Goal: Task Accomplishment & Management: Complete application form

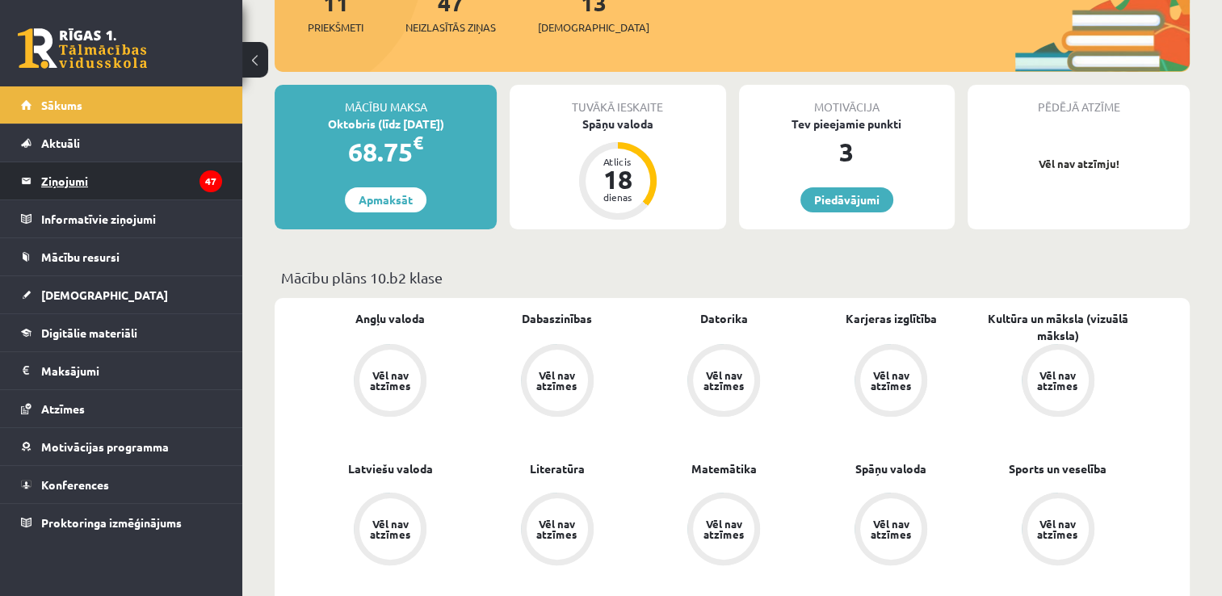
scroll to position [242, 0]
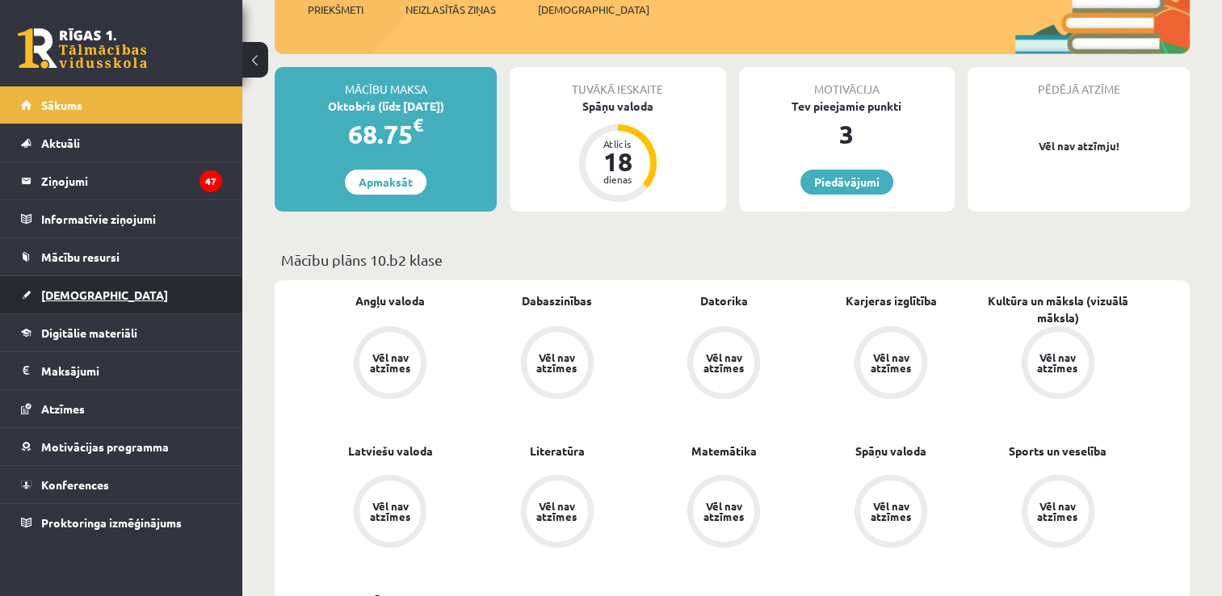
click at [128, 297] on link "[DEMOGRAPHIC_DATA]" at bounding box center [121, 294] width 201 height 37
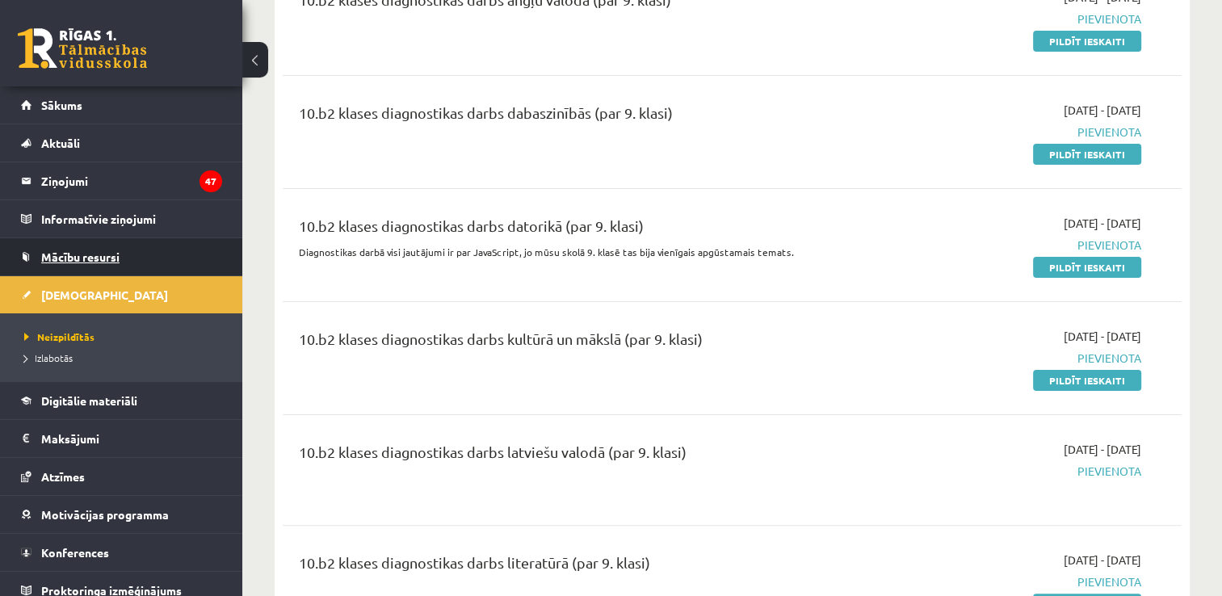
click at [141, 244] on link "Mācību resursi" at bounding box center [121, 256] width 201 height 37
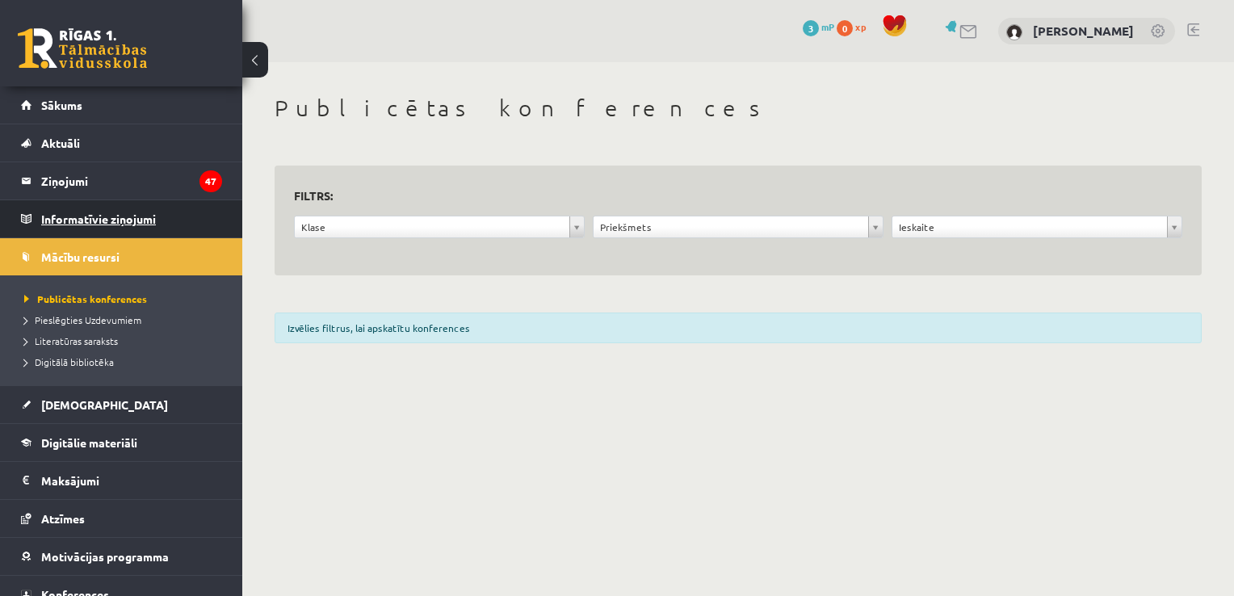
click at [147, 231] on legend "Informatīvie ziņojumi 0" at bounding box center [131, 218] width 181 height 37
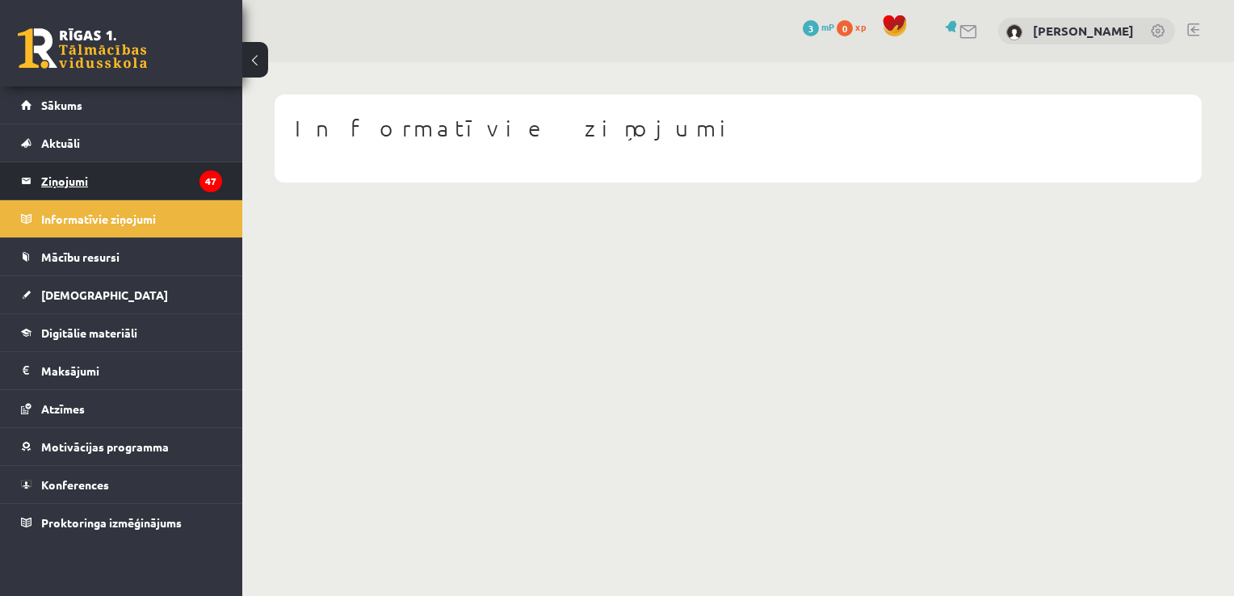
click at [170, 182] on legend "Ziņojumi 47" at bounding box center [131, 180] width 181 height 37
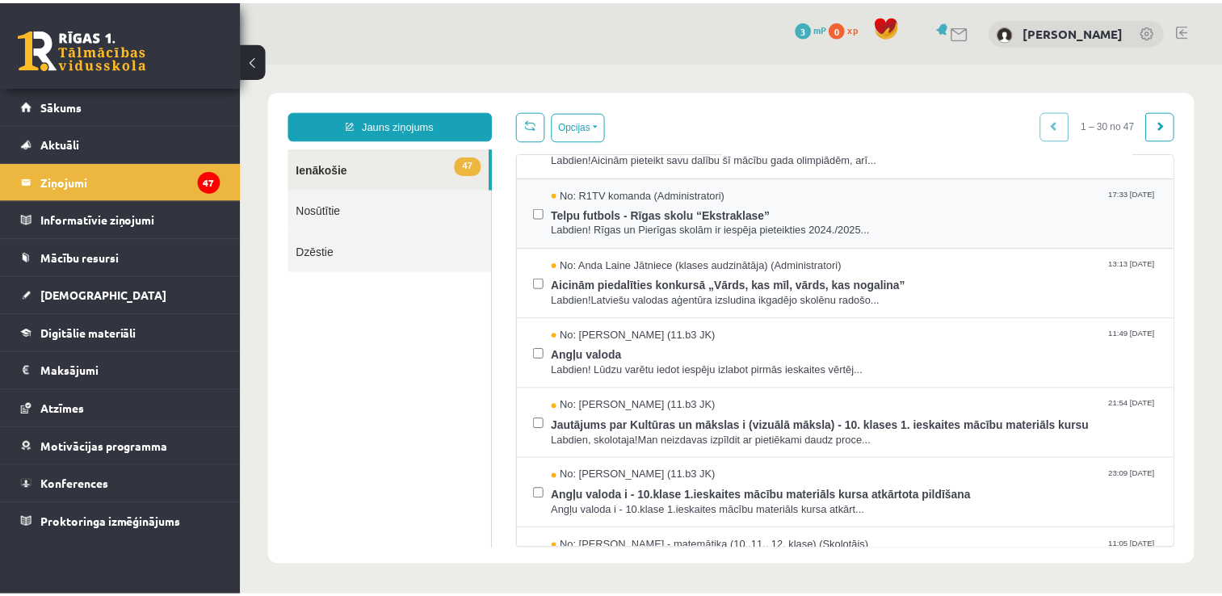
scroll to position [1709, 0]
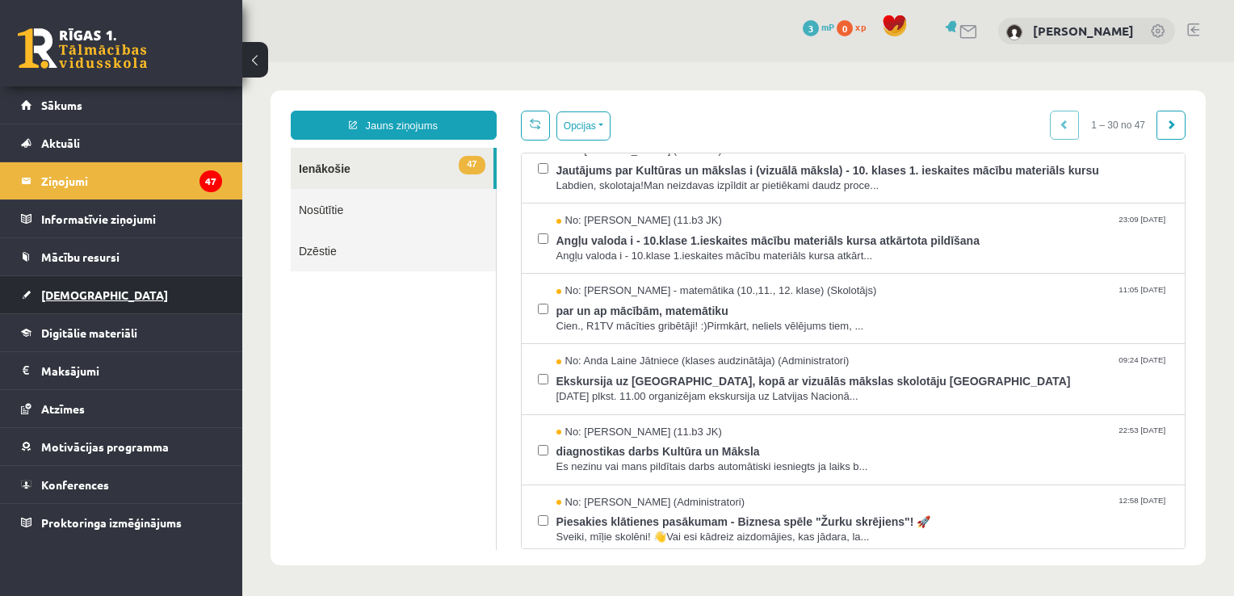
click at [153, 286] on link "[DEMOGRAPHIC_DATA]" at bounding box center [121, 294] width 201 height 37
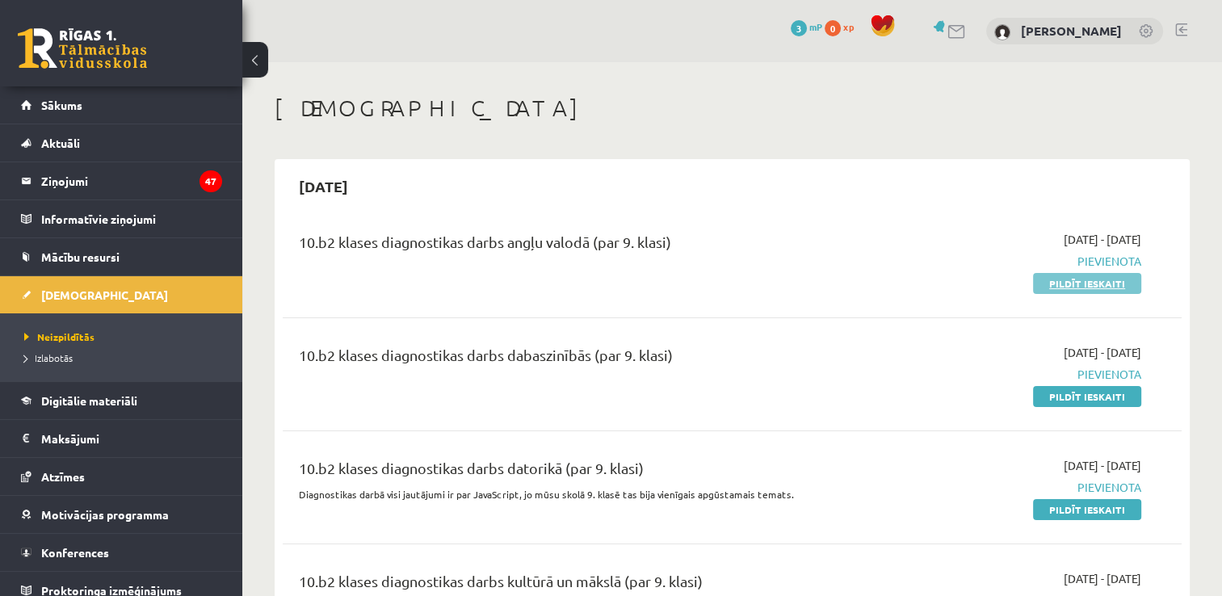
click at [1087, 289] on link "Pildīt ieskaiti" at bounding box center [1087, 283] width 108 height 21
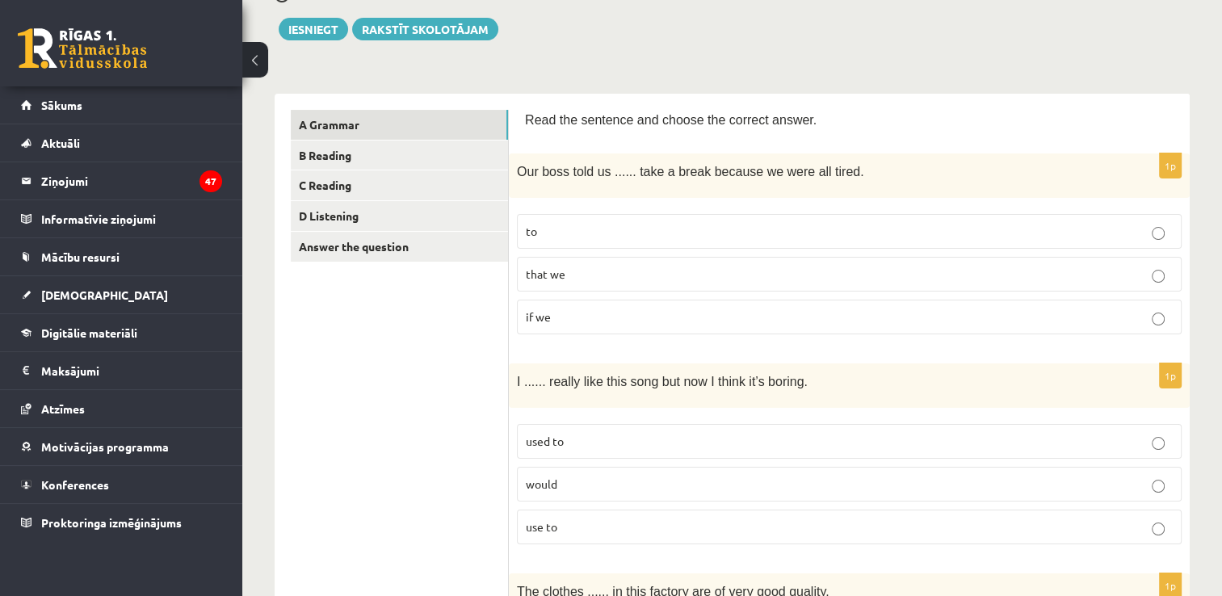
scroll to position [81, 0]
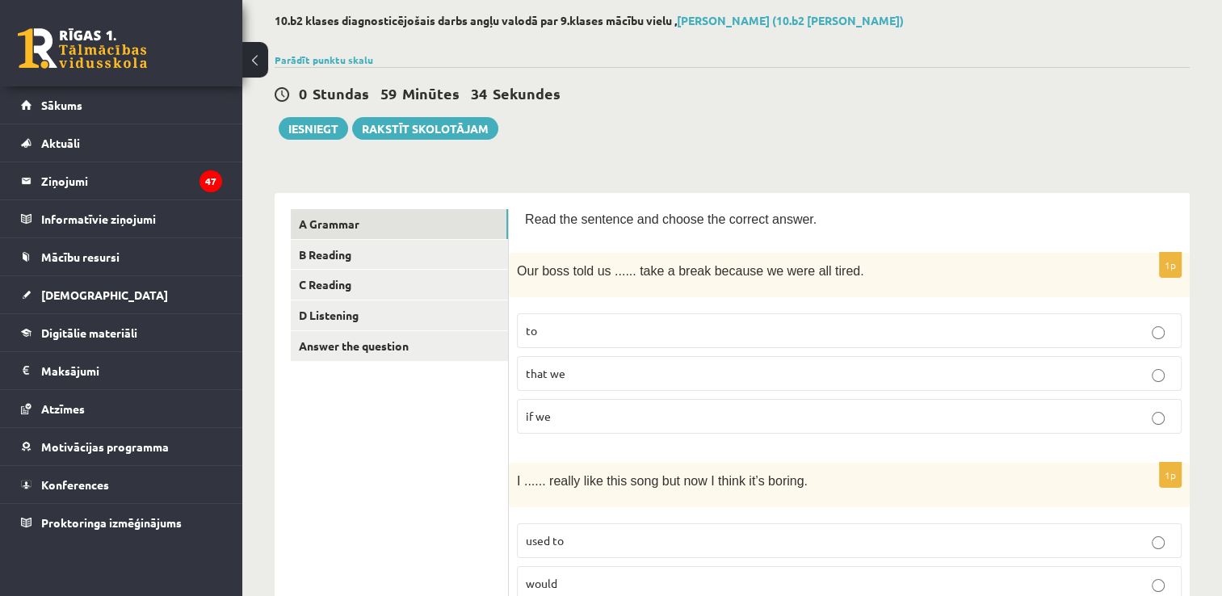
click at [756, 325] on p "to" at bounding box center [849, 330] width 647 height 17
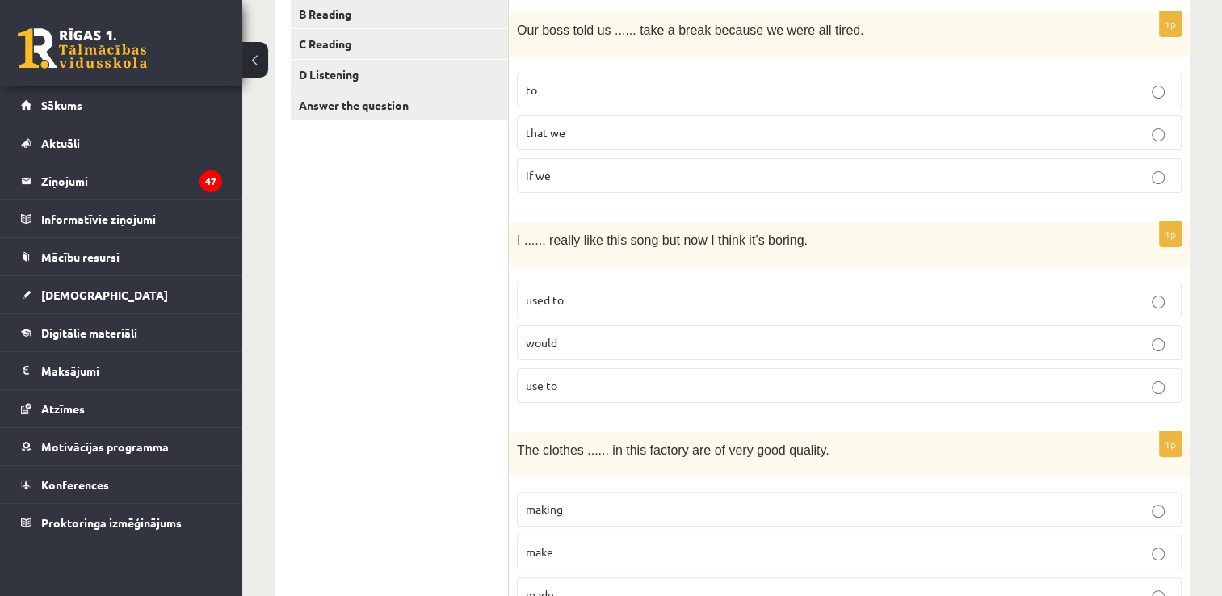
scroll to position [323, 0]
click at [561, 296] on span "used to" at bounding box center [545, 298] width 38 height 15
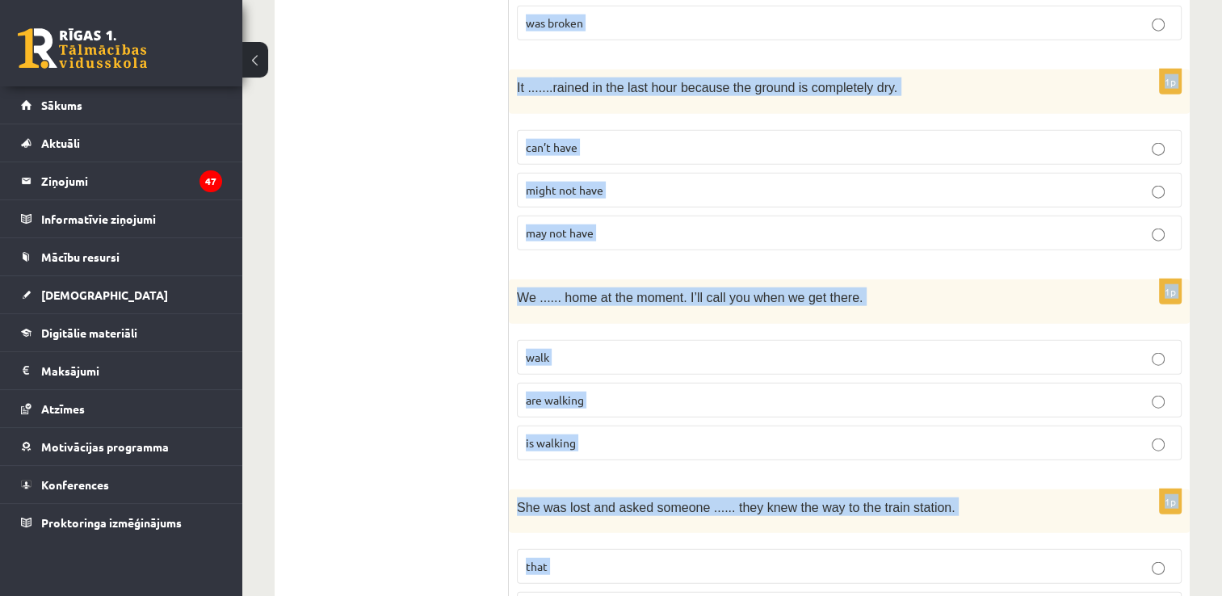
scroll to position [3933, 0]
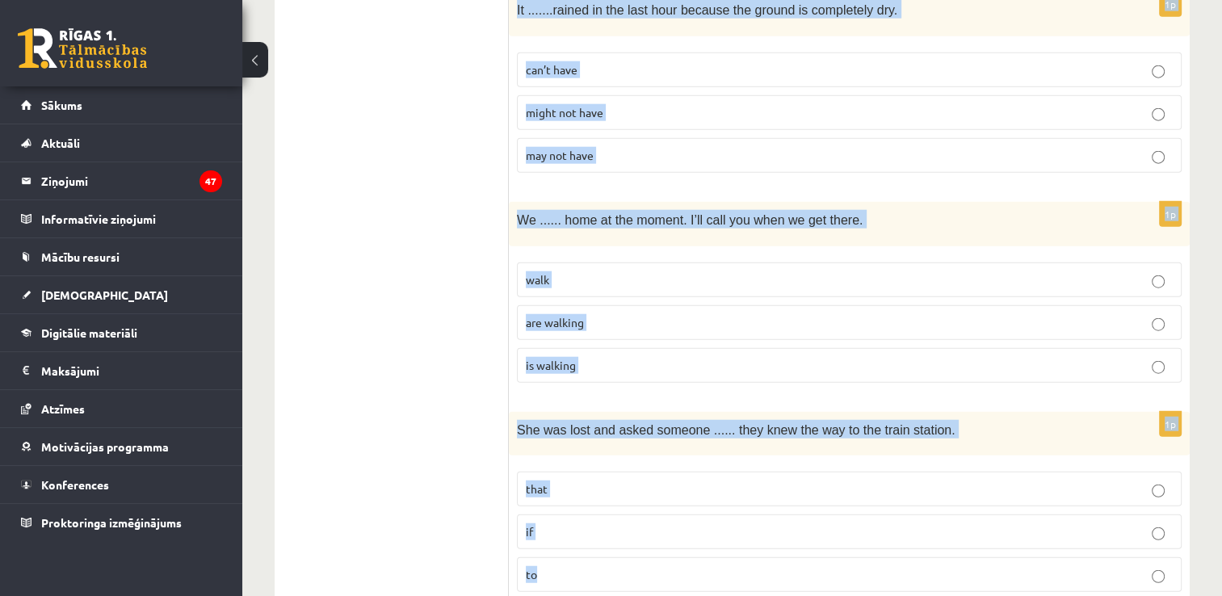
drag, startPoint x: 513, startPoint y: 165, endPoint x: 1009, endPoint y: 609, distance: 665.6
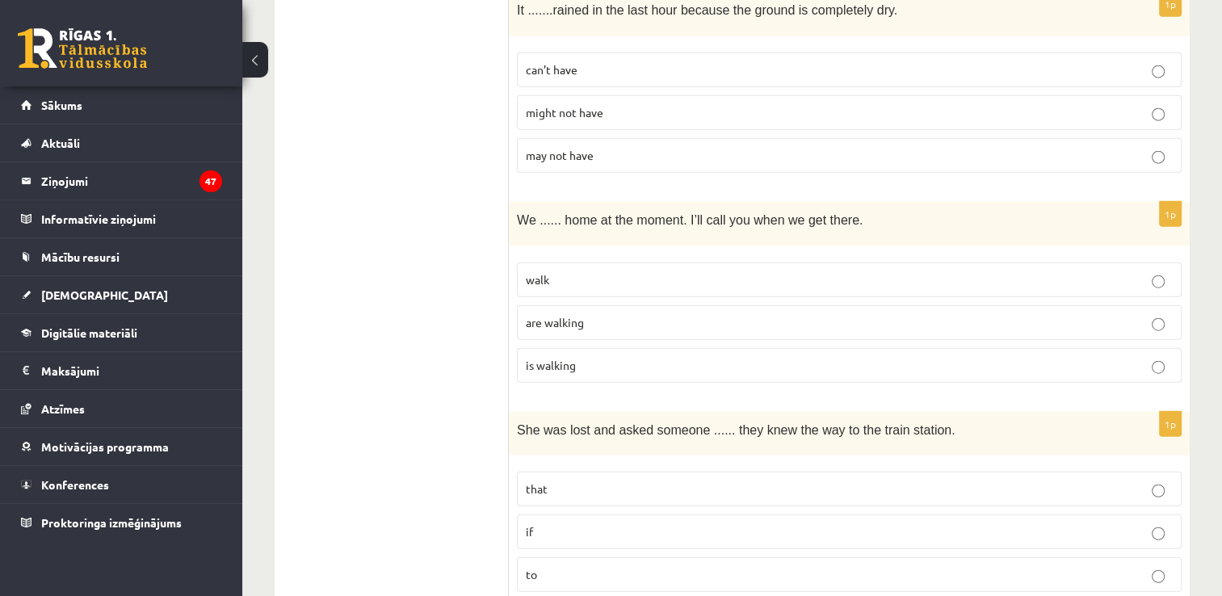
drag, startPoint x: 489, startPoint y: 401, endPoint x: 365, endPoint y: 257, distance: 190.7
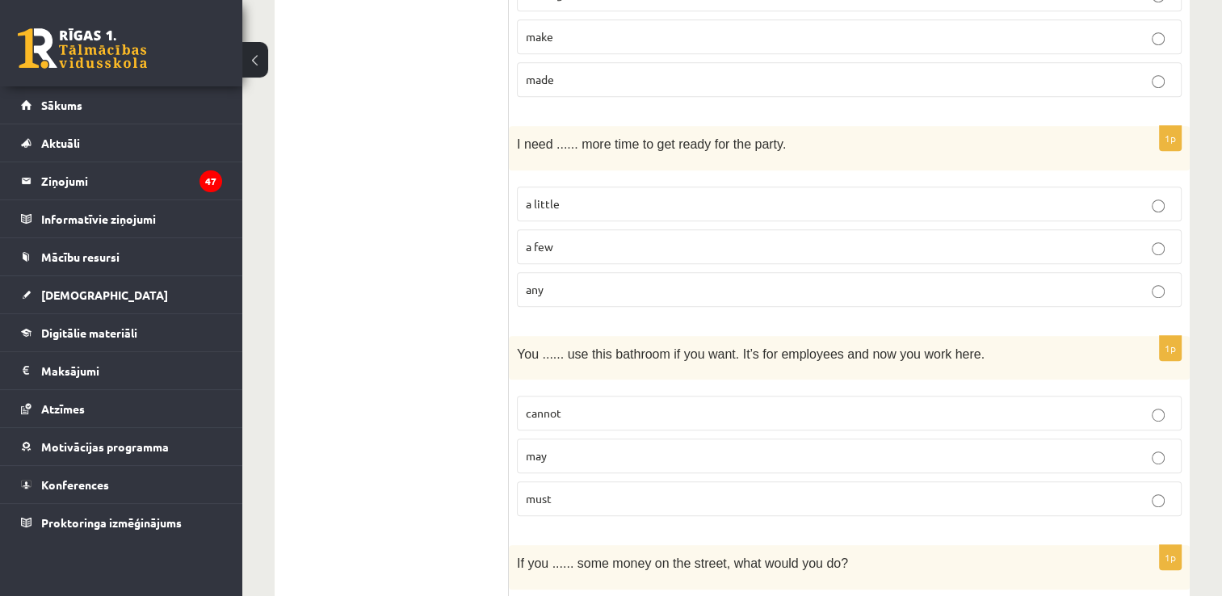
scroll to position [888, 0]
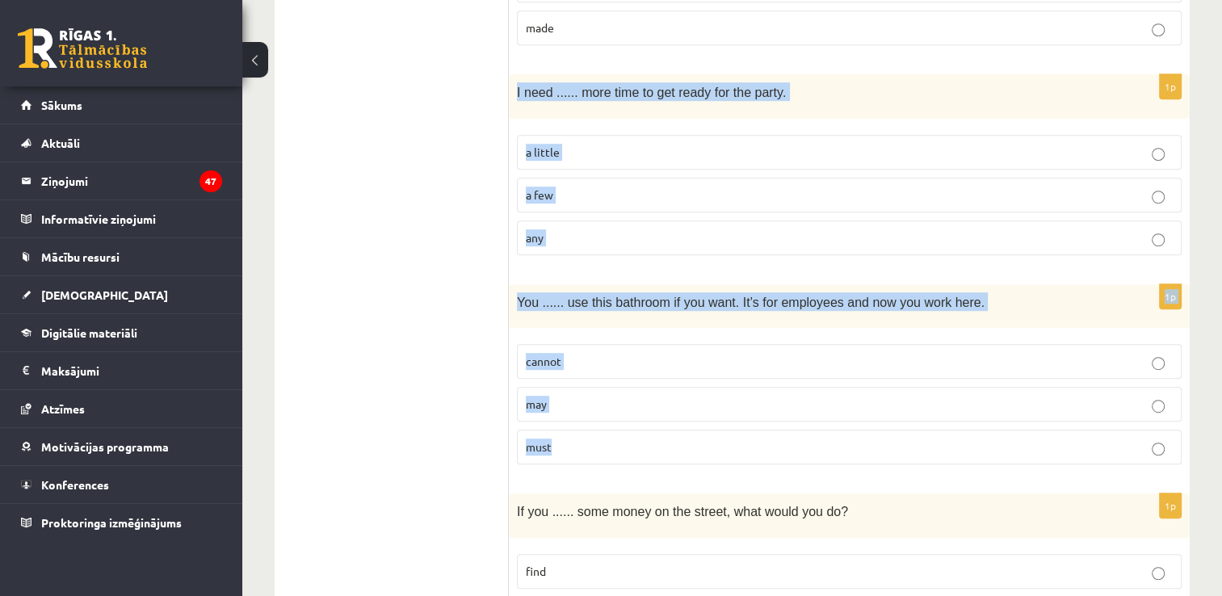
drag, startPoint x: 530, startPoint y: 89, endPoint x: 908, endPoint y: 423, distance: 504.5
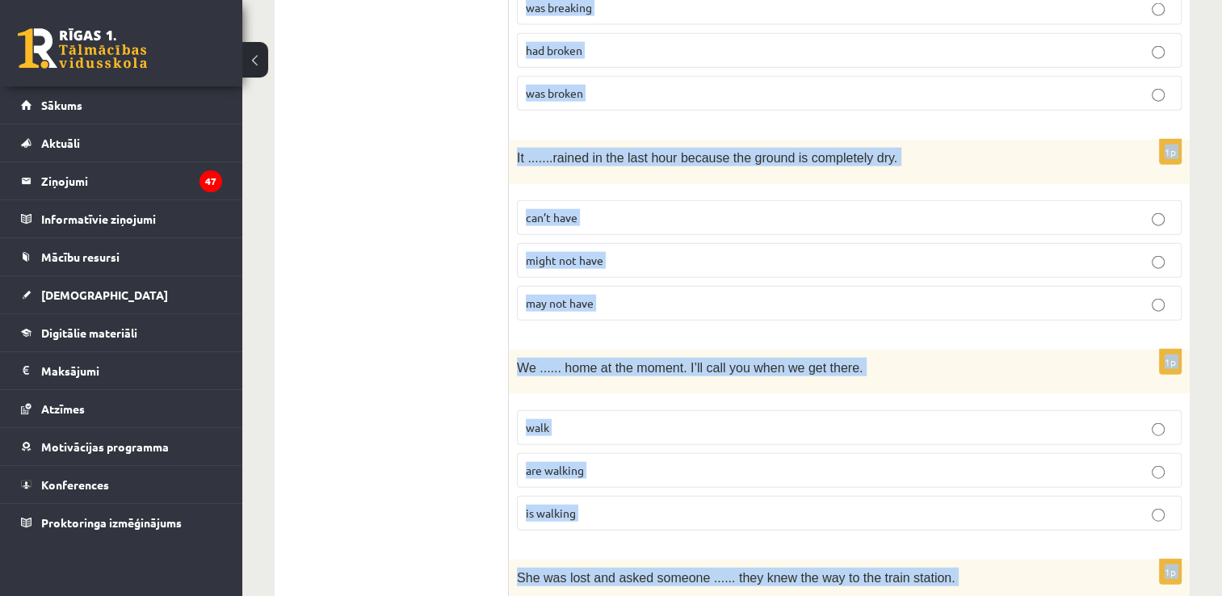
scroll to position [3933, 0]
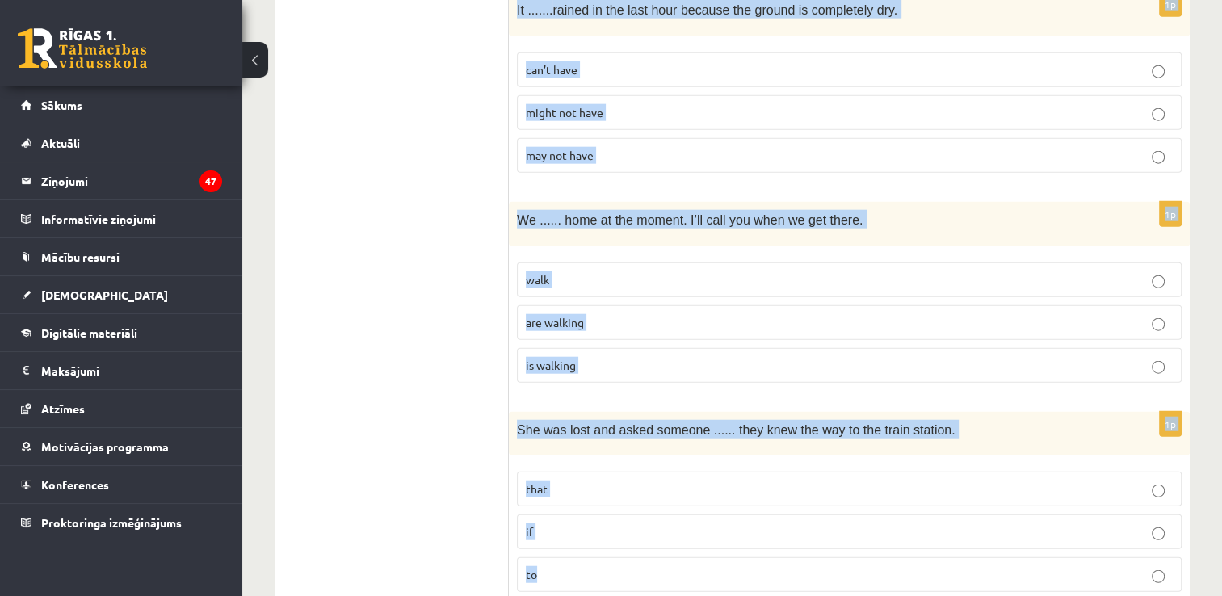
drag, startPoint x: 510, startPoint y: 85, endPoint x: 975, endPoint y: 605, distance: 697.7
copy form "I need ...... more time to get ready for the party. a little a few any 1p You .…"
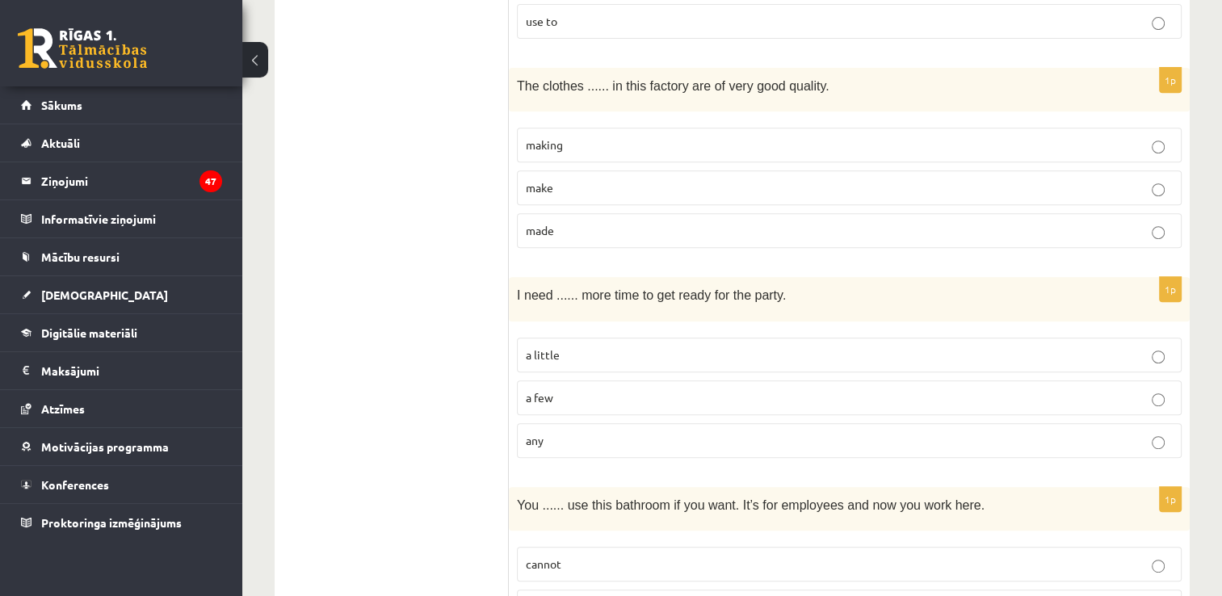
scroll to position [865, 0]
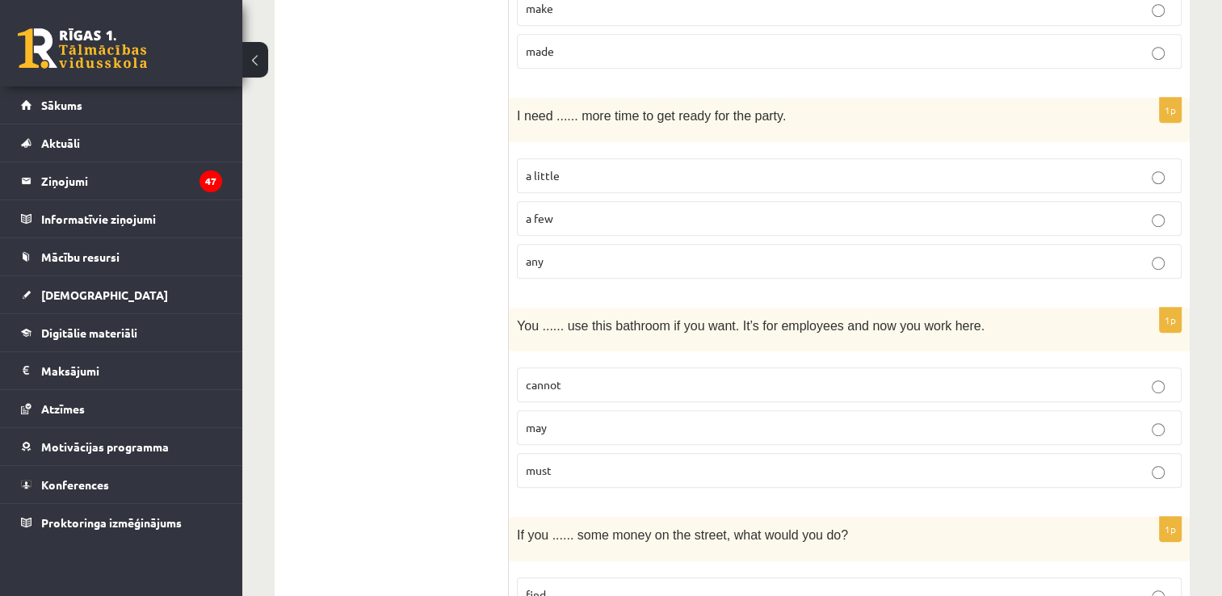
click at [577, 182] on label "a little" at bounding box center [849, 175] width 665 height 35
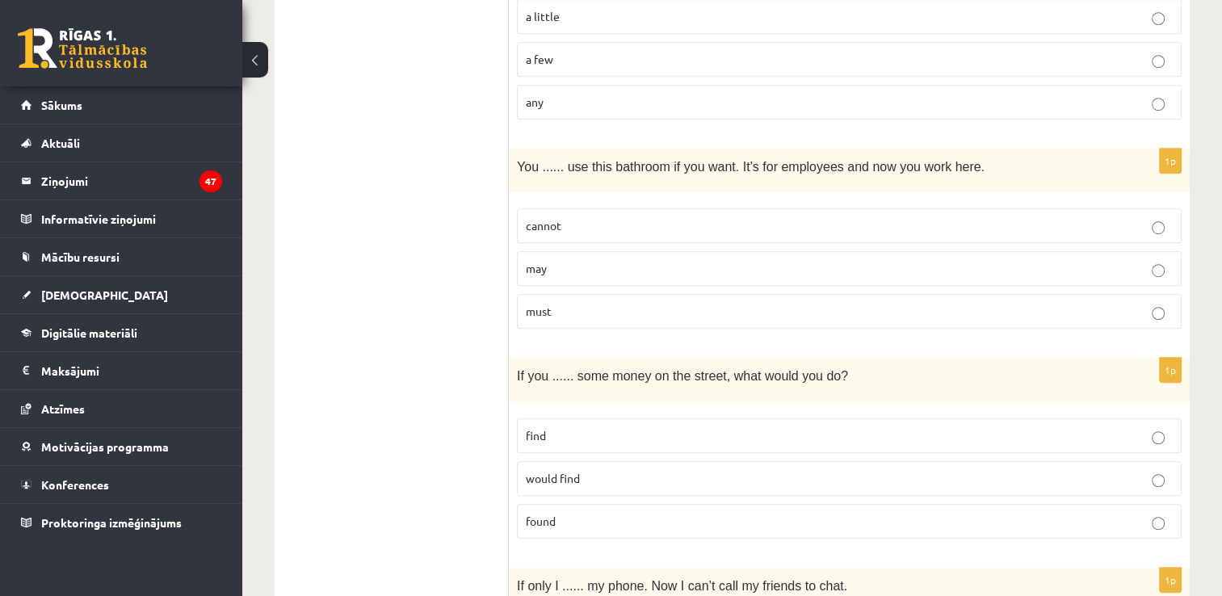
scroll to position [1026, 0]
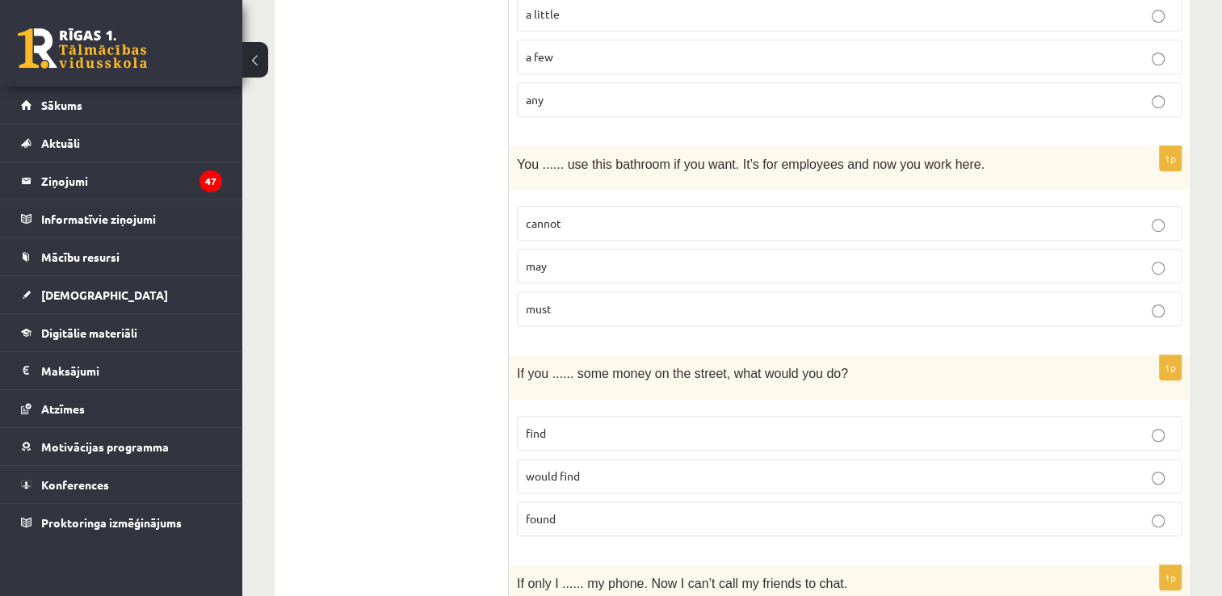
click at [618, 260] on p "may" at bounding box center [849, 266] width 647 height 17
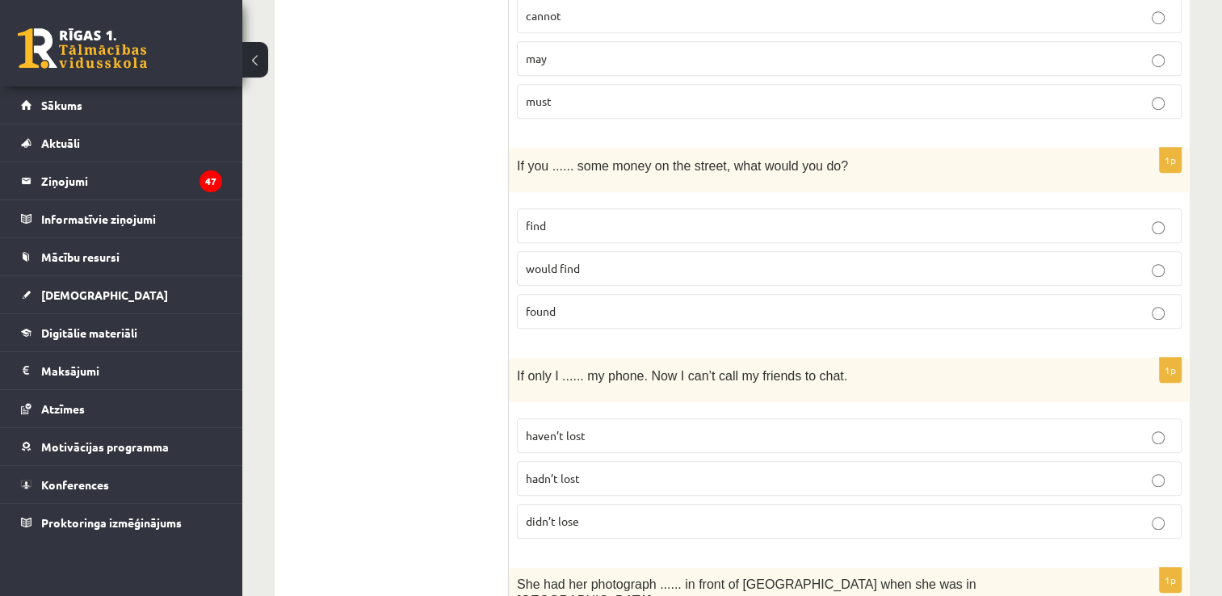
scroll to position [1269, 0]
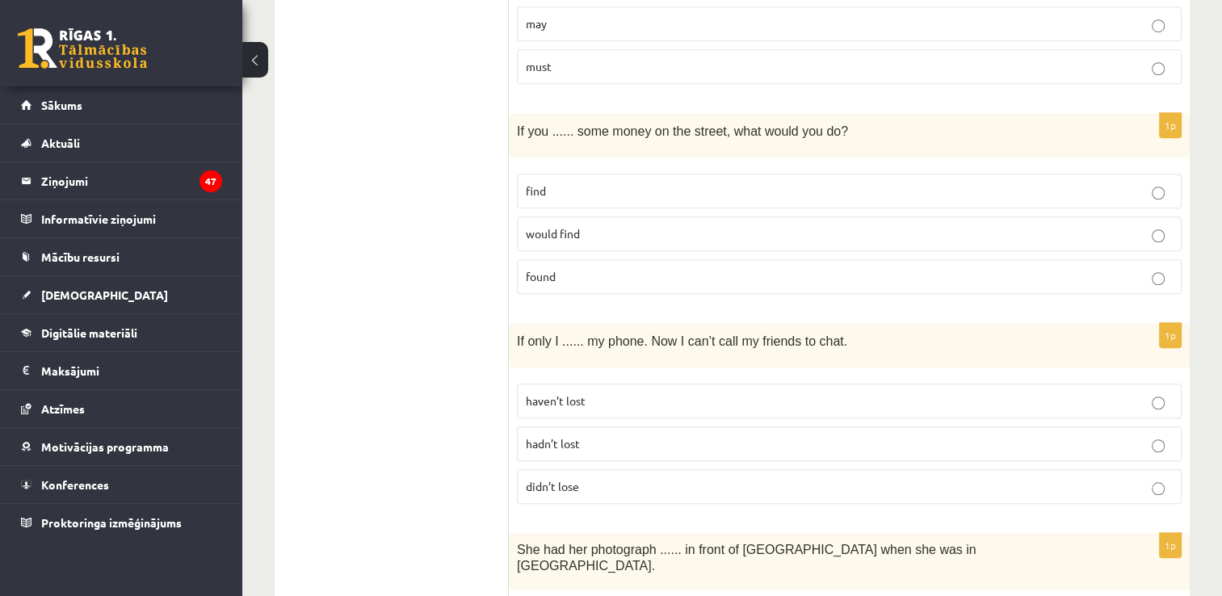
click at [609, 268] on p "found" at bounding box center [849, 276] width 647 height 17
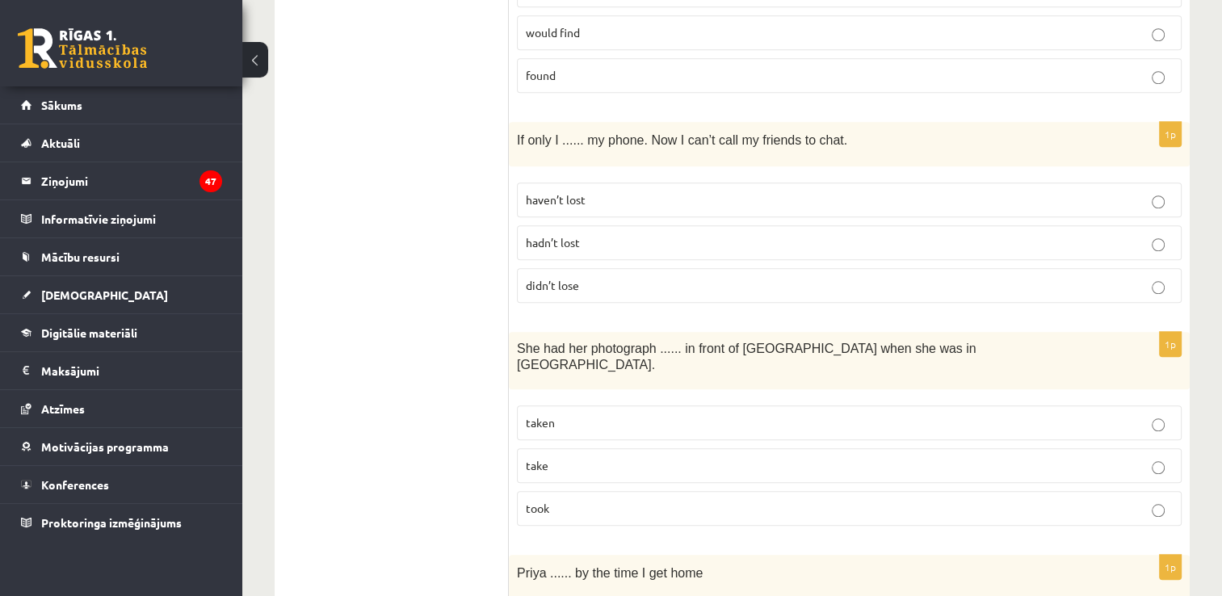
scroll to position [1592, 0]
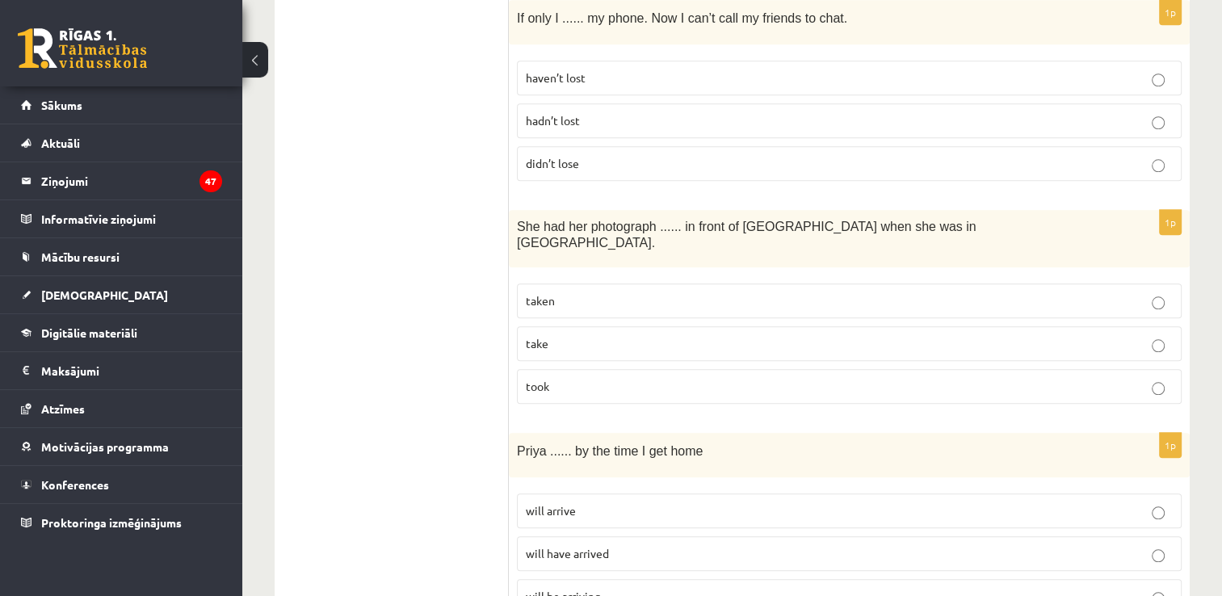
click at [602, 117] on p "hadn’t lost" at bounding box center [849, 120] width 647 height 17
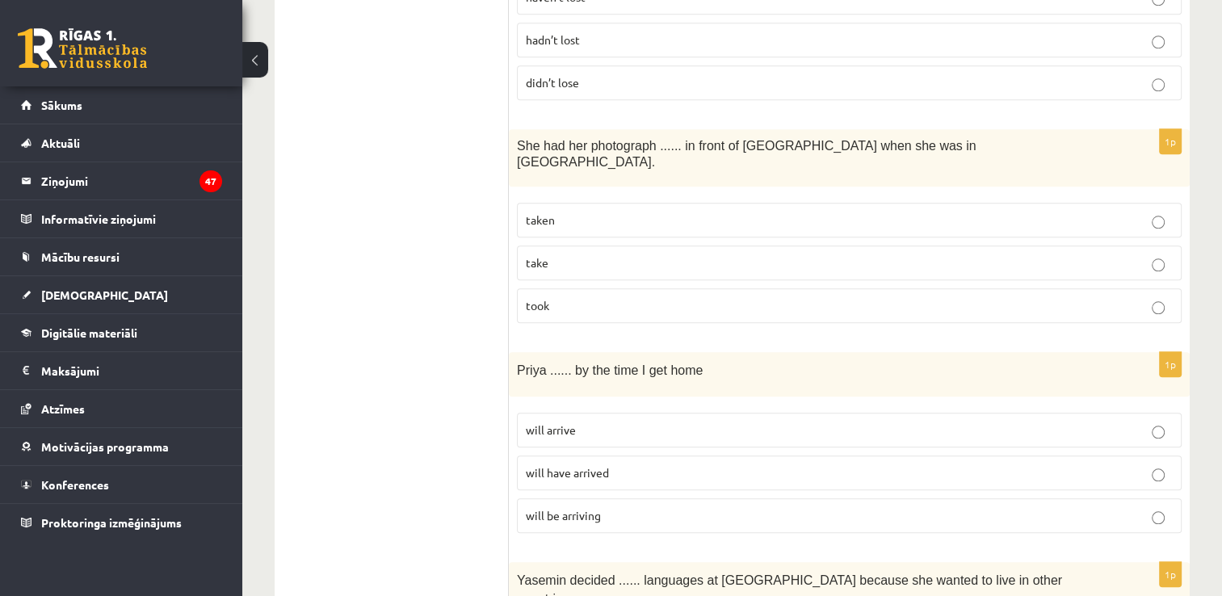
scroll to position [1753, 0]
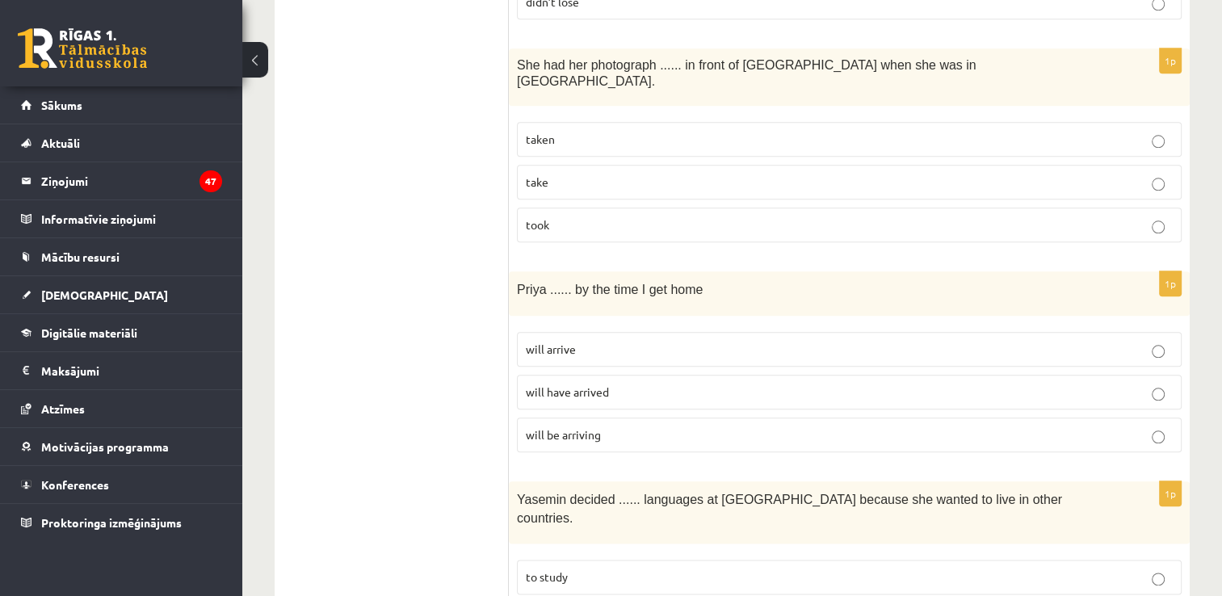
click at [585, 131] on p "taken" at bounding box center [849, 139] width 647 height 17
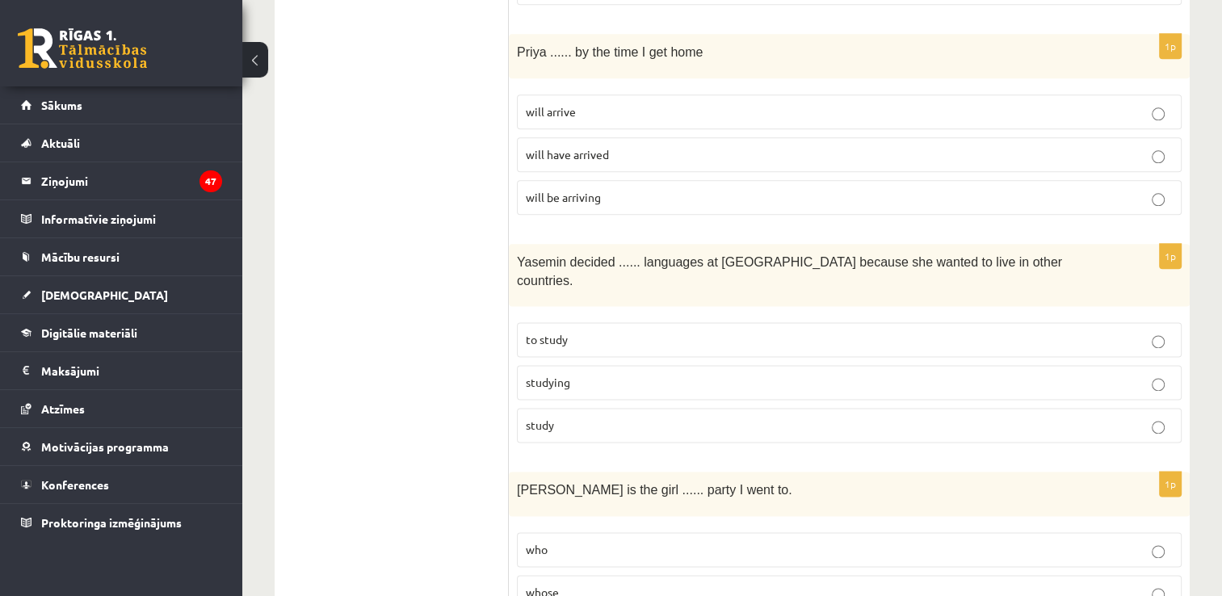
scroll to position [1995, 0]
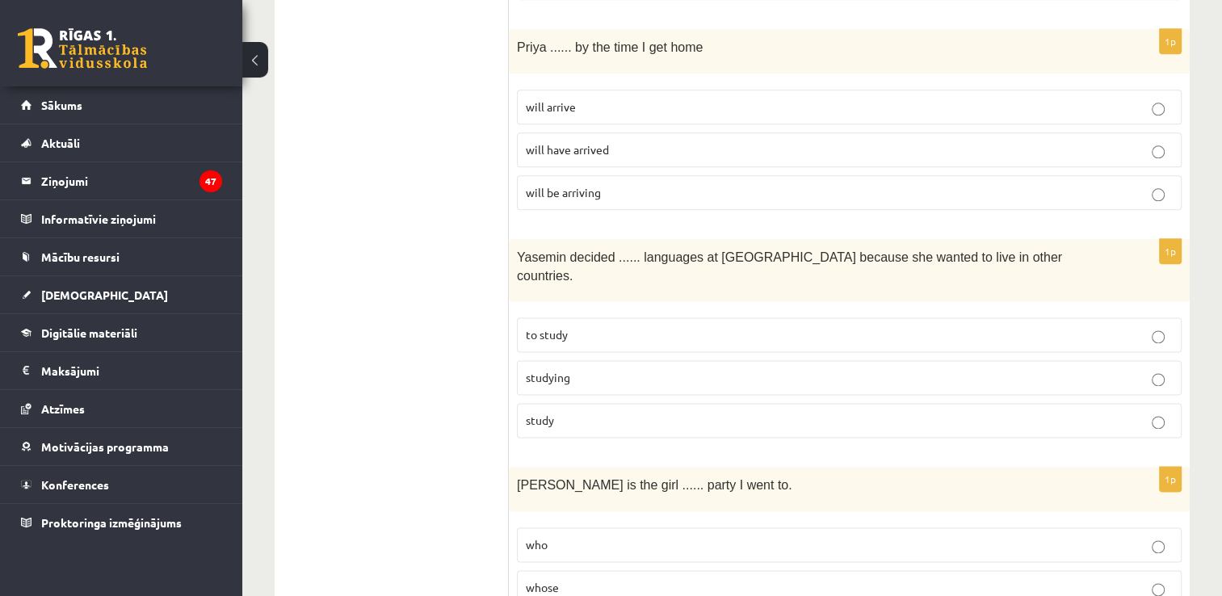
click at [600, 141] on p "will have arrived" at bounding box center [849, 149] width 647 height 17
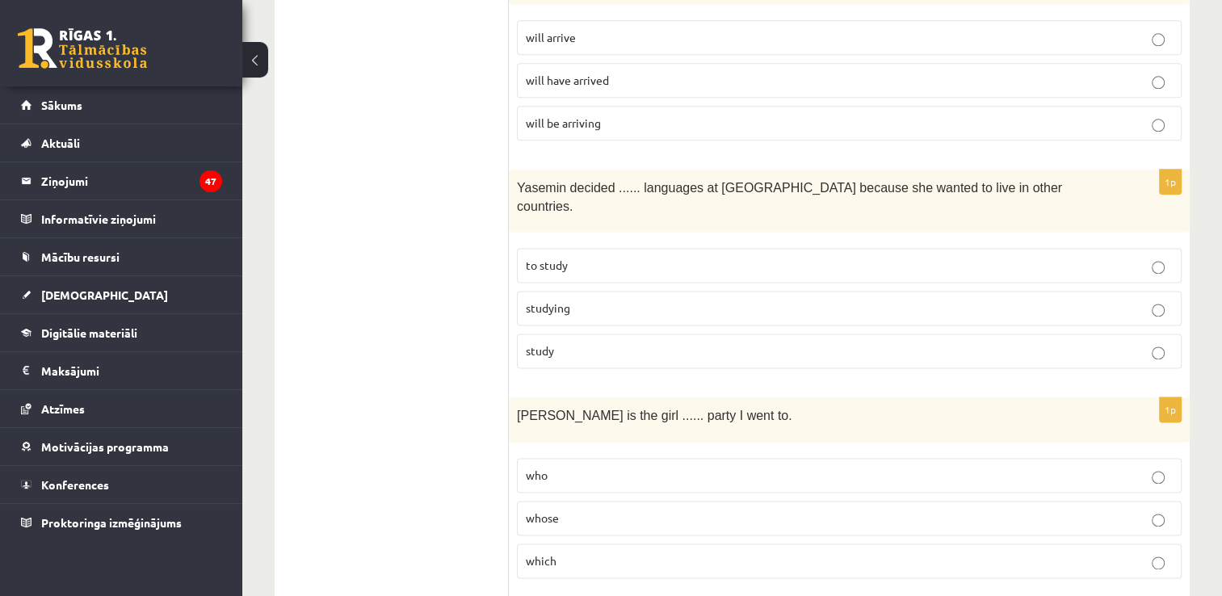
scroll to position [2157, 0]
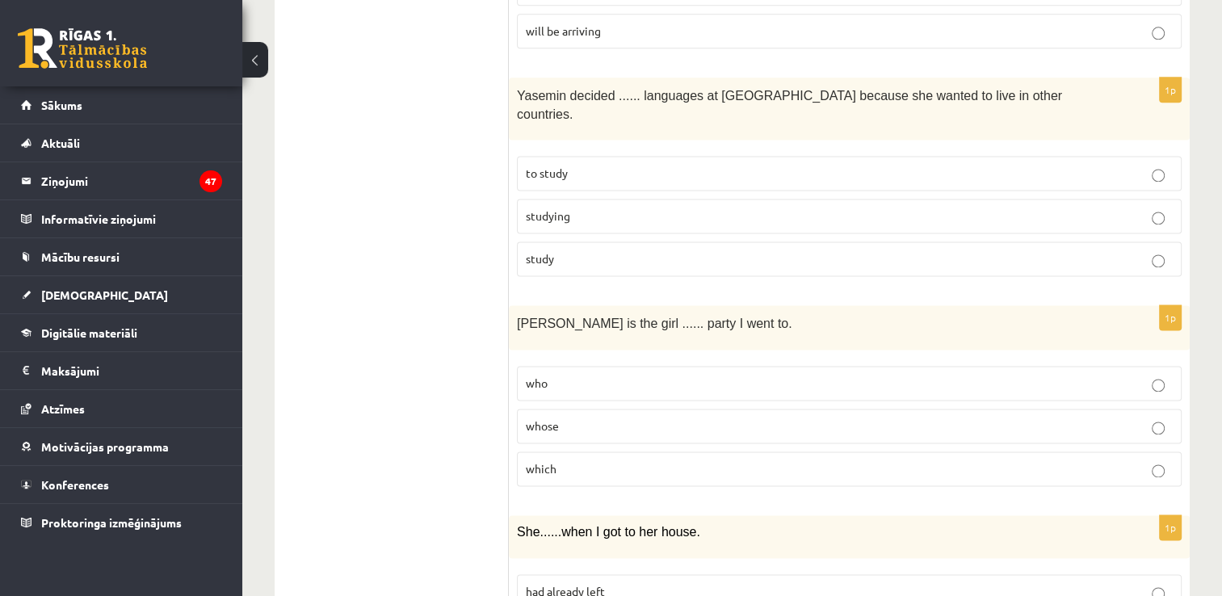
click at [597, 165] on p "to study" at bounding box center [849, 173] width 647 height 17
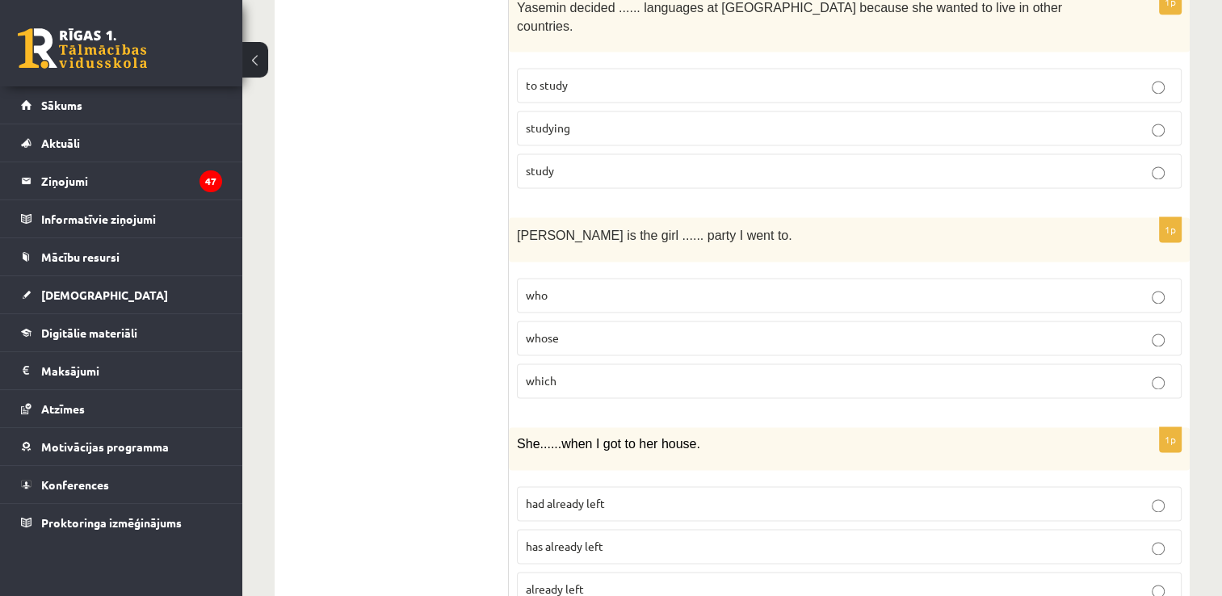
scroll to position [2399, 0]
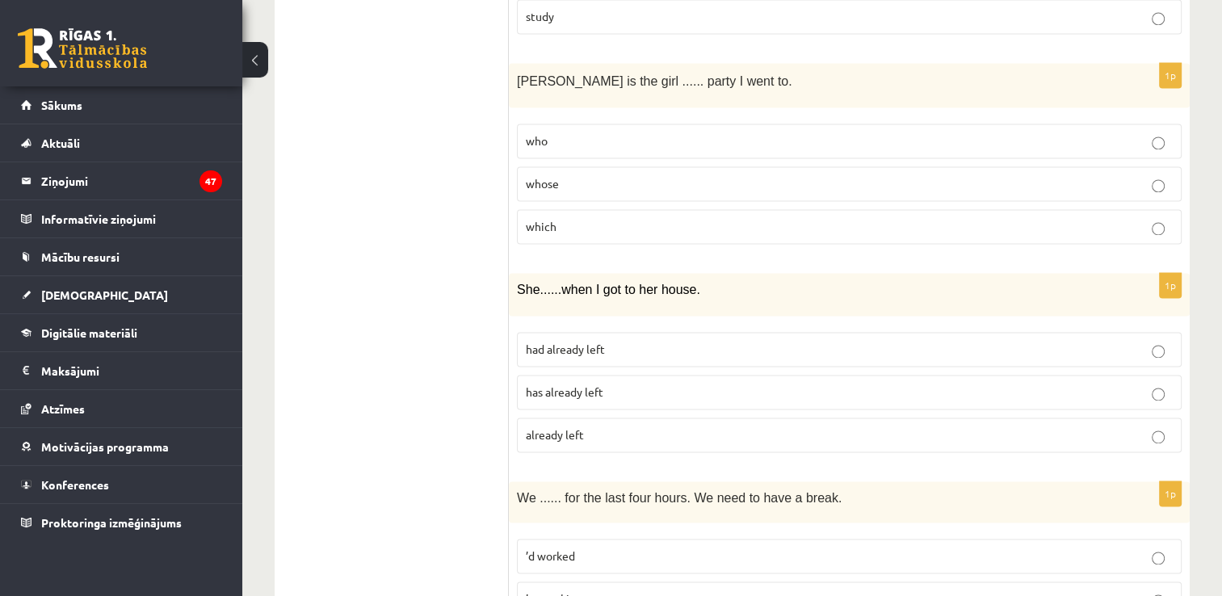
click at [620, 175] on p "whose" at bounding box center [849, 183] width 647 height 17
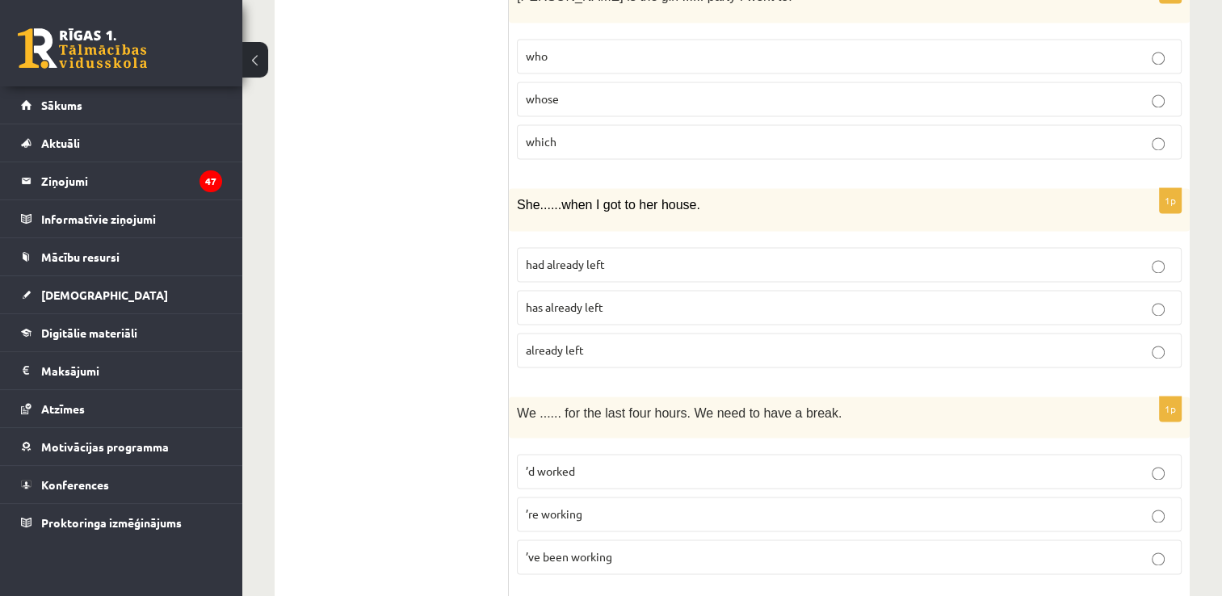
scroll to position [2561, 0]
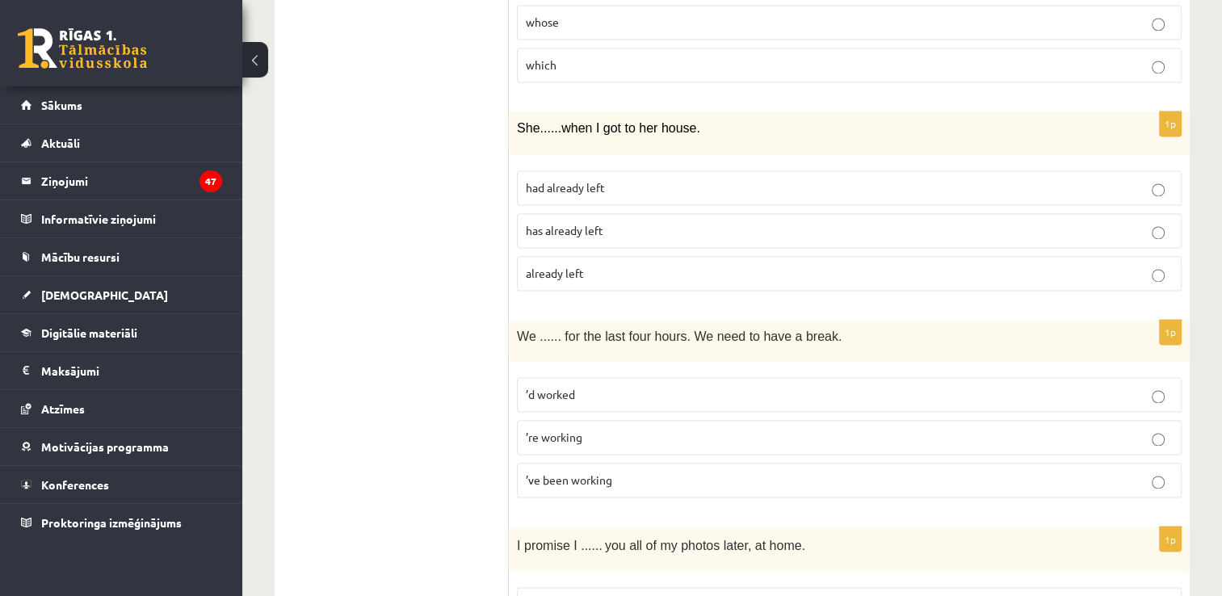
click at [624, 179] on p "had already left" at bounding box center [849, 187] width 647 height 17
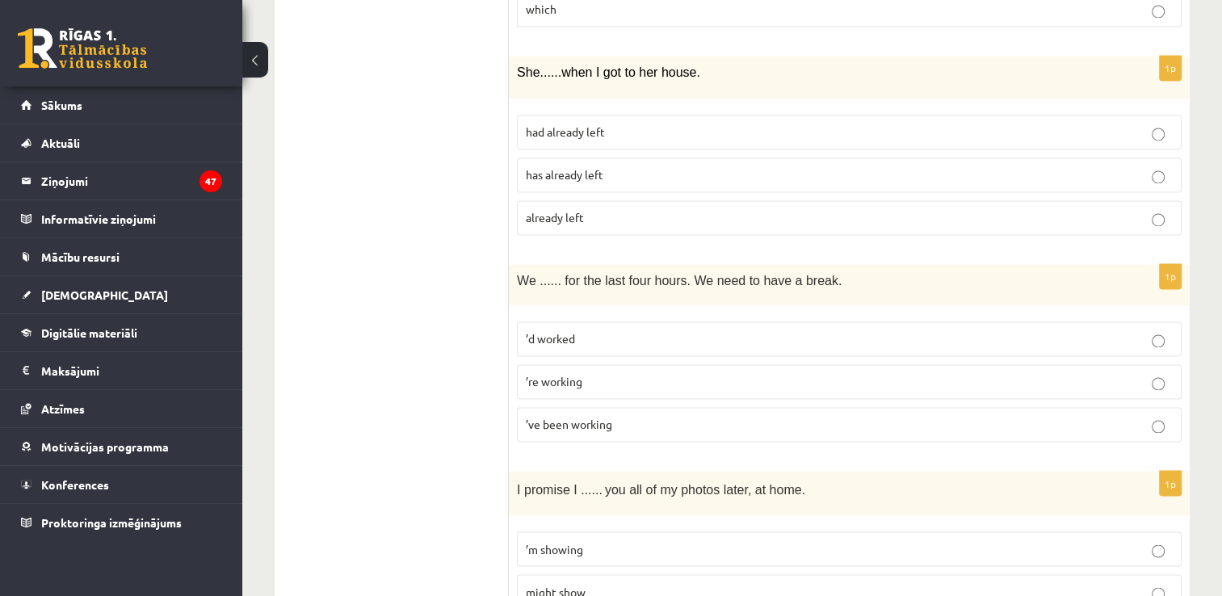
scroll to position [2641, 0]
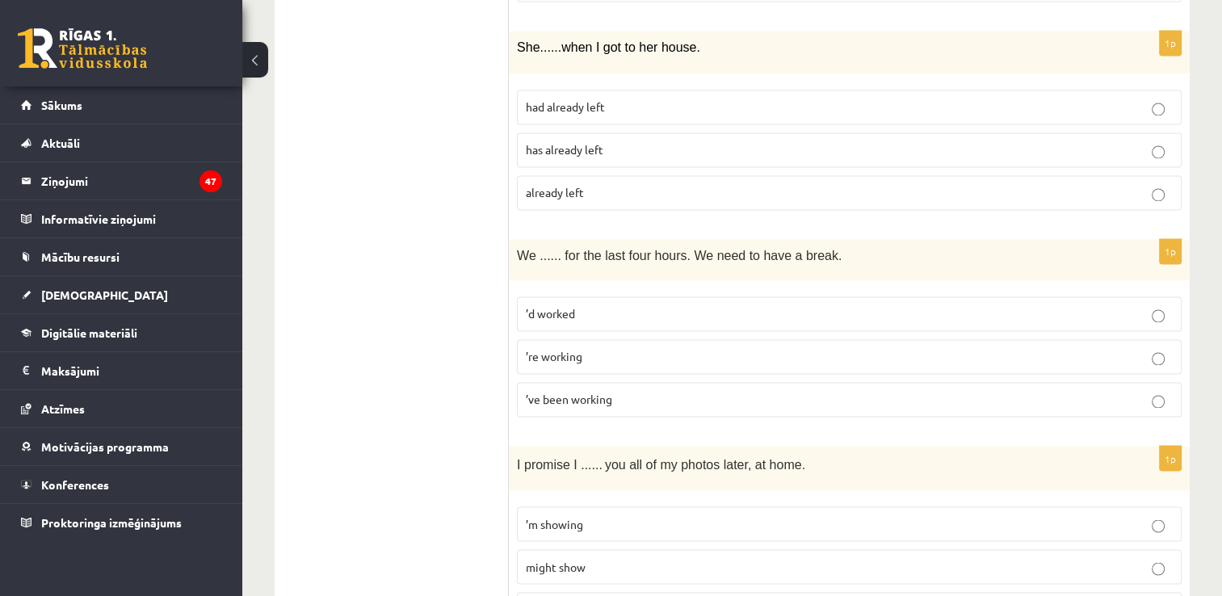
click at [619, 391] on p "’ve been working" at bounding box center [849, 399] width 647 height 17
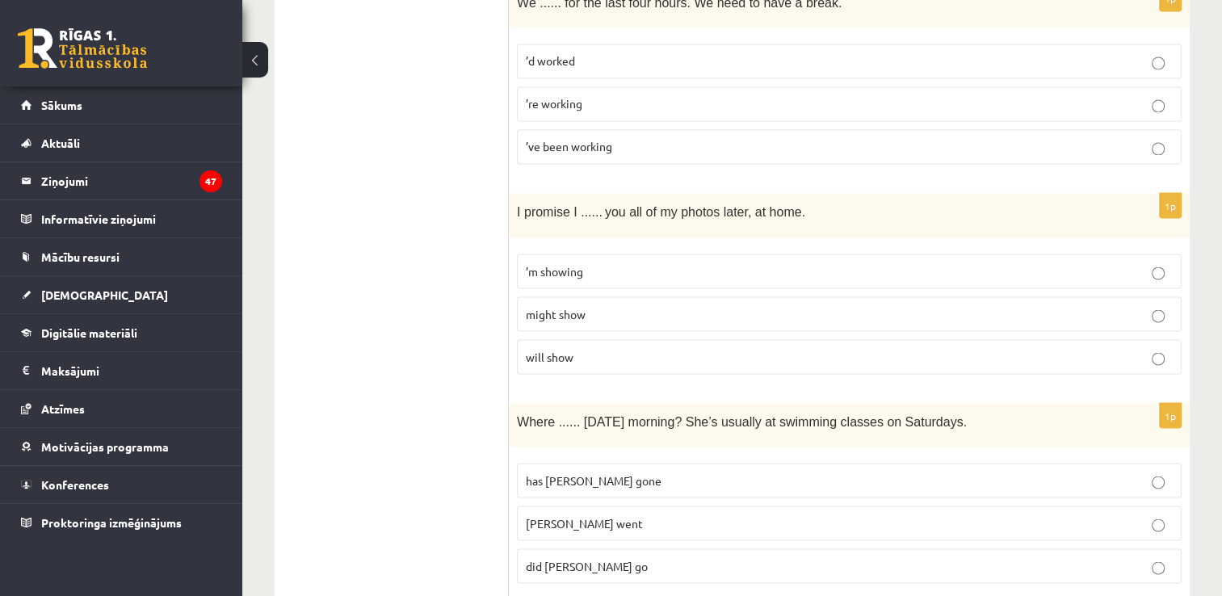
scroll to position [3045, 0]
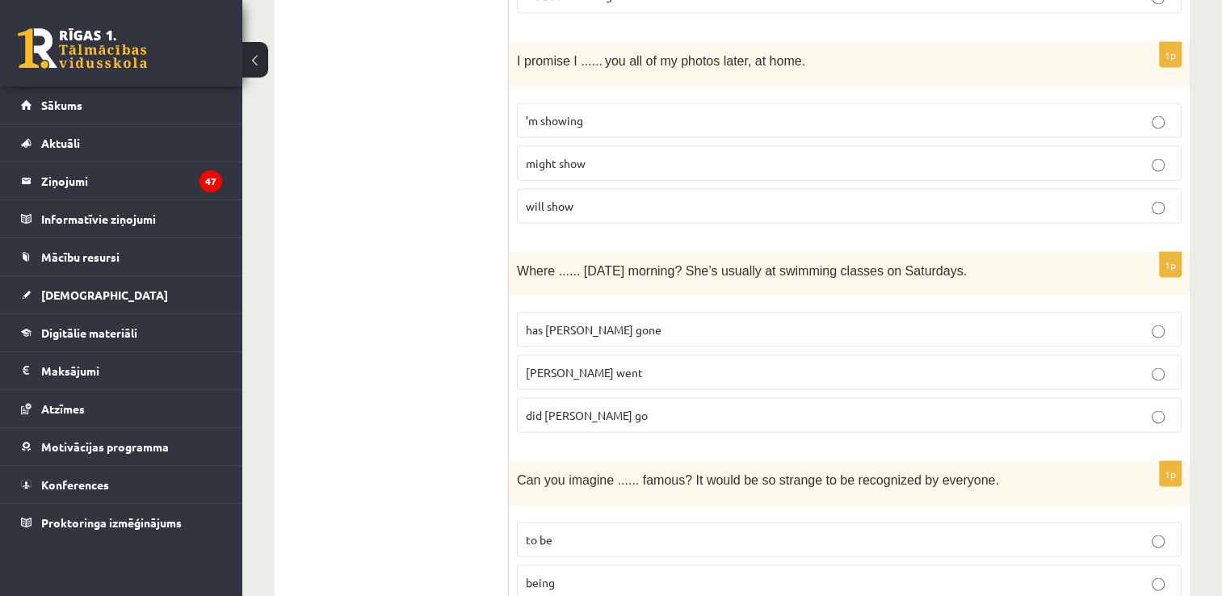
click at [646, 197] on p "will show" at bounding box center [849, 205] width 647 height 17
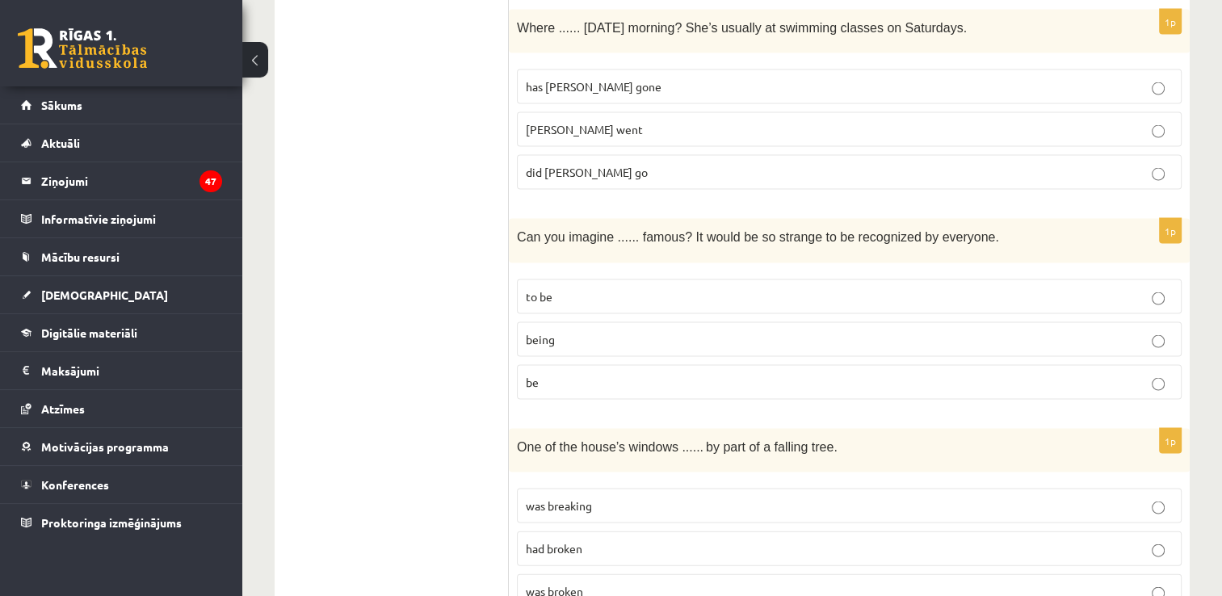
scroll to position [3207, 0]
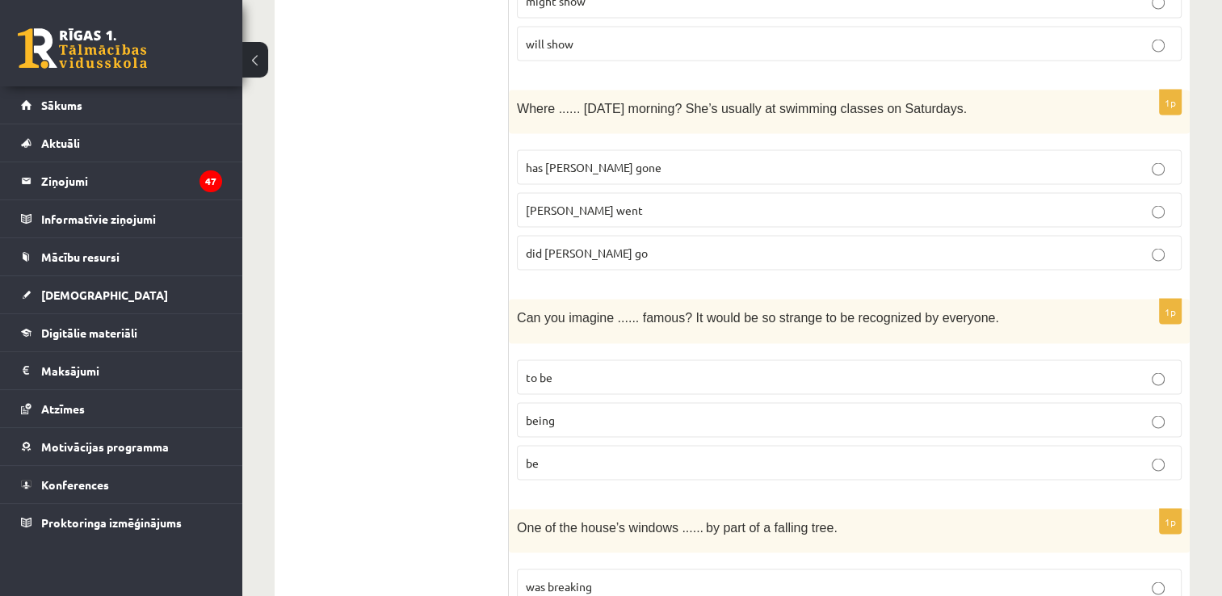
click at [614, 245] on p "did Molly go" at bounding box center [849, 253] width 647 height 17
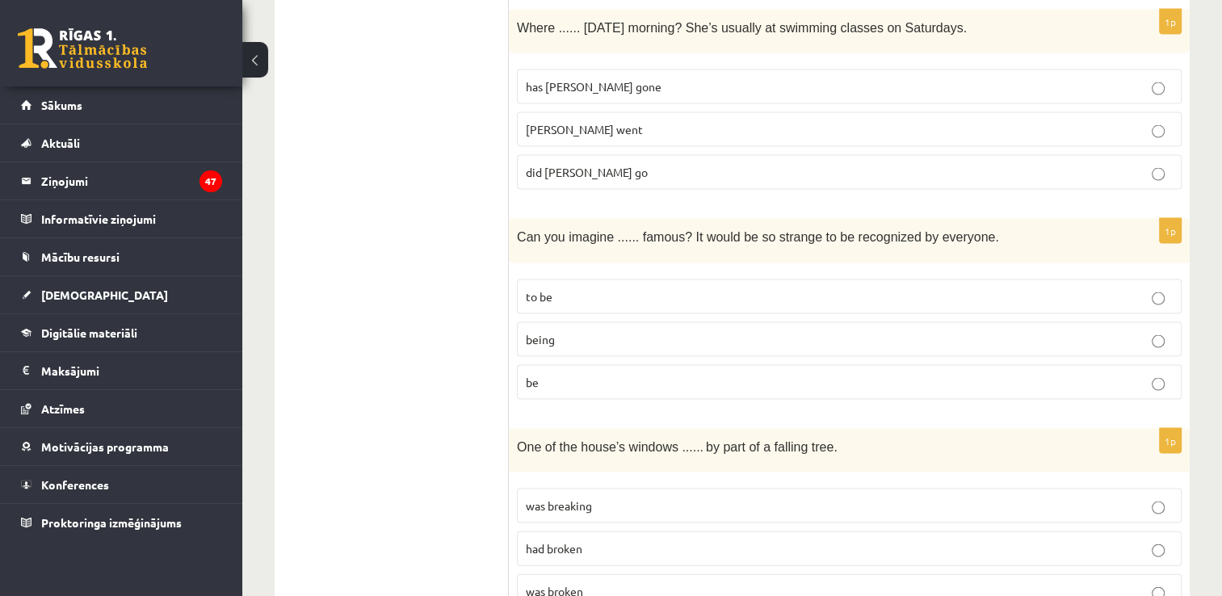
click at [623, 331] on p "being" at bounding box center [849, 339] width 647 height 17
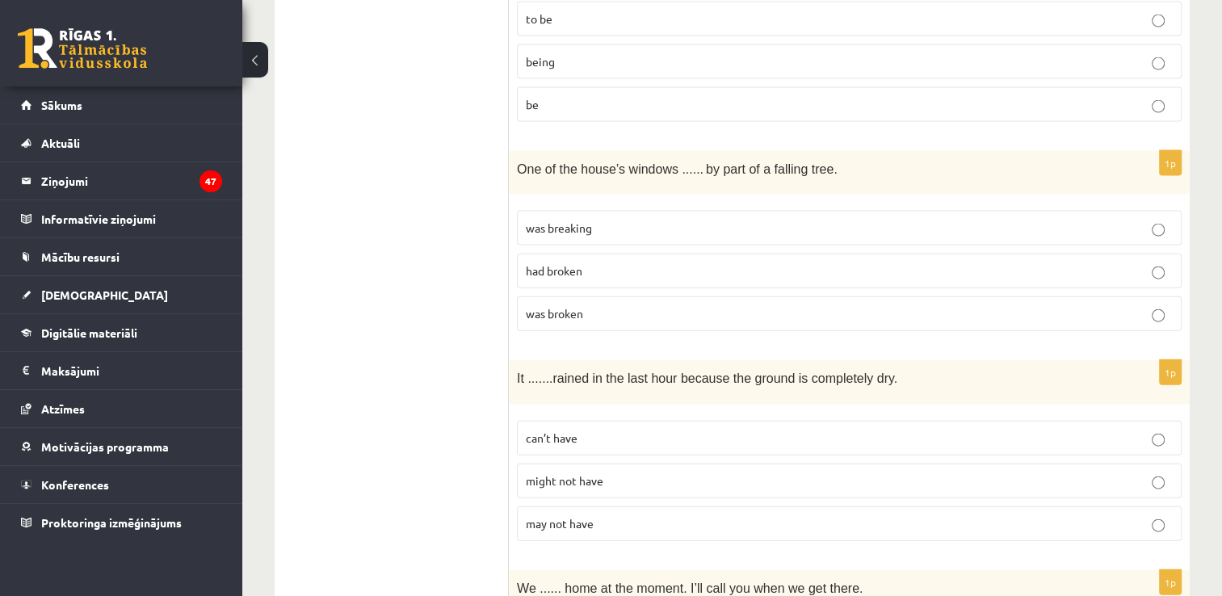
scroll to position [3530, 0]
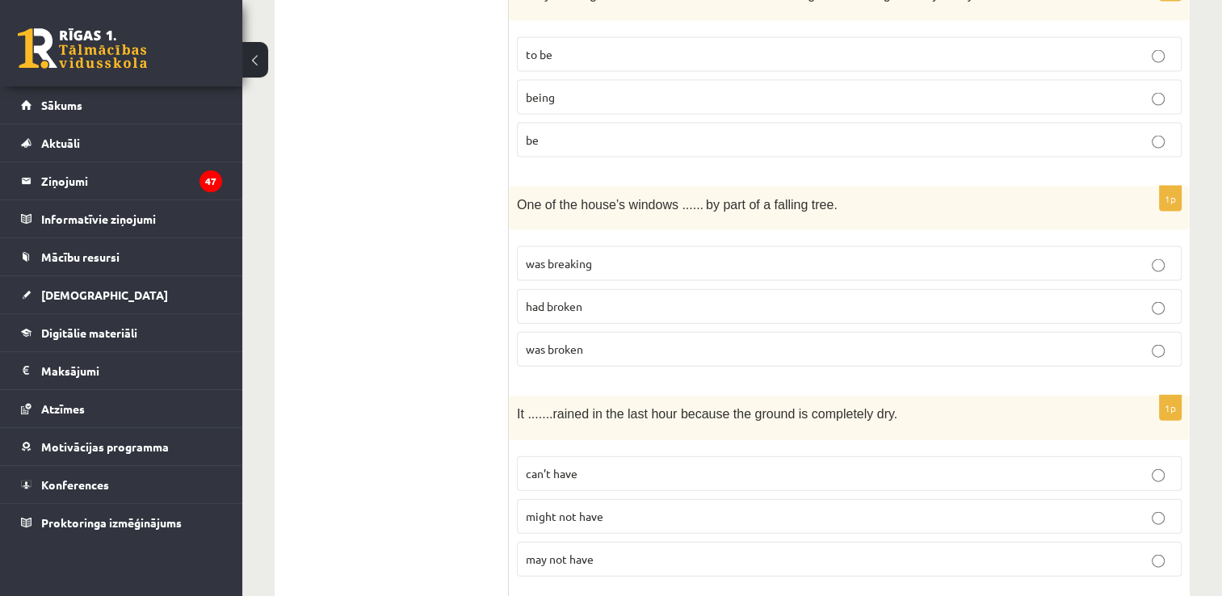
click at [613, 341] on p "was broken" at bounding box center [849, 349] width 647 height 17
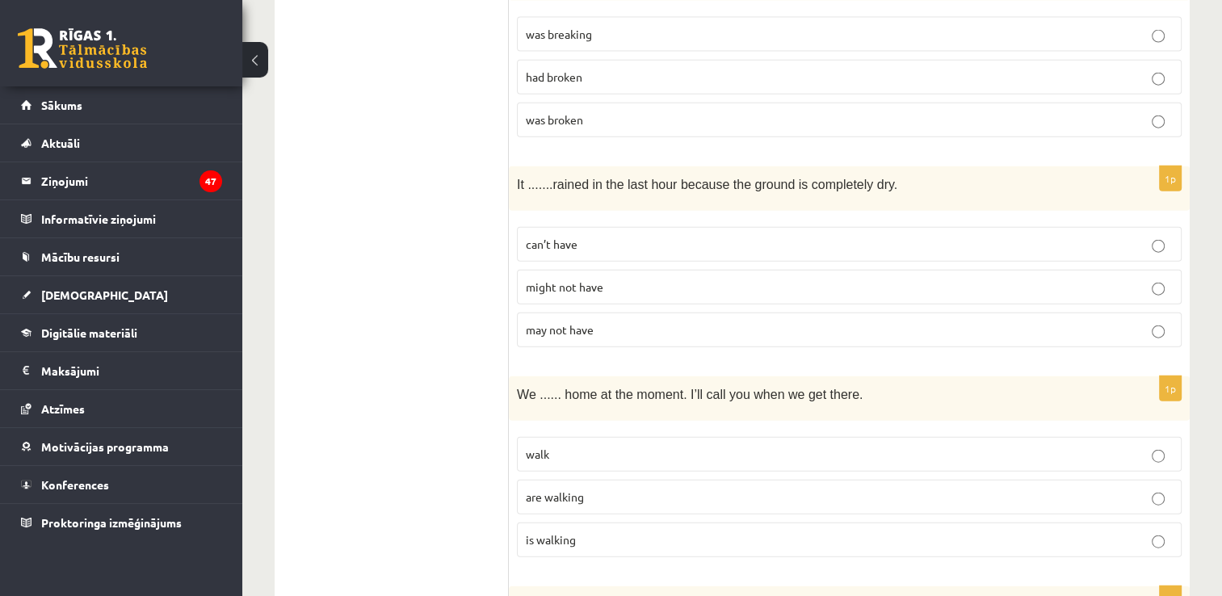
scroll to position [3853, 0]
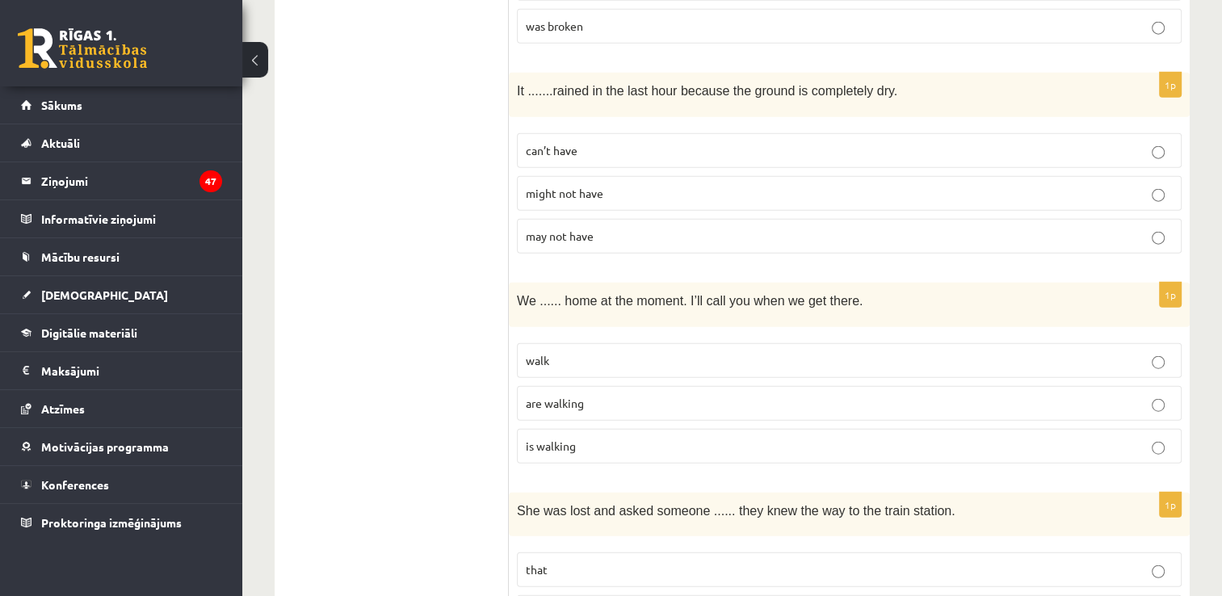
click at [624, 142] on p "can’t have" at bounding box center [849, 150] width 647 height 17
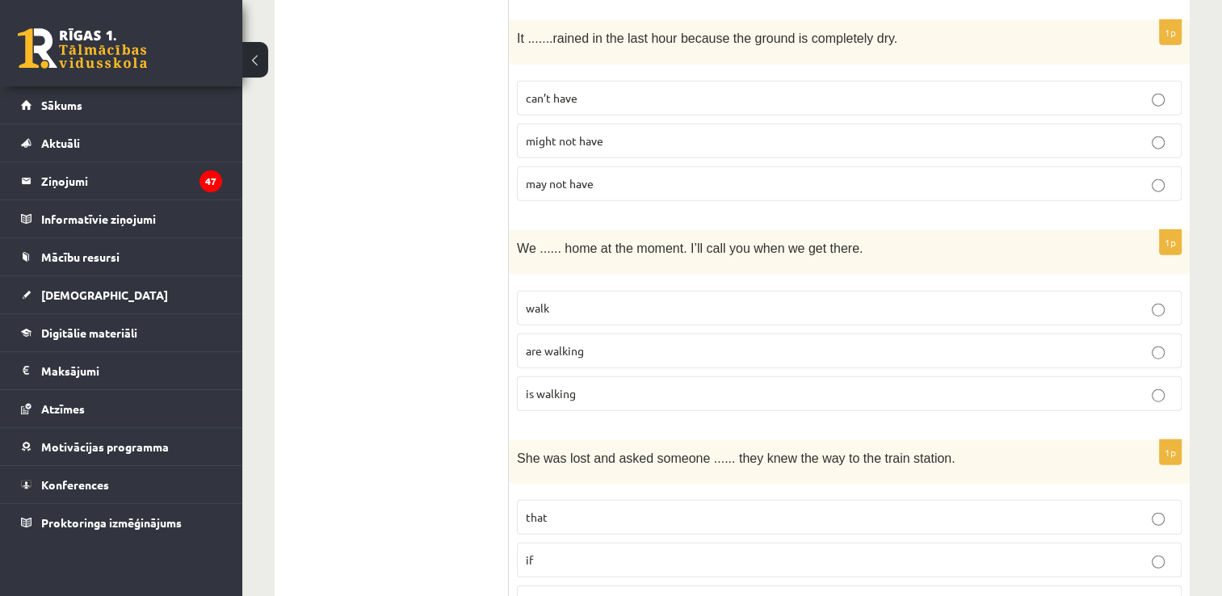
scroll to position [3933, 0]
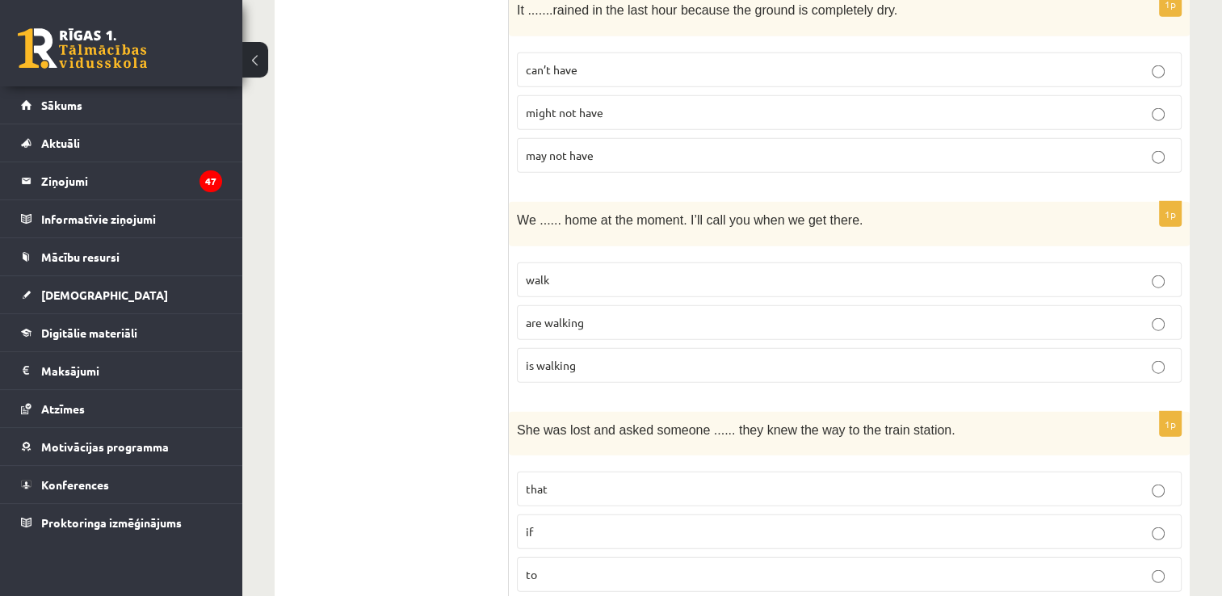
click at [611, 305] on label "are walking" at bounding box center [849, 322] width 665 height 35
click at [718, 523] on p "if" at bounding box center [849, 531] width 647 height 17
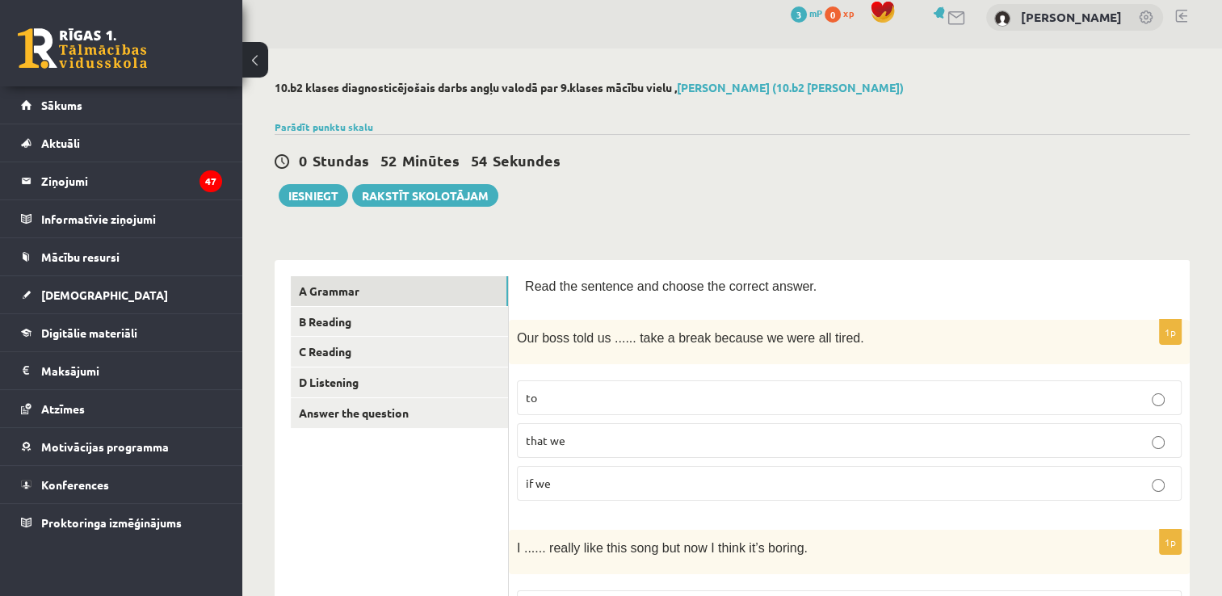
scroll to position [0, 0]
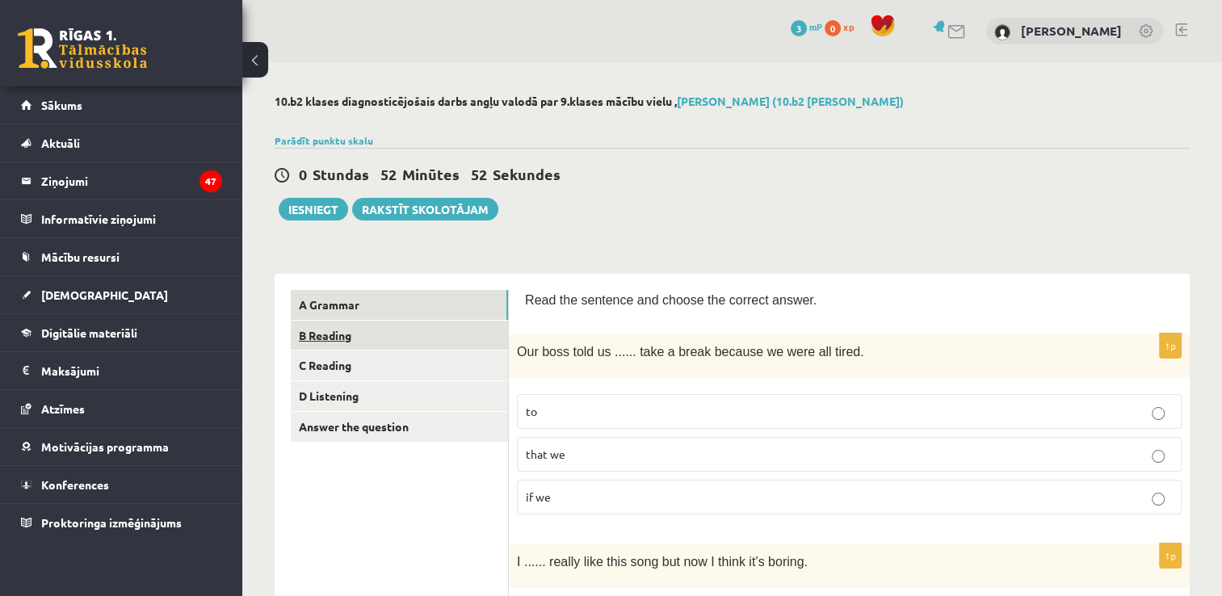
click at [350, 339] on link "B Reading" at bounding box center [399, 336] width 217 height 30
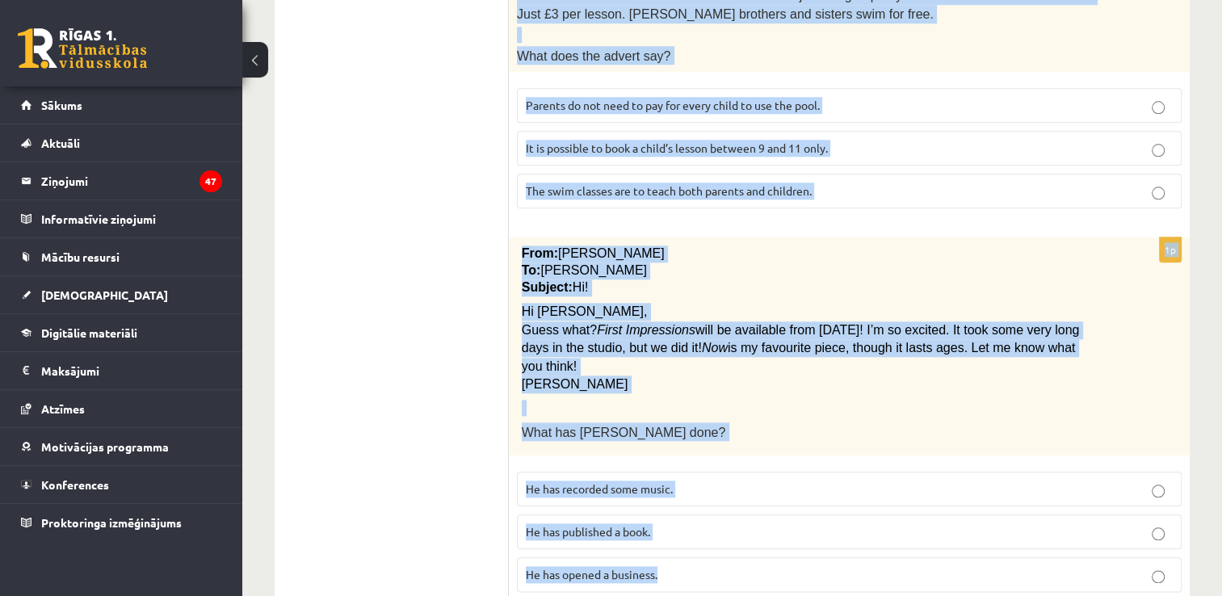
scroll to position [1750, 0]
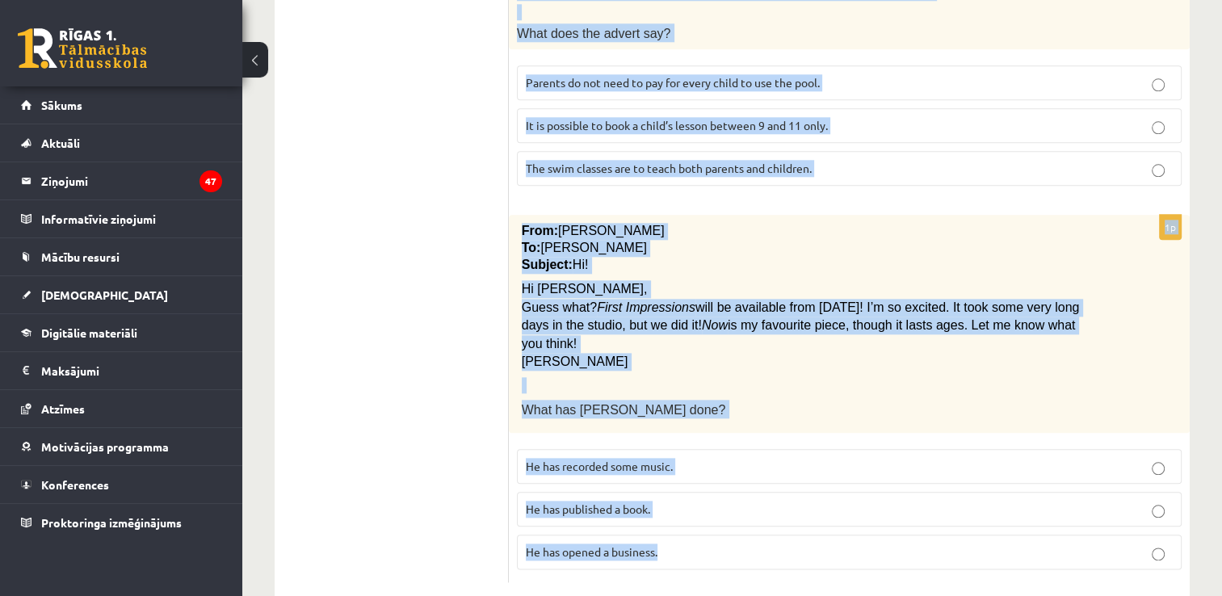
drag, startPoint x: 520, startPoint y: 296, endPoint x: 1021, endPoint y: 617, distance: 595.6
click at [792, 364] on div "From: Pete To: Cathy Subject: Hi! Hi Cathy, Guess what? First Impressions will …" at bounding box center [849, 323] width 681 height 217
click at [712, 300] on span "will be available from next Monday! I’m so excited. It took some very long days…" at bounding box center [801, 315] width 558 height 31
drag, startPoint x: 524, startPoint y: 296, endPoint x: 866, endPoint y: 616, distance: 468.5
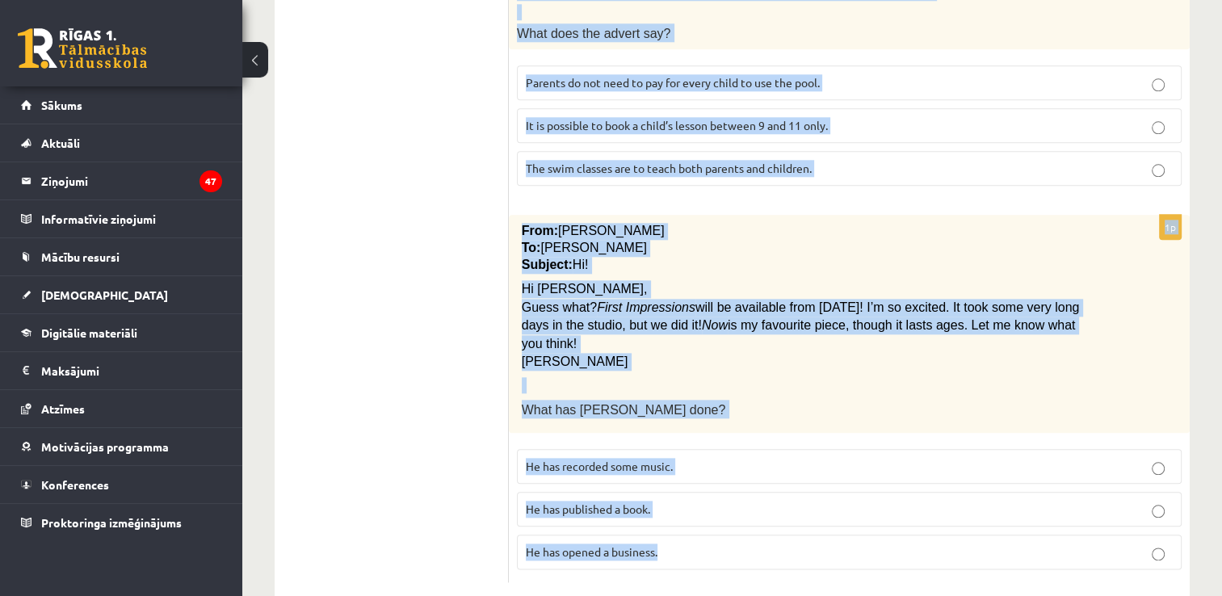
copy form "Read the text and choose the correct answer. 1p All passengers Passengers must …"
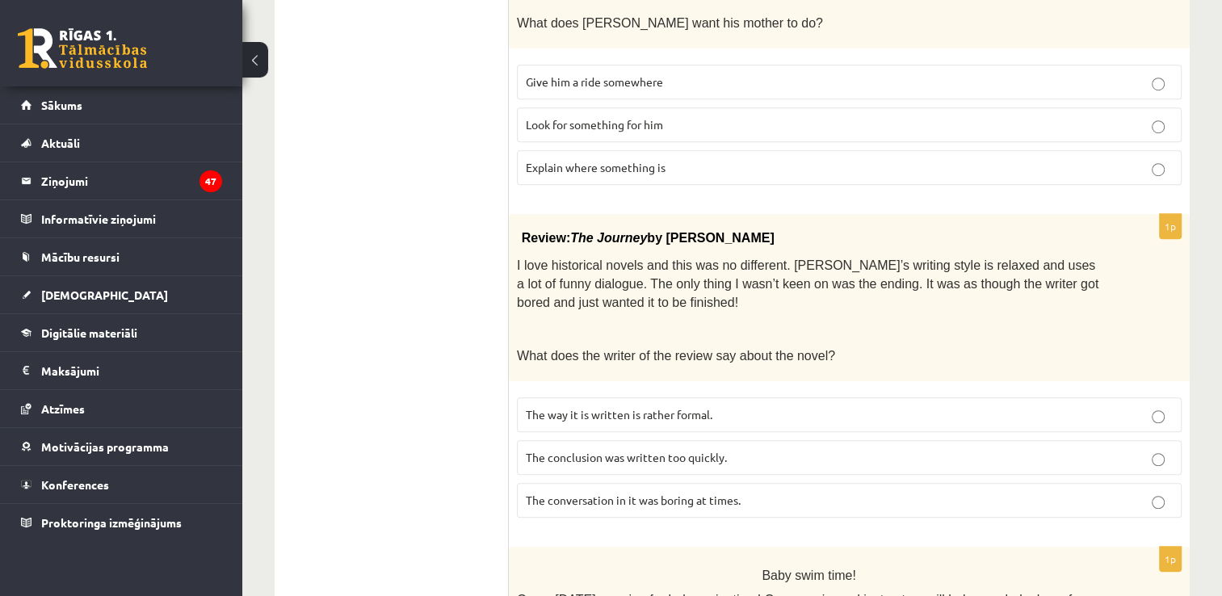
click at [361, 246] on ul "A Grammar B Reading C Reading D Listening Answer the question" at bounding box center [400, 207] width 218 height 2042
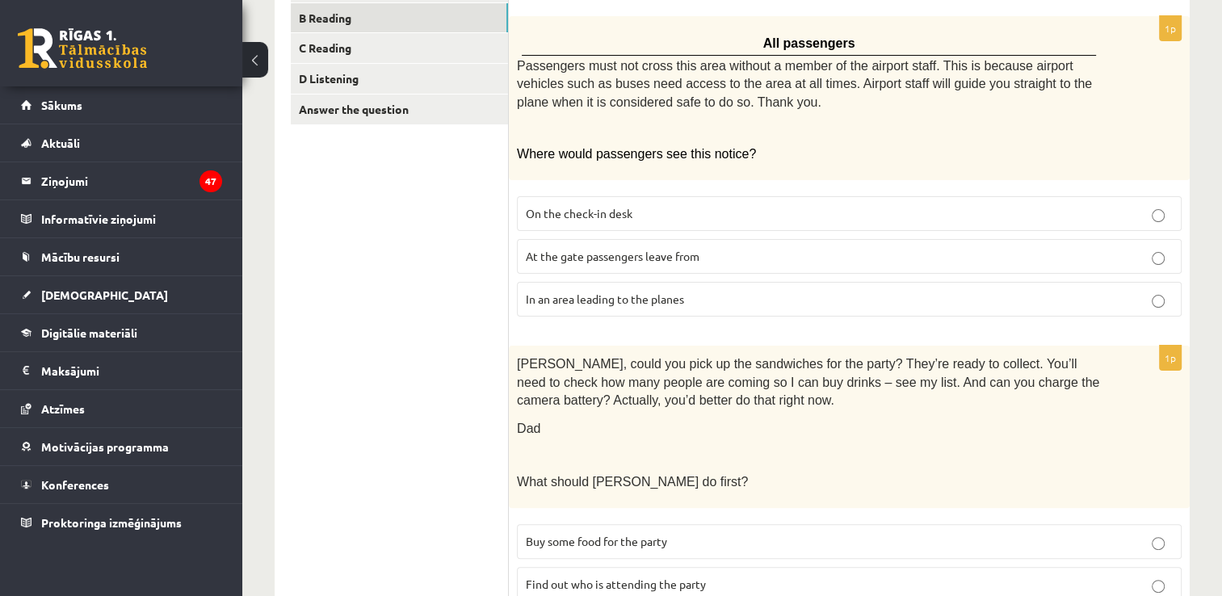
scroll to position [323, 0]
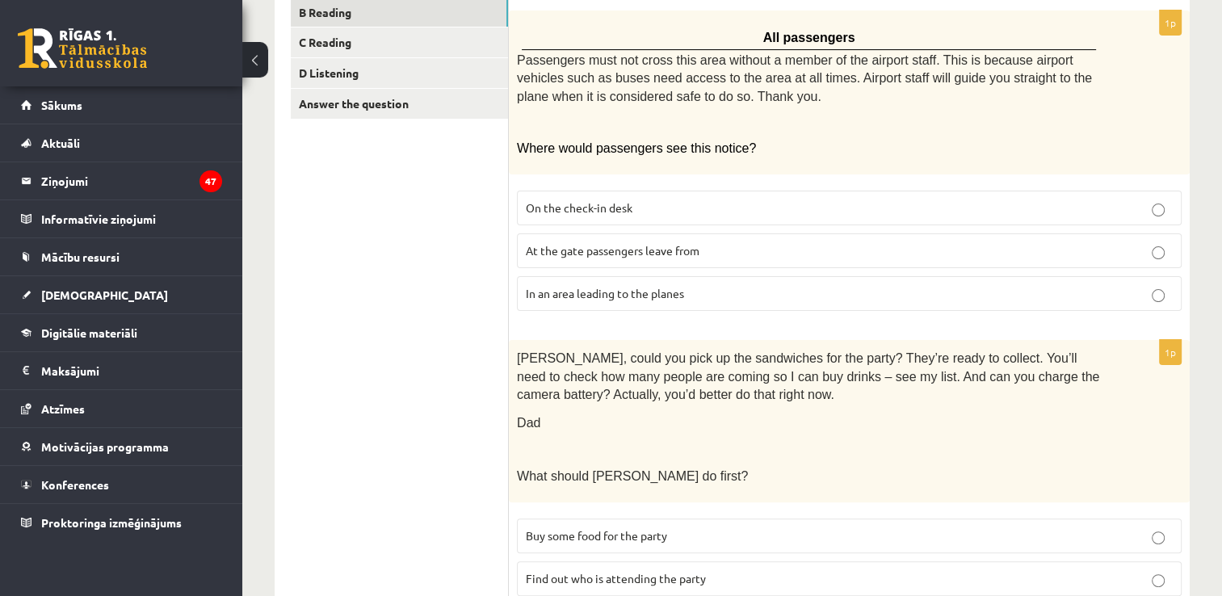
click at [637, 289] on span "In an area leading to the planes" at bounding box center [605, 293] width 158 height 15
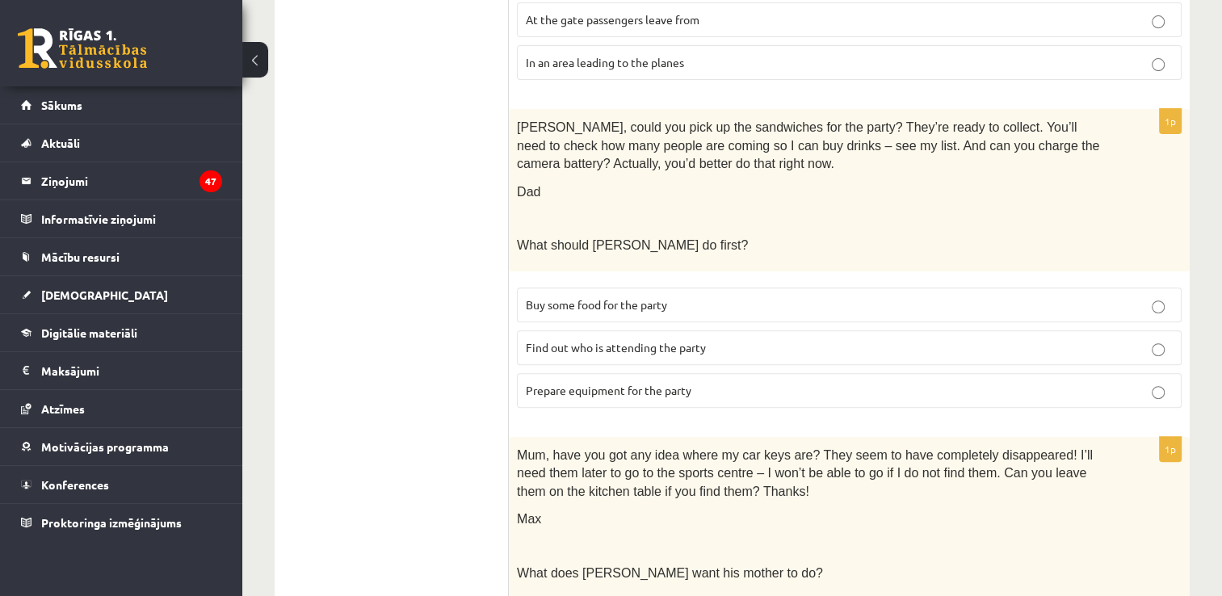
scroll to position [565, 0]
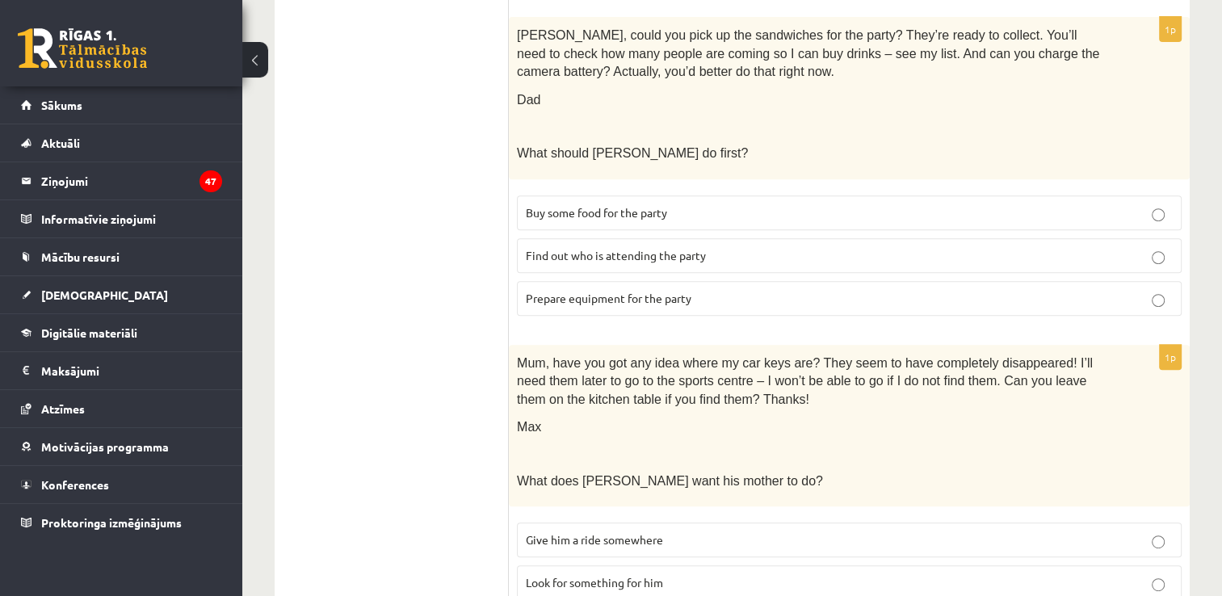
click at [640, 257] on p "Find out who is attending the party" at bounding box center [849, 255] width 647 height 17
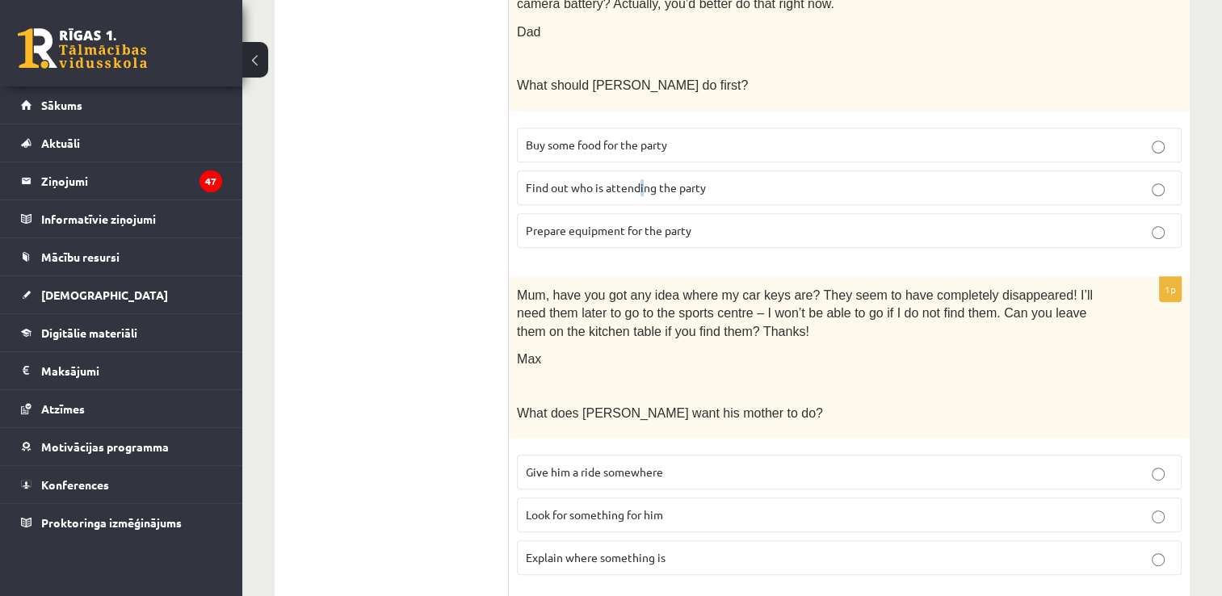
scroll to position [807, 0]
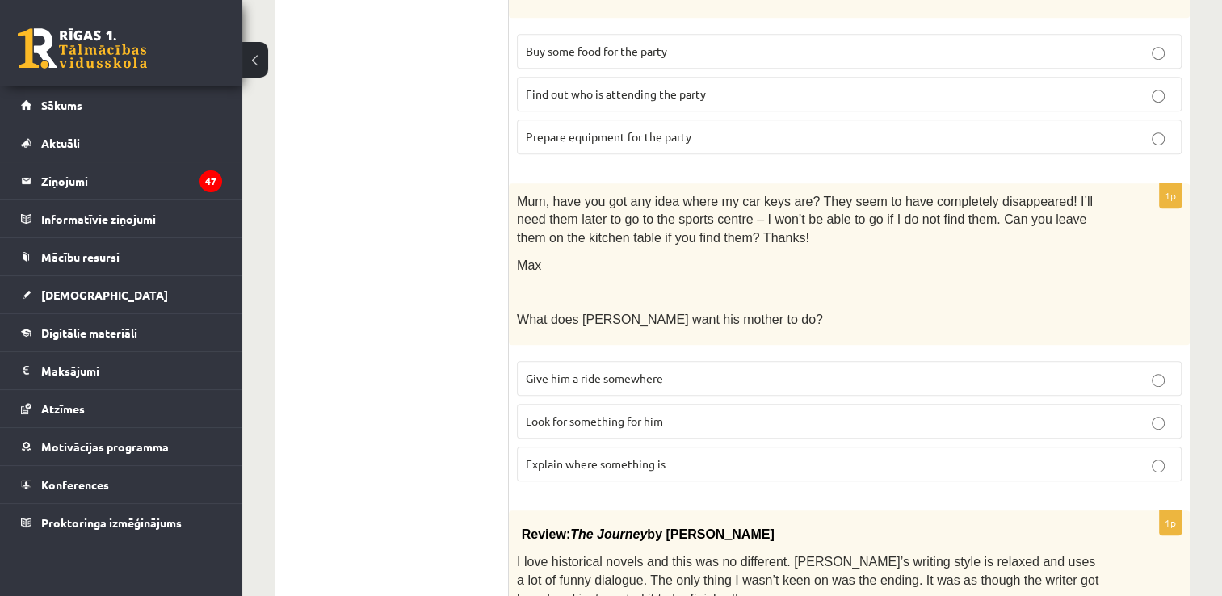
click at [783, 90] on p "Find out who is attending the party" at bounding box center [849, 94] width 647 height 17
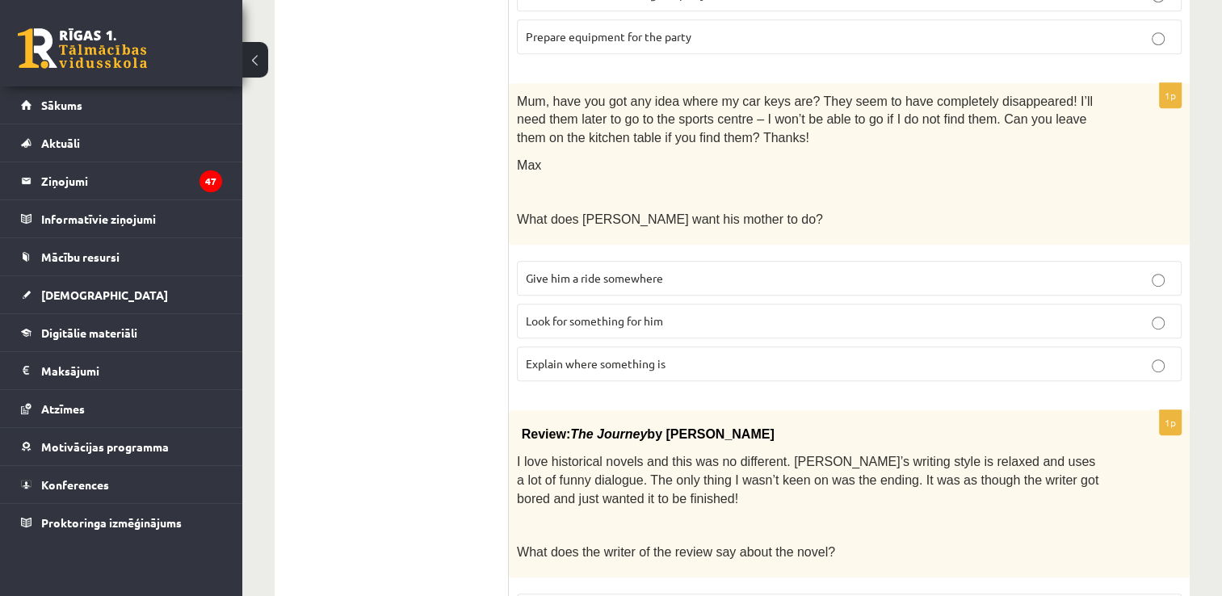
scroll to position [969, 0]
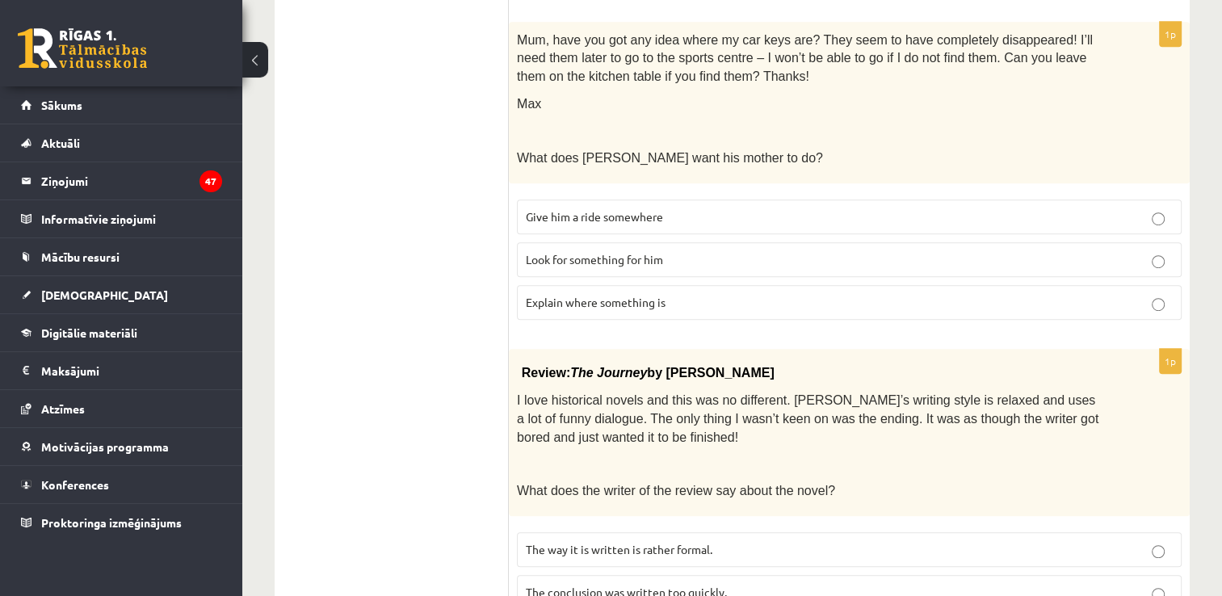
click at [638, 253] on span "Look for something for him" at bounding box center [594, 259] width 137 height 15
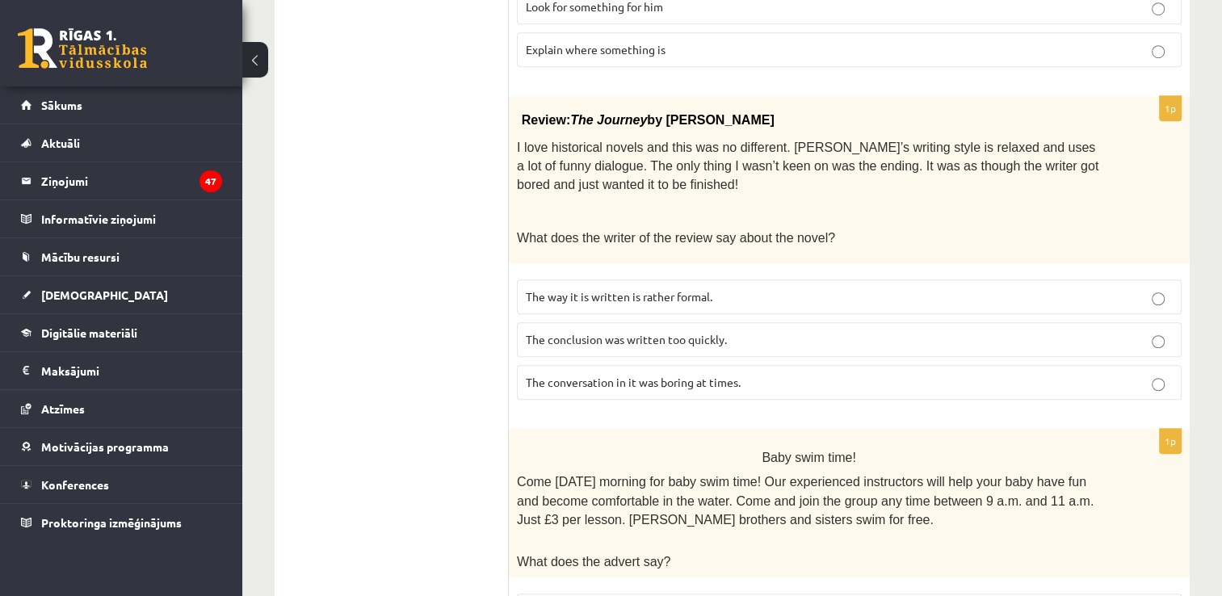
scroll to position [1292, 0]
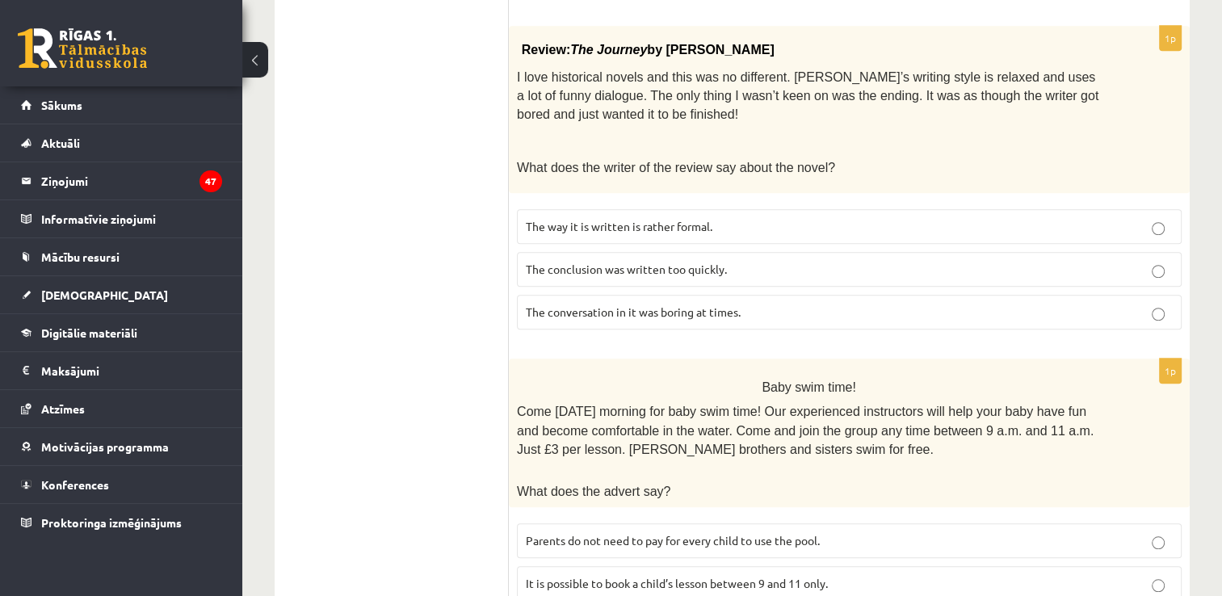
click at [694, 262] on span "The conclusion was written too quickly." at bounding box center [626, 269] width 201 height 15
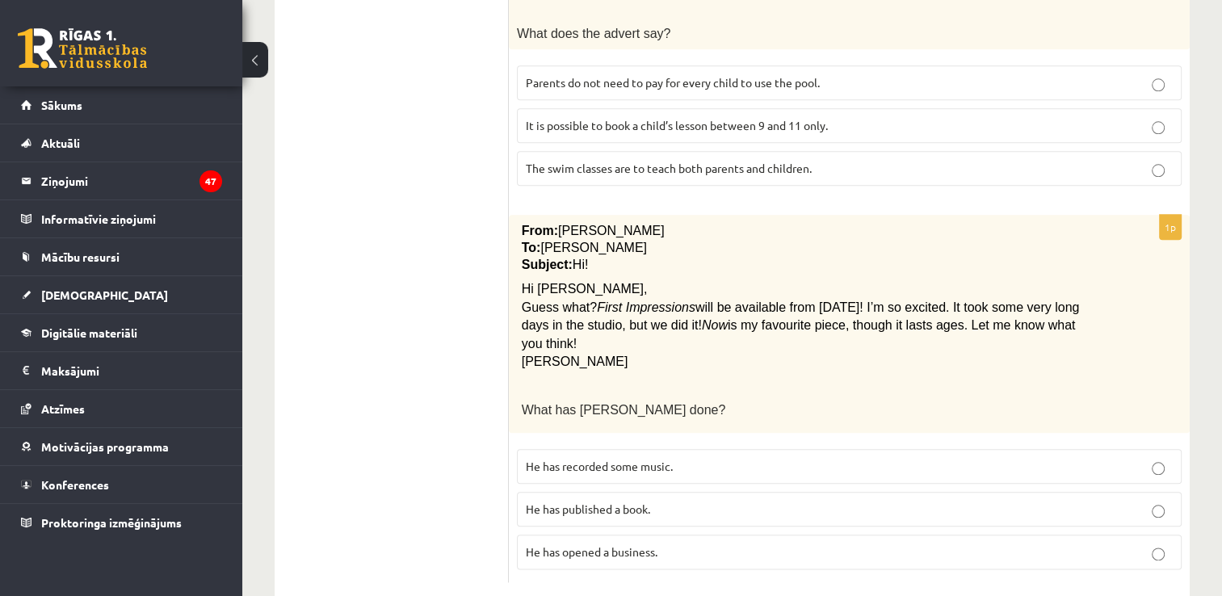
scroll to position [1669, 0]
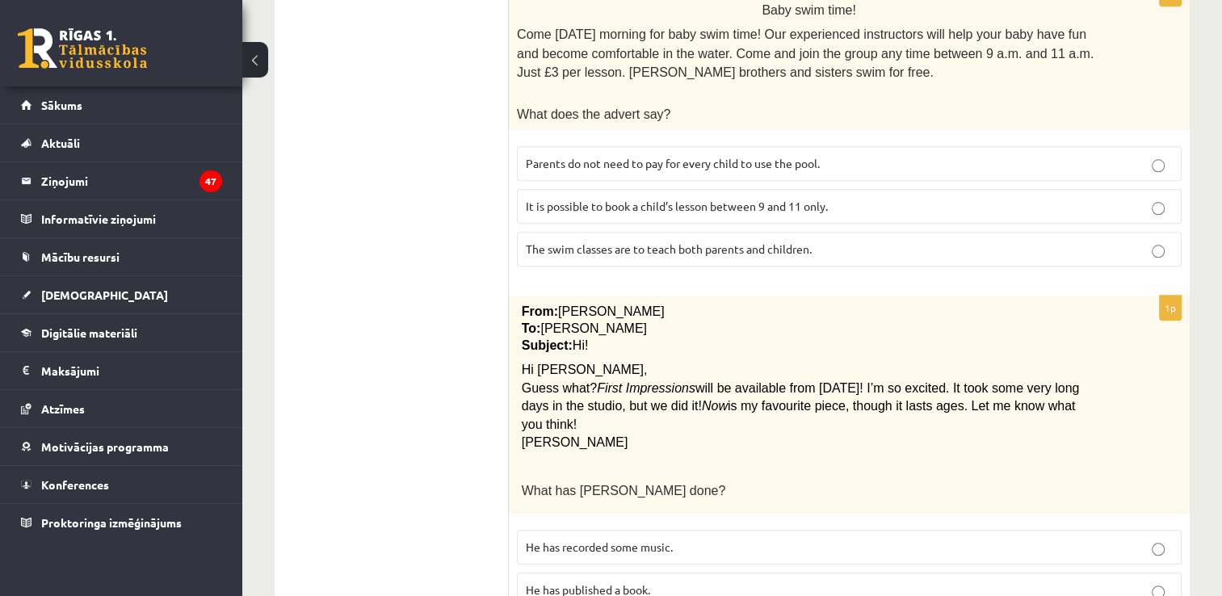
click at [682, 156] on span "Parents do not need to pay for every child to use the pool." at bounding box center [673, 163] width 294 height 15
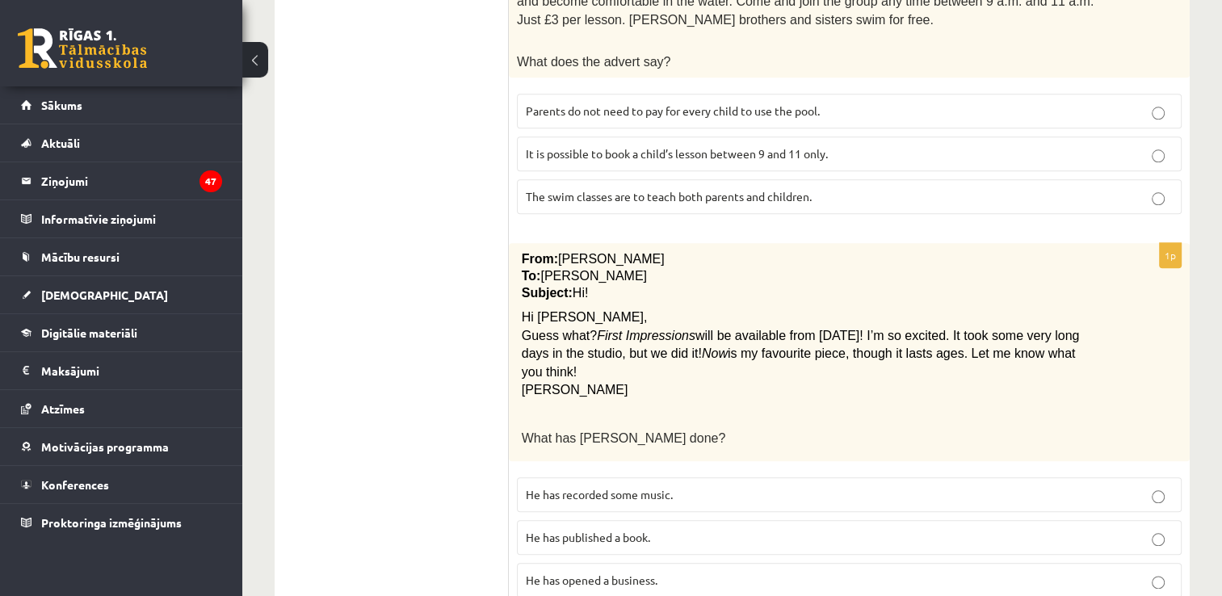
scroll to position [1750, 0]
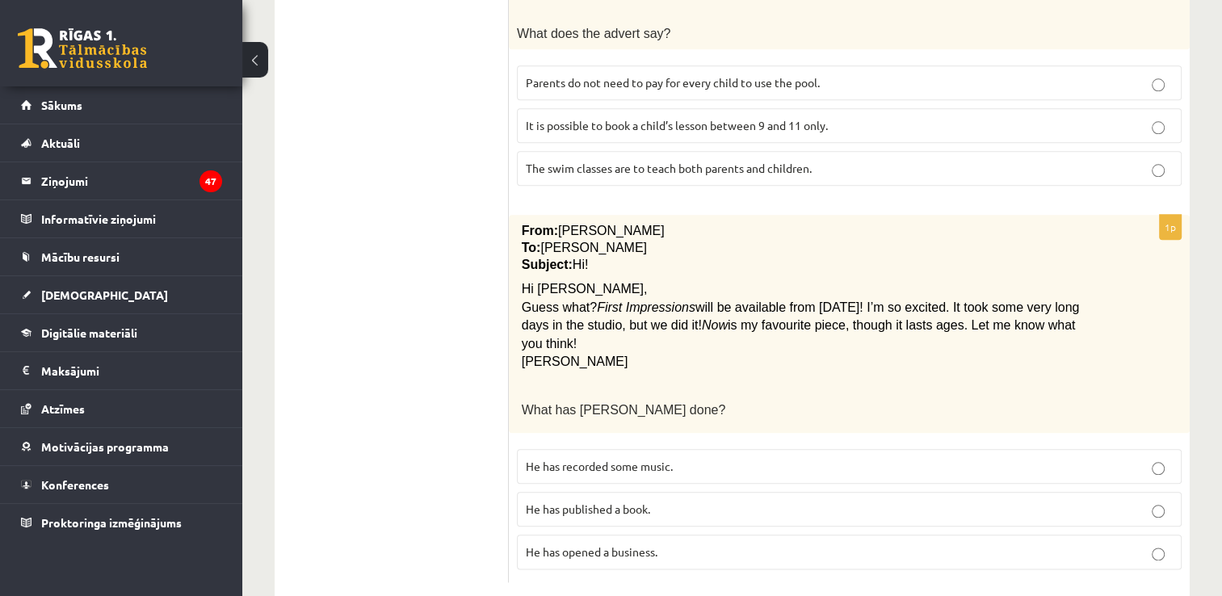
click at [652, 459] on span "He has recorded some music." at bounding box center [599, 466] width 147 height 15
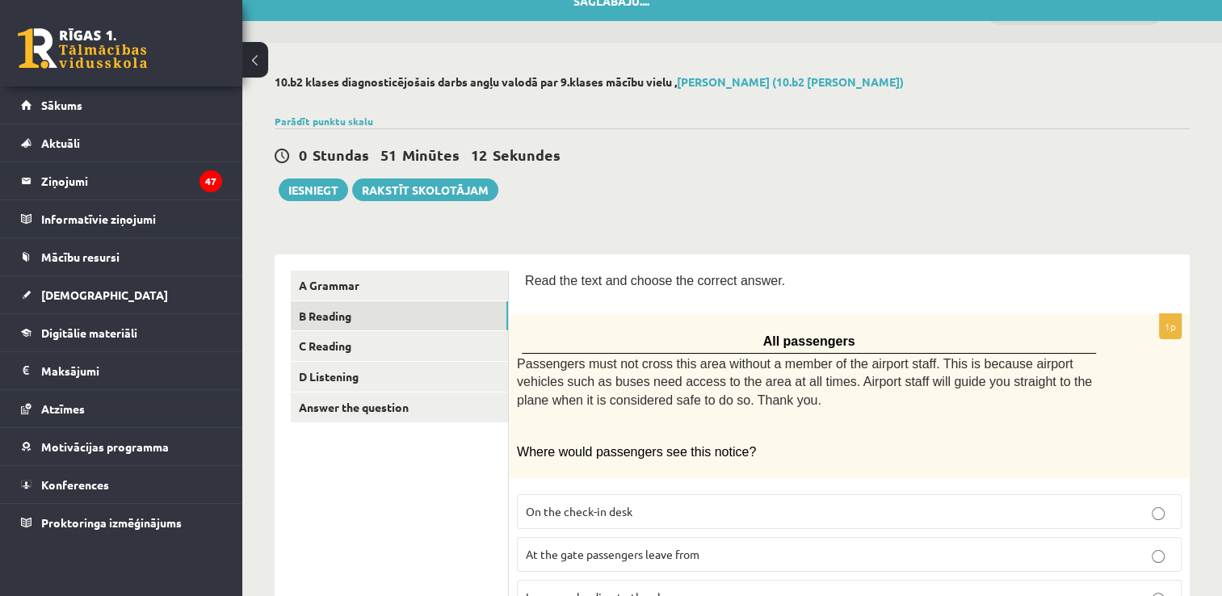
scroll to position [0, 0]
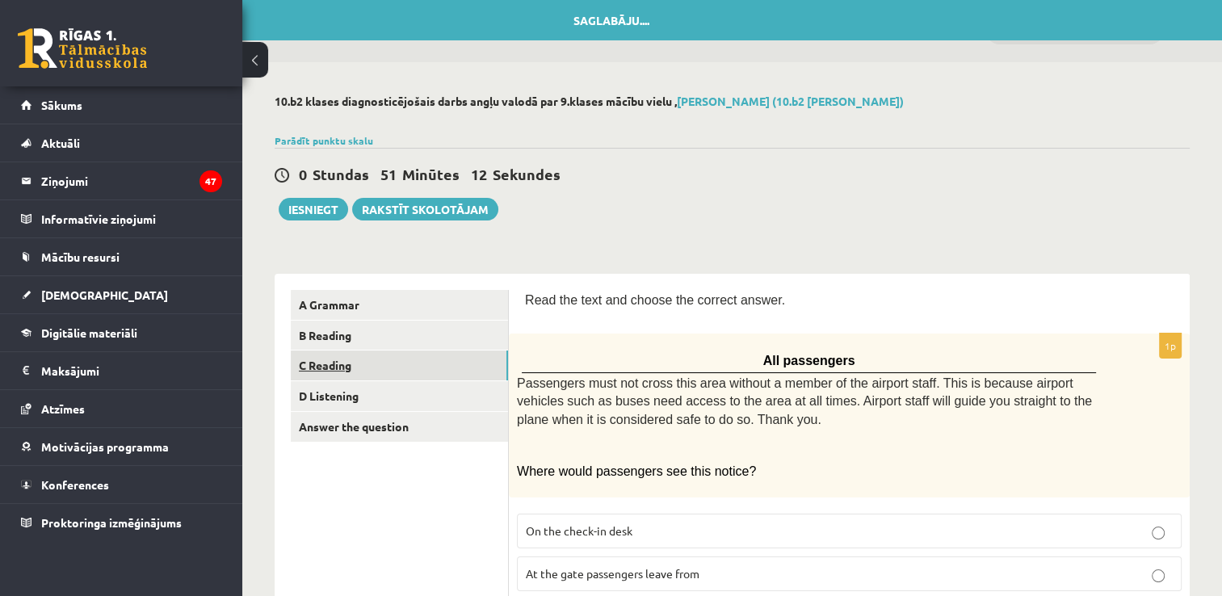
click at [419, 363] on link "C Reading" at bounding box center [399, 365] width 217 height 30
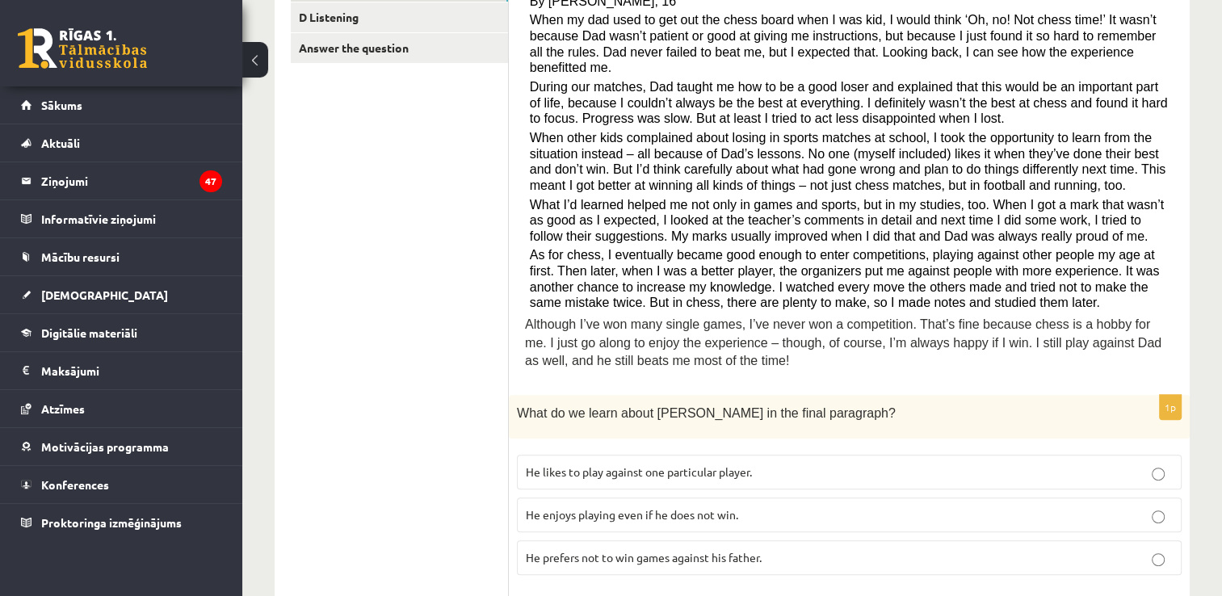
scroll to position [161, 0]
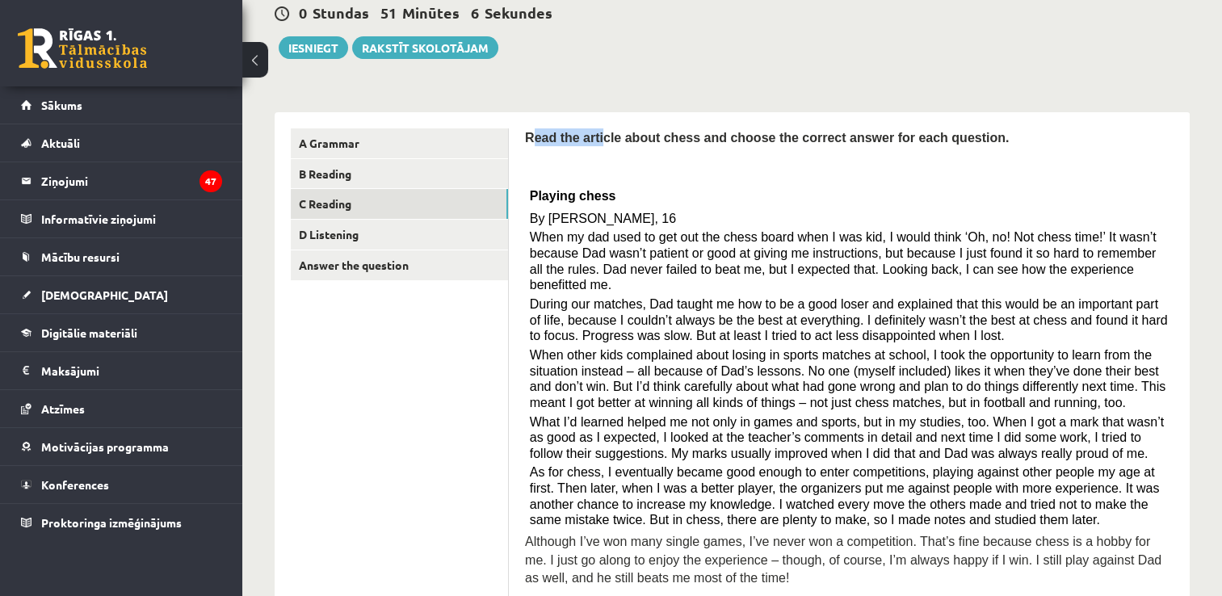
drag, startPoint x: 531, startPoint y: 134, endPoint x: 595, endPoint y: 136, distance: 64.6
click at [595, 136] on span "Read the article about chess and choose the correct answer for each question." at bounding box center [767, 138] width 484 height 14
drag, startPoint x: 595, startPoint y: 136, endPoint x: 737, endPoint y: 60, distance: 161.1
click at [749, 53] on div "0 Stundas 51 Minūtes 5 Sekundes Ieskaite saglabāta! Iesniegt Rakstīt skolotājam" at bounding box center [732, 22] width 915 height 73
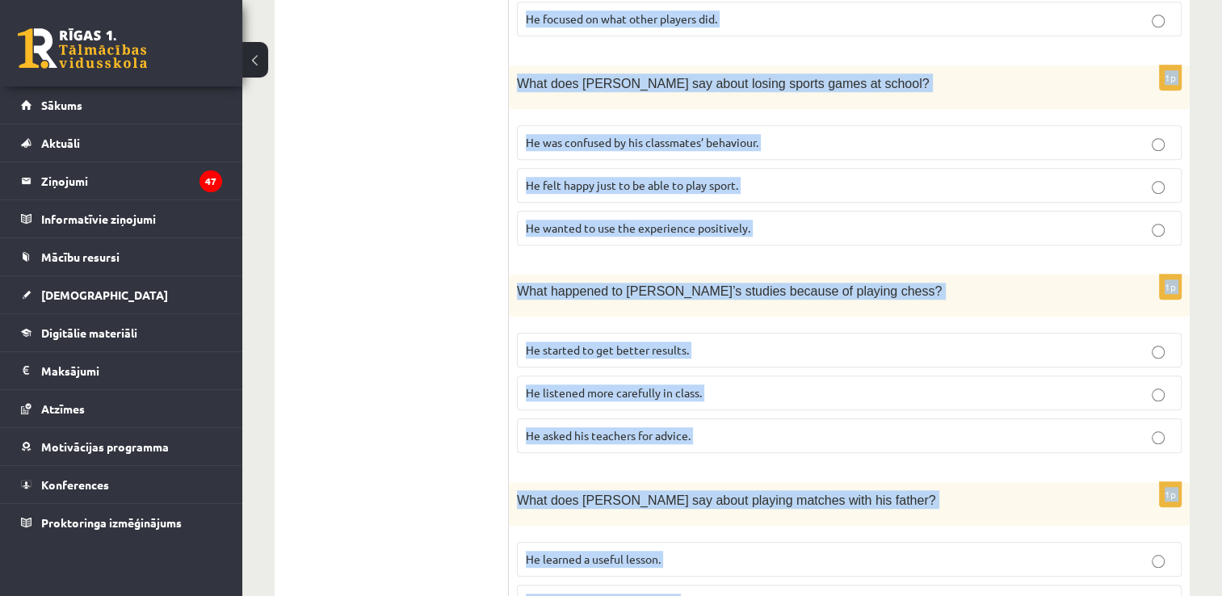
scroll to position [1440, 0]
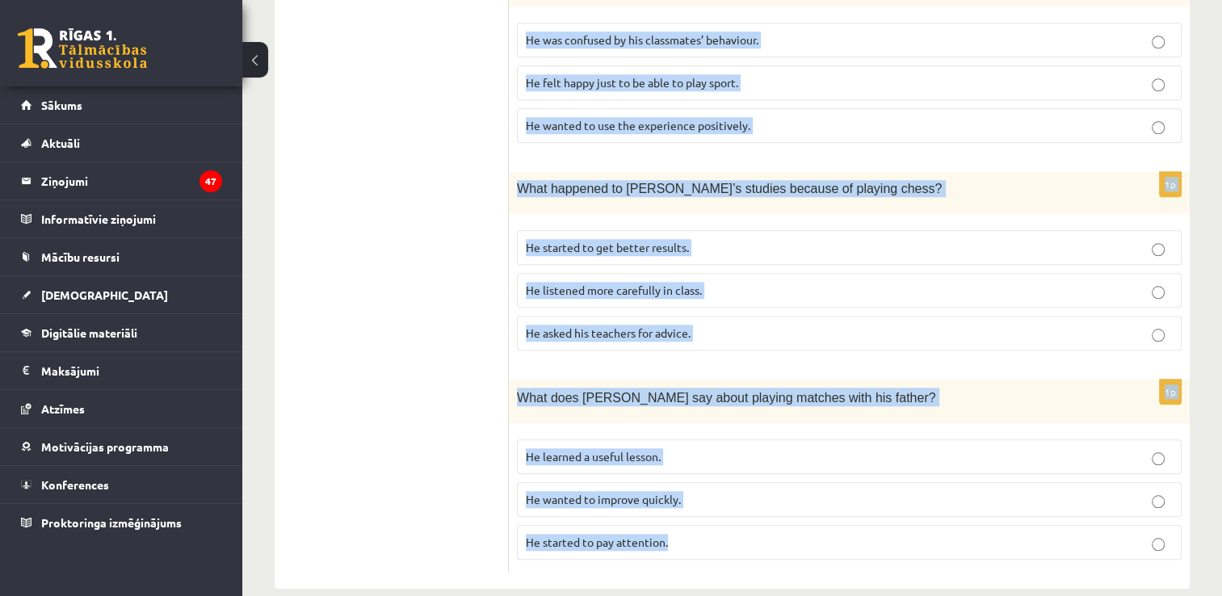
drag, startPoint x: 523, startPoint y: 135, endPoint x: 1122, endPoint y: 619, distance: 769.4
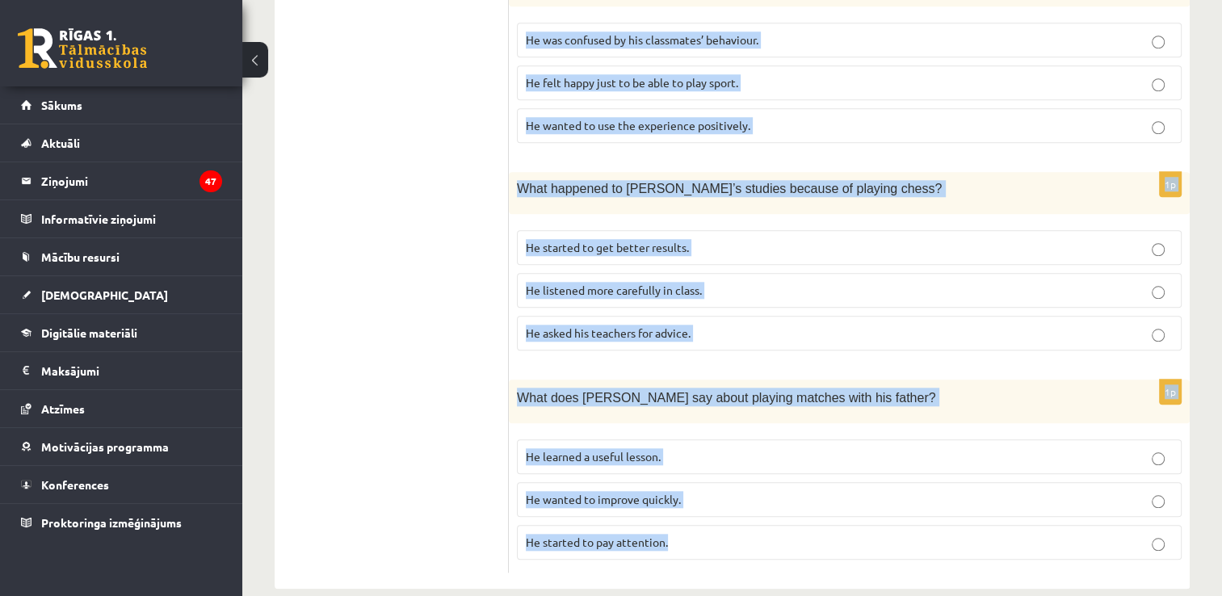
drag, startPoint x: 523, startPoint y: 298, endPoint x: 1121, endPoint y: 629, distance: 683.1
copy form "Read the article about chess and choose the correct answer for each question. P…"
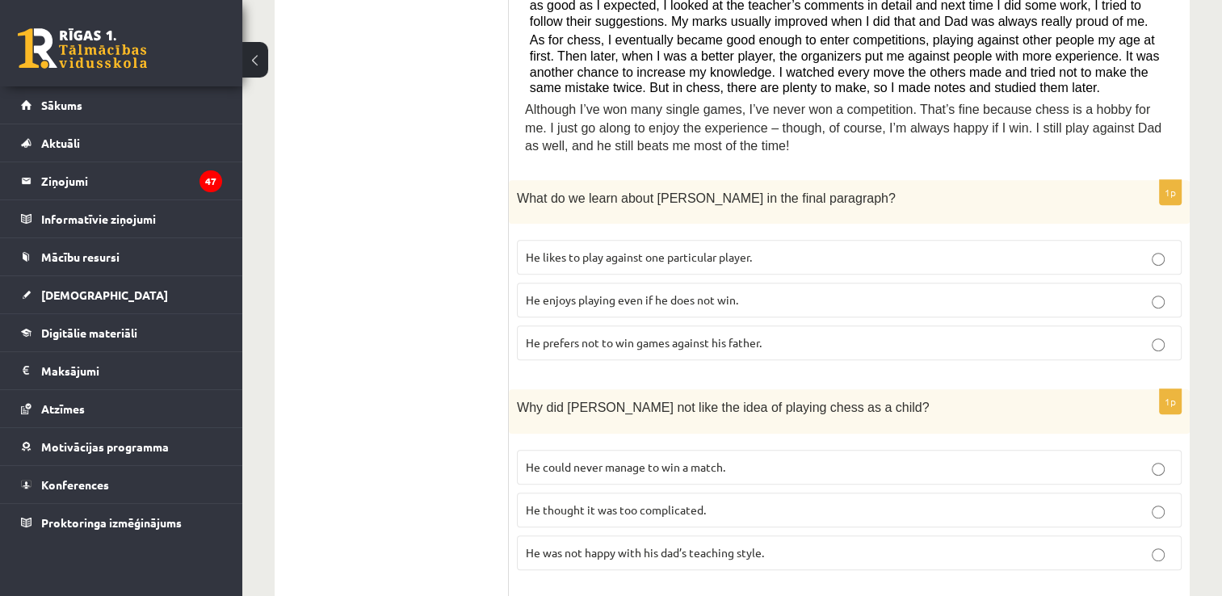
scroll to position [632, 0]
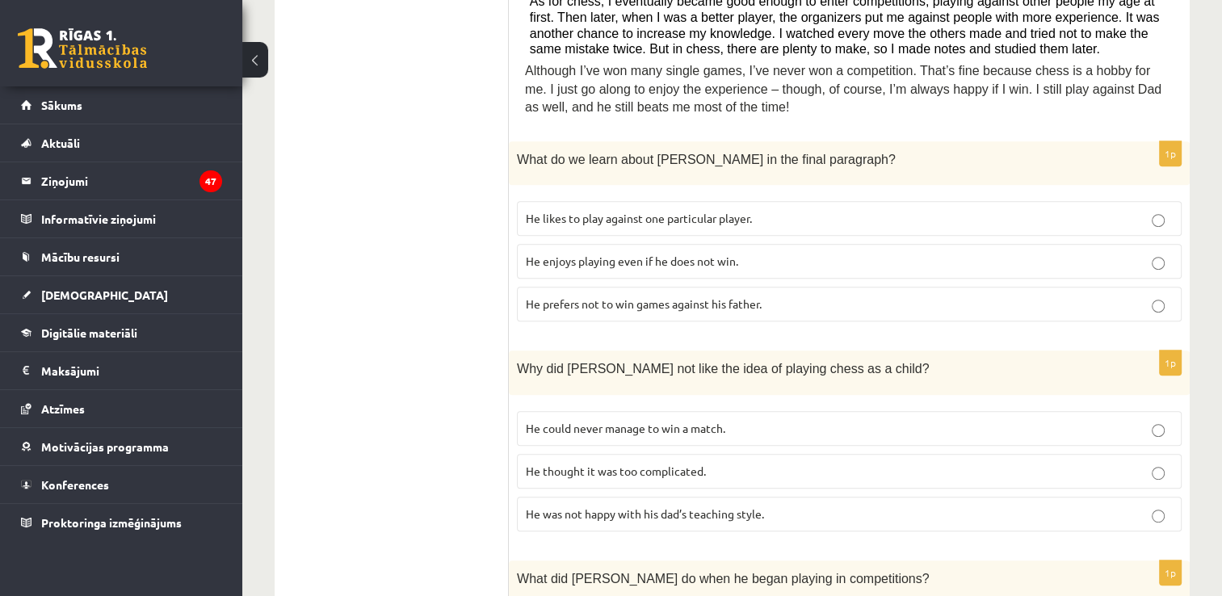
click at [677, 252] on label "He enjoys playing even if he does not win." at bounding box center [849, 261] width 665 height 35
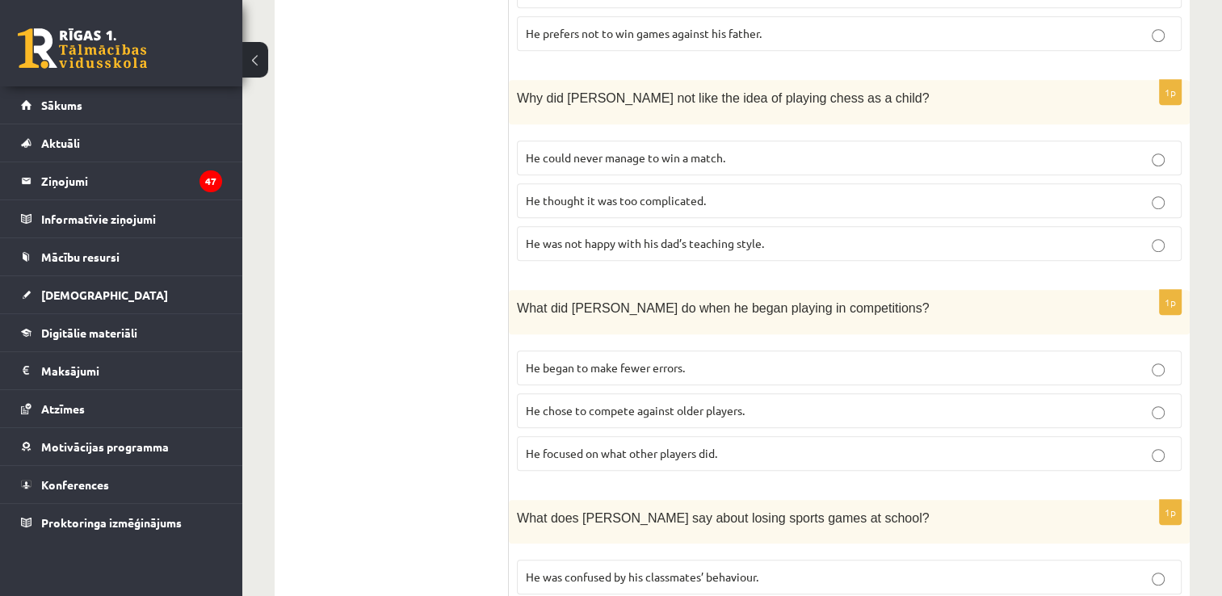
scroll to position [875, 0]
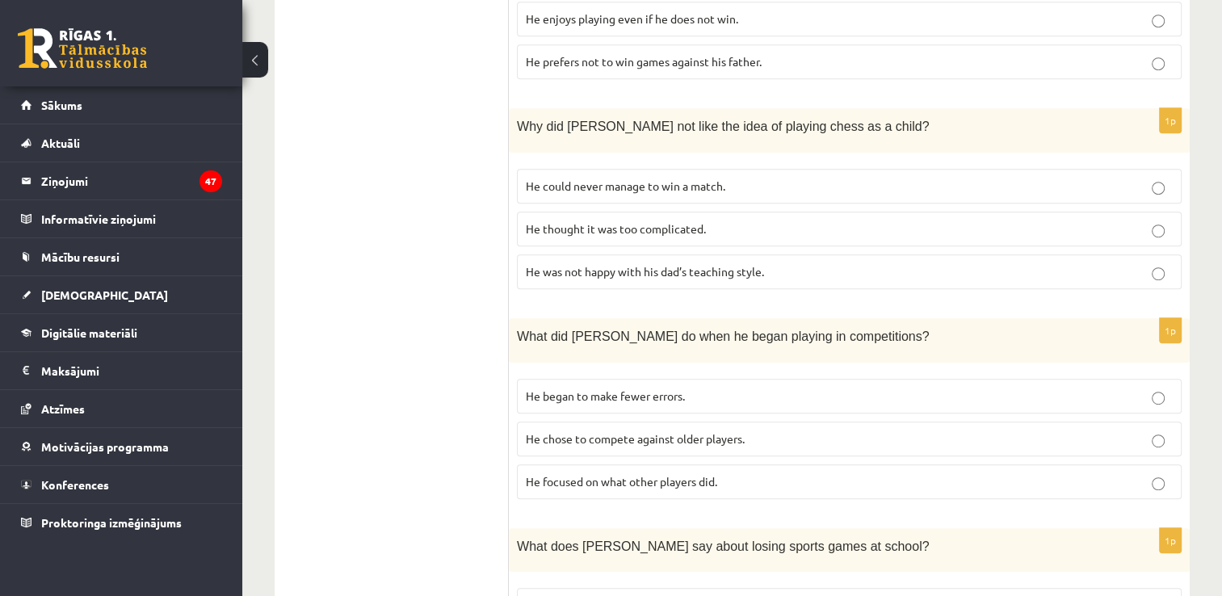
click at [645, 221] on span "He thought it was too complicated." at bounding box center [616, 228] width 180 height 15
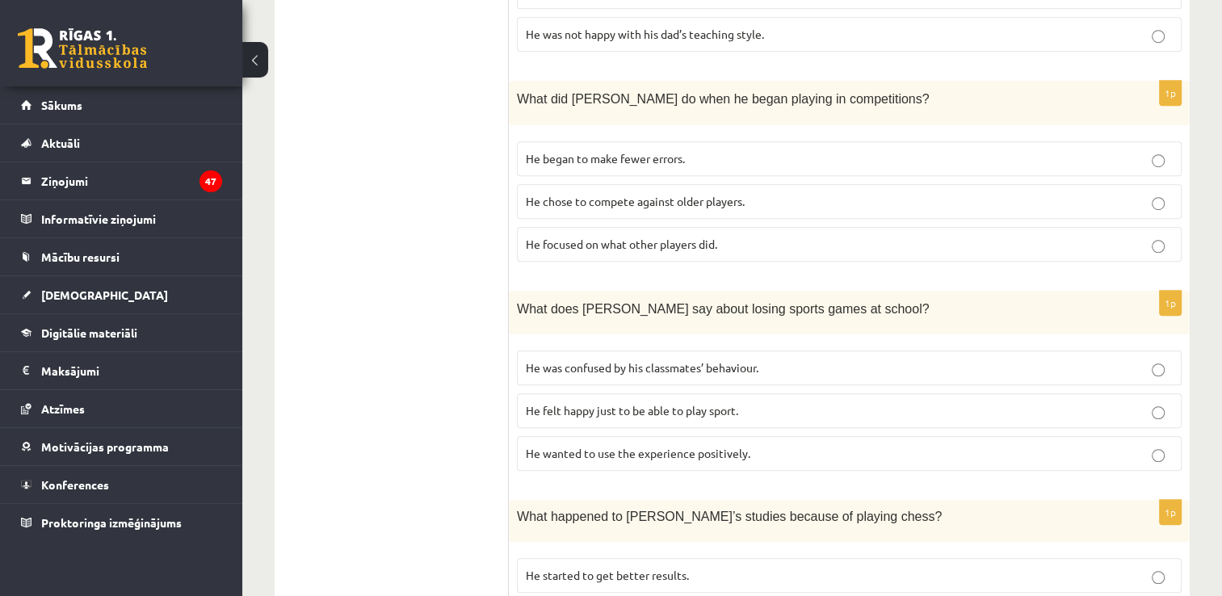
scroll to position [1117, 0]
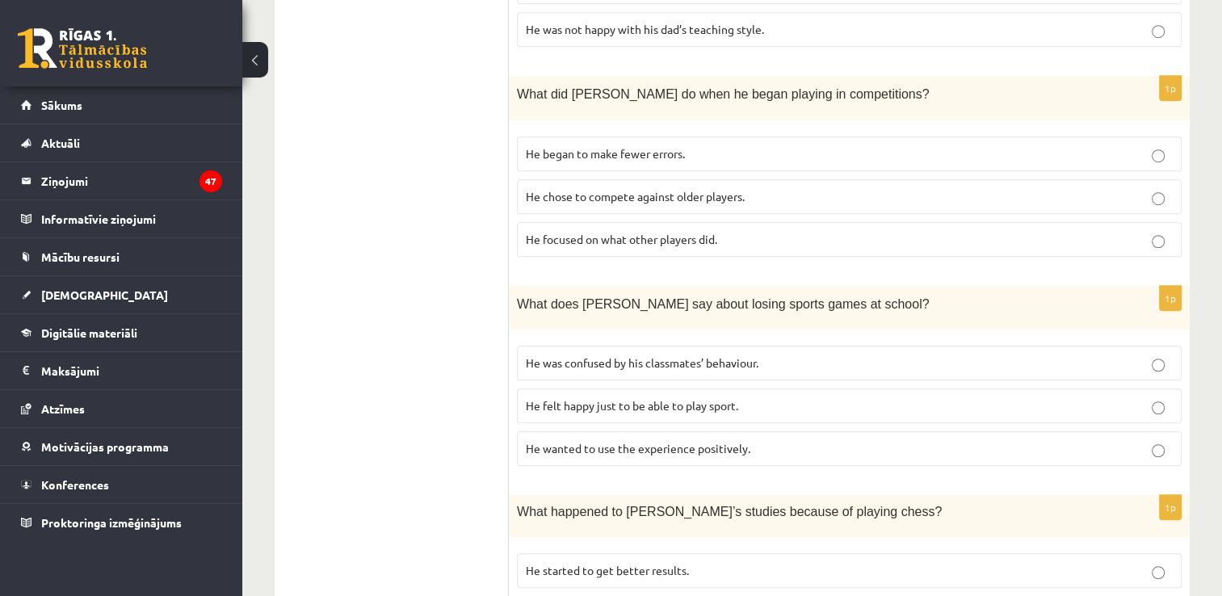
click at [655, 232] on span "He focused on what other players did." at bounding box center [621, 239] width 191 height 15
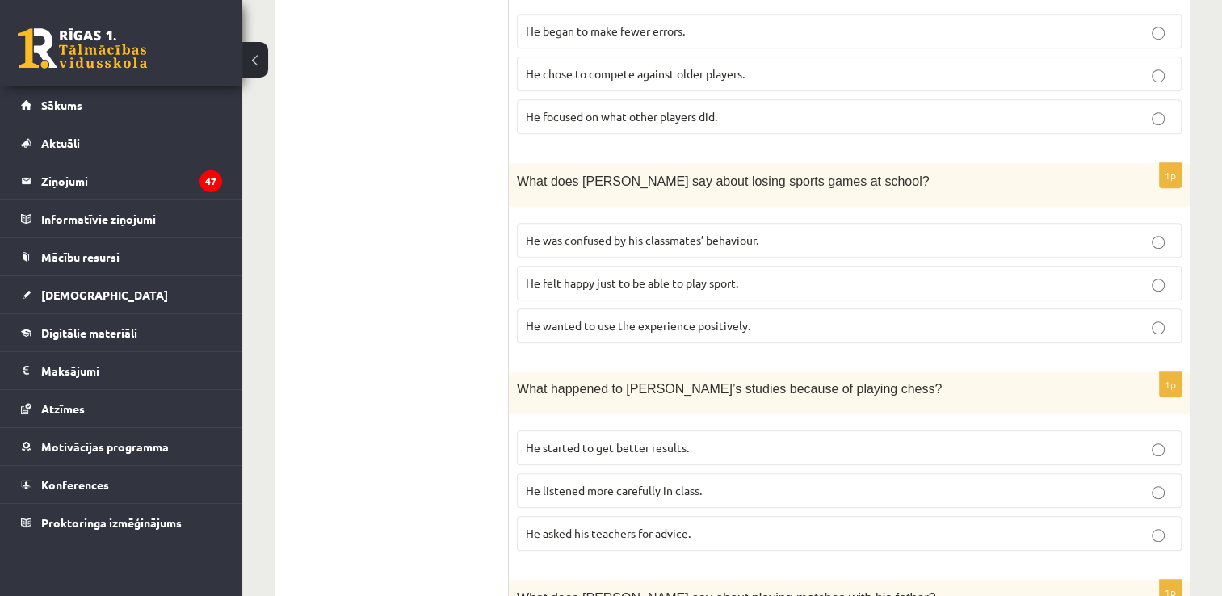
scroll to position [1359, 0]
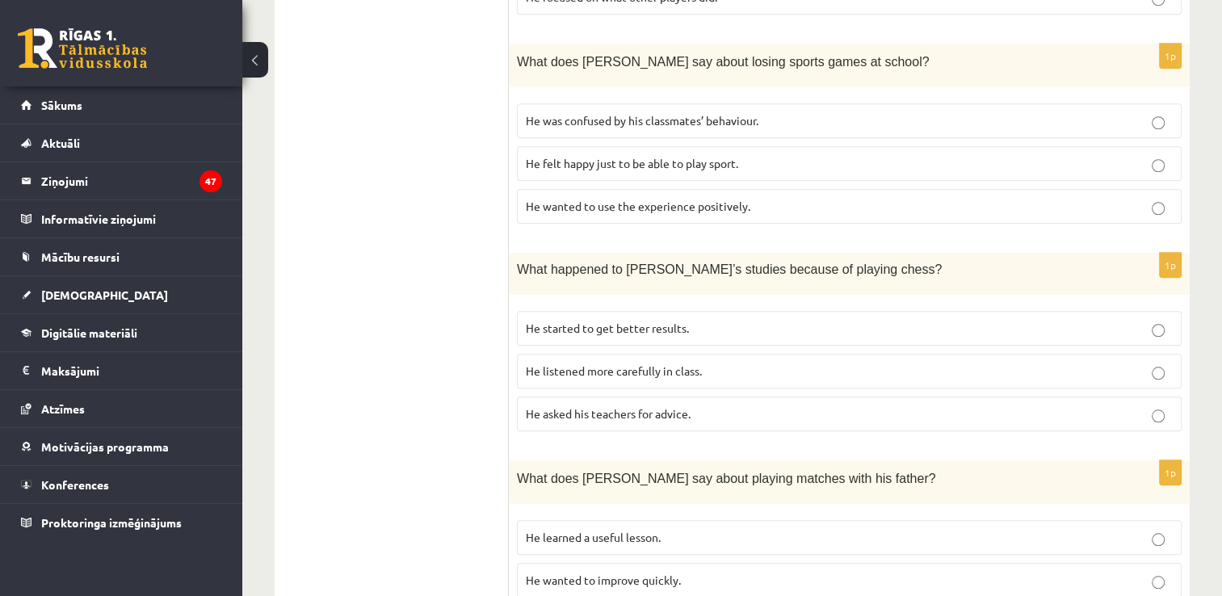
click at [704, 199] on span "He wanted to use the experience positively." at bounding box center [638, 206] width 224 height 15
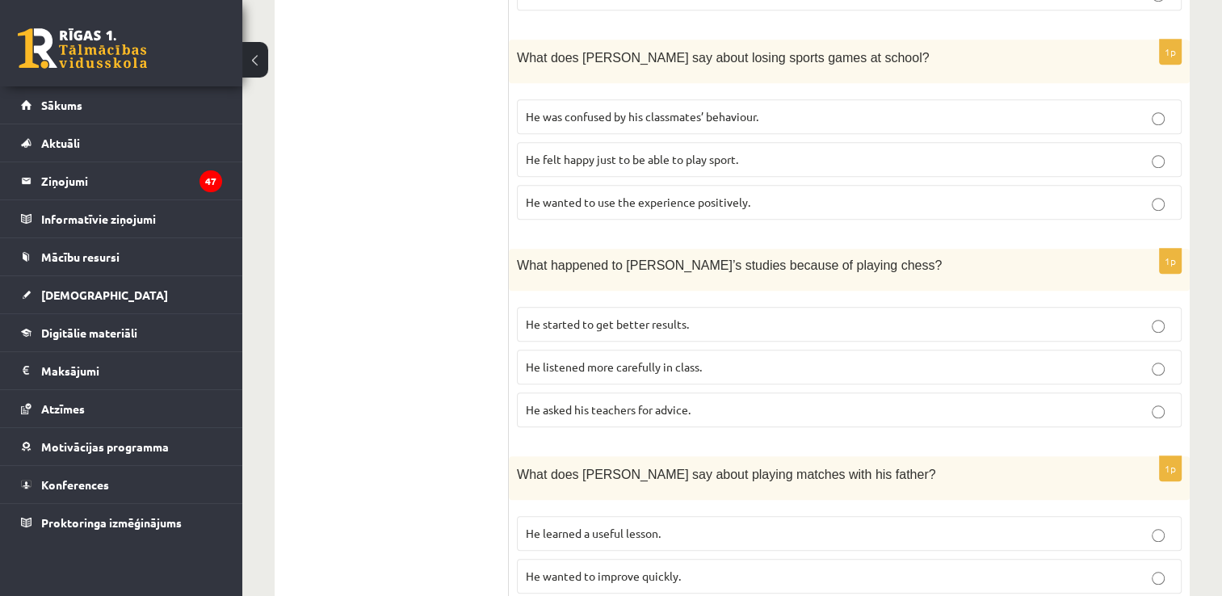
scroll to position [1440, 0]
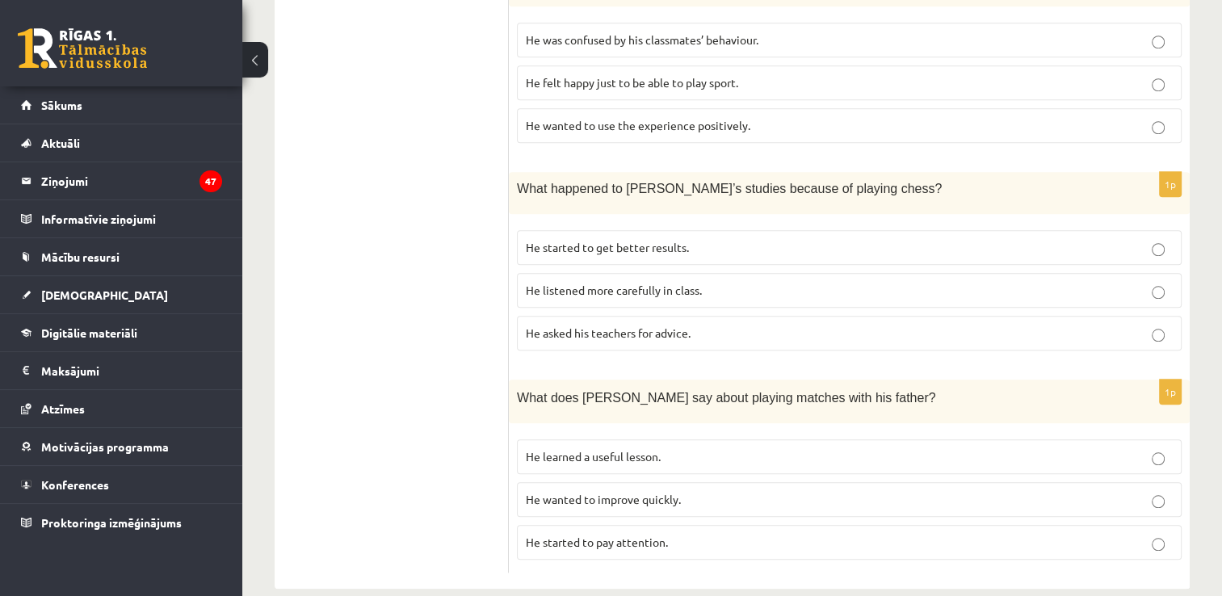
click at [699, 239] on p "He started to get better results." at bounding box center [849, 247] width 647 height 17
click at [695, 448] on p "He learned a useful lesson." at bounding box center [849, 456] width 647 height 17
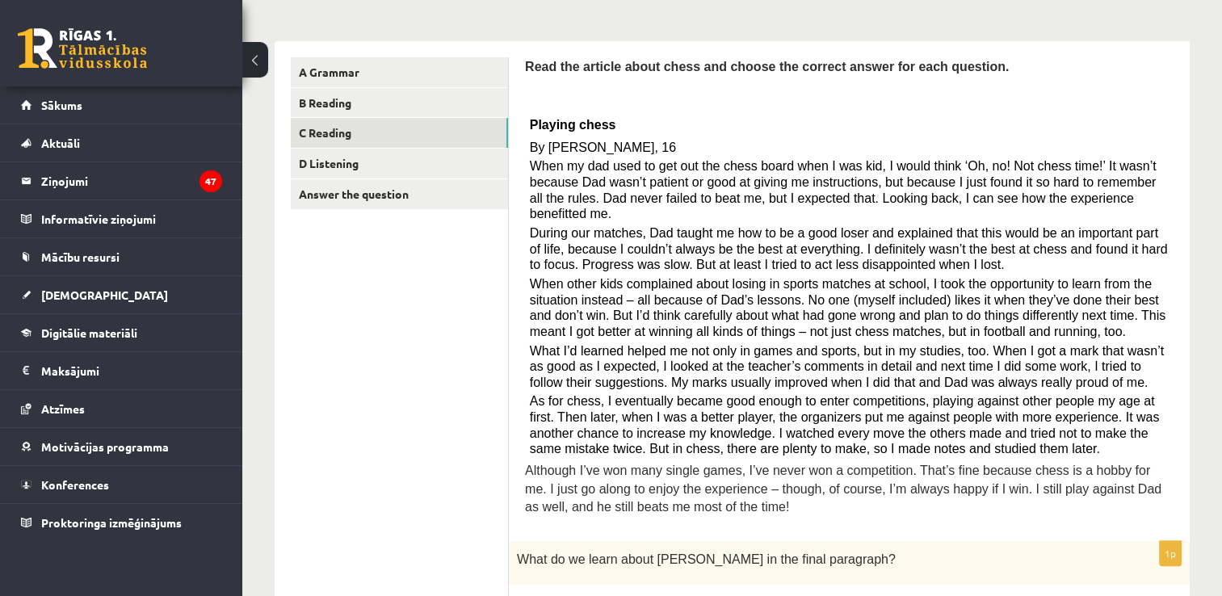
scroll to position [0, 0]
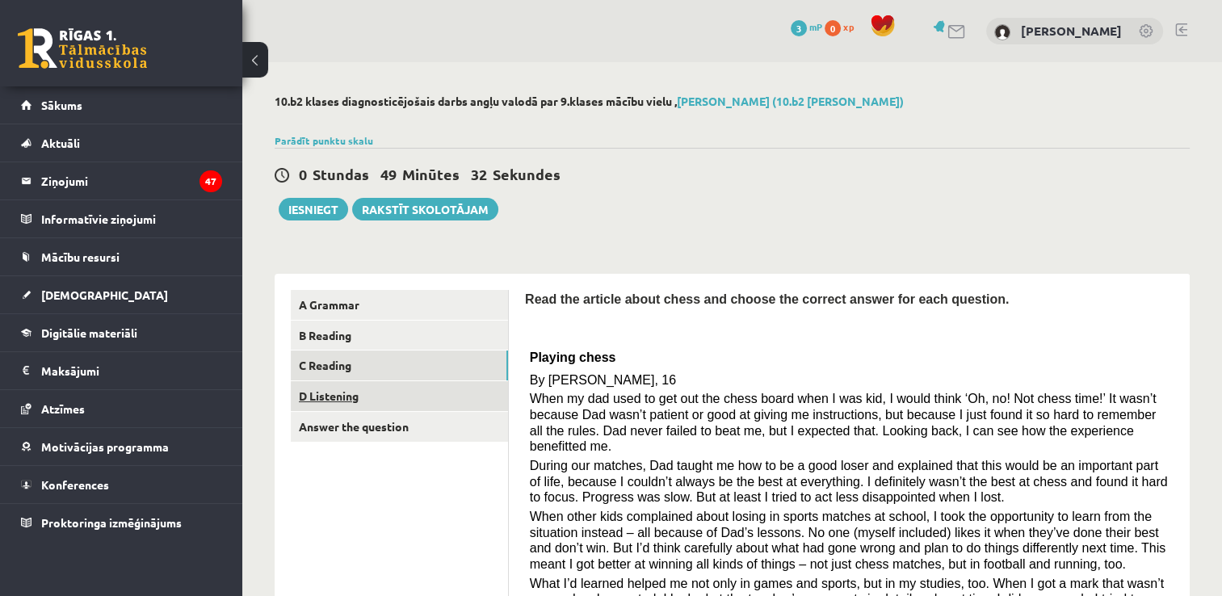
click at [407, 395] on link "D Listening" at bounding box center [399, 396] width 217 height 30
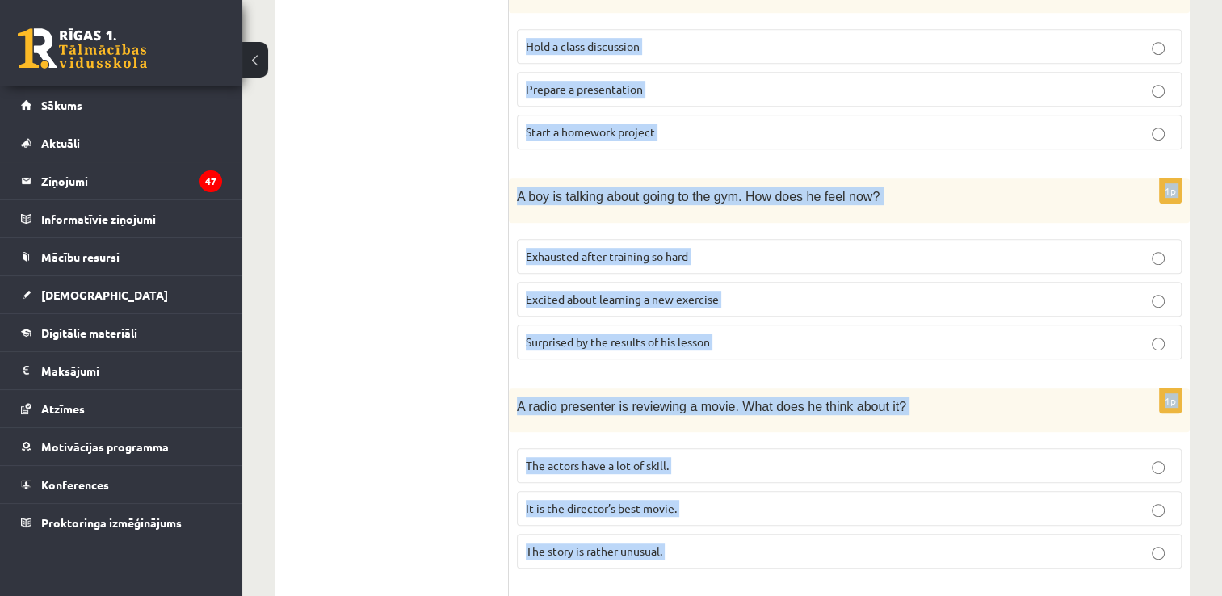
scroll to position [1084, 0]
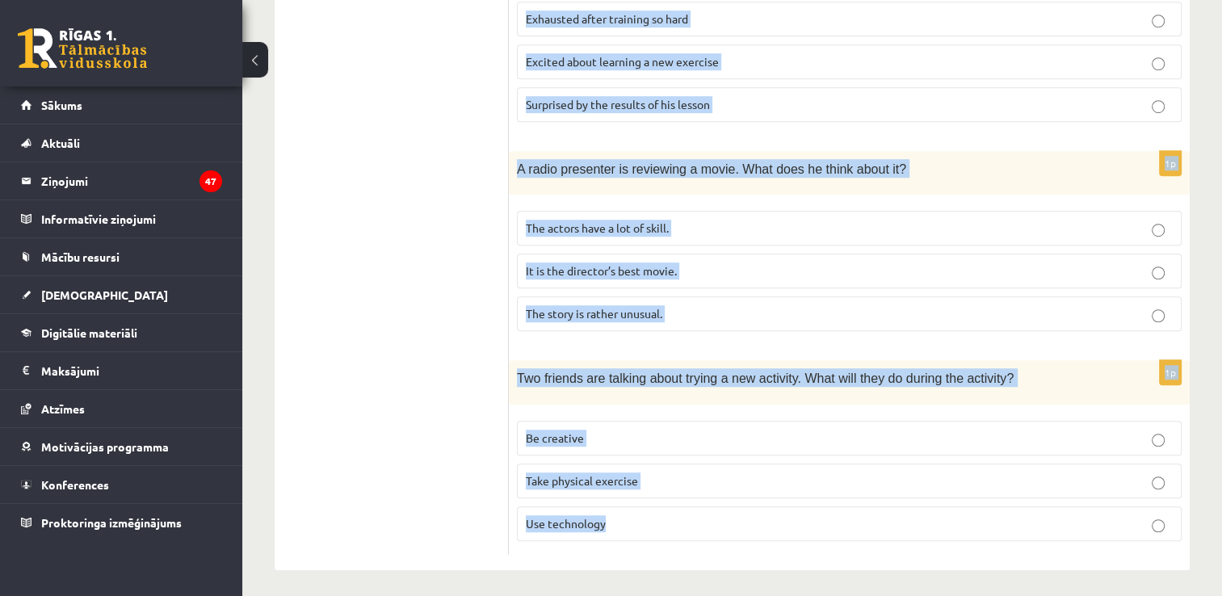
drag, startPoint x: 523, startPoint y: 51, endPoint x: 1030, endPoint y: 606, distance: 751.6
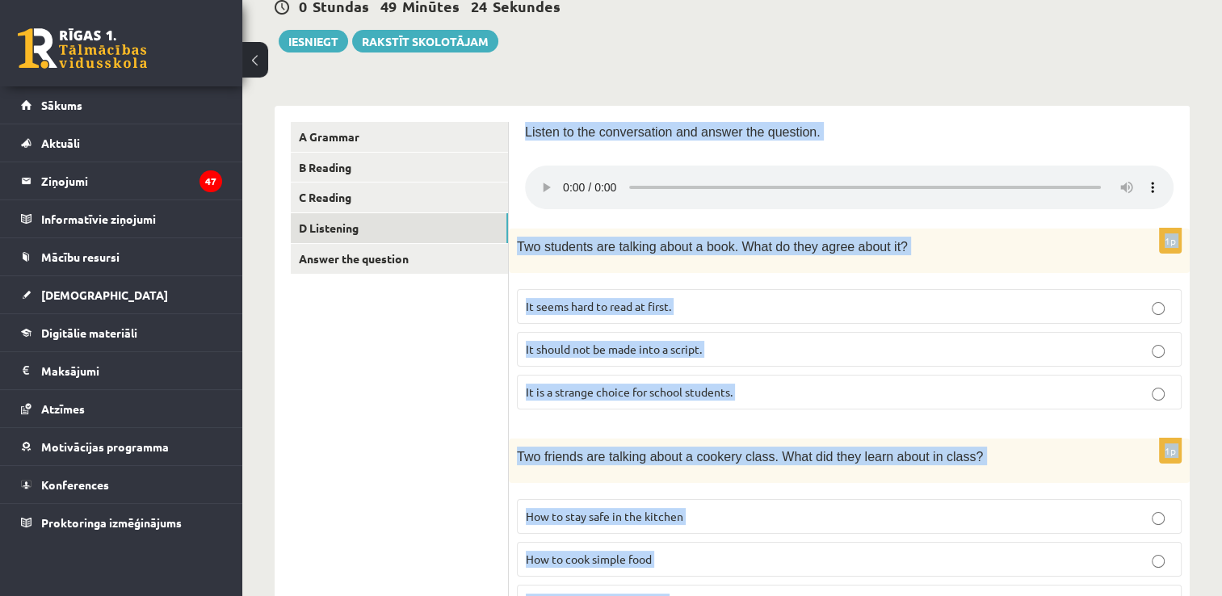
scroll to position [35, 0]
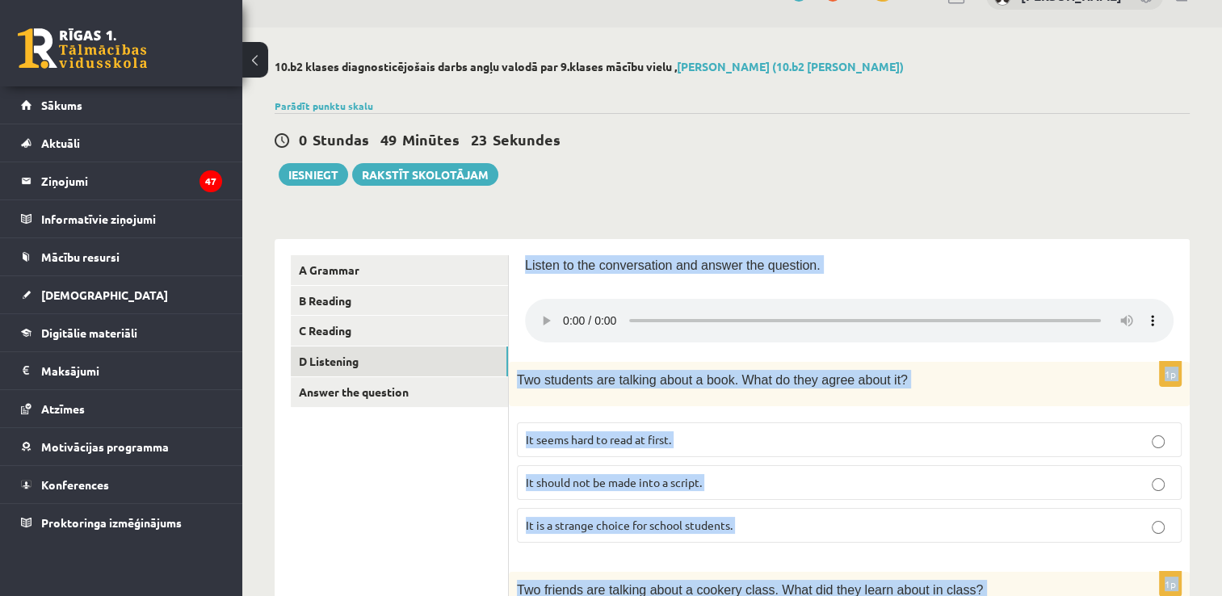
drag, startPoint x: 520, startPoint y: 299, endPoint x: 565, endPoint y: 279, distance: 49.2
click at [834, 258] on p "Listen to the conversation and answer the question." at bounding box center [849, 264] width 648 height 19
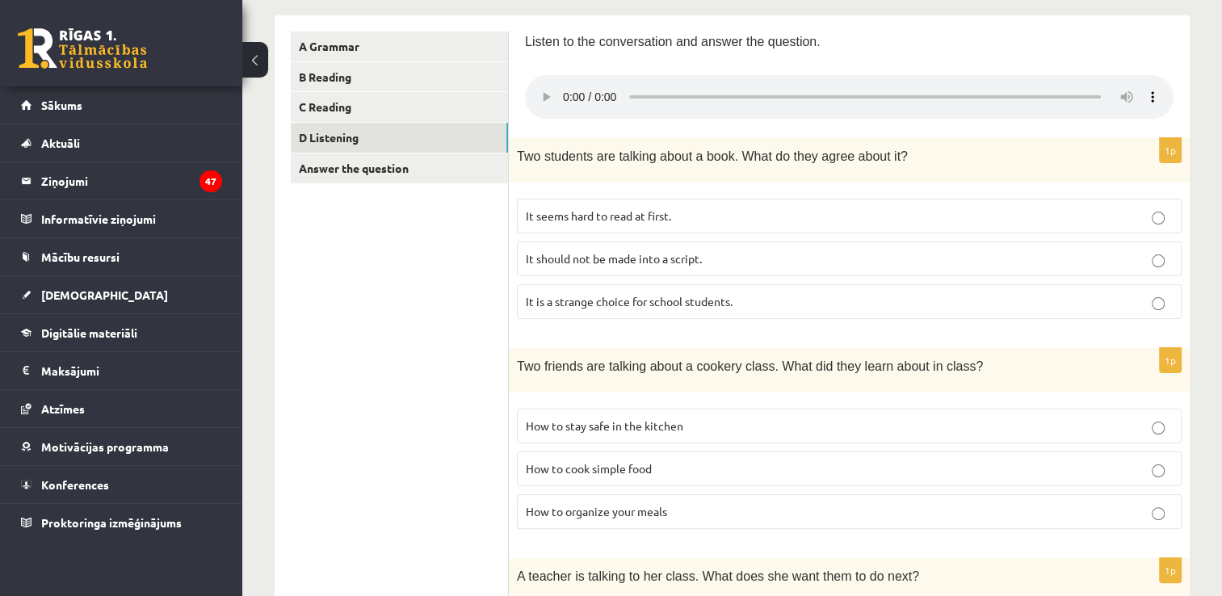
scroll to position [277, 0]
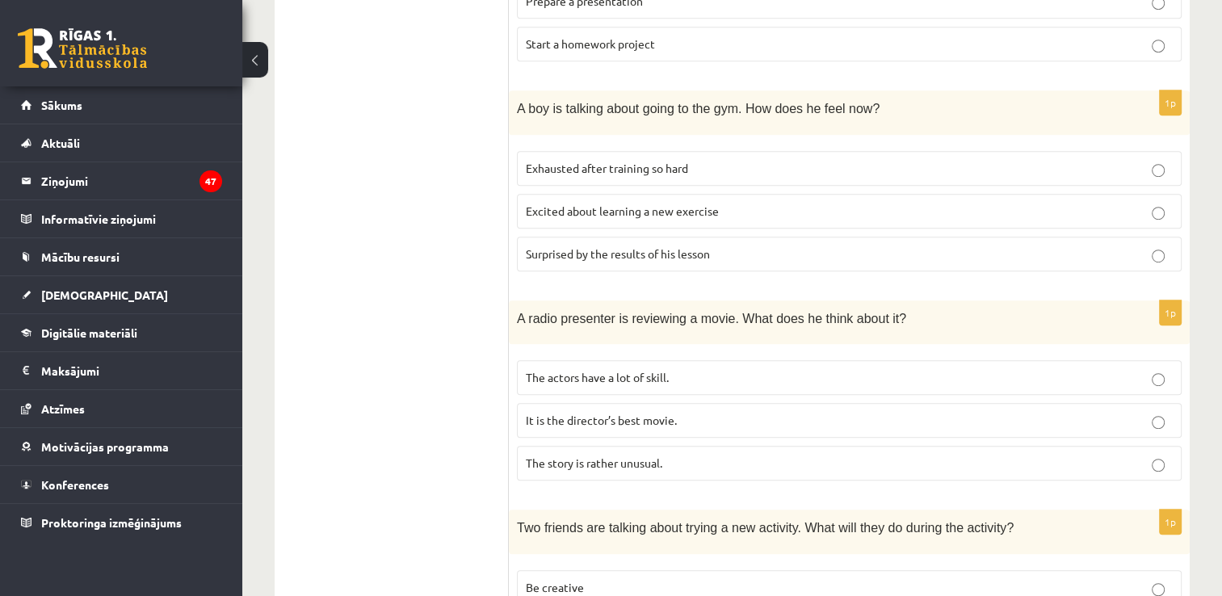
scroll to position [1084, 0]
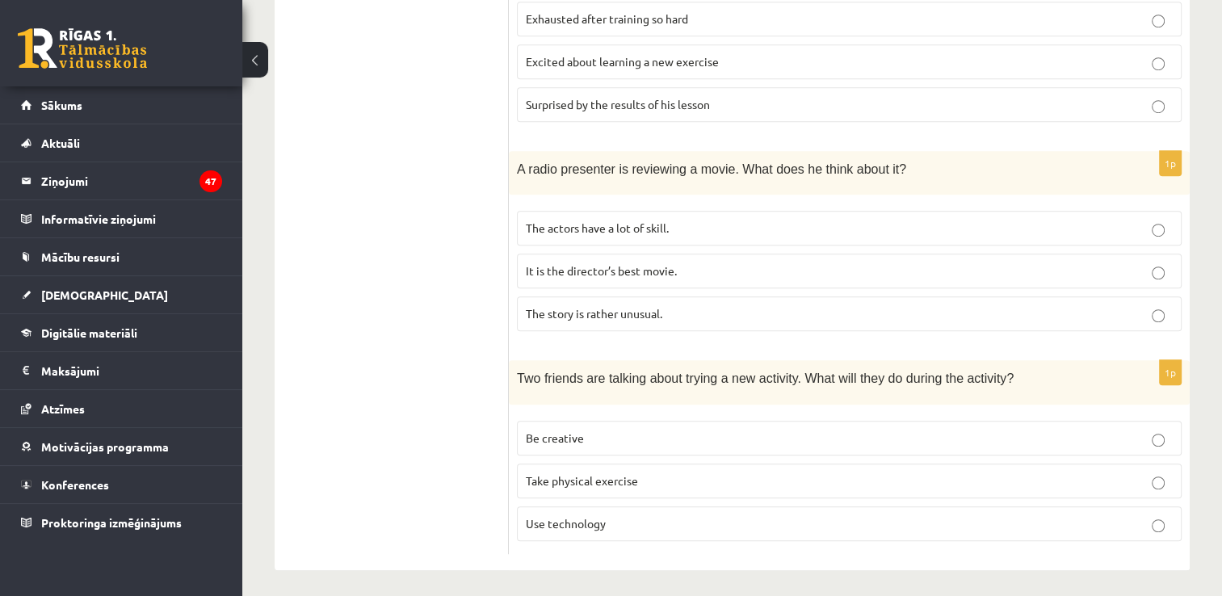
click at [690, 431] on p "Be creative" at bounding box center [849, 438] width 647 height 17
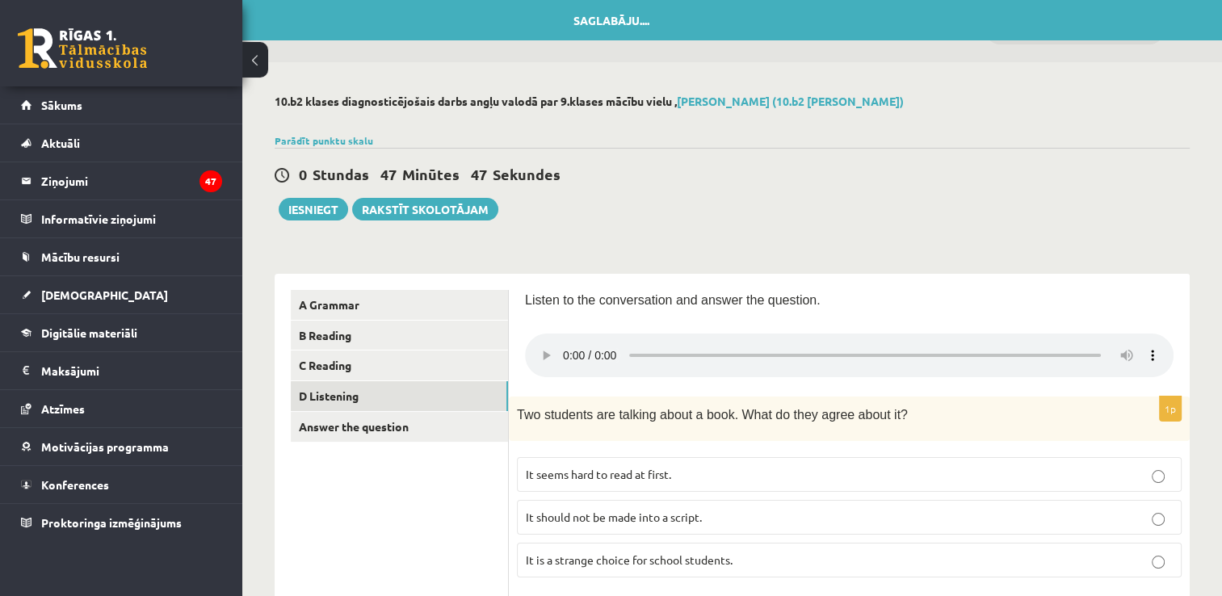
scroll to position [484, 0]
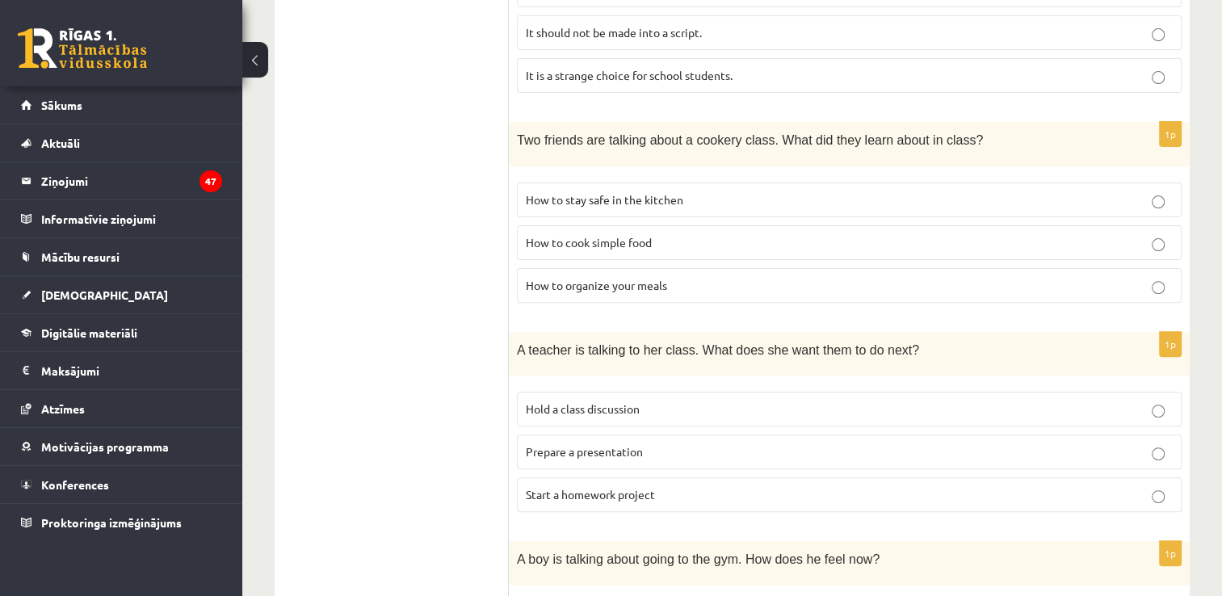
click at [804, 193] on p "How to stay safe in the kitchen" at bounding box center [849, 199] width 647 height 17
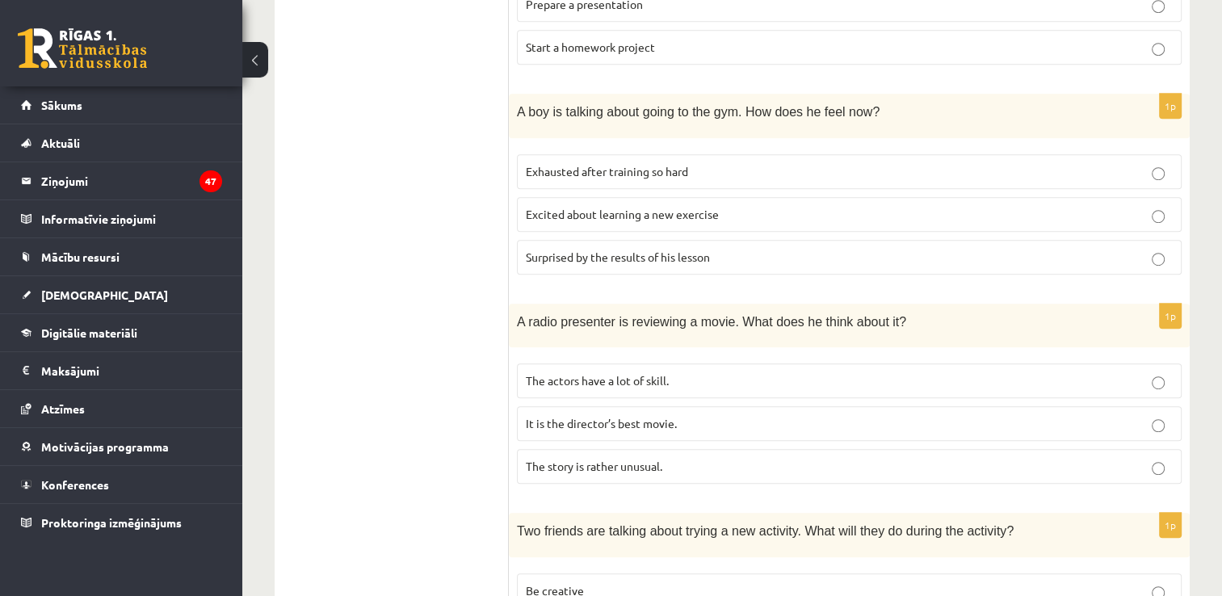
scroll to position [923, 0]
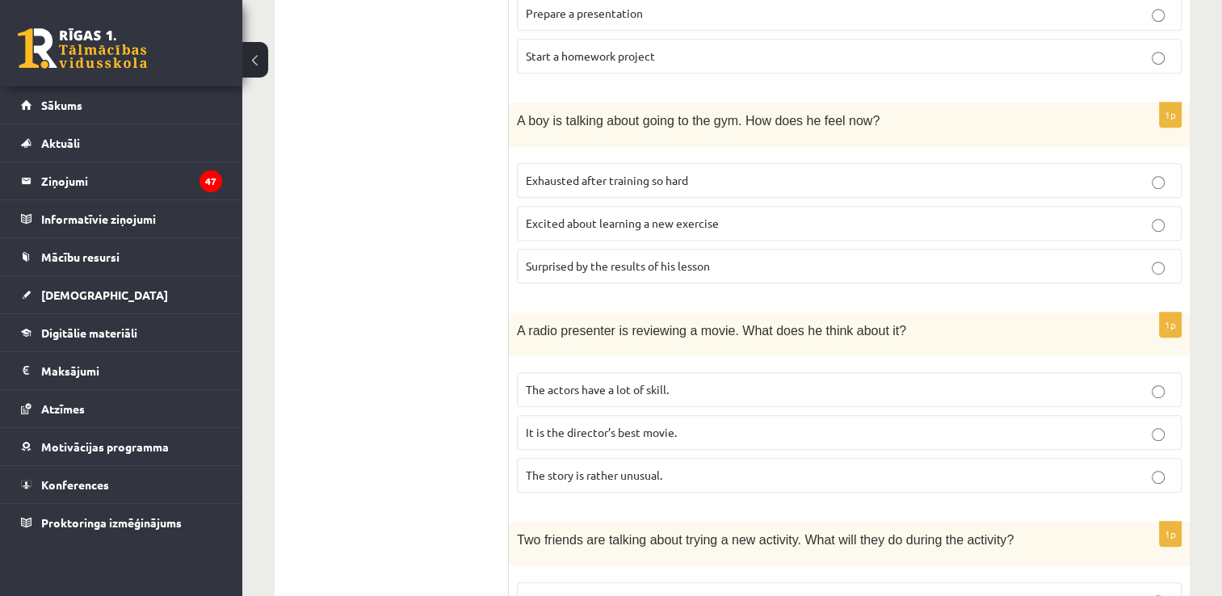
click at [661, 215] on p "Excited about learning a new exercise" at bounding box center [849, 223] width 647 height 17
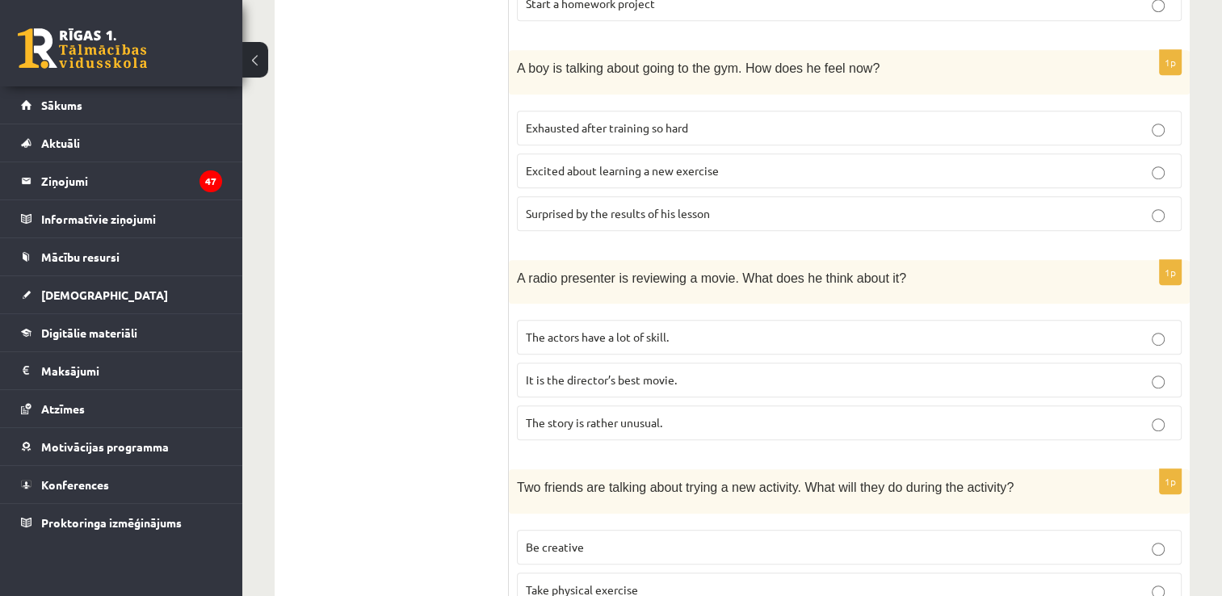
scroll to position [1004, 0]
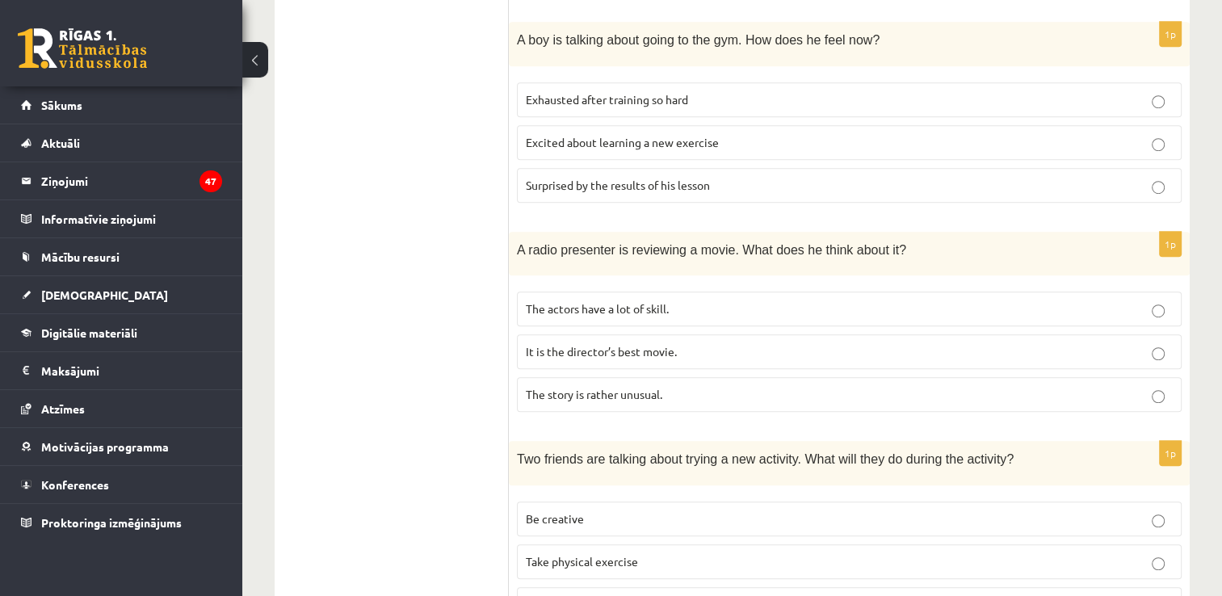
click at [690, 391] on p "The story is rather unusual." at bounding box center [849, 394] width 647 height 17
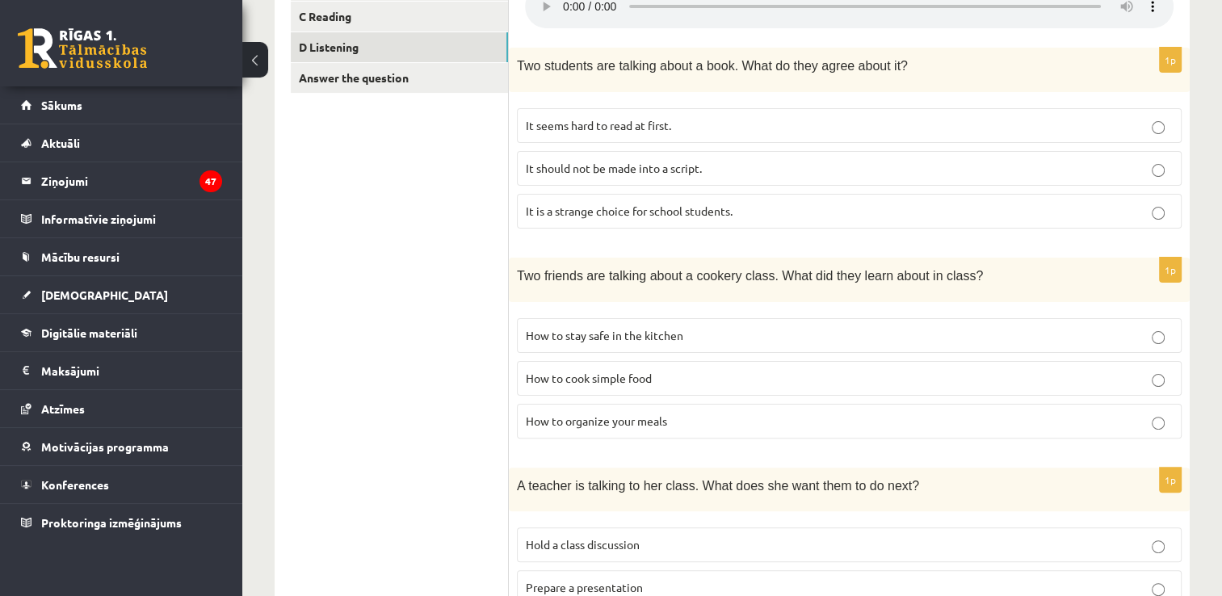
scroll to position [358, 0]
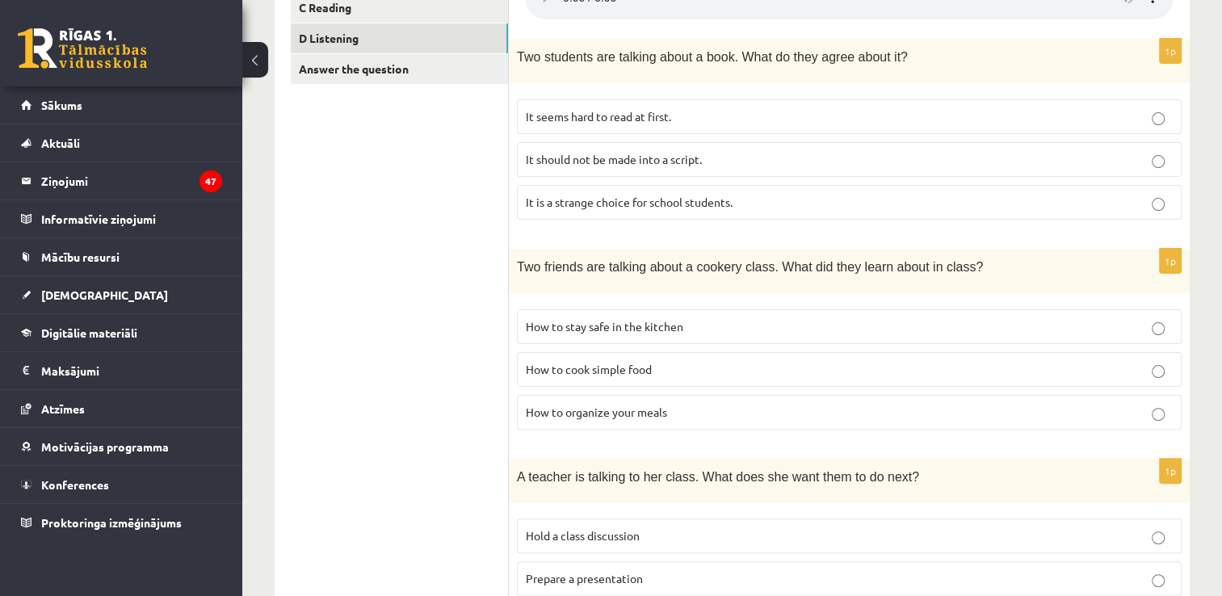
click at [1171, 199] on p "It is a strange choice for school students." at bounding box center [849, 202] width 647 height 17
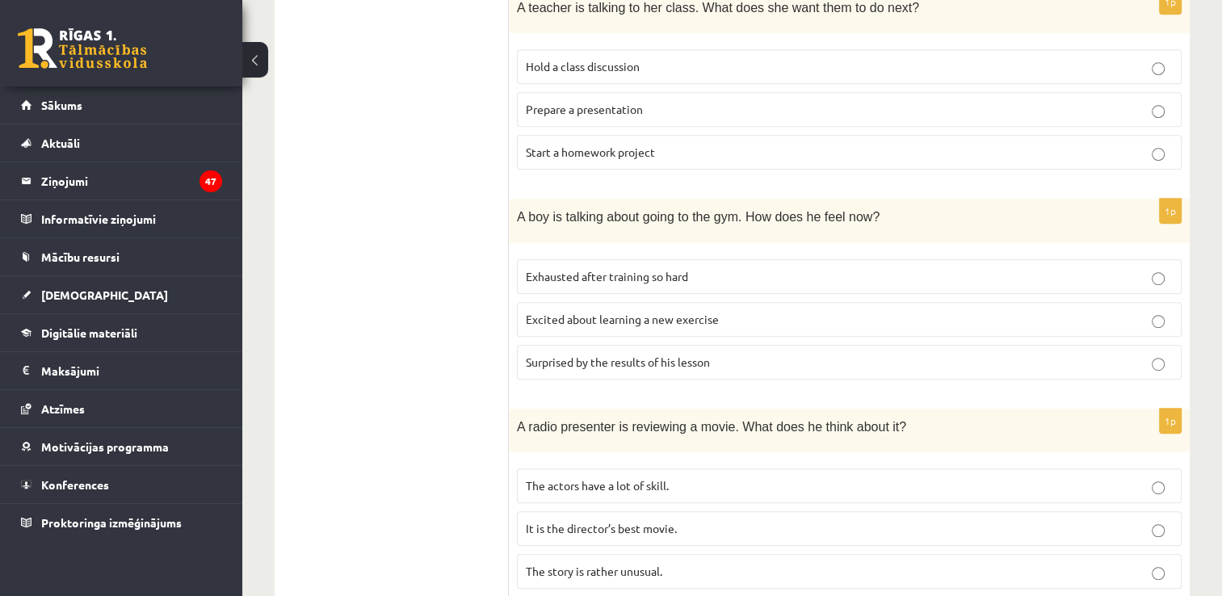
scroll to position [681, 0]
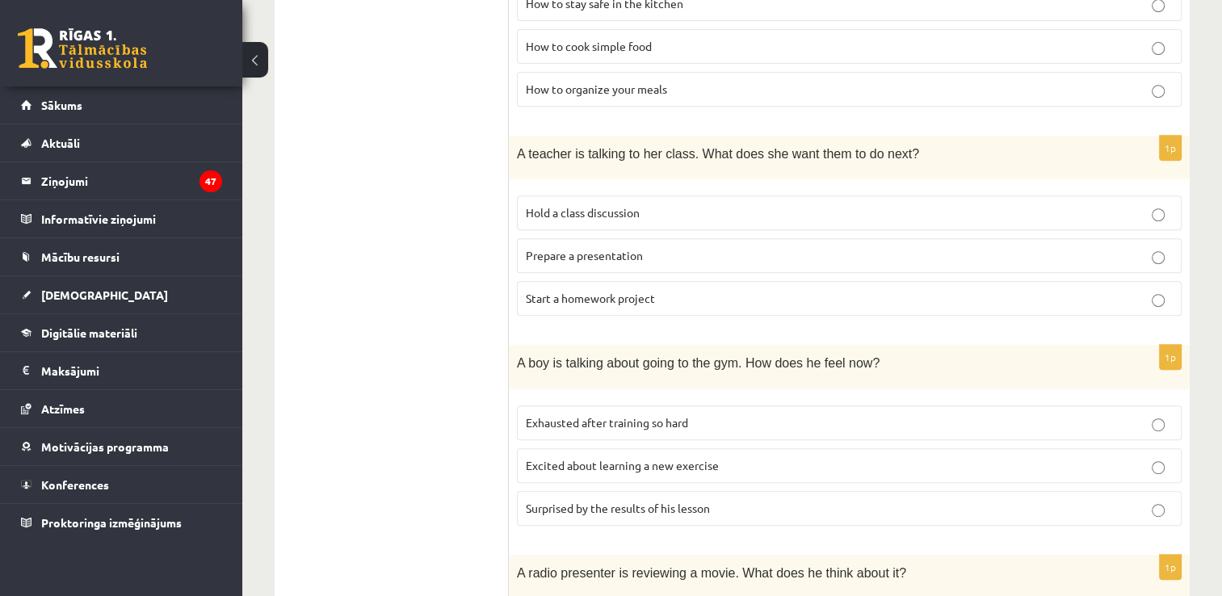
click at [1146, 215] on p "Hold a class discussion" at bounding box center [849, 212] width 647 height 17
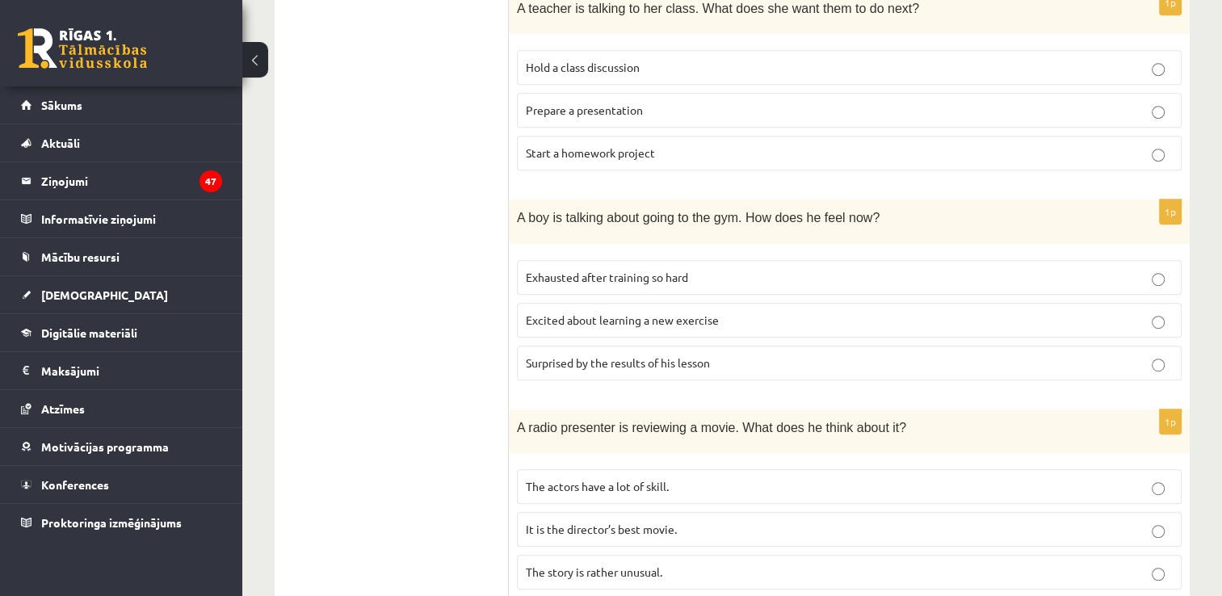
scroll to position [565, 0]
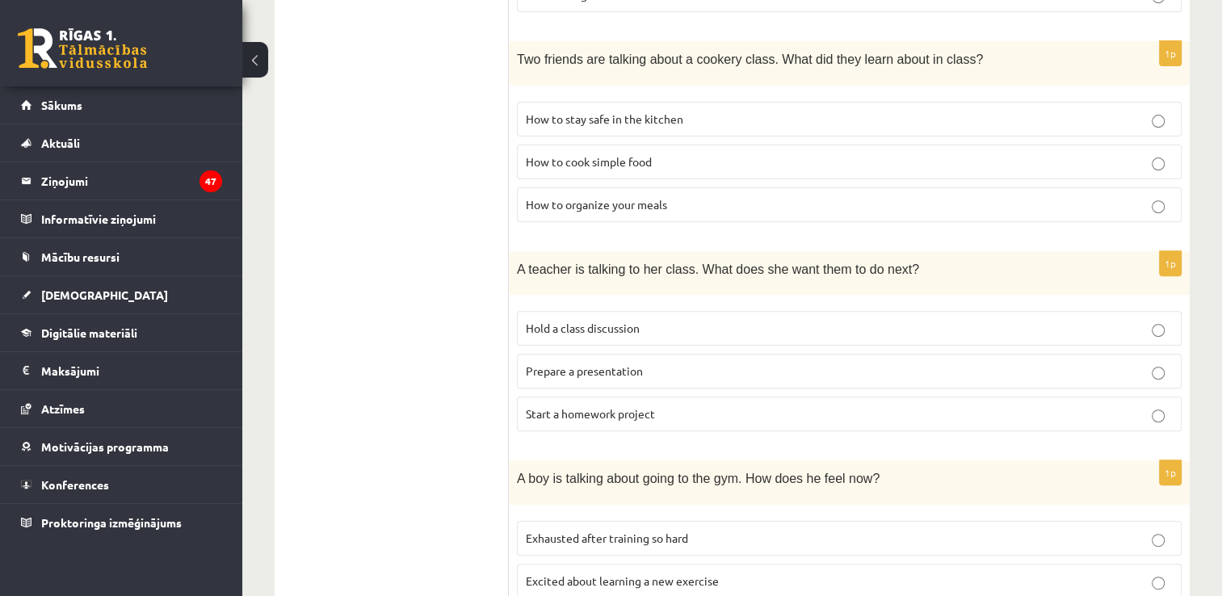
click at [684, 367] on p "Prepare a presentation" at bounding box center [849, 371] width 647 height 17
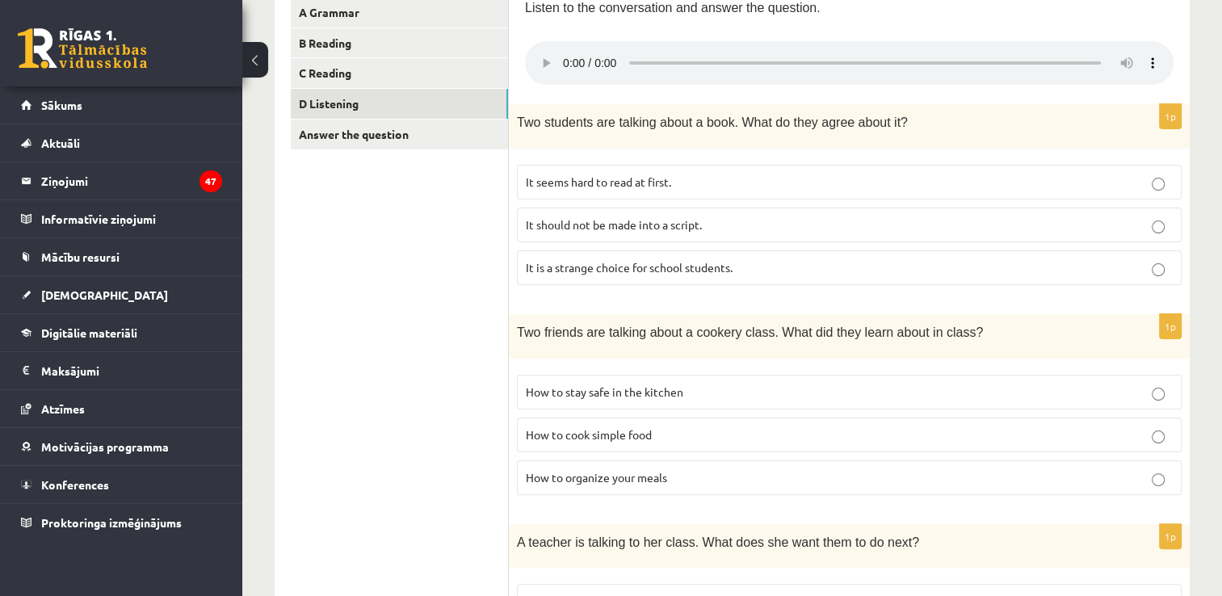
scroll to position [196, 0]
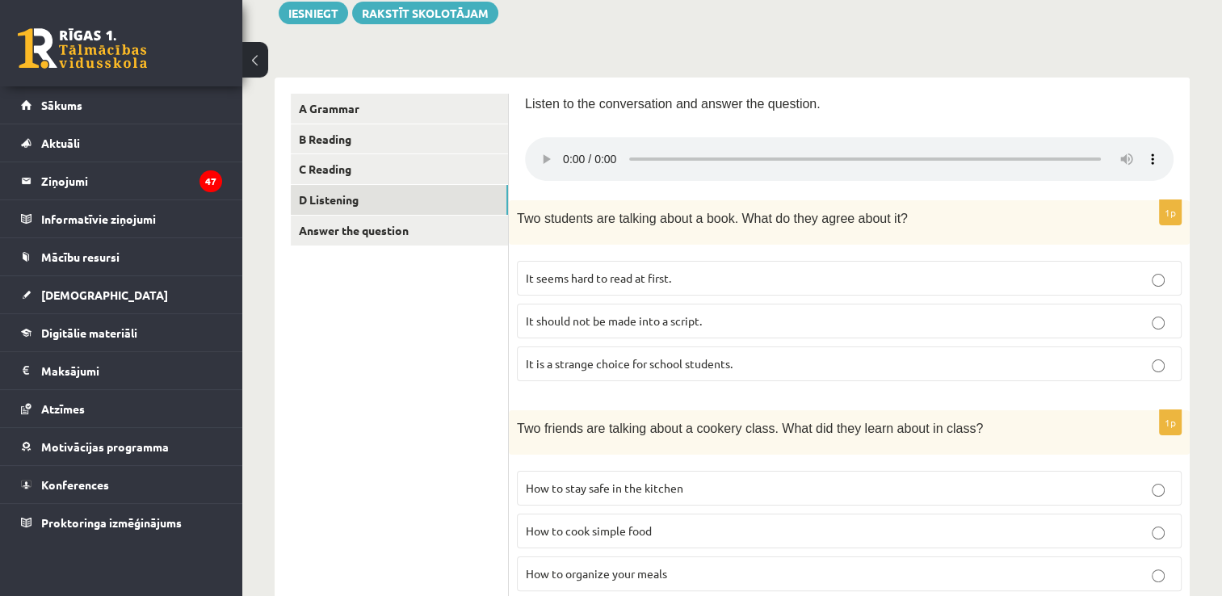
click at [853, 278] on p "It seems hard to read at first." at bounding box center [849, 278] width 647 height 17
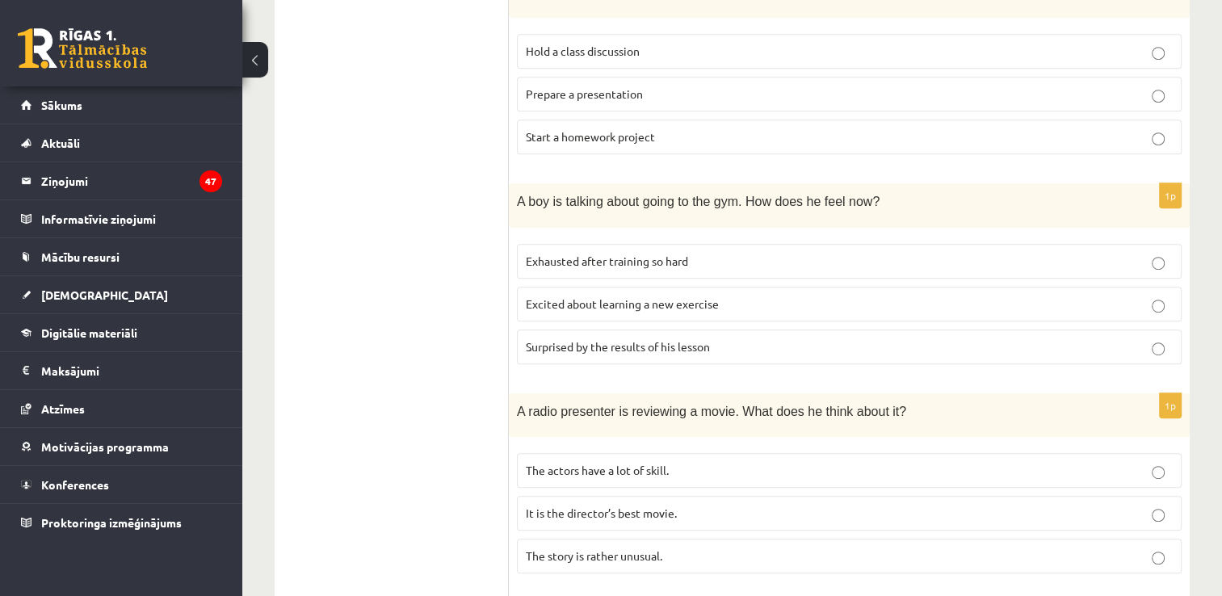
scroll to position [761, 0]
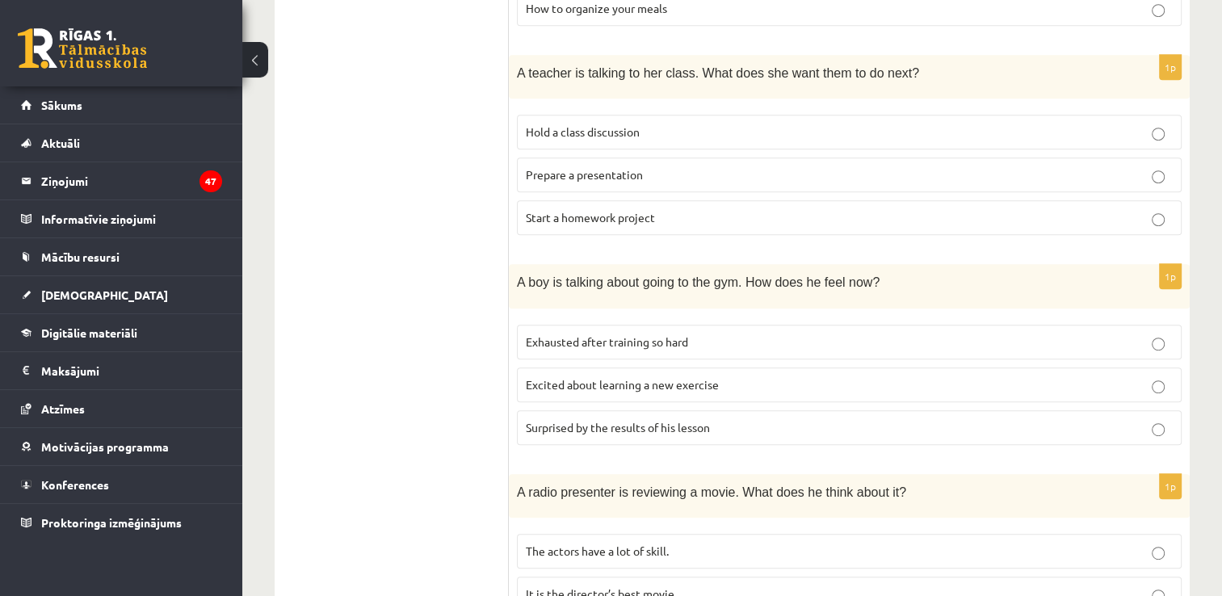
click at [778, 218] on p "Start a homework project" at bounding box center [849, 217] width 647 height 17
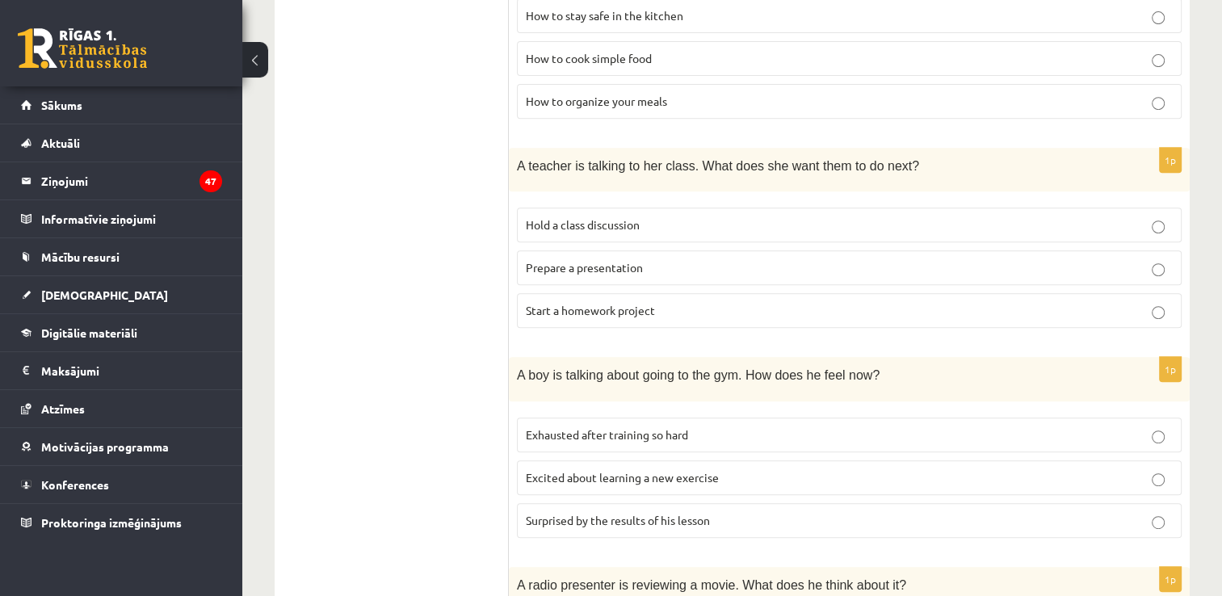
scroll to position [681, 0]
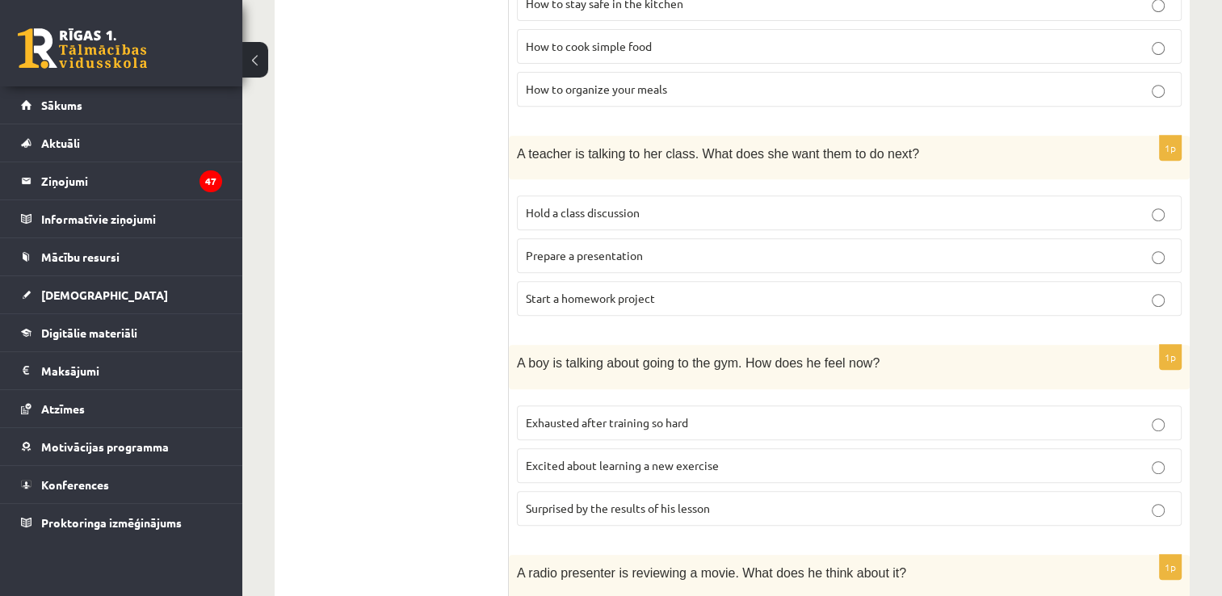
click at [918, 204] on p "Hold a class discussion" at bounding box center [849, 212] width 647 height 17
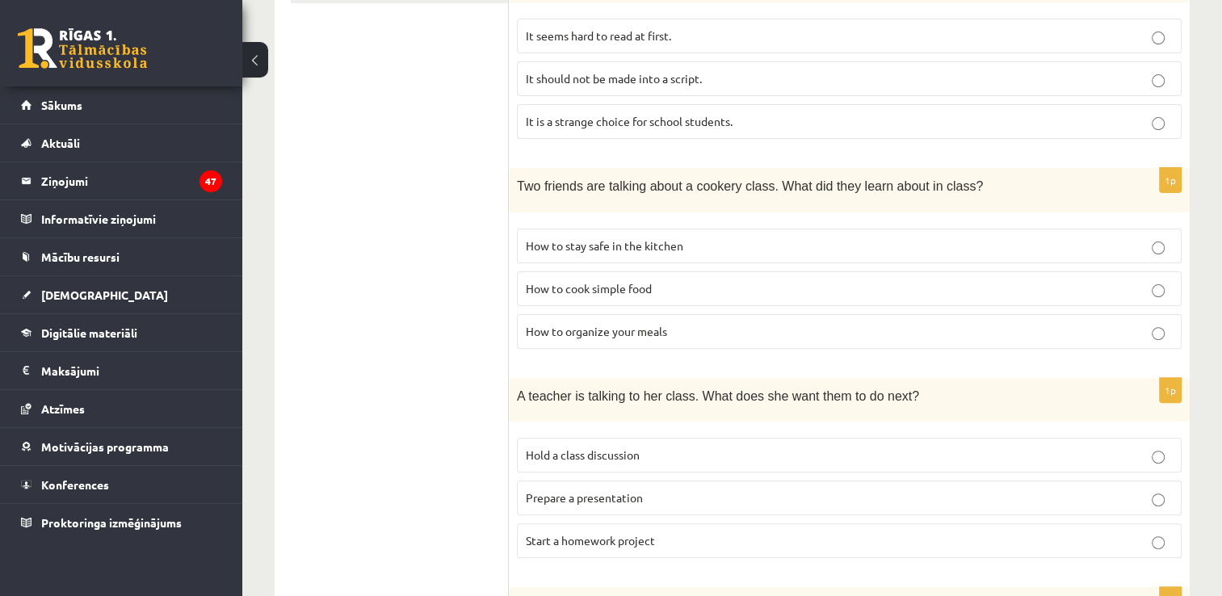
scroll to position [35, 0]
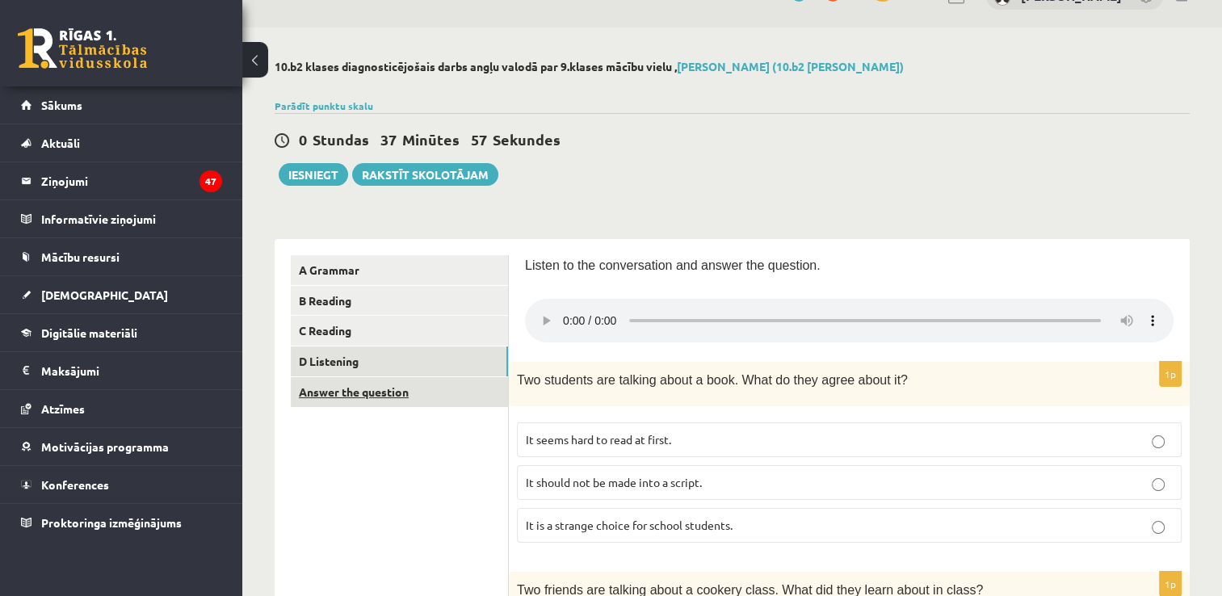
click at [381, 391] on link "Answer the question" at bounding box center [399, 392] width 217 height 30
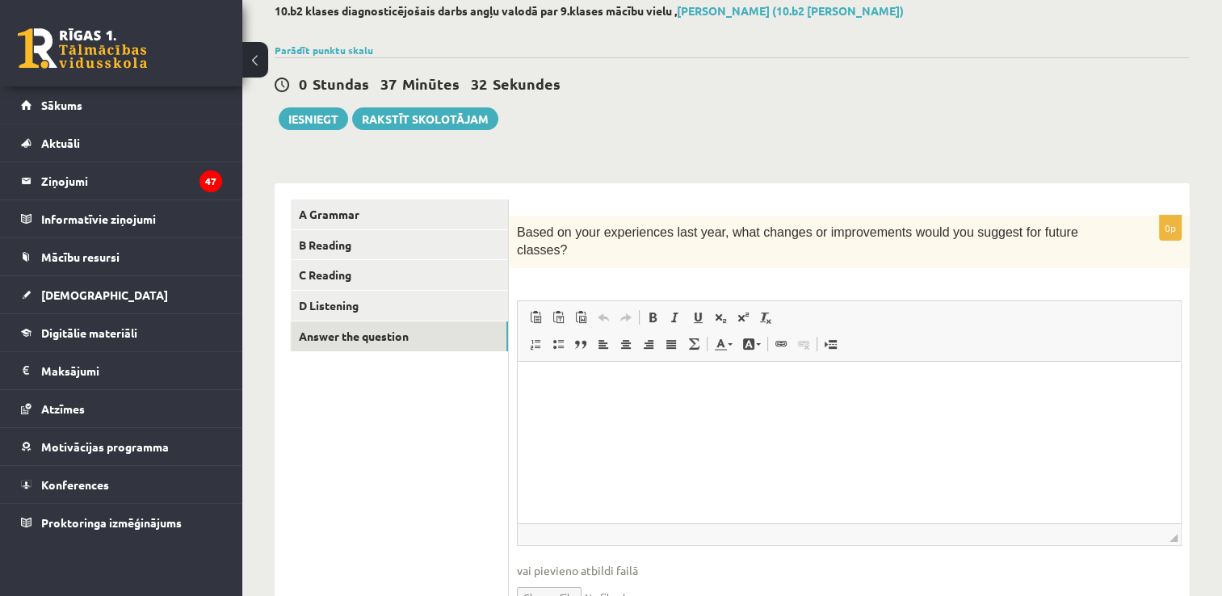
scroll to position [160, 0]
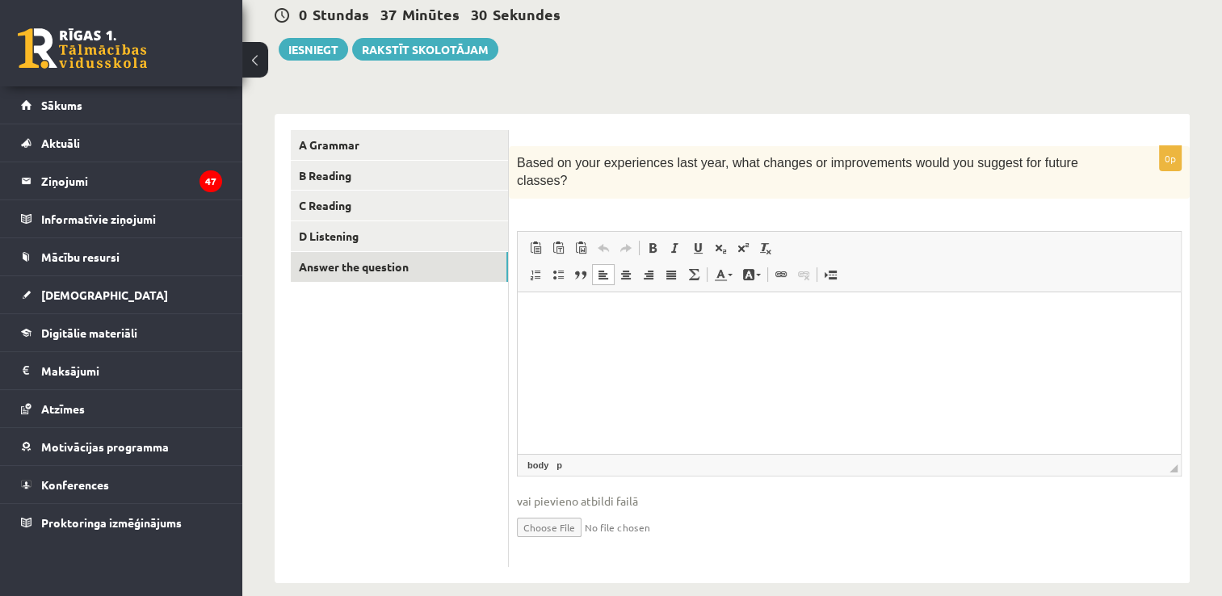
click at [586, 315] on p "Editor, wiswyg-editor-user-answer-47433814813620" at bounding box center [849, 316] width 631 height 17
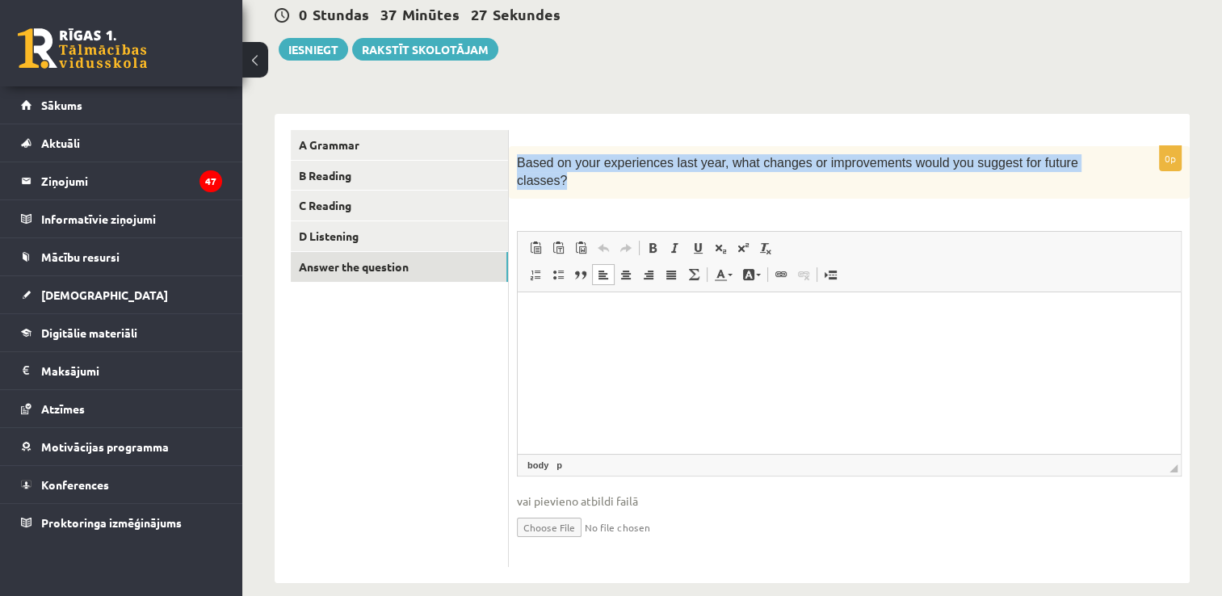
drag, startPoint x: 512, startPoint y: 164, endPoint x: 1130, endPoint y: 178, distance: 617.9
click at [1130, 178] on div "Based on your experiences last year, what changes or improvements would you sug…" at bounding box center [849, 172] width 681 height 52
copy span "Based on your experiences last year, what changes or improvements would you sug…"
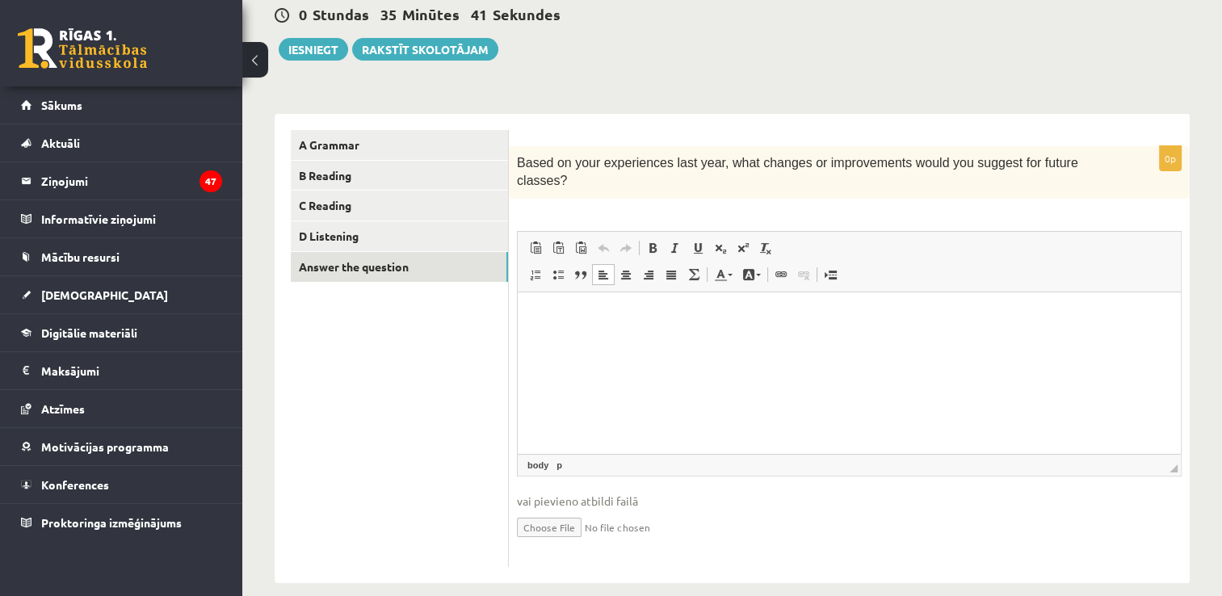
drag, startPoint x: 886, startPoint y: 196, endPoint x: 649, endPoint y: 176, distance: 237.5
click at [886, 197] on div "0p Based on your experiences last year, what changes or improvements would you …" at bounding box center [849, 356] width 681 height 421
drag, startPoint x: 520, startPoint y: 162, endPoint x: 766, endPoint y: 170, distance: 246.4
click at [766, 170] on span "Based on your experiences last year, what changes or improvements would you sug…" at bounding box center [797, 171] width 561 height 31
drag, startPoint x: 766, startPoint y: 170, endPoint x: 662, endPoint y: 191, distance: 106.4
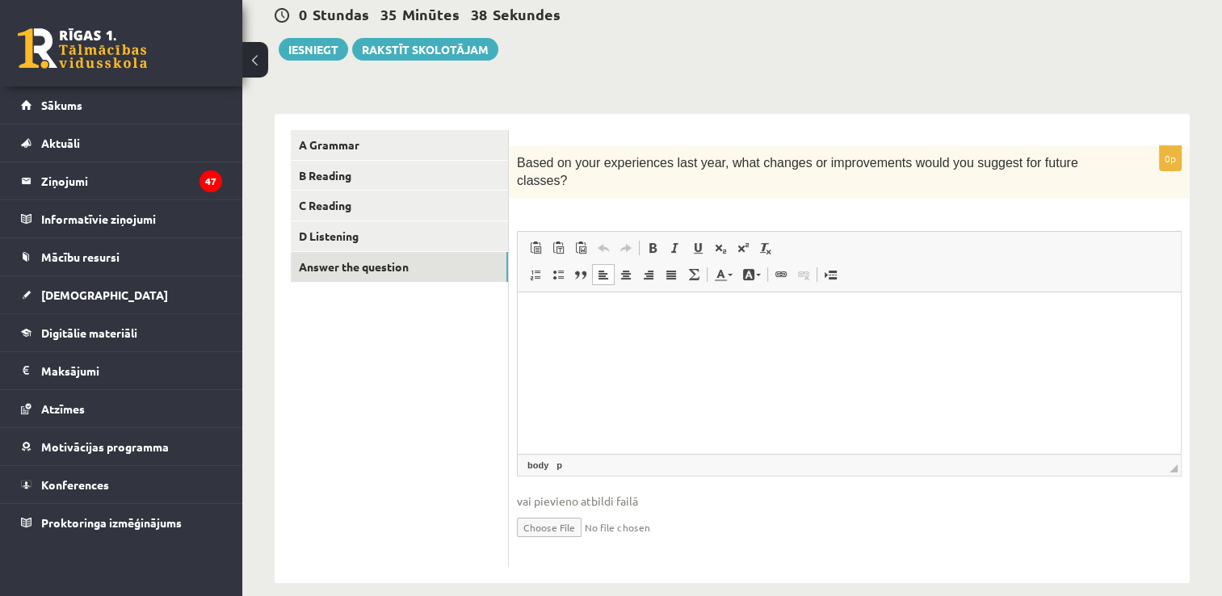
click at [662, 191] on div "0p Based on your experiences last year, what changes or improvements would you …" at bounding box center [849, 356] width 681 height 421
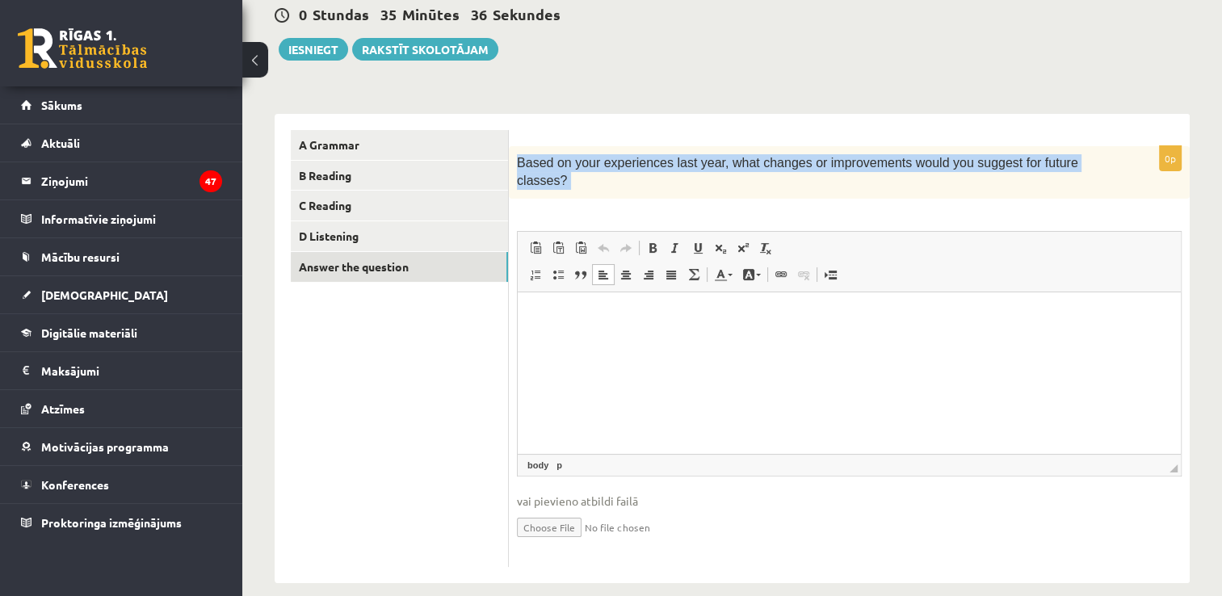
drag, startPoint x: 531, startPoint y: 163, endPoint x: 1084, endPoint y: 193, distance: 553.9
click at [1084, 193] on div "0p Based on your experiences last year, what changes or improvements would you …" at bounding box center [849, 356] width 681 height 421
click at [882, 128] on div "0p Based on your experiences last year, what changes or improvements would you …" at bounding box center [849, 348] width 681 height 469
drag, startPoint x: 517, startPoint y: 166, endPoint x: 1163, endPoint y: 141, distance: 646.5
click at [1163, 141] on form "0p Based on your experiences last year, what changes or improvements would you …" at bounding box center [849, 348] width 648 height 437
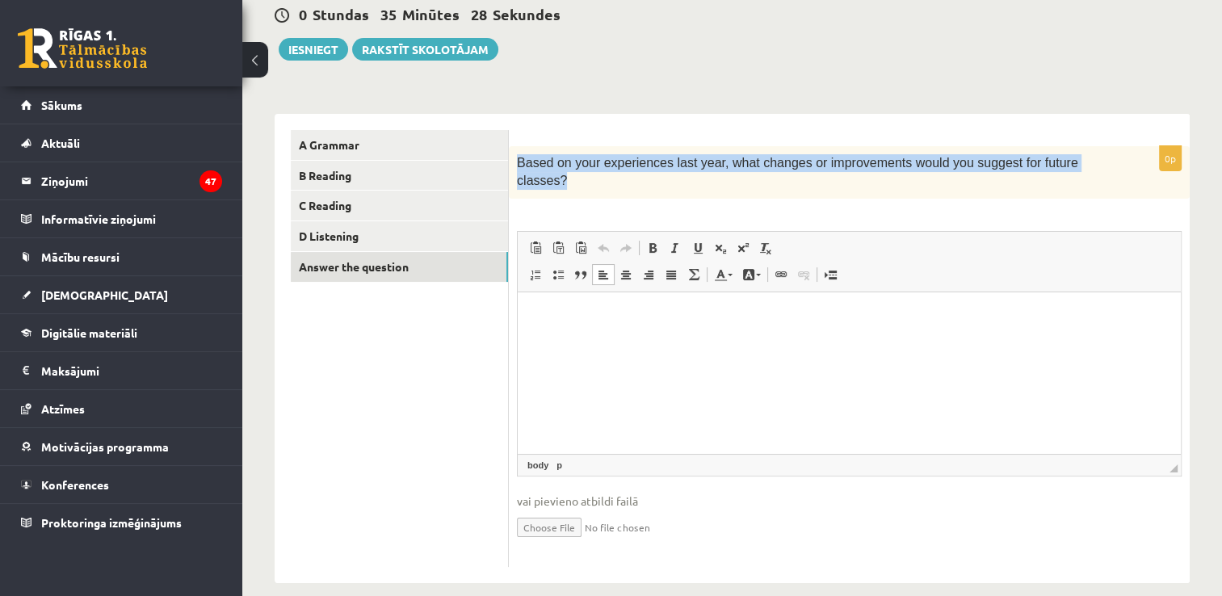
copy span "Based on your experiences last year, what changes or improvements would you sug…"
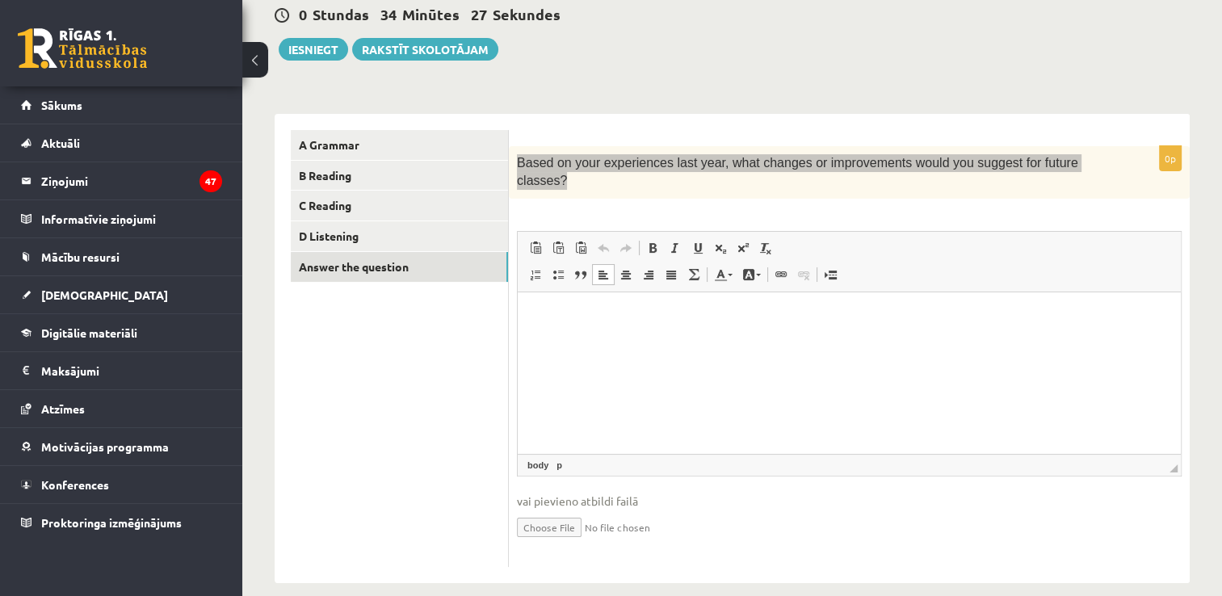
click at [618, 324] on p "Editor, wiswyg-editor-user-answer-47433814813620" at bounding box center [849, 316] width 631 height 17
drag, startPoint x: 631, startPoint y: 321, endPoint x: 703, endPoint y: 354, distance: 79.9
click at [631, 321] on span "Paste" at bounding box center [635, 318] width 50 height 23
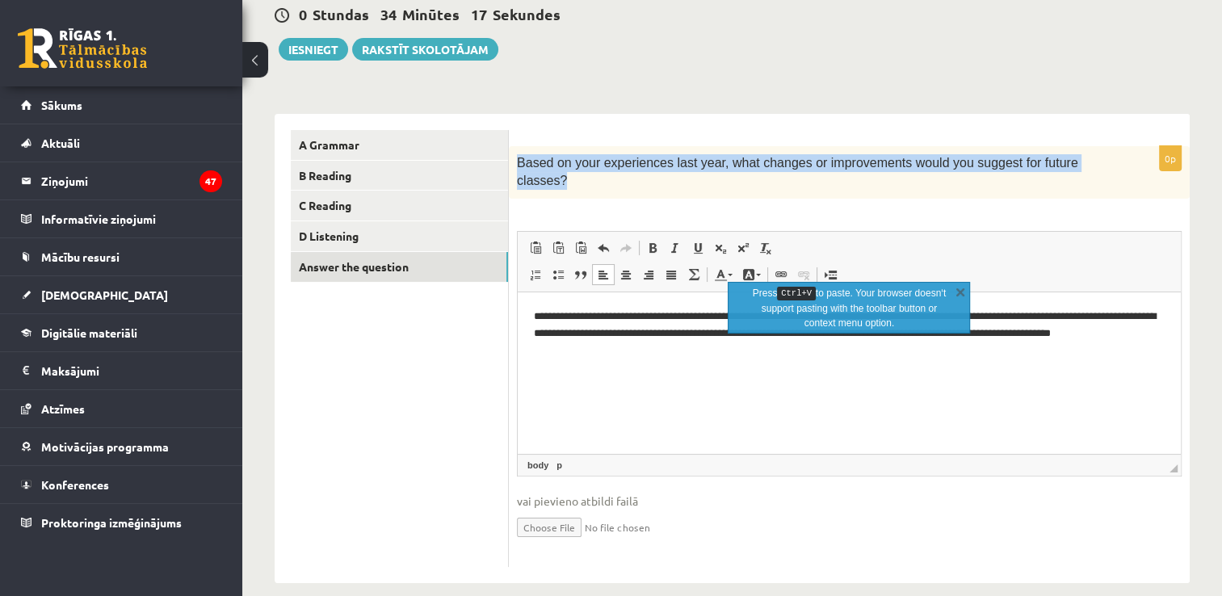
click at [791, 105] on div "**********" at bounding box center [732, 340] width 915 height 485
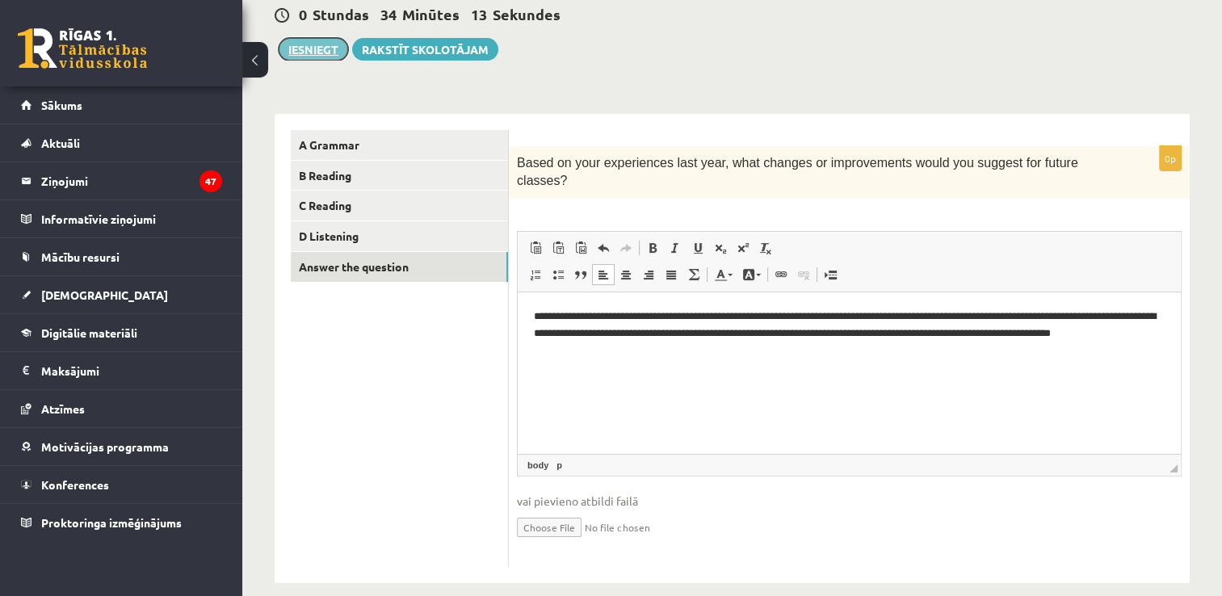
click at [335, 47] on button "Iesniegt" at bounding box center [313, 49] width 69 height 23
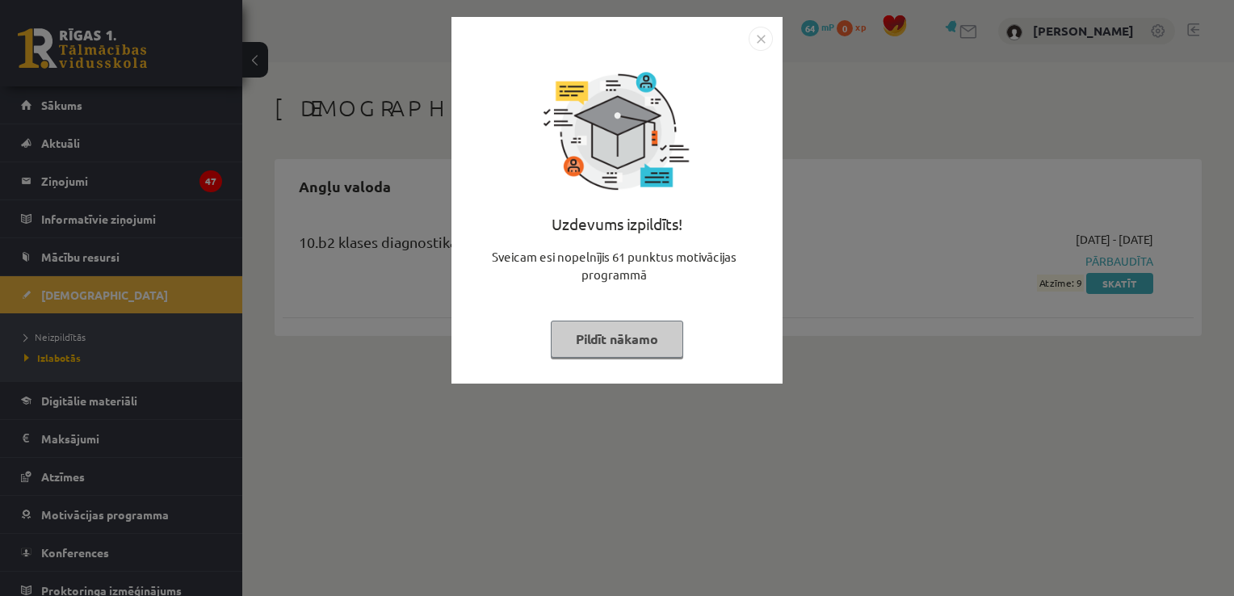
click at [759, 40] on img "Close" at bounding box center [761, 39] width 24 height 24
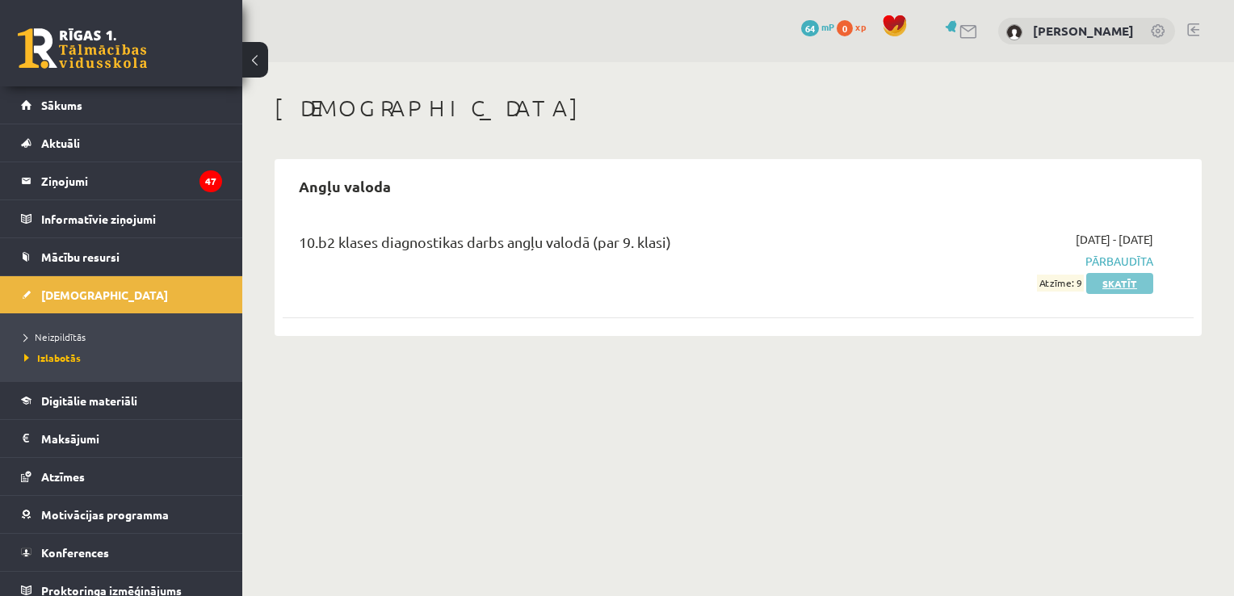
click at [1136, 279] on link "Skatīt" at bounding box center [1119, 283] width 67 height 21
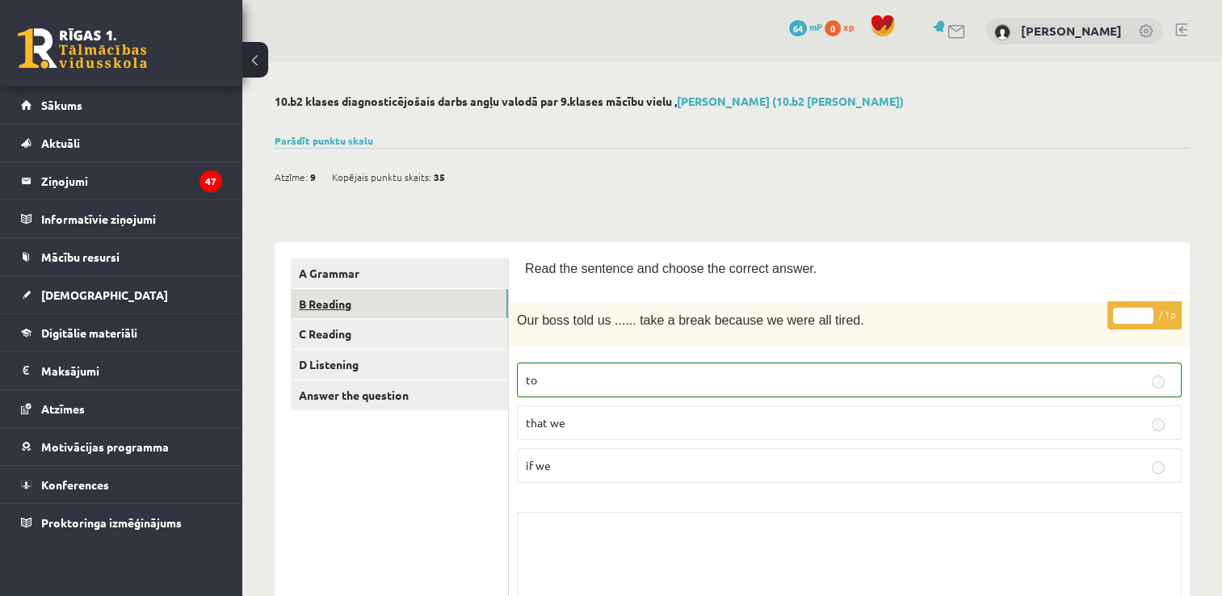
click at [375, 302] on link "B Reading" at bounding box center [399, 304] width 217 height 30
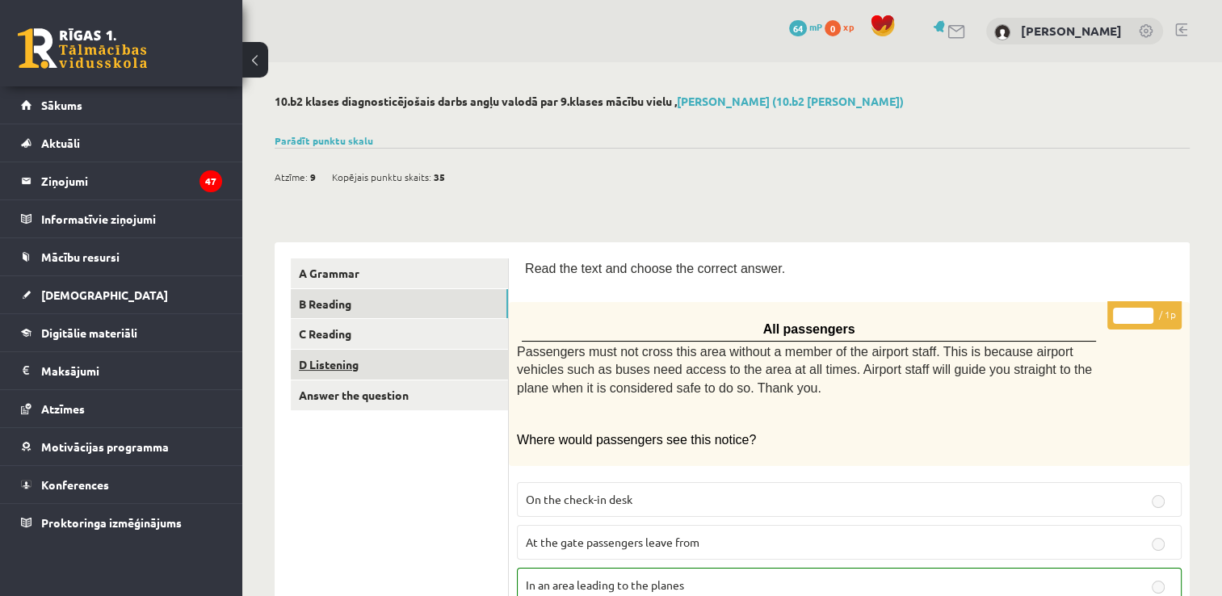
click at [381, 360] on link "D Listening" at bounding box center [399, 365] width 217 height 30
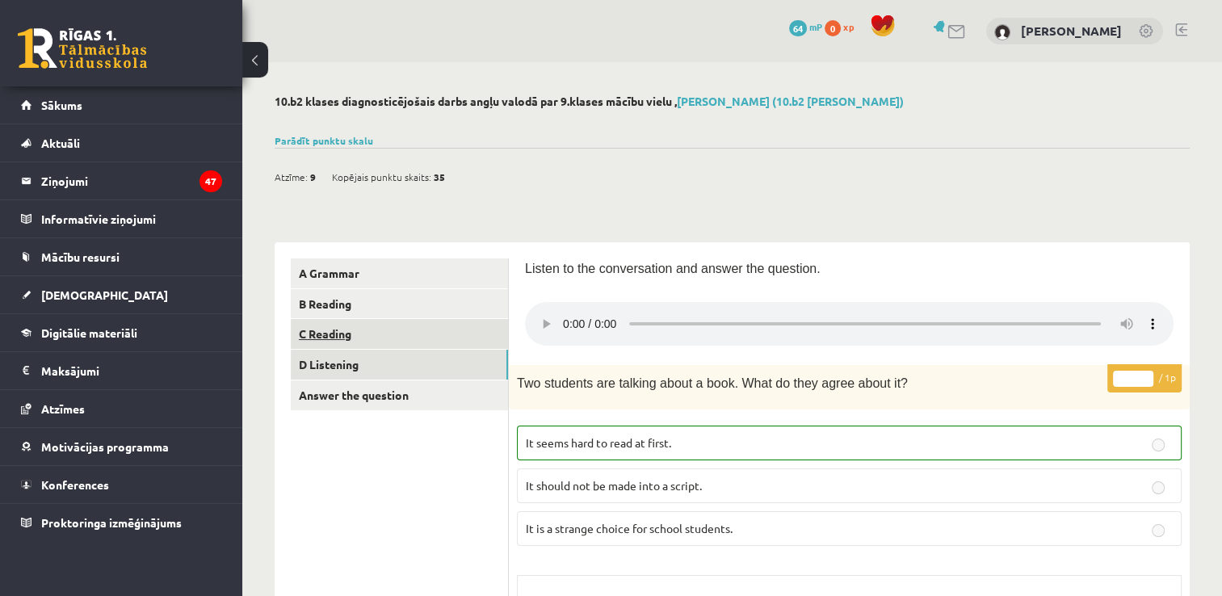
click at [416, 343] on link "C Reading" at bounding box center [399, 334] width 217 height 30
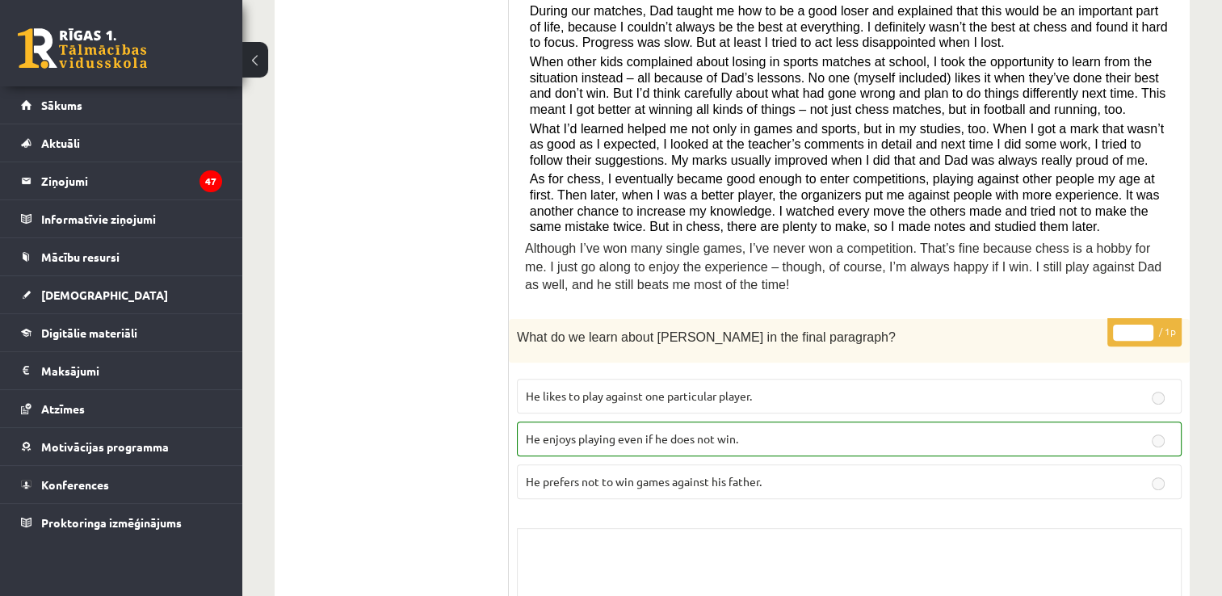
scroll to position [19, 0]
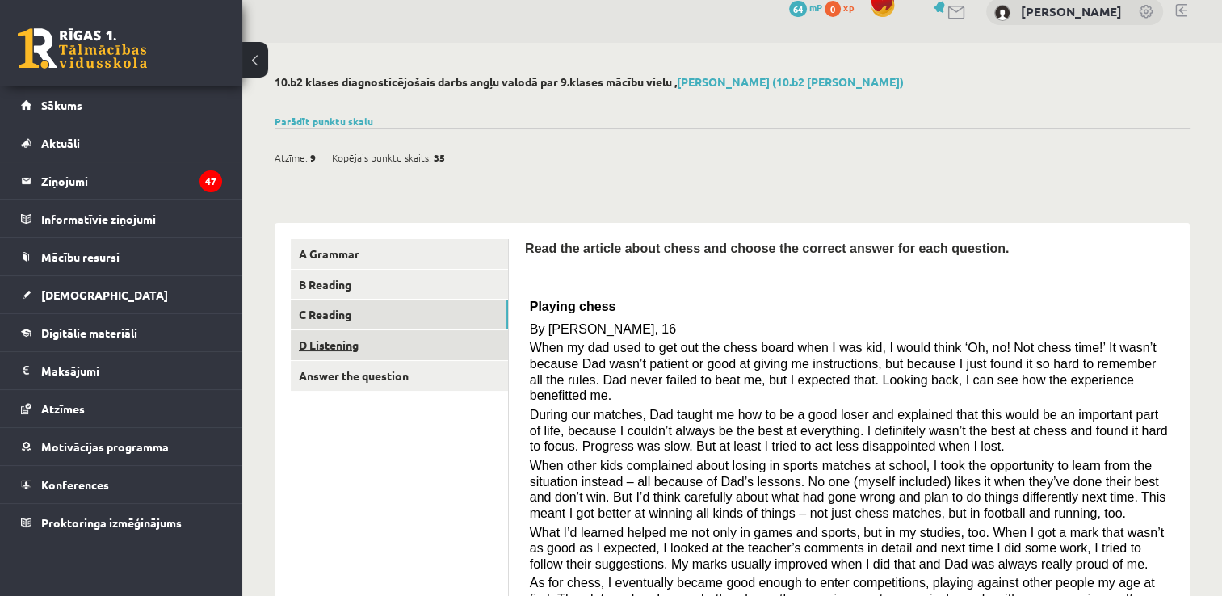
click at [404, 348] on link "D Listening" at bounding box center [399, 345] width 217 height 30
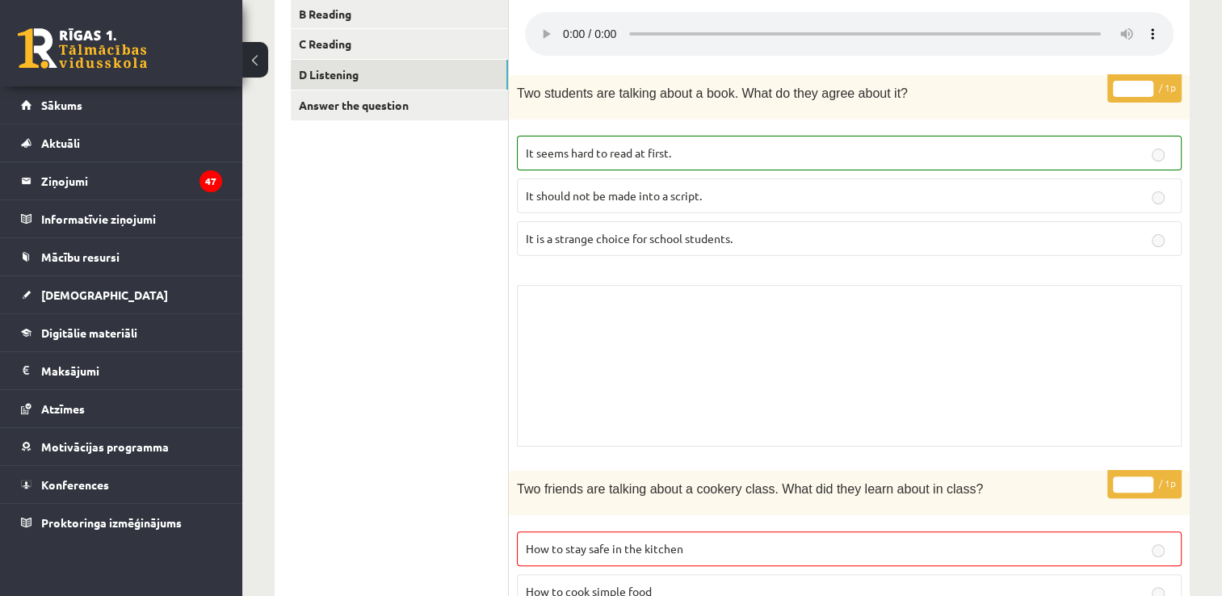
scroll to position [0, 0]
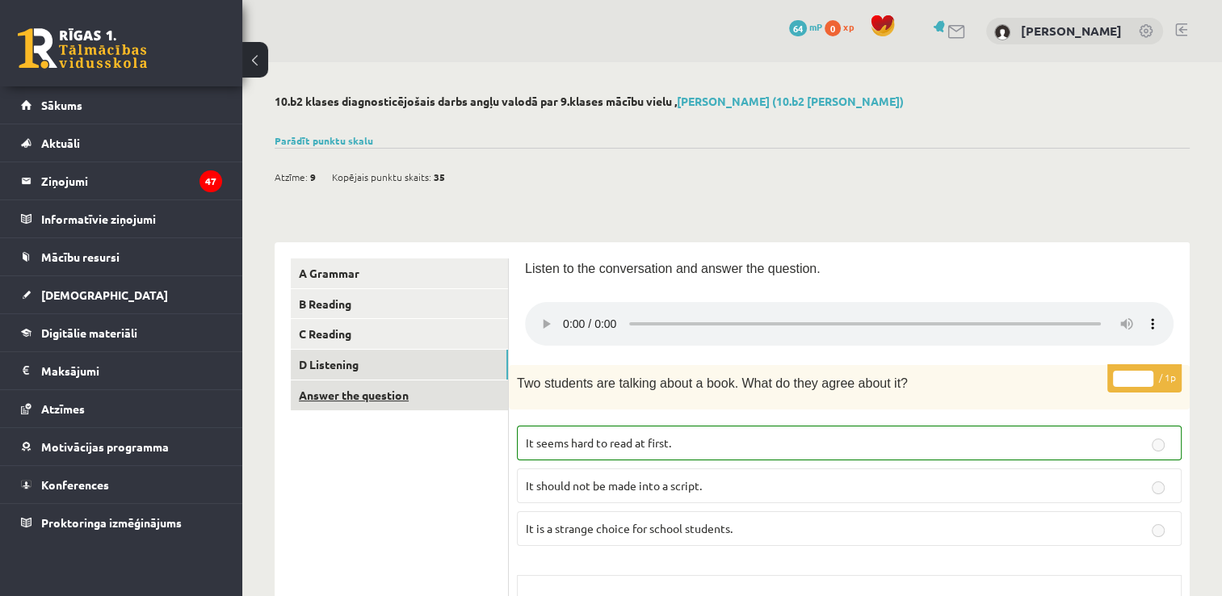
click at [457, 384] on link "Answer the question" at bounding box center [399, 395] width 217 height 30
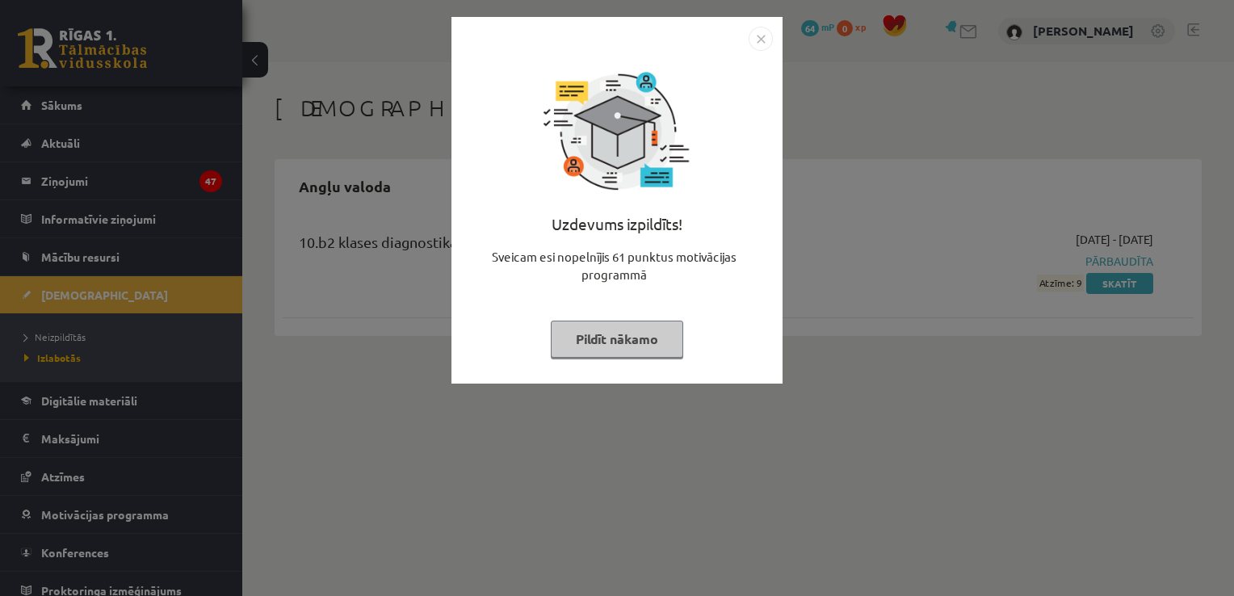
click at [751, 46] on img "Close" at bounding box center [761, 39] width 24 height 24
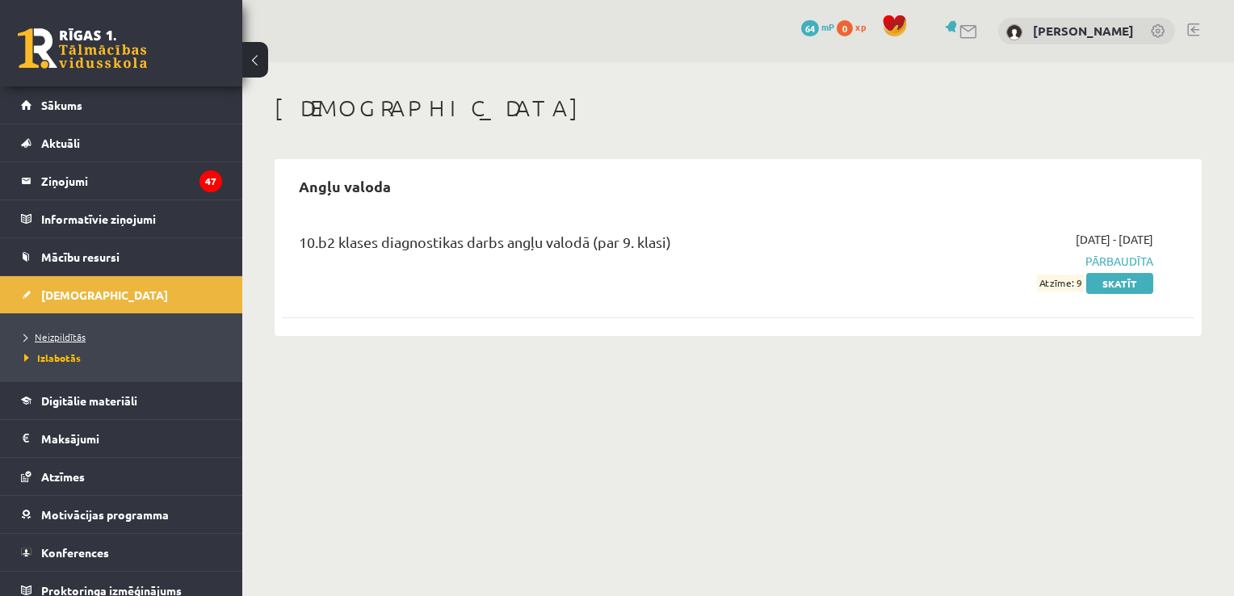
click at [86, 336] on link "Neizpildītās" at bounding box center [125, 336] width 202 height 15
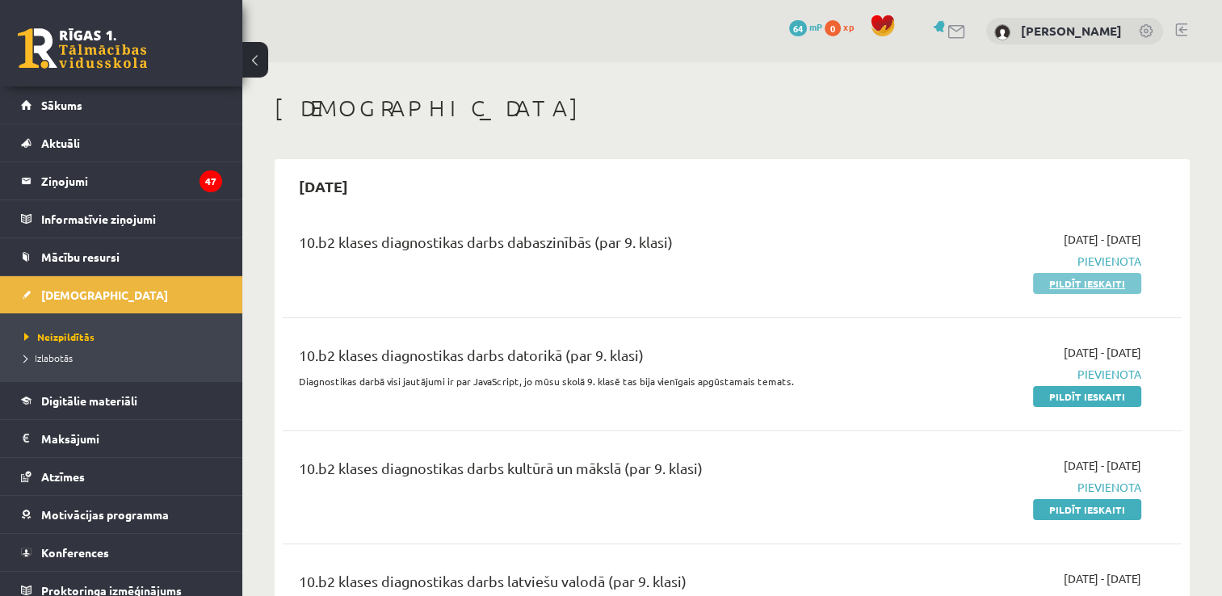
click at [1105, 278] on link "Pildīt ieskaiti" at bounding box center [1087, 283] width 108 height 21
click at [1067, 279] on link "Pildīt ieskaiti" at bounding box center [1087, 283] width 108 height 21
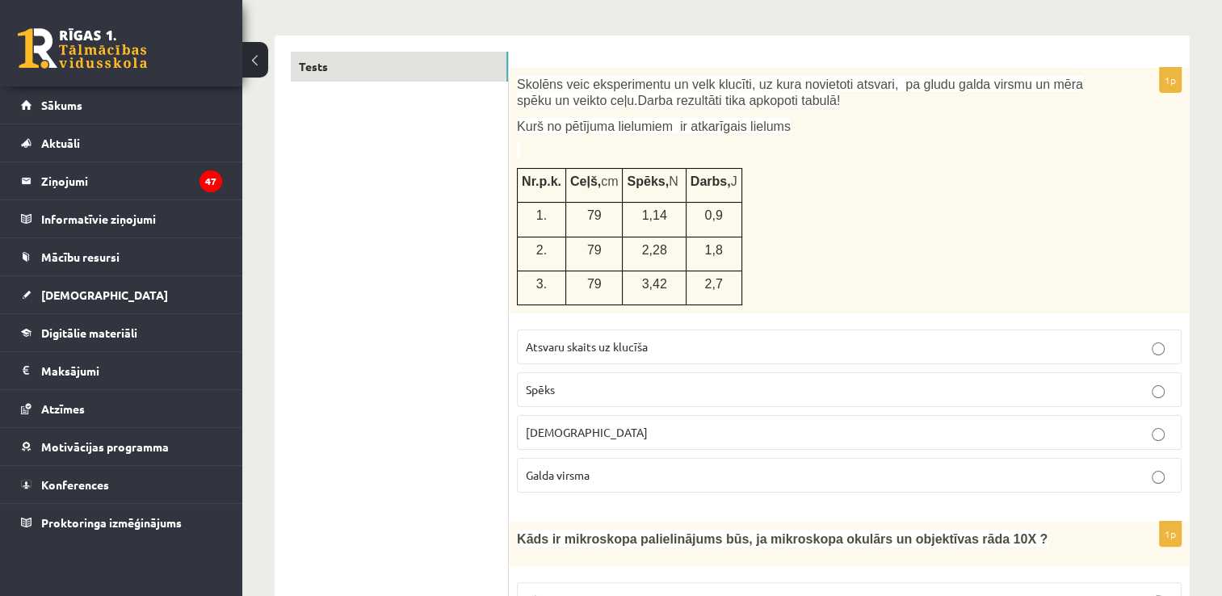
scroll to position [242, 0]
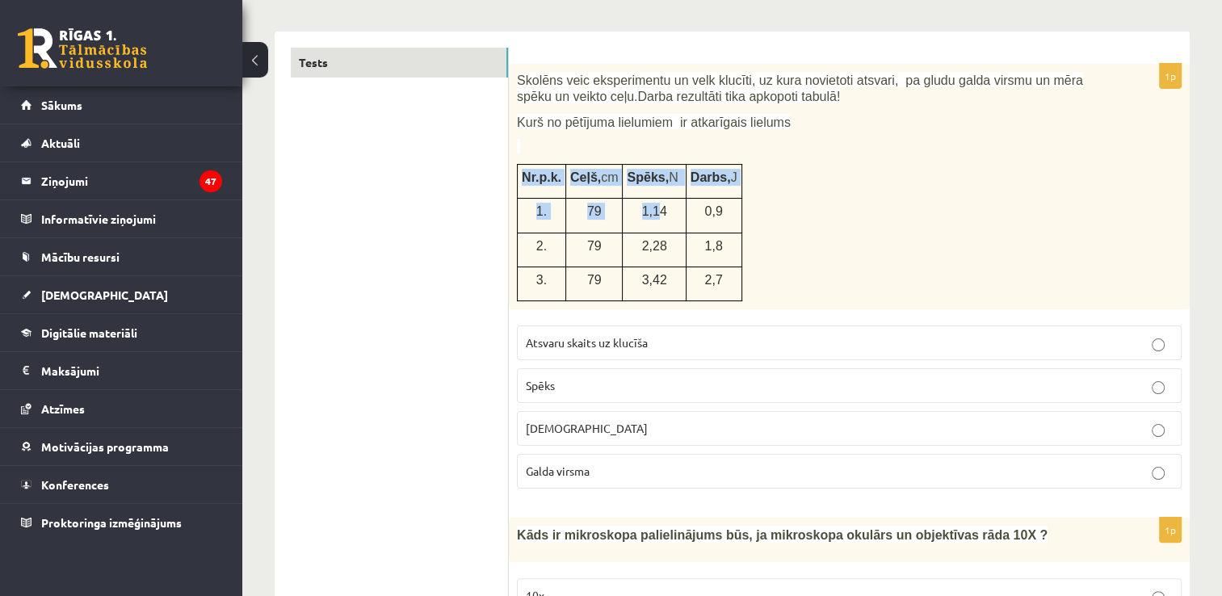
drag, startPoint x: 769, startPoint y: 199, endPoint x: 649, endPoint y: 210, distance: 120.0
click at [649, 210] on div "Skolēns veic eksperimentu un velk klucīti, uz kura novietoti atsvari, pa gludu …" at bounding box center [849, 186] width 681 height 245
drag, startPoint x: 649, startPoint y: 210, endPoint x: 750, endPoint y: 184, distance: 104.2
click at [795, 203] on div "Skolēns veic eksperimentu un velk klucīti, uz kura novietoti atsvari, pa gludu …" at bounding box center [849, 186] width 681 height 245
click at [882, 207] on div "Skolēns veic eksperimentu un velk klucīti, uz kura novietoti atsvari, pa gludu …" at bounding box center [849, 186] width 681 height 245
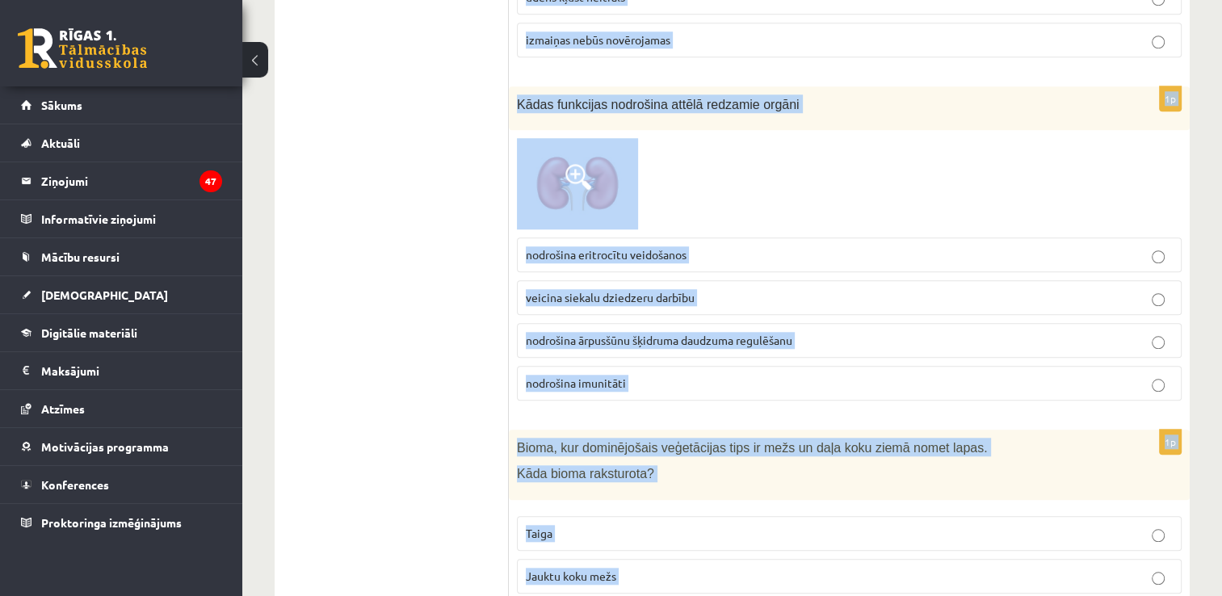
scroll to position [7599, 0]
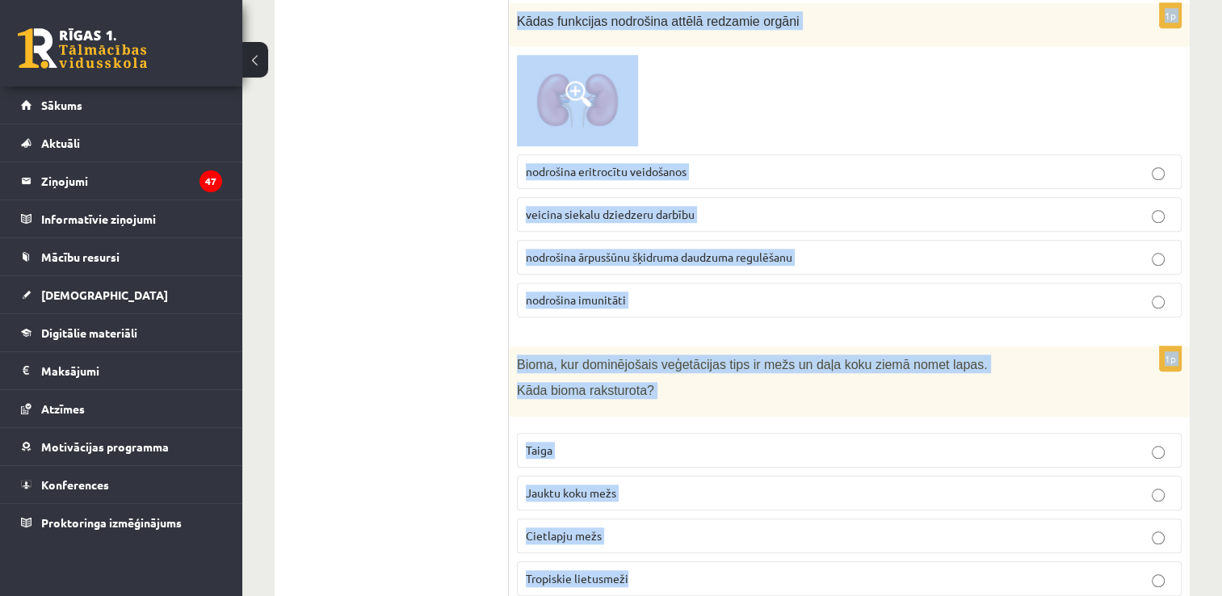
drag, startPoint x: 515, startPoint y: 79, endPoint x: 1034, endPoint y: 570, distance: 714.0
copy form "Skolēns veic eksperimentu un velk klucīti, uz kura novietoti atsvari, pa gludu …"
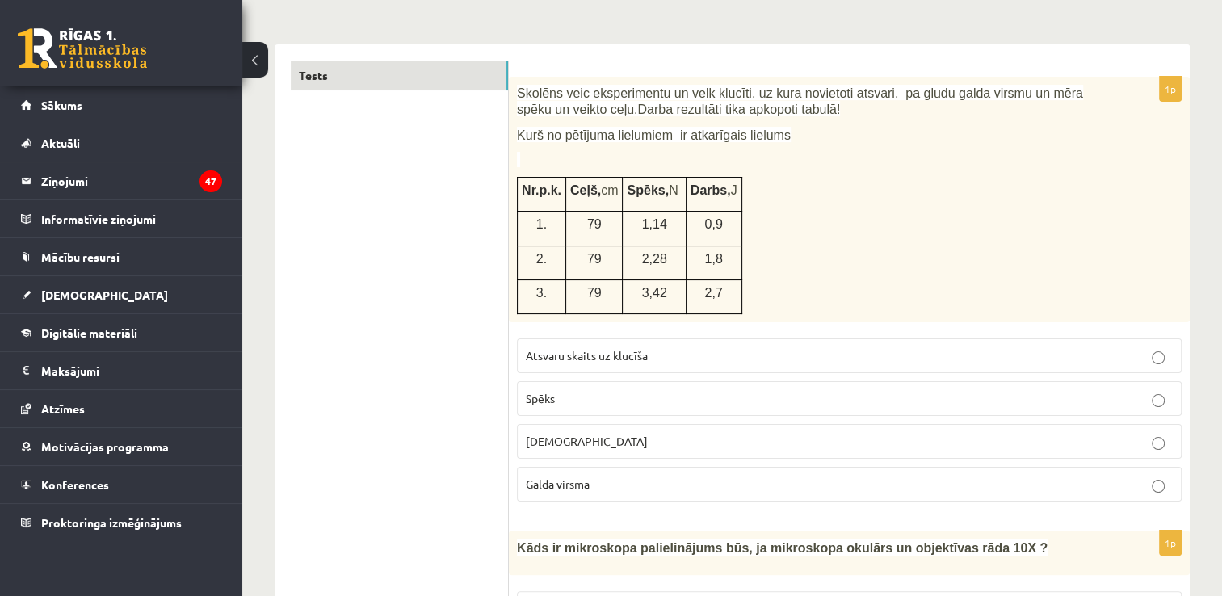
scroll to position [161, 0]
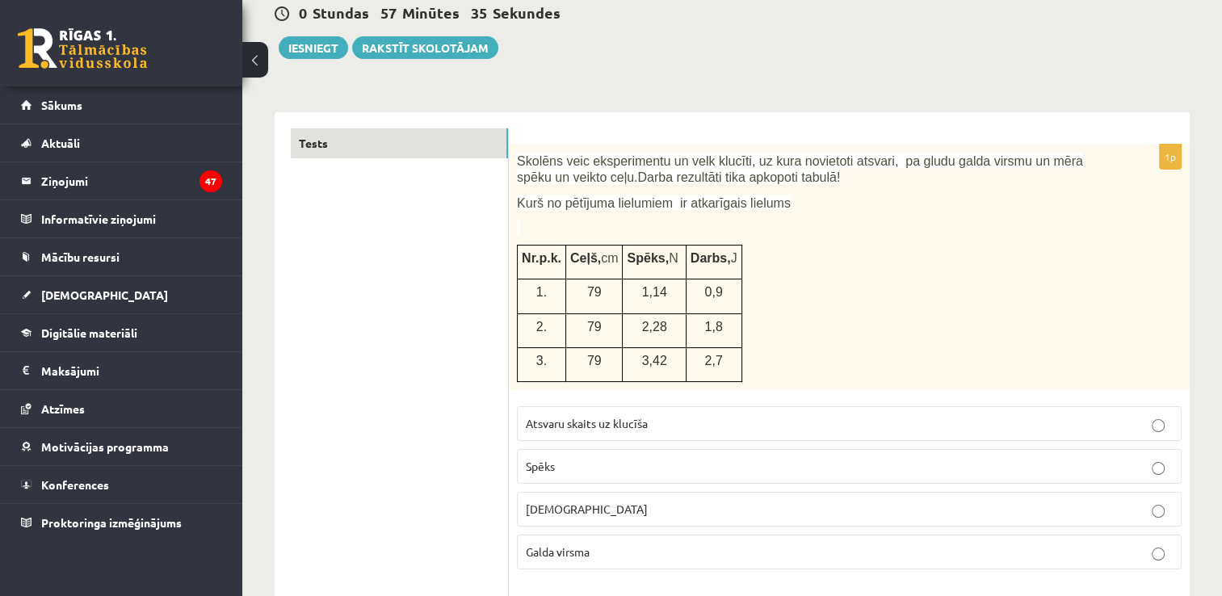
click at [575, 463] on p "Spēks" at bounding box center [849, 466] width 647 height 17
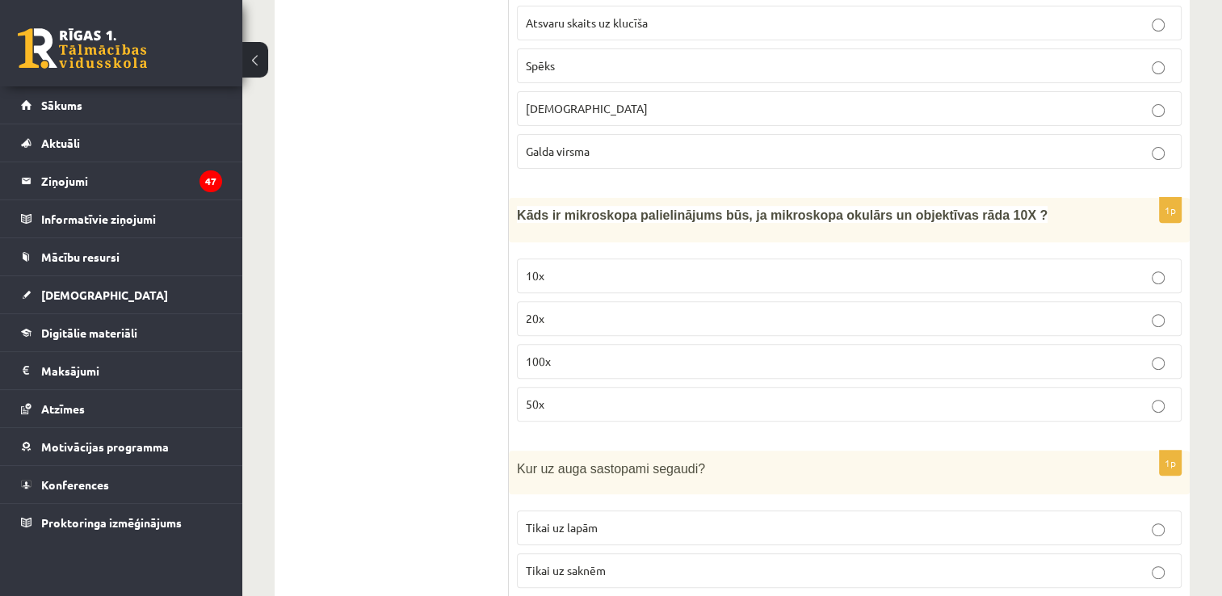
scroll to position [565, 0]
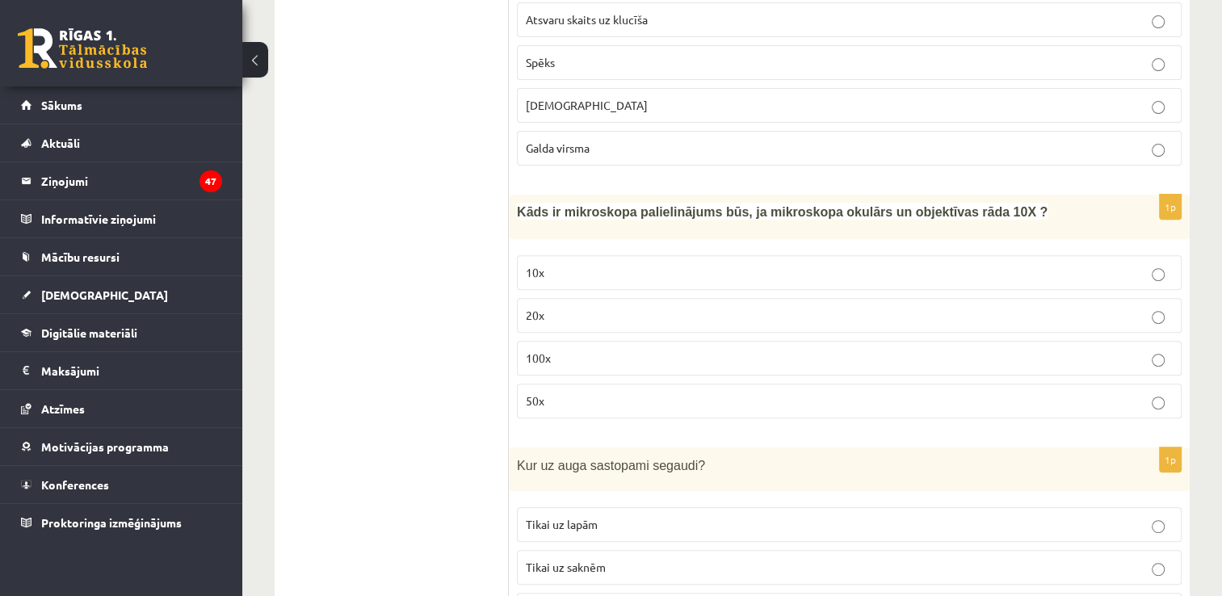
click at [782, 354] on p "100x" at bounding box center [849, 358] width 647 height 17
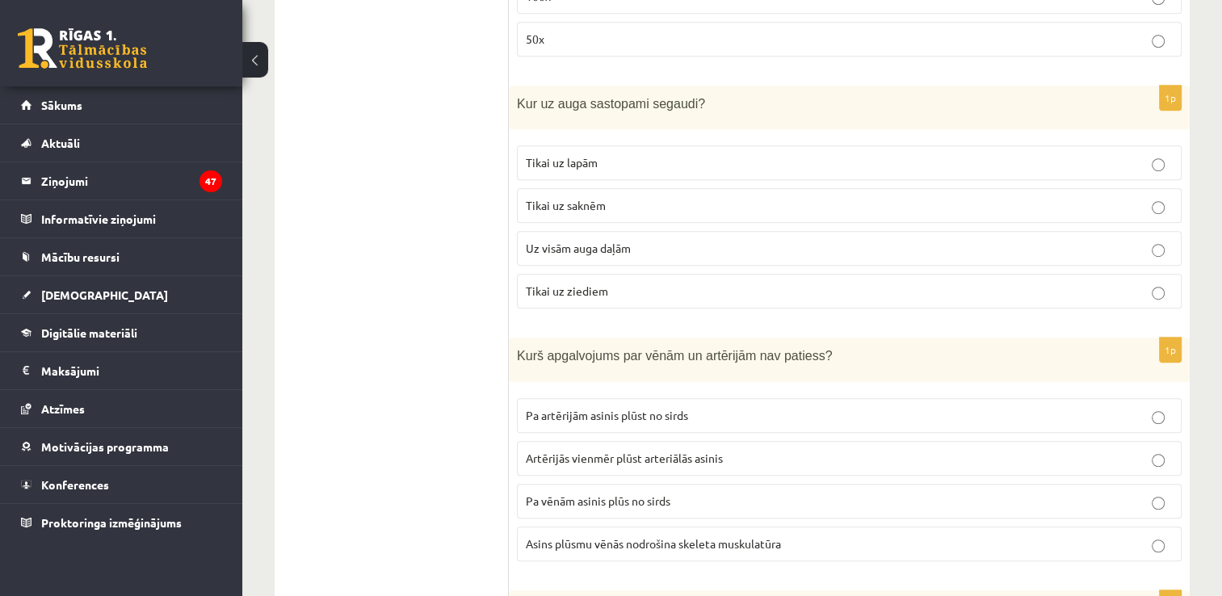
scroll to position [888, 0]
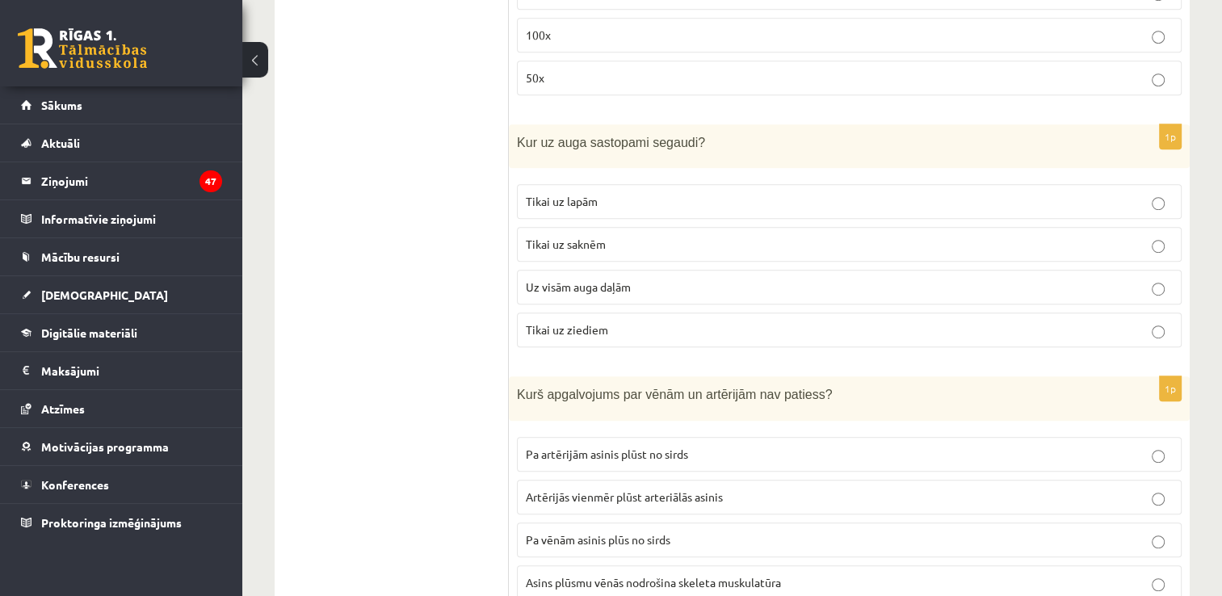
click at [659, 287] on p "Uz visām auga daļām" at bounding box center [849, 287] width 647 height 17
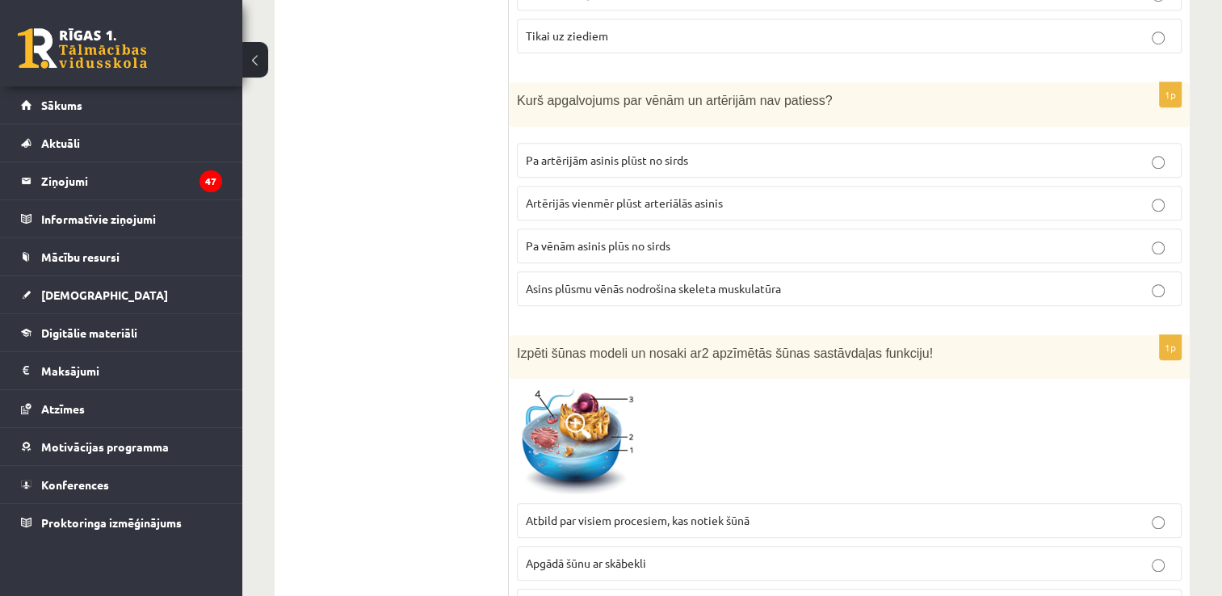
scroll to position [1211, 0]
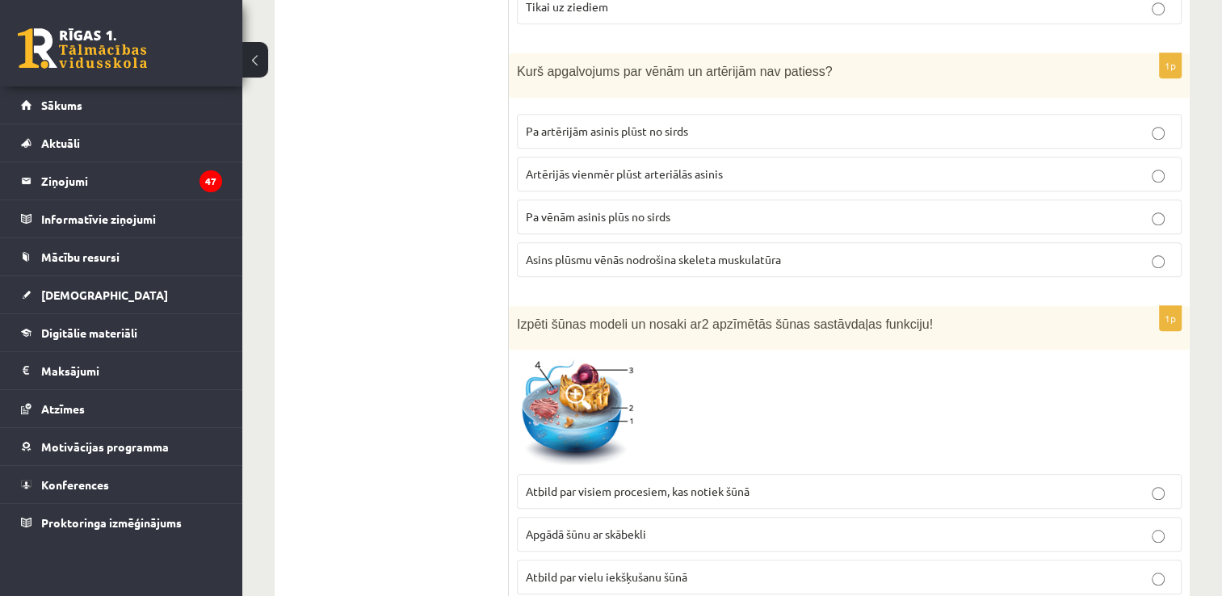
click at [648, 214] on span "Pa vēnām asinis plūs no sirds" at bounding box center [598, 216] width 145 height 15
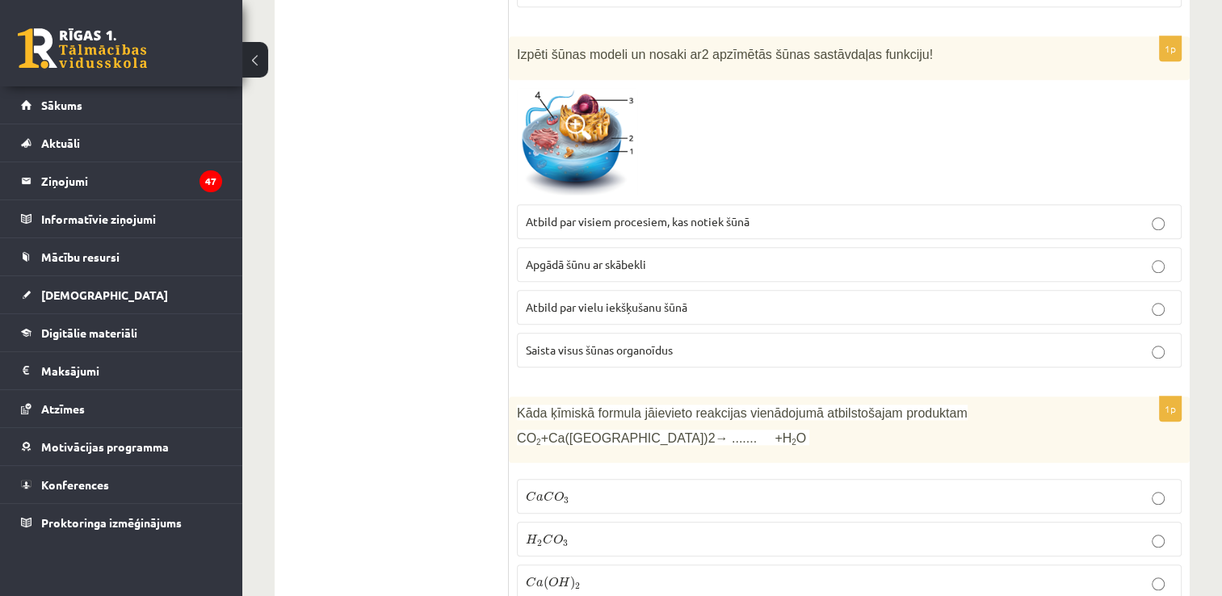
scroll to position [1453, 0]
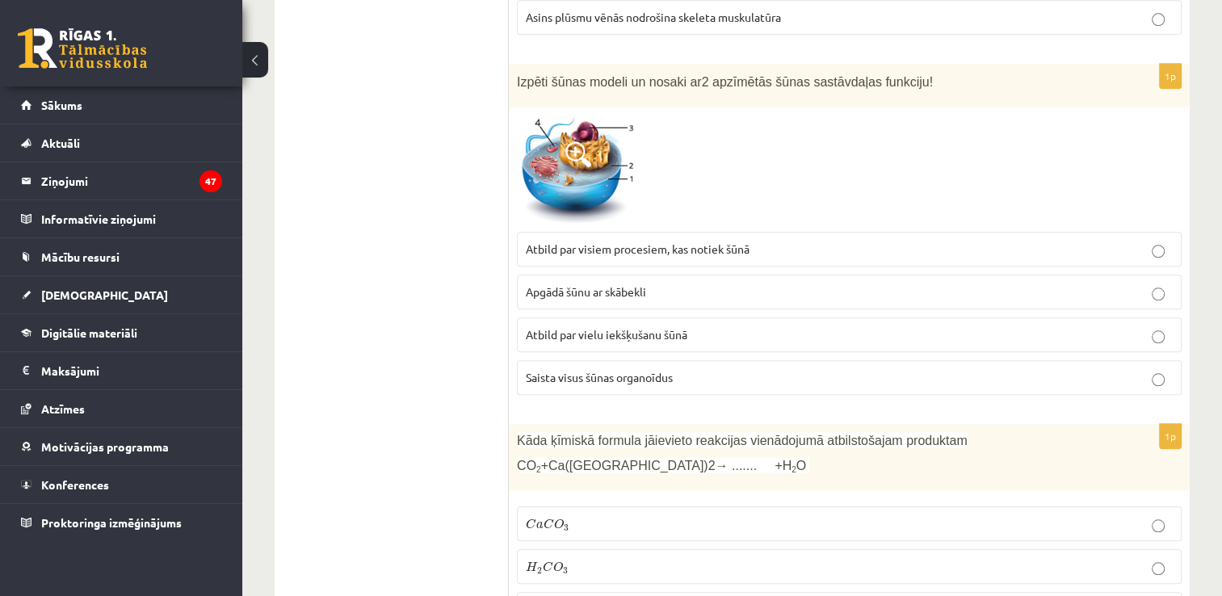
click at [696, 245] on span "Atbild par visiem procesiem, kas notiek šūnā" at bounding box center [638, 248] width 224 height 15
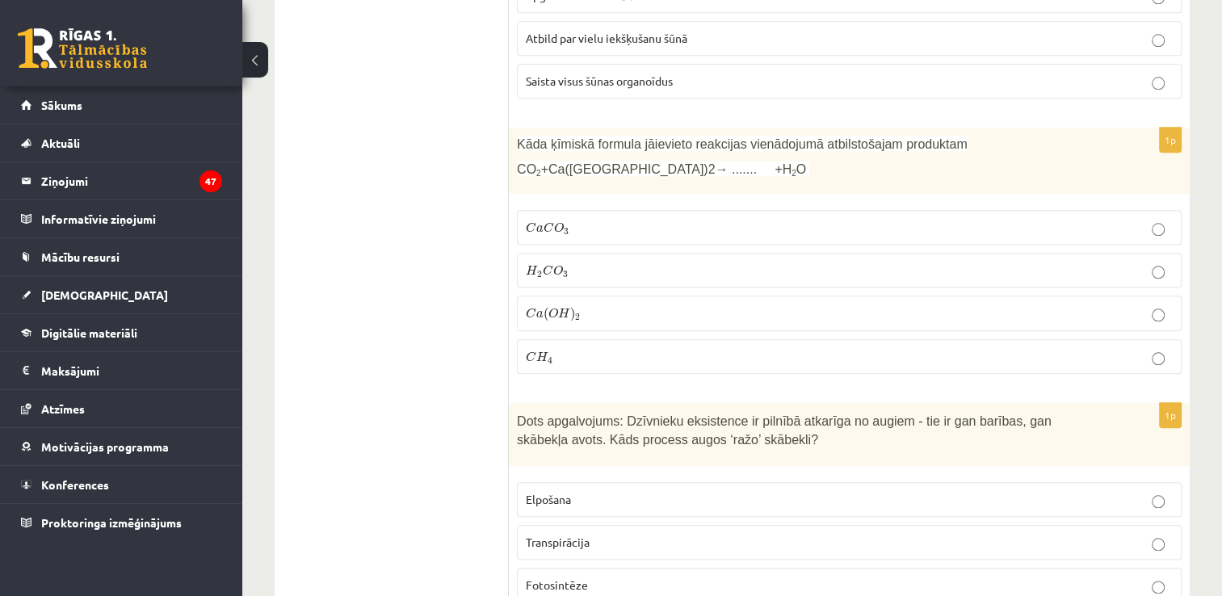
scroll to position [1776, 0]
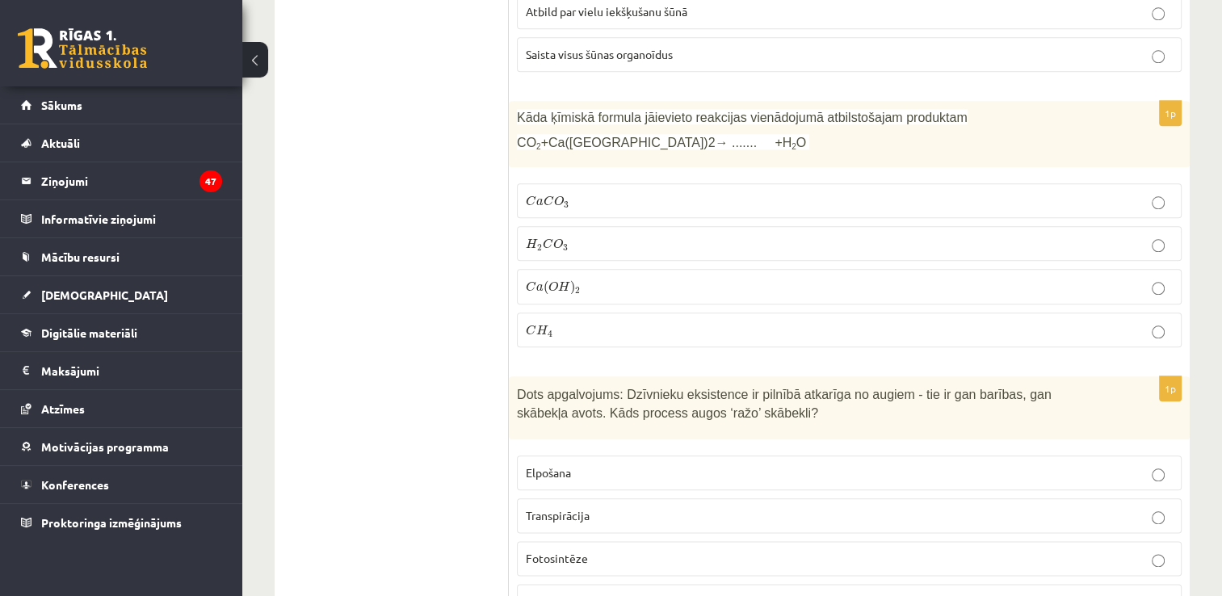
click at [607, 199] on p "C a C O 3 C a C O 3" at bounding box center [849, 200] width 647 height 17
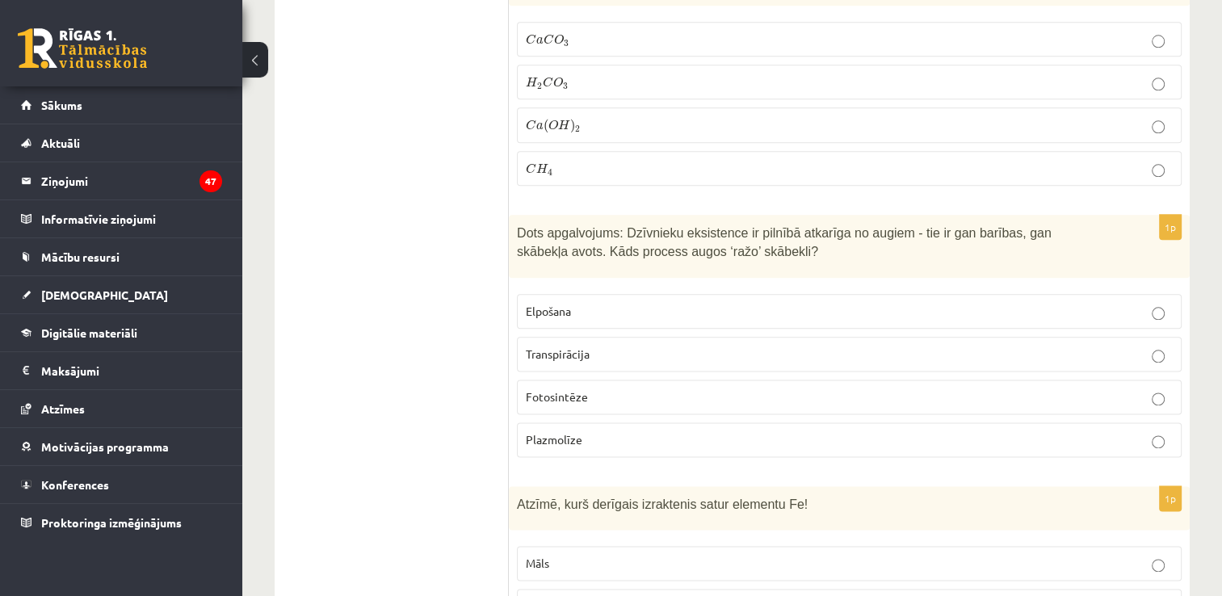
scroll to position [2099, 0]
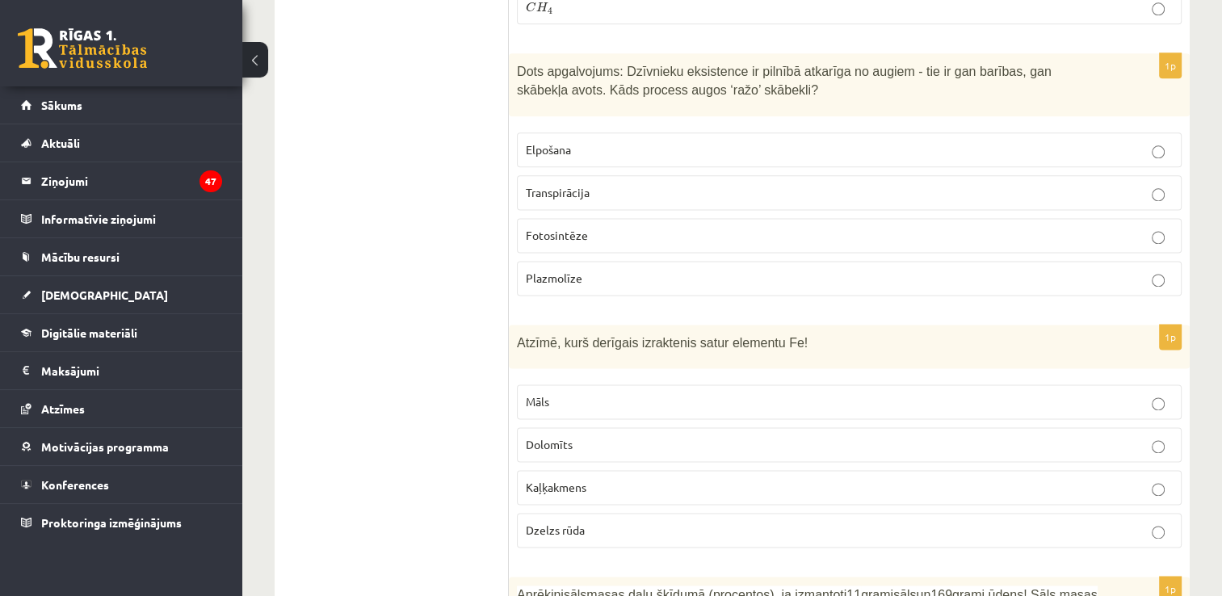
click at [634, 227] on p "Fotosintēze" at bounding box center [849, 235] width 647 height 17
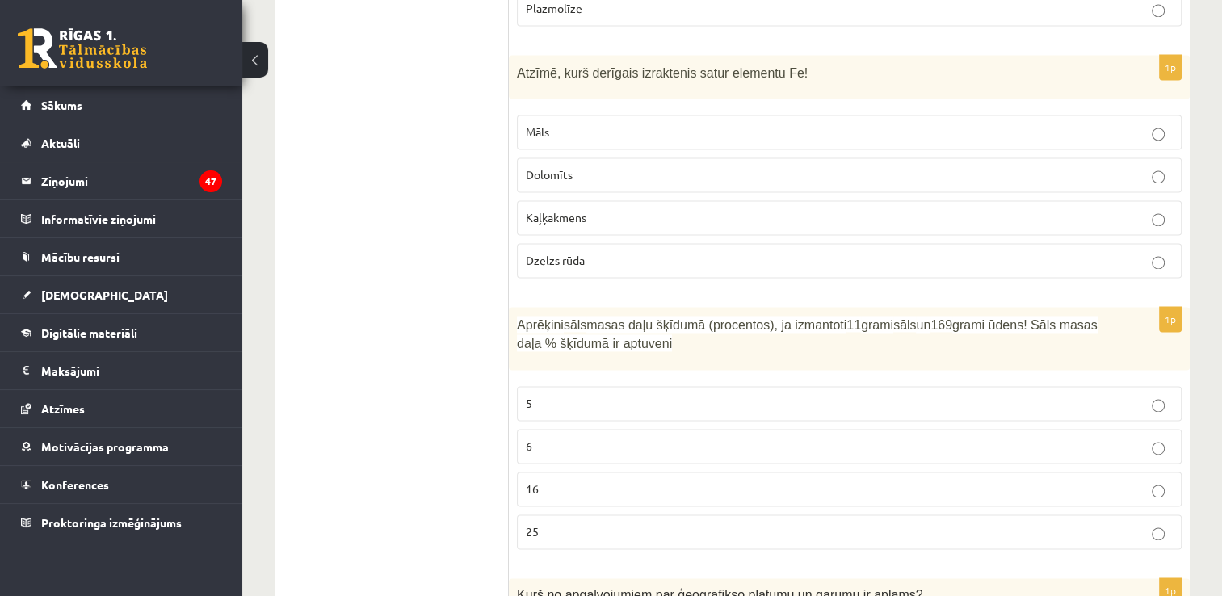
scroll to position [2342, 0]
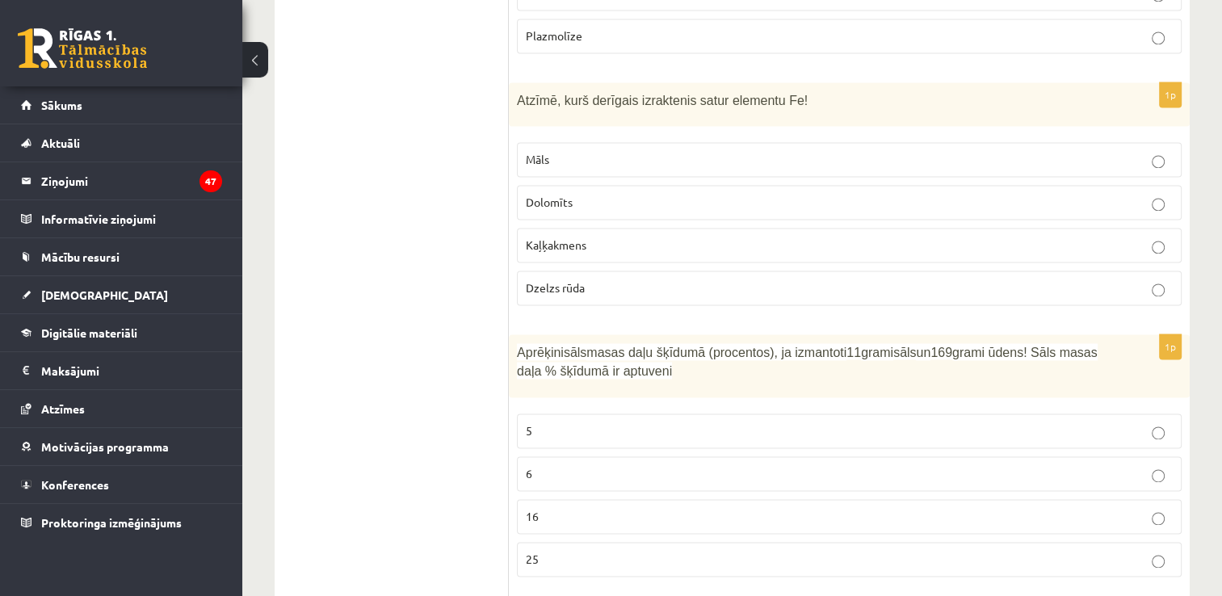
click at [638, 280] on p "Dzelzs rūda" at bounding box center [849, 287] width 647 height 17
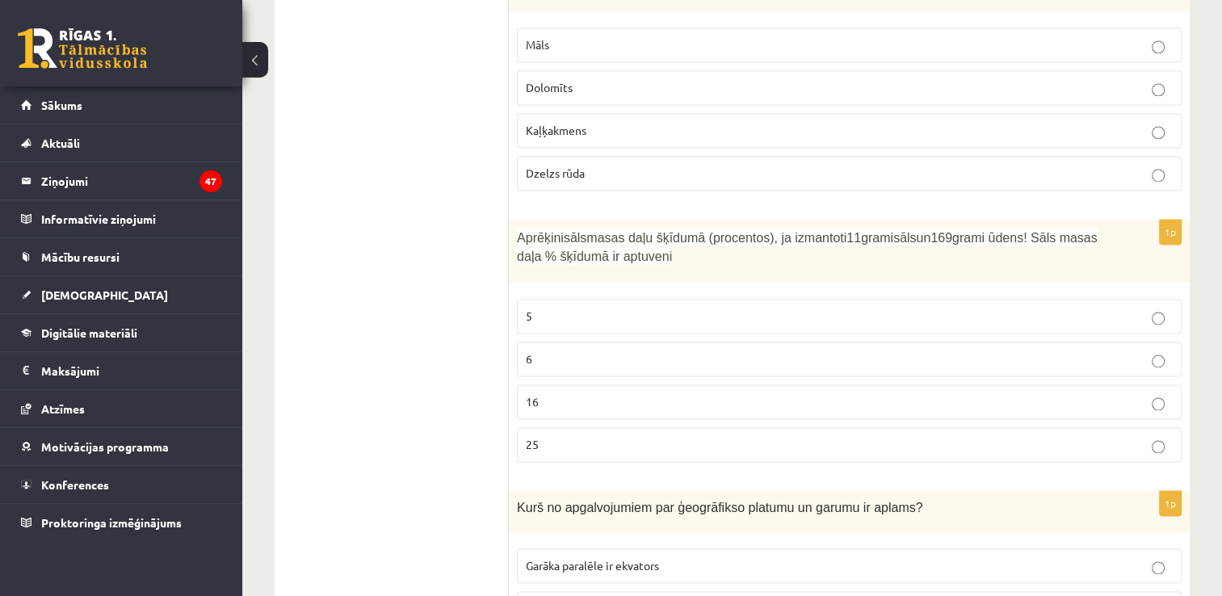
scroll to position [2584, 0]
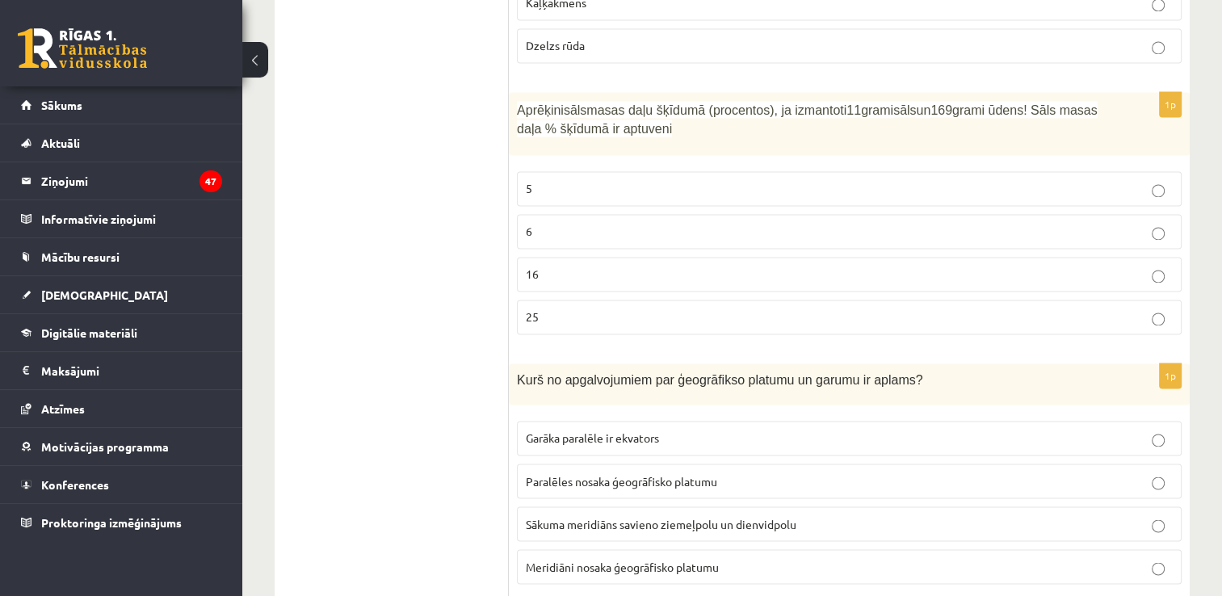
click at [598, 223] on p "6" at bounding box center [849, 231] width 647 height 17
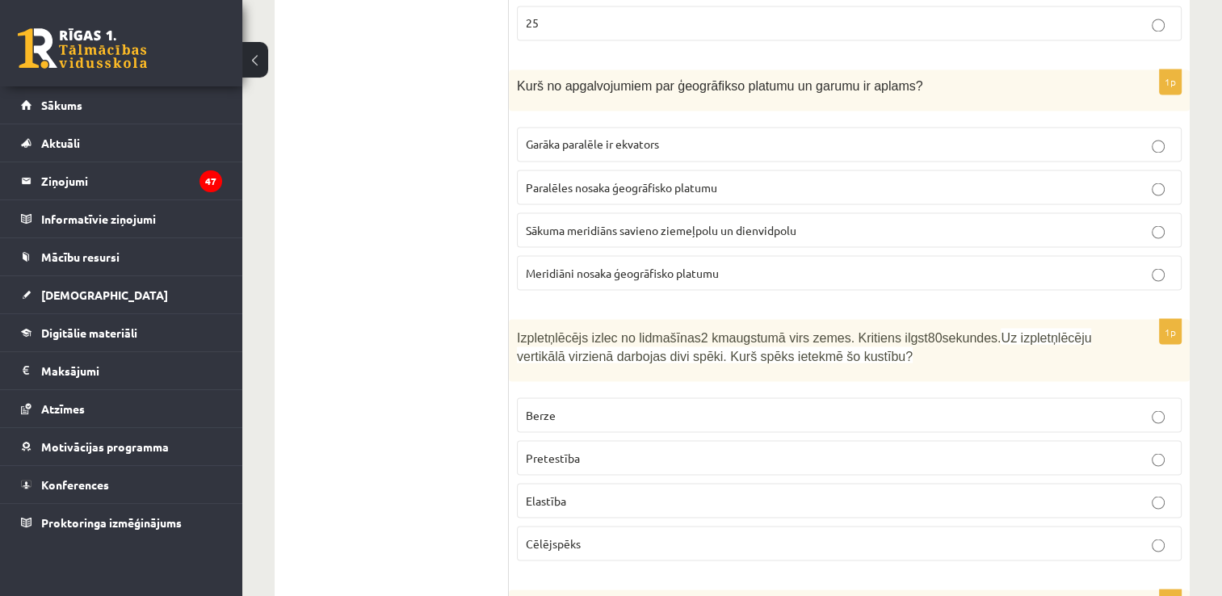
scroll to position [2907, 0]
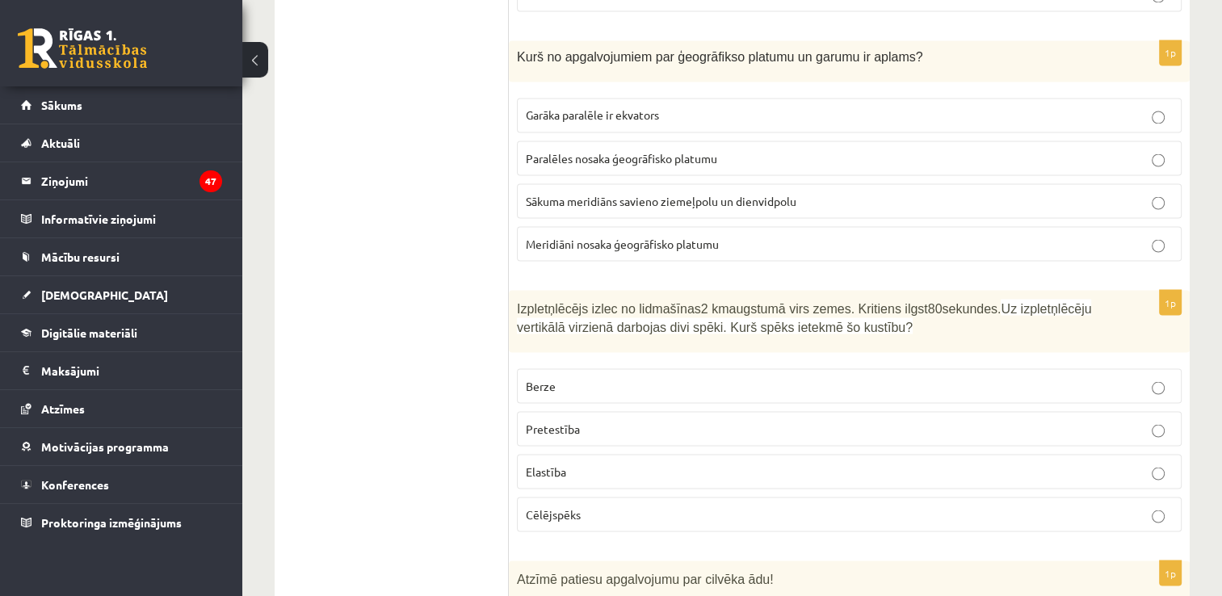
click at [659, 236] on span "Meridiāni nosaka ģeogrāfisko platumu" at bounding box center [622, 243] width 193 height 15
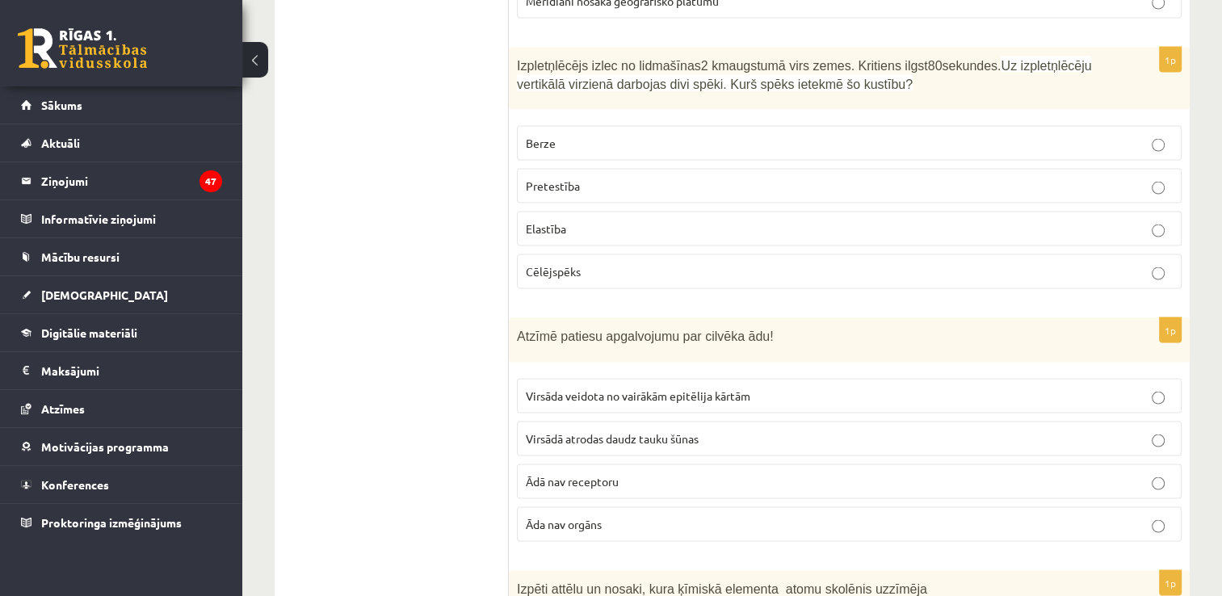
click at [610, 178] on p "Pretestība" at bounding box center [849, 186] width 647 height 17
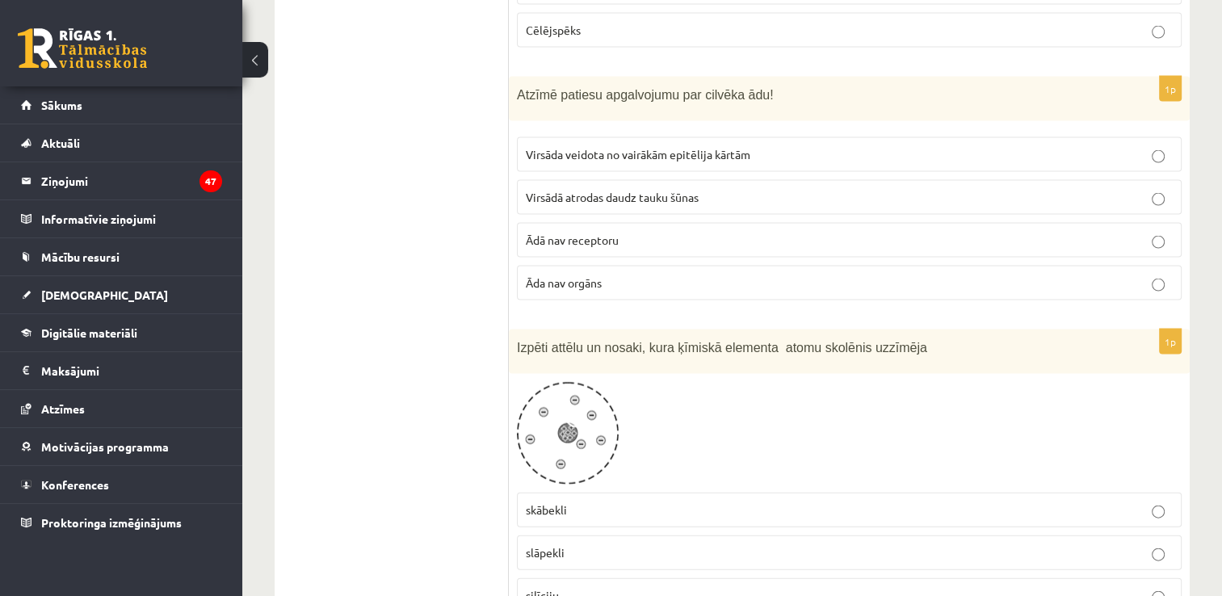
scroll to position [3391, 0]
click at [623, 136] on label "Virsāda veidota no vairākām epitēlija kārtām" at bounding box center [849, 153] width 665 height 35
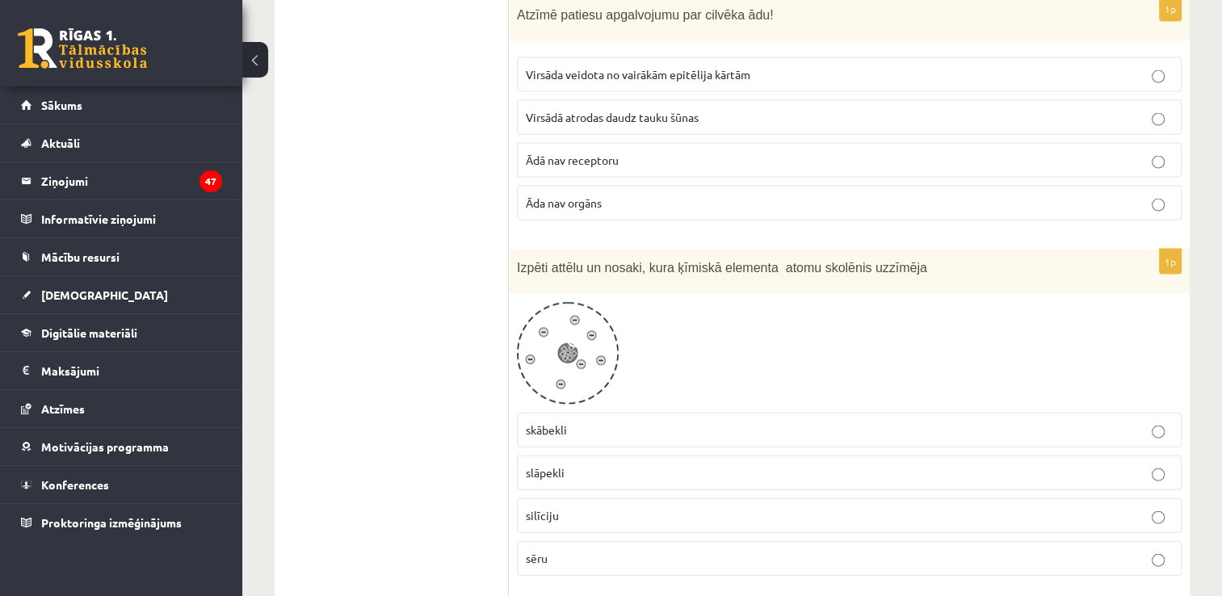
scroll to position [3553, 0]
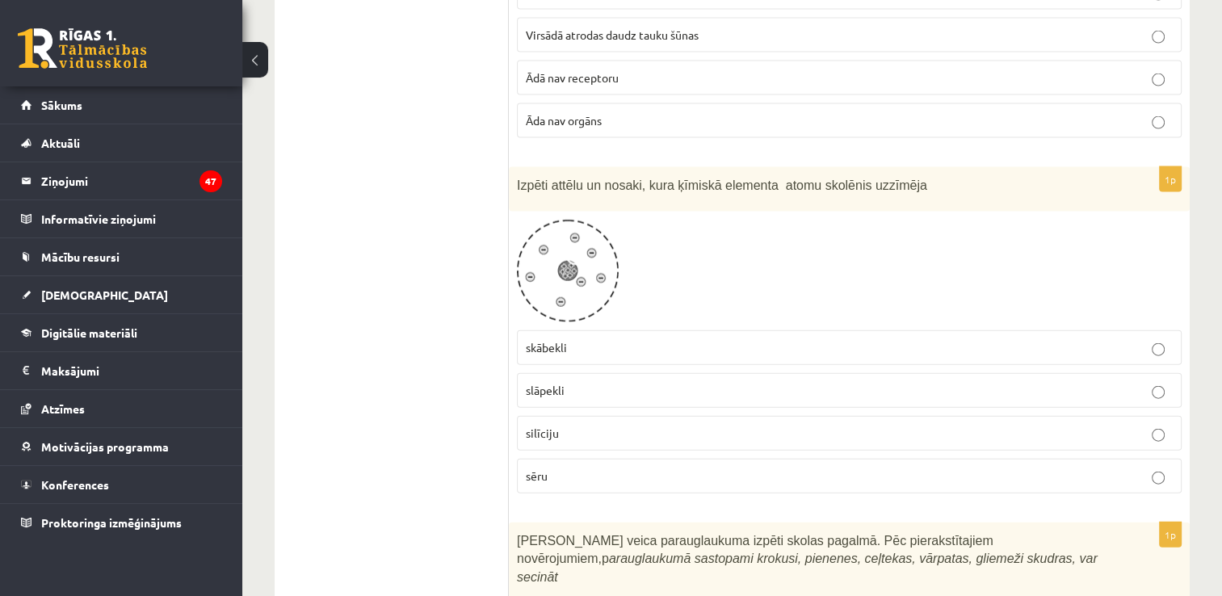
click at [635, 339] on p "skābekli" at bounding box center [849, 347] width 647 height 17
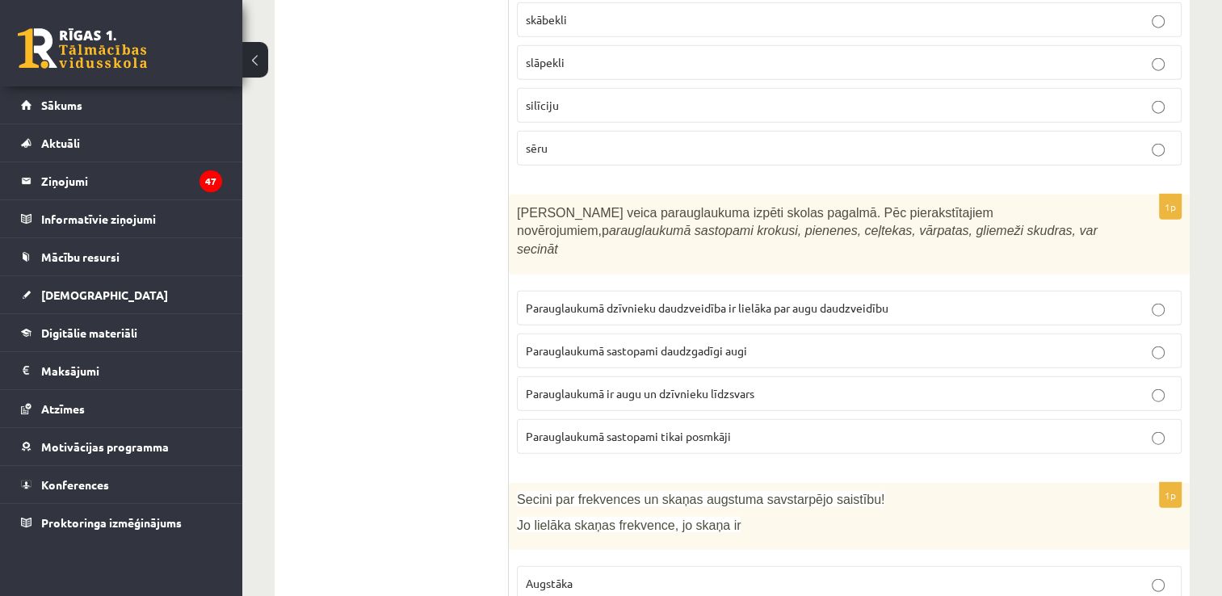
scroll to position [3957, 0]
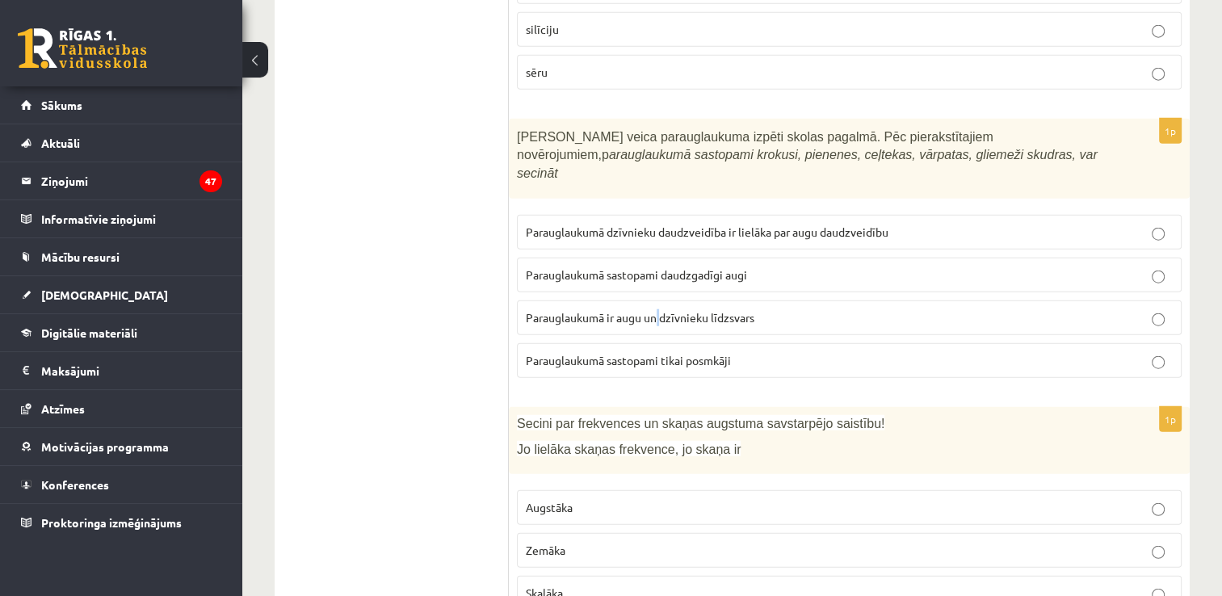
click at [660, 310] on span "Parauglaukumā ir augu un dzīvnieku līdzsvars" at bounding box center [640, 317] width 229 height 15
click at [827, 309] on p "Parauglaukumā ir augu un dzīvnieku līdzsvars" at bounding box center [849, 317] width 647 height 17
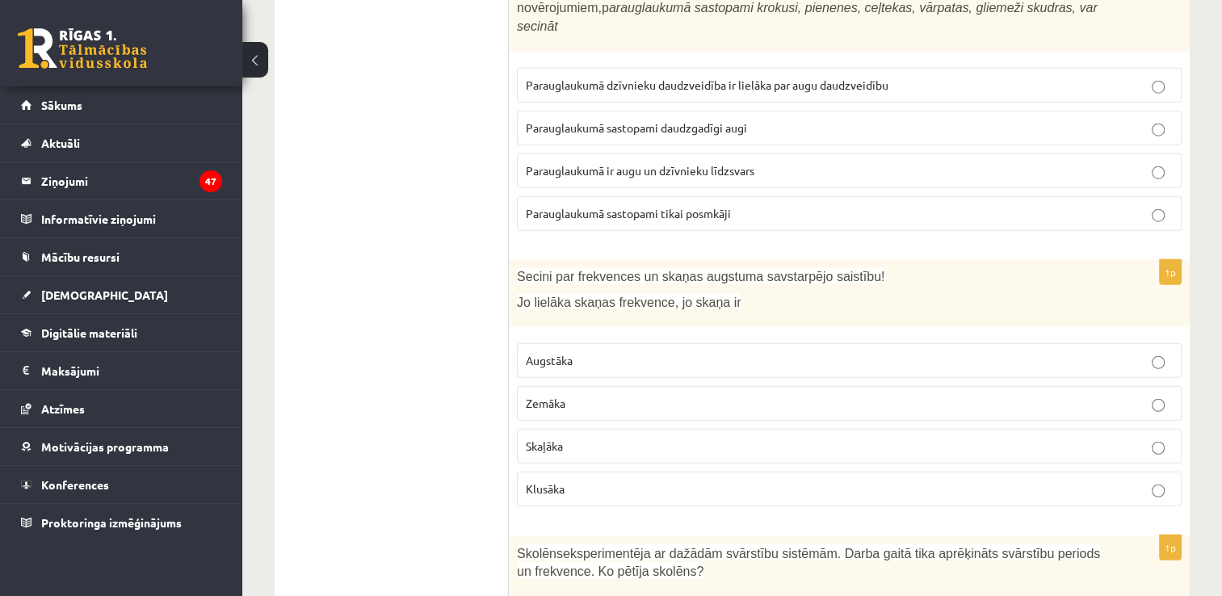
scroll to position [4118, 0]
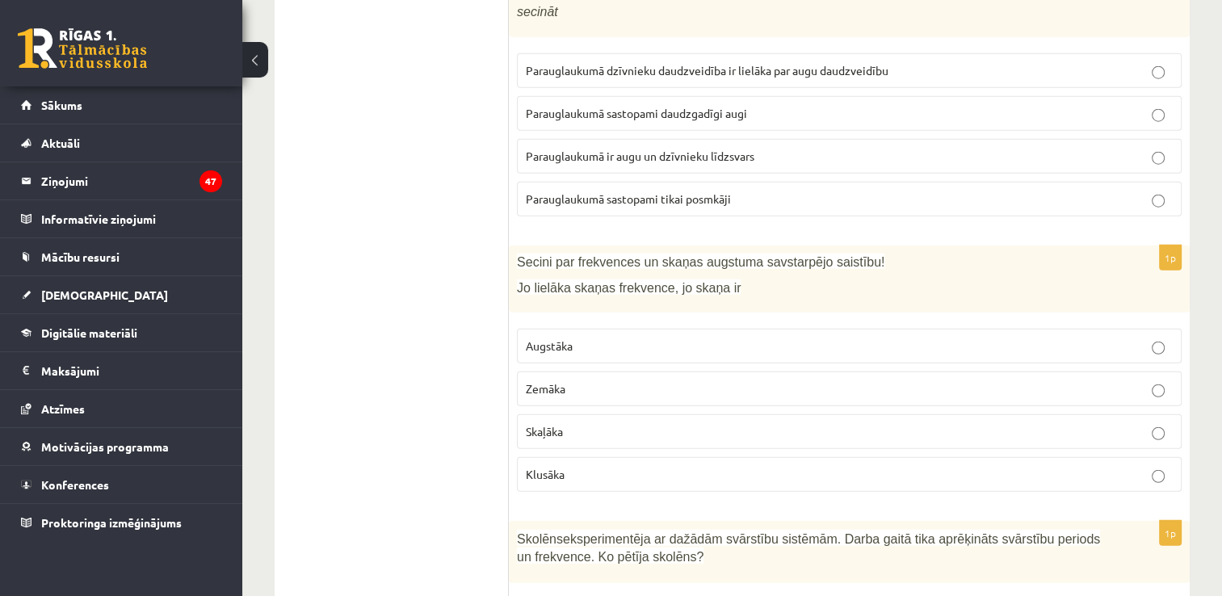
click at [581, 329] on label "Augstāka" at bounding box center [849, 346] width 665 height 35
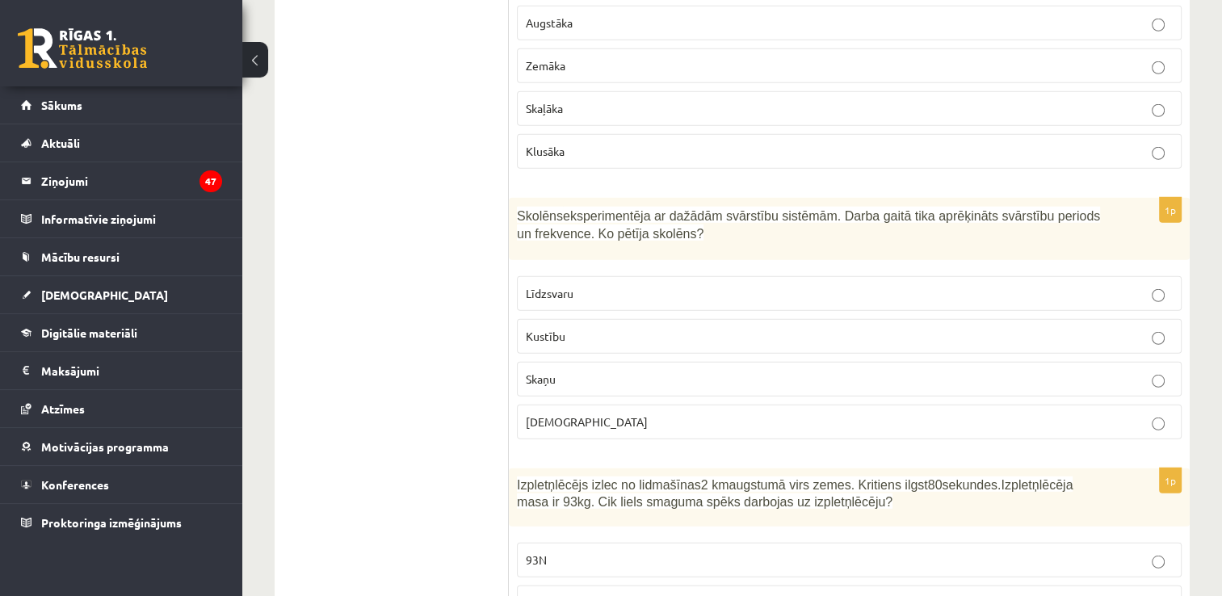
scroll to position [4522, 0]
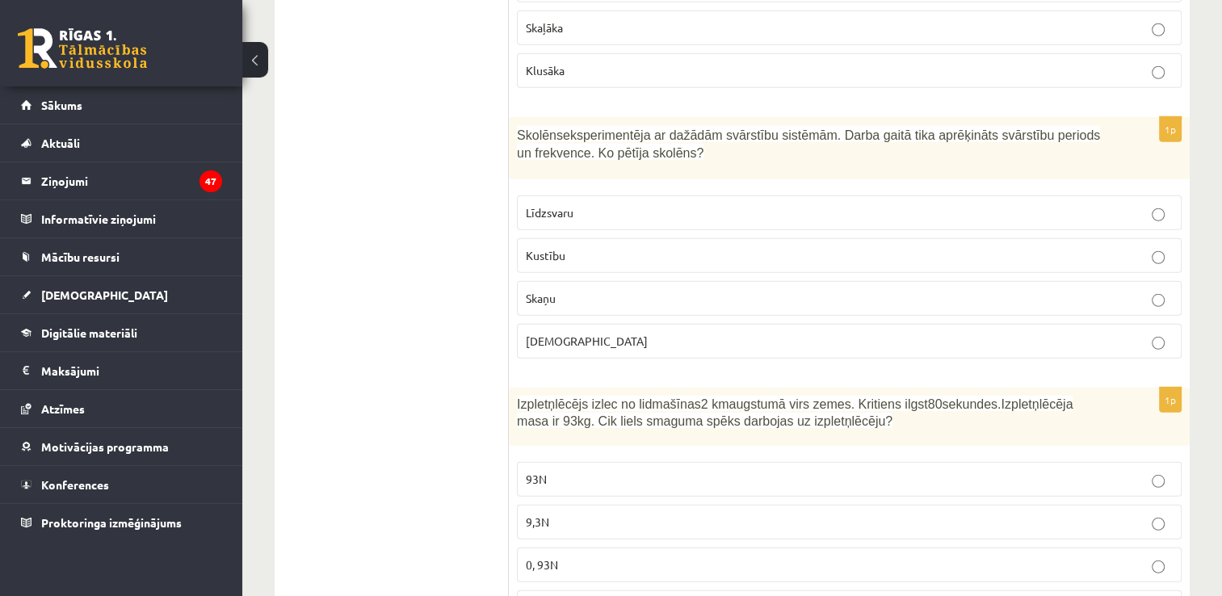
click at [573, 247] on p "Kustību" at bounding box center [849, 255] width 647 height 17
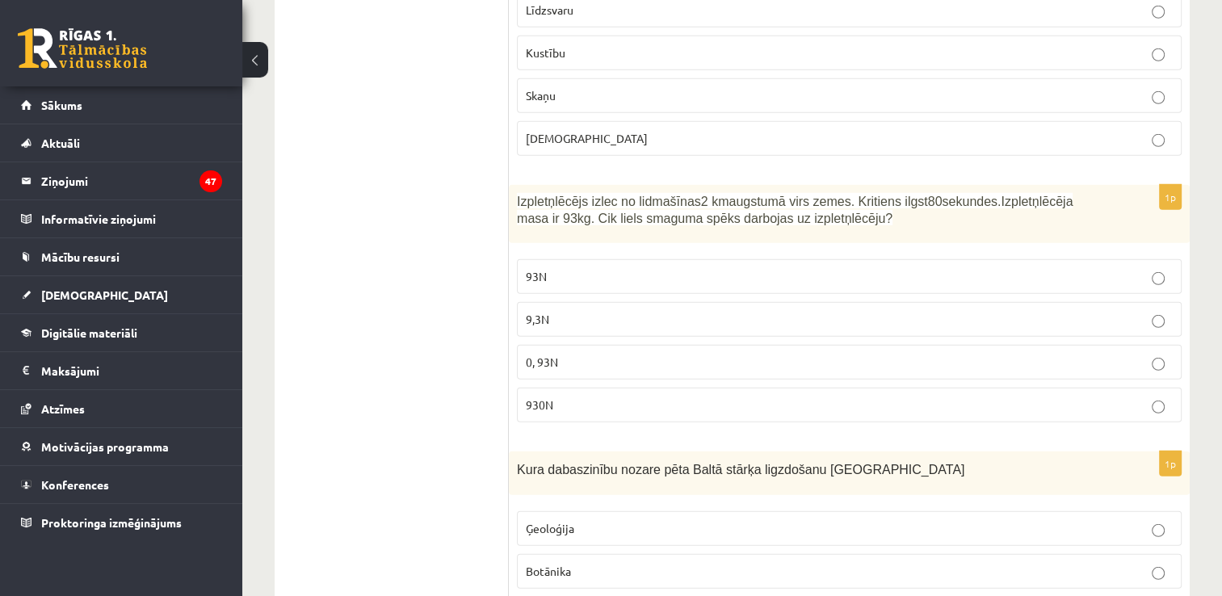
scroll to position [4764, 0]
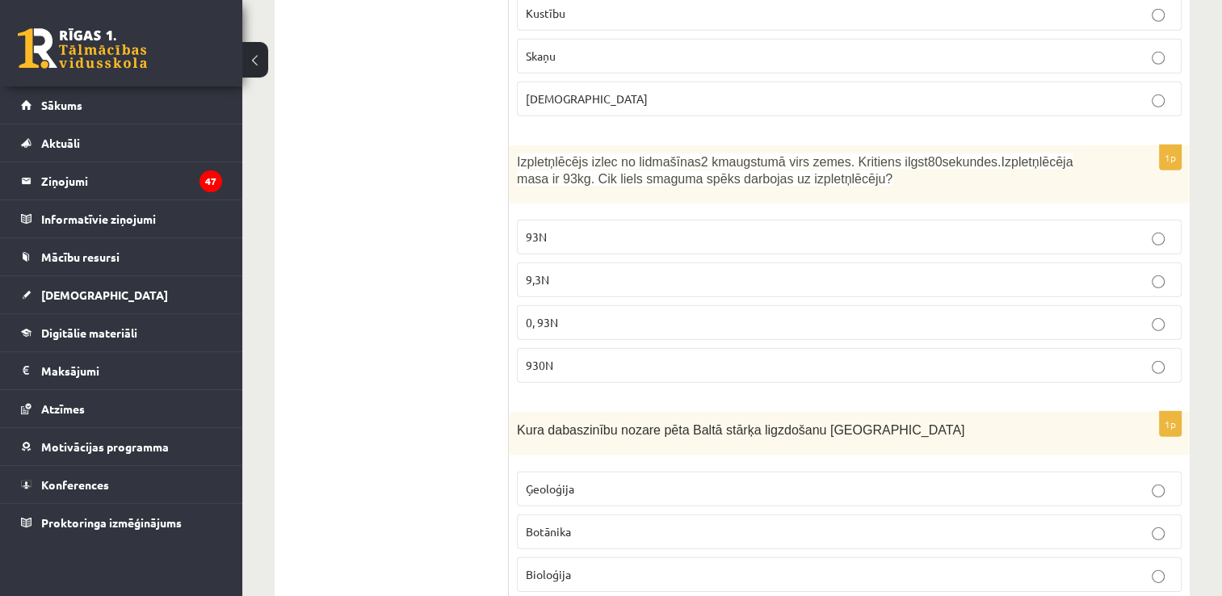
click at [601, 357] on p "930N" at bounding box center [849, 365] width 647 height 17
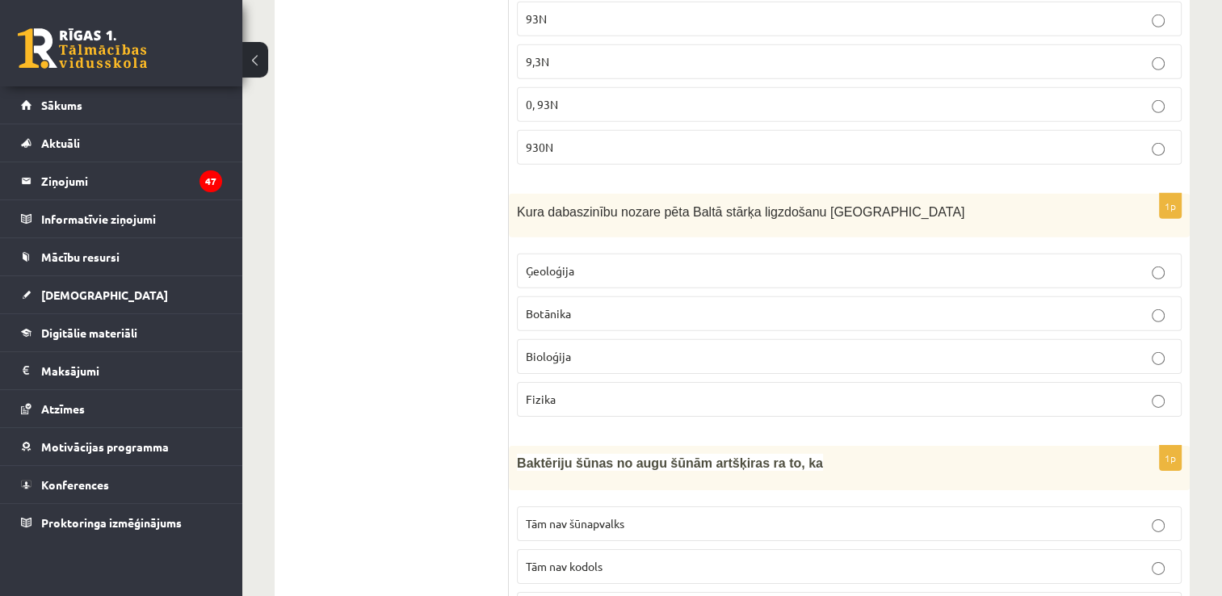
scroll to position [5087, 0]
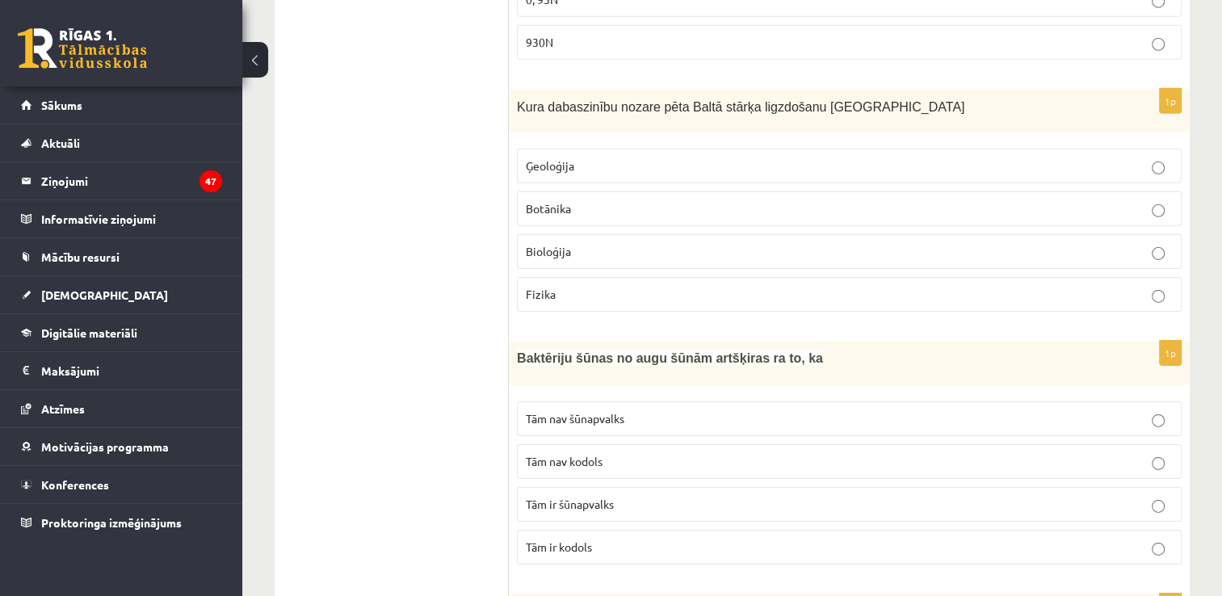
click at [628, 243] on p "Bioloģija" at bounding box center [849, 251] width 647 height 17
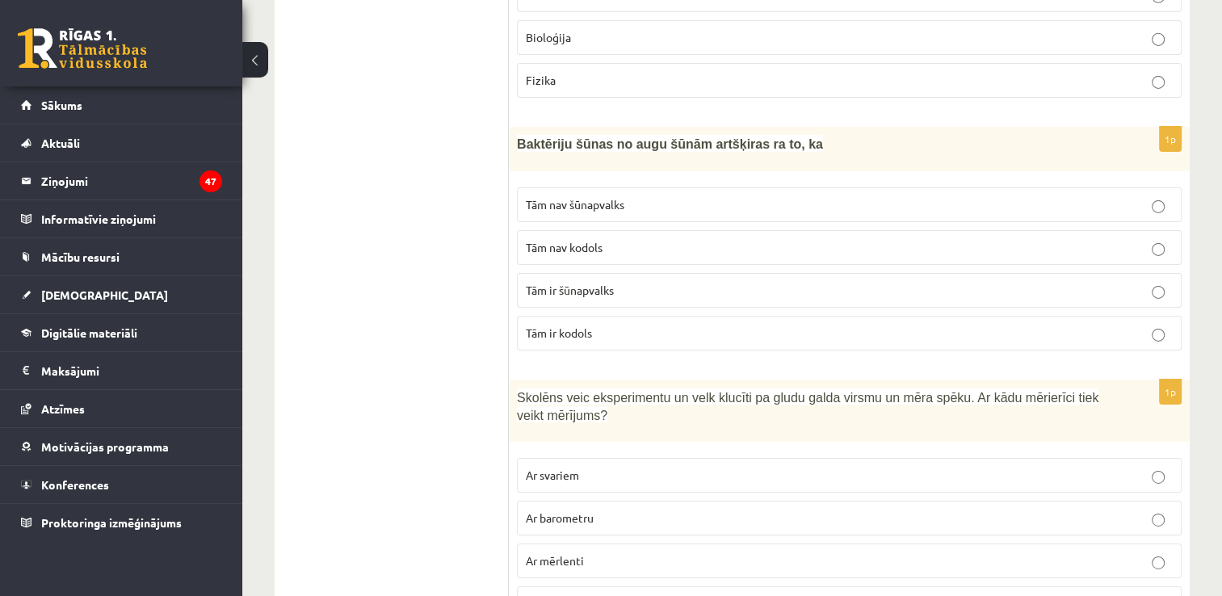
scroll to position [5329, 0]
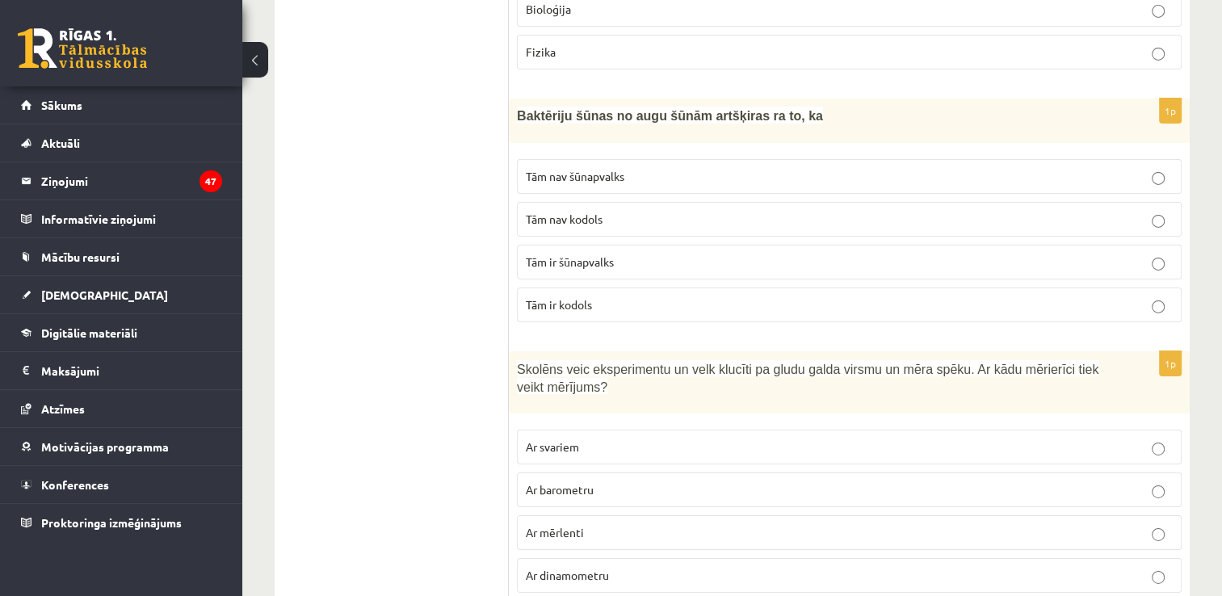
click at [615, 211] on p "Tām nav kodols" at bounding box center [849, 219] width 647 height 17
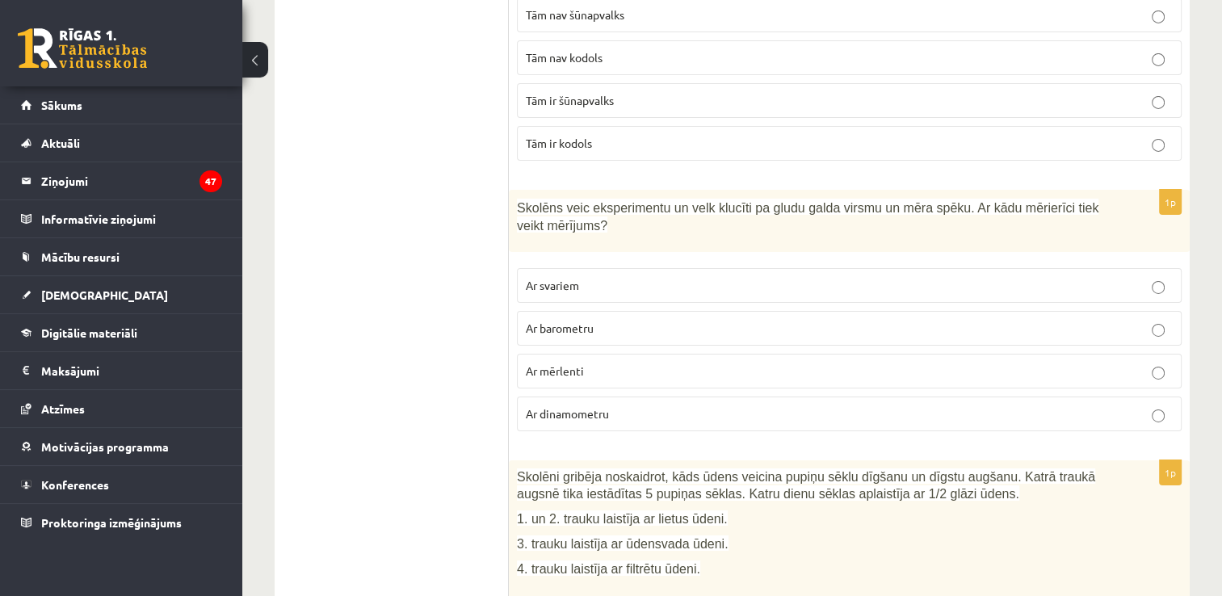
scroll to position [5572, 0]
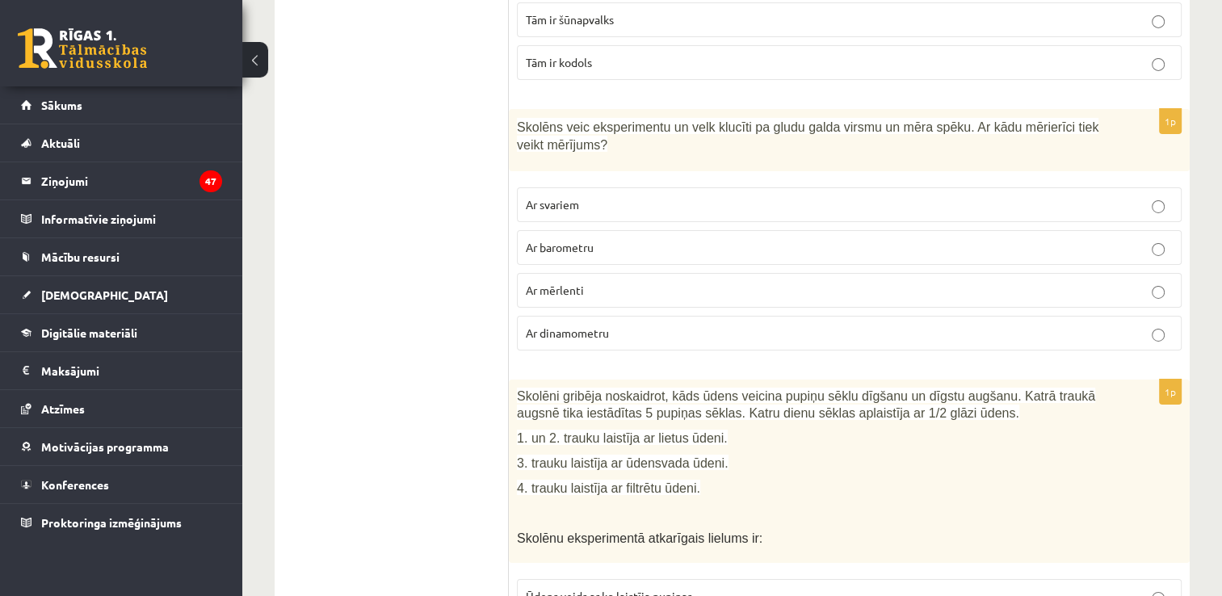
click at [640, 325] on p "Ar dinamometru" at bounding box center [849, 333] width 647 height 17
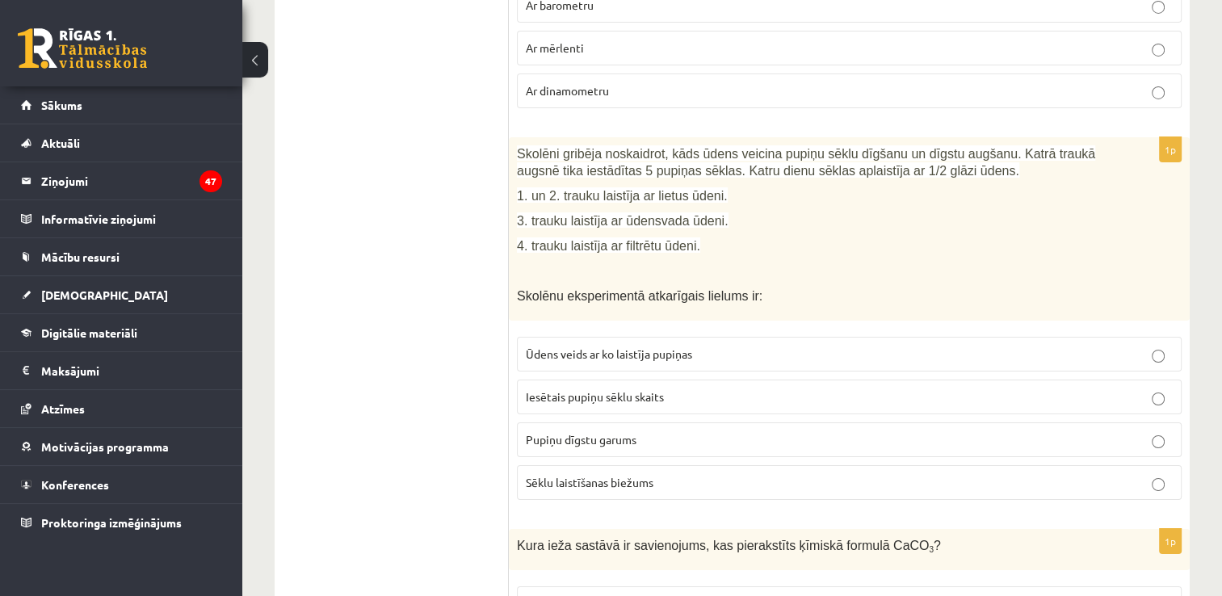
scroll to position [5895, 0]
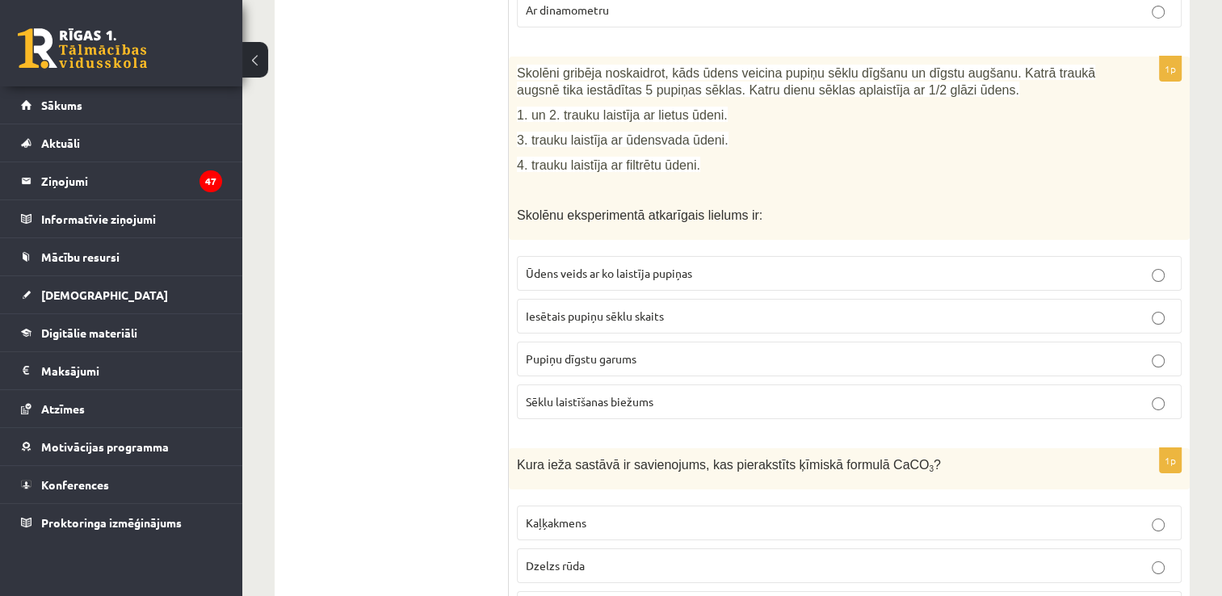
click at [643, 350] on p "Pupiņu dīgstu garums" at bounding box center [849, 358] width 647 height 17
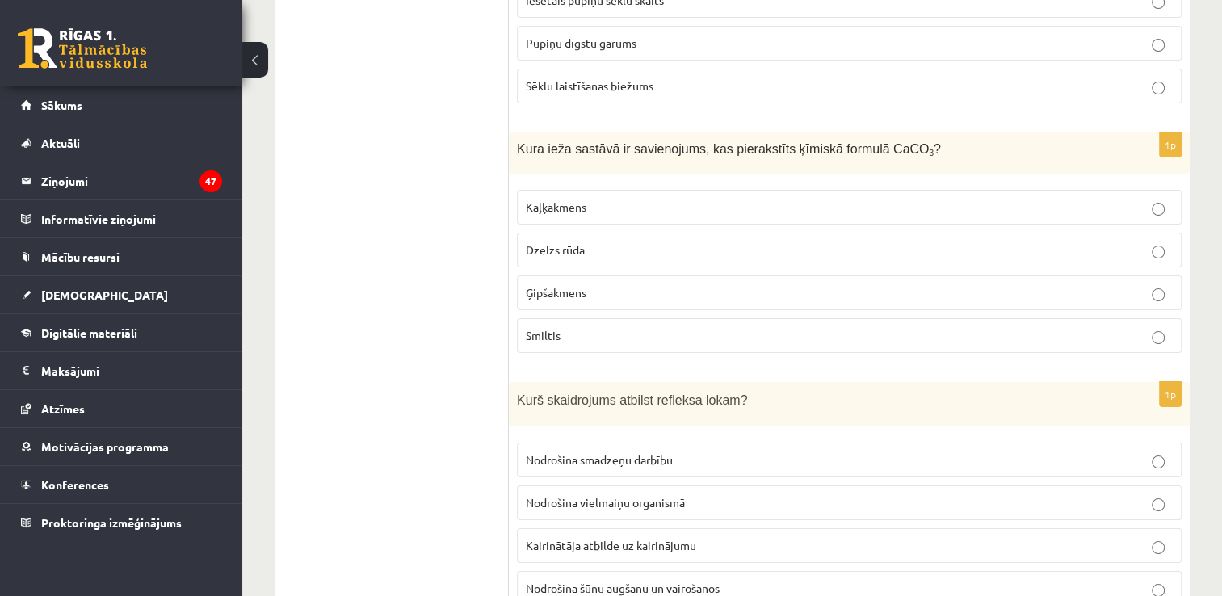
scroll to position [6218, 0]
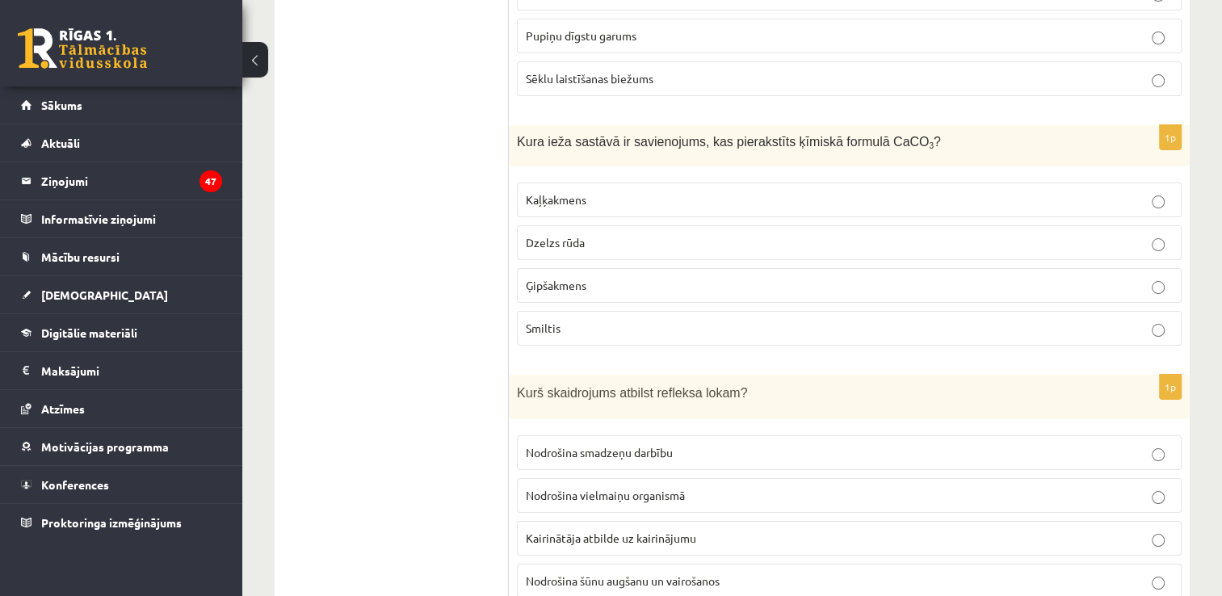
click at [621, 191] on p "Kaļķakmens" at bounding box center [849, 199] width 647 height 17
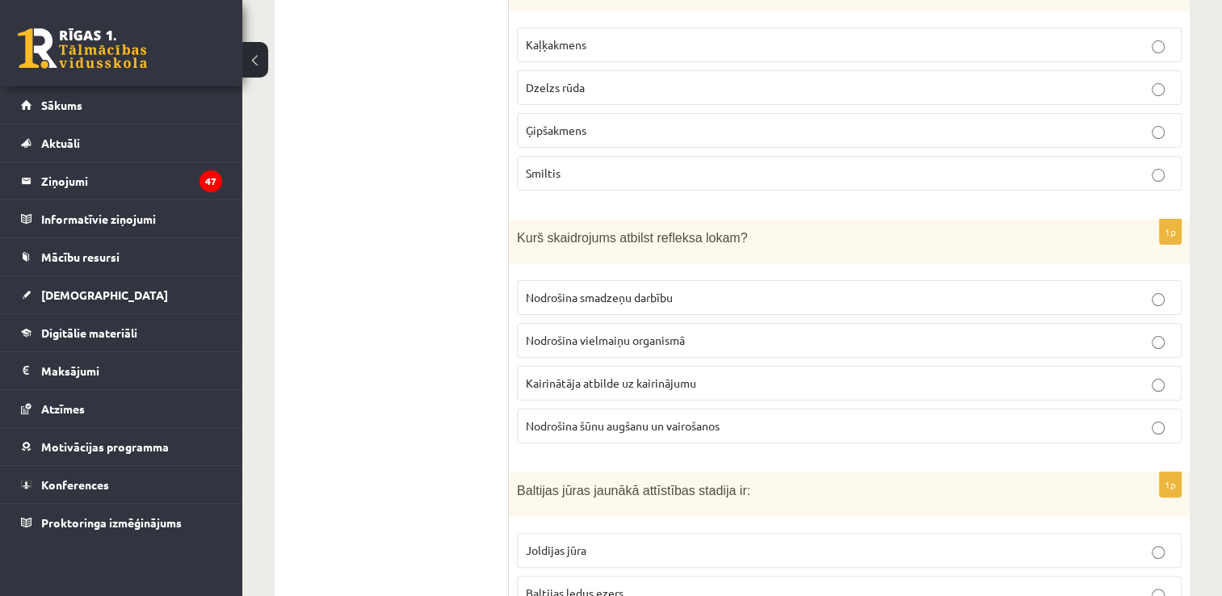
scroll to position [6460, 0]
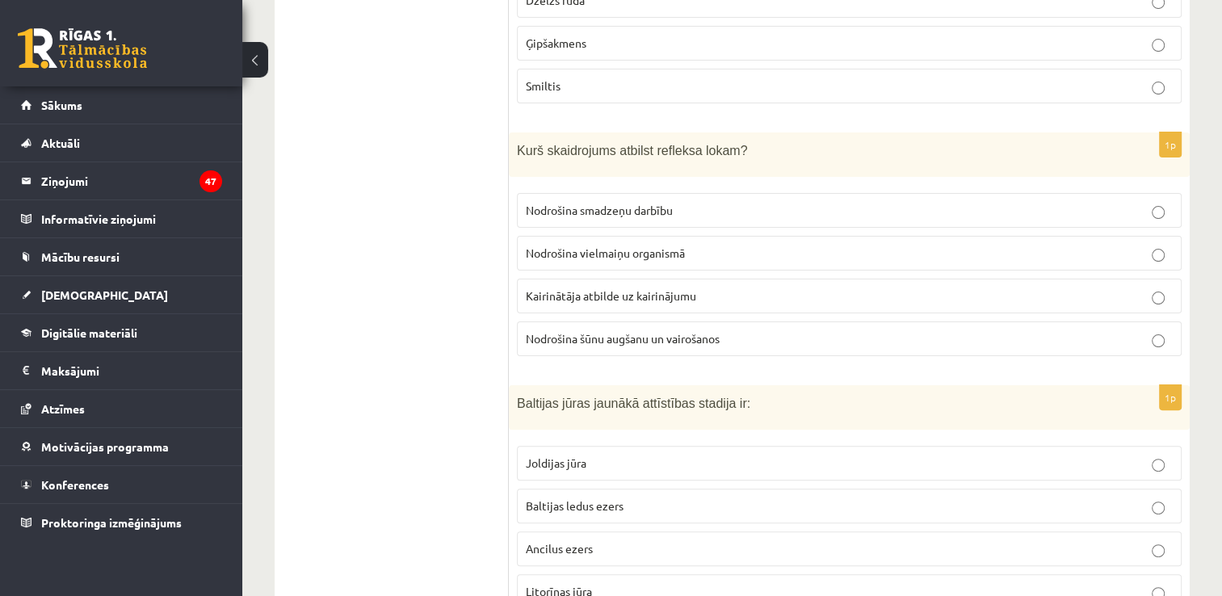
click at [711, 287] on p "Kairinātāja atbilde uz kairinājumu" at bounding box center [849, 295] width 647 height 17
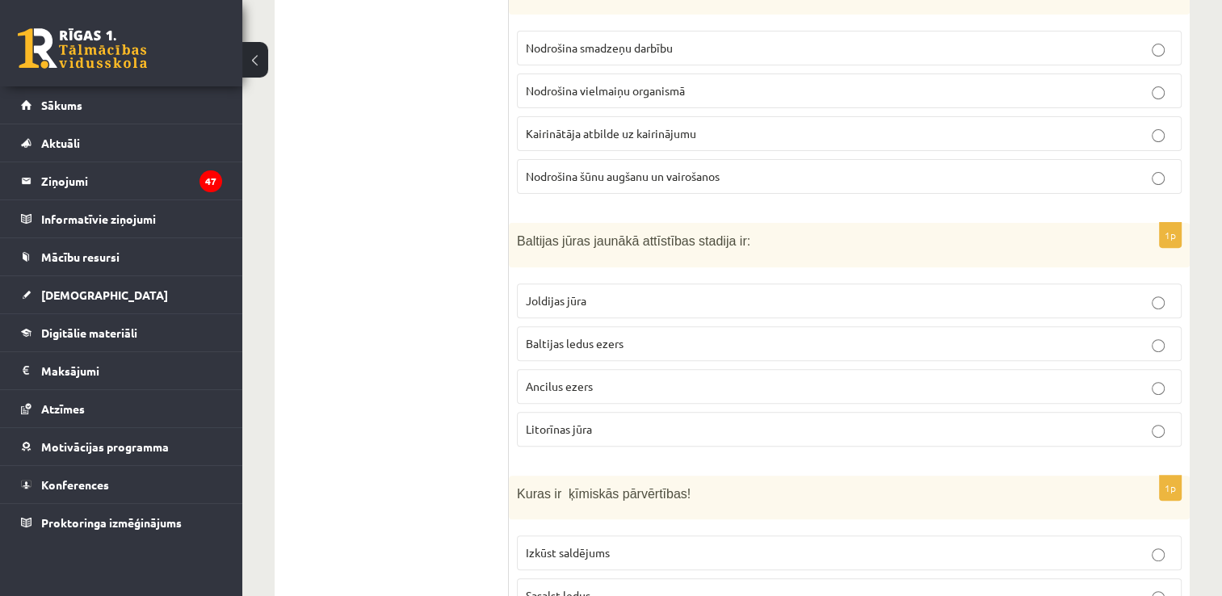
scroll to position [6783, 0]
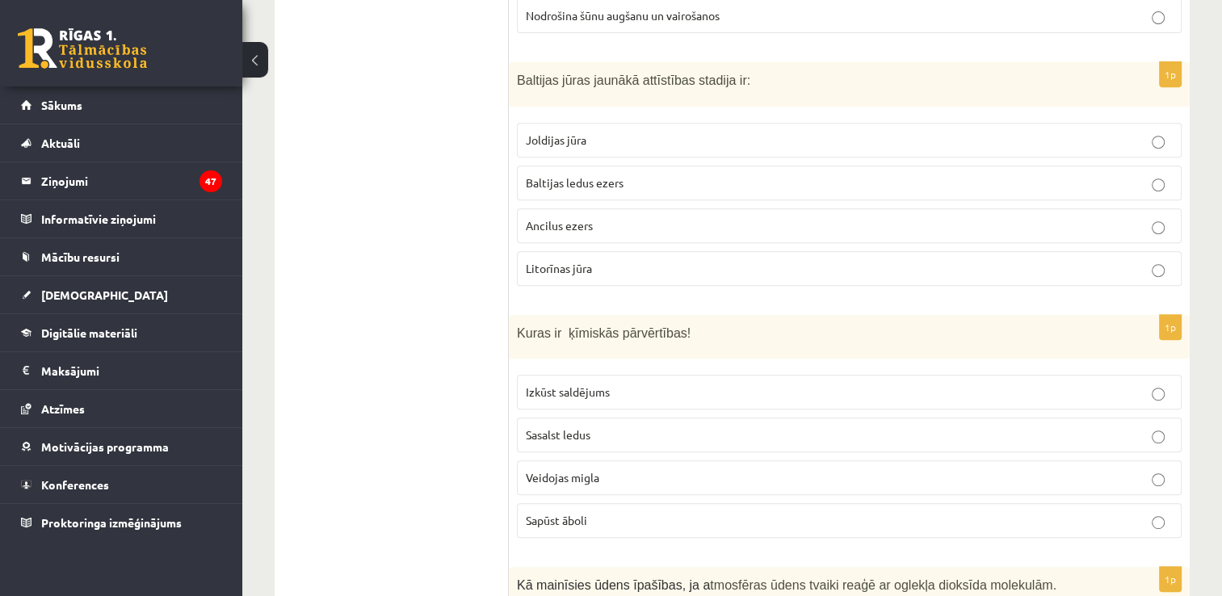
click at [636, 260] on p "Litorīnas jūra" at bounding box center [849, 268] width 647 height 17
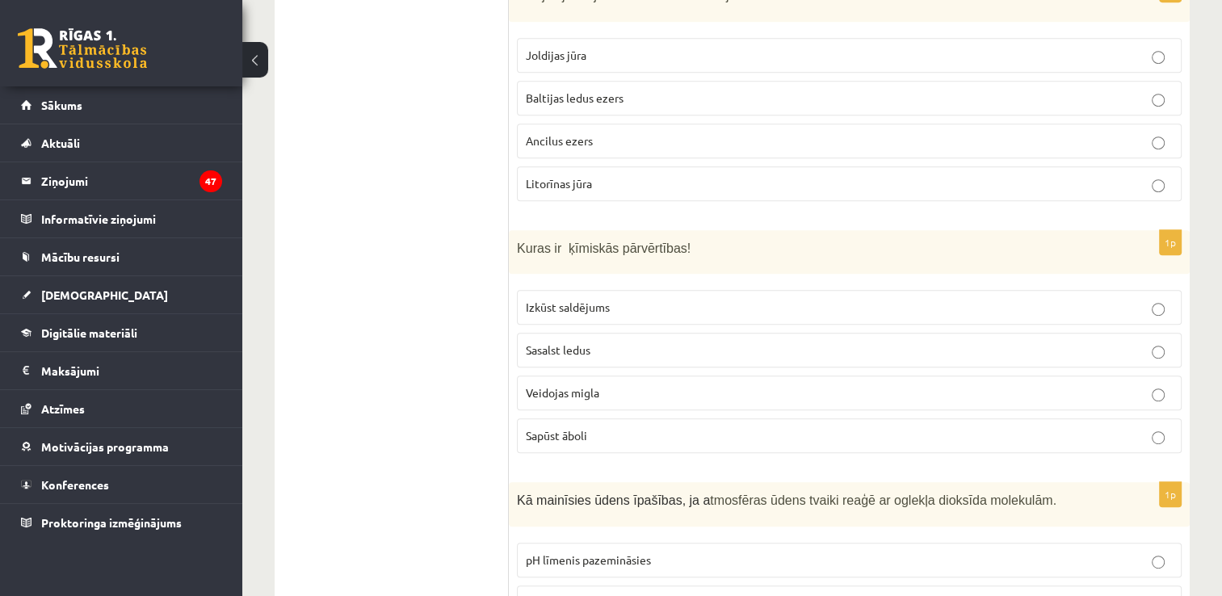
scroll to position [6944, 0]
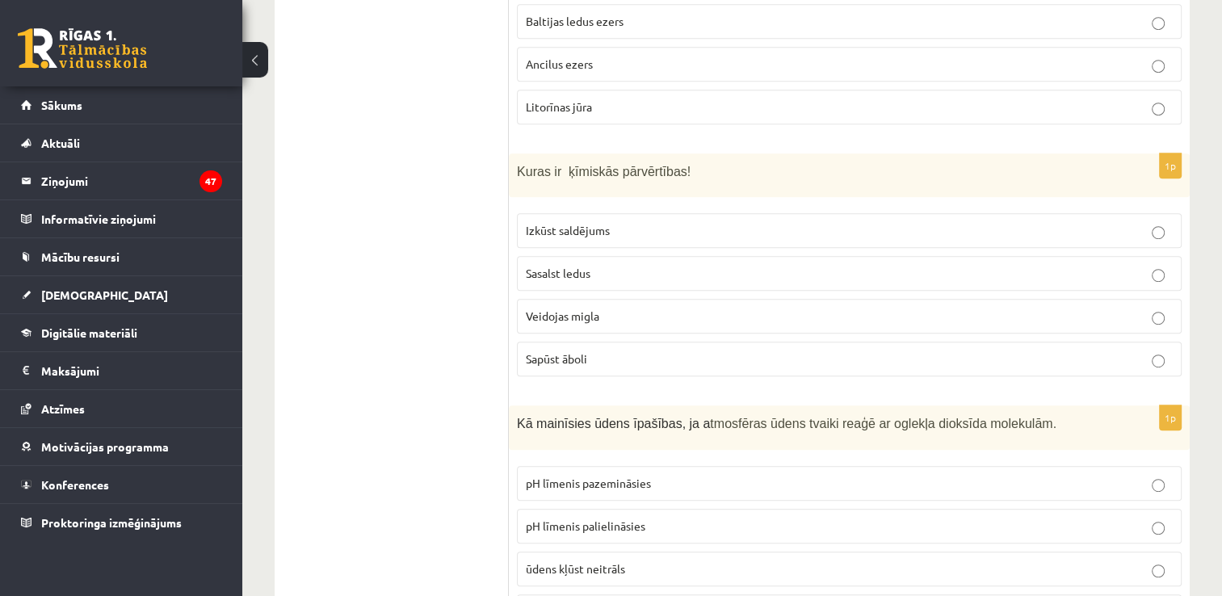
click at [655, 350] on p "Sapūst āboli" at bounding box center [849, 358] width 647 height 17
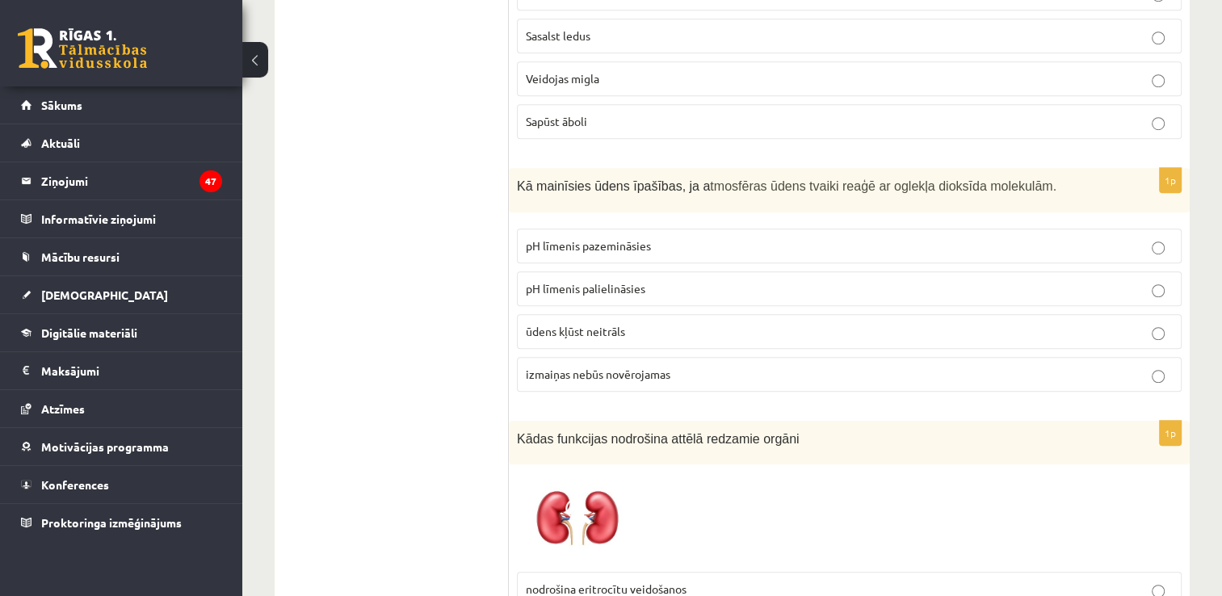
scroll to position [7267, 0]
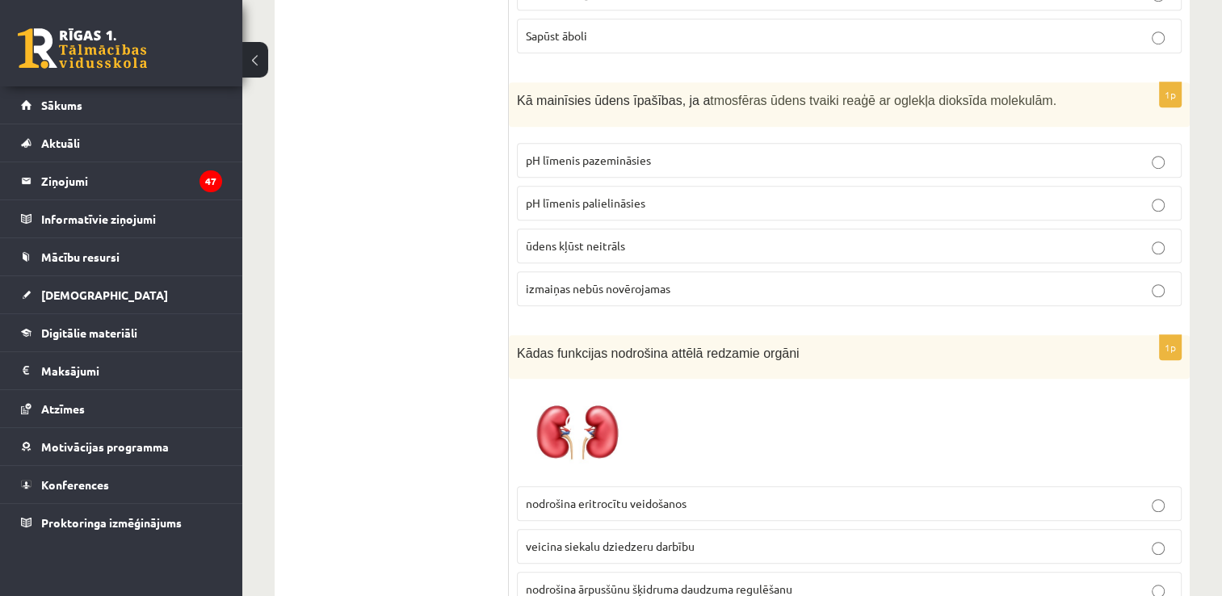
drag, startPoint x: 677, startPoint y: 94, endPoint x: 724, endPoint y: 77, distance: 49.3
click at [678, 152] on p "pH līmenis pazemināsies" at bounding box center [849, 160] width 647 height 17
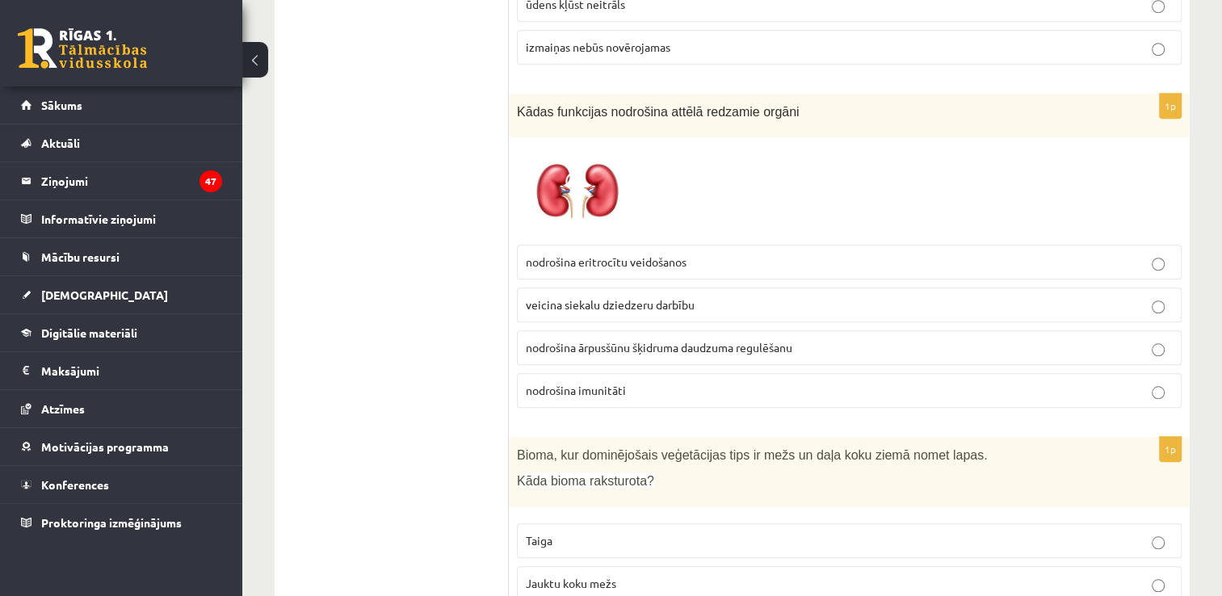
scroll to position [7510, 0]
click at [711, 329] on label "nodrošina ārpusšūnu šķidruma daudzuma regulēšanu" at bounding box center [849, 346] width 665 height 35
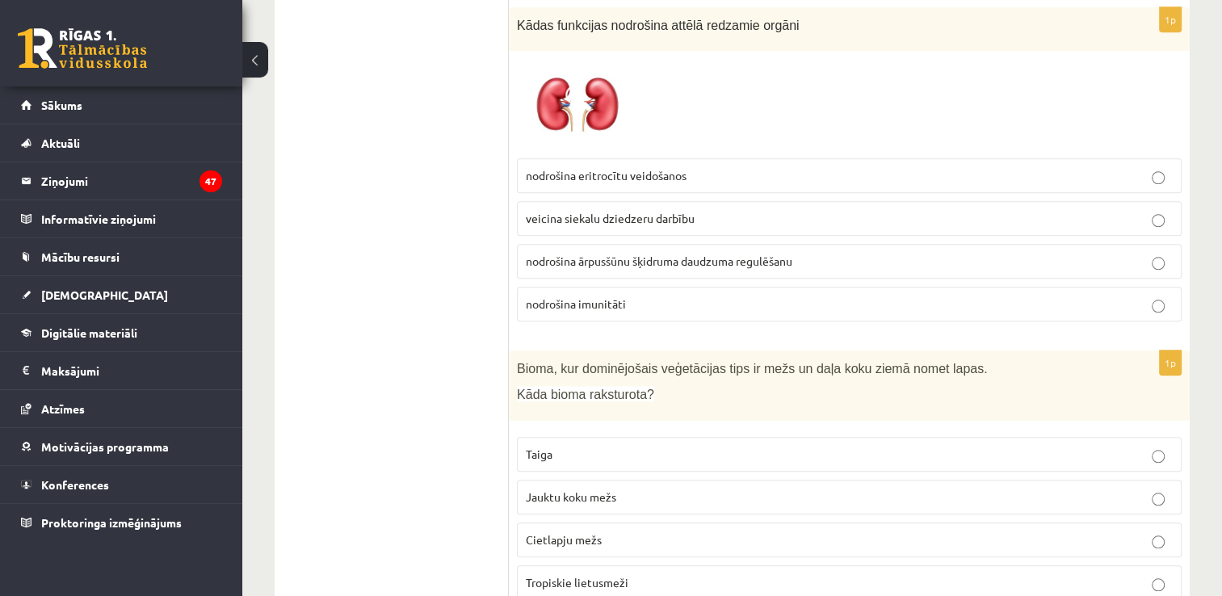
scroll to position [7599, 0]
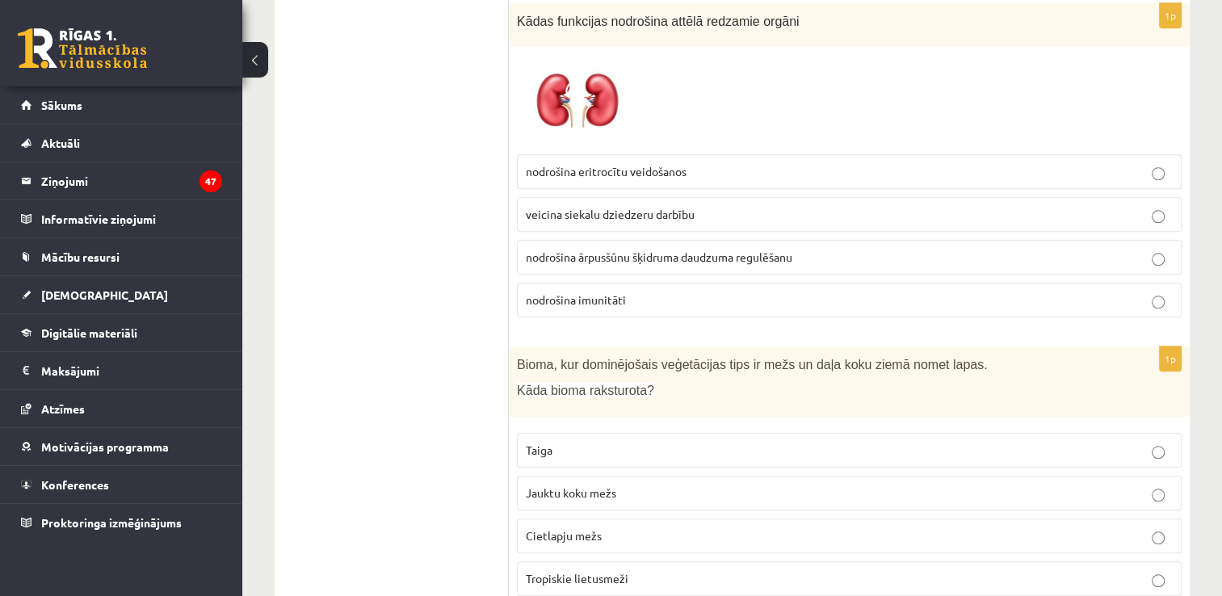
click at [661, 484] on p "Jauktu koku mežs" at bounding box center [849, 492] width 647 height 17
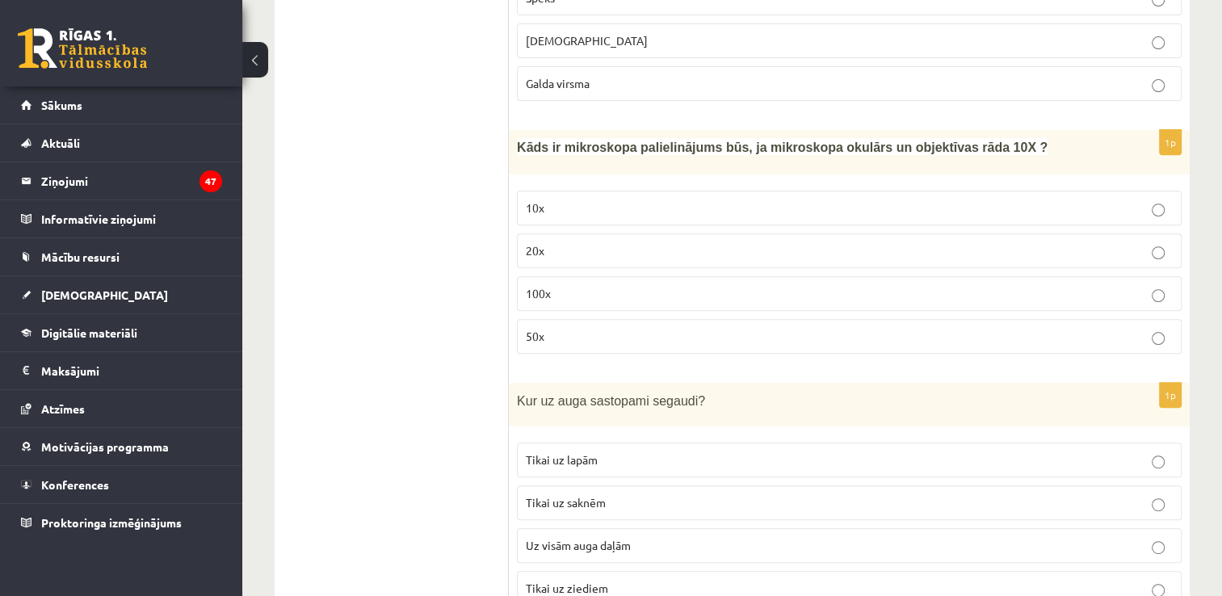
scroll to position [0, 0]
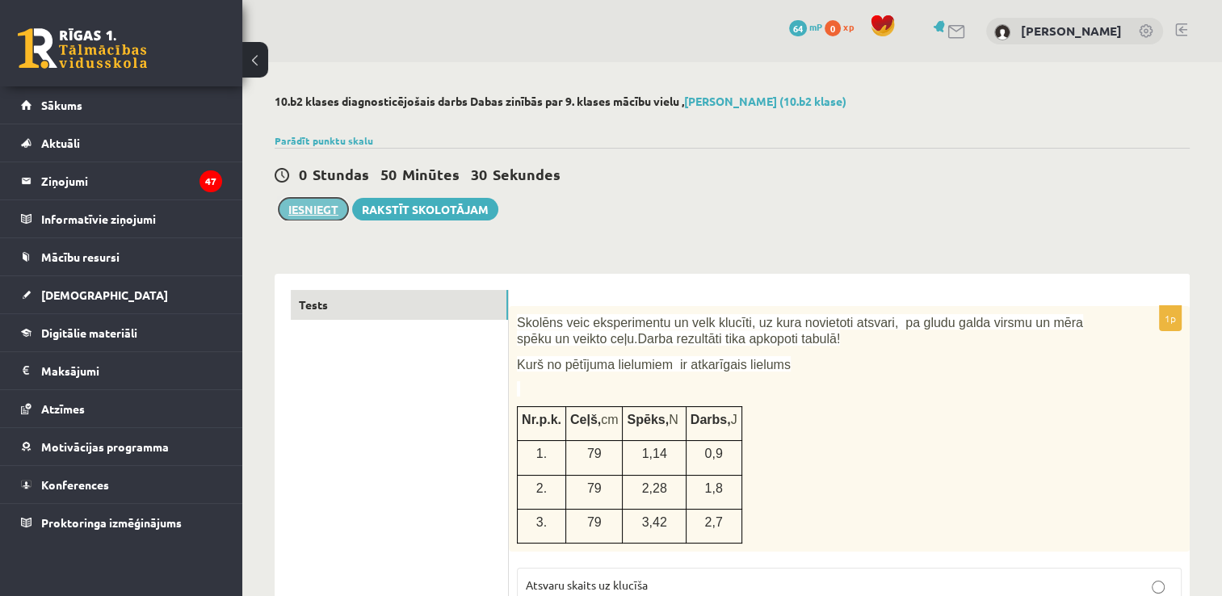
click at [296, 209] on button "Iesniegt" at bounding box center [313, 209] width 69 height 23
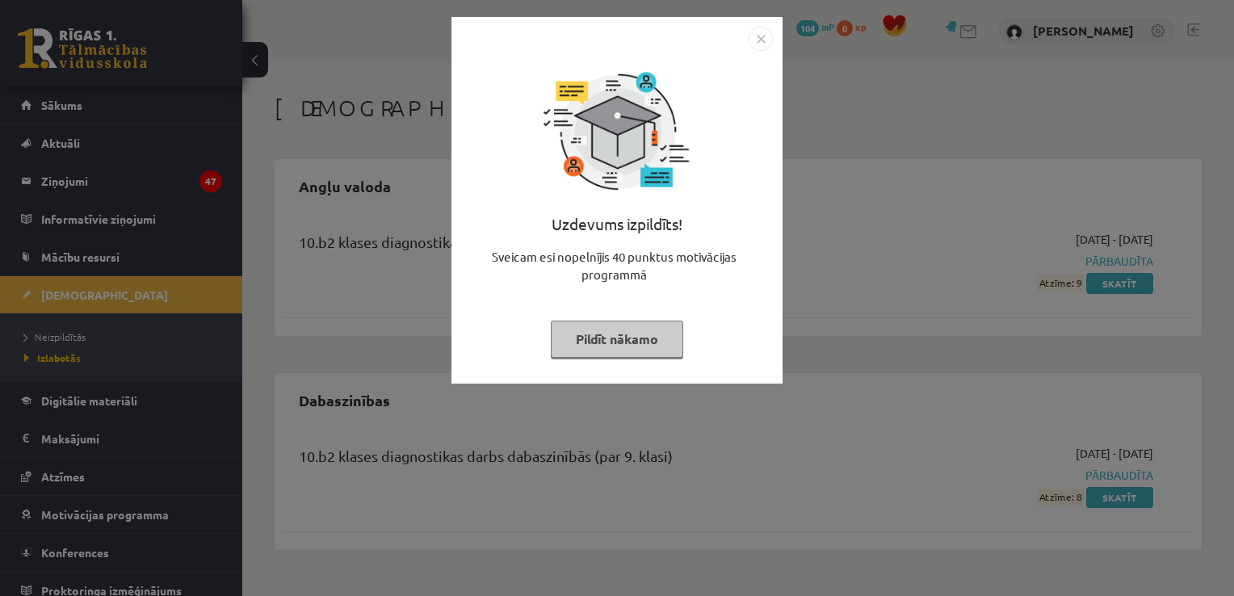
click at [765, 34] on img "Close" at bounding box center [761, 39] width 24 height 24
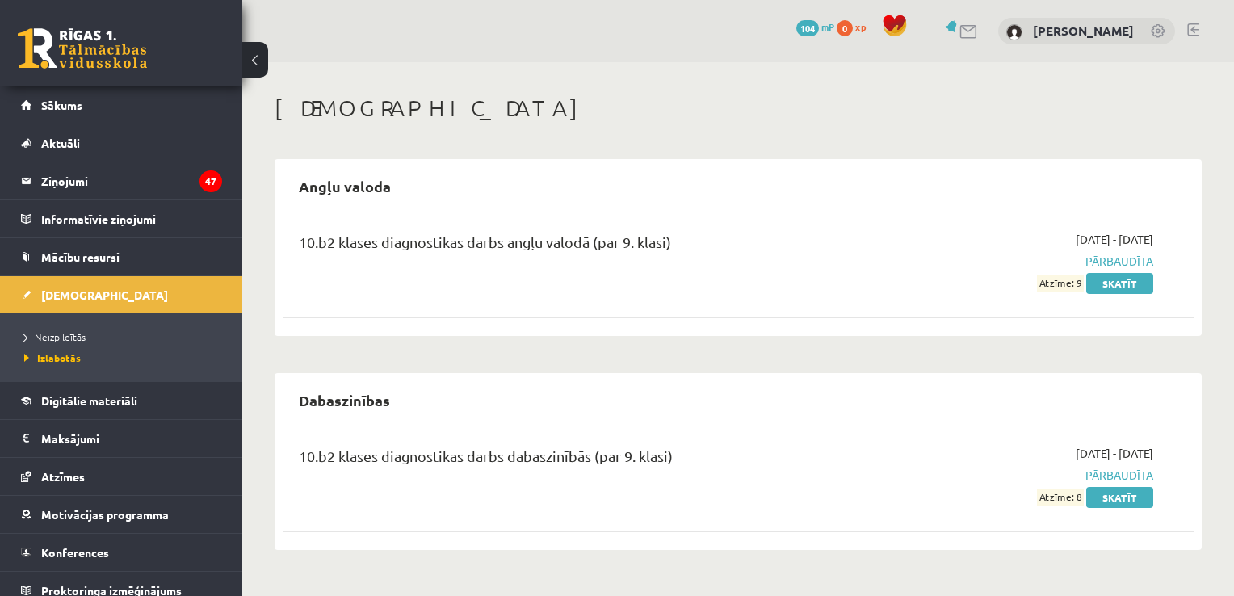
click at [75, 330] on span "Neizpildītās" at bounding box center [54, 336] width 61 height 13
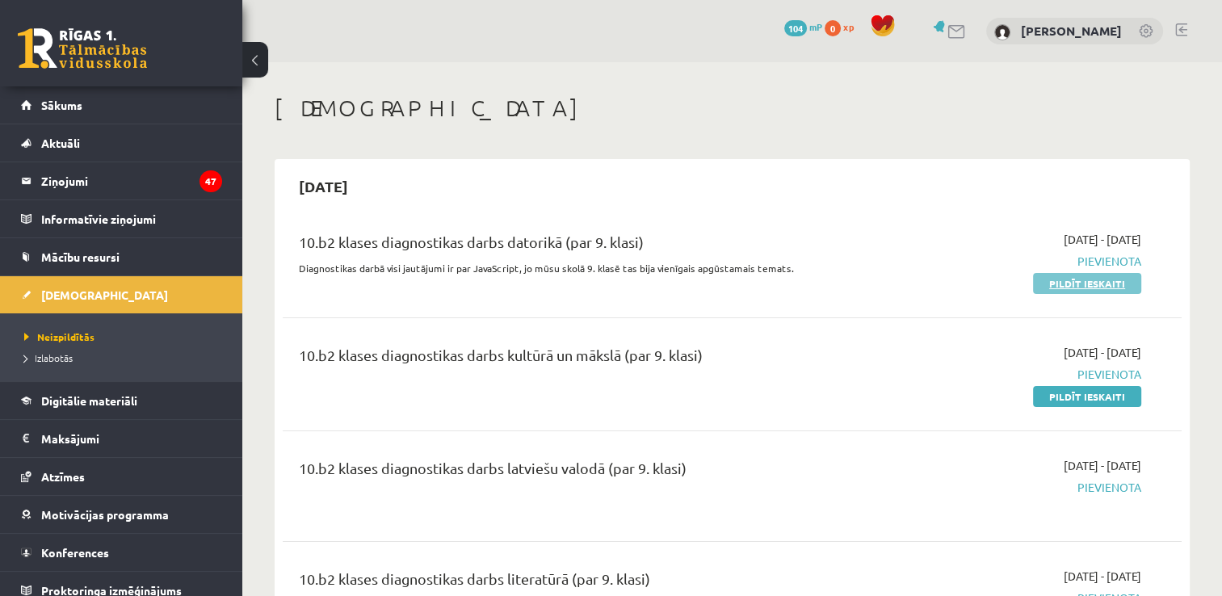
click at [1063, 287] on link "Pildīt ieskaiti" at bounding box center [1087, 283] width 108 height 21
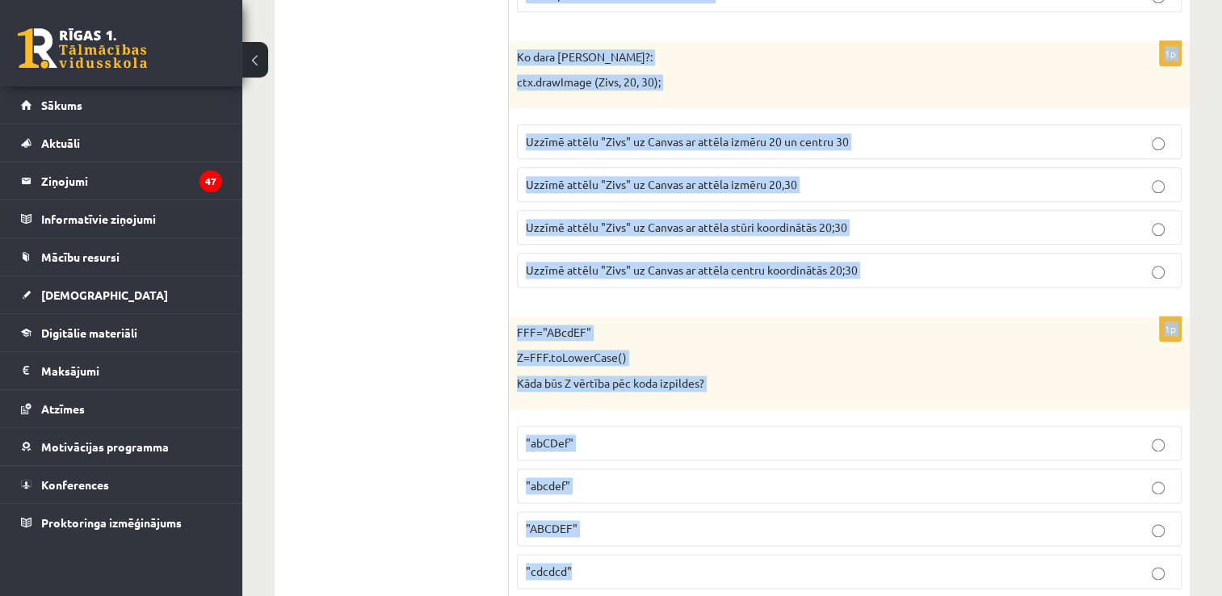
scroll to position [8143, 0]
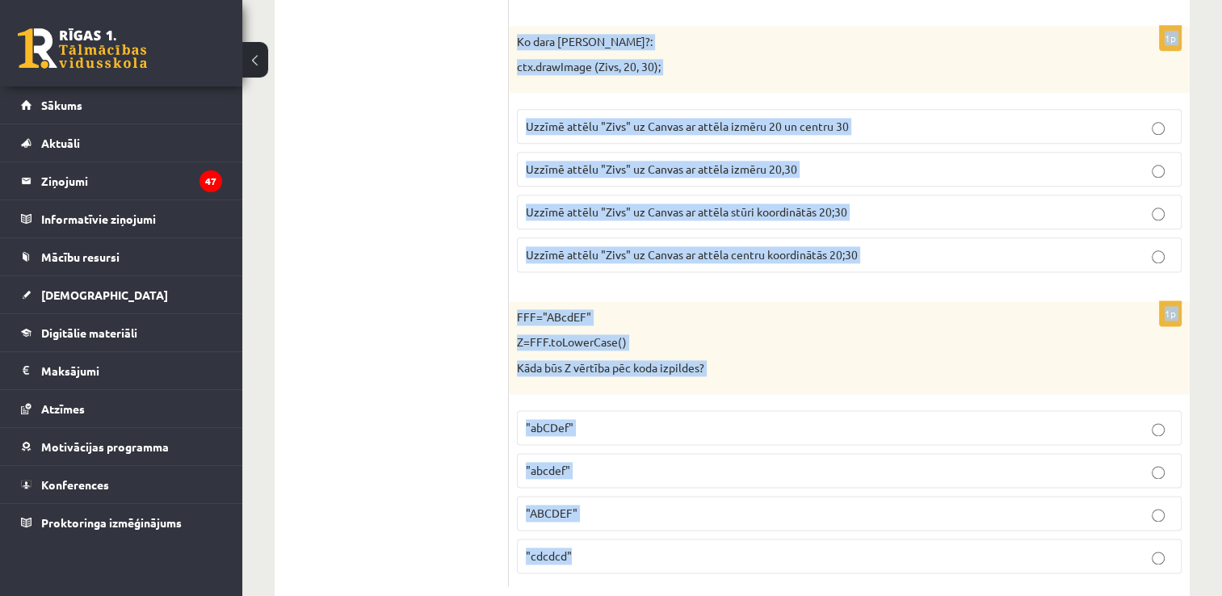
drag, startPoint x: 515, startPoint y: 103, endPoint x: 1075, endPoint y: 614, distance: 757.3
copy form "Lo ipsumd sitametc 905 adip elit seddoei?: temPorincid ( Utlab, 315); Etd magna…"
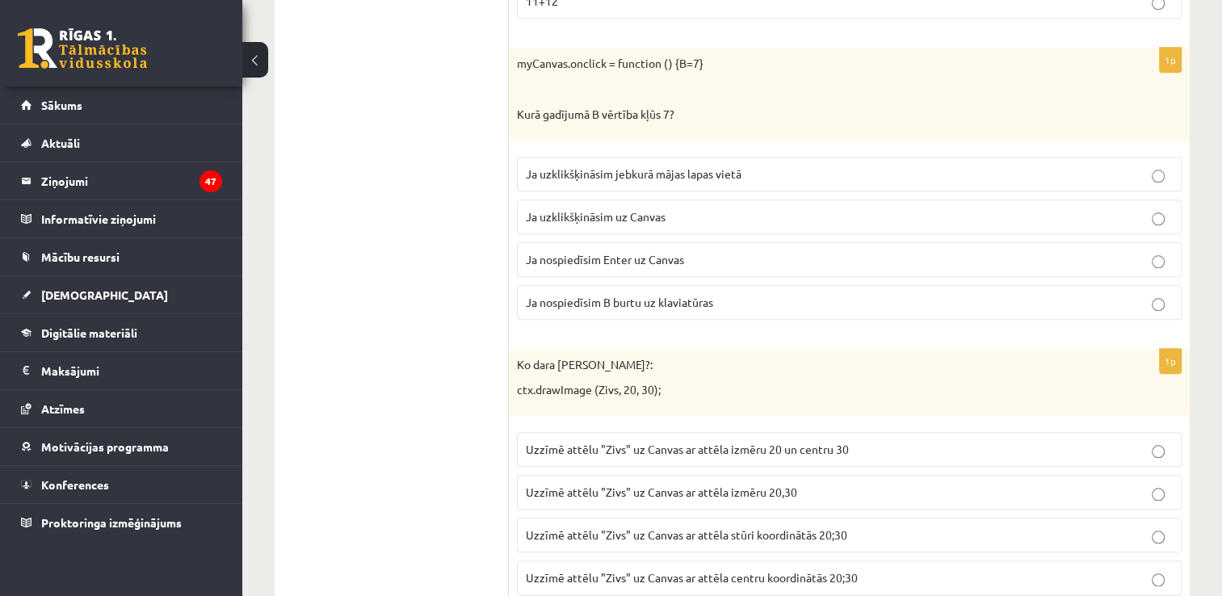
drag, startPoint x: 368, startPoint y: 187, endPoint x: 623, endPoint y: 234, distance: 259.4
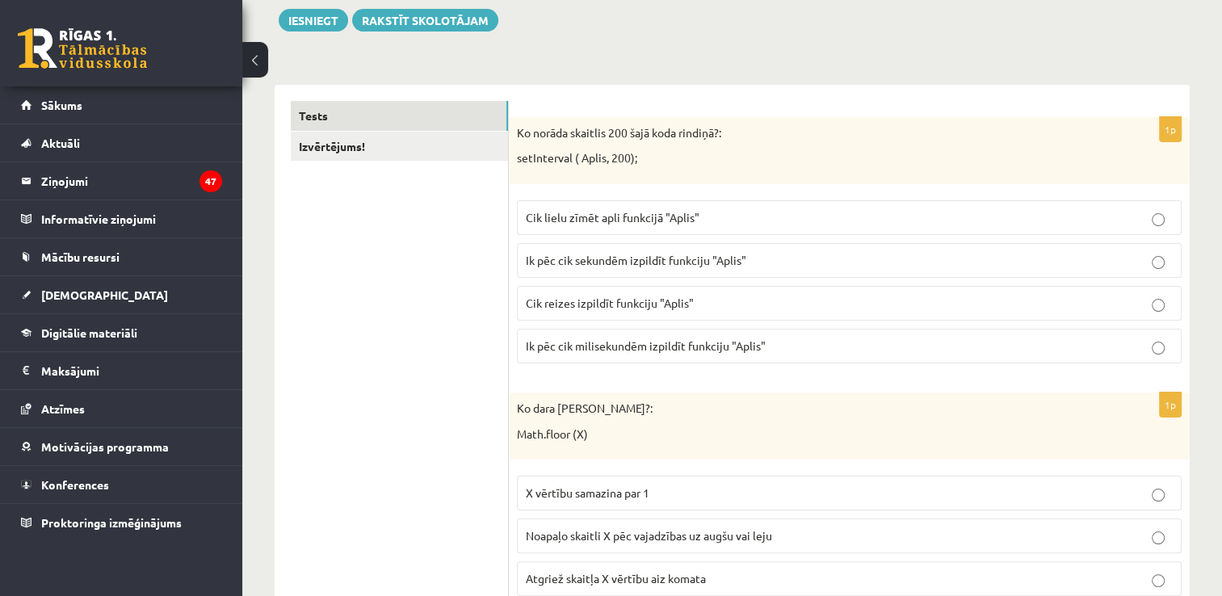
scroll to position [242, 0]
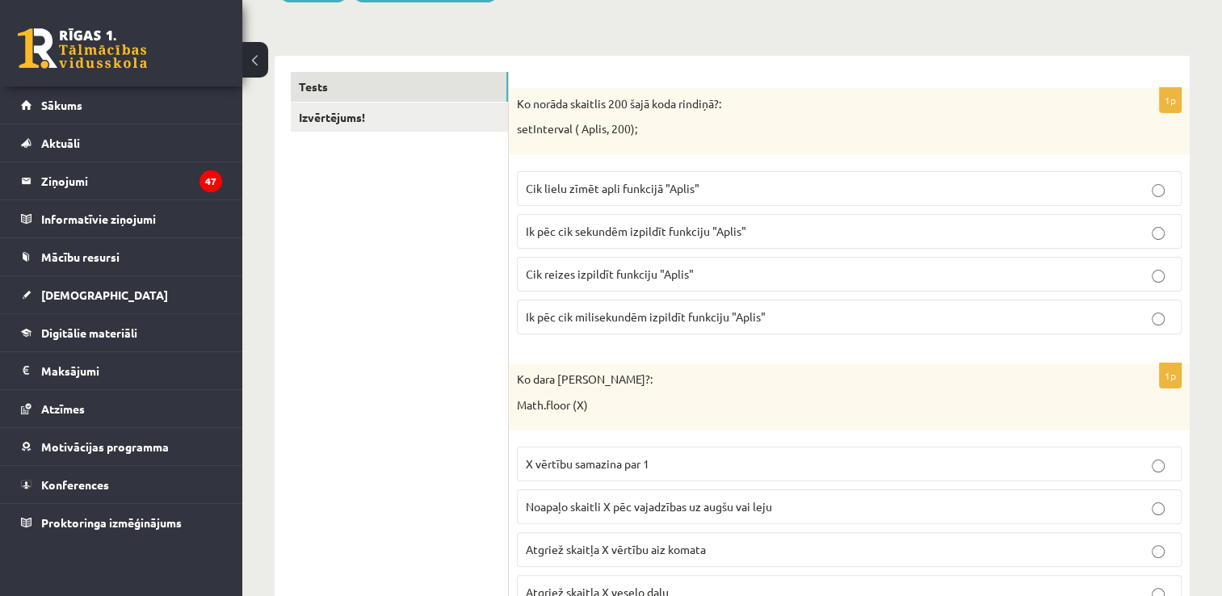
click at [648, 239] on p "Ik pēc cik sekundēm izpildīt funkciju "Aplis"" at bounding box center [849, 231] width 647 height 17
click at [646, 323] on p "Ik pēc cik milisekundēm izpildīt funkciju "Aplis"" at bounding box center [849, 316] width 647 height 17
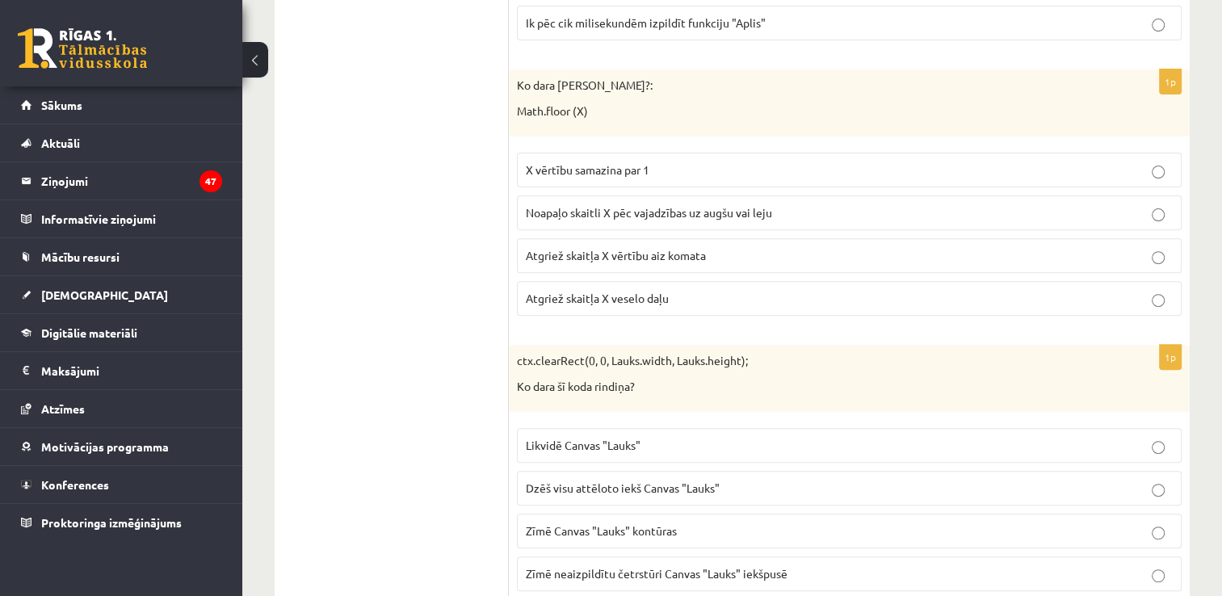
scroll to position [565, 0]
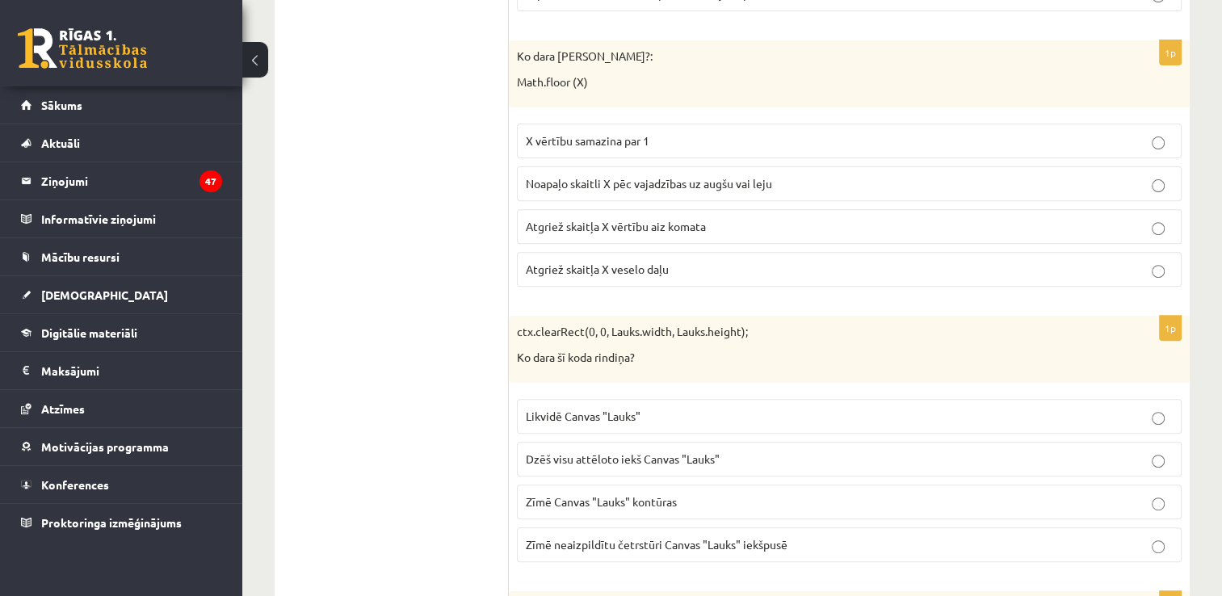
click at [707, 270] on p "Atgriež skaitļa X veselo daļu" at bounding box center [849, 269] width 647 height 17
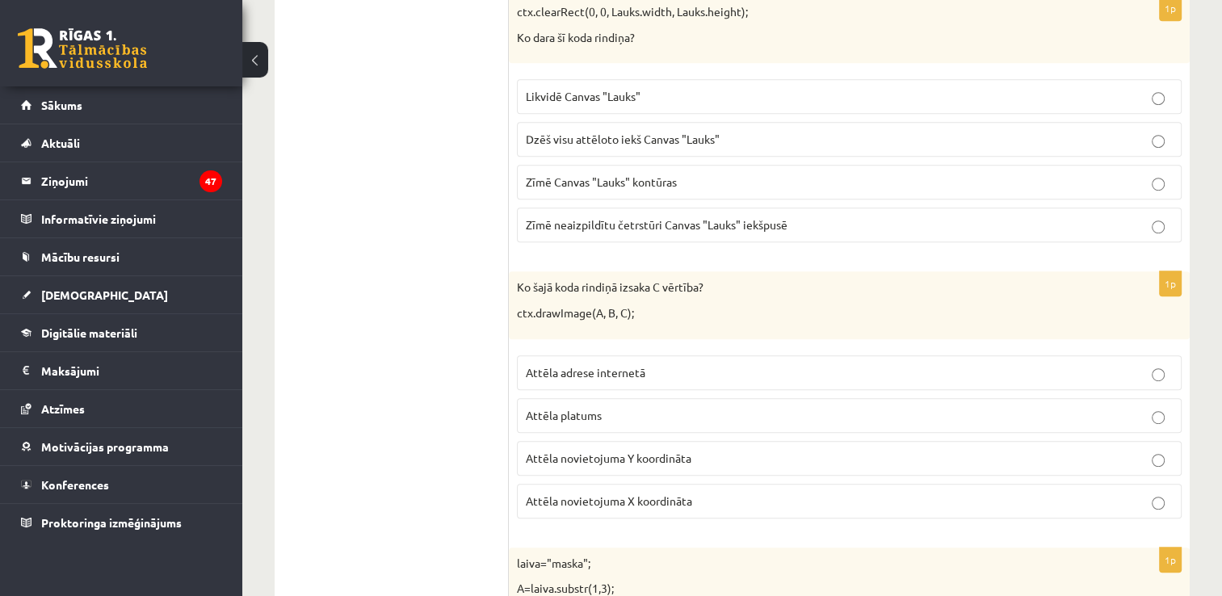
scroll to position [888, 0]
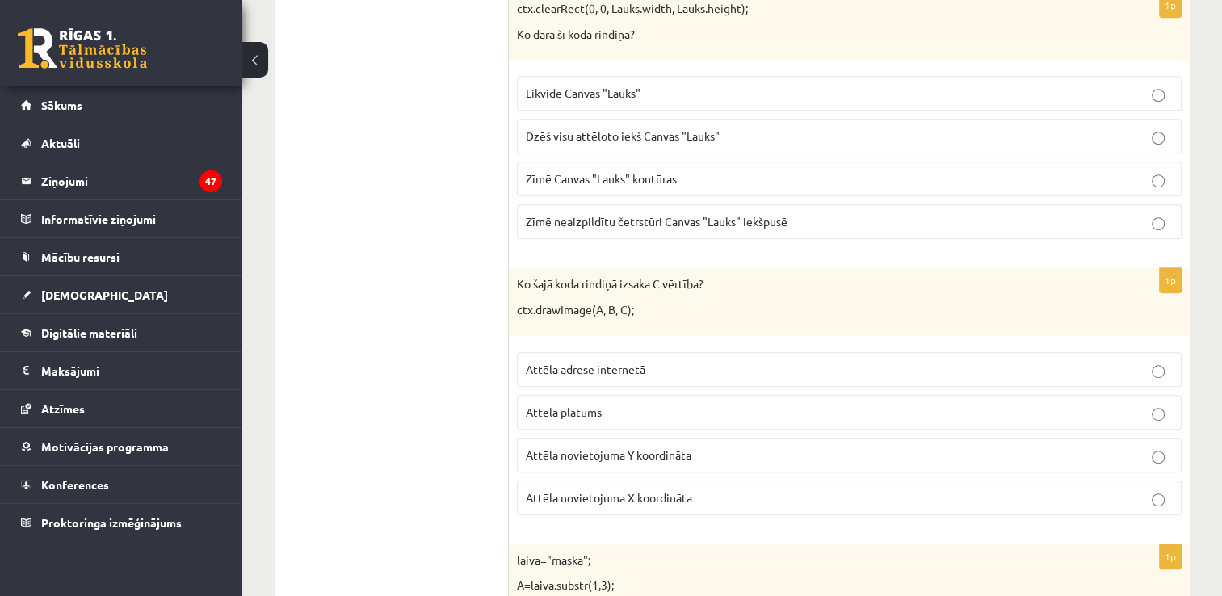
click at [616, 134] on span "Dzēš visu attēloto iekš Canvas "Lauks"" at bounding box center [623, 135] width 194 height 15
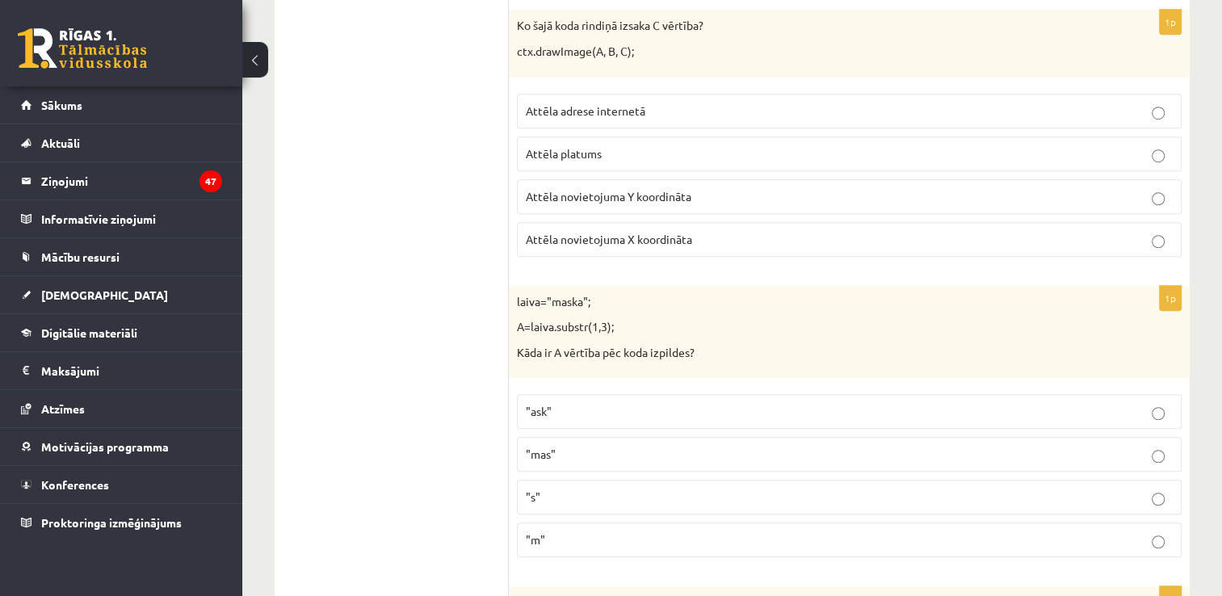
scroll to position [1211, 0]
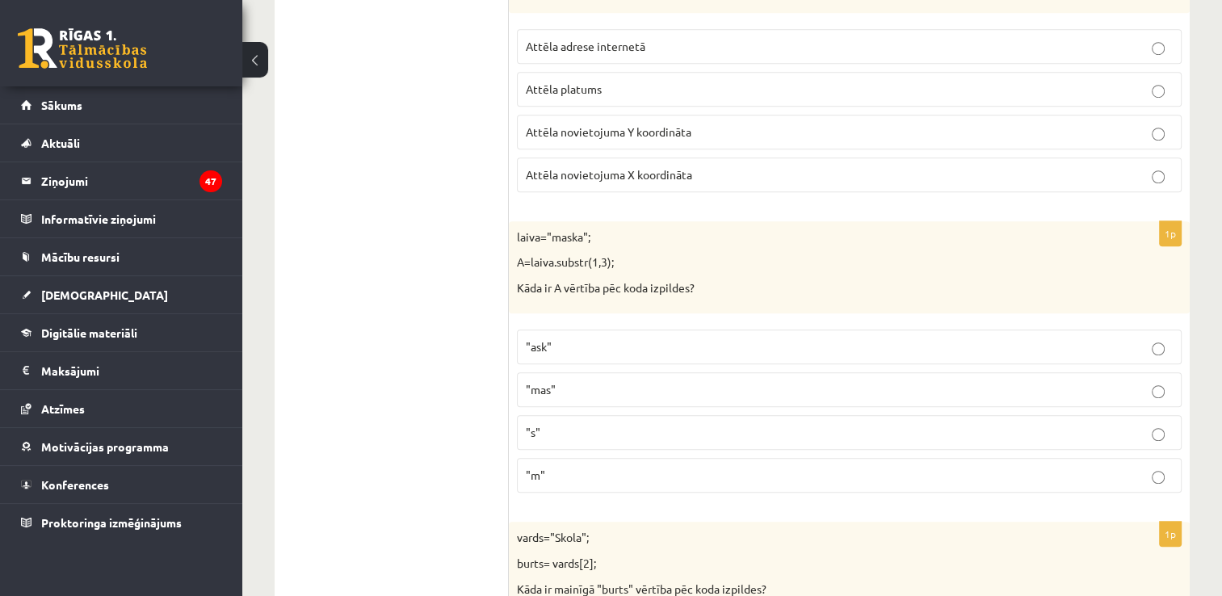
click at [648, 172] on span "Attēla novietojuma X koordināta" at bounding box center [609, 174] width 166 height 15
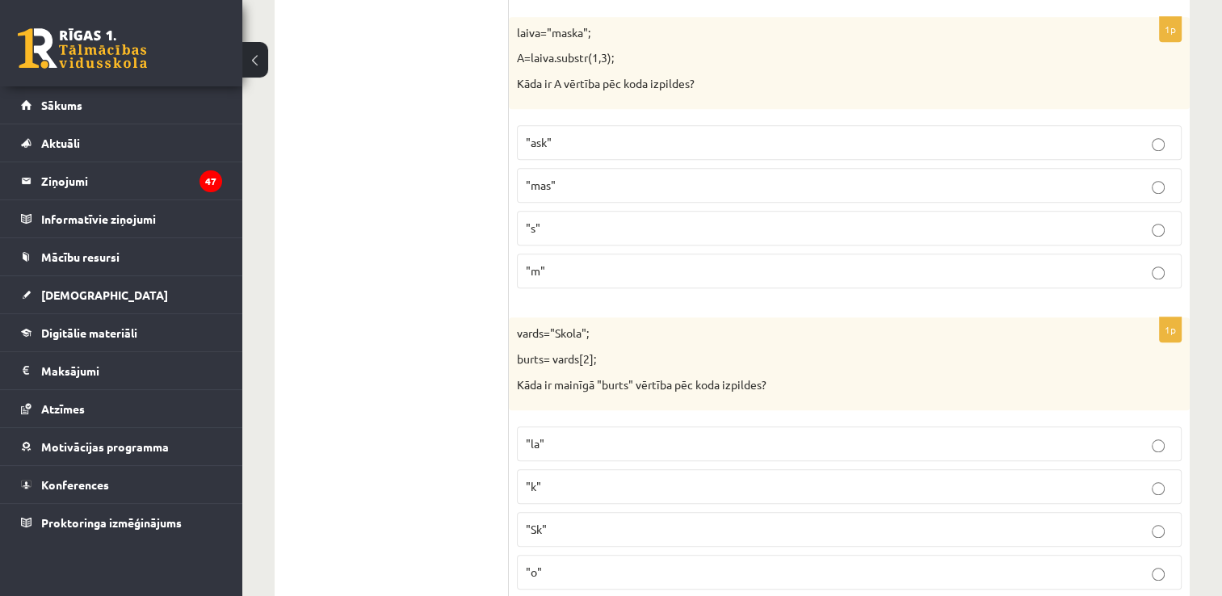
scroll to position [1453, 0]
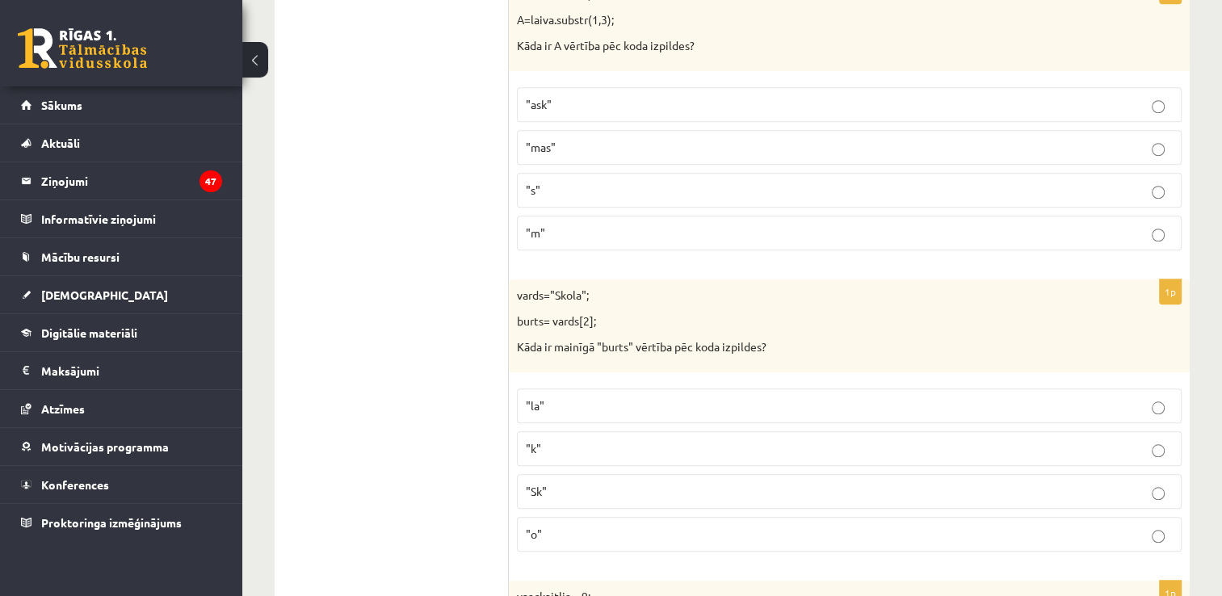
drag, startPoint x: 583, startPoint y: 95, endPoint x: 598, endPoint y: 148, distance: 54.5
click at [585, 96] on p ""ask"" at bounding box center [849, 104] width 647 height 17
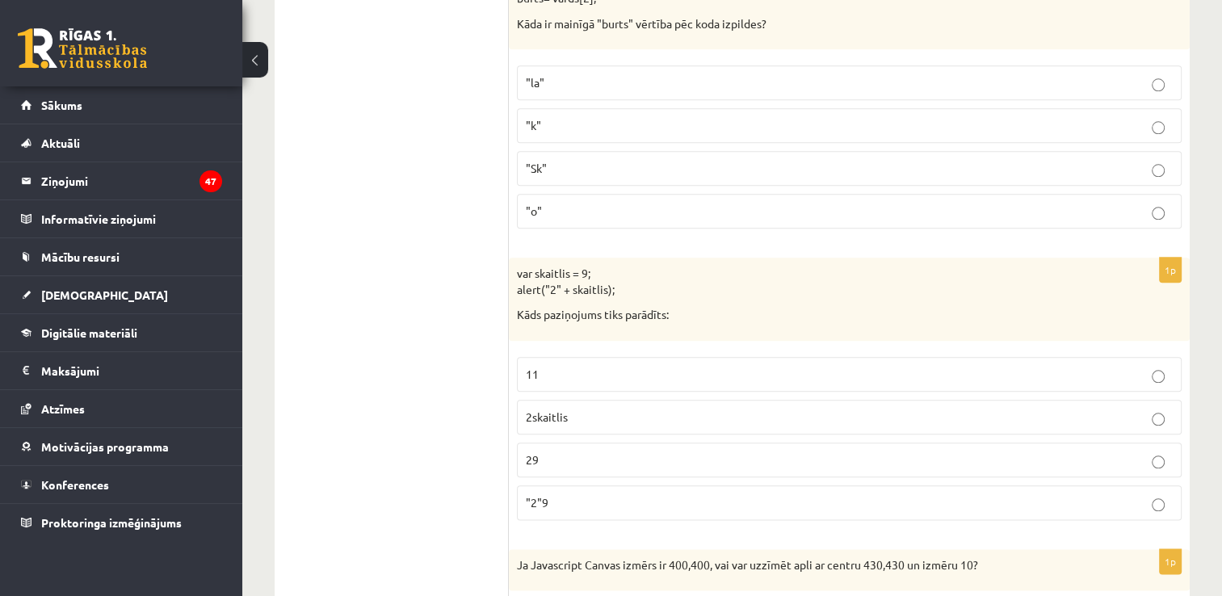
scroll to position [1696, 0]
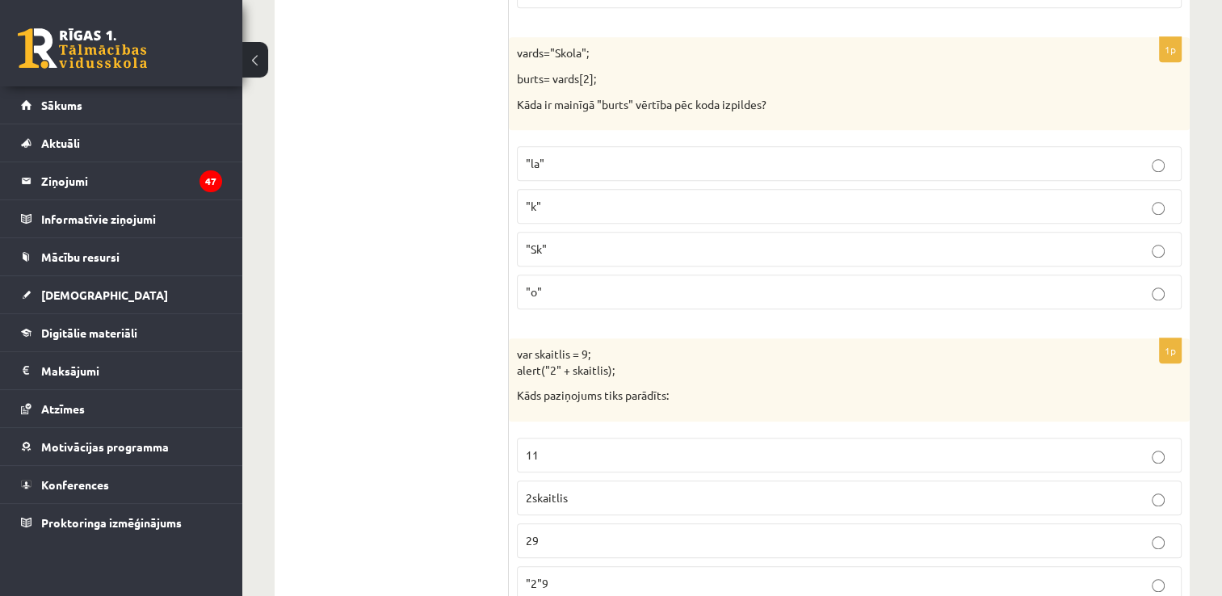
click at [646, 288] on p ""o"" at bounding box center [849, 291] width 647 height 17
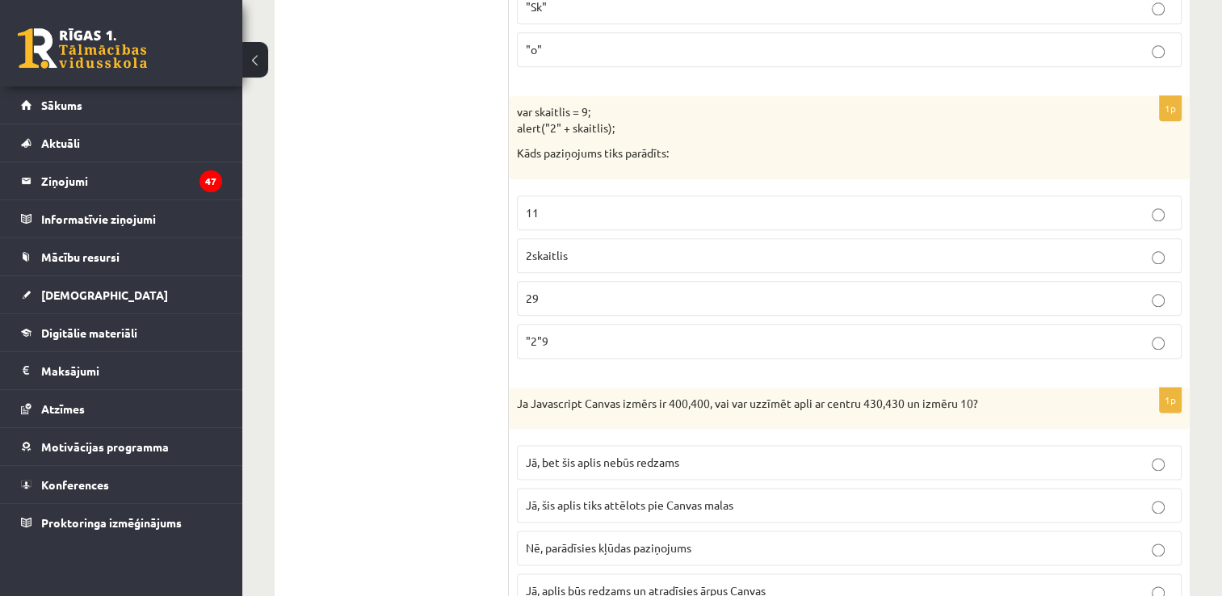
scroll to position [2019, 0]
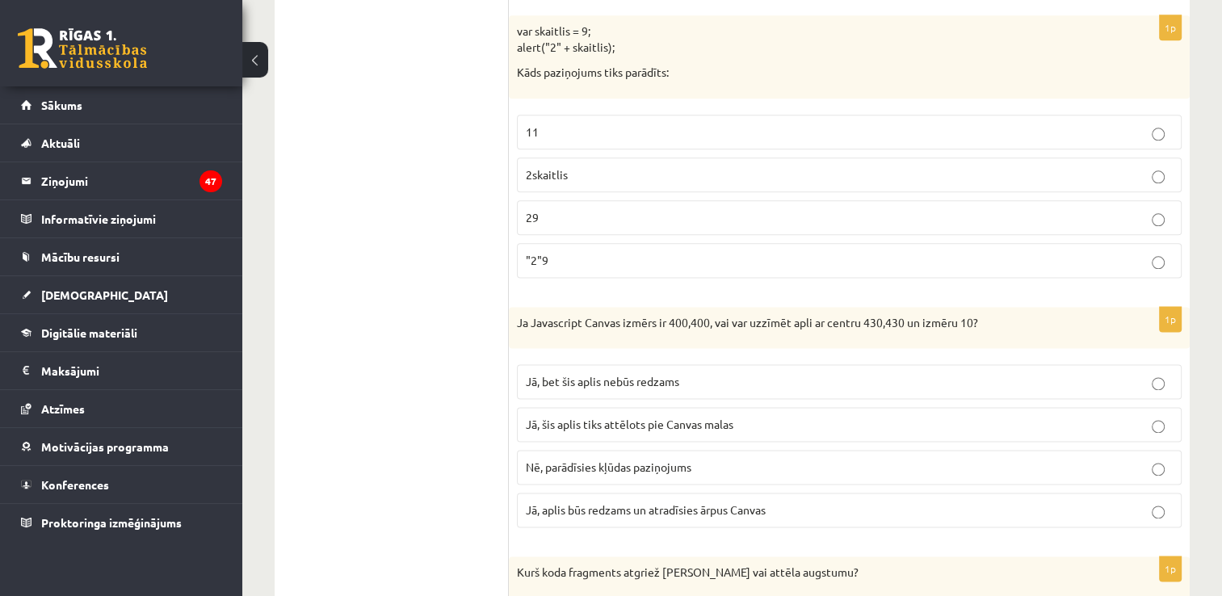
drag, startPoint x: 588, startPoint y: 205, endPoint x: 717, endPoint y: 95, distance: 169.6
click at [589, 209] on p "29" at bounding box center [849, 217] width 647 height 17
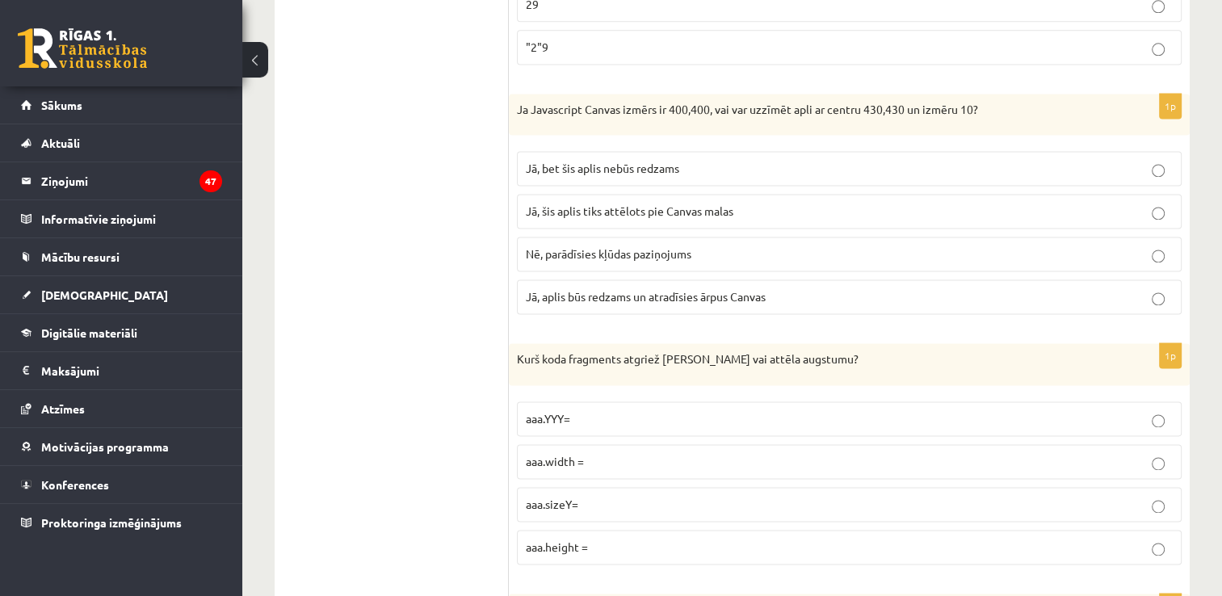
scroll to position [2261, 0]
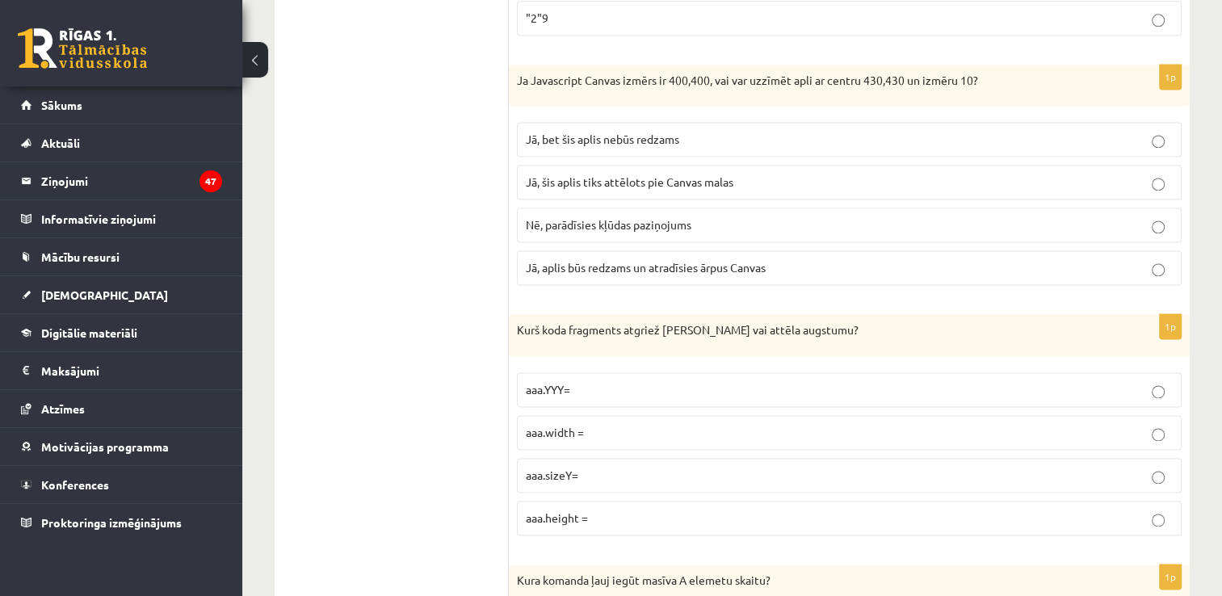
click at [606, 132] on span "Jā, bet šis aplis nebūs redzams" at bounding box center [602, 139] width 153 height 15
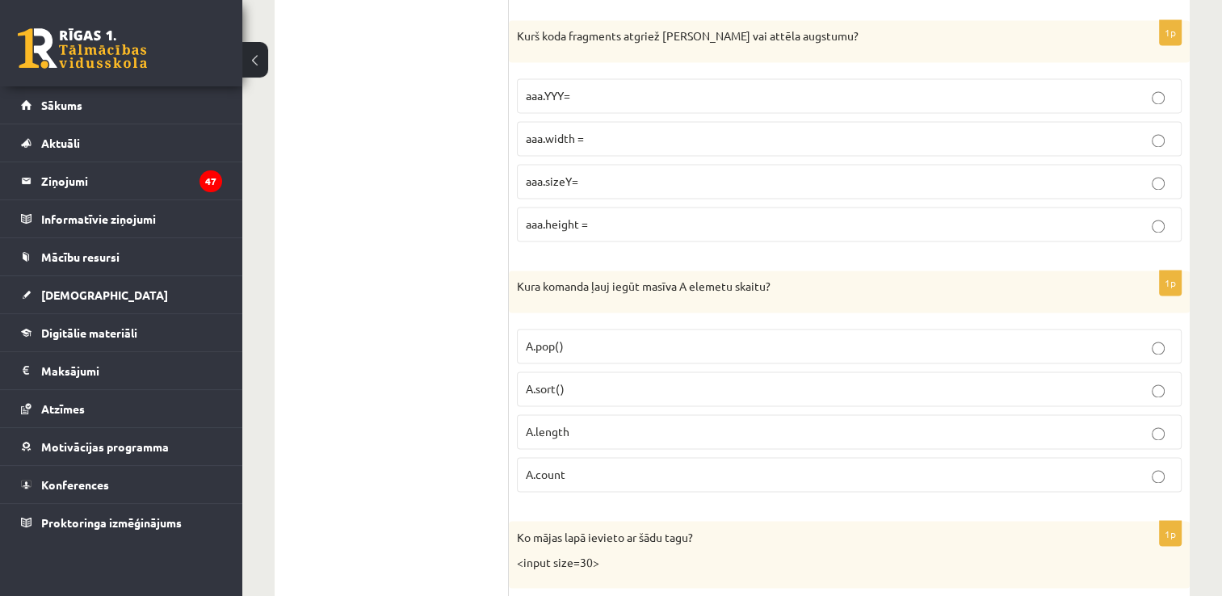
scroll to position [2584, 0]
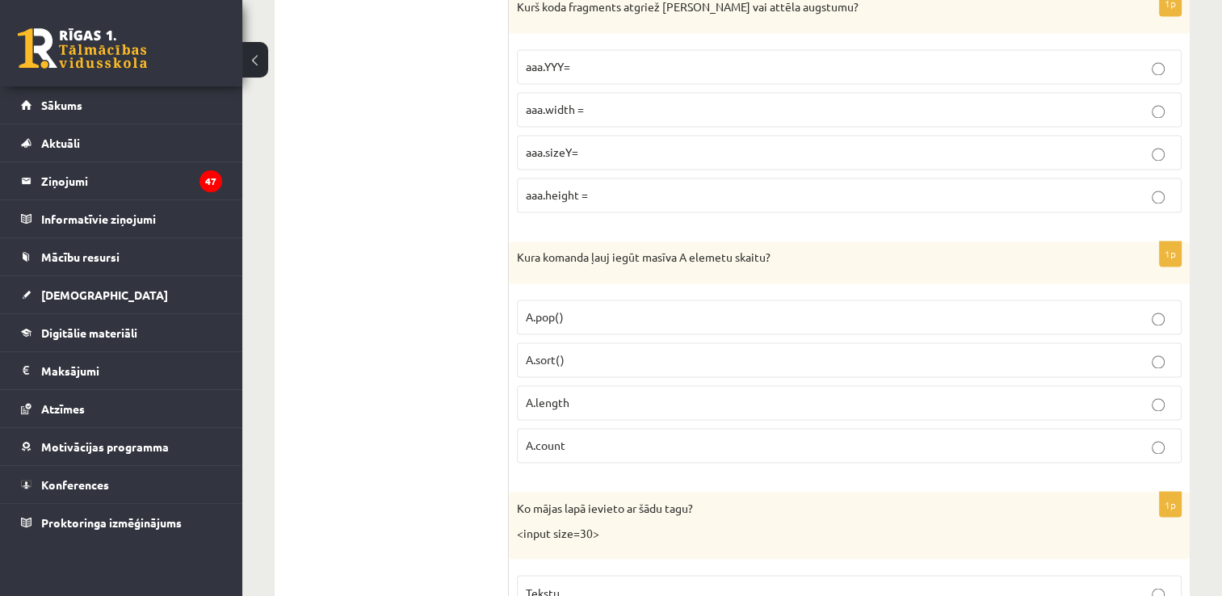
click at [634, 187] on p "aaa.height =" at bounding box center [849, 195] width 647 height 17
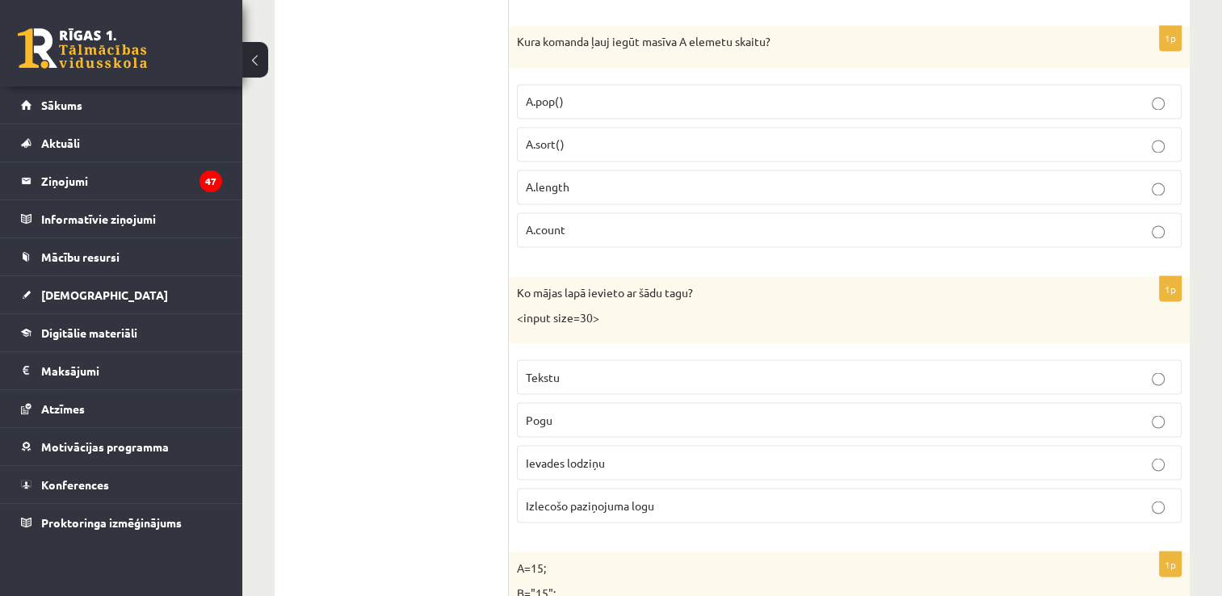
scroll to position [2826, 0]
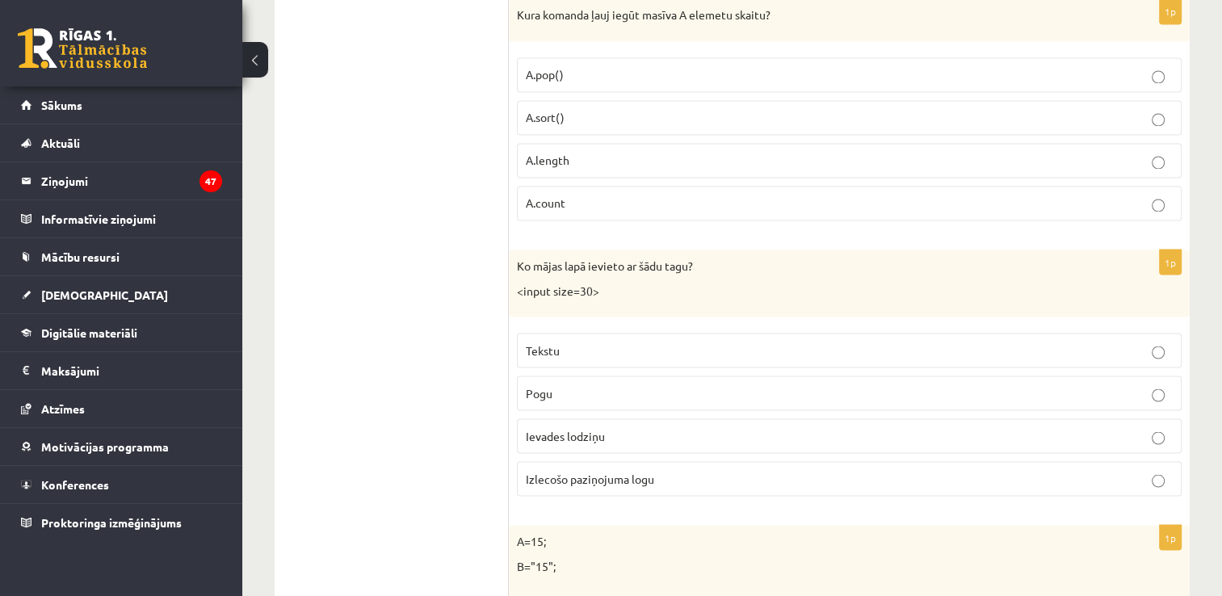
click at [581, 143] on label "A.length" at bounding box center [849, 160] width 665 height 35
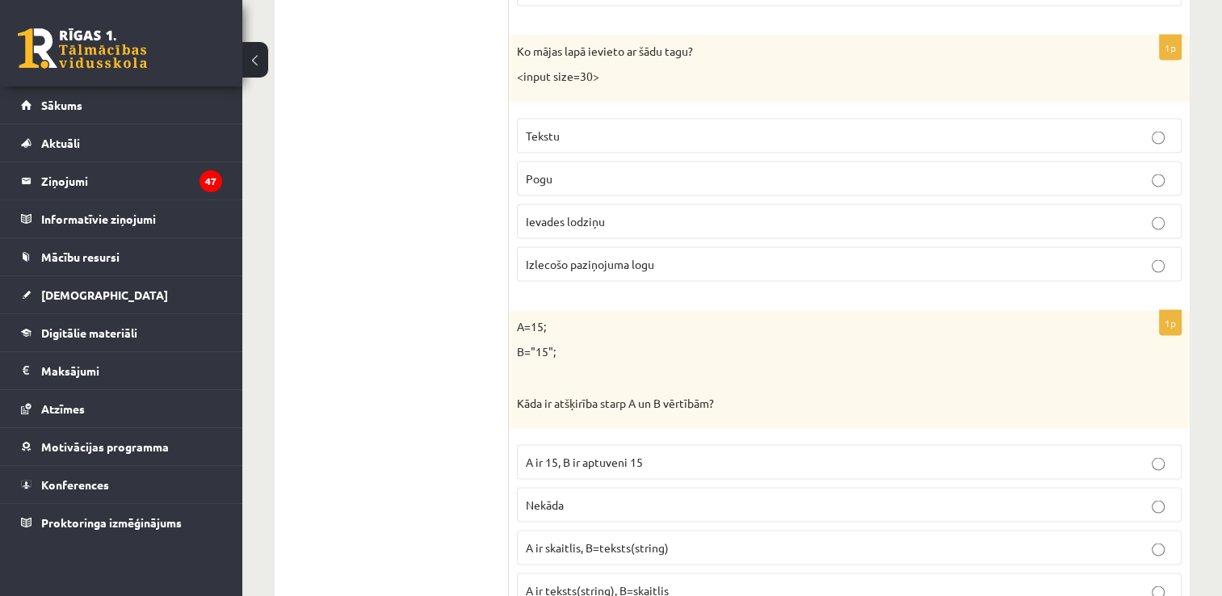
scroll to position [3068, 0]
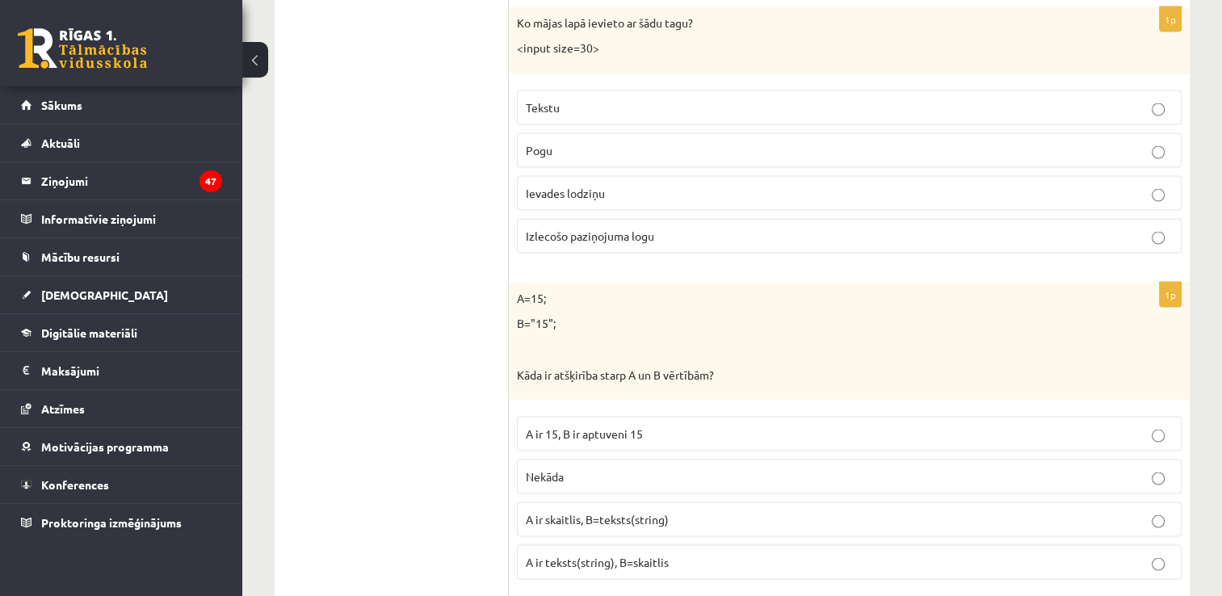
click at [630, 185] on p "Ievades lodziņu" at bounding box center [849, 193] width 647 height 17
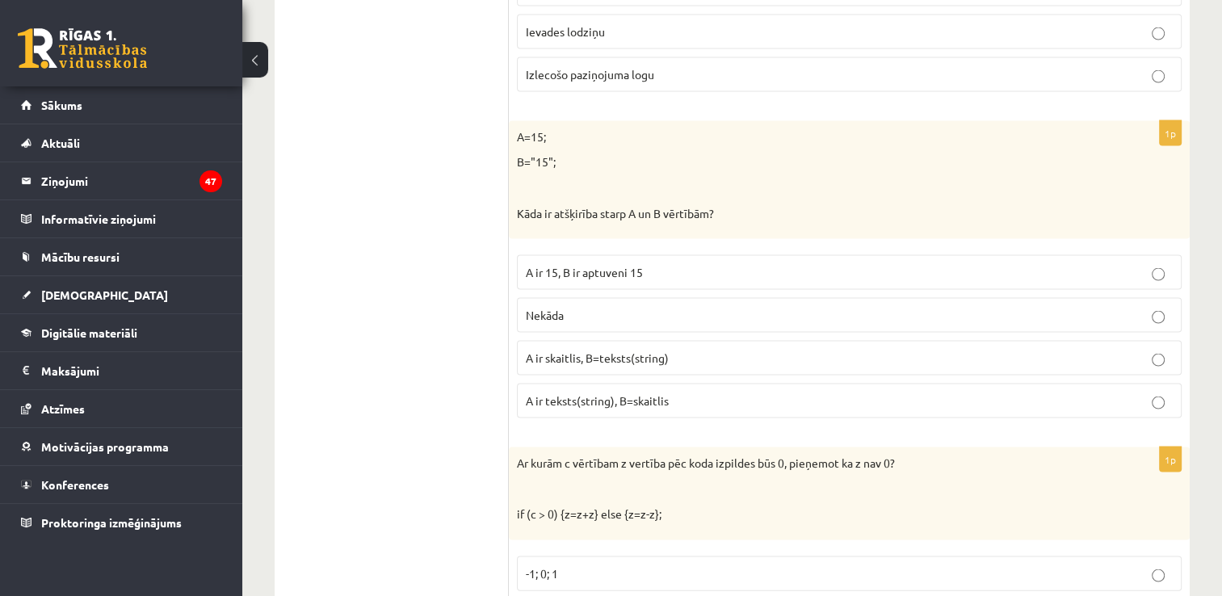
scroll to position [3311, 0]
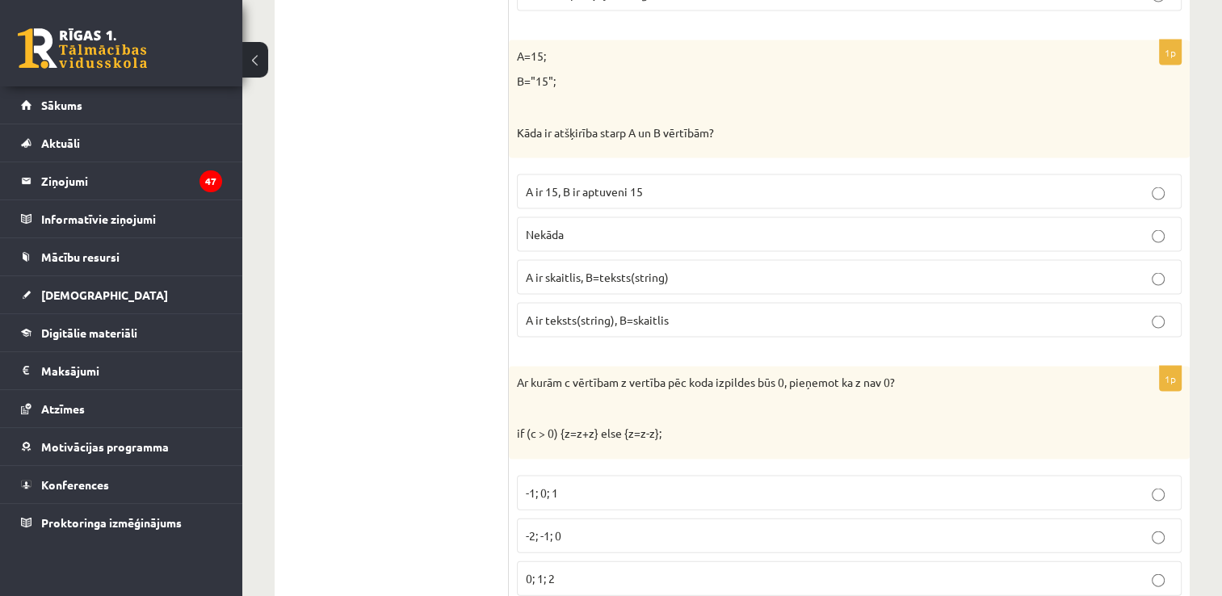
click at [690, 269] on p "A ir skaitlis, B=teksts(string)" at bounding box center [849, 277] width 647 height 17
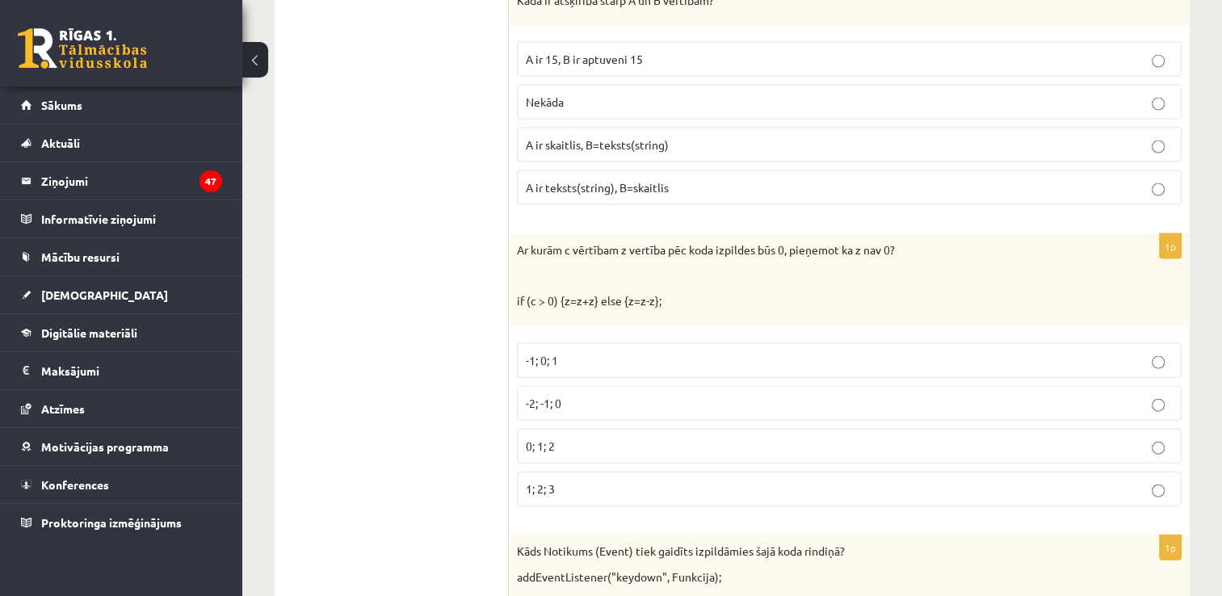
scroll to position [3472, 0]
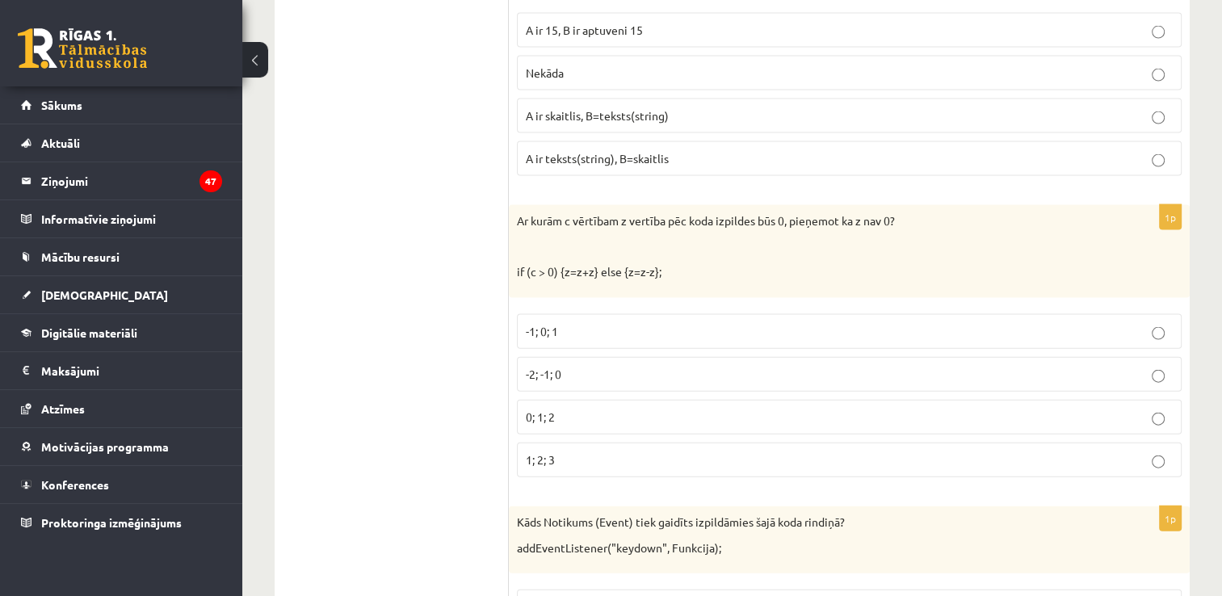
click at [614, 366] on p "-2; -1; 0" at bounding box center [849, 374] width 647 height 17
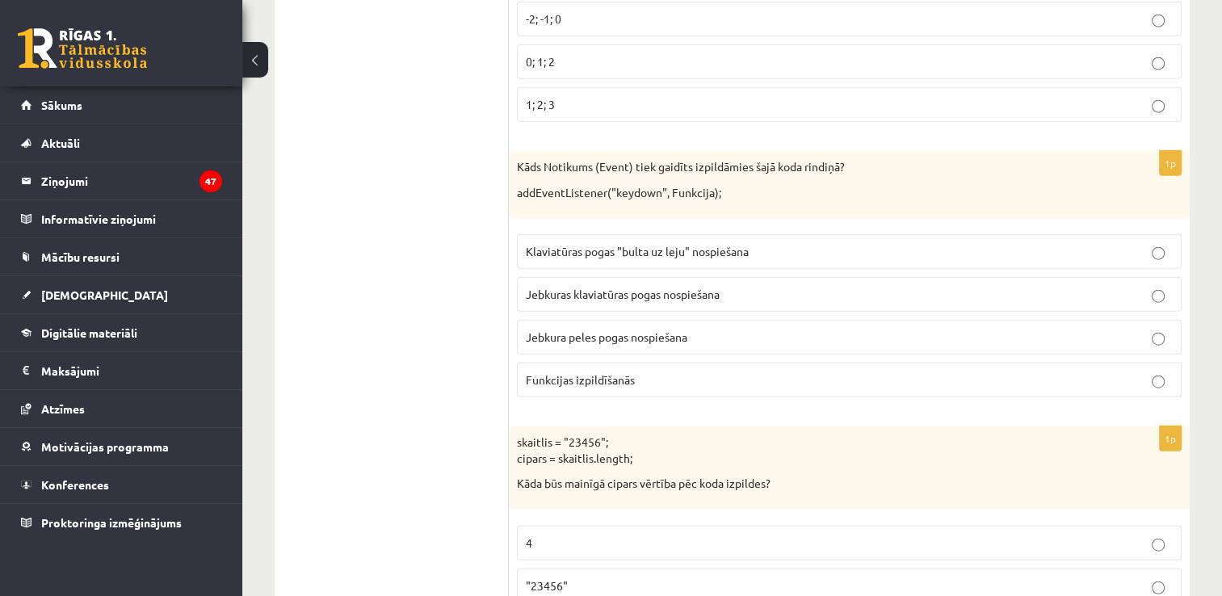
scroll to position [3876, 0]
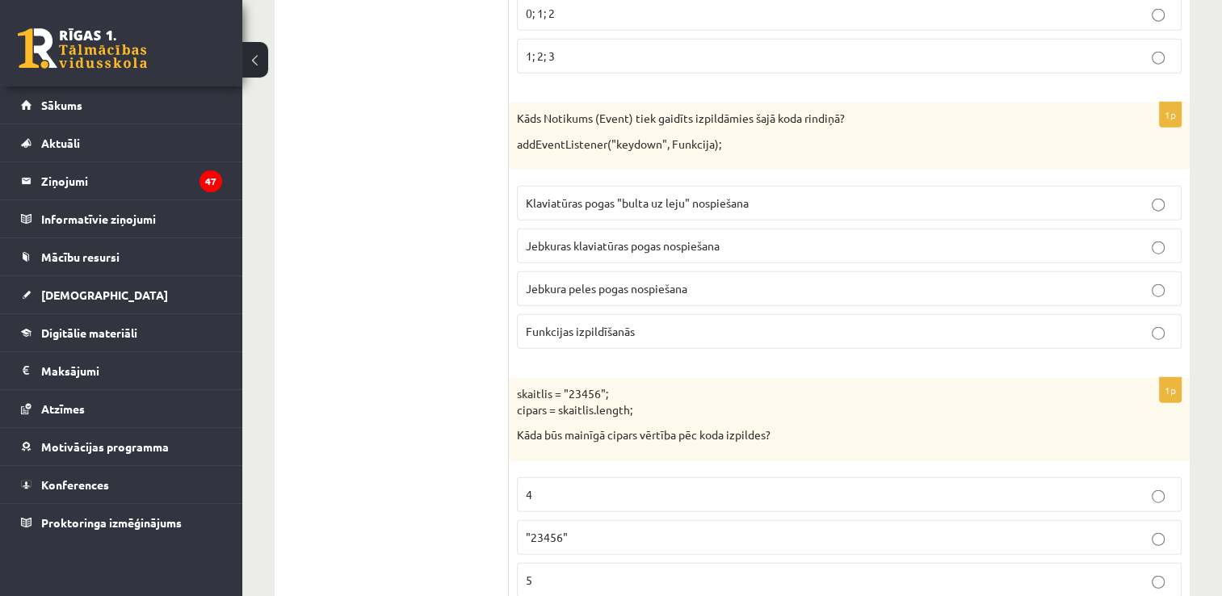
click at [647, 237] on p "Jebkuras klaviatūras pogas nospiešana" at bounding box center [849, 245] width 647 height 17
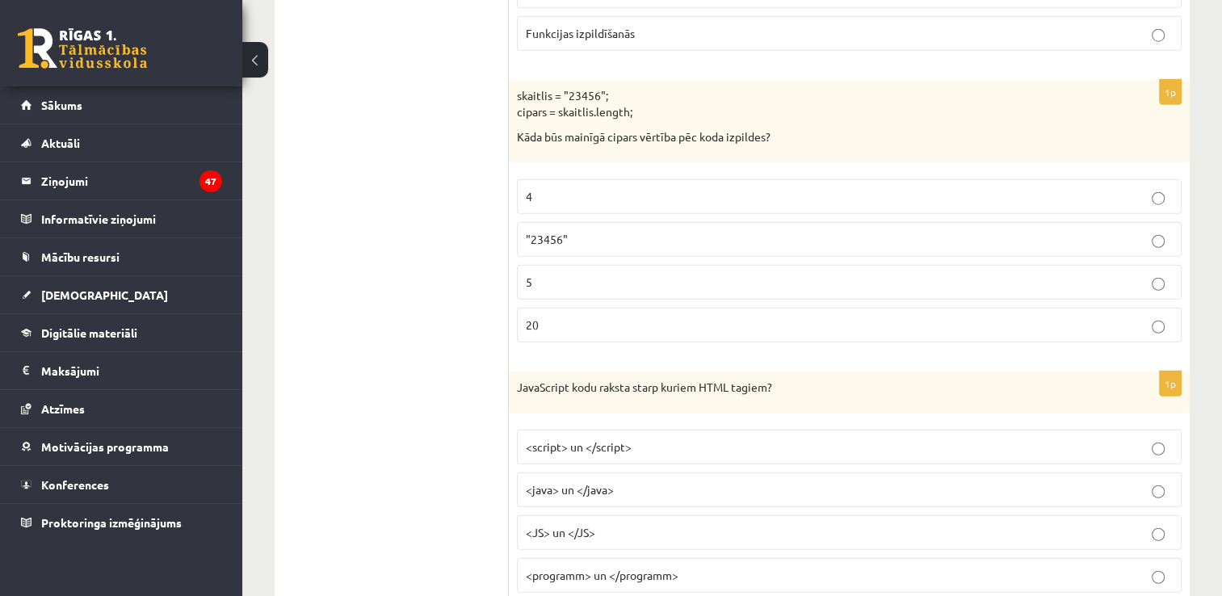
scroll to position [4199, 0]
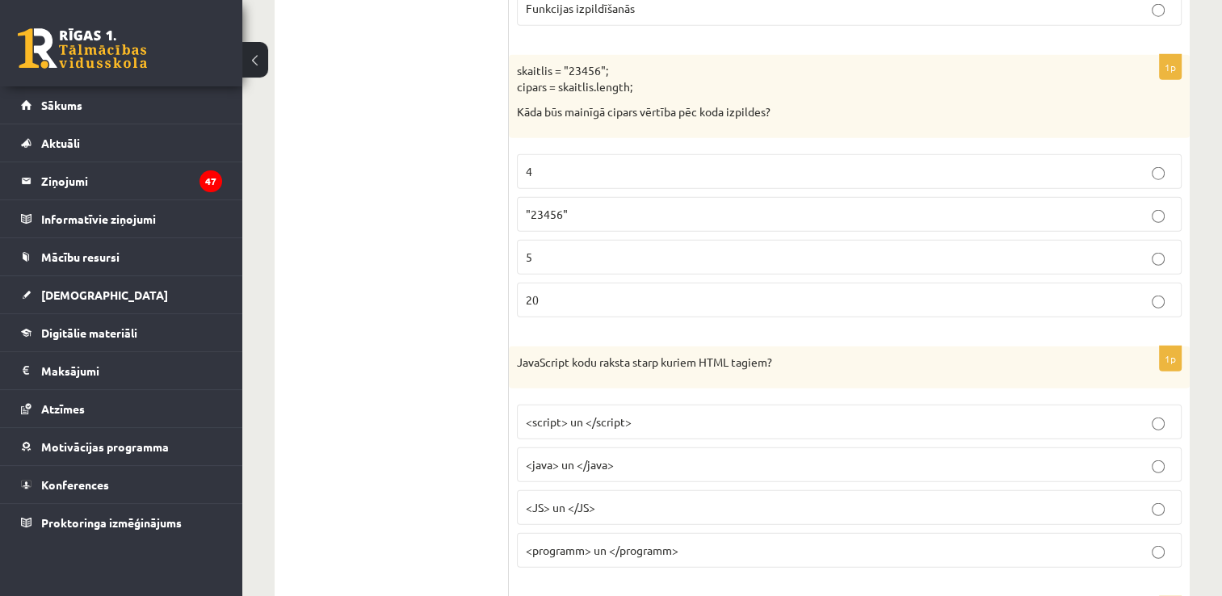
click at [719, 251] on label "5" at bounding box center [849, 257] width 665 height 35
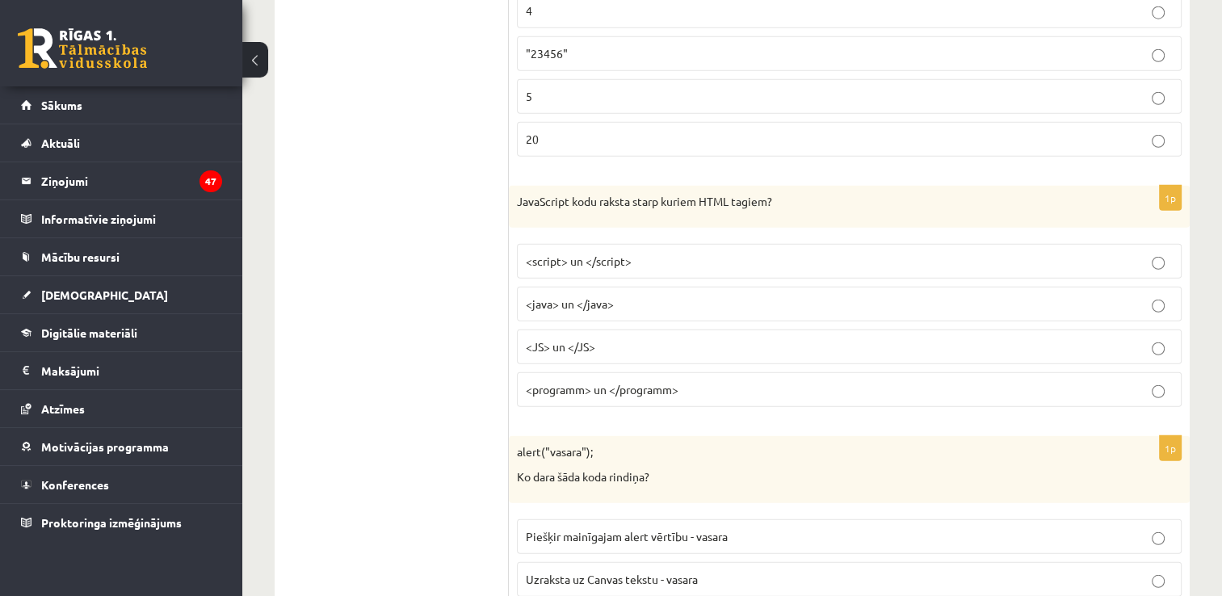
scroll to position [4360, 0]
click at [648, 252] on p "<script> un </script>" at bounding box center [849, 260] width 647 height 17
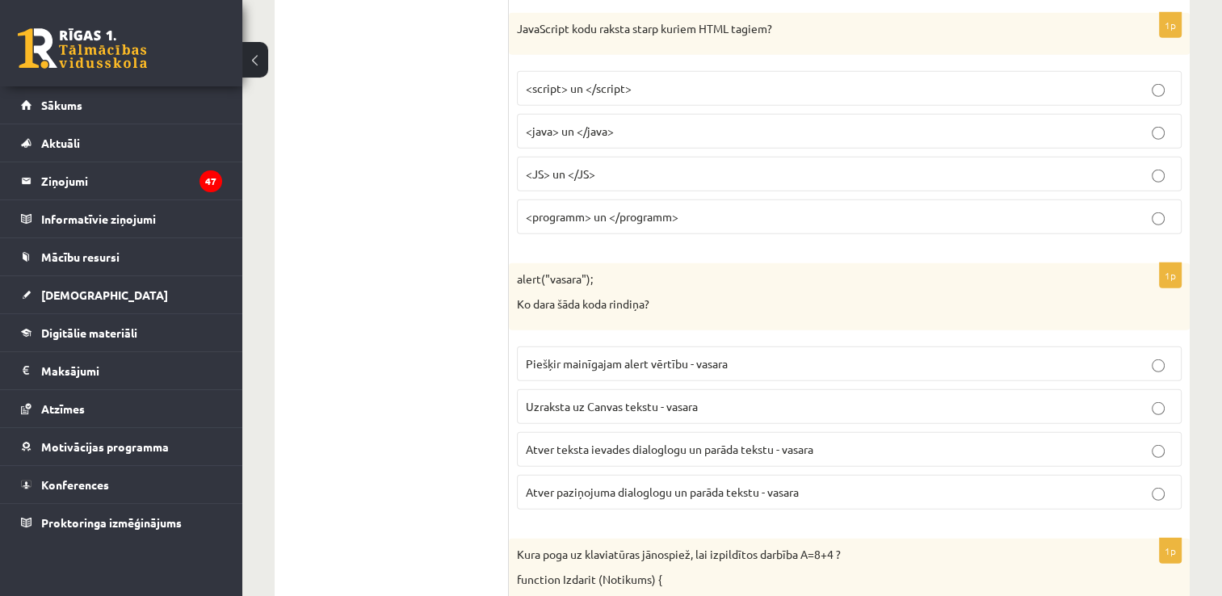
scroll to position [4683, 0]
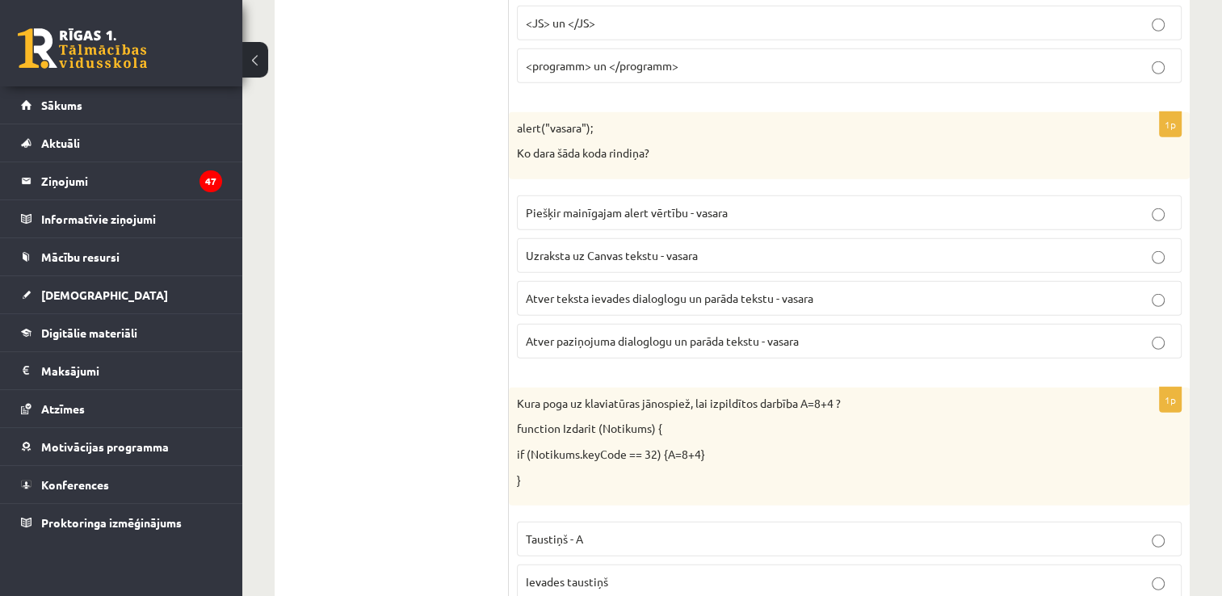
click at [807, 291] on span "Atver teksta ievades dialoglogu un parāda tekstu - vasara" at bounding box center [669, 298] width 287 height 15
click at [673, 333] on p "Atver paziņojuma dialoglogu un parāda tekstu - vasara" at bounding box center [849, 341] width 647 height 17
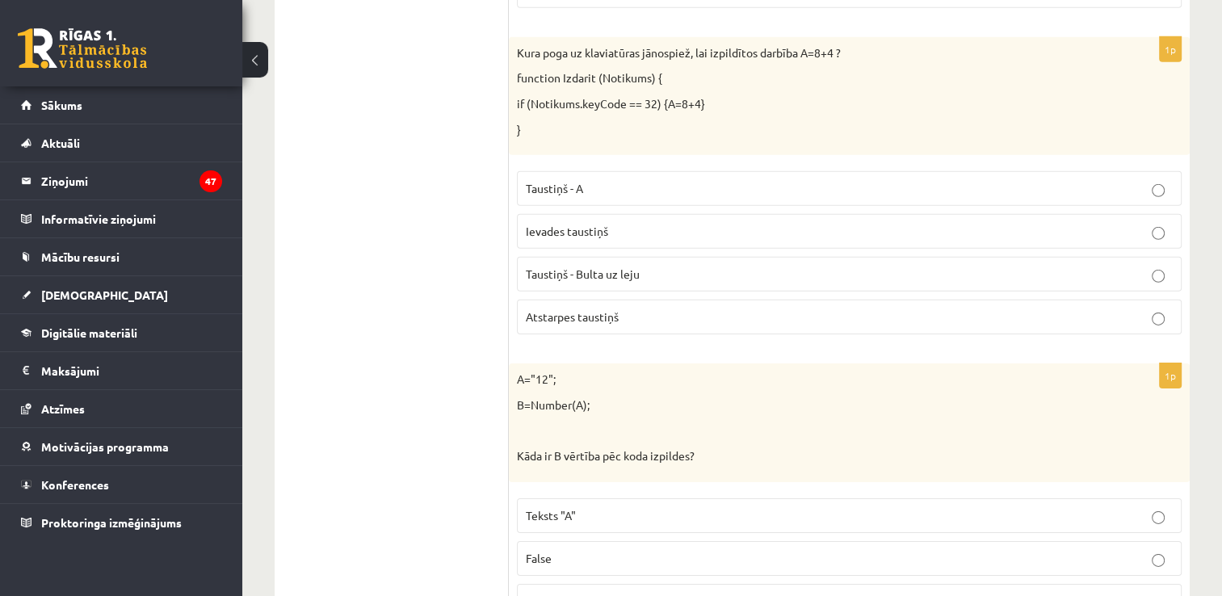
scroll to position [5087, 0]
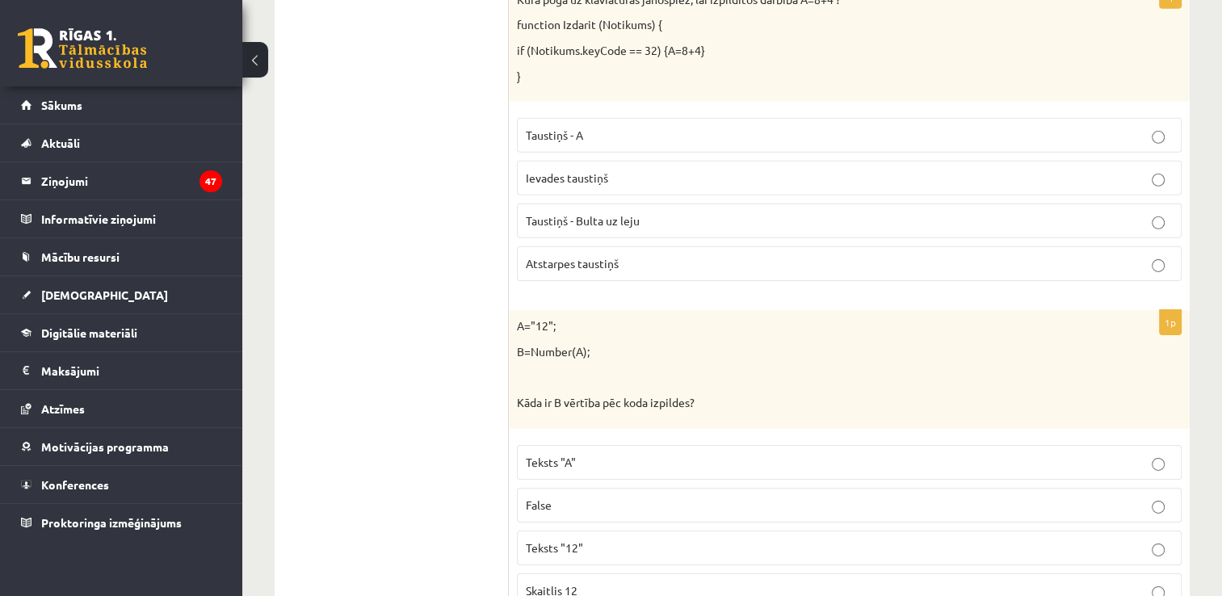
click at [636, 255] on p "Atstarpes taustiņš" at bounding box center [849, 263] width 647 height 17
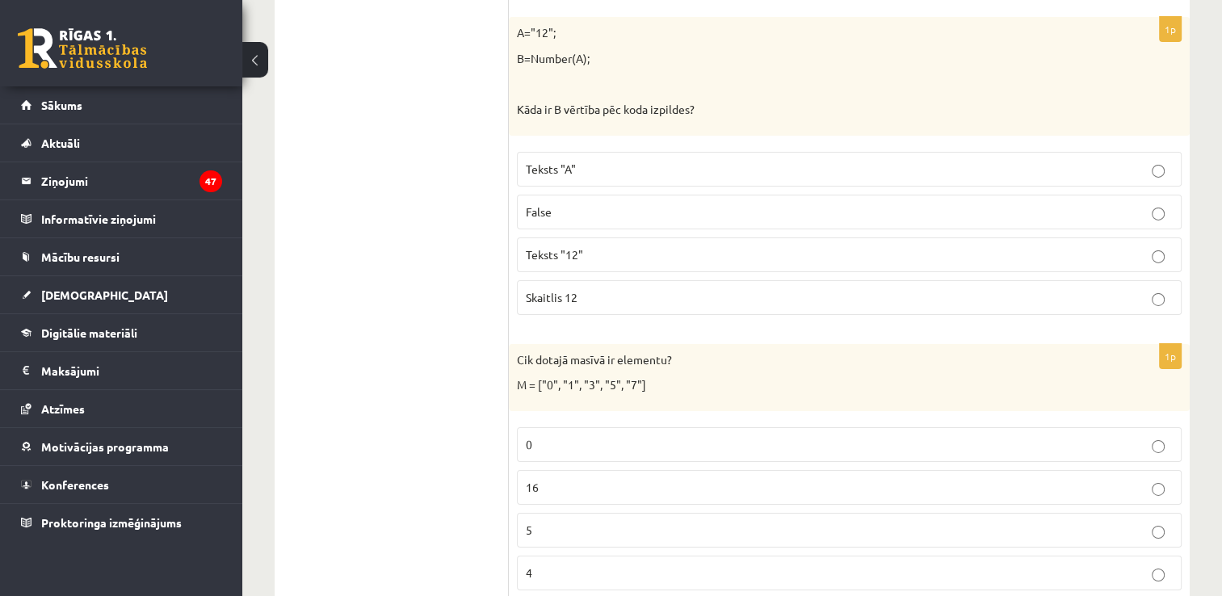
scroll to position [5329, 0]
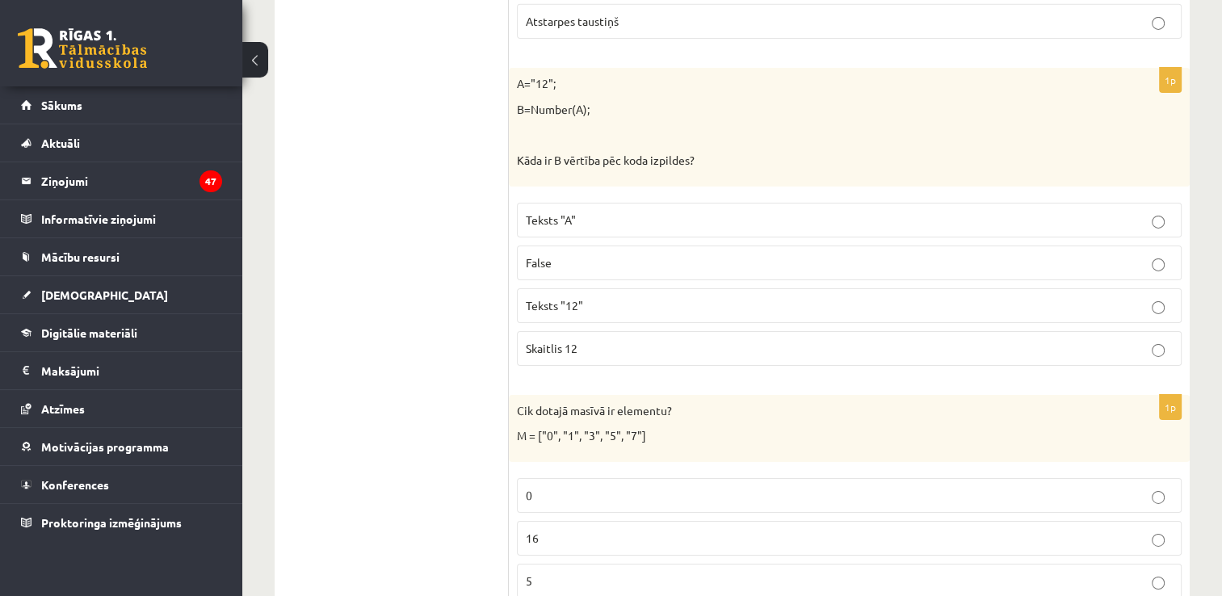
click at [596, 340] on p "Skaitlis 12" at bounding box center [849, 348] width 647 height 17
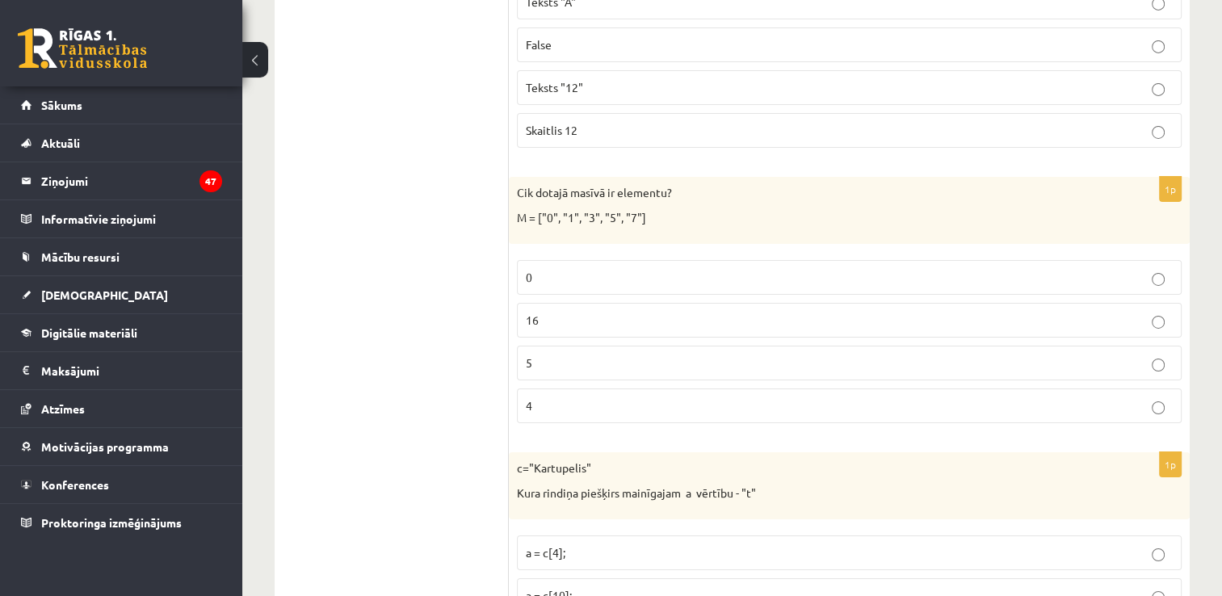
scroll to position [5572, 0]
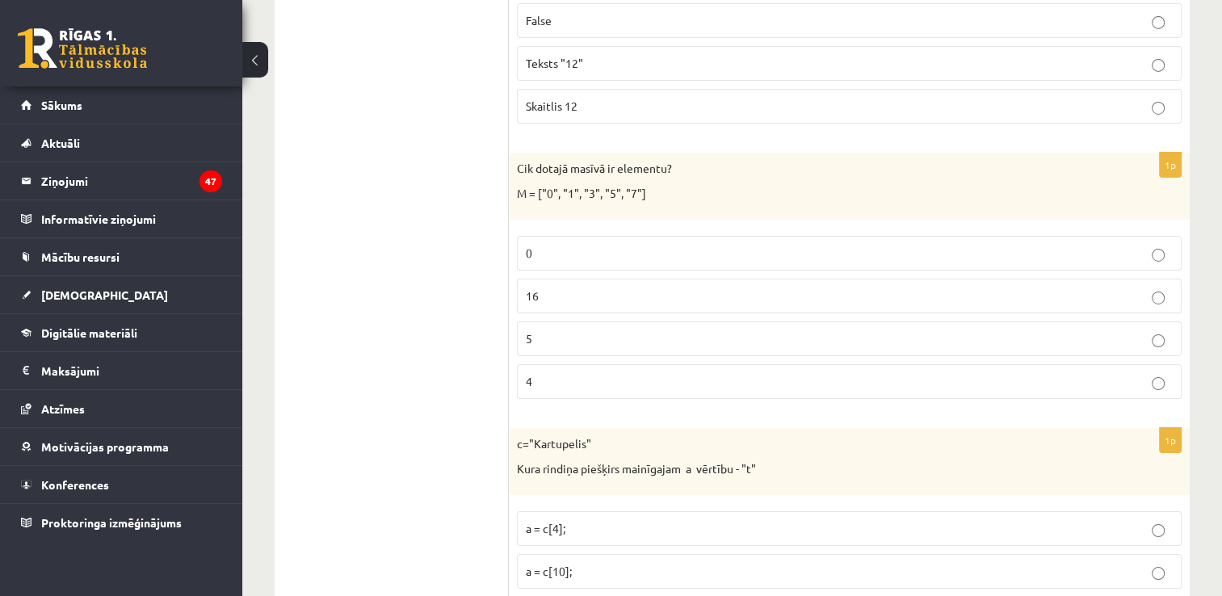
click at [549, 330] on p "5" at bounding box center [849, 338] width 647 height 17
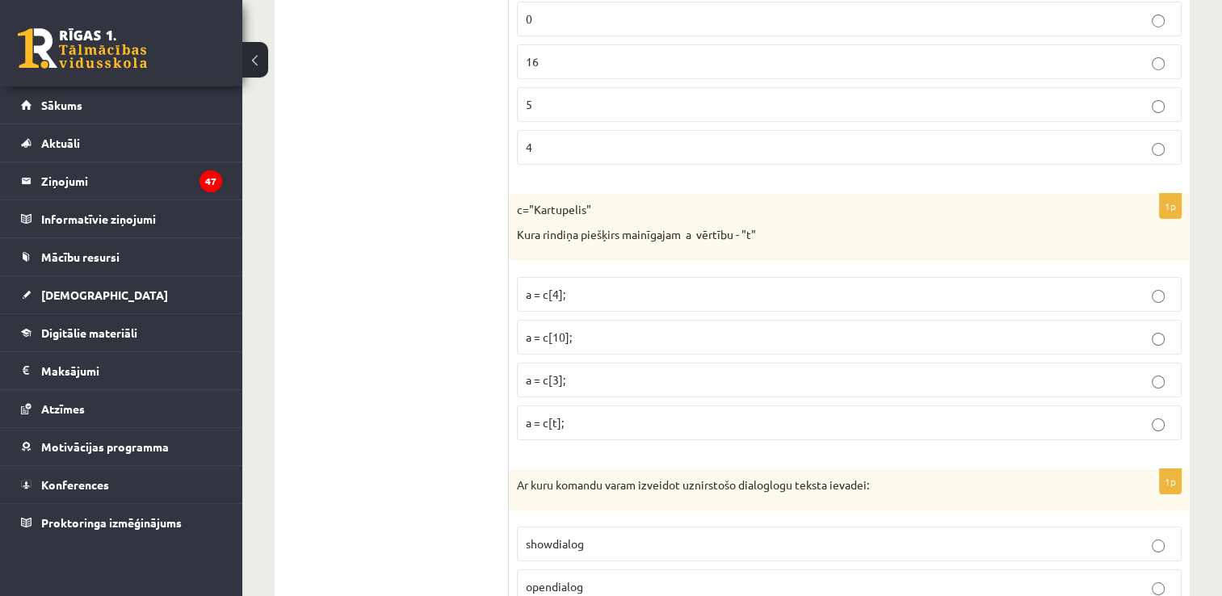
scroll to position [5814, 0]
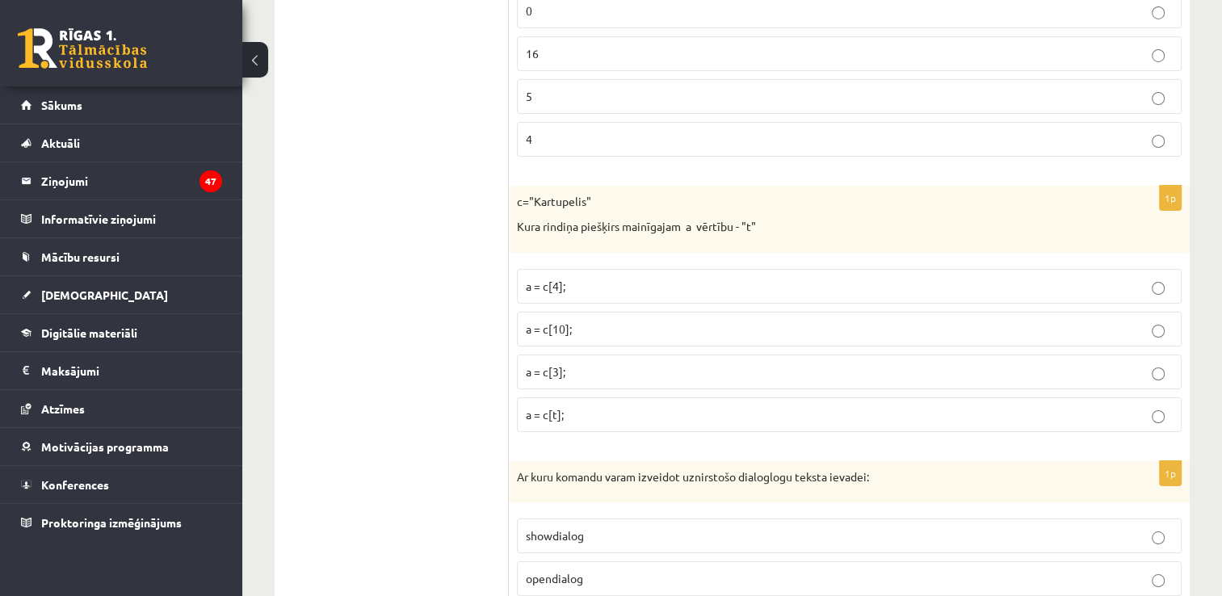
click at [585, 363] on p "a = c[3];" at bounding box center [849, 371] width 647 height 17
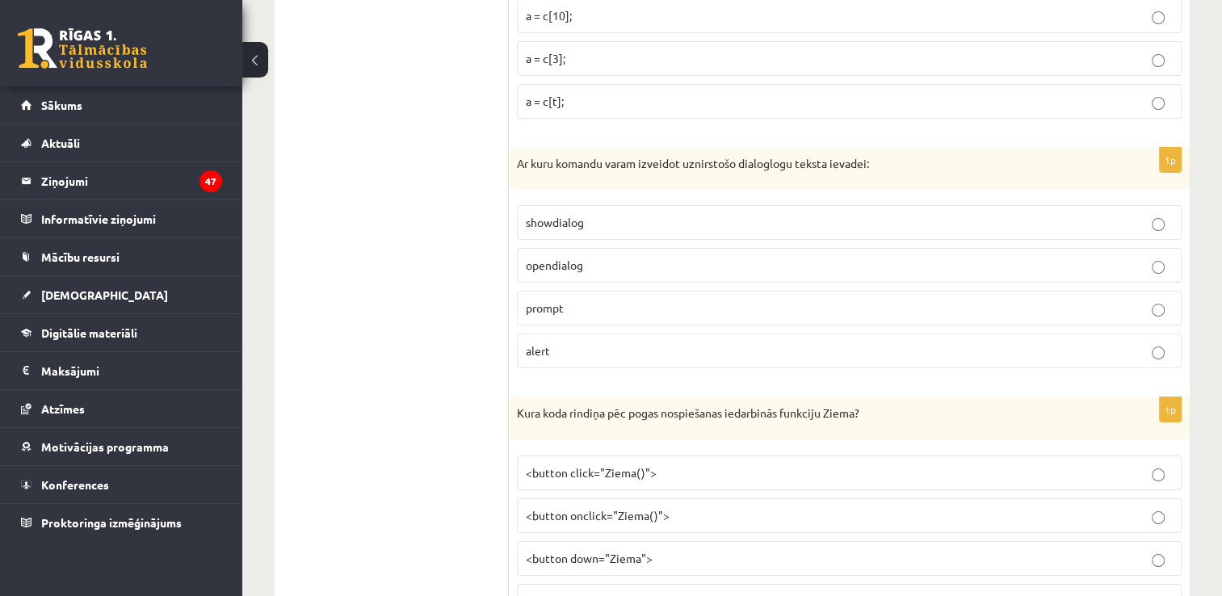
scroll to position [6137, 0]
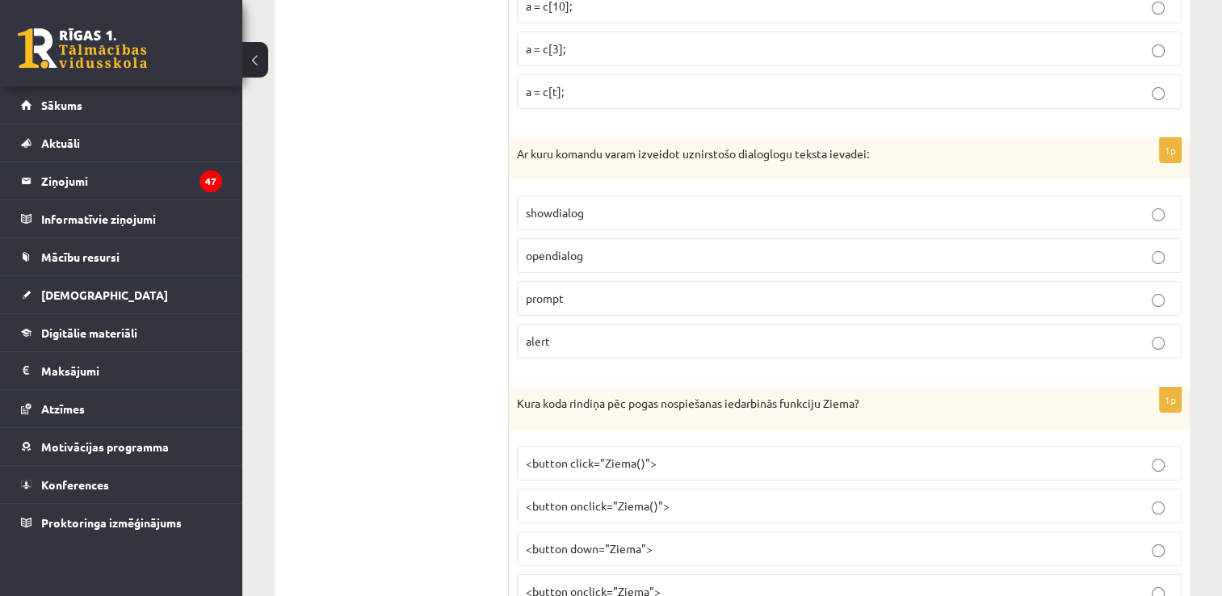
click at [568, 290] on p "prompt" at bounding box center [849, 298] width 647 height 17
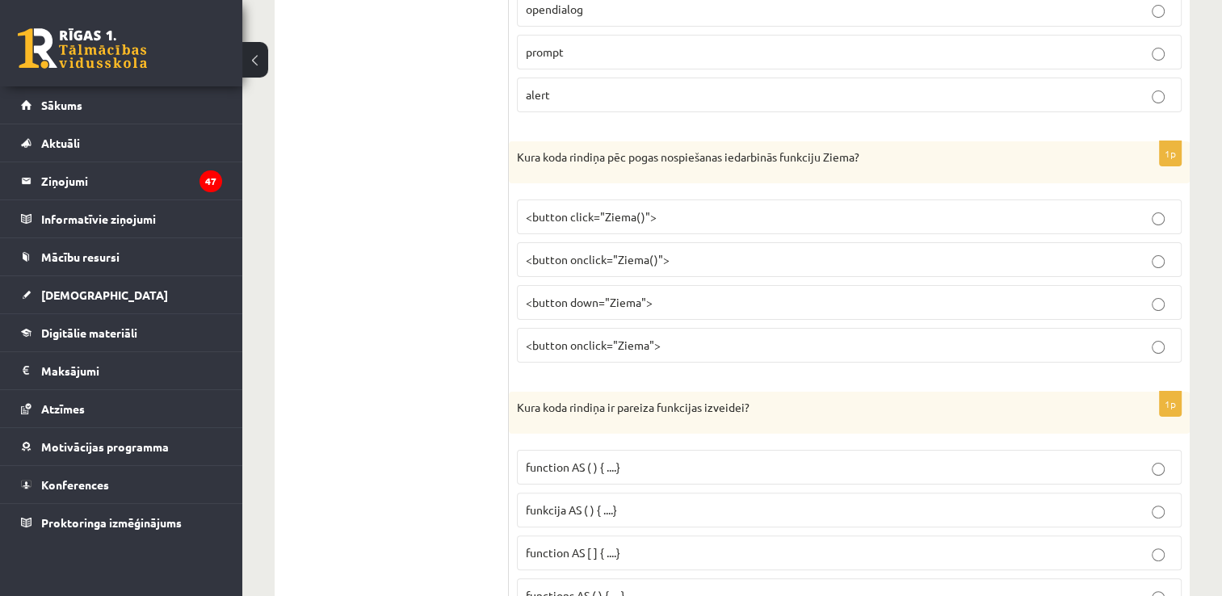
scroll to position [6460, 0]
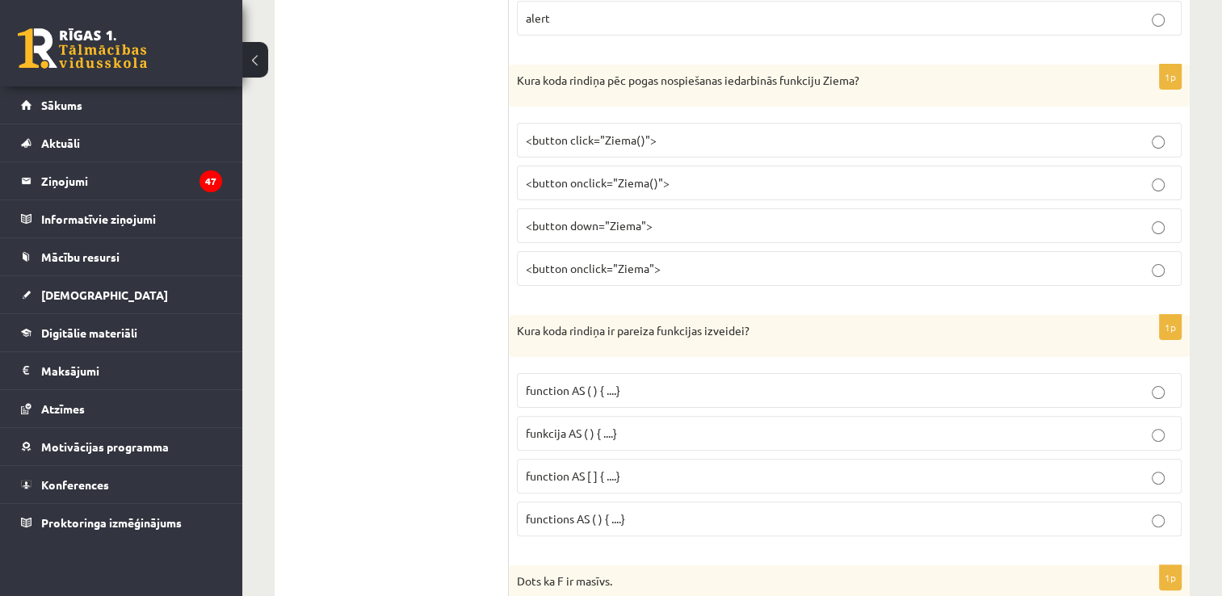
click at [690, 174] on p "<button onclick="Ziema()">" at bounding box center [849, 182] width 647 height 17
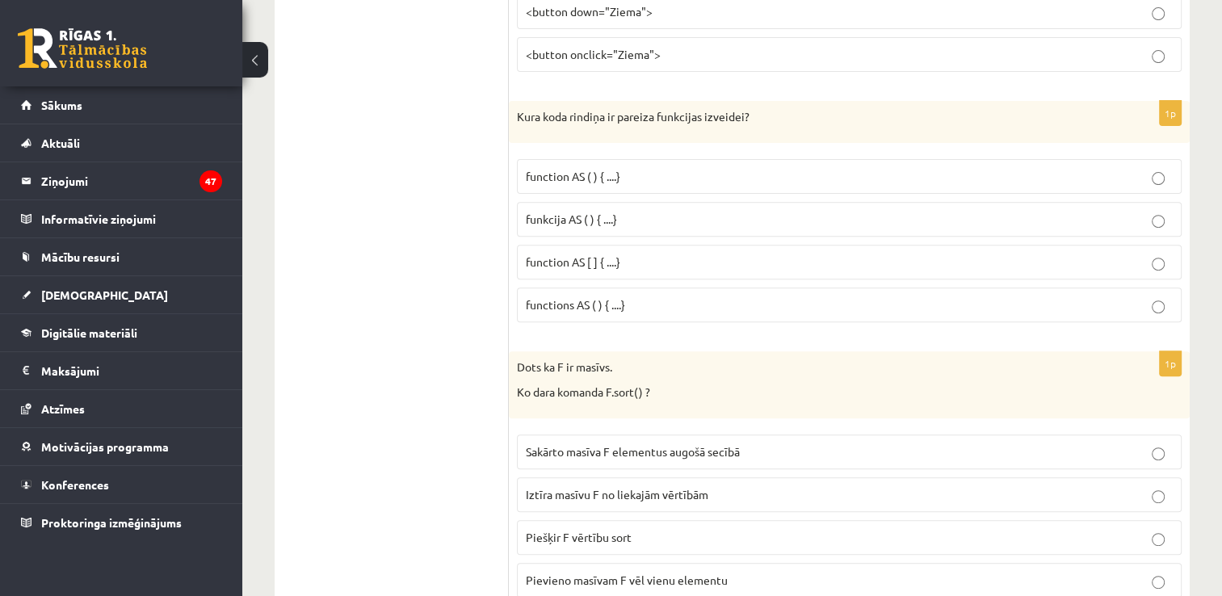
scroll to position [6702, 0]
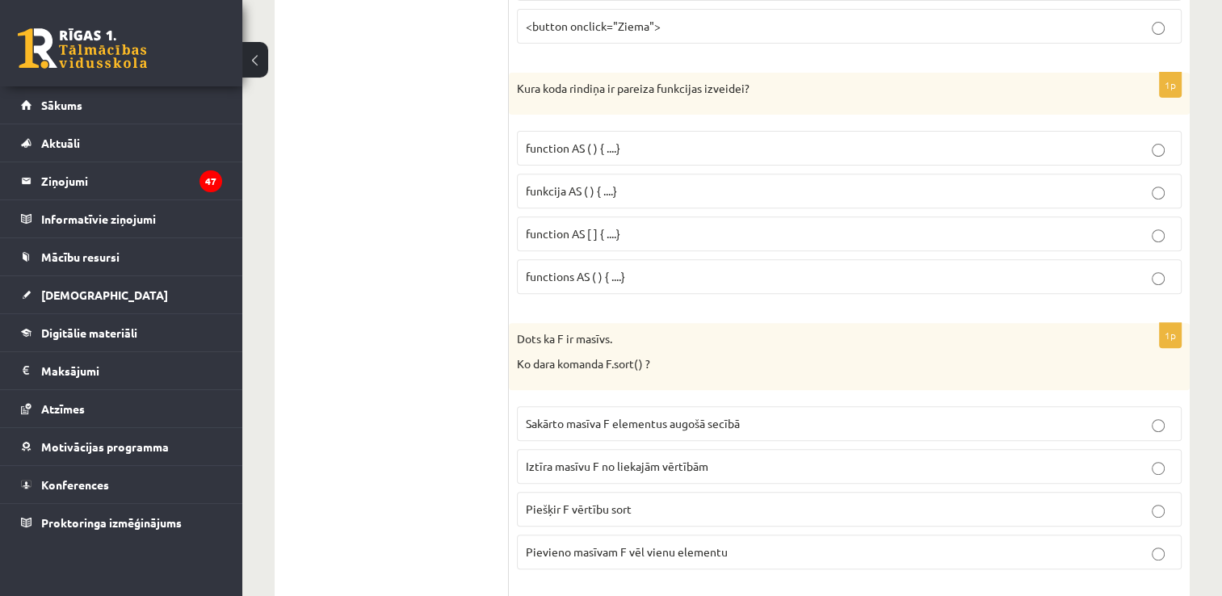
click at [610, 141] on span "function AS ( ) { ....}" at bounding box center [573, 148] width 94 height 15
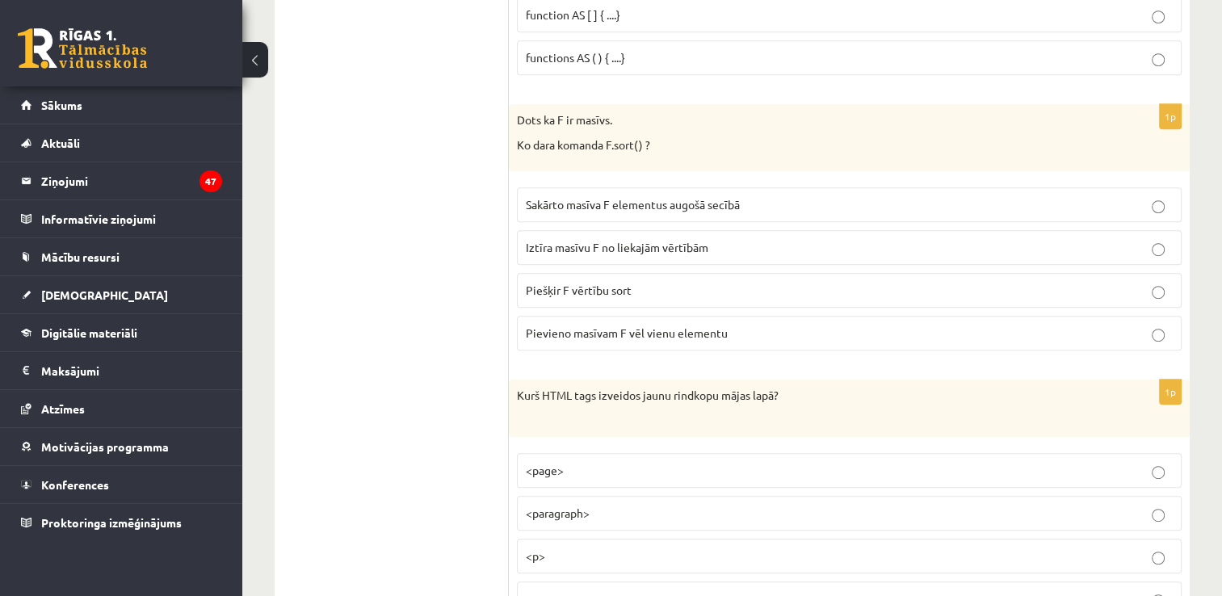
scroll to position [6944, 0]
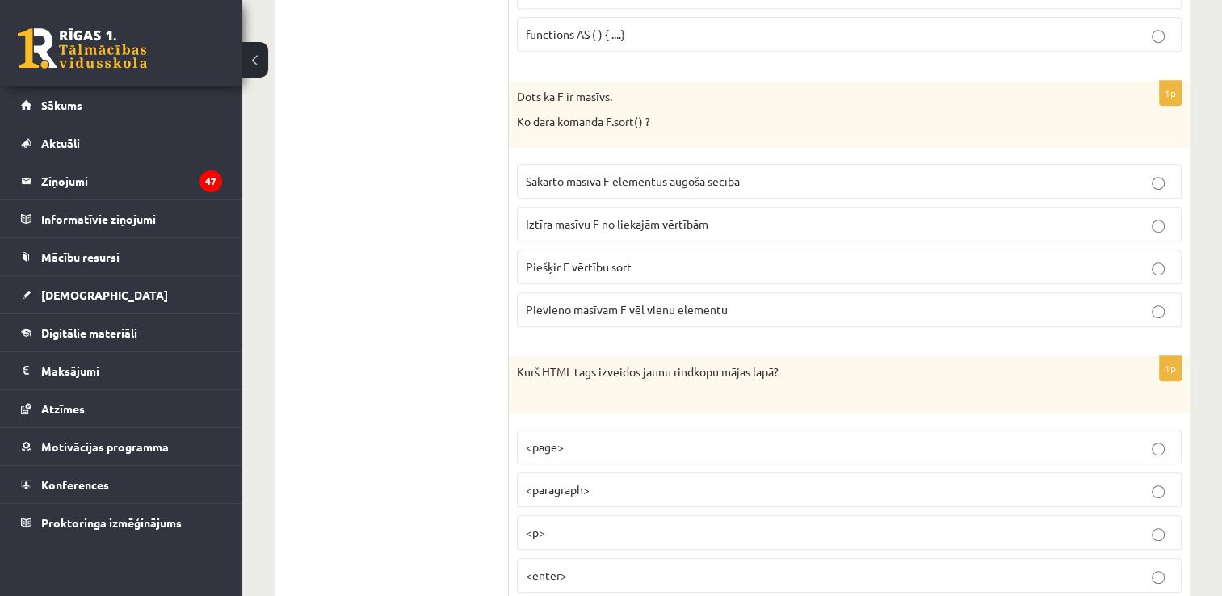
click at [614, 174] on span "Sakārto masīva F elementus augošā secībā" at bounding box center [633, 181] width 214 height 15
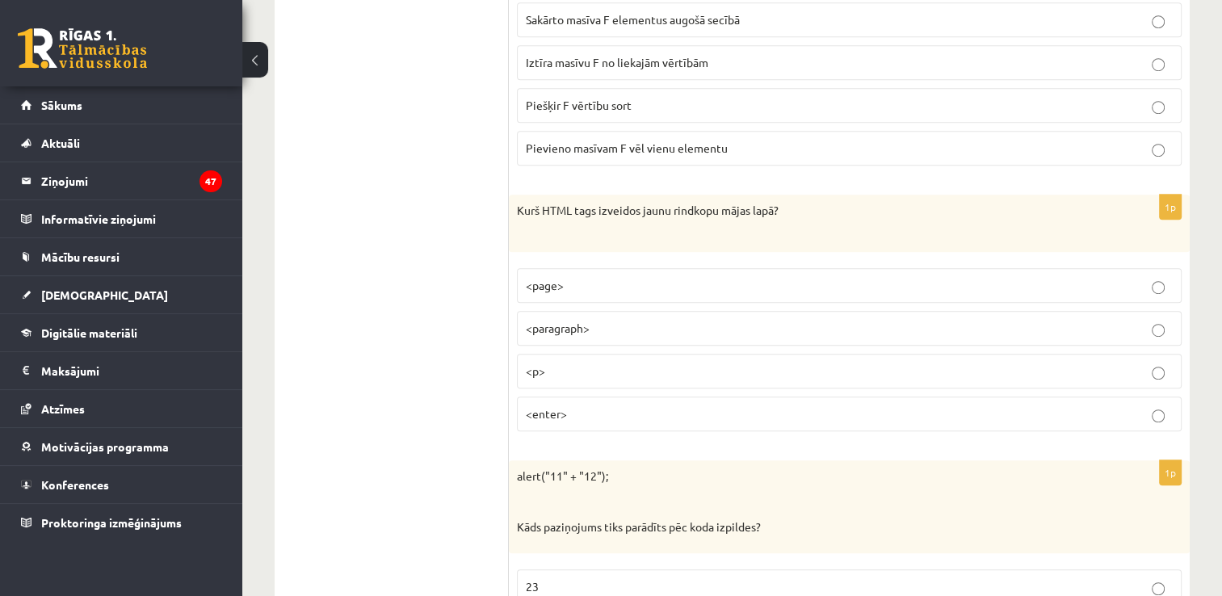
scroll to position [7187, 0]
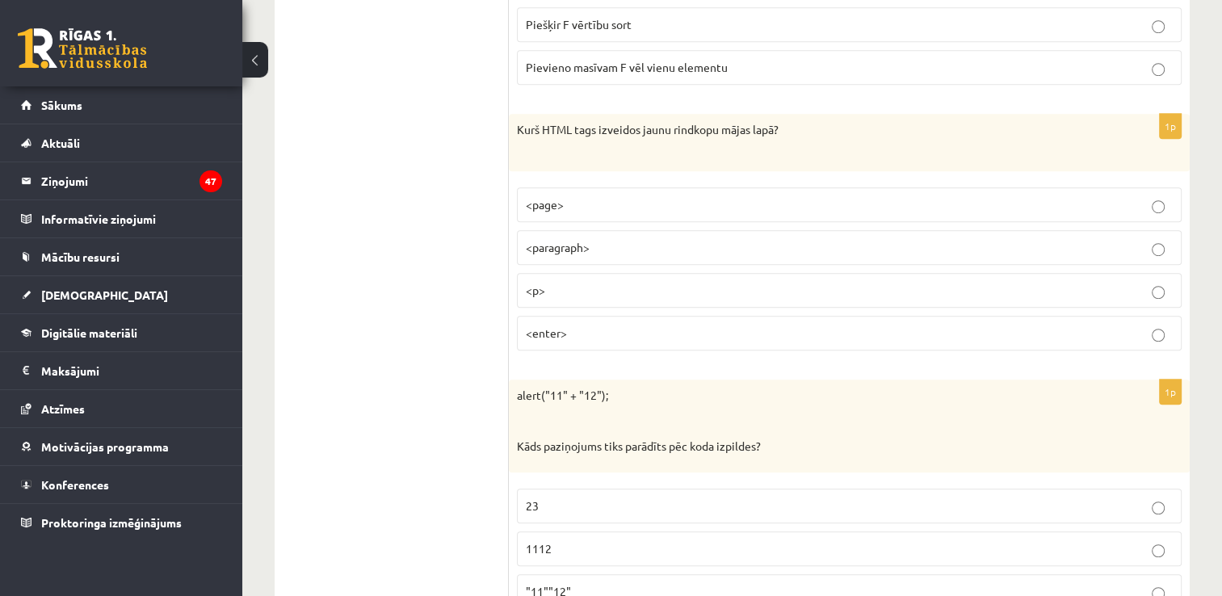
click at [630, 282] on p "<p>" at bounding box center [849, 290] width 647 height 17
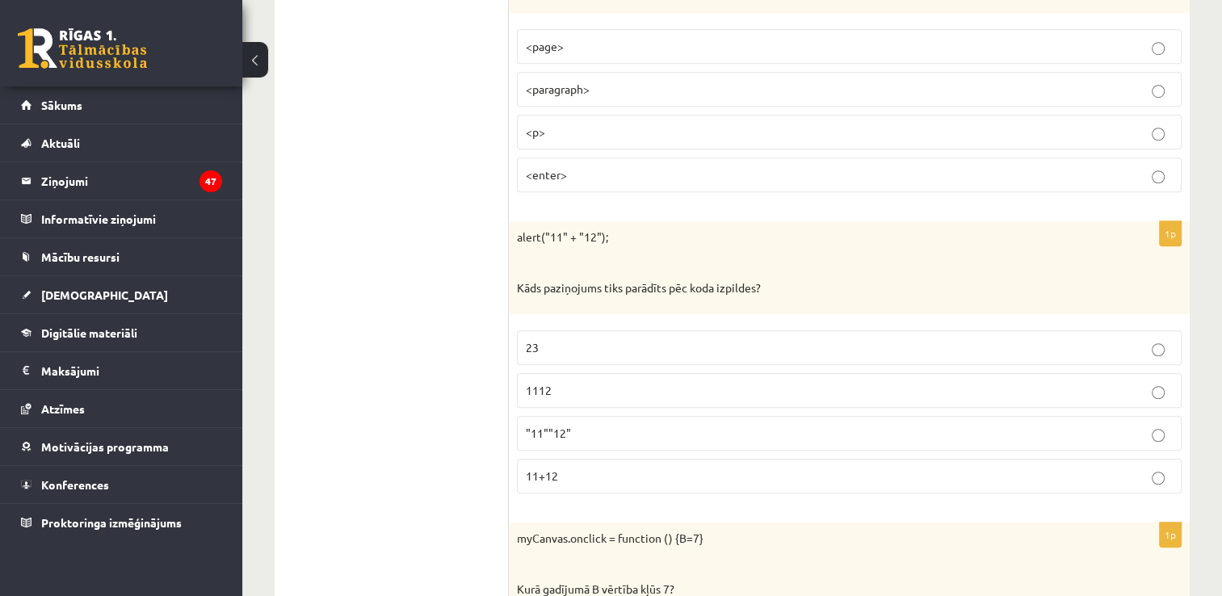
scroll to position [7348, 0]
click at [594, 379] on p "1112" at bounding box center [849, 387] width 647 height 17
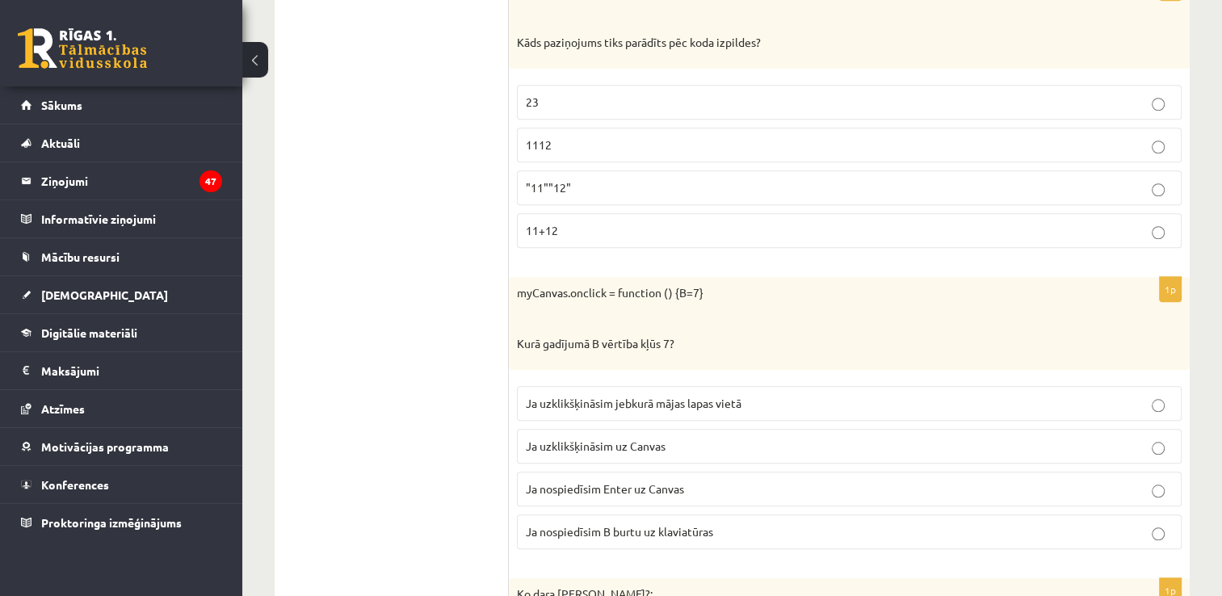
scroll to position [7752, 0]
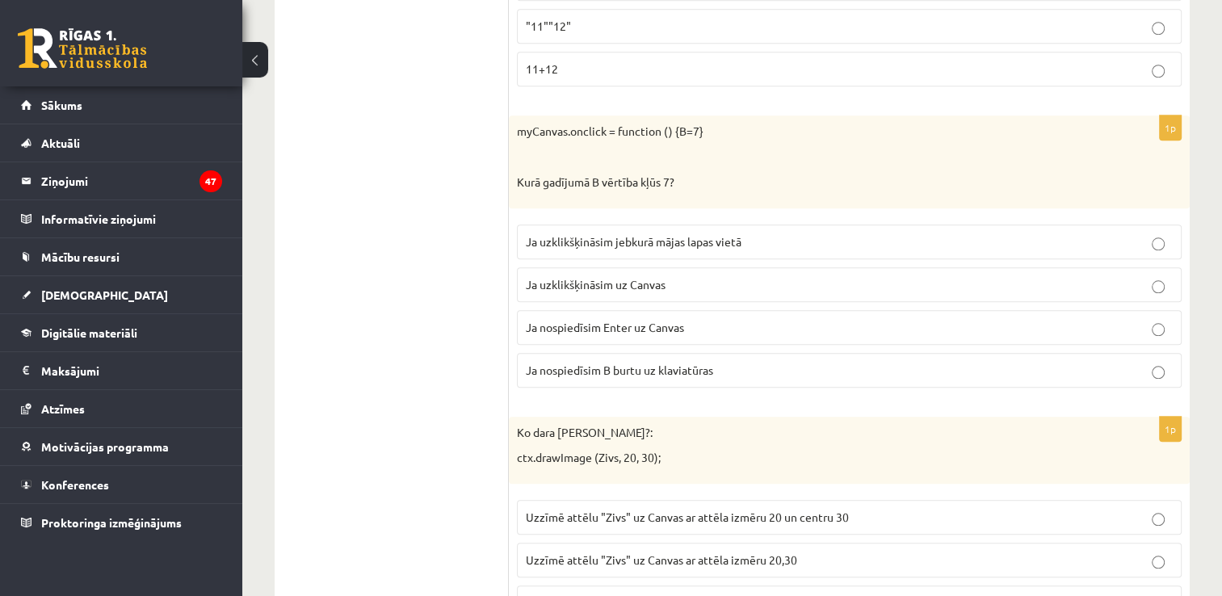
click at [600, 277] on span "Ja uzklikšķināsim uz Canvas" at bounding box center [596, 284] width 140 height 15
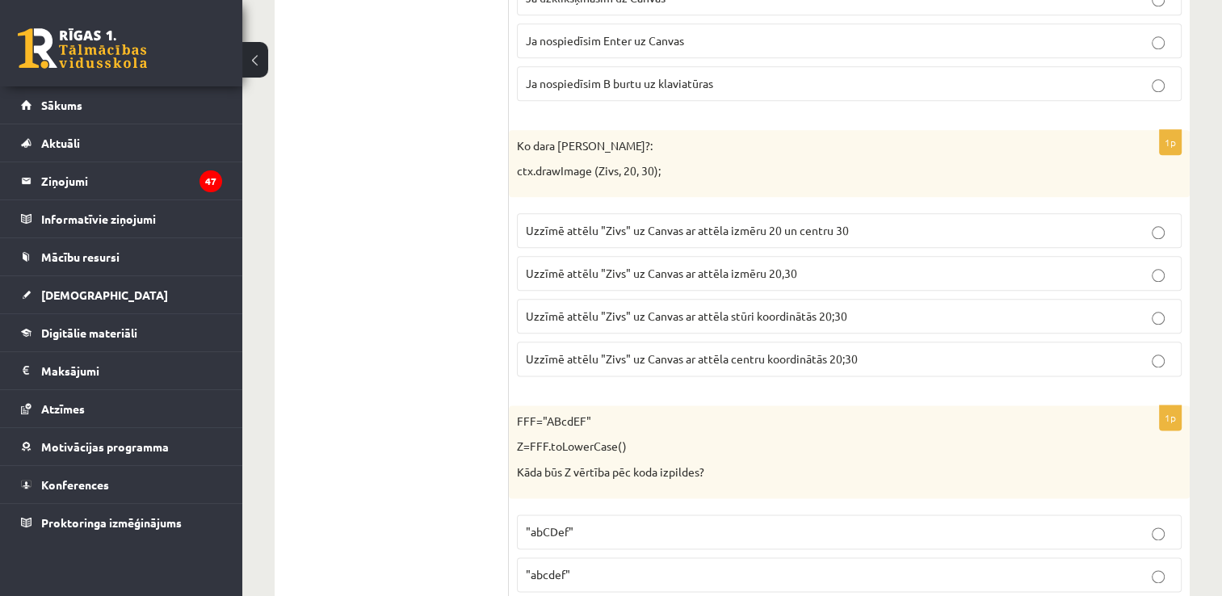
scroll to position [8075, 0]
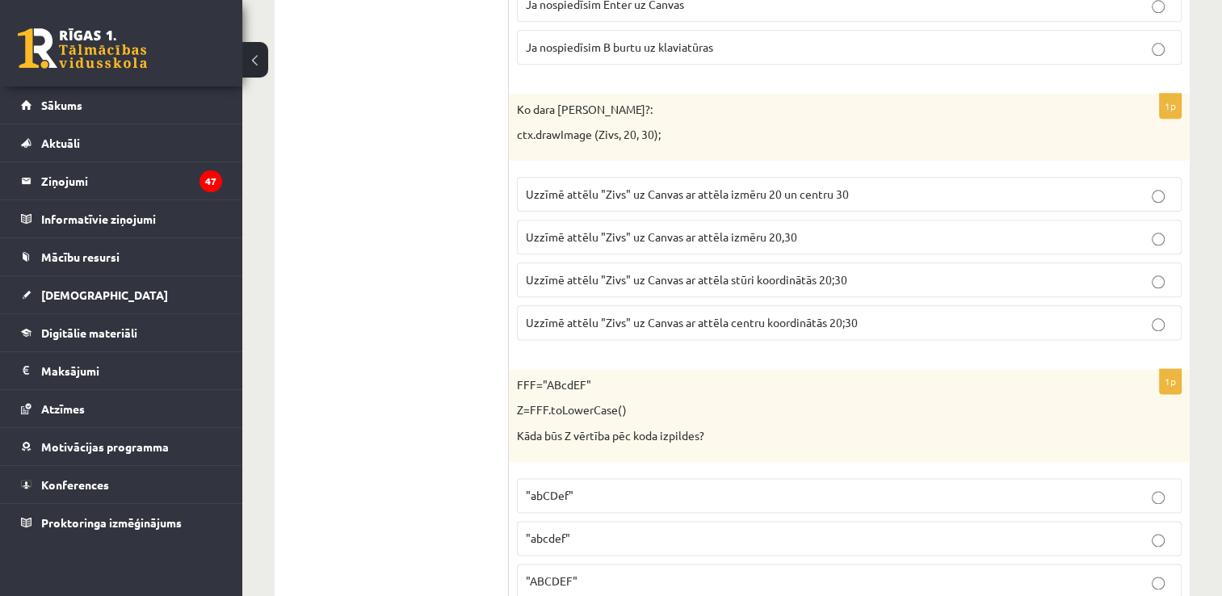
click at [691, 272] on span "Uzzīmē attēlu "Zivs" uz Canvas ar attēla stūri koordinātās 20;30" at bounding box center [686, 279] width 321 height 15
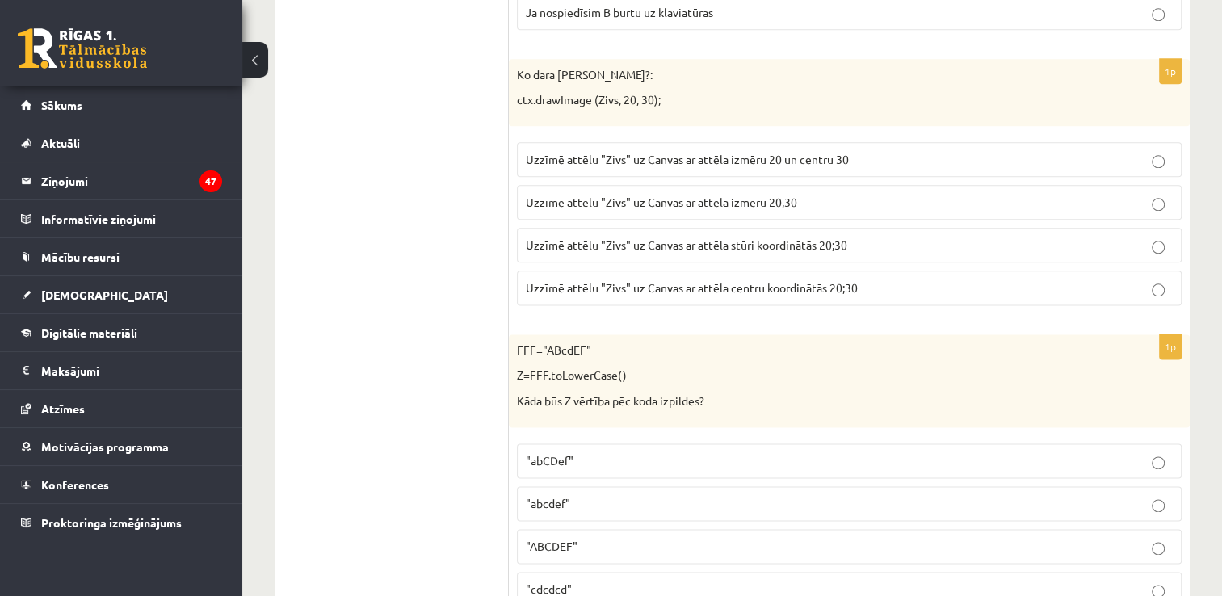
scroll to position [8143, 0]
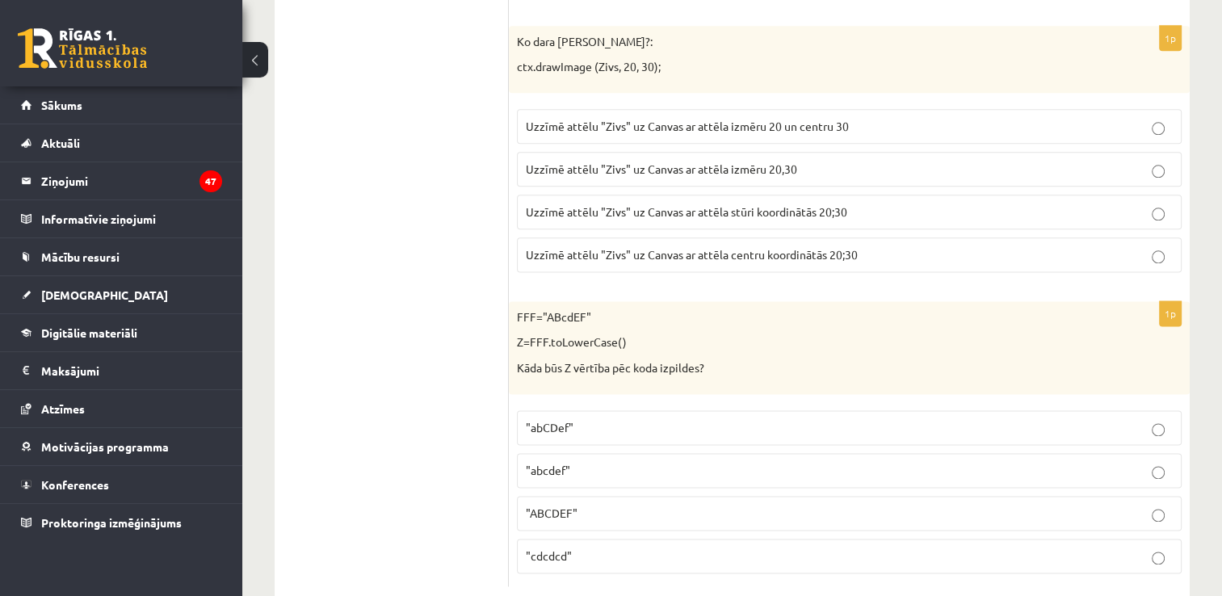
click at [583, 462] on p ""abcdef"" at bounding box center [849, 470] width 647 height 17
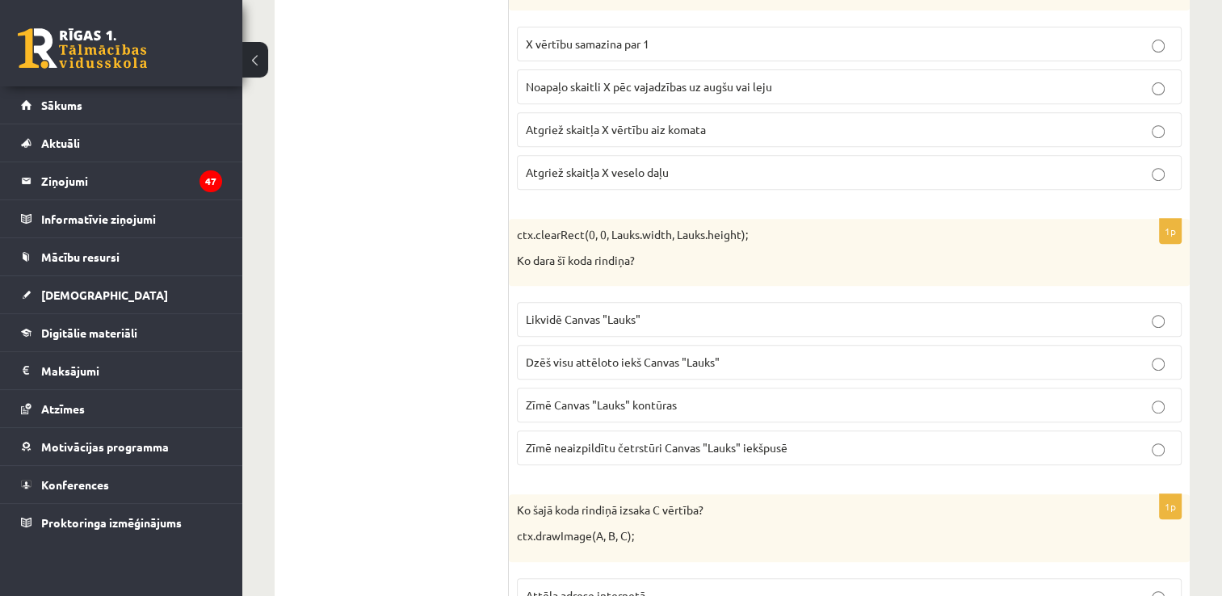
scroll to position [126, 0]
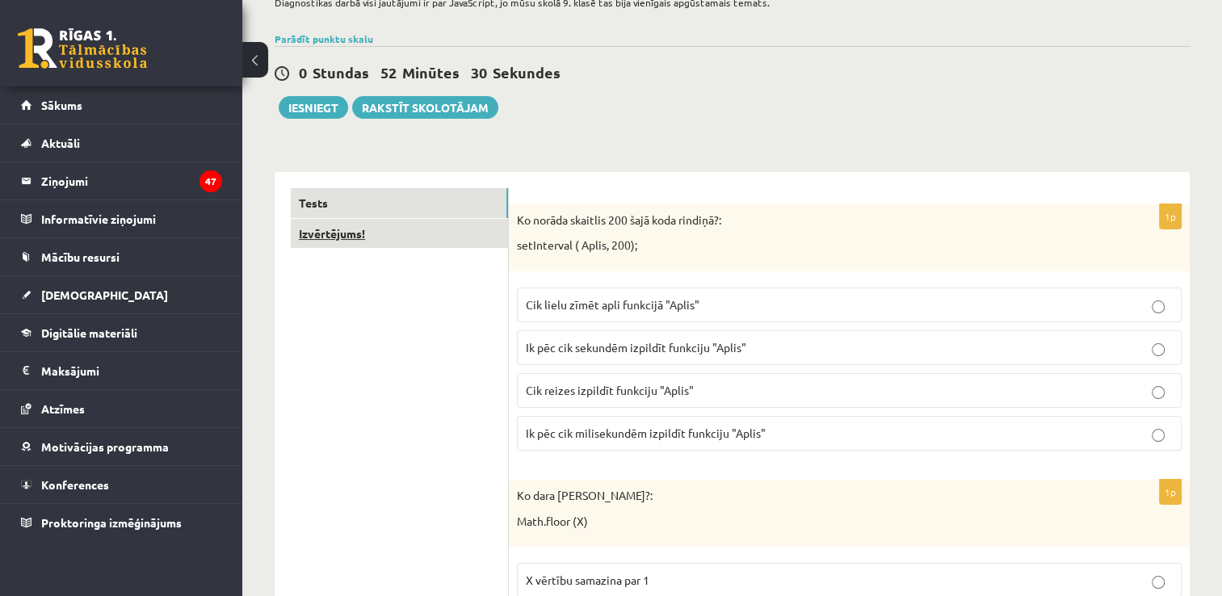
click at [417, 241] on link "Izvērtējums!" at bounding box center [399, 234] width 217 height 30
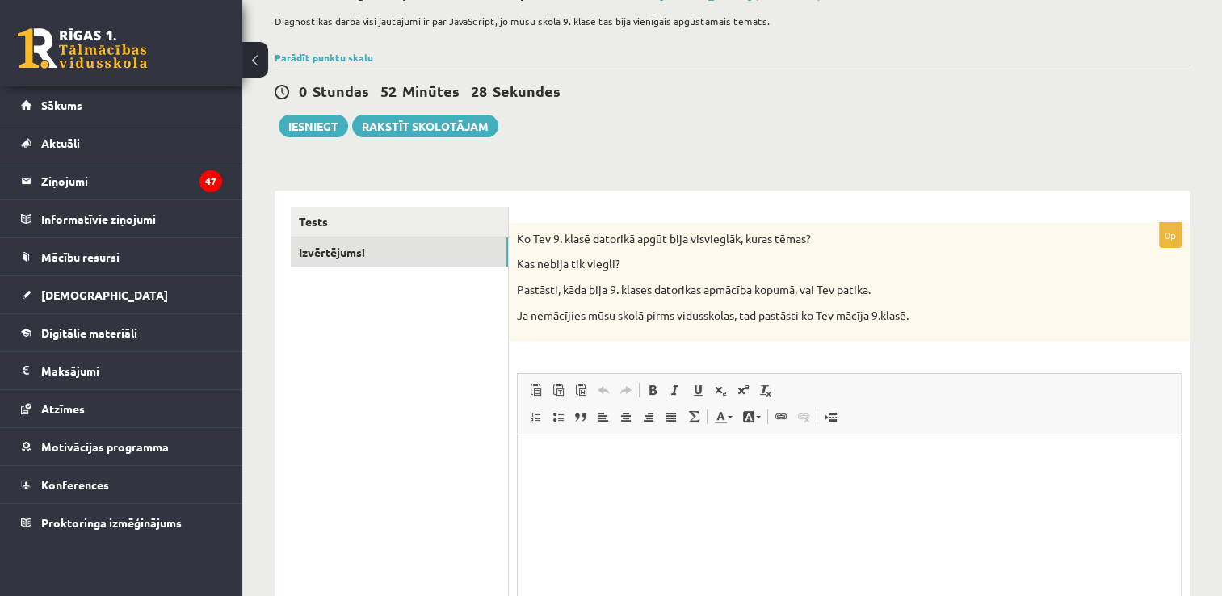
scroll to position [0, 0]
click at [680, 466] on p "Editor, wiswyg-editor-user-answer-47433807349020" at bounding box center [849, 459] width 631 height 17
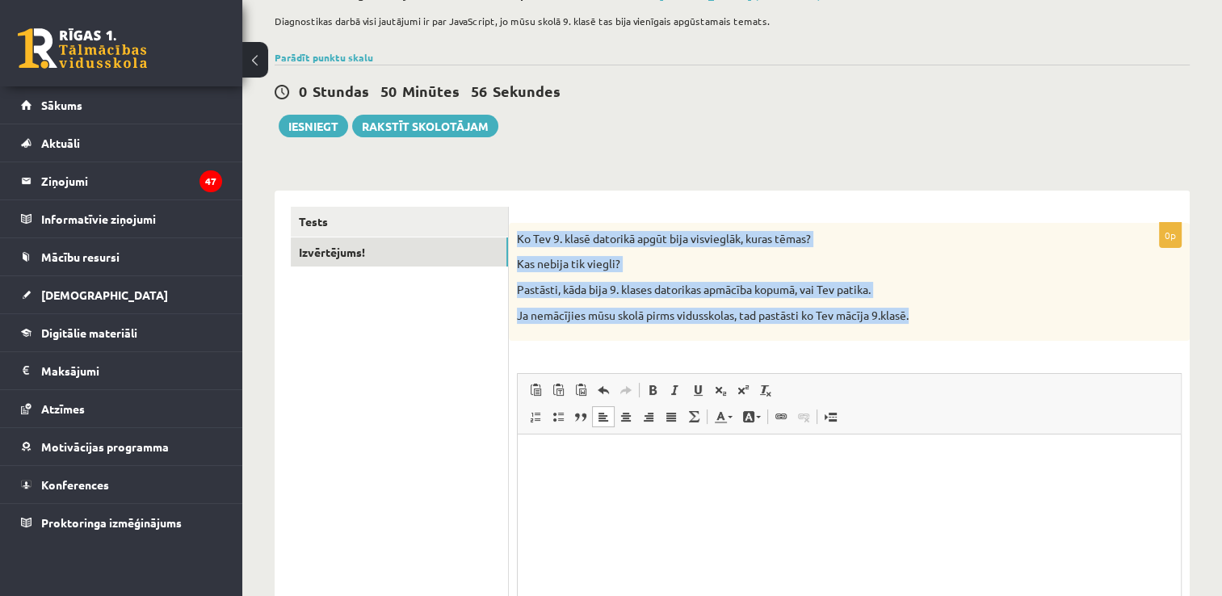
drag, startPoint x: 517, startPoint y: 239, endPoint x: 921, endPoint y: 315, distance: 411.6
click at [921, 315] on div "Ko Tev 9. klasē datorikā apgūt bija visvieglāk, kuras tēmas? Kas nebija tik vie…" at bounding box center [849, 282] width 681 height 118
copy div "Ko Tev 9. klasē datorikā apgūt bija visvieglāk, kuras tēmas? Kas nebija tik vie…"
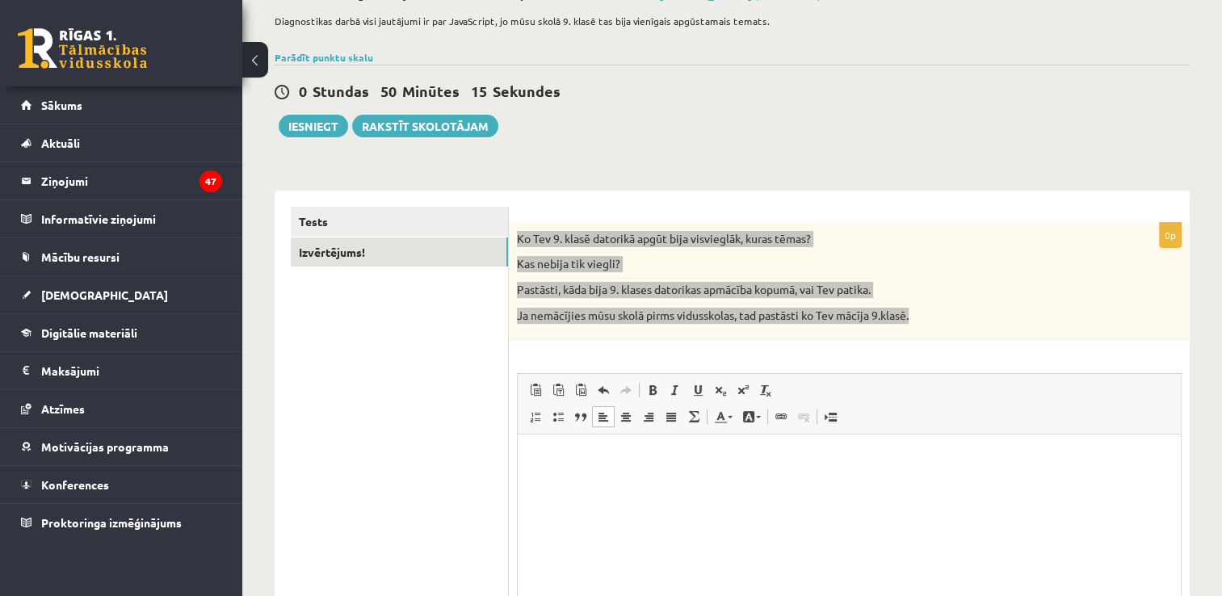
click at [669, 464] on p "Editor, wiswyg-editor-user-answer-47433807349020" at bounding box center [849, 459] width 631 height 17
drag, startPoint x: 664, startPoint y: 468, endPoint x: 595, endPoint y: 468, distance: 68.6
click at [595, 468] on html at bounding box center [849, 458] width 663 height 49
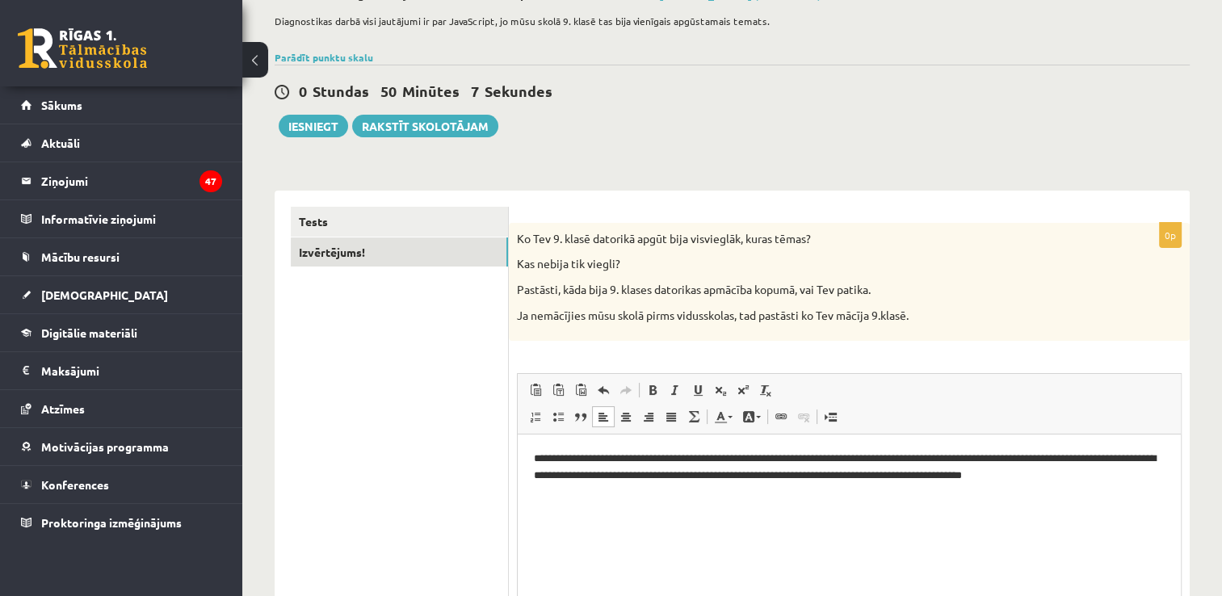
click at [662, 111] on div "0 Stundas 50 Minūtes 7 Sekundes Ieskaite saglabāta! Iesniegt Rakstīt skolotājam" at bounding box center [732, 101] width 915 height 73
click at [331, 134] on button "Iesniegt" at bounding box center [313, 126] width 69 height 23
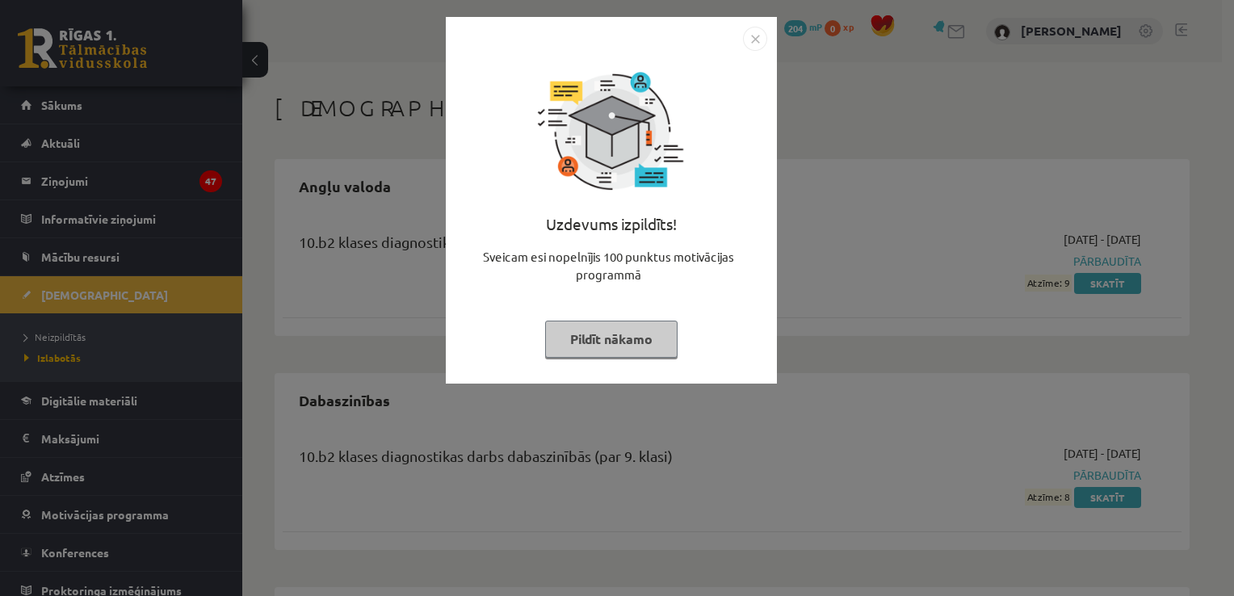
drag, startPoint x: 750, startPoint y: 20, endPoint x: 766, endPoint y: 57, distance: 39.8
click at [750, 23] on div "Uzdevums izpildīts! Sveicam esi nopelnījis 100 punktus motivācijas programmā Pi…" at bounding box center [611, 200] width 331 height 367
click at [757, 36] on img "Close" at bounding box center [755, 39] width 24 height 24
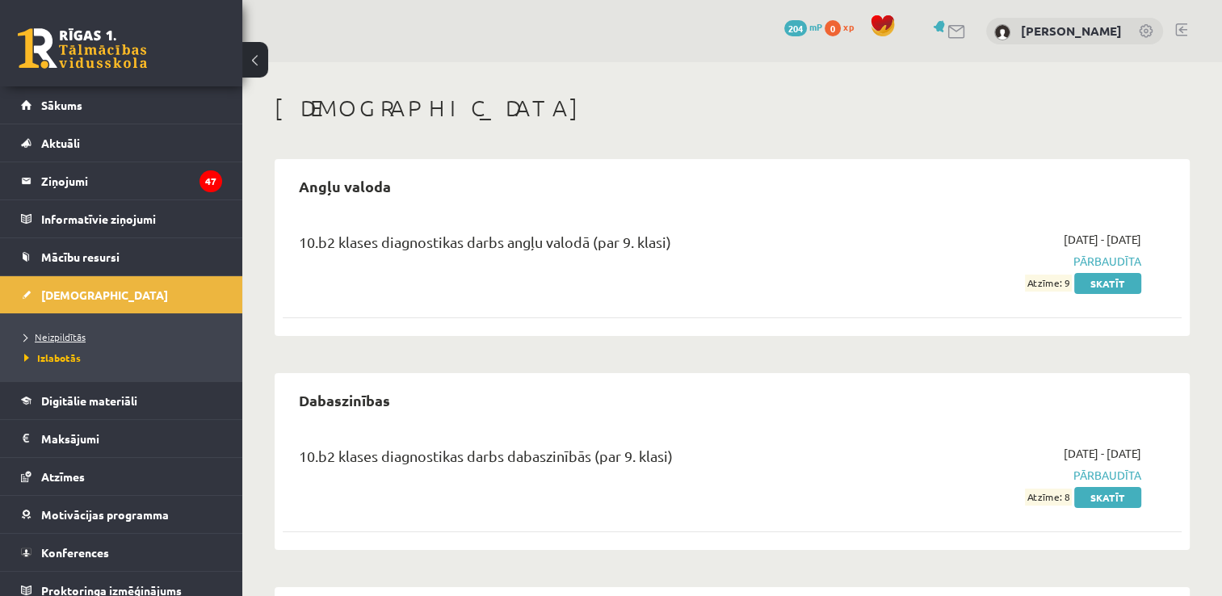
click at [132, 336] on link "Neizpildītās" at bounding box center [125, 336] width 202 height 15
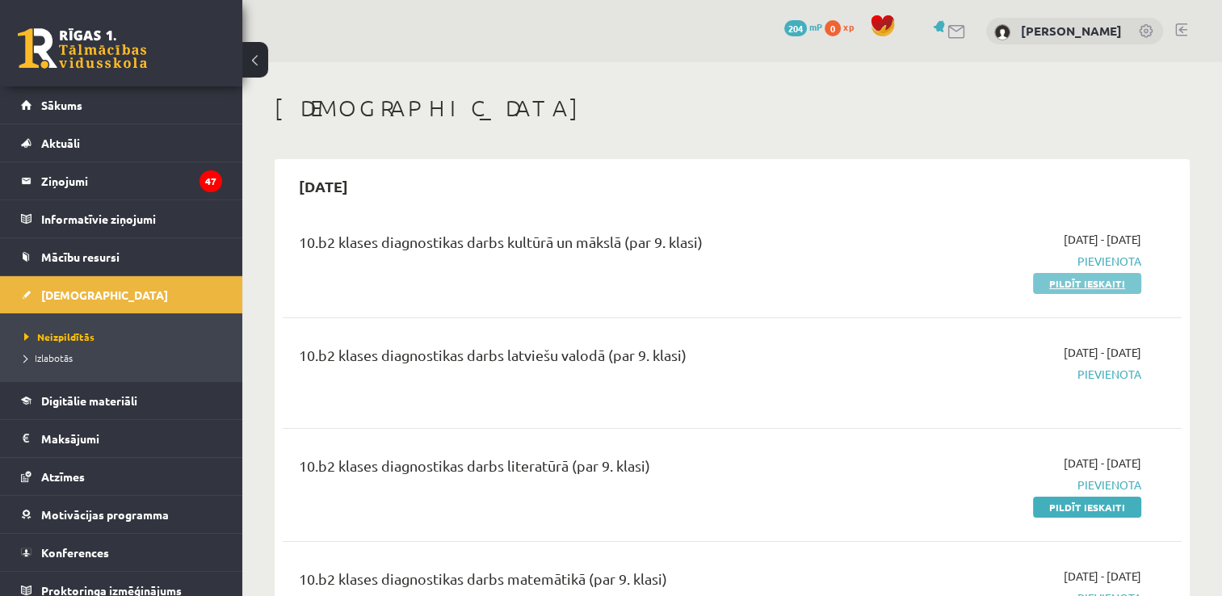
click at [1088, 286] on link "Pildīt ieskaiti" at bounding box center [1087, 283] width 108 height 21
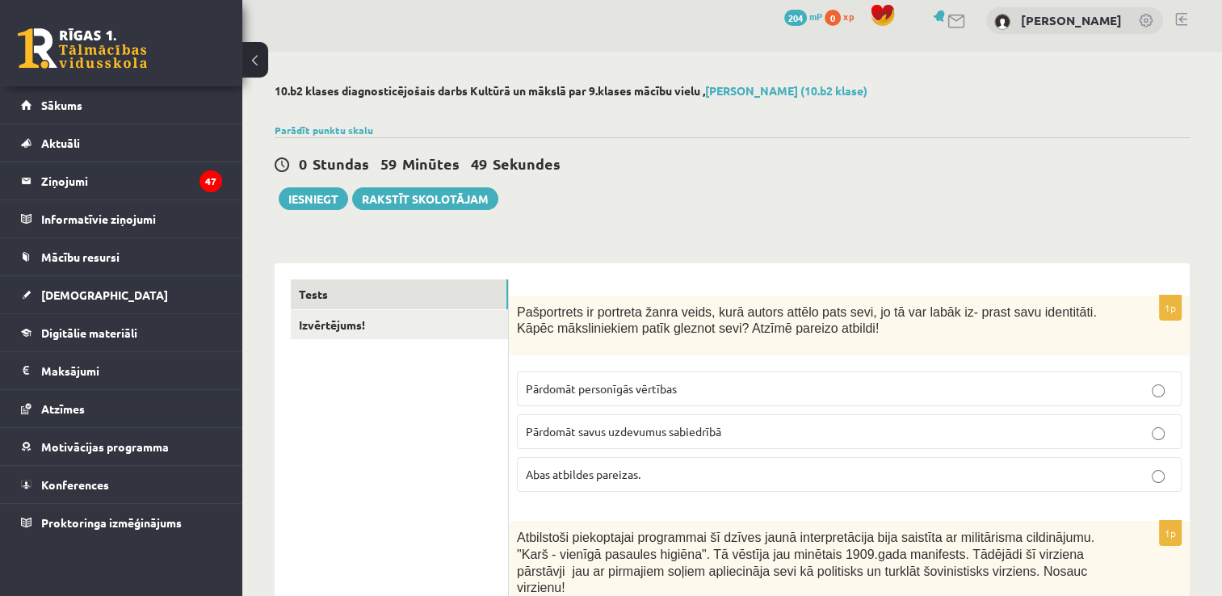
scroll to position [242, 0]
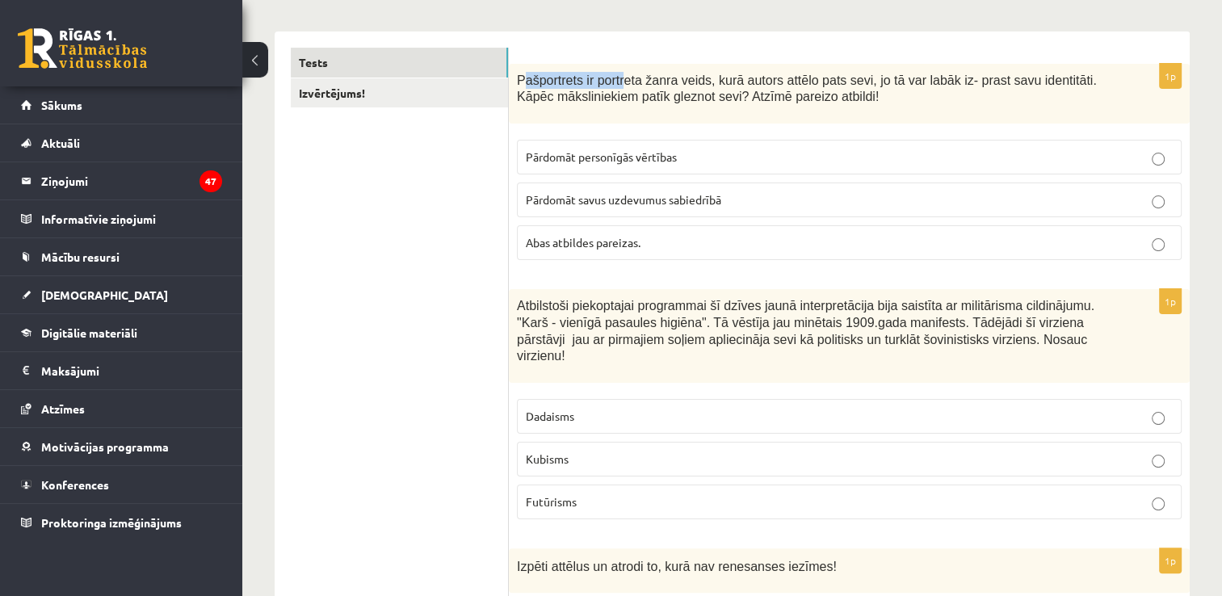
drag, startPoint x: 520, startPoint y: 78, endPoint x: 617, endPoint y: 82, distance: 97.0
click at [617, 82] on span "Pašportrets ir portreta žanra veids, kurā autors attēlo pats sevi, jo tā var la…" at bounding box center [807, 88] width 580 height 31
drag, startPoint x: 617, startPoint y: 82, endPoint x: 520, endPoint y: 63, distance: 98.7
click at [552, 65] on div "Pašportrets ir portreta žanra veids, kurā autors attēlo pats sevi, jo tā var la…" at bounding box center [849, 94] width 681 height 61
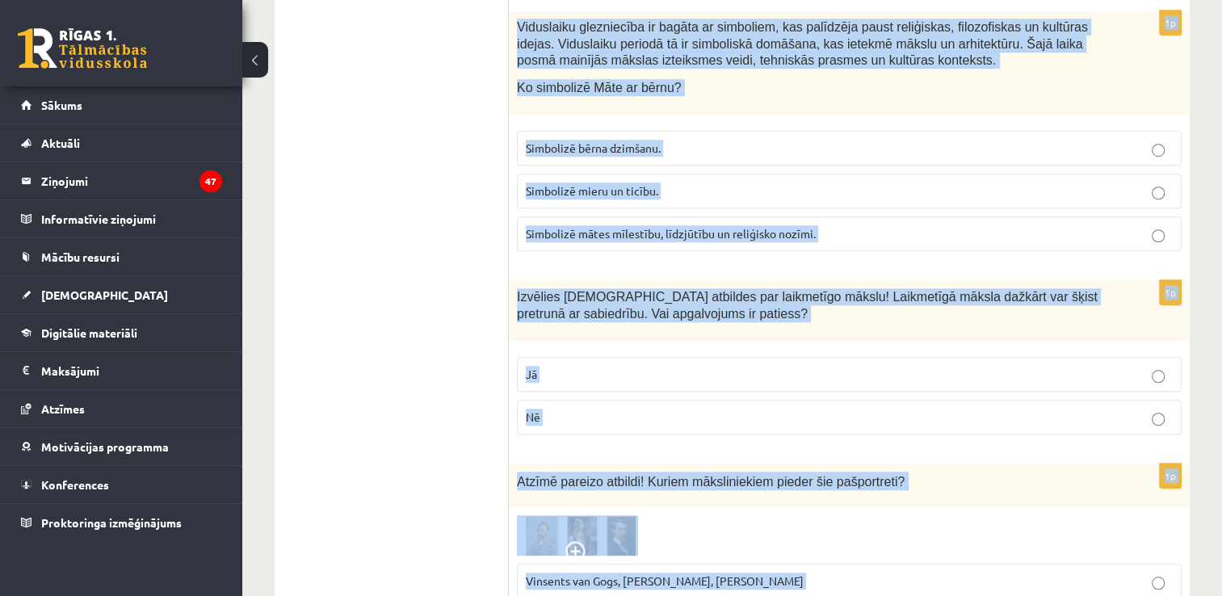
scroll to position [7300, 0]
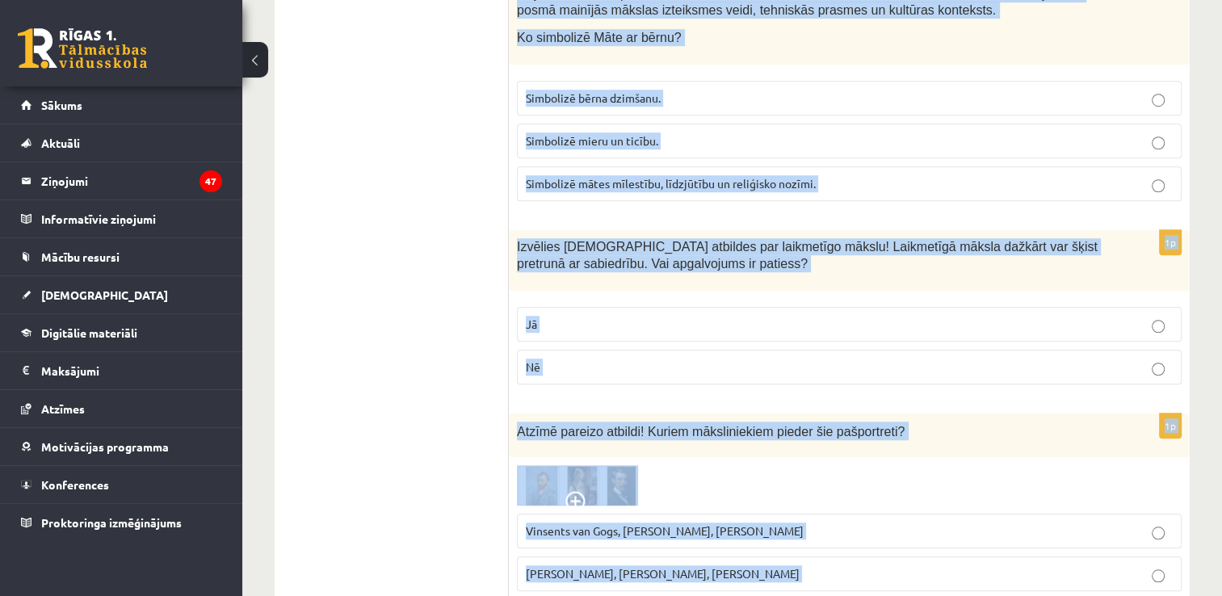
drag, startPoint x: 516, startPoint y: 81, endPoint x: 1045, endPoint y: 570, distance: 720.5
copy form "Loremipsumd si ametcons adipi elits, doei tempor incidi utla etdo, ma al eni ad…"
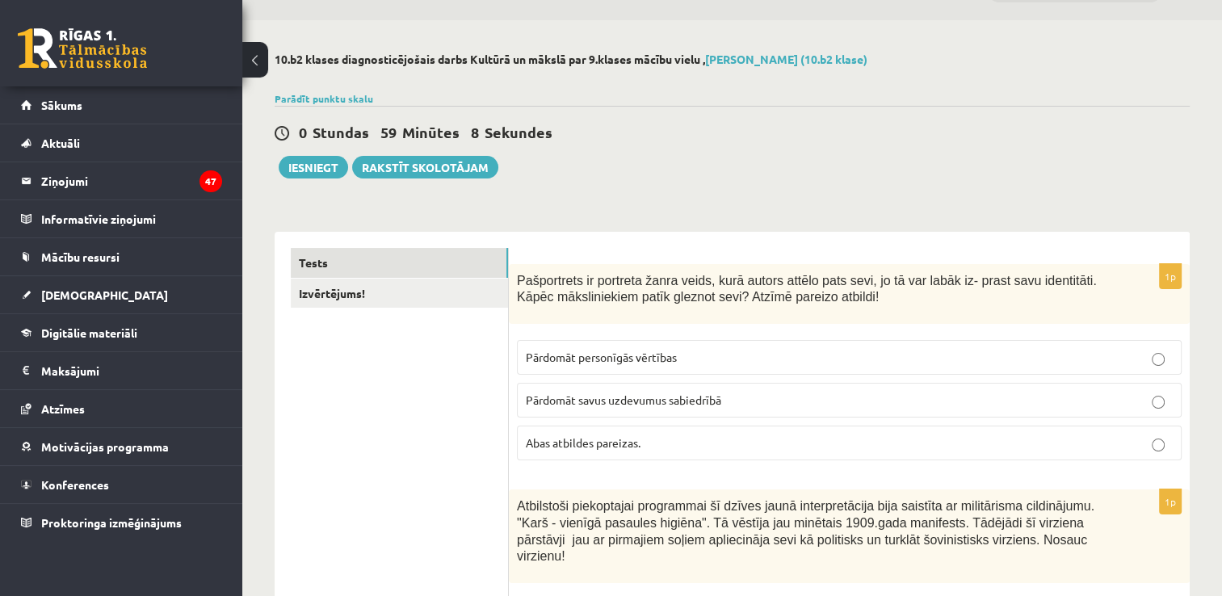
scroll to position [81, 0]
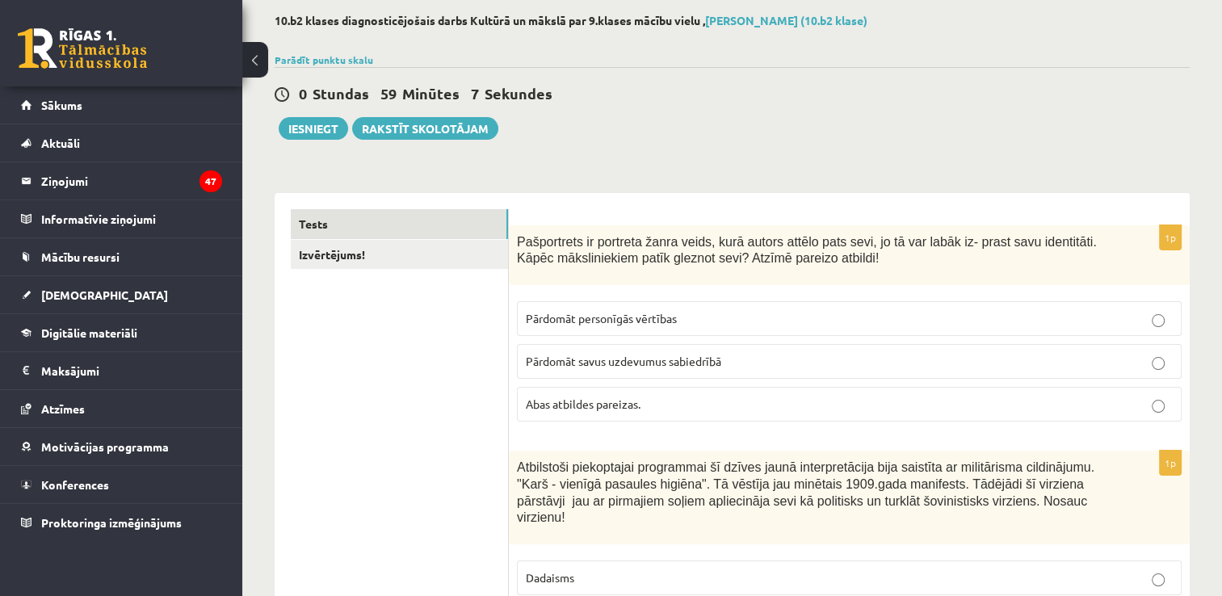
click at [633, 408] on span "Abas atbildes pareizas." at bounding box center [583, 403] width 115 height 15
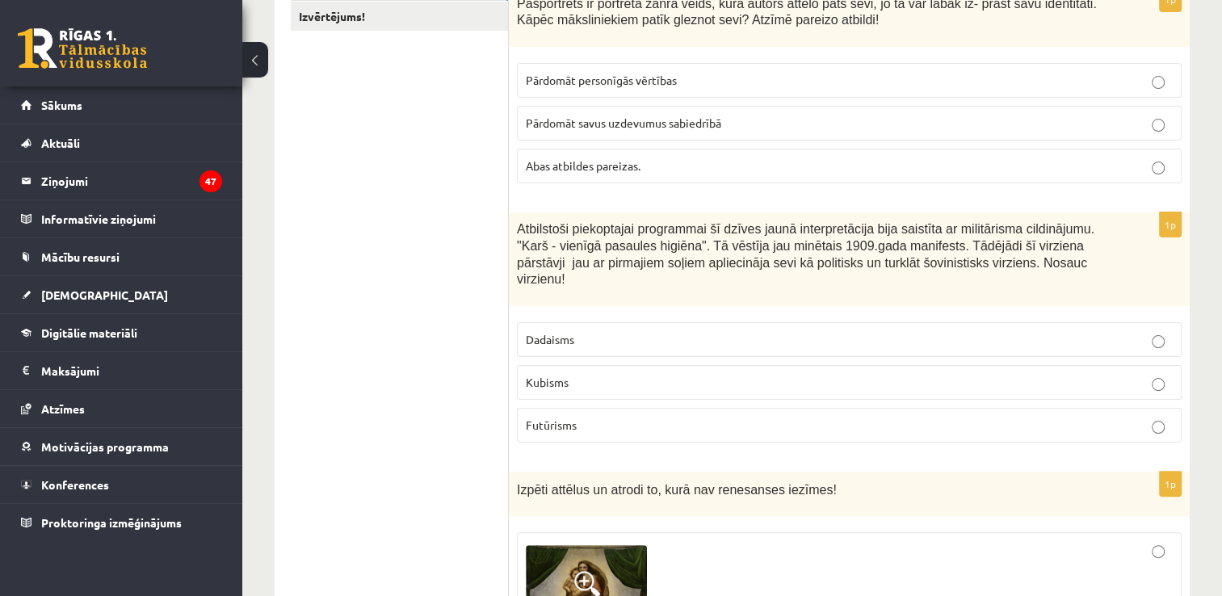
scroll to position [323, 0]
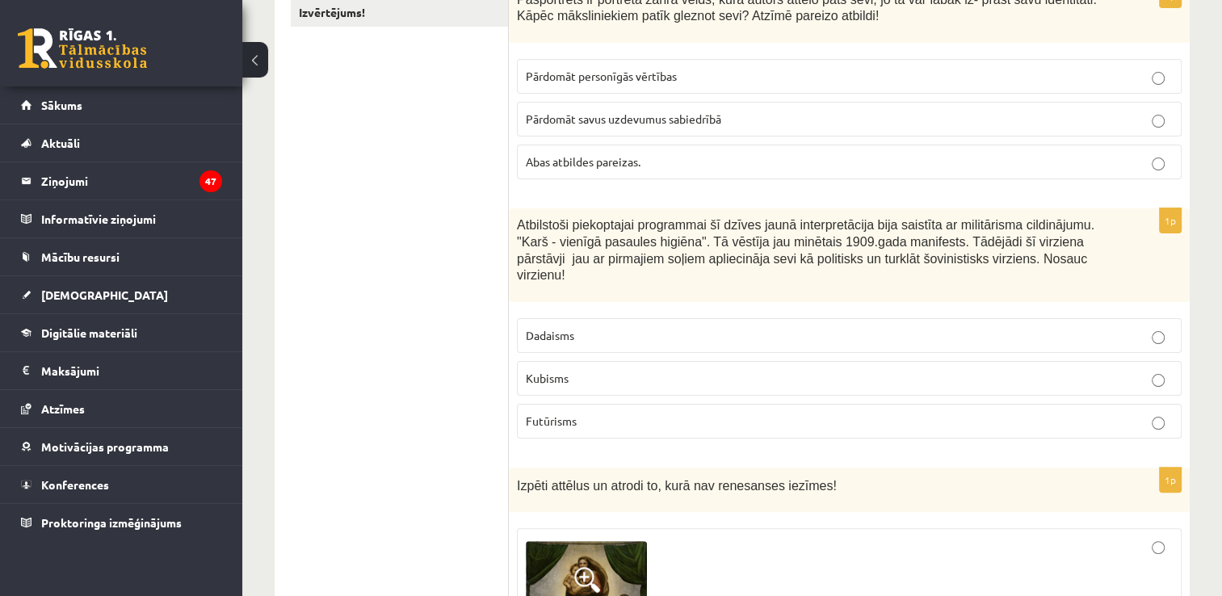
click at [588, 413] on p "Futūrisms" at bounding box center [849, 421] width 647 height 17
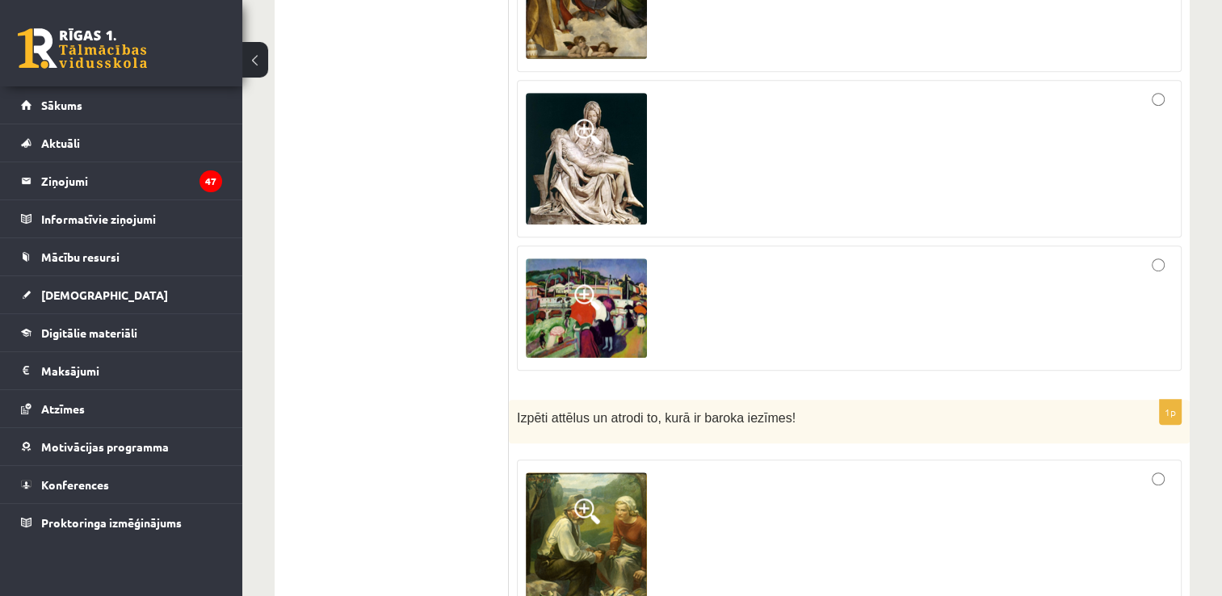
scroll to position [969, 0]
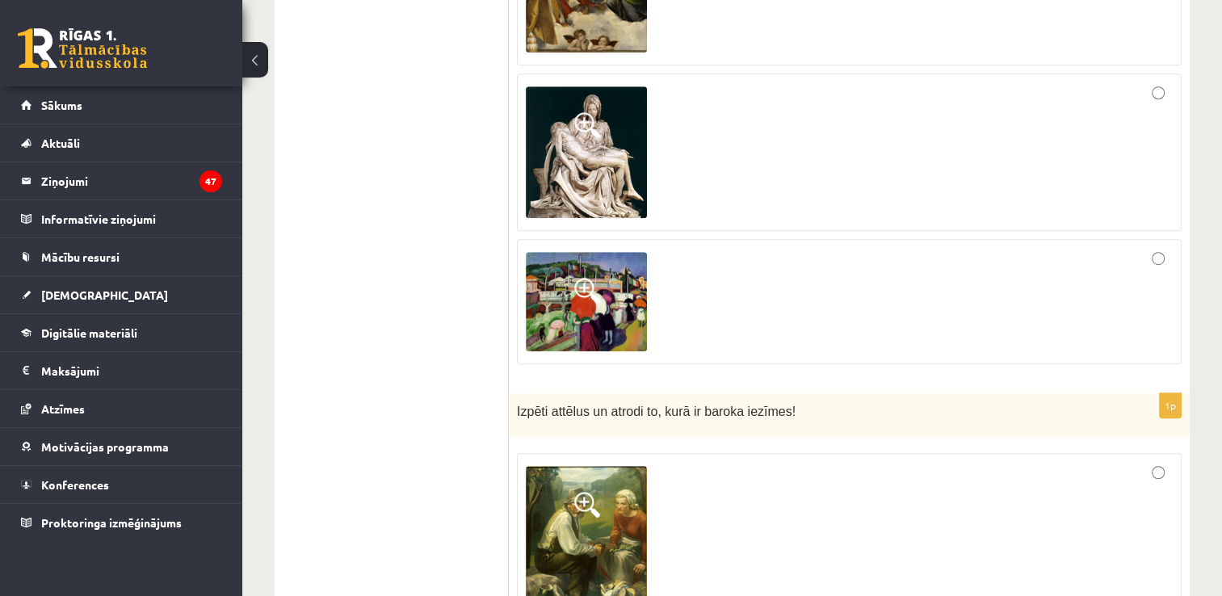
click at [1172, 248] on div at bounding box center [849, 301] width 647 height 107
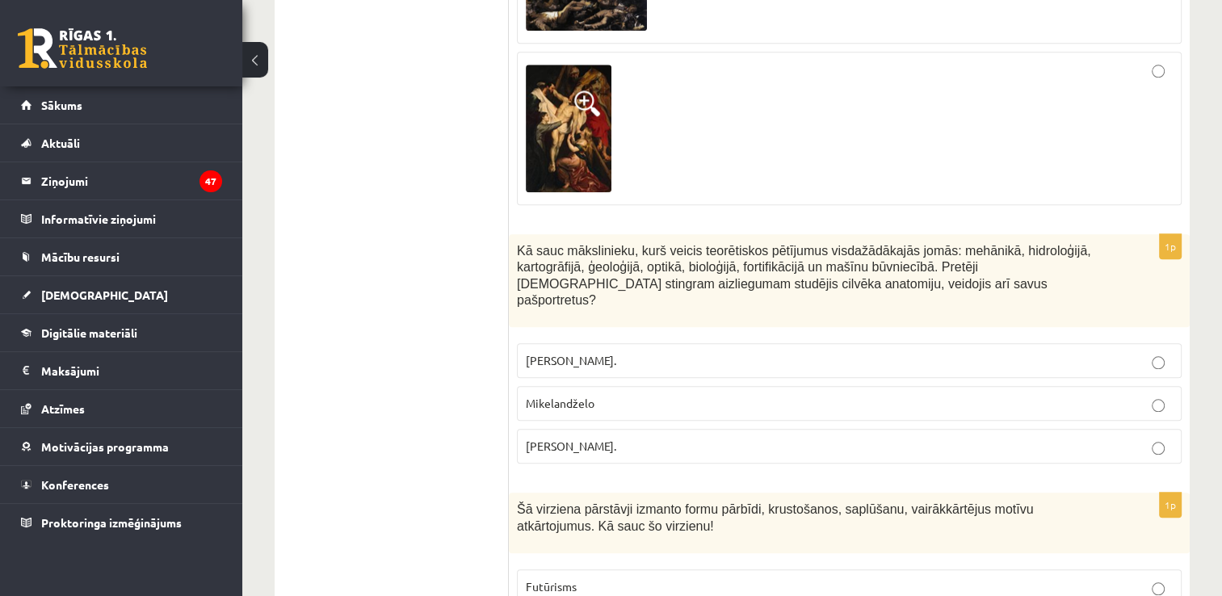
scroll to position [1776, 0]
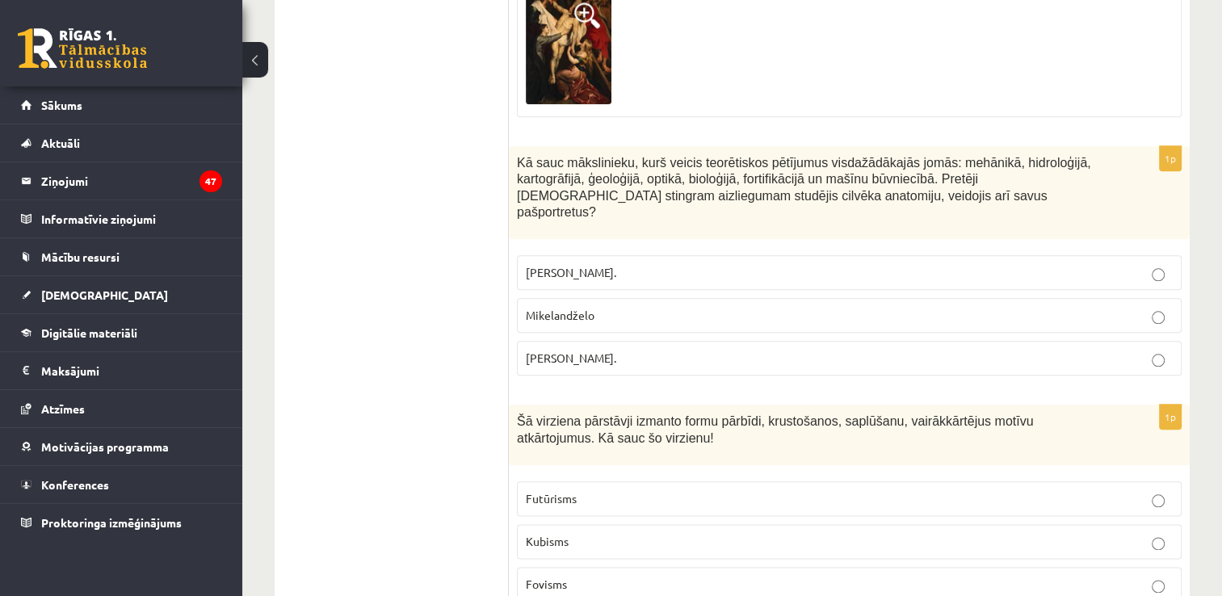
click at [628, 350] on p "[PERSON_NAME]." at bounding box center [849, 358] width 647 height 17
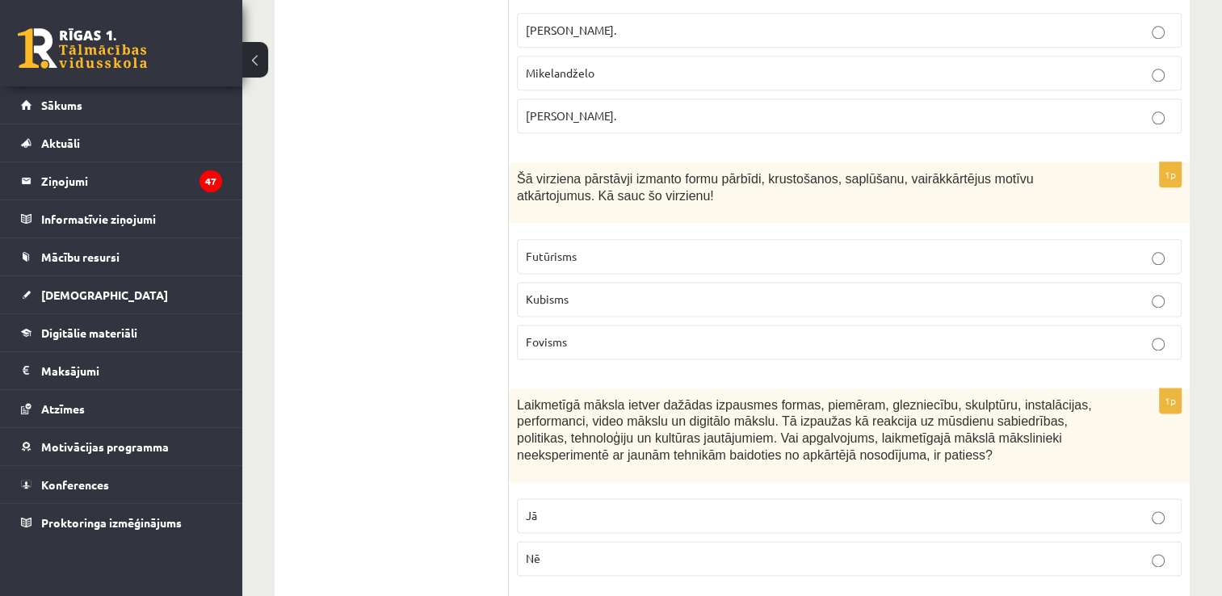
scroll to position [2099, 0]
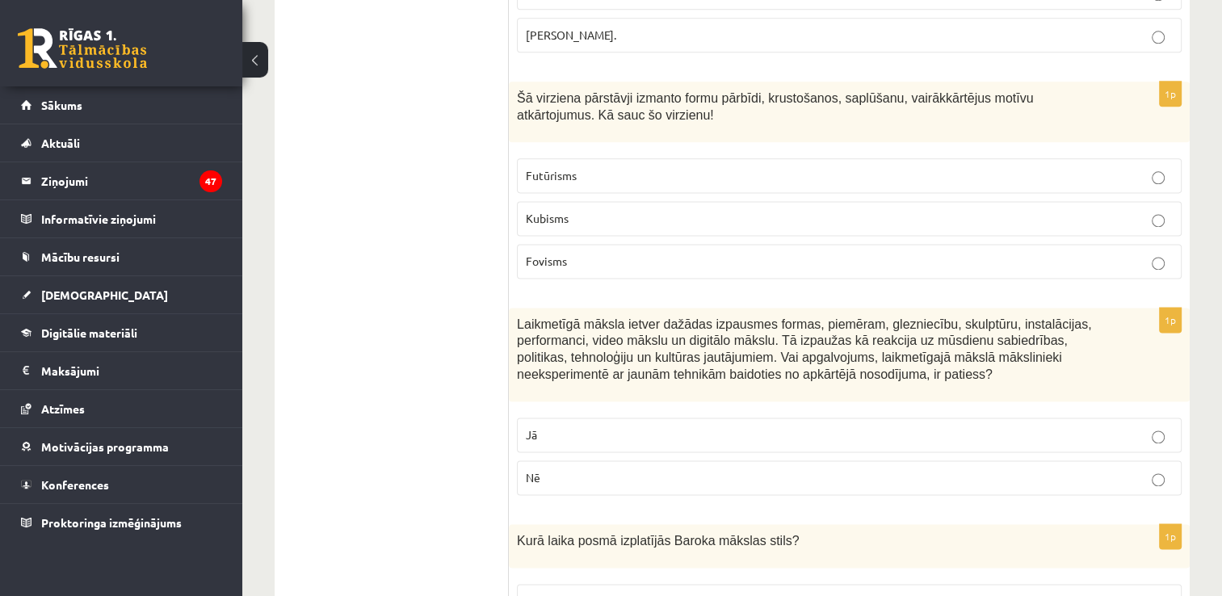
click at [588, 210] on p "Kubisms" at bounding box center [849, 218] width 647 height 17
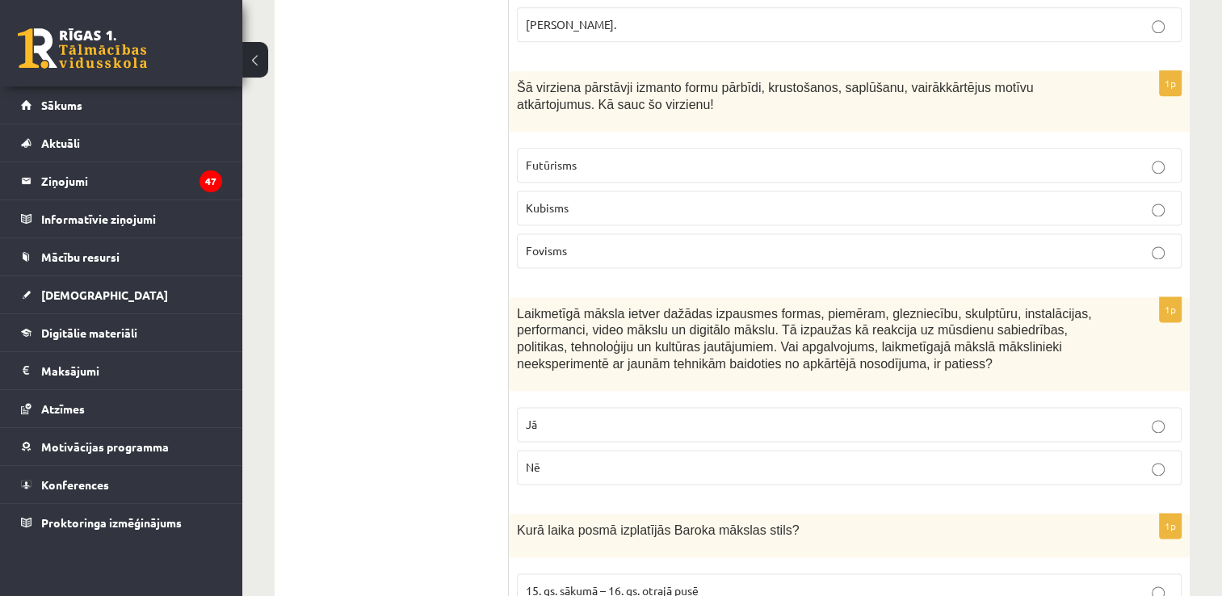
scroll to position [2261, 0]
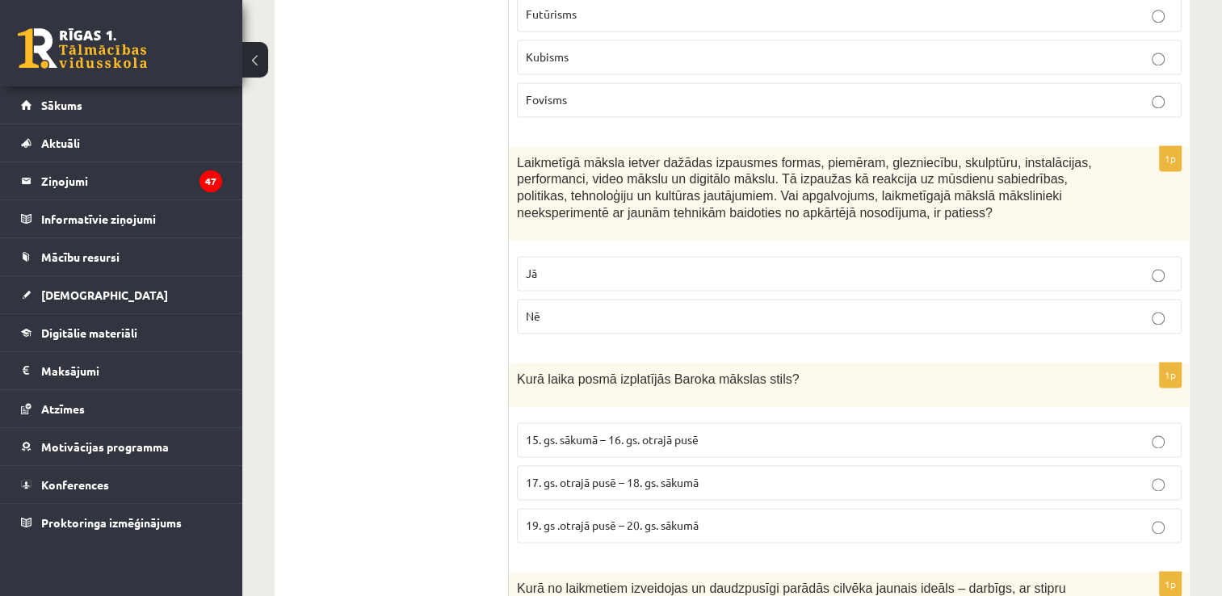
click at [616, 299] on label "Nē" at bounding box center [849, 316] width 665 height 35
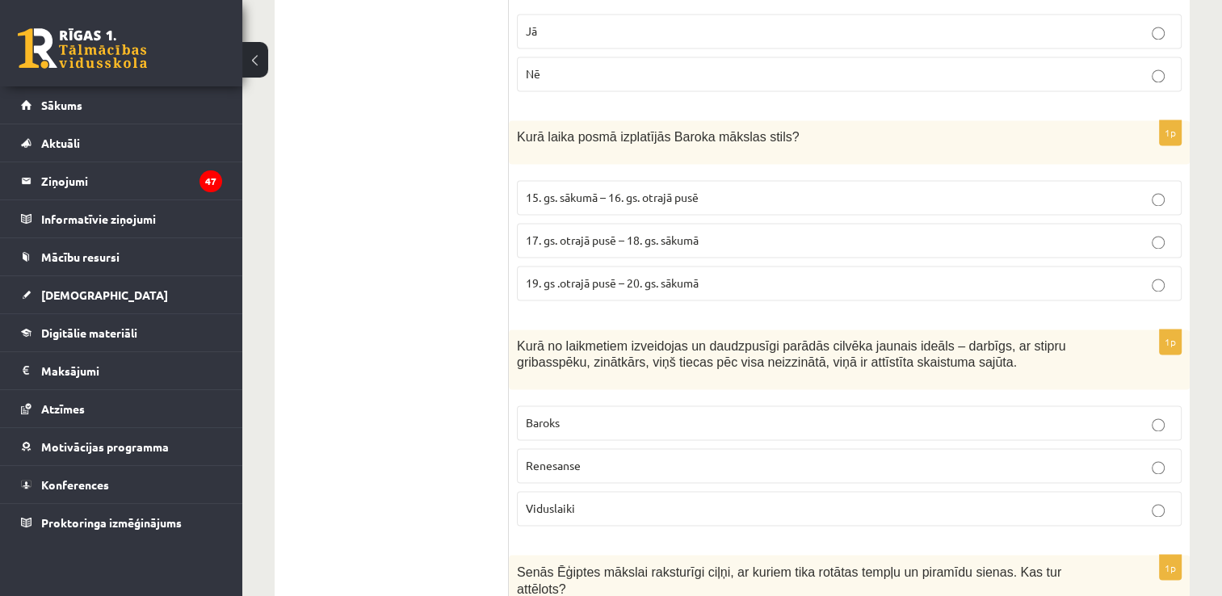
drag, startPoint x: 609, startPoint y: 197, endPoint x: 628, endPoint y: 186, distance: 22.4
click at [610, 233] on span "17. gs. otrajā pusē – 18. gs. sākumā" at bounding box center [612, 240] width 173 height 15
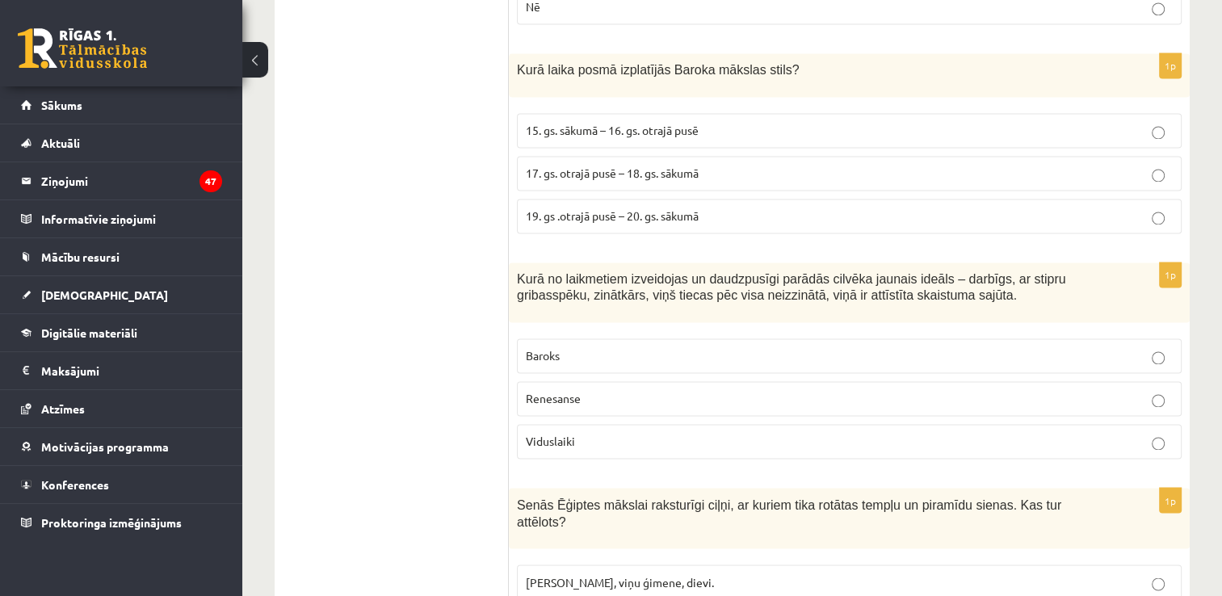
scroll to position [2665, 0]
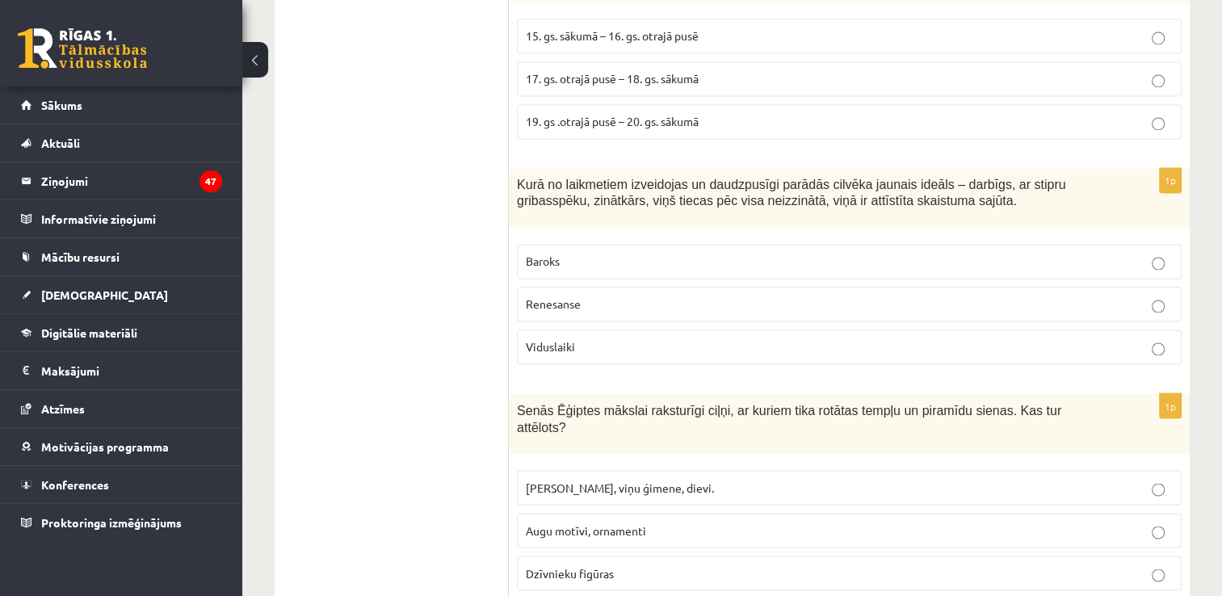
click at [623, 296] on p "Renesanse" at bounding box center [849, 304] width 647 height 17
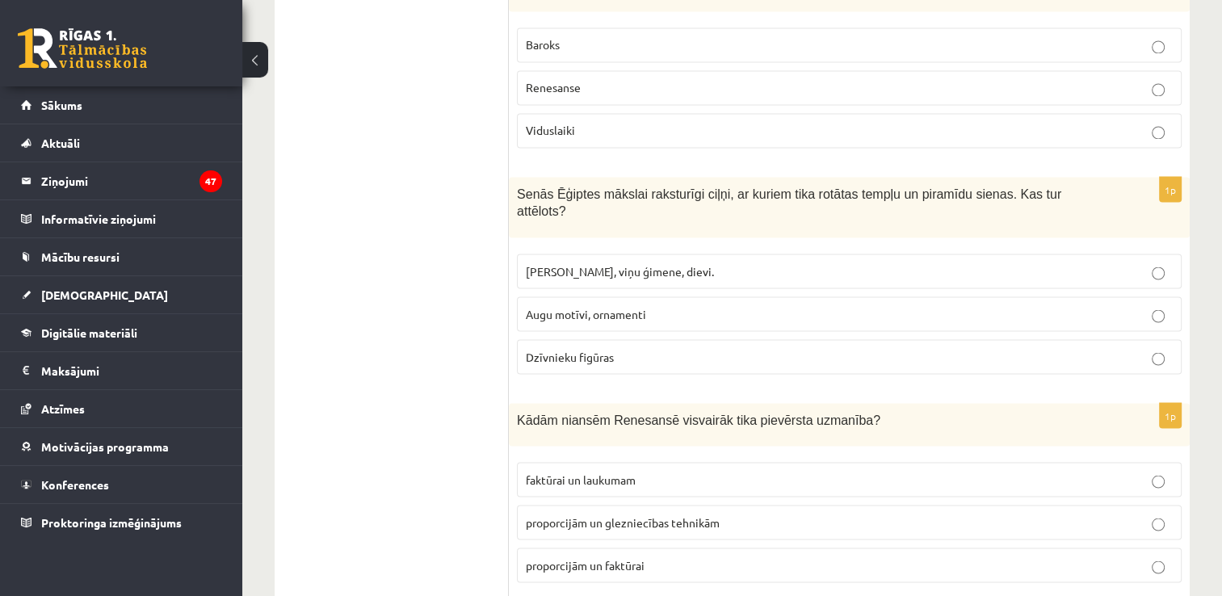
scroll to position [2907, 0]
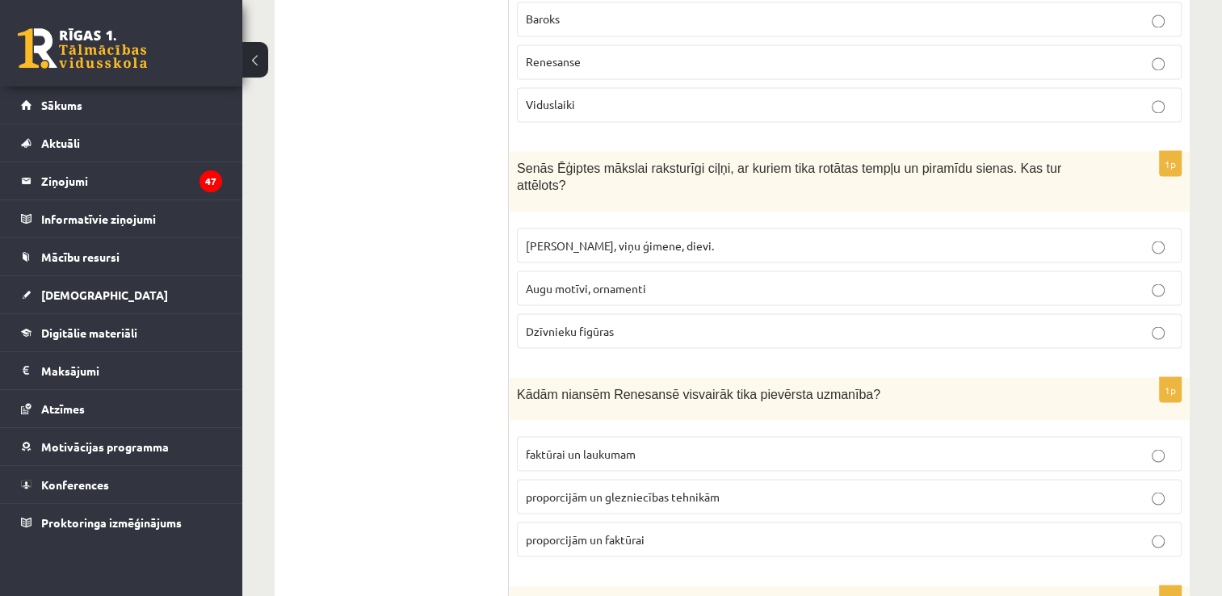
click at [671, 237] on p "[PERSON_NAME], viņu ģimene, dievi." at bounding box center [849, 245] width 647 height 17
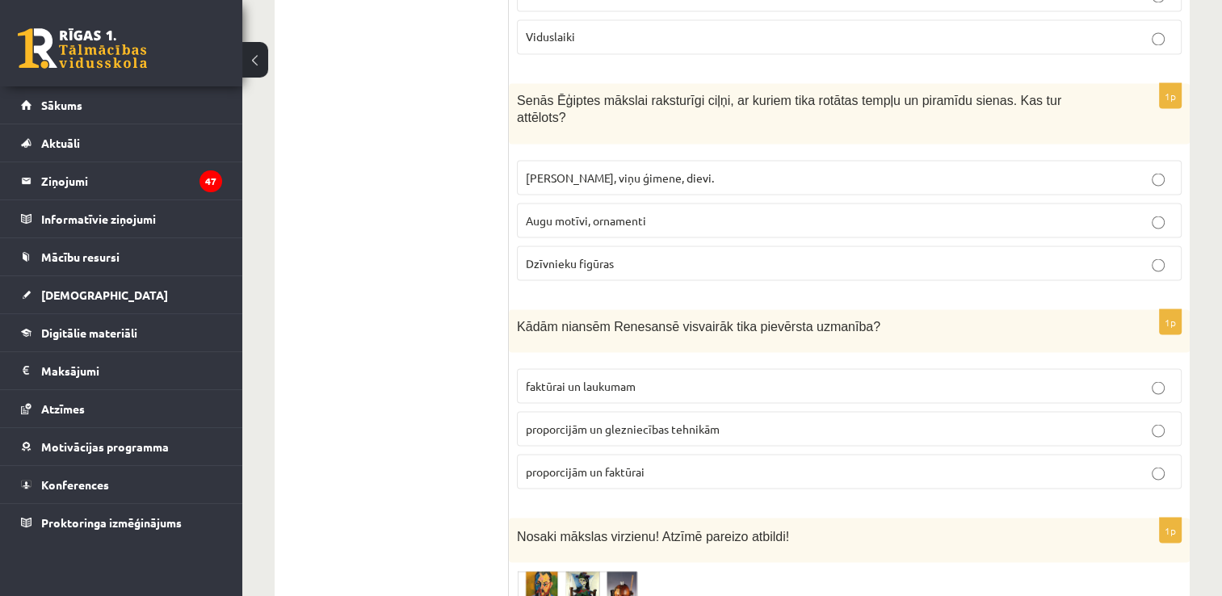
scroll to position [3068, 0]
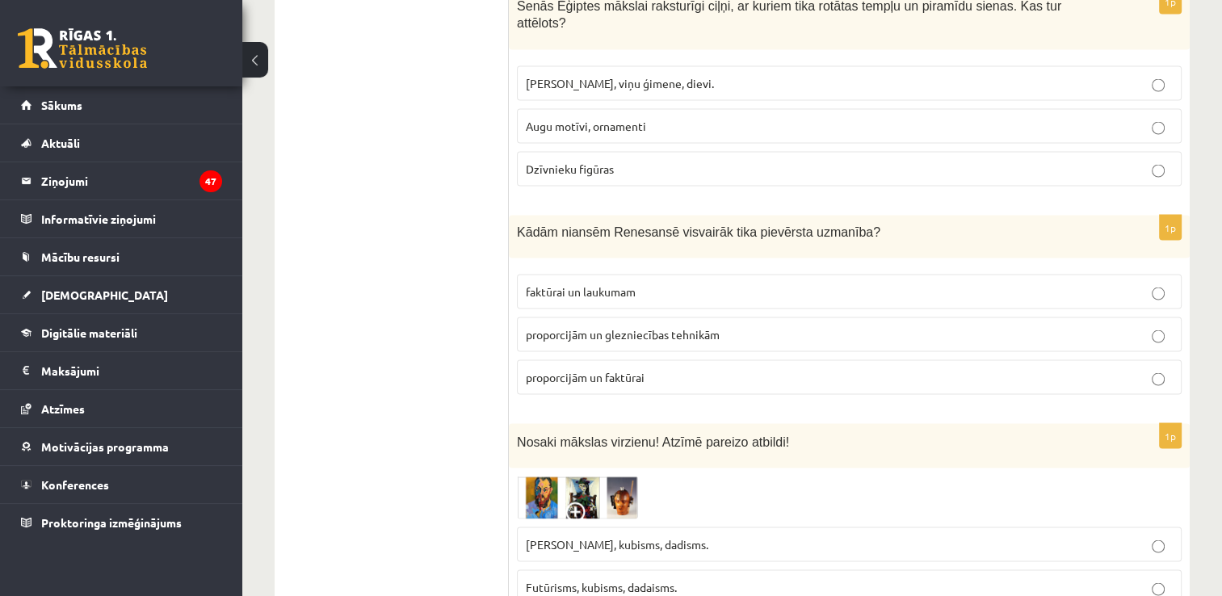
click at [652, 327] on span "proporcijām un glezniecības tehnikām" at bounding box center [623, 334] width 194 height 15
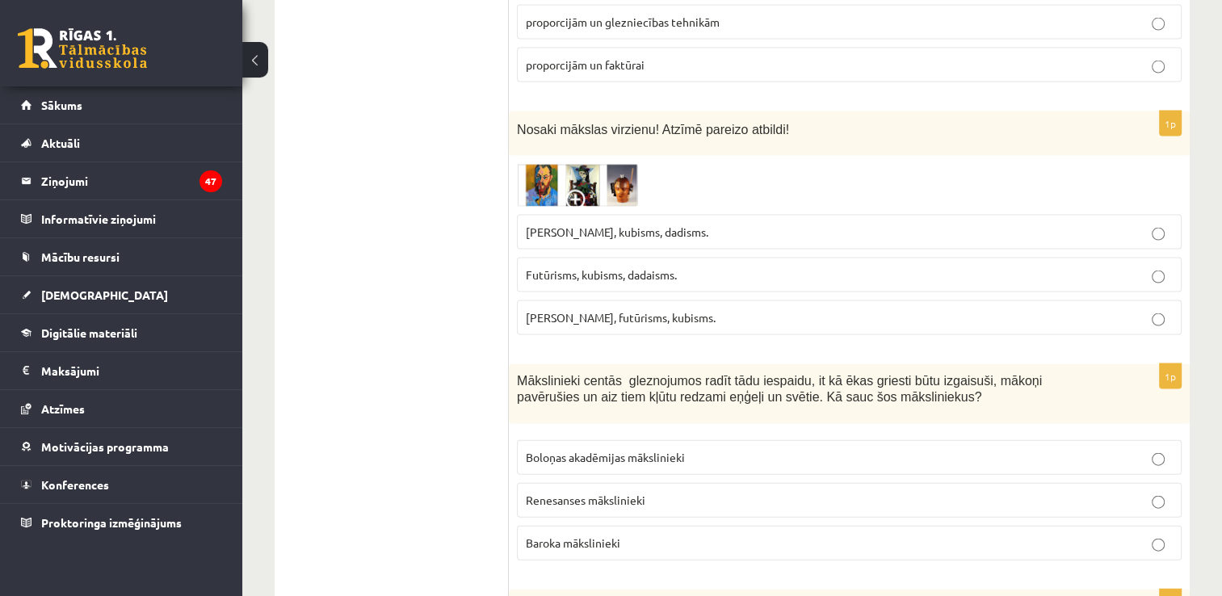
scroll to position [3391, 0]
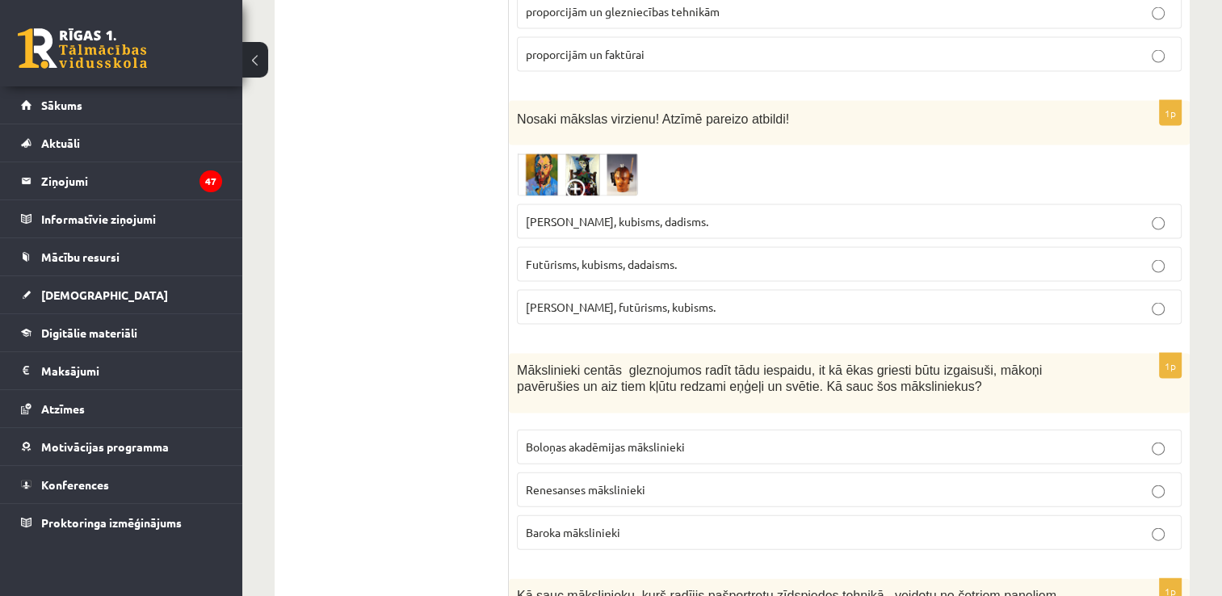
click at [594, 257] on span "Futūrisms, kubisms, dadaisms." at bounding box center [601, 264] width 151 height 15
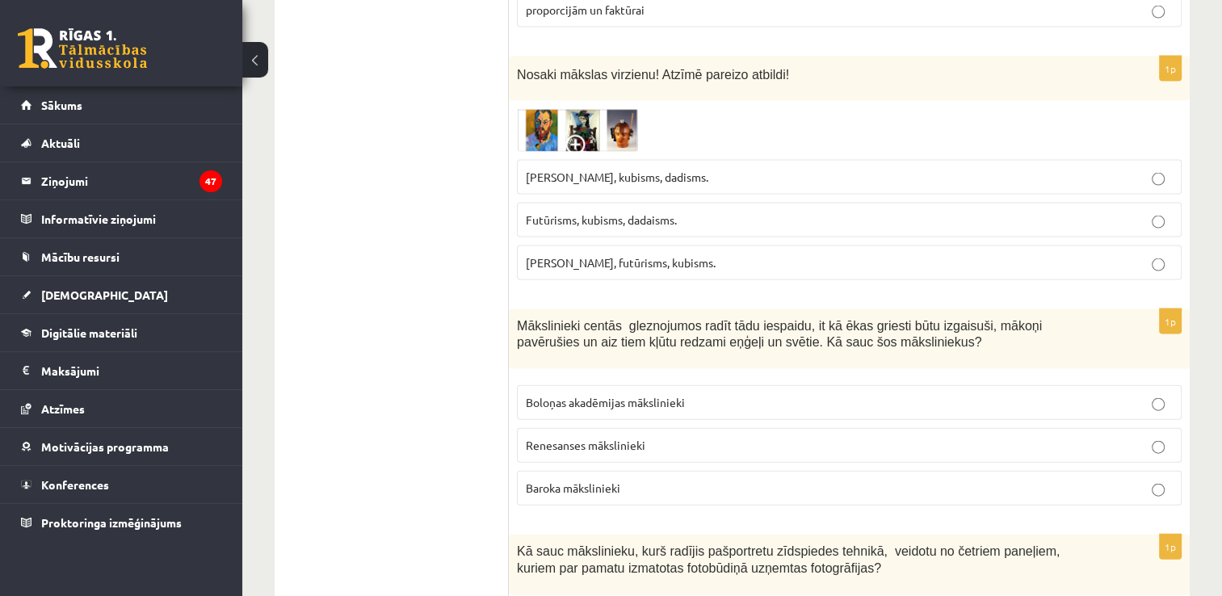
scroll to position [3472, 0]
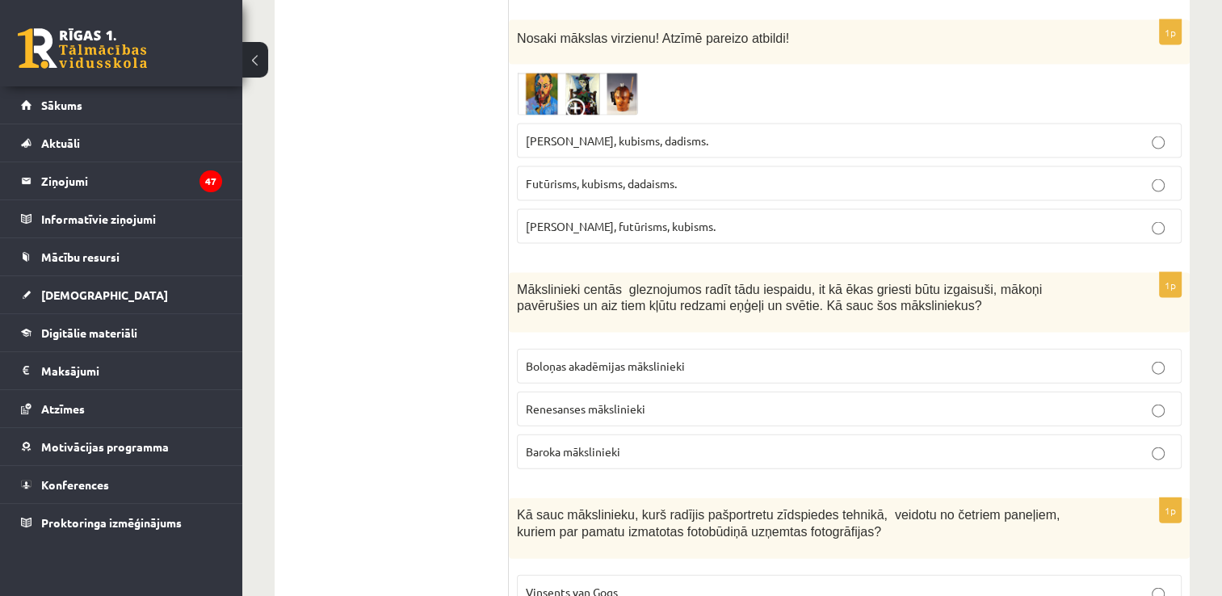
click at [640, 443] on p "Baroka mākslinieki" at bounding box center [849, 451] width 647 height 17
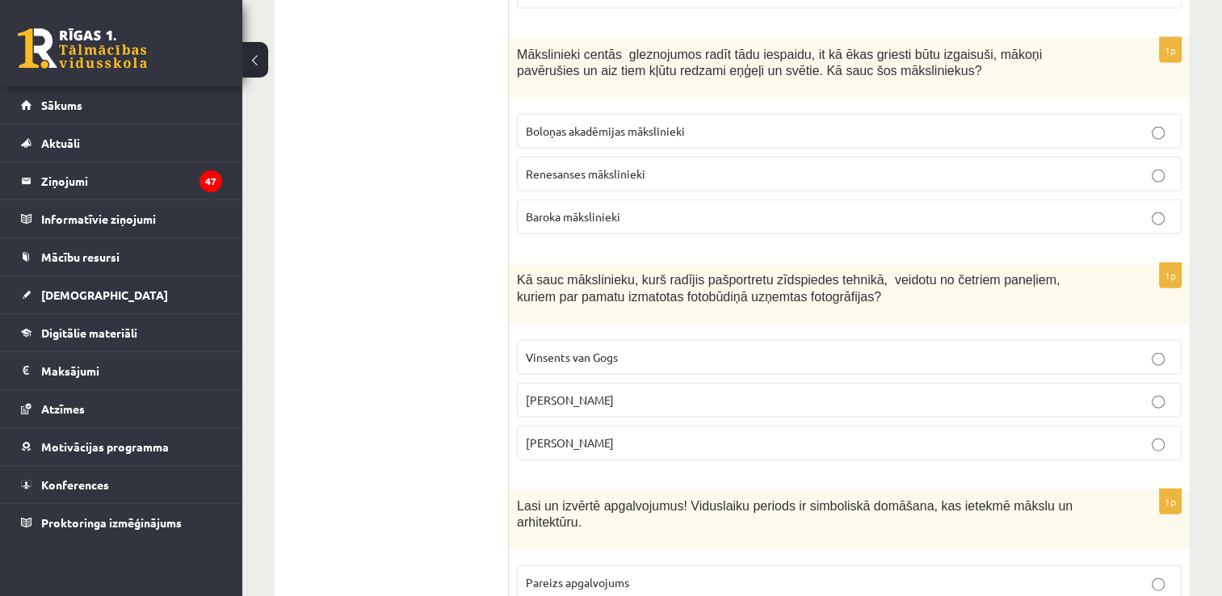
scroll to position [3795, 0]
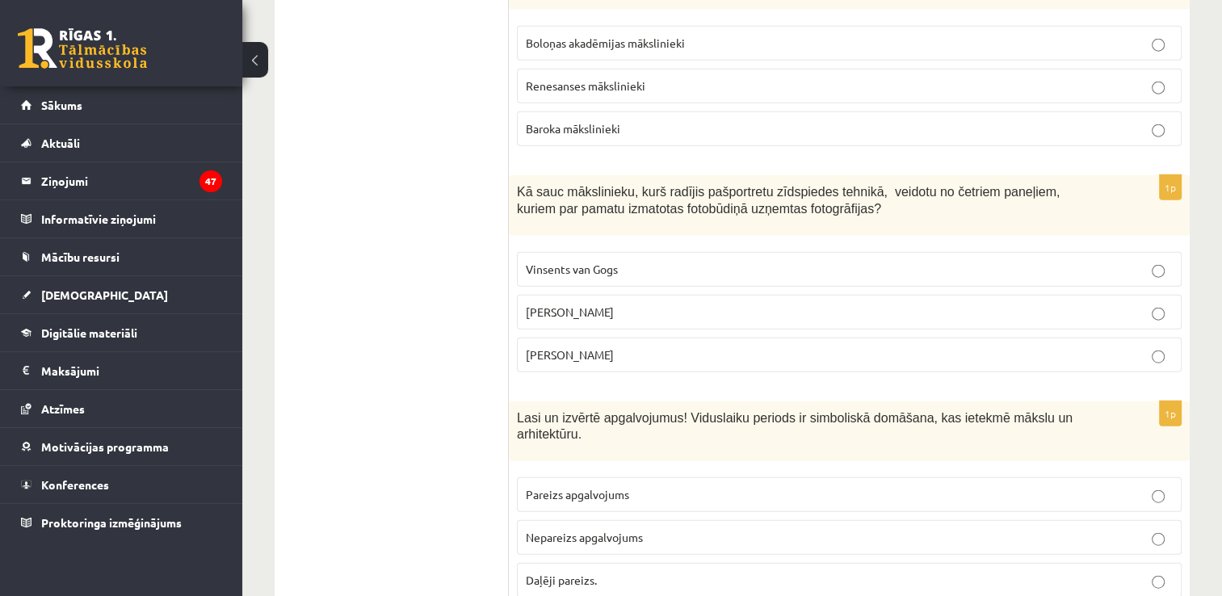
click at [652, 304] on p "[PERSON_NAME]" at bounding box center [849, 312] width 647 height 17
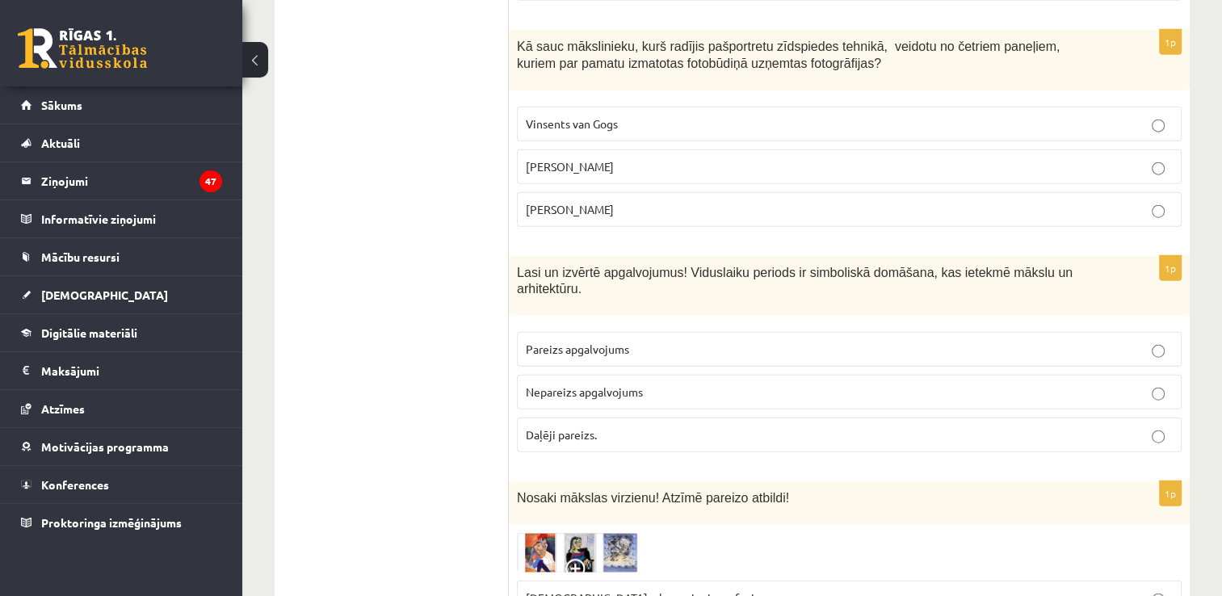
scroll to position [3957, 0]
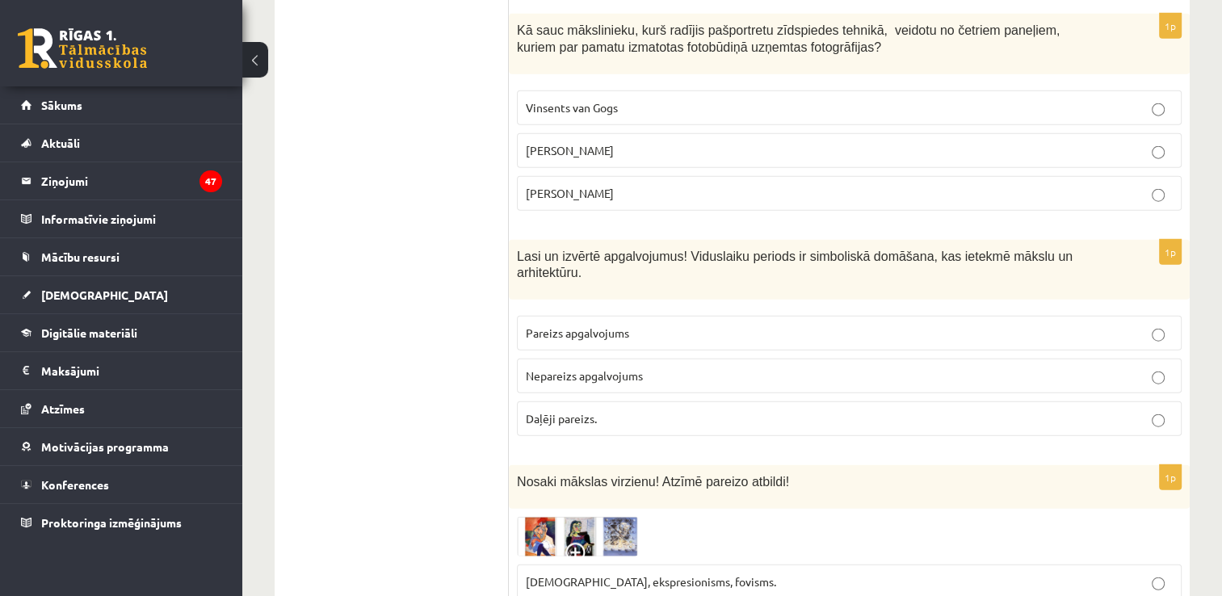
click at [599, 325] on span "Pareizs apgalvojums" at bounding box center [577, 332] width 103 height 15
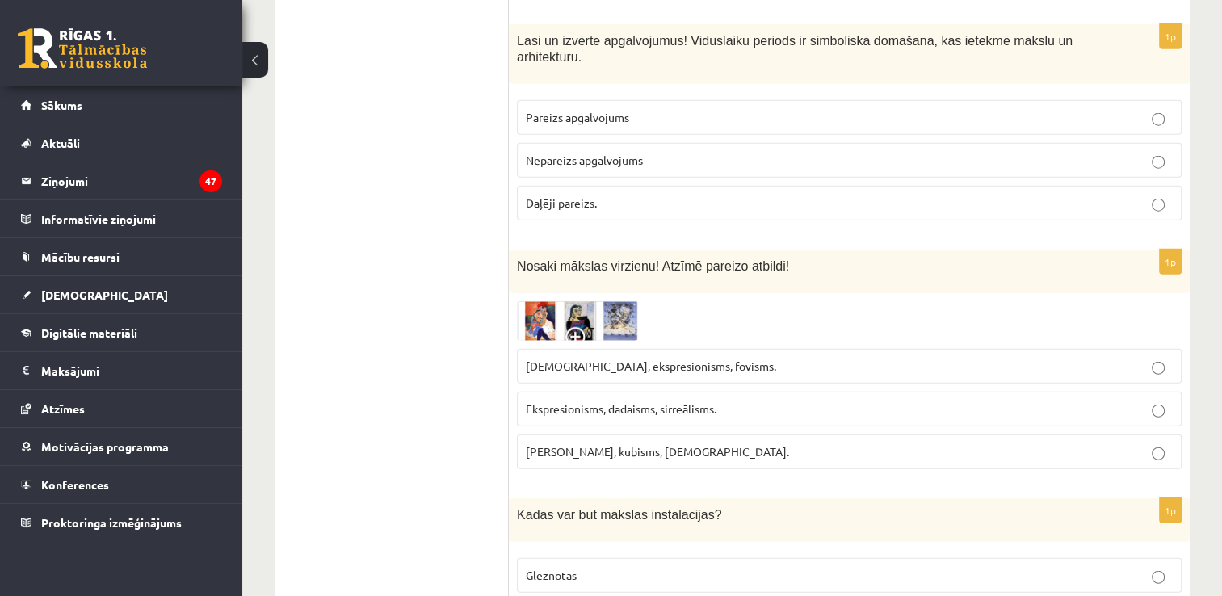
scroll to position [4199, 0]
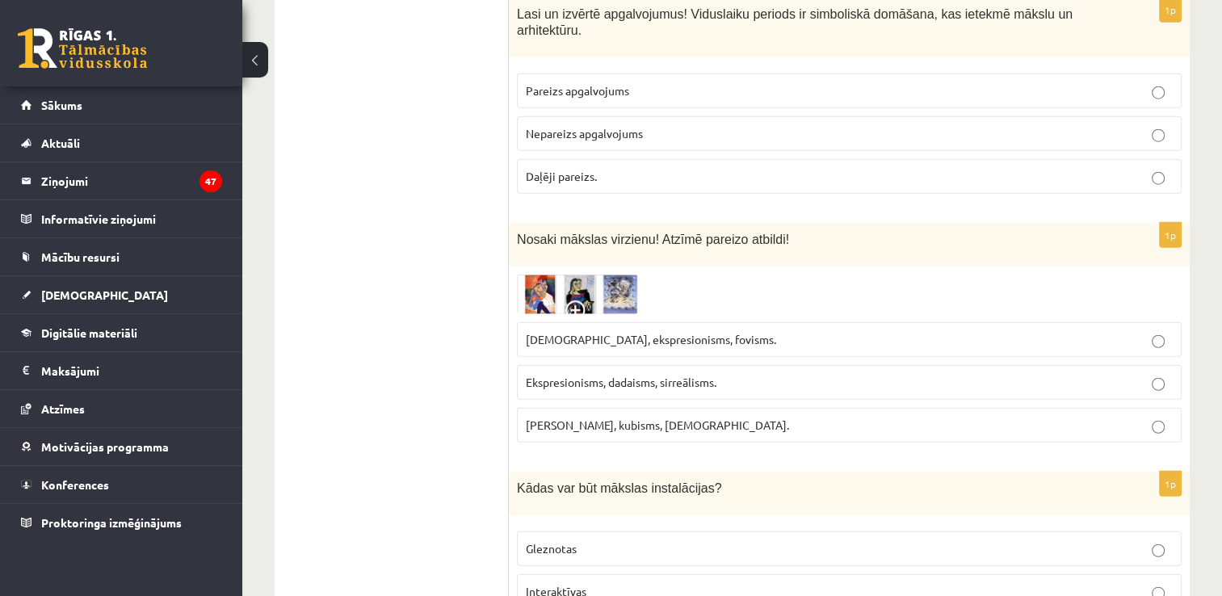
click at [601, 375] on span "Ekspresionisms, dadaisms, sirreālisms." at bounding box center [621, 382] width 191 height 15
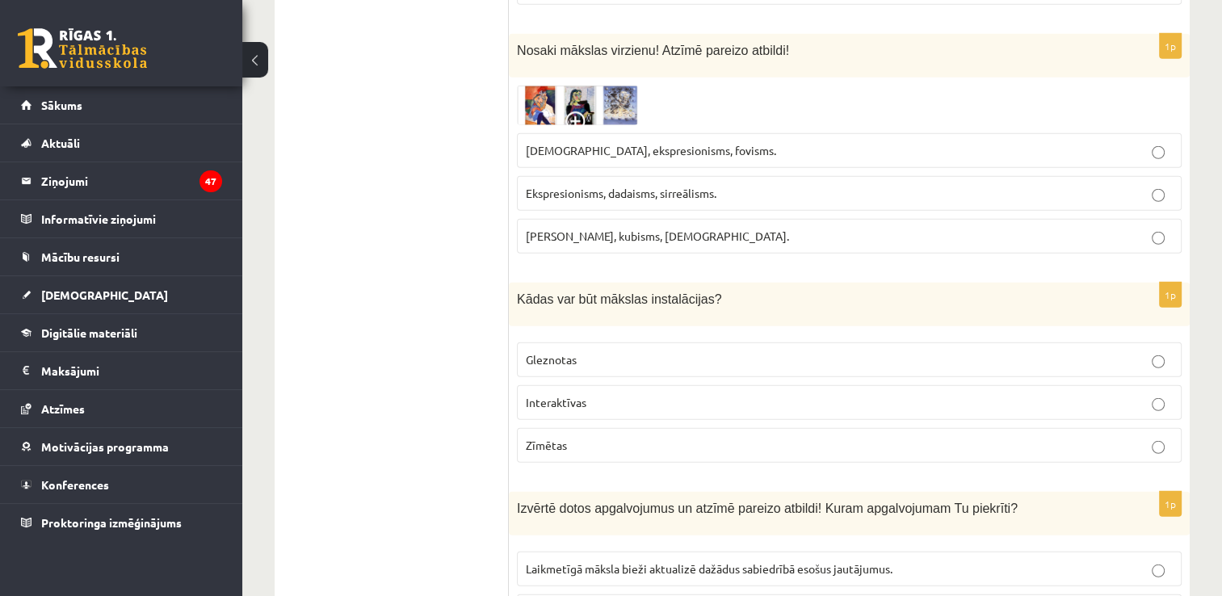
scroll to position [4360, 0]
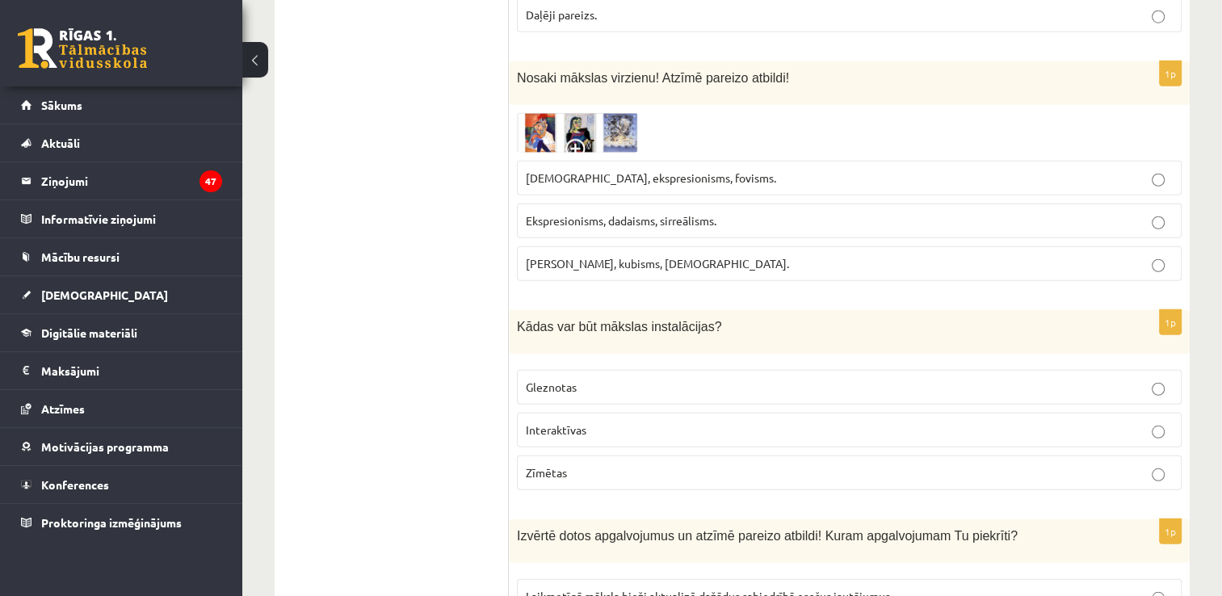
click at [626, 113] on img at bounding box center [577, 133] width 121 height 40
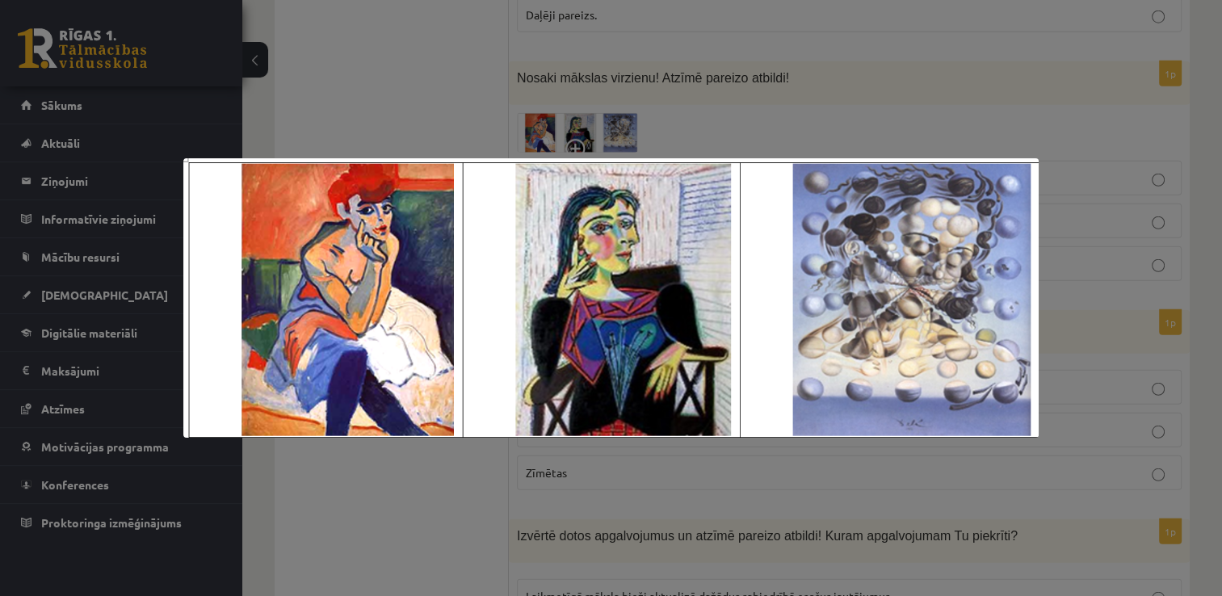
click at [1076, 44] on div at bounding box center [611, 298] width 1222 height 596
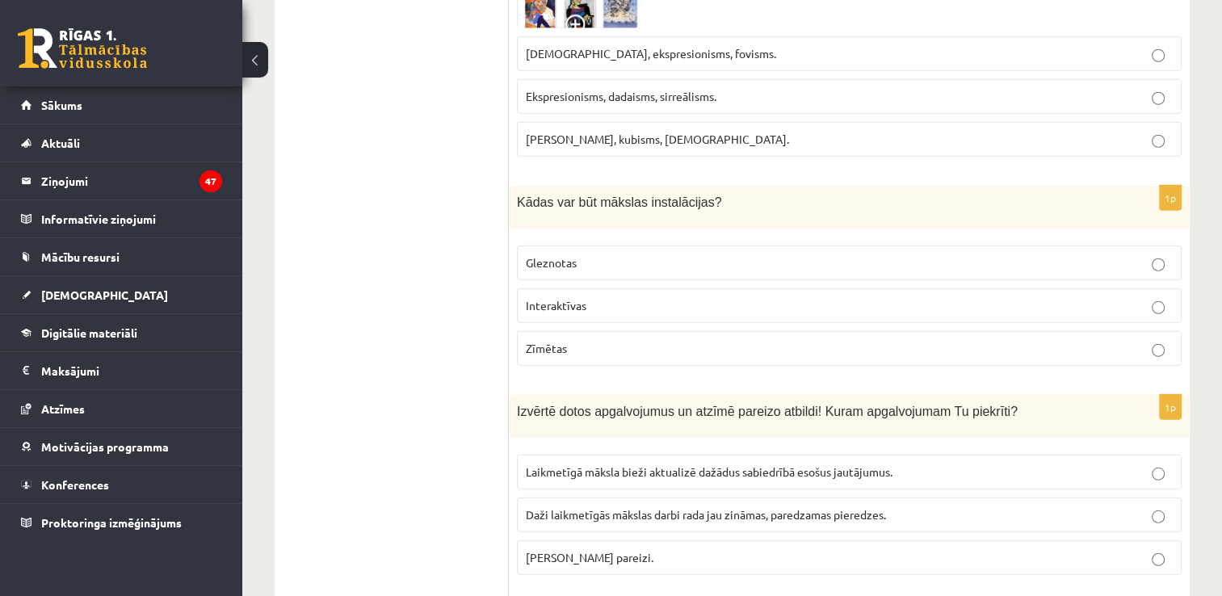
scroll to position [4522, 0]
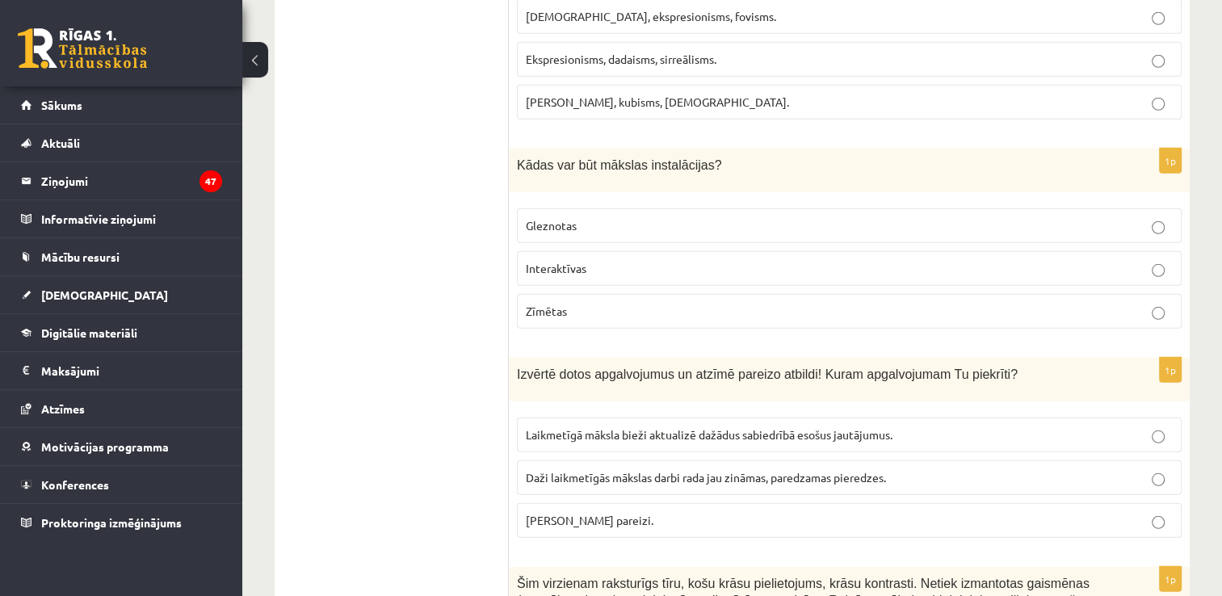
click at [616, 260] on p "Interaktīvas" at bounding box center [849, 268] width 647 height 17
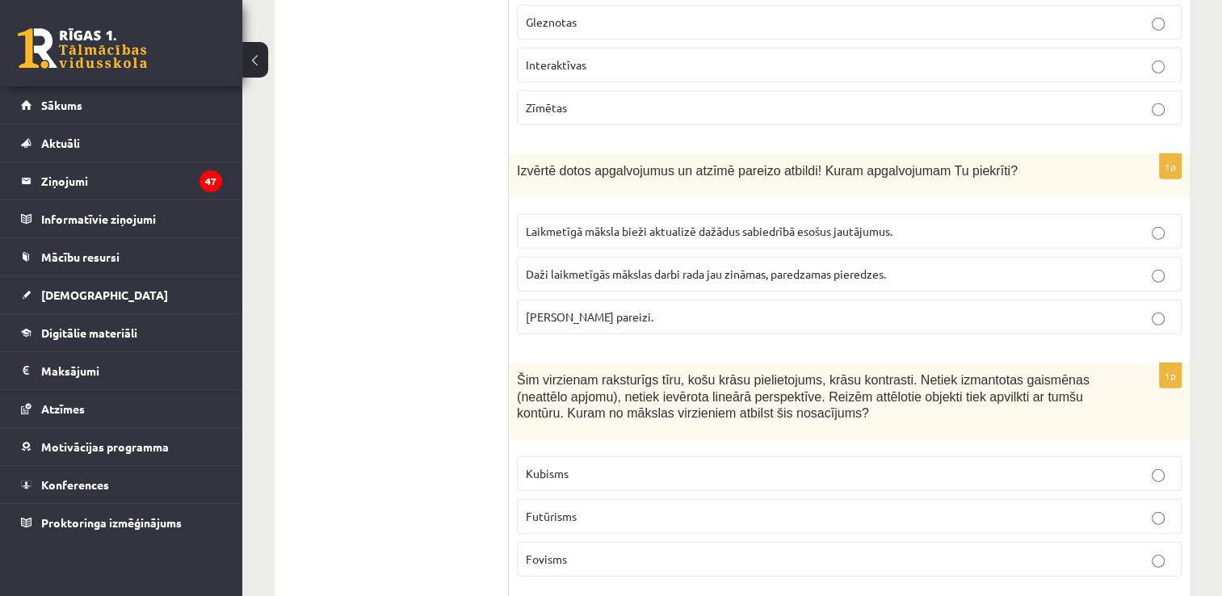
scroll to position [4764, 0]
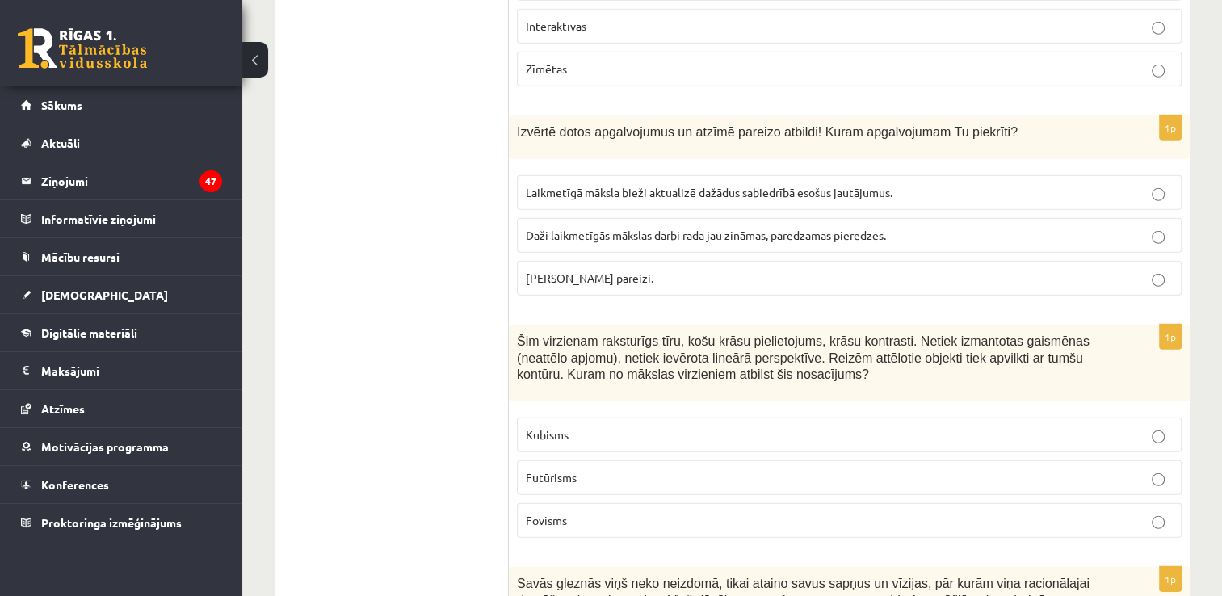
click at [649, 270] on p "[PERSON_NAME] pareizi." at bounding box center [849, 278] width 647 height 17
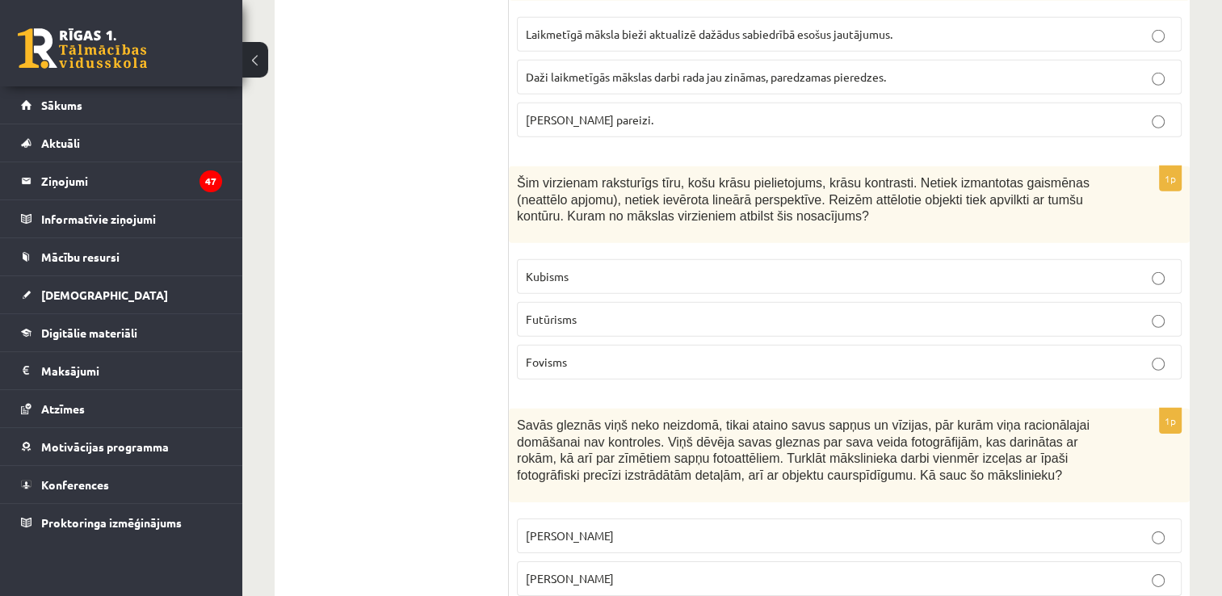
scroll to position [4926, 0]
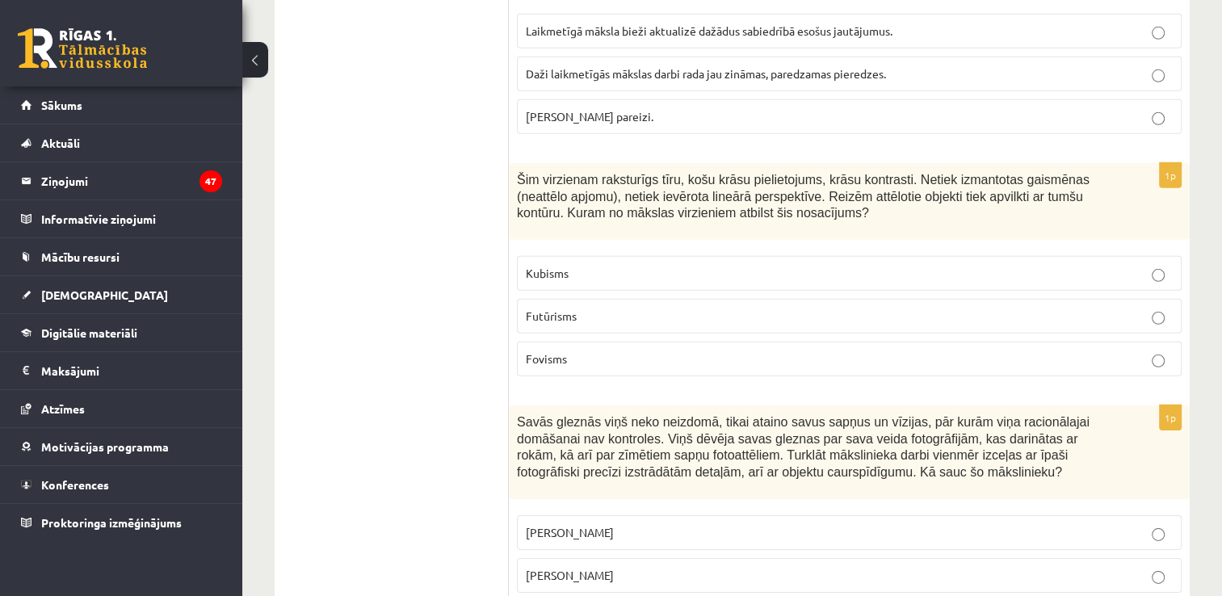
click at [629, 350] on p "Fovisms" at bounding box center [849, 358] width 647 height 17
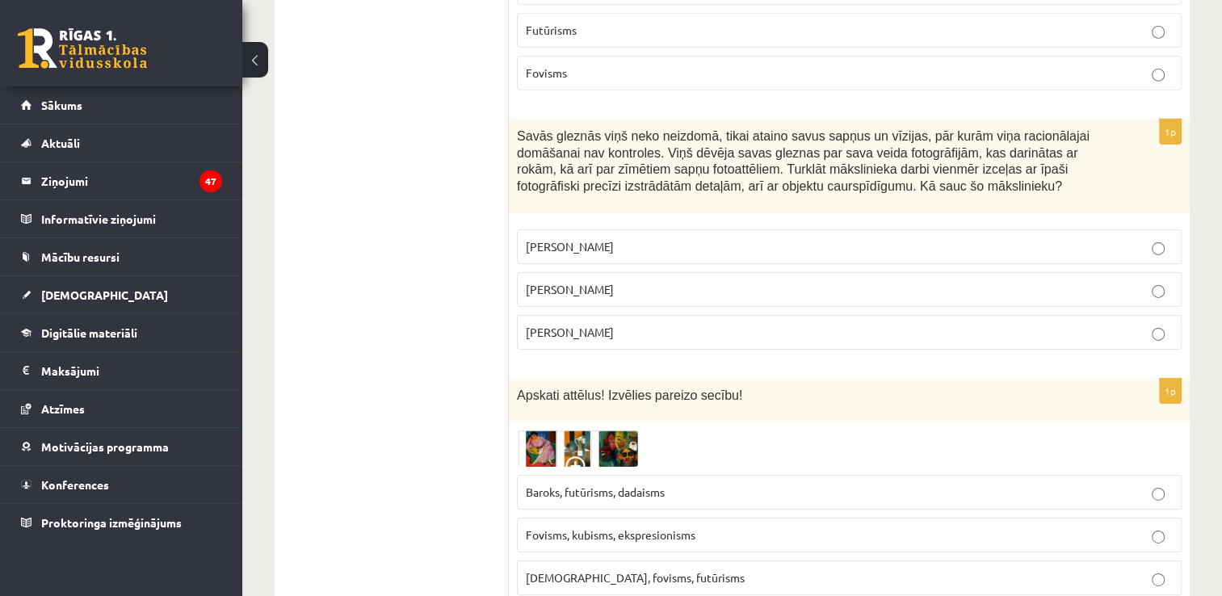
scroll to position [5249, 0]
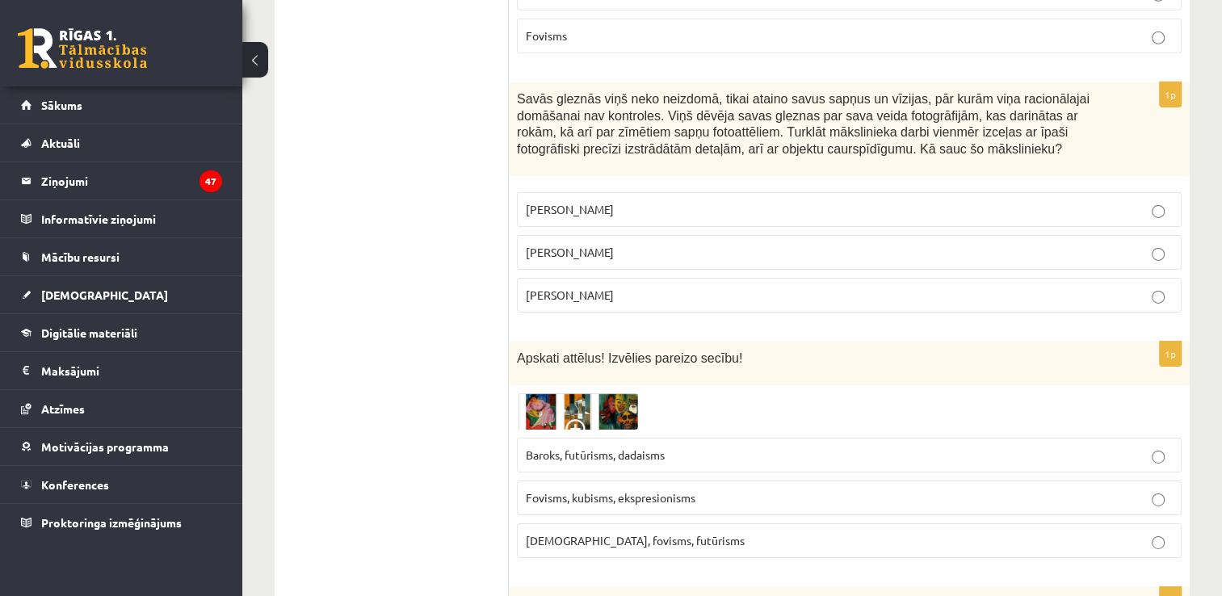
click at [604, 244] on p "[PERSON_NAME]" at bounding box center [849, 252] width 647 height 17
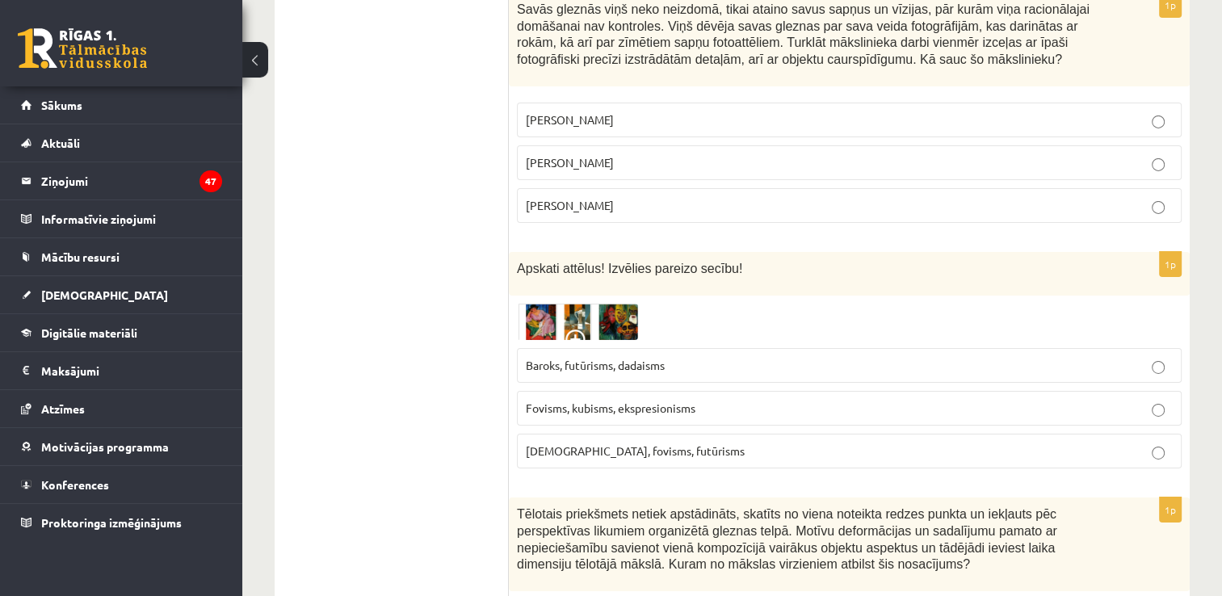
scroll to position [5491, 0]
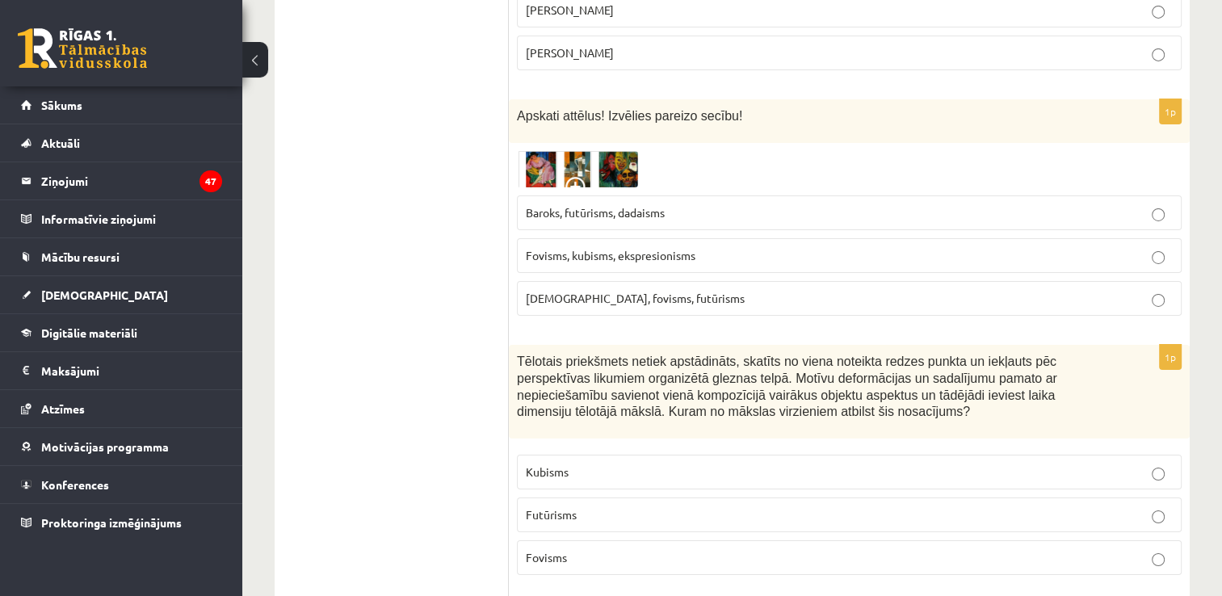
click at [585, 248] on span "Fovisms, kubisms, ekspresionisms" at bounding box center [611, 255] width 170 height 15
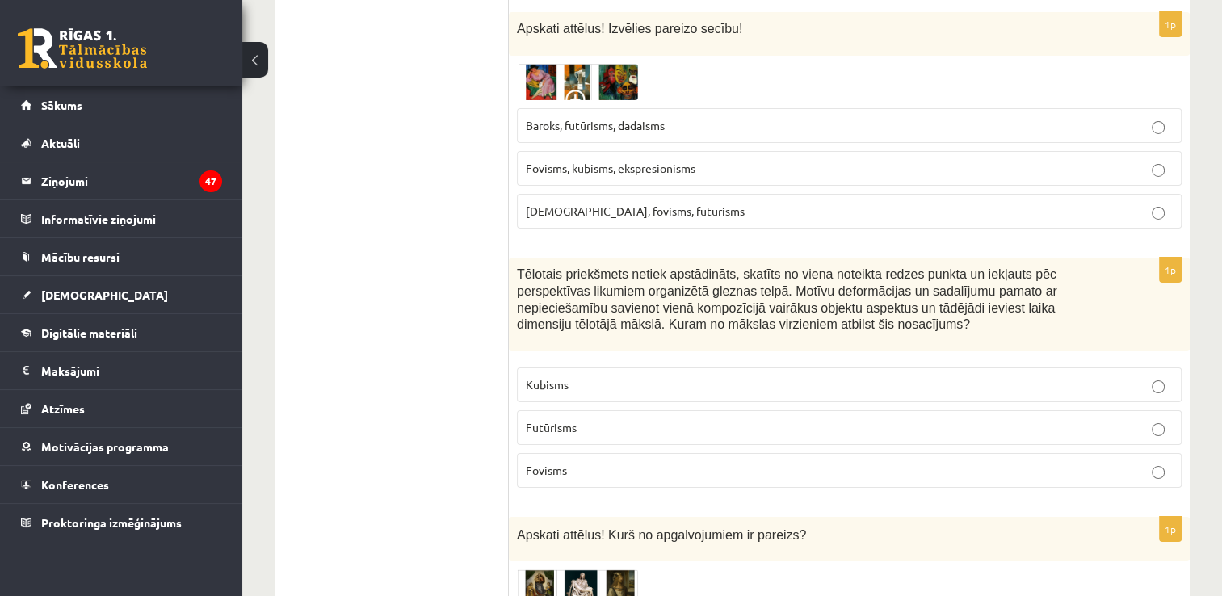
scroll to position [5733, 0]
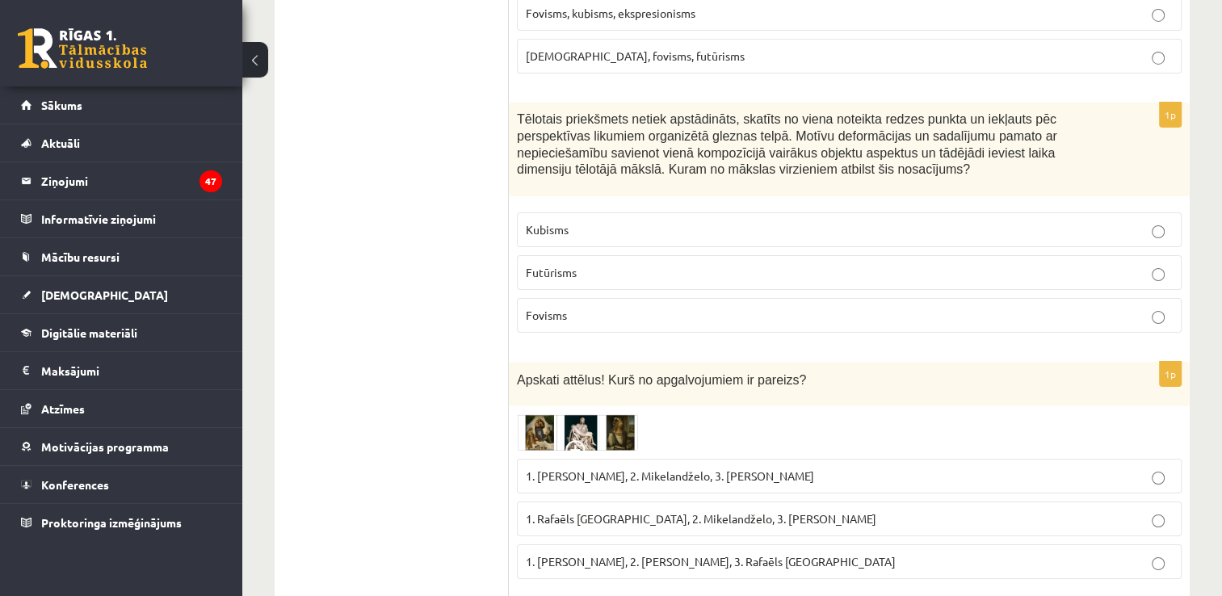
click at [615, 221] on p "Kubisms" at bounding box center [849, 229] width 647 height 17
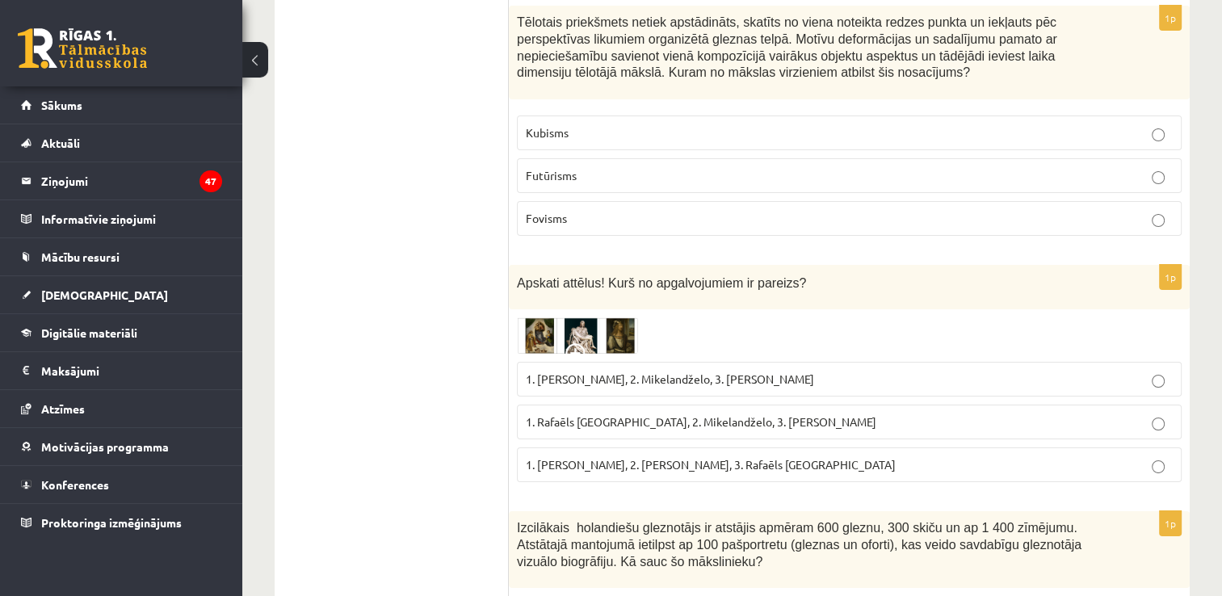
scroll to position [5975, 0]
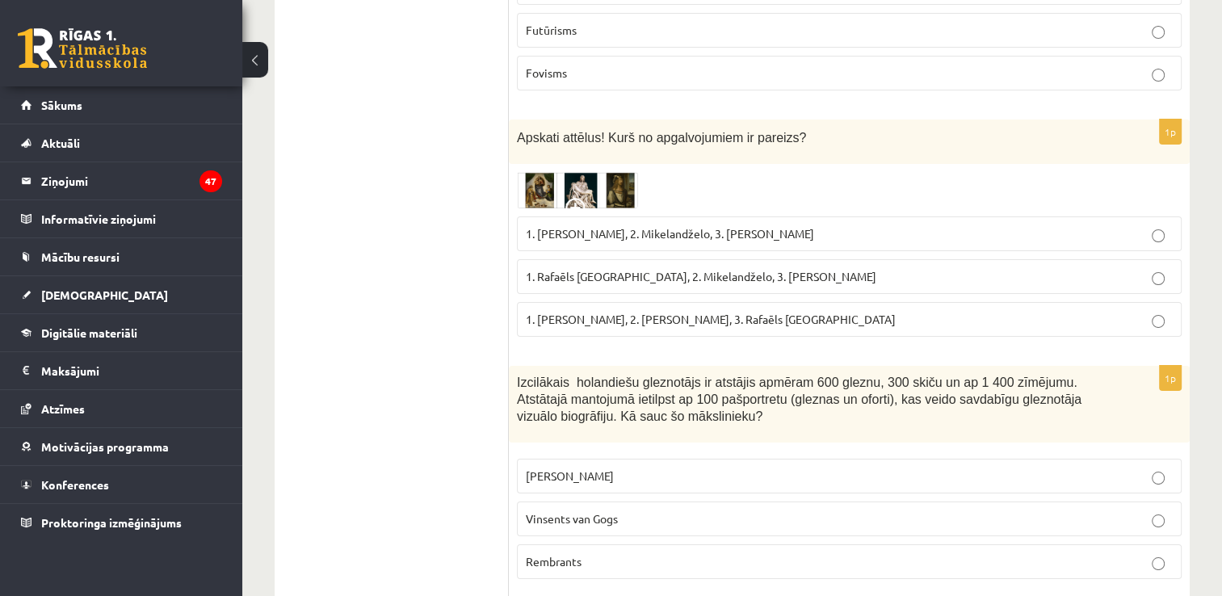
click at [594, 226] on span "1. [PERSON_NAME], 2. Mikelandželo, 3. [PERSON_NAME]" at bounding box center [670, 233] width 288 height 15
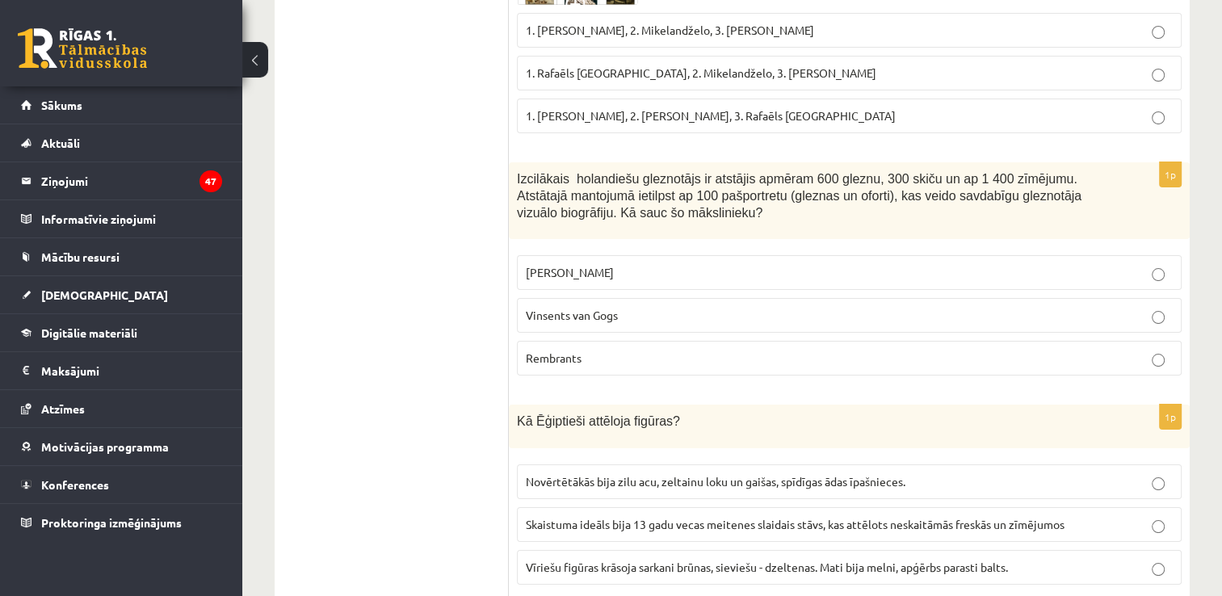
scroll to position [6218, 0]
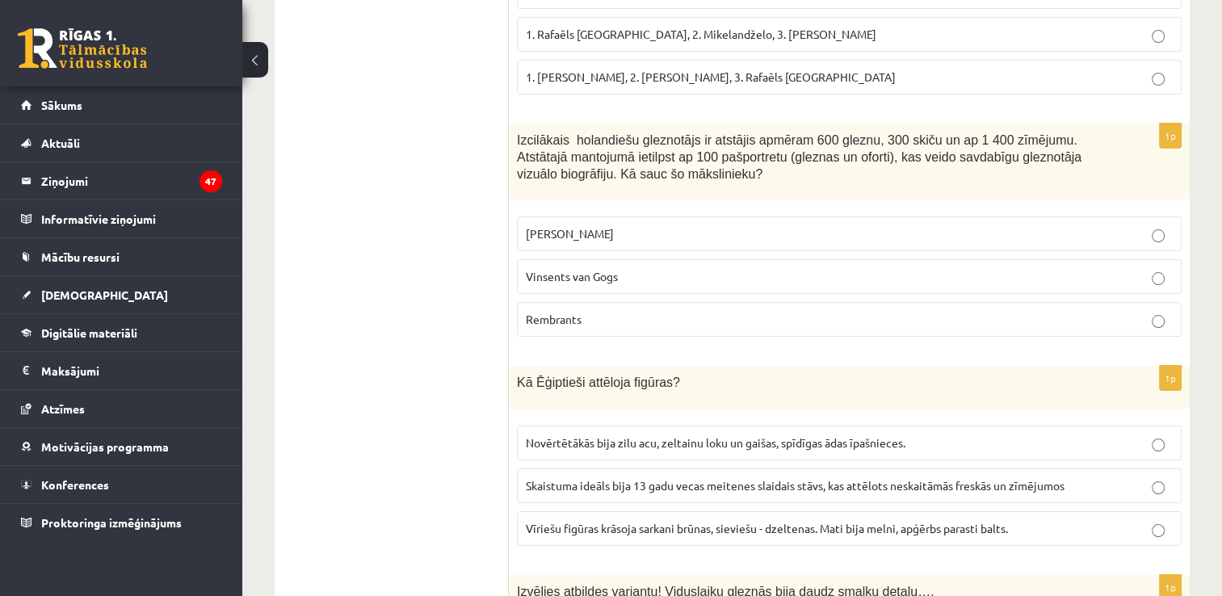
click at [624, 311] on p "Rembrants" at bounding box center [849, 319] width 647 height 17
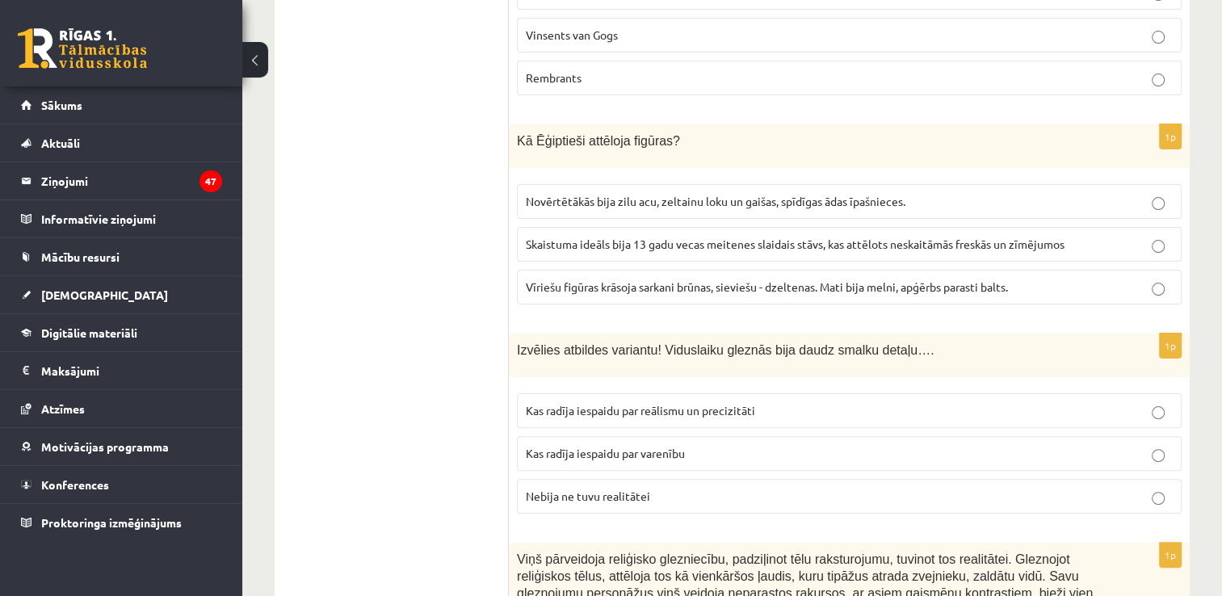
scroll to position [6460, 0]
click at [644, 279] on span "Vīriešu figūras krāsoja sarkani brūnas, sieviešu - dzeltenas. Mati bija melni, …" at bounding box center [767, 286] width 482 height 15
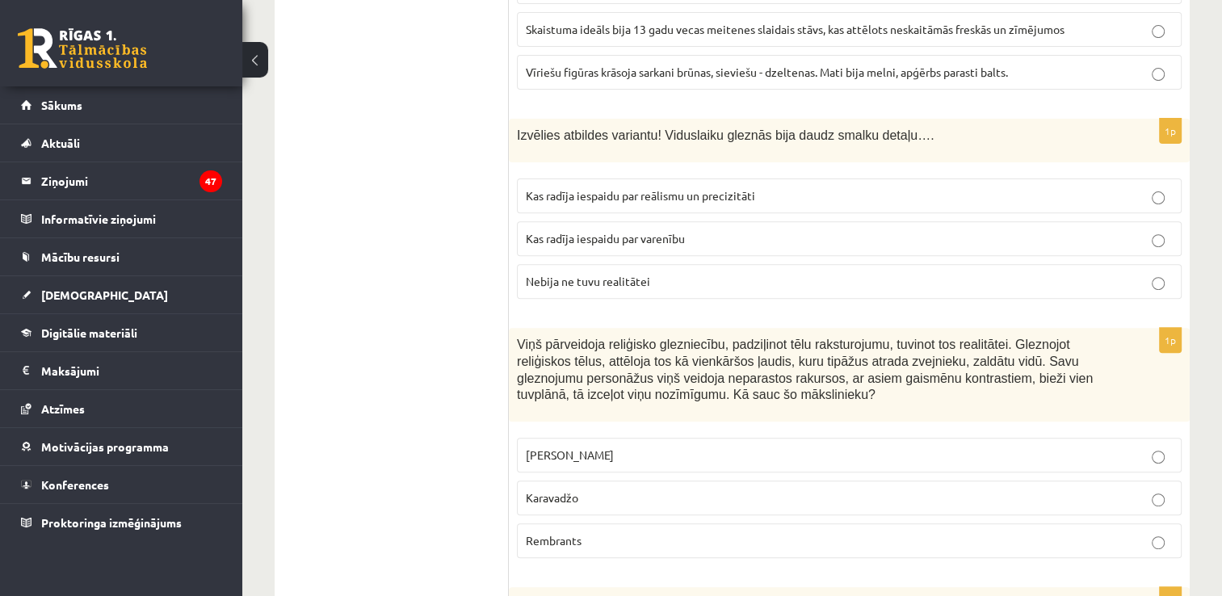
scroll to position [6702, 0]
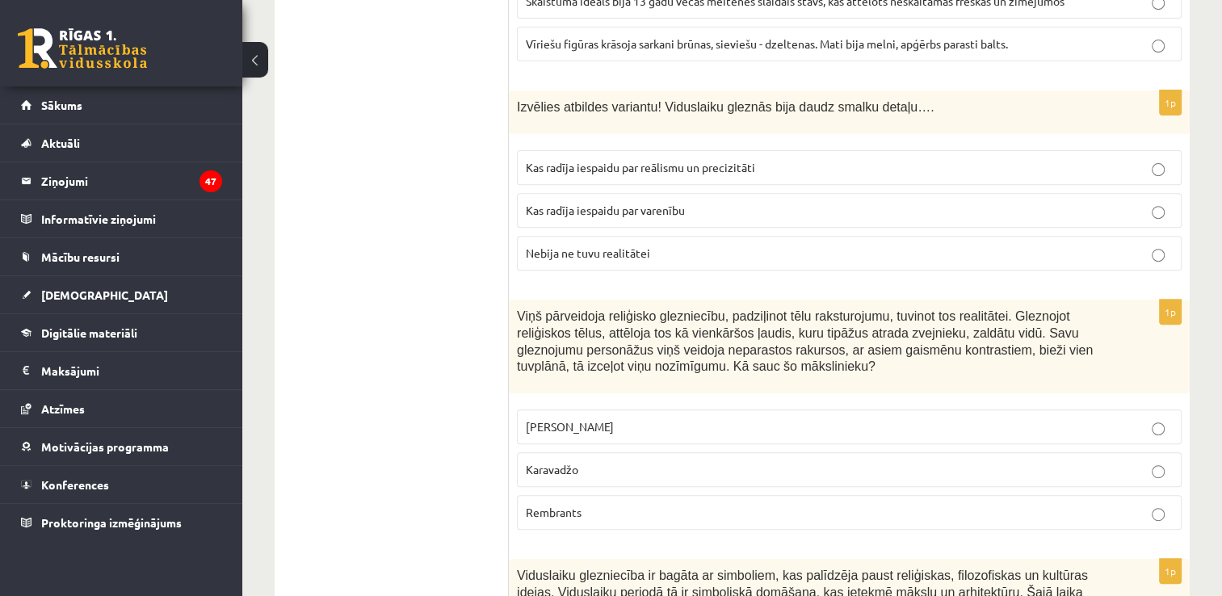
click at [691, 160] on span "Kas radīja iespaidu par reālismu un precizitāti" at bounding box center [640, 167] width 229 height 15
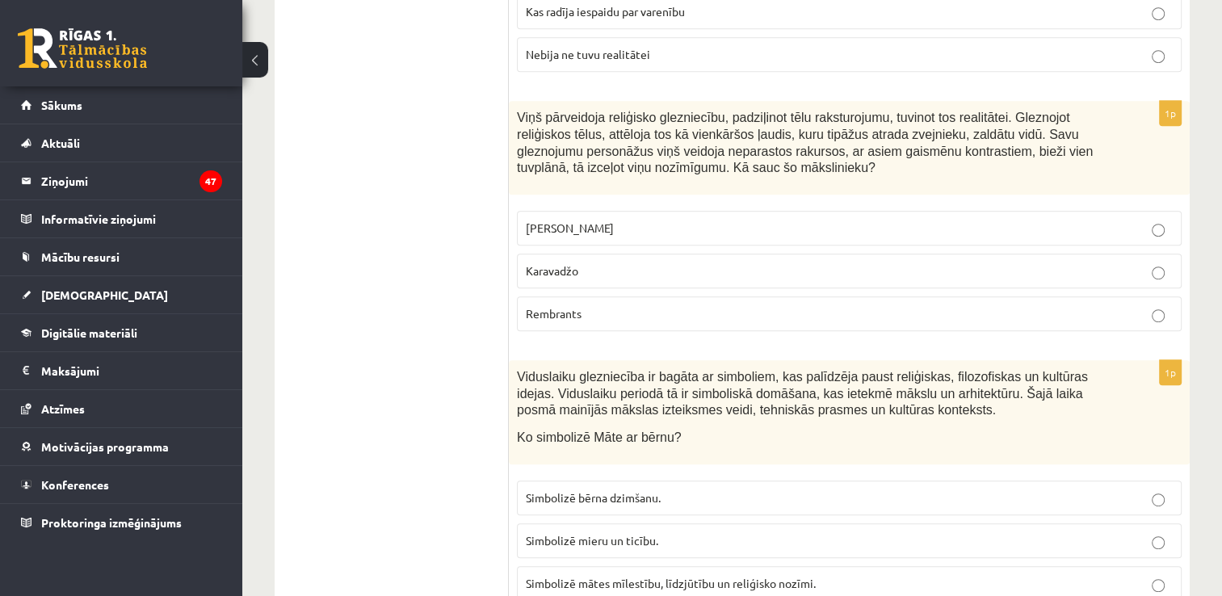
scroll to position [6864, 0]
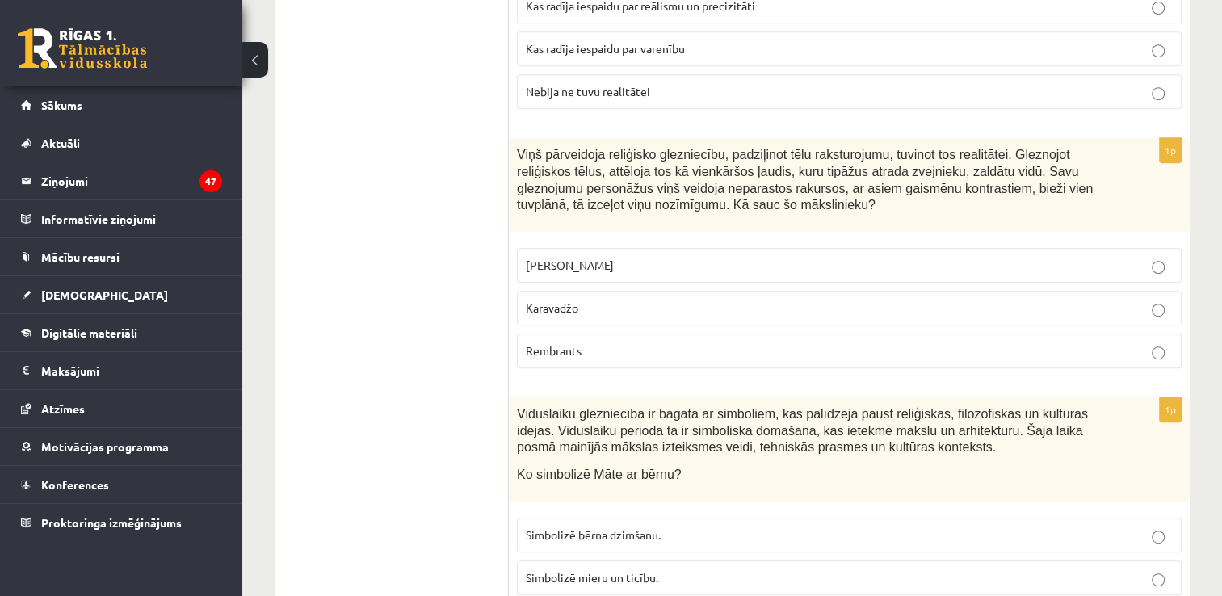
click at [633, 300] on p "Karavadžo" at bounding box center [849, 308] width 647 height 17
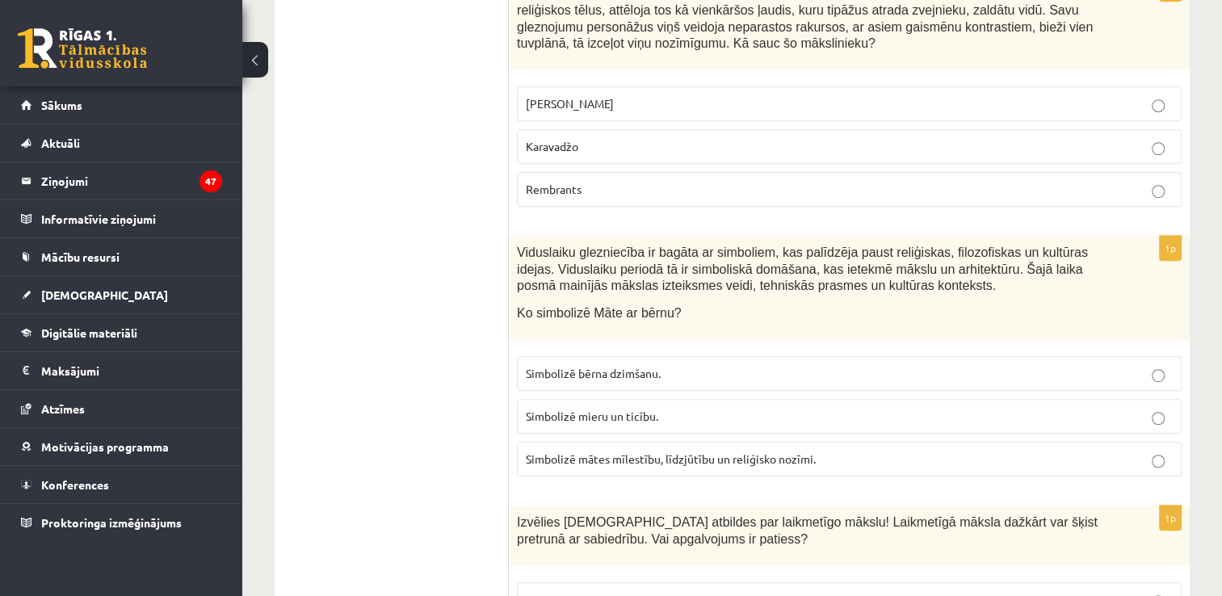
scroll to position [6944, 0]
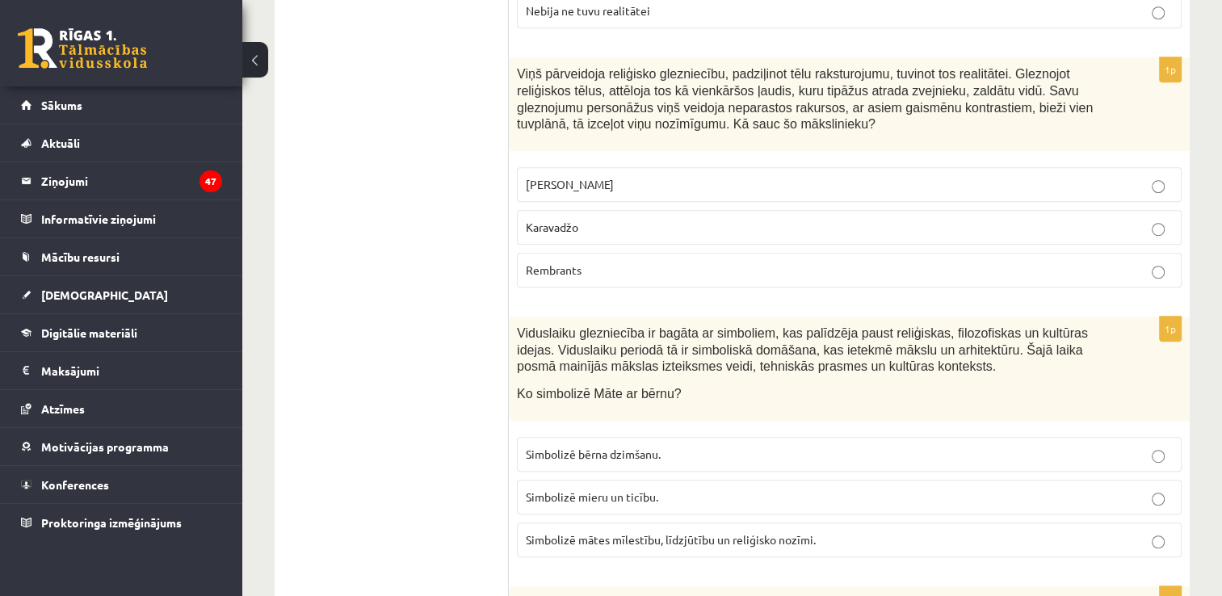
click at [746, 532] on span "Simbolizē mātes mīlestību, līdzjūtību un reliģisko nozīmi." at bounding box center [671, 539] width 290 height 15
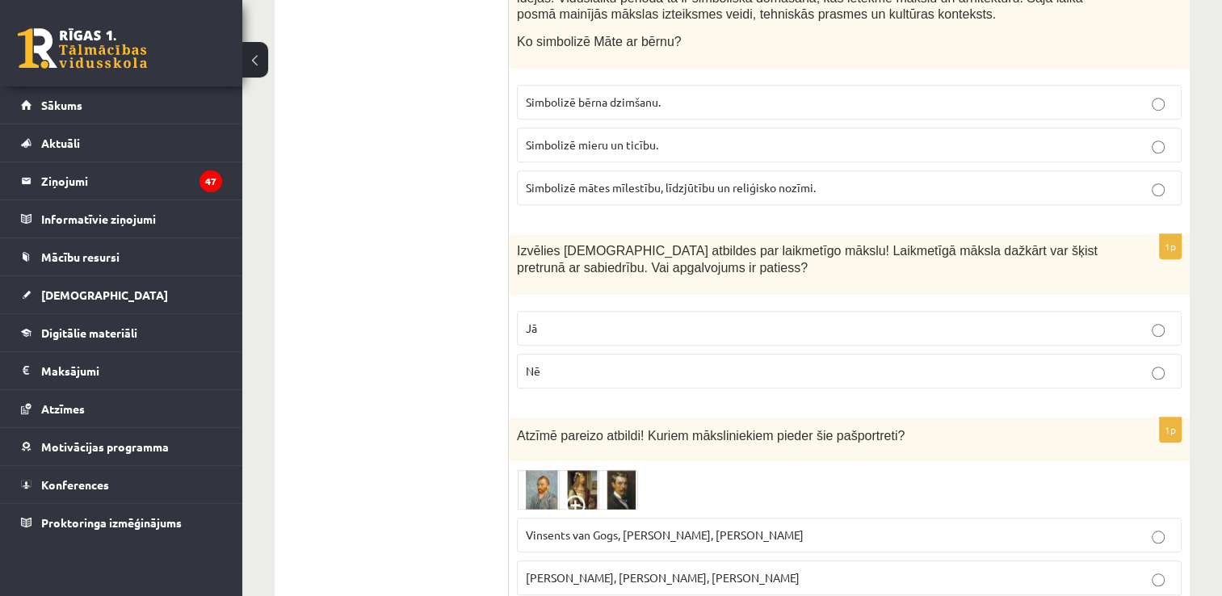
scroll to position [7300, 0]
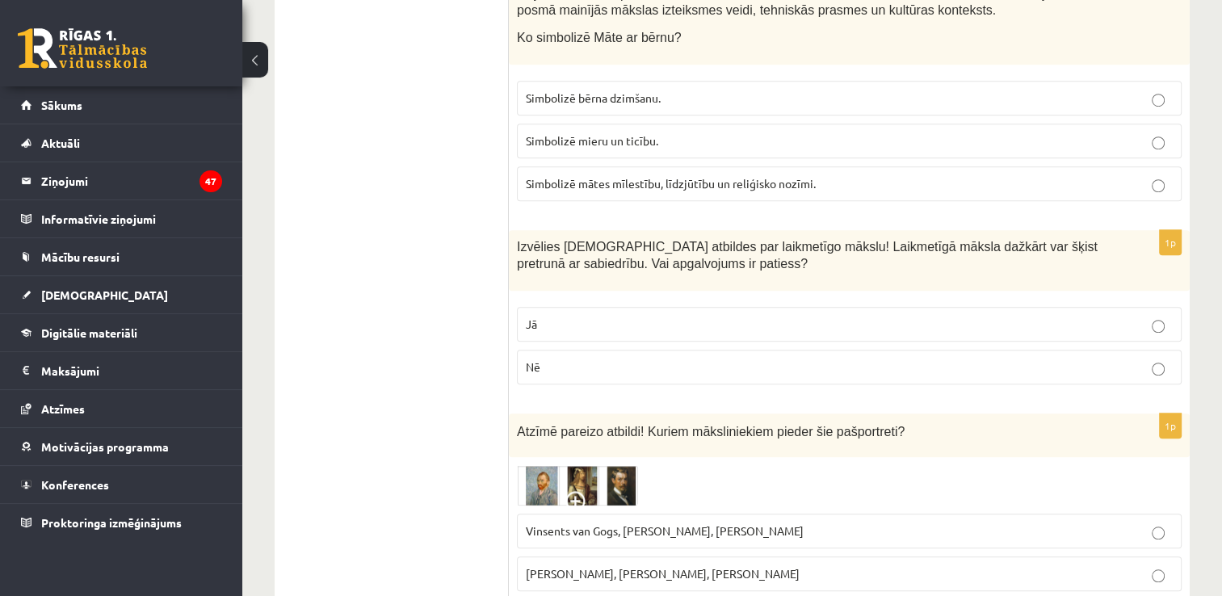
click at [656, 316] on p "Jā" at bounding box center [849, 324] width 647 height 17
click at [640, 523] on span "Vinsents van Gogs, Albrehts Dīrers, Janis Rozentāls" at bounding box center [665, 530] width 278 height 15
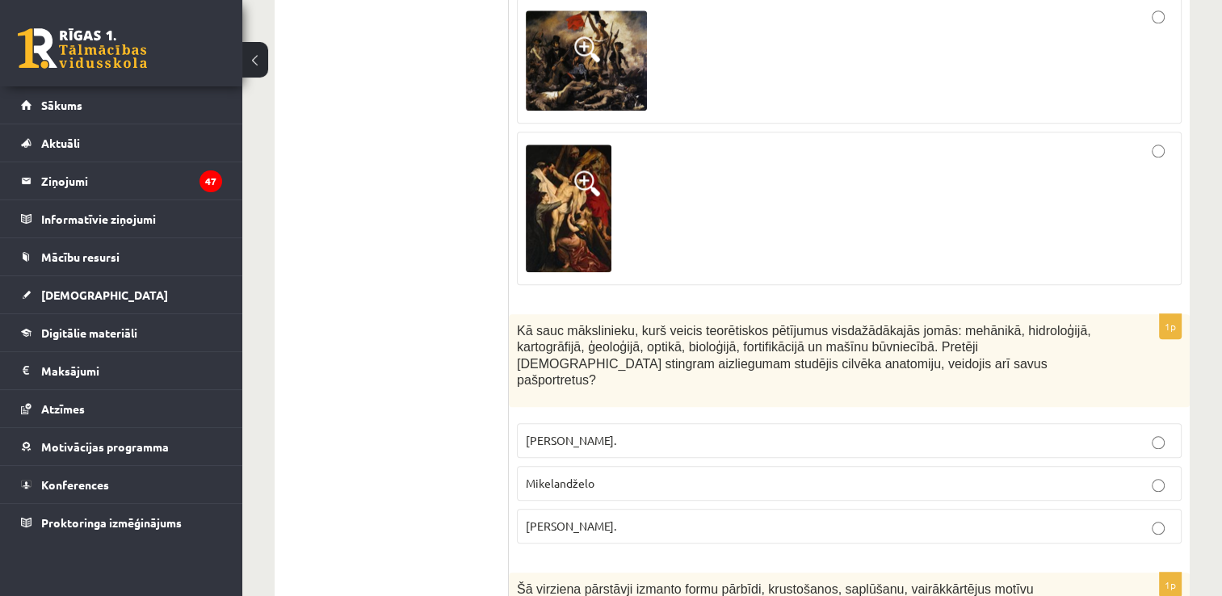
scroll to position [0, 0]
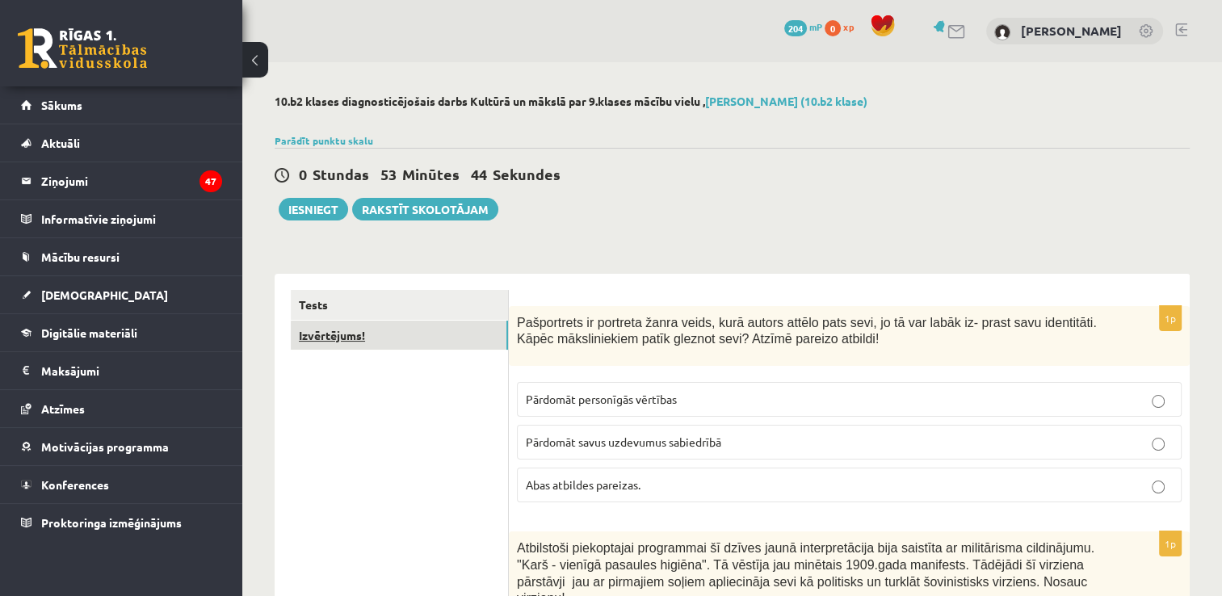
click at [365, 334] on link "Izvērtējums!" at bounding box center [399, 336] width 217 height 30
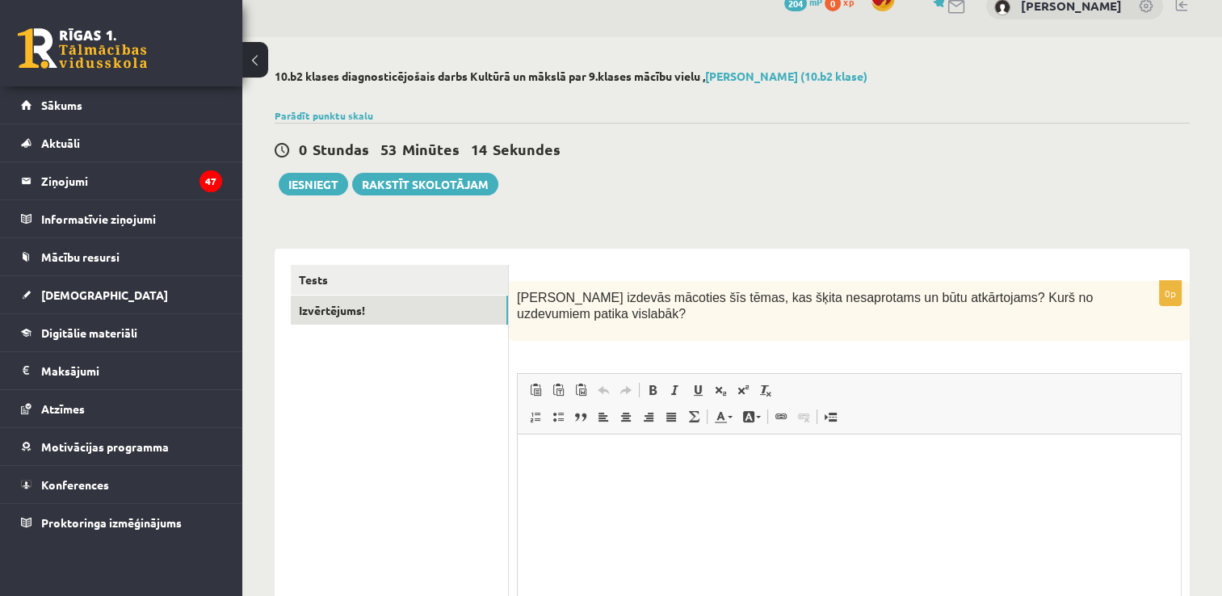
click at [778, 478] on html at bounding box center [849, 458] width 663 height 49
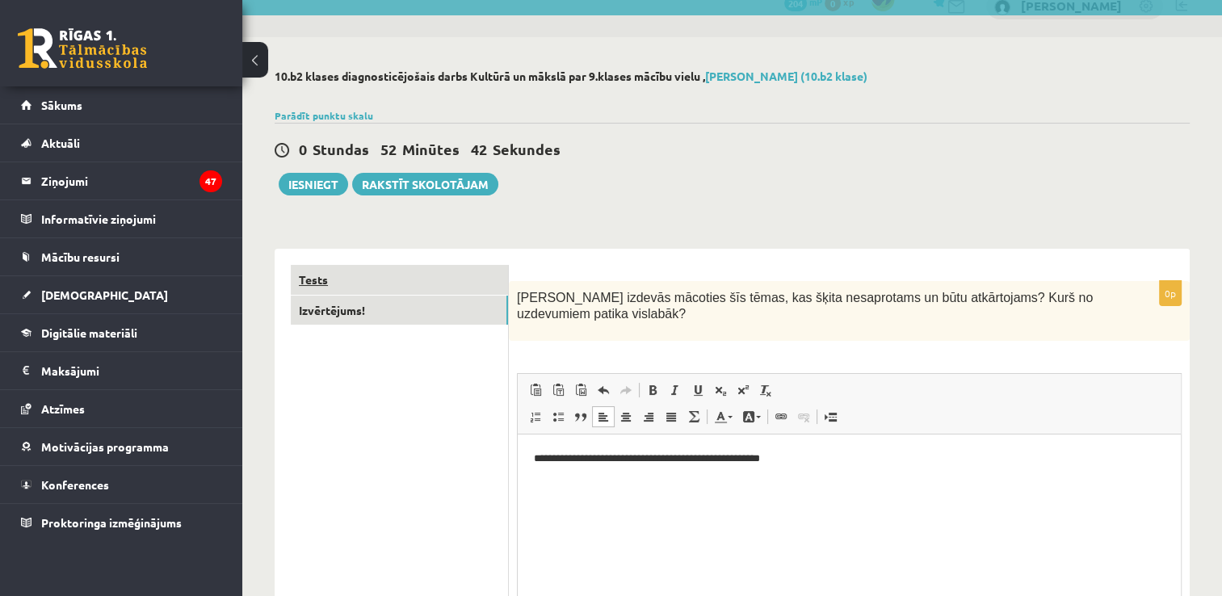
click at [411, 280] on link "Tests" at bounding box center [399, 280] width 217 height 30
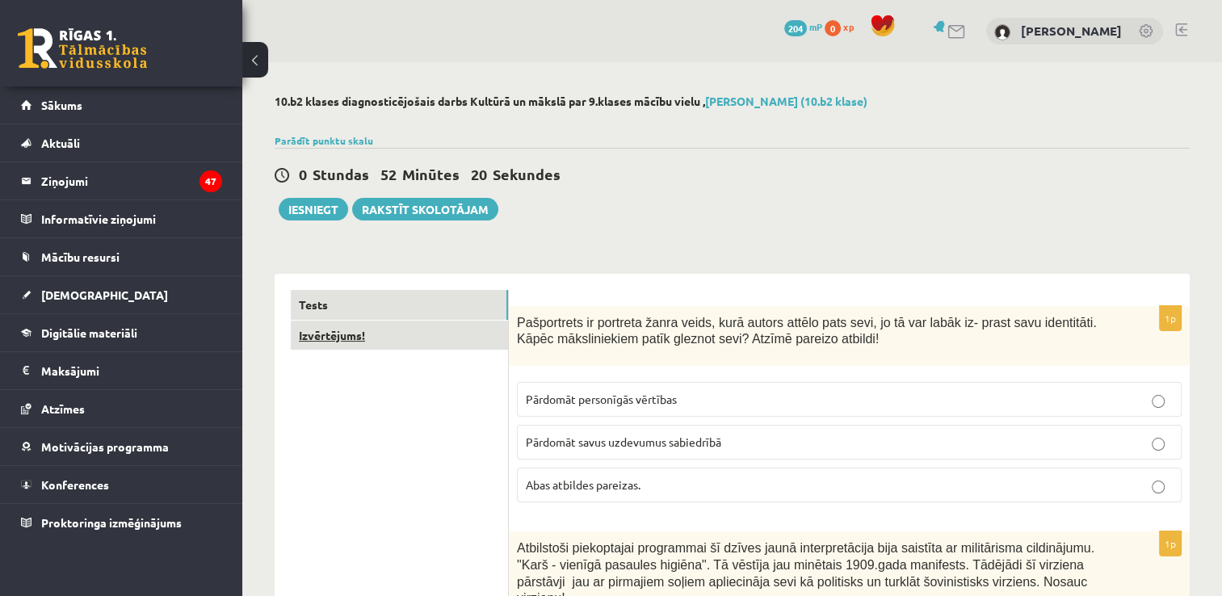
click at [417, 346] on link "Izvērtējums!" at bounding box center [399, 336] width 217 height 30
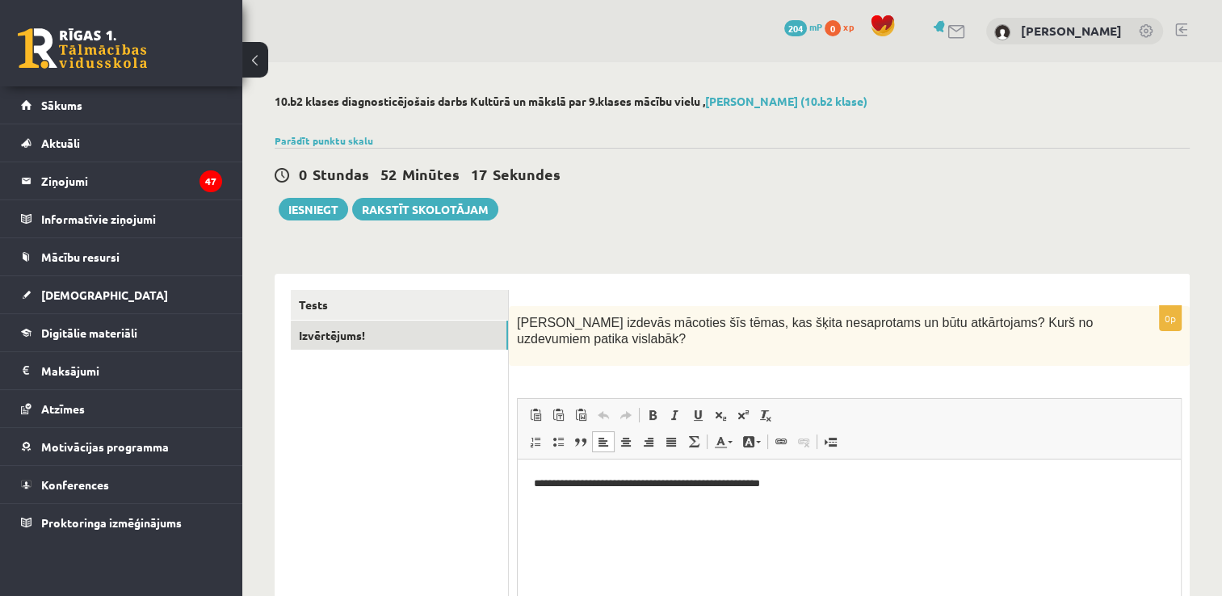
click at [840, 480] on p "**********" at bounding box center [849, 484] width 631 height 17
click at [287, 211] on button "Iesniegt" at bounding box center [313, 209] width 69 height 23
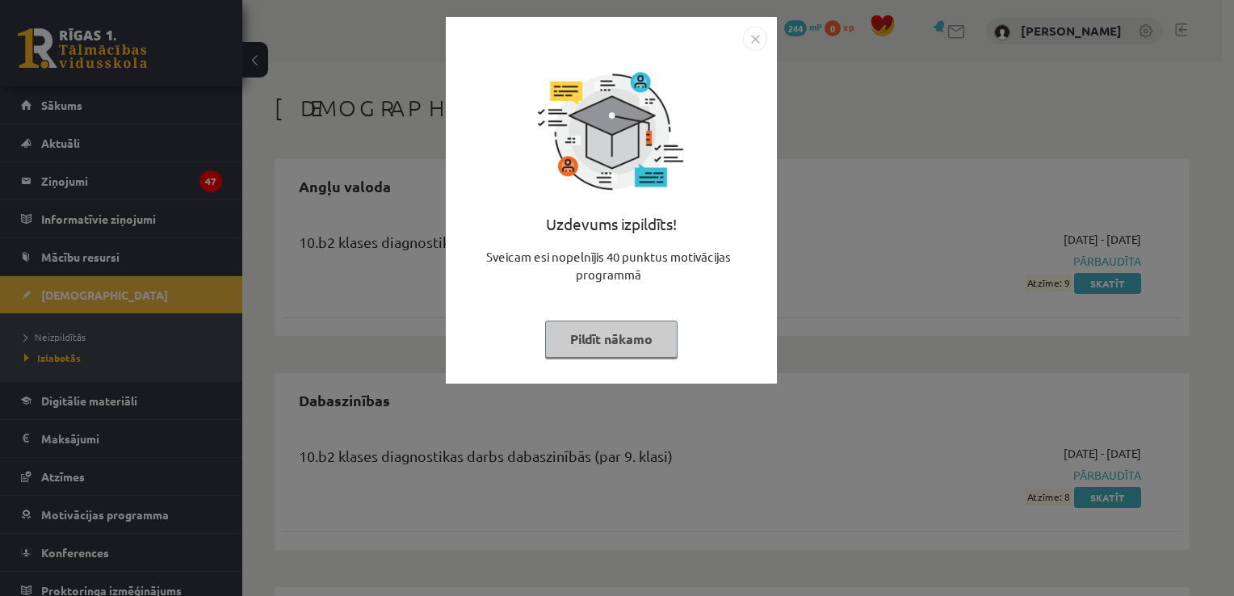
click at [773, 36] on div "Uzdevums izpildīts! Sveicam esi nopelnījis 40 punktus motivācijas programmā Pil…" at bounding box center [611, 200] width 331 height 367
click at [746, 43] on img "Close" at bounding box center [755, 39] width 24 height 24
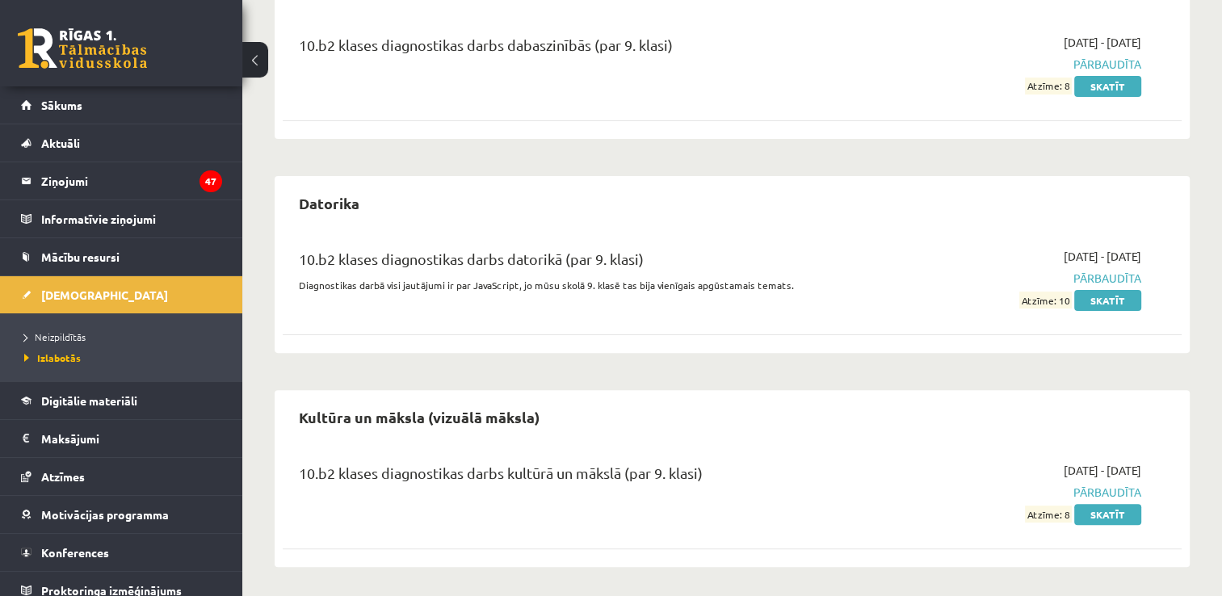
scroll to position [413, 0]
click at [208, 337] on link "Neizpildītās" at bounding box center [125, 336] width 202 height 15
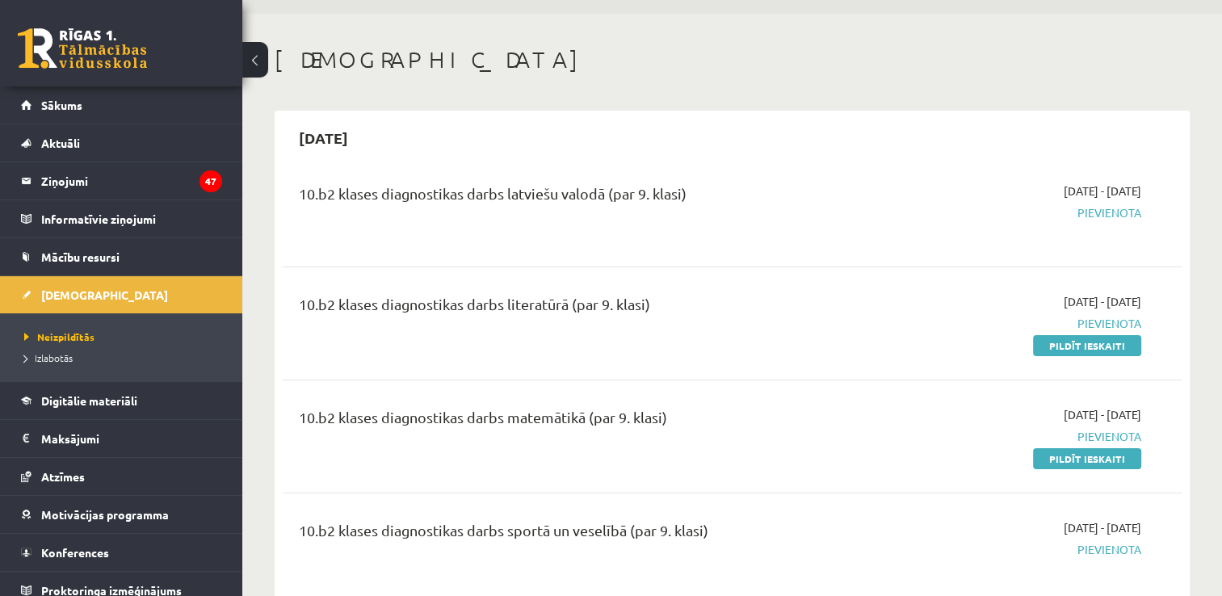
scroll to position [9, 0]
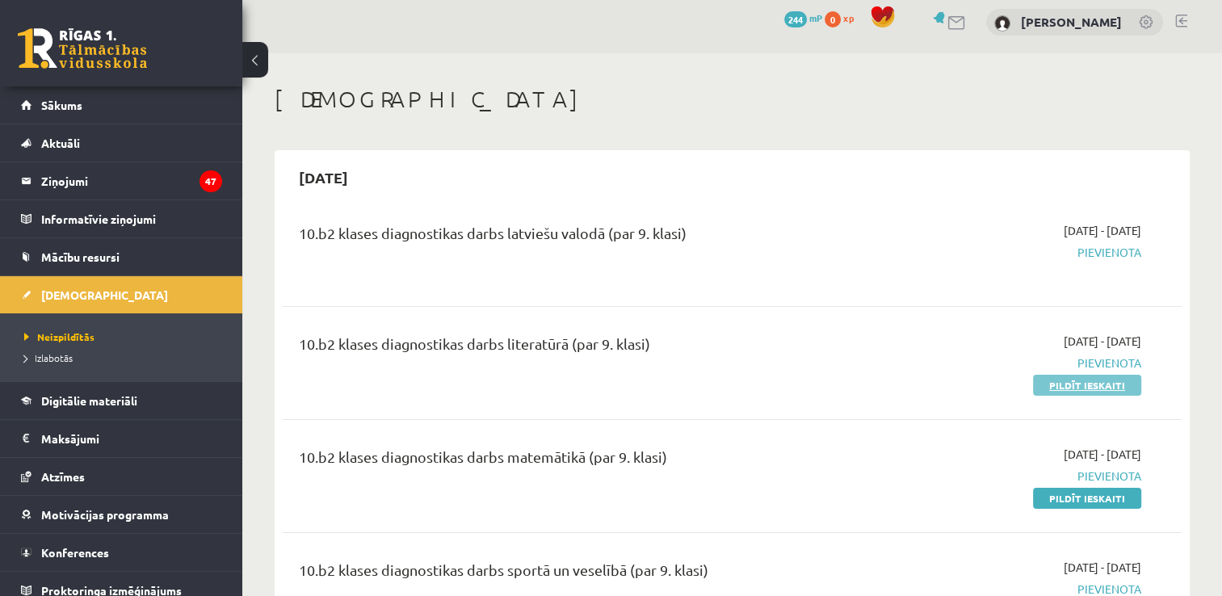
click at [1109, 388] on link "Pildīt ieskaiti" at bounding box center [1087, 385] width 108 height 21
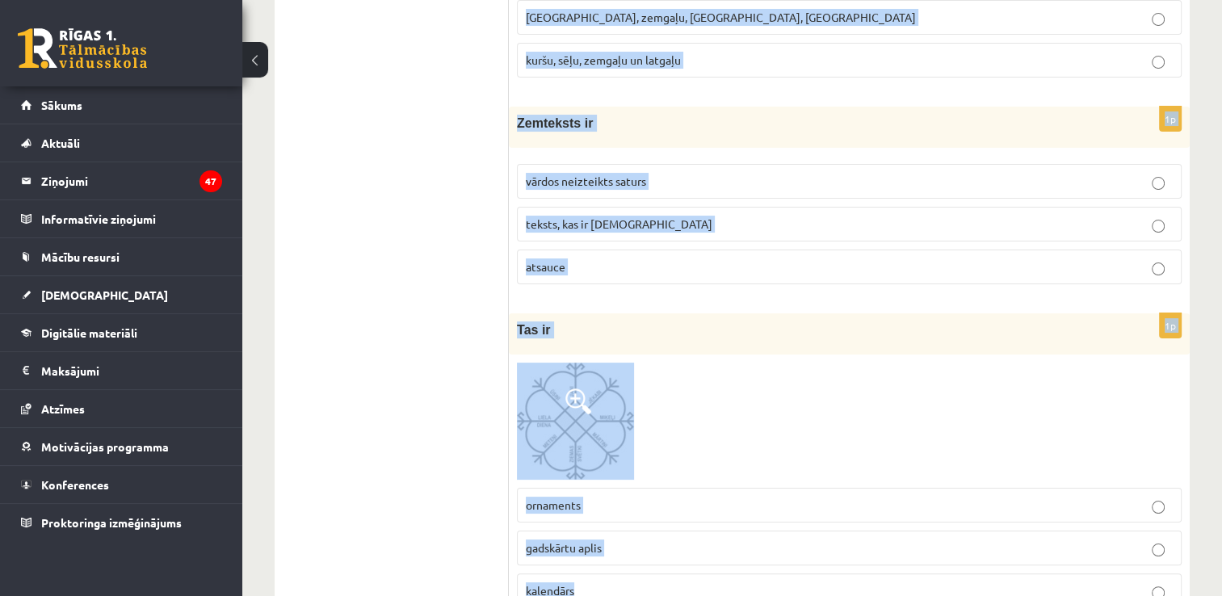
scroll to position [6352, 0]
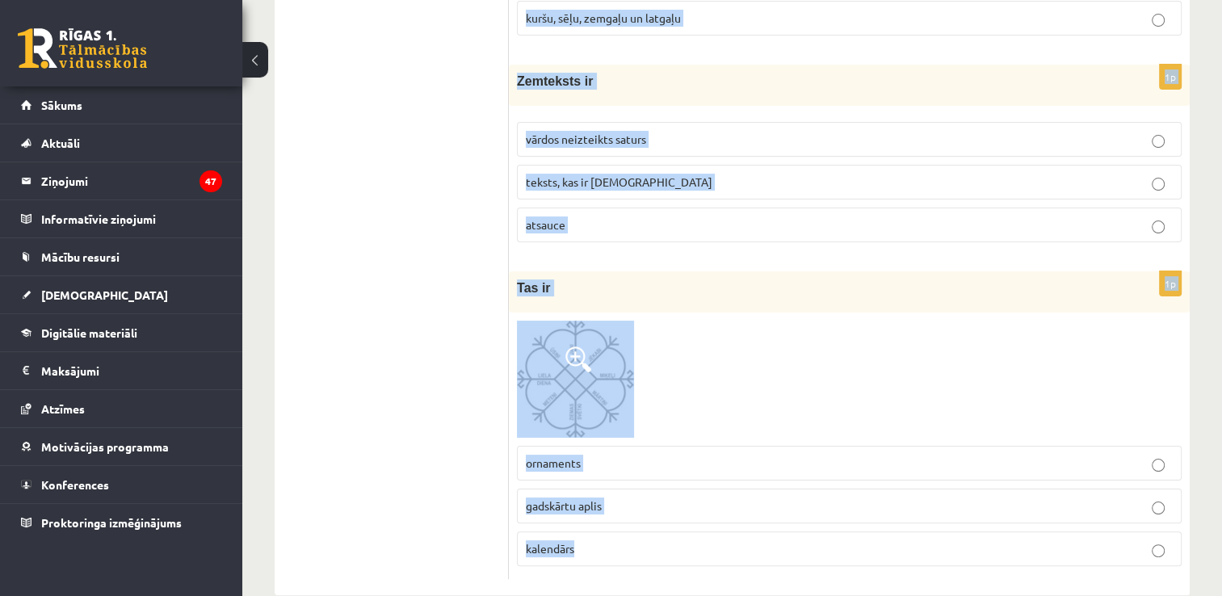
drag, startPoint x: 517, startPoint y: 82, endPoint x: 1095, endPoint y: 637, distance: 801.3
click at [849, 364] on div at bounding box center [849, 379] width 665 height 117
drag, startPoint x: 510, startPoint y: 317, endPoint x: 908, endPoint y: 580, distance: 476.6
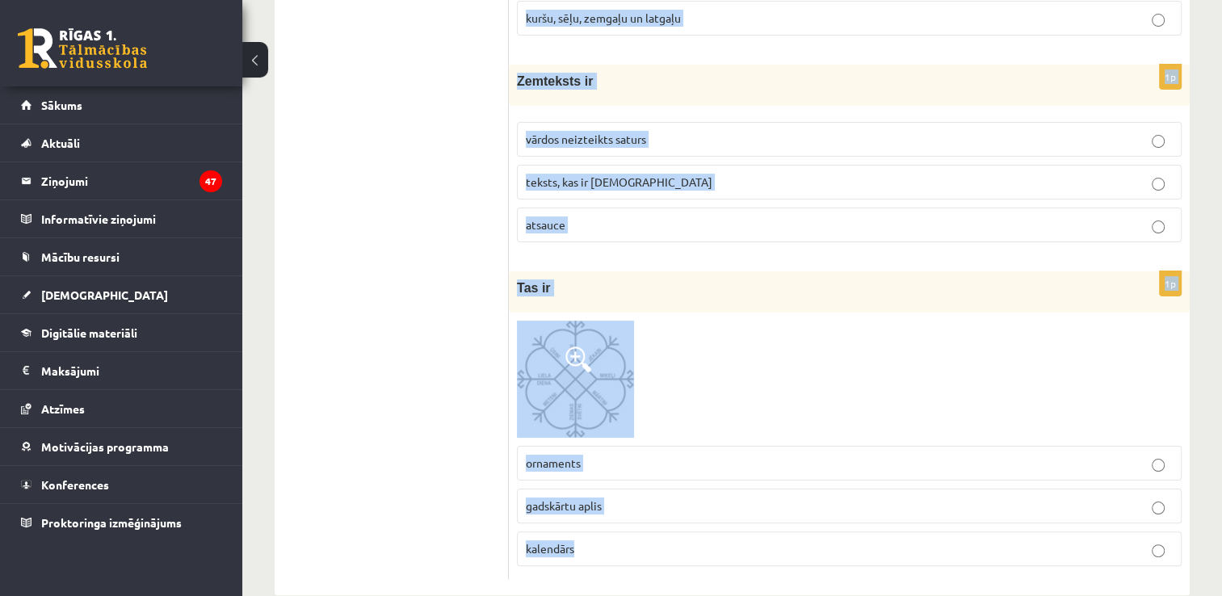
copy form "Lorem „Ipsumdolo” sitametco adipiscin el Seddoeiu te Incid utlaboreet dolorema …"
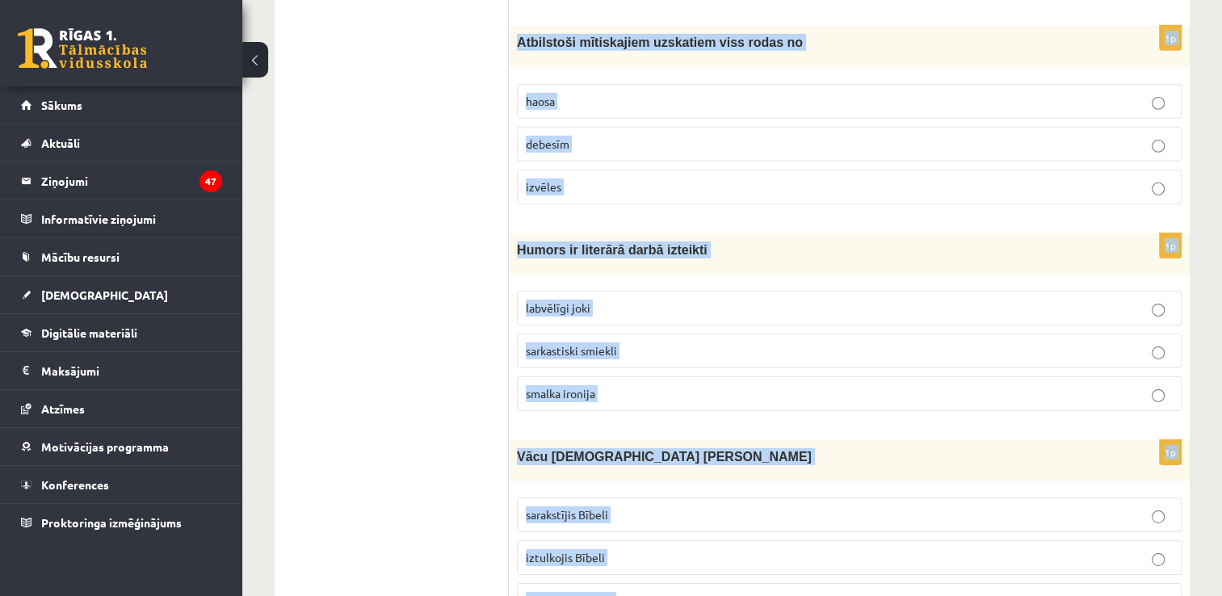
scroll to position [426, 0]
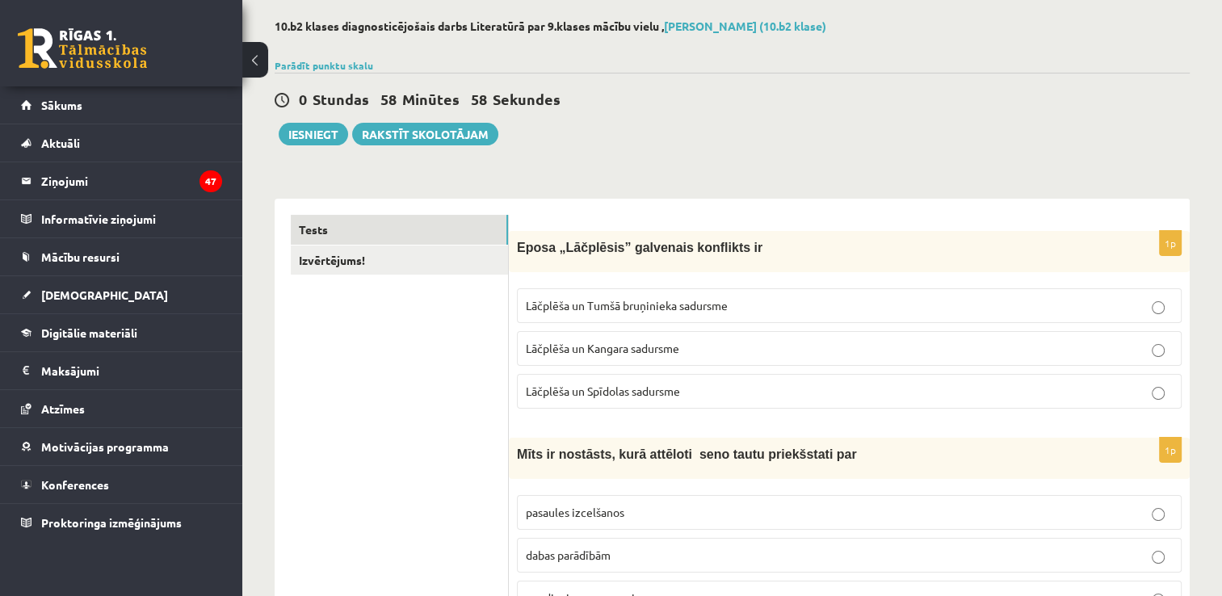
scroll to position [161, 0]
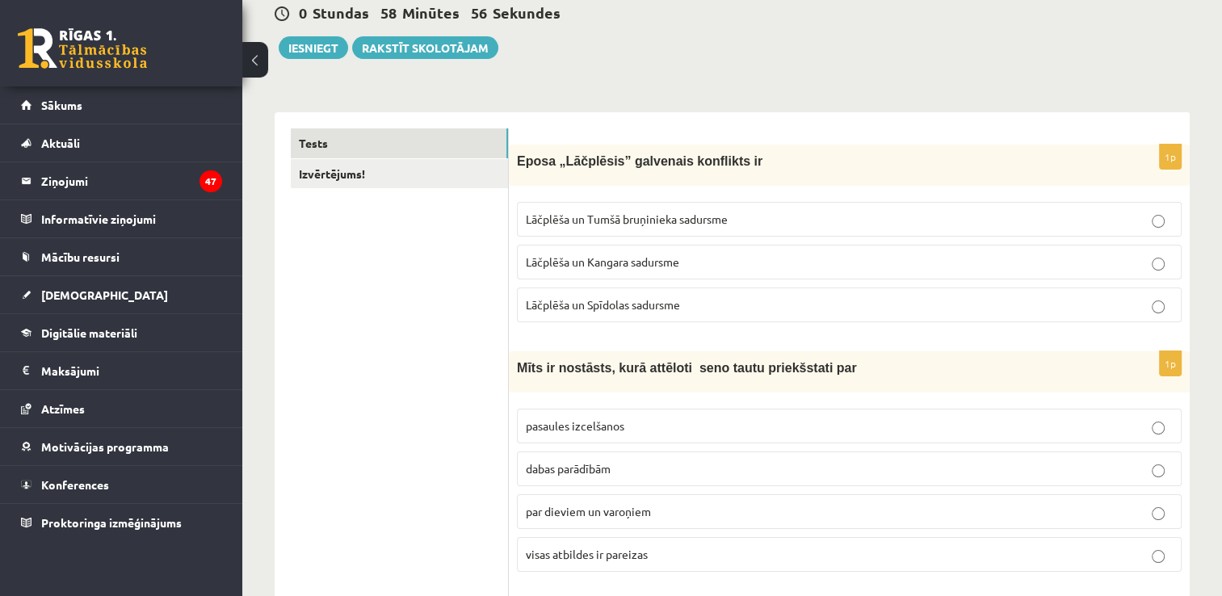
click at [580, 223] on span "Lāčplēša un Tumšā bruņinieka sadursme" at bounding box center [627, 219] width 202 height 15
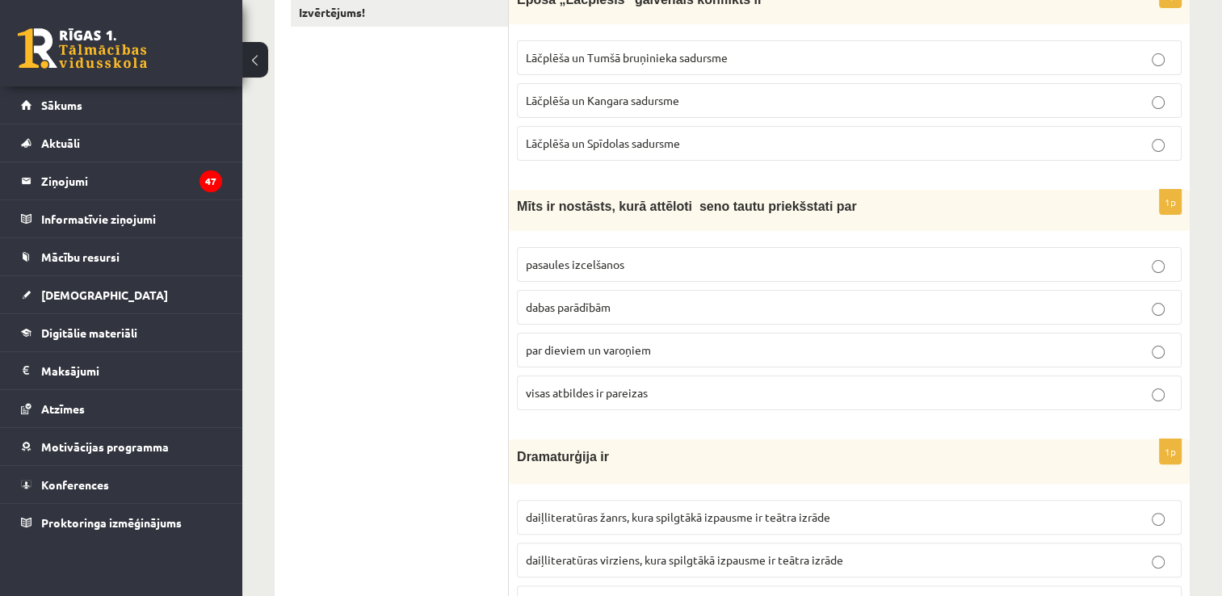
click at [652, 397] on p "visas atbildes ir pareizas" at bounding box center [849, 392] width 647 height 17
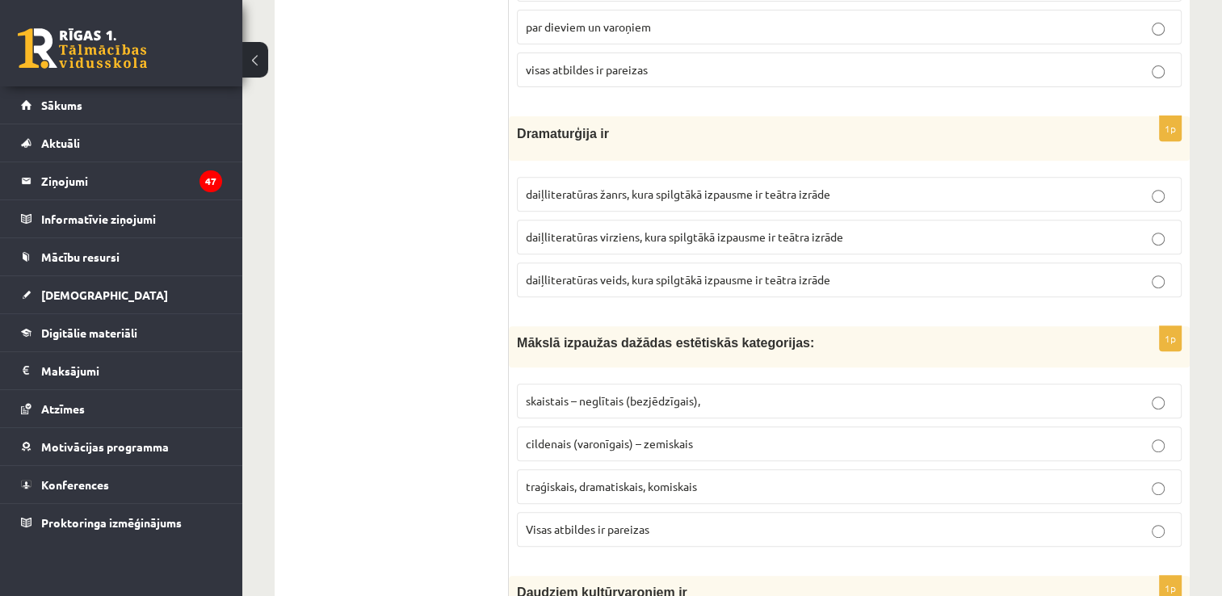
scroll to position [727, 0]
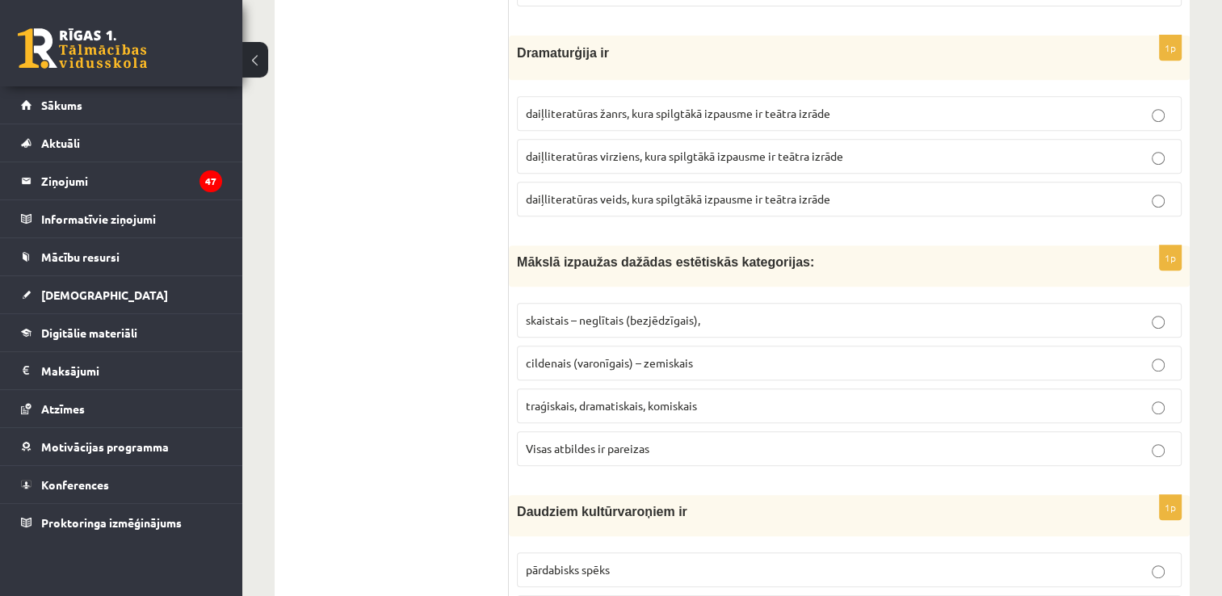
click at [715, 106] on span "daiļliteratūras žanrs, kura spilgtākā izpausme ir teātra izrāde" at bounding box center [678, 113] width 304 height 15
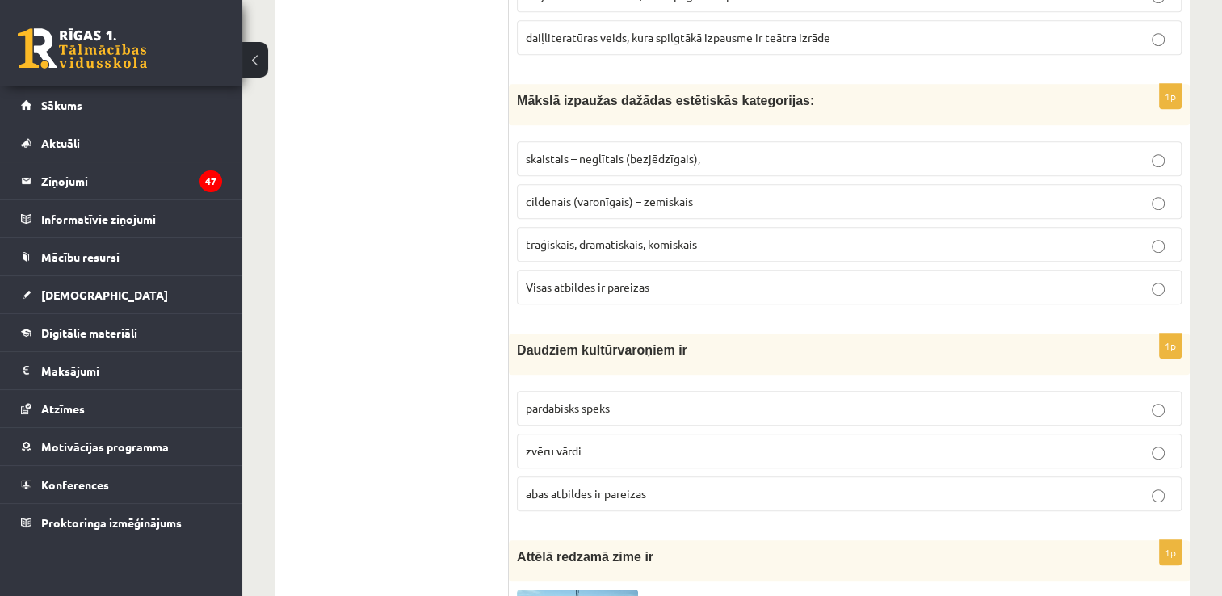
scroll to position [969, 0]
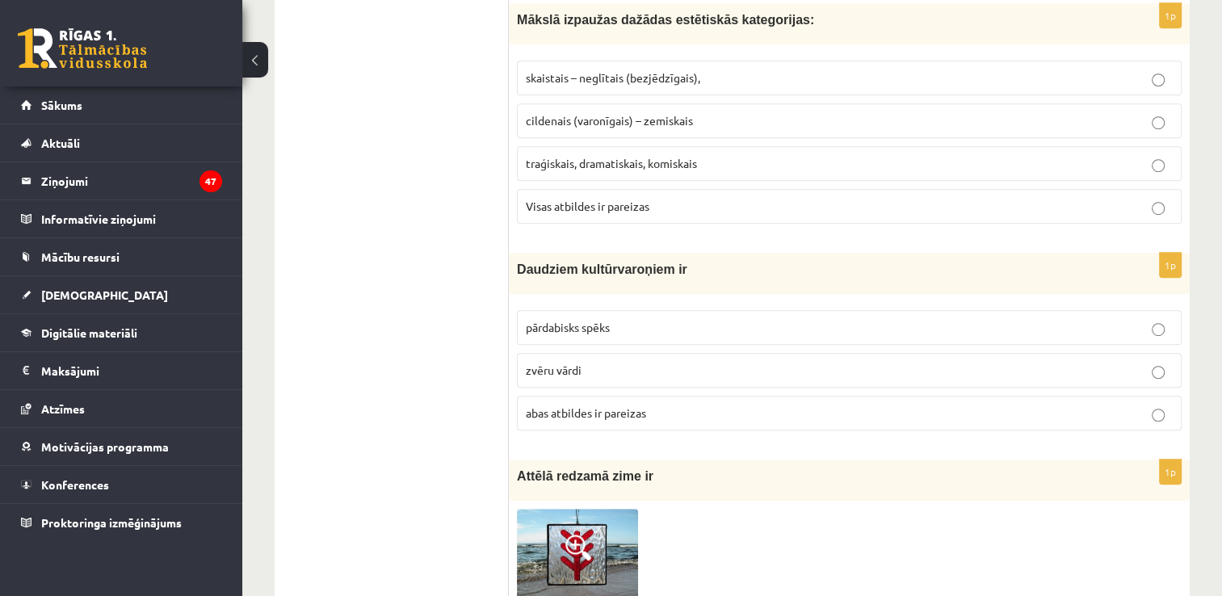
click at [714, 210] on label "Visas atbildes ir pareizas" at bounding box center [849, 206] width 665 height 35
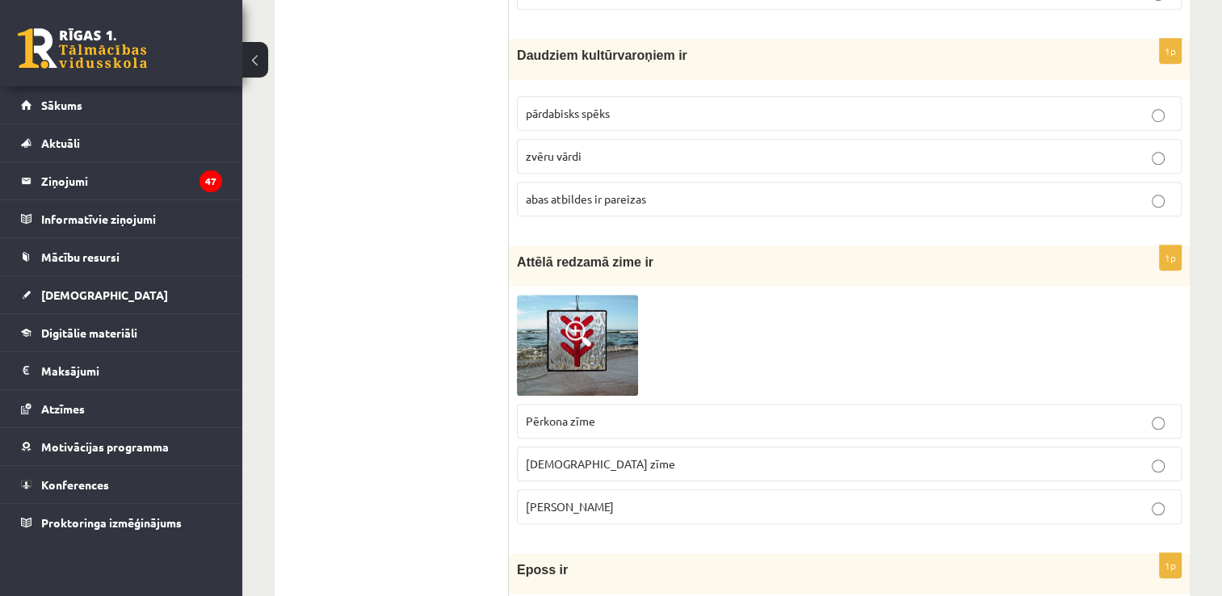
scroll to position [1211, 0]
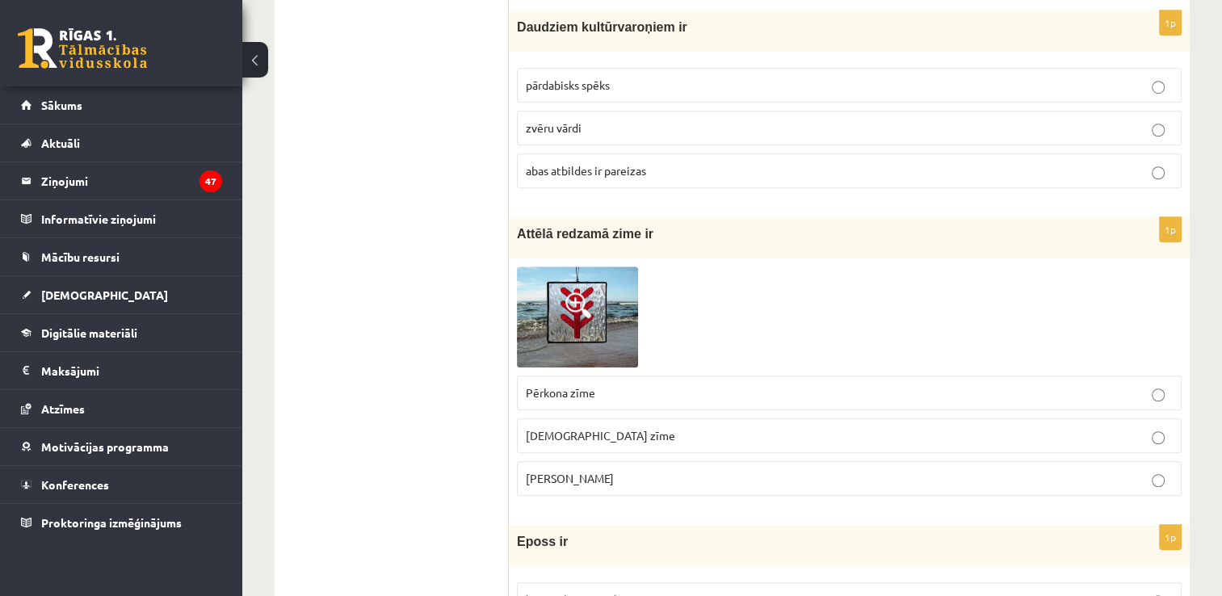
click at [637, 163] on span "abas atbildes ir pareizas" at bounding box center [586, 170] width 120 height 15
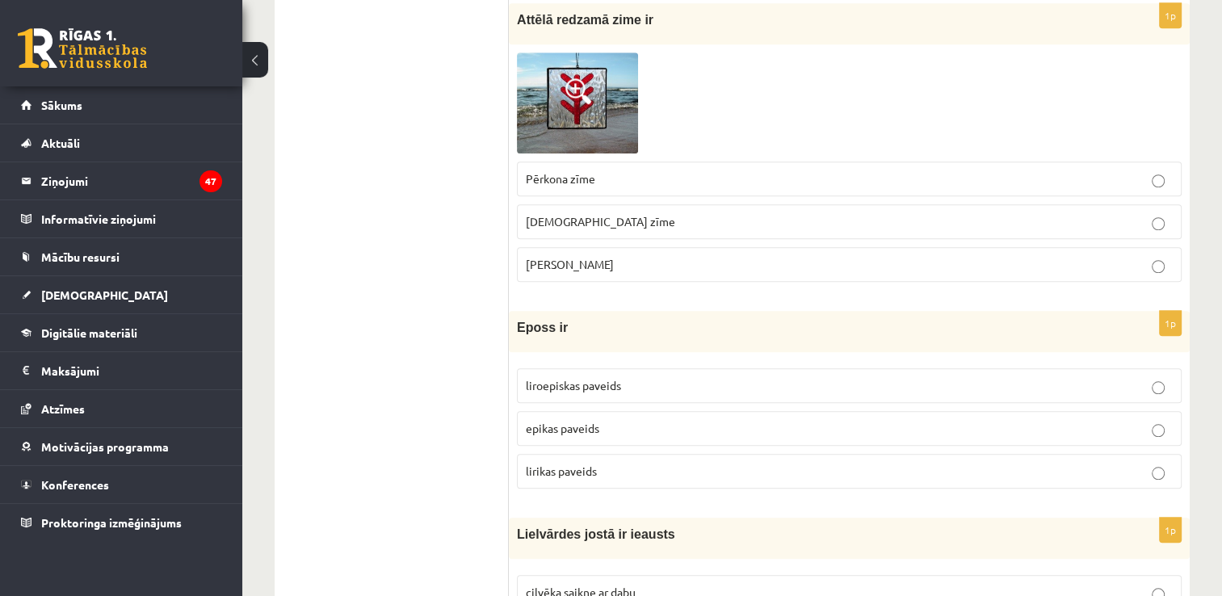
scroll to position [1453, 0]
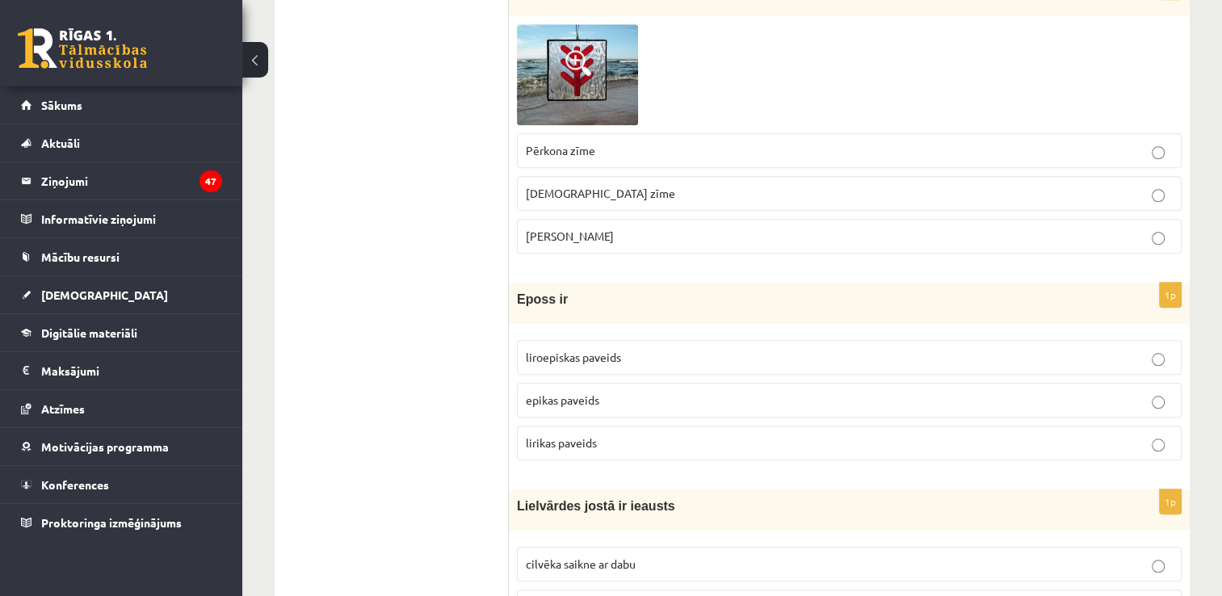
click at [661, 228] on p "Laimas slotiņa" at bounding box center [849, 236] width 647 height 17
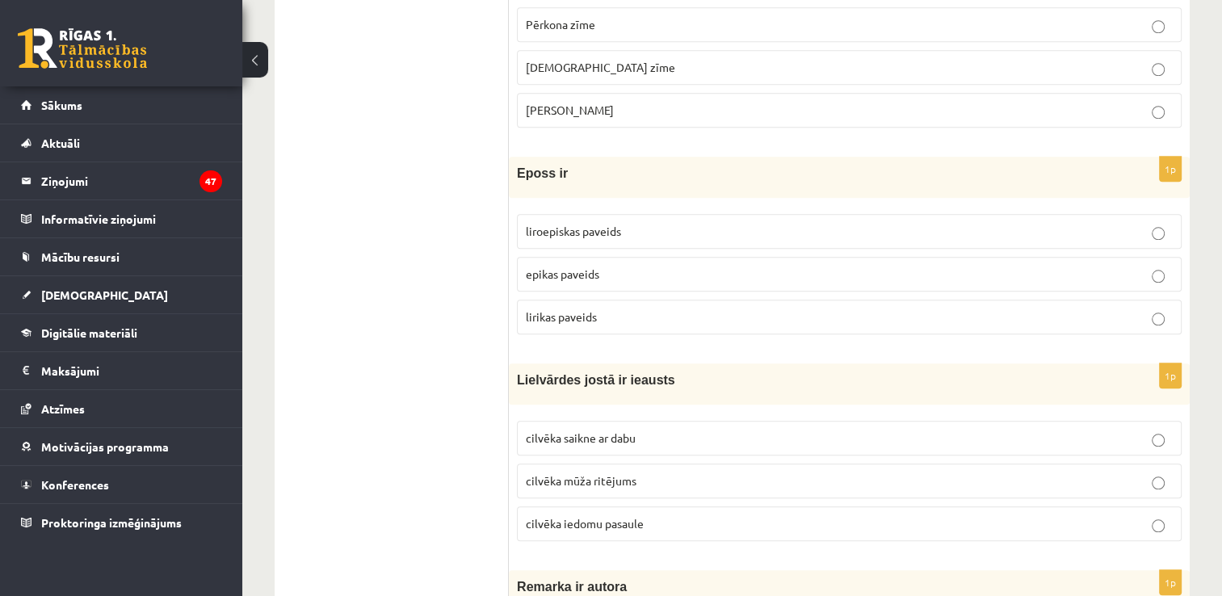
scroll to position [1696, 0]
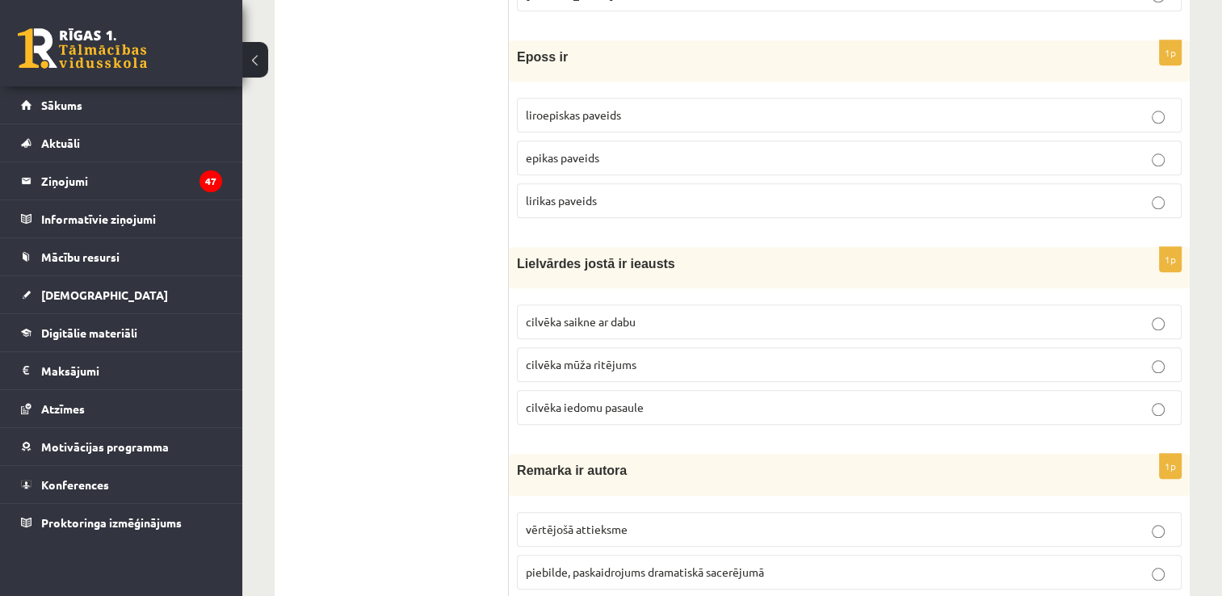
click at [653, 141] on label "epikas paveids" at bounding box center [849, 158] width 665 height 35
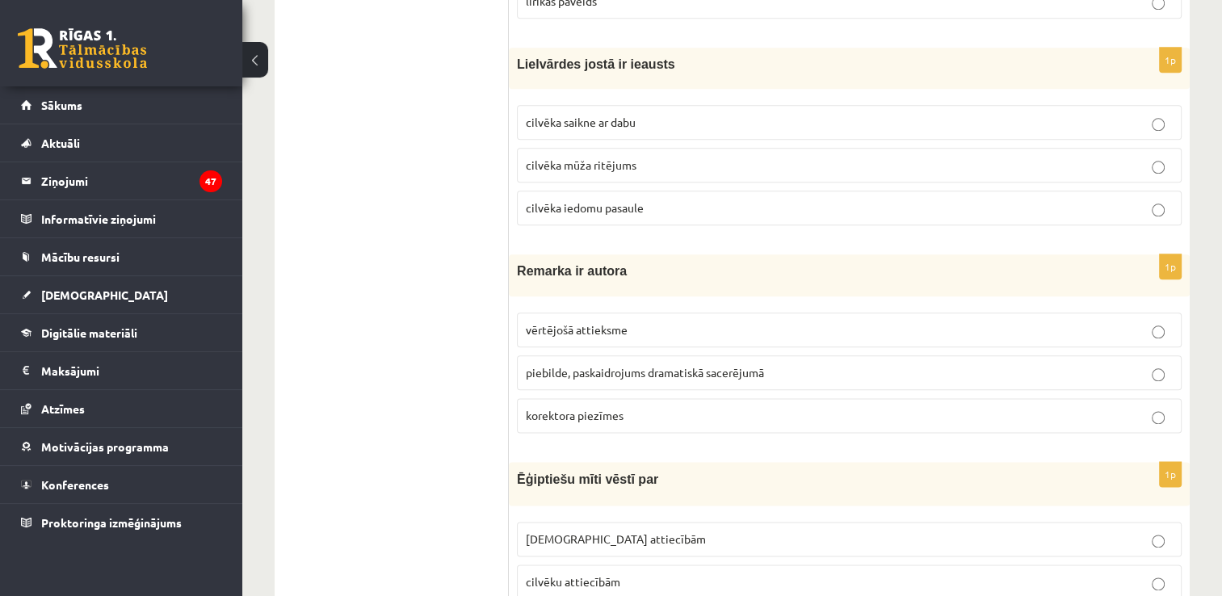
scroll to position [1857, 0]
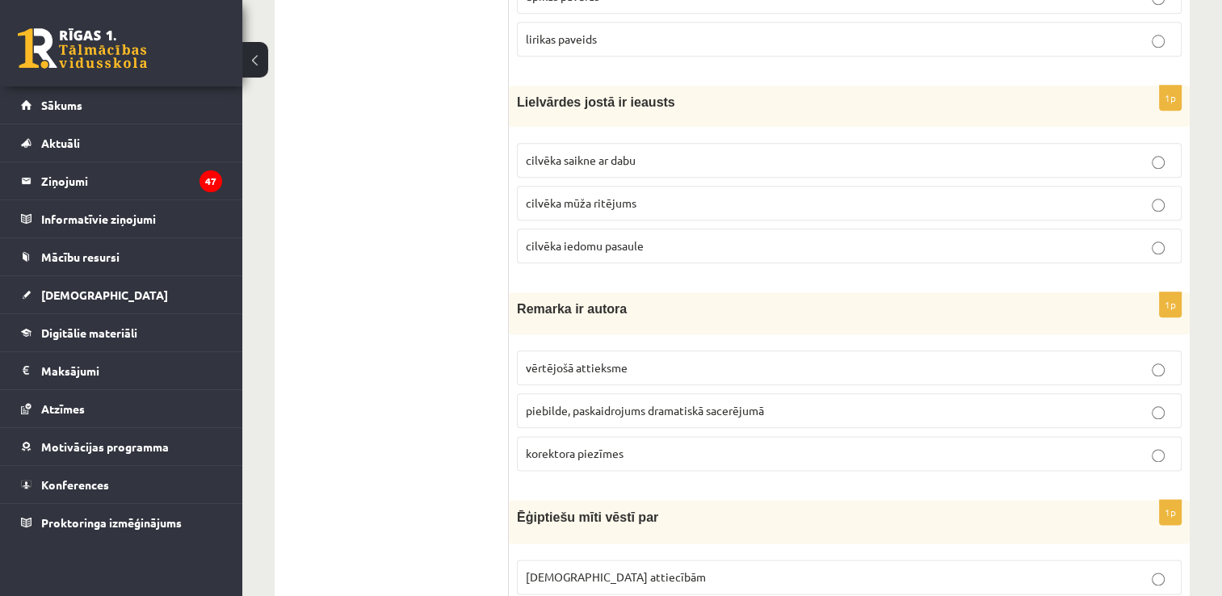
click at [640, 195] on p "cilvēka mūža ritējums" at bounding box center [849, 203] width 647 height 17
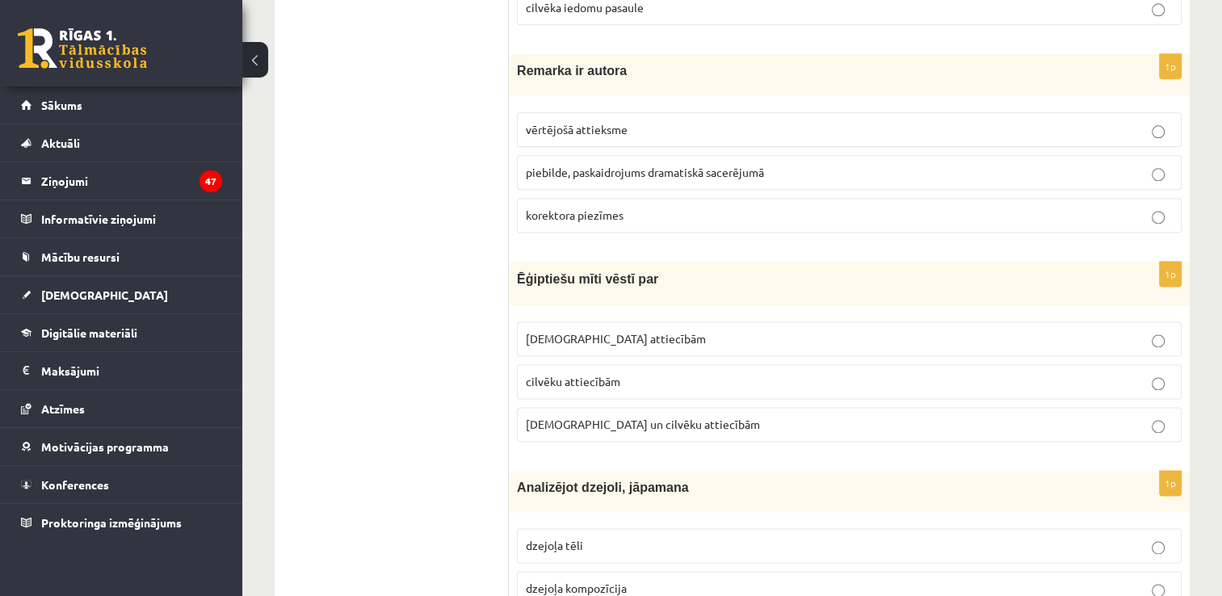
scroll to position [2099, 0]
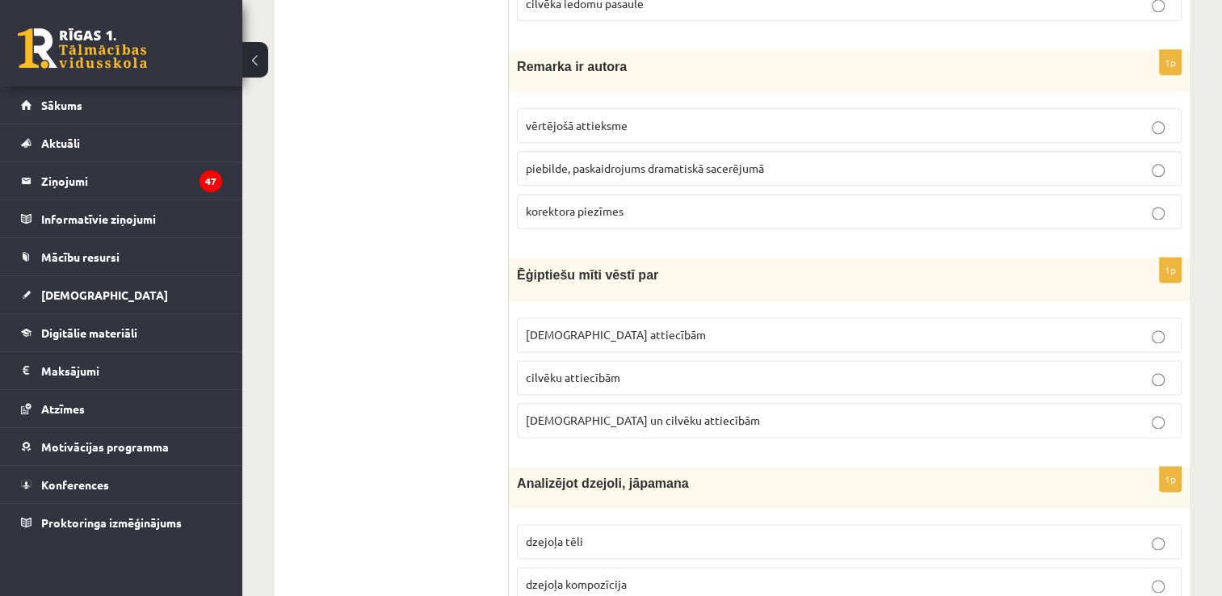
click at [727, 161] on span "piebilde, paskaidrojums dramatiskā sacerējumā" at bounding box center [645, 168] width 238 height 15
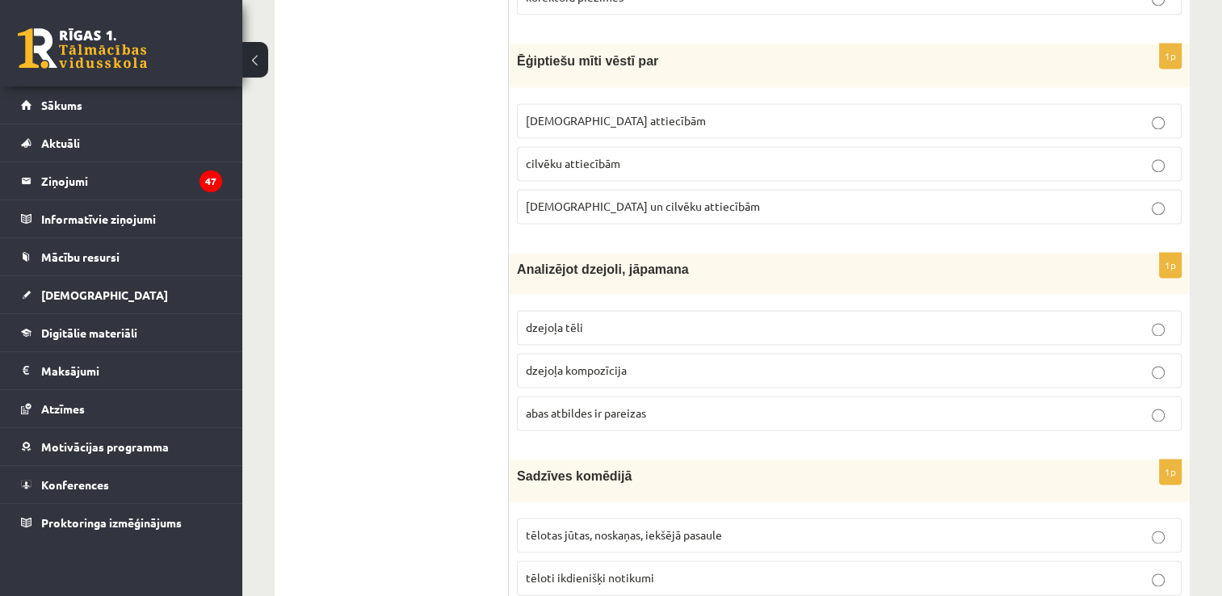
scroll to position [2342, 0]
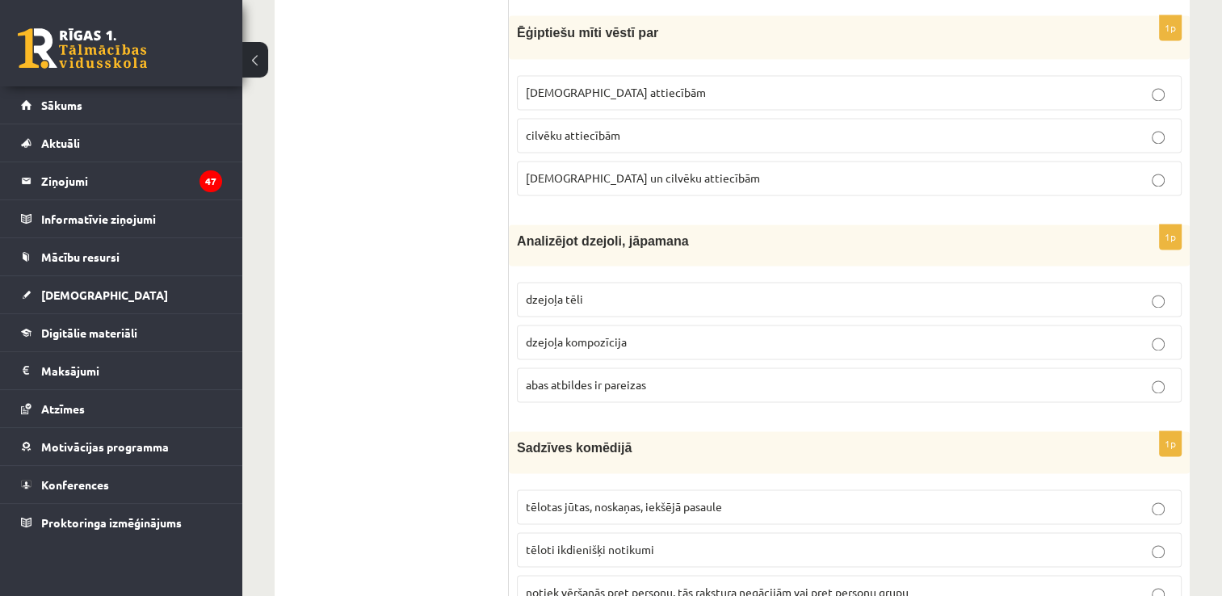
click at [675, 170] on p "Dievu un cilvēku attiecībām" at bounding box center [849, 178] width 647 height 17
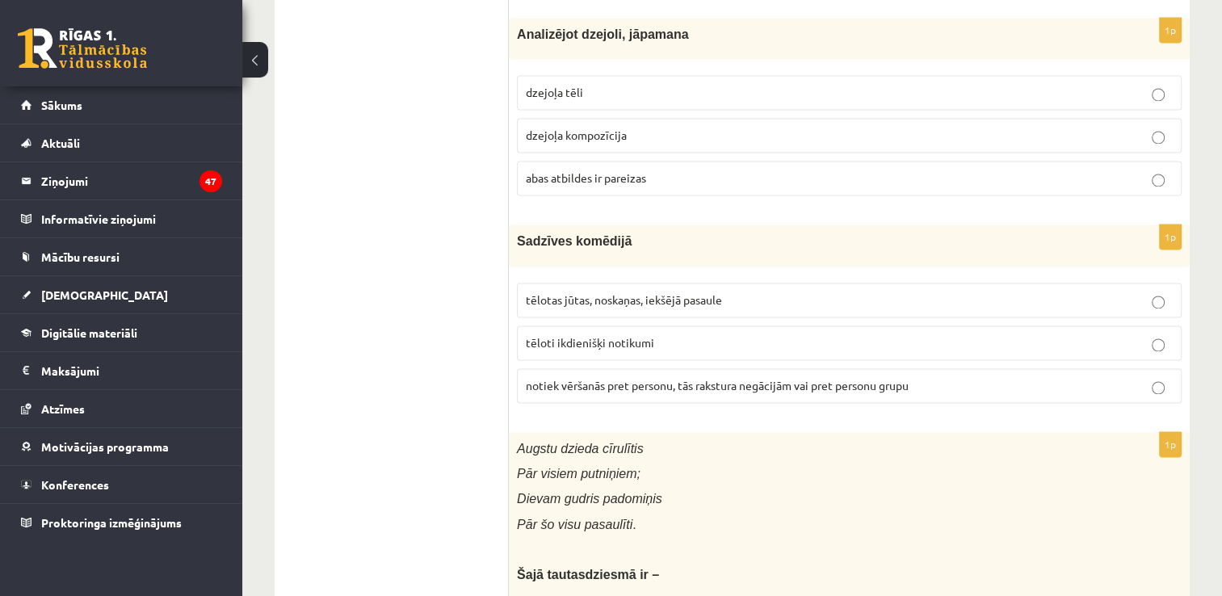
scroll to position [2584, 0]
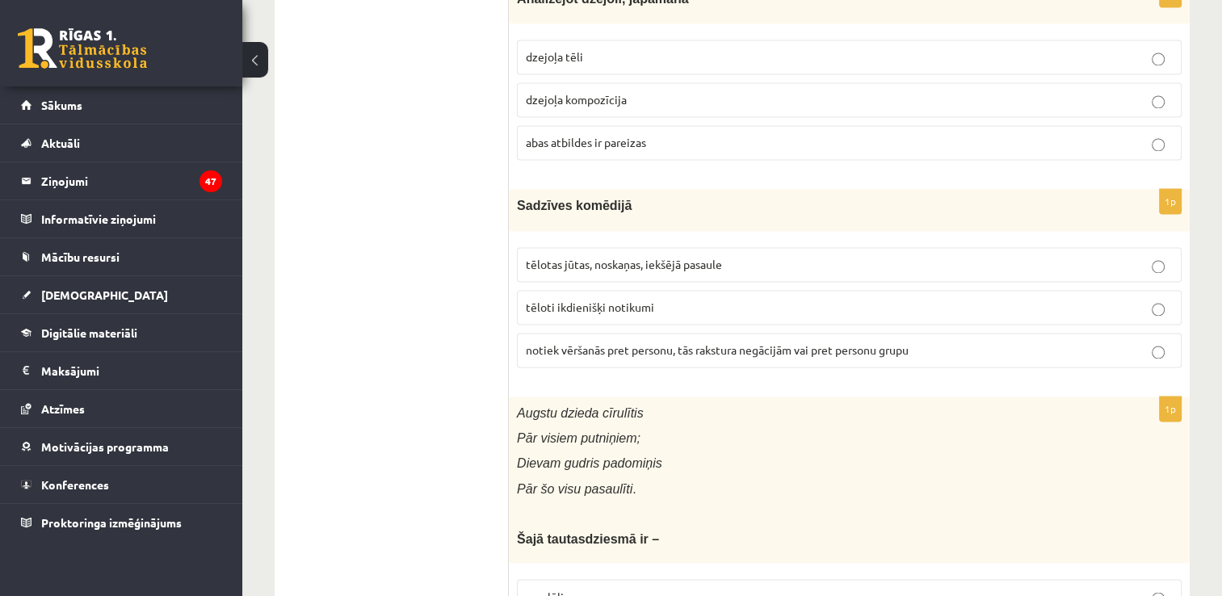
click at [610, 135] on span "abas atbildes ir pareizas" at bounding box center [586, 142] width 120 height 15
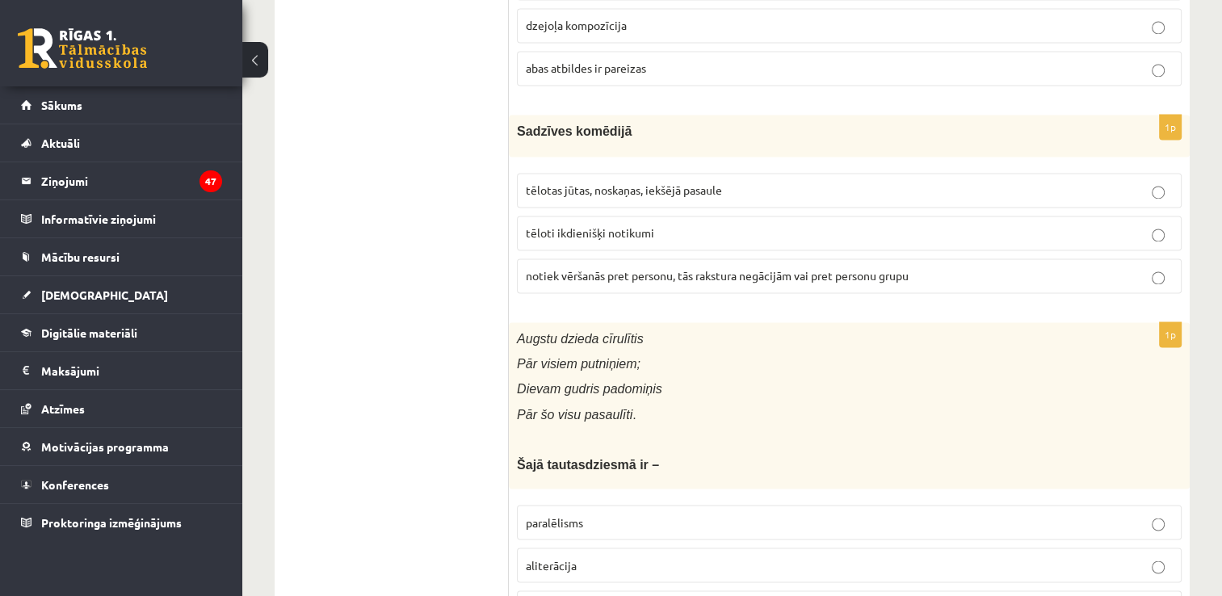
scroll to position [2745, 0]
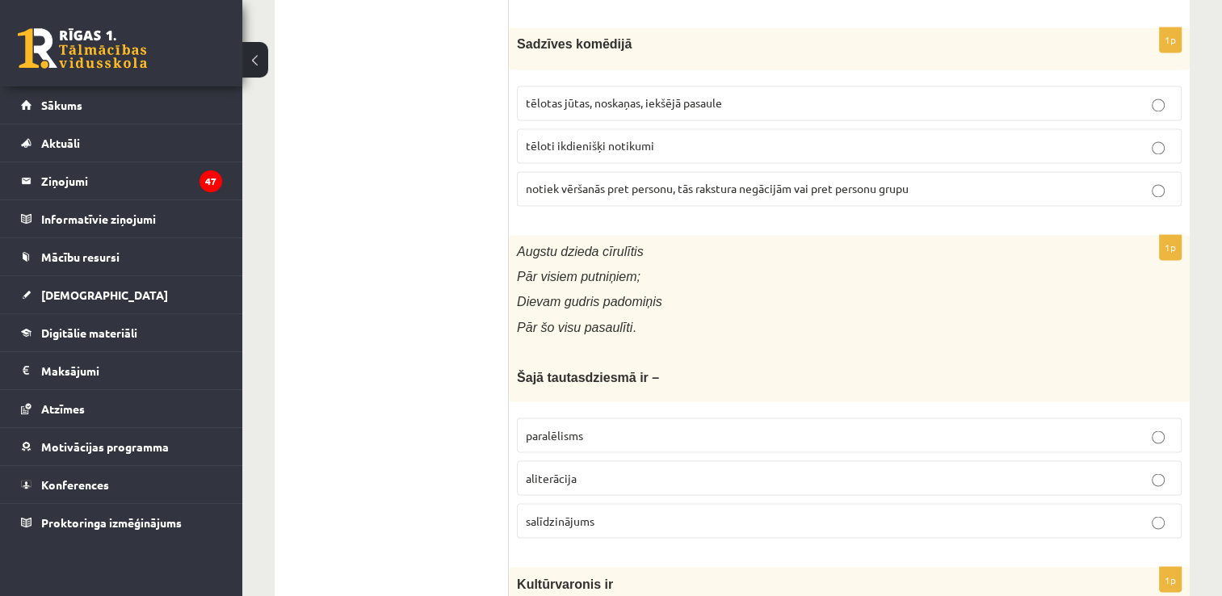
click at [622, 138] on span "tēloti ikdienišķi notikumi" at bounding box center [590, 145] width 128 height 15
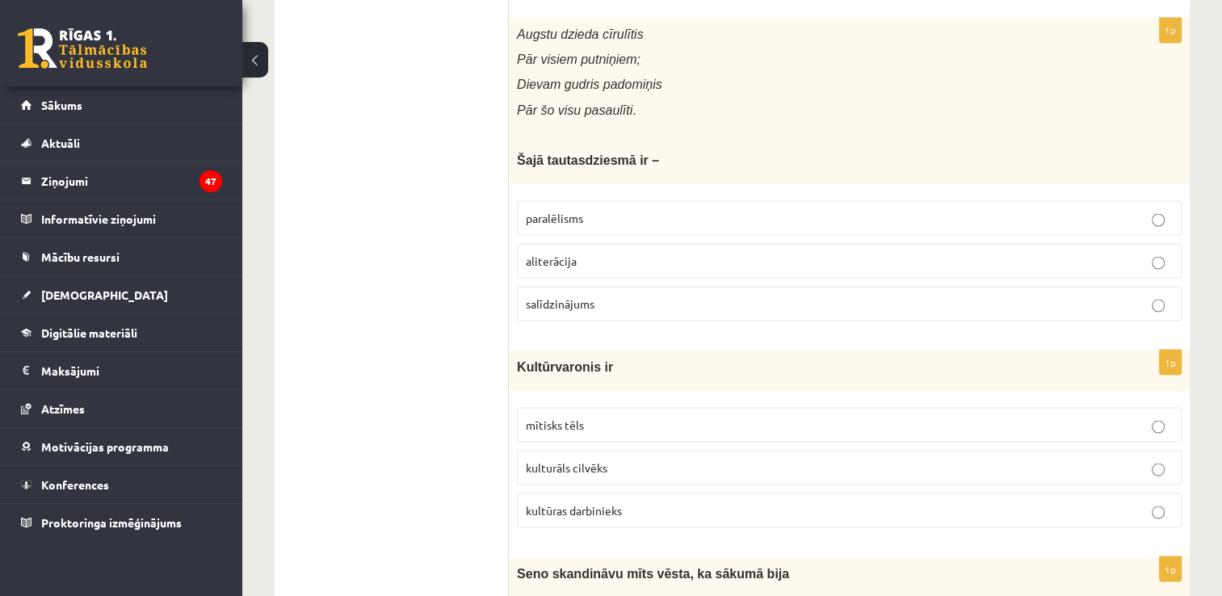
scroll to position [2988, 0]
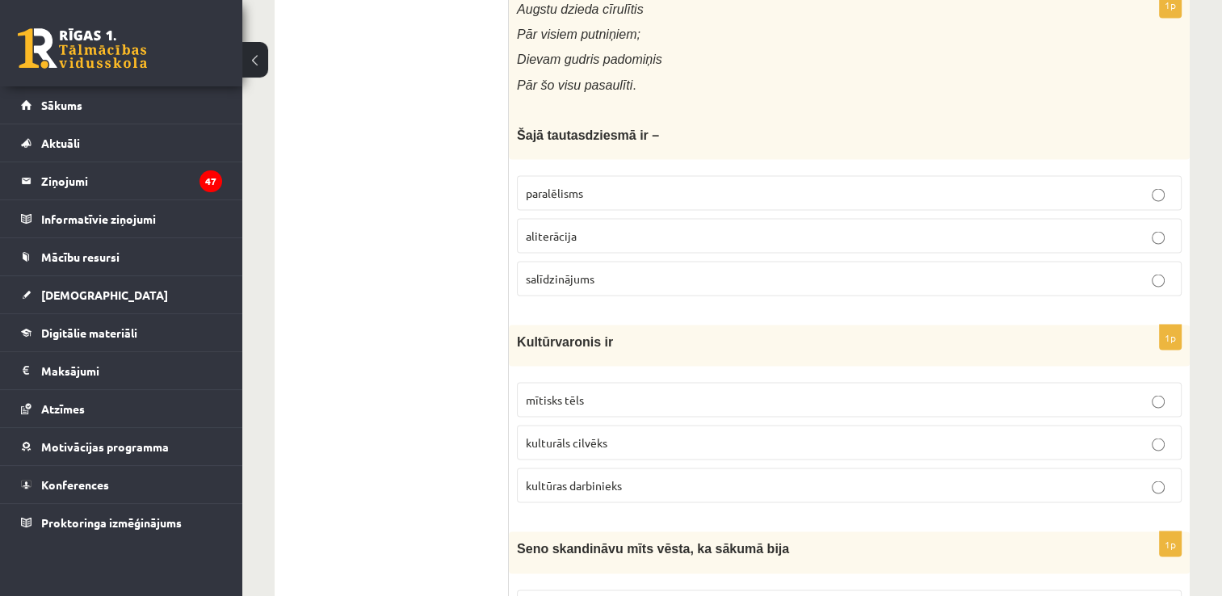
click at [614, 227] on p "aliterācija" at bounding box center [849, 235] width 647 height 17
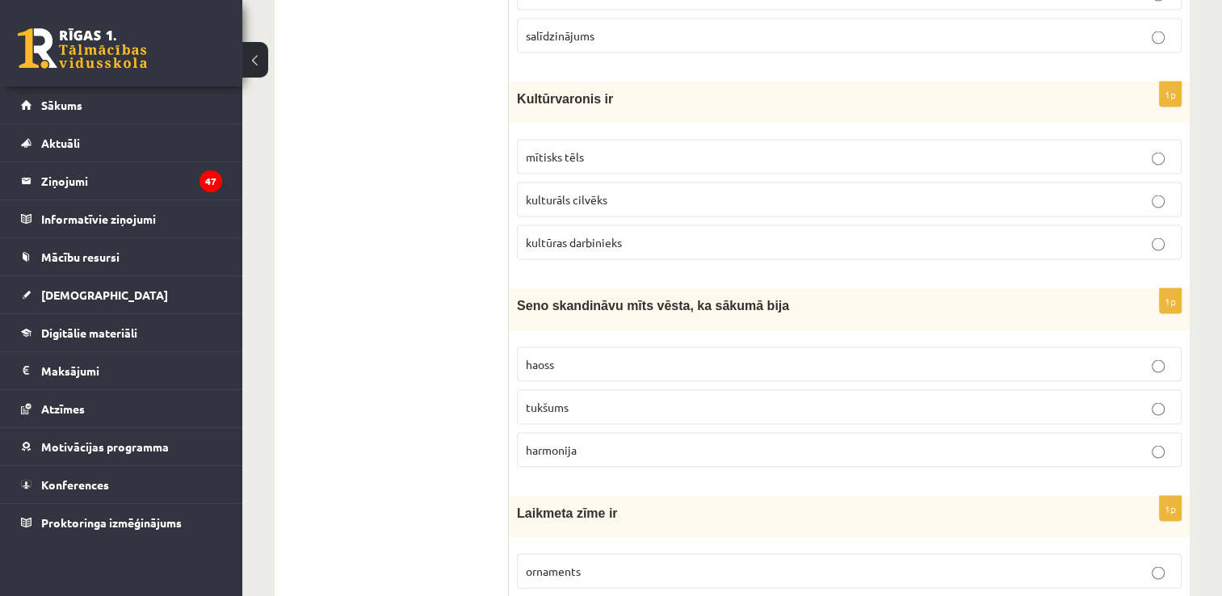
scroll to position [3311, 0]
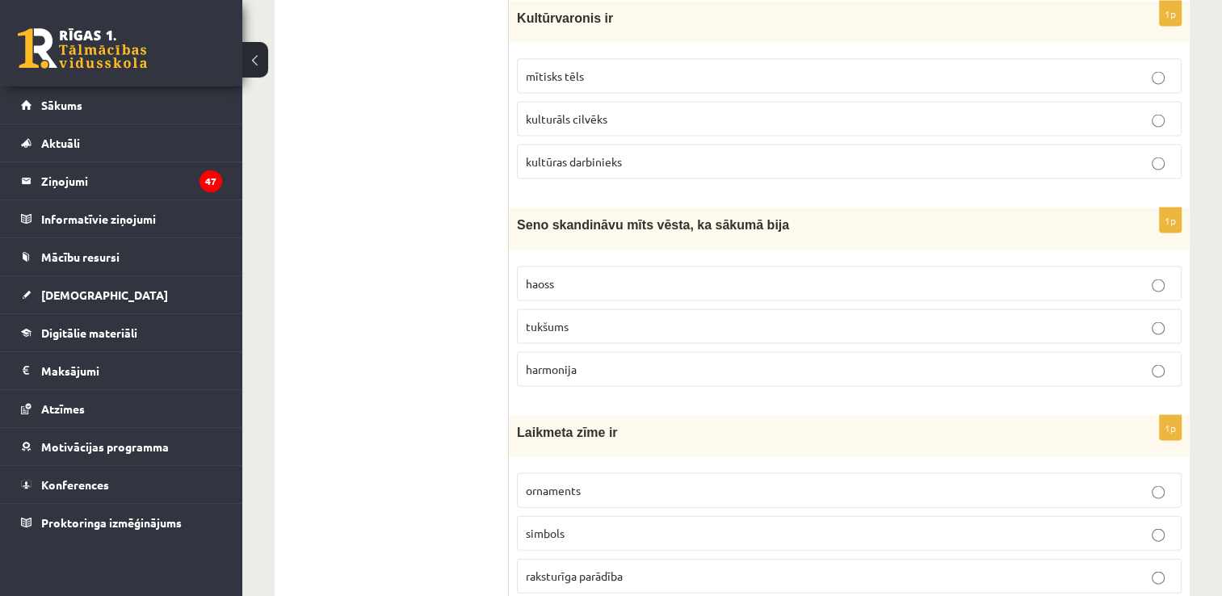
click at [575, 69] on span "mītisks tēls" at bounding box center [555, 76] width 58 height 15
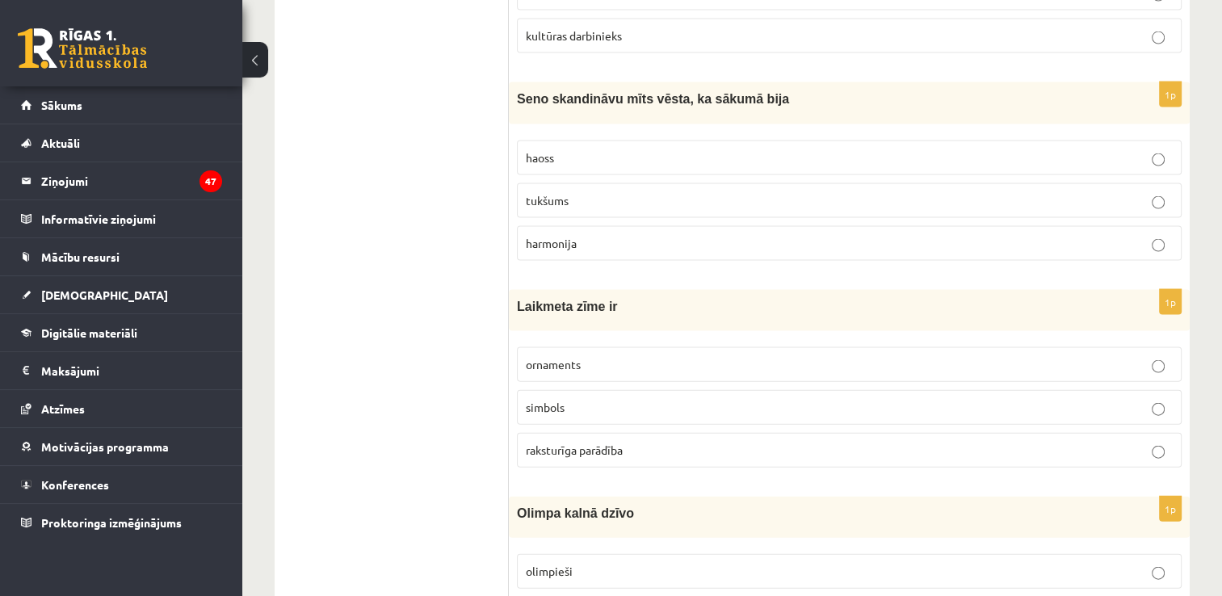
scroll to position [3472, 0]
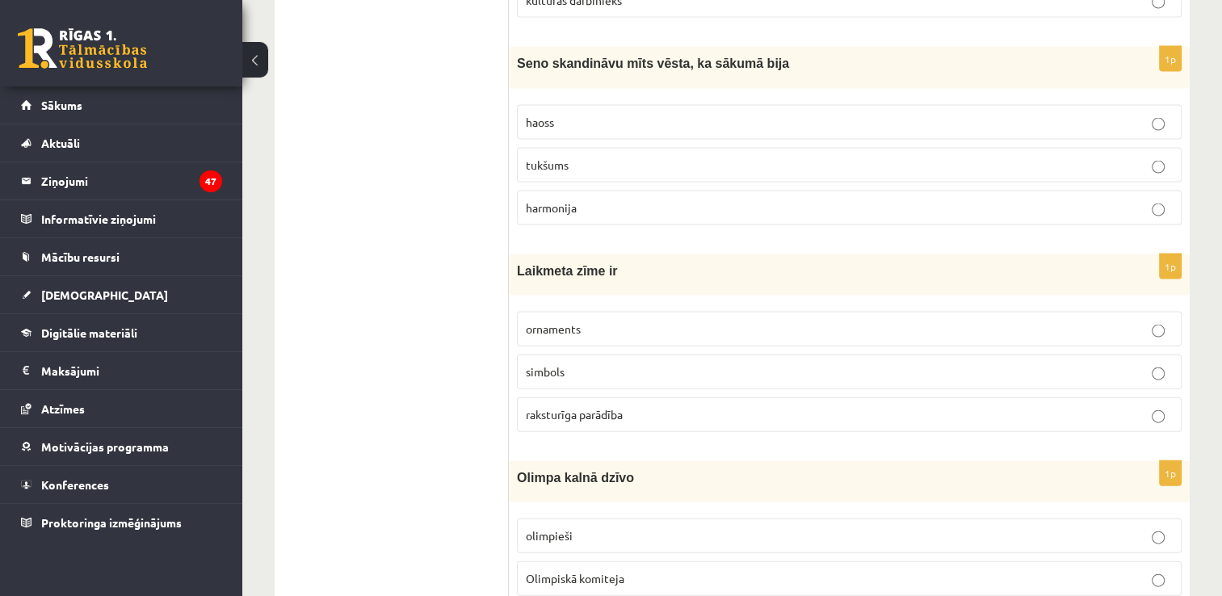
click at [560, 114] on p "haoss" at bounding box center [849, 122] width 647 height 17
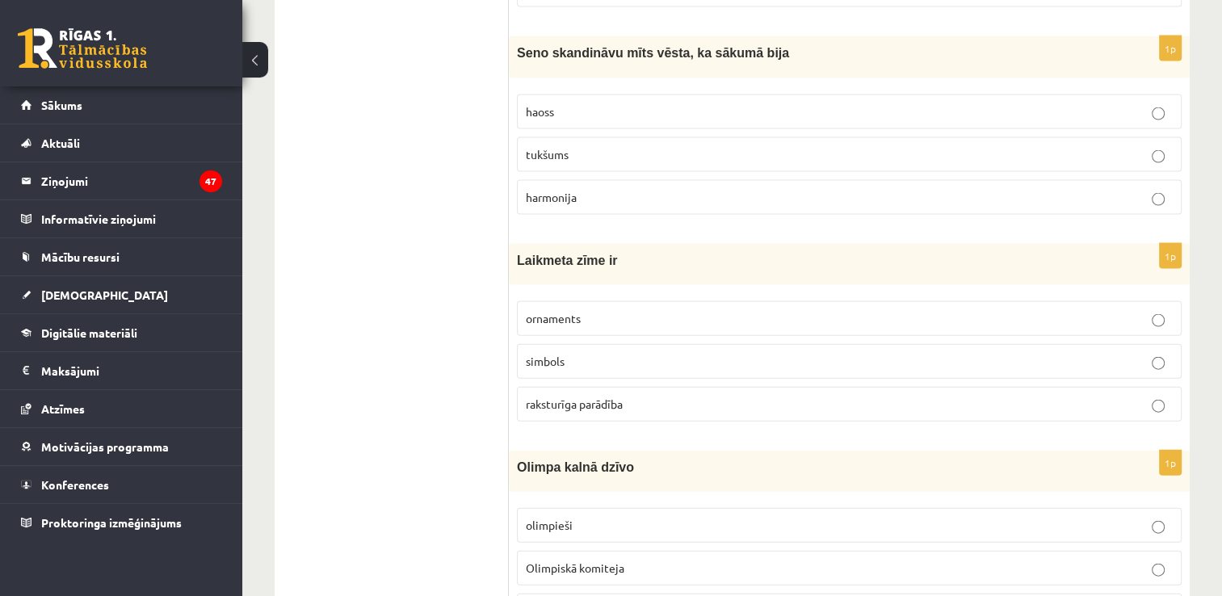
scroll to position [3634, 0]
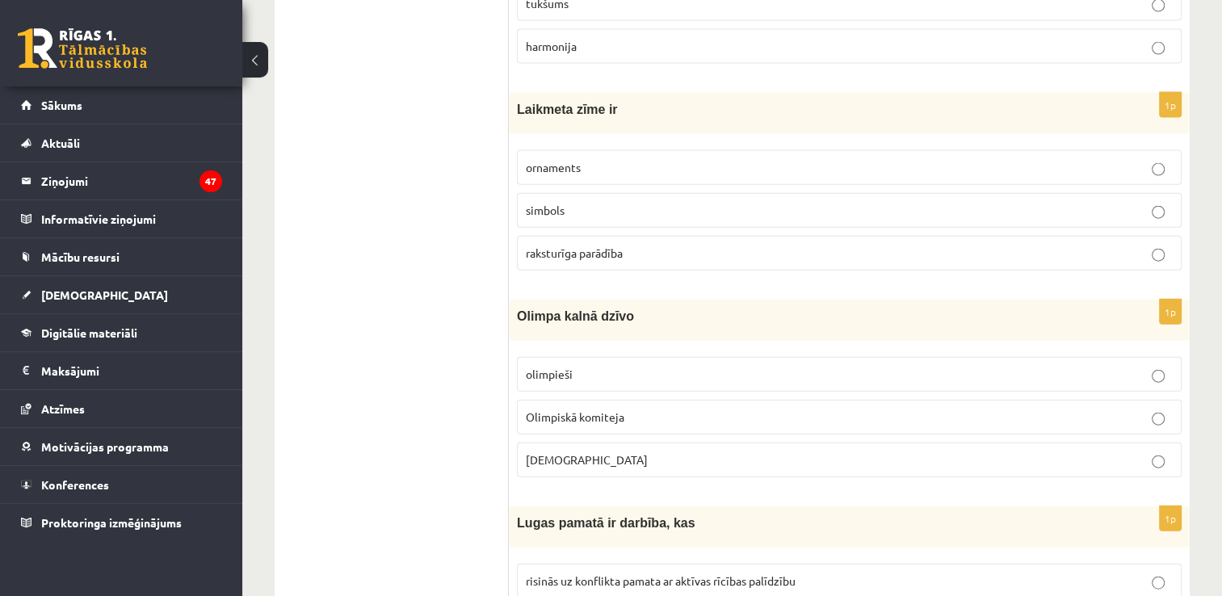
click at [619, 208] on label "simbols" at bounding box center [849, 210] width 665 height 35
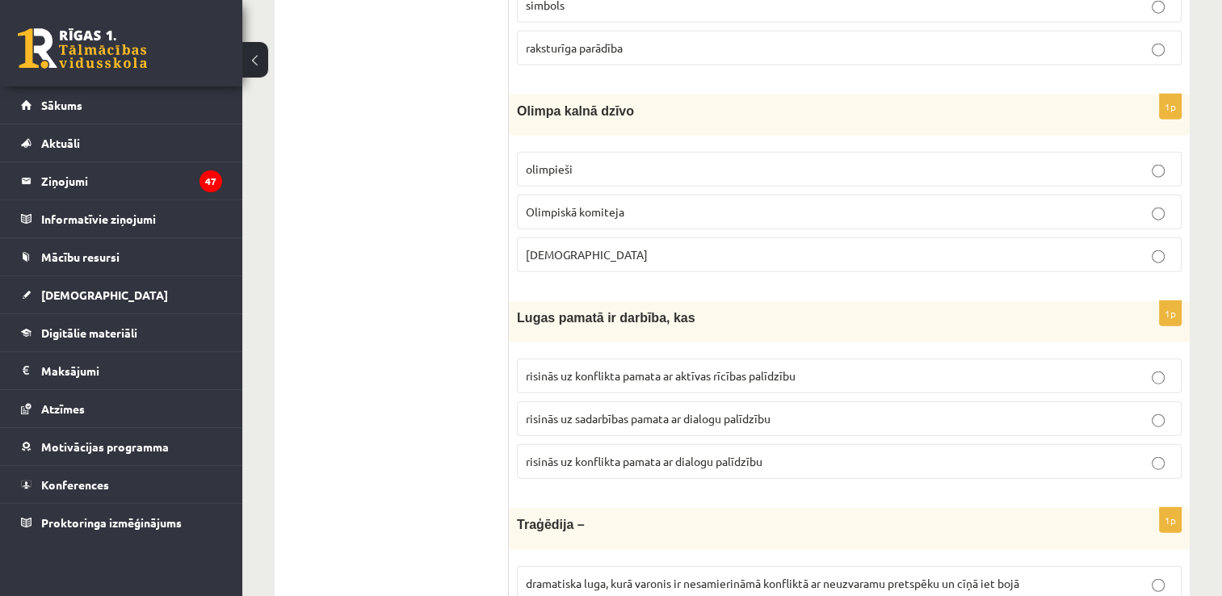
scroll to position [3876, 0]
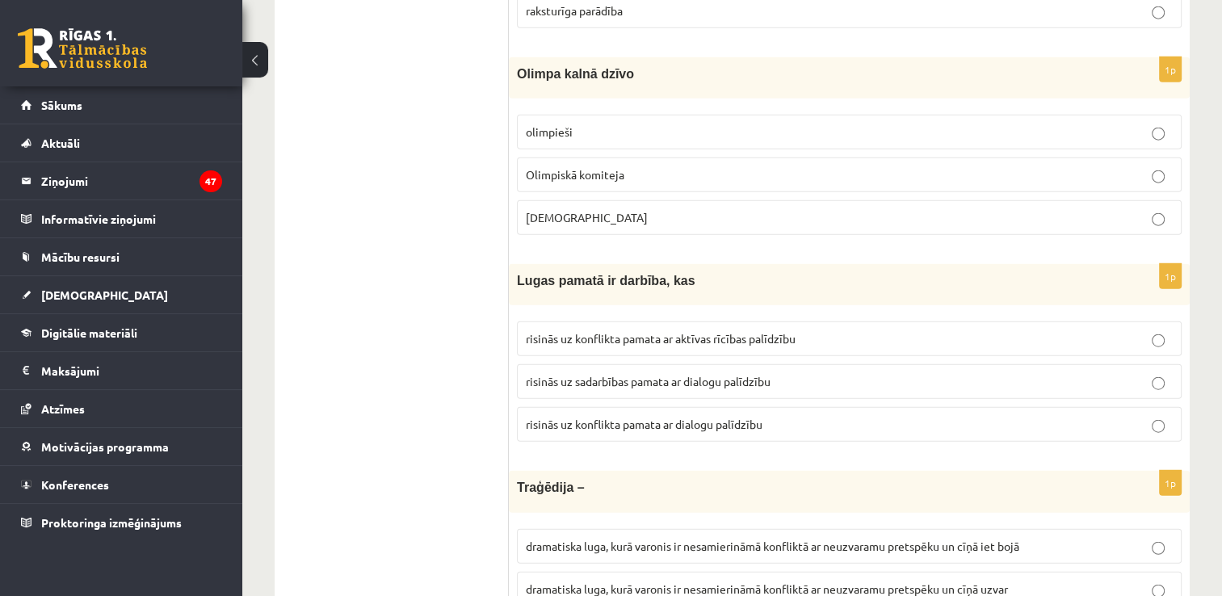
click at [572, 185] on fieldset "olimpieši Olimpiskā komiteja Dievi" at bounding box center [849, 173] width 665 height 133
click at [577, 209] on p "Dievi" at bounding box center [849, 217] width 647 height 17
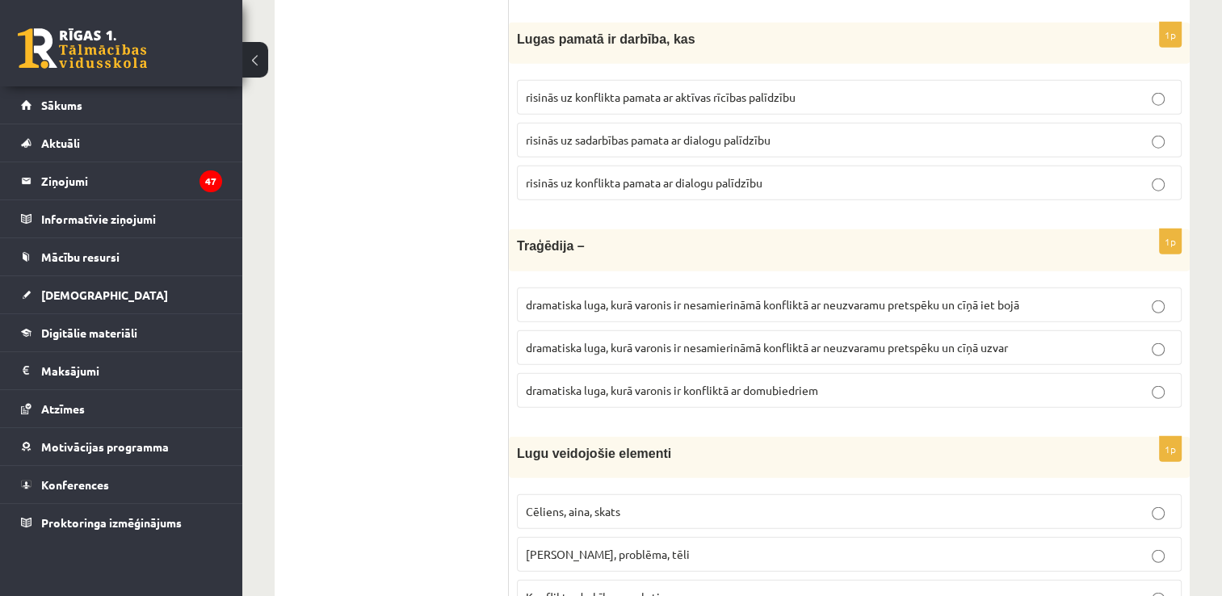
scroll to position [4118, 0]
click at [757, 89] on span "risinās uz konflikta pamata ar aktīvas rīcības palīdzību" at bounding box center [661, 96] width 270 height 15
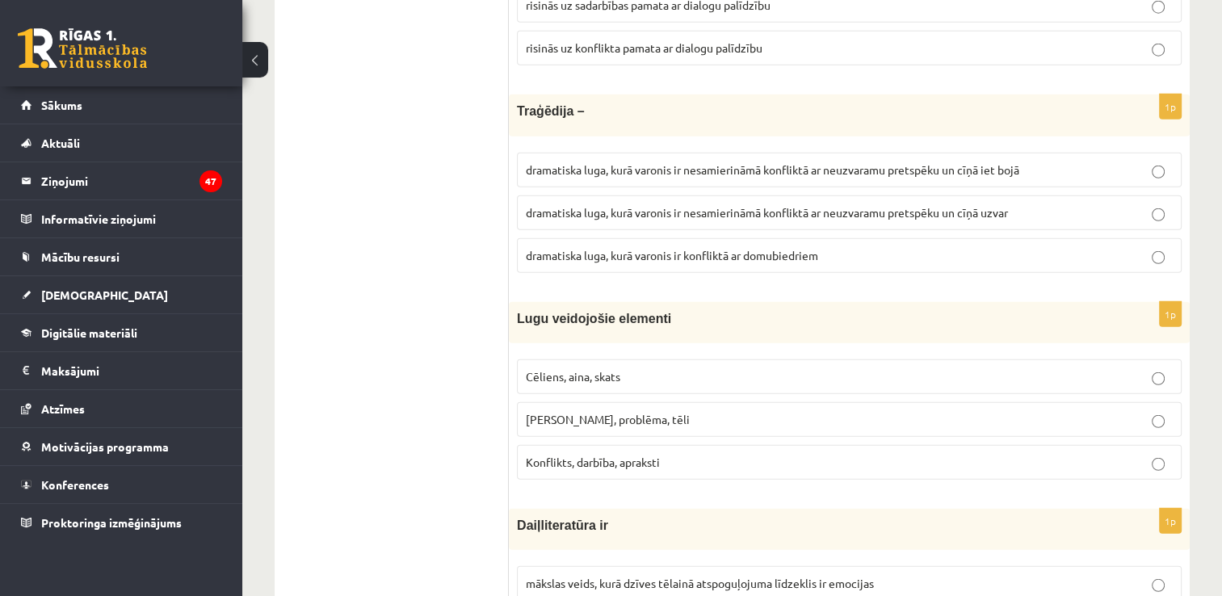
scroll to position [4280, 0]
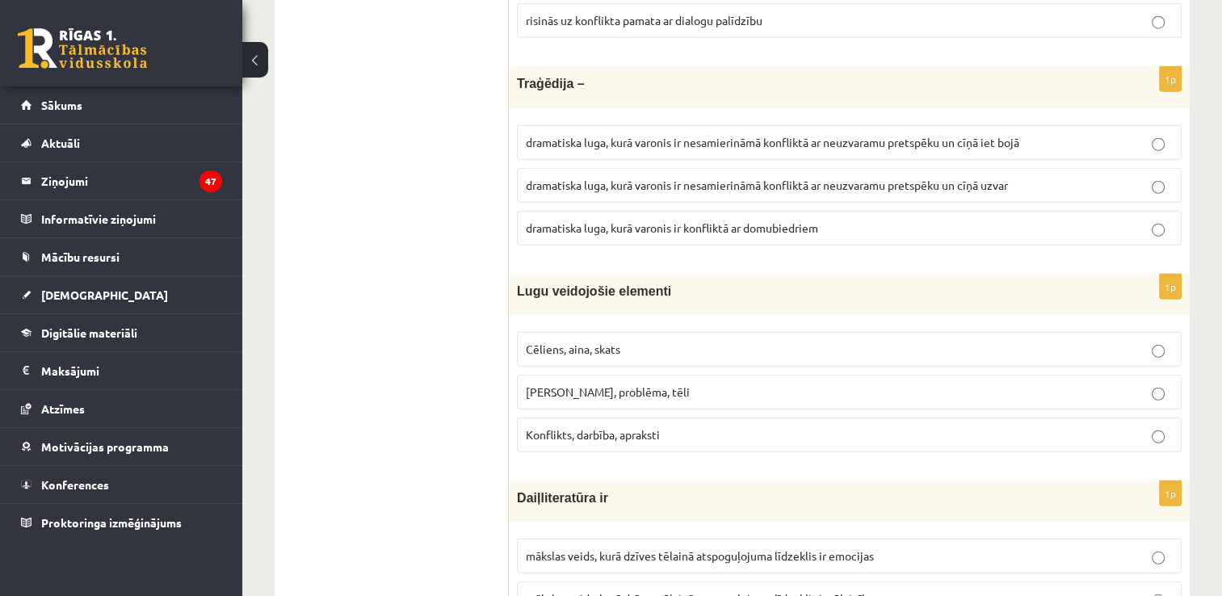
click at [804, 135] on span "dramatiska luga, kurā varonis ir nesamierināmā konfliktā ar neuzvaramu pretspēk…" at bounding box center [772, 142] width 493 height 15
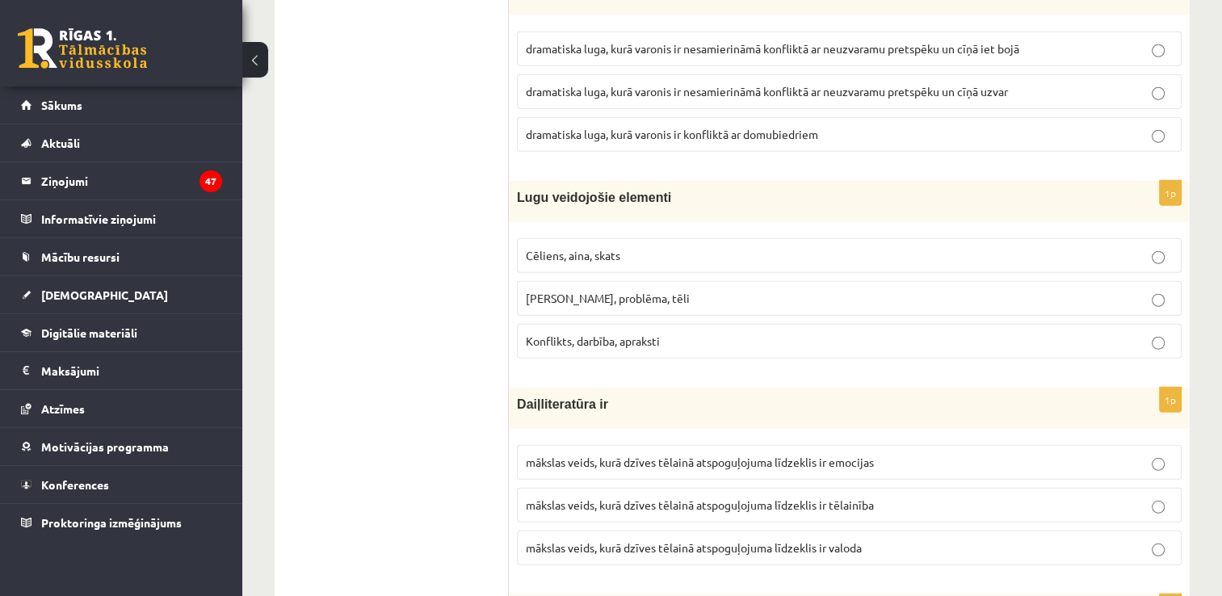
scroll to position [4522, 0]
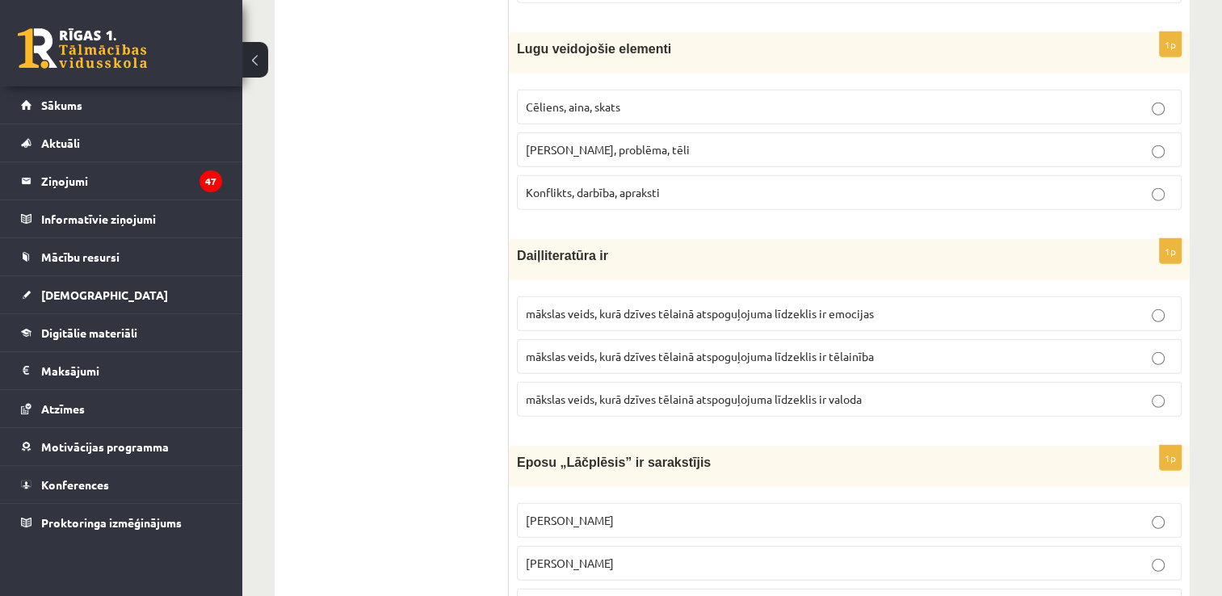
click at [605, 99] on span "Cēliens, aina, skats" at bounding box center [573, 106] width 94 height 15
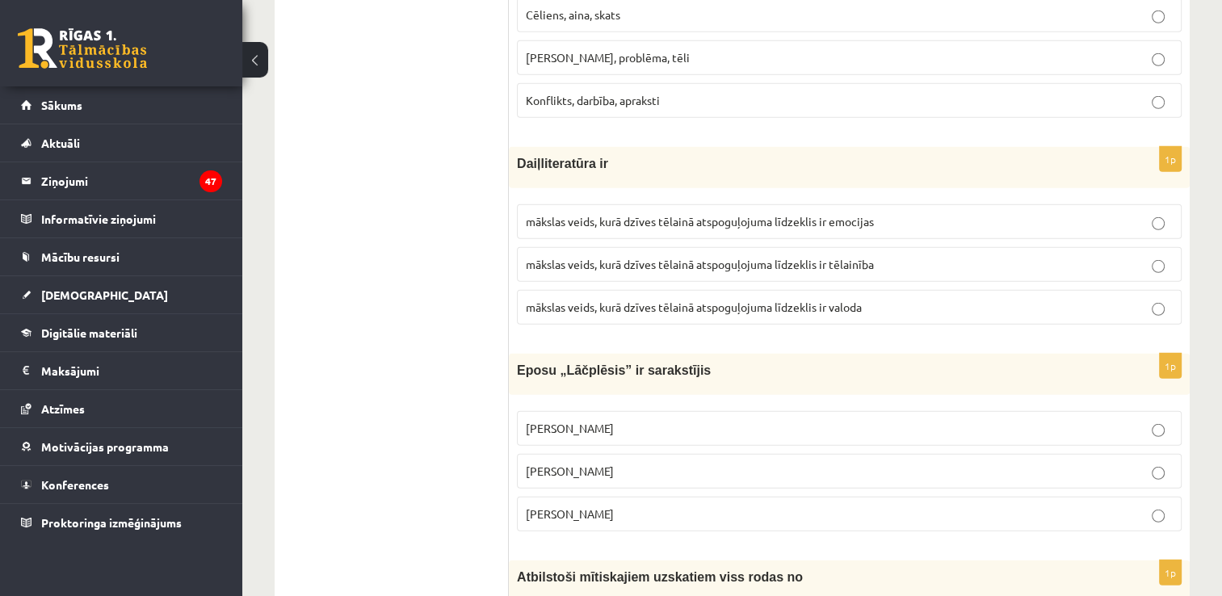
scroll to position [4683, 0]
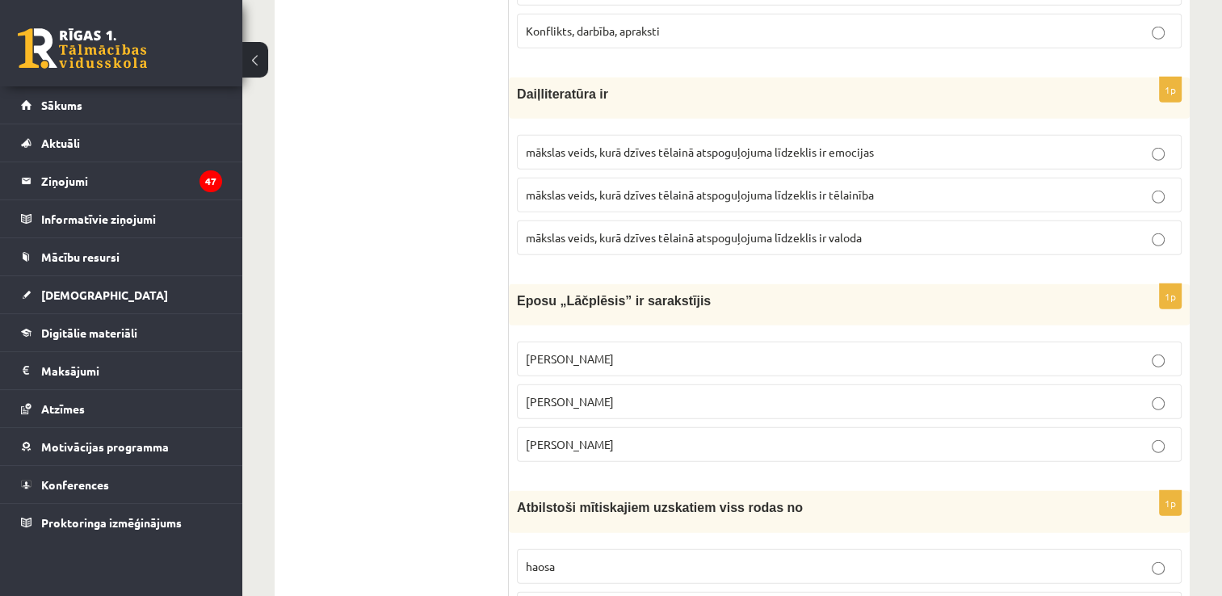
click at [776, 230] on span "mākslas veids, kurā dzīves tēlainā atspoguļojuma līdzeklis ir valoda" at bounding box center [694, 237] width 336 height 15
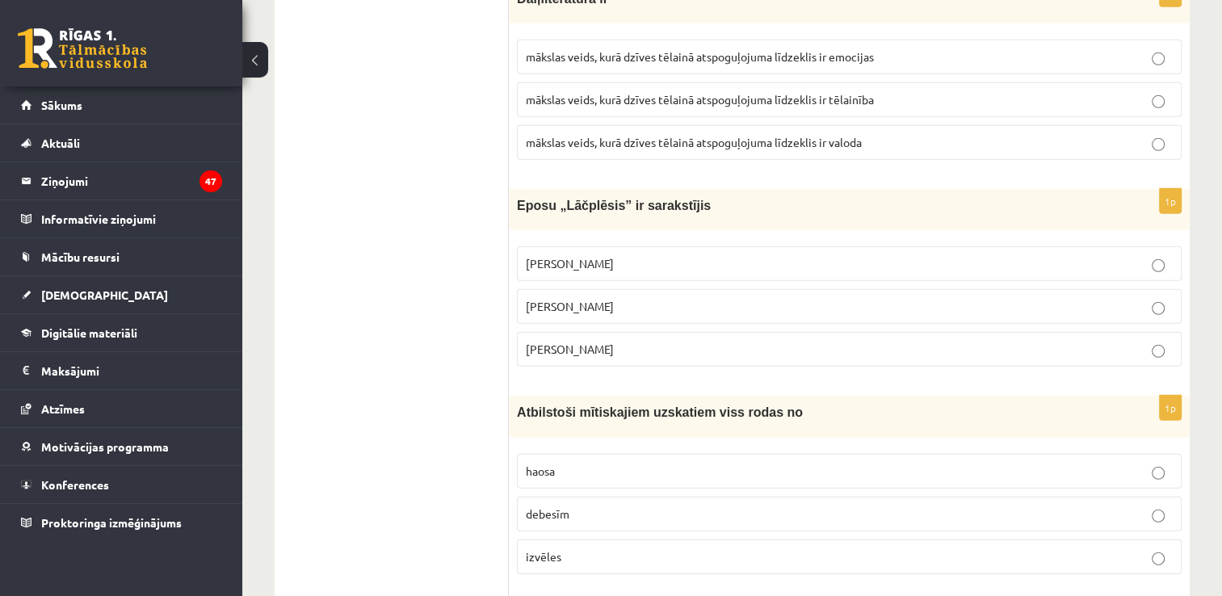
scroll to position [4926, 0]
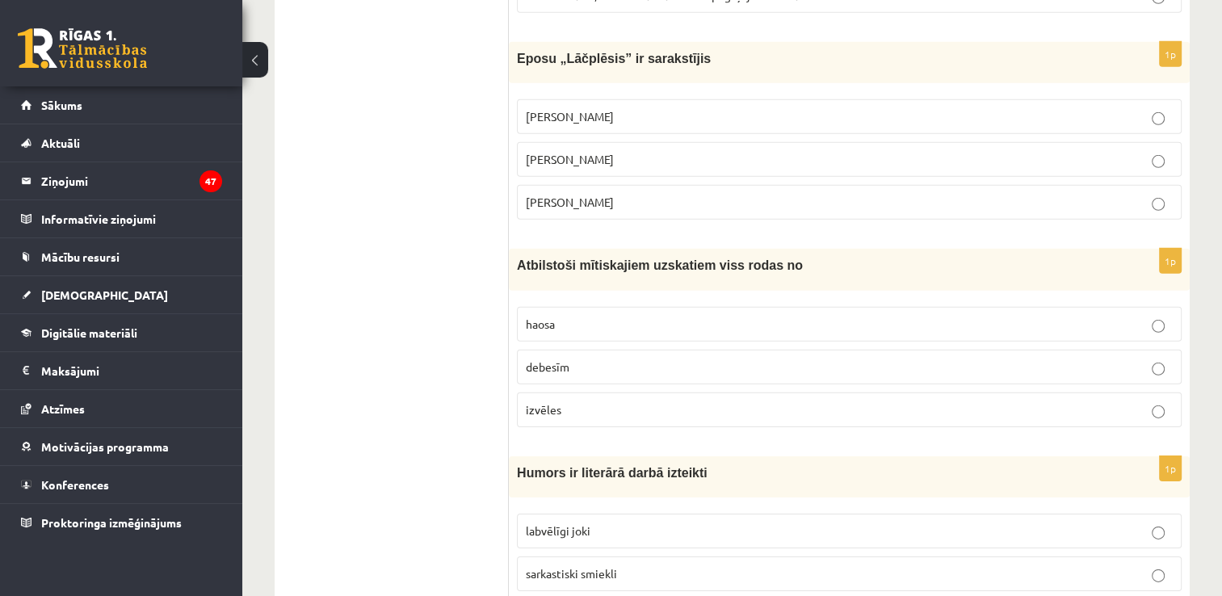
click at [623, 151] on p "Andrejs Pumpurs" at bounding box center [849, 159] width 647 height 17
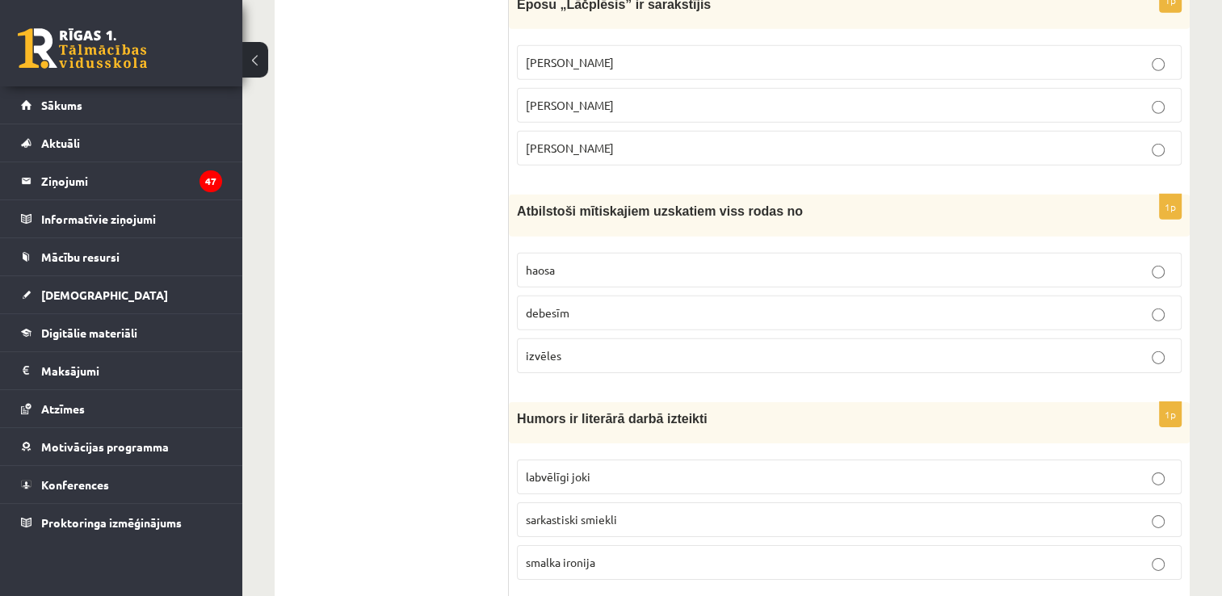
scroll to position [5087, 0]
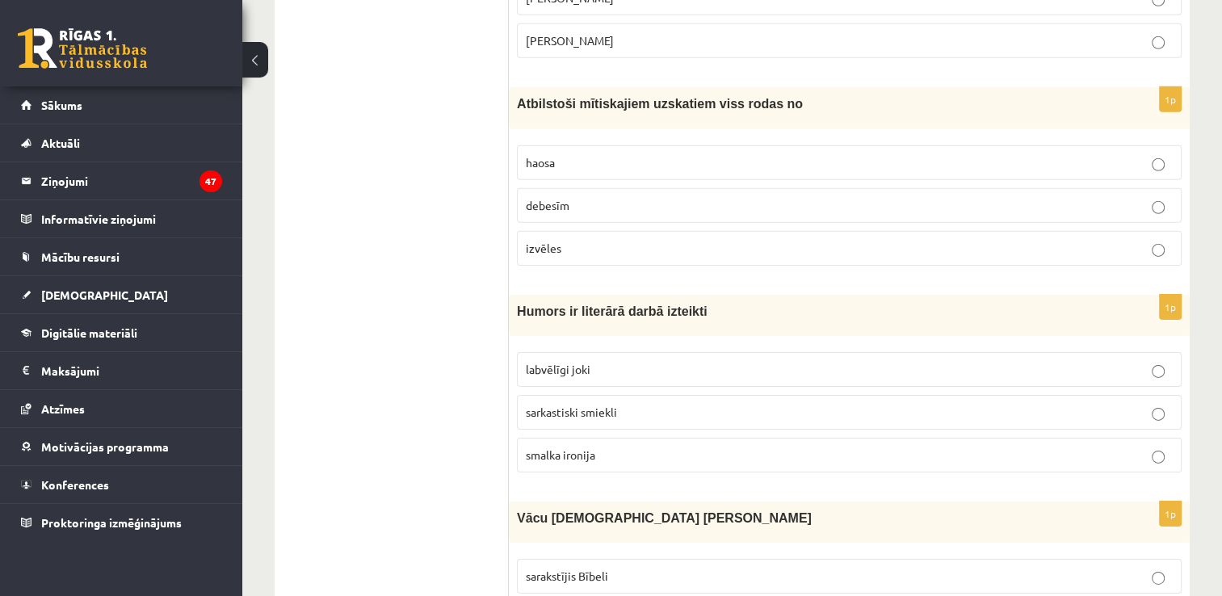
drag, startPoint x: 589, startPoint y: 144, endPoint x: 586, endPoint y: 123, distance: 21.1
click at [586, 145] on label "haosa" at bounding box center [849, 162] width 665 height 35
click at [585, 154] on p "haosa" at bounding box center [849, 162] width 647 height 17
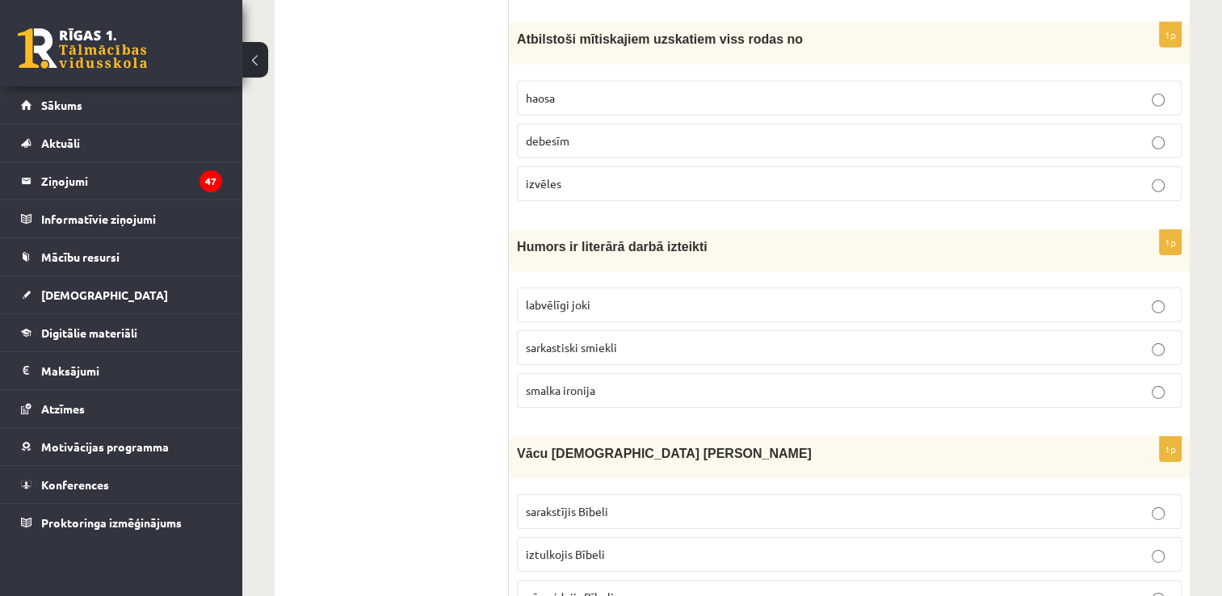
scroll to position [5249, 0]
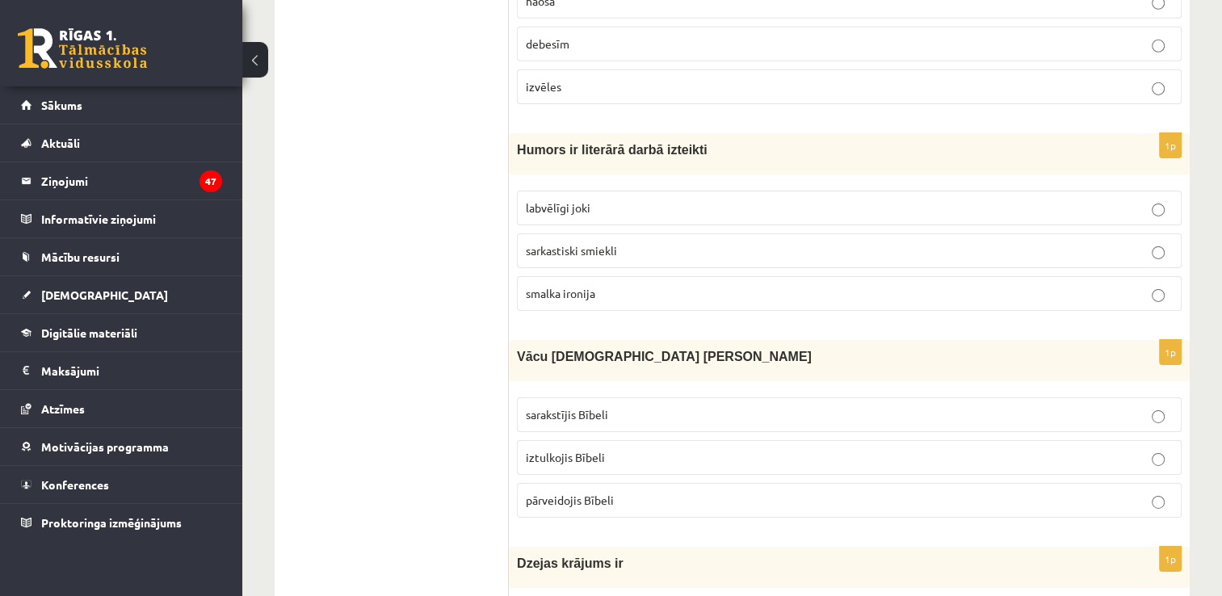
click at [608, 285] on p "smalka ironija" at bounding box center [849, 293] width 647 height 17
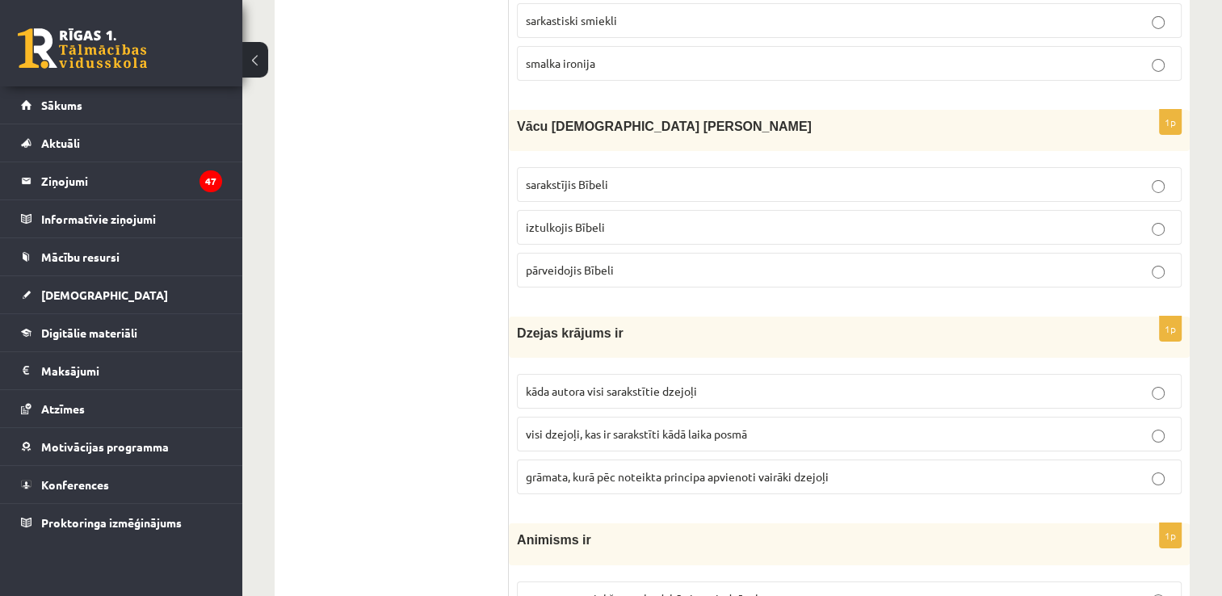
scroll to position [5572, 0]
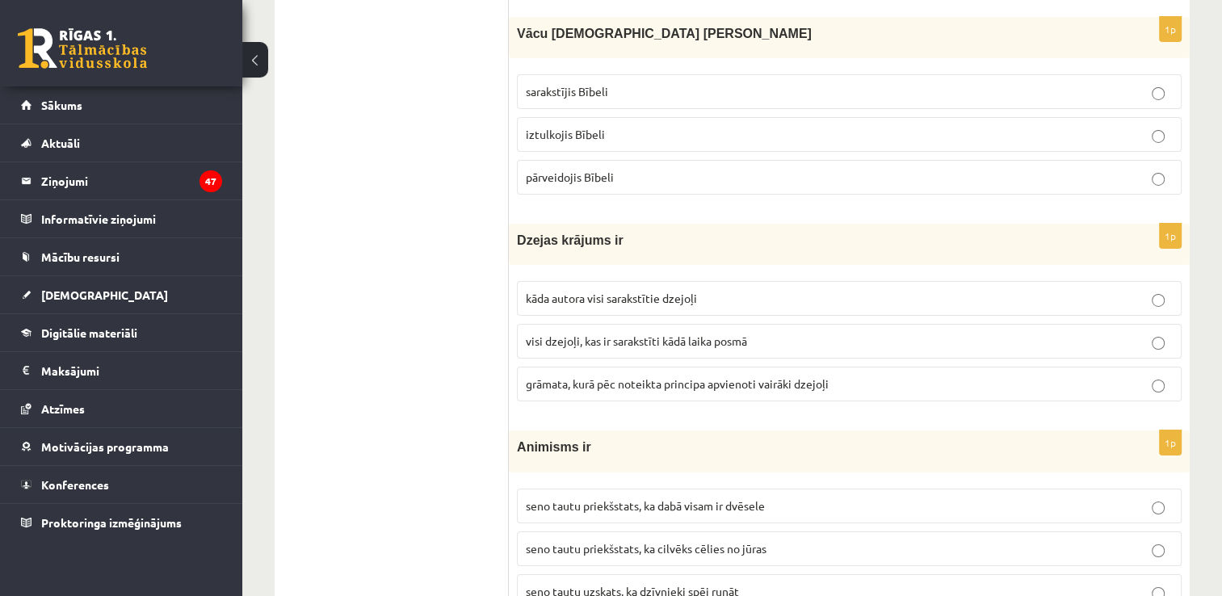
click at [631, 126] on p "iztulkojis Bībeli" at bounding box center [849, 134] width 647 height 17
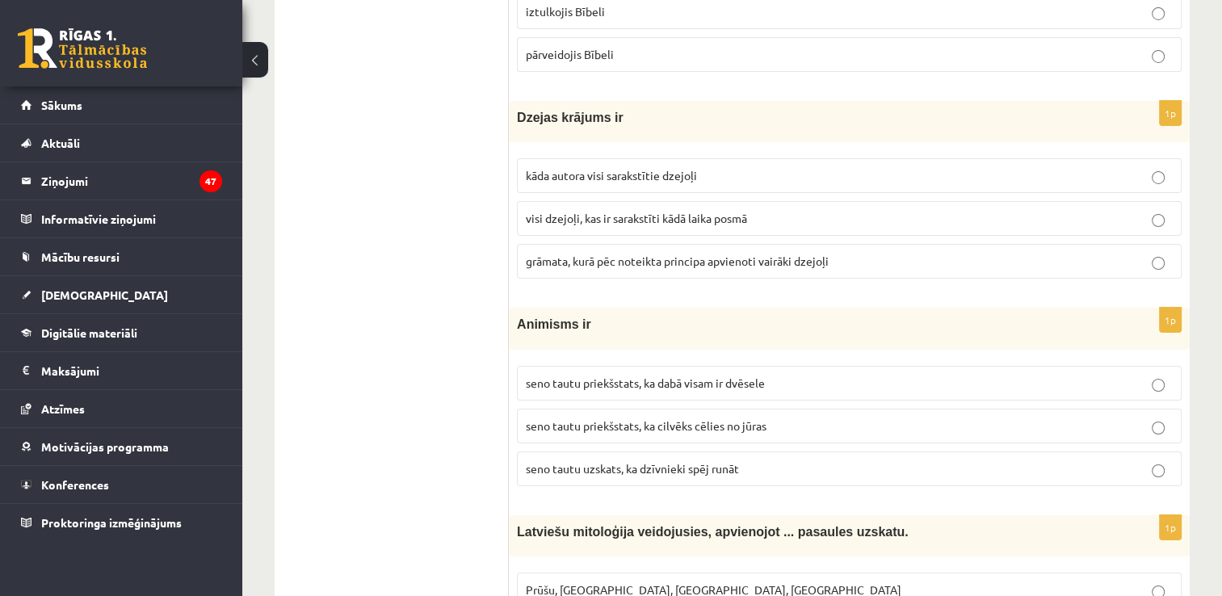
scroll to position [5733, 0]
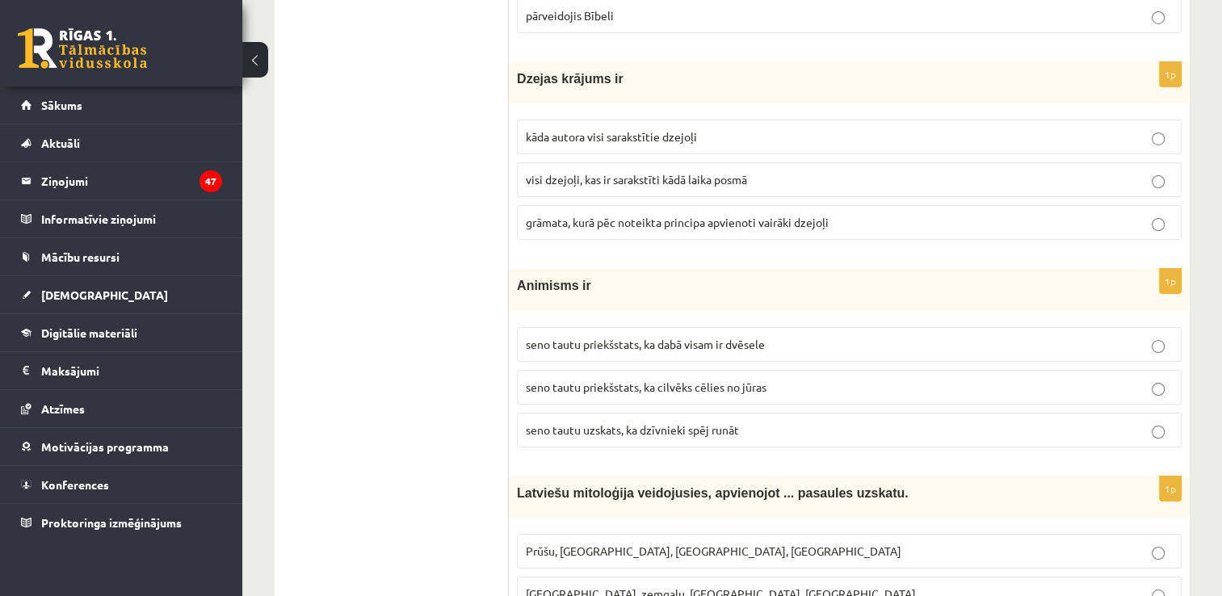
click at [730, 215] on span "grāmata, kurā pēc noteikta principa apvienoti vairāki dzejoļi" at bounding box center [677, 222] width 303 height 15
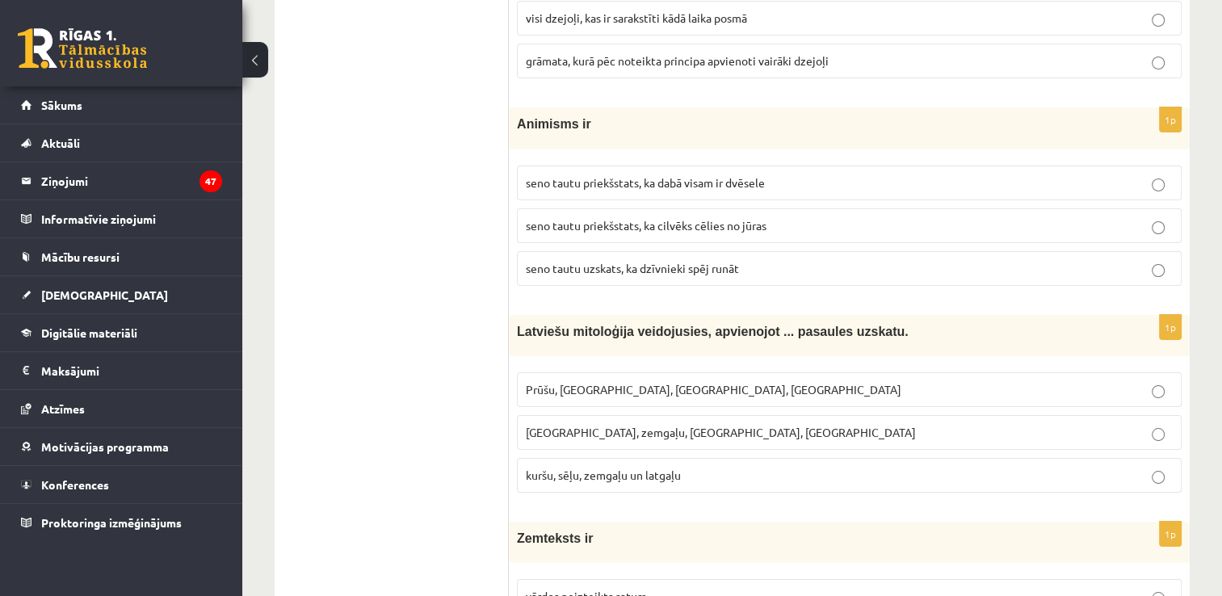
click at [769, 174] on p "seno tautu priekšstats, ka dabā visam ir dvēsele" at bounding box center [849, 182] width 647 height 17
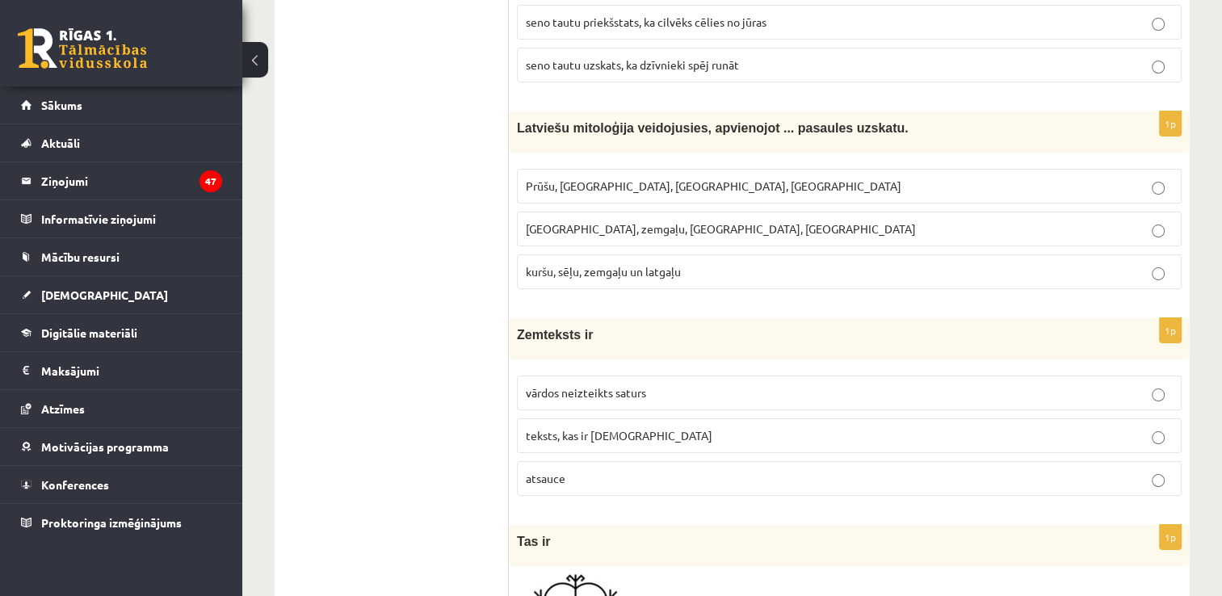
scroll to position [6137, 0]
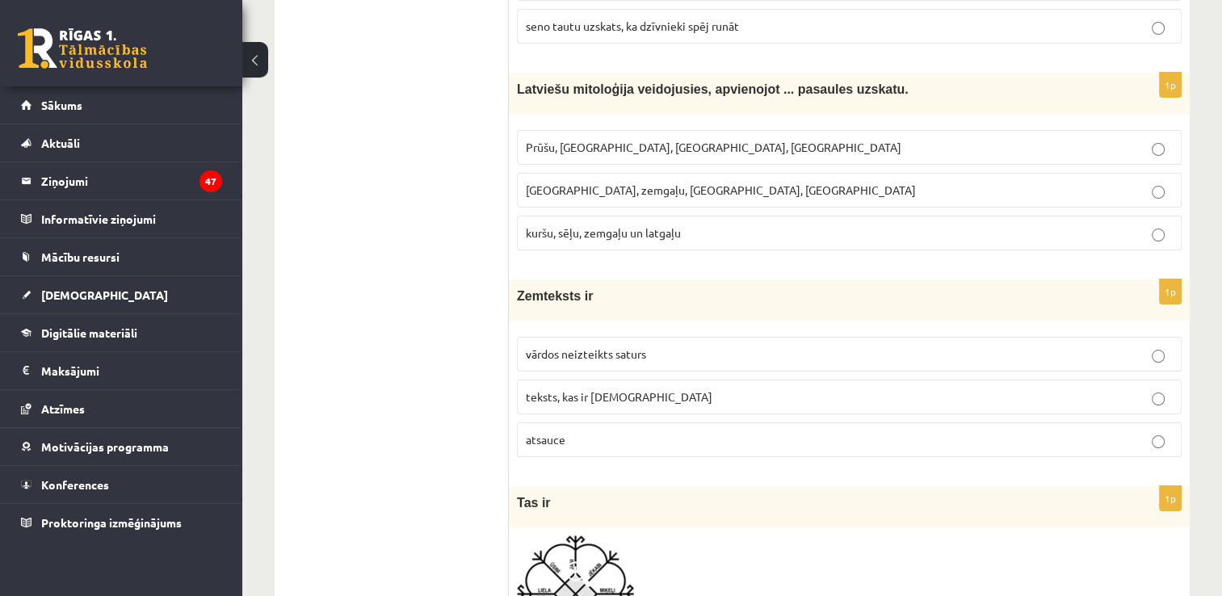
click at [588, 225] on span "kuršu, sēļu, zemgaļu un latgaļu" at bounding box center [603, 232] width 155 height 15
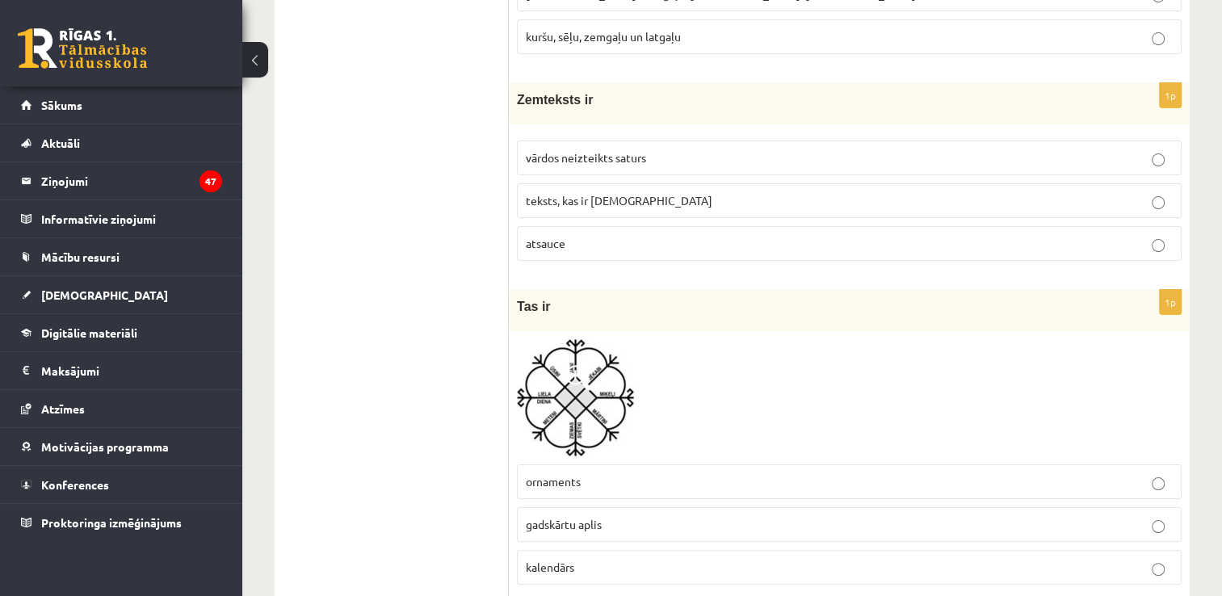
scroll to position [6352, 0]
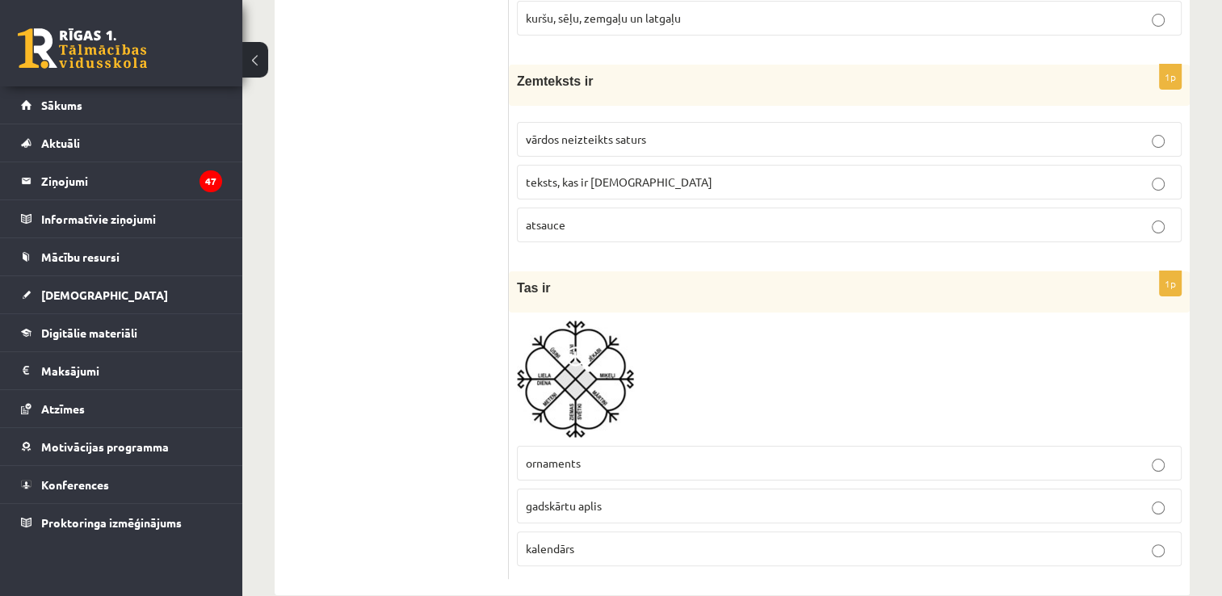
click at [612, 132] on span "vārdos neizteikts saturs" at bounding box center [586, 139] width 120 height 15
click at [608, 375] on img at bounding box center [575, 379] width 117 height 117
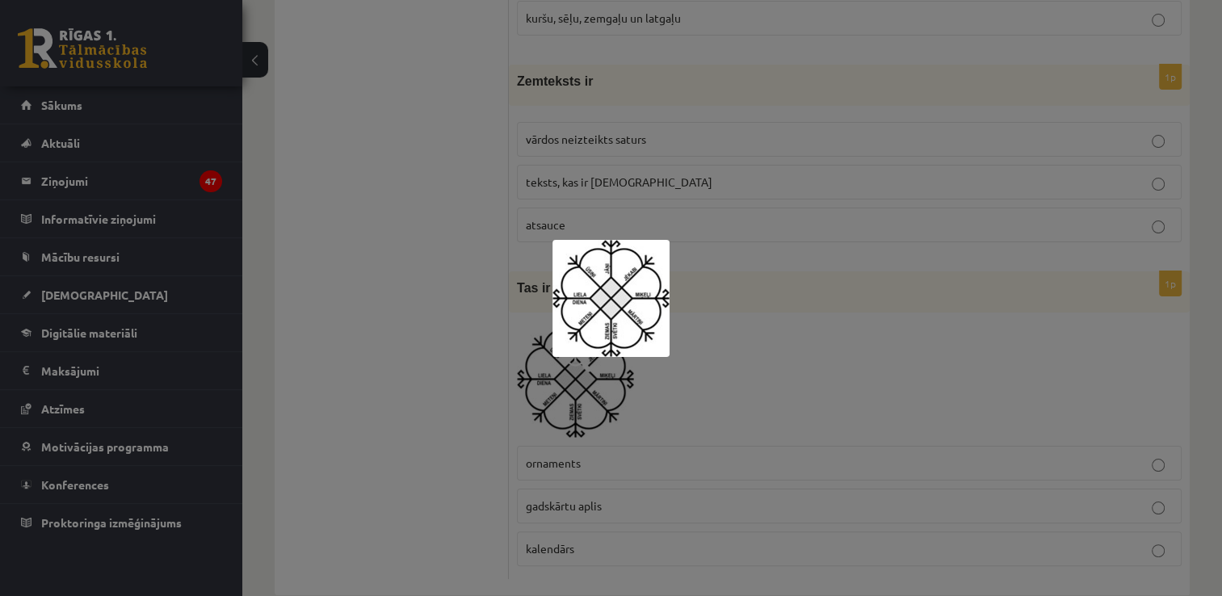
click at [615, 279] on img at bounding box center [610, 298] width 117 height 117
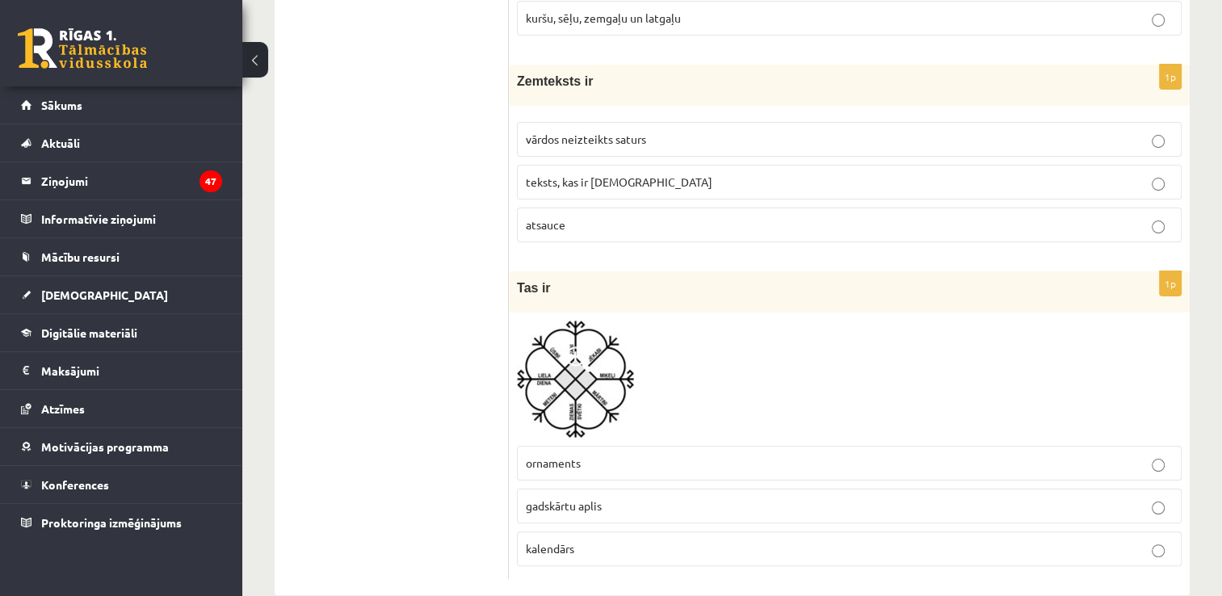
click at [619, 342] on img at bounding box center [575, 379] width 117 height 117
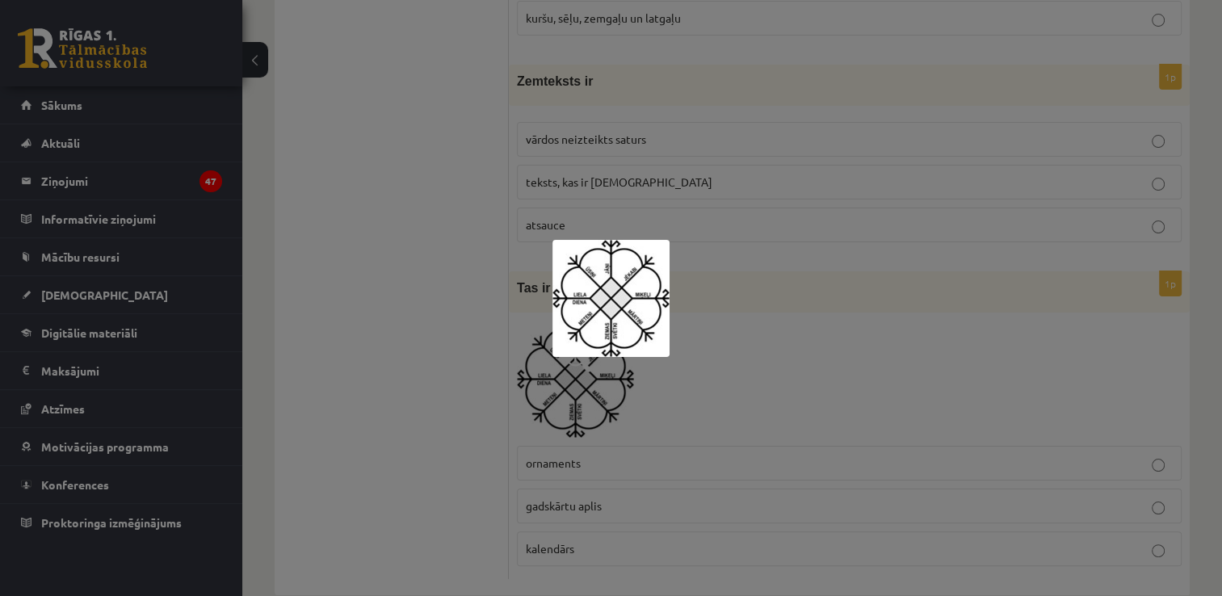
click at [791, 338] on div at bounding box center [611, 298] width 1222 height 596
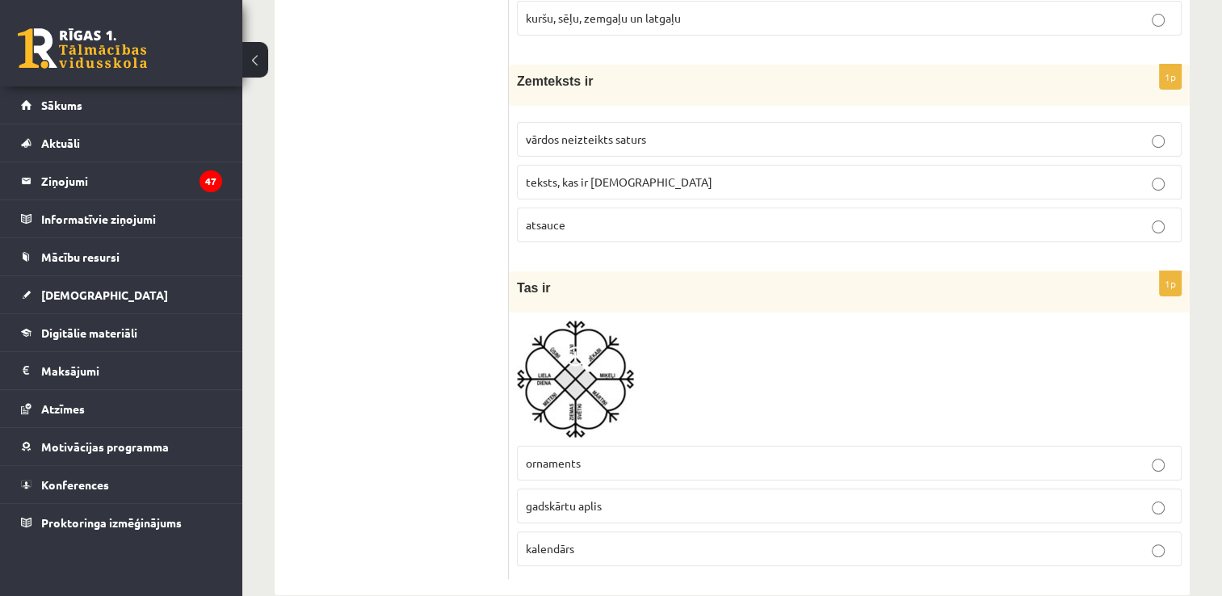
click at [620, 497] on p "gadskārtu aplis" at bounding box center [849, 505] width 647 height 17
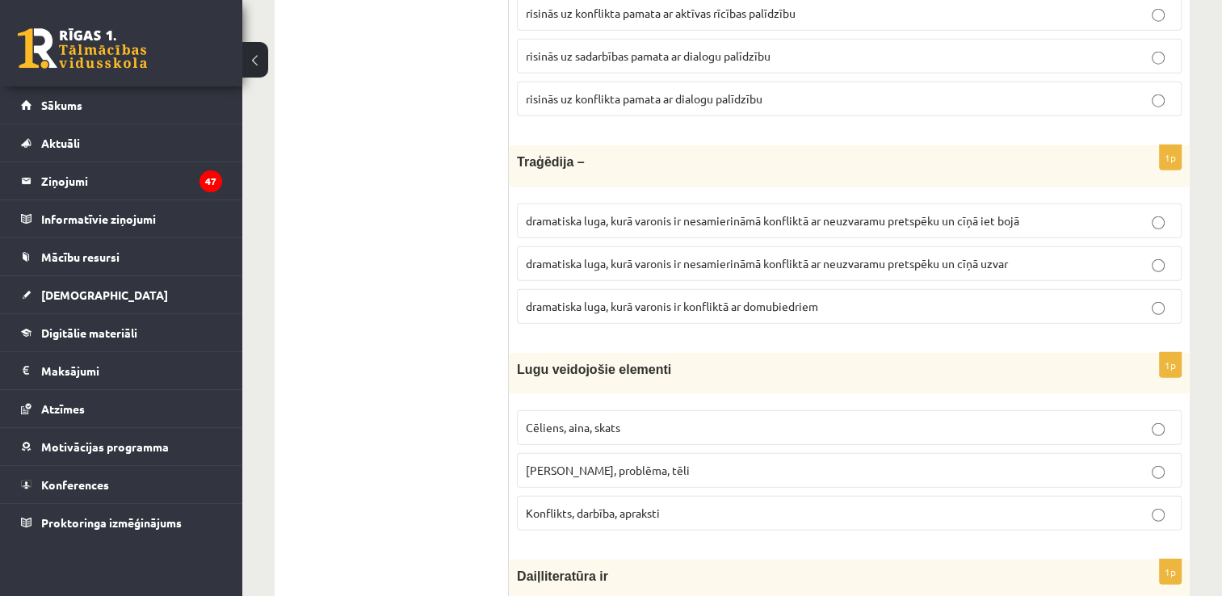
scroll to position [0, 0]
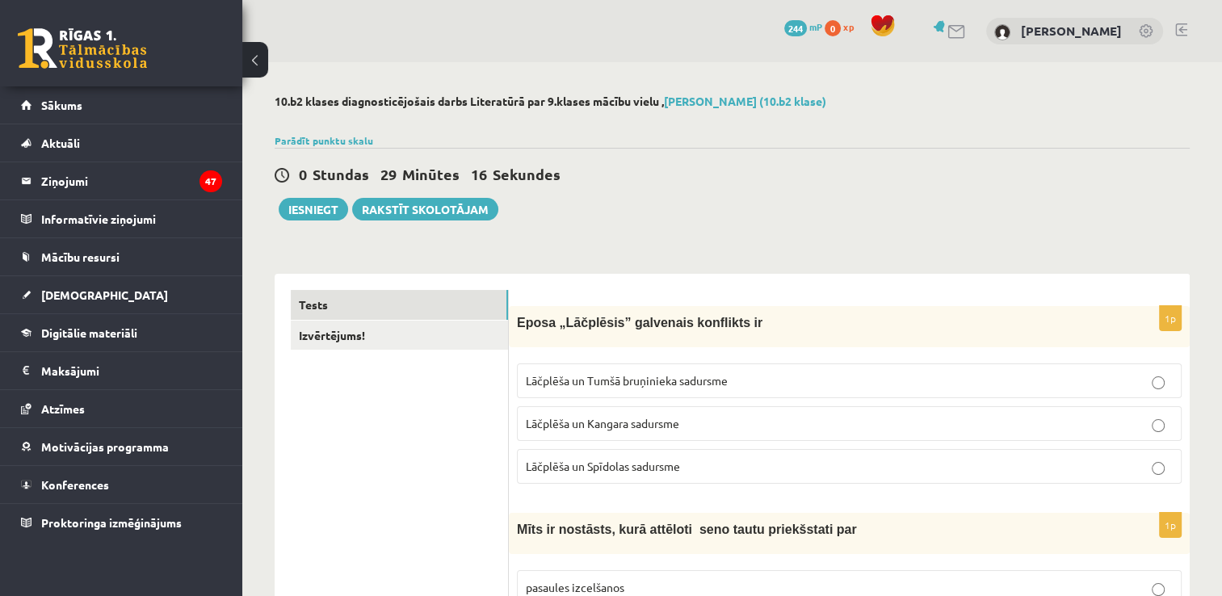
click at [867, 199] on div "0 Stundas 29 Minūtes 16 Sekundes Ieskaite saglabāta! Iesniegt Rakstīt skolotājam" at bounding box center [732, 184] width 915 height 73
click at [444, 340] on link "Izvērtējums!" at bounding box center [399, 336] width 217 height 30
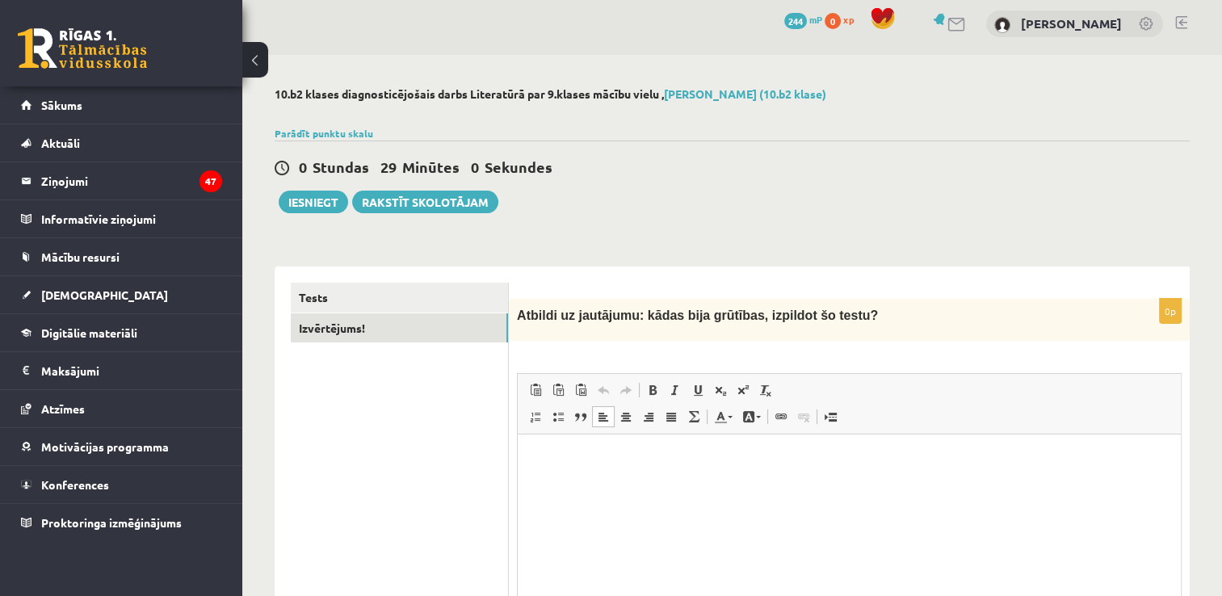
click at [755, 475] on html at bounding box center [849, 458] width 663 height 49
click at [329, 207] on button "Iesniegt" at bounding box center [313, 202] width 69 height 23
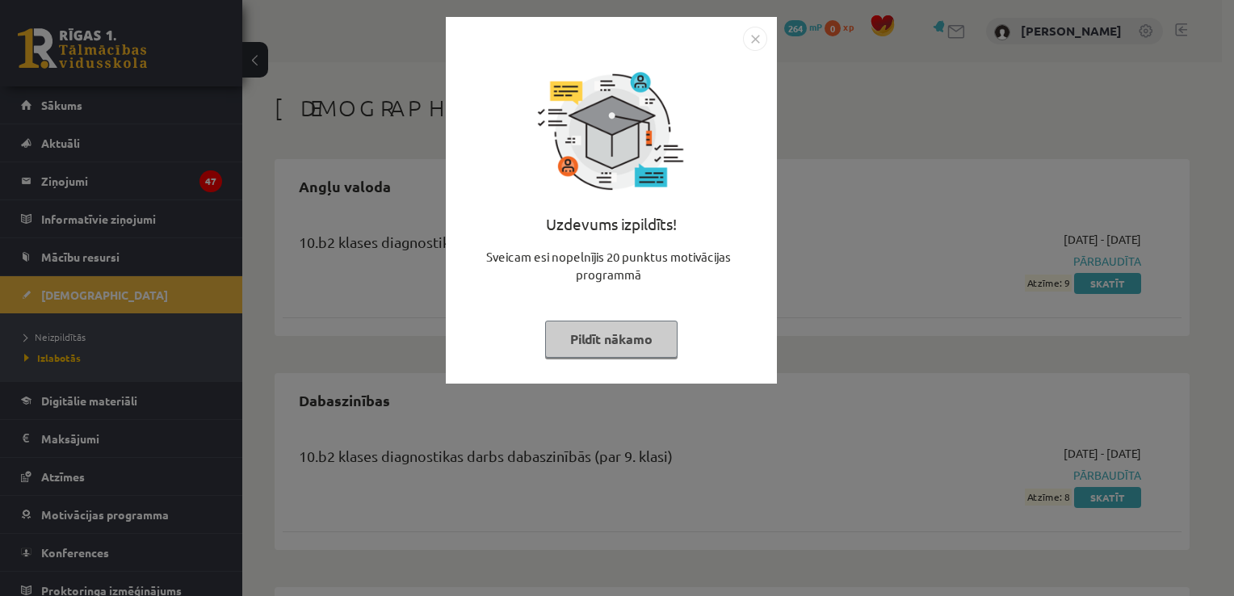
click at [750, 37] on img "Close" at bounding box center [755, 39] width 24 height 24
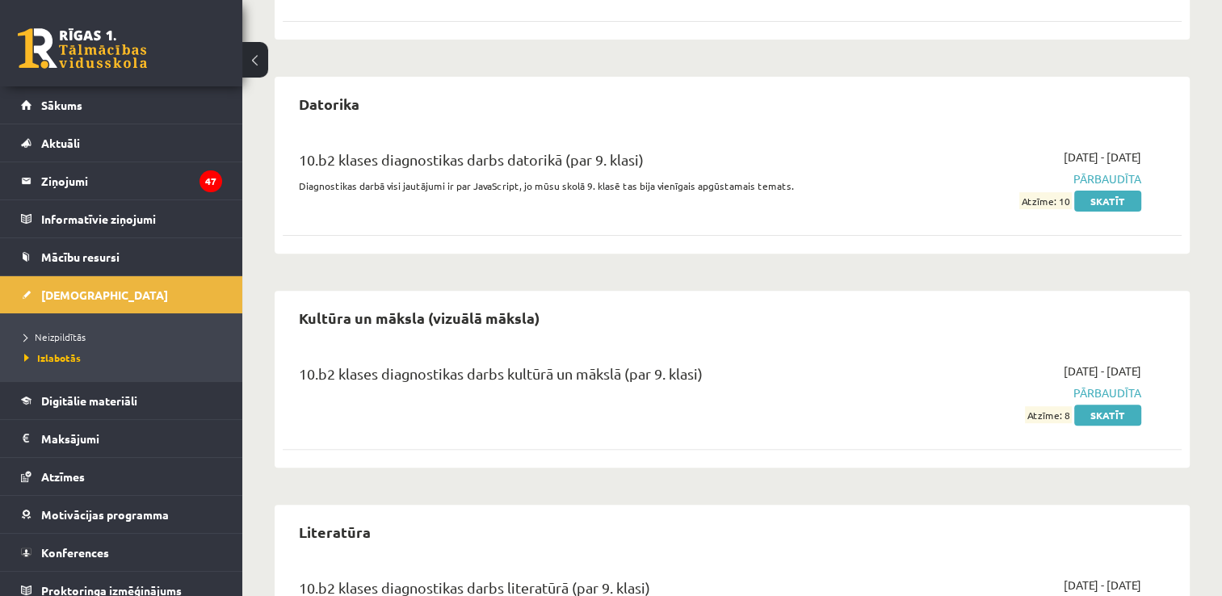
scroll to position [627, 0]
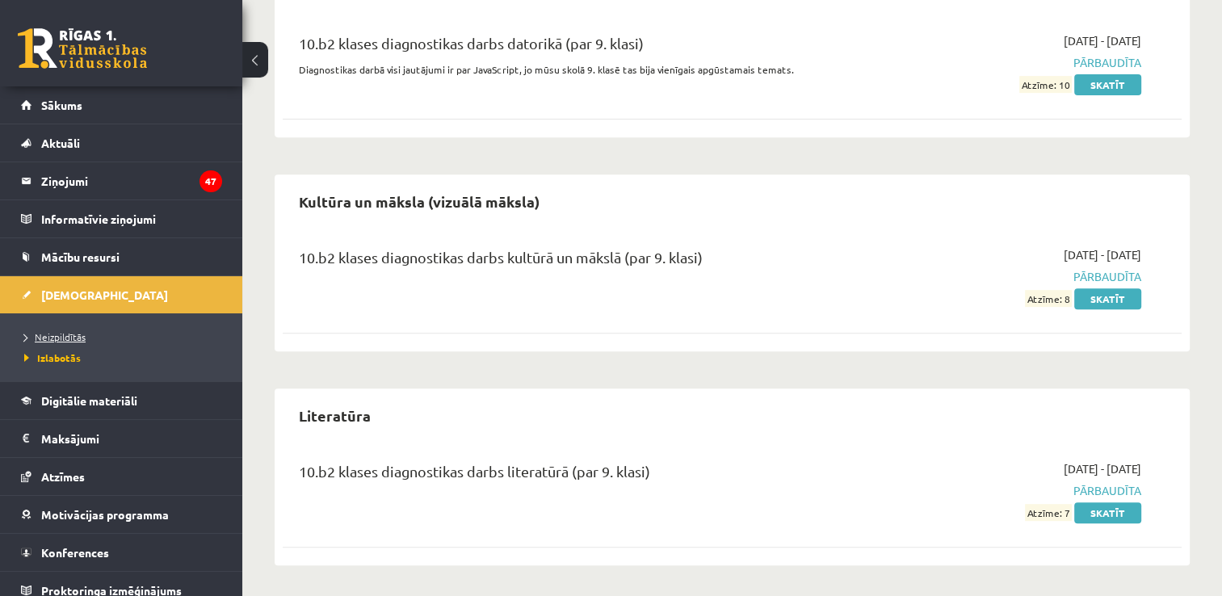
click at [84, 332] on span "Neizpildītās" at bounding box center [54, 336] width 61 height 13
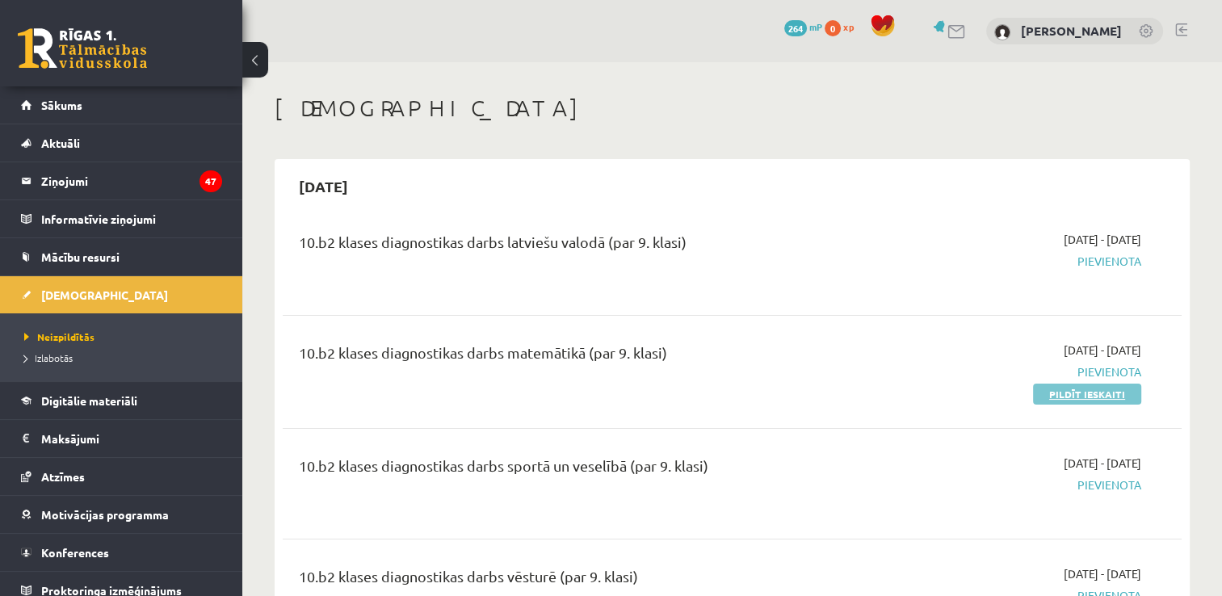
click at [1084, 386] on link "Pildīt ieskaiti" at bounding box center [1087, 394] width 108 height 21
click at [184, 366] on li "Izlabotās" at bounding box center [125, 357] width 202 height 21
click at [62, 352] on span "Izlabotās" at bounding box center [52, 357] width 57 height 13
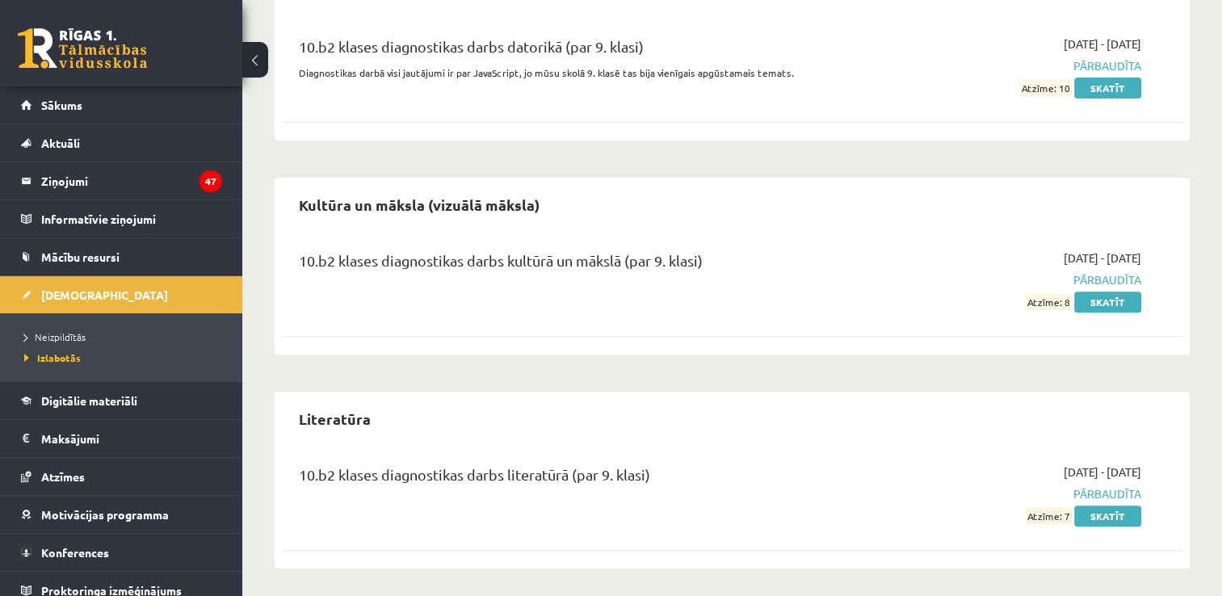
scroll to position [627, 0]
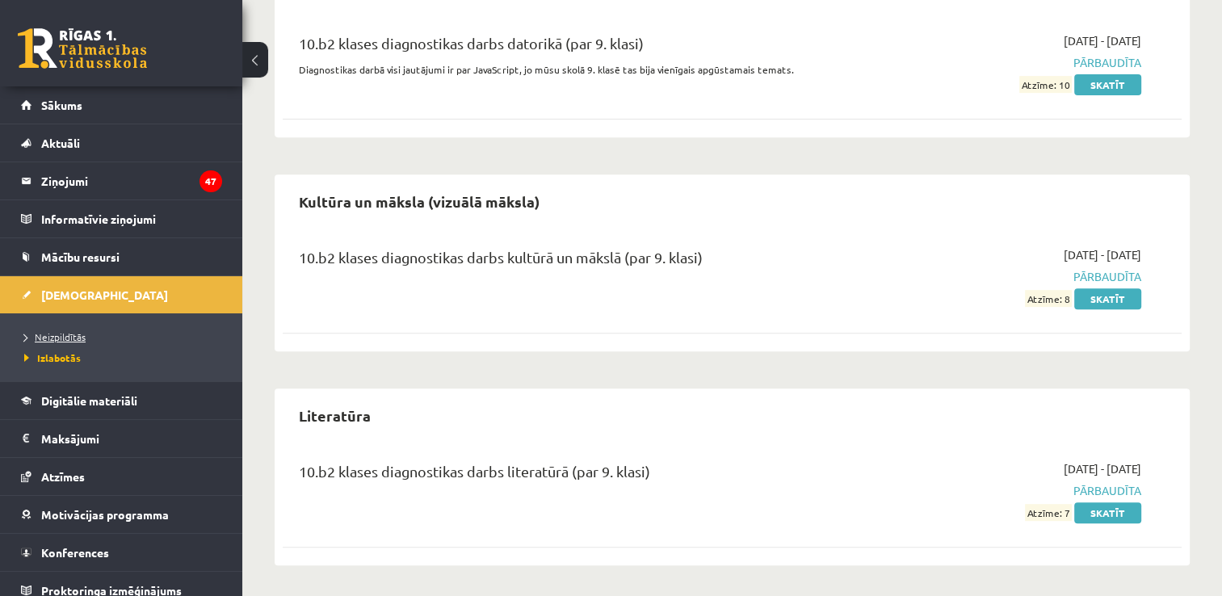
click at [69, 329] on link "Neizpildītās" at bounding box center [125, 336] width 202 height 15
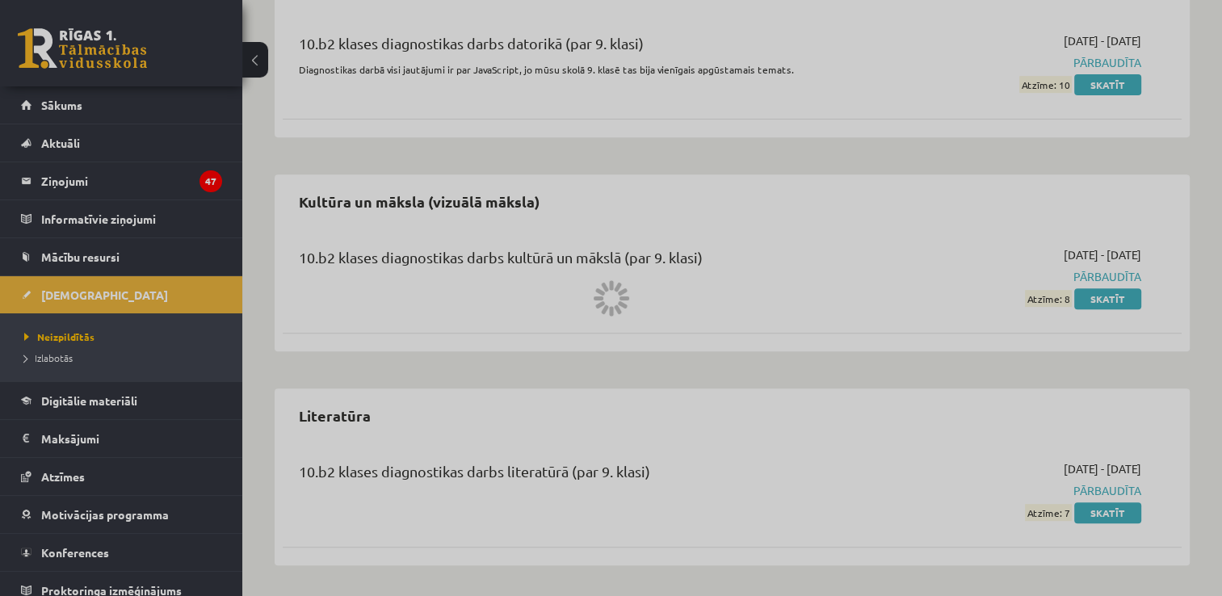
click at [491, 303] on div at bounding box center [611, 298] width 1222 height 596
click at [39, 329] on div at bounding box center [611, 298] width 1222 height 596
click at [74, 336] on div at bounding box center [611, 298] width 1222 height 596
click at [68, 329] on div at bounding box center [611, 298] width 1222 height 596
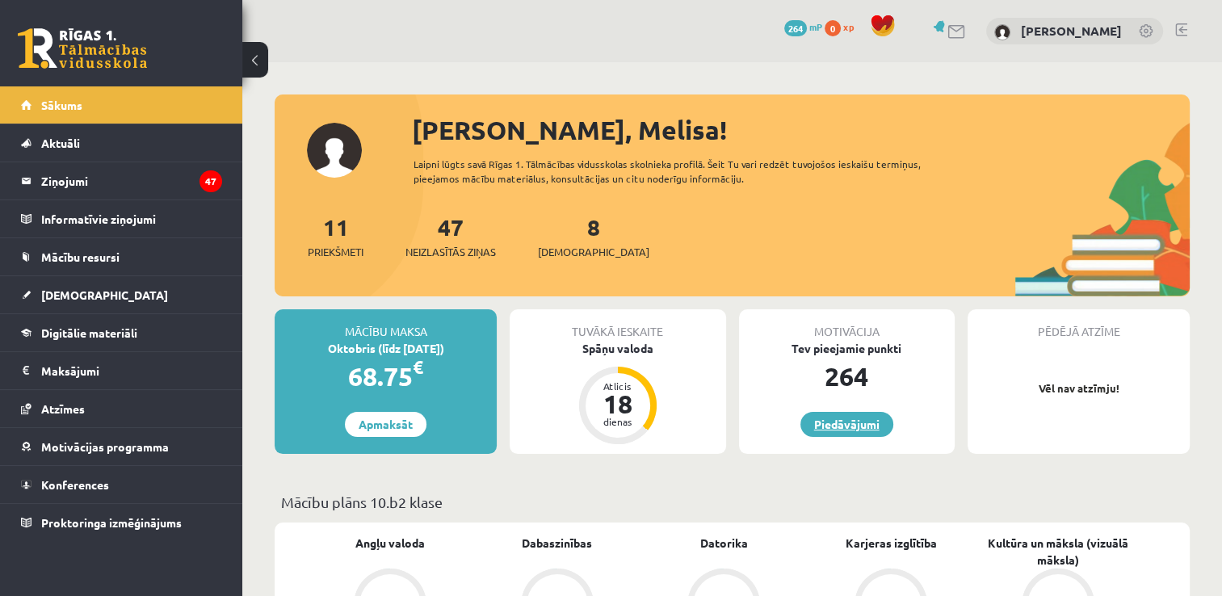
click at [855, 417] on link "Piedāvājumi" at bounding box center [846, 424] width 93 height 25
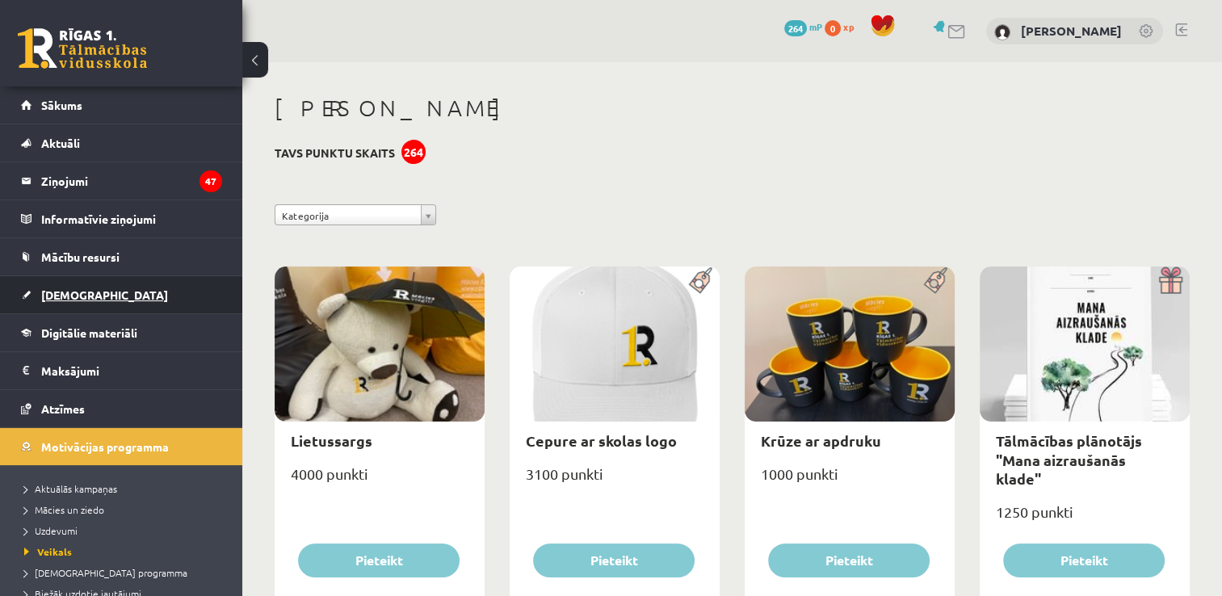
click at [127, 291] on link "[DEMOGRAPHIC_DATA]" at bounding box center [121, 294] width 201 height 37
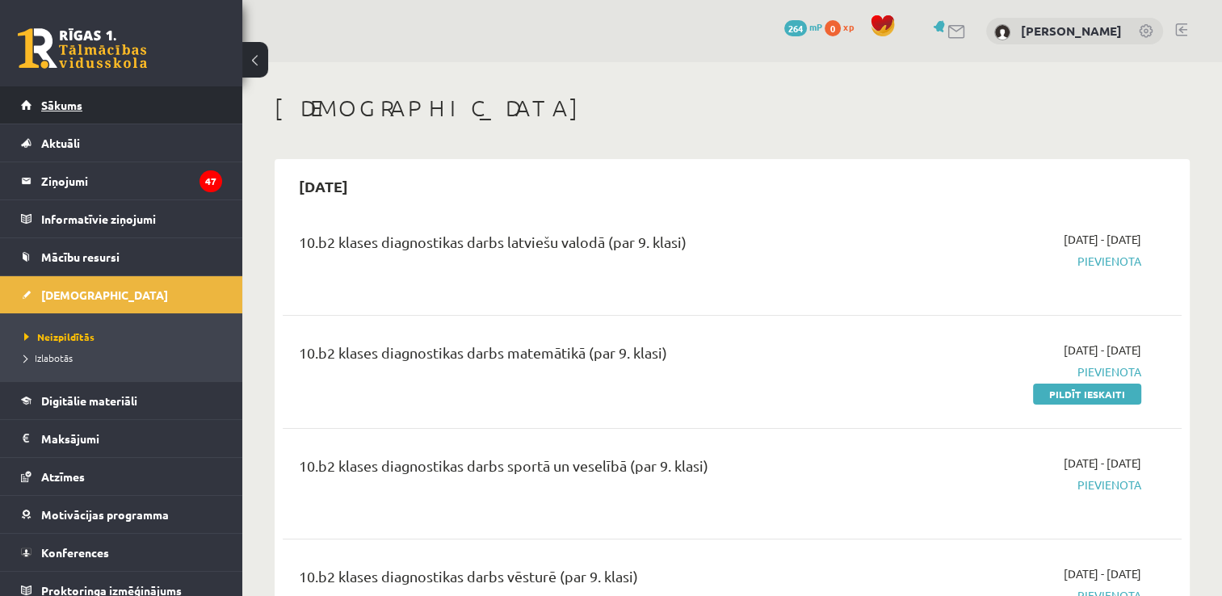
click at [136, 111] on link "Sākums" at bounding box center [121, 104] width 201 height 37
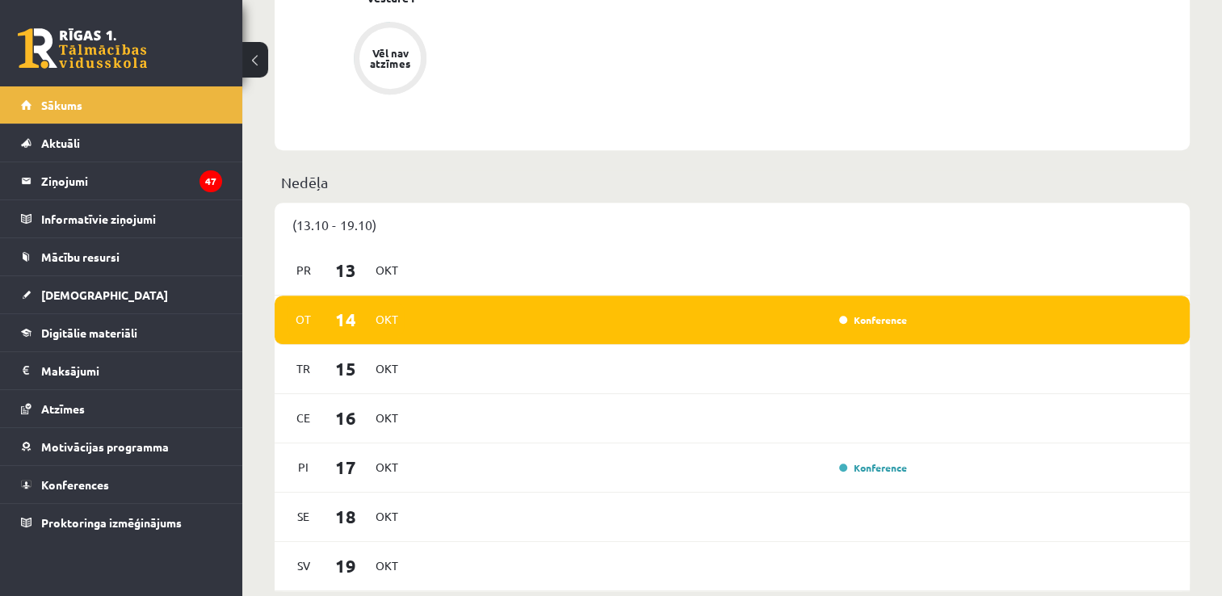
scroll to position [855, 0]
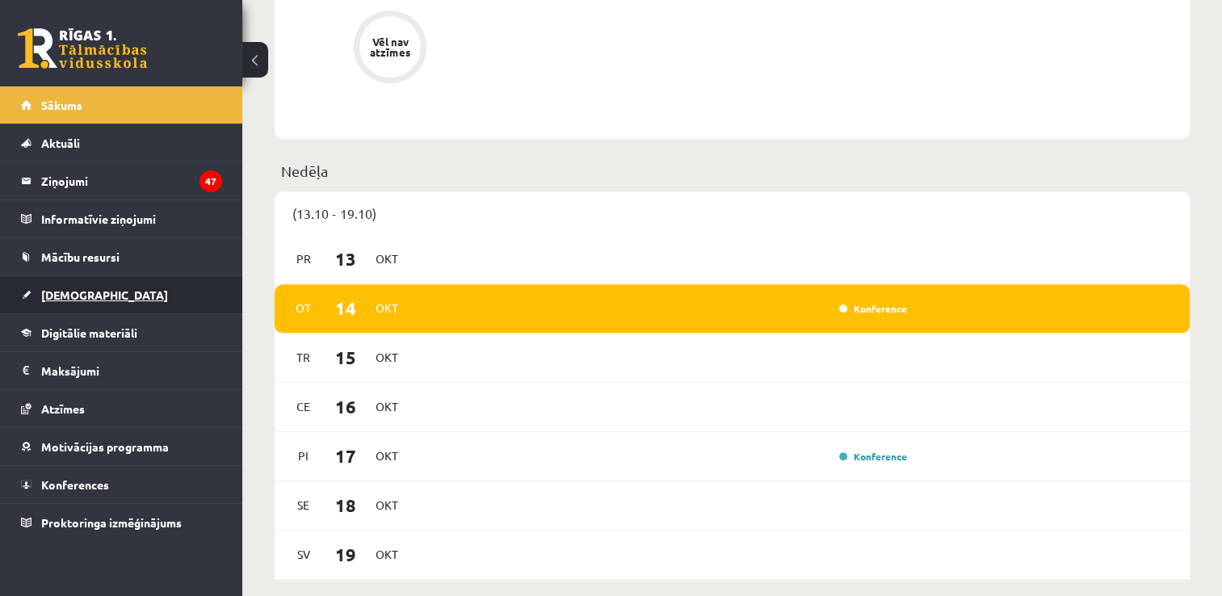
click at [160, 290] on link "[DEMOGRAPHIC_DATA]" at bounding box center [121, 294] width 201 height 37
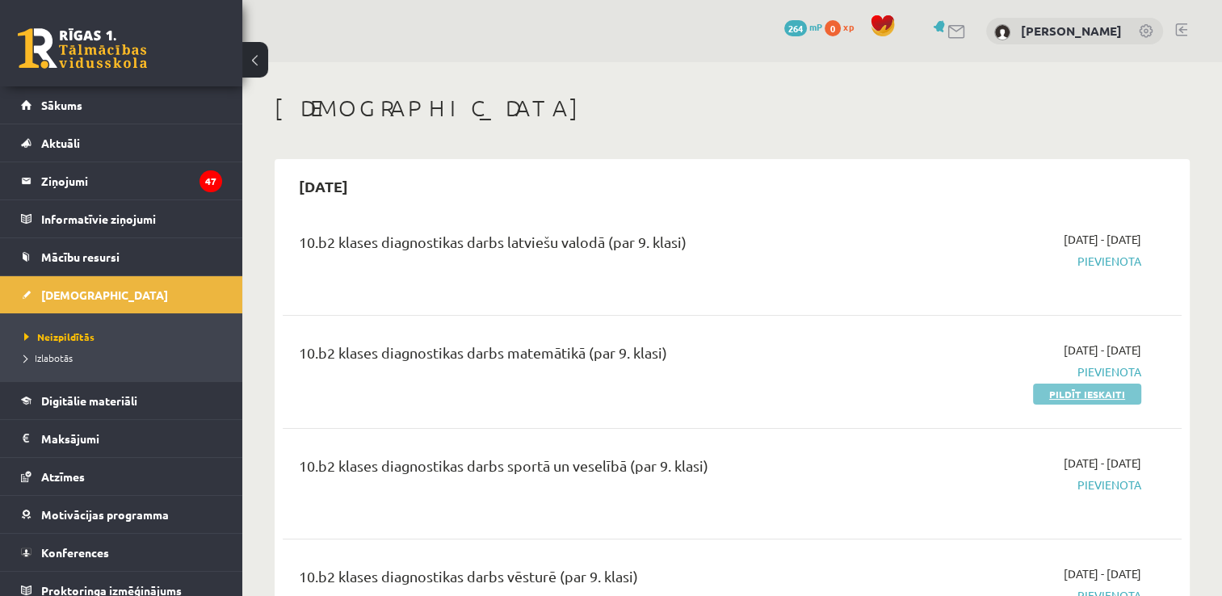
click at [1055, 388] on link "Pildīt ieskaiti" at bounding box center [1087, 394] width 108 height 21
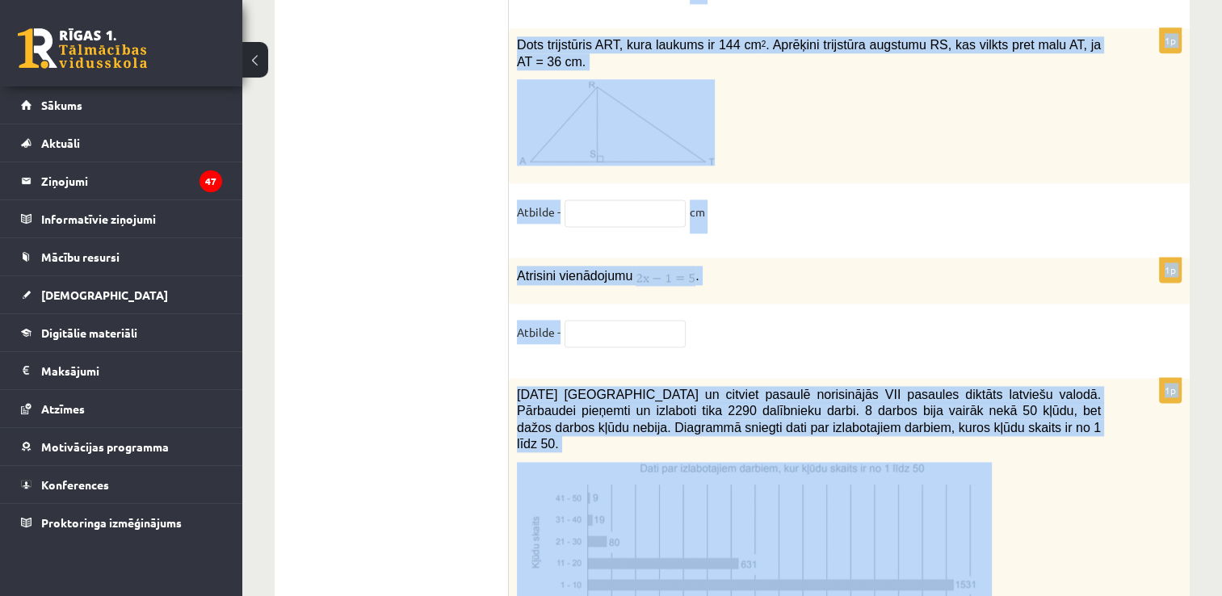
scroll to position [8319, 0]
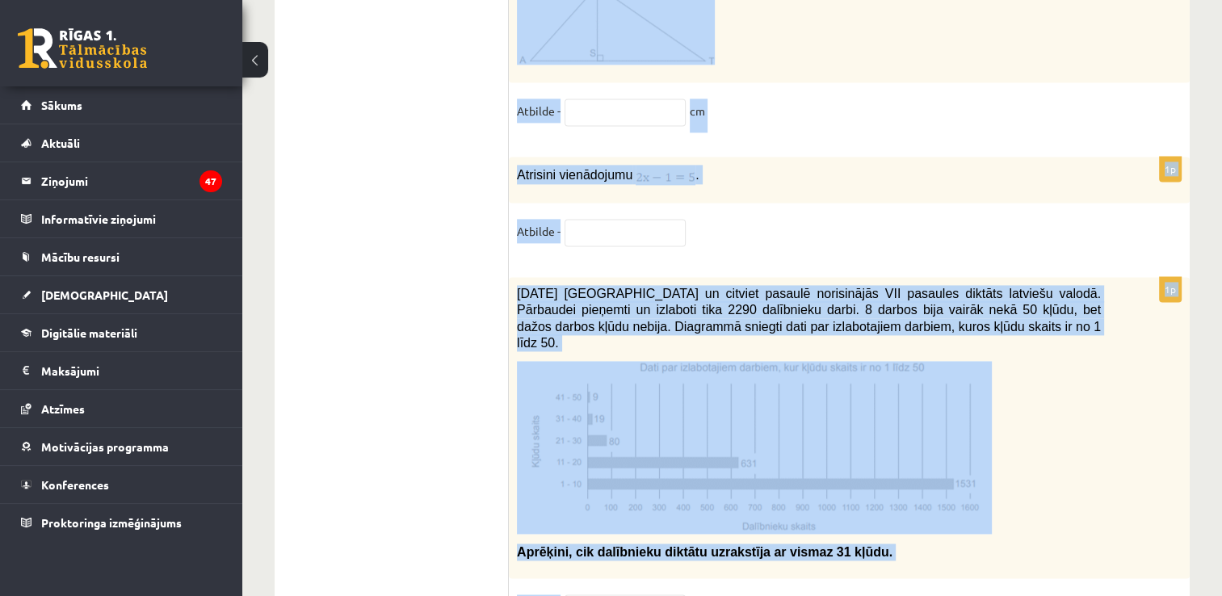
drag, startPoint x: 518, startPoint y: 318, endPoint x: 730, endPoint y: 637, distance: 383.2
copy form "2021. gada 27. novembrī Latvijā un citviet pasaulē norisinājās VII pasaules dik…"
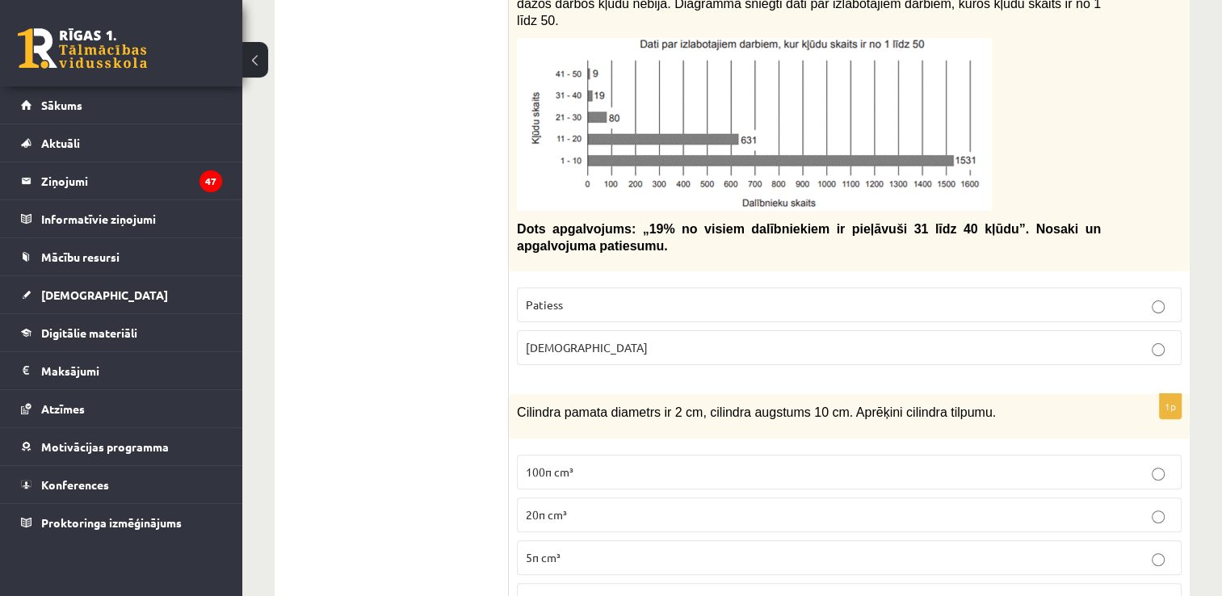
scroll to position [354, 0]
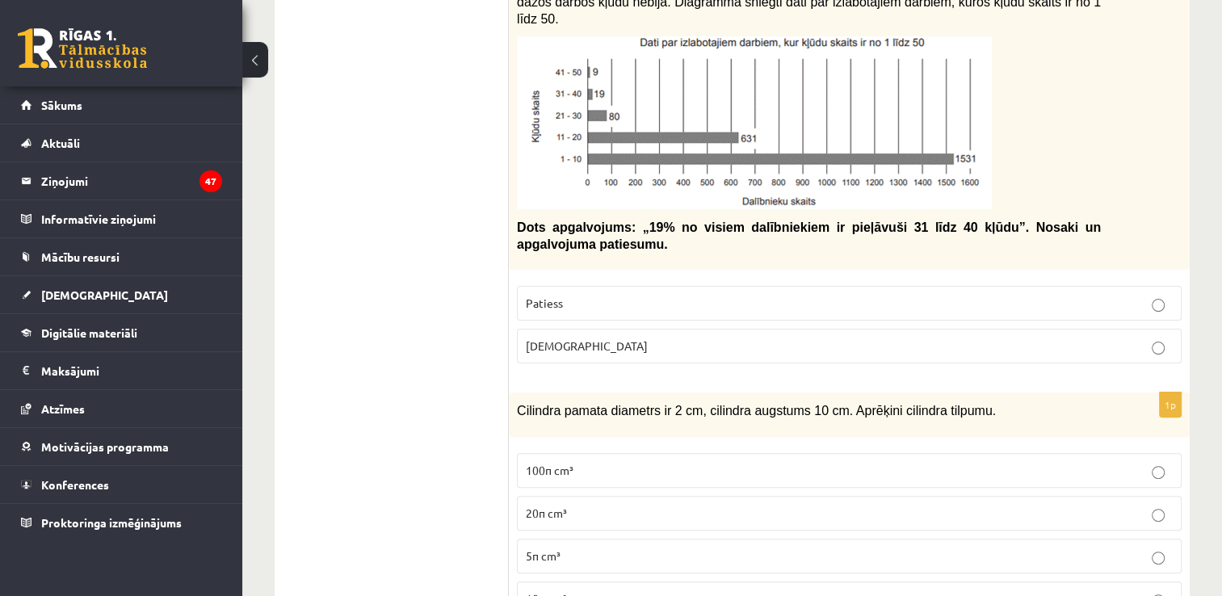
click at [1082, 329] on label "Aplams" at bounding box center [849, 346] width 665 height 35
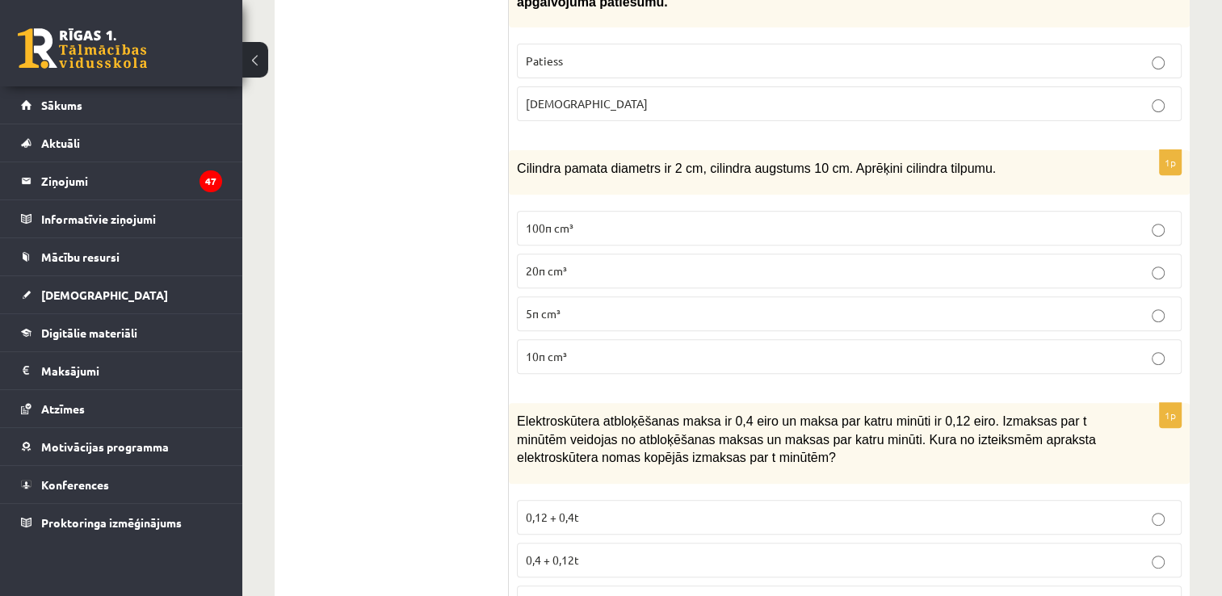
click at [673, 348] on p "10π cm³" at bounding box center [849, 356] width 647 height 17
click at [673, 552] on p "0,4 + 0,12t" at bounding box center [849, 560] width 647 height 17
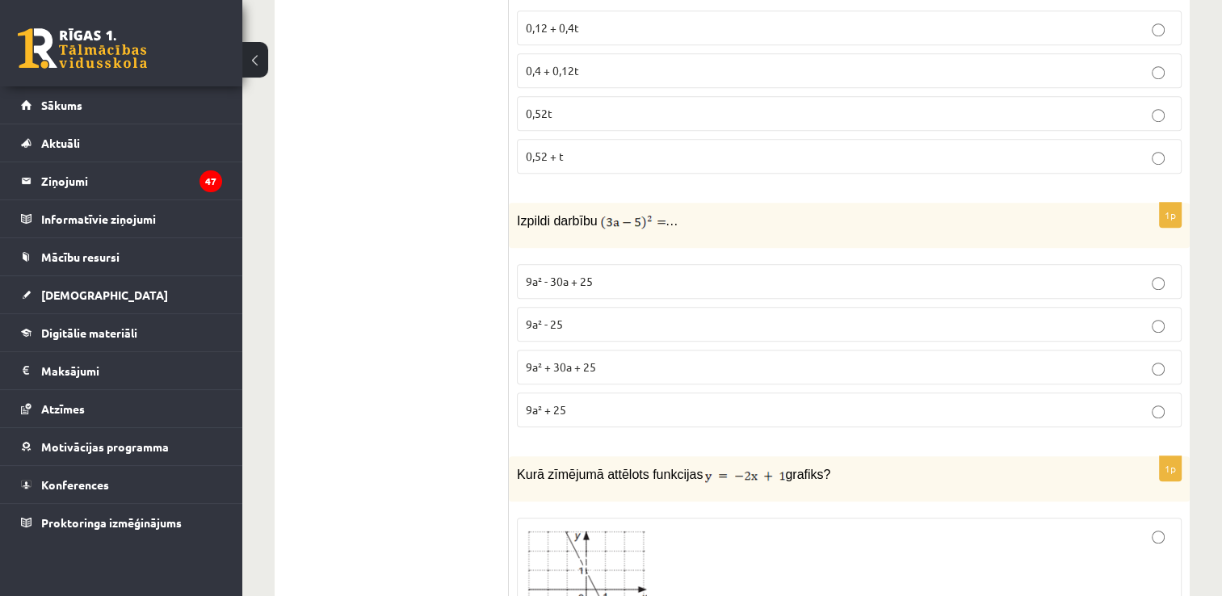
scroll to position [1085, 0]
click at [645, 273] on p "9a² - 30a + 25" at bounding box center [849, 281] width 647 height 17
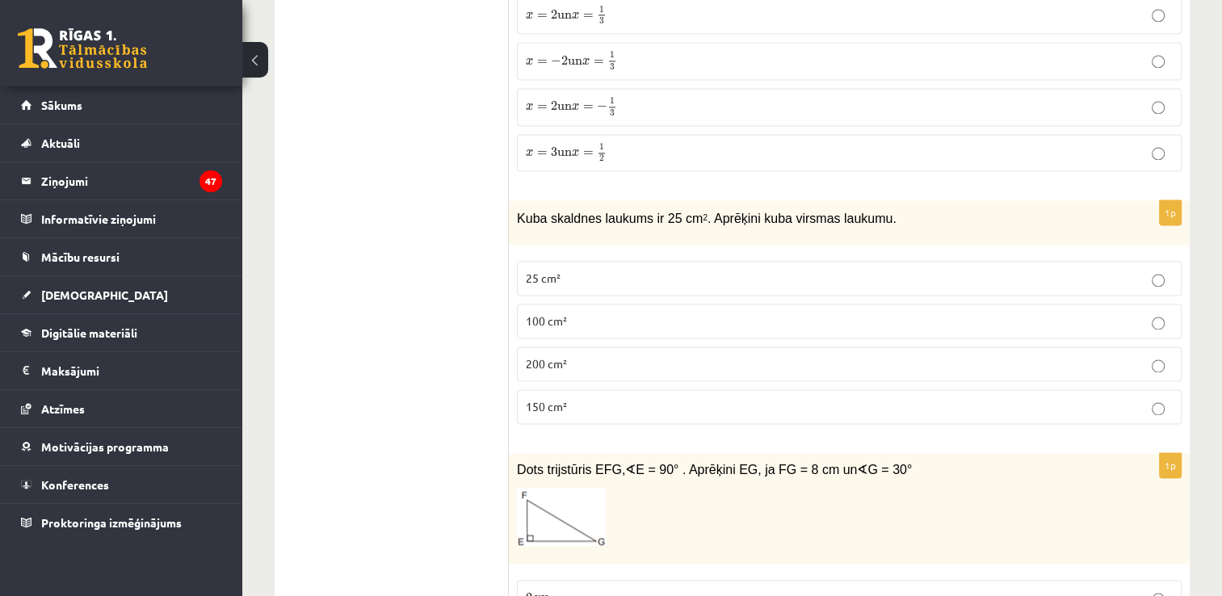
scroll to position [2303, 0]
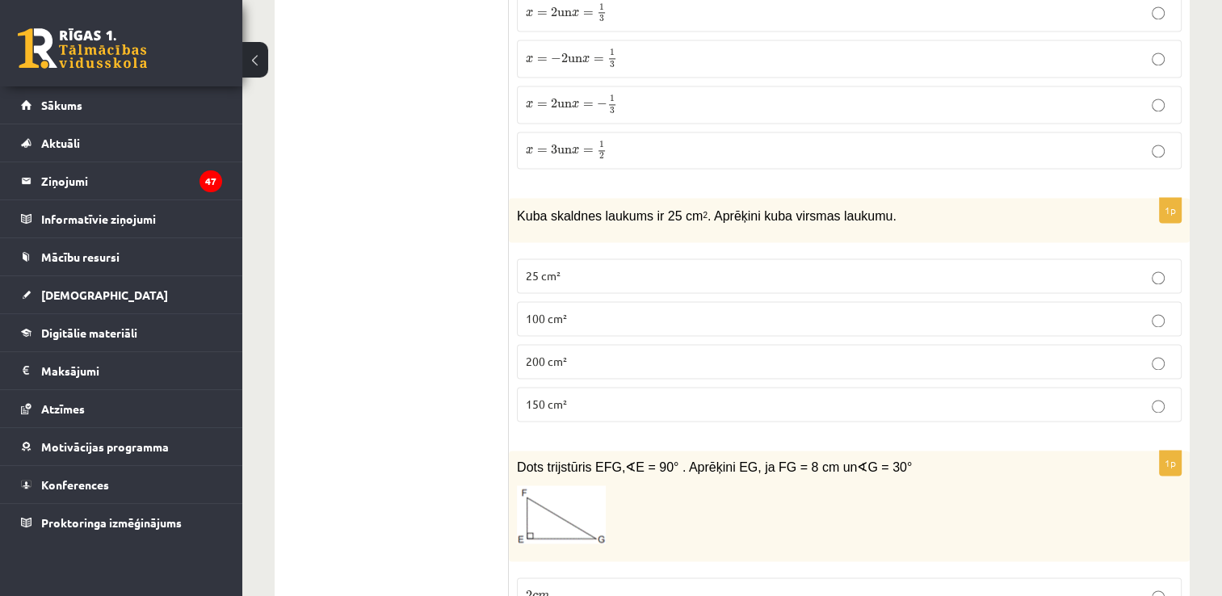
click at [684, 396] on p "150 cm²" at bounding box center [849, 404] width 647 height 17
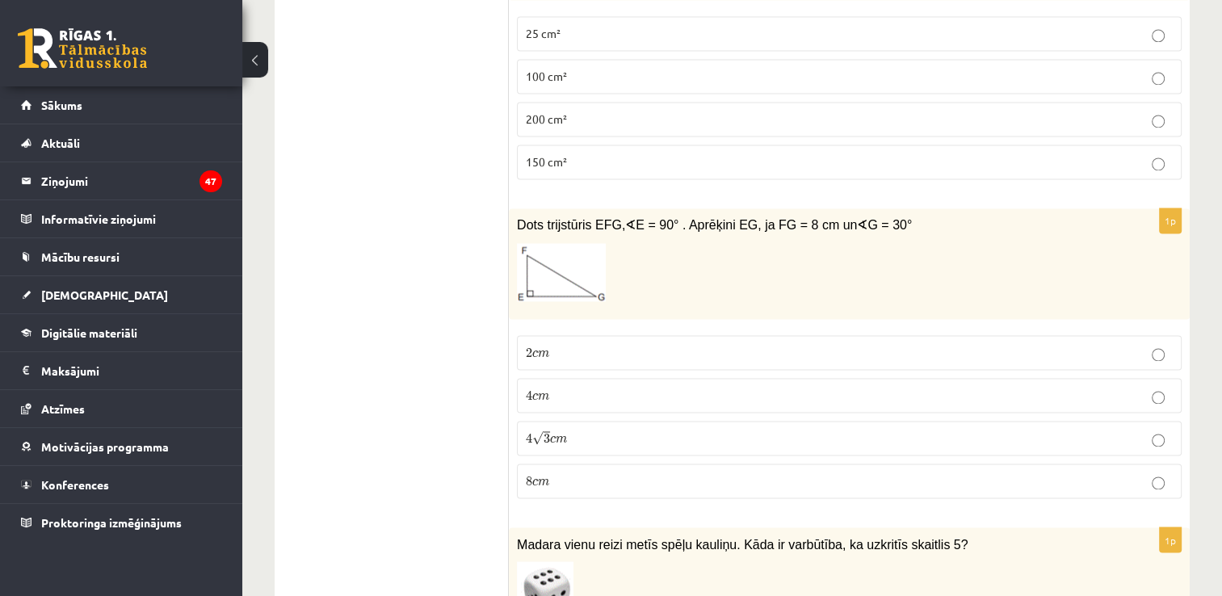
scroll to position [2545, 0]
click at [630, 378] on label "4 c m 4 c m" at bounding box center [849, 395] width 665 height 35
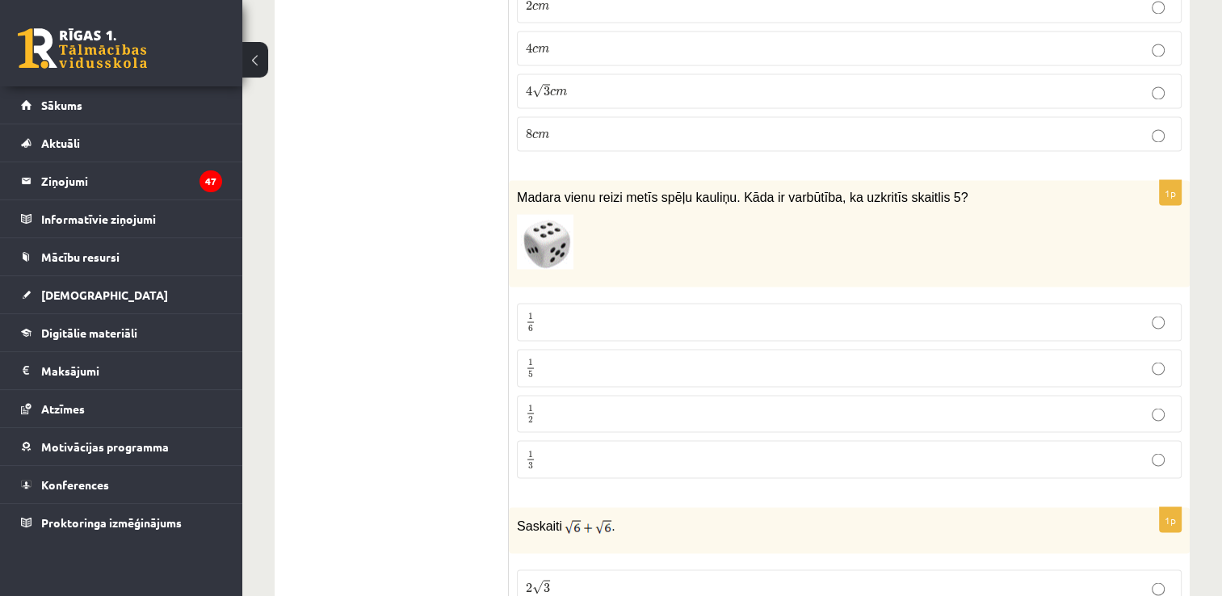
scroll to position [2894, 0]
click at [630, 310] on p "1 6 1 6" at bounding box center [849, 320] width 647 height 20
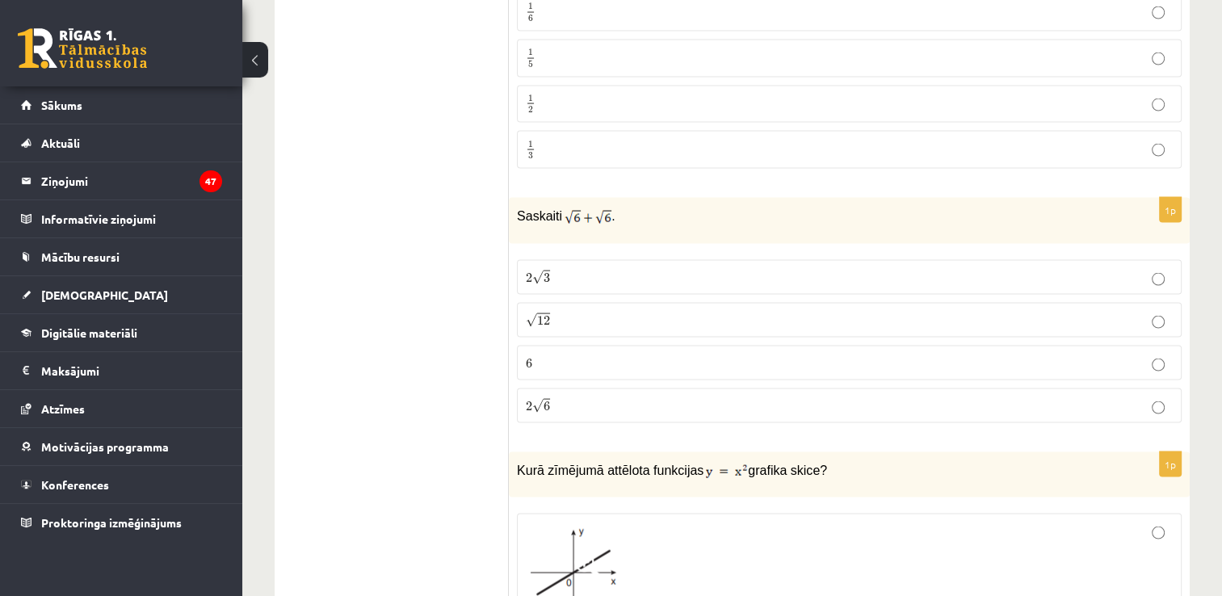
scroll to position [3211, 0]
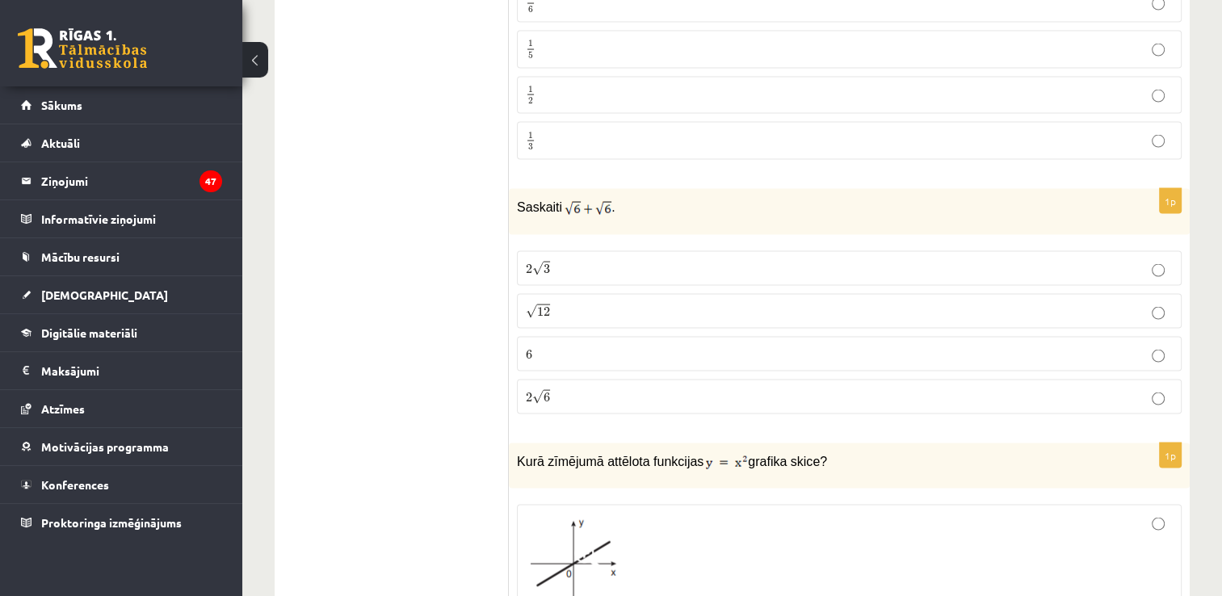
click at [548, 392] on span "6" at bounding box center [546, 397] width 6 height 10
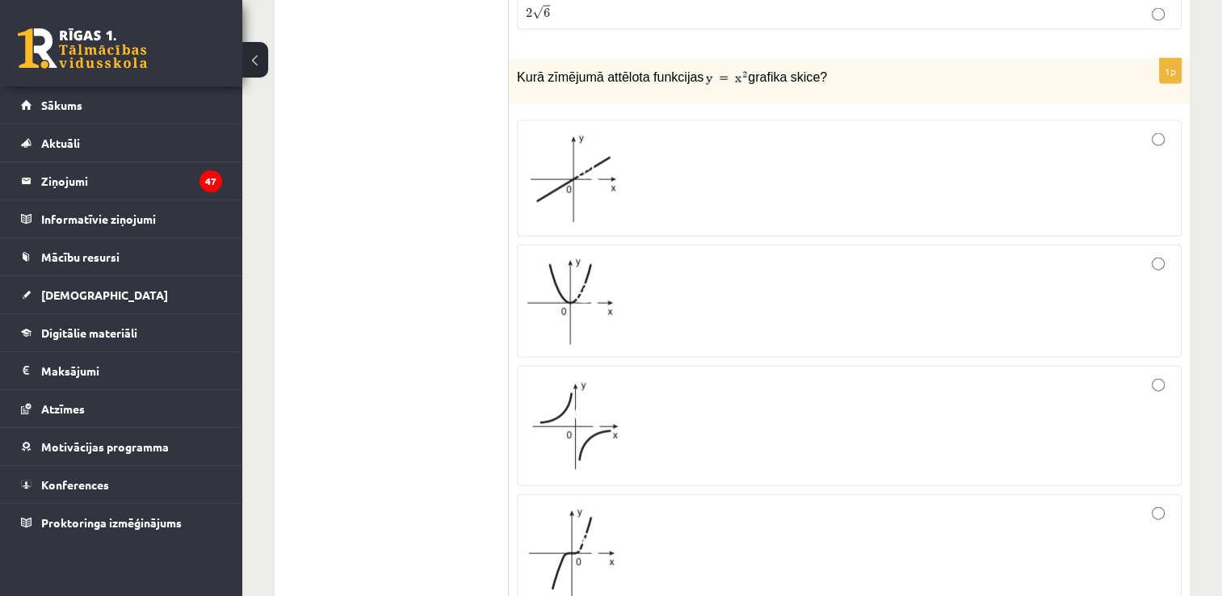
scroll to position [3596, 0]
click at [815, 279] on div at bounding box center [849, 300] width 647 height 95
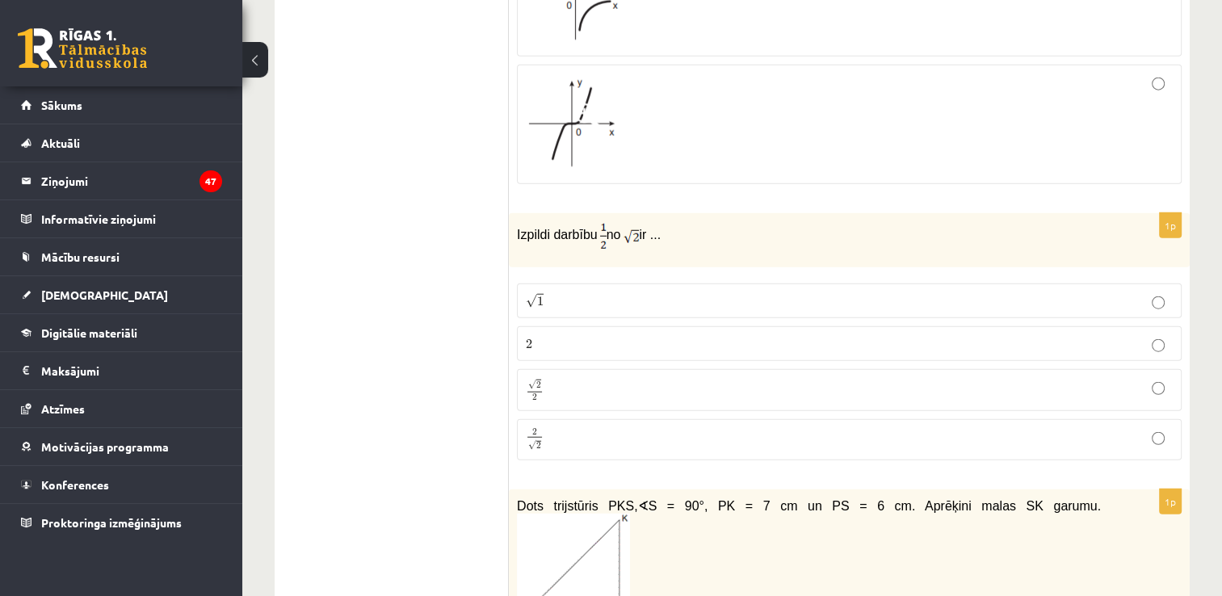
scroll to position [4025, 0]
click at [608, 489] on div "Dots trijstūris PKS, ∢ S = 90°, PK = 7 cm un PS = 6 cm. Aprēķini malas SK garum…" at bounding box center [849, 563] width 681 height 148
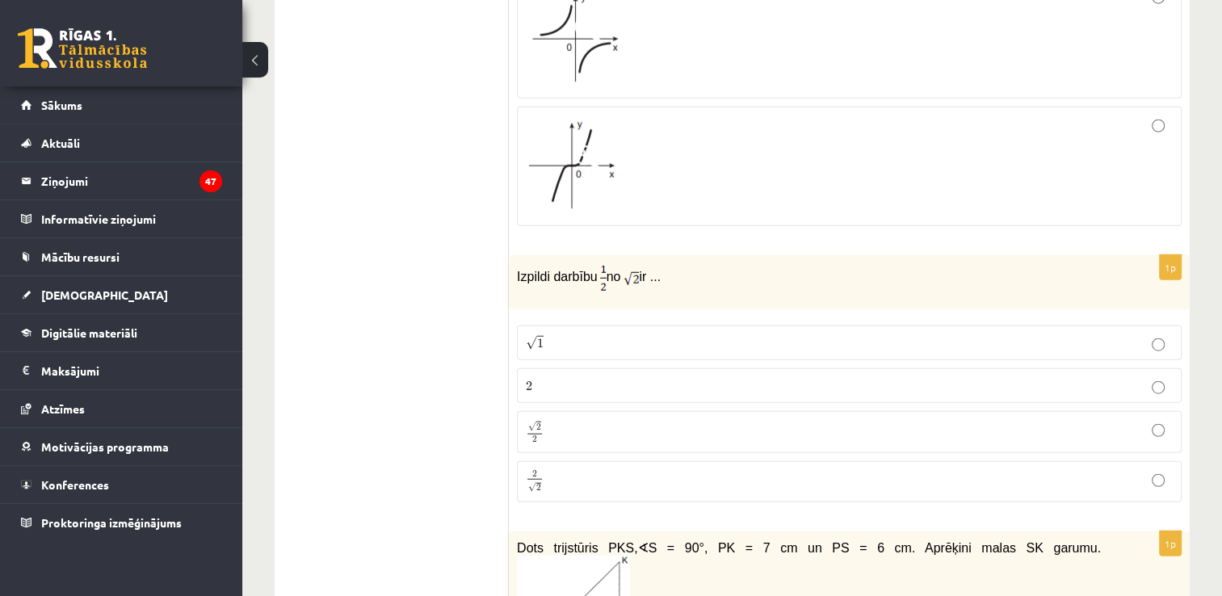
scroll to position [3983, 0]
click at [620, 410] on label "√ 2 2 2 2" at bounding box center [849, 430] width 665 height 41
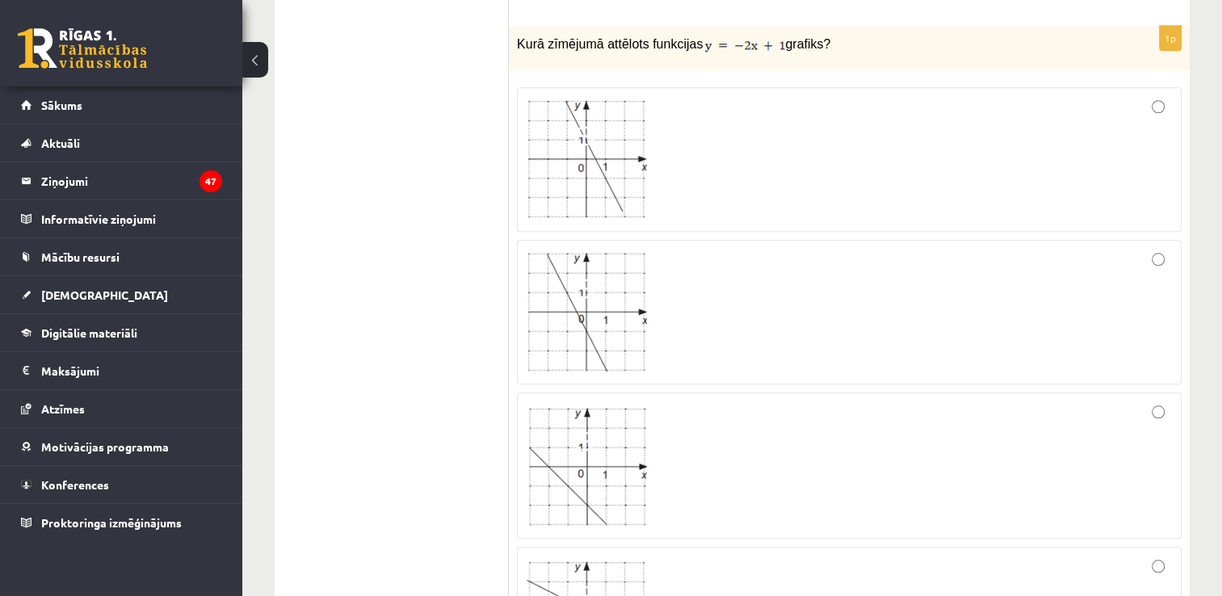
scroll to position [1517, 0]
click at [754, 121] on div at bounding box center [849, 157] width 647 height 127
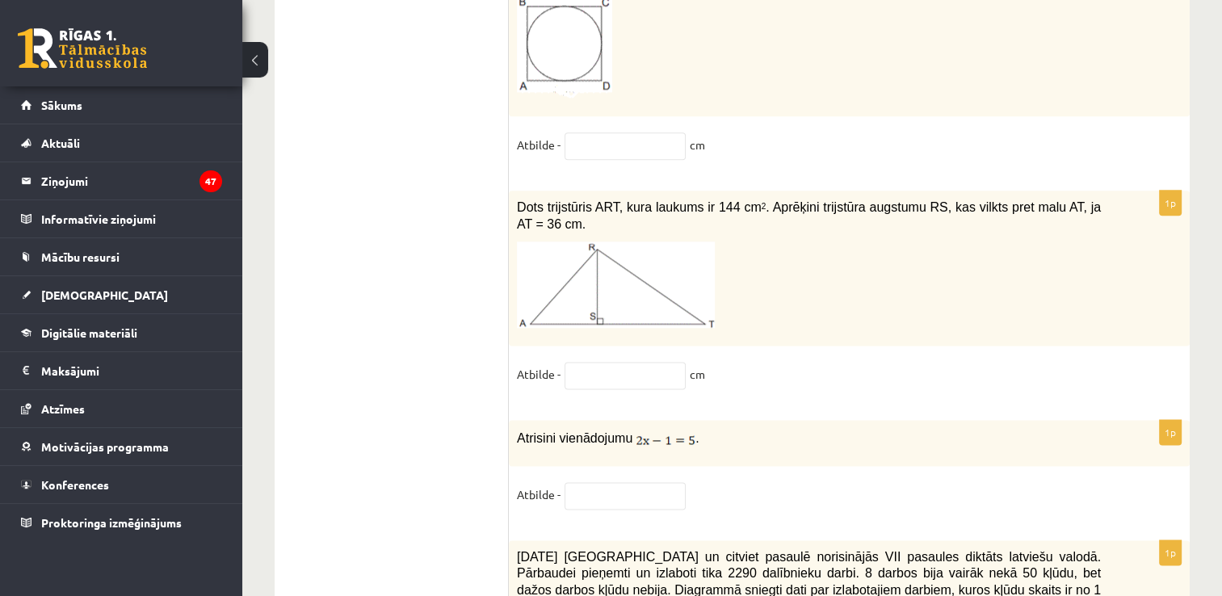
scroll to position [8319, 0]
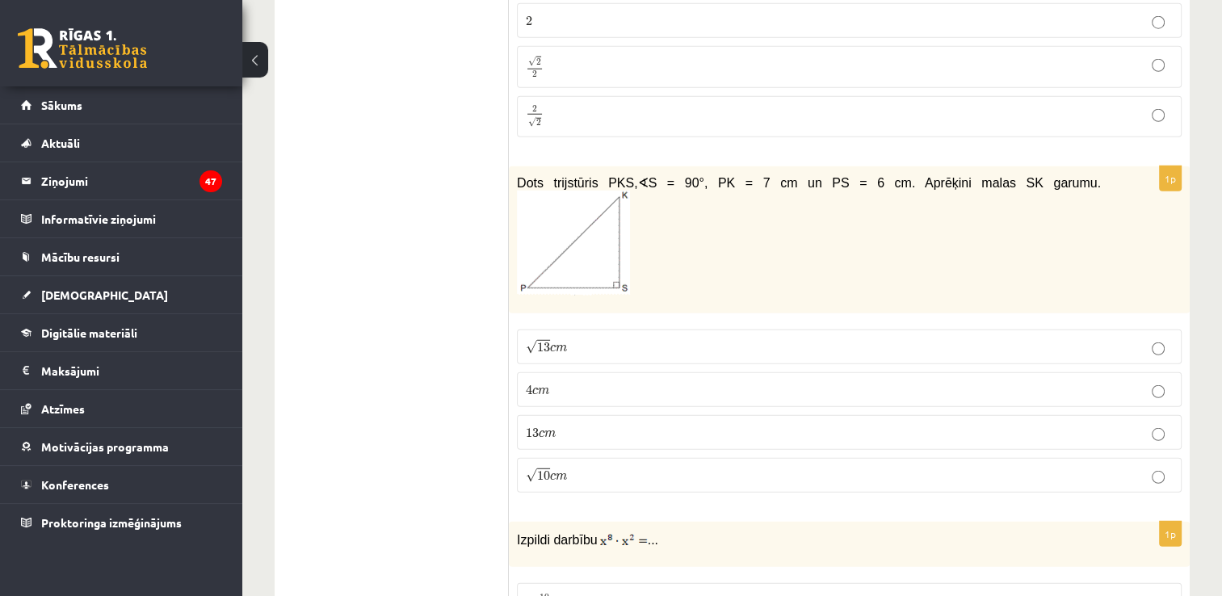
scroll to position [4328, 0]
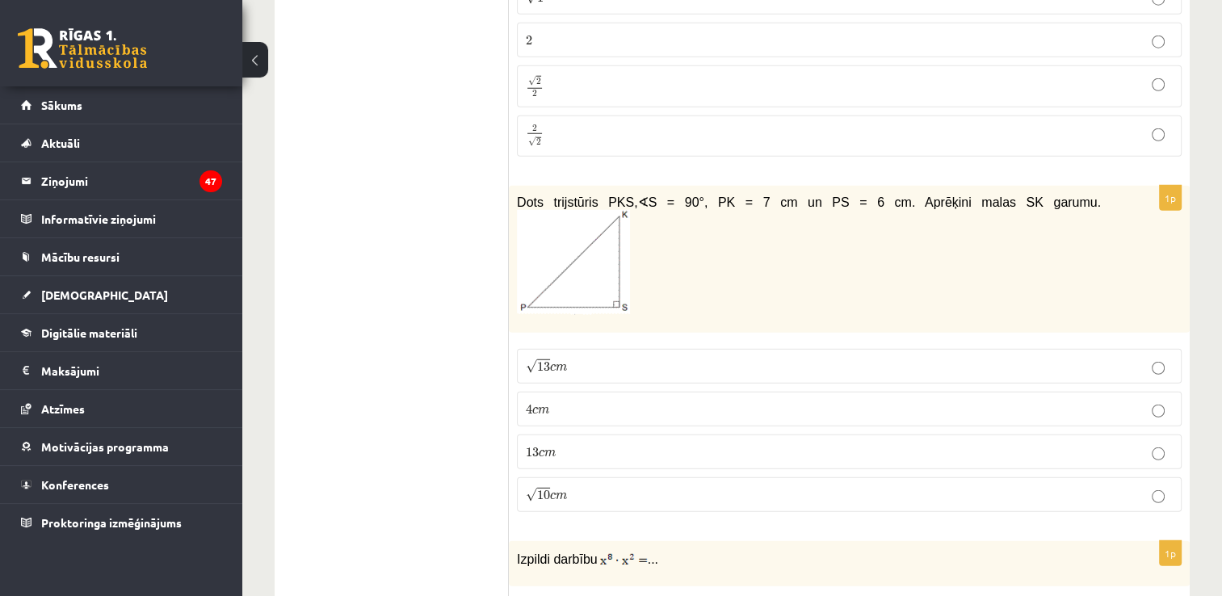
type input "**********"
click at [665, 358] on p "√ 13 c m 13 c m" at bounding box center [849, 366] width 647 height 17
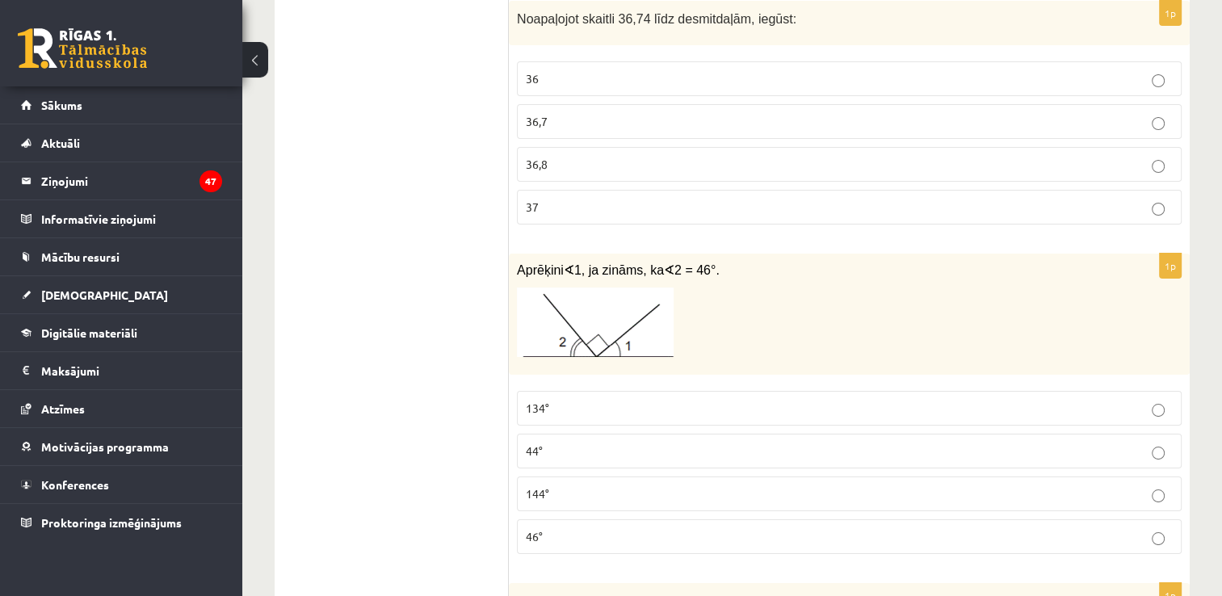
scroll to position [5924, 0]
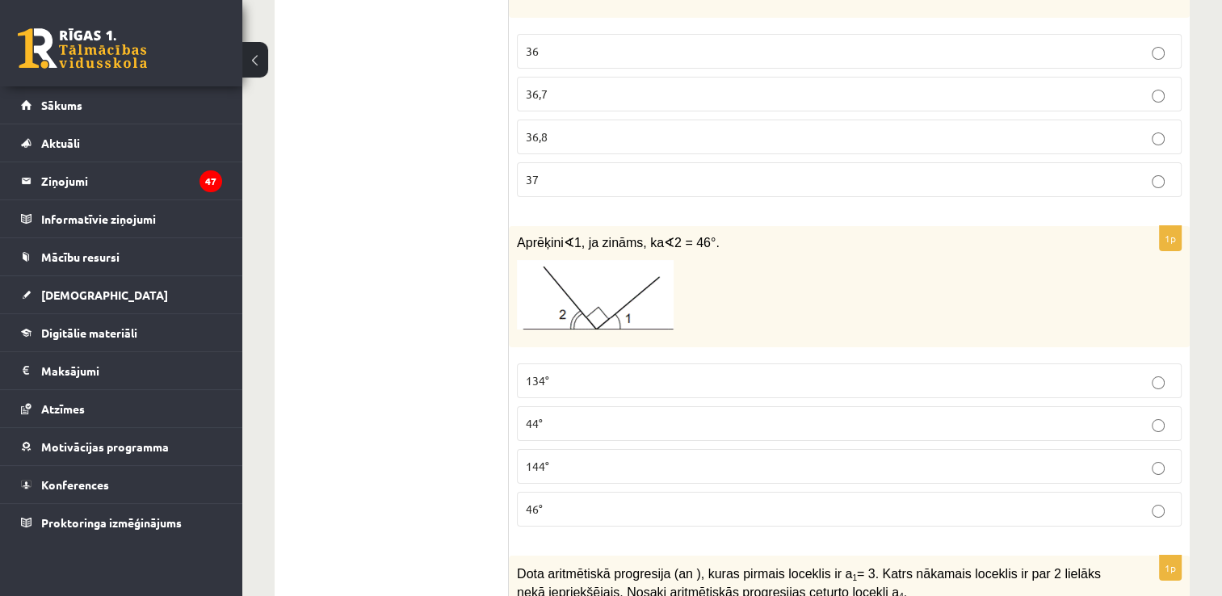
click at [650, 372] on p "134°" at bounding box center [849, 380] width 647 height 17
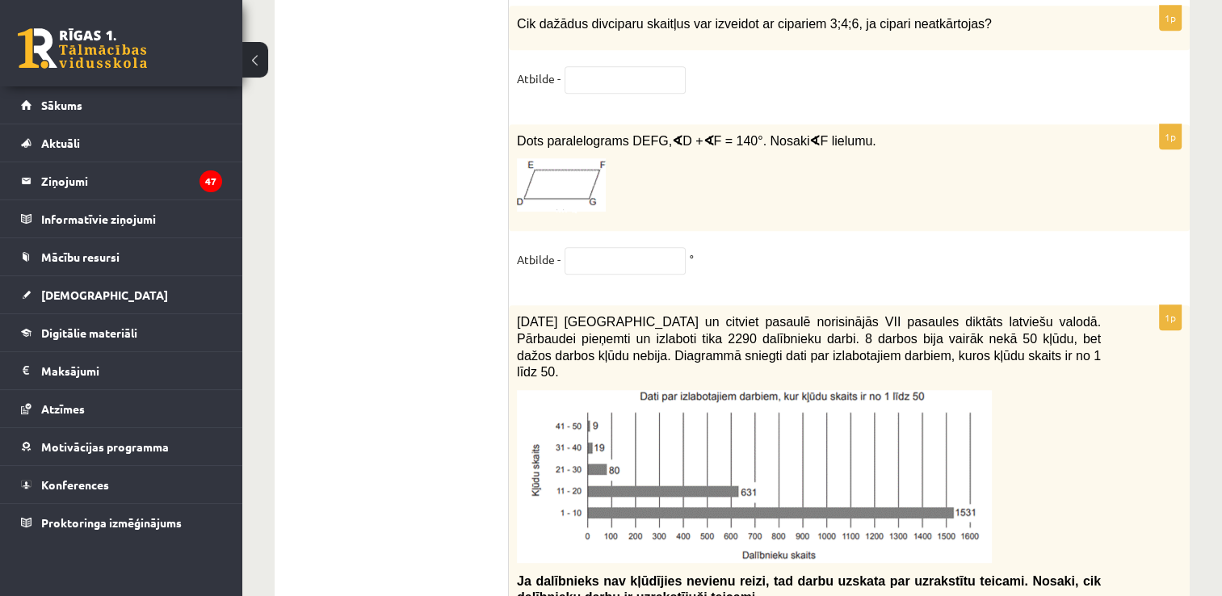
scroll to position [6998, 0]
click at [622, 246] on input "text" at bounding box center [624, 259] width 121 height 27
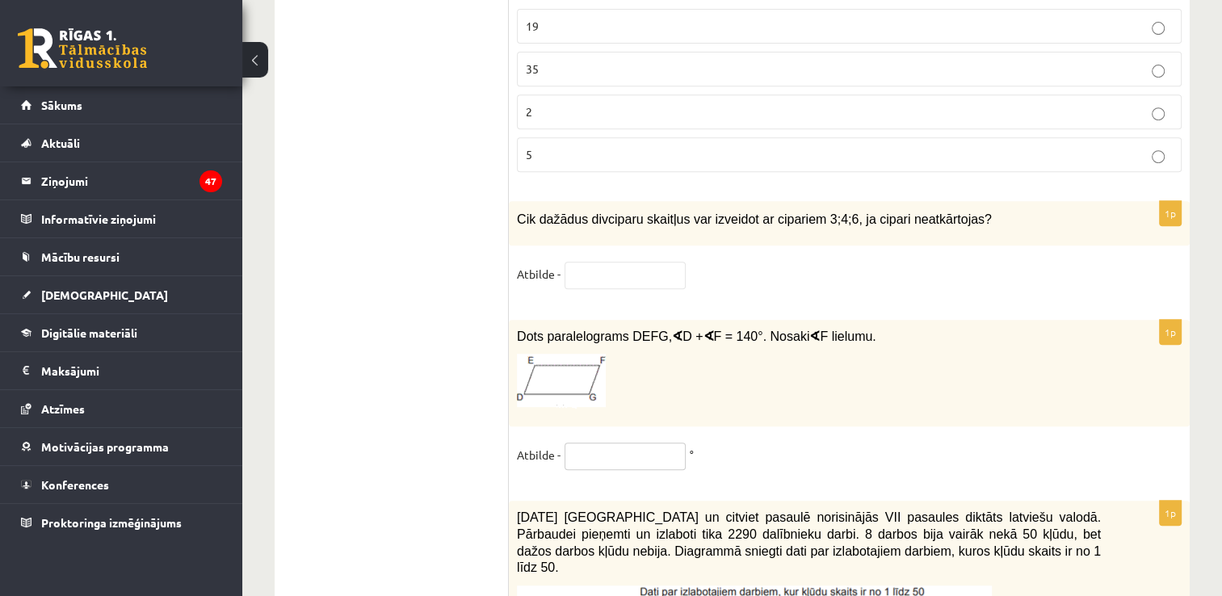
scroll to position [6822, 0]
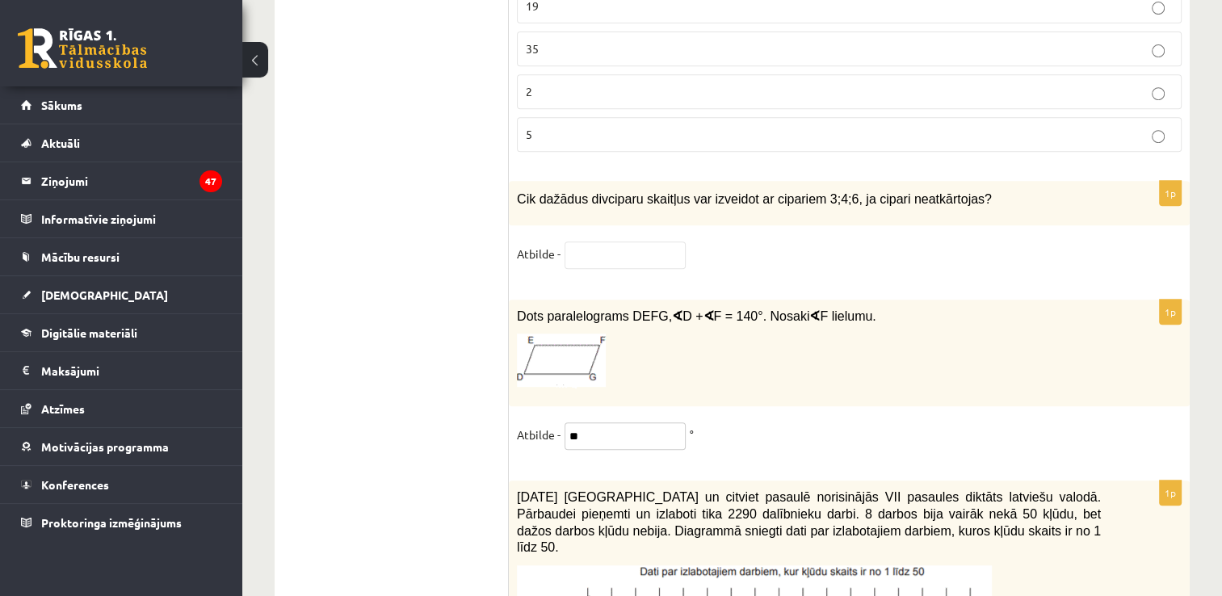
type input "*"
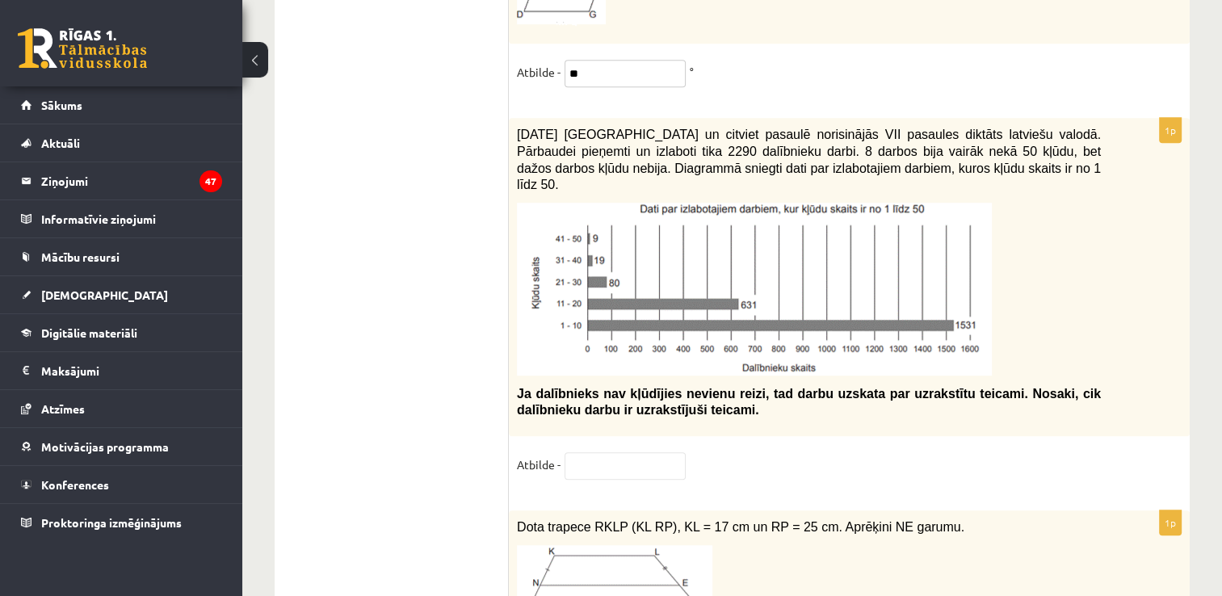
scroll to position [7186, 0]
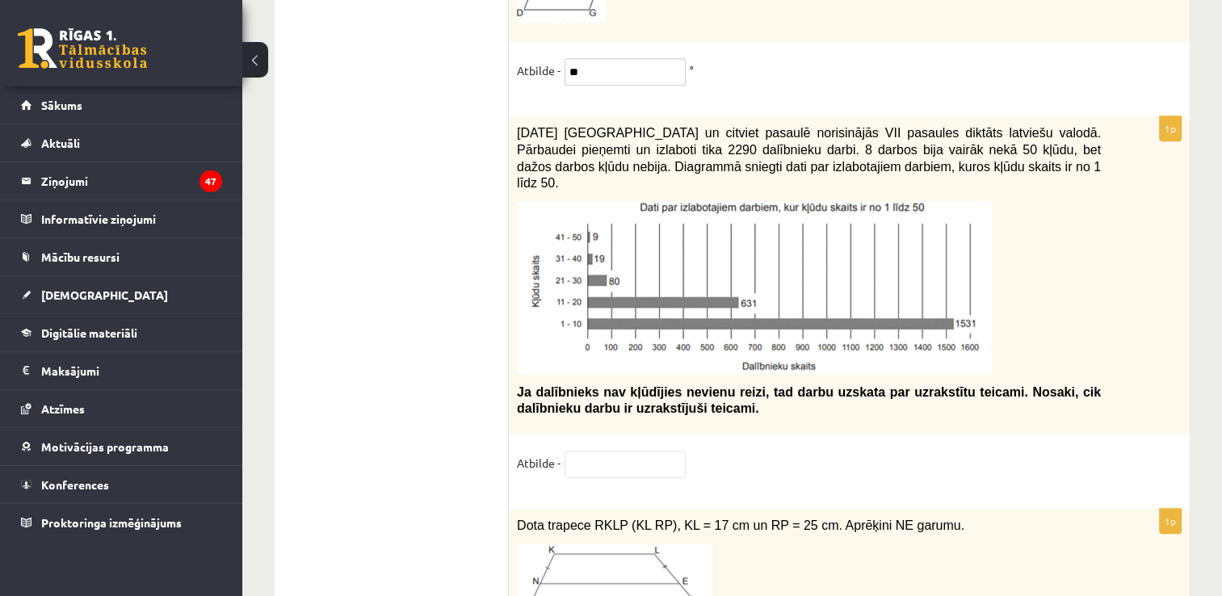
type input "**"
click at [640, 451] on input "text" at bounding box center [624, 464] width 121 height 27
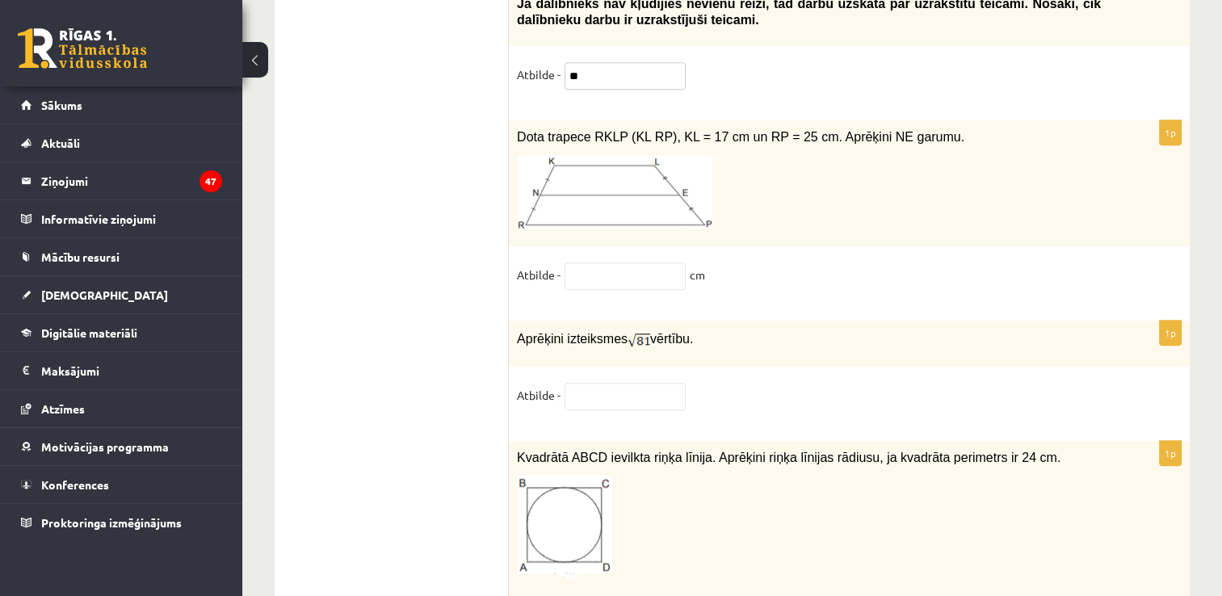
scroll to position [7573, 0]
type input "**"
click at [593, 263] on input "text" at bounding box center [624, 276] width 121 height 27
type input "**"
click at [605, 384] on input "text" at bounding box center [624, 397] width 121 height 27
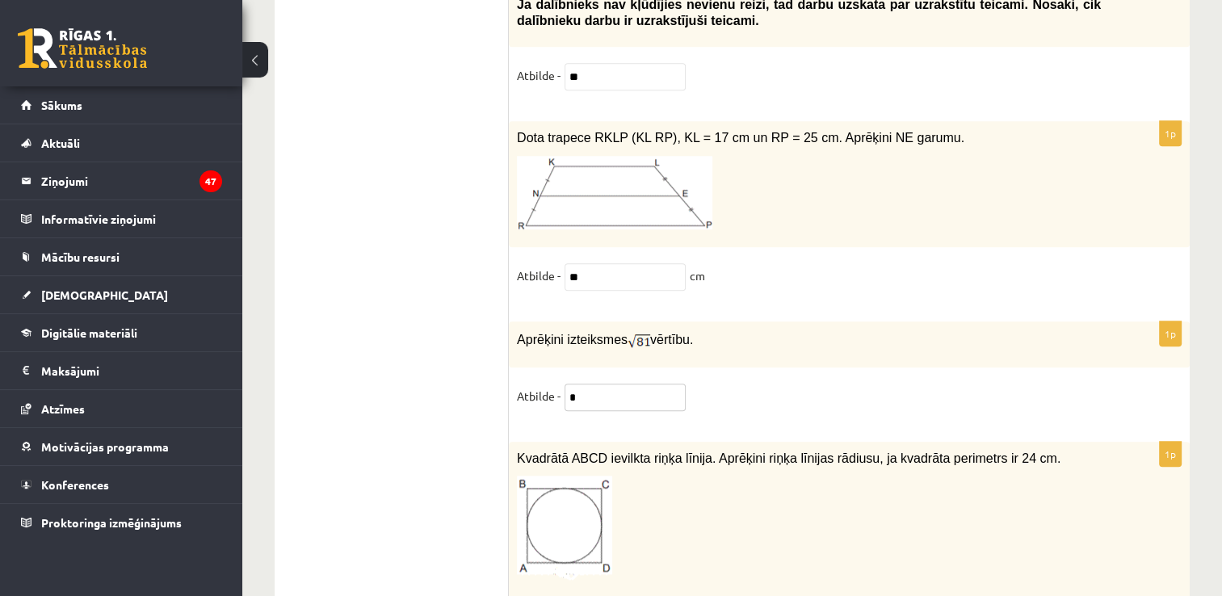
type input "*"
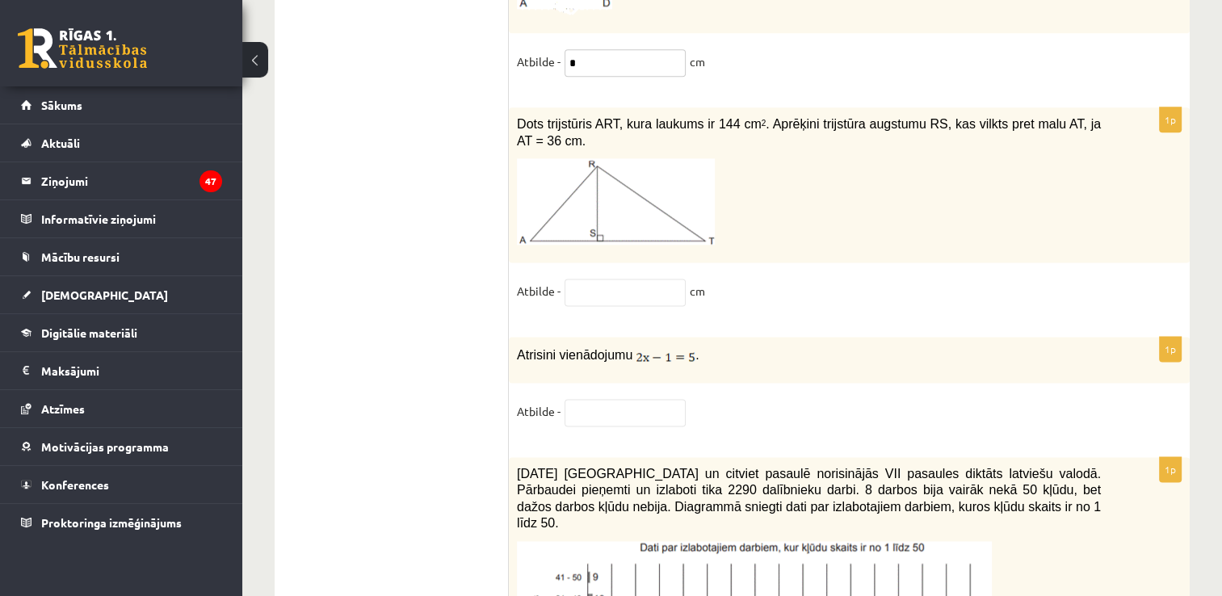
scroll to position [8138, 0]
type input "*"
click at [630, 279] on input "text" at bounding box center [624, 292] width 121 height 27
type input "*"
click at [622, 400] on input "text" at bounding box center [624, 413] width 121 height 27
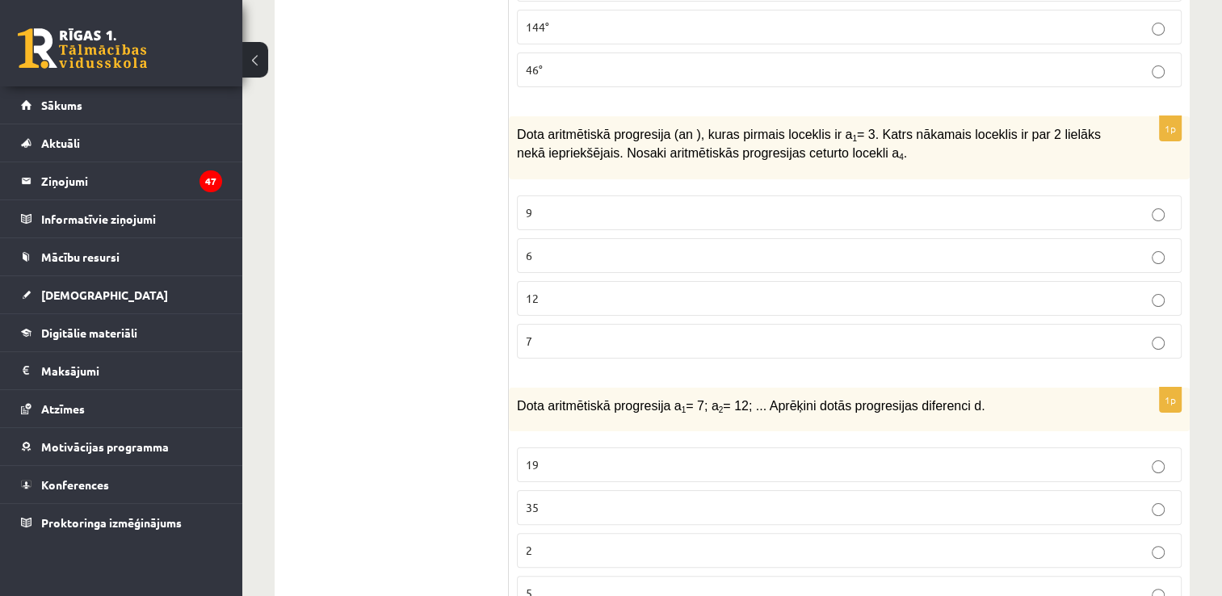
scroll to position [6362, 0]
type input "***"
click at [801, 205] on p "9" at bounding box center [849, 213] width 647 height 17
click at [611, 585] on p "5" at bounding box center [849, 593] width 647 height 17
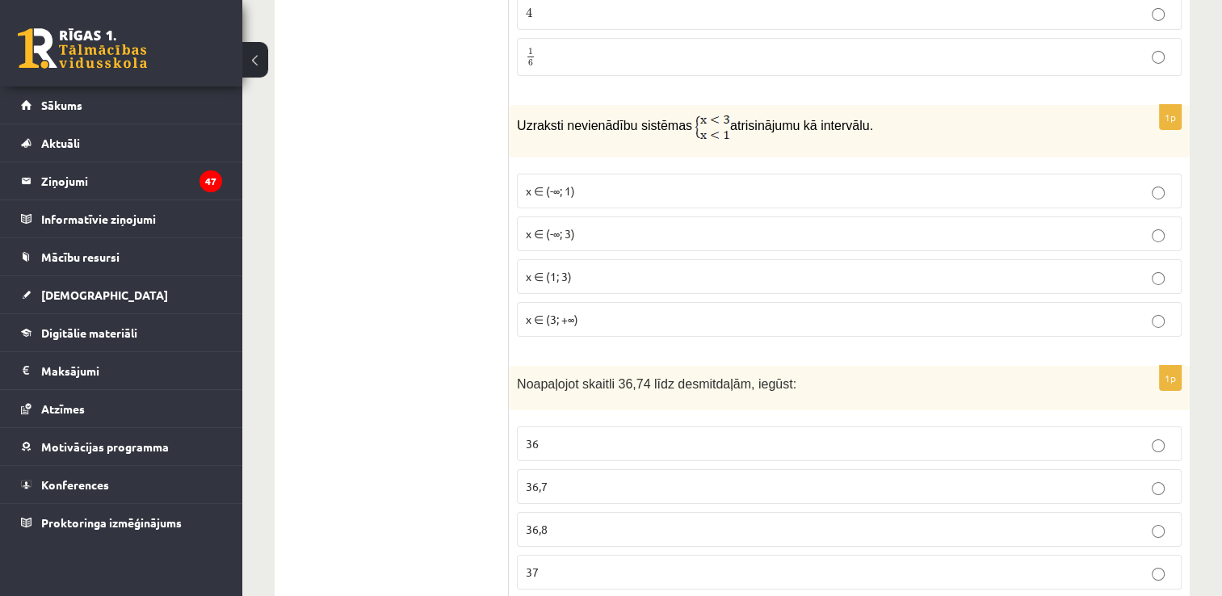
scroll to position [5535, 0]
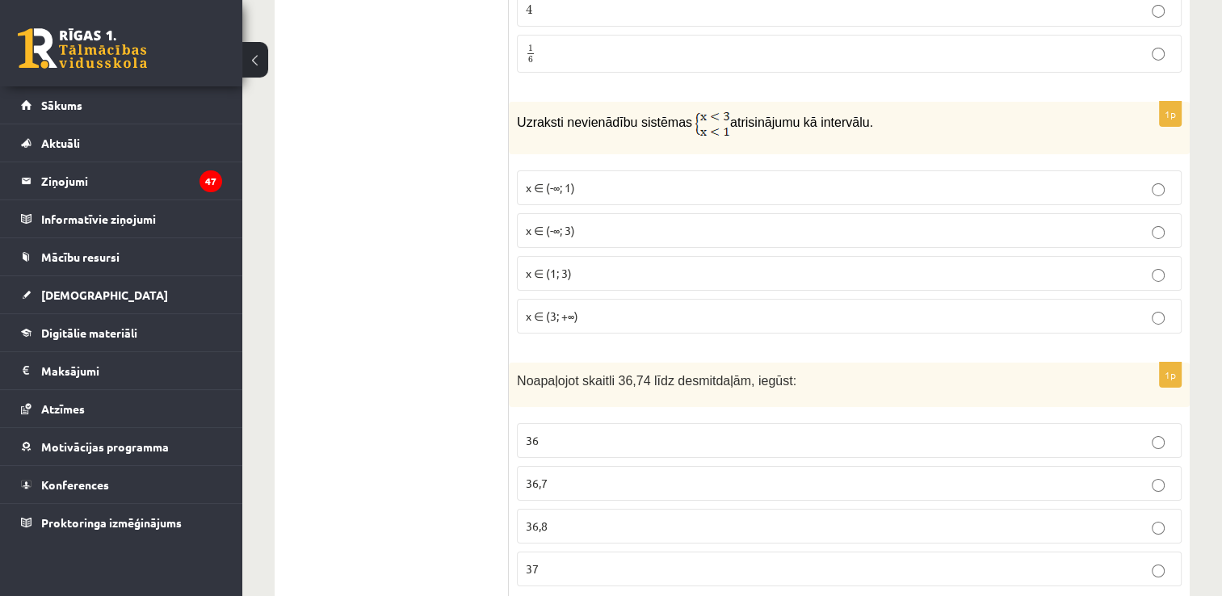
click at [567, 180] on span "x ∈ (-∞; 1)" at bounding box center [550, 187] width 49 height 15
click at [594, 475] on p "36,7" at bounding box center [849, 483] width 647 height 17
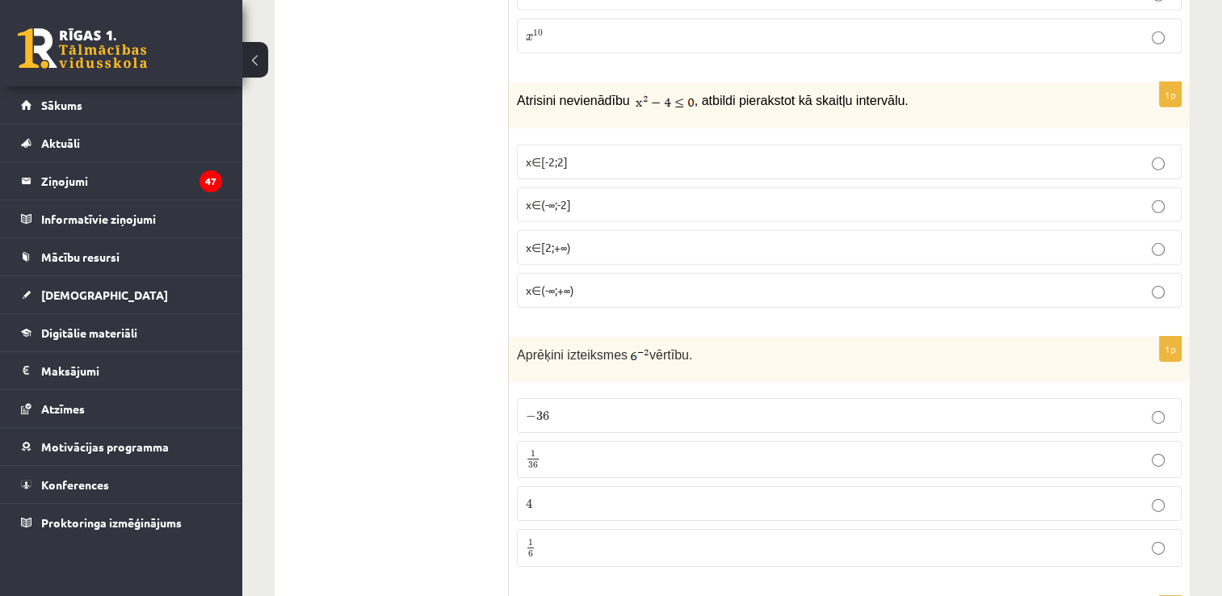
scroll to position [5039, 0]
click at [614, 146] on label "x∈[-2;2]" at bounding box center [849, 163] width 665 height 35
click at [549, 443] on label "1 36 1 36" at bounding box center [849, 462] width 665 height 38
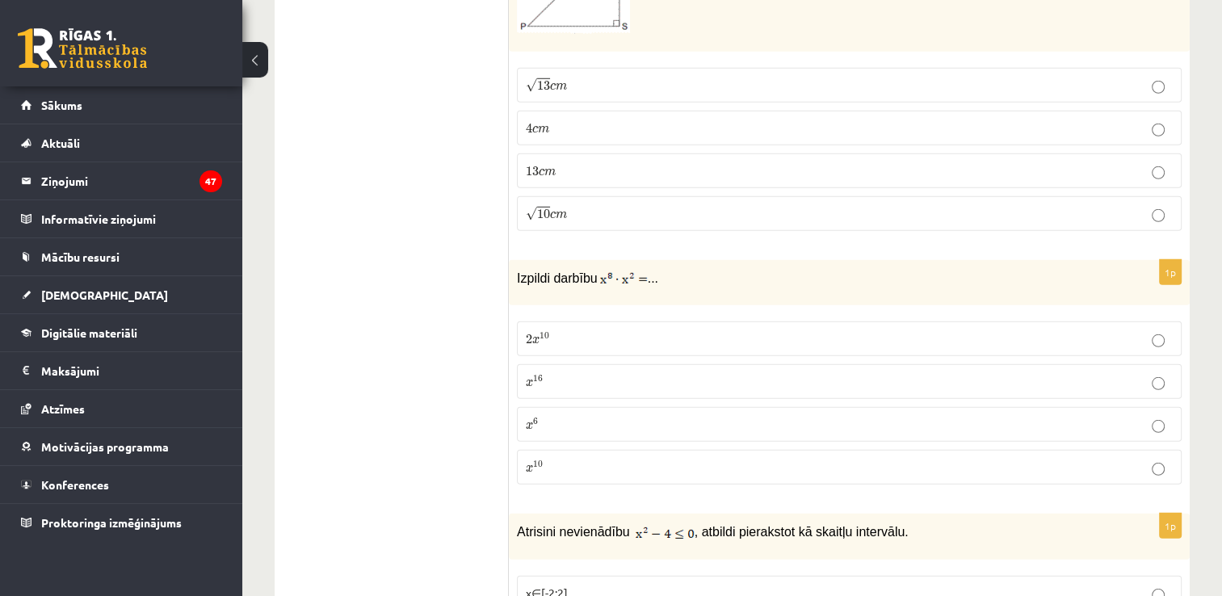
scroll to position [4609, 0]
click at [616, 459] on p "x 10 x 10" at bounding box center [849, 467] width 647 height 17
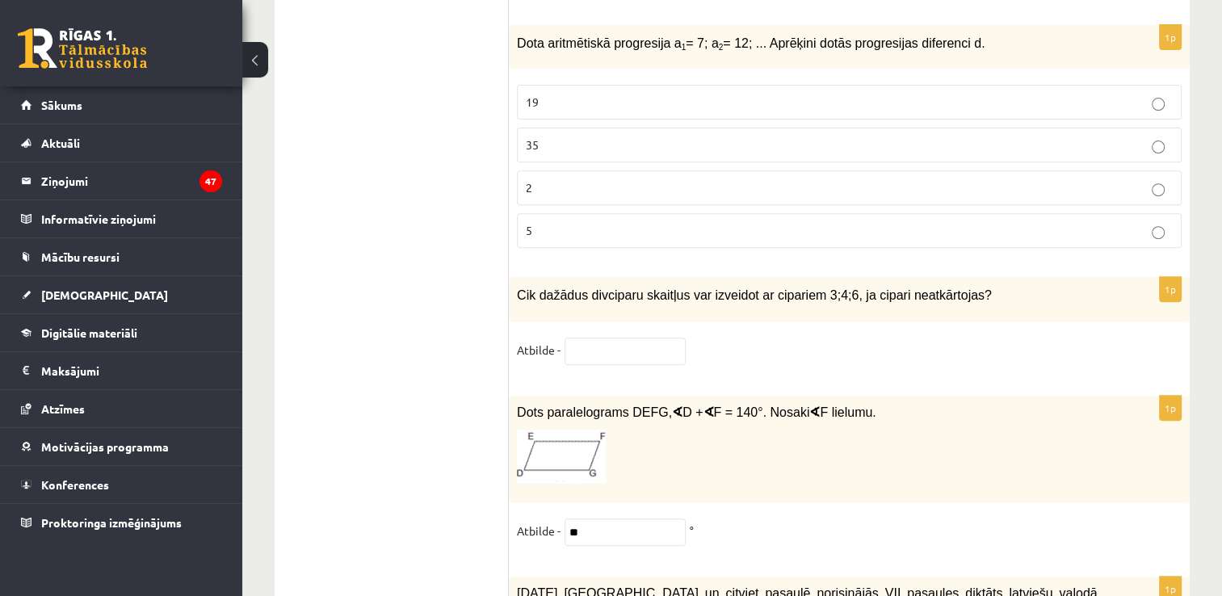
scroll to position [6725, 0]
click at [612, 338] on input "text" at bounding box center [624, 351] width 121 height 27
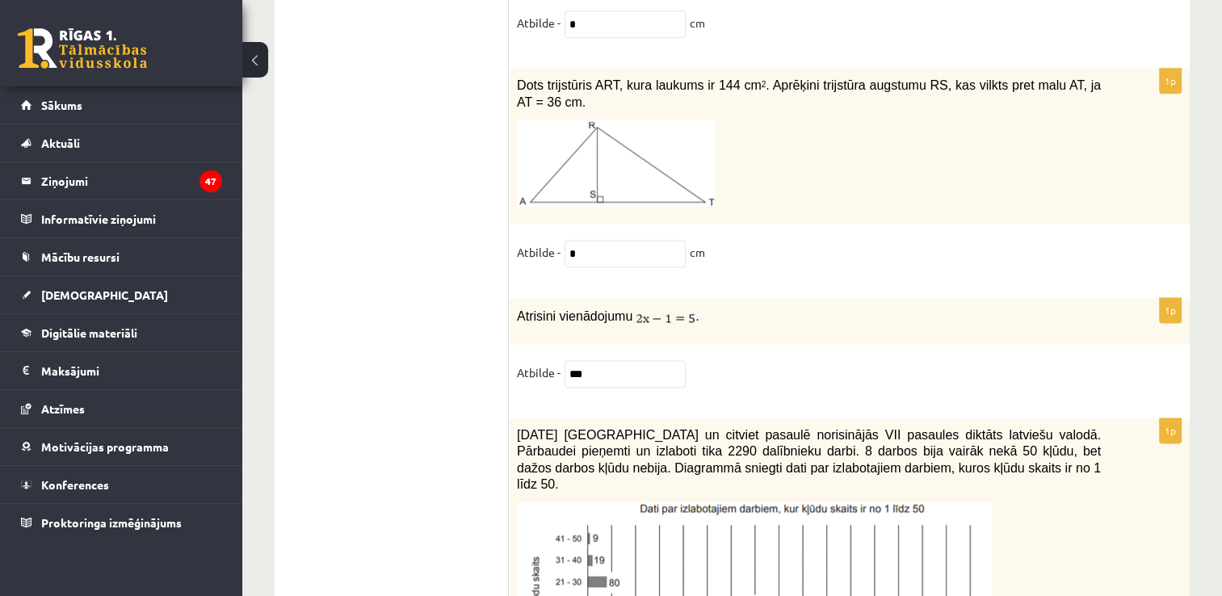
scroll to position [8319, 0]
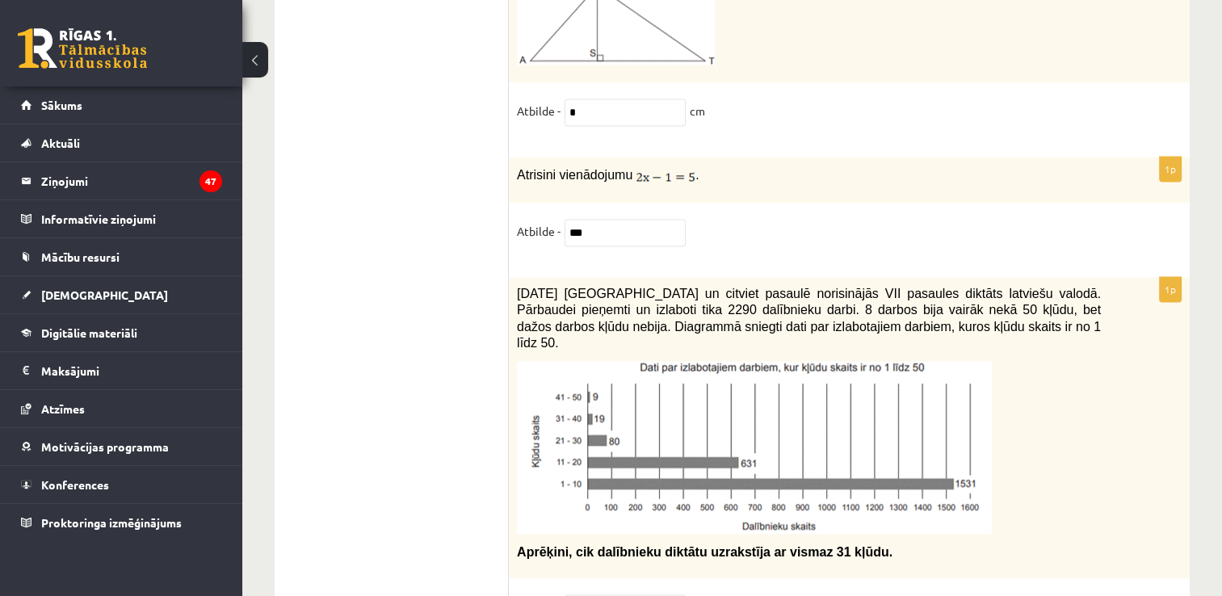
type input "*"
drag, startPoint x: 687, startPoint y: 244, endPoint x: 472, endPoint y: 340, distance: 236.0
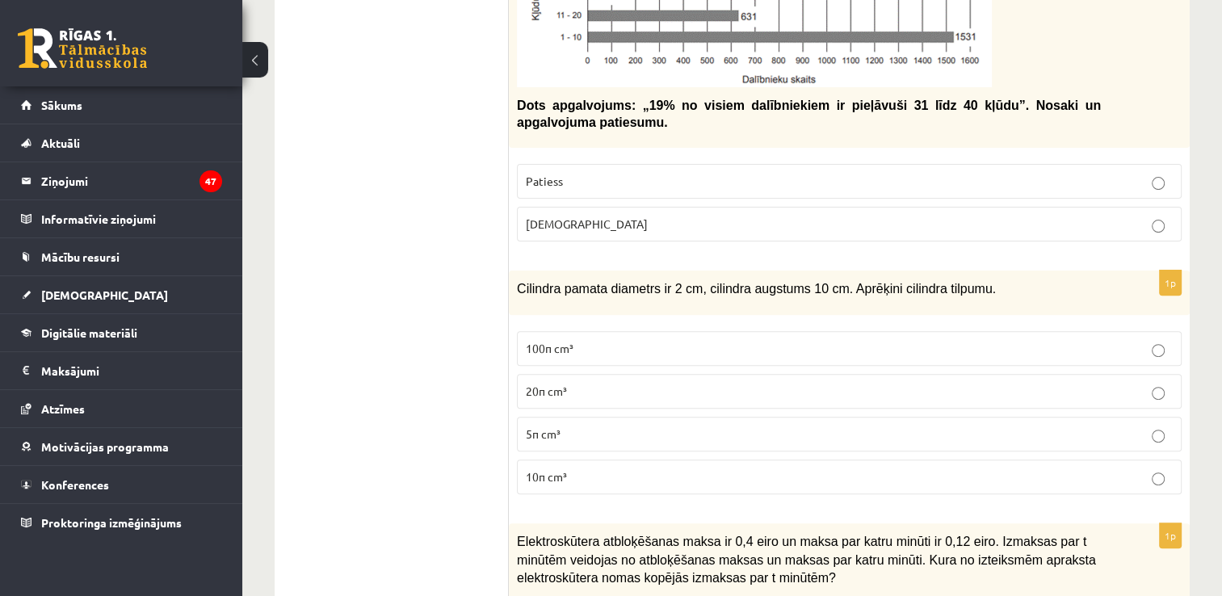
scroll to position [0, 0]
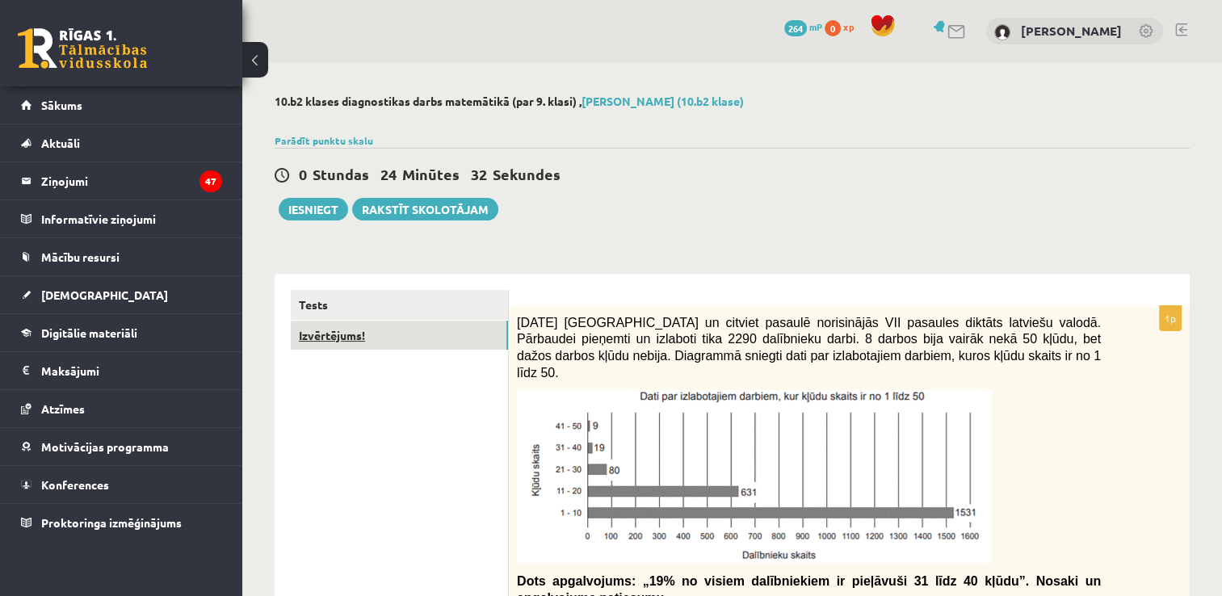
click at [347, 342] on link "Izvērtējums!" at bounding box center [399, 336] width 217 height 30
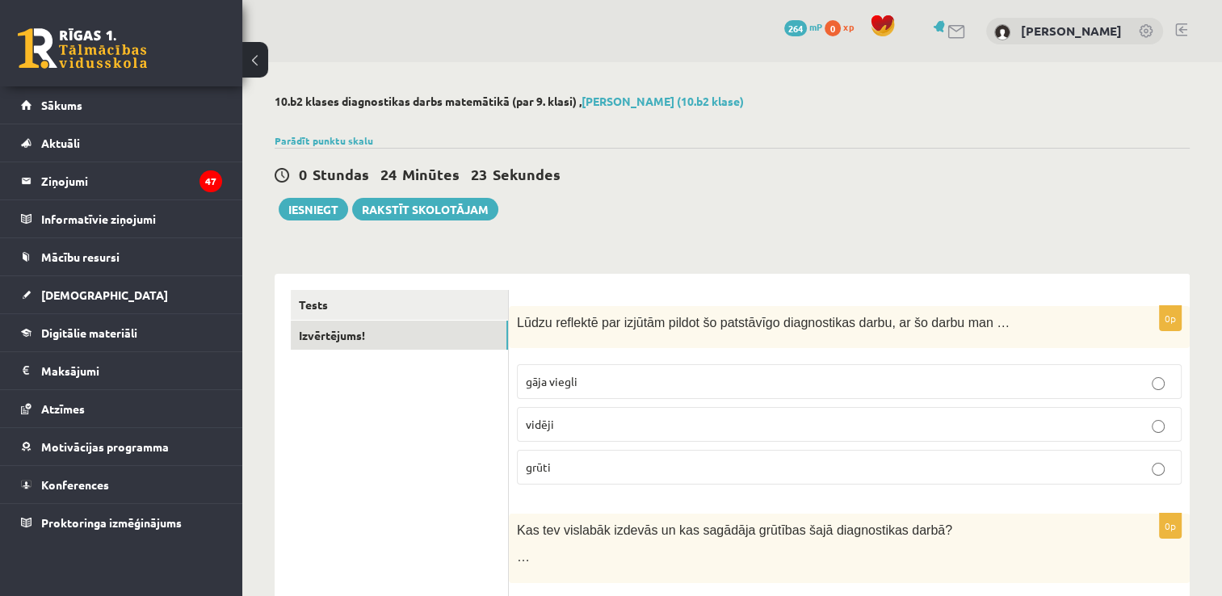
click at [557, 421] on p "vidēji" at bounding box center [849, 424] width 647 height 17
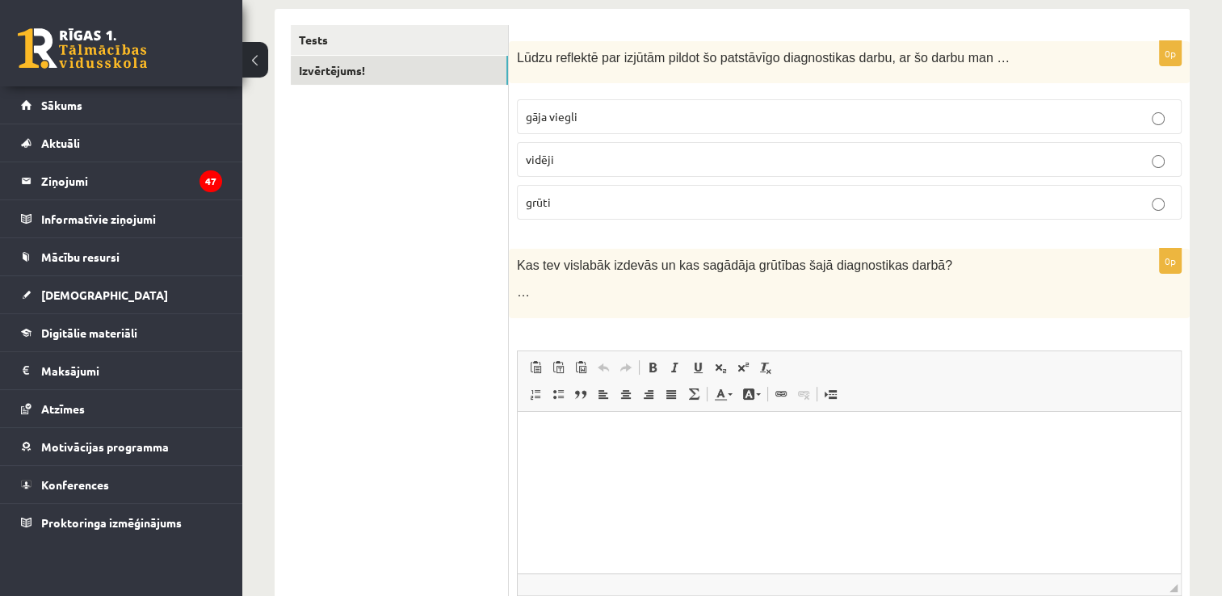
scroll to position [264, 0]
click at [596, 434] on p "Editor, wiswyg-editor-user-answer-47433836793560" at bounding box center [849, 436] width 631 height 17
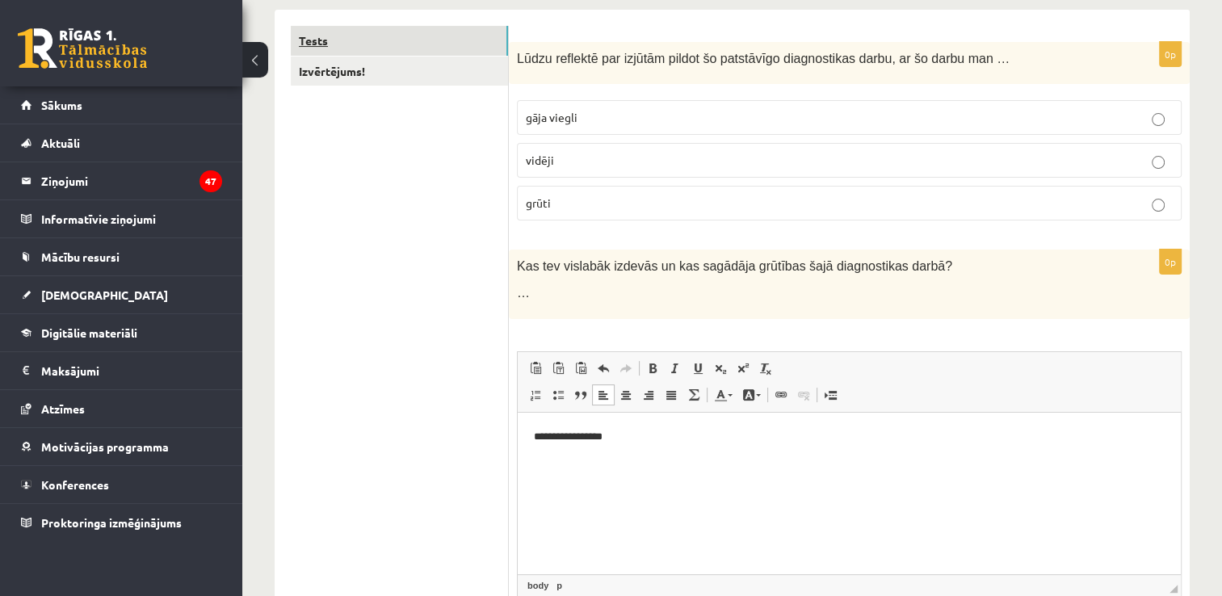
click at [459, 39] on link "Tests" at bounding box center [399, 41] width 217 height 30
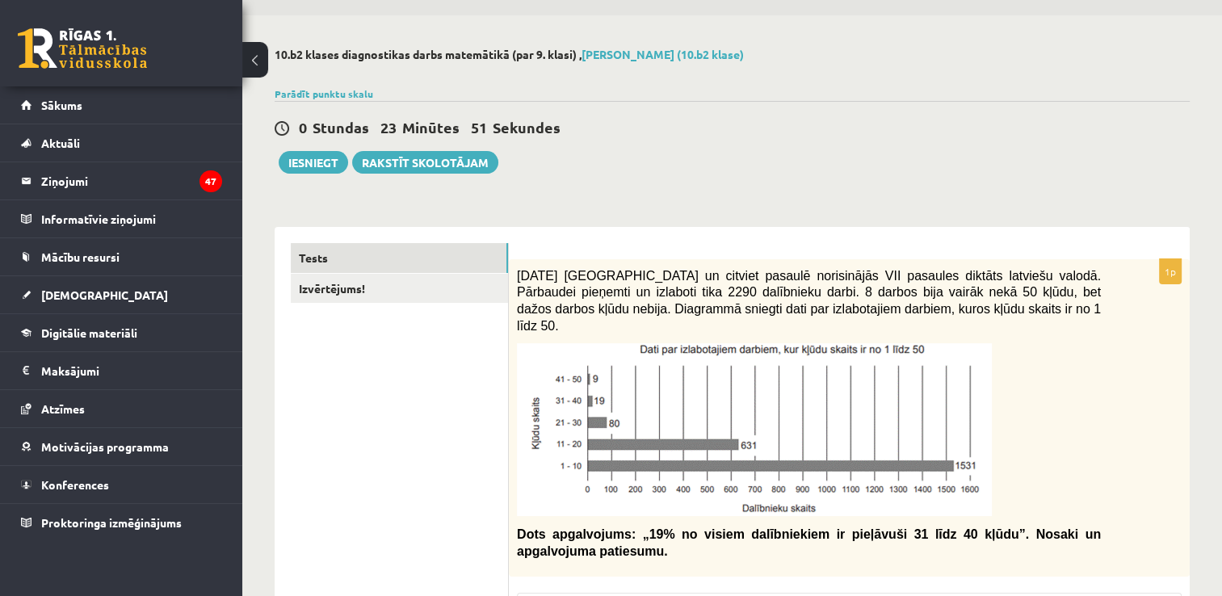
scroll to position [0, 0]
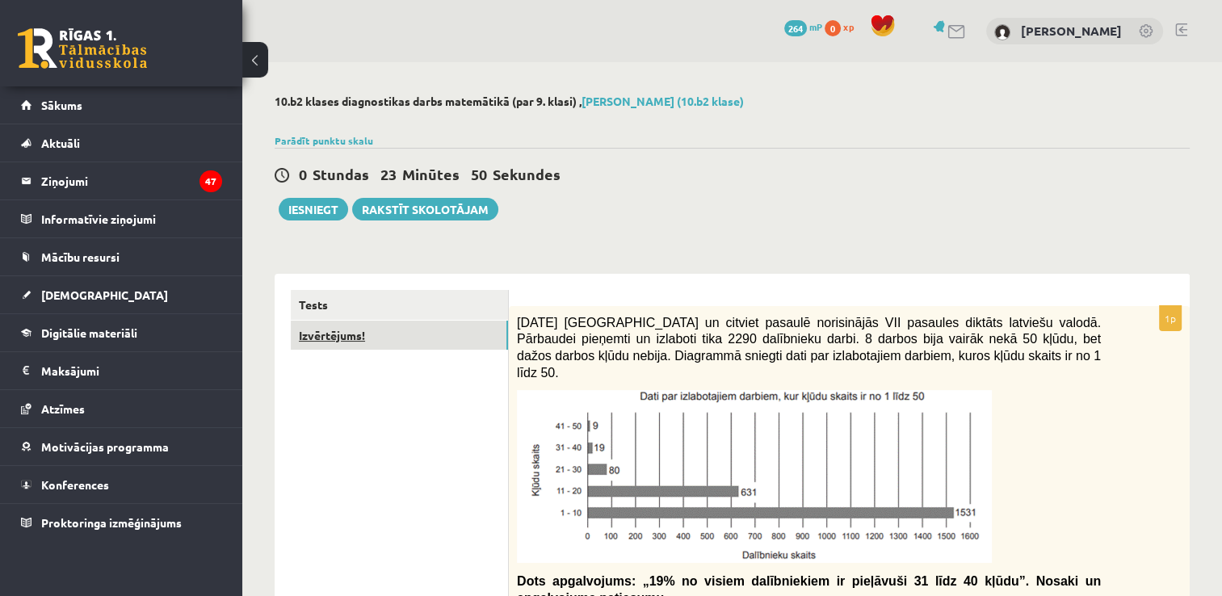
click at [354, 349] on link "Izvērtējums!" at bounding box center [399, 336] width 217 height 30
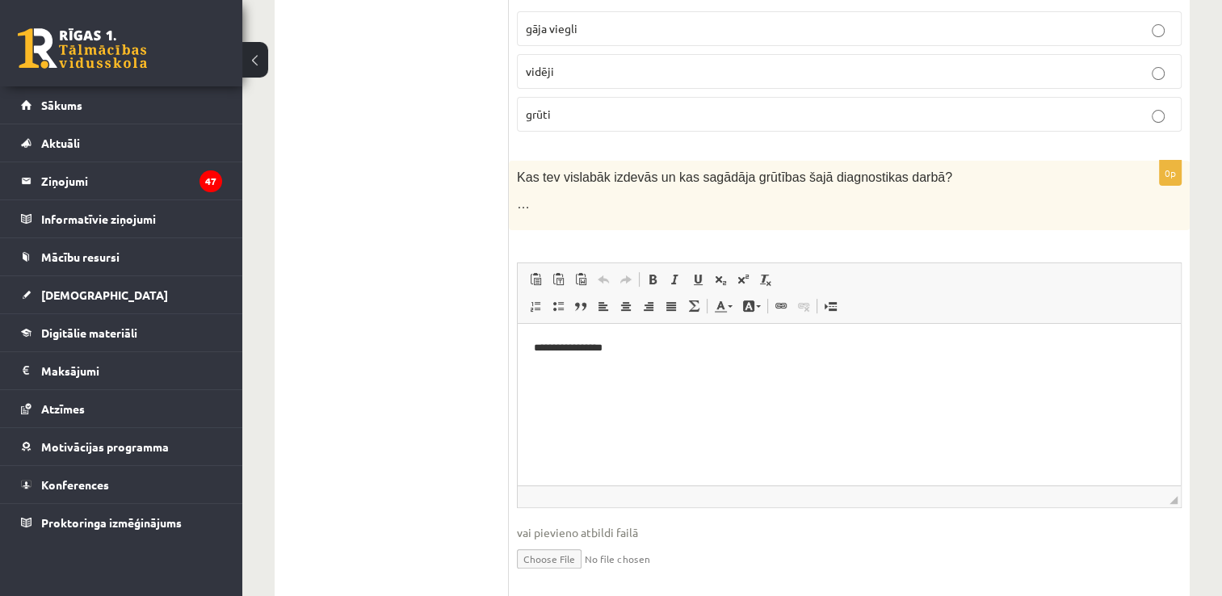
scroll to position [385, 0]
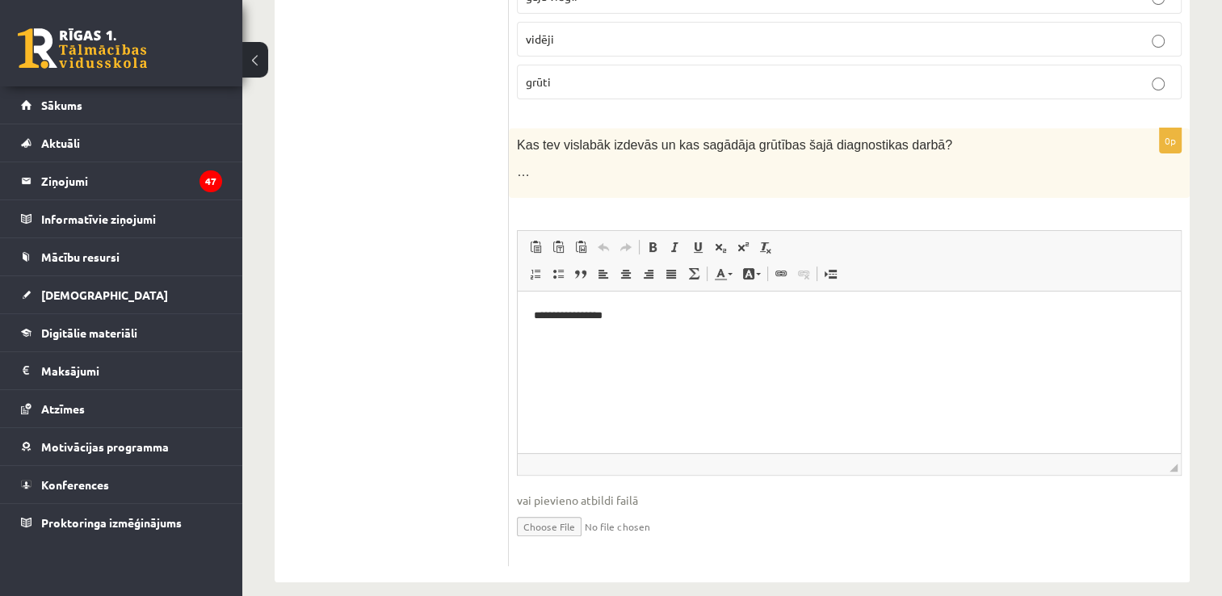
click at [646, 331] on html "**********" at bounding box center [849, 315] width 663 height 49
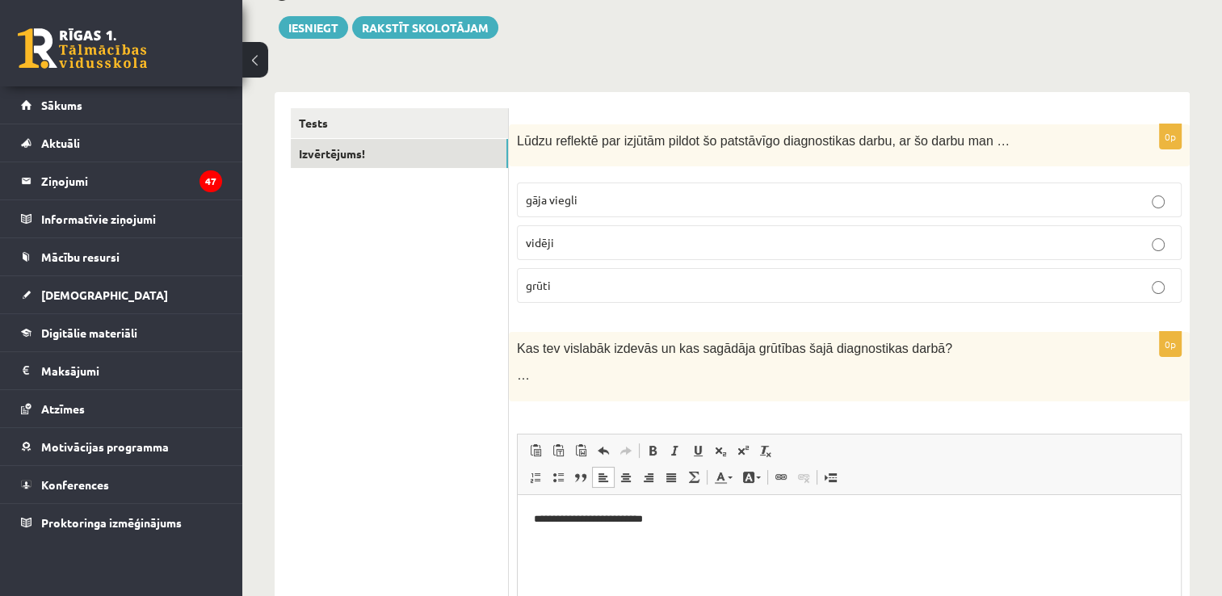
scroll to position [0, 0]
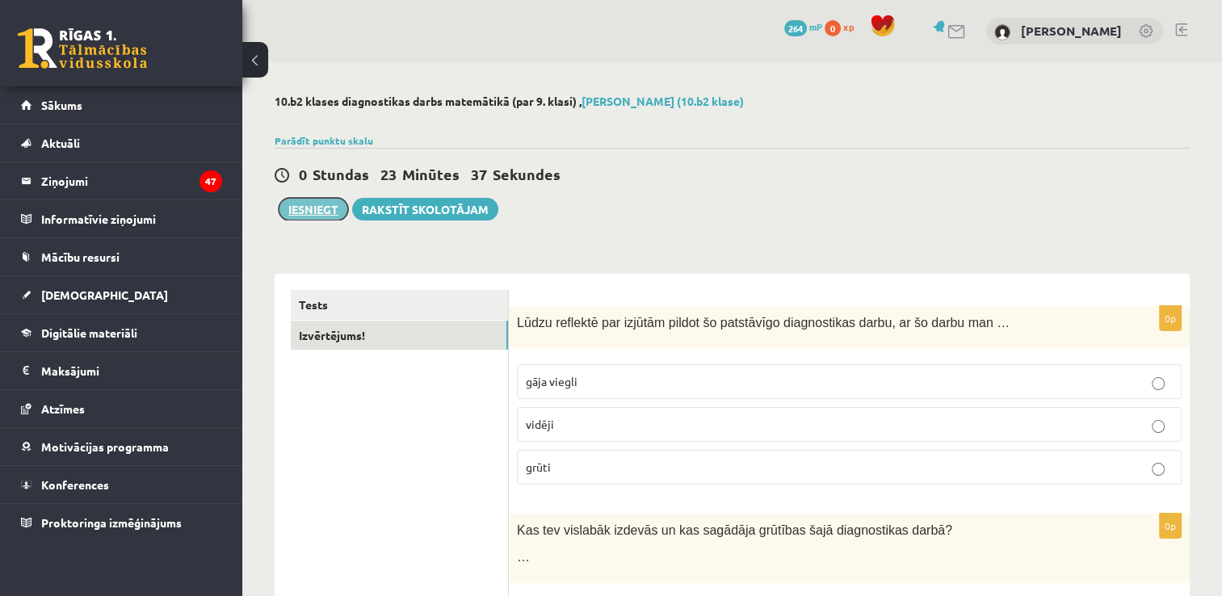
click at [325, 204] on button "Iesniegt" at bounding box center [313, 209] width 69 height 23
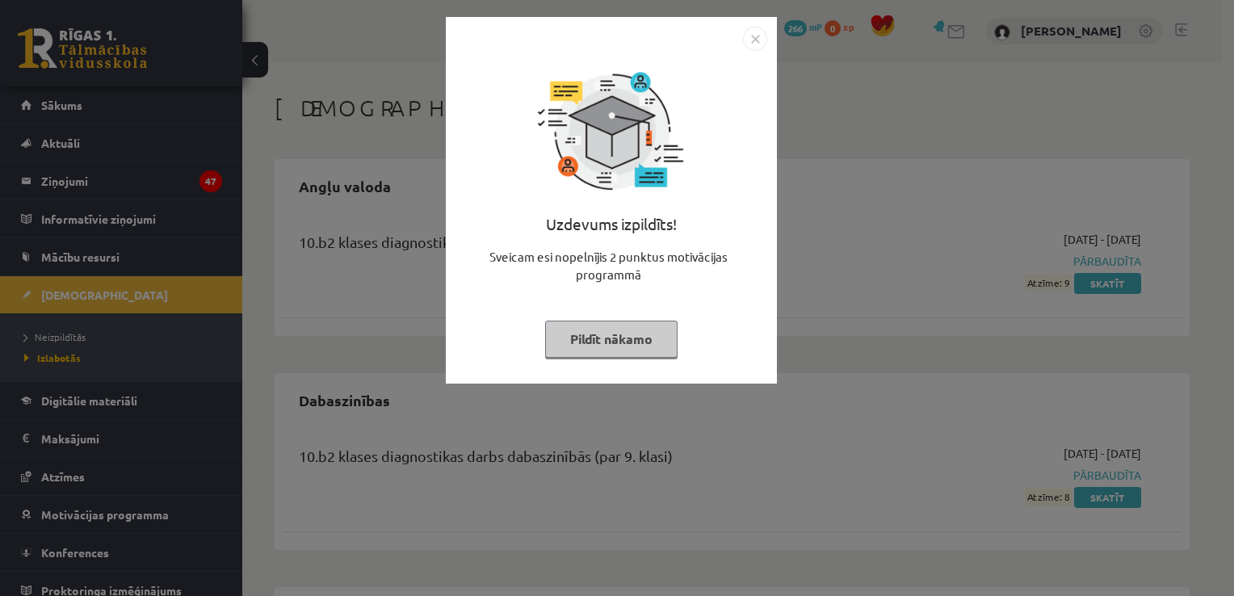
click at [743, 40] on img "Close" at bounding box center [755, 39] width 24 height 24
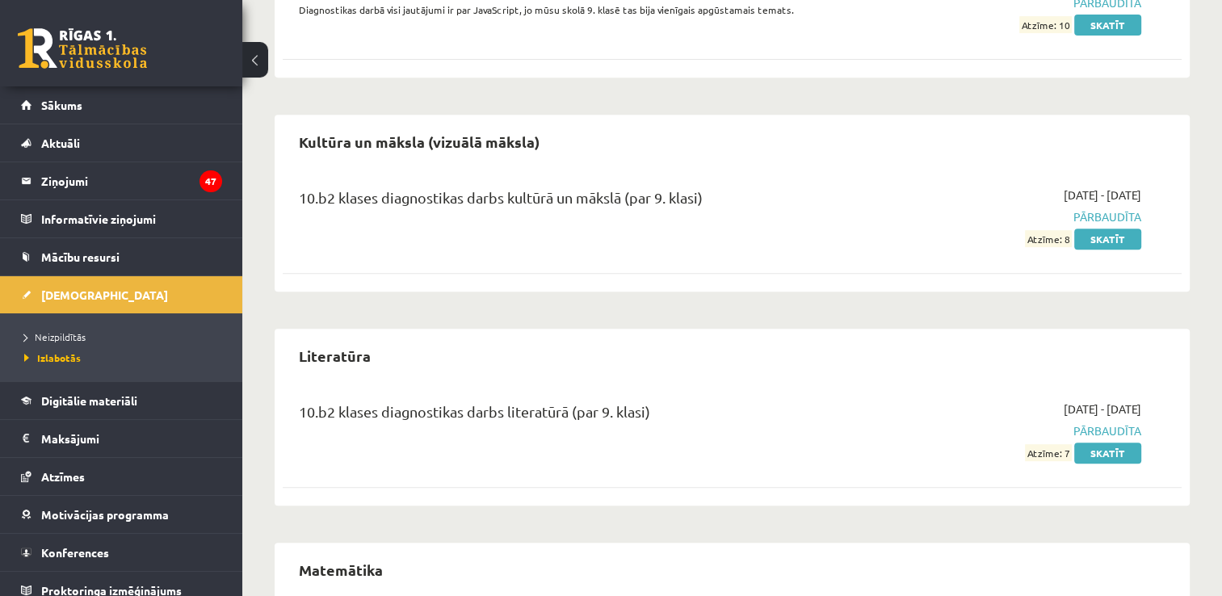
scroll to position [840, 0]
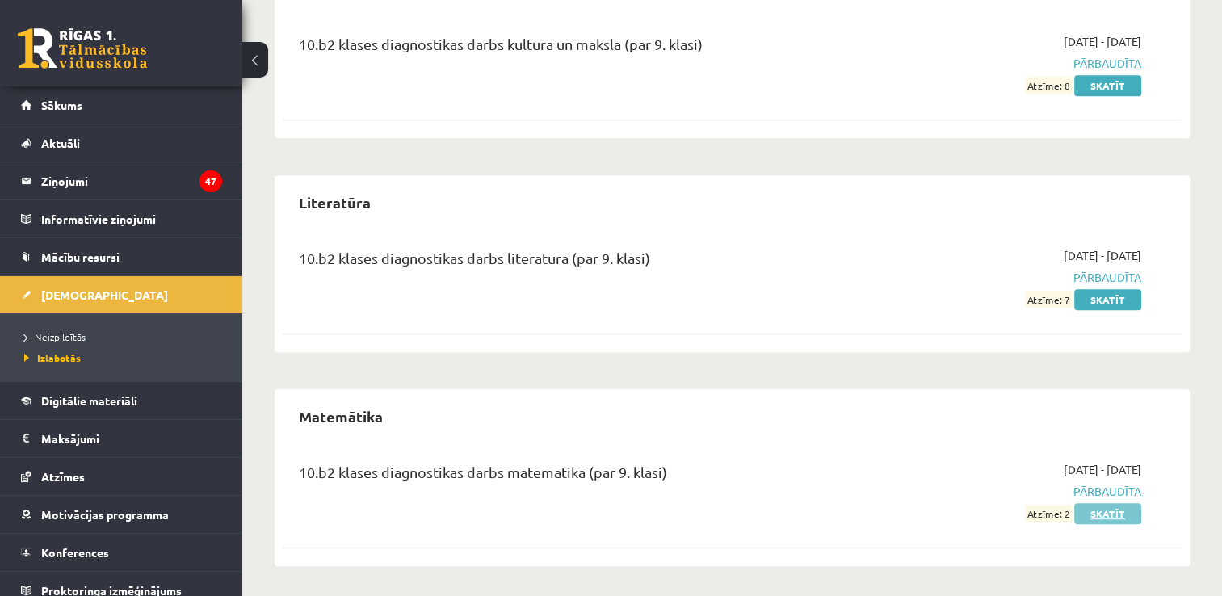
click at [1098, 509] on link "Skatīt" at bounding box center [1107, 513] width 67 height 21
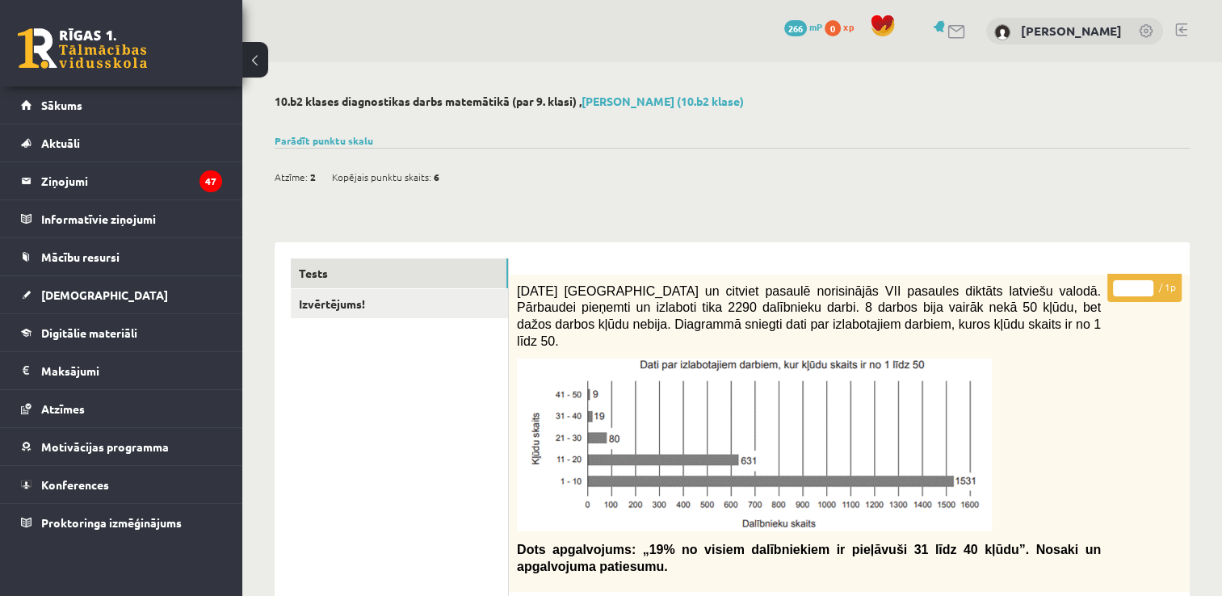
click at [259, 62] on button at bounding box center [255, 60] width 26 height 36
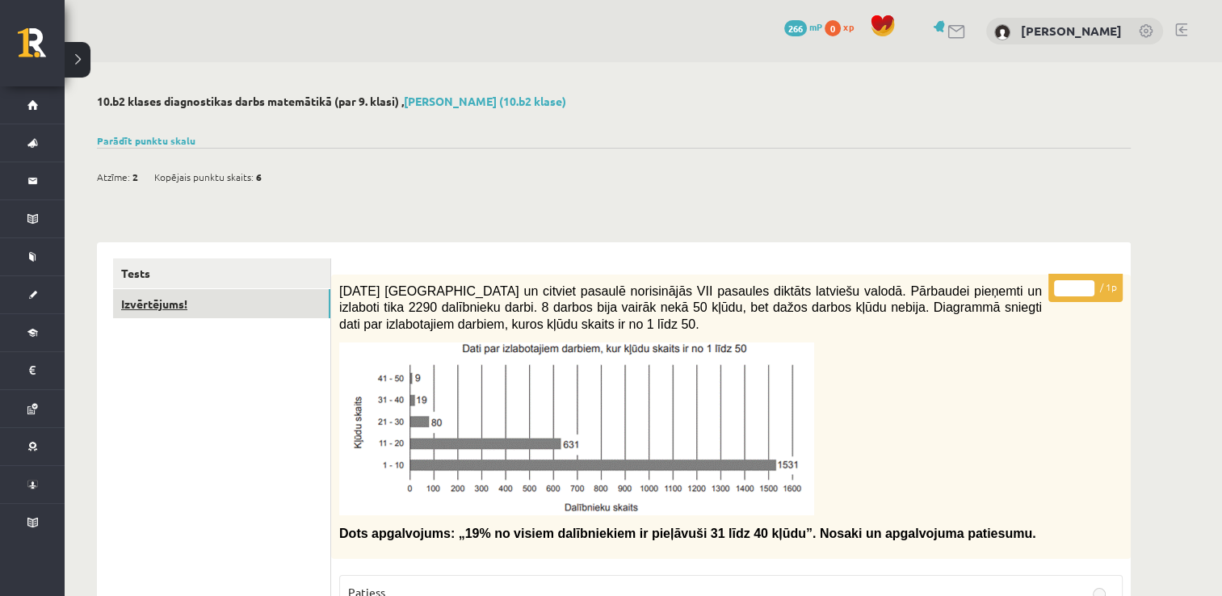
click at [222, 290] on link "Izvērtējums!" at bounding box center [221, 304] width 217 height 30
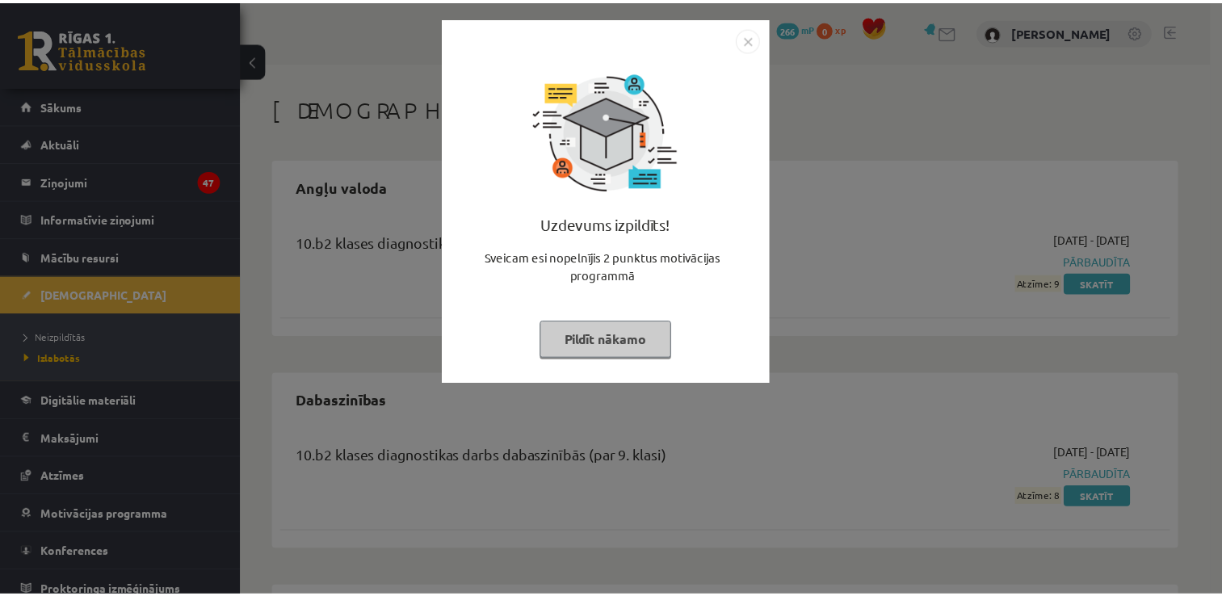
scroll to position [840, 0]
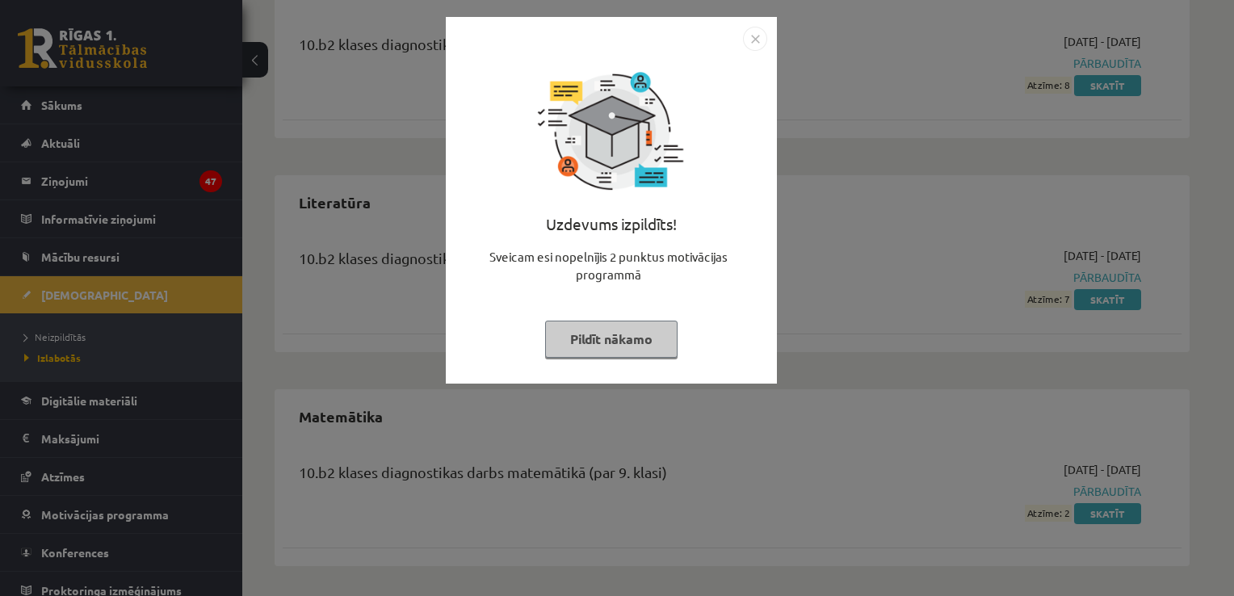
click at [750, 44] on img "Close" at bounding box center [755, 39] width 24 height 24
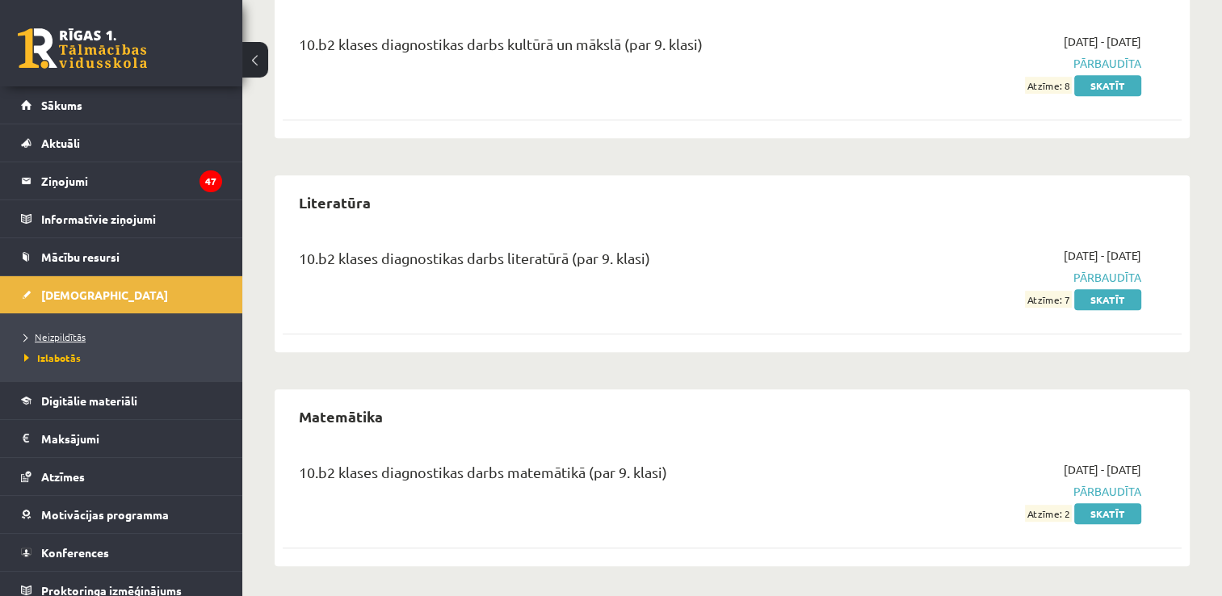
click at [82, 330] on span "Neizpildītās" at bounding box center [54, 336] width 61 height 13
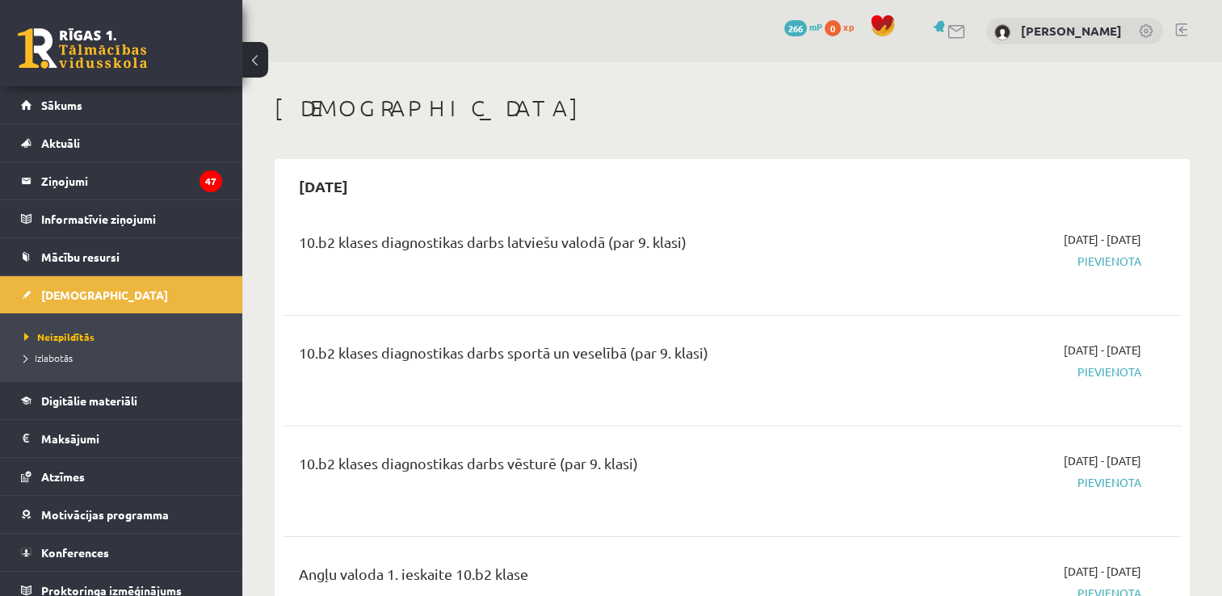
click at [816, 266] on div "10.b2 klases diagnostikas darbs latviešu valodā (par 9. klasi)" at bounding box center [575, 260] width 577 height 58
click at [1090, 267] on span "Pievienota" at bounding box center [1008, 261] width 265 height 17
click at [1085, 263] on span "Pievienota" at bounding box center [1008, 261] width 265 height 17
click at [828, 248] on div "10.b2 klases diagnostikas darbs latviešu valodā (par 9. klasi)" at bounding box center [575, 246] width 553 height 30
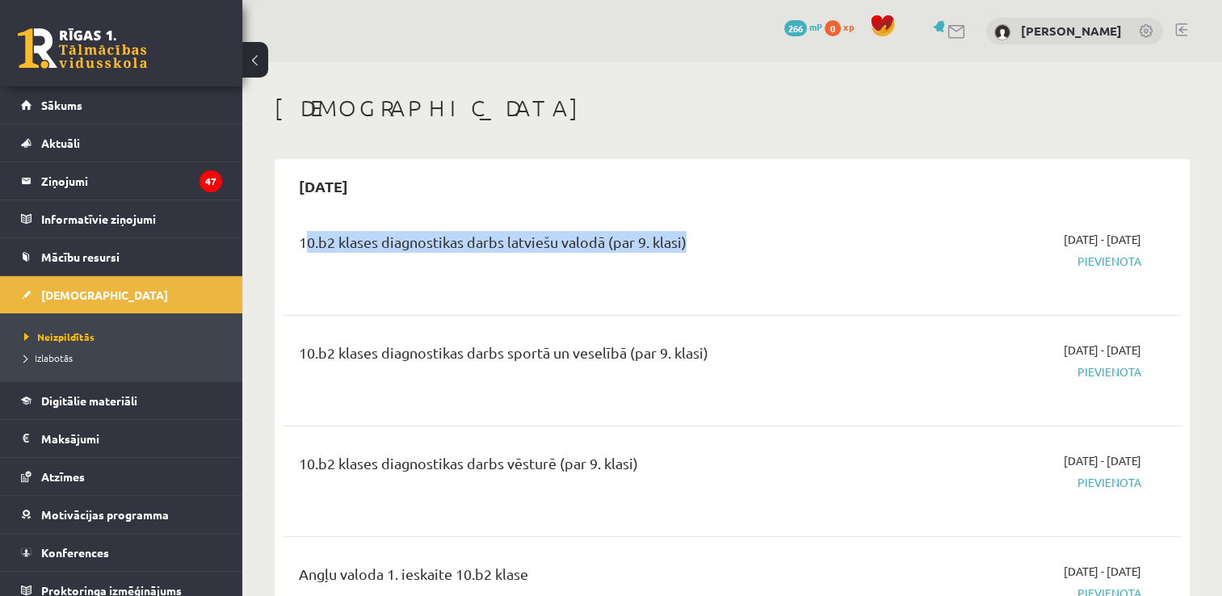
click at [828, 248] on div "10.b2 klases diagnostikas darbs latviešu valodā (par 9. klasi)" at bounding box center [575, 246] width 553 height 30
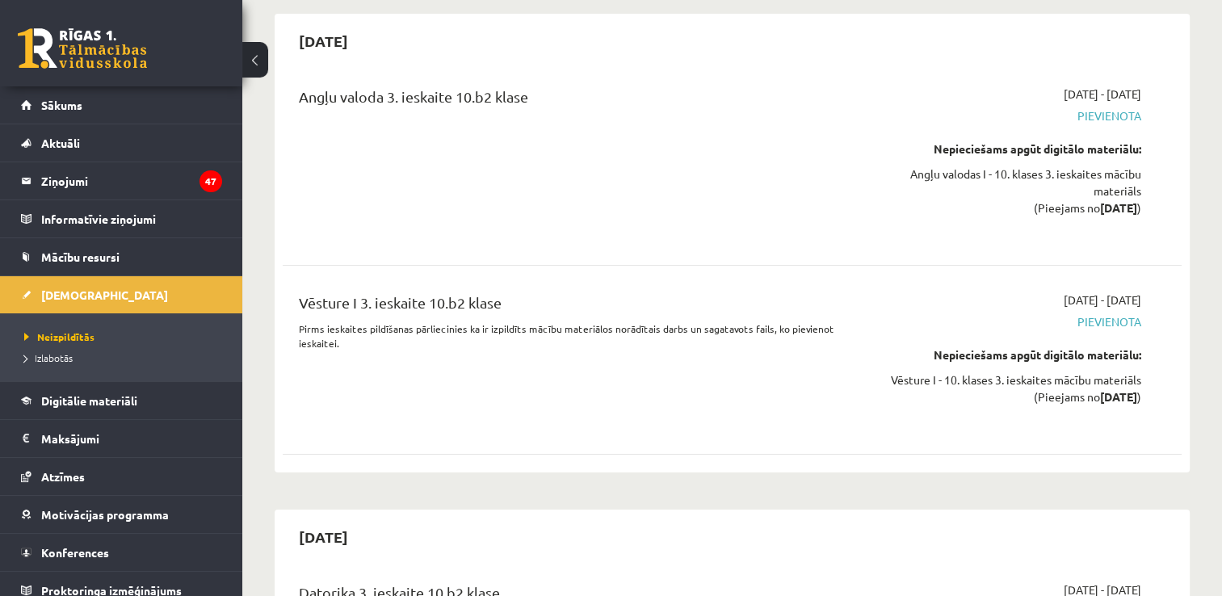
scroll to position [6481, 0]
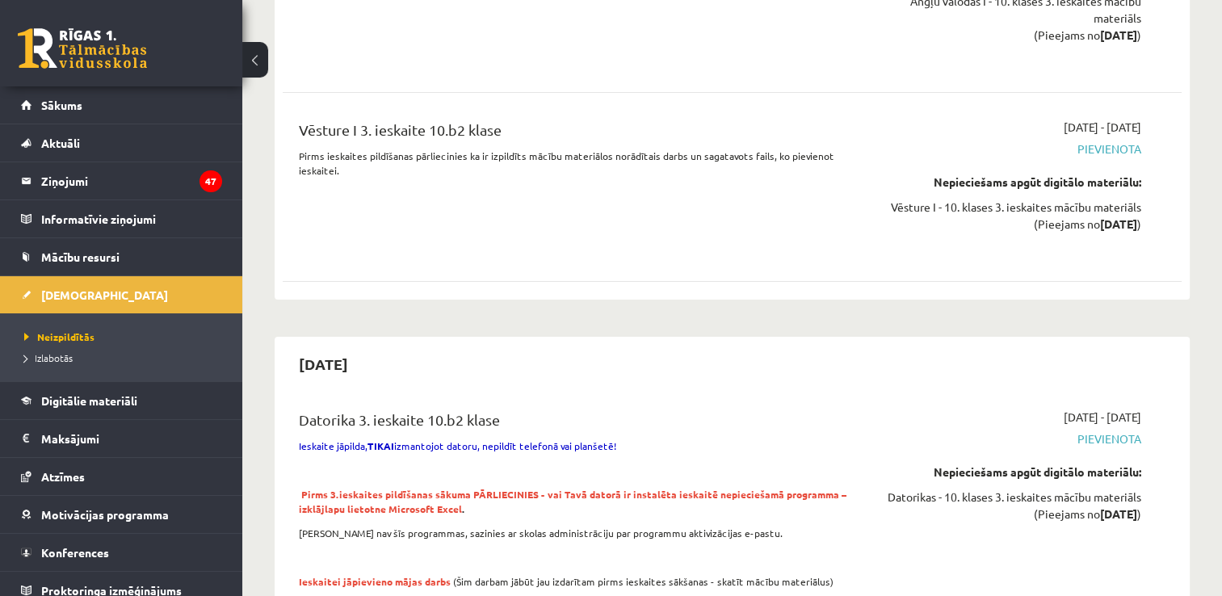
click at [1000, 345] on div "[DATE]" at bounding box center [732, 364] width 899 height 38
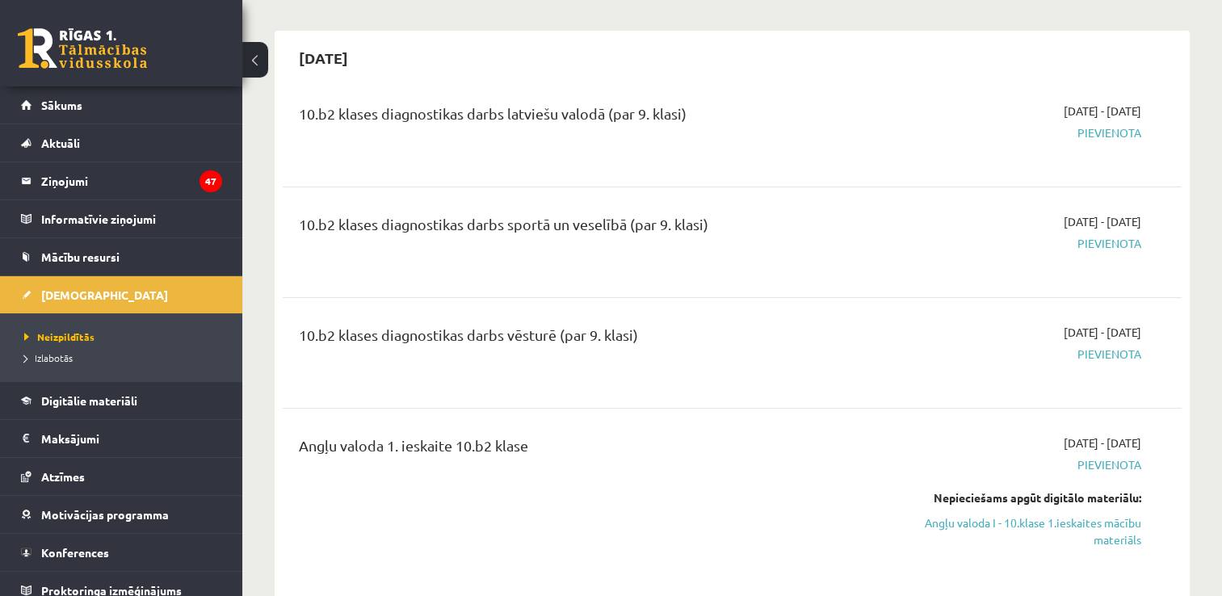
scroll to position [0, 0]
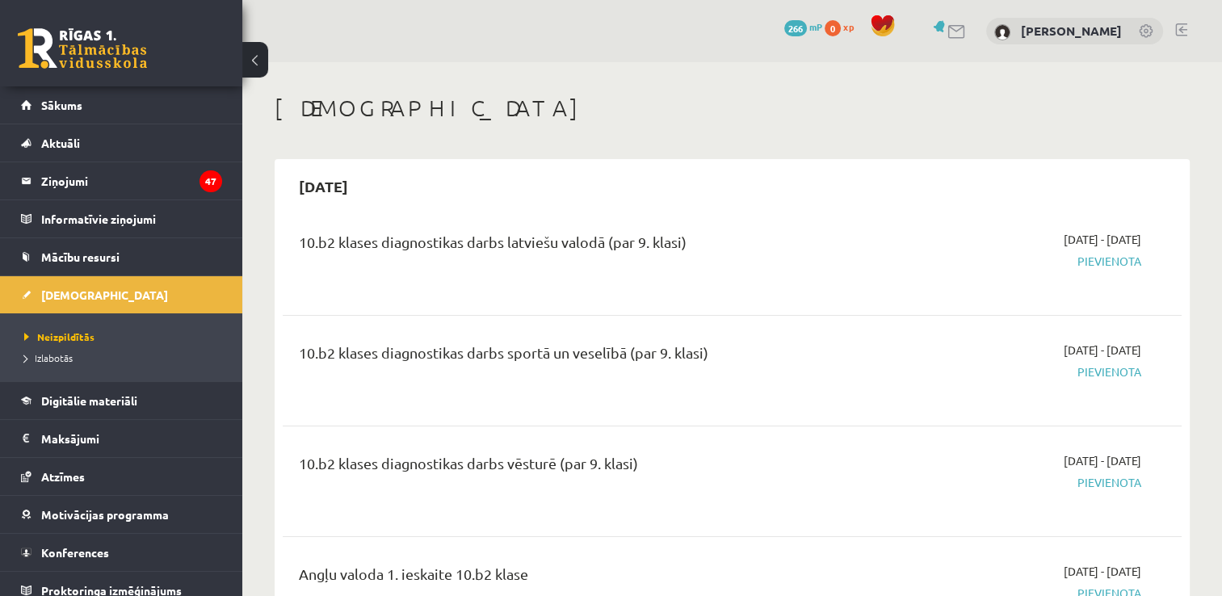
click at [811, 233] on div "10.b2 klases diagnostikas darbs latviešu valodā (par 9. klasi)" at bounding box center [575, 246] width 553 height 30
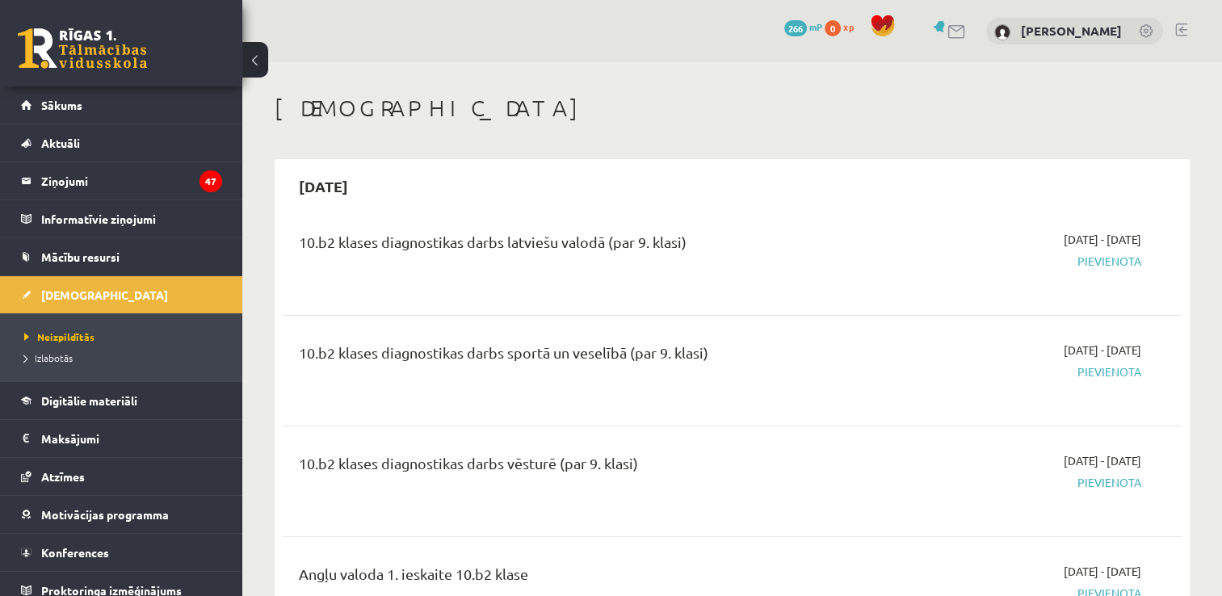
click at [811, 233] on div "10.b2 klases diagnostikas darbs latviešu valodā (par 9. klasi)" at bounding box center [575, 246] width 553 height 30
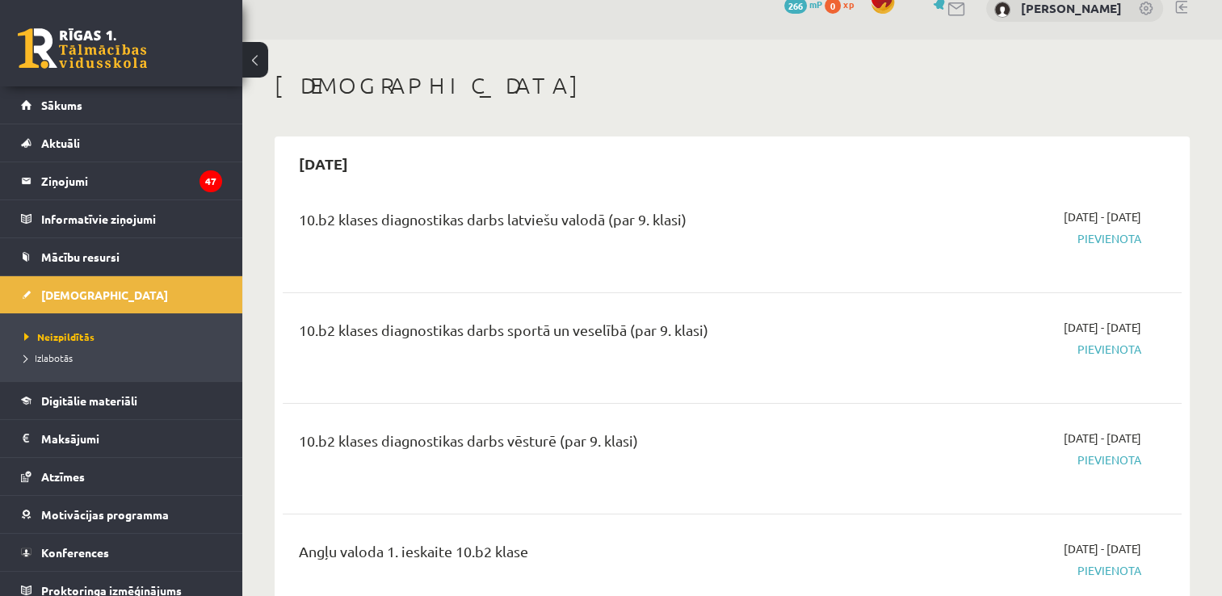
scroll to position [19, 0]
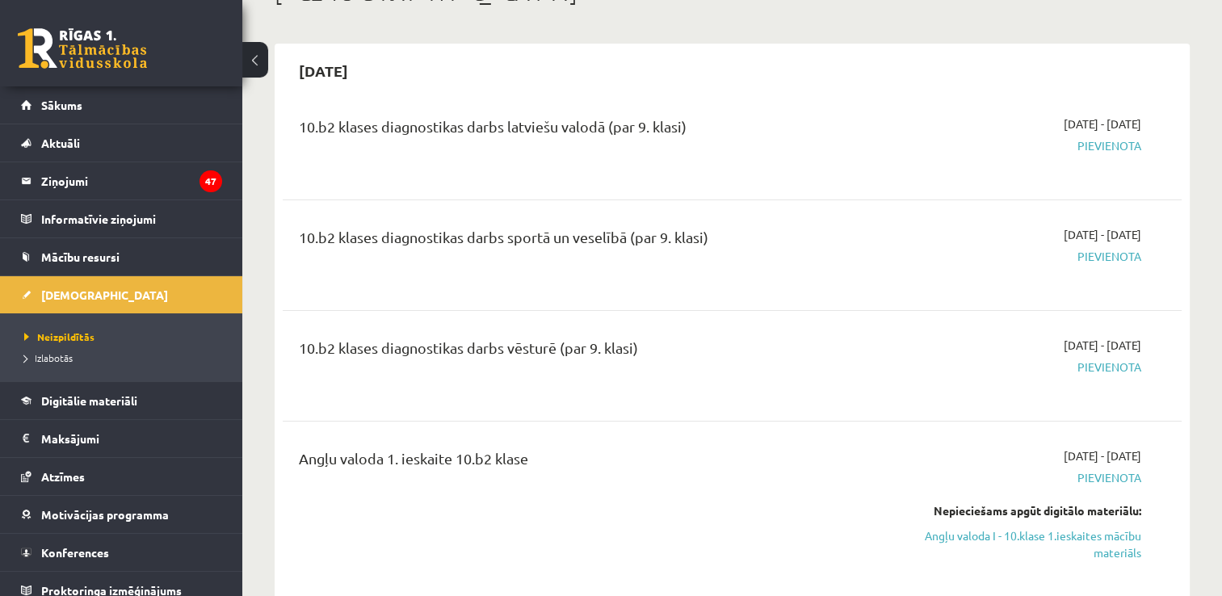
scroll to position [115, 0]
click at [1097, 149] on span "Pievienota" at bounding box center [1008, 146] width 265 height 17
drag, startPoint x: 1097, startPoint y: 149, endPoint x: 1008, endPoint y: 143, distance: 89.0
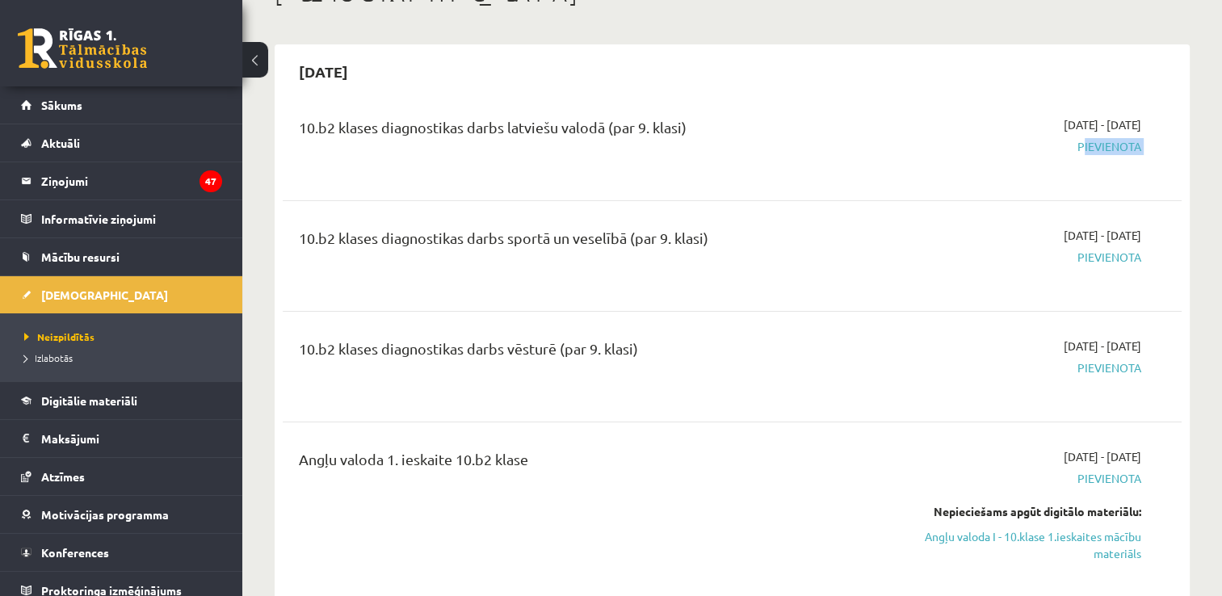
click at [1008, 143] on span "Pievienota" at bounding box center [1008, 146] width 265 height 17
click at [966, 129] on div "[DATE] - [DATE] [GEOGRAPHIC_DATA]" at bounding box center [1008, 145] width 289 height 58
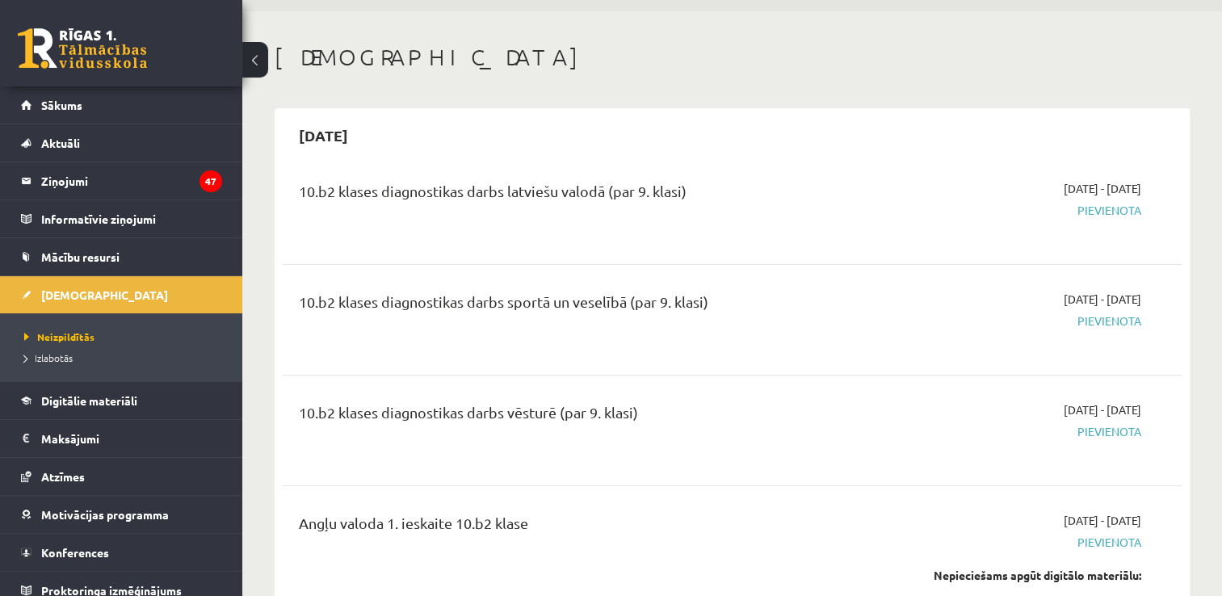
scroll to position [0, 0]
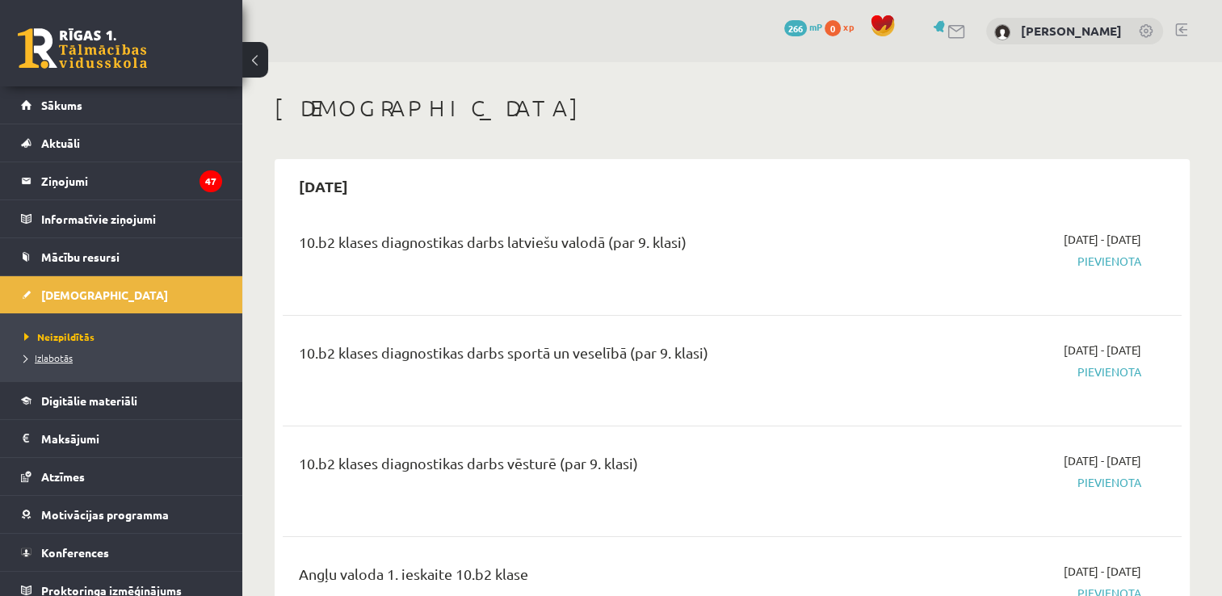
click at [57, 363] on link "Izlabotās" at bounding box center [125, 357] width 202 height 15
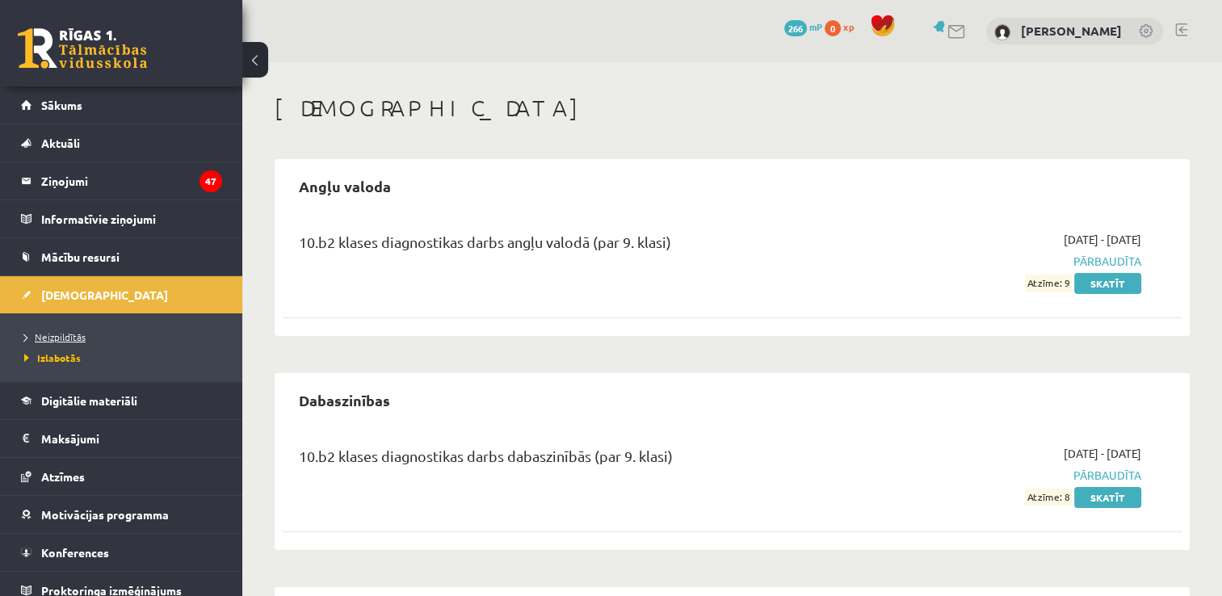
click at [111, 335] on link "Neizpildītās" at bounding box center [125, 336] width 202 height 15
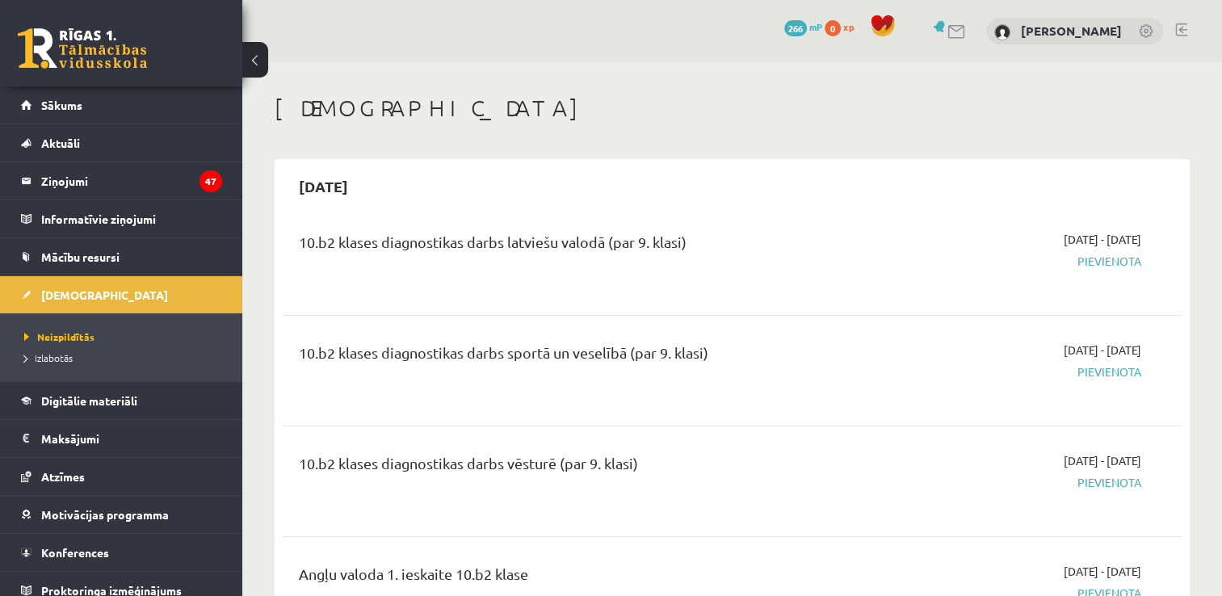
click at [1103, 265] on span "Pievienota" at bounding box center [1008, 261] width 265 height 17
click at [932, 247] on div "[DATE] - [DATE] [GEOGRAPHIC_DATA]" at bounding box center [1008, 260] width 289 height 58
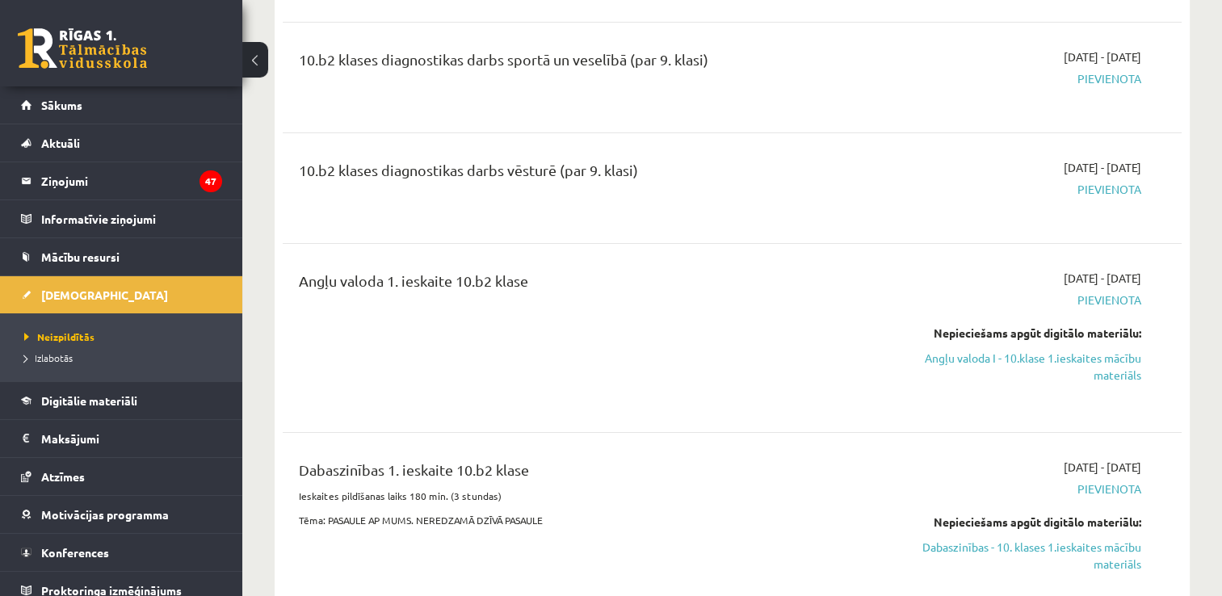
scroll to position [296, 0]
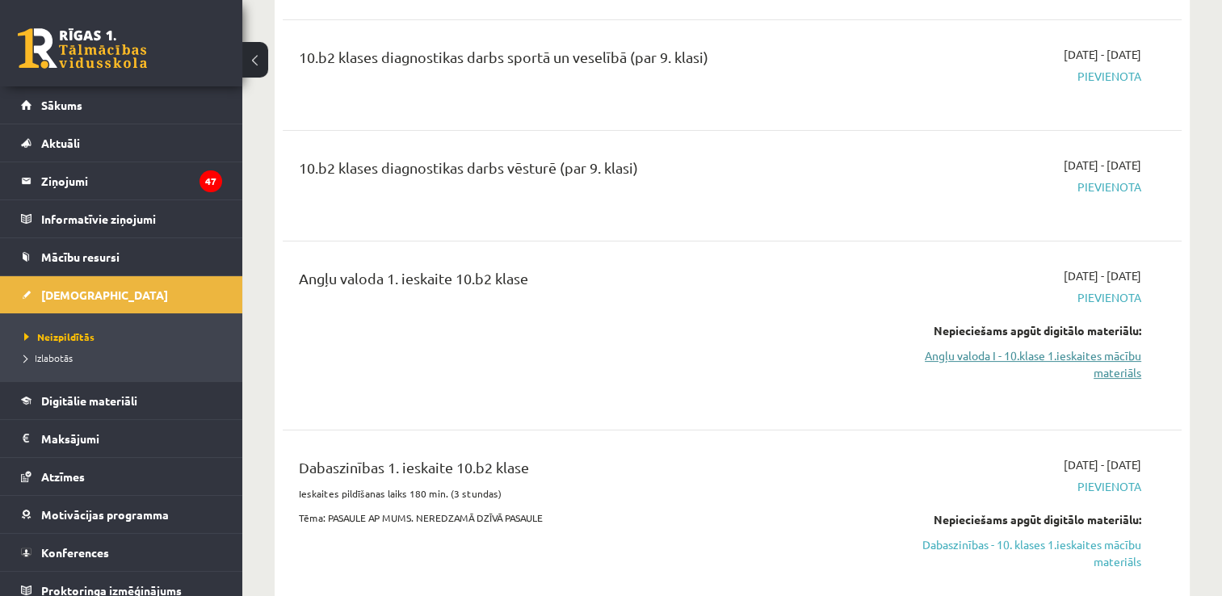
click at [1000, 357] on link "Angļu valoda I - 10.klase 1.ieskaites mācību materiāls" at bounding box center [1008, 364] width 265 height 34
click at [988, 347] on link "Angļu valoda I - 10.klase 1.ieskaites mācību materiāls" at bounding box center [1008, 364] width 265 height 34
click at [698, 66] on div "10.b2 klases diagnostikas darbs sportā un veselībā (par 9. klasi)" at bounding box center [575, 61] width 553 height 30
click at [912, 357] on link "Angļu valoda I - 10.klase 1.ieskaites mācību materiāls" at bounding box center [1008, 364] width 265 height 34
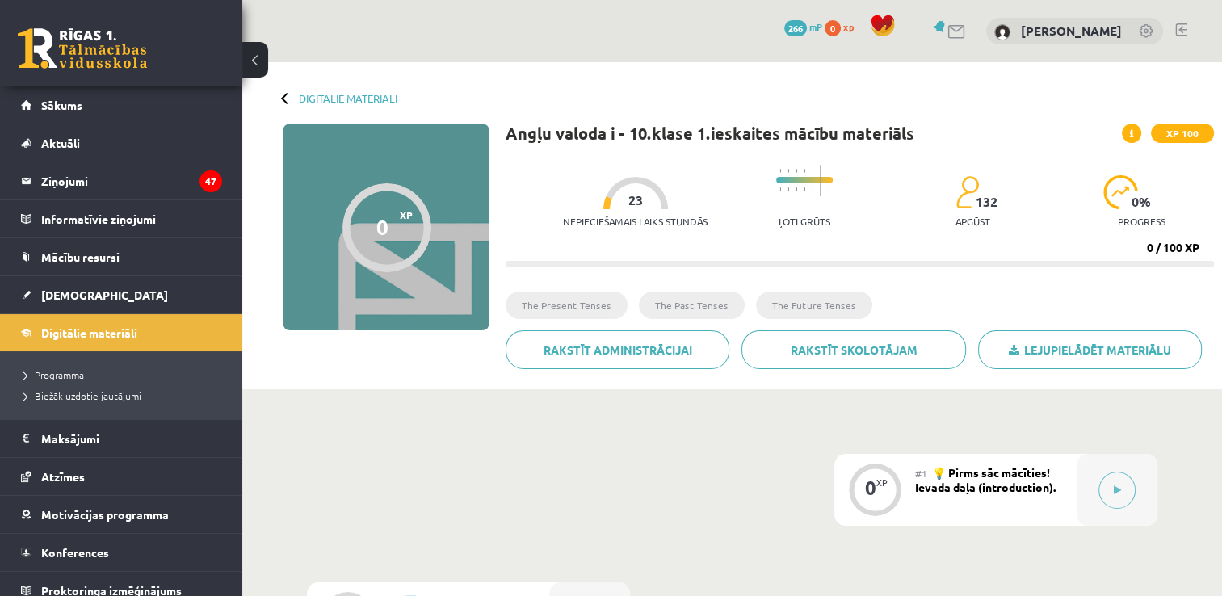
click at [259, 55] on button at bounding box center [255, 60] width 26 height 36
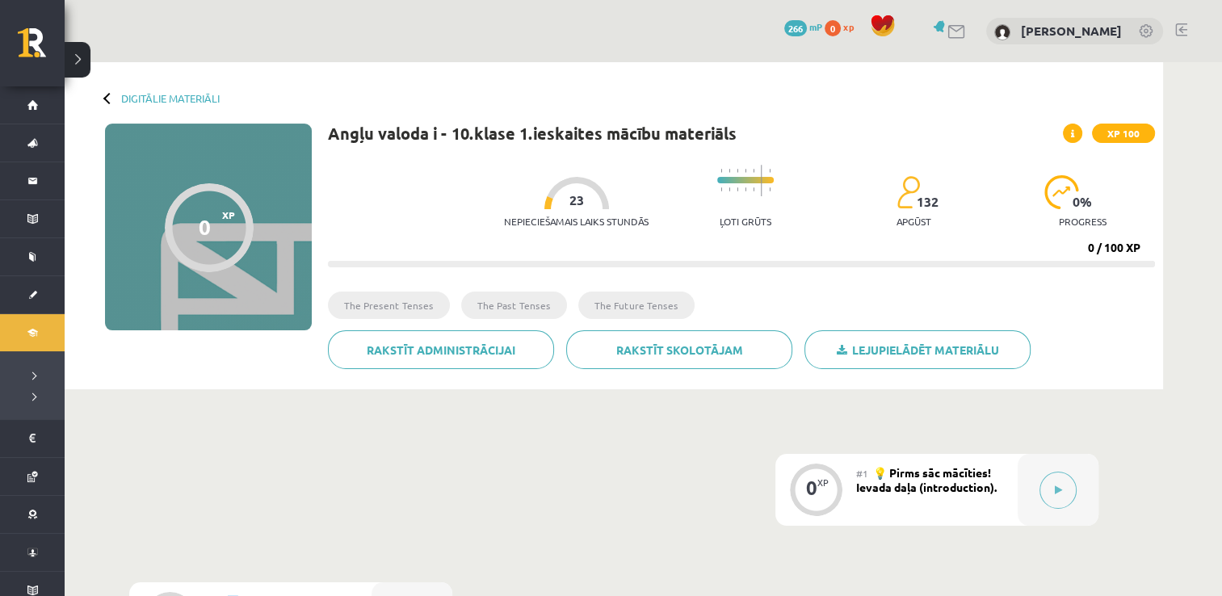
click at [80, 47] on button at bounding box center [78, 60] width 26 height 36
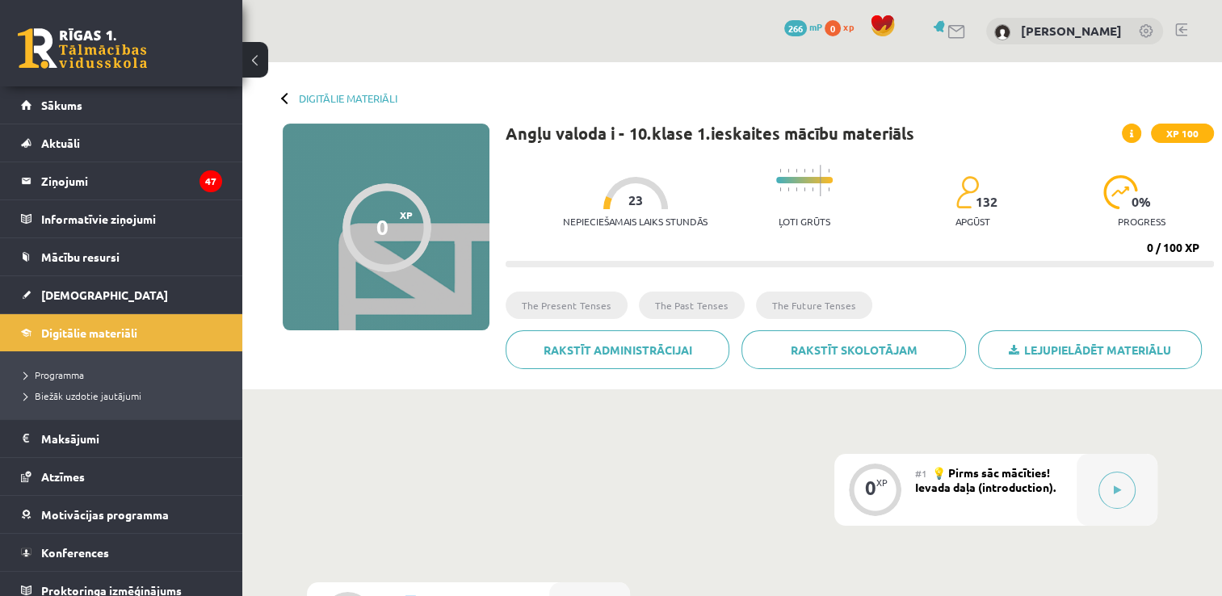
click at [285, 97] on div at bounding box center [286, 97] width 11 height 11
click at [308, 101] on link "Digitālie materiāli" at bounding box center [348, 98] width 99 height 12
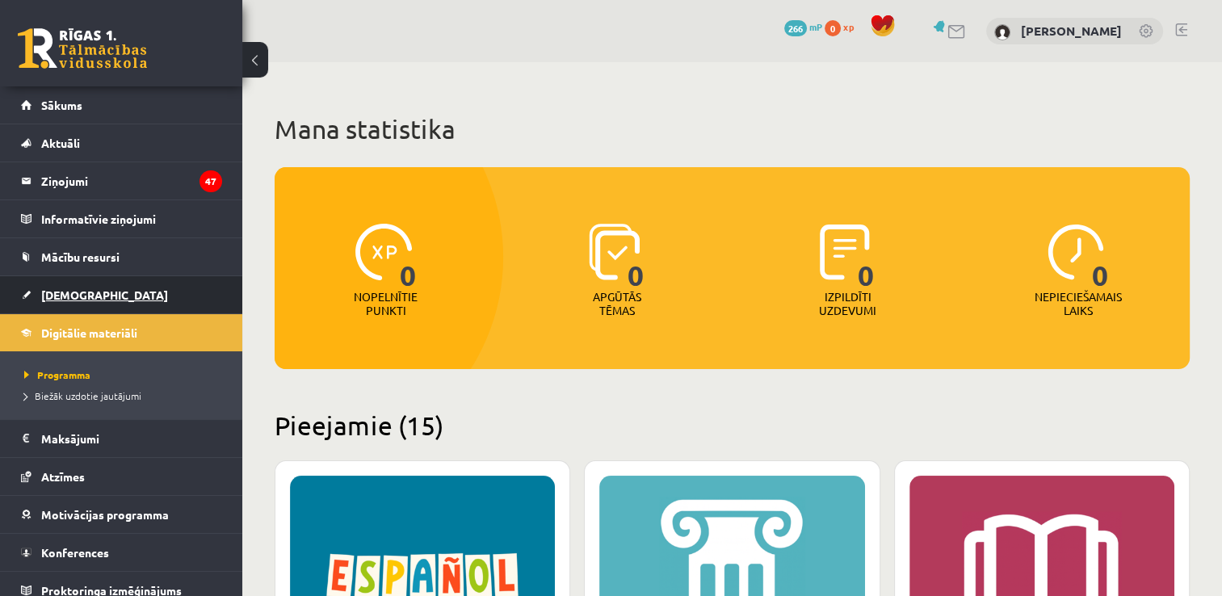
click at [103, 292] on link "[DEMOGRAPHIC_DATA]" at bounding box center [121, 294] width 201 height 37
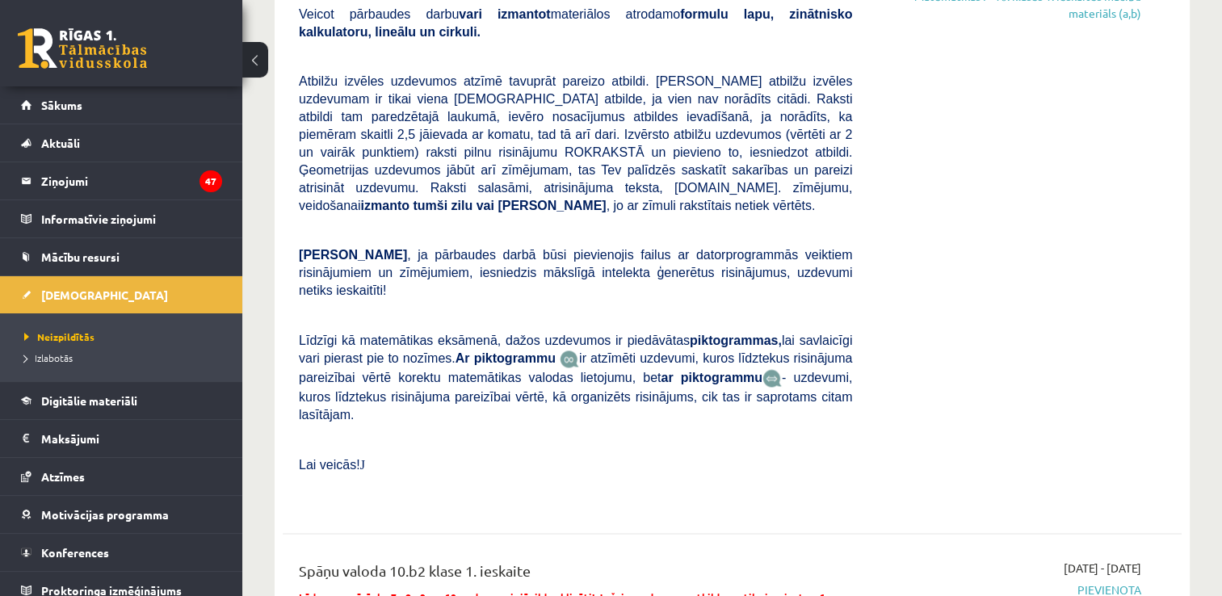
scroll to position [2044, 0]
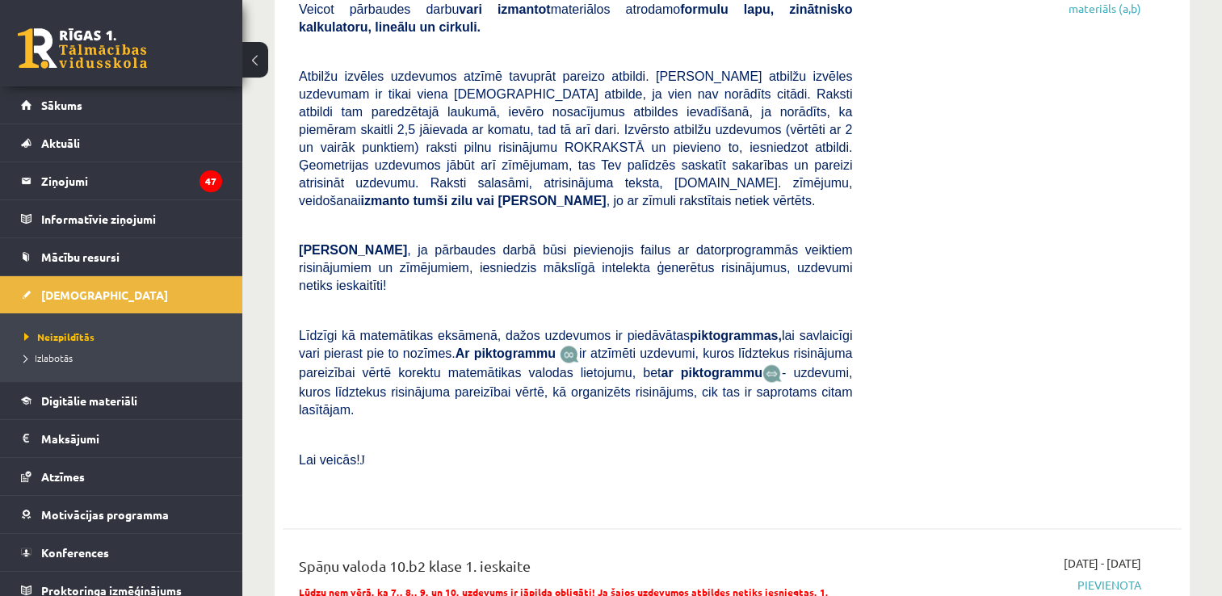
click at [455, 346] on b "Ar piktogrammu" at bounding box center [505, 353] width 100 height 14
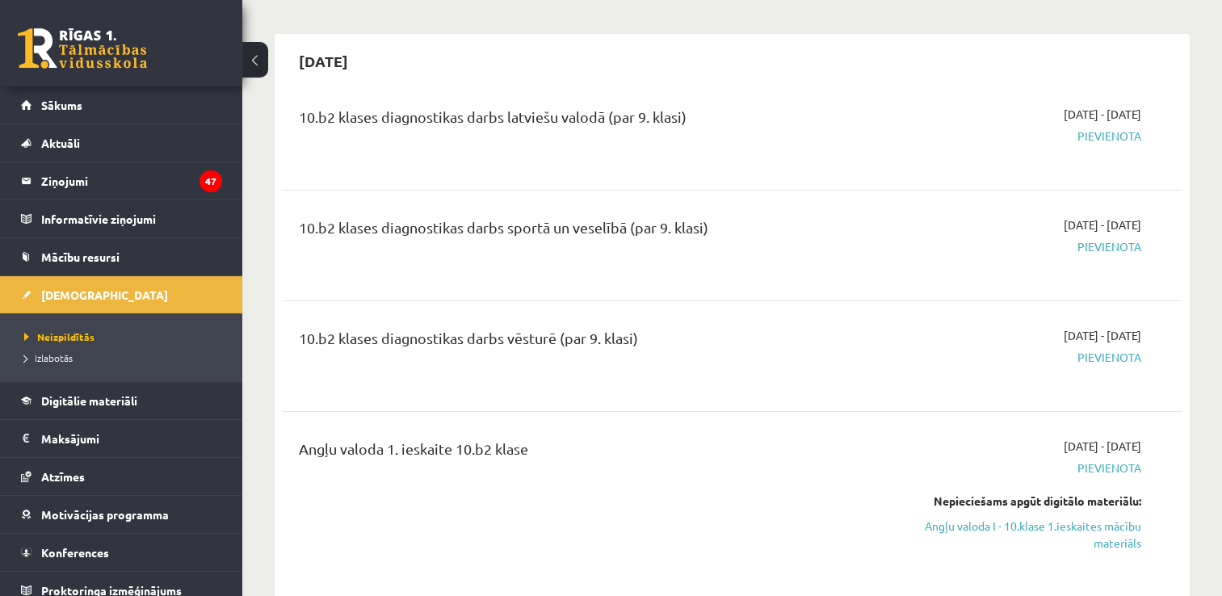
scroll to position [139, 0]
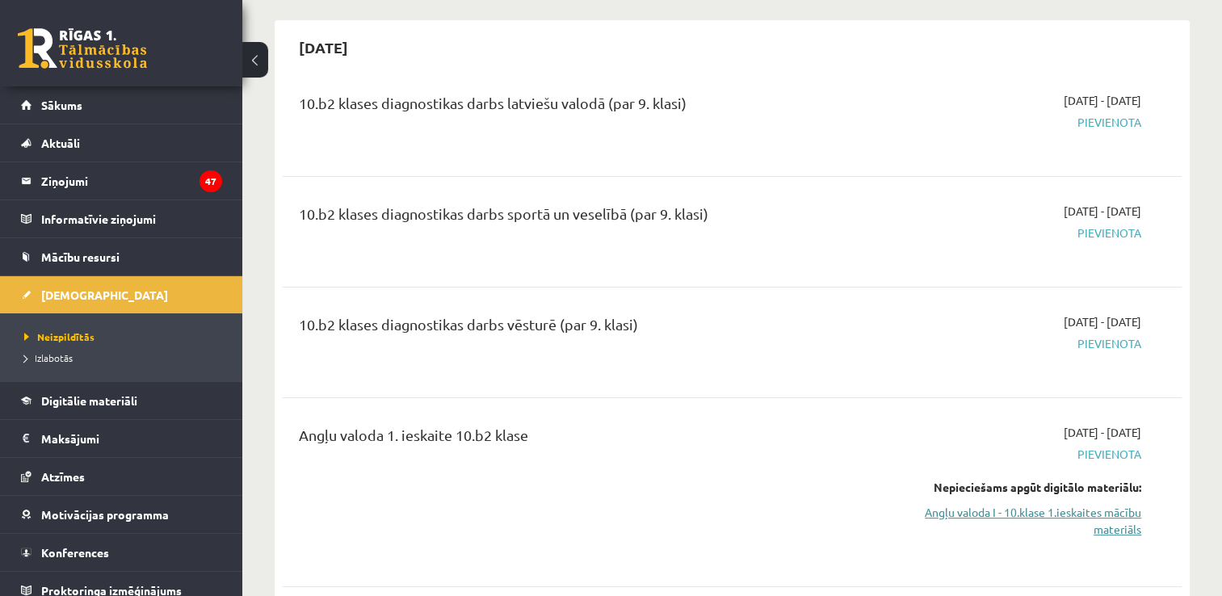
click at [950, 509] on link "Angļu valoda I - 10.klase 1.ieskaites mācību materiāls" at bounding box center [1008, 521] width 265 height 34
click at [941, 516] on link "Angļu valoda I - 10.klase 1.ieskaites mācību materiāls" at bounding box center [1008, 521] width 265 height 34
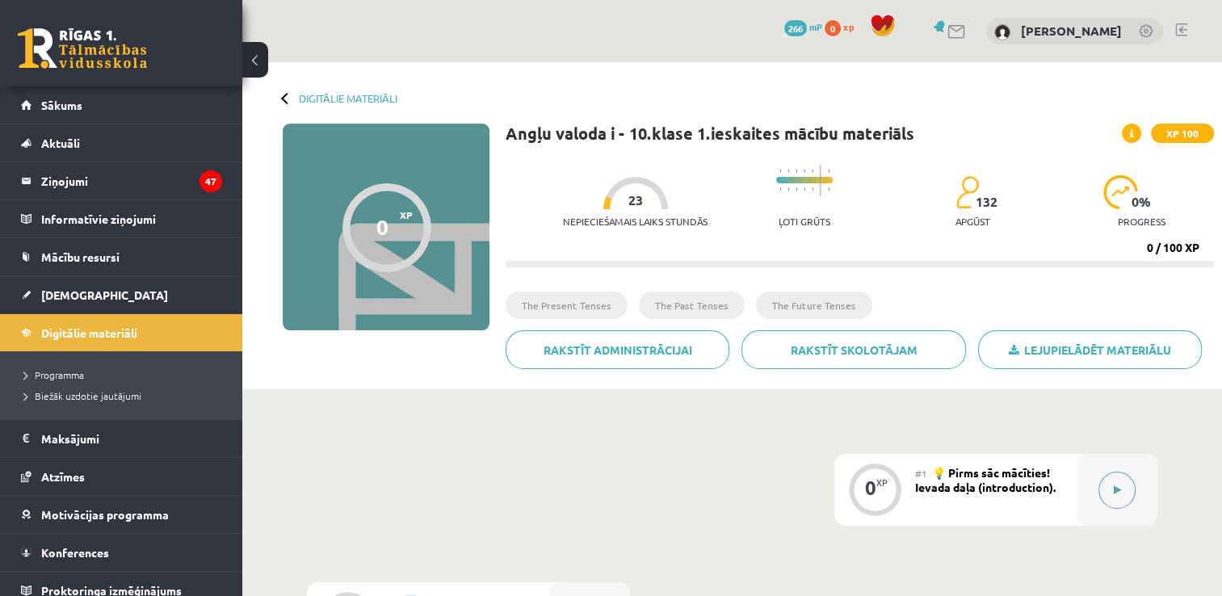
click at [1114, 493] on icon at bounding box center [1117, 490] width 7 height 10
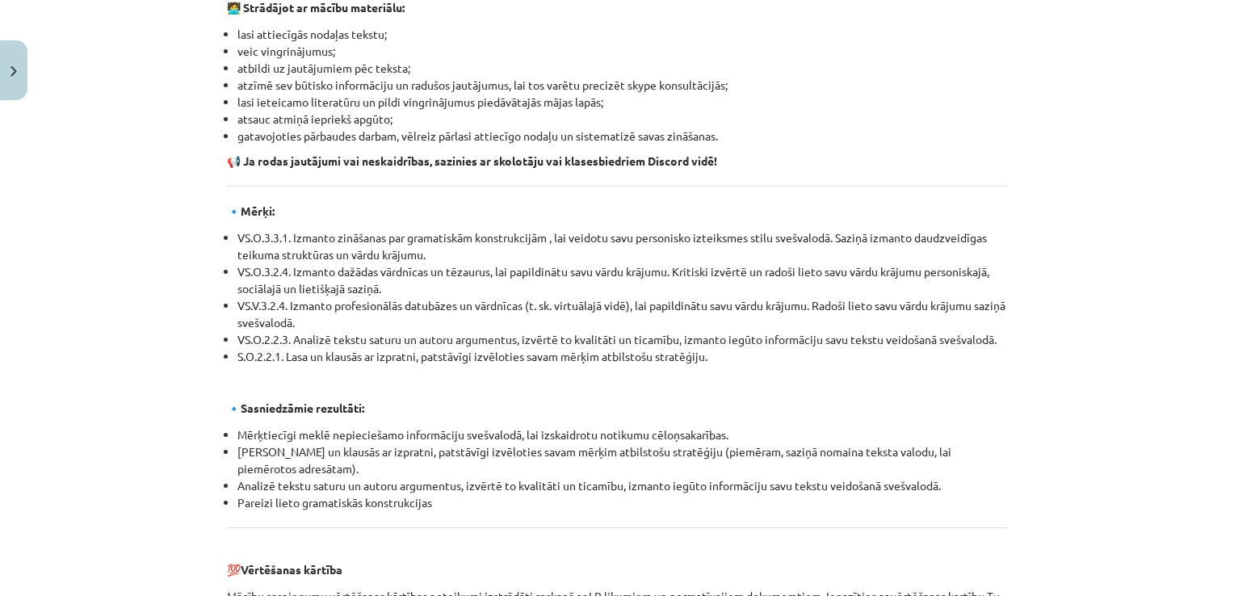
scroll to position [1831, 0]
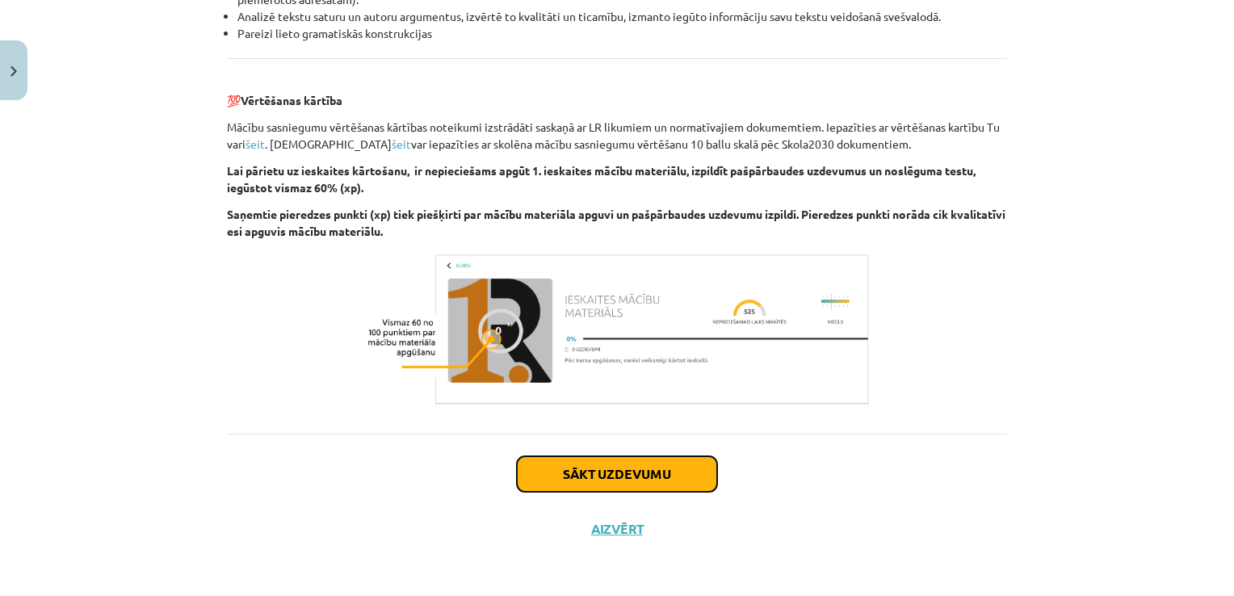
click at [633, 477] on button "Sākt uzdevumu" at bounding box center [617, 474] width 200 height 36
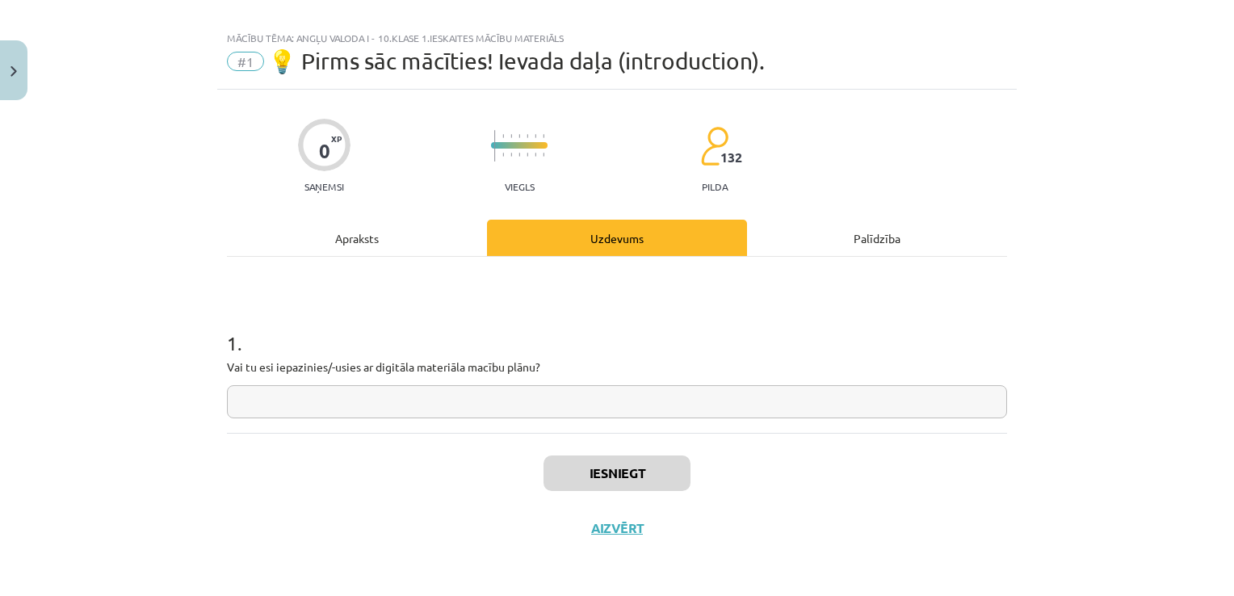
scroll to position [16, 0]
click at [765, 412] on input "text" at bounding box center [617, 403] width 780 height 33
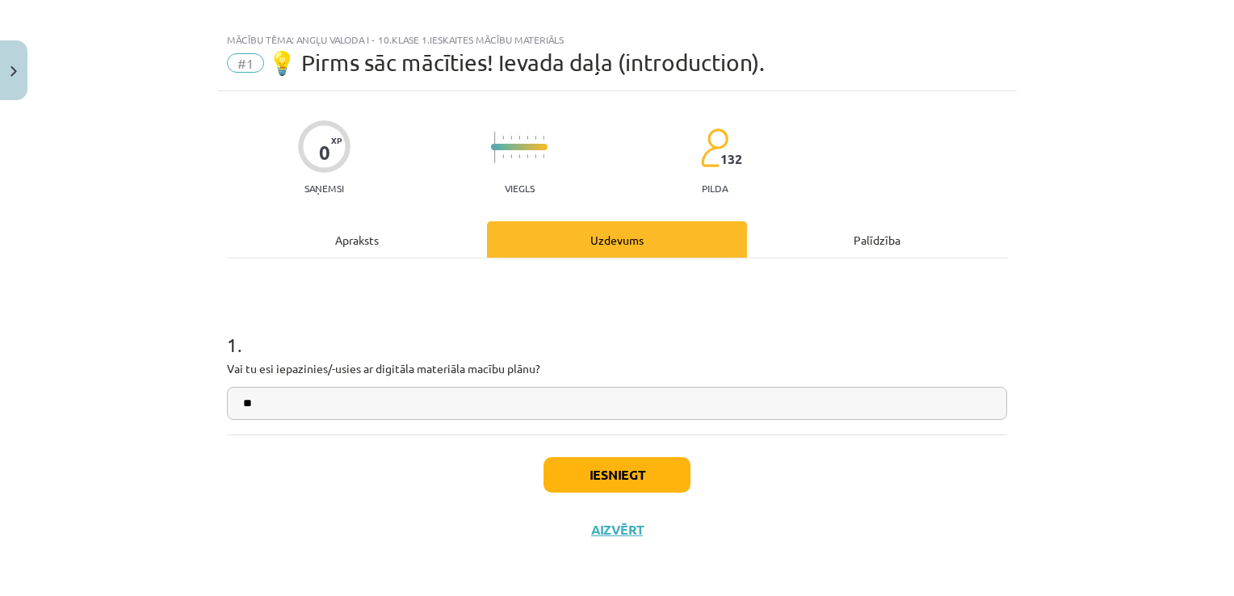
type input "**"
click at [649, 484] on button "Iesniegt" at bounding box center [616, 475] width 147 height 36
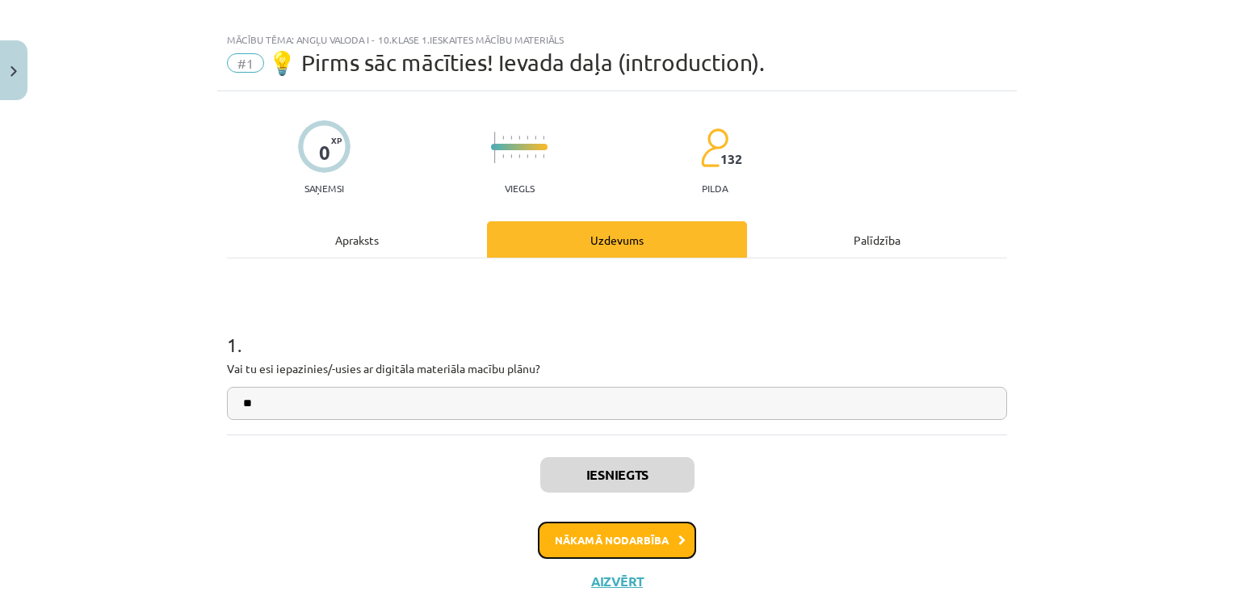
click at [628, 542] on button "Nākamā nodarbība" at bounding box center [617, 540] width 158 height 37
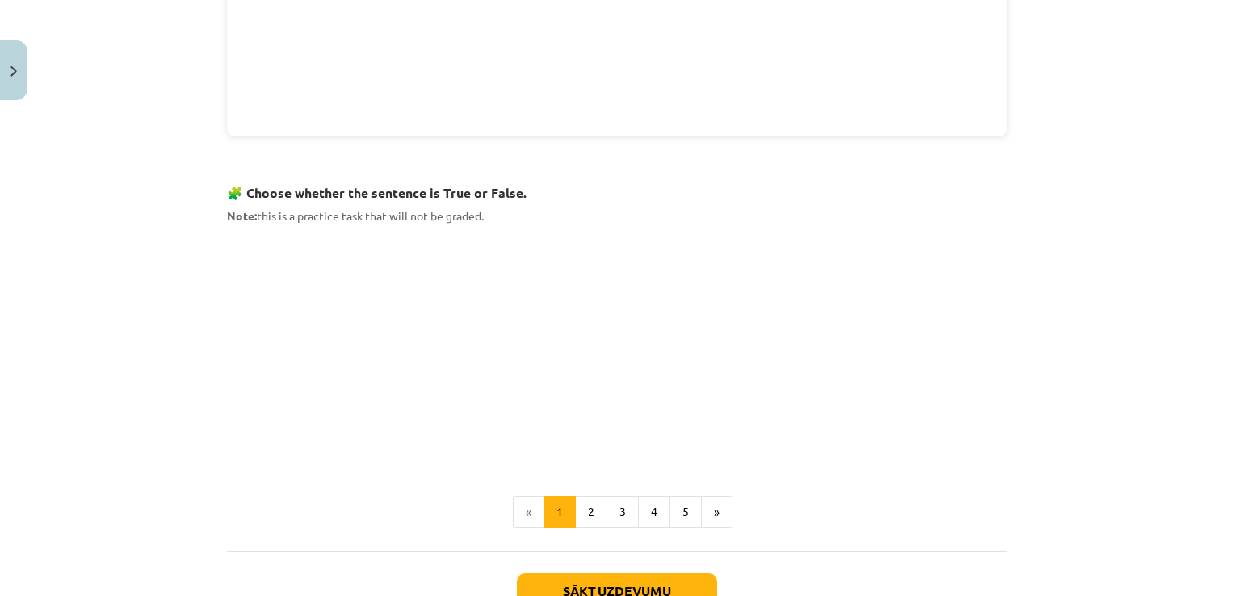
scroll to position [917, 0]
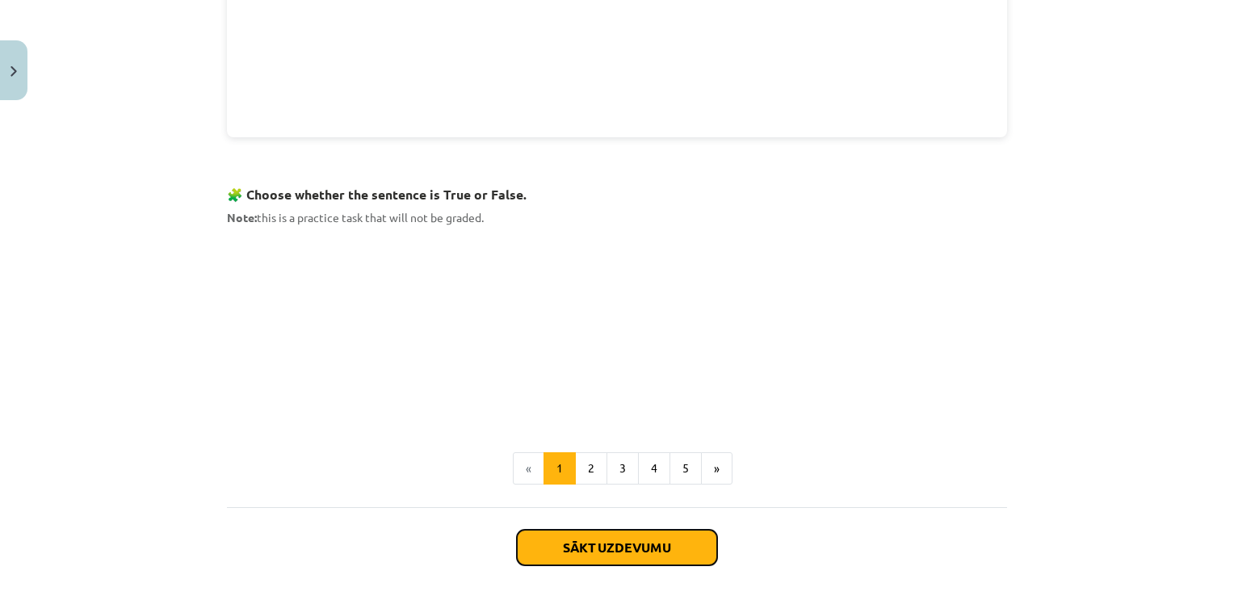
click at [637, 543] on button "Sākt uzdevumu" at bounding box center [617, 548] width 200 height 36
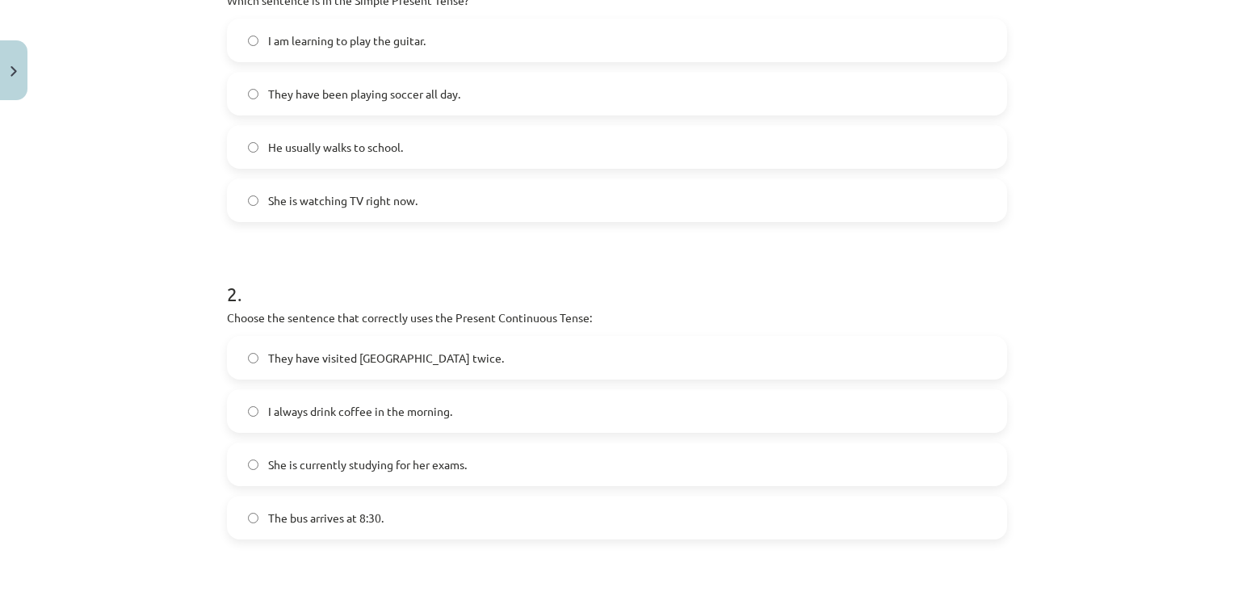
scroll to position [386, 0]
click at [362, 422] on label "I always drink coffee in the morning." at bounding box center [617, 409] width 777 height 40
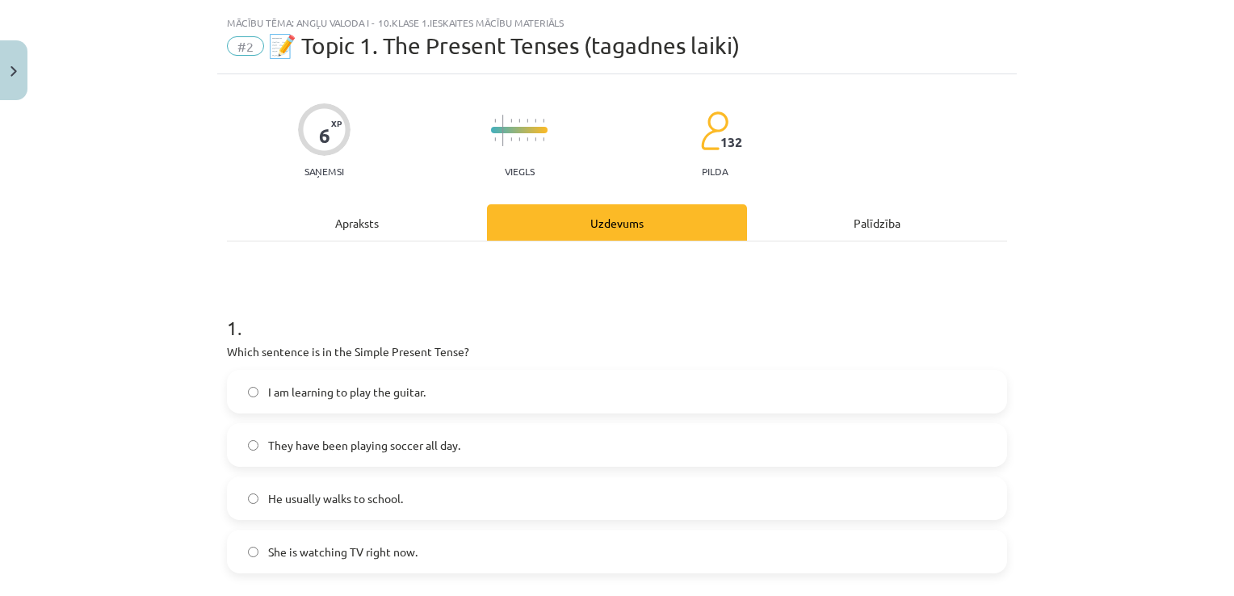
scroll to position [0, 0]
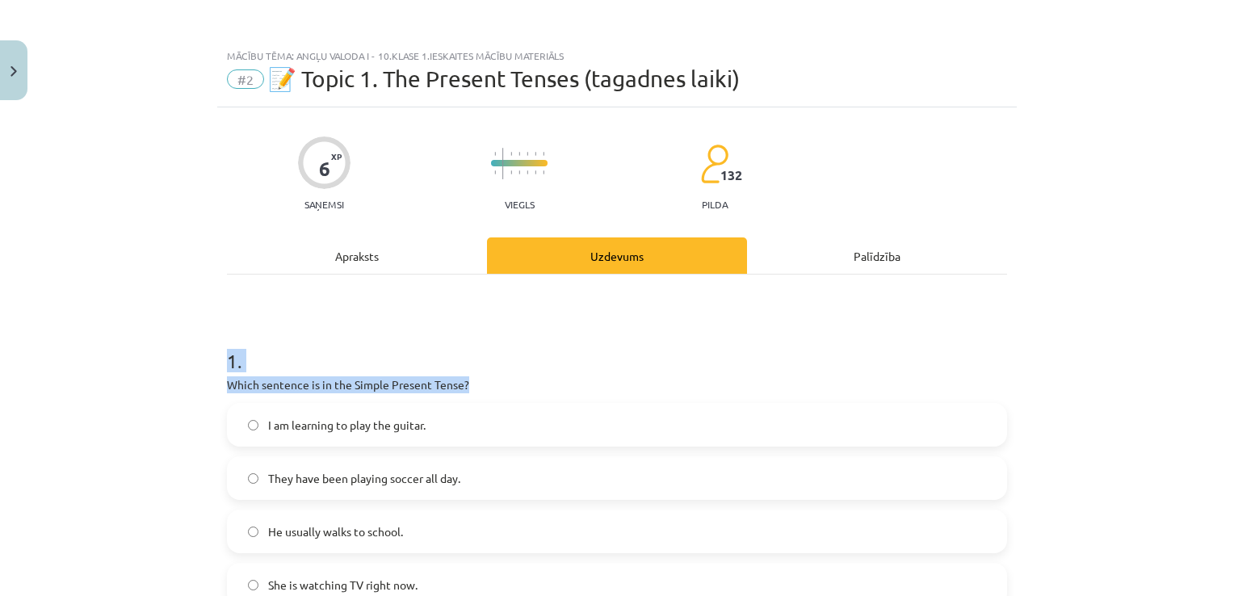
drag, startPoint x: 222, startPoint y: 361, endPoint x: 213, endPoint y: 446, distance: 85.3
click at [468, 397] on div "1 . Which sentence is in the Simple Present Tense? I am learning to play the gu…" at bounding box center [617, 463] width 780 height 285
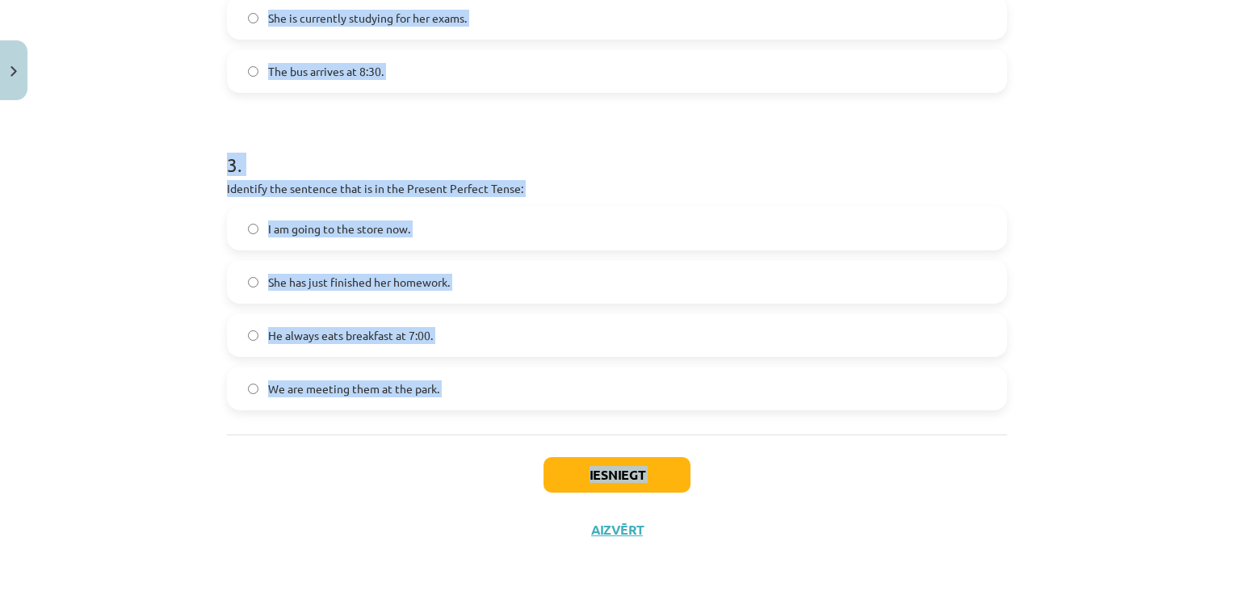
scroll to position [832, 0]
drag, startPoint x: 221, startPoint y: 359, endPoint x: 505, endPoint y: 596, distance: 369.7
click at [505, 595] on div "Mācību tēma: Angļu valoda i - 10.klase 1.ieskaites mācību materiāls #2 📝 Topic …" at bounding box center [617, 298] width 1234 height 596
copy div "1 . Which sentence is in the Simple Present Tense? I am learning to play the gu…"
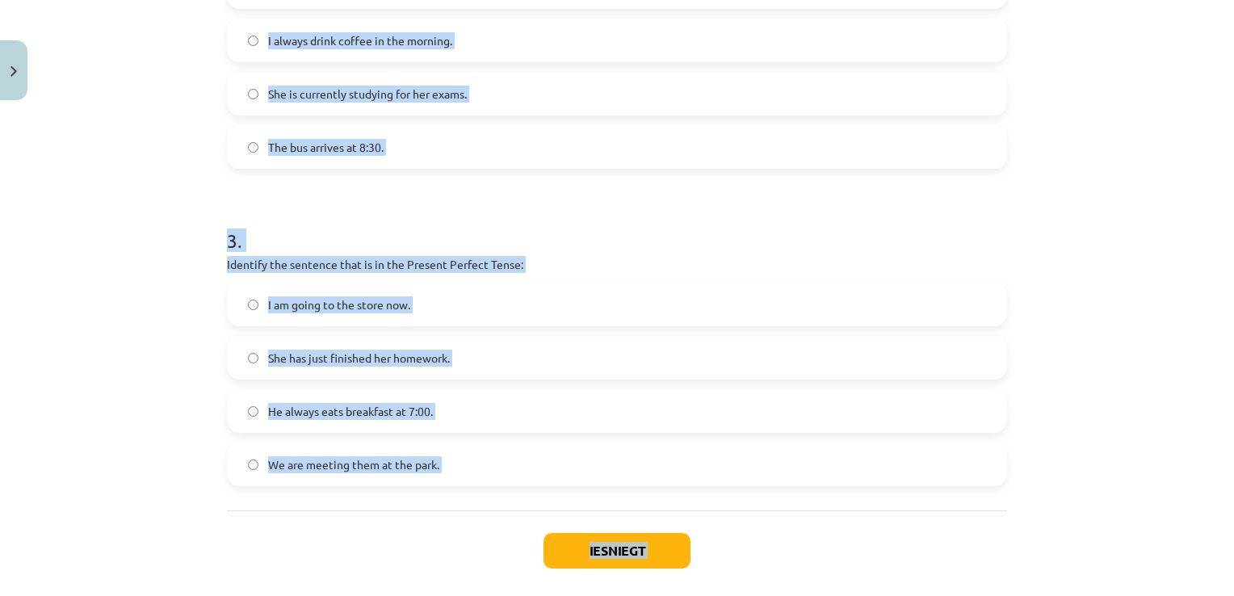
click at [649, 216] on h1 "3 ." at bounding box center [617, 226] width 780 height 50
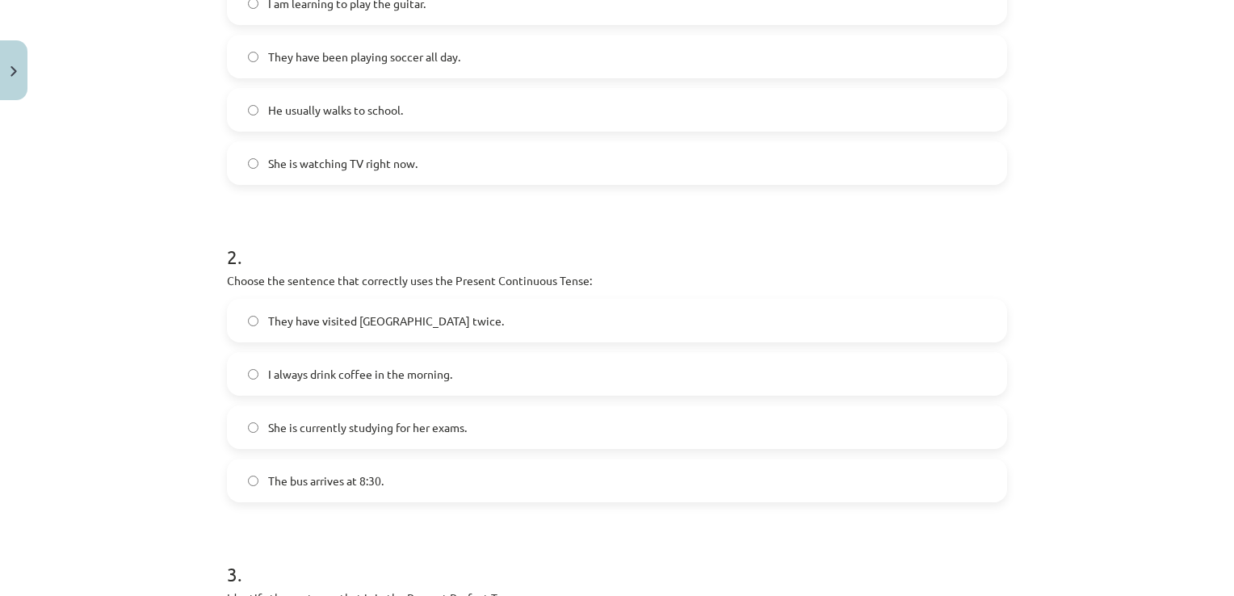
scroll to position [449, 0]
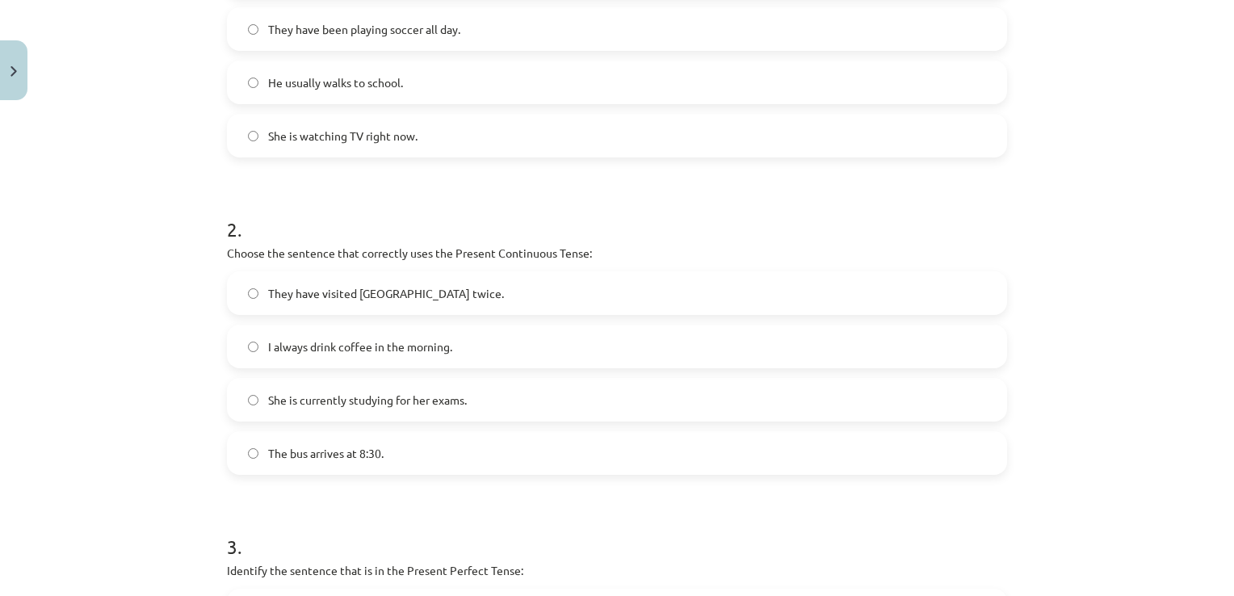
click at [430, 396] on span "She is currently studying for her exams." at bounding box center [367, 400] width 199 height 17
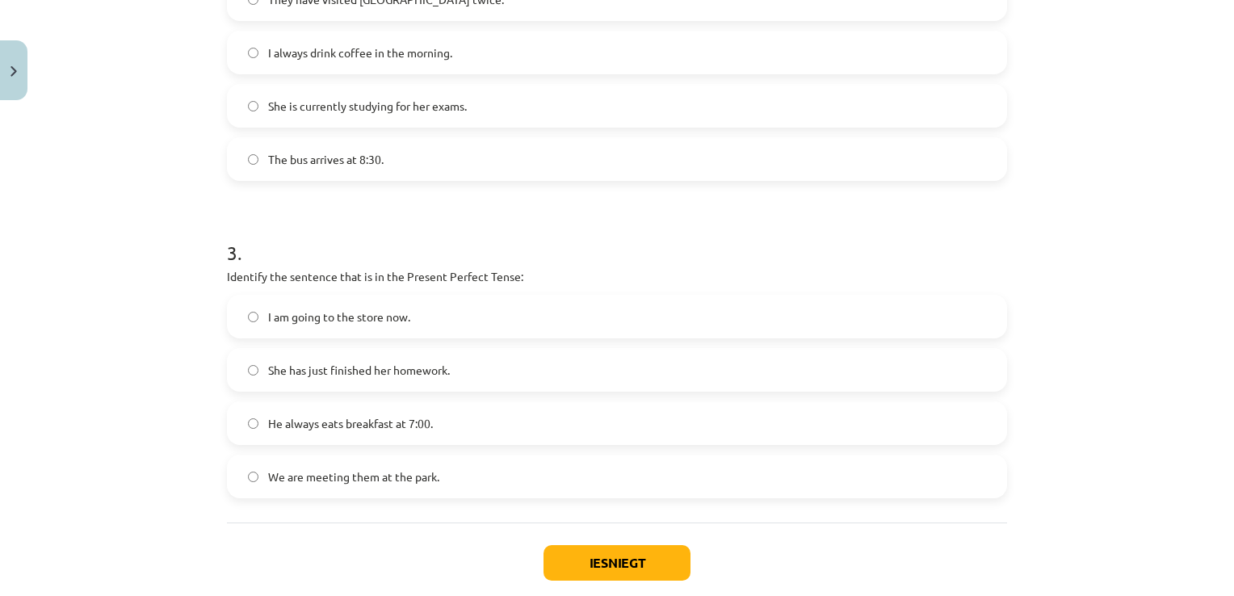
scroll to position [769, 0]
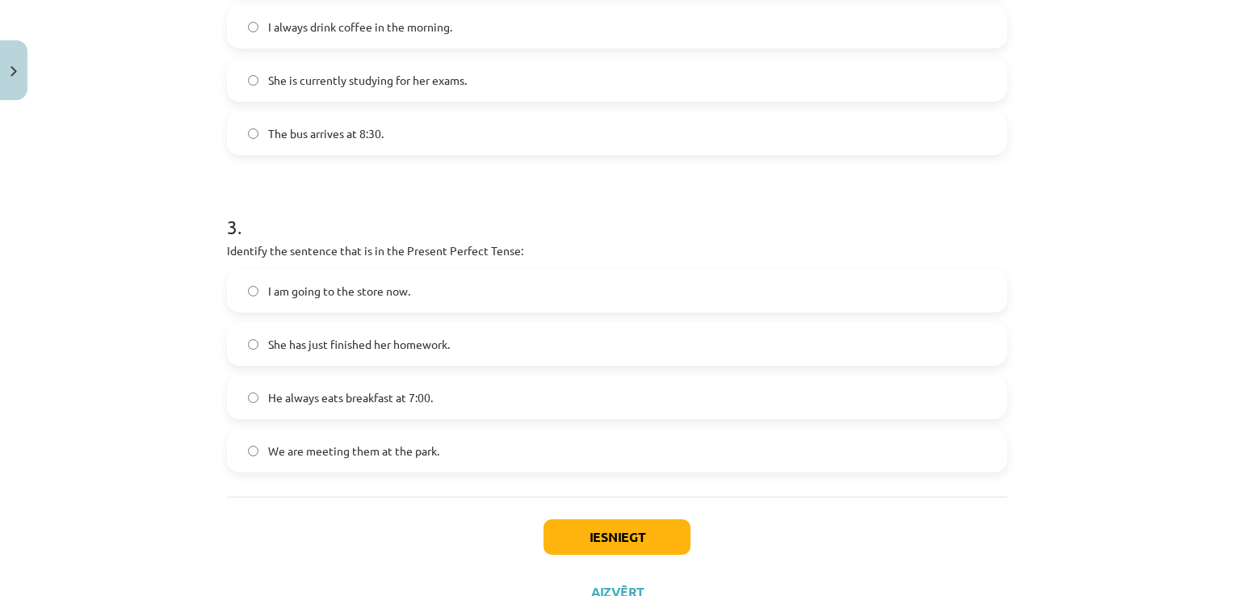
click at [268, 347] on span "She has just finished her homework." at bounding box center [359, 344] width 182 height 17
click at [563, 527] on button "Iesniegt" at bounding box center [616, 537] width 147 height 36
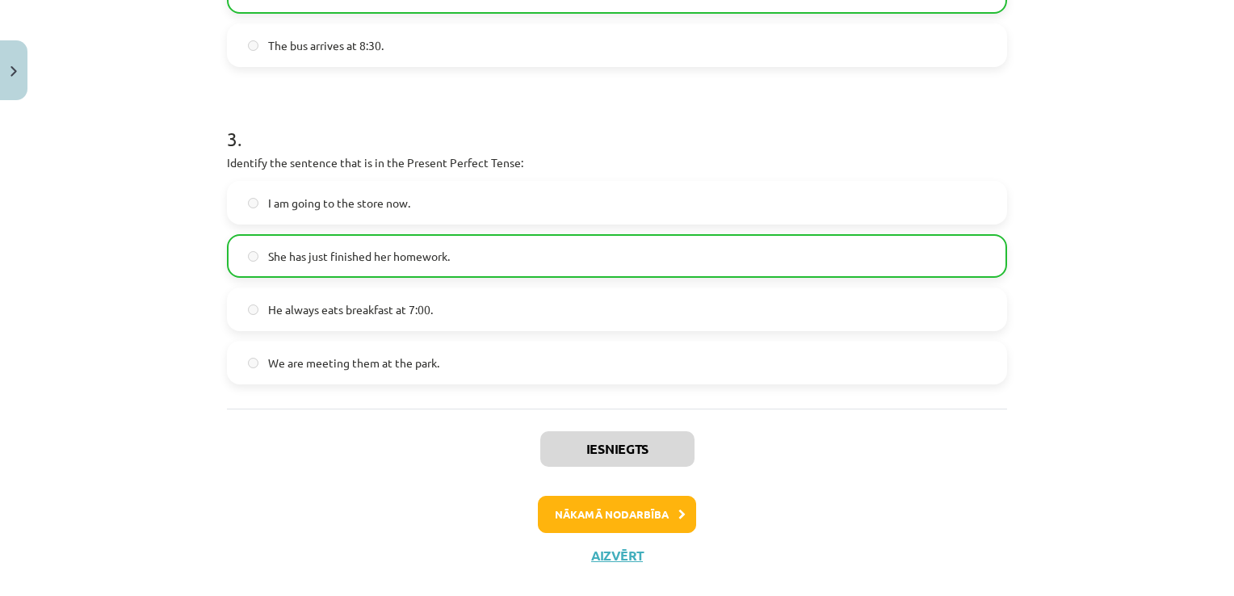
scroll to position [856, 0]
click at [646, 512] on button "Nākamā nodarbība" at bounding box center [617, 515] width 158 height 37
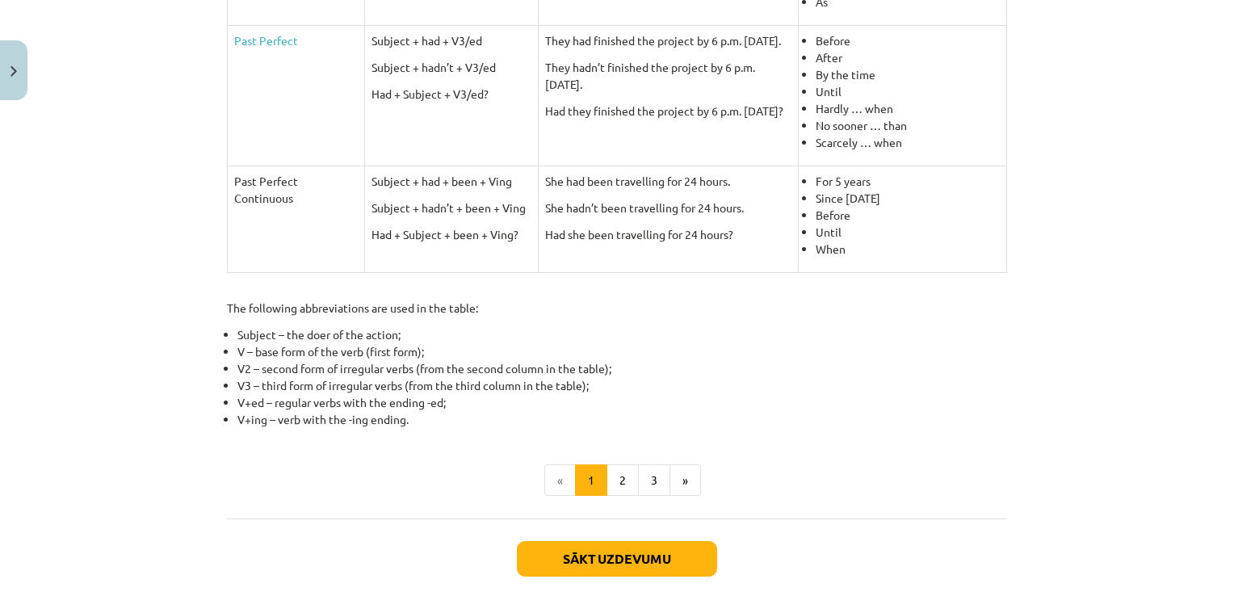
scroll to position [730, 0]
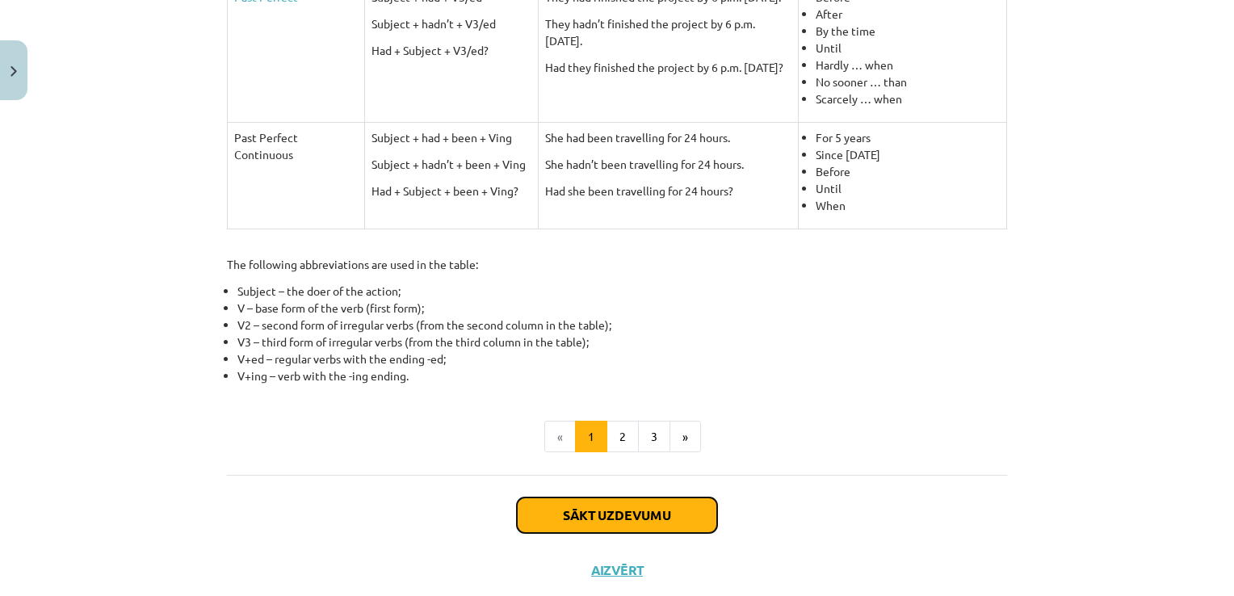
click at [646, 512] on button "Sākt uzdevumu" at bounding box center [617, 515] width 200 height 36
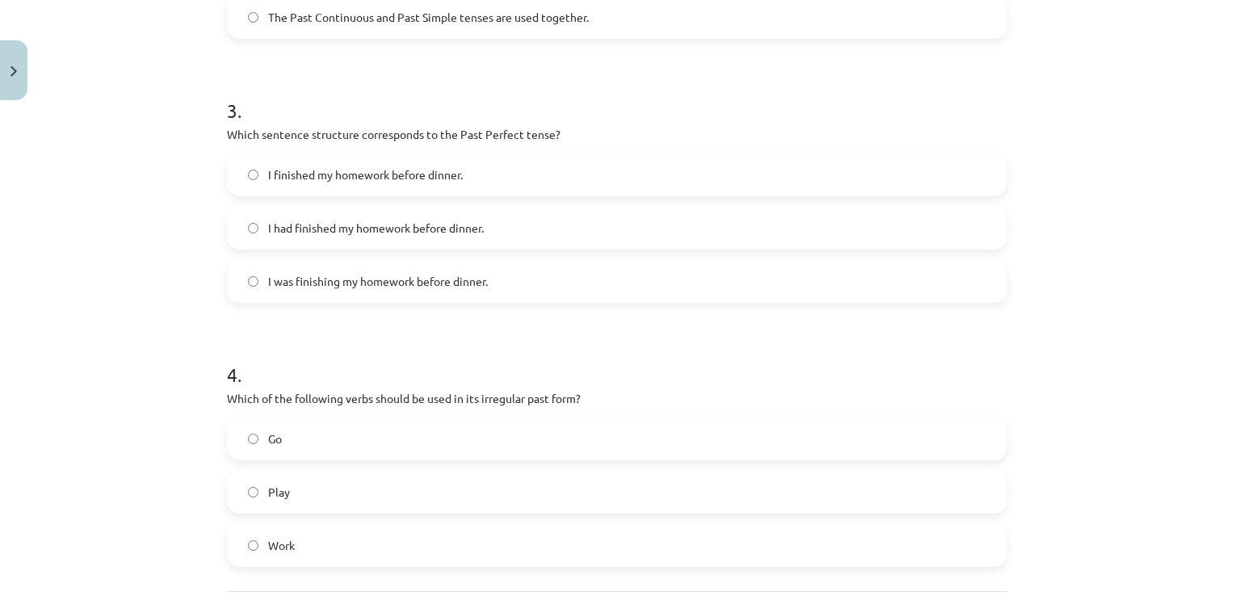
scroll to position [843, 0]
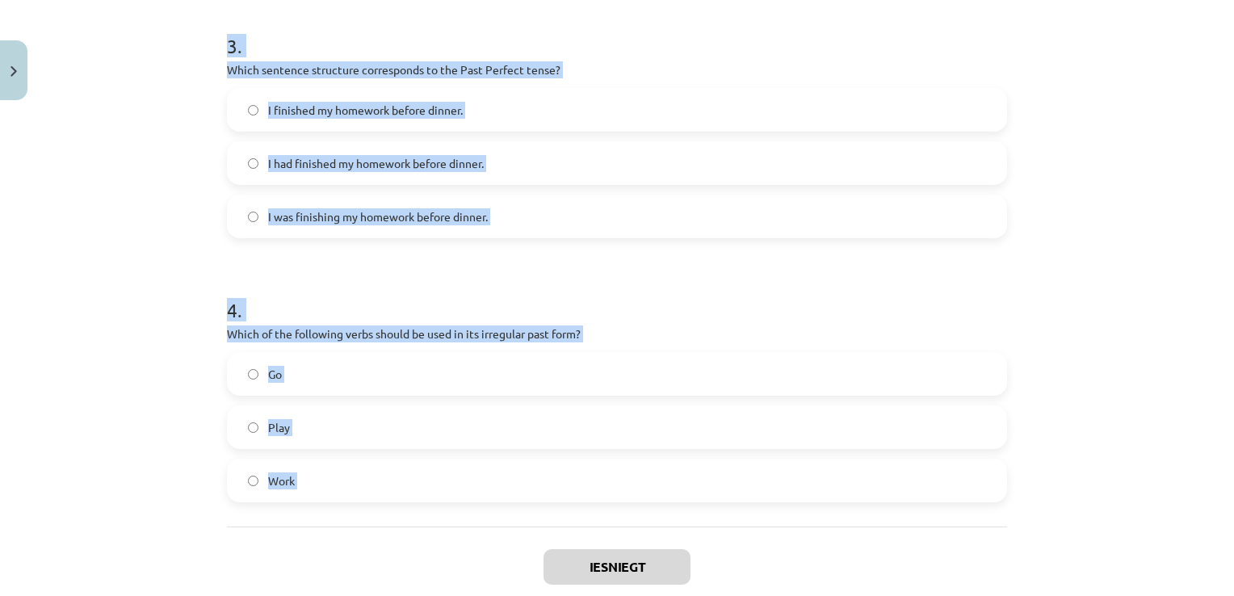
drag, startPoint x: 213, startPoint y: 321, endPoint x: 464, endPoint y: 558, distance: 345.6
copy form "1 . Which of the following sentences is correct in the Past Simple tense? He wa…"
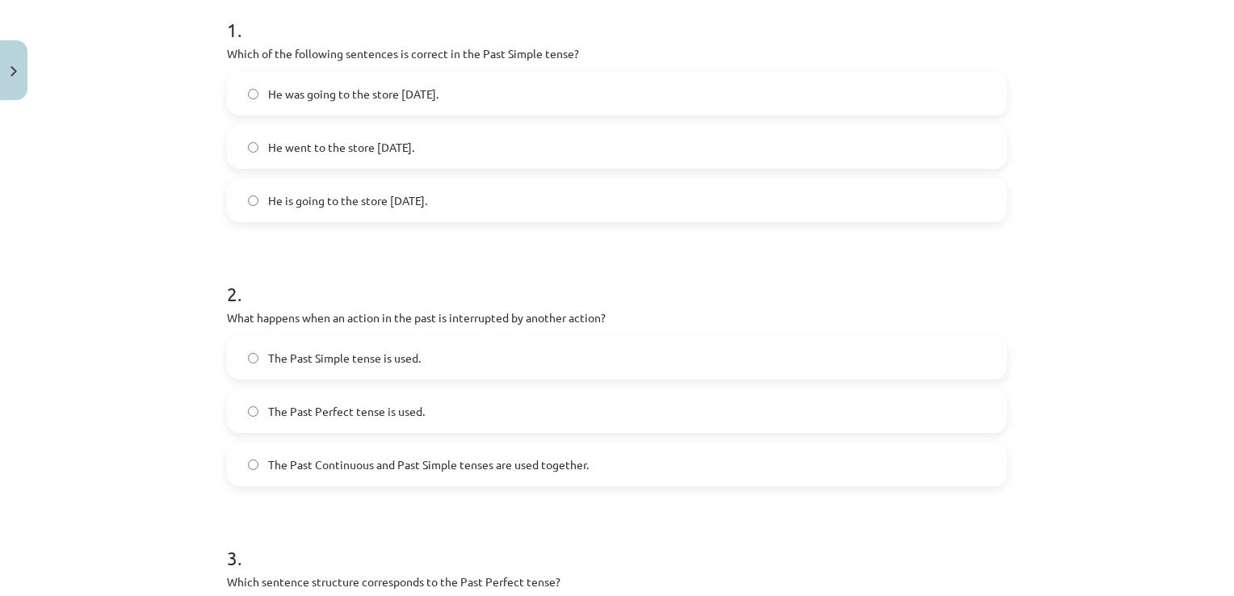
scroll to position [341, 0]
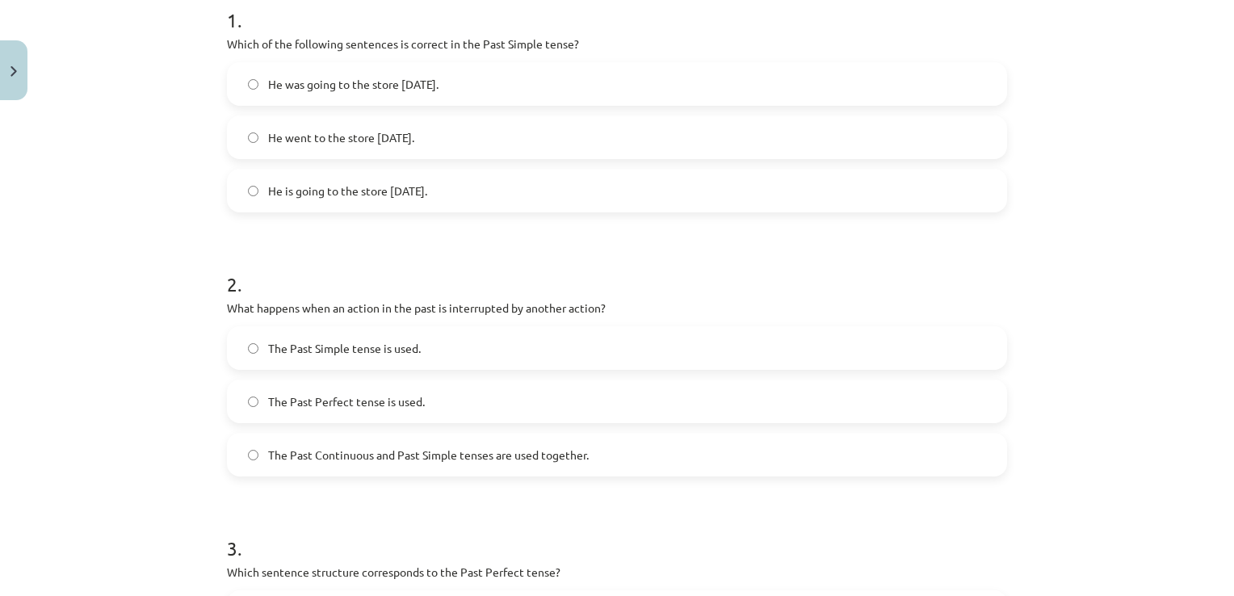
click at [433, 447] on span "The Past Continuous and Past Simple tenses are used together." at bounding box center [428, 455] width 321 height 17
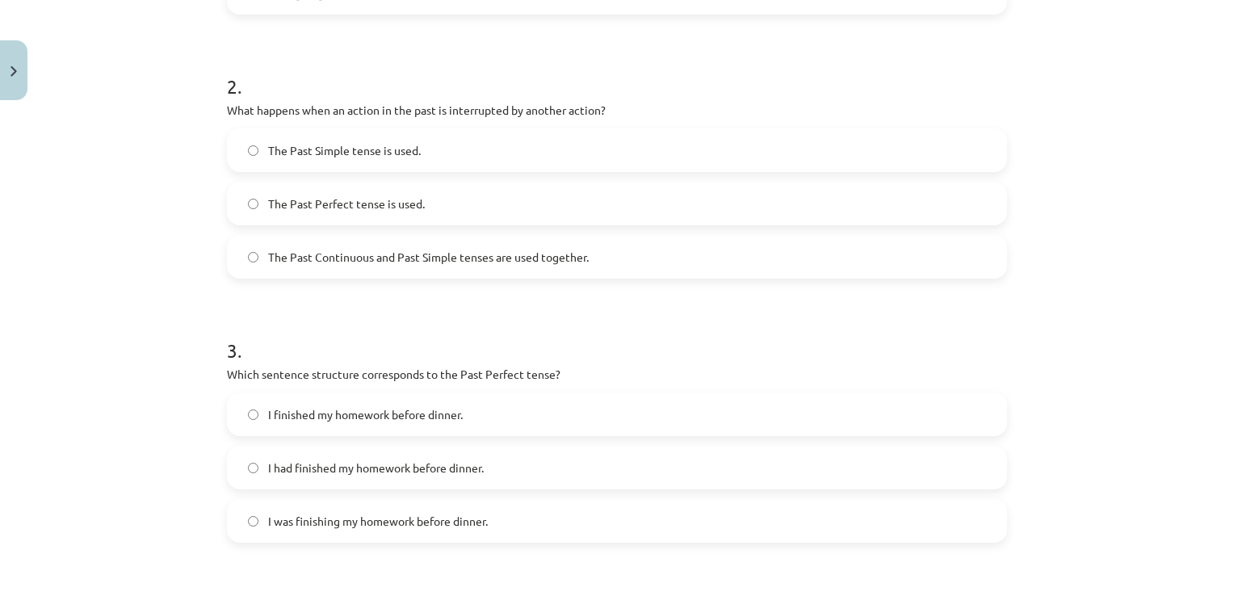
scroll to position [536, 0]
click at [329, 480] on label "I had finished my homework before dinner." at bounding box center [617, 470] width 777 height 40
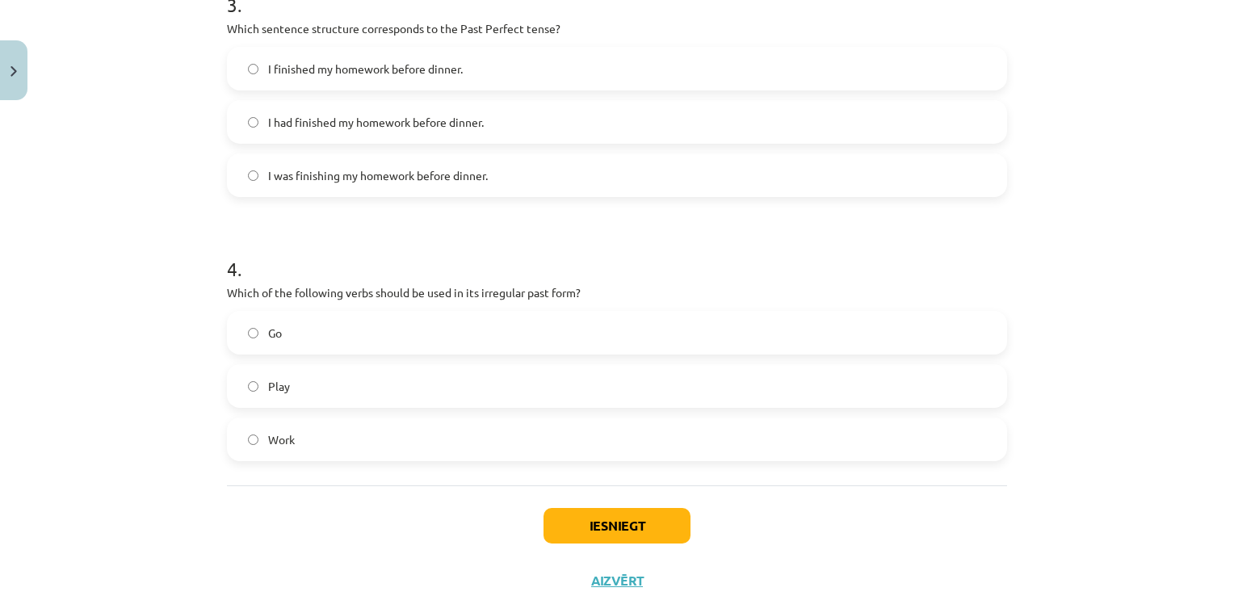
scroll to position [884, 0]
click at [373, 313] on label "Go" at bounding box center [617, 332] width 777 height 40
click at [592, 515] on button "Iesniegt" at bounding box center [616, 526] width 147 height 36
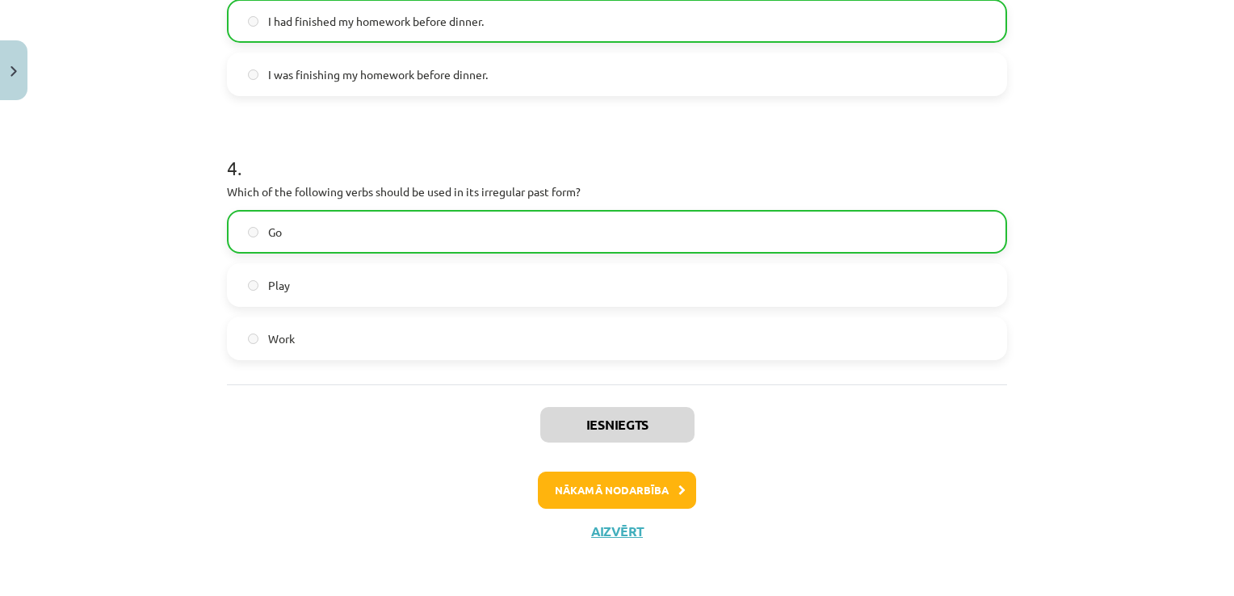
scroll to position [987, 0]
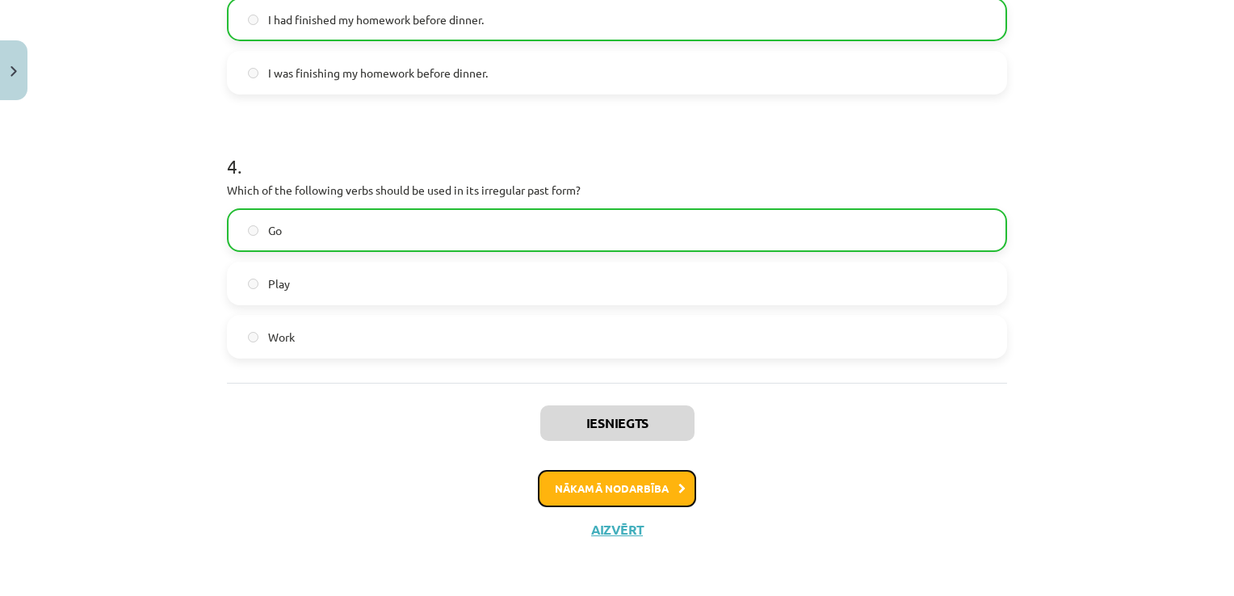
click at [646, 493] on button "Nākamā nodarbība" at bounding box center [617, 488] width 158 height 37
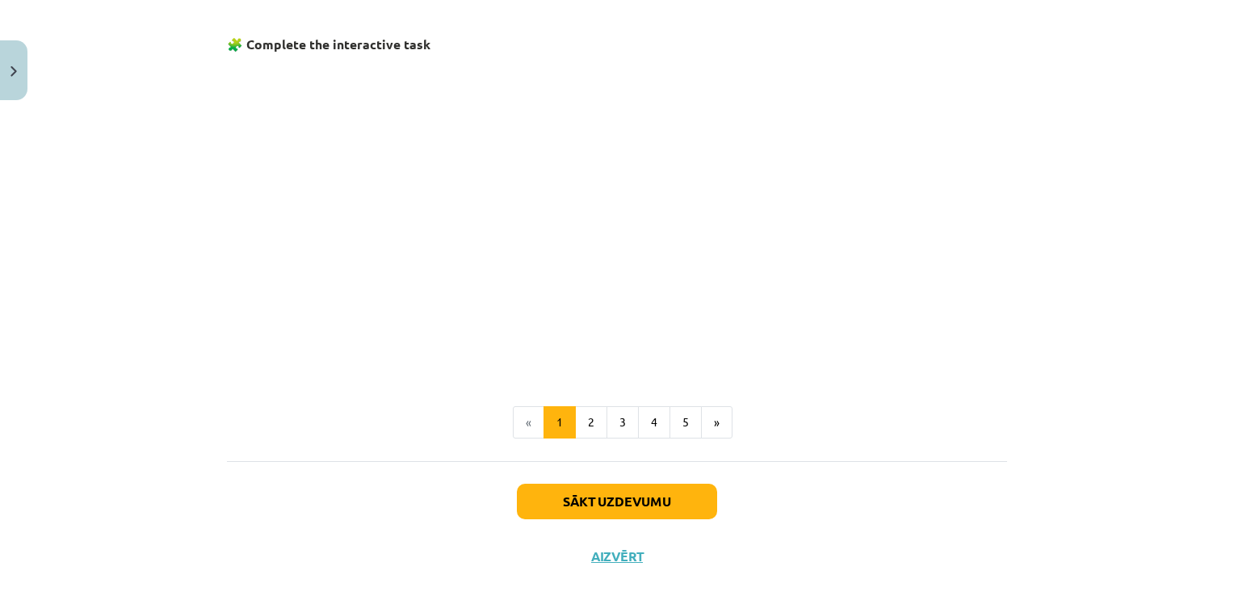
scroll to position [1040, 0]
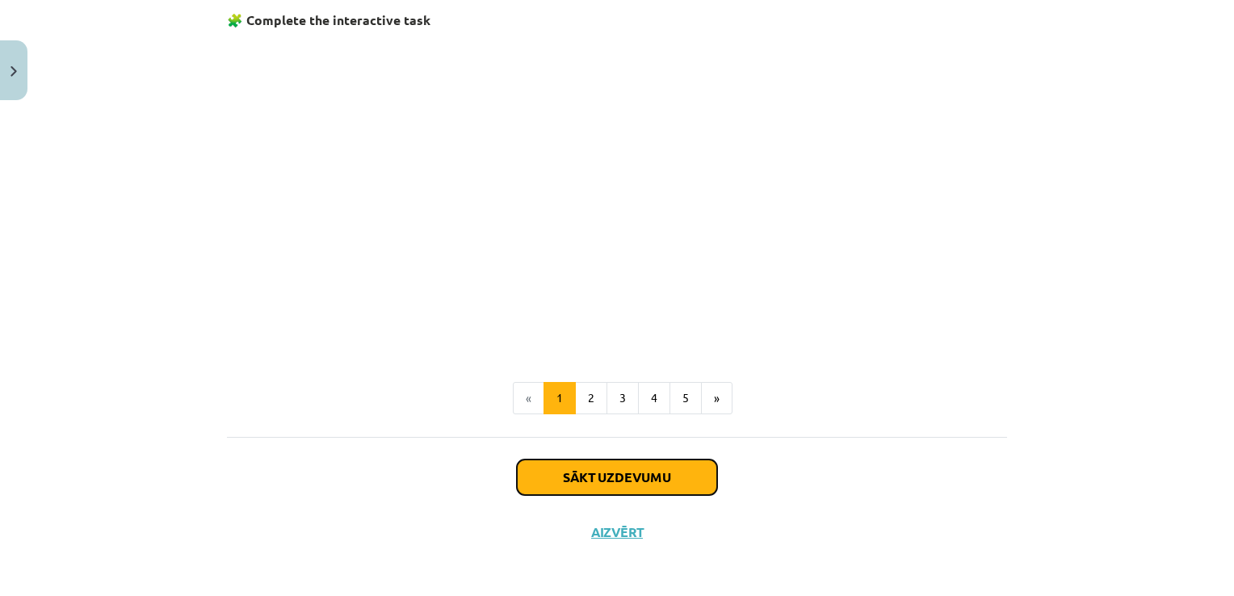
click at [640, 477] on button "Sākt uzdevumu" at bounding box center [617, 477] width 200 height 36
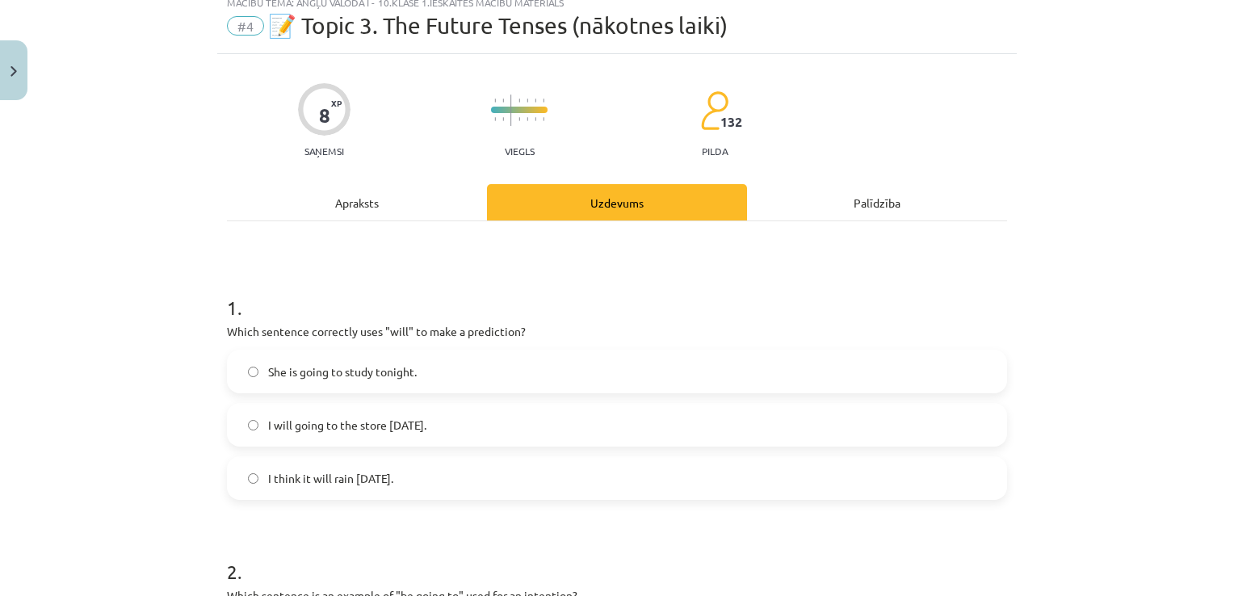
scroll to position [40, 0]
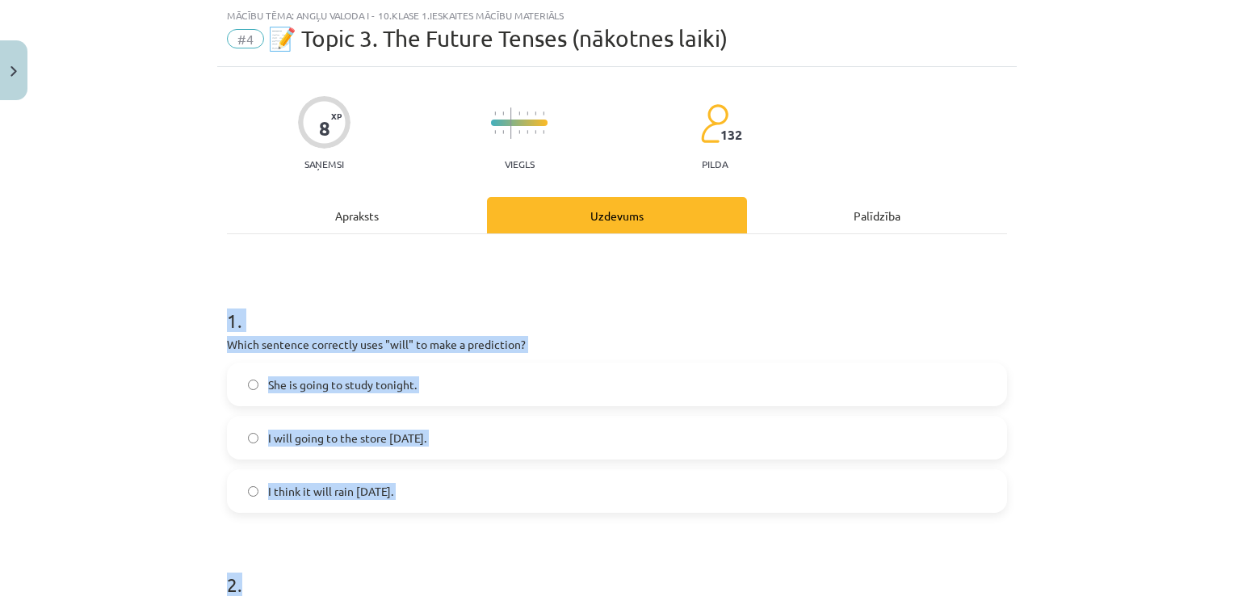
drag, startPoint x: 216, startPoint y: 316, endPoint x: 430, endPoint y: 573, distance: 334.3
click at [430, 573] on h1 "2 ." at bounding box center [617, 570] width 780 height 50
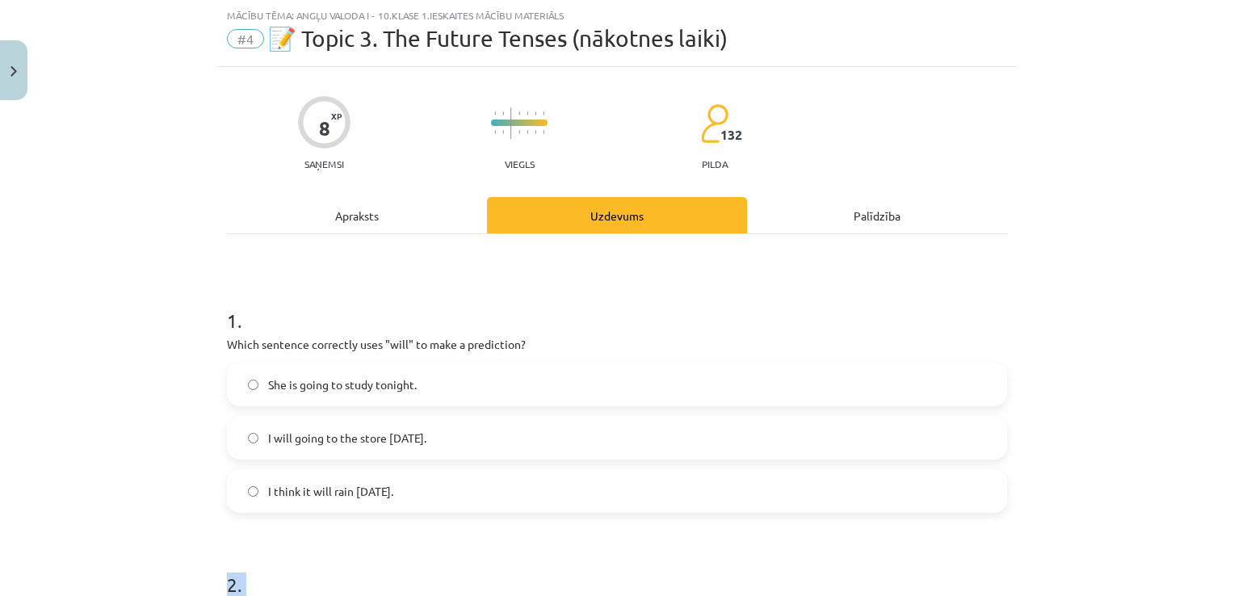
drag, startPoint x: 430, startPoint y: 573, endPoint x: 430, endPoint y: 581, distance: 8.1
click at [430, 581] on h1 "2 ." at bounding box center [617, 570] width 780 height 50
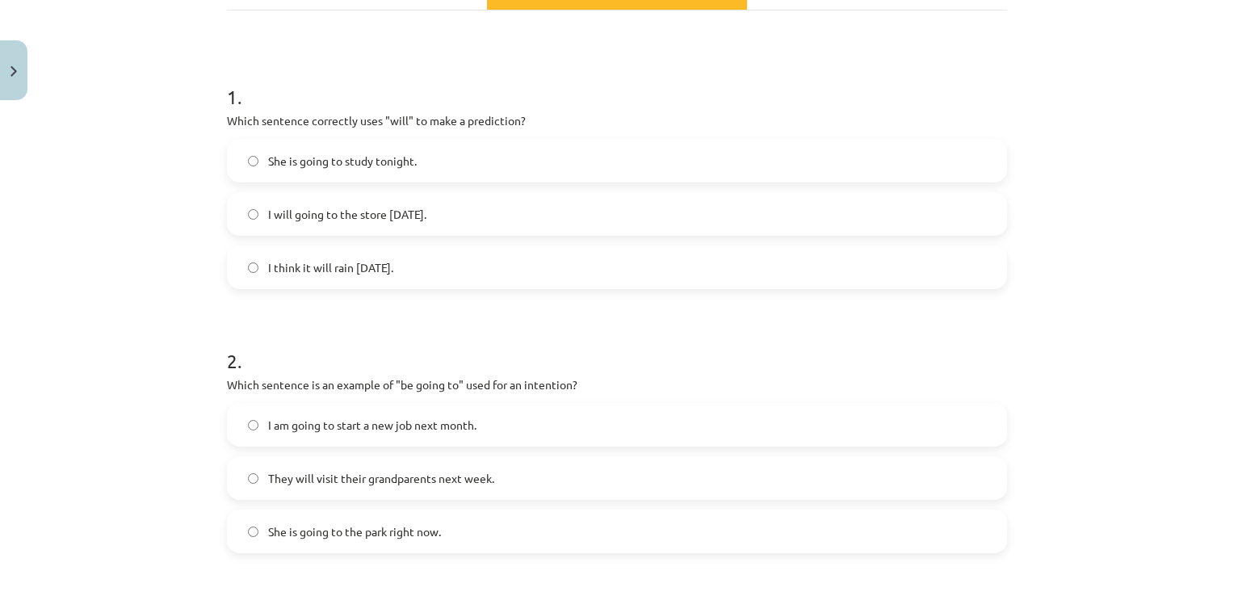
scroll to position [936, 0]
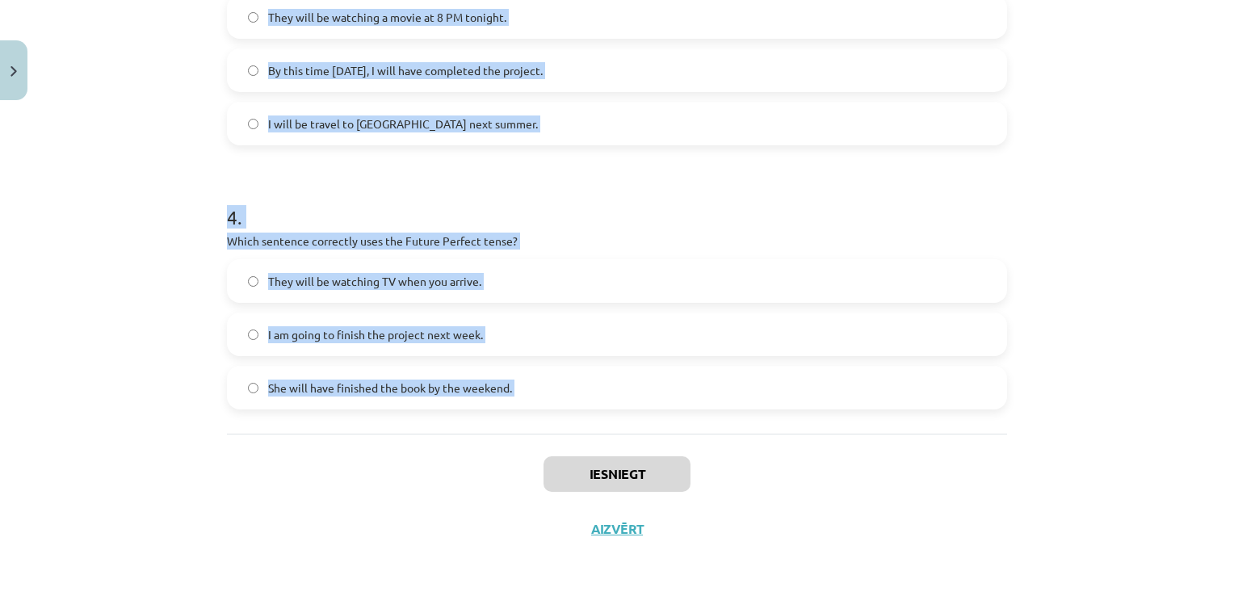
drag, startPoint x: 73, startPoint y: 253, endPoint x: 488, endPoint y: 458, distance: 462.2
click at [488, 458] on div "Mācību tēma: Angļu valoda i - 10.klase 1.ieskaites mācību materiāls #4 📝 Topic …" at bounding box center [617, 298] width 1234 height 596
copy form "1 . Which sentence correctly uses "will" to make a prediction? She is going to …"
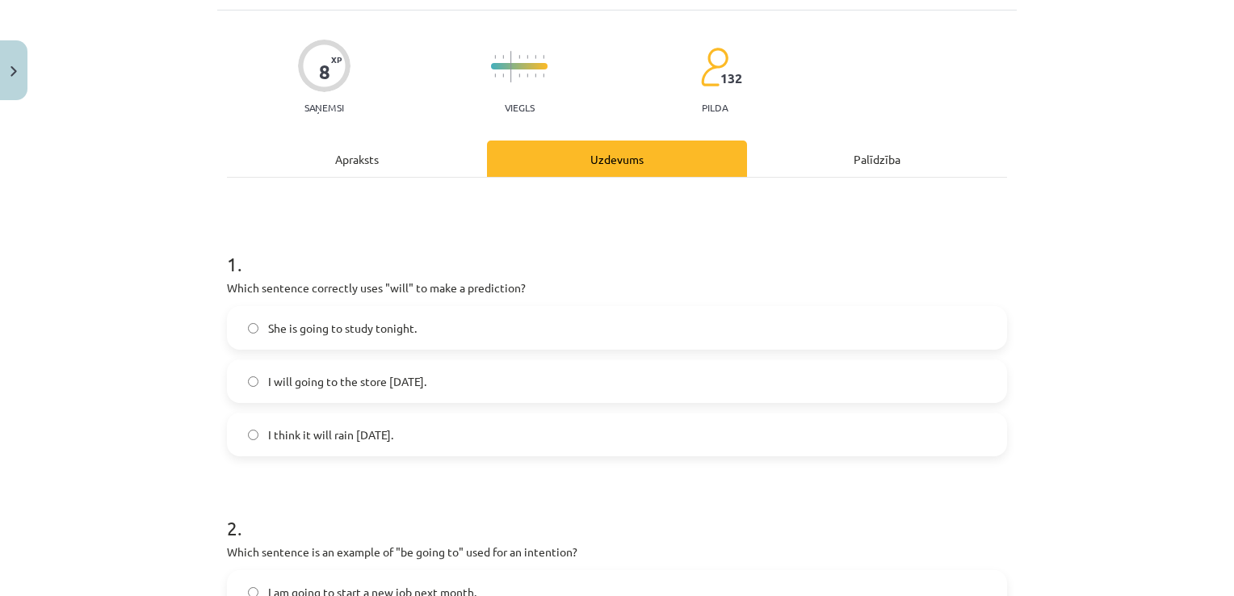
scroll to position [67, 0]
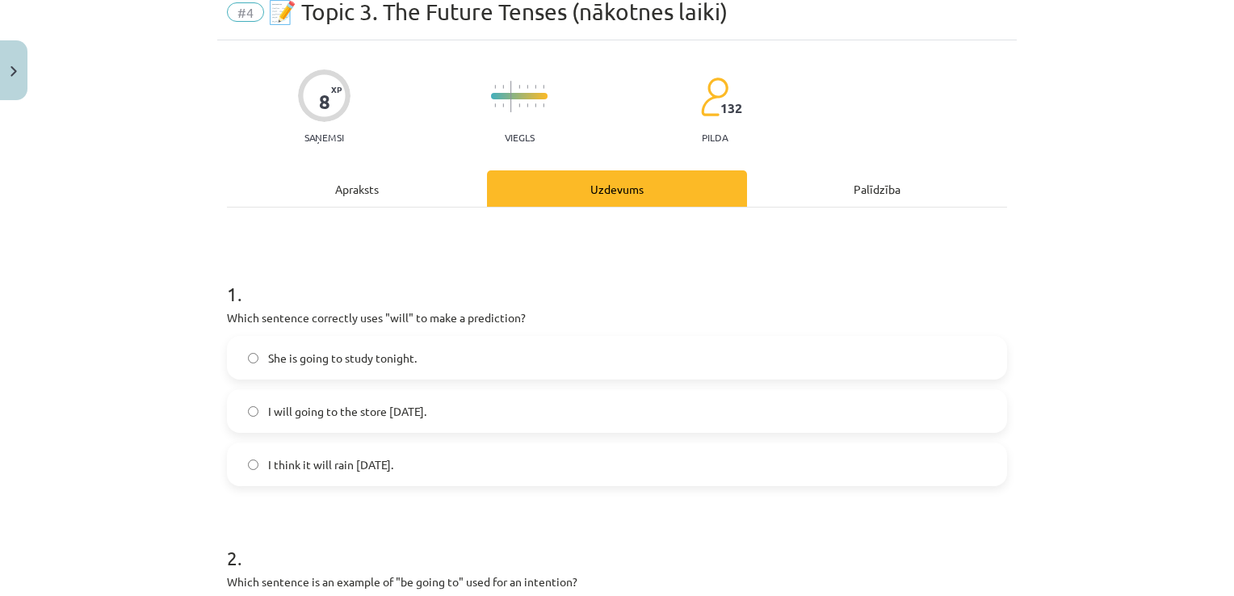
click at [253, 451] on label "I think it will rain tomorrow." at bounding box center [617, 464] width 777 height 40
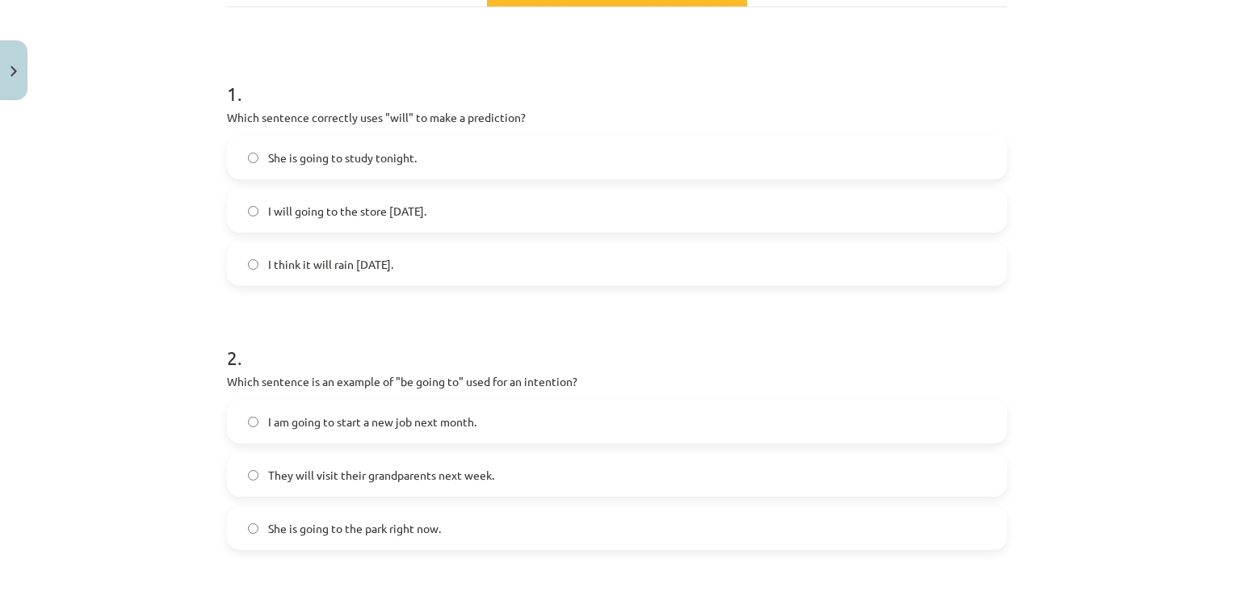
scroll to position [392, 0]
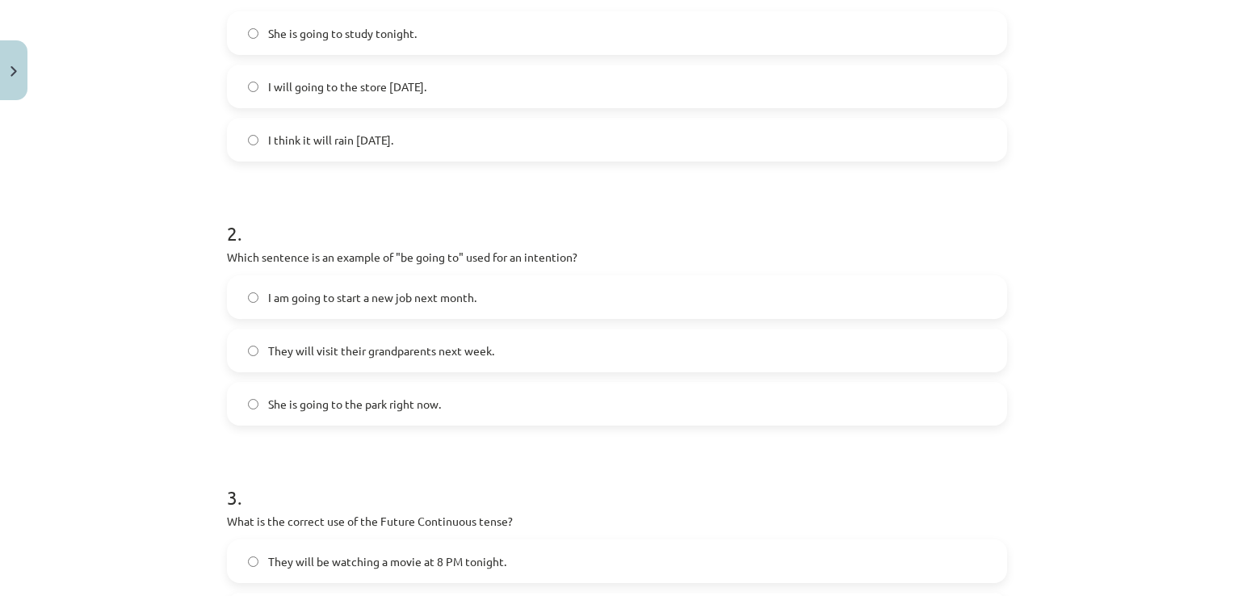
click at [430, 302] on span "I am going to start a new job next month." at bounding box center [372, 297] width 208 height 17
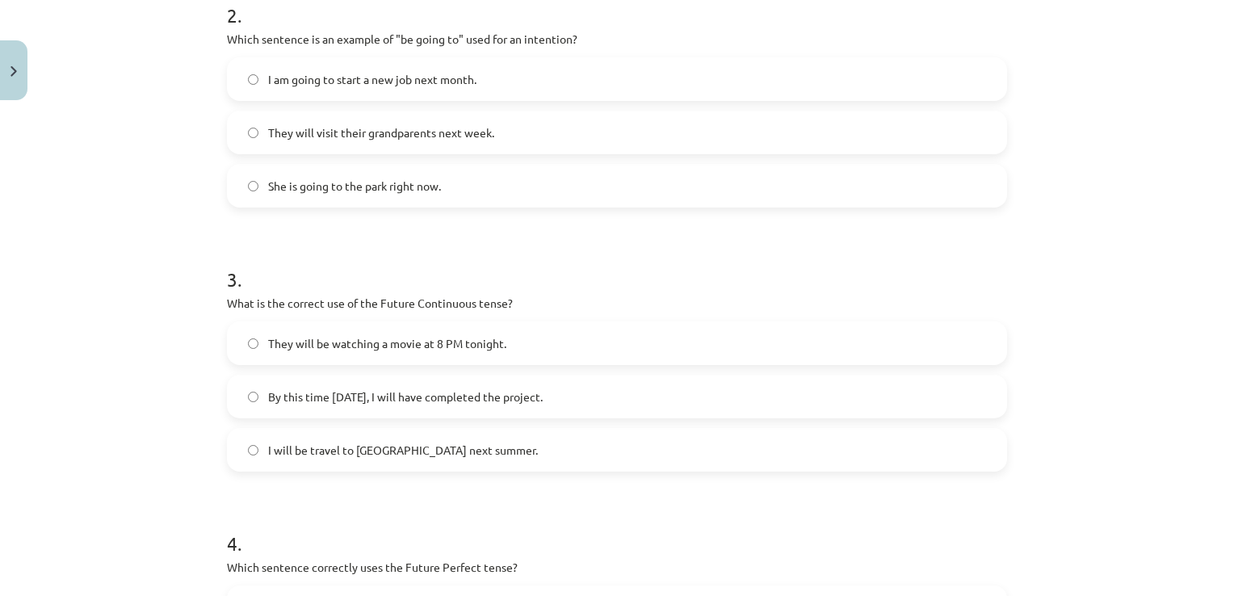
scroll to position [673, 0]
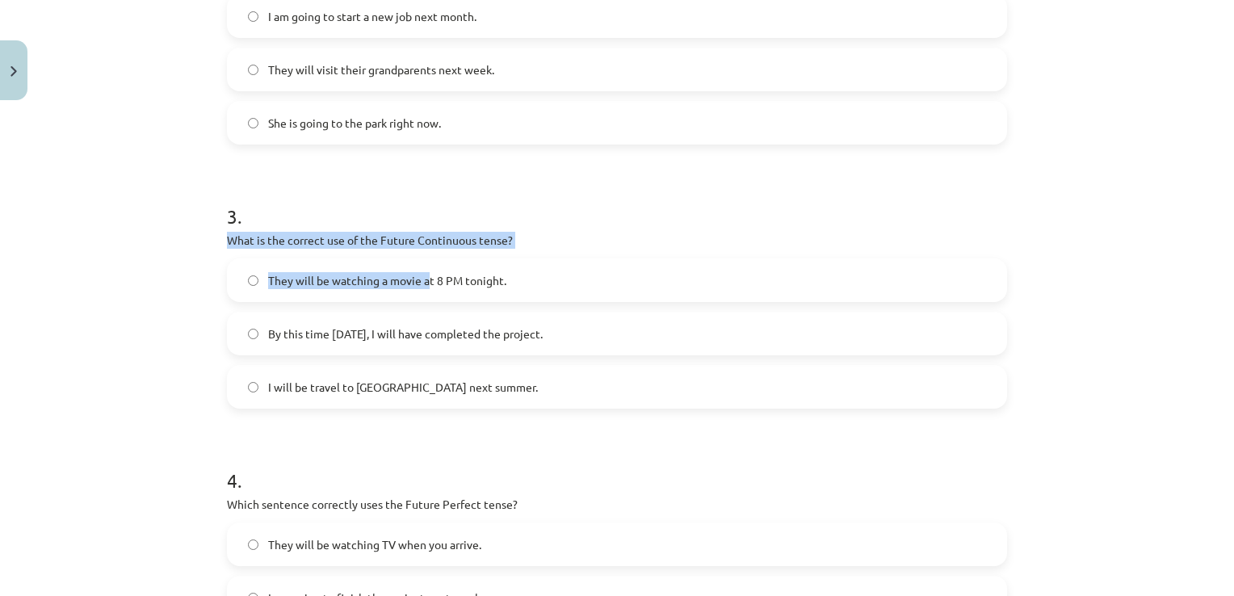
drag, startPoint x: 423, startPoint y: 276, endPoint x: 603, endPoint y: 220, distance: 188.7
click at [603, 220] on div "3 . What is the correct use of the Future Continuous tense? They will be watchi…" at bounding box center [617, 293] width 780 height 232
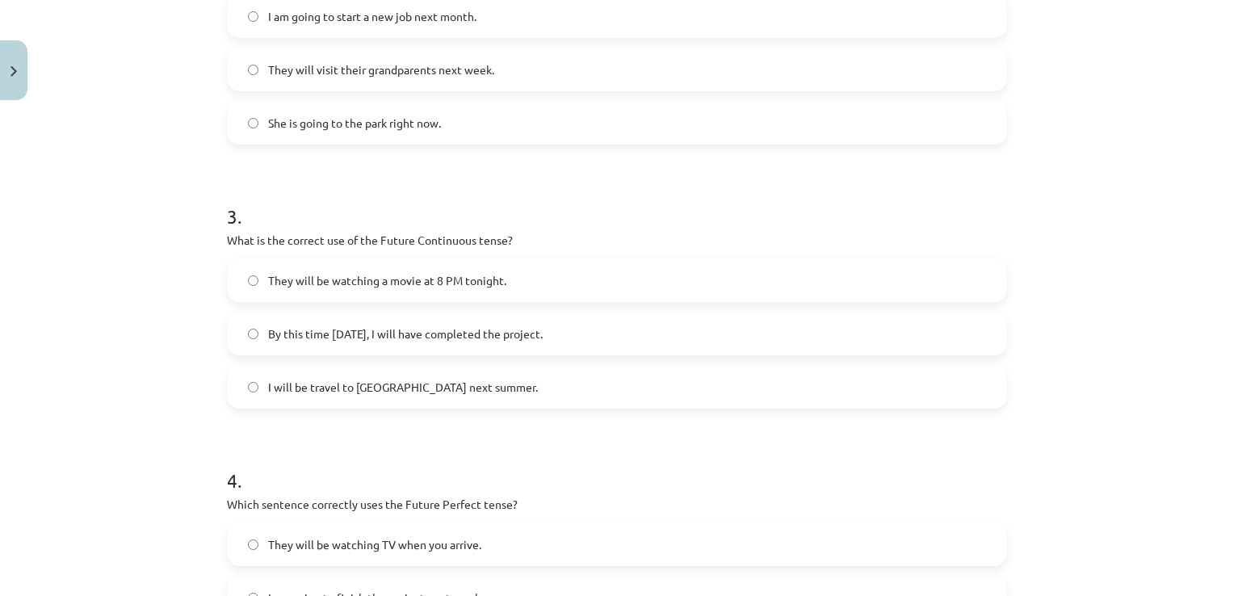
drag, startPoint x: 603, startPoint y: 220, endPoint x: 677, endPoint y: 250, distance: 80.1
click at [677, 250] on div "3 . What is the correct use of the Future Continuous tense? They will be watchi…" at bounding box center [617, 293] width 780 height 232
click at [639, 292] on label "They will be watching a movie at 8 PM tonight." at bounding box center [617, 280] width 777 height 40
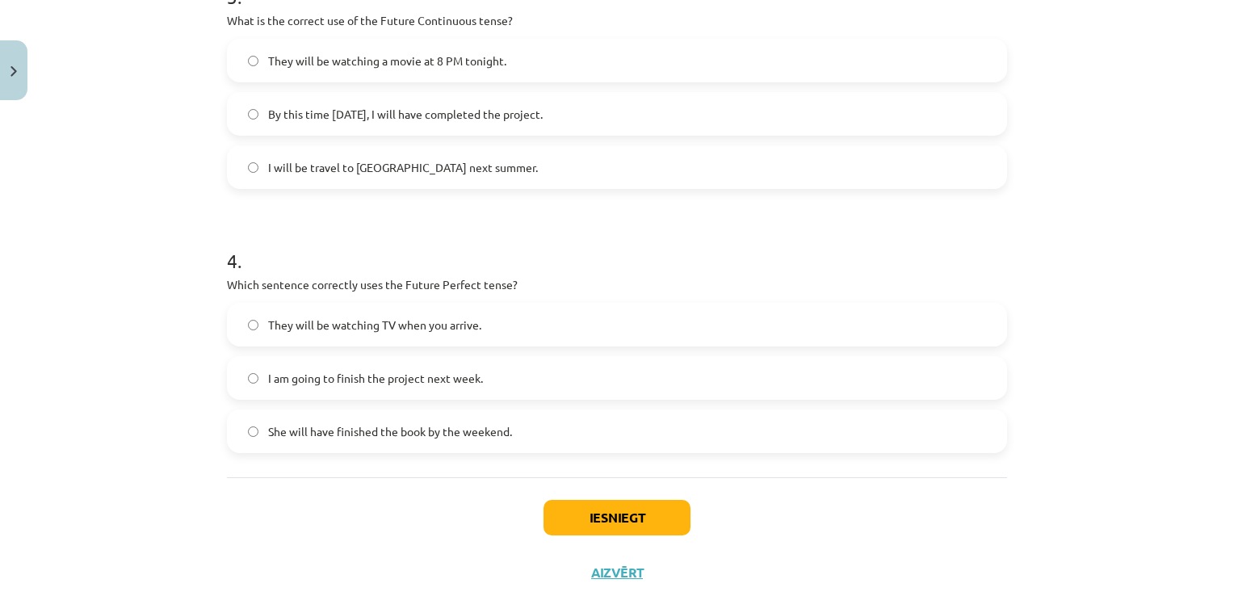
scroll to position [934, 0]
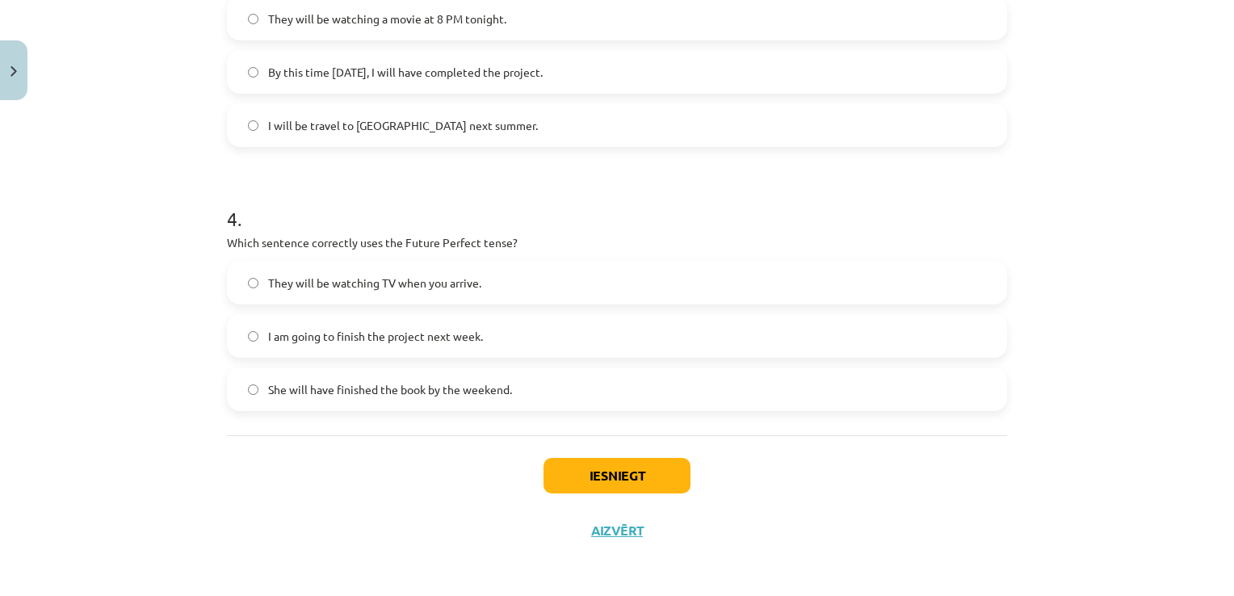
click at [436, 395] on span "She will have finished the book by the weekend." at bounding box center [390, 389] width 244 height 17
click at [578, 472] on button "Iesniegt" at bounding box center [616, 476] width 147 height 36
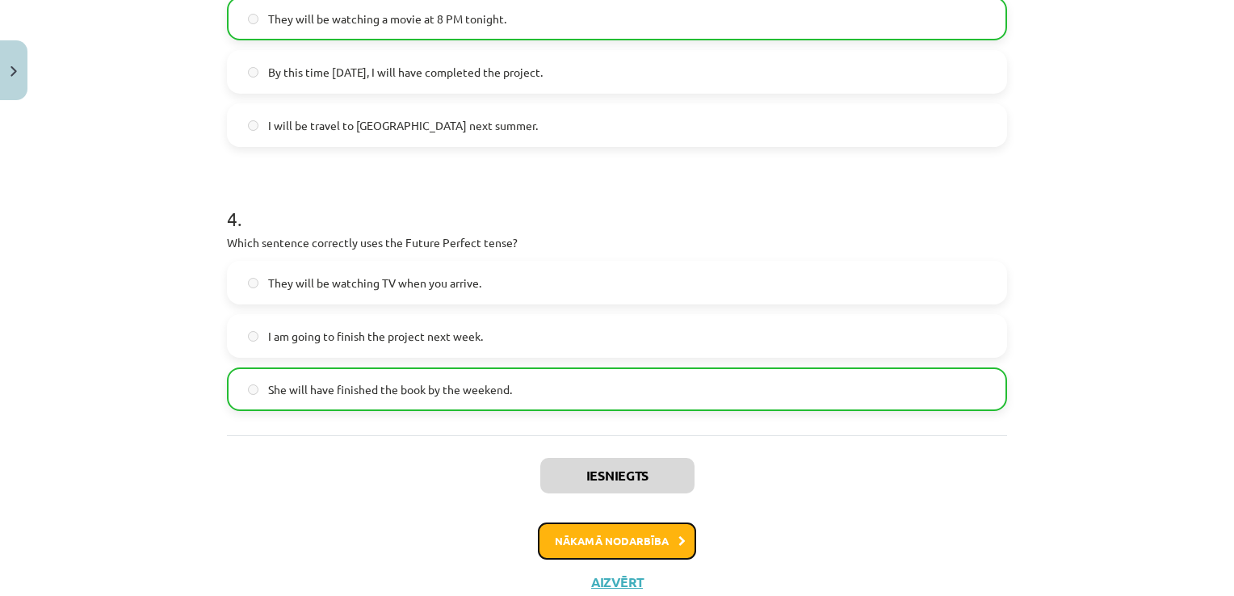
click at [611, 526] on button "Nākamā nodarbība" at bounding box center [617, 540] width 158 height 37
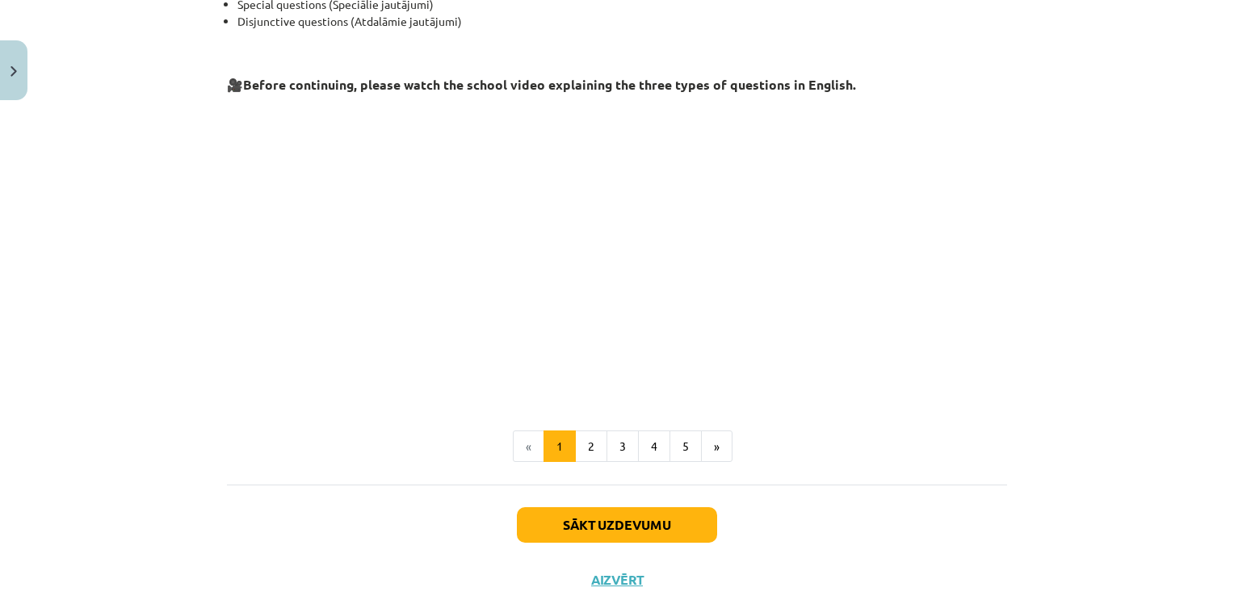
scroll to position [347, 0]
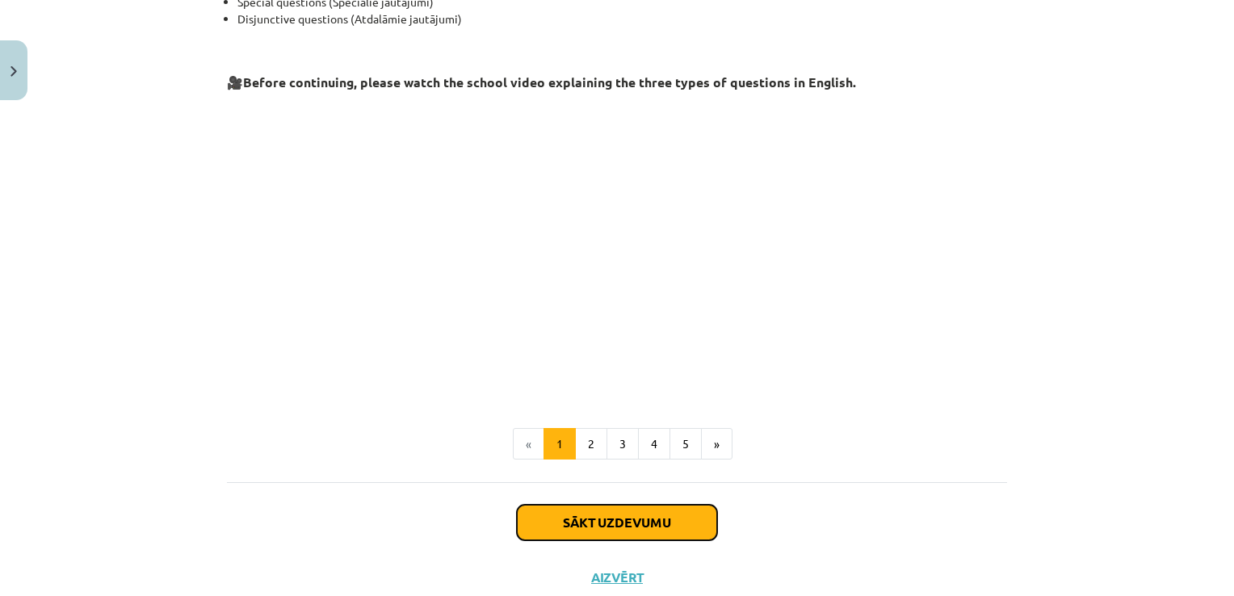
click at [599, 511] on button "Sākt uzdevumu" at bounding box center [617, 523] width 200 height 36
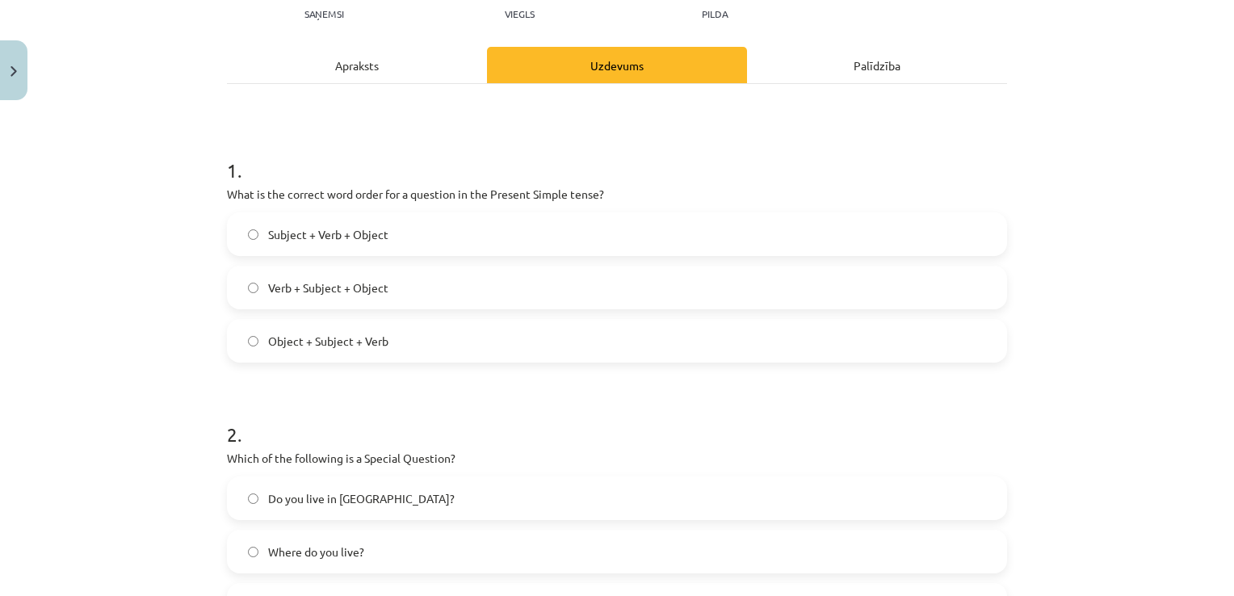
scroll to position [191, 0]
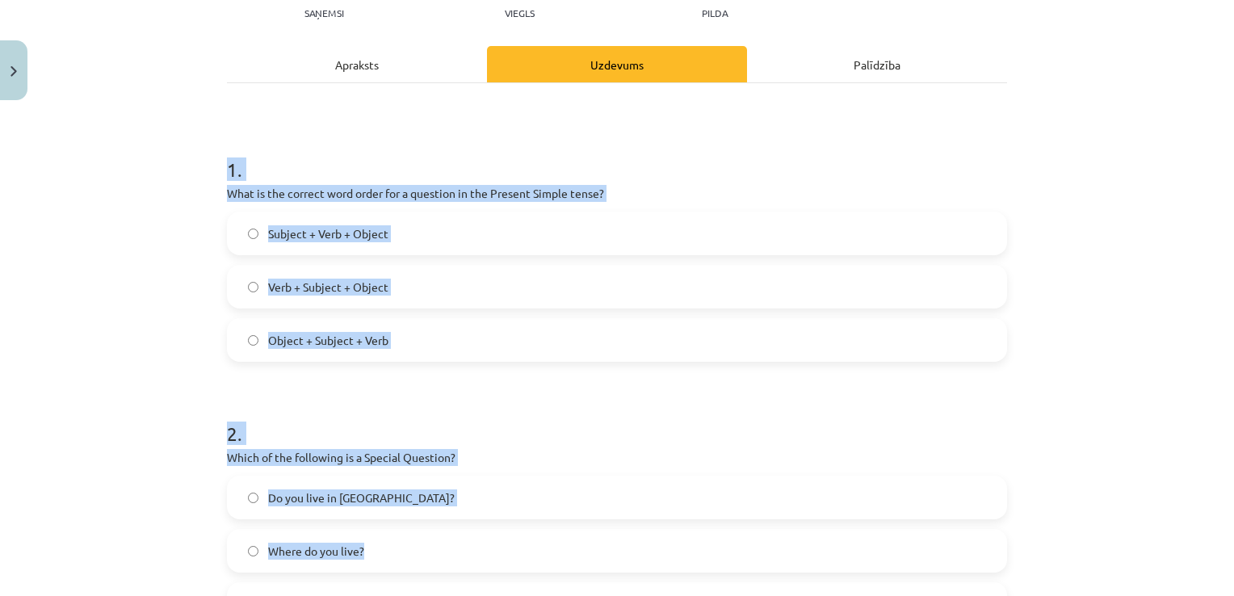
drag, startPoint x: 195, startPoint y: 144, endPoint x: 493, endPoint y: 560, distance: 512.1
click at [493, 560] on div "Mācību tēma: Angļu valoda i - 10.klase 1.ieskaites mācību materiāls #5 💬 Topic …" at bounding box center [617, 298] width 1234 height 596
drag, startPoint x: 493, startPoint y: 560, endPoint x: 636, endPoint y: 468, distance: 169.6
click at [636, 468] on div "2 . Which of the following is a Special Question? Do you live in Riga? Where do…" at bounding box center [617, 510] width 780 height 232
click at [190, 136] on div "Mācību tēma: Angļu valoda i - 10.klase 1.ieskaites mācību materiāls #5 💬 Topic …" at bounding box center [617, 298] width 1234 height 596
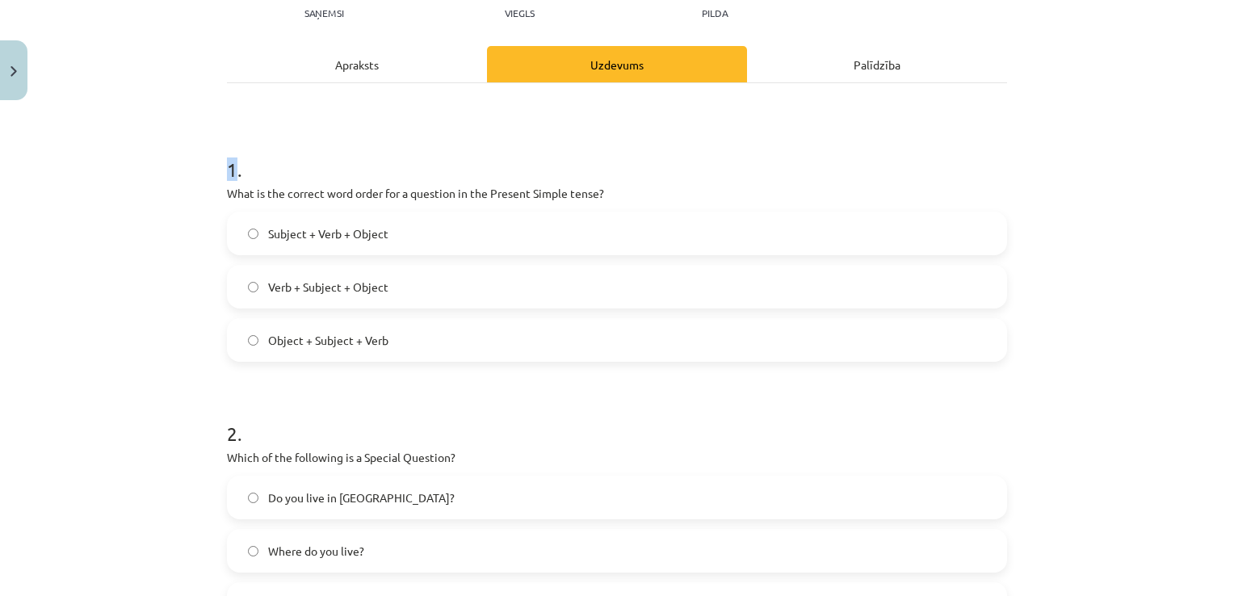
click at [190, 136] on div "Mācību tēma: Angļu valoda i - 10.klase 1.ieskaites mācību materiāls #5 💬 Topic …" at bounding box center [617, 298] width 1234 height 596
drag, startPoint x: 190, startPoint y: 136, endPoint x: 210, endPoint y: 166, distance: 36.7
click at [210, 166] on div "Mācību tēma: Angļu valoda i - 10.klase 1.ieskaites mācību materiāls #5 💬 Topic …" at bounding box center [617, 298] width 1234 height 596
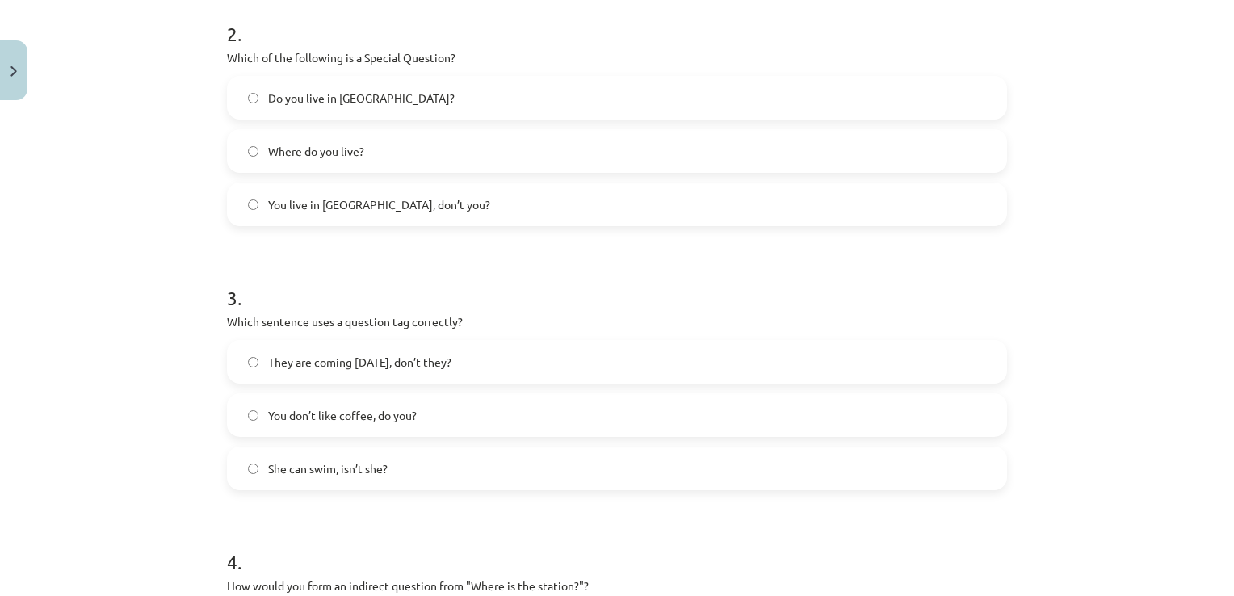
scroll to position [936, 0]
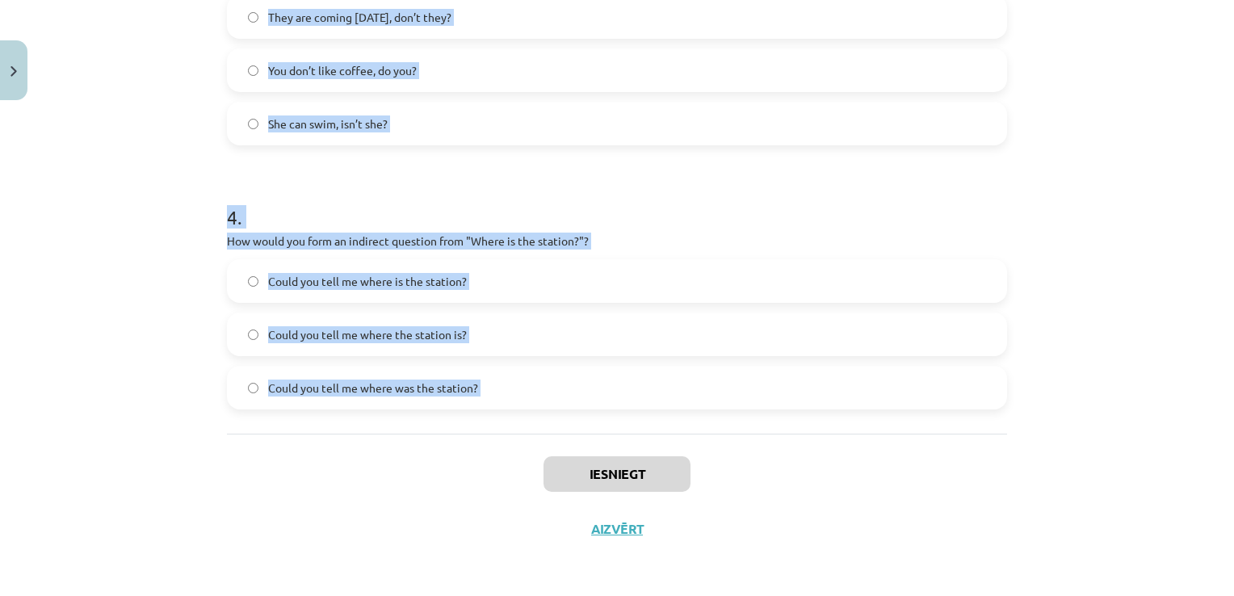
drag, startPoint x: 210, startPoint y: 166, endPoint x: 519, endPoint y: 454, distance: 422.2
click at [519, 454] on div "Iesniegt Aizvērt" at bounding box center [617, 490] width 780 height 113
click at [471, 480] on div "Iesniegt Aizvērt" at bounding box center [617, 490] width 780 height 113
drag, startPoint x: 216, startPoint y: 360, endPoint x: 468, endPoint y: 449, distance: 267.1
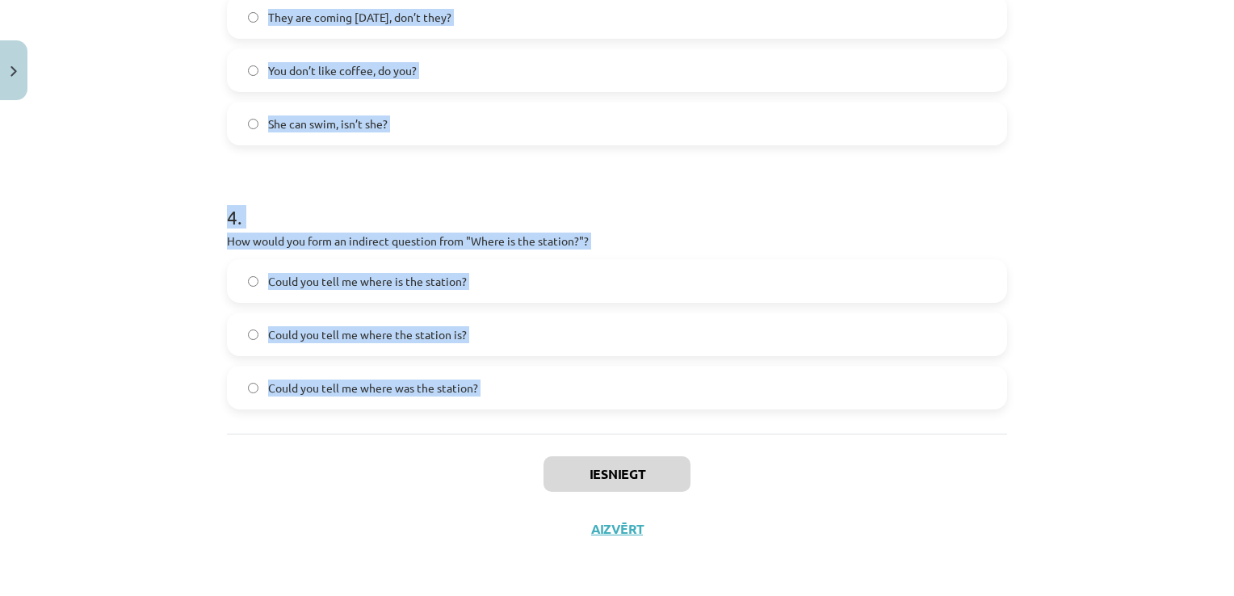
copy form "1 . What is the correct word order for a question in the Present Simple tense? …"
click at [920, 213] on h1 "4 ." at bounding box center [617, 203] width 780 height 50
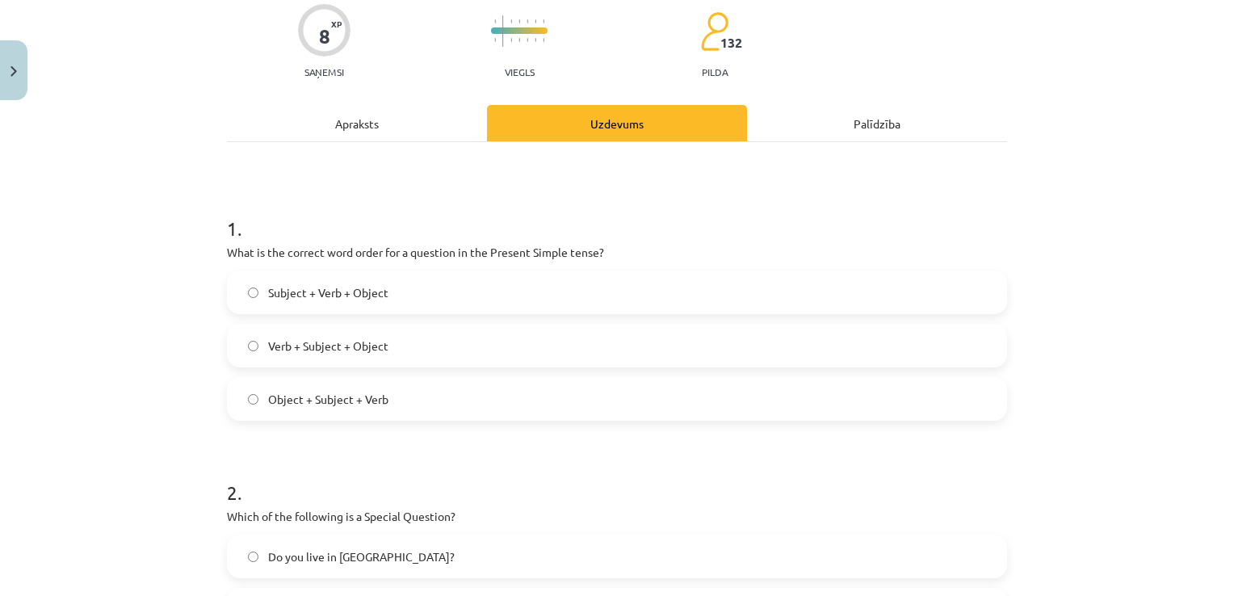
scroll to position [0, 0]
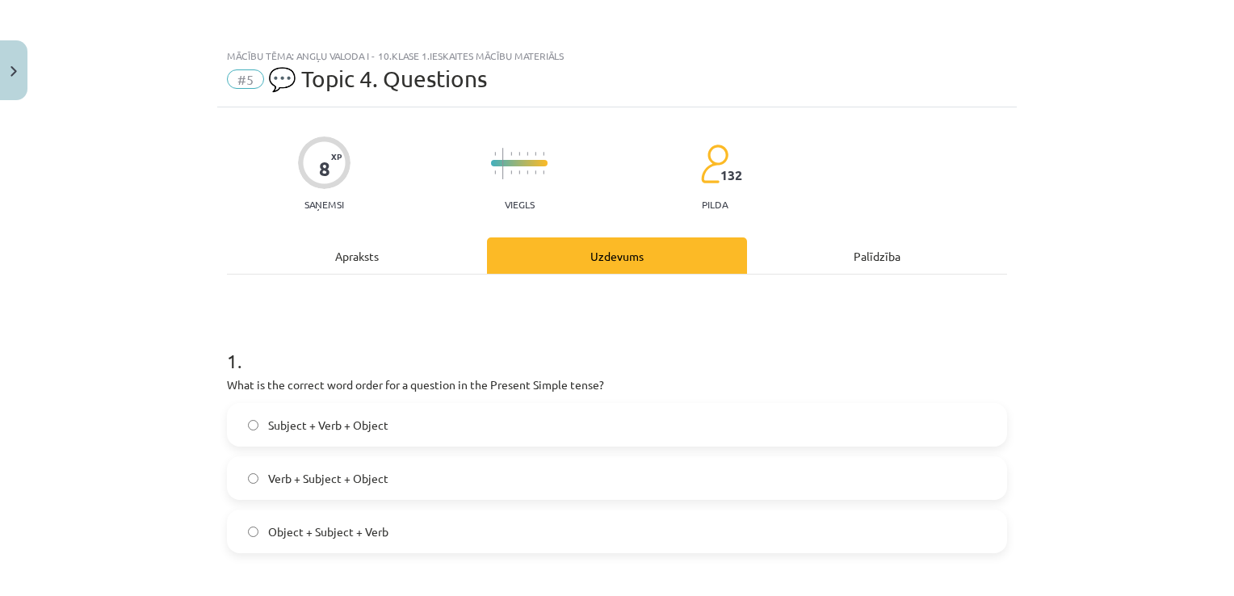
click at [262, 487] on label "Verb + Subject + Object" at bounding box center [617, 478] width 777 height 40
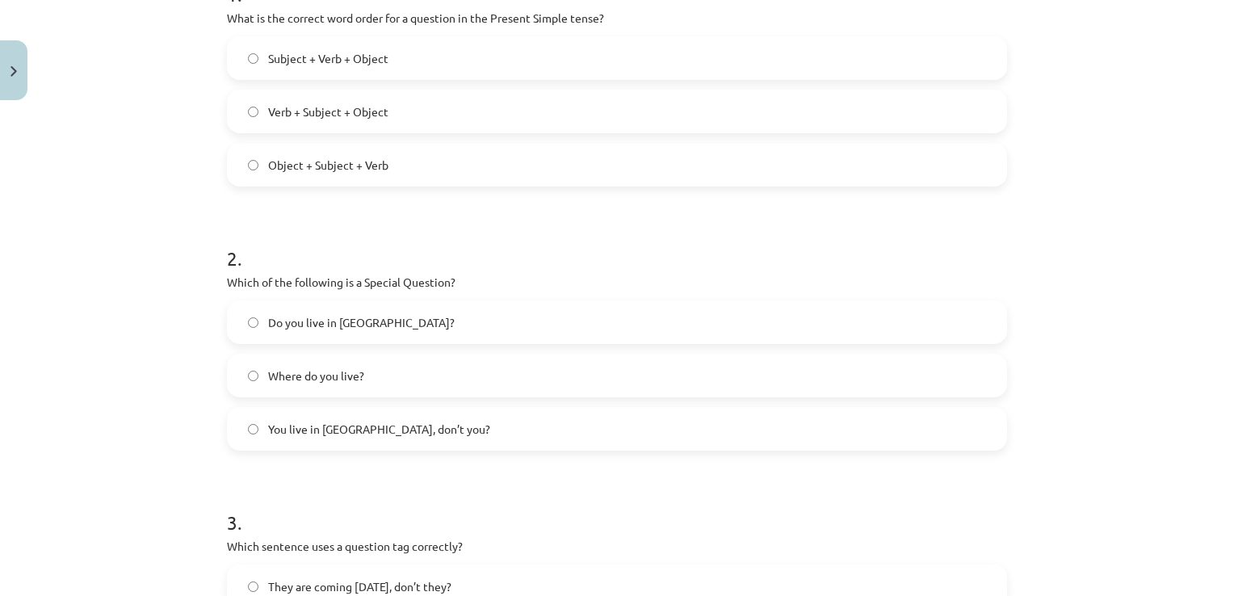
scroll to position [367, 0]
click at [375, 371] on label "Where do you live?" at bounding box center [617, 375] width 777 height 40
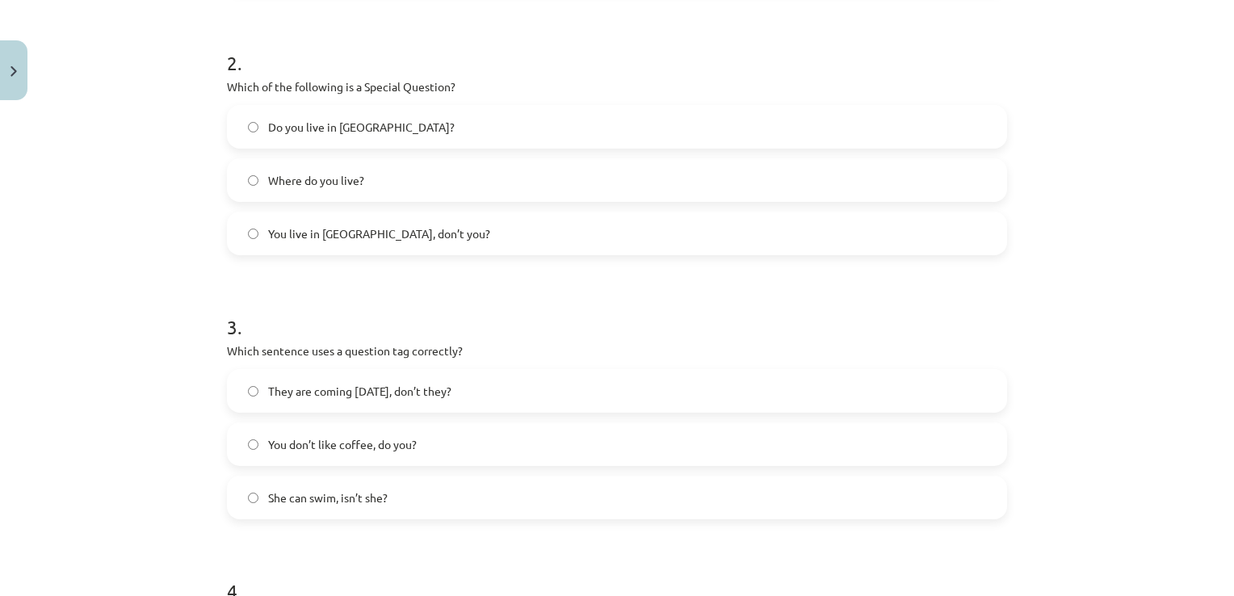
scroll to position [562, 0]
click at [390, 427] on label "You don’t like coffee, do you?" at bounding box center [617, 444] width 777 height 40
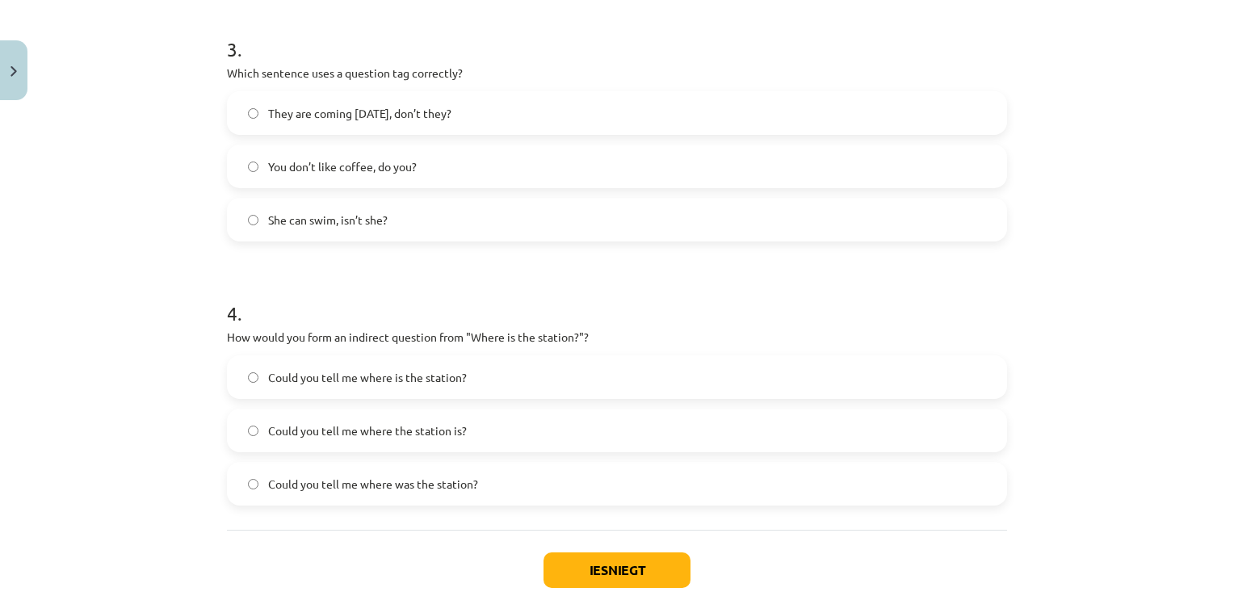
scroll to position [936, 0]
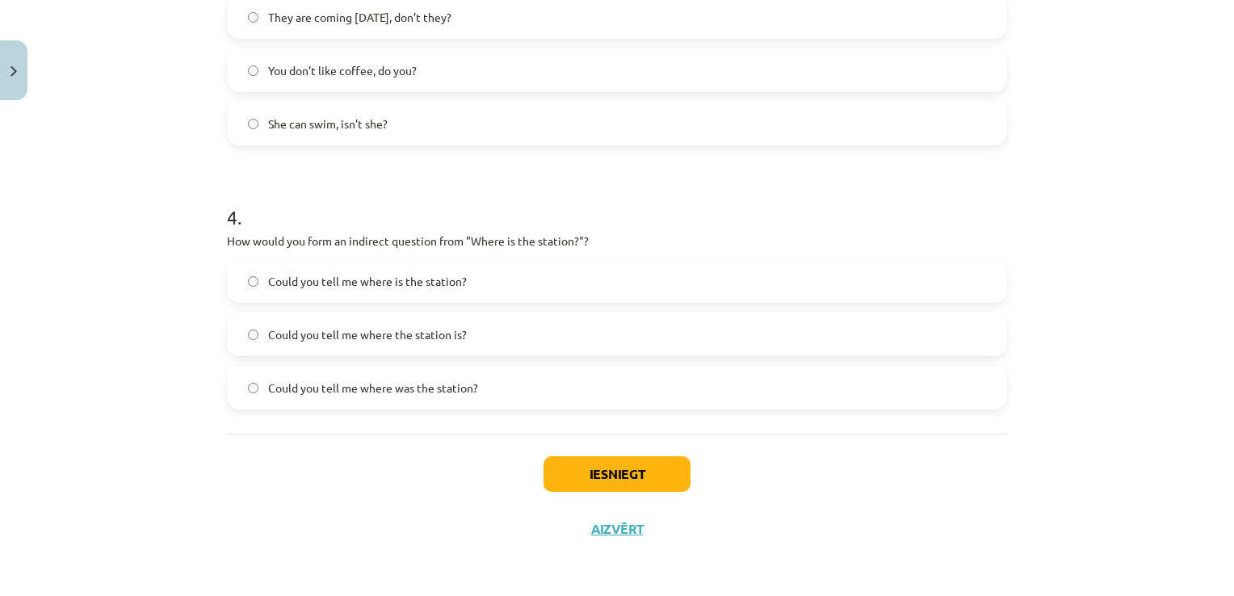
click at [481, 314] on label "Could you tell me where the station is?" at bounding box center [617, 334] width 777 height 40
click at [564, 479] on button "Iesniegt" at bounding box center [616, 474] width 147 height 36
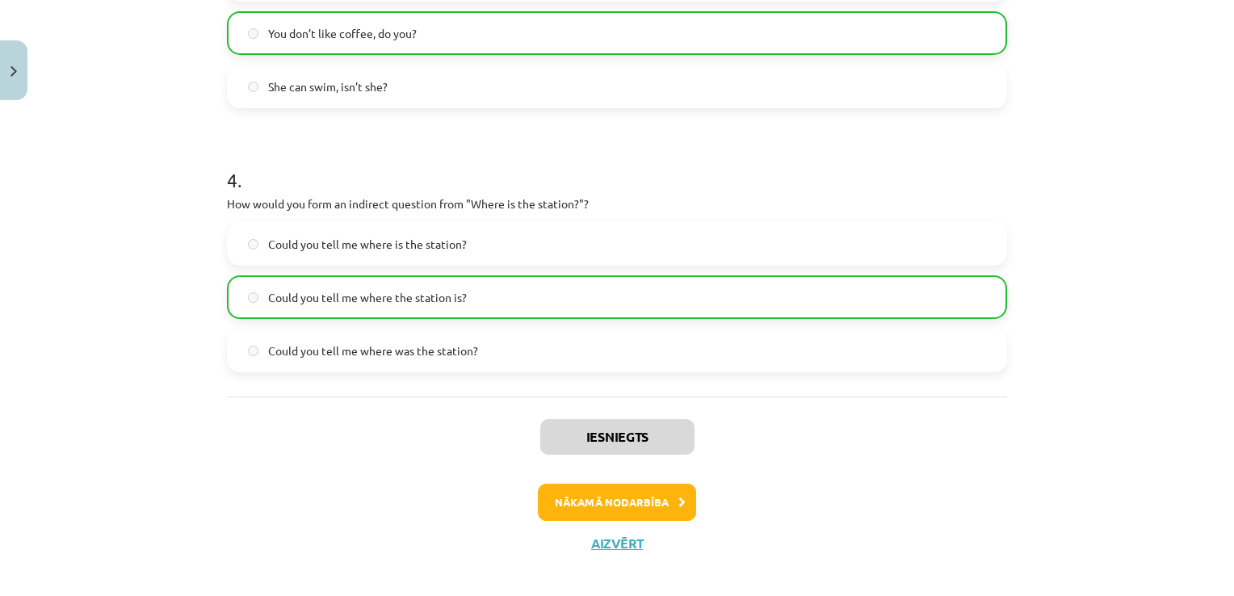
scroll to position [987, 0]
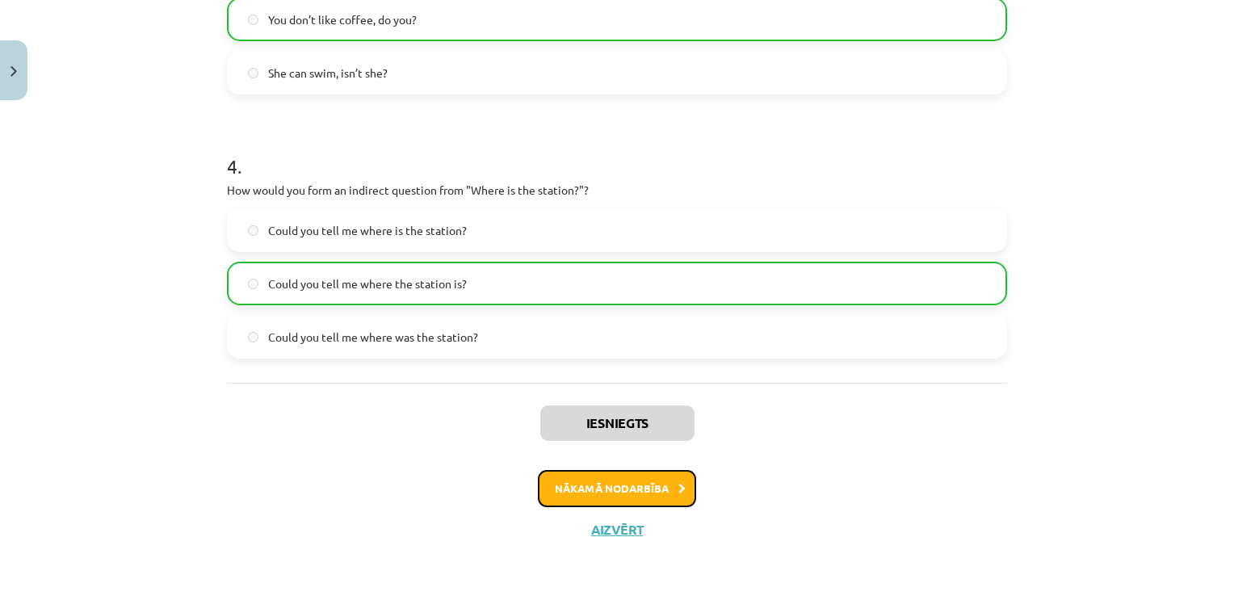
click at [623, 495] on button "Nākamā nodarbība" at bounding box center [617, 488] width 158 height 37
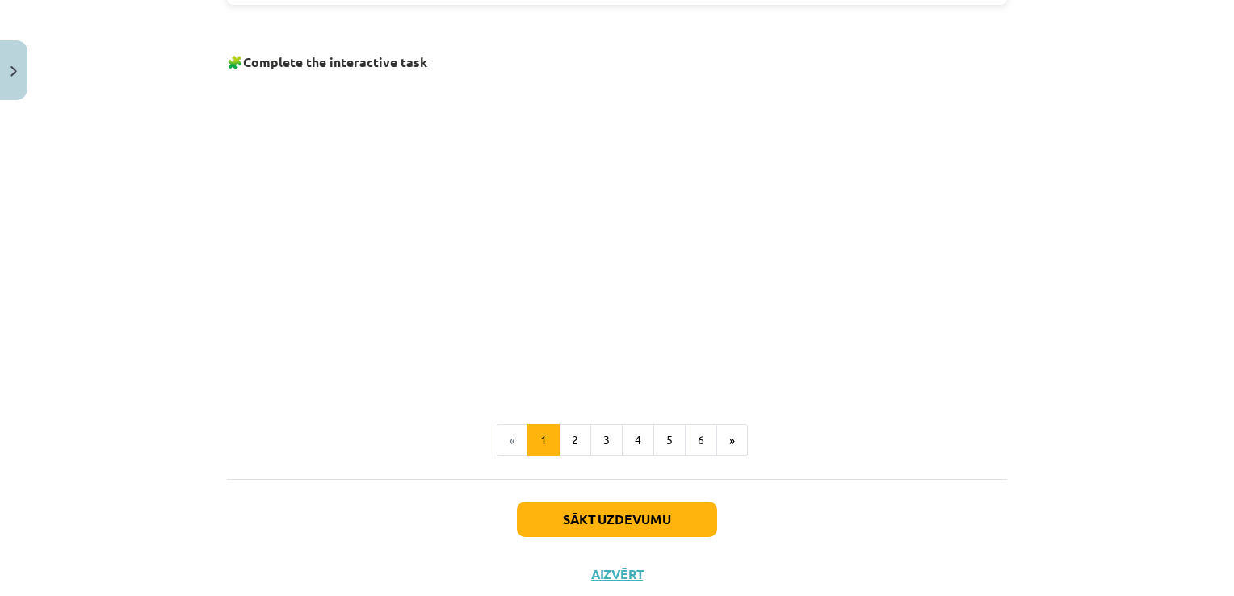
scroll to position [1093, 0]
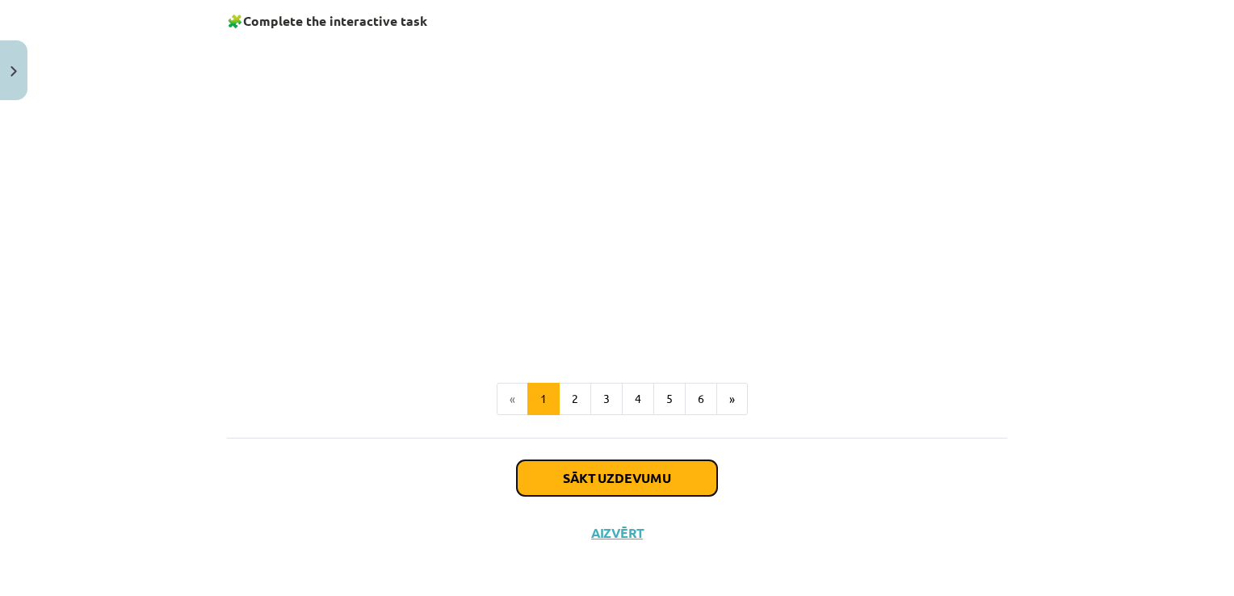
click at [619, 480] on button "Sākt uzdevumu" at bounding box center [617, 478] width 200 height 36
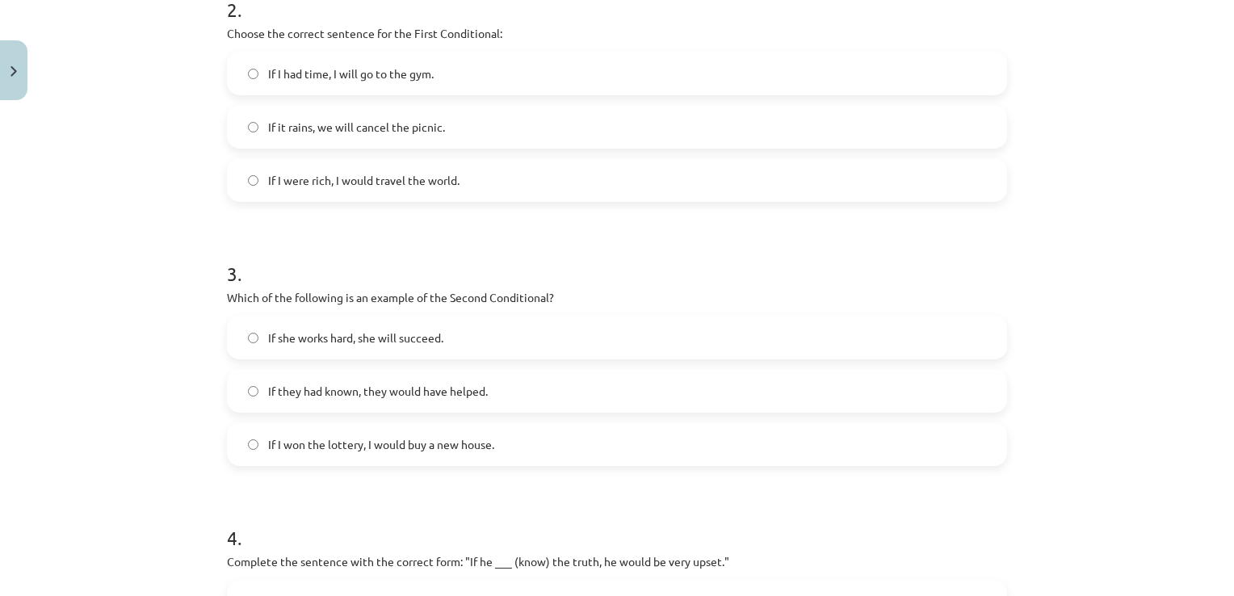
scroll to position [936, 0]
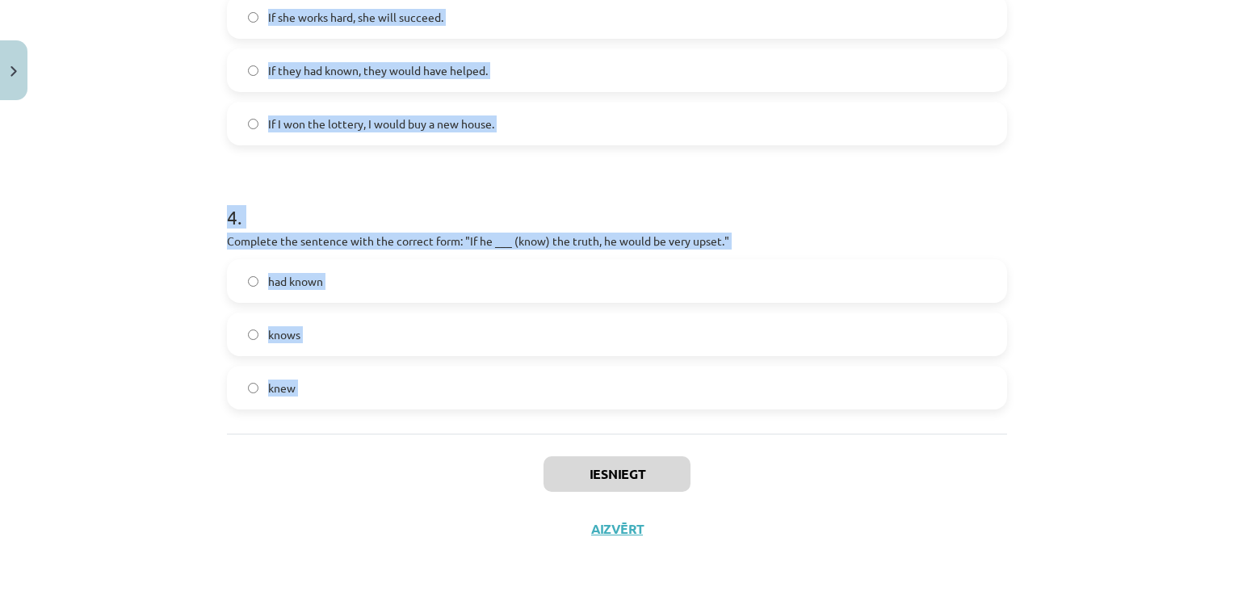
drag, startPoint x: 218, startPoint y: 311, endPoint x: 460, endPoint y: 483, distance: 297.1
copy form "1 . Which conditional is used to express a general truth? First Conditional Sec…"
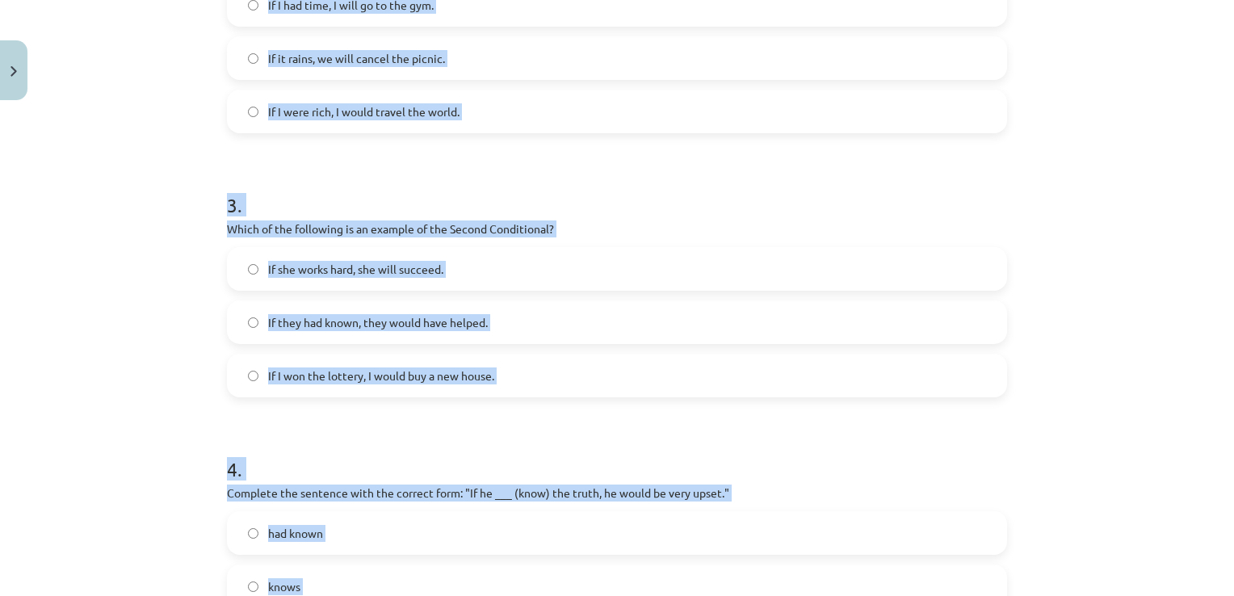
drag, startPoint x: 259, startPoint y: 514, endPoint x: 980, endPoint y: -32, distance: 904.4
click at [980, 0] on html "0 Dāvanas 266 mP 0 xp Melisa Traniņa Sākums Aktuāli Kā mācīties eSKOLĀ Kontakti…" at bounding box center [617, 298] width 1234 height 596
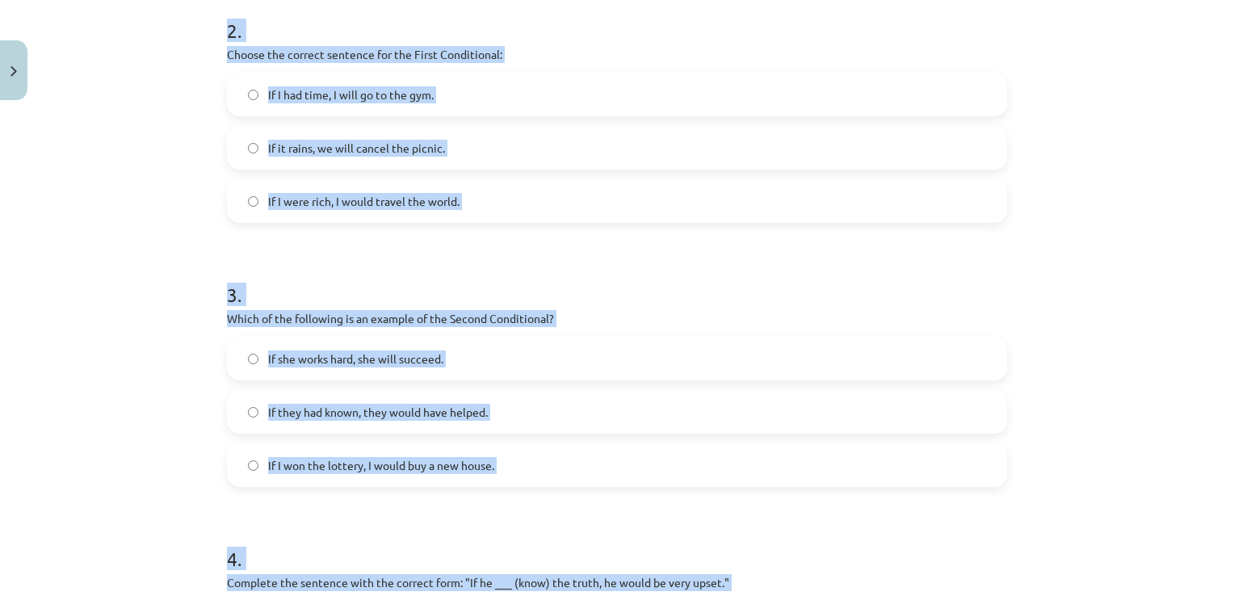
click at [1076, 340] on div "Mācību tēma: Angļu valoda i - 10.klase 1.ieskaites mācību materiāls #6 📝 Topic …" at bounding box center [617, 298] width 1234 height 596
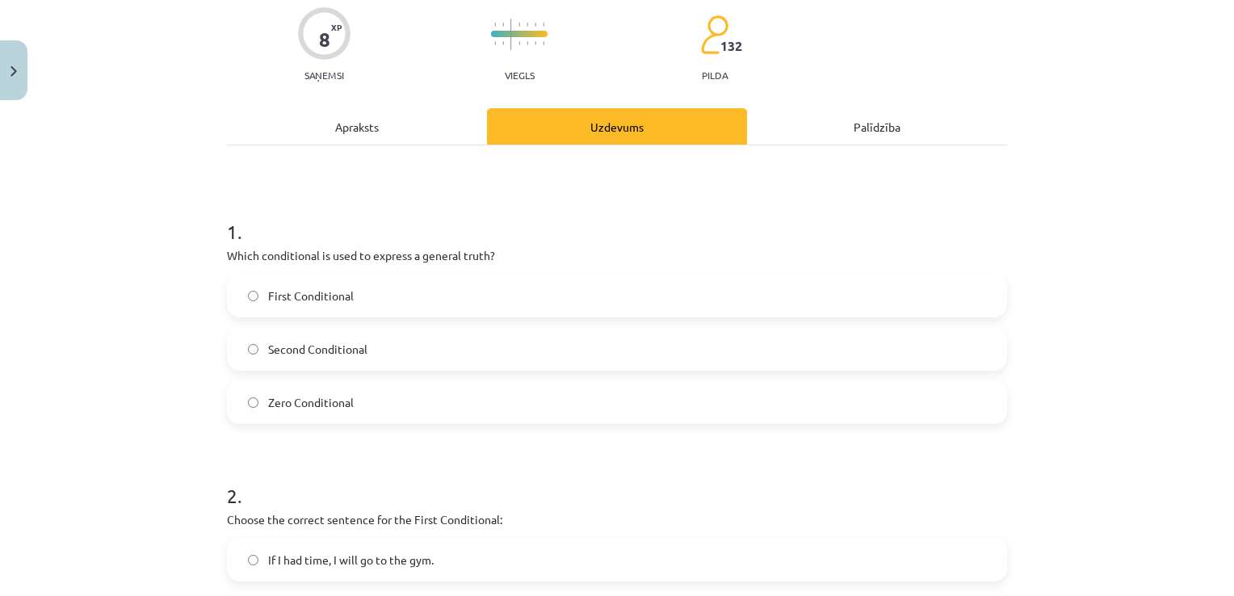
scroll to position [127, 0]
click at [302, 417] on label "Zero Conditional" at bounding box center [617, 404] width 777 height 40
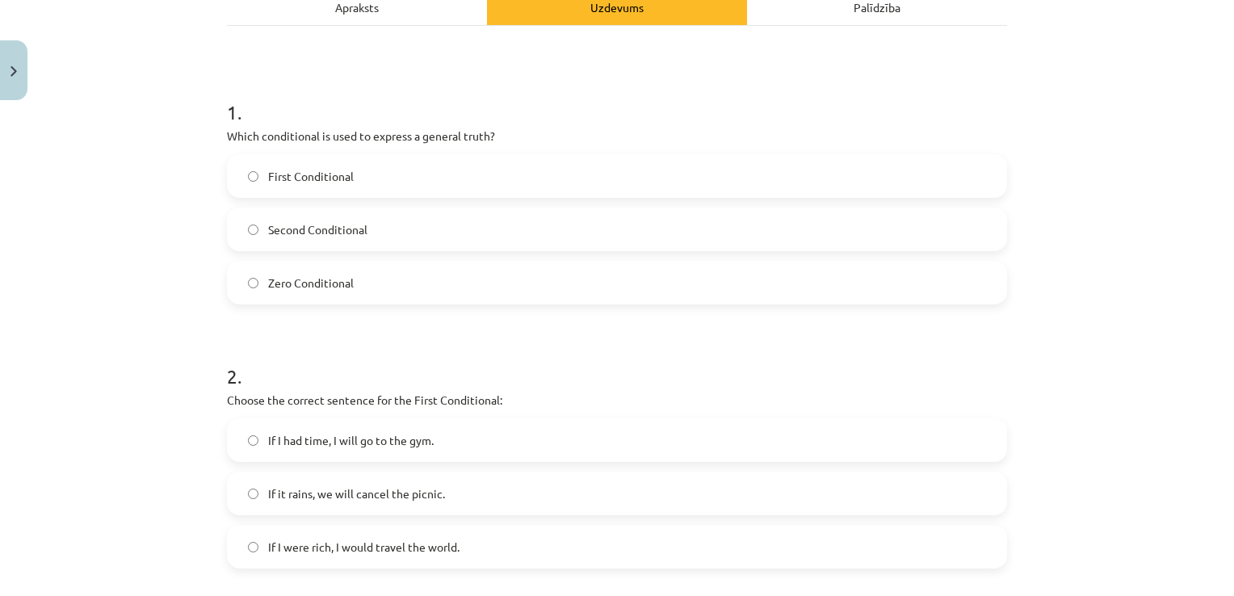
scroll to position [249, 0]
click at [456, 501] on label "If it rains, we will cancel the picnic." at bounding box center [617, 493] width 777 height 40
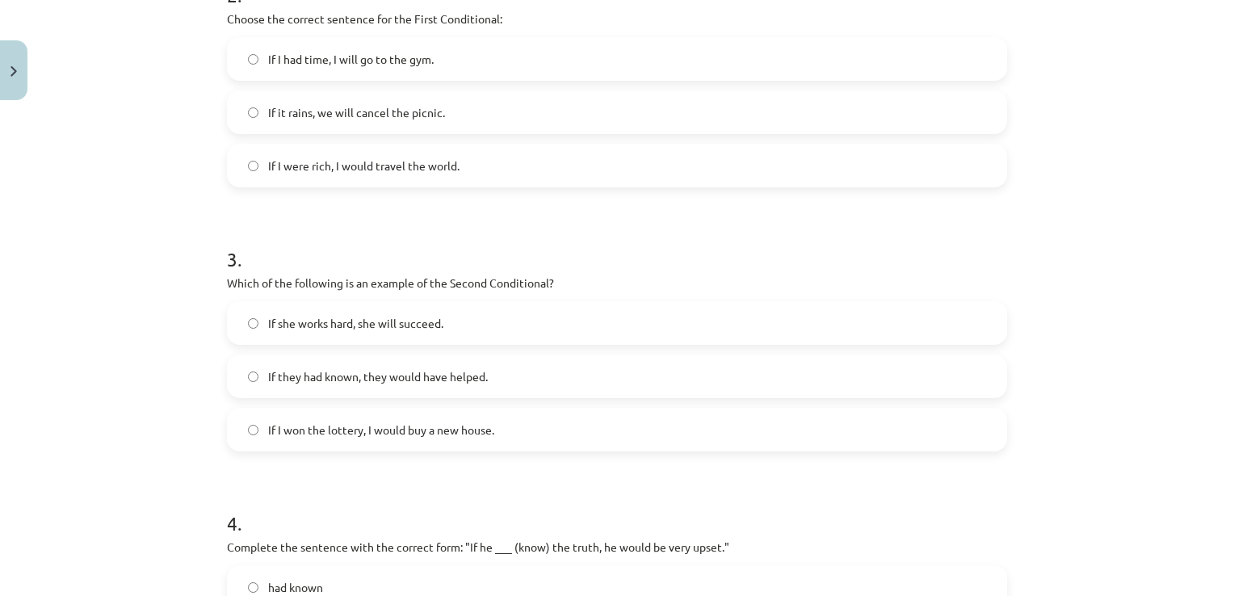
scroll to position [624, 0]
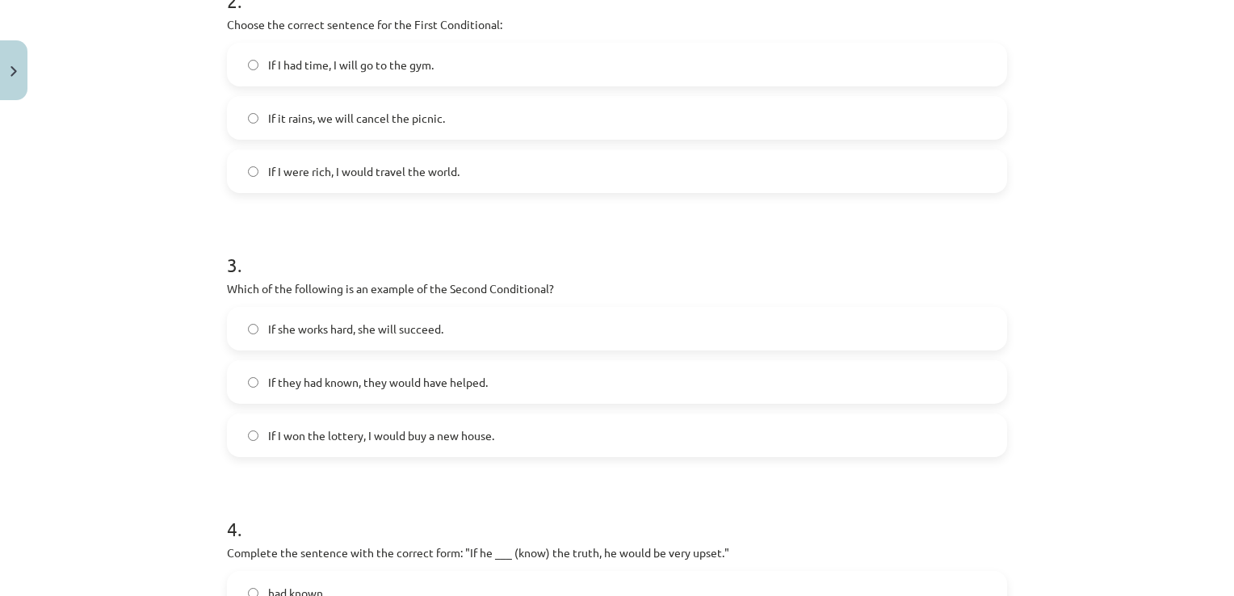
click at [394, 427] on span "If I won the lottery, I would buy a new house." at bounding box center [381, 435] width 226 height 17
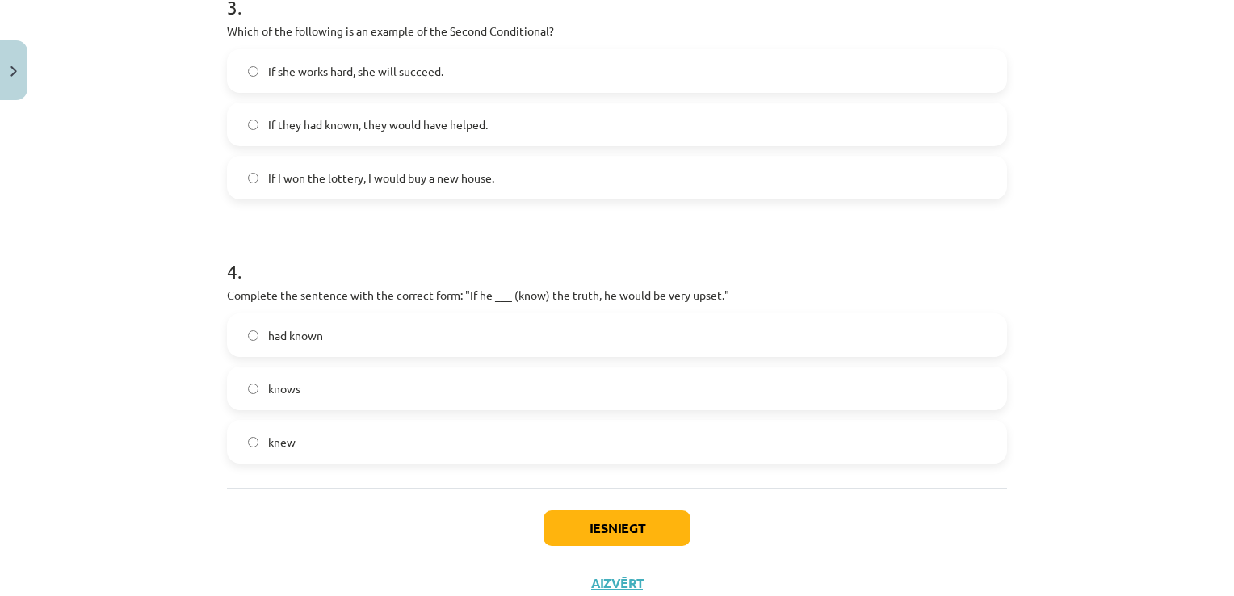
scroll to position [884, 0]
click at [328, 438] on label "knew" at bounding box center [617, 439] width 777 height 40
click at [573, 526] on button "Iesniegt" at bounding box center [616, 526] width 147 height 36
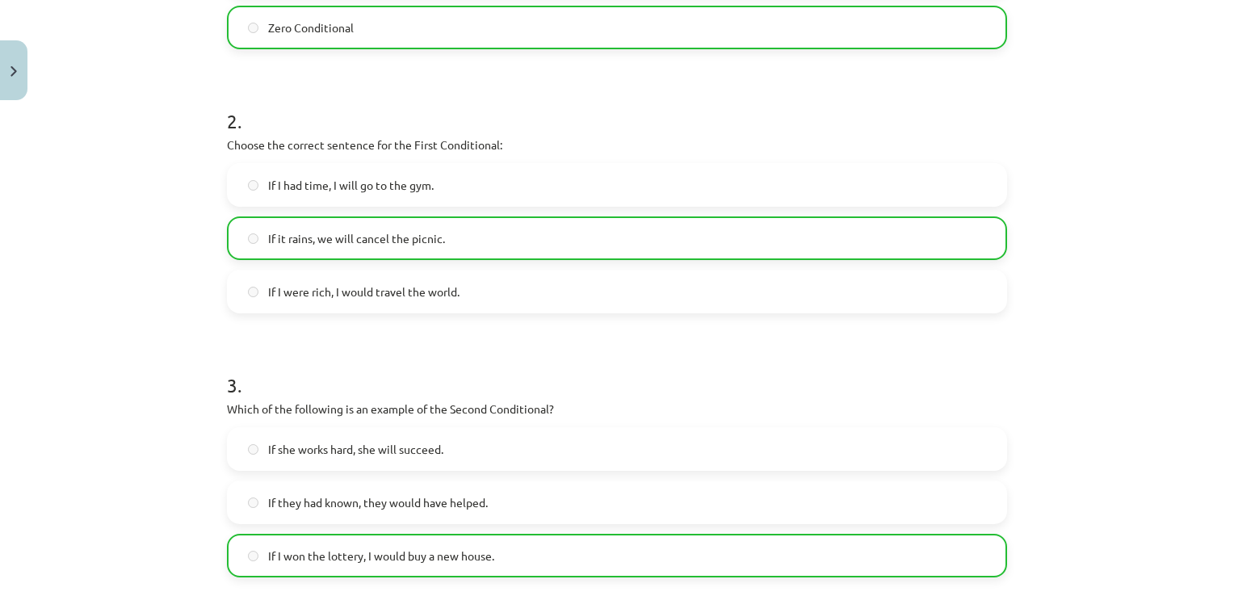
scroll to position [987, 0]
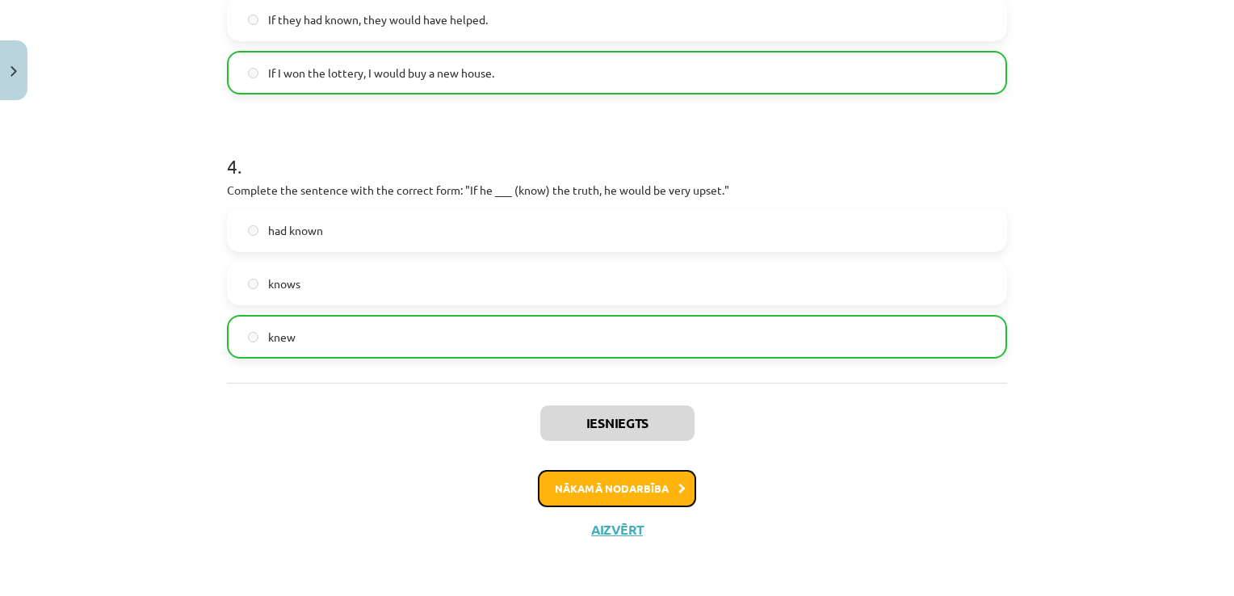
click at [623, 499] on button "Nākamā nodarbība" at bounding box center [617, 488] width 158 height 37
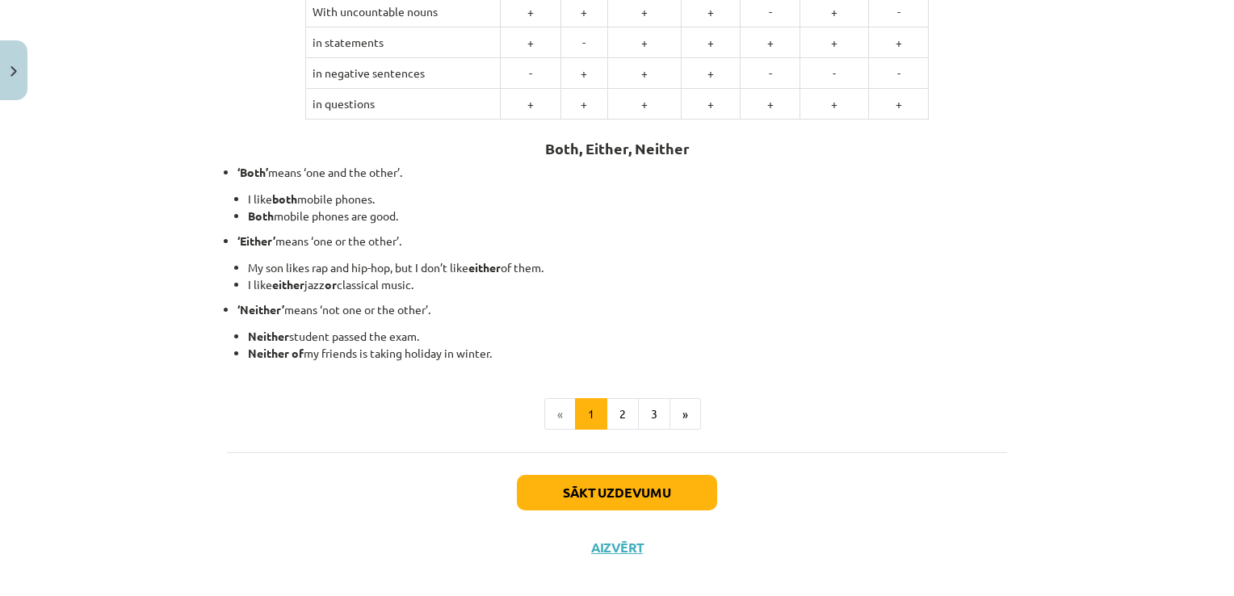
scroll to position [398, 0]
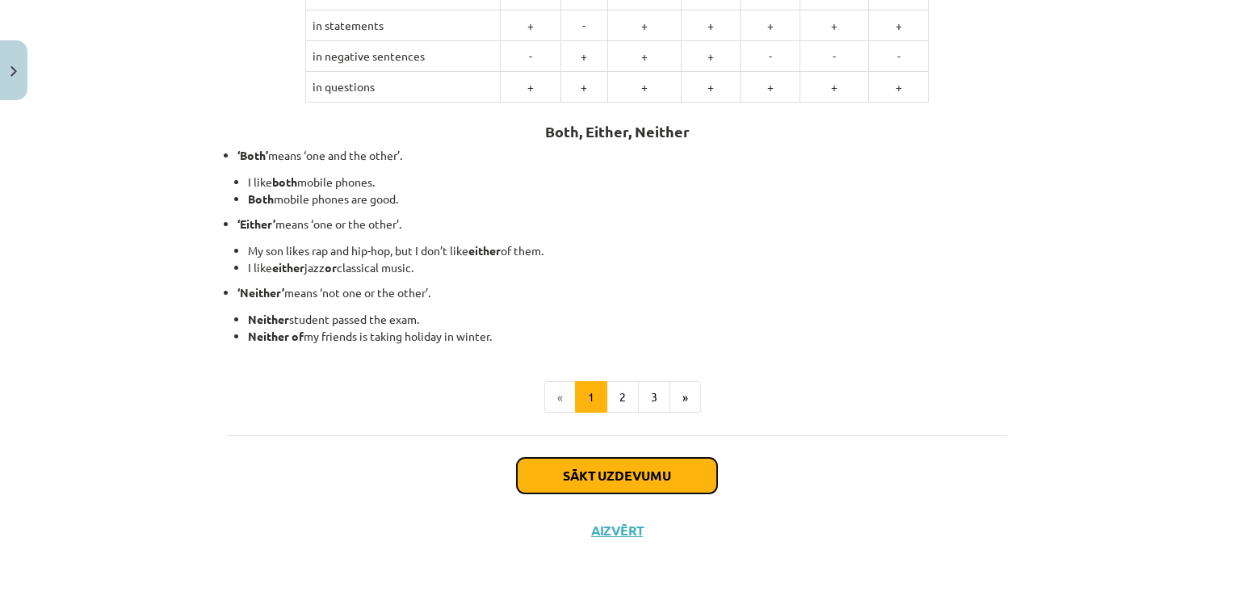
click at [580, 485] on button "Sākt uzdevumu" at bounding box center [617, 476] width 200 height 36
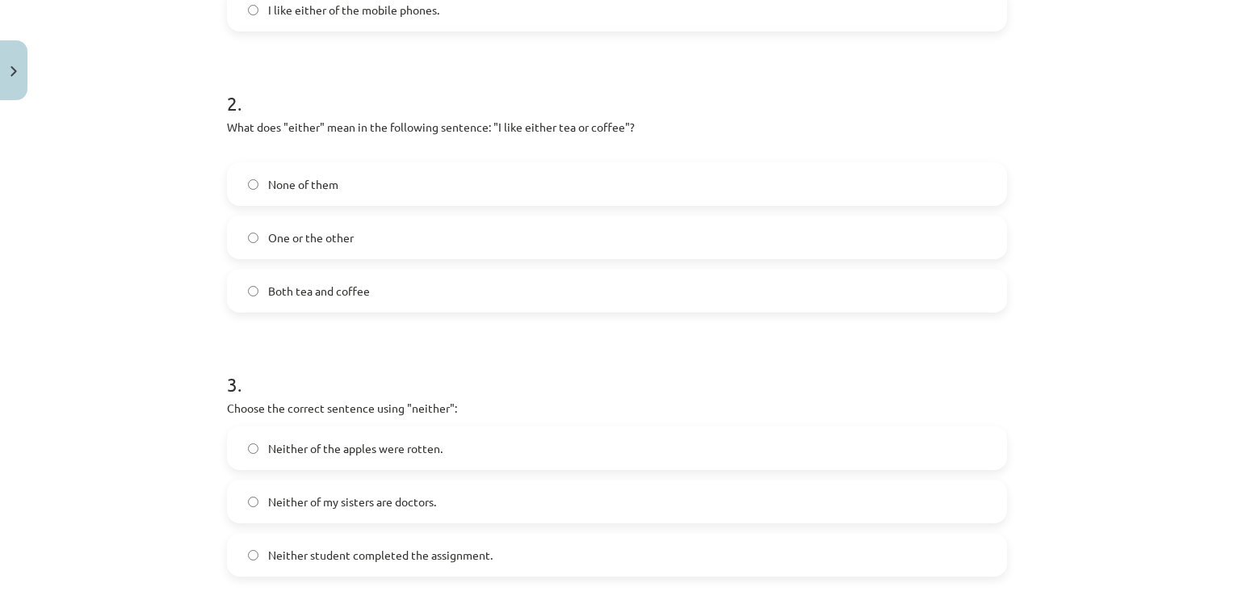
scroll to position [688, 0]
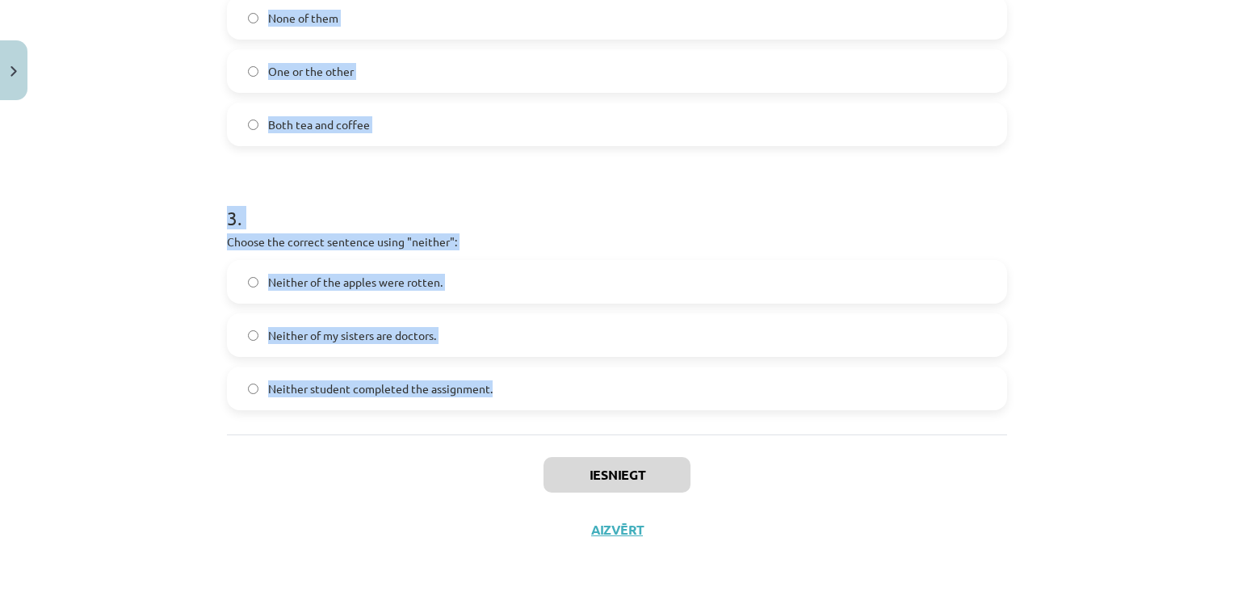
drag, startPoint x: 219, startPoint y: 315, endPoint x: 491, endPoint y: 422, distance: 292.3
copy form "1 . Which sentence correctly uses the word "both"? Both of the students passed …"
click at [608, 170] on form "1 . Which sentence correctly uses the word "both"? Both of the students passed …" at bounding box center [617, 21] width 780 height 777
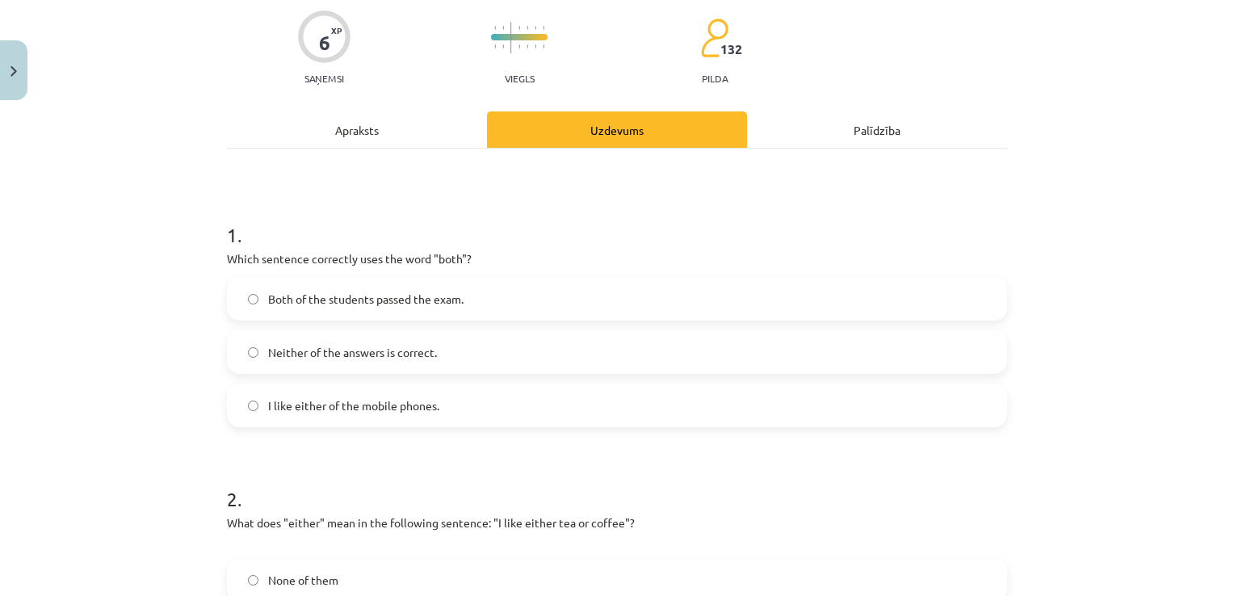
scroll to position [126, 0]
click at [423, 283] on label "Both of the students passed the exam." at bounding box center [617, 299] width 777 height 40
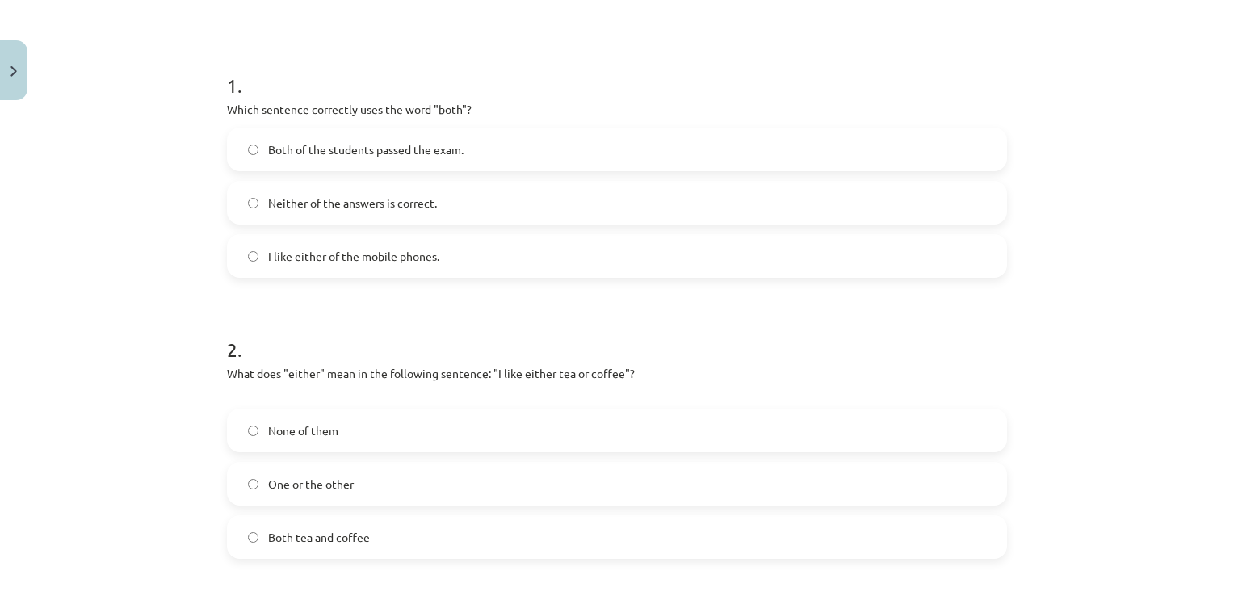
scroll to position [277, 0]
click at [413, 495] on label "One or the other" at bounding box center [617, 482] width 777 height 40
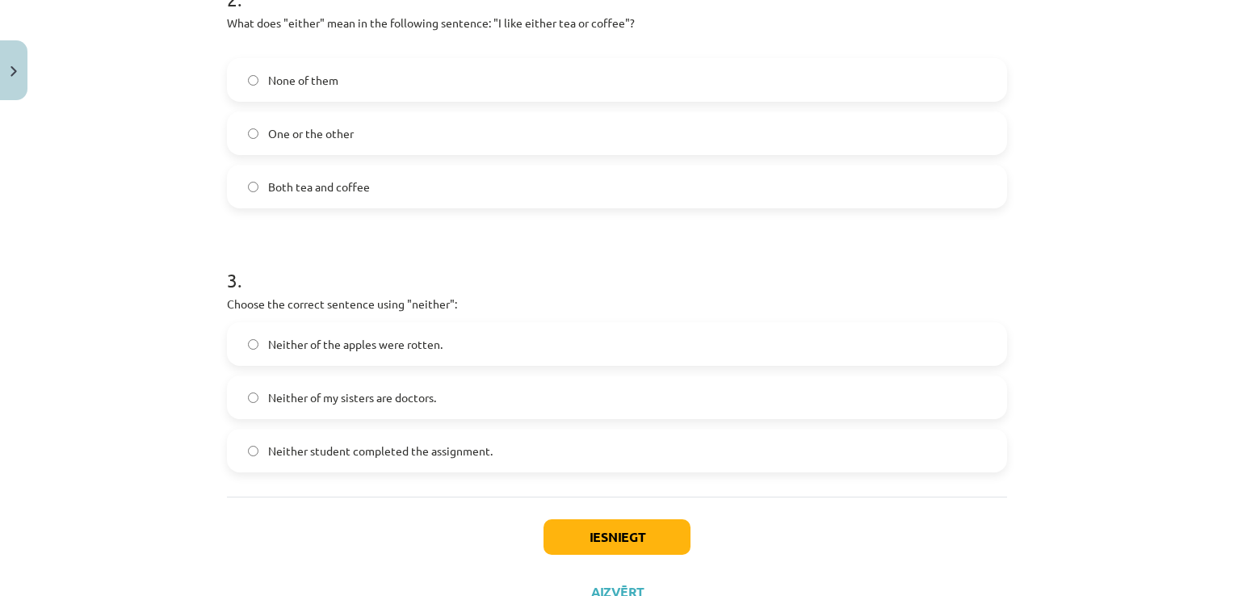
scroll to position [661, 0]
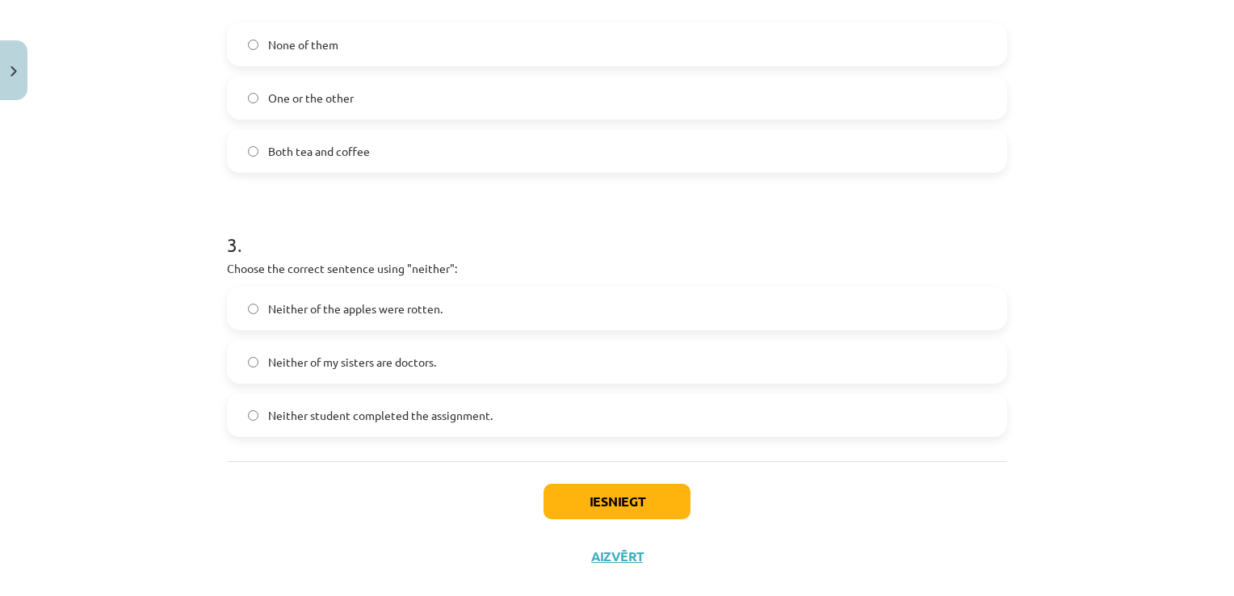
click at [476, 402] on label "Neither student completed the assignment." at bounding box center [617, 415] width 777 height 40
click at [604, 503] on button "Iesniegt" at bounding box center [616, 502] width 147 height 36
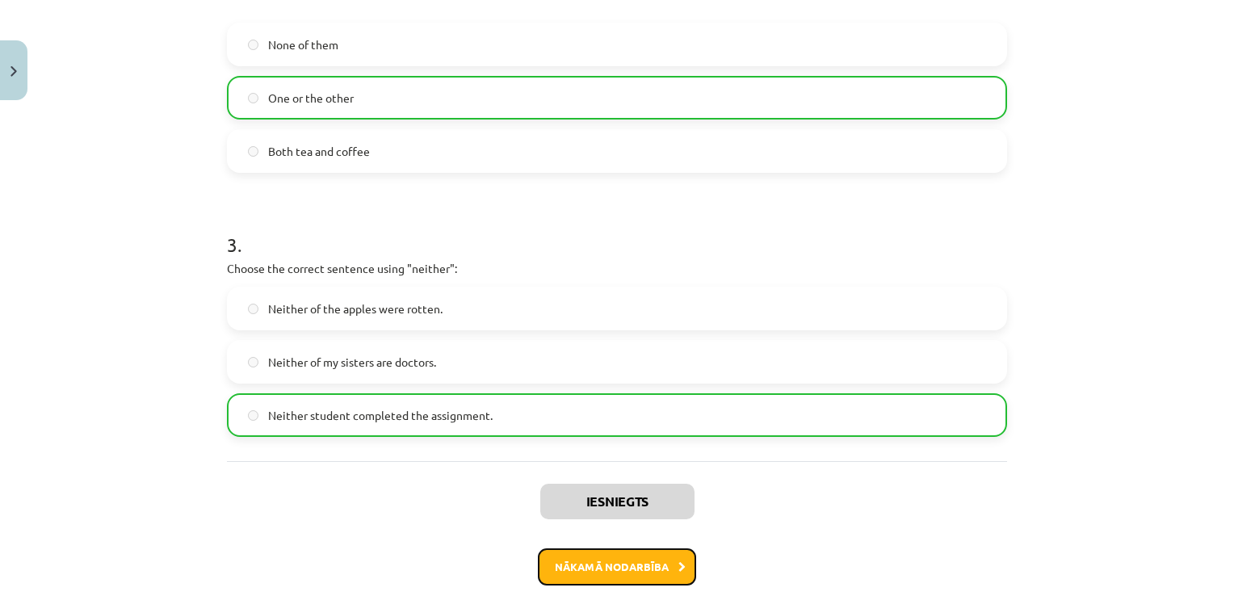
click at [634, 583] on button "Nākamā nodarbība" at bounding box center [617, 566] width 158 height 37
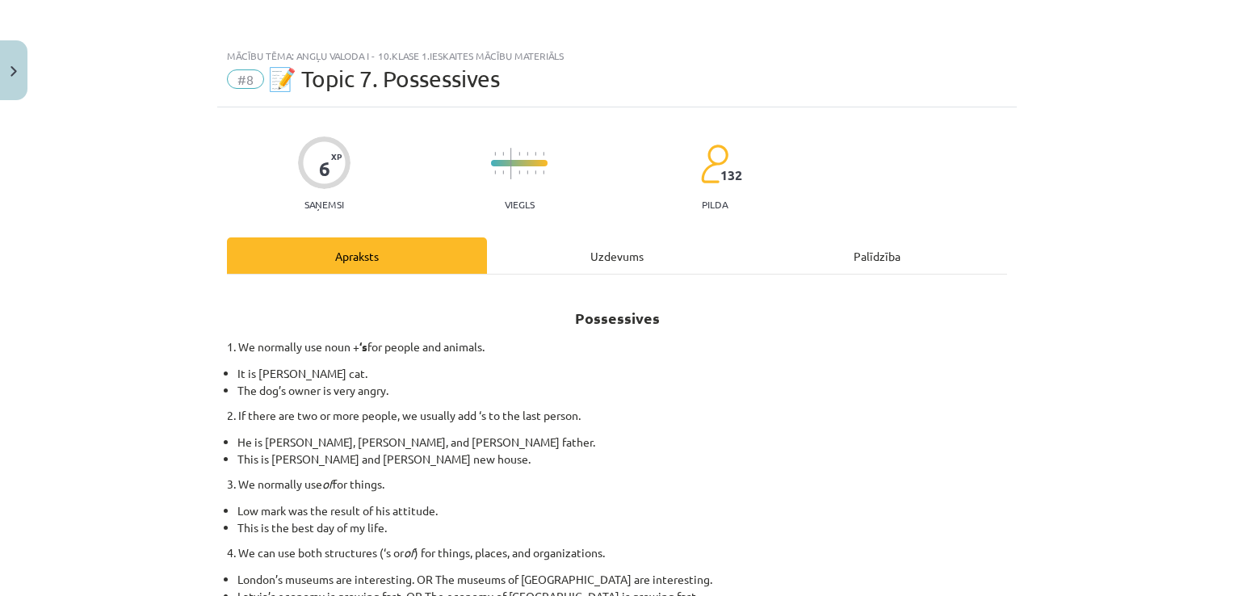
scroll to position [278, 0]
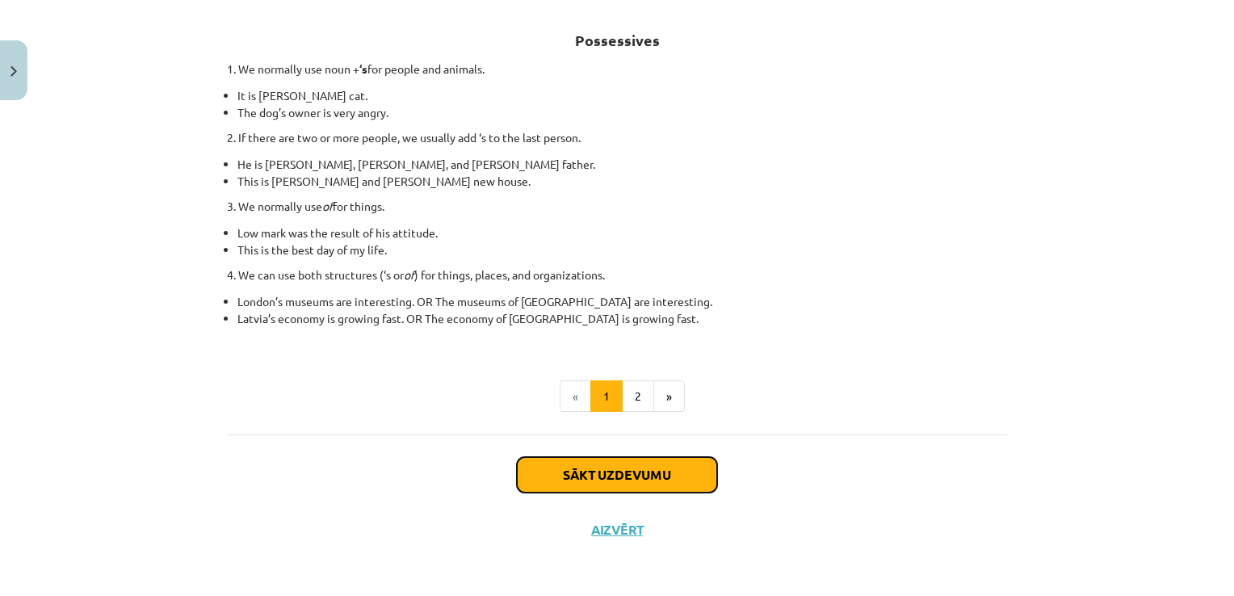
click at [656, 483] on button "Sākt uzdevumu" at bounding box center [617, 475] width 200 height 36
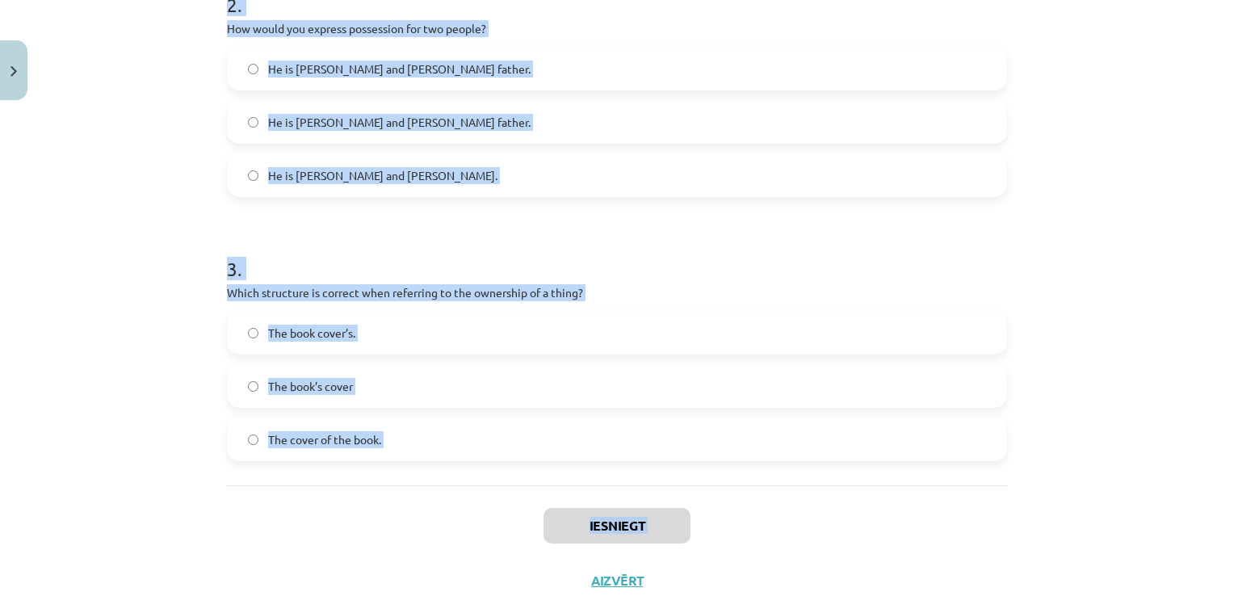
scroll to position [672, 0]
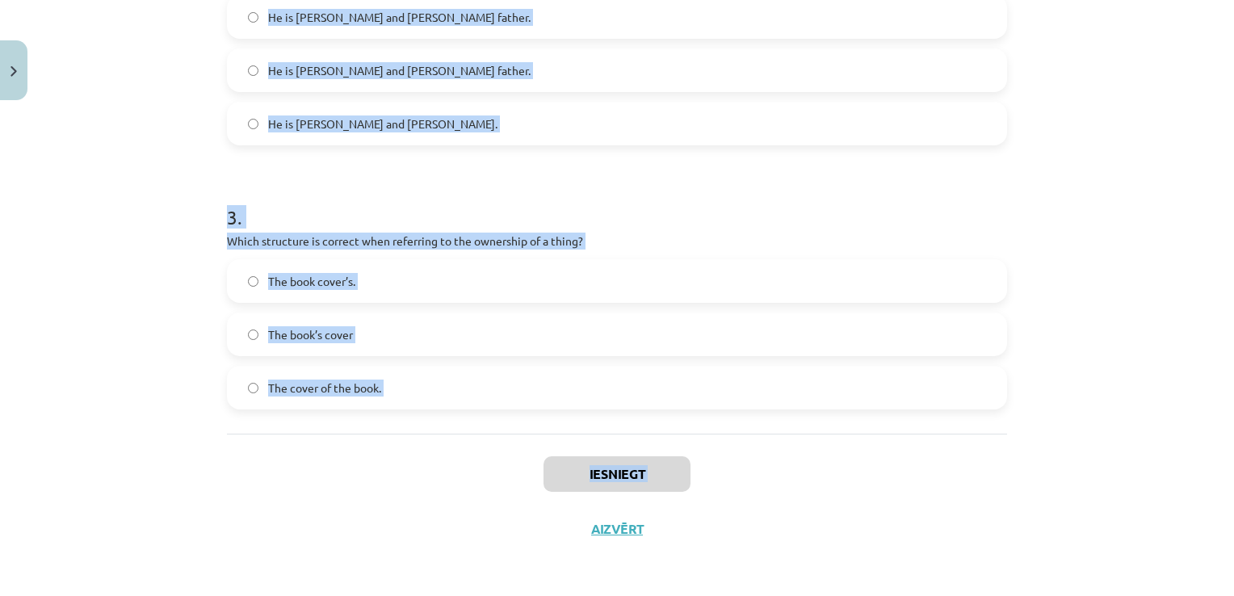
drag, startPoint x: 210, startPoint y: 315, endPoint x: 478, endPoint y: 594, distance: 387.2
click at [478, 594] on div "Mācību tēma: Angļu valoda i - 10.klase 1.ieskaites mācību materiāls #8 📝 Topic …" at bounding box center [617, 298] width 1234 height 596
copy div "1 . Which sentence correctly shows possession for a single person? It is Jane’s…"
click at [612, 201] on h1 "3 ." at bounding box center [617, 203] width 780 height 50
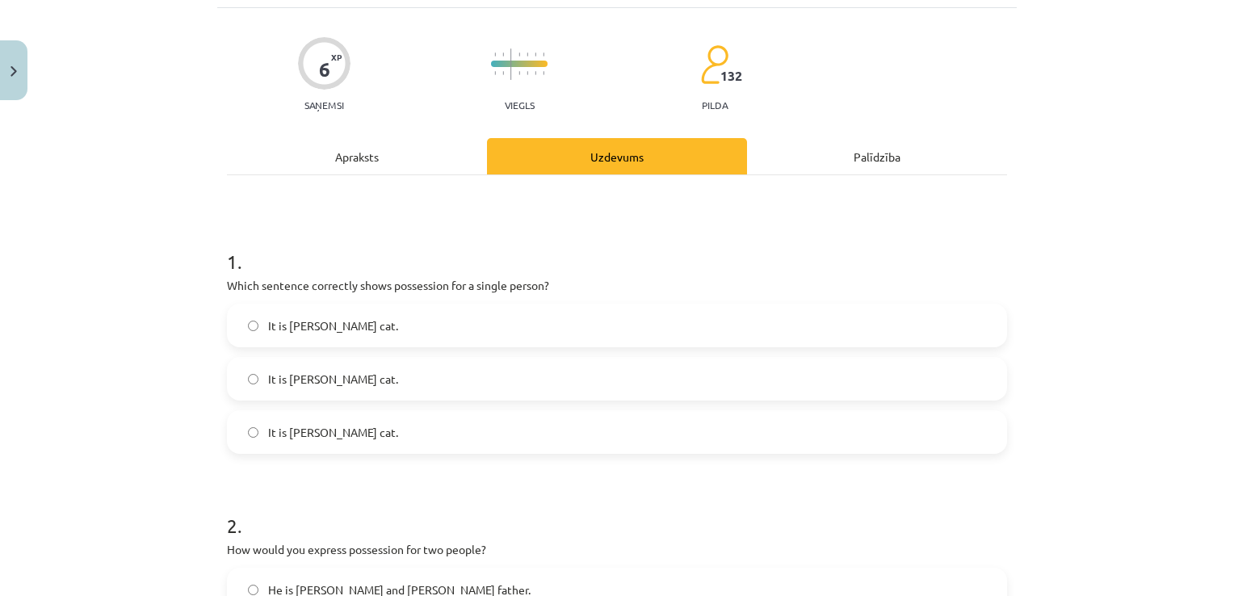
scroll to position [97, 0]
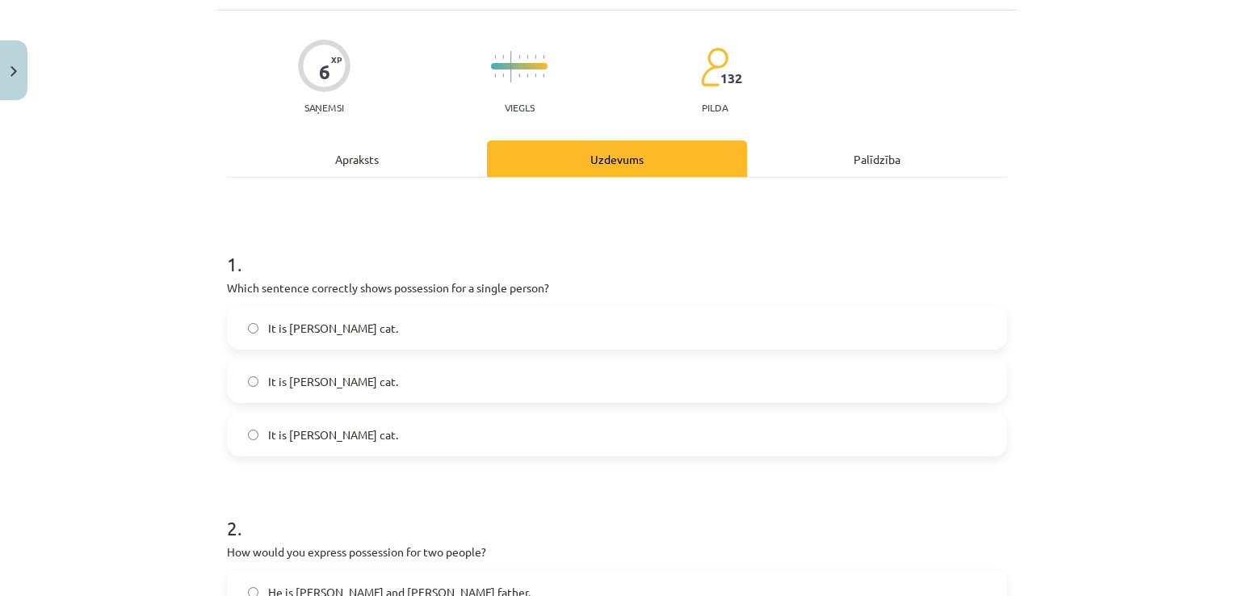
click at [233, 323] on label "It is Jane’s cat." at bounding box center [617, 328] width 777 height 40
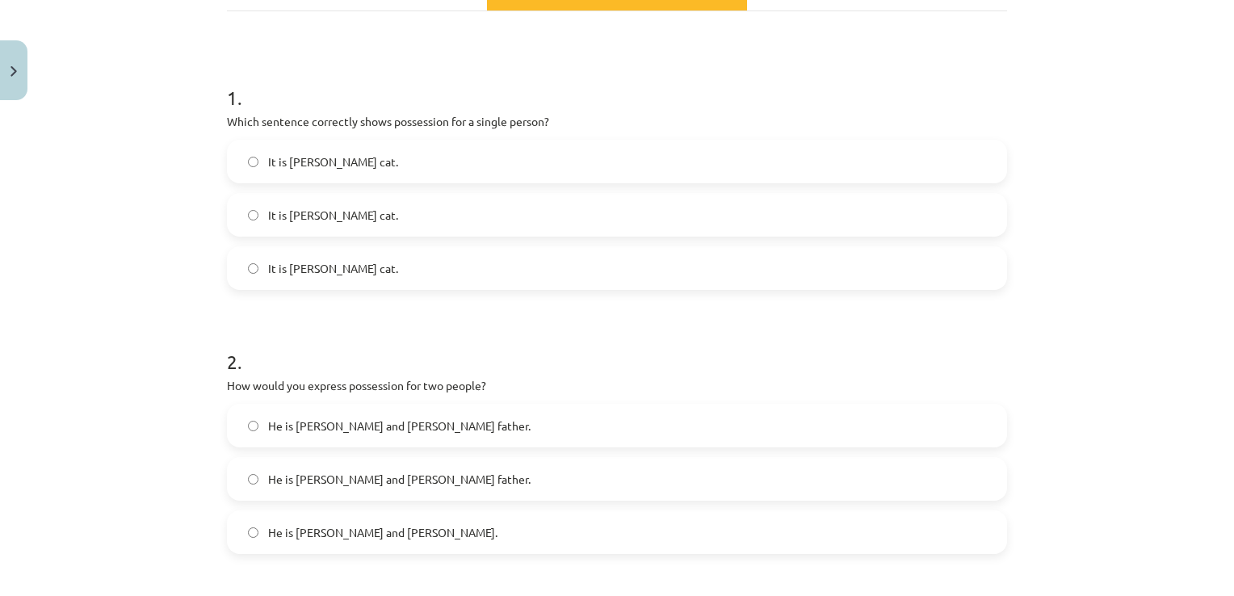
scroll to position [282, 0]
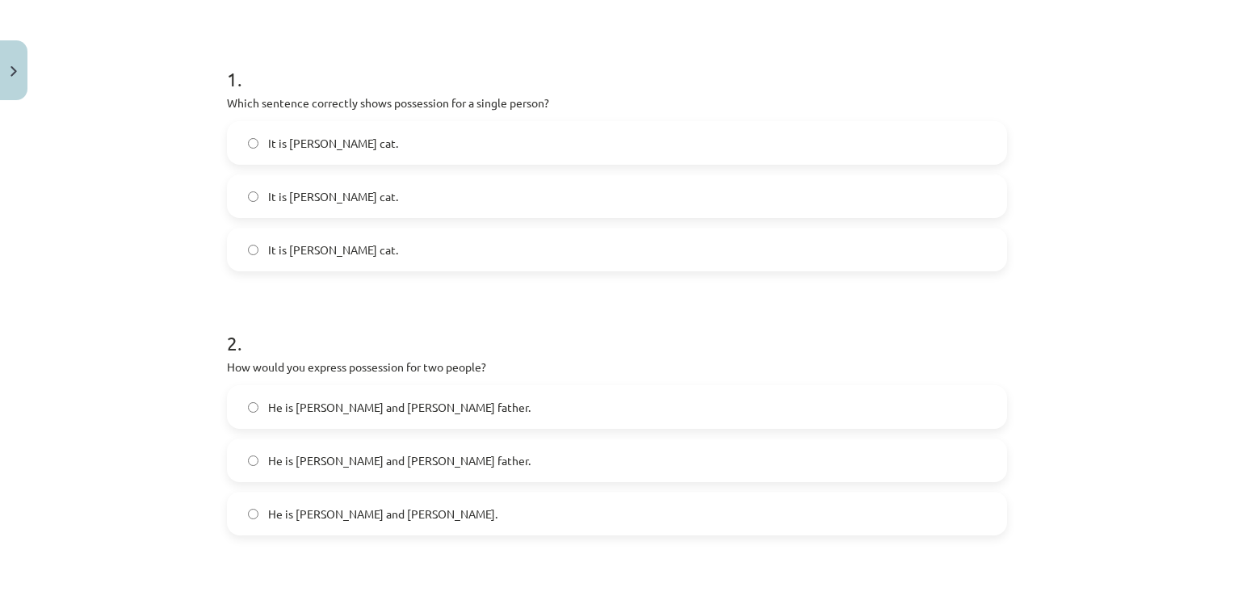
click at [416, 392] on label "He is Alice and James’s father." at bounding box center [617, 407] width 777 height 40
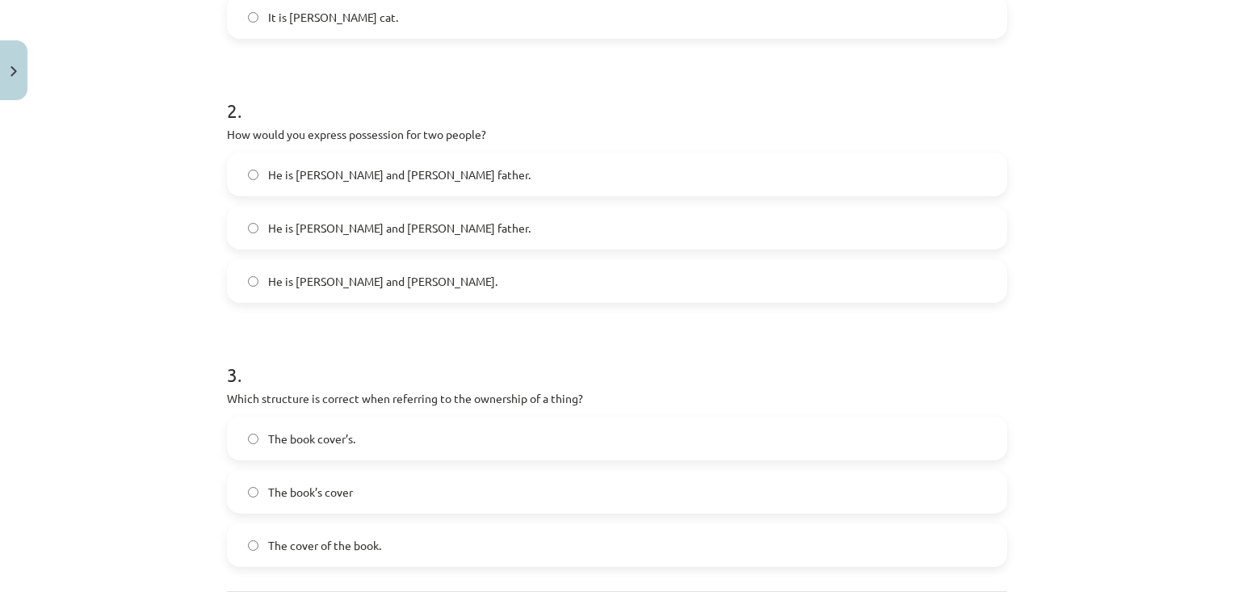
scroll to position [536, 0]
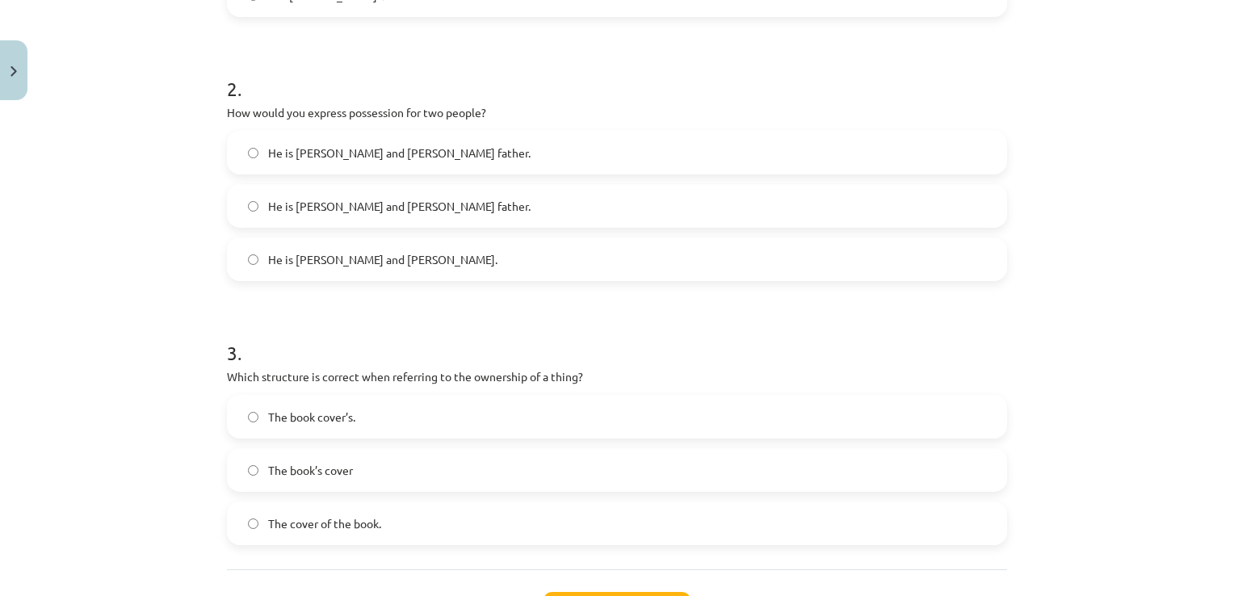
click at [359, 475] on label "The book’s cover" at bounding box center [617, 470] width 777 height 40
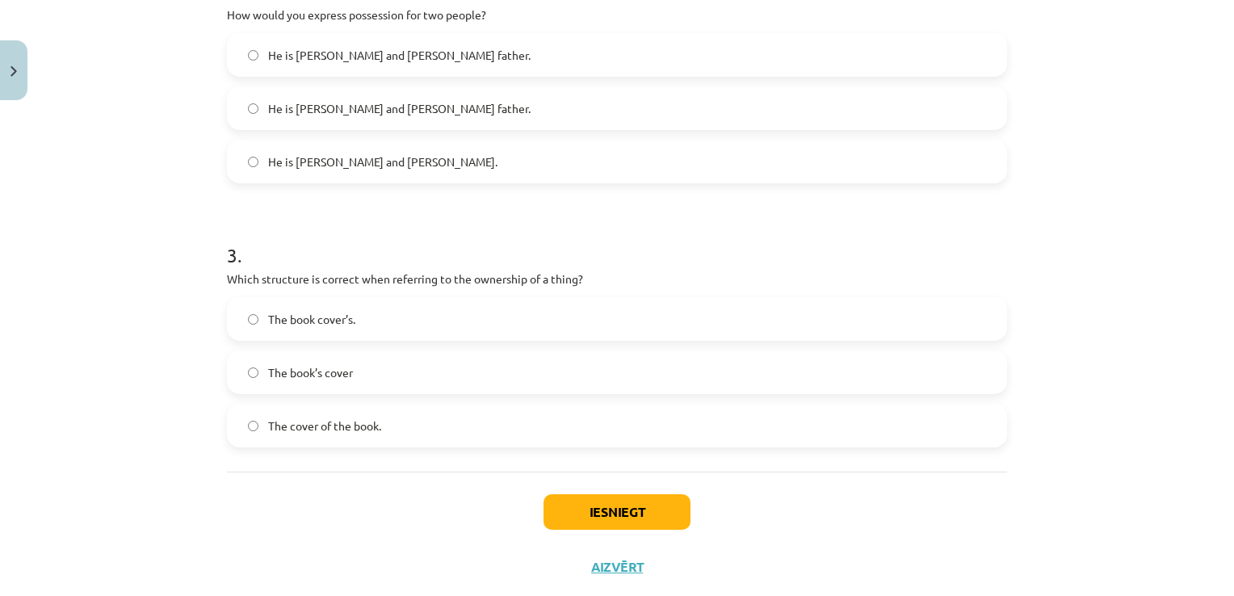
scroll to position [660, 0]
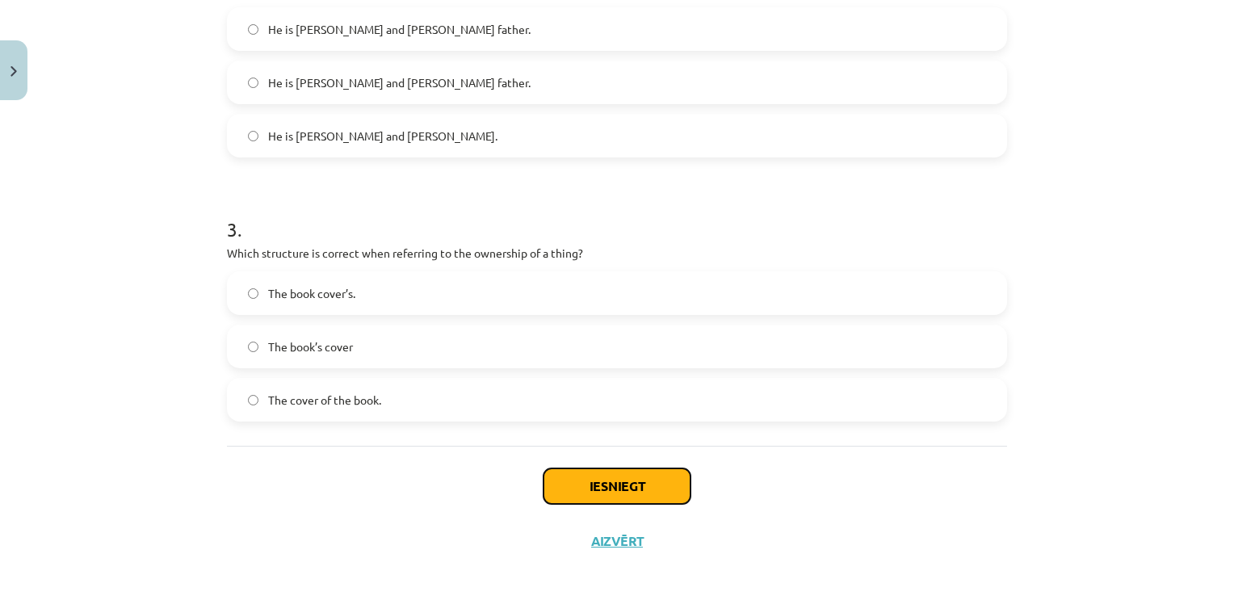
click at [569, 492] on button "Iesniegt" at bounding box center [616, 486] width 147 height 36
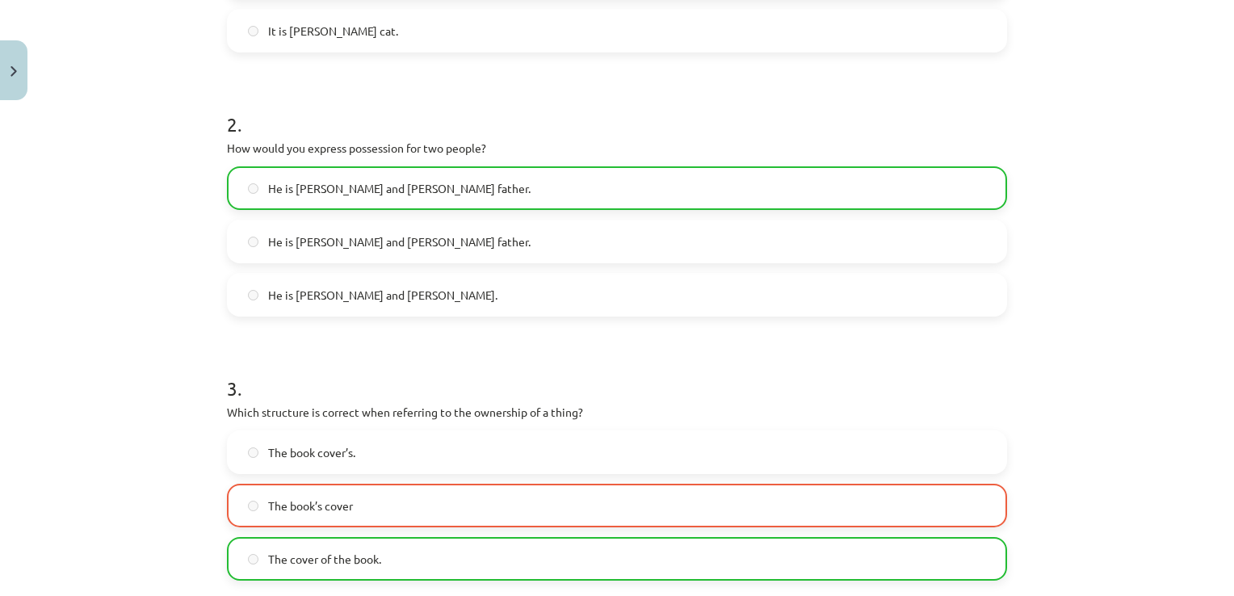
scroll to position [723, 0]
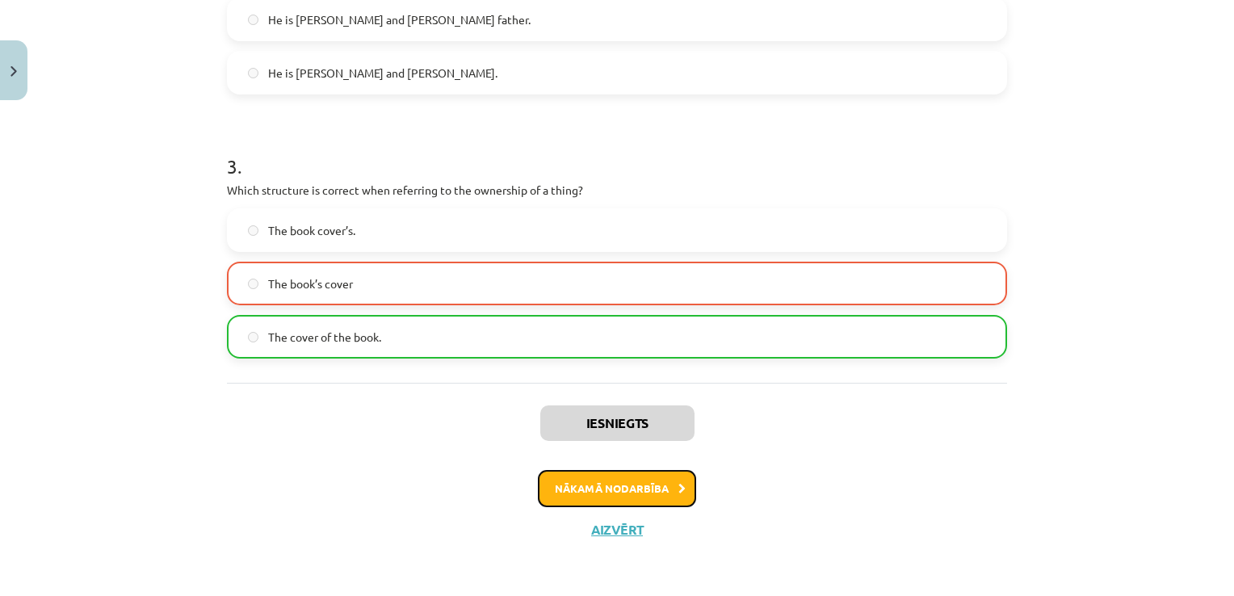
click at [598, 482] on button "Nākamā nodarbība" at bounding box center [617, 488] width 158 height 37
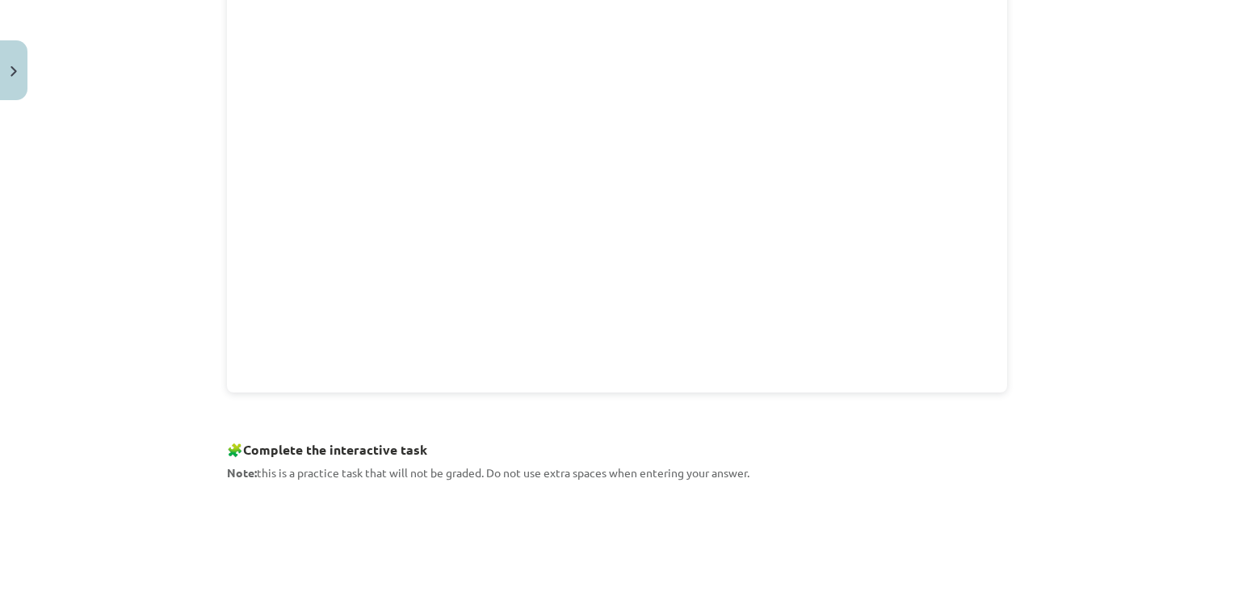
scroll to position [698, 0]
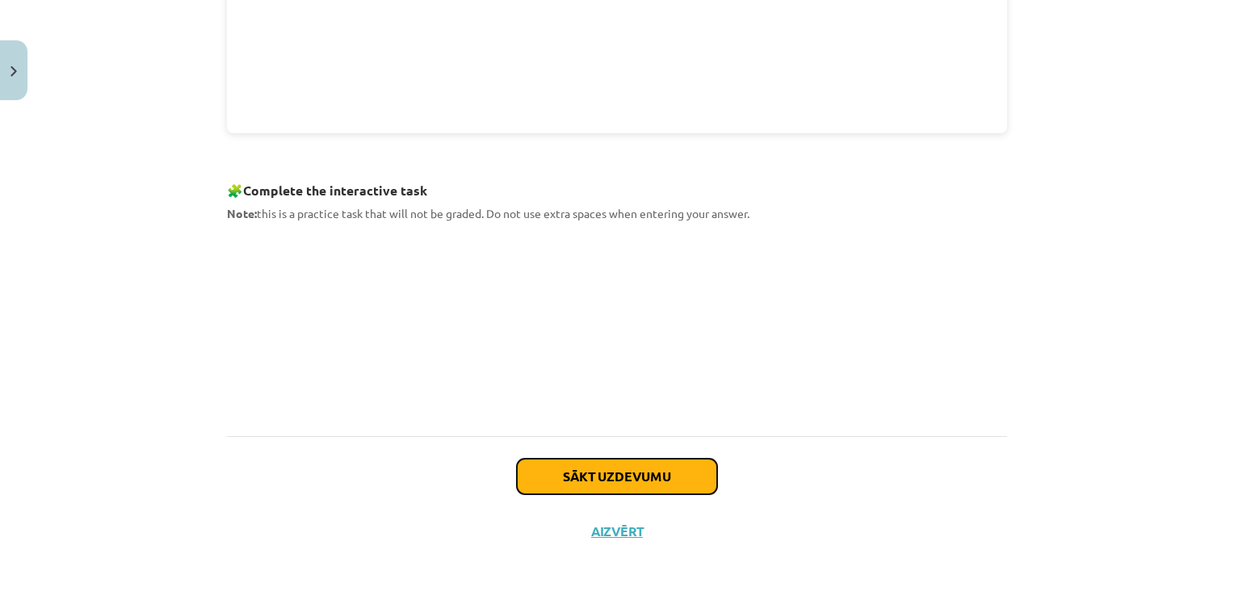
click at [658, 484] on button "Sākt uzdevumu" at bounding box center [617, 477] width 200 height 36
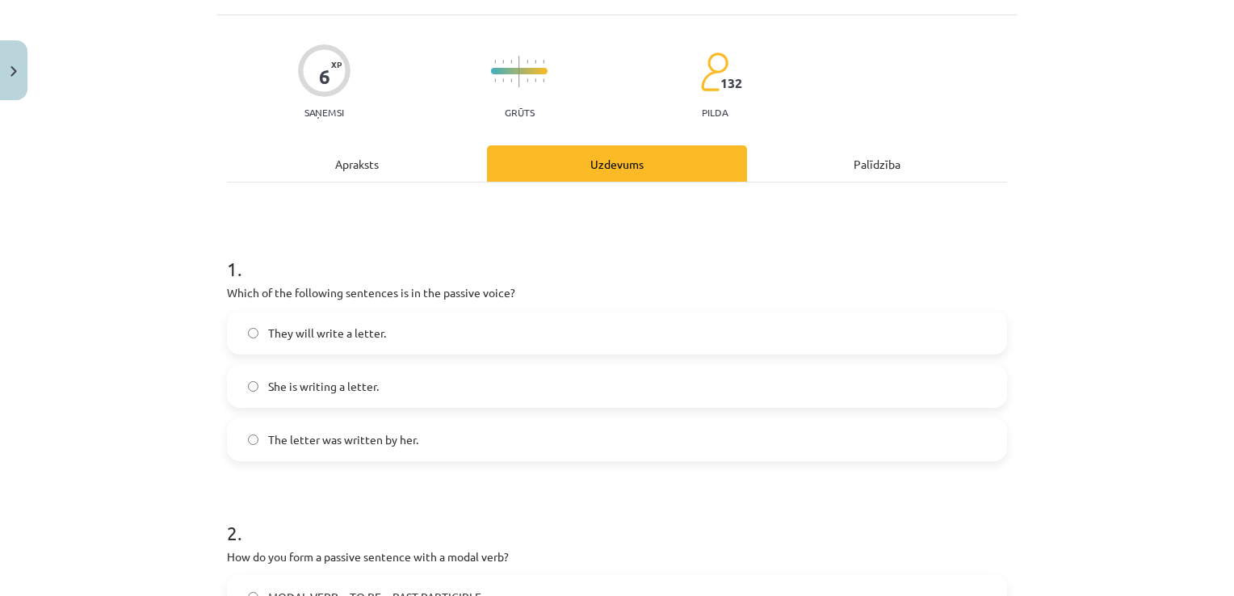
scroll to position [40, 0]
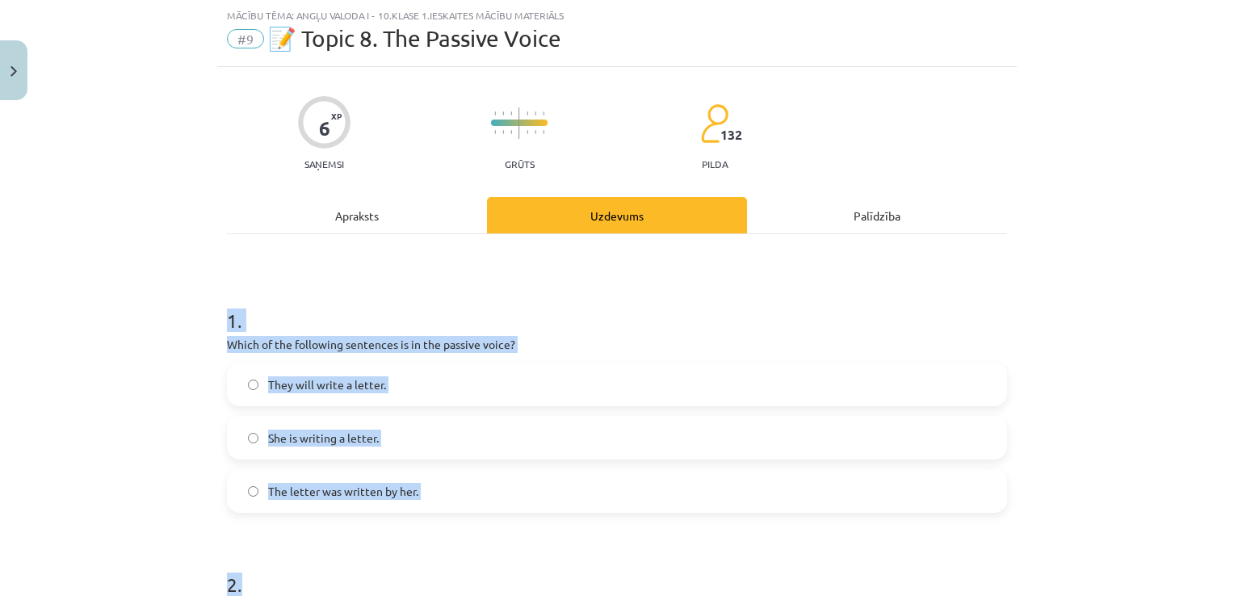
drag, startPoint x: 208, startPoint y: 308, endPoint x: 459, endPoint y: 522, distance: 329.4
click at [459, 522] on div "Mācību tēma: Angļu valoda i - 10.klase 1.ieskaites mācību materiāls #9 📝 Topic …" at bounding box center [617, 298] width 1234 height 596
click at [552, 364] on label "They will write a letter." at bounding box center [617, 384] width 777 height 40
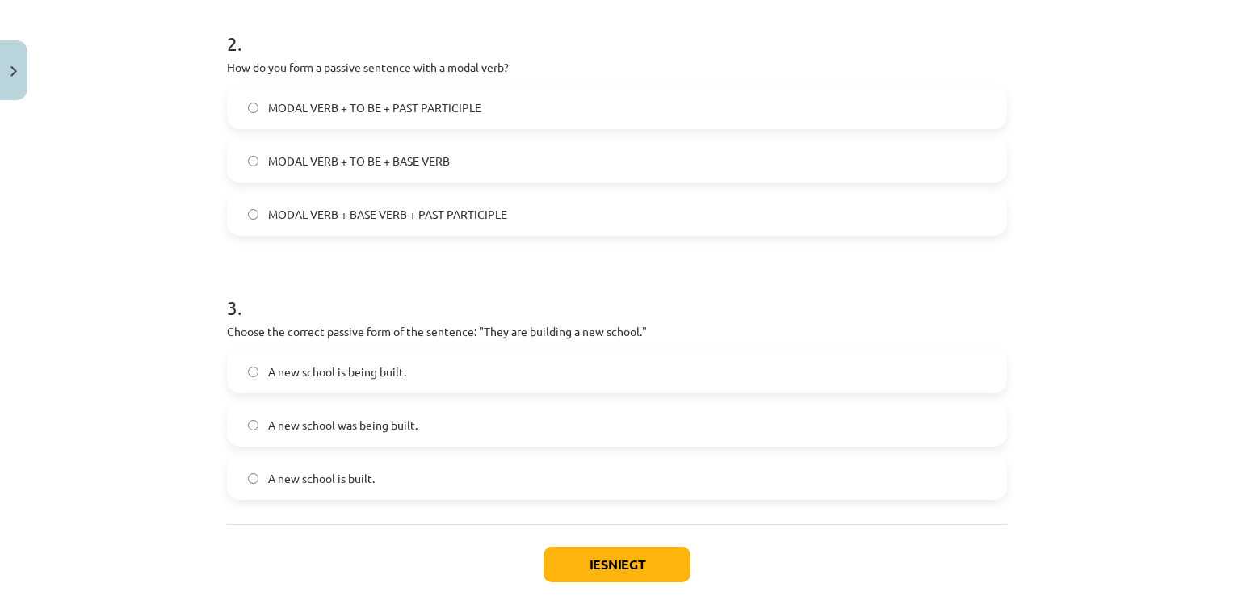
scroll to position [672, 0]
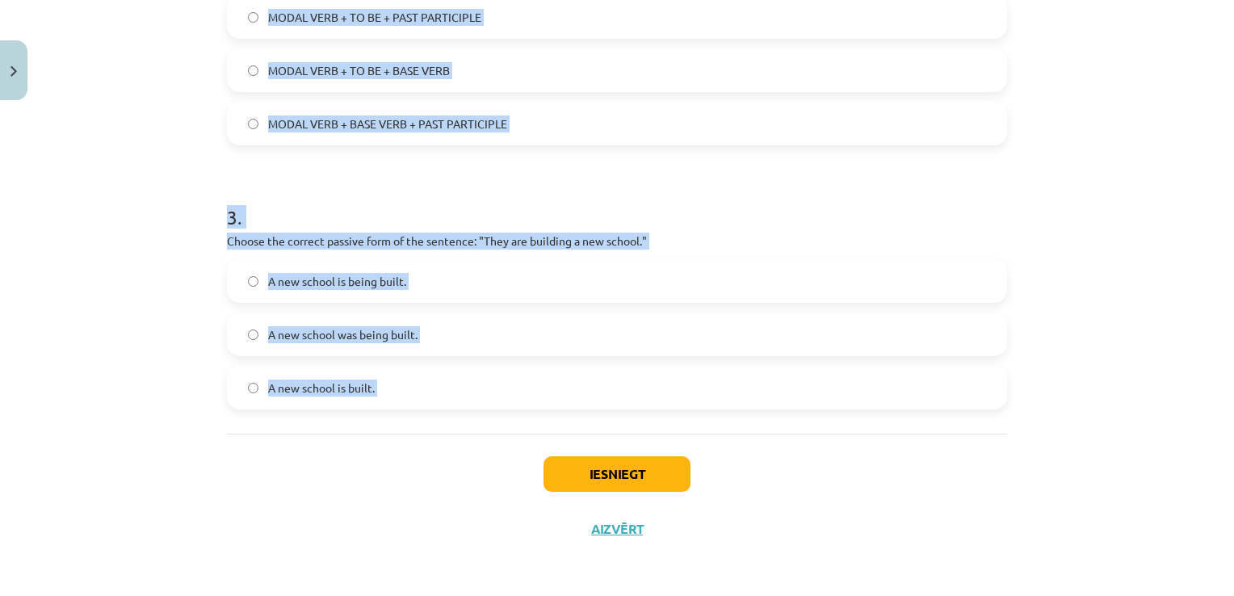
drag, startPoint x: 213, startPoint y: 317, endPoint x: 417, endPoint y: 447, distance: 241.5
copy form "1 . Which of the following sentences is in the passive voice? They will write a…"
click at [598, 170] on form "1 . Which of the following sentences is in the passive voice? They will write a…" at bounding box center [617, 30] width 780 height 760
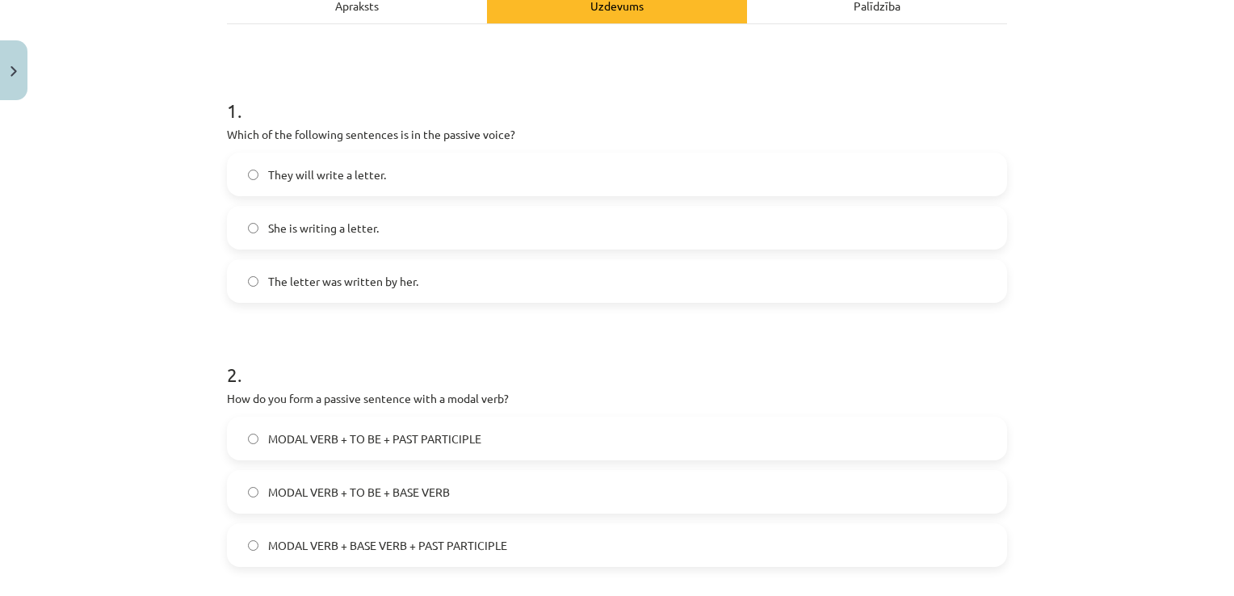
scroll to position [0, 0]
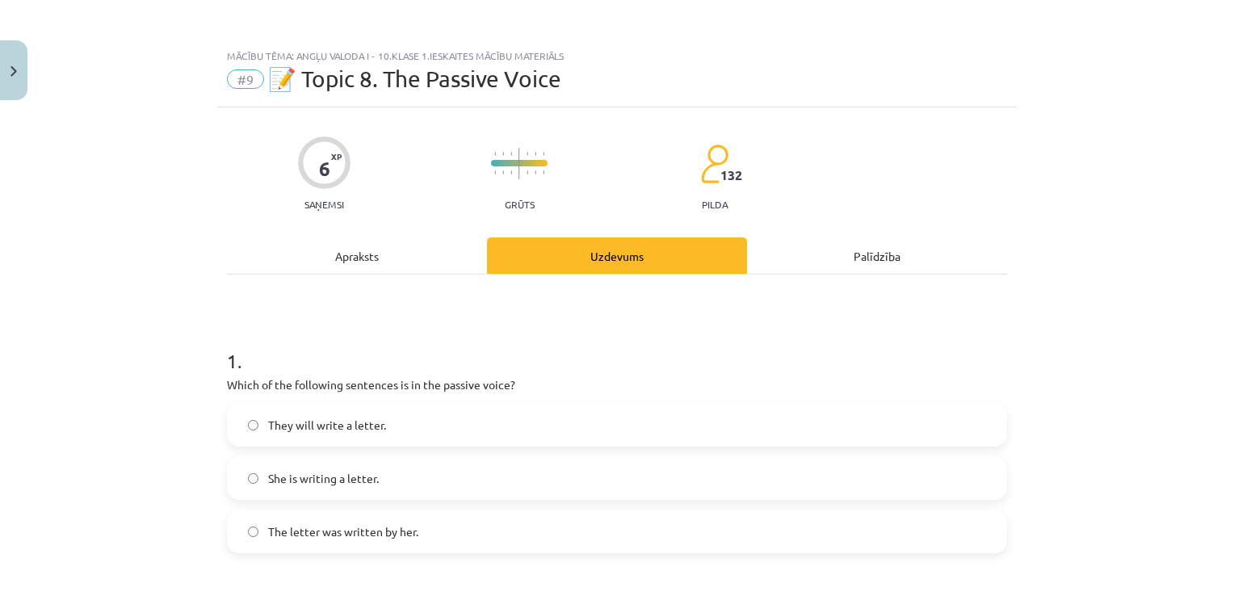
drag, startPoint x: 434, startPoint y: 524, endPoint x: 474, endPoint y: 543, distance: 43.7
click at [474, 543] on label "The letter was written by her." at bounding box center [617, 531] width 777 height 40
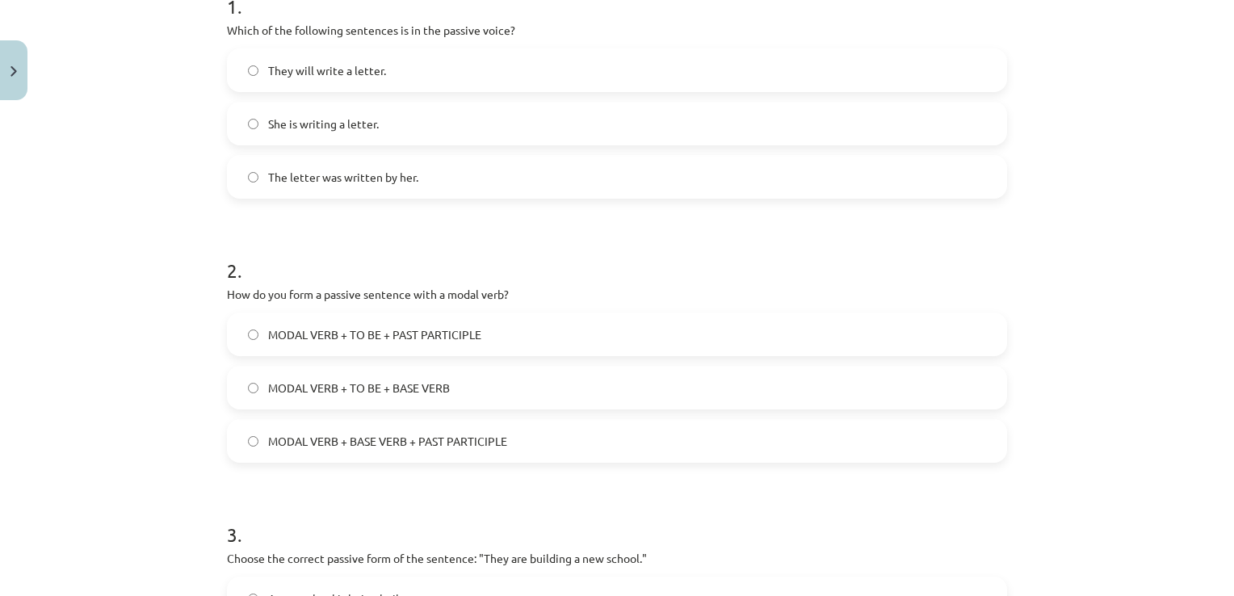
scroll to position [355, 0]
click at [478, 323] on label "MODAL VERB + TO BE + PAST PARTICIPLE" at bounding box center [617, 333] width 777 height 40
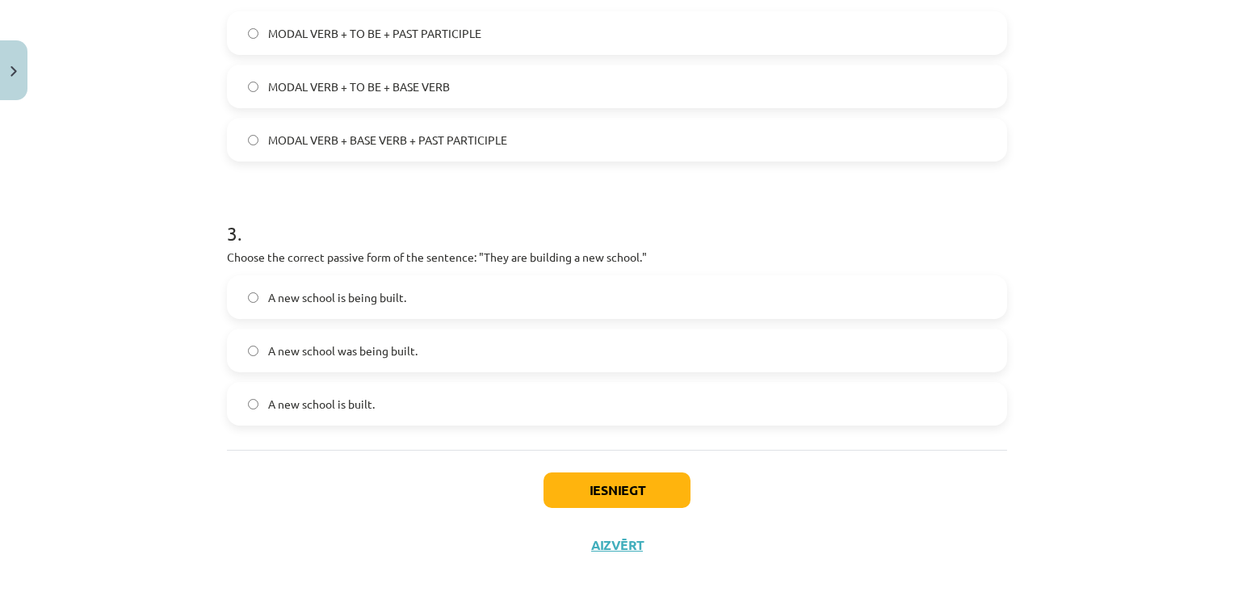
scroll to position [656, 0]
click at [347, 386] on label "A new school is built." at bounding box center [617, 404] width 777 height 40
click at [572, 493] on button "Iesniegt" at bounding box center [616, 490] width 147 height 36
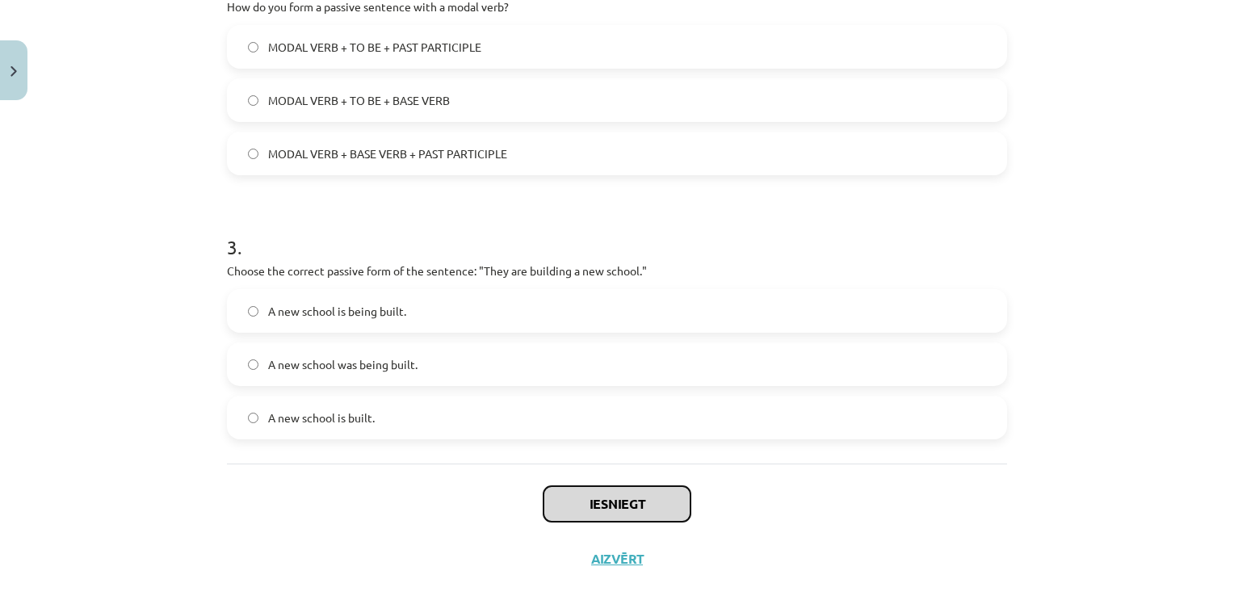
scroll to position [646, 0]
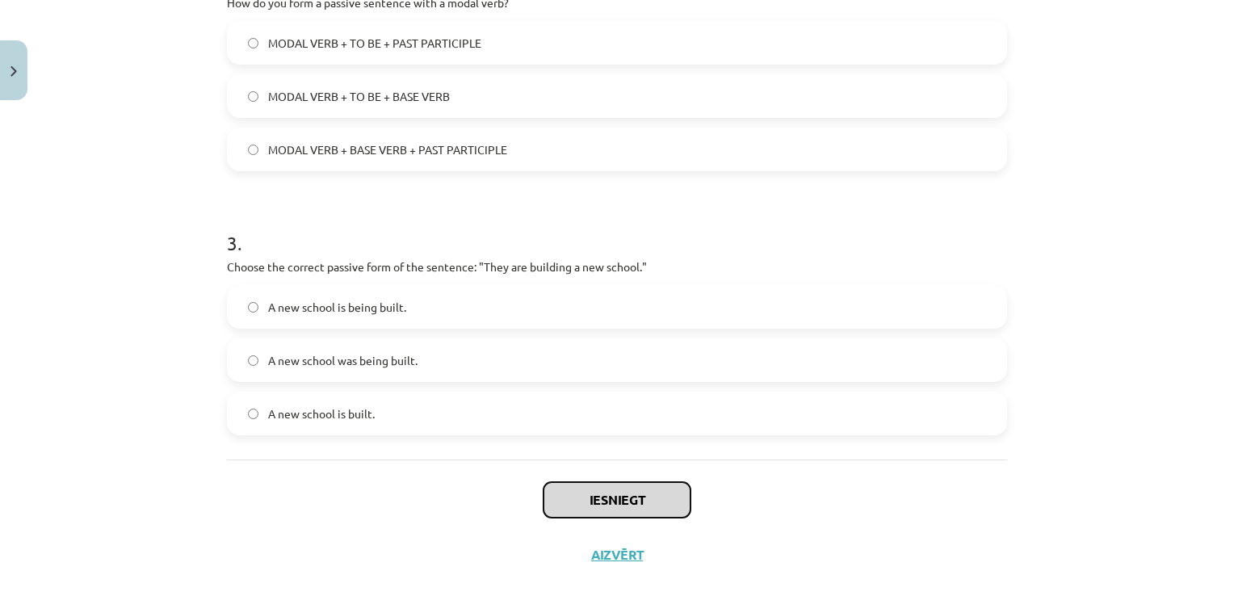
click at [614, 514] on button "Iesniegt" at bounding box center [616, 500] width 147 height 36
click at [650, 496] on button "Iesniegt" at bounding box center [616, 500] width 147 height 36
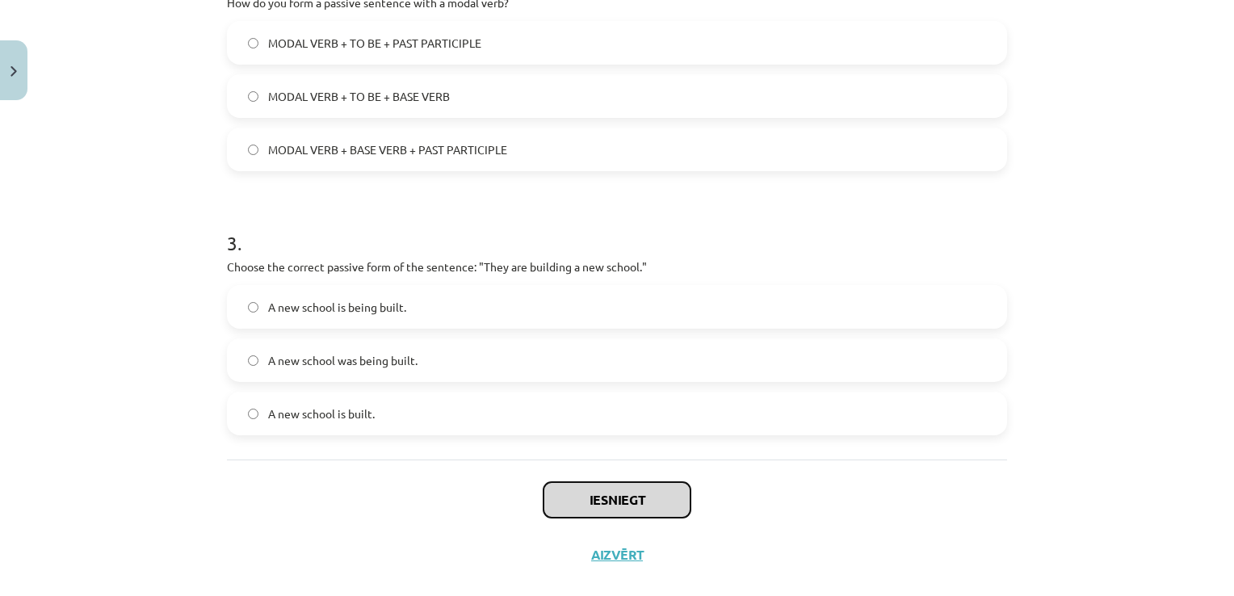
click at [650, 496] on button "Iesniegt" at bounding box center [616, 500] width 147 height 36
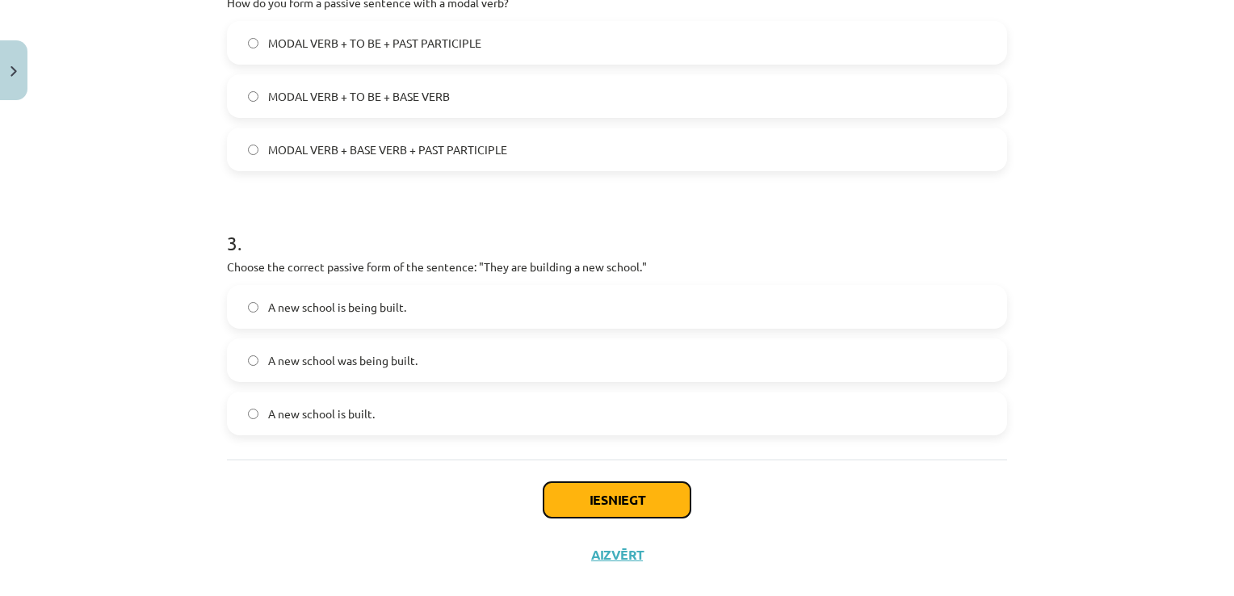
click at [554, 491] on button "Iesniegt" at bounding box center [616, 500] width 147 height 36
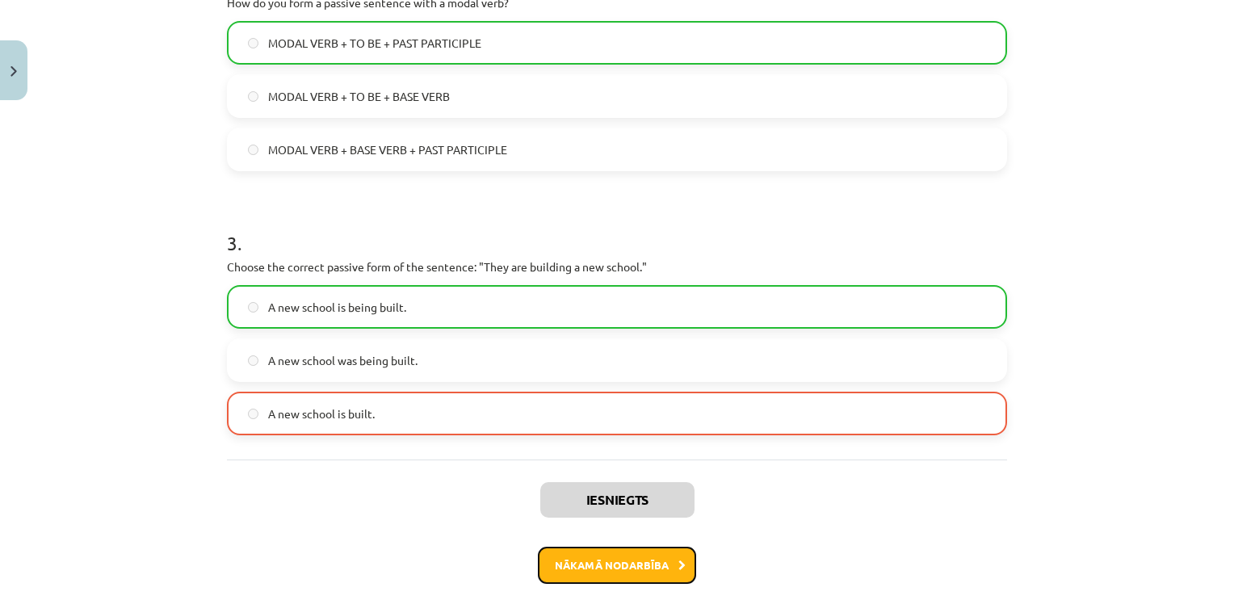
click at [626, 565] on button "Nākamā nodarbība" at bounding box center [617, 565] width 158 height 37
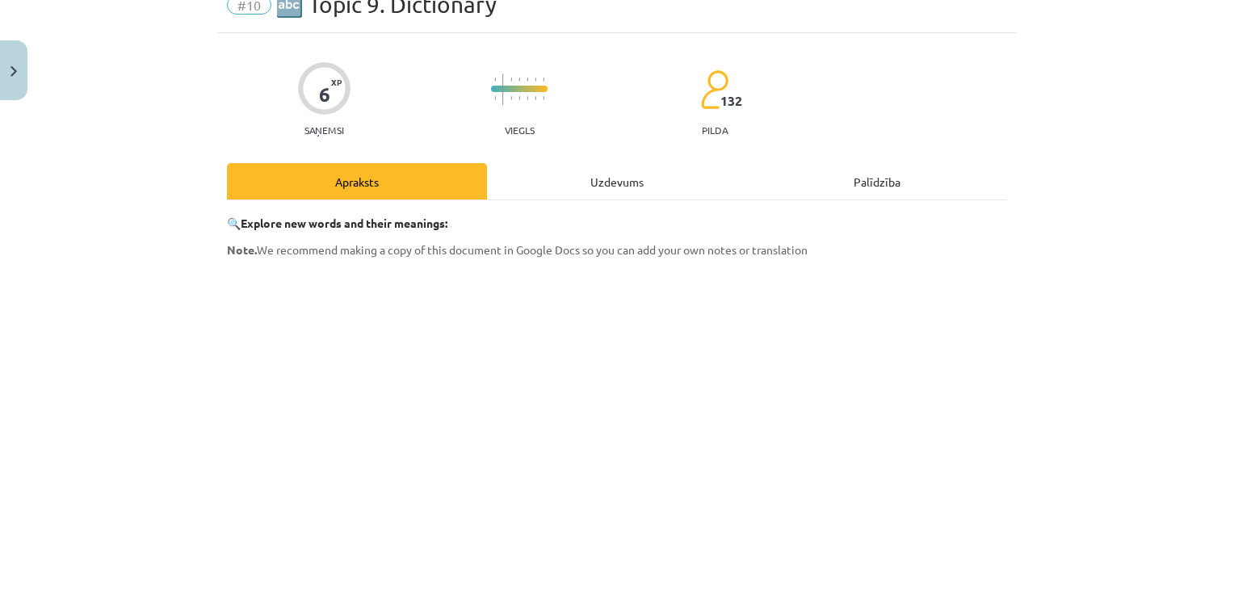
scroll to position [40, 0]
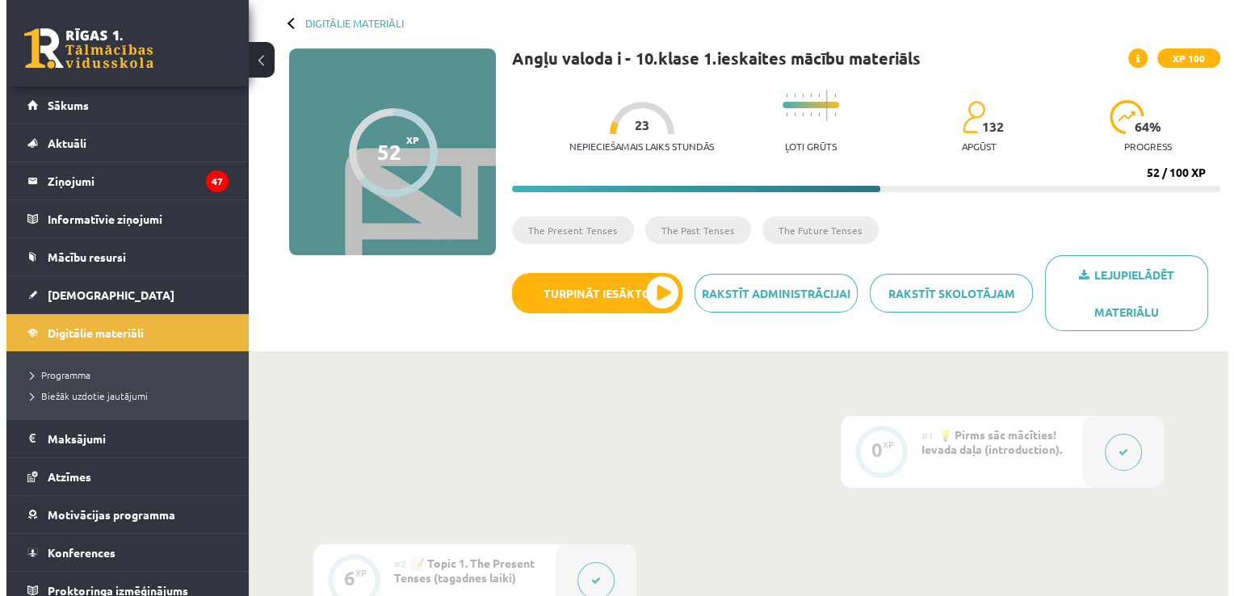
scroll to position [74, 0]
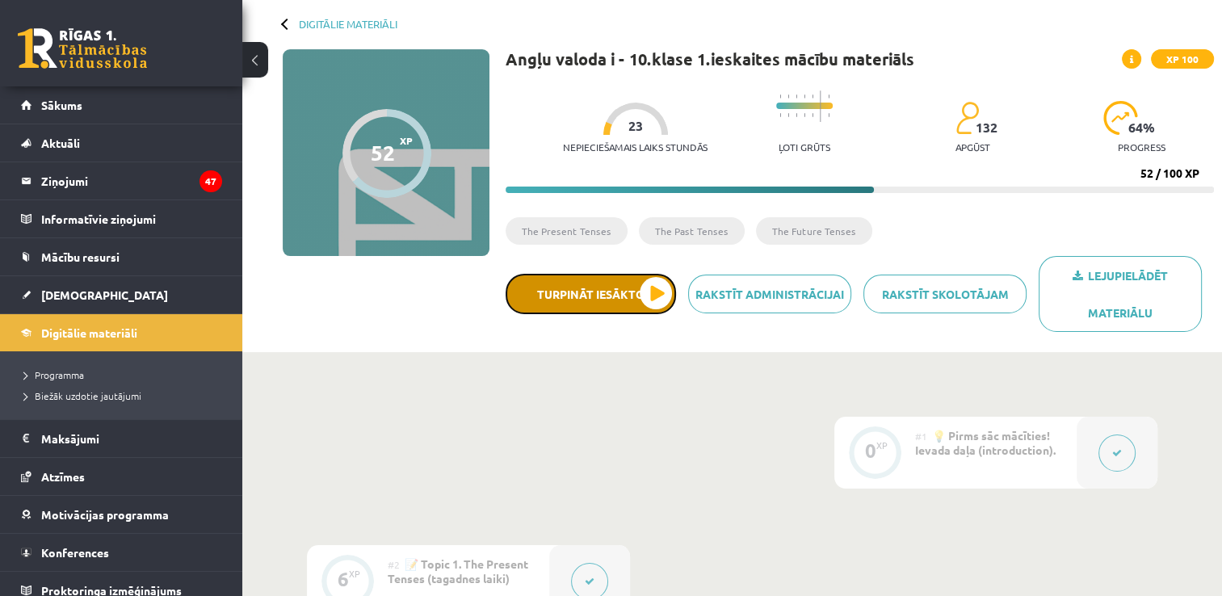
click at [607, 296] on button "Turpināt iesākto" at bounding box center [590, 294] width 170 height 40
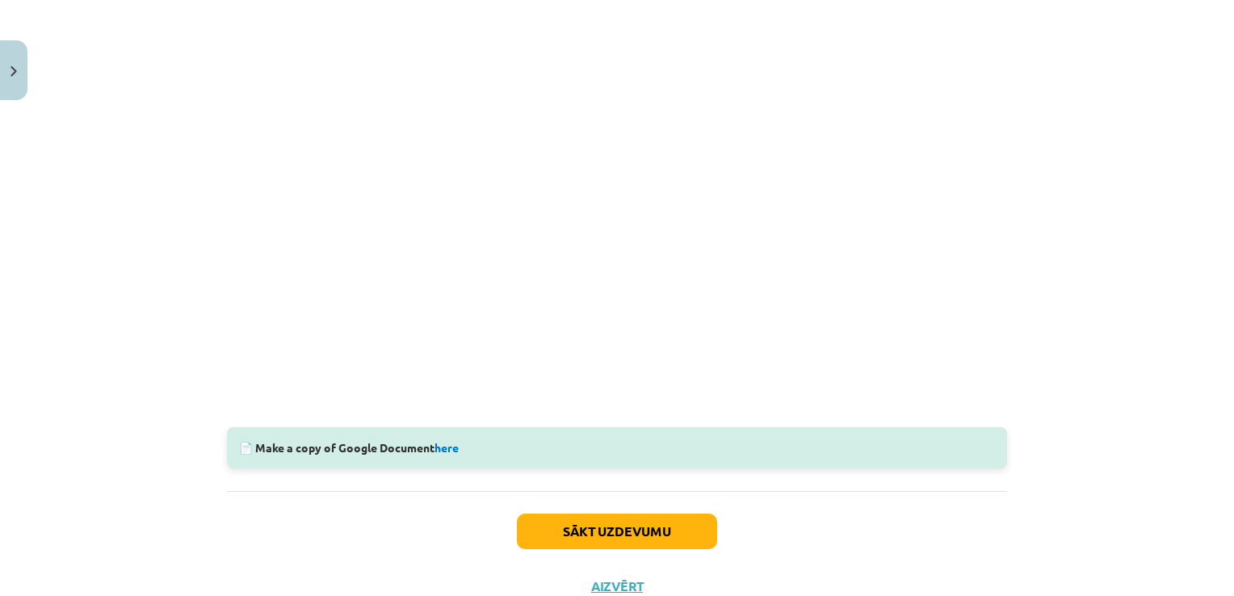
scroll to position [388, 0]
click at [578, 530] on button "Sākt uzdevumu" at bounding box center [617, 532] width 200 height 36
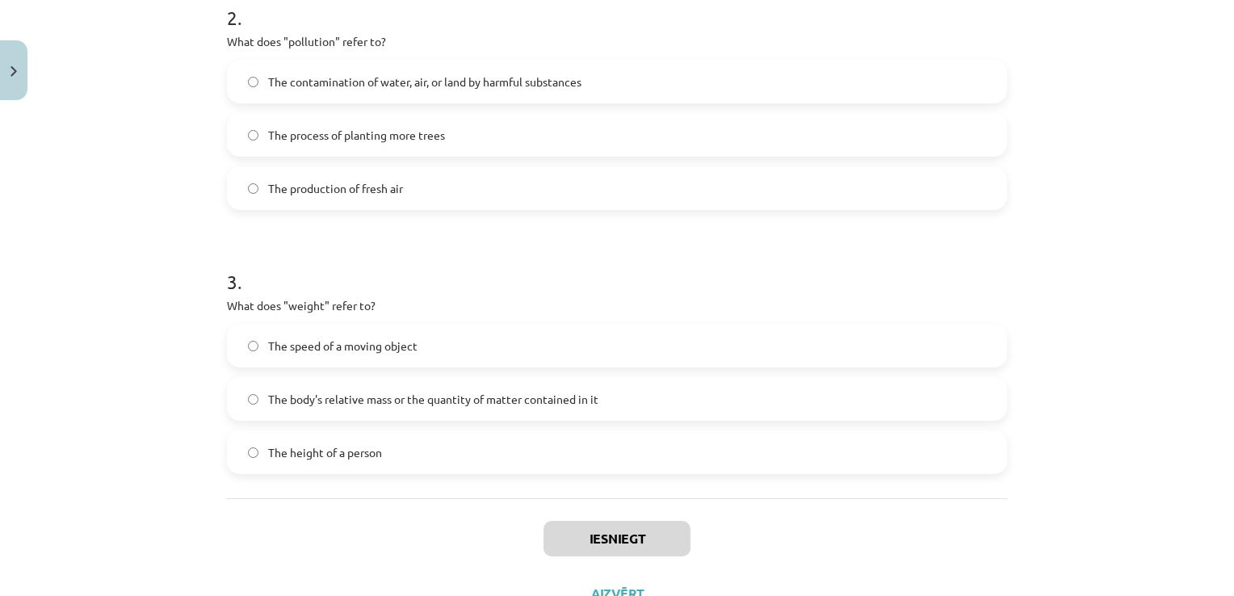
scroll to position [672, 0]
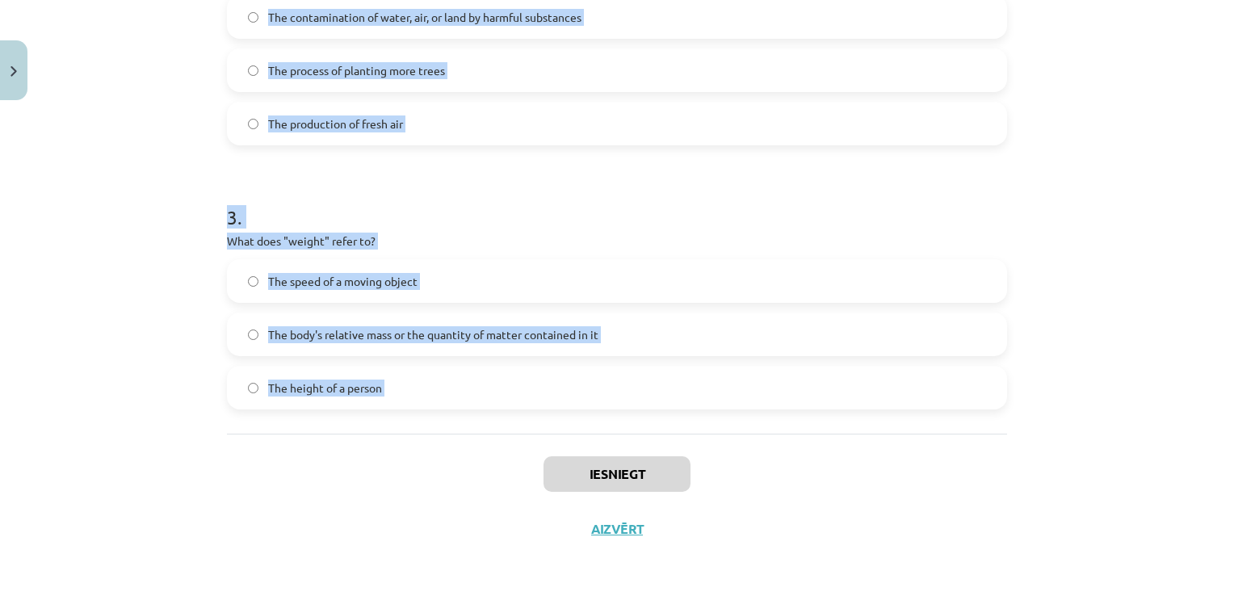
drag, startPoint x: 213, startPoint y: 314, endPoint x: 468, endPoint y: 463, distance: 295.0
copy form "1 . What does "sustainable" mean? A process that relies heavily on fossil fuels…"
click at [582, 218] on h1 "3 ." at bounding box center [617, 203] width 780 height 50
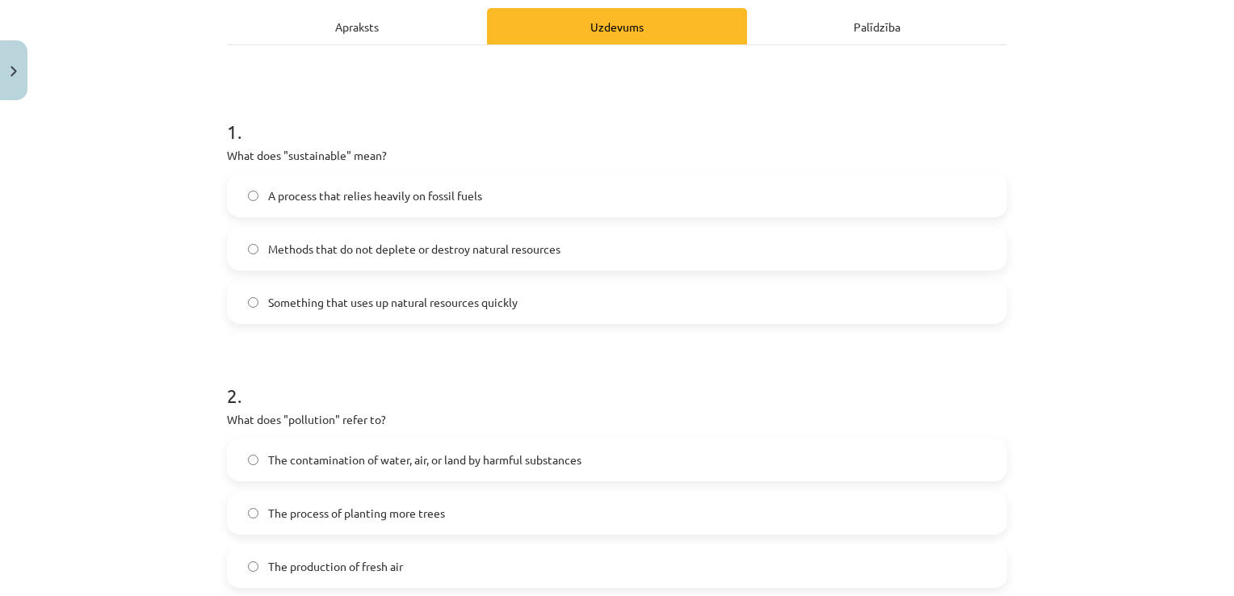
scroll to position [218, 0]
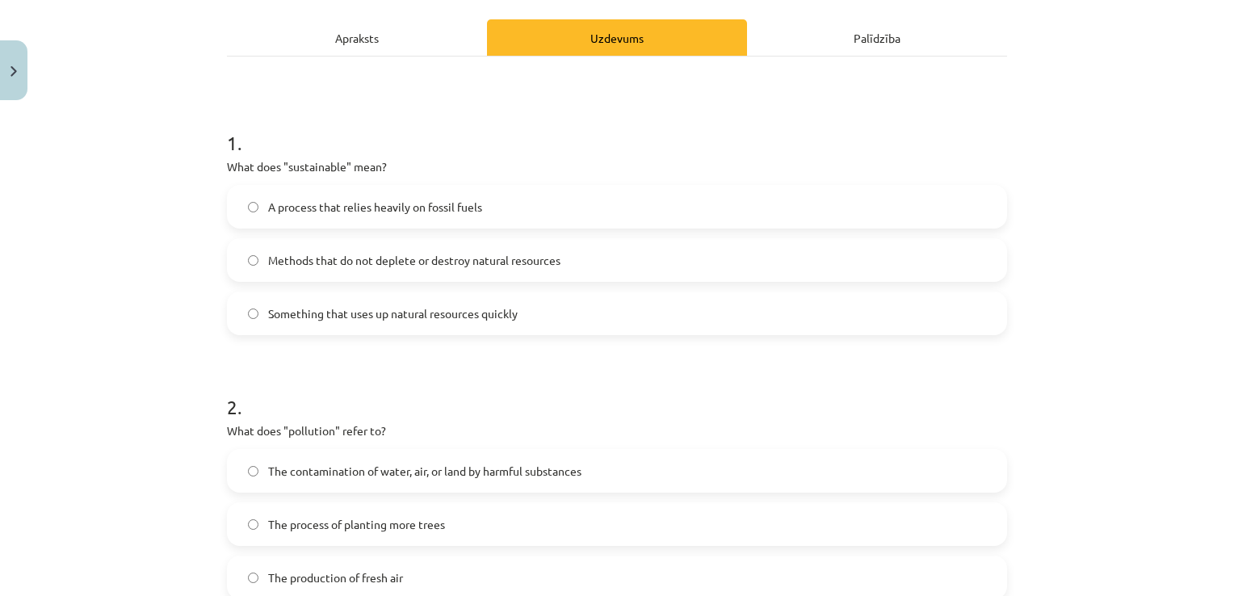
click at [445, 260] on span "Methods that do not deplete or destroy natural resources" at bounding box center [414, 260] width 292 height 17
click at [396, 481] on label "The contamination of water, air, or land by harmful substances" at bounding box center [617, 471] width 777 height 40
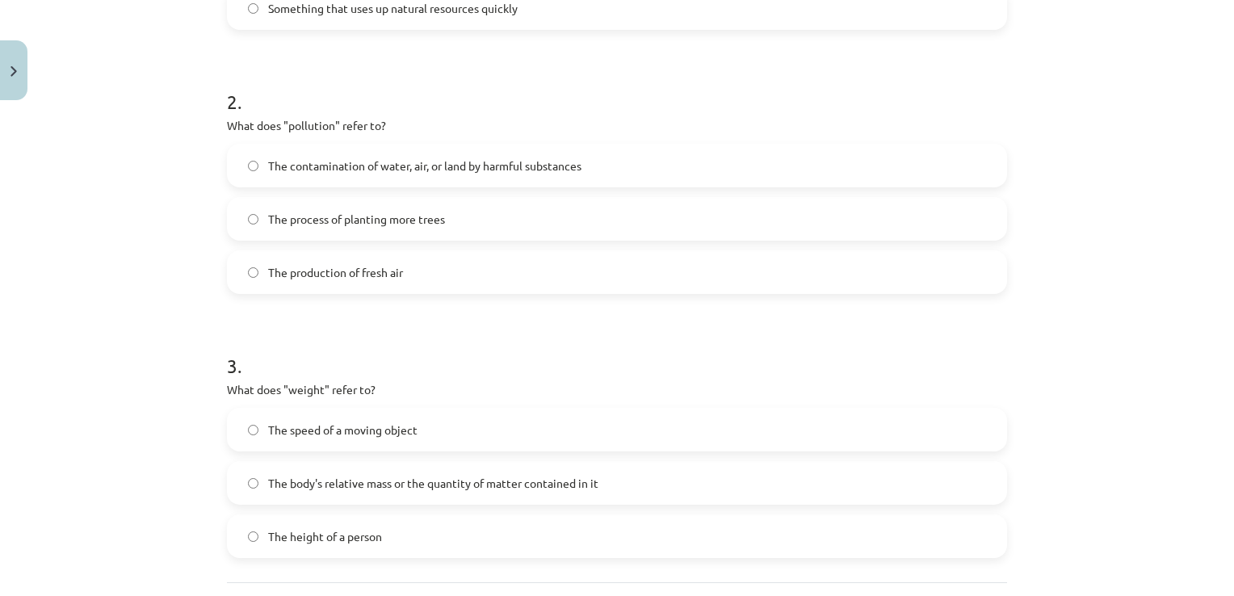
scroll to position [538, 0]
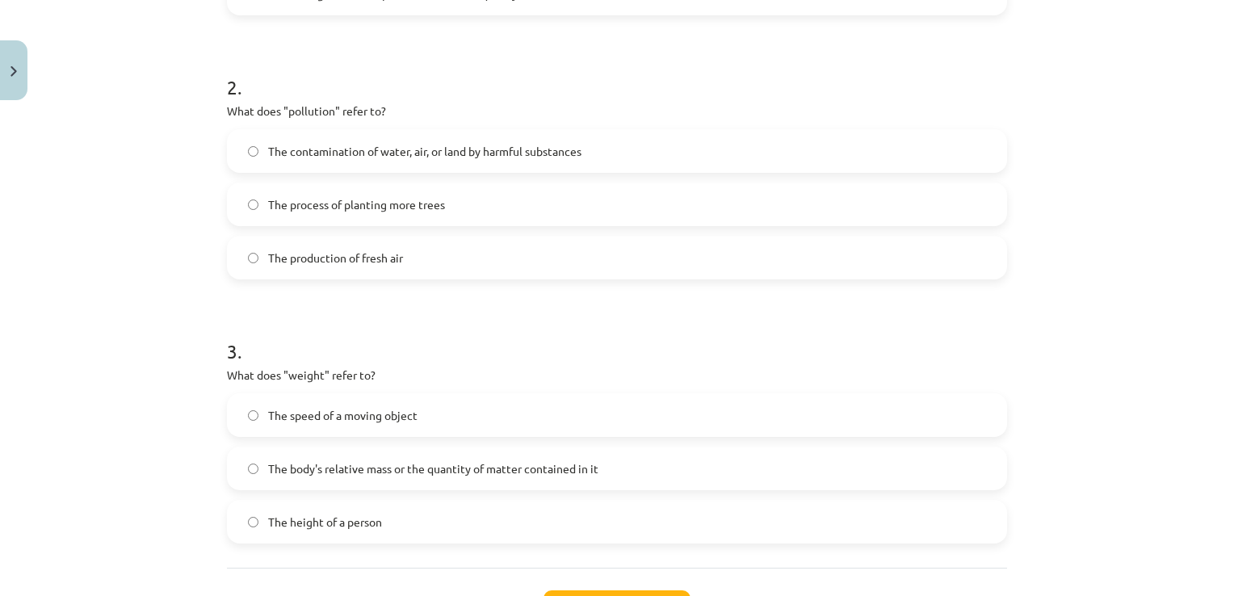
click at [346, 483] on label "The body's relative mass or the quantity of matter contained in it" at bounding box center [617, 468] width 777 height 40
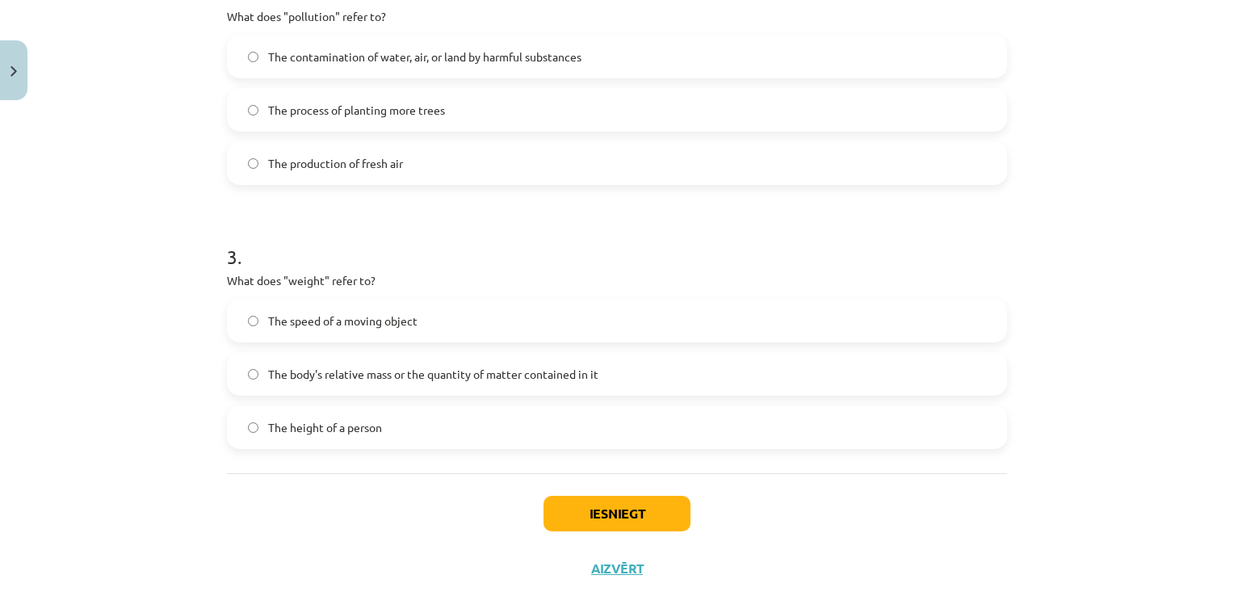
scroll to position [672, 0]
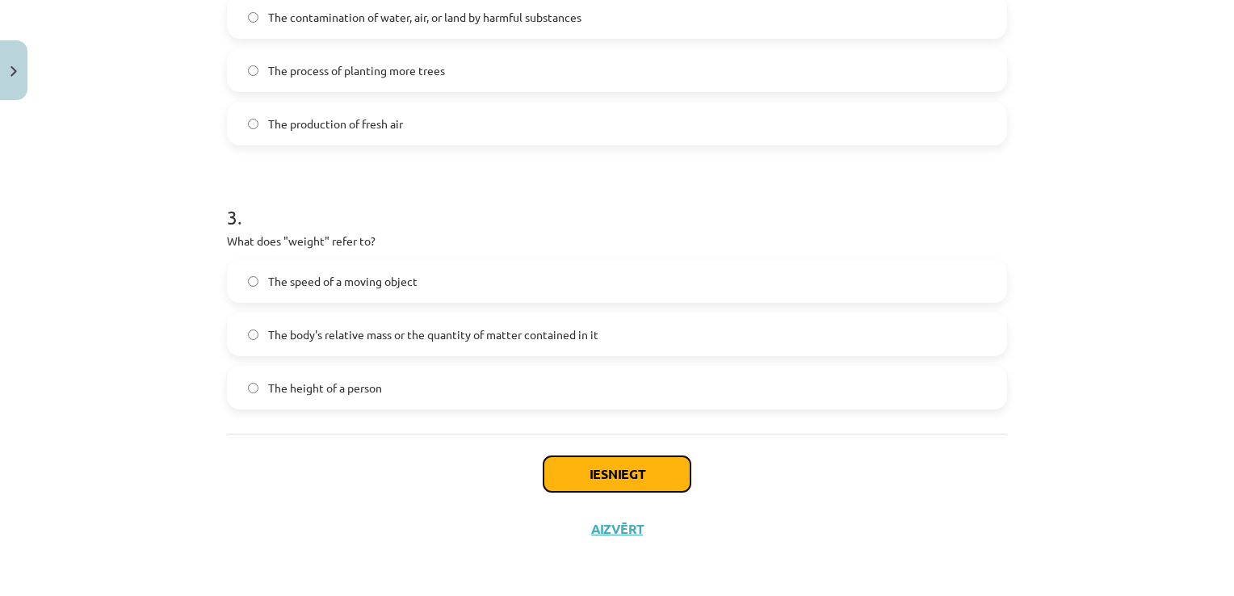
click at [608, 476] on button "Iesniegt" at bounding box center [616, 474] width 147 height 36
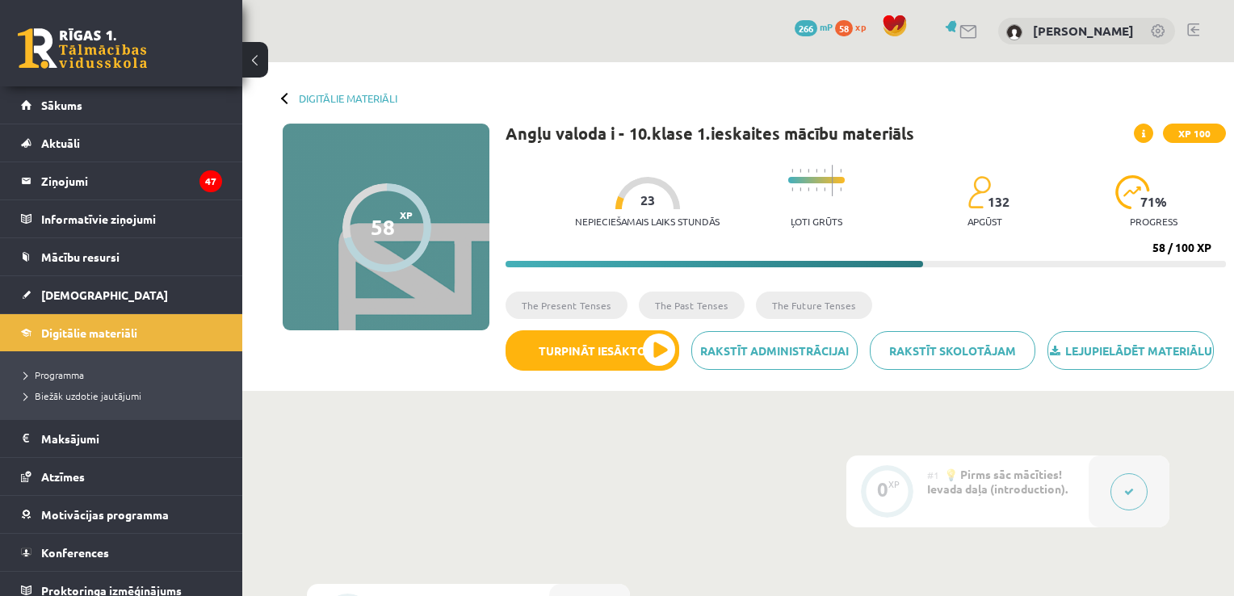
scroll to position [74, 0]
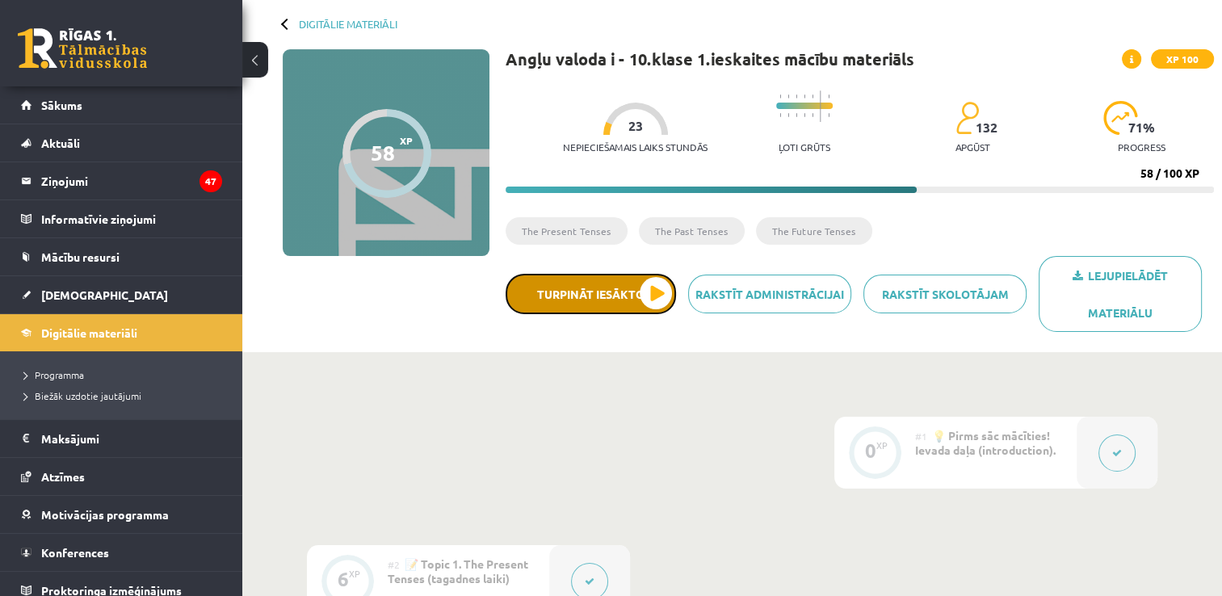
click at [568, 296] on button "Turpināt iesākto" at bounding box center [590, 294] width 170 height 40
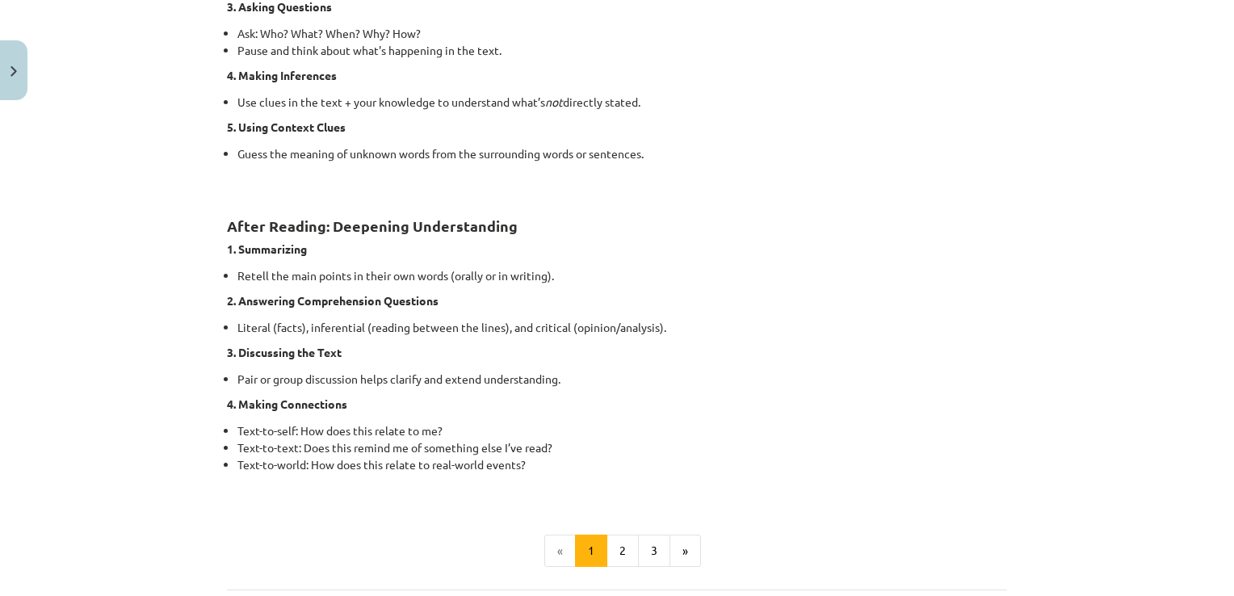
scroll to position [1269, 0]
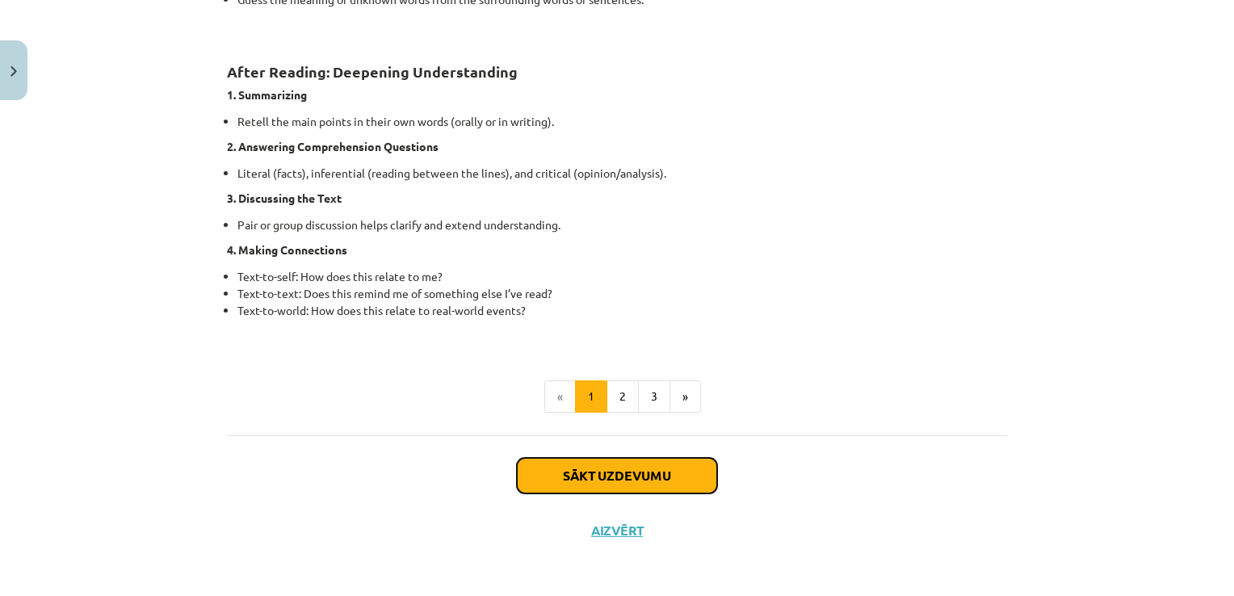
click at [638, 478] on button "Sākt uzdevumu" at bounding box center [617, 476] width 200 height 36
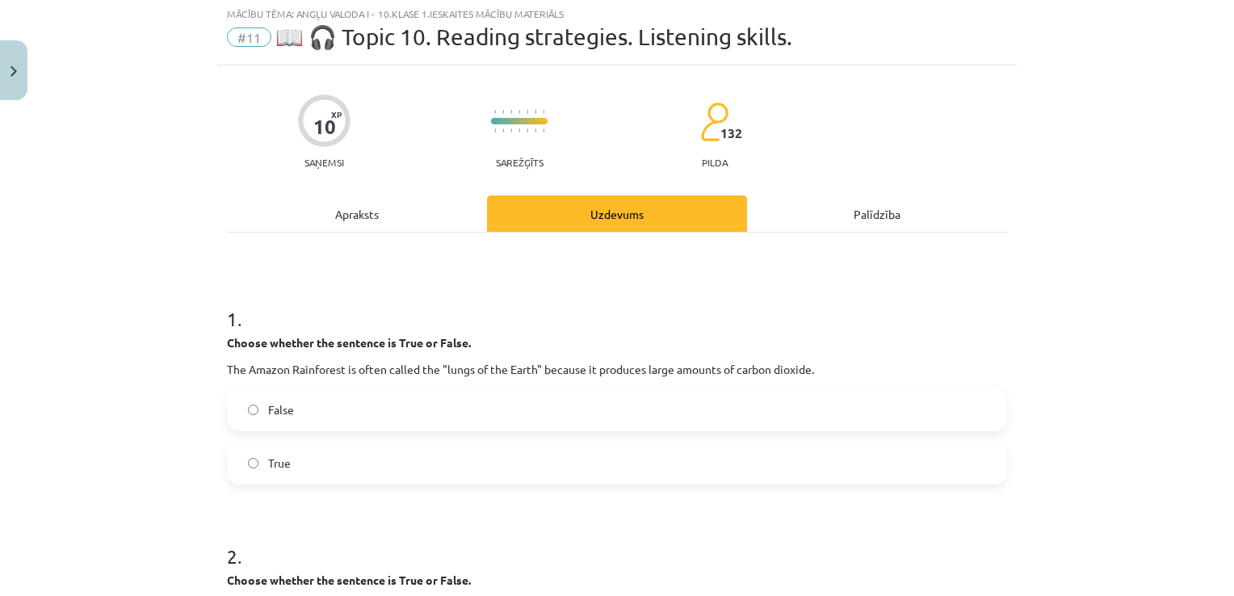
scroll to position [40, 0]
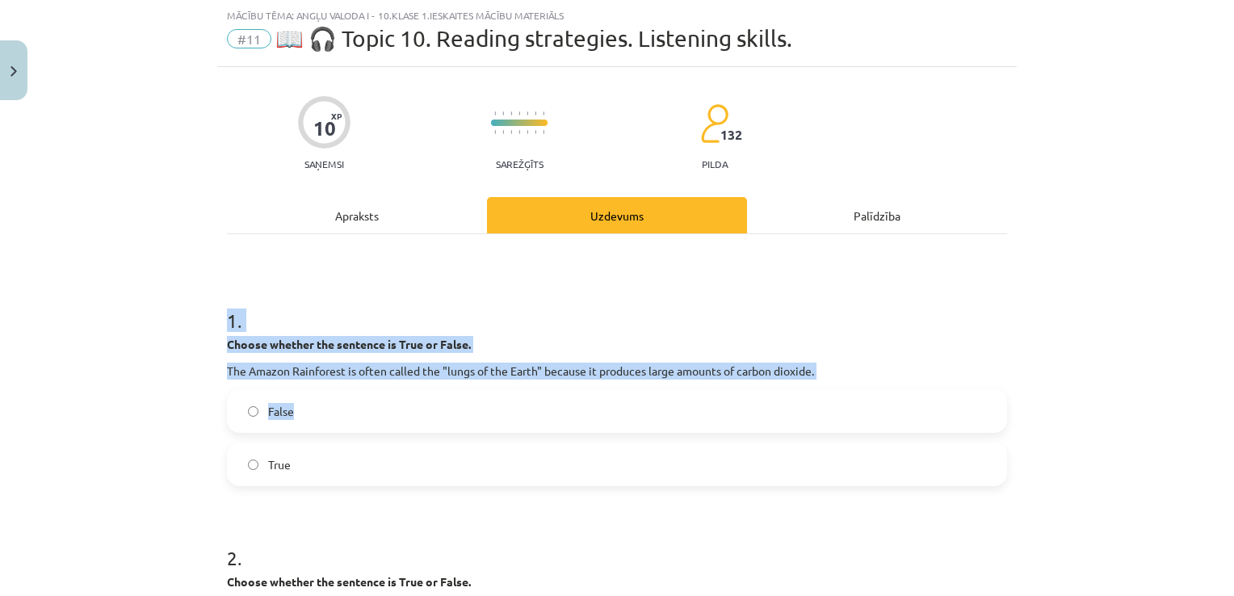
drag, startPoint x: 214, startPoint y: 314, endPoint x: 501, endPoint y: 422, distance: 306.1
click at [501, 422] on label "False" at bounding box center [617, 411] width 777 height 40
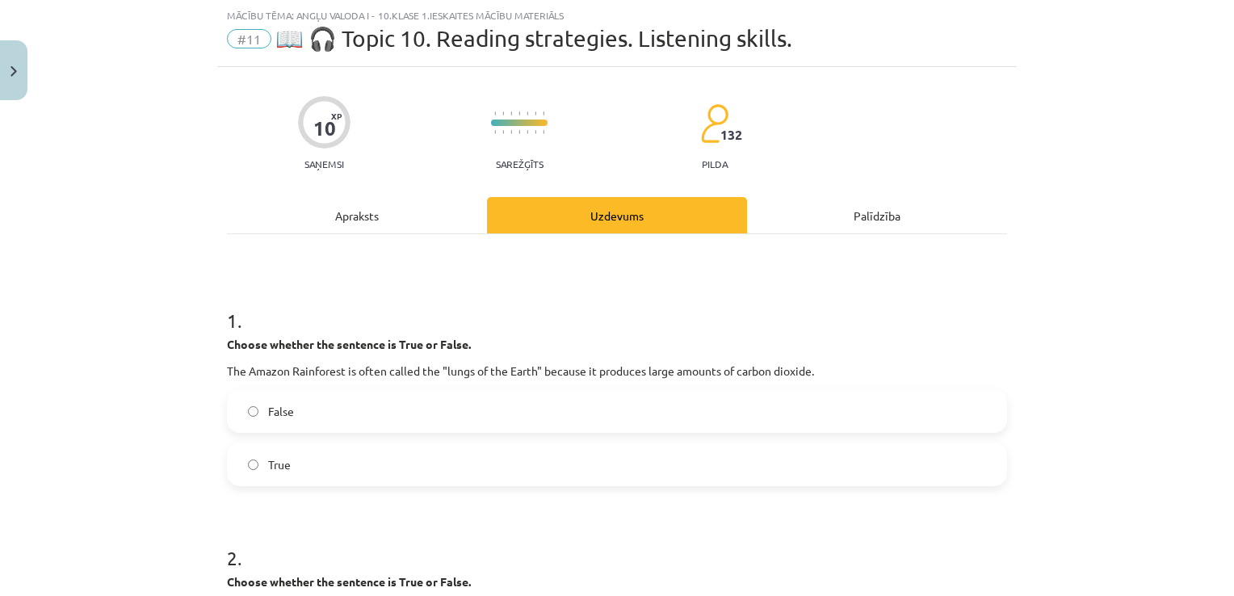
click at [277, 421] on label "False" at bounding box center [617, 411] width 777 height 40
click at [279, 463] on span "True" at bounding box center [279, 464] width 23 height 17
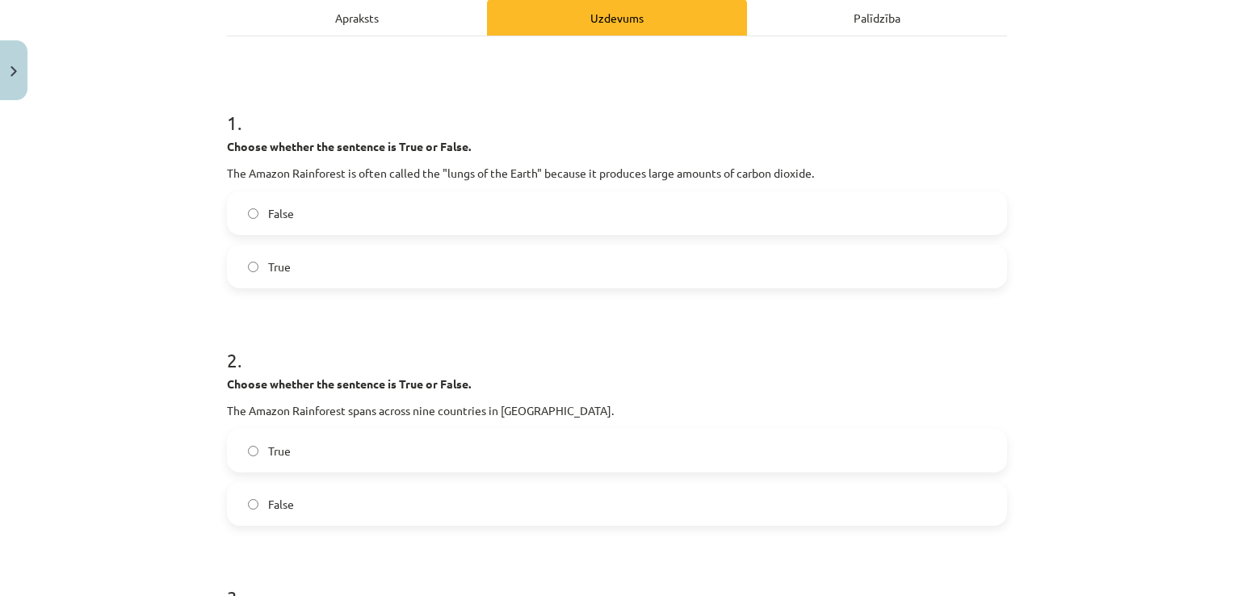
scroll to position [237, 0]
click at [333, 456] on label "True" at bounding box center [617, 451] width 777 height 40
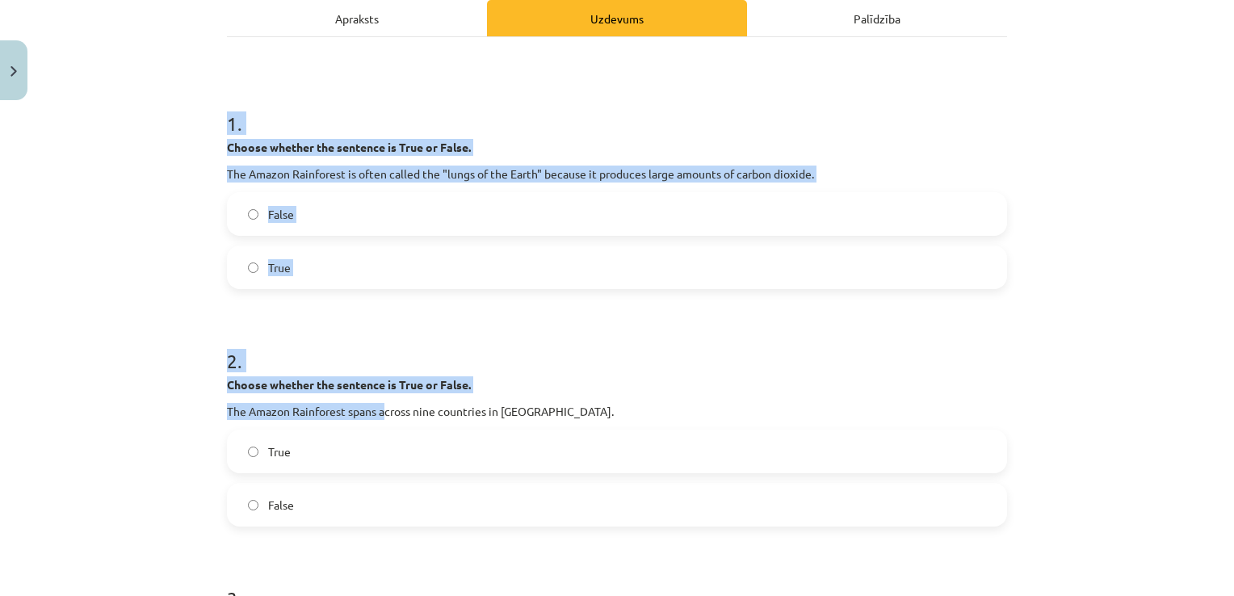
drag, startPoint x: 222, startPoint y: 118, endPoint x: 379, endPoint y: 406, distance: 328.1
drag, startPoint x: 379, startPoint y: 406, endPoint x: 543, endPoint y: 388, distance: 165.0
click at [543, 388] on p "Choose whether the sentence is True or False." at bounding box center [617, 384] width 780 height 17
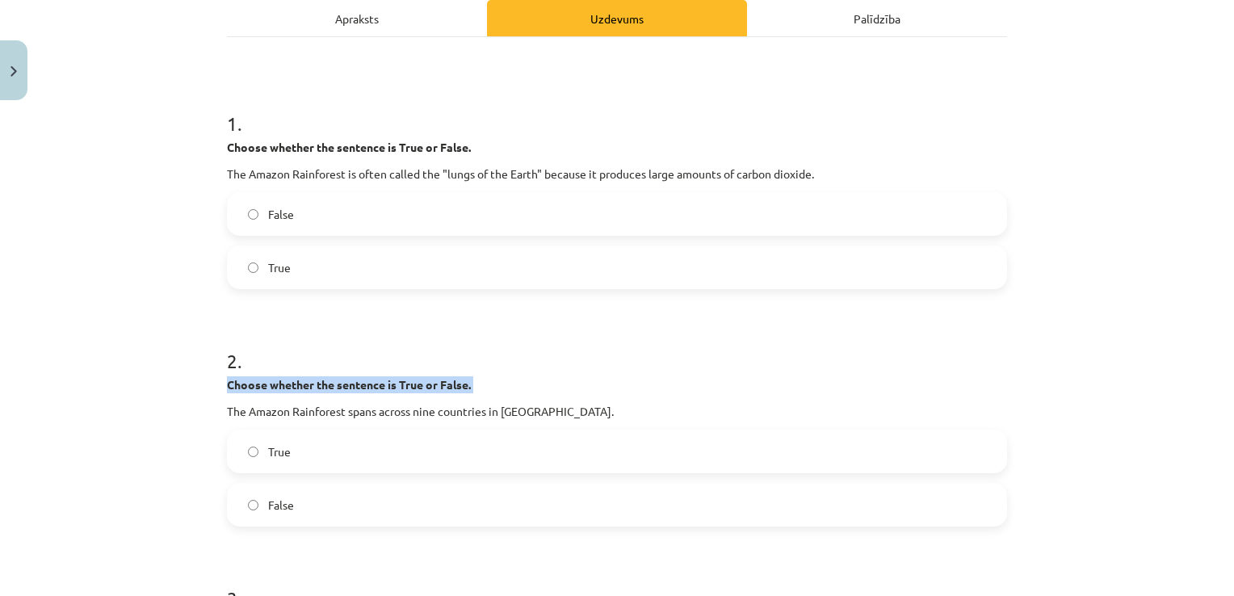
click at [543, 388] on p "Choose whether the sentence is True or False." at bounding box center [617, 384] width 780 height 17
drag, startPoint x: 543, startPoint y: 388, endPoint x: 437, endPoint y: 447, distance: 121.5
click at [437, 447] on label "True" at bounding box center [617, 451] width 777 height 40
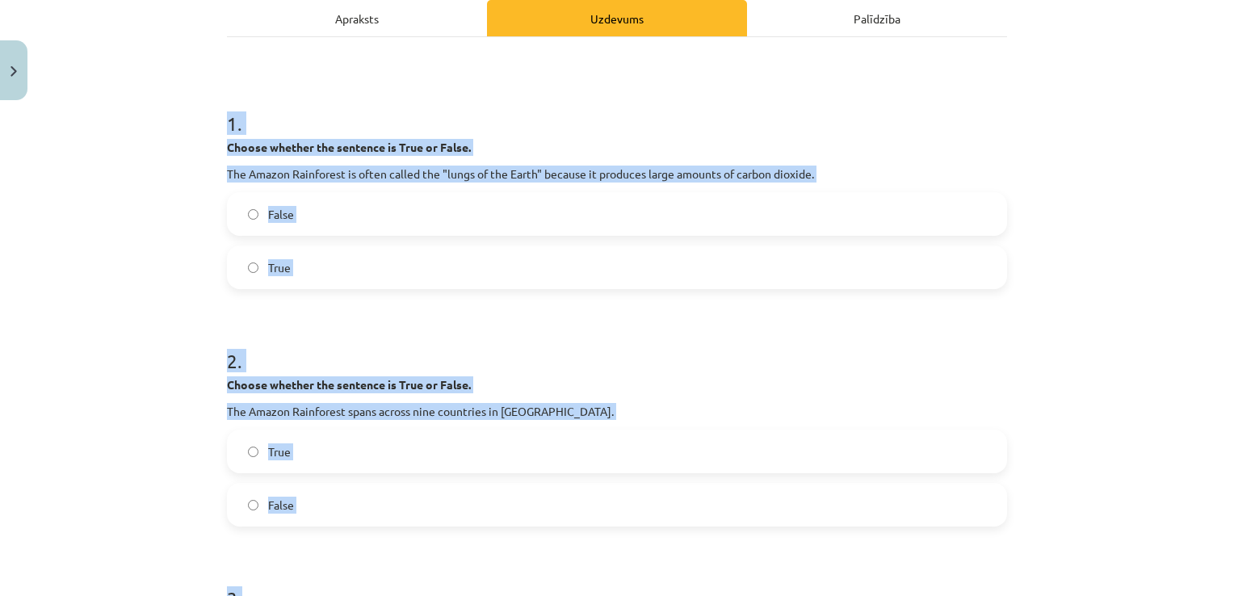
drag, startPoint x: 216, startPoint y: 115, endPoint x: 531, endPoint y: 574, distance: 556.8
click at [531, 574] on h1 "3 ." at bounding box center [617, 584] width 780 height 50
click at [118, 111] on div "Mācību tēma: Angļu valoda i - 10.klase 1.ieskaites mācību materiāls #11 📖 🎧 Top…" at bounding box center [617, 298] width 1234 height 596
drag, startPoint x: 220, startPoint y: 124, endPoint x: 497, endPoint y: 573, distance: 527.3
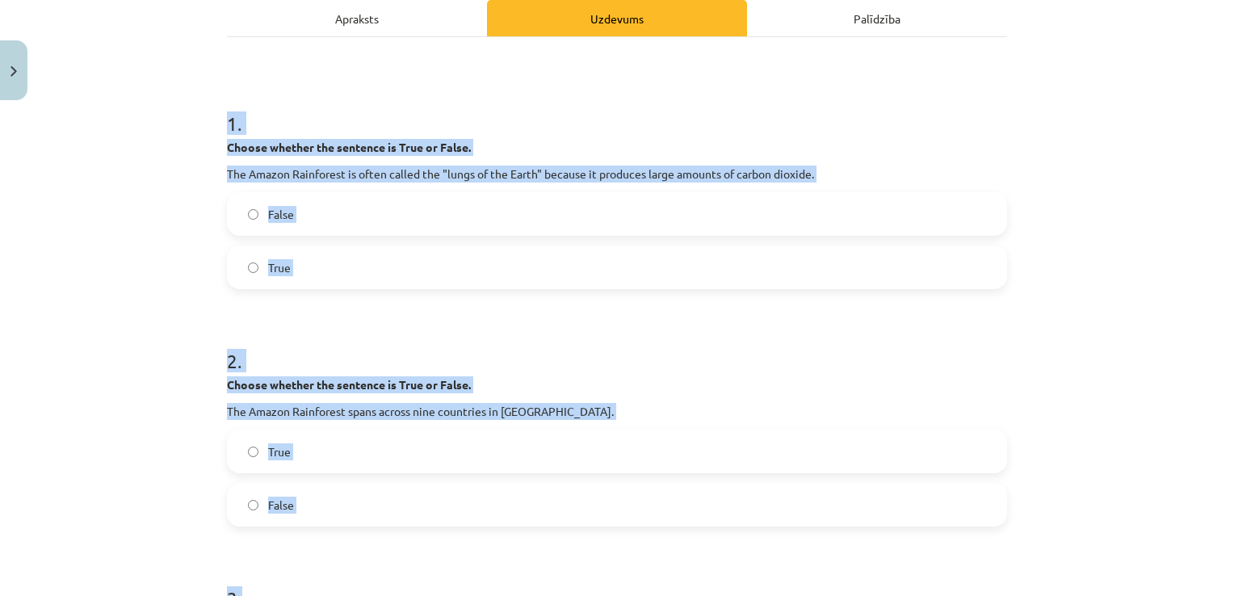
click at [202, 221] on div "Mācību tēma: Angļu valoda i - 10.klase 1.ieskaites mācību materiāls #11 📖 🎧 Top…" at bounding box center [617, 298] width 1234 height 596
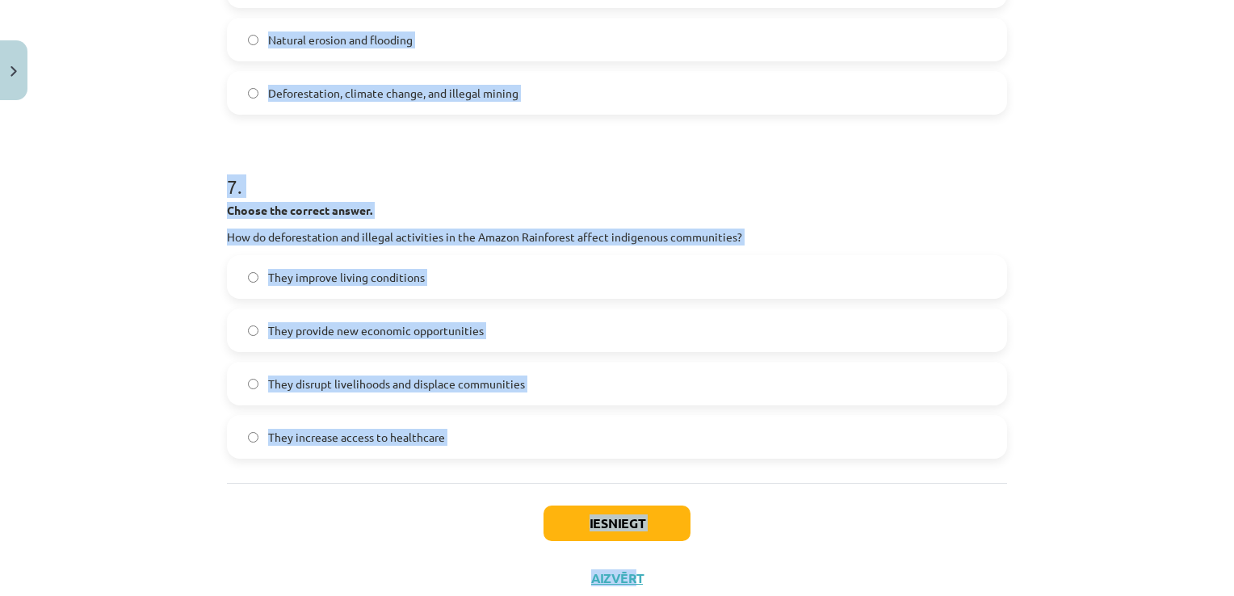
scroll to position [1860, 0]
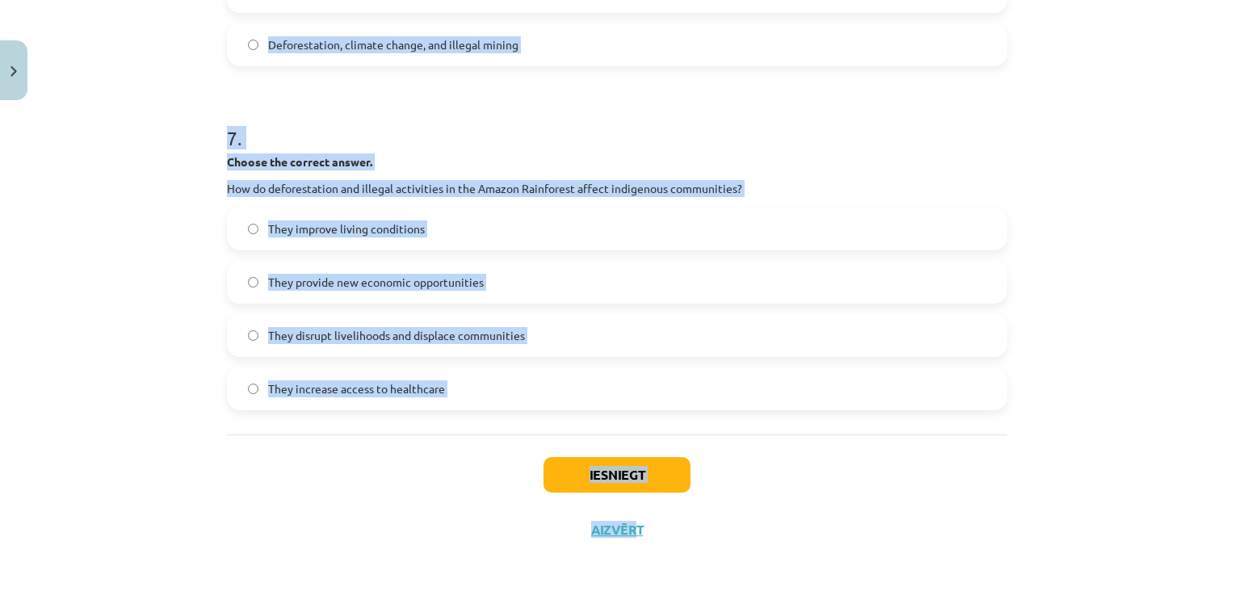
drag, startPoint x: 220, startPoint y: 120, endPoint x: 633, endPoint y: 594, distance: 629.0
click at [633, 594] on div "Mācību tēma: Angļu valoda i - 10.klase 1.ieskaites mācību materiāls #11 📖 🎧 Top…" at bounding box center [617, 298] width 1234 height 596
copy div "1 . Choose whether the sentence is True or False. The Amazon Rainforest is ofte…"
click at [863, 147] on h1 "7 ." at bounding box center [617, 124] width 780 height 50
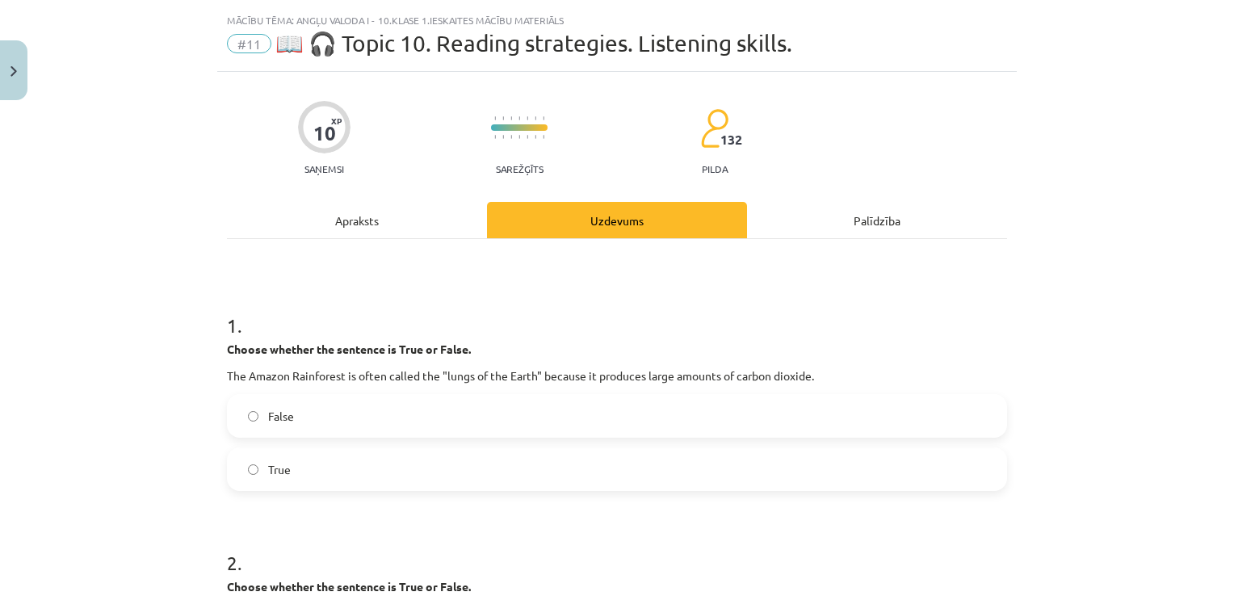
scroll to position [0, 0]
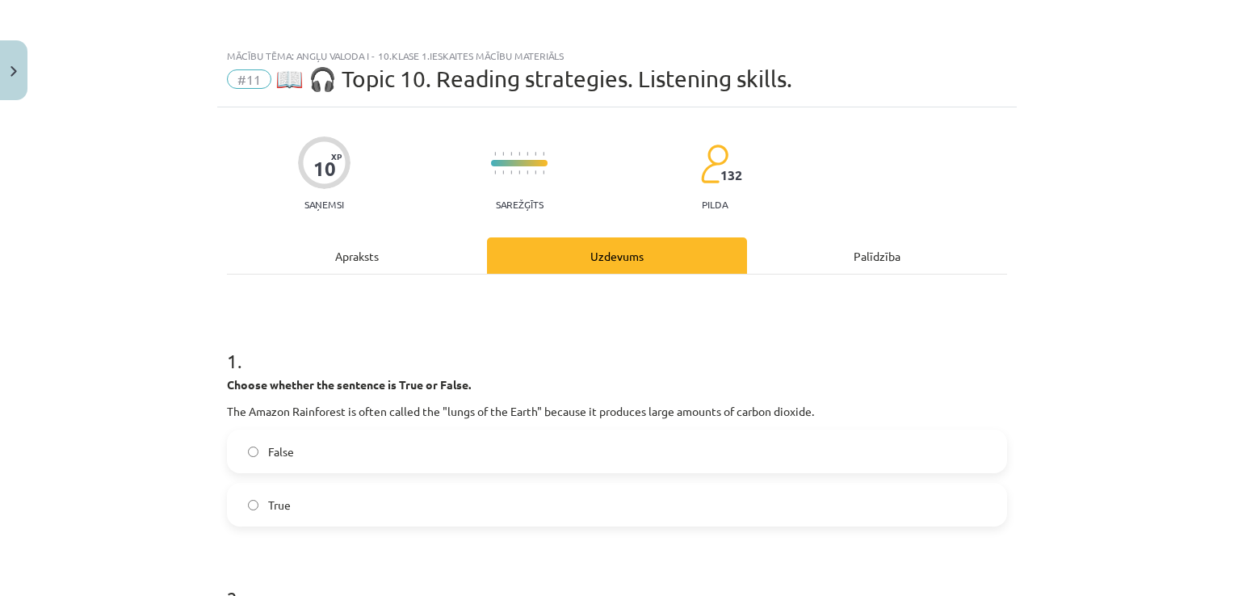
click at [254, 461] on label "False" at bounding box center [617, 451] width 777 height 40
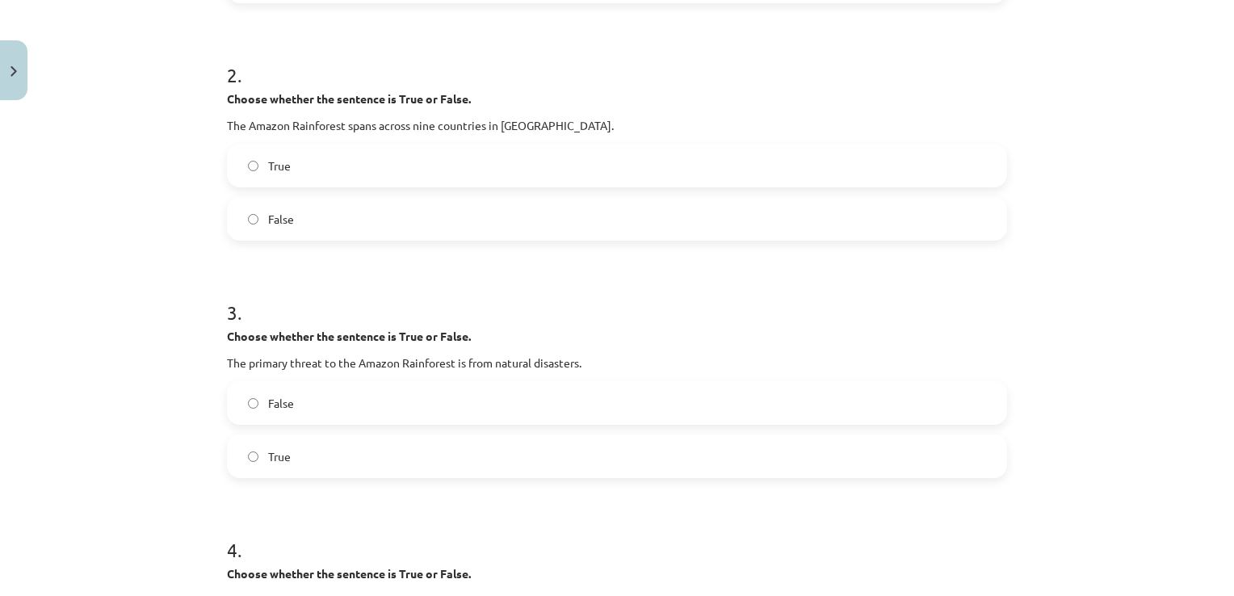
scroll to position [526, 0]
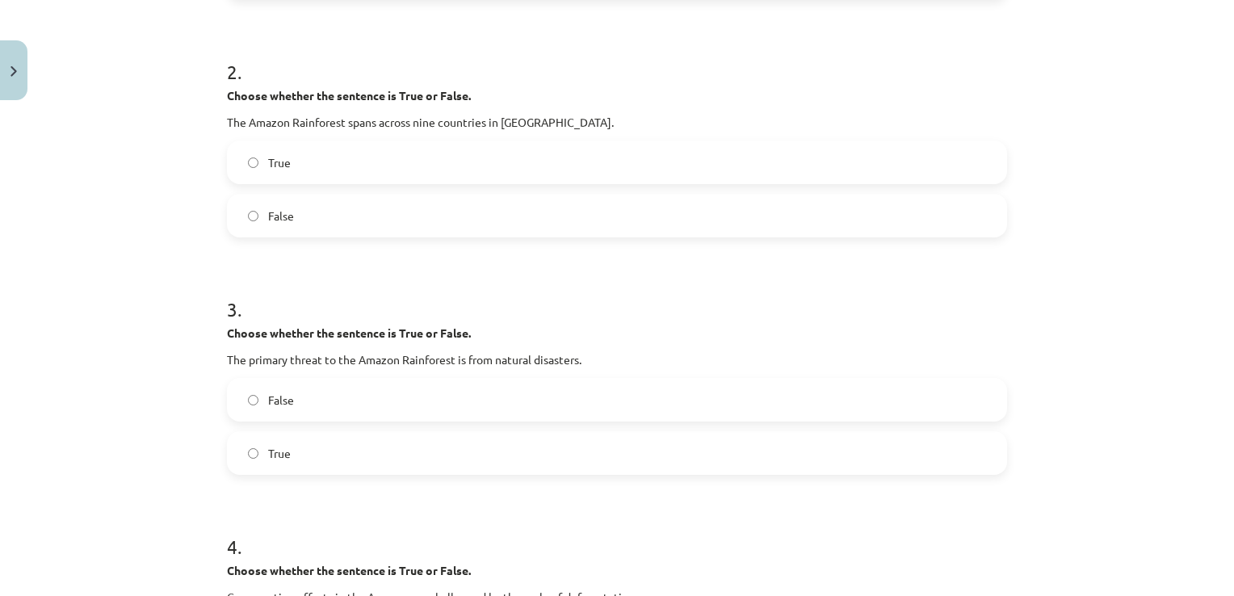
click at [281, 387] on label "False" at bounding box center [617, 400] width 777 height 40
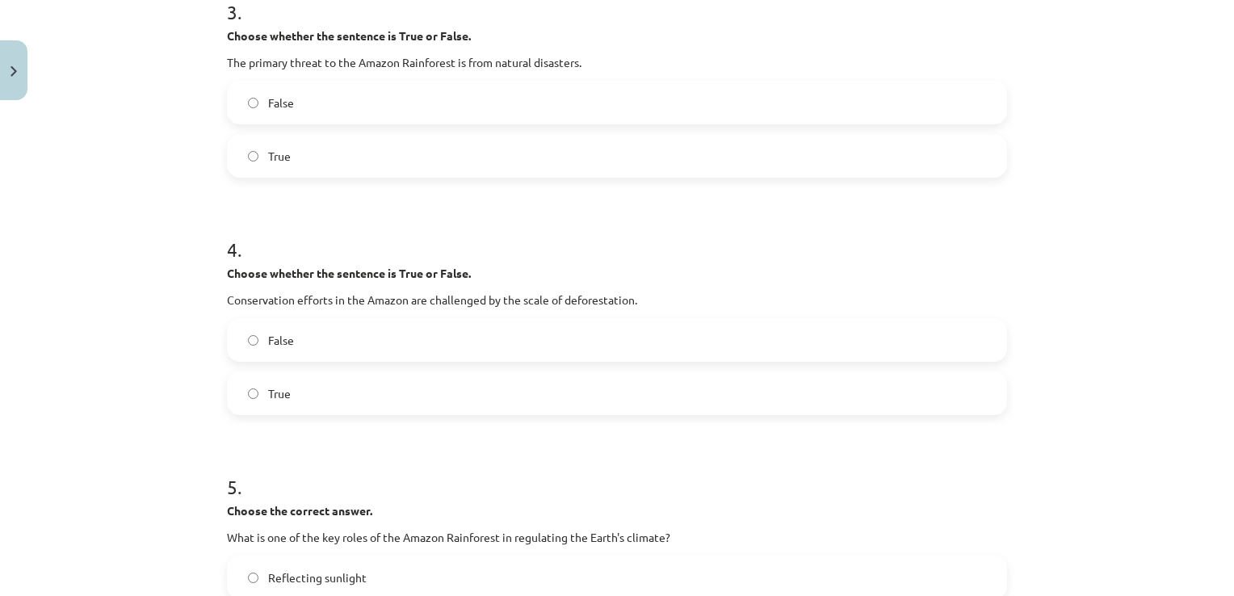
scroll to position [828, 0]
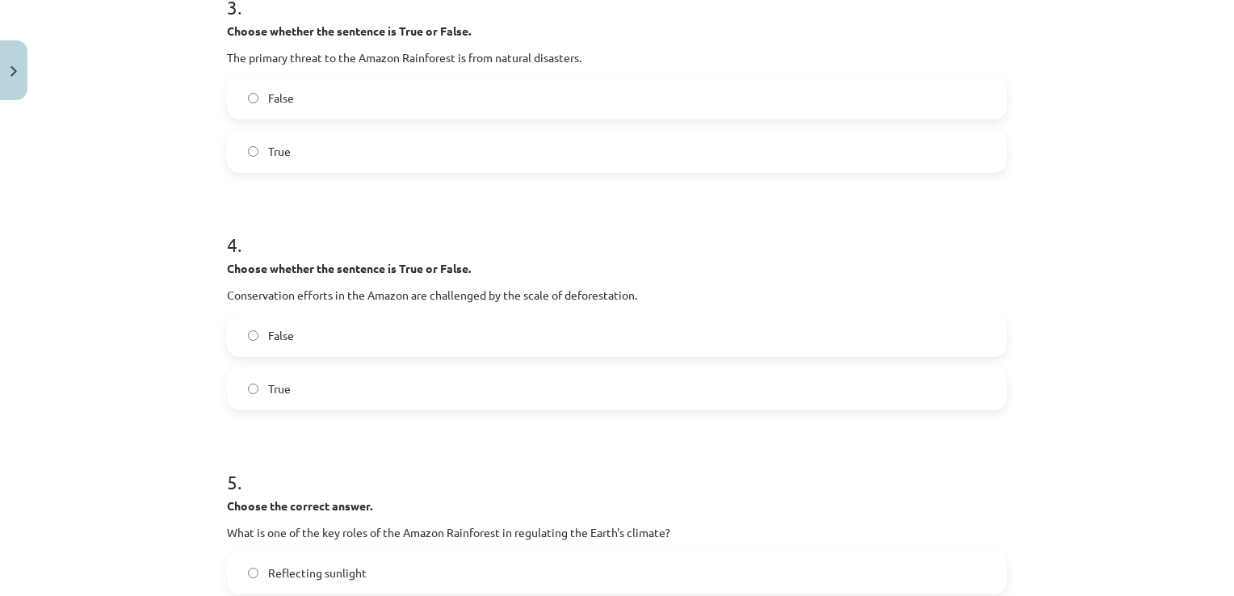
click at [258, 393] on label "True" at bounding box center [617, 388] width 777 height 40
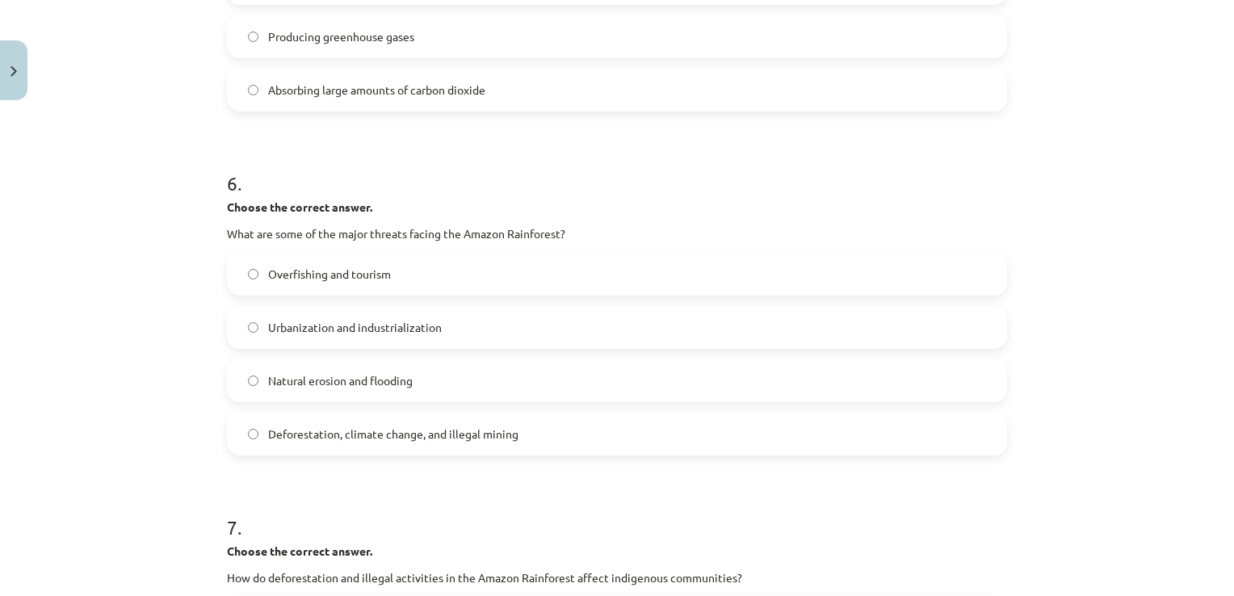
scroll to position [1475, 0]
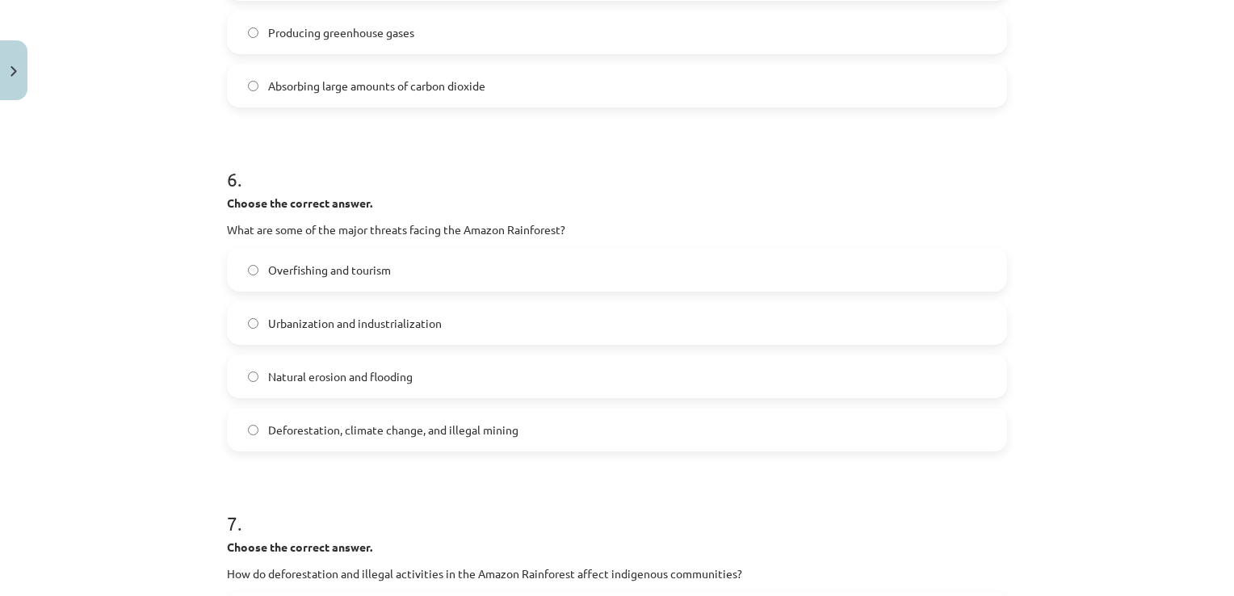
click at [415, 415] on label "Deforestation, climate change, and illegal mining" at bounding box center [617, 429] width 777 height 40
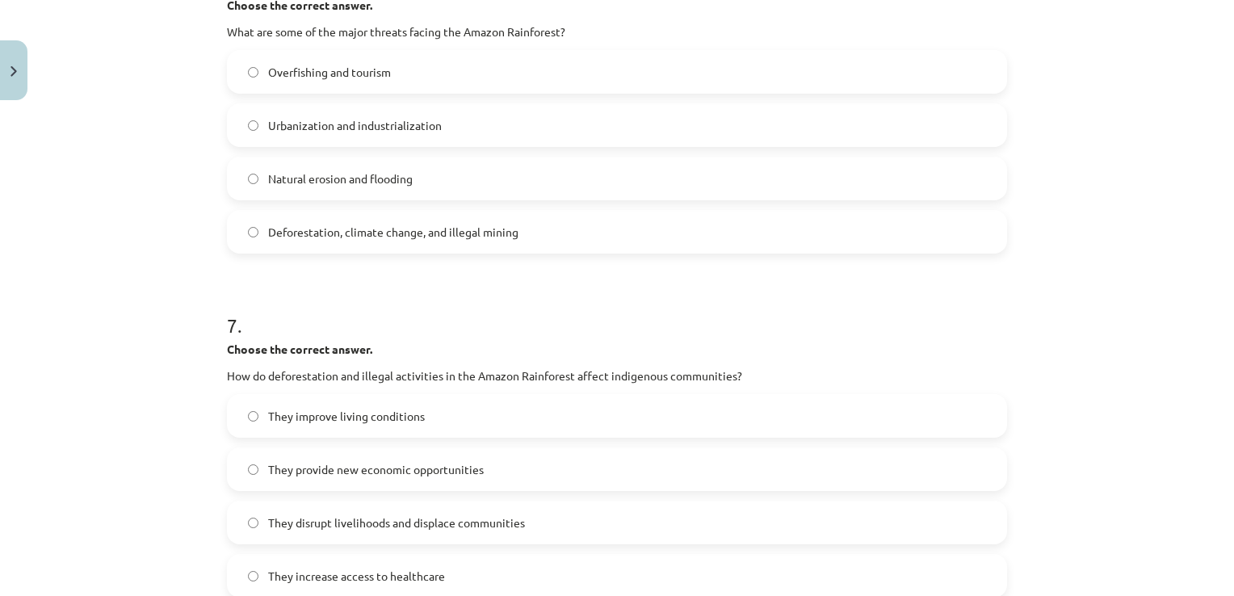
scroll to position [1720, 0]
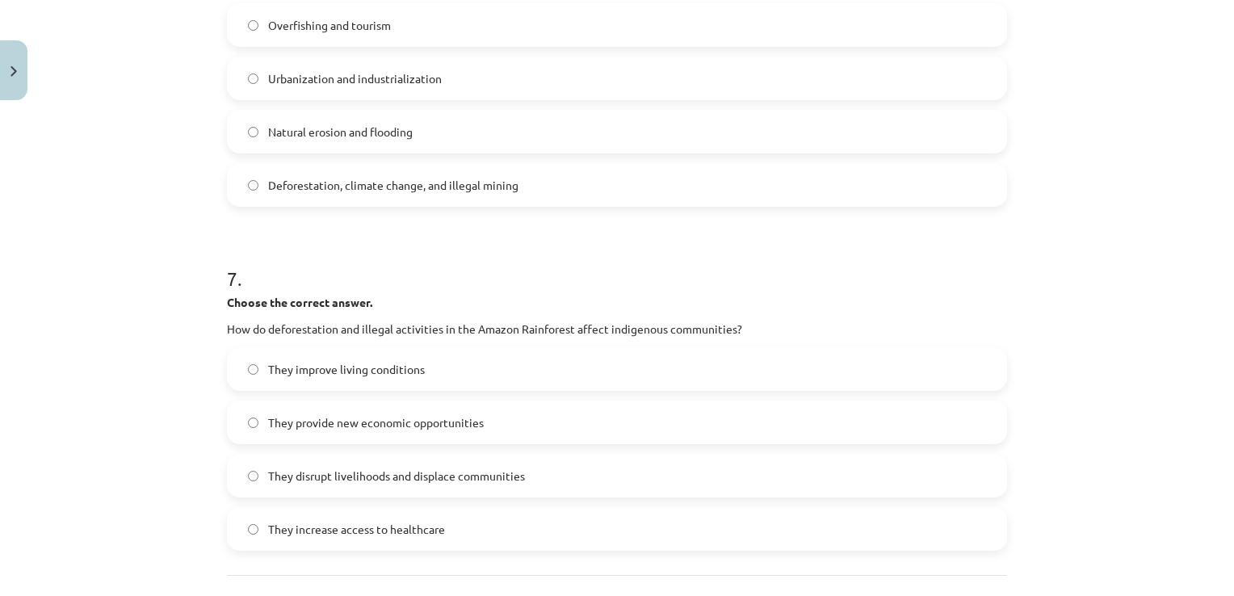
click at [468, 470] on span "They disrupt livelihoods and displace communities" at bounding box center [396, 476] width 257 height 17
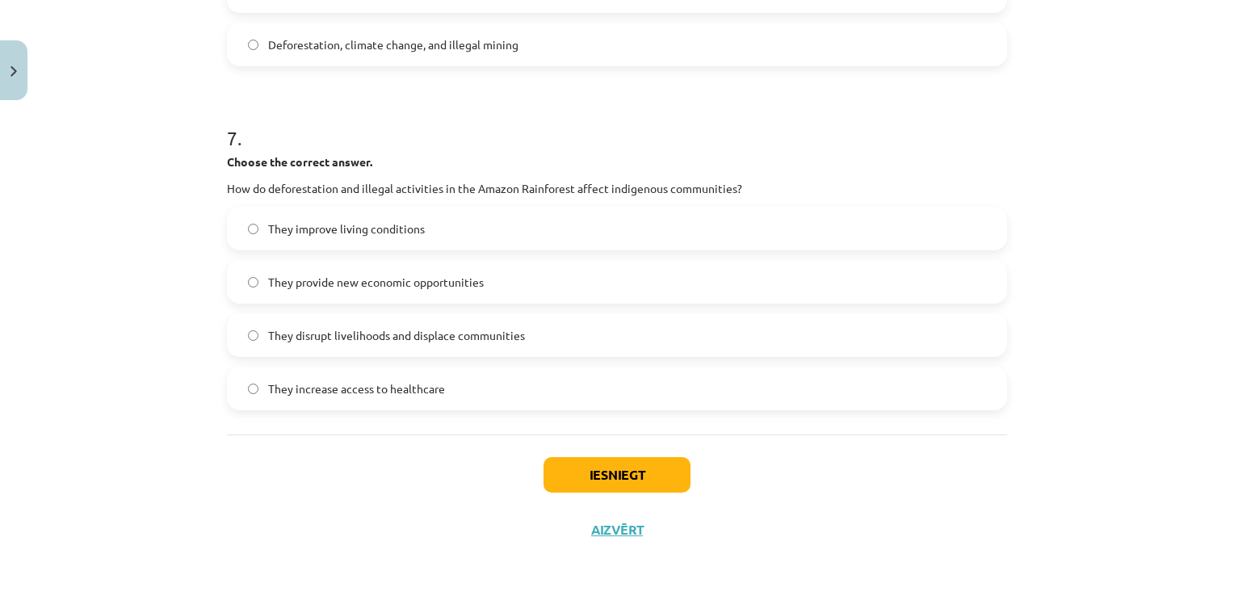
scroll to position [1860, 0]
click at [555, 486] on button "Iesniegt" at bounding box center [616, 475] width 147 height 36
click at [543, 469] on button "Iesniegt" at bounding box center [616, 475] width 147 height 36
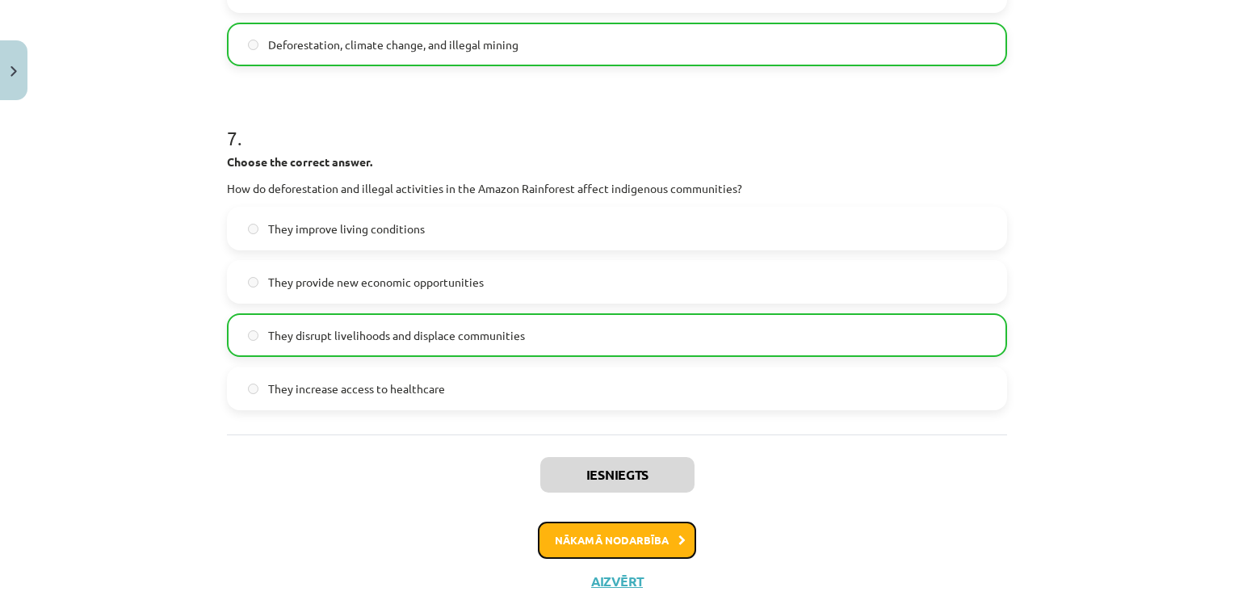
click at [604, 547] on button "Nākamā nodarbība" at bounding box center [617, 540] width 158 height 37
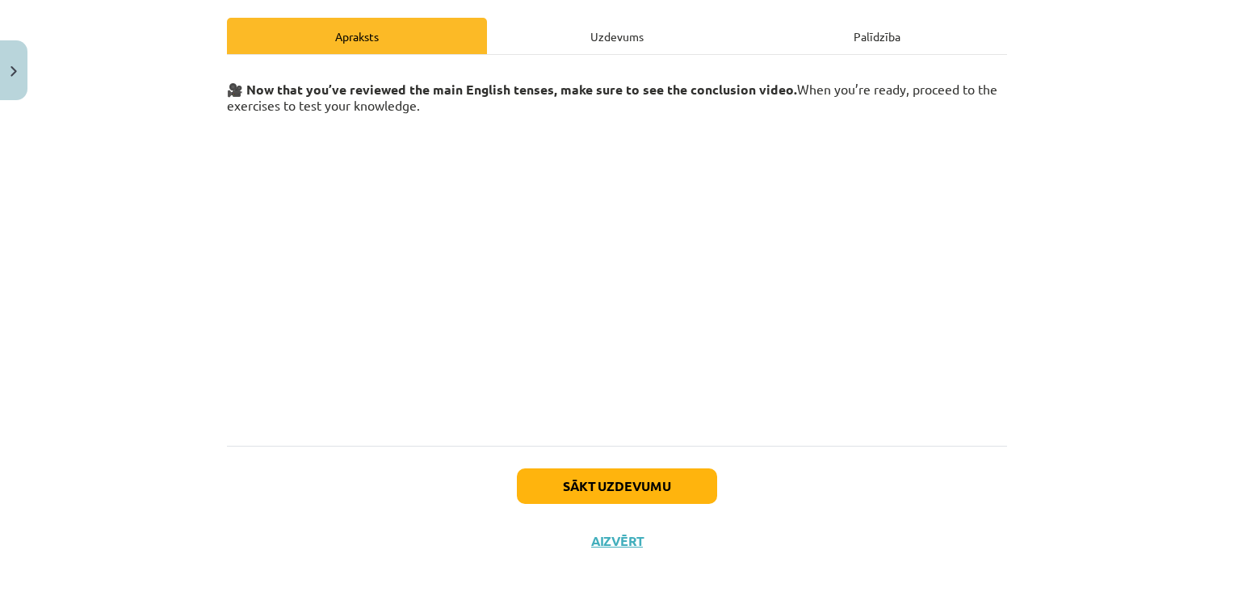
scroll to position [232, 0]
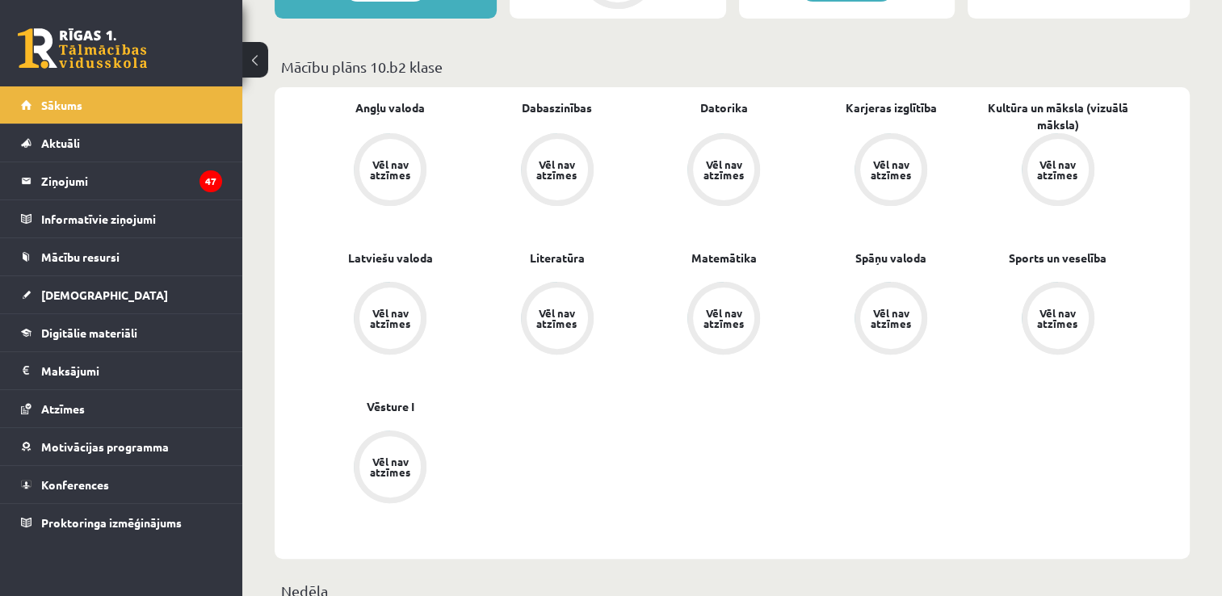
scroll to position [242, 0]
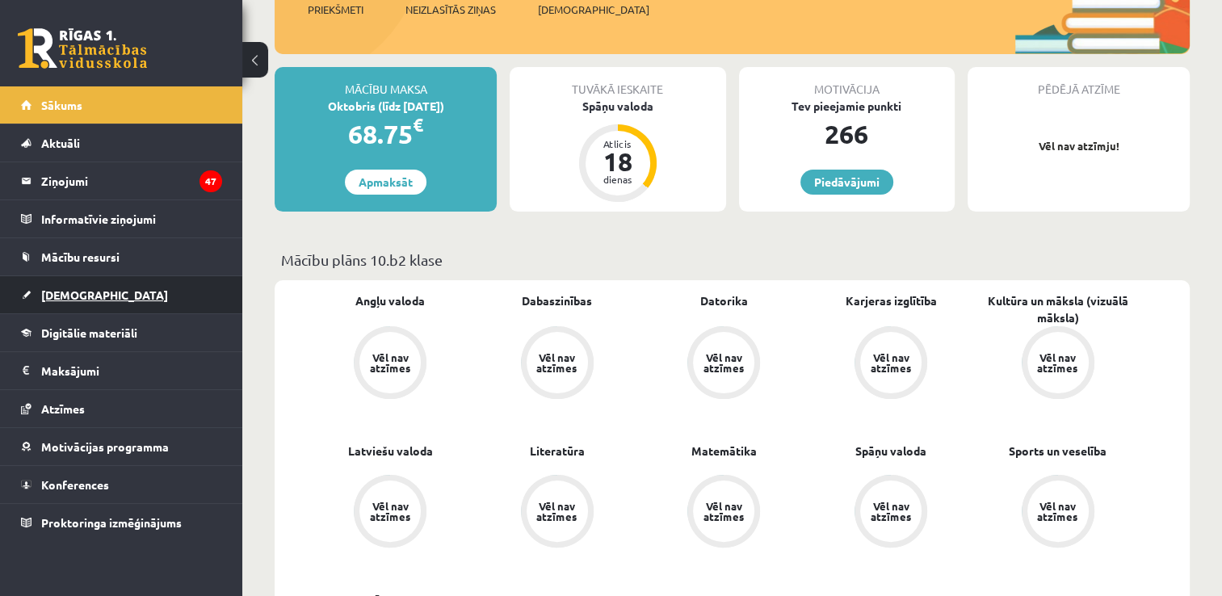
click at [111, 287] on link "[DEMOGRAPHIC_DATA]" at bounding box center [121, 294] width 201 height 37
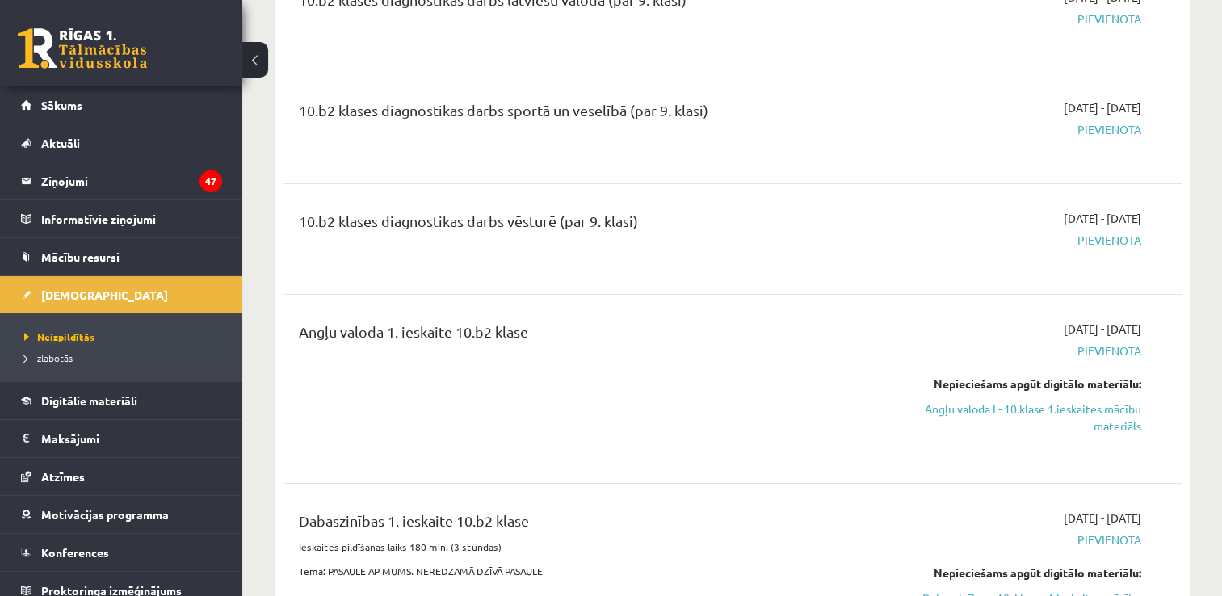
click at [90, 331] on span "Neizpildītās" at bounding box center [59, 336] width 70 height 13
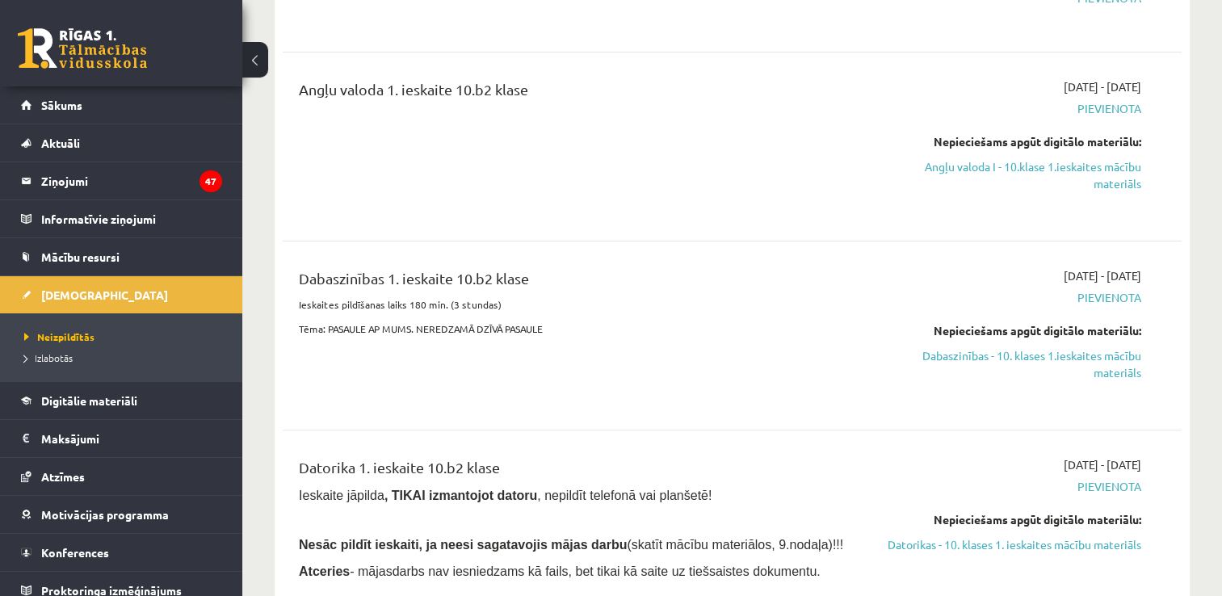
scroll to position [404, 0]
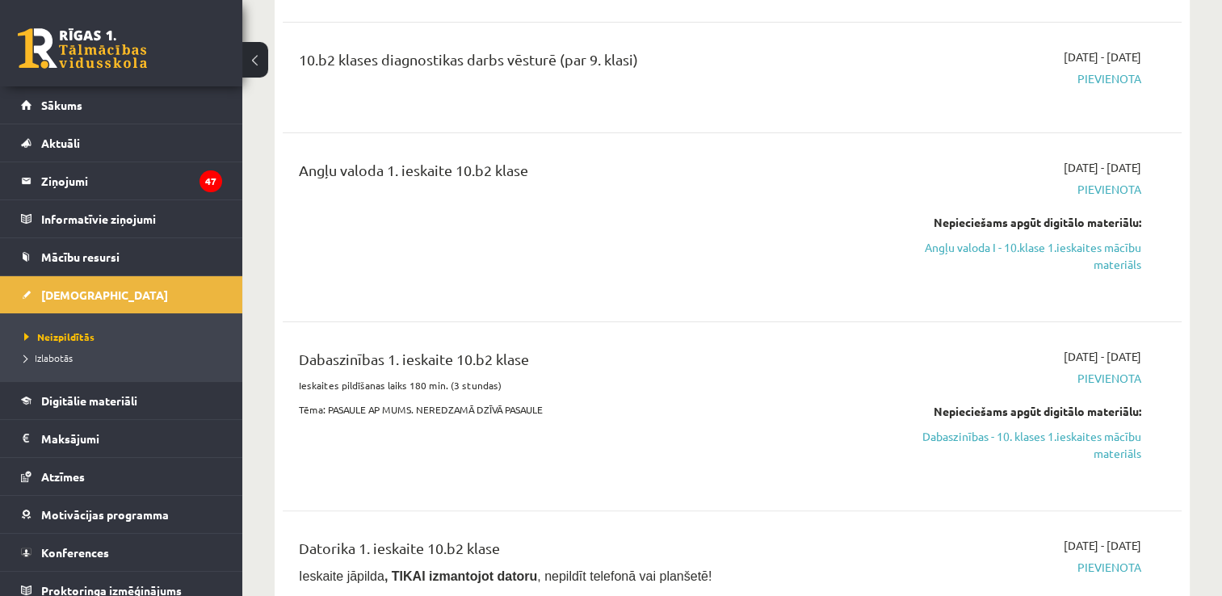
click at [1037, 234] on div "Nepieciešams apgūt digitālo materiālu: Angļu valoda I - 10.klase 1.ieskaites mā…" at bounding box center [1008, 243] width 265 height 59
click at [1037, 237] on div "Nepieciešams apgūt digitālo materiālu: Angļu valoda I - 10.klase 1.ieskaites mā…" at bounding box center [1008, 243] width 265 height 59
click at [1038, 240] on link "Angļu valoda I - 10.klase 1.ieskaites mācību materiāls" at bounding box center [1008, 256] width 265 height 34
click at [1043, 248] on link "Angļu valoda I - 10.klase 1.ieskaites mācību materiāls" at bounding box center [1008, 256] width 265 height 34
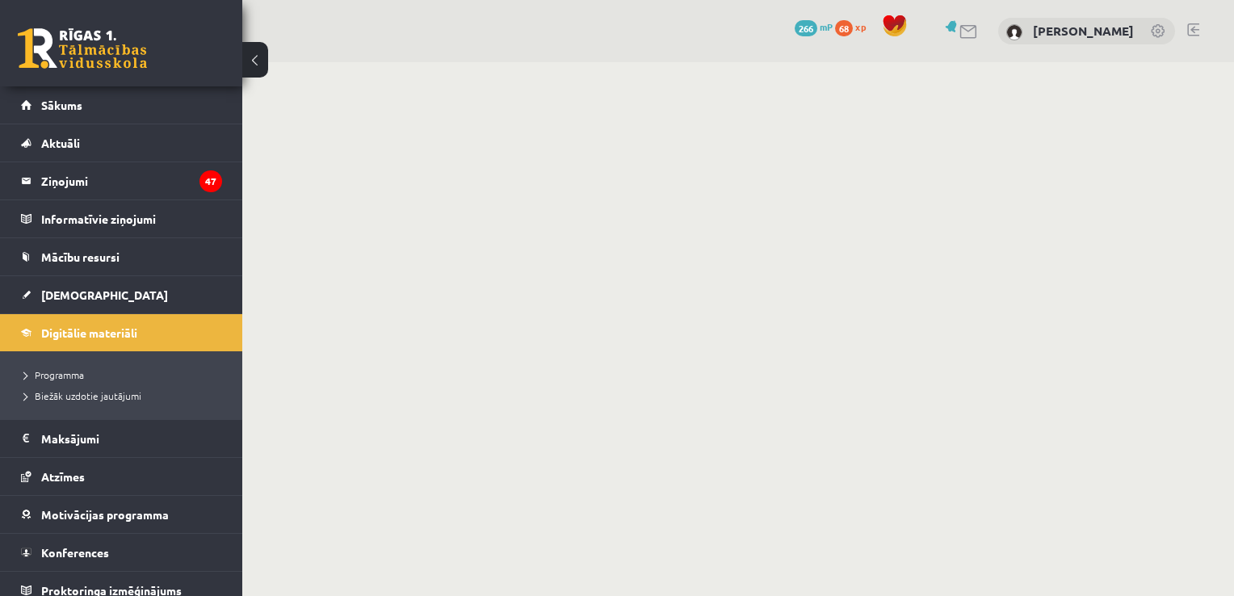
click at [724, 62] on body "0 Dāvanas 266 mP 68 xp [PERSON_NAME] Sākums Aktuāli Kā mācīties eSKOLĀ Kontakti…" at bounding box center [617, 298] width 1234 height 596
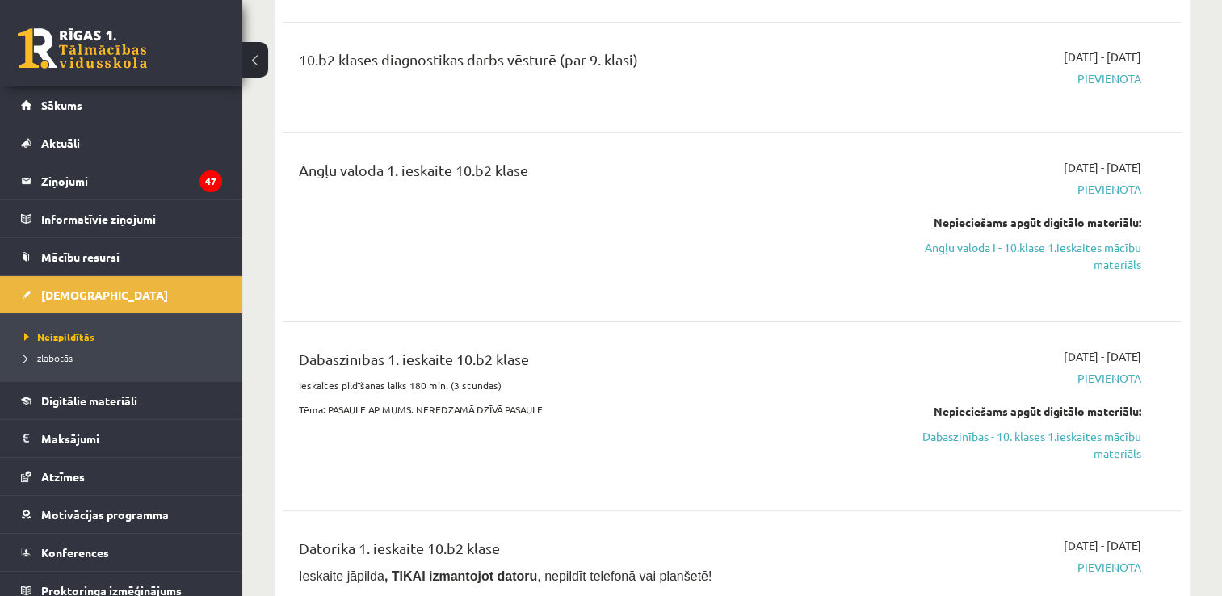
scroll to position [323, 0]
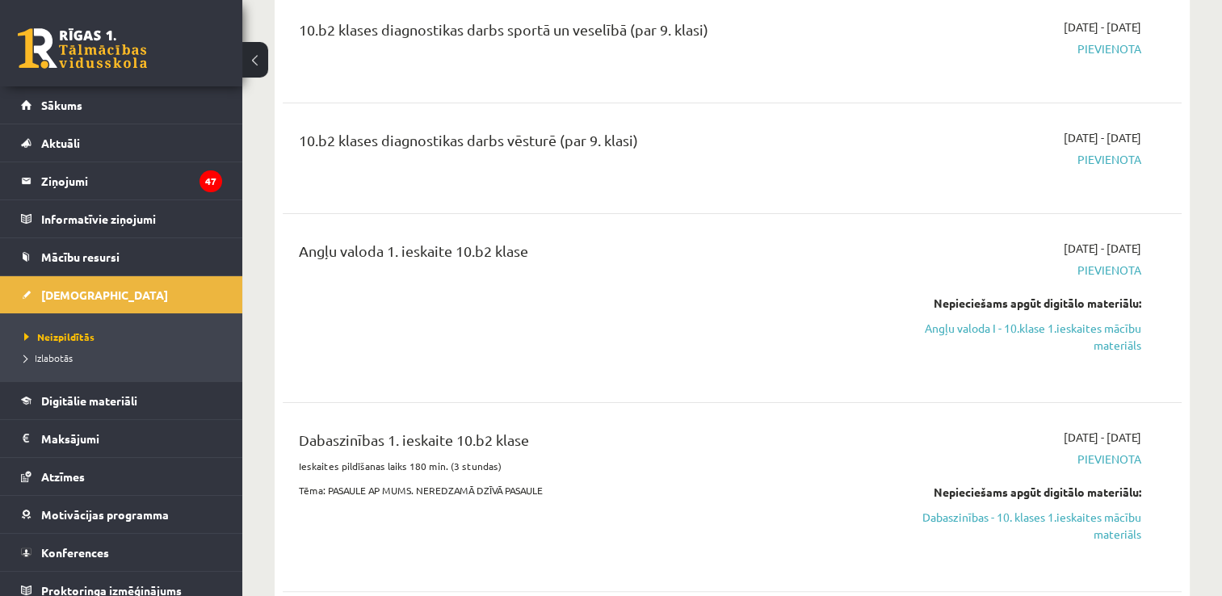
drag, startPoint x: 1030, startPoint y: 333, endPoint x: 714, endPoint y: 76, distance: 407.0
click at [1030, 333] on link "Angļu valoda I - 10.klase 1.ieskaites mācību materiāls" at bounding box center [1008, 337] width 265 height 34
click at [1038, 325] on link "Angļu valoda I - 10.klase 1.ieskaites mācību materiāls" at bounding box center [1008, 337] width 265 height 34
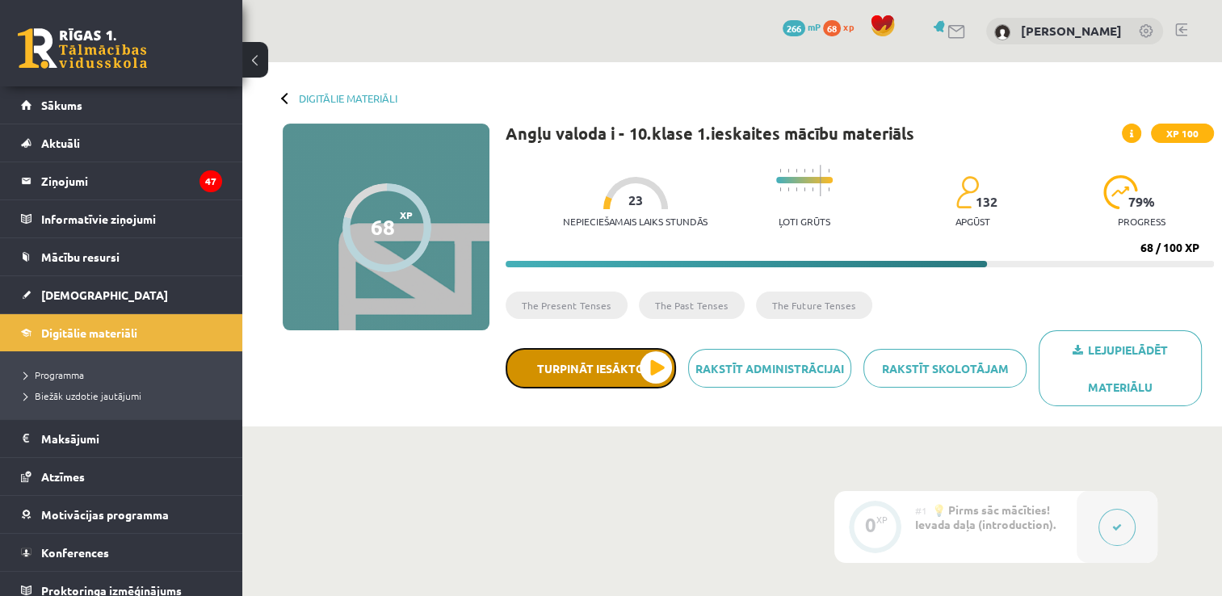
click at [624, 371] on button "Turpināt iesākto" at bounding box center [590, 368] width 170 height 40
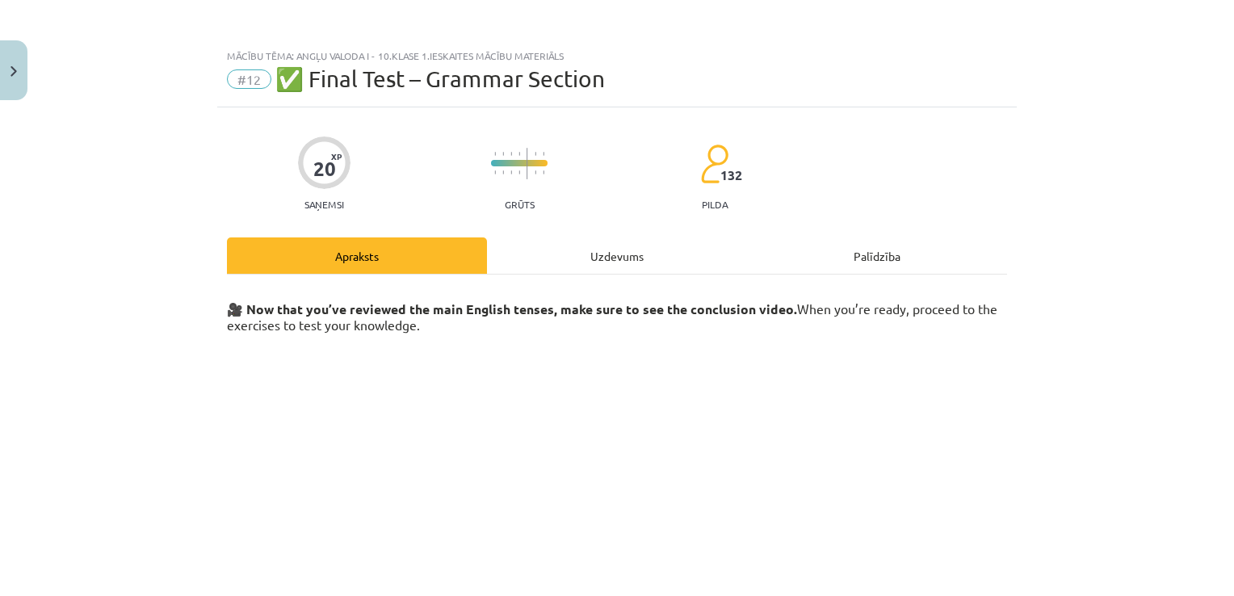
scroll to position [232, 0]
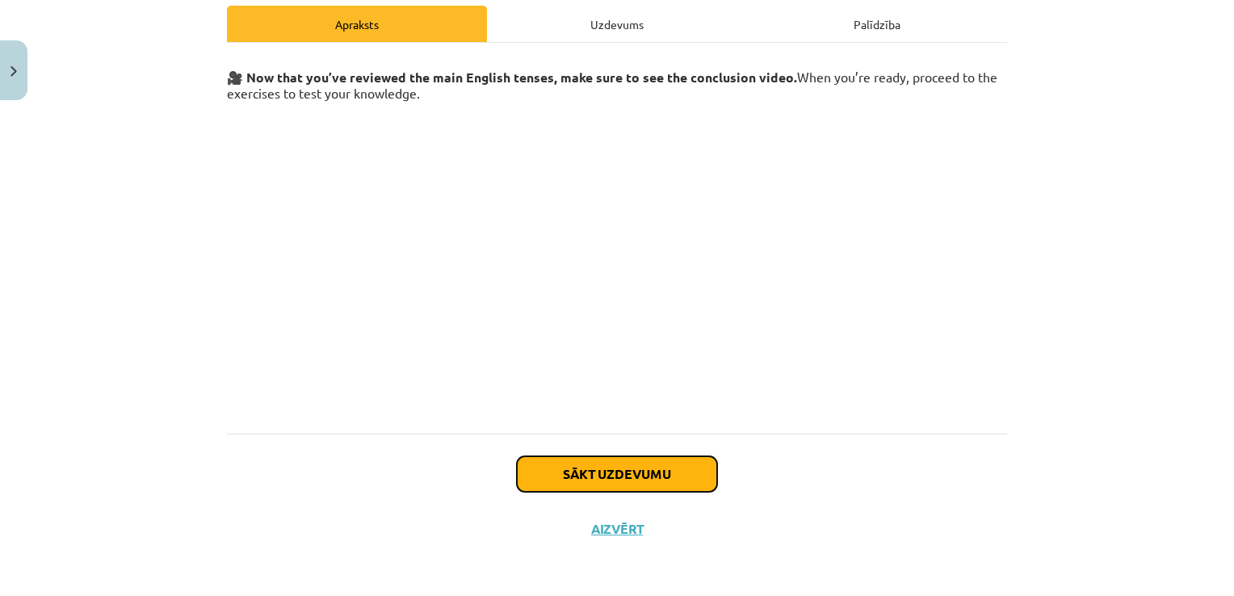
click at [659, 467] on button "Sākt uzdevumu" at bounding box center [617, 474] width 200 height 36
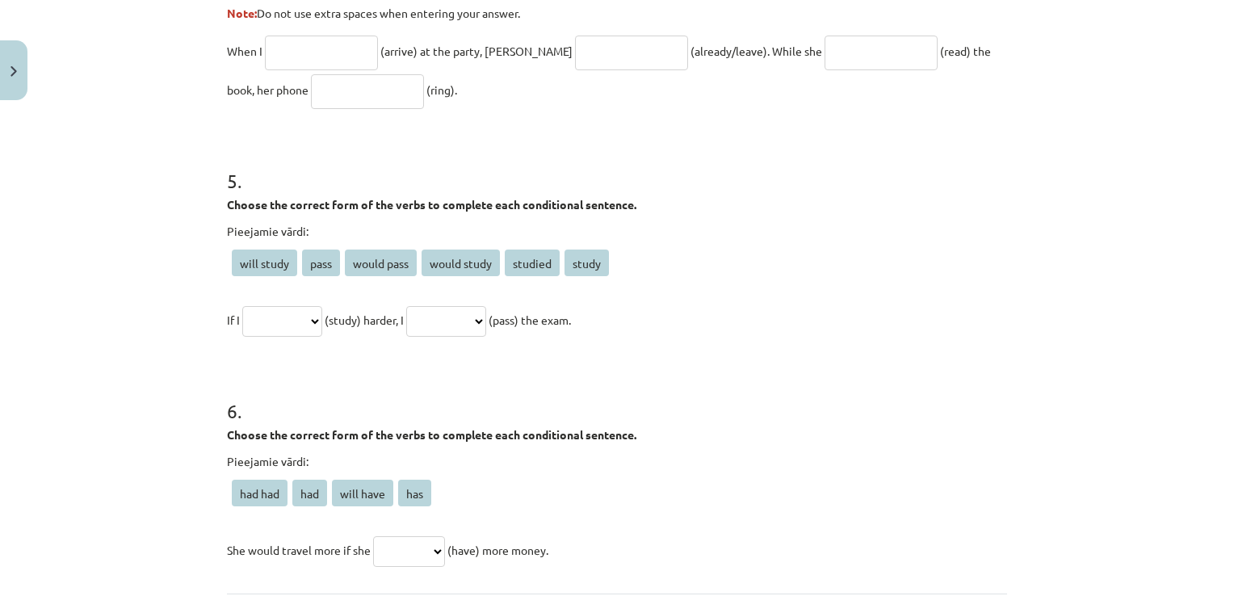
scroll to position [1424, 0]
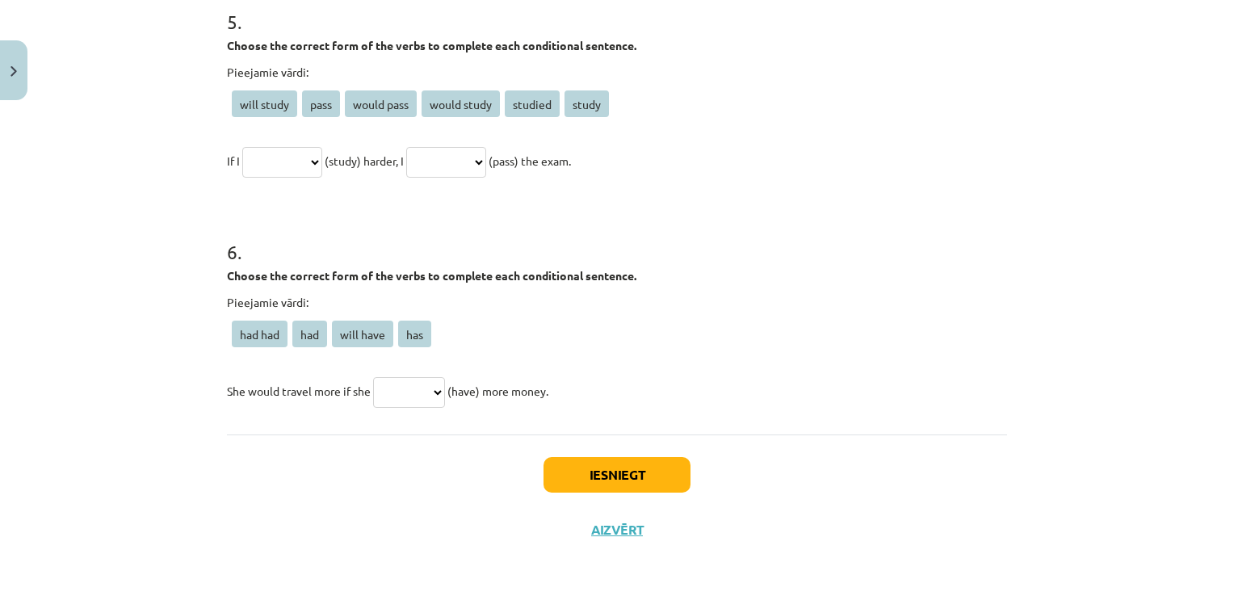
drag, startPoint x: 220, startPoint y: 319, endPoint x: 577, endPoint y: 408, distance: 368.6
copy form "1 . Choose the correct passive voice form for each sentence. The chef prepares …"
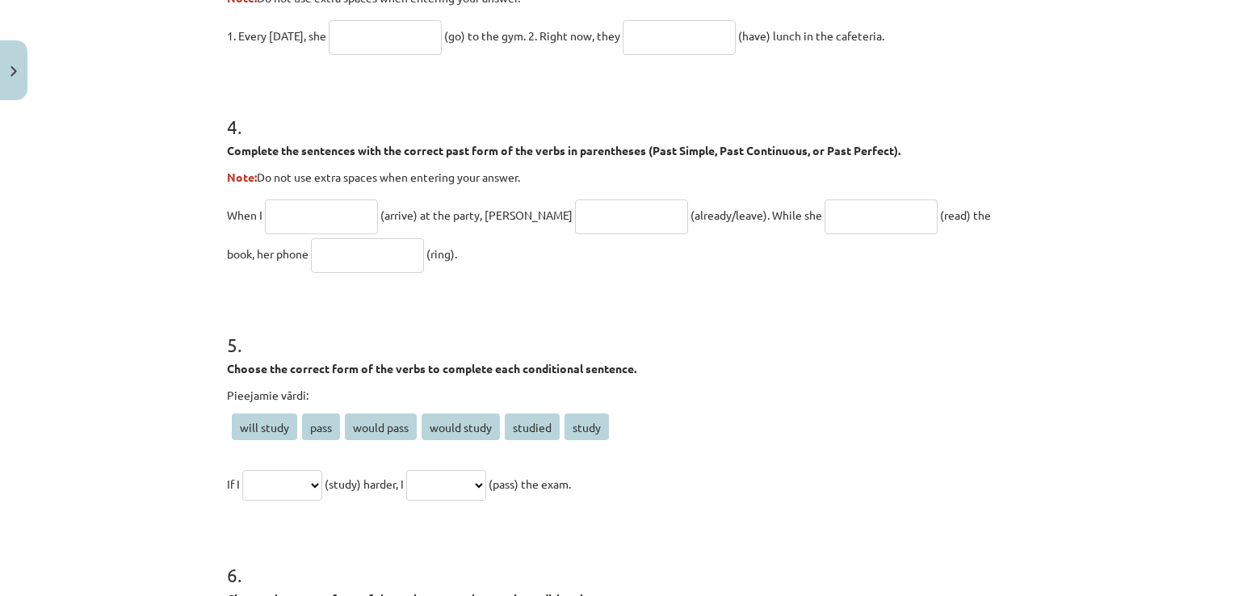
click at [718, 387] on p "Pieejamie vārdi:" at bounding box center [617, 395] width 780 height 17
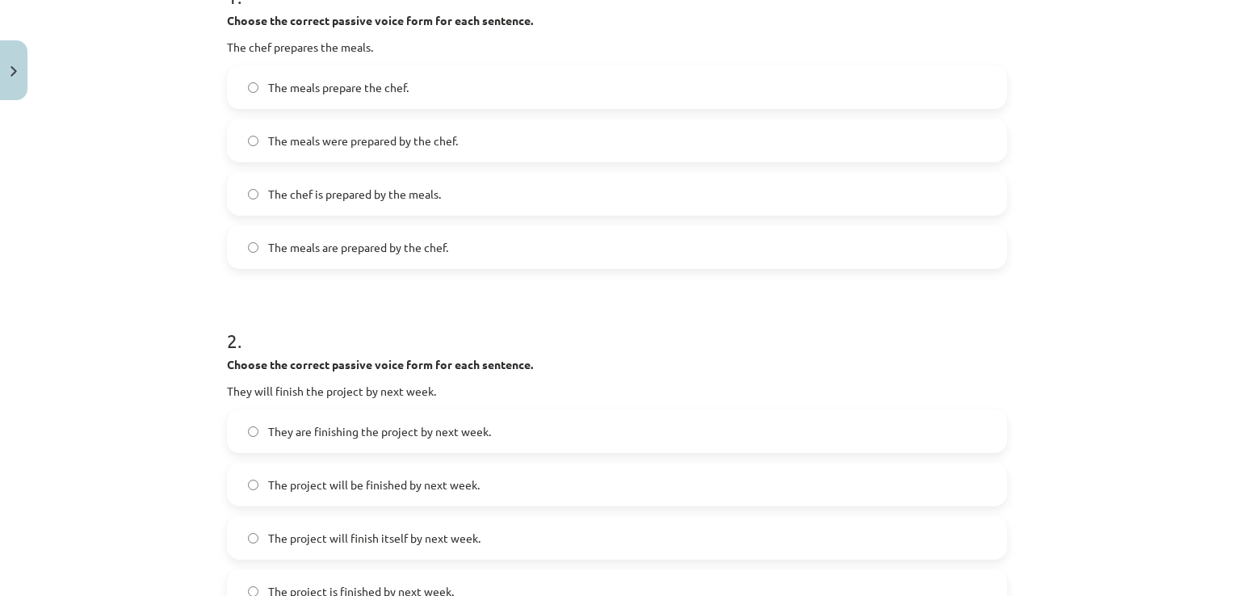
scroll to position [132, 0]
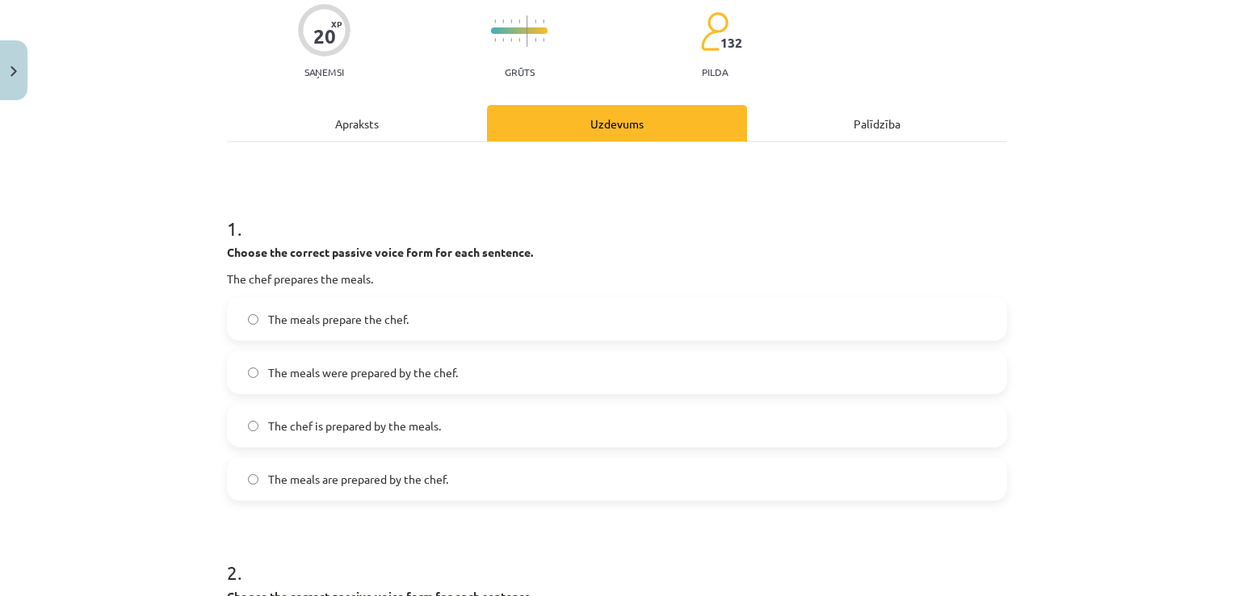
click at [404, 381] on label "The meals were prepared by the chef." at bounding box center [617, 372] width 777 height 40
click at [333, 485] on span "The meals are prepared by the chef." at bounding box center [358, 479] width 180 height 17
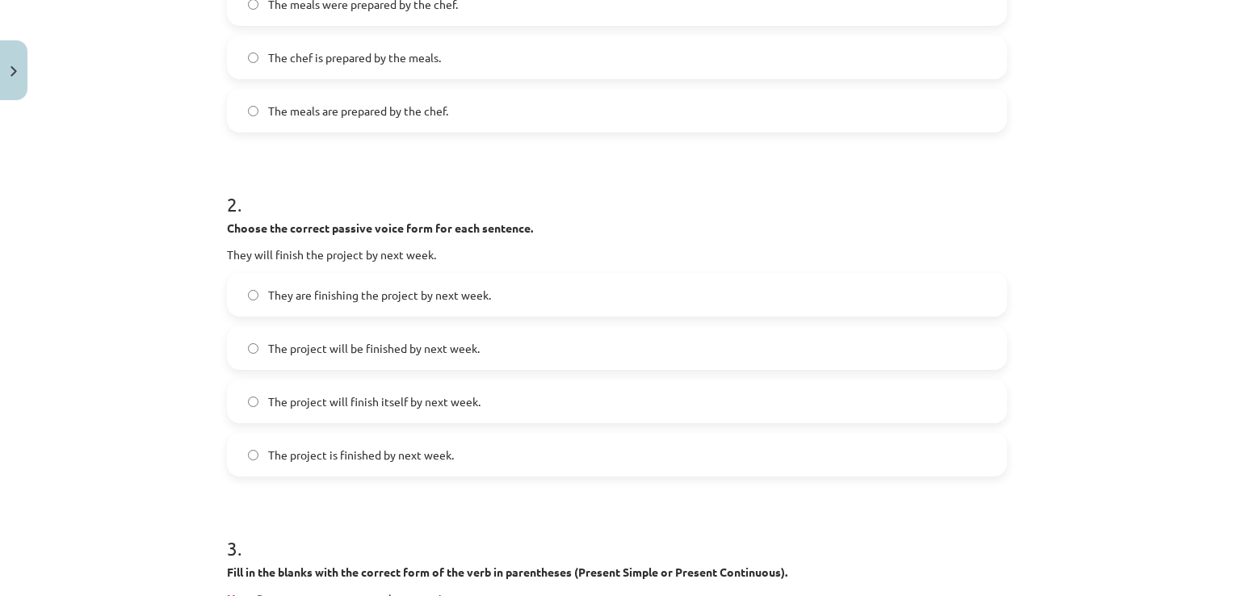
scroll to position [536, 0]
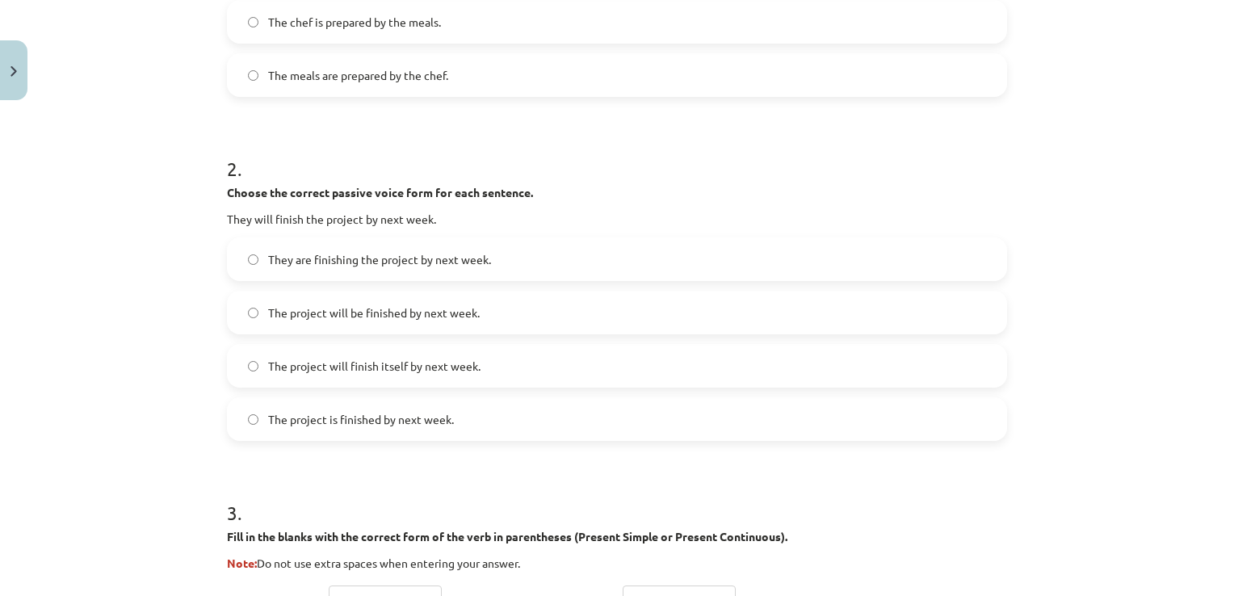
click at [469, 301] on label "The project will be finished by next week." at bounding box center [617, 312] width 777 height 40
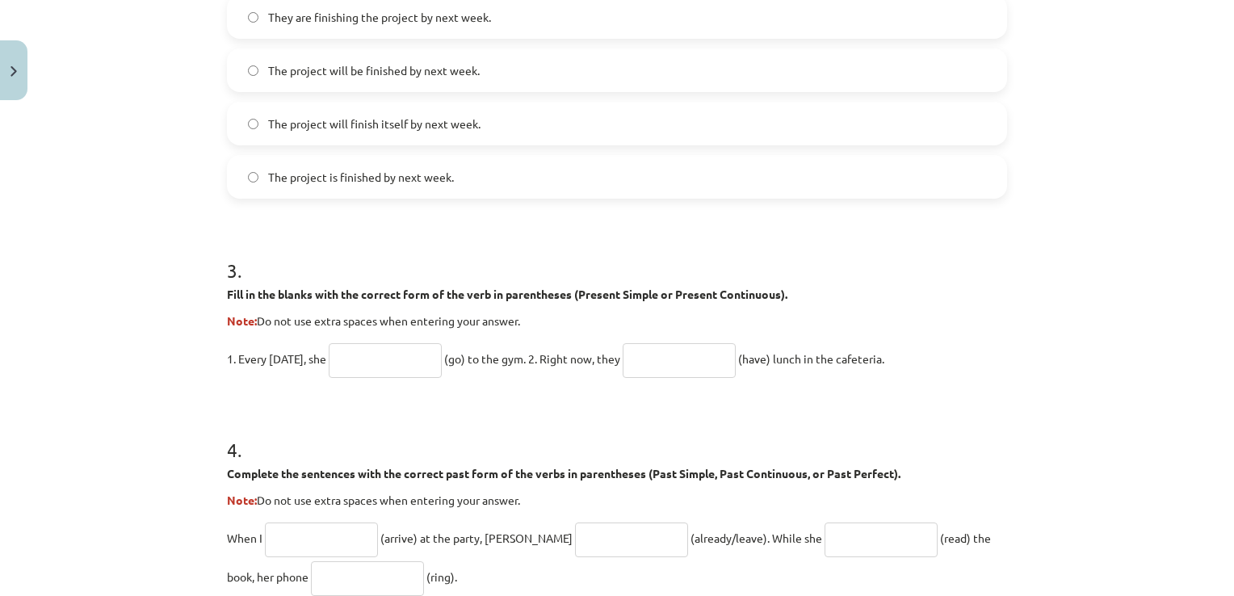
scroll to position [940, 0]
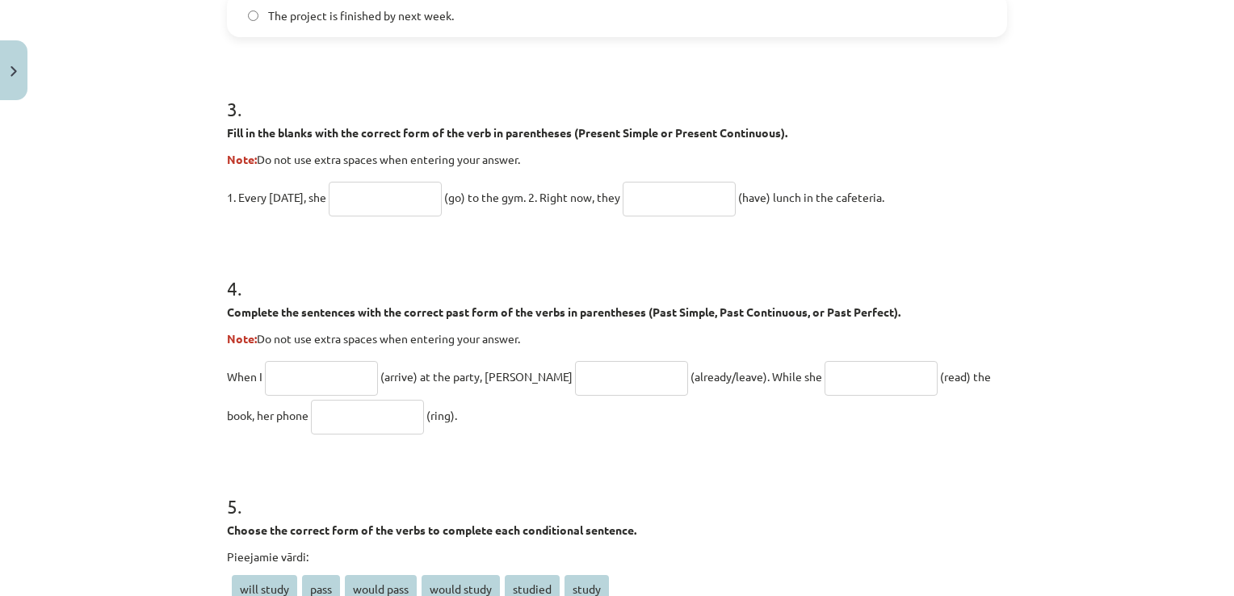
click at [410, 185] on input "text" at bounding box center [385, 199] width 113 height 35
type input "****"
click at [652, 206] on input "text" at bounding box center [679, 199] width 113 height 35
type input "**********"
click at [340, 373] on input "text" at bounding box center [321, 378] width 113 height 35
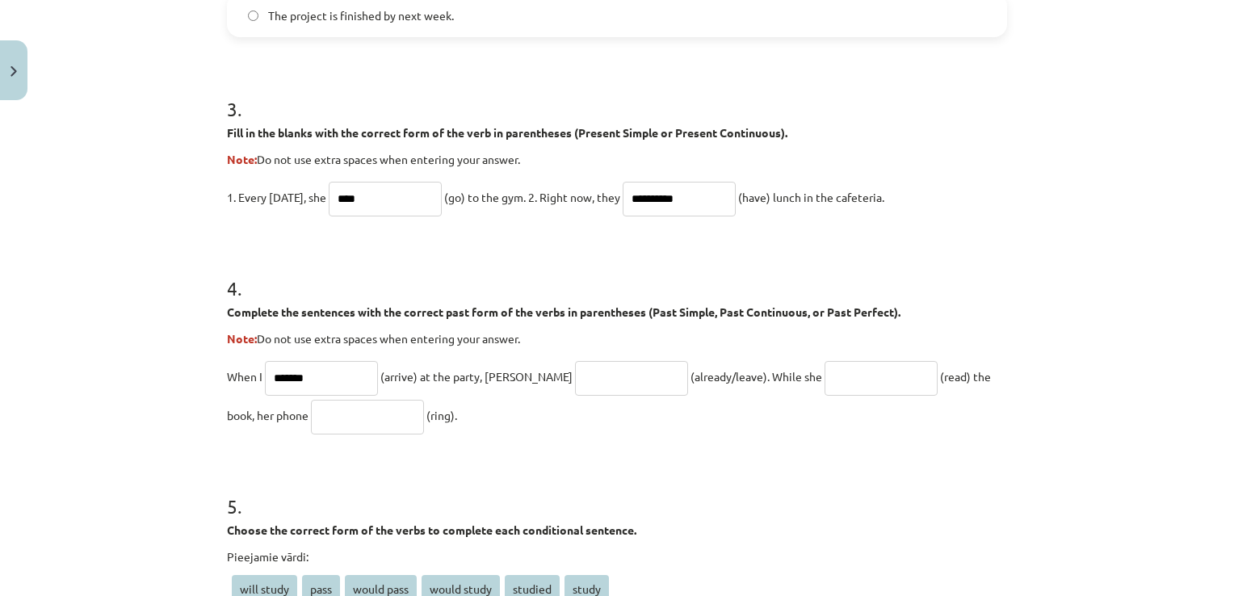
type input "*******"
click at [575, 380] on input "text" at bounding box center [631, 378] width 113 height 35
type input "**********"
click at [824, 373] on input "text" at bounding box center [880, 378] width 113 height 35
type input "**********"
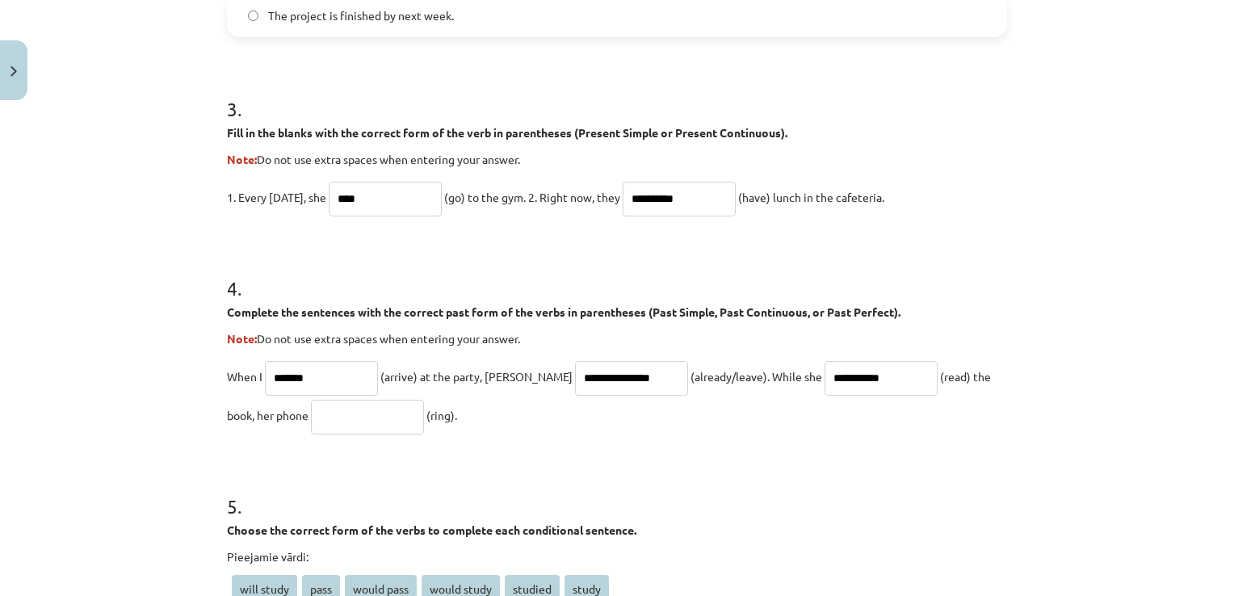
click at [287, 431] on p "**********" at bounding box center [617, 396] width 780 height 78
click at [311, 413] on input "text" at bounding box center [367, 417] width 113 height 35
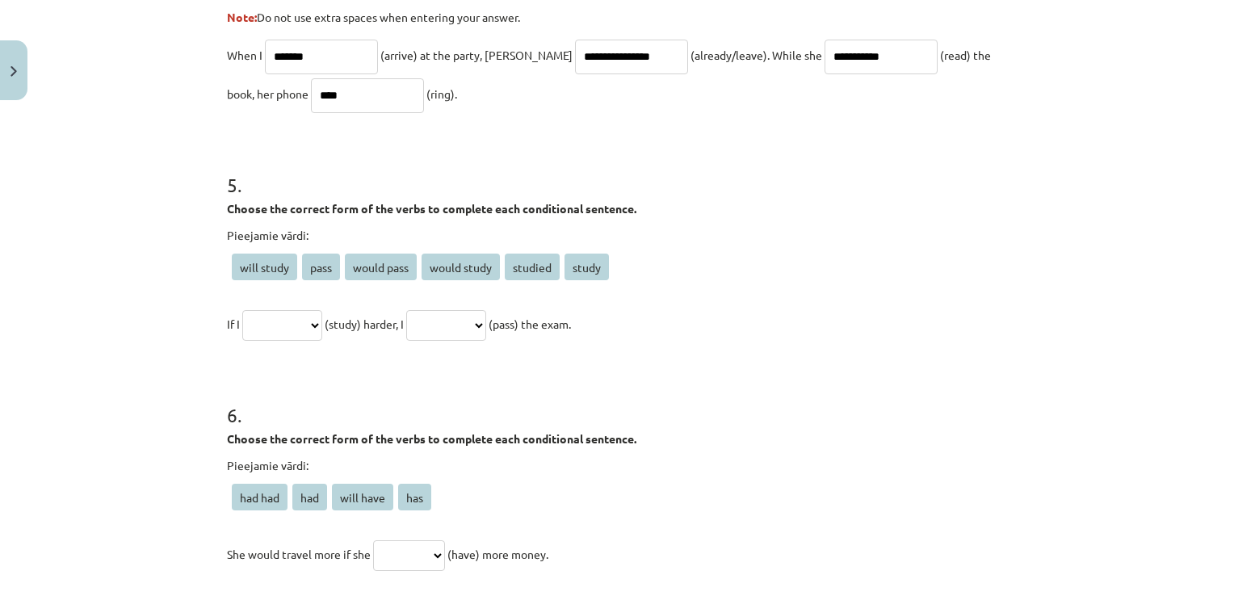
scroll to position [1263, 0]
type input "****"
click at [301, 315] on select "**********" at bounding box center [282, 323] width 80 height 31
select select "*******"
click at [242, 308] on select "**********" at bounding box center [282, 323] width 80 height 31
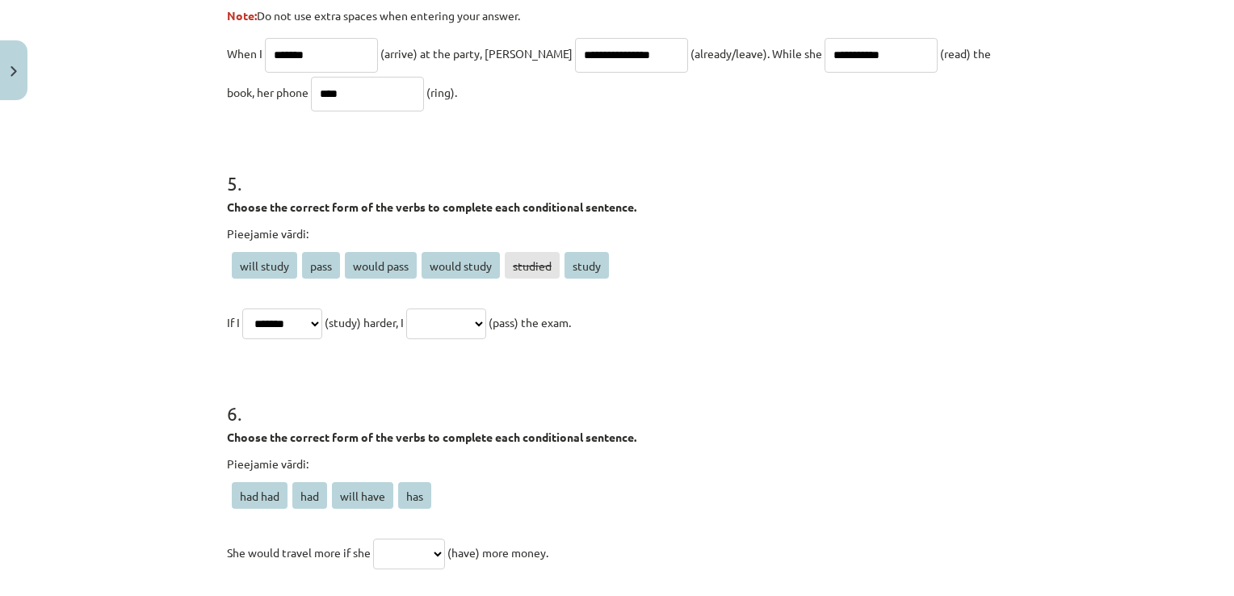
drag, startPoint x: 464, startPoint y: 321, endPoint x: 472, endPoint y: 334, distance: 15.5
click at [464, 321] on select "**********" at bounding box center [446, 323] width 80 height 31
select select "**********"
click at [425, 308] on select "**********" at bounding box center [446, 323] width 80 height 31
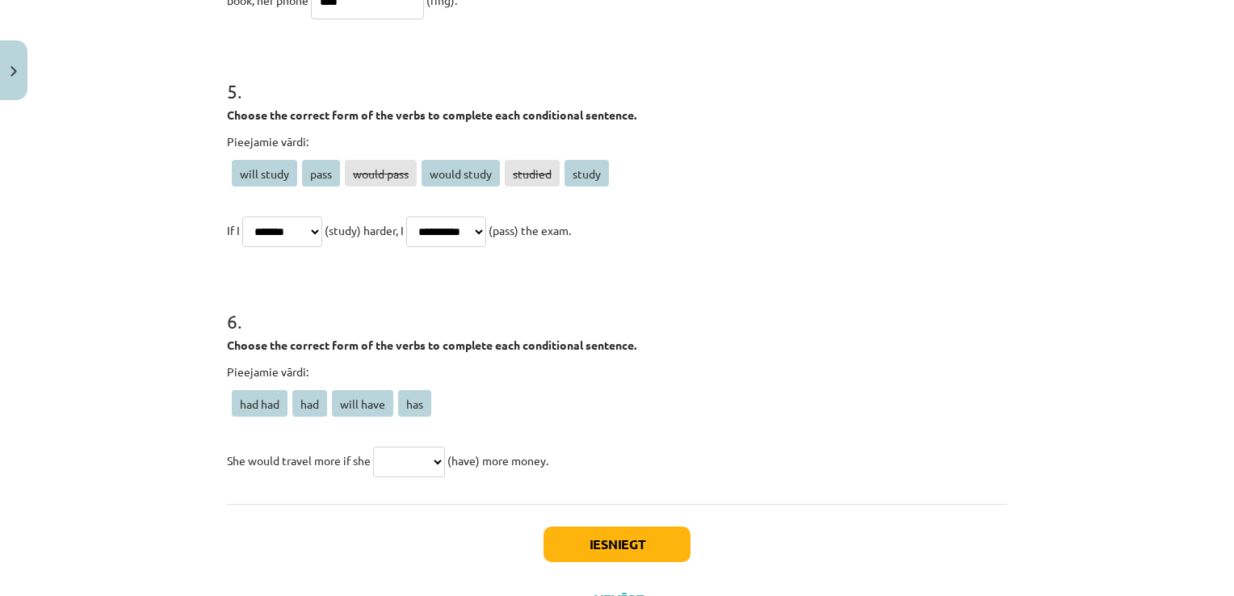
scroll to position [1424, 0]
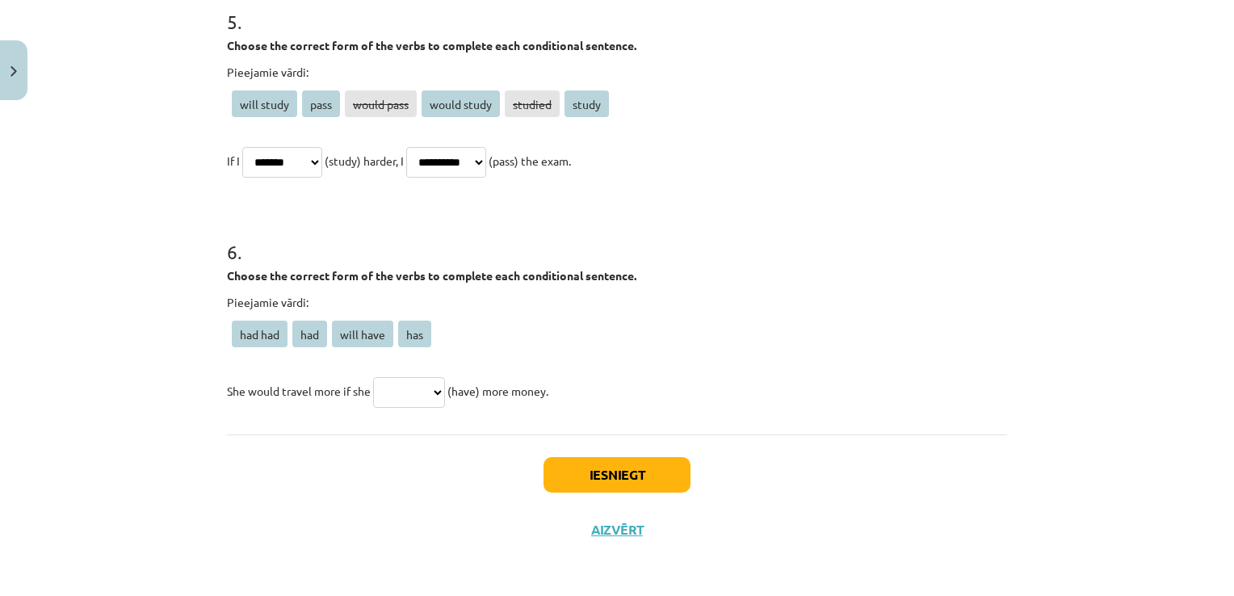
click at [404, 392] on select "******* *** ********* ***" at bounding box center [409, 392] width 72 height 31
select select "***"
click at [373, 377] on select "******* *** ********* ***" at bounding box center [409, 392] width 72 height 31
click at [607, 476] on button "Iesniegt" at bounding box center [616, 475] width 147 height 36
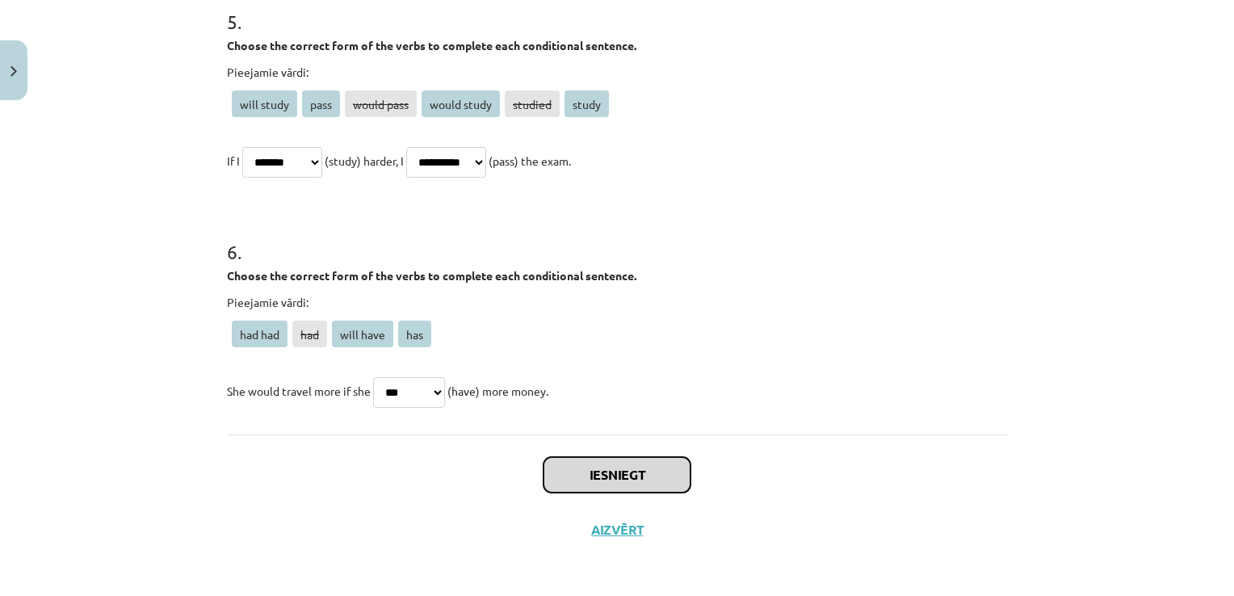
click at [595, 476] on button "Iesniegt" at bounding box center [616, 475] width 147 height 36
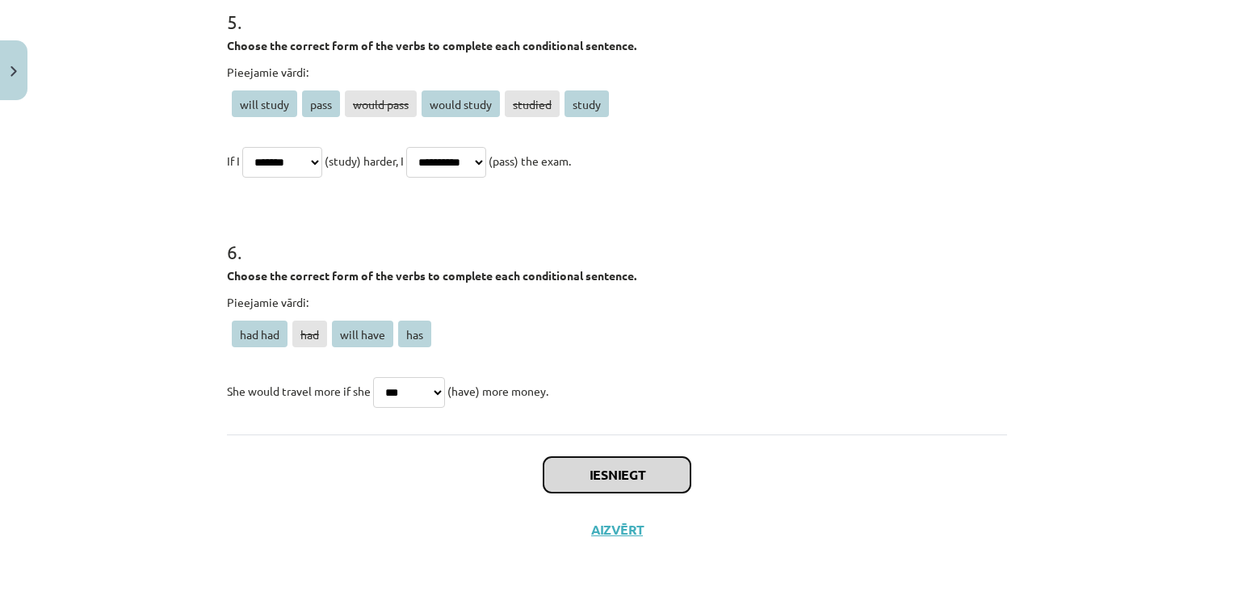
click at [595, 476] on button "Iesniegt" at bounding box center [616, 475] width 147 height 36
click at [553, 477] on button "Iesniegt" at bounding box center [616, 475] width 147 height 36
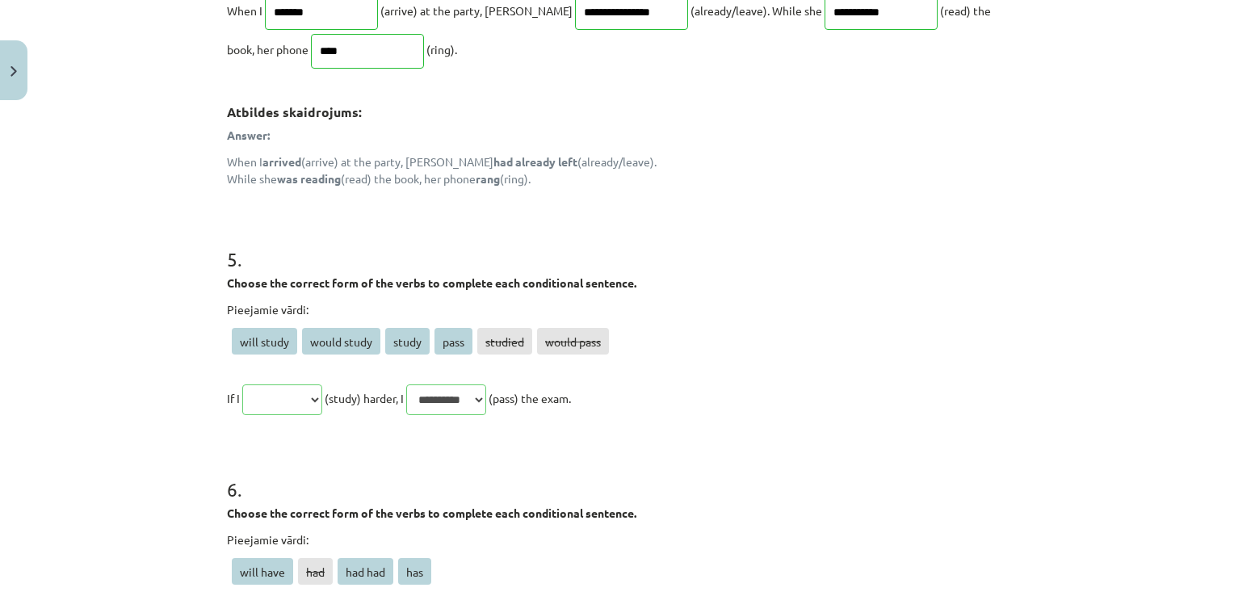
scroll to position [1662, 0]
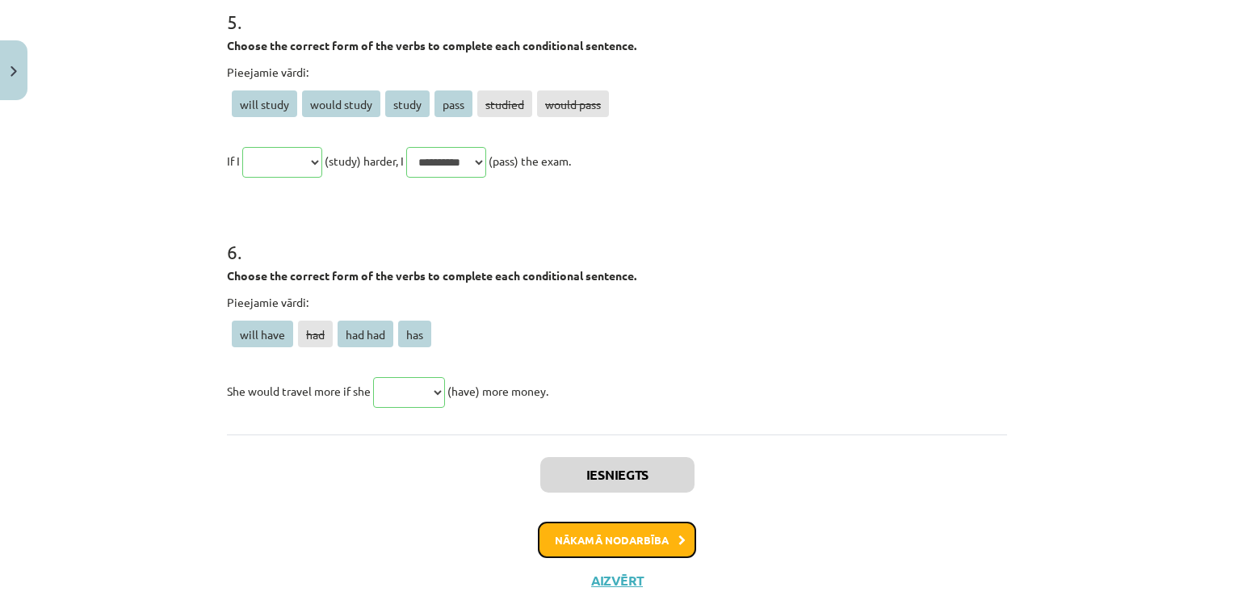
click at [607, 530] on button "Nākamā nodarbība" at bounding box center [617, 540] width 158 height 37
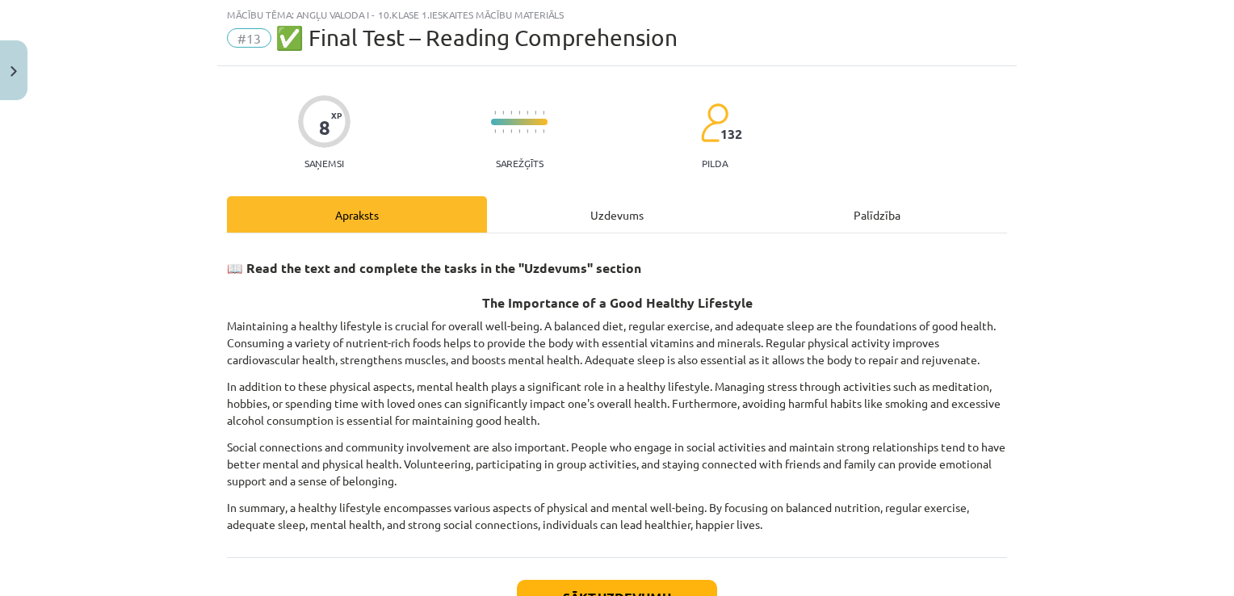
scroll to position [40, 0]
click at [604, 586] on button "Sākt uzdevumu" at bounding box center [617, 599] width 200 height 36
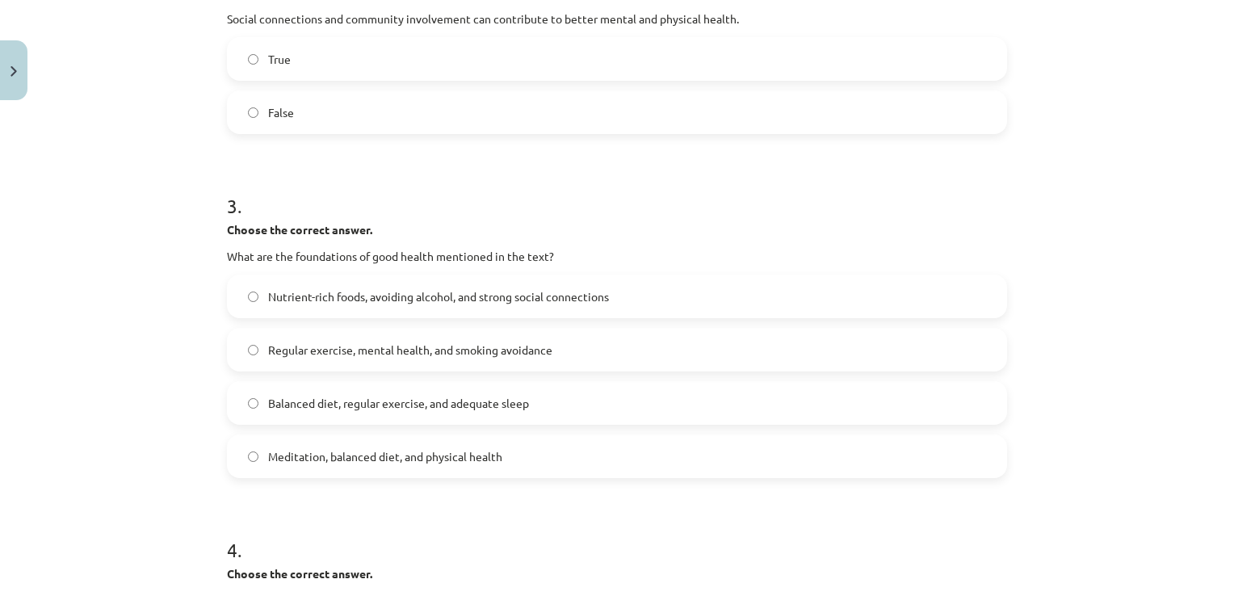
scroll to position [1042, 0]
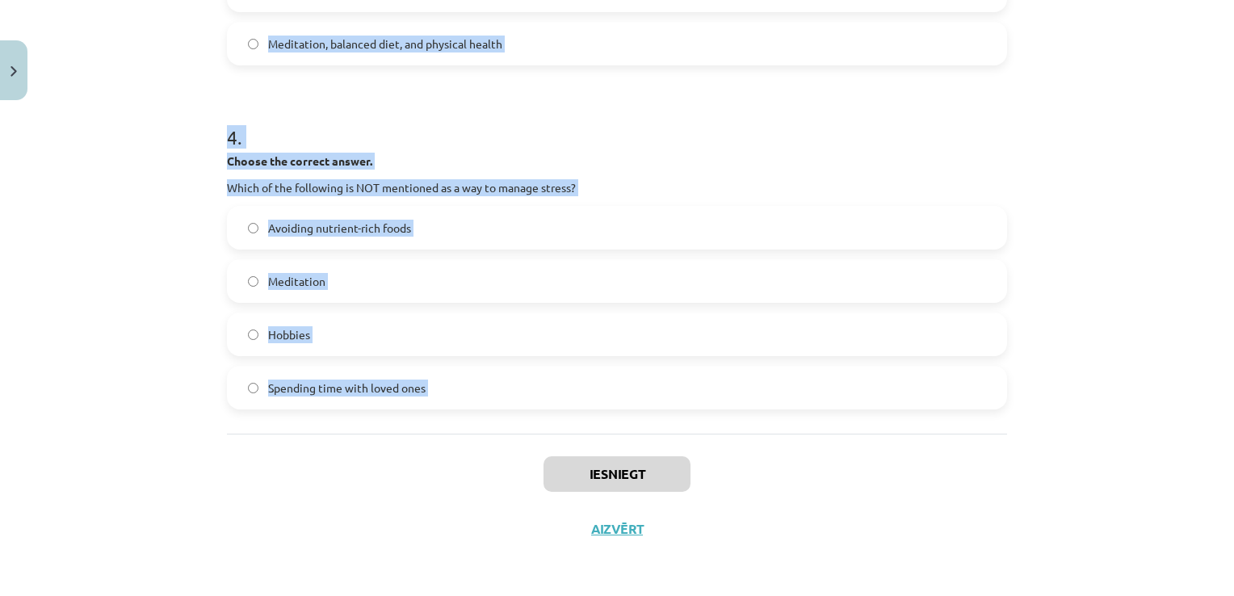
drag, startPoint x: 268, startPoint y: 325, endPoint x: 454, endPoint y: 457, distance: 228.1
copy form "1 . Choose whether the sentence is True or False. A healthy lifestyle only focu…"
drag, startPoint x: 640, startPoint y: 147, endPoint x: 617, endPoint y: 144, distance: 23.6
click at [640, 146] on div "4 . Choose the correct answer. Which of the following is NOT mentioned as a way…" at bounding box center [617, 254] width 780 height 312
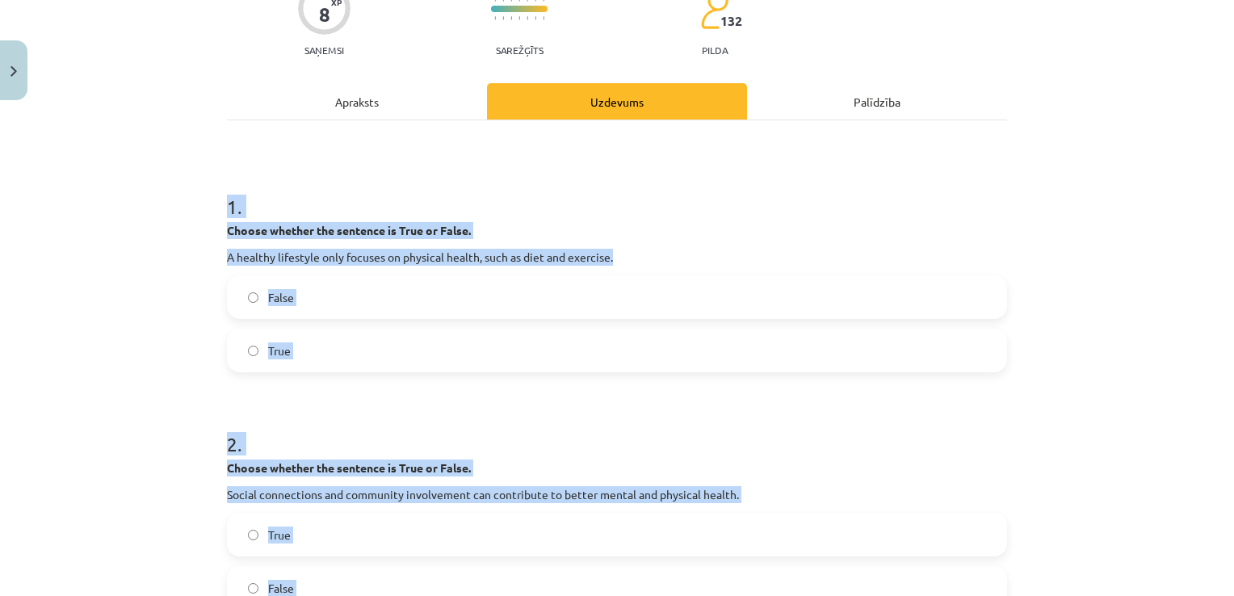
scroll to position [0, 0]
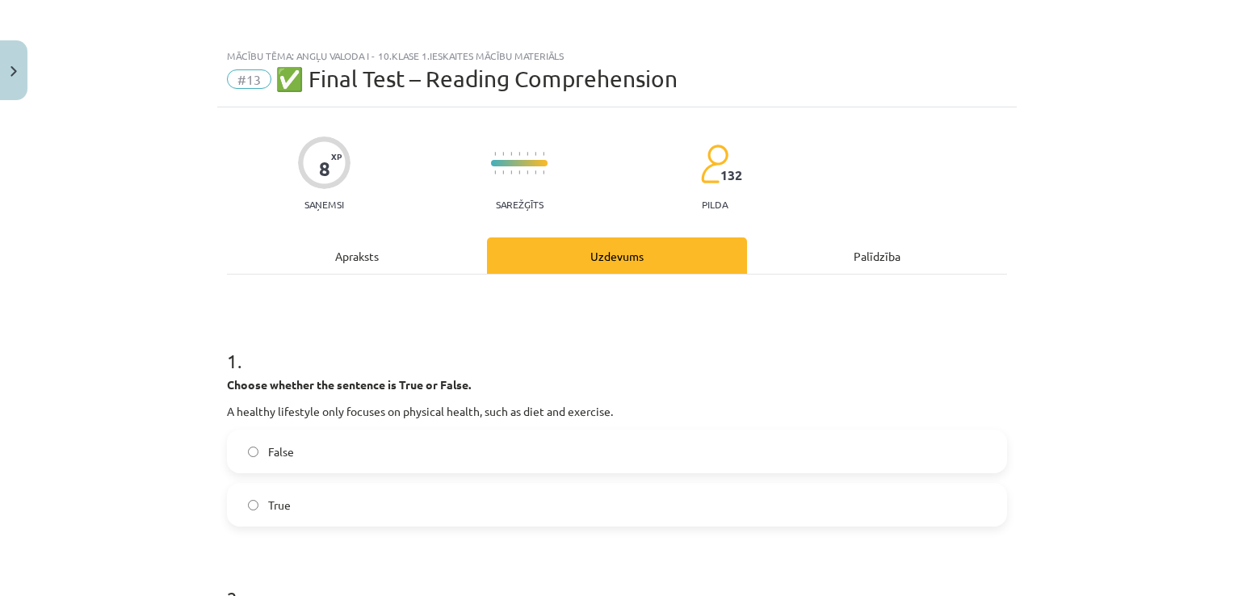
click at [134, 267] on div "Mācību tēma: Angļu valoda i - 10.klase 1.ieskaites mācību materiāls #13 ✅ Final…" at bounding box center [617, 298] width 1234 height 596
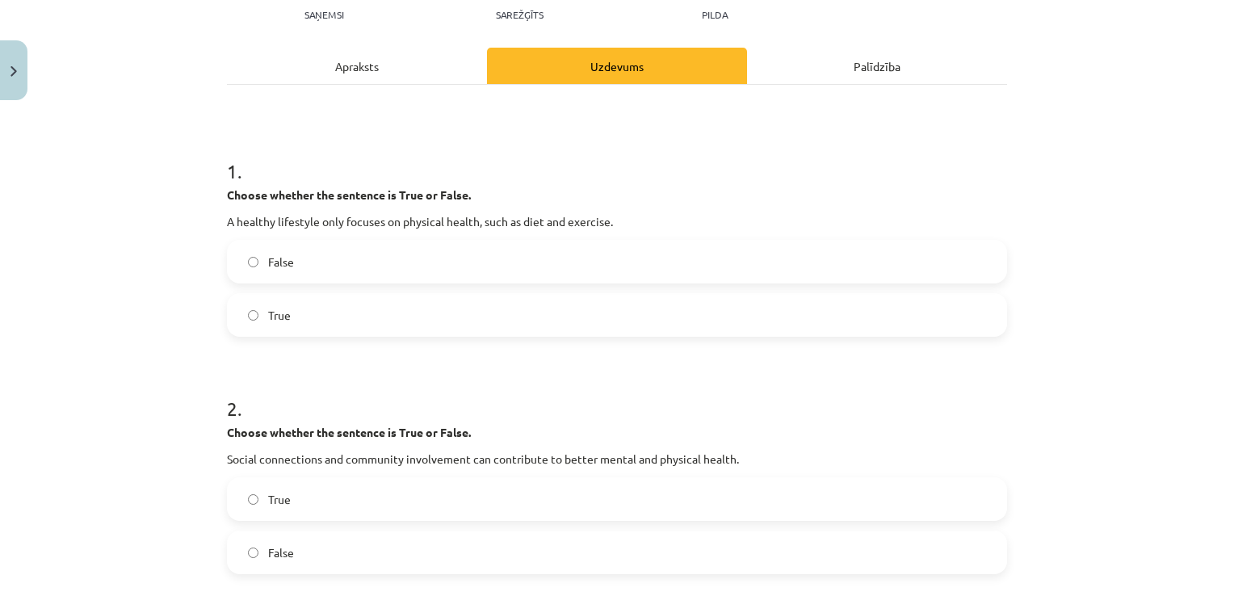
scroll to position [242, 0]
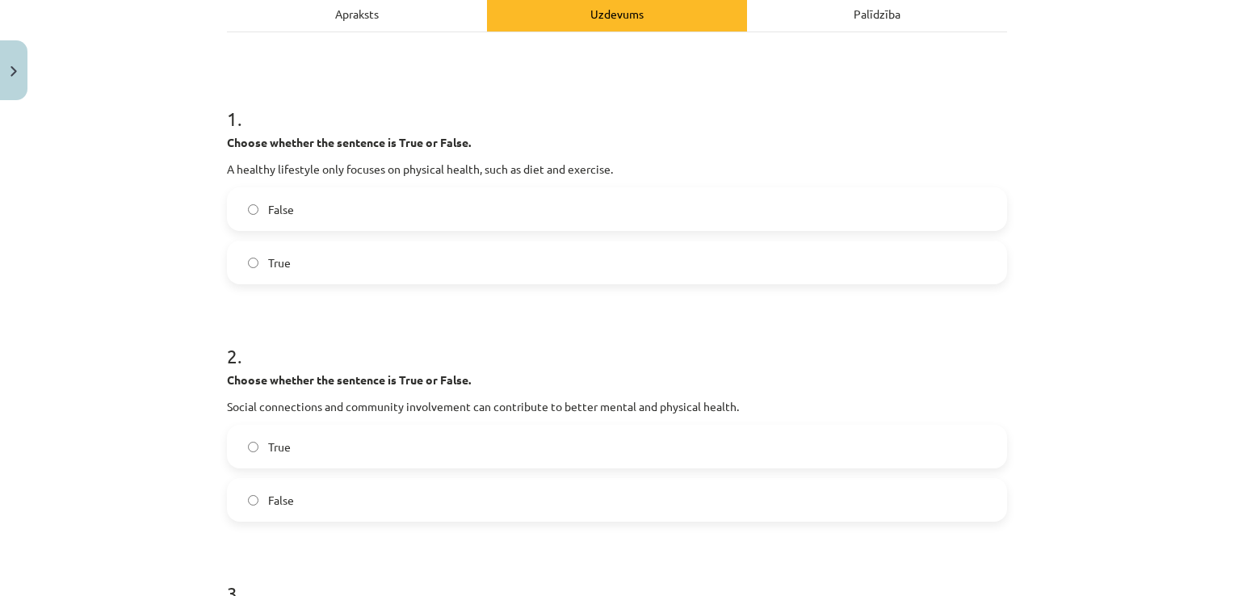
click at [245, 256] on label "True" at bounding box center [617, 262] width 777 height 40
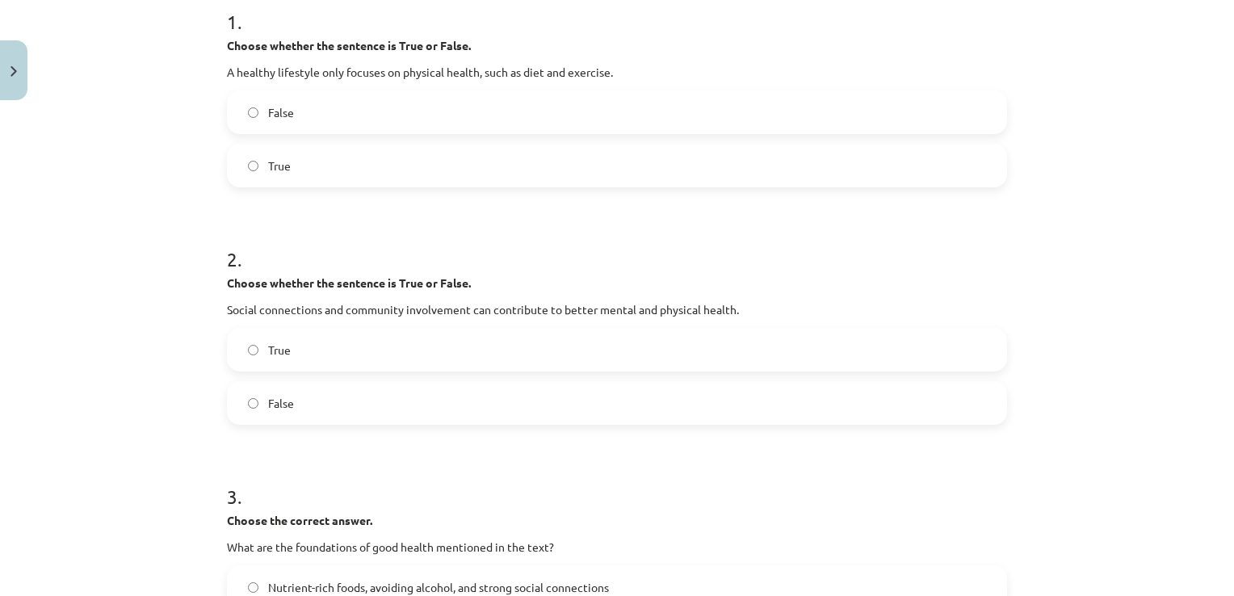
scroll to position [484, 0]
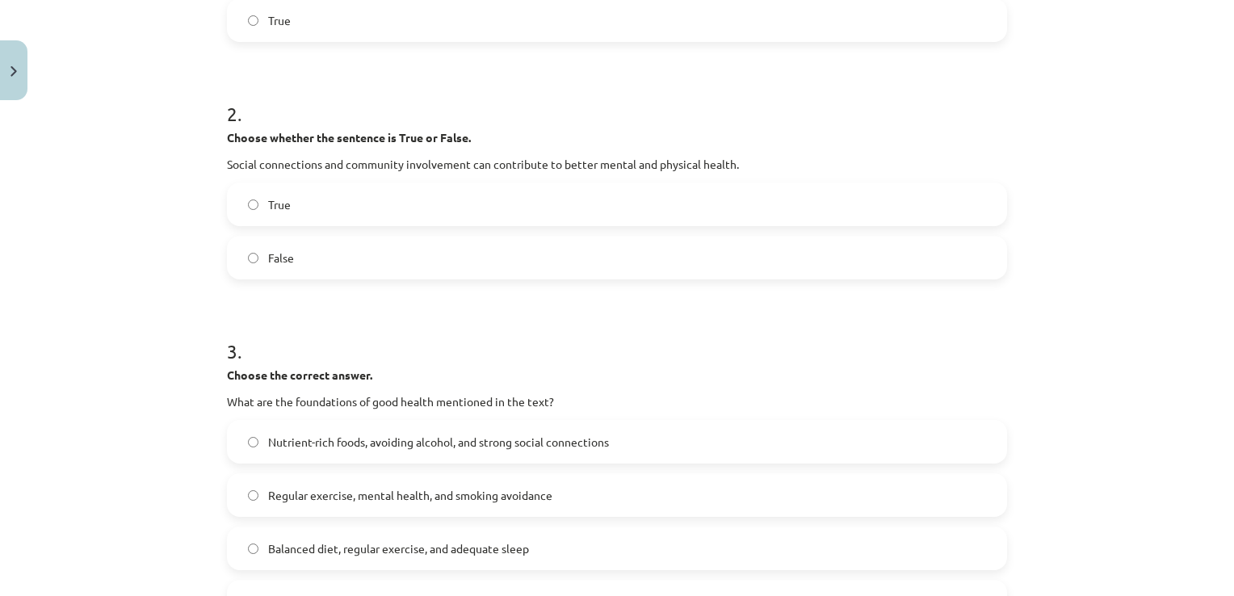
click at [301, 202] on label "True" at bounding box center [617, 204] width 777 height 40
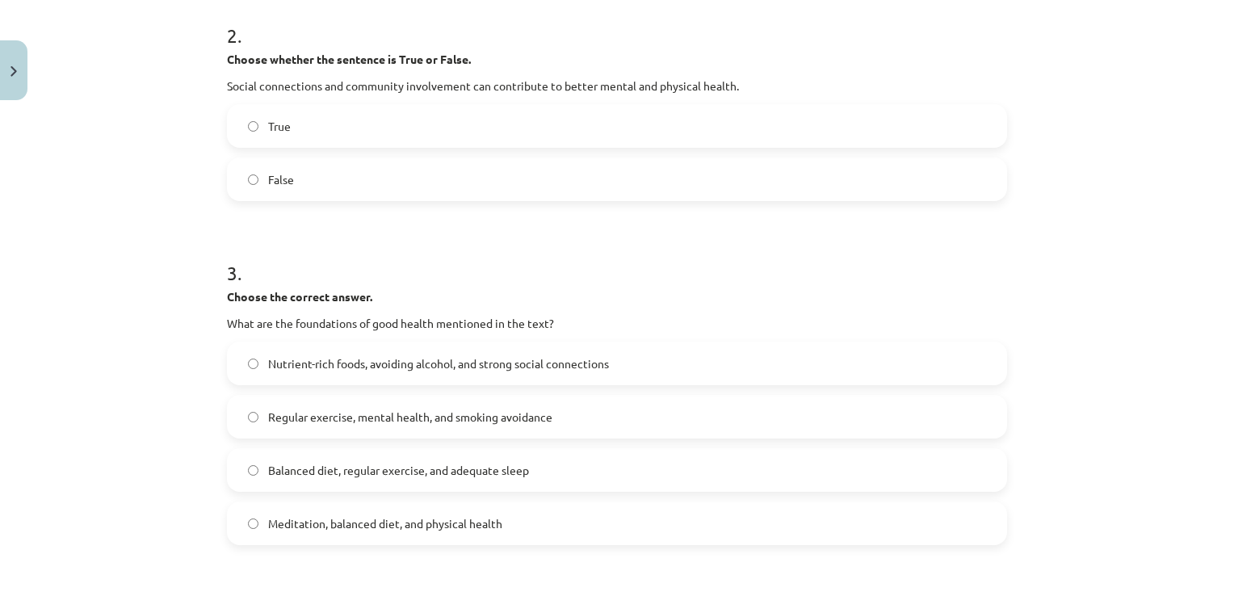
scroll to position [646, 0]
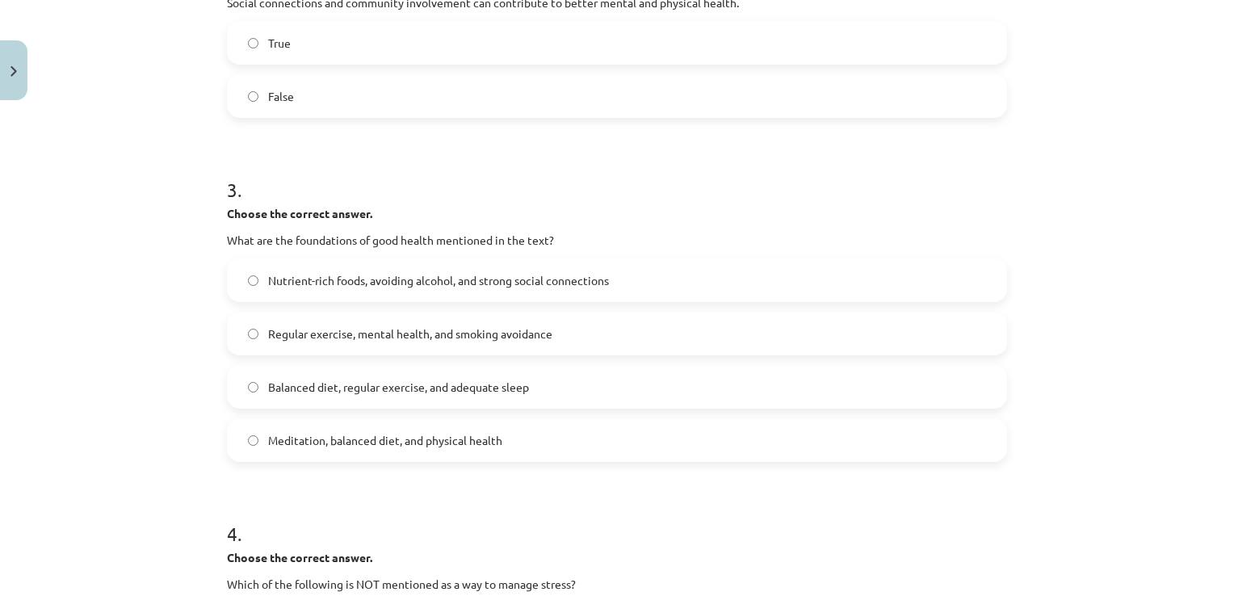
click at [371, 388] on span "Balanced diet, regular exercise, and adequate sleep" at bounding box center [398, 387] width 261 height 17
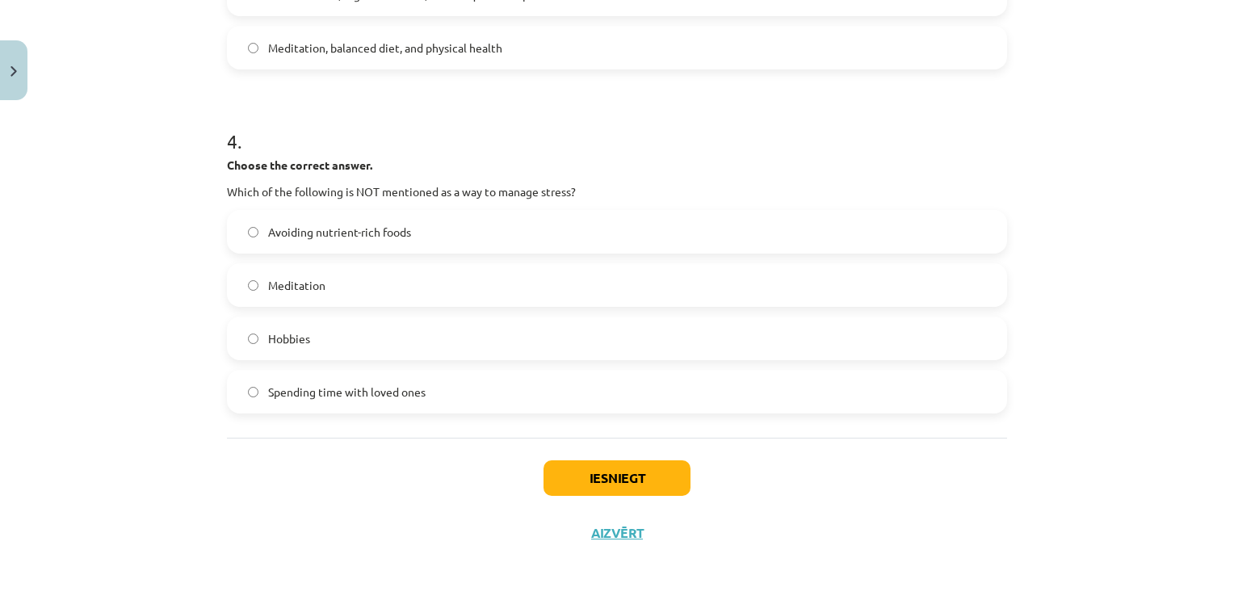
scroll to position [1042, 0]
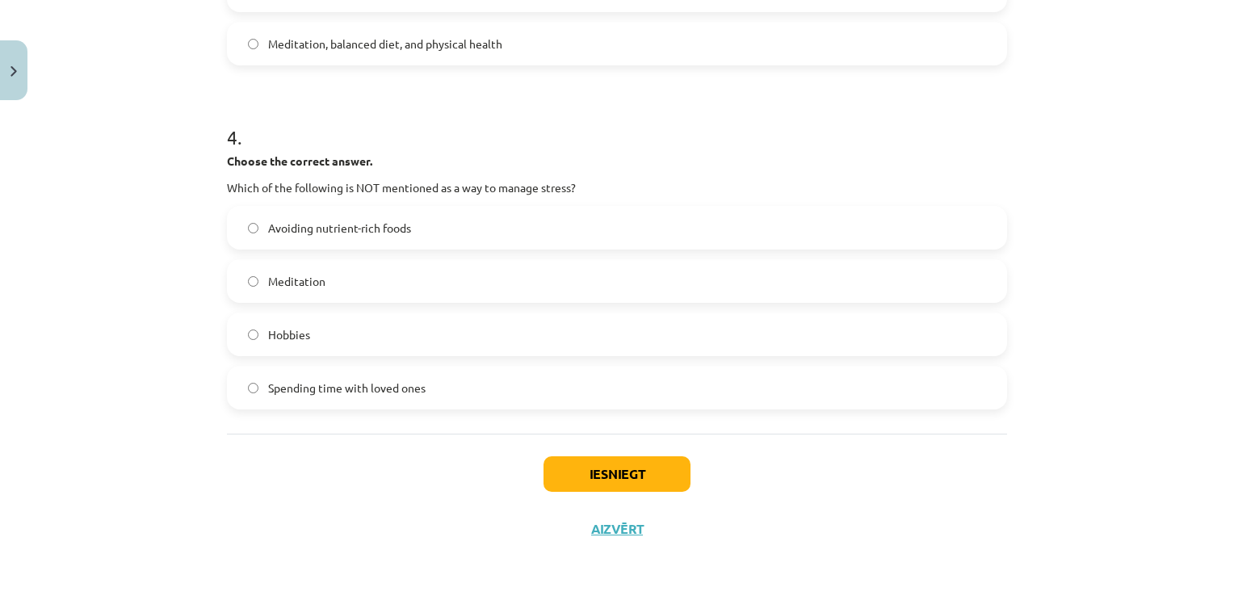
click at [384, 215] on label "Avoiding nutrient-rich foods" at bounding box center [617, 228] width 777 height 40
click at [585, 467] on button "Iesniegt" at bounding box center [616, 474] width 147 height 36
click at [639, 486] on button "Iesniegt" at bounding box center [616, 474] width 147 height 36
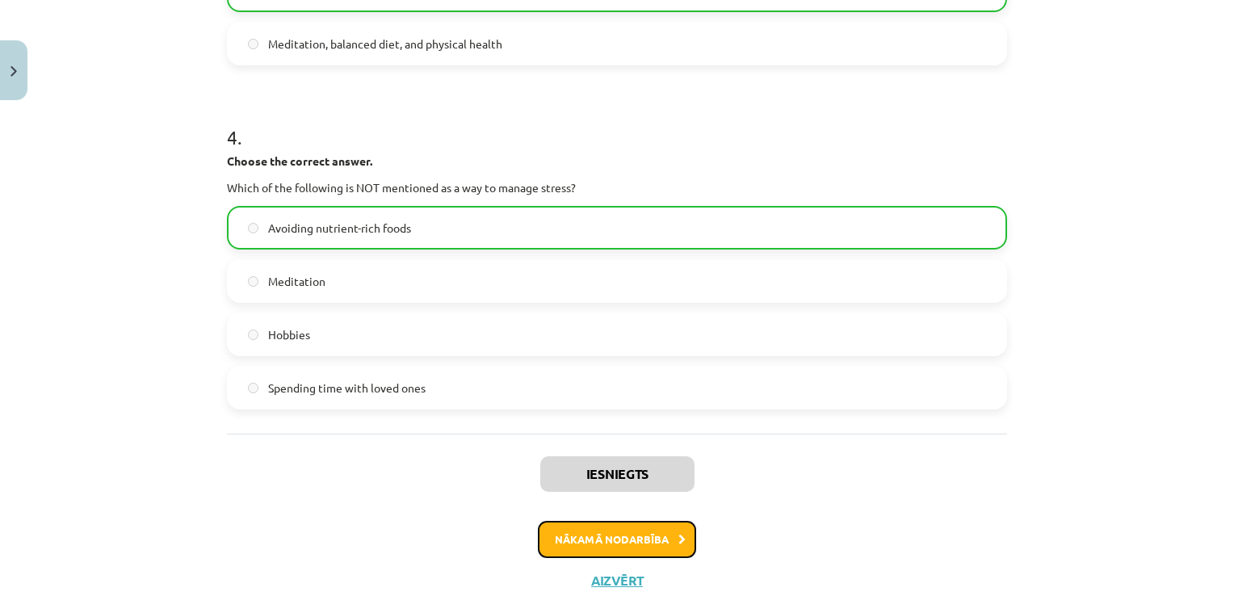
click at [667, 535] on button "Nākamā nodarbība" at bounding box center [617, 539] width 158 height 37
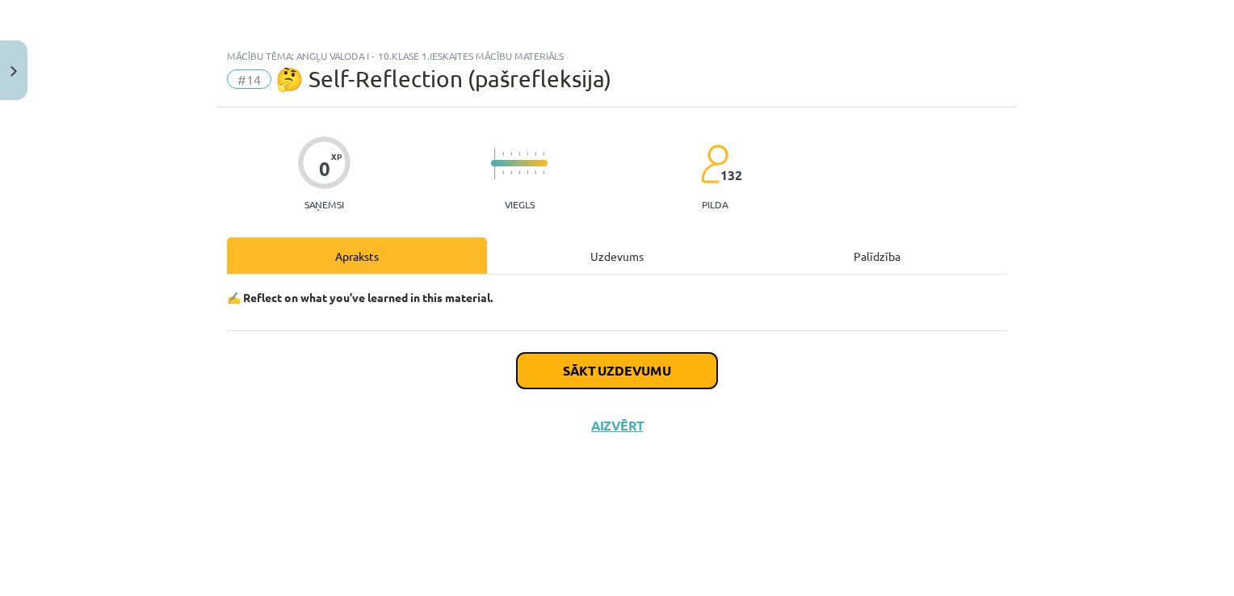
click at [656, 367] on button "Sākt uzdevumu" at bounding box center [617, 371] width 200 height 36
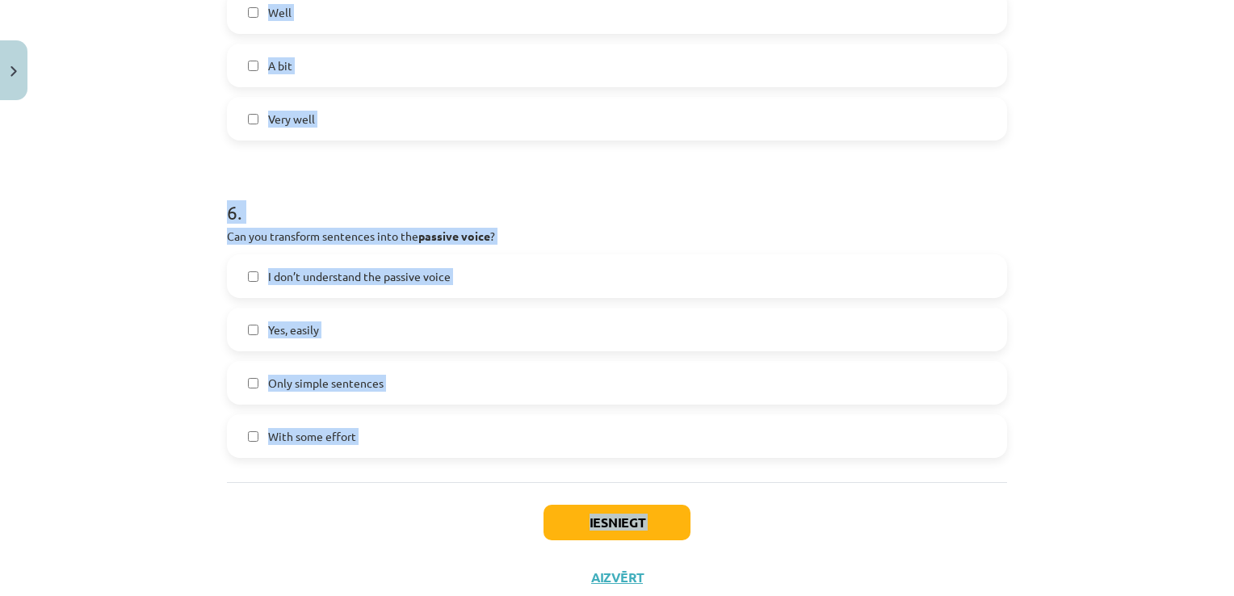
scroll to position [1730, 0]
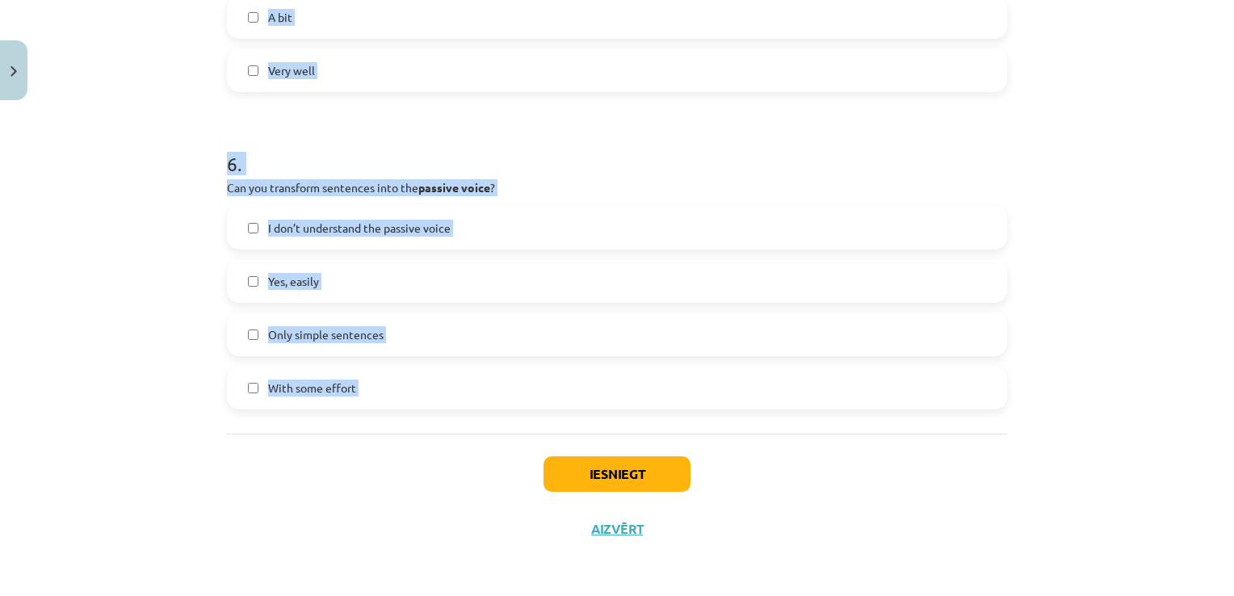
drag, startPoint x: 220, startPoint y: 200, endPoint x: 476, endPoint y: 451, distance: 358.6
copy form "1 . Can you correctly use the Past Tenses (e.g. Past Simple, Past Perfect) in s…"
click at [673, 174] on div "6 . Can you transform sentences into the passive voice ? I don’t understand the…" at bounding box center [617, 266] width 780 height 285
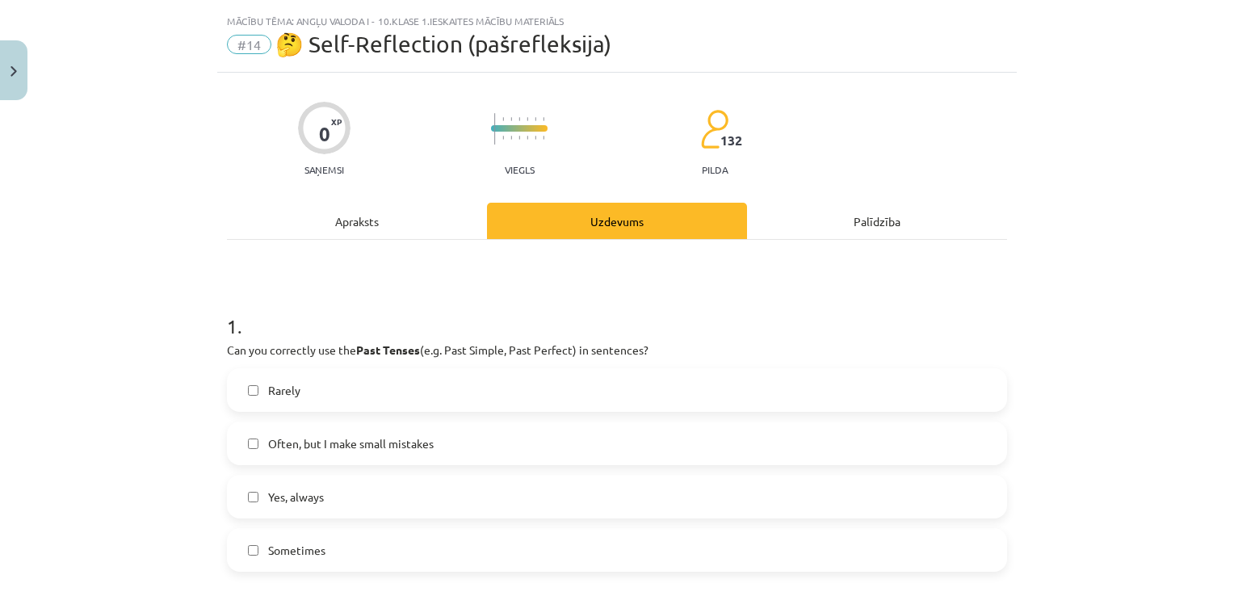
scroll to position [115, 0]
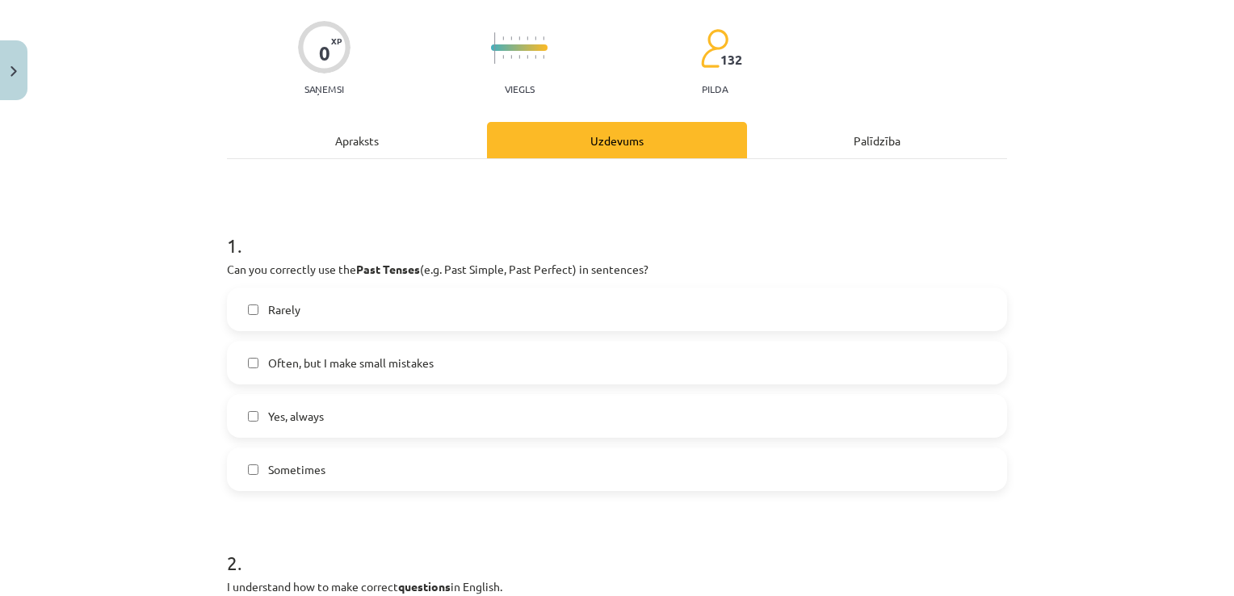
click at [269, 473] on span "Sometimes" at bounding box center [296, 469] width 57 height 17
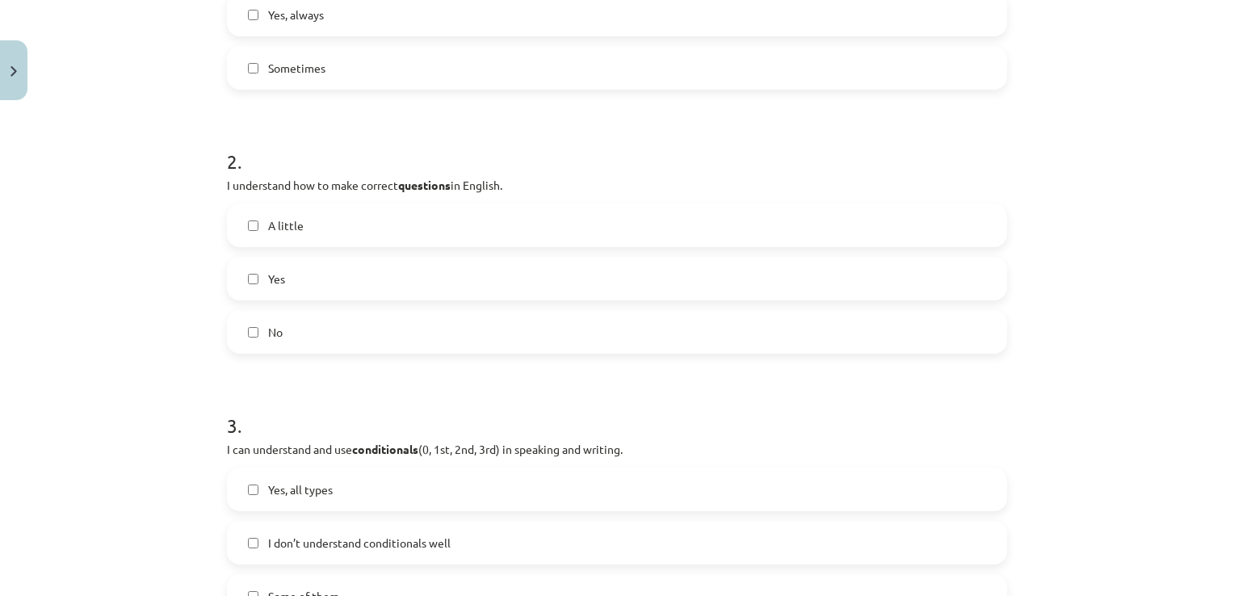
scroll to position [519, 0]
click at [333, 216] on label "A little" at bounding box center [617, 223] width 777 height 40
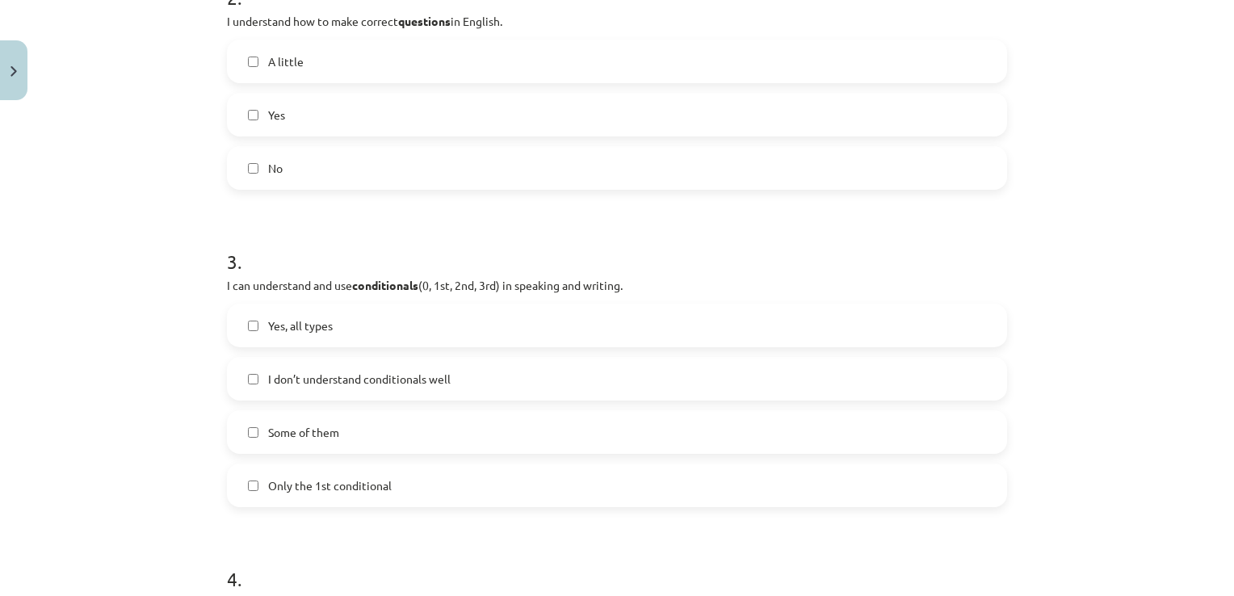
click at [395, 324] on label "Yes, all types" at bounding box center [617, 325] width 777 height 40
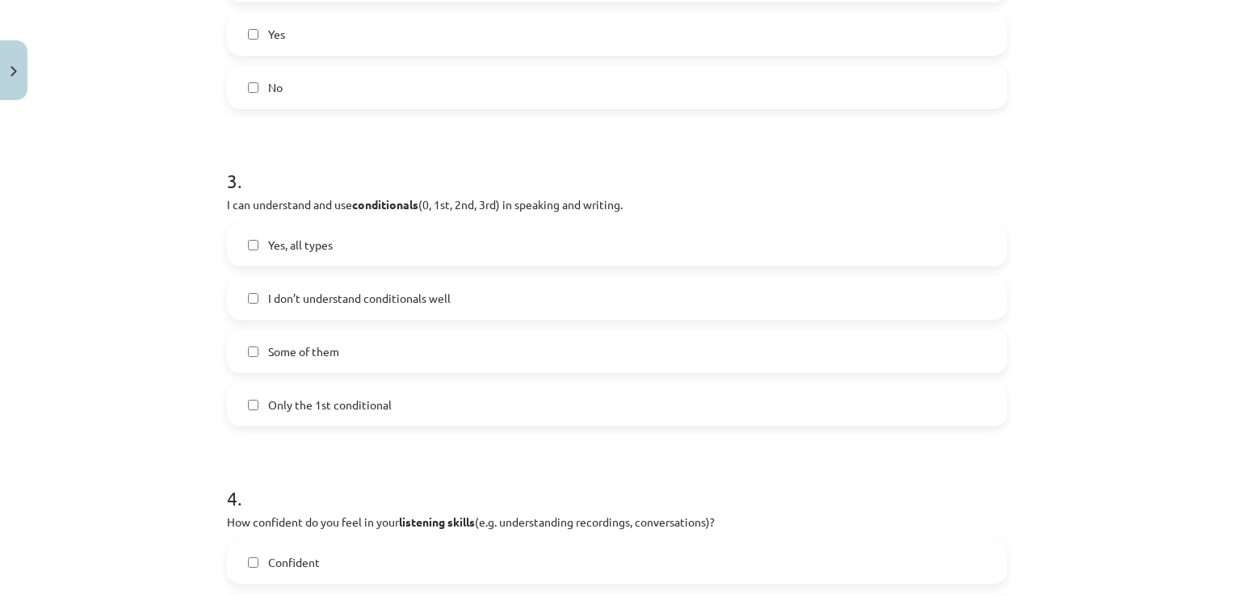
scroll to position [519, 0]
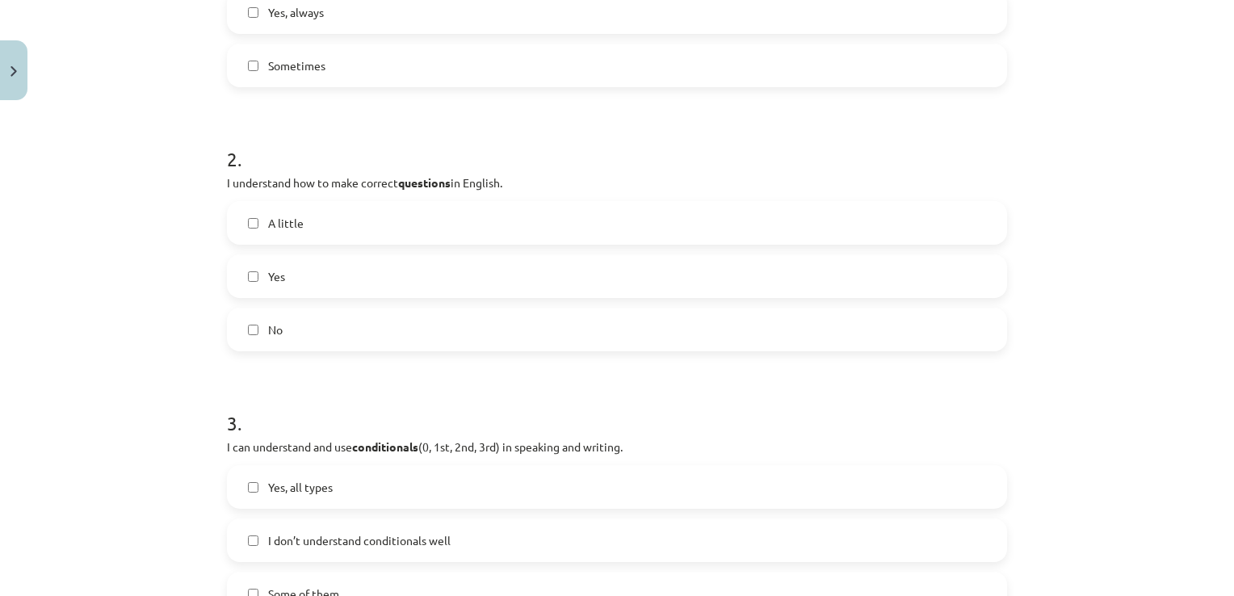
click at [373, 281] on label "Yes" at bounding box center [617, 276] width 777 height 40
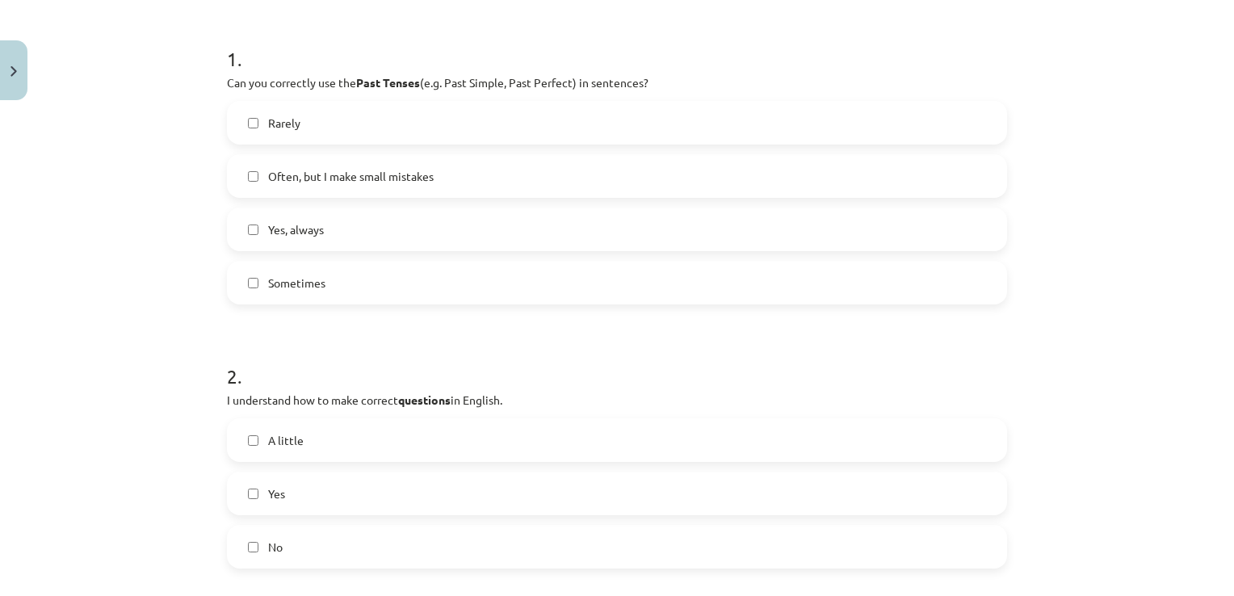
scroll to position [277, 0]
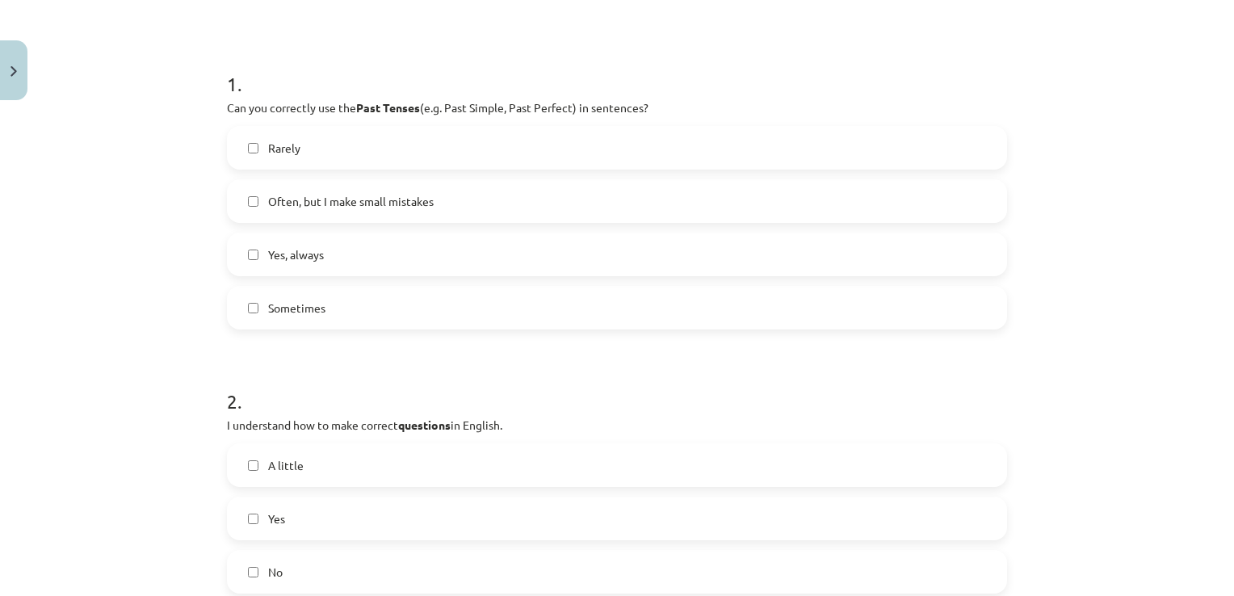
click at [384, 466] on label "A little" at bounding box center [617, 465] width 777 height 40
click at [413, 309] on label "Sometimes" at bounding box center [617, 307] width 777 height 40
click at [394, 296] on label "Sometimes" at bounding box center [617, 307] width 777 height 40
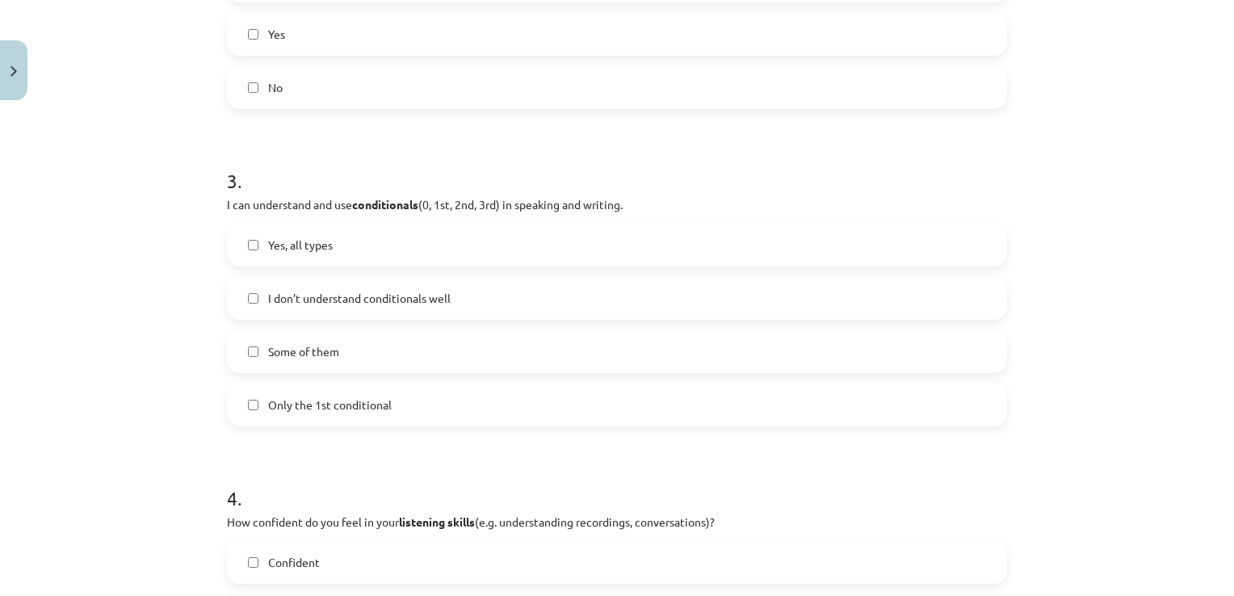
scroll to position [923, 0]
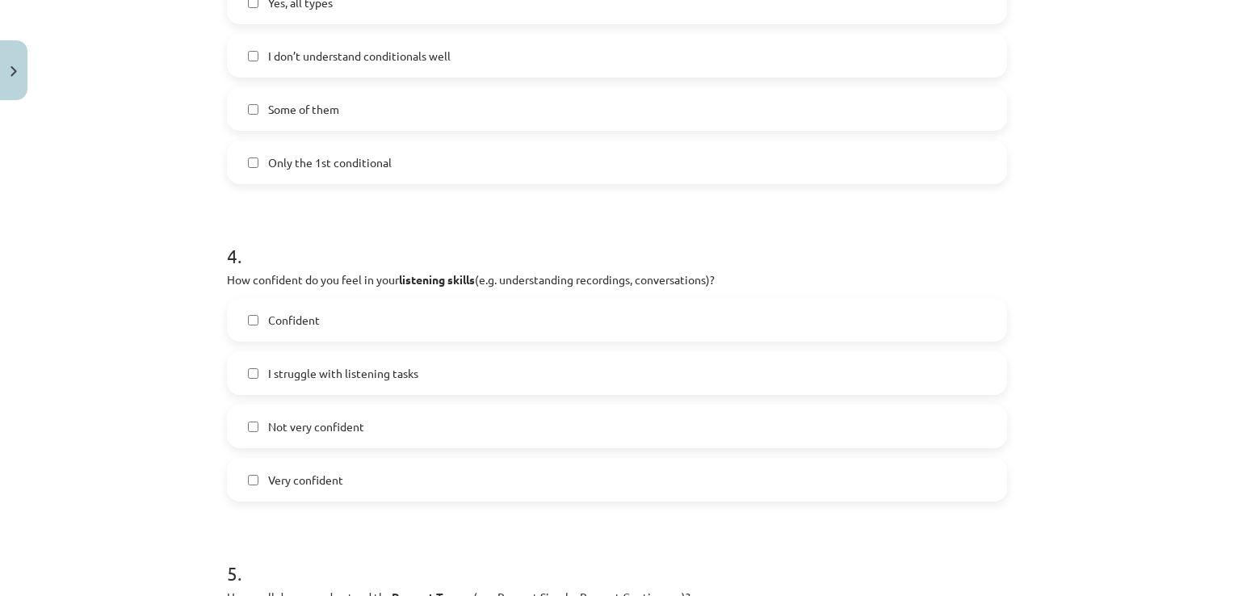
click at [308, 325] on span "Confident" at bounding box center [294, 320] width 52 height 17
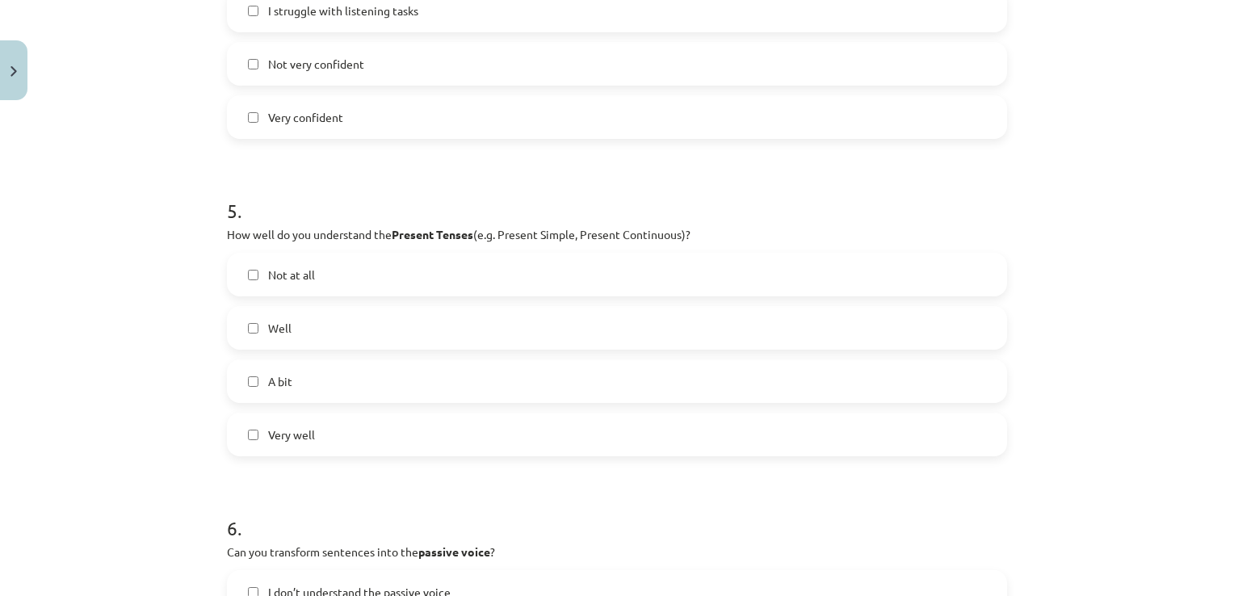
scroll to position [1407, 0]
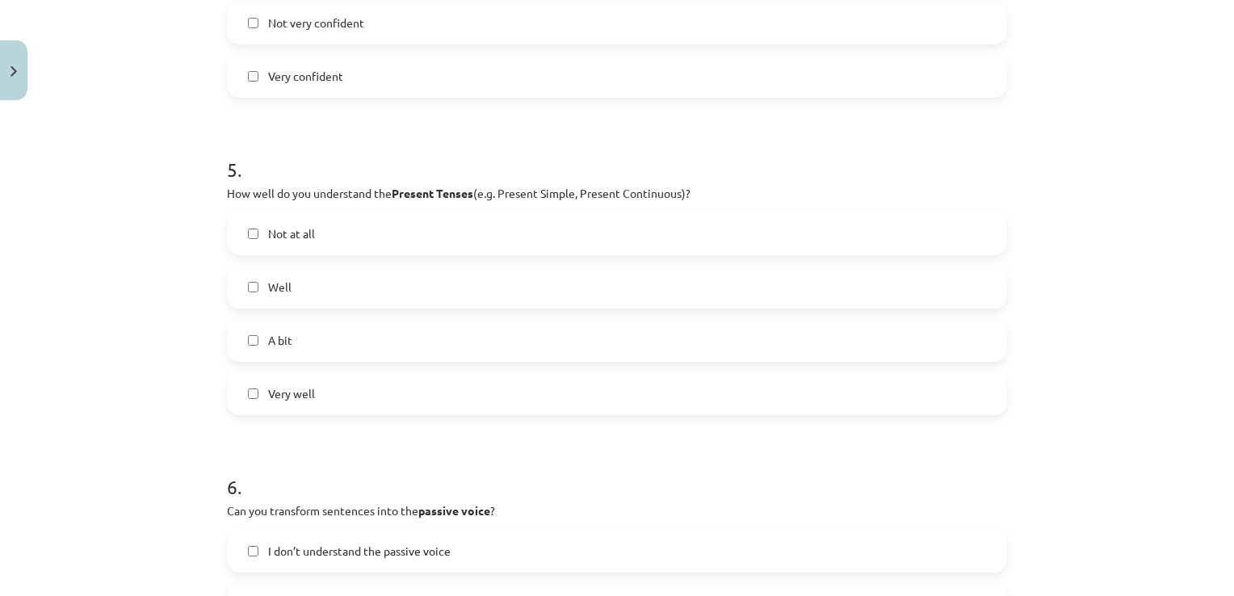
click at [345, 288] on label "Well" at bounding box center [617, 286] width 777 height 40
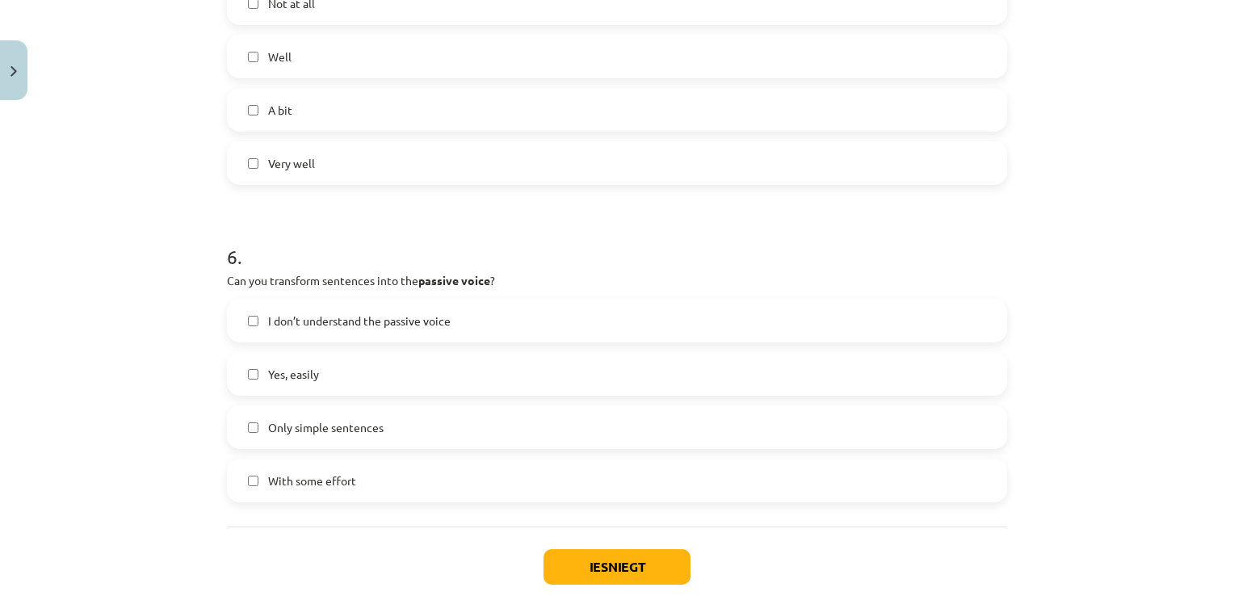
scroll to position [1730, 0]
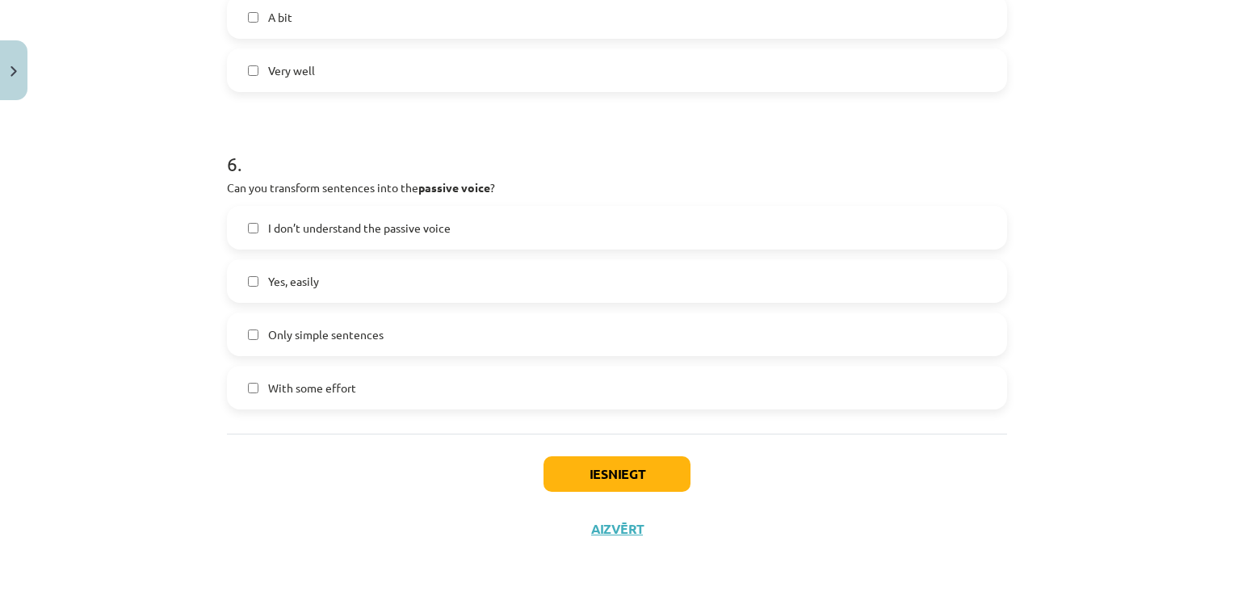
click at [421, 388] on label "With some effort" at bounding box center [617, 387] width 777 height 40
click at [645, 476] on button "Iesniegt" at bounding box center [616, 474] width 147 height 36
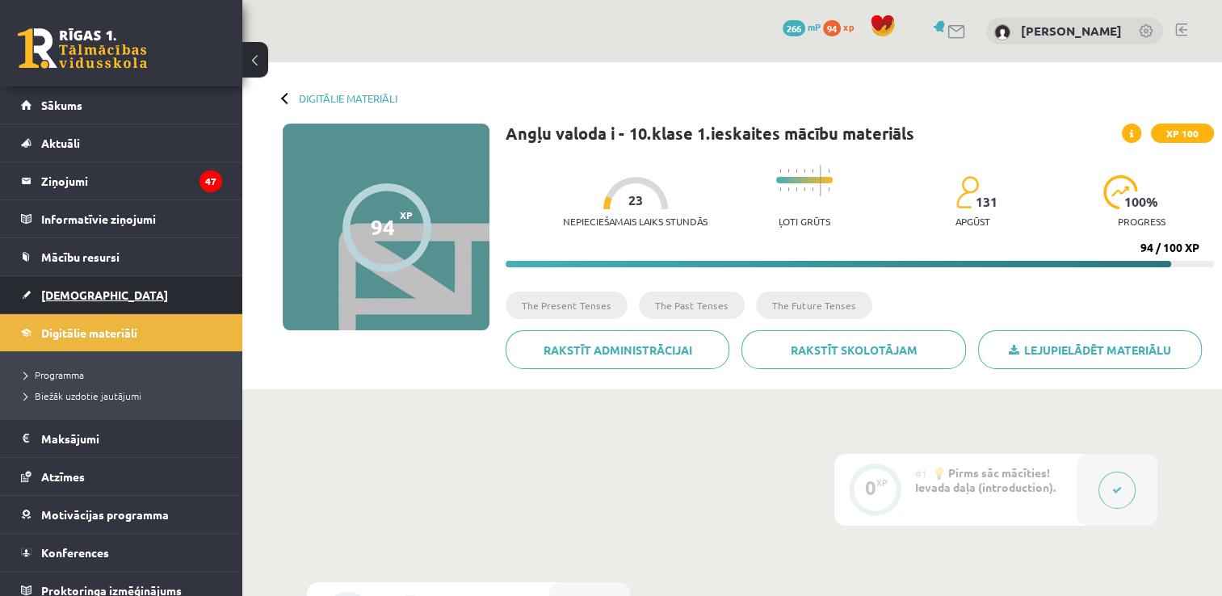
click at [32, 289] on link "[DEMOGRAPHIC_DATA]" at bounding box center [121, 294] width 201 height 37
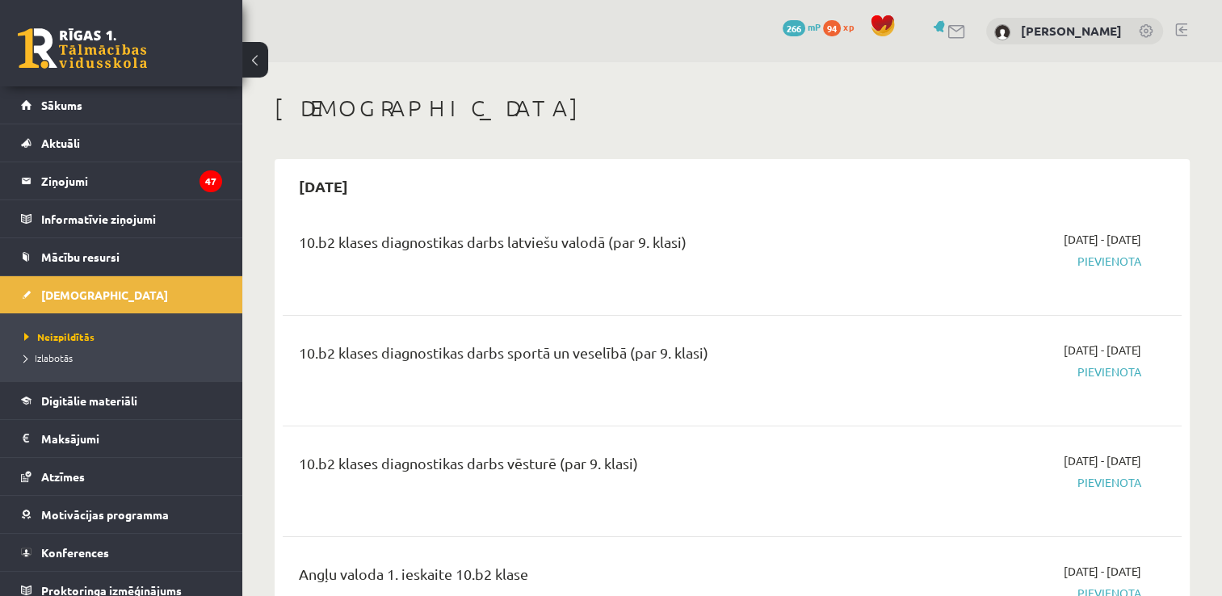
click at [434, 272] on div "10.b2 klases diagnostikas darbs latviešu valodā (par 9. klasi)" at bounding box center [575, 260] width 577 height 58
click at [462, 228] on div "10.b2 klases diagnostikas darbs latviešu valodā (par 9. klasi) [DATE] - [DATE] …" at bounding box center [732, 260] width 899 height 90
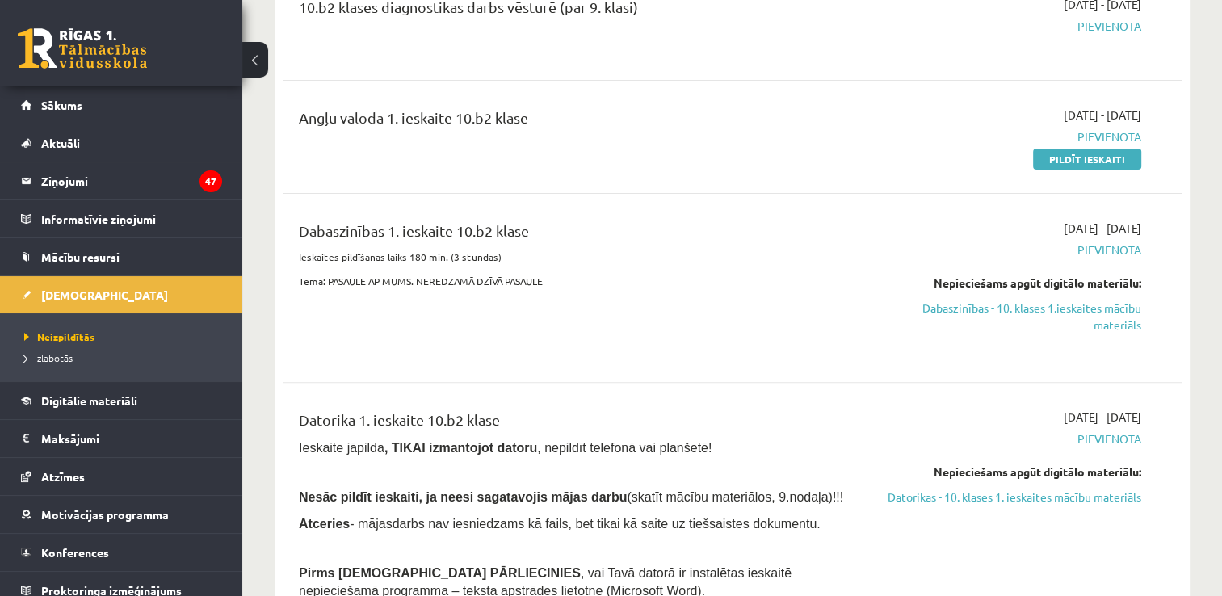
scroll to position [484, 0]
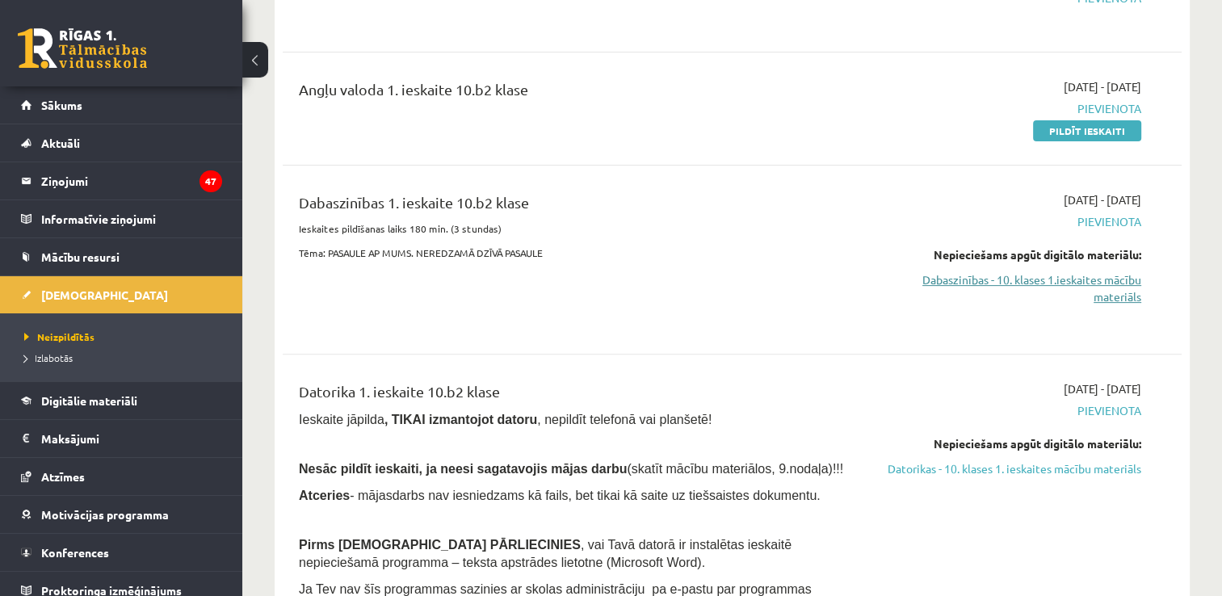
click at [1108, 288] on link "Dabaszinības - 10. klases 1.ieskaites mācību materiāls" at bounding box center [1008, 288] width 265 height 34
click at [1050, 124] on link "Pildīt ieskaiti" at bounding box center [1087, 130] width 108 height 21
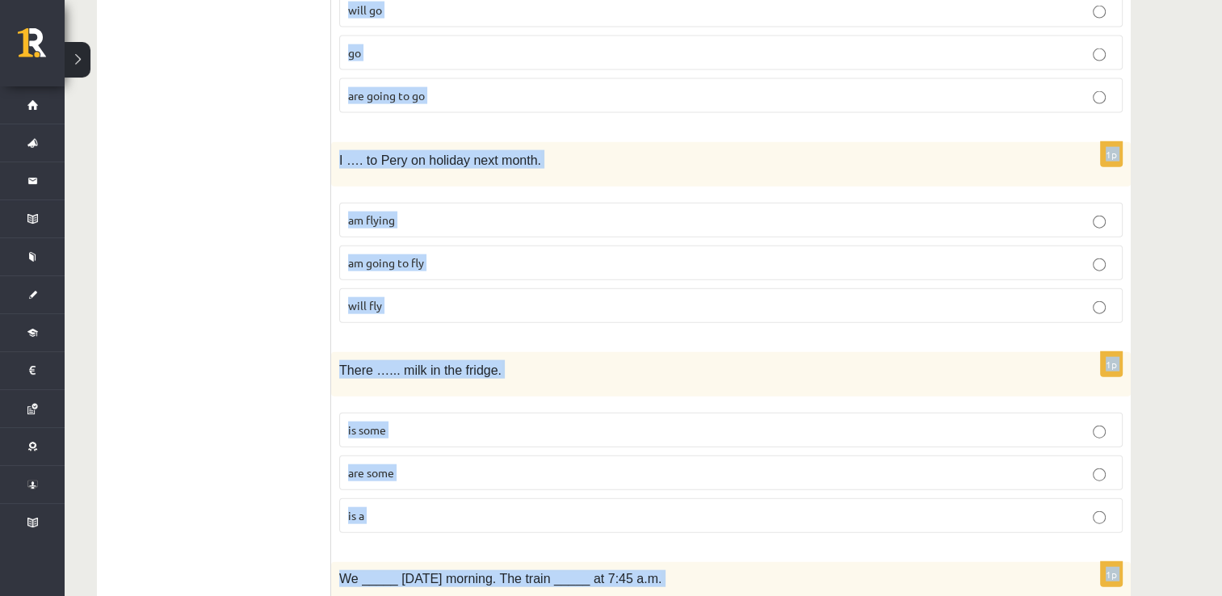
scroll to position [3883, 0]
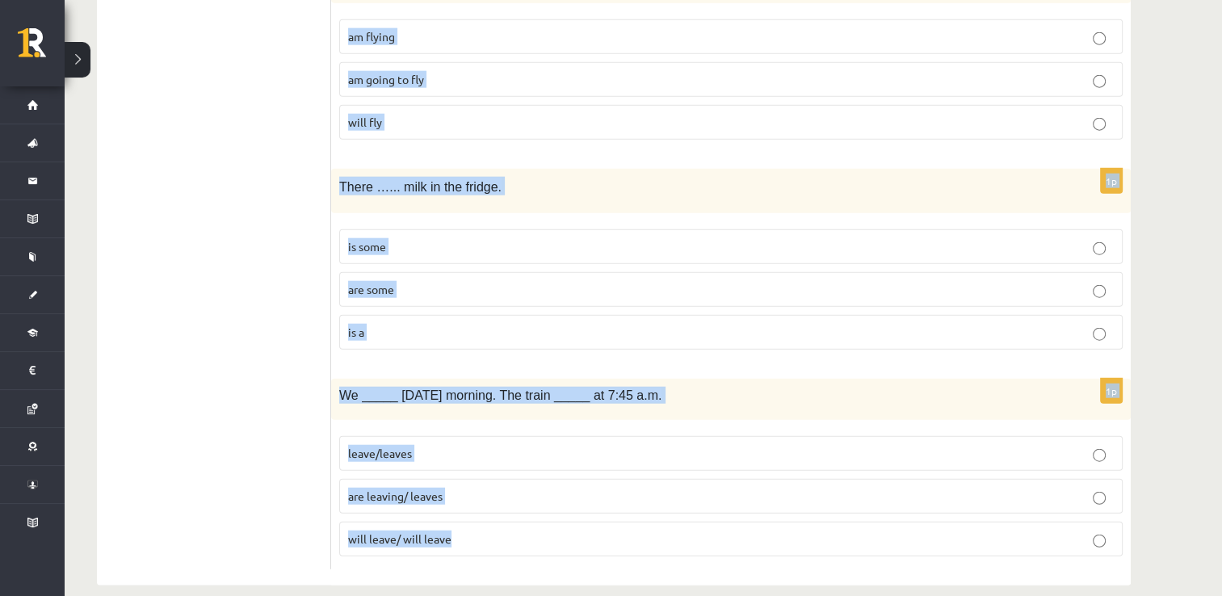
drag, startPoint x: 343, startPoint y: 241, endPoint x: 856, endPoint y: 559, distance: 603.0
copy form "Lor ip dolor sit’a Cons adip eli? S’d eiusmod tem 7 incid U’la etdo magnaal eni…"
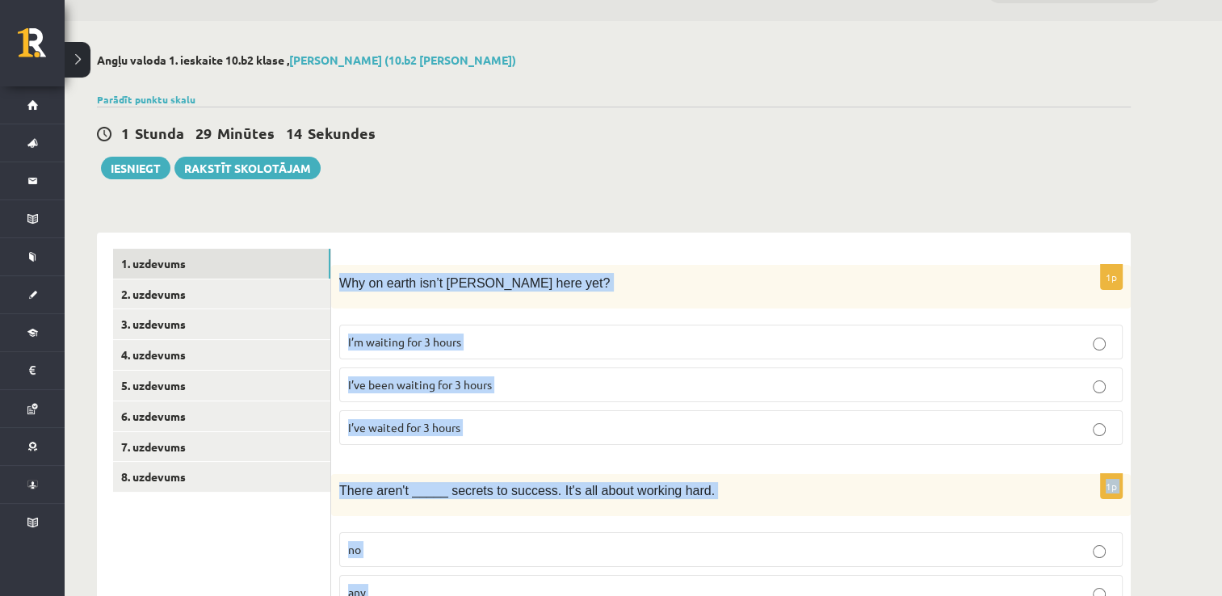
scroll to position [0, 0]
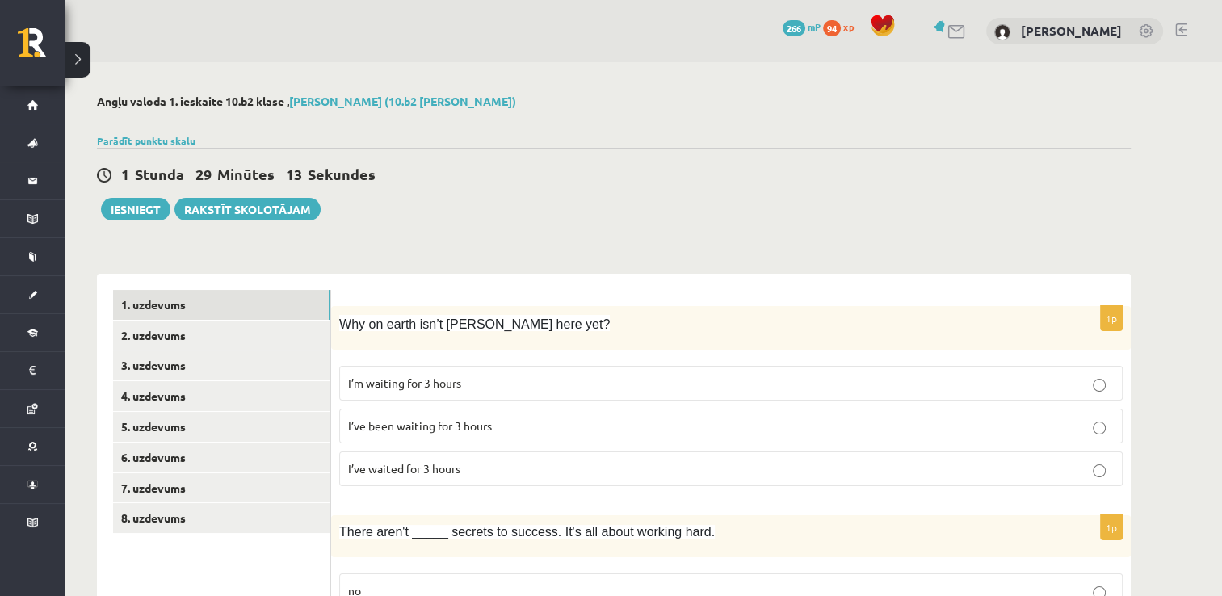
click at [606, 209] on div "1 [PERSON_NAME] 29 Minūtes 13 Sekundes Ieskaite saglabāta! Iesniegt Rakstīt sko…" at bounding box center [614, 184] width 1034 height 73
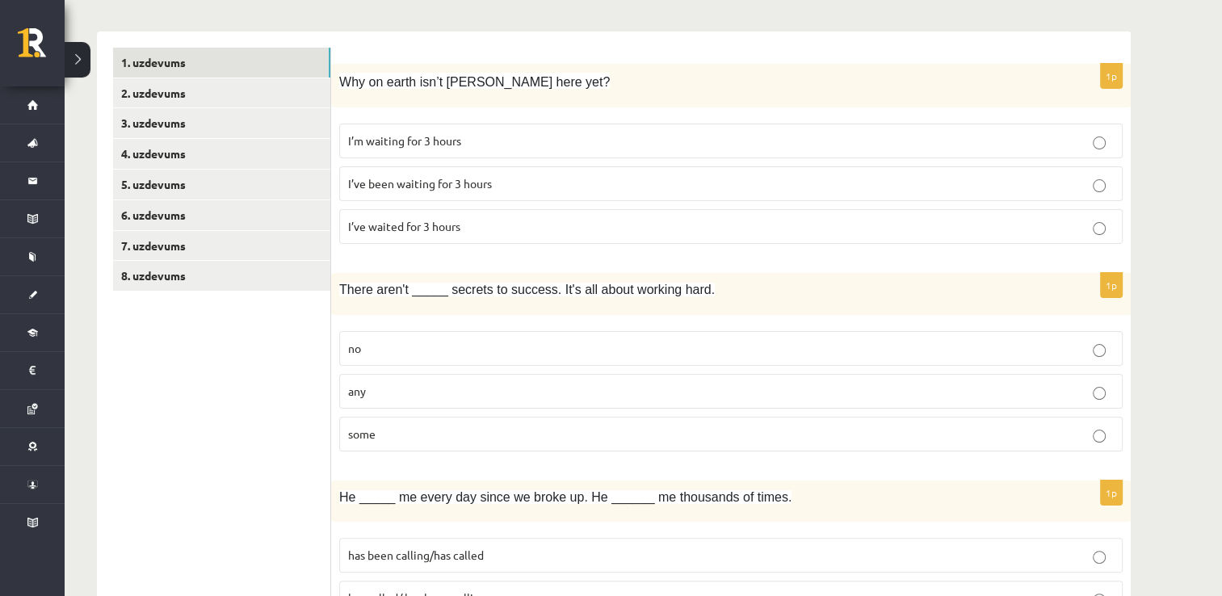
click at [486, 182] on span "I’ve been waiting for 3 hours" at bounding box center [420, 183] width 144 height 15
click at [489, 390] on p "any" at bounding box center [730, 391] width 765 height 17
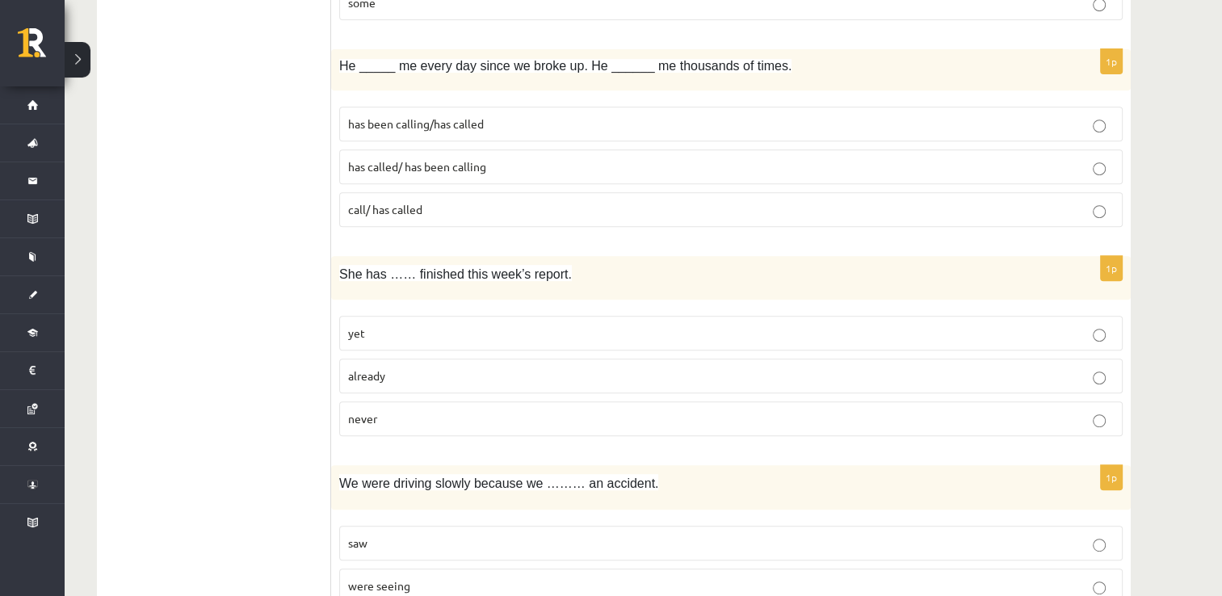
scroll to position [646, 0]
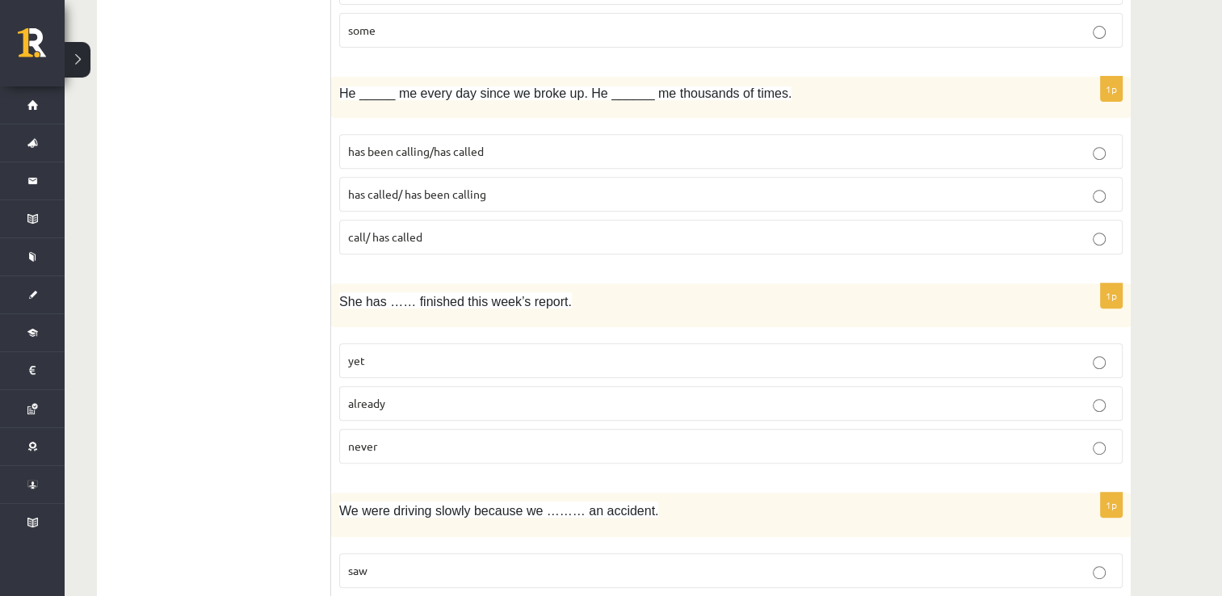
click at [483, 151] on span "has been calling/has called" at bounding box center [416, 151] width 136 height 15
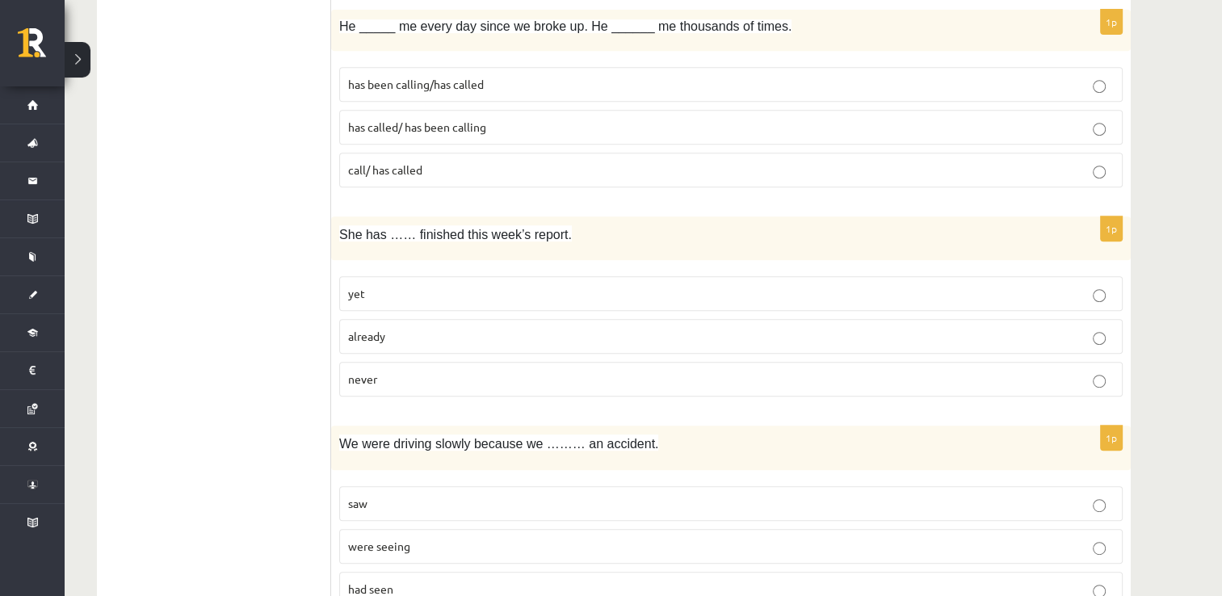
scroll to position [807, 0]
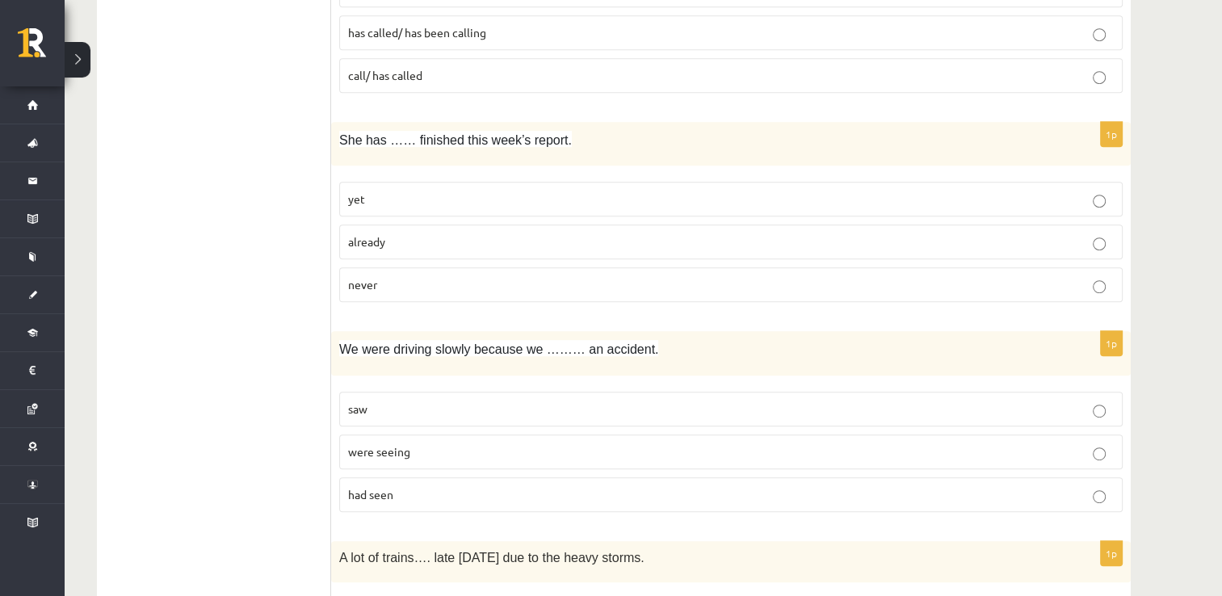
click at [493, 243] on p "already" at bounding box center [730, 241] width 765 height 17
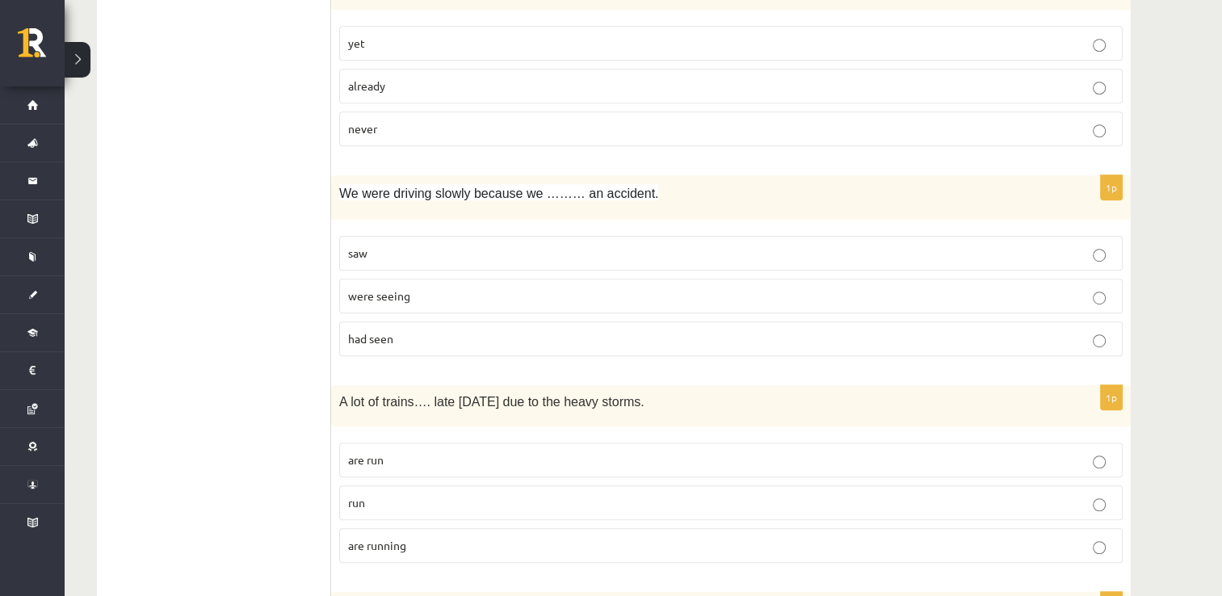
scroll to position [969, 0]
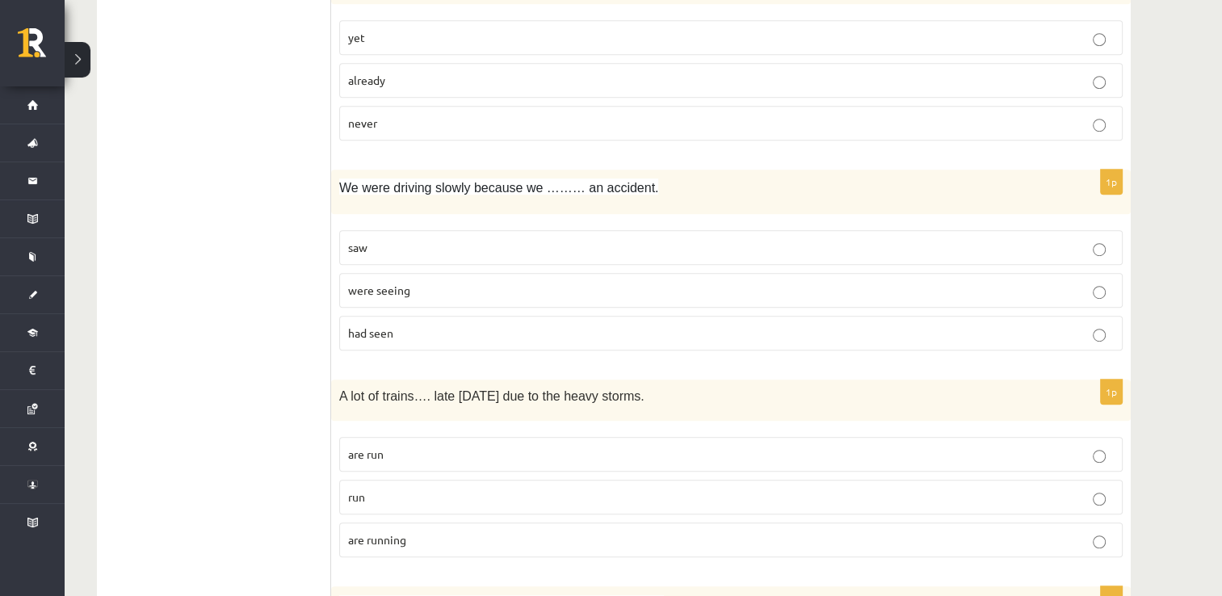
click at [514, 325] on p "had seen" at bounding box center [730, 333] width 765 height 17
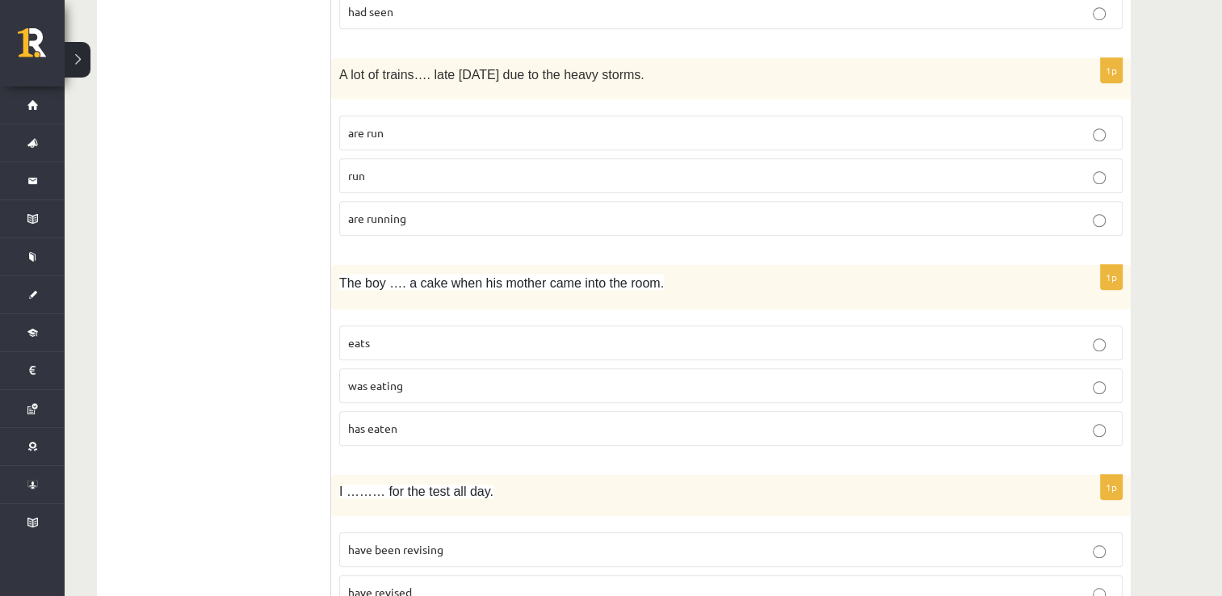
scroll to position [1292, 0]
click at [448, 208] on p "are running" at bounding box center [730, 216] width 765 height 17
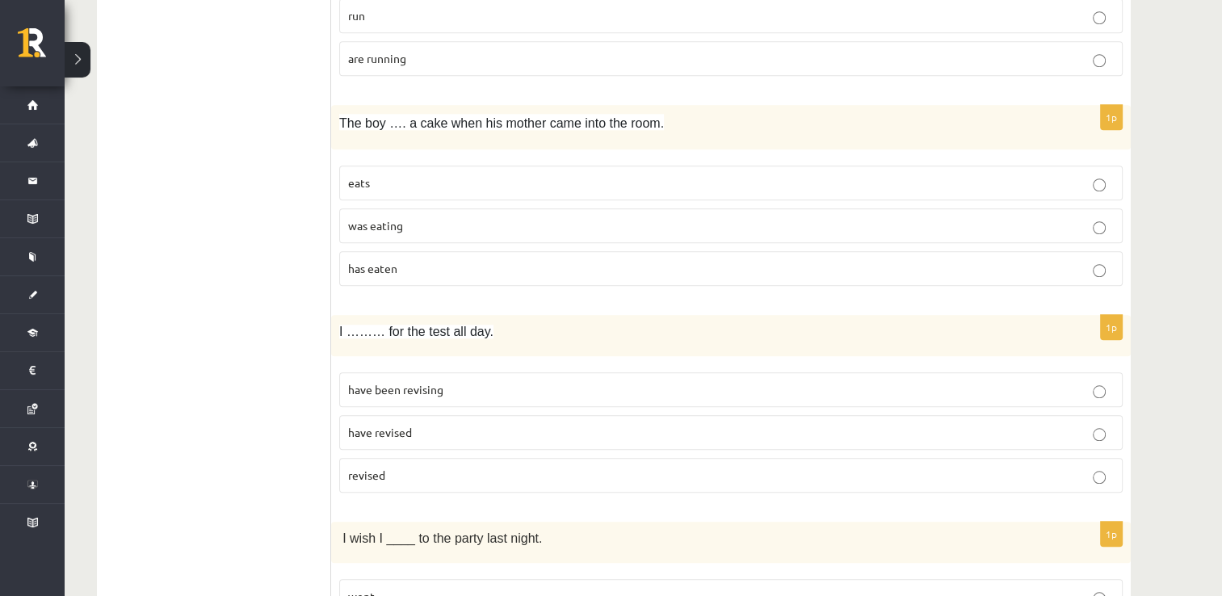
scroll to position [1453, 0]
click at [386, 225] on label "was eating" at bounding box center [730, 222] width 783 height 35
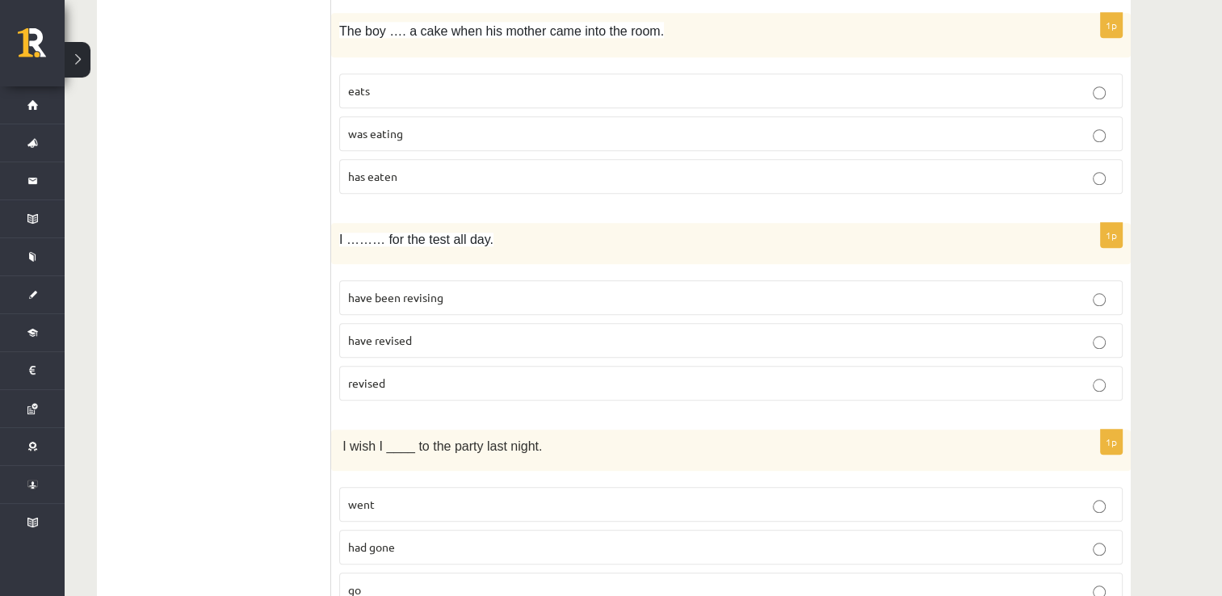
scroll to position [1696, 0]
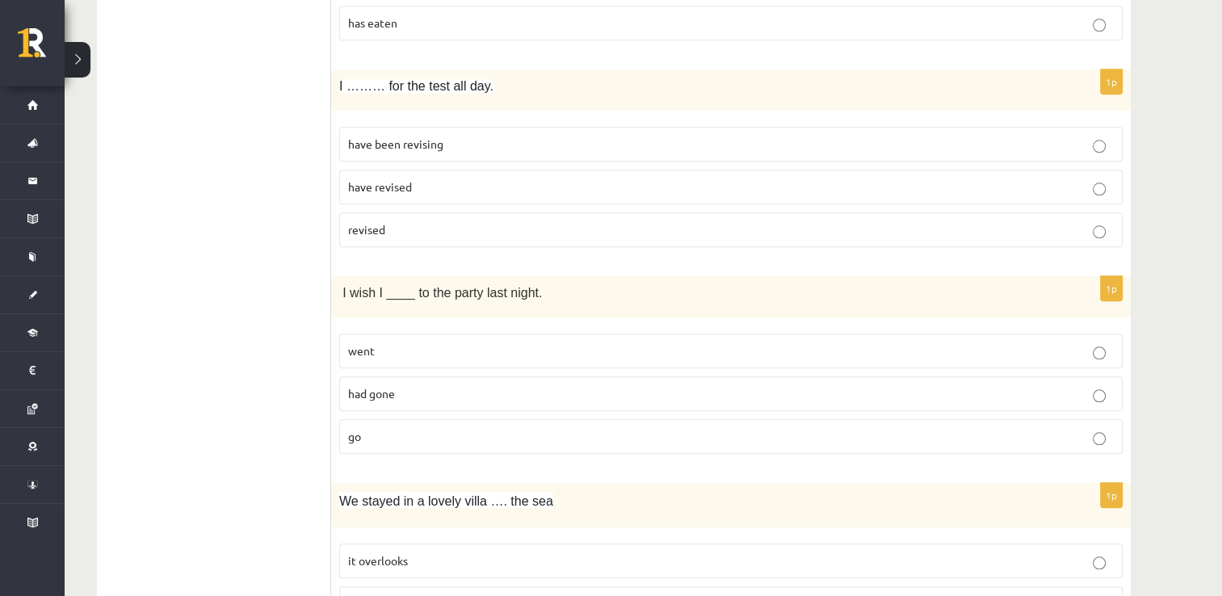
click at [426, 136] on span "have been revising" at bounding box center [395, 143] width 95 height 15
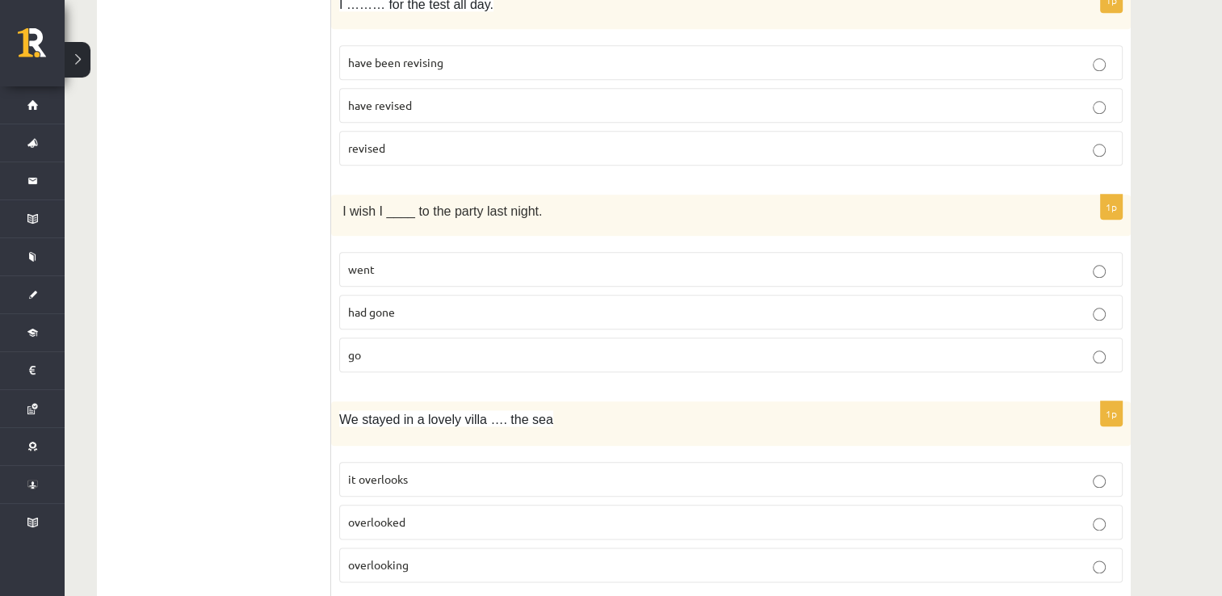
scroll to position [1857, 0]
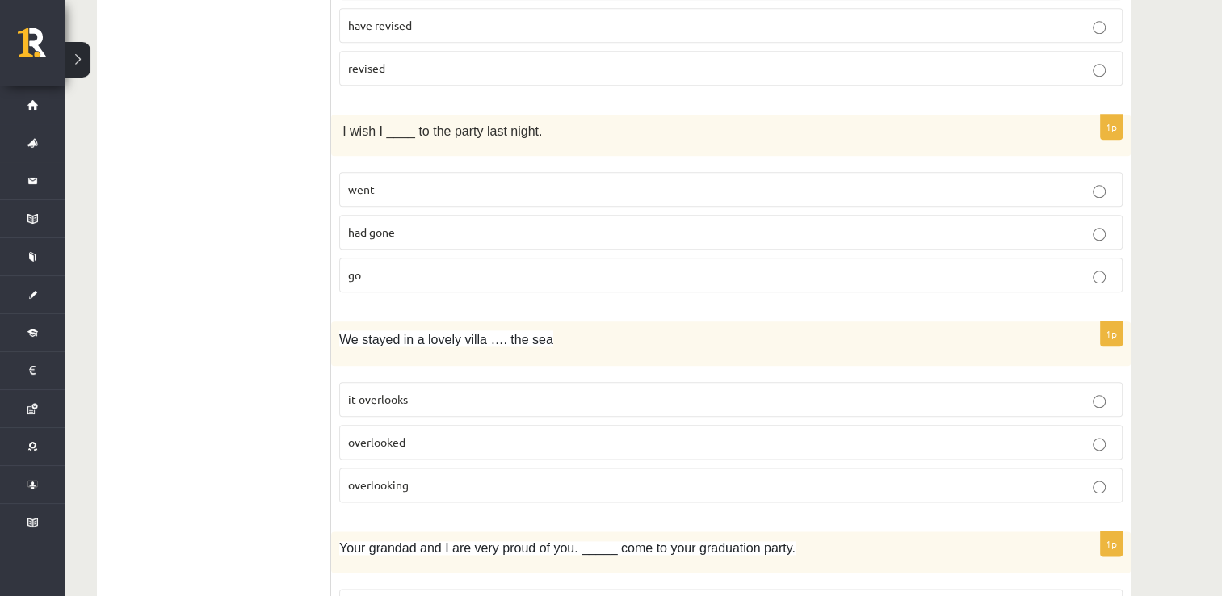
click at [438, 227] on p "had gone" at bounding box center [730, 232] width 765 height 17
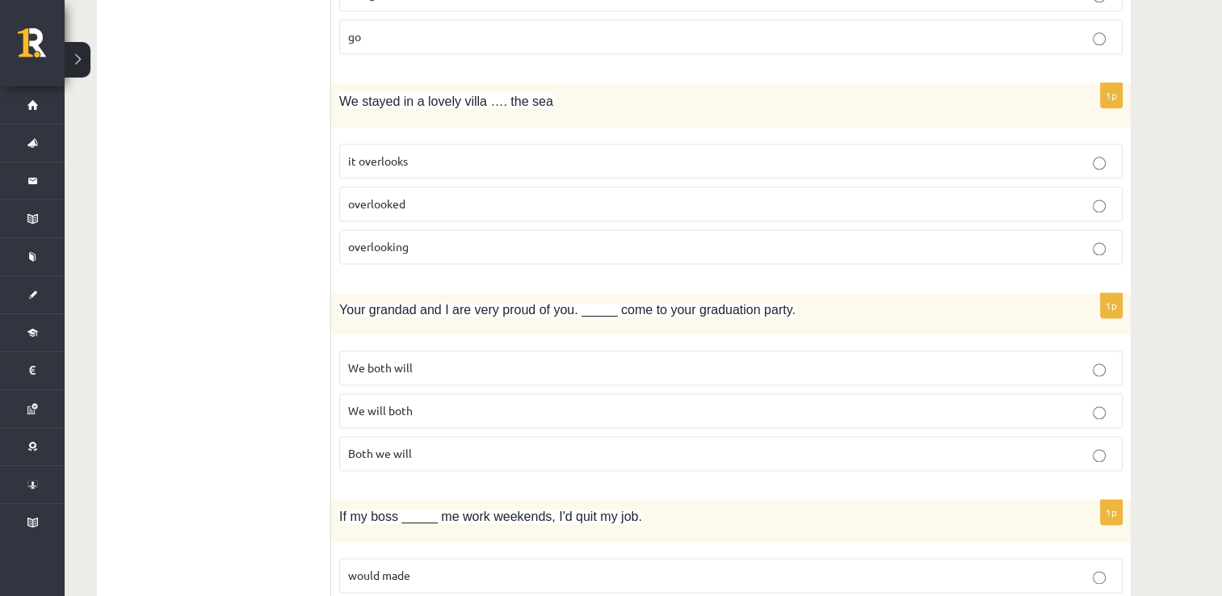
scroll to position [2099, 0]
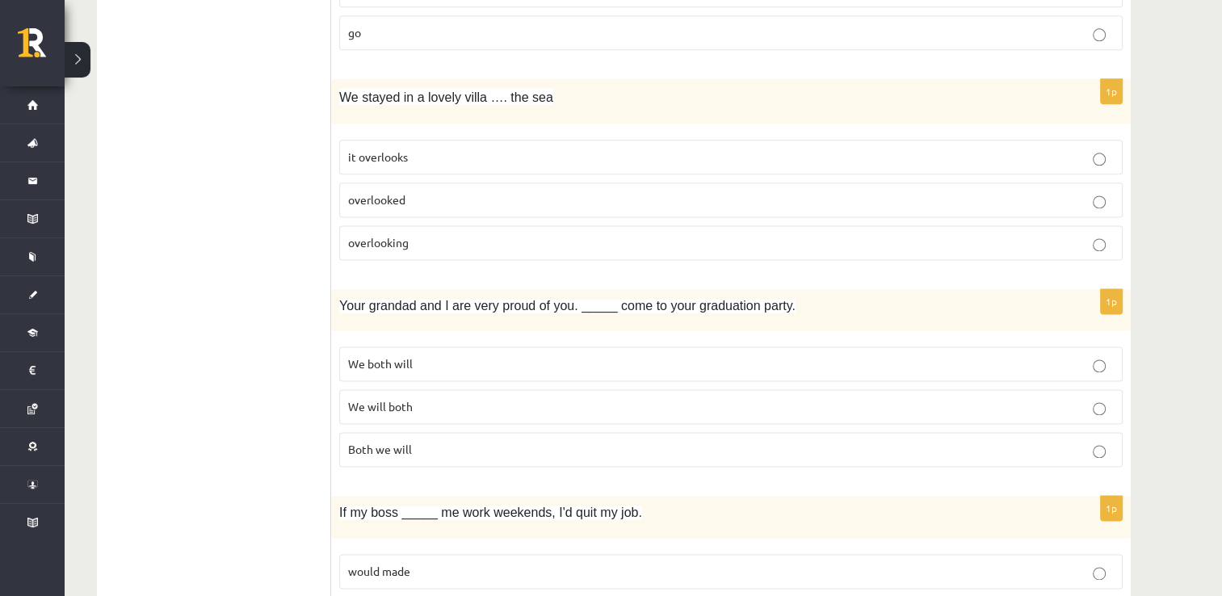
click at [430, 234] on p "overlooking" at bounding box center [730, 242] width 765 height 17
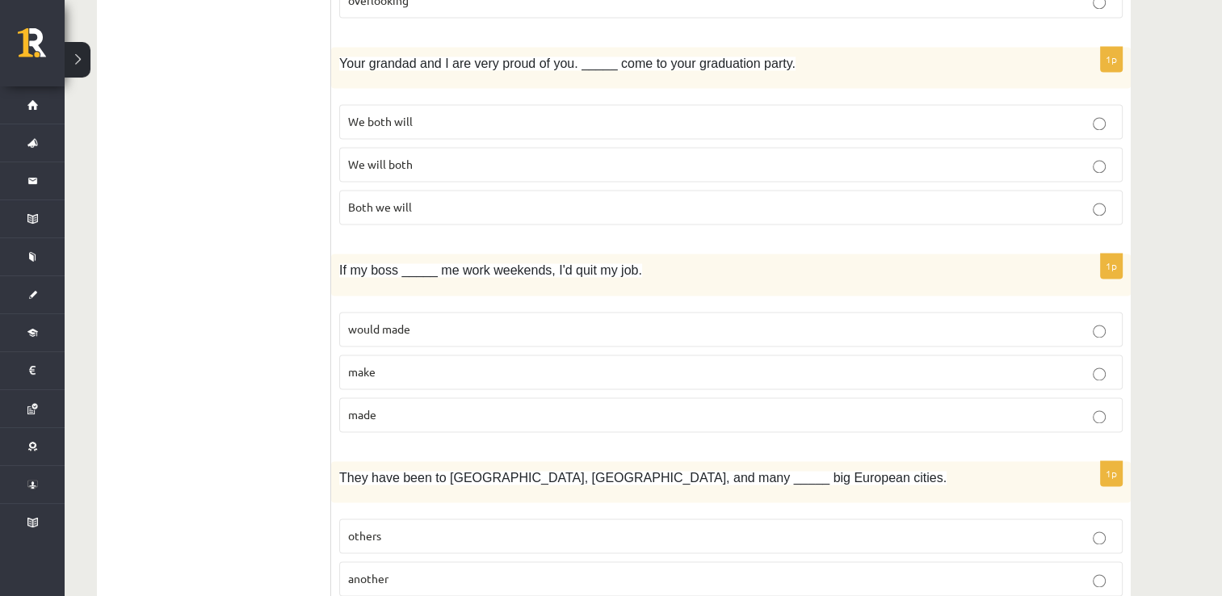
click at [484, 156] on p "We will both" at bounding box center [730, 164] width 765 height 17
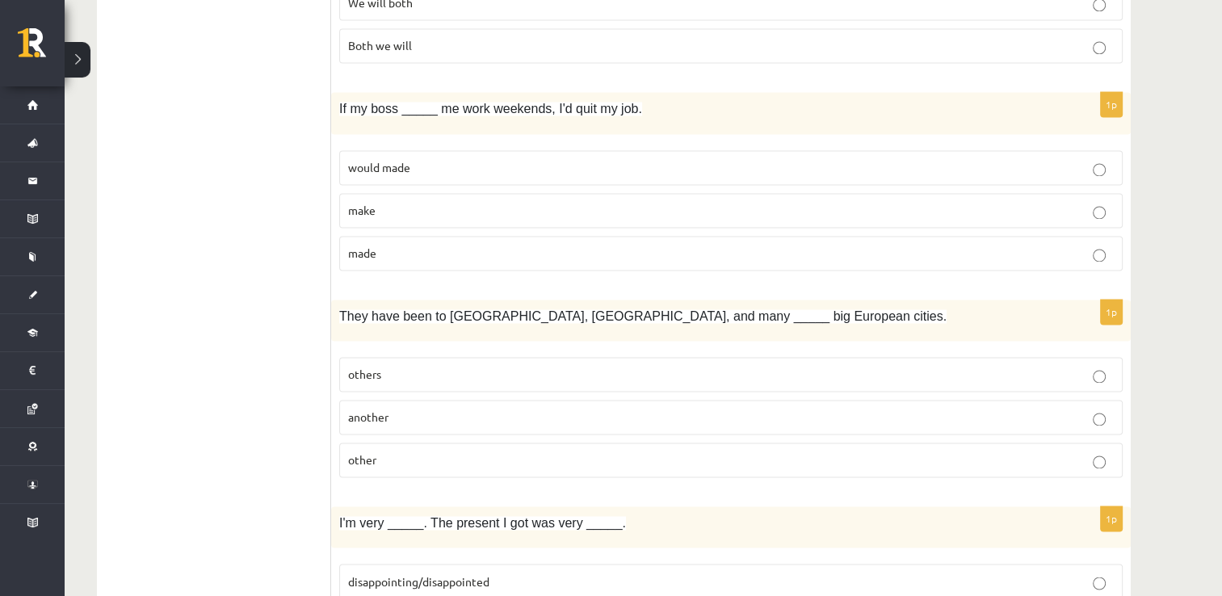
scroll to position [2584, 0]
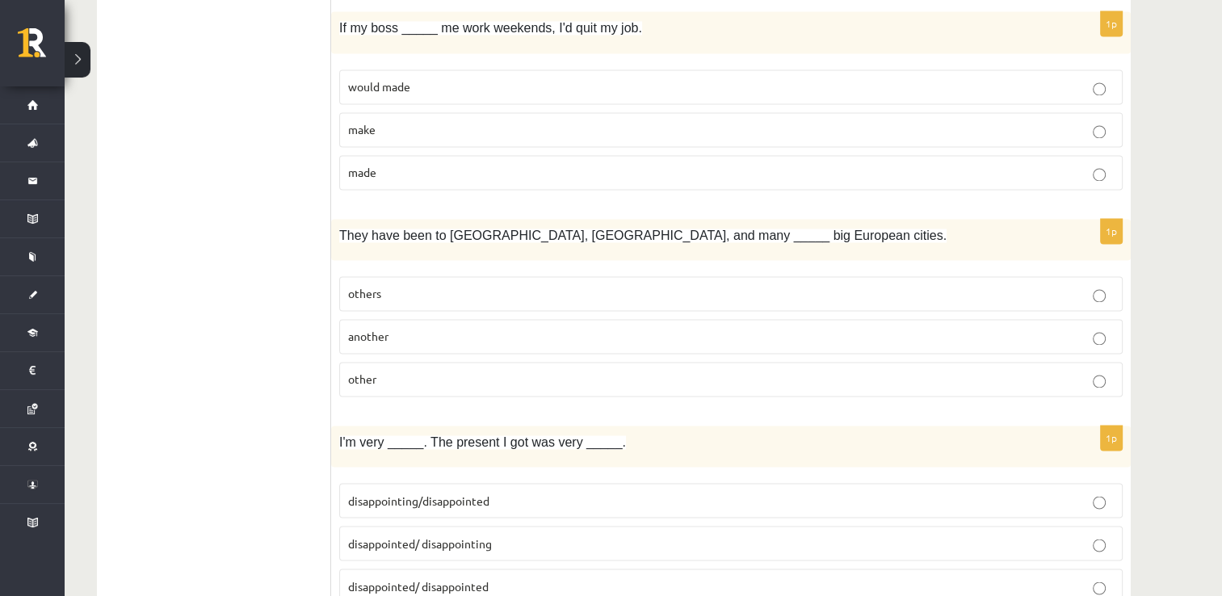
click at [496, 164] on p "made" at bounding box center [730, 172] width 765 height 17
click at [388, 371] on p "other" at bounding box center [730, 379] width 765 height 17
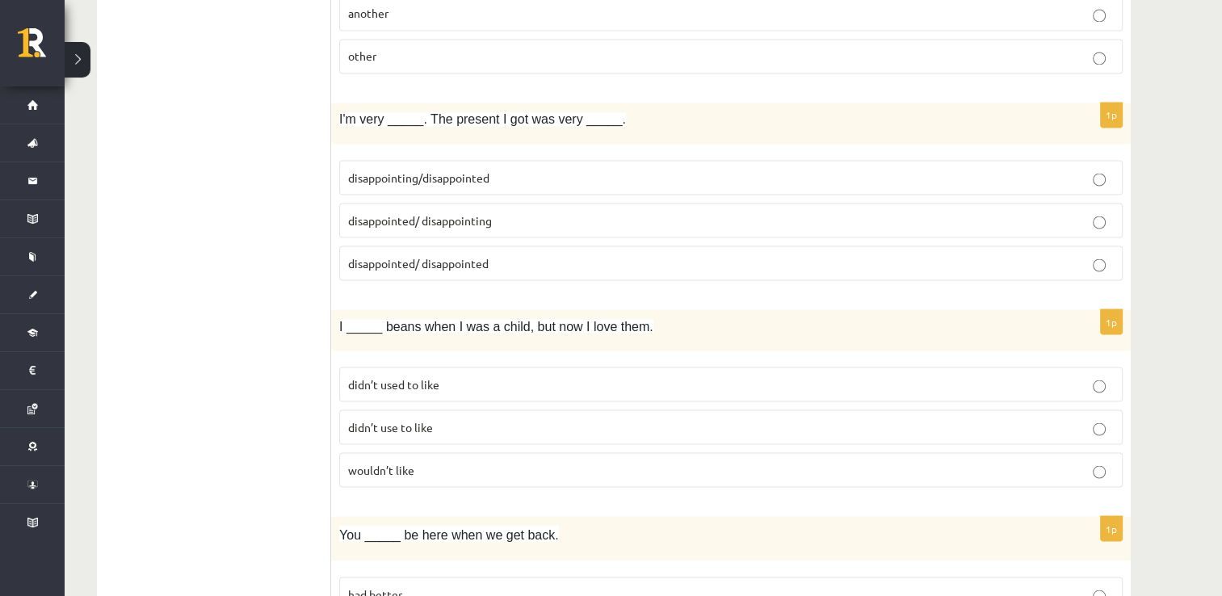
scroll to position [2988, 0]
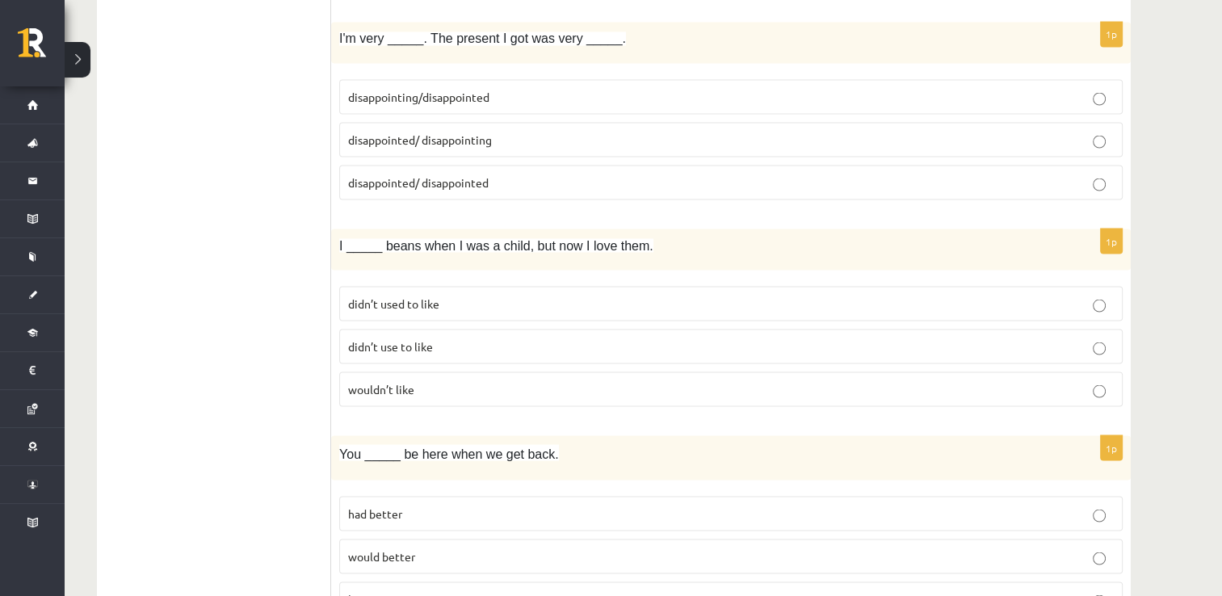
click at [546, 131] on p "disappointed/ disappointing" at bounding box center [730, 139] width 765 height 17
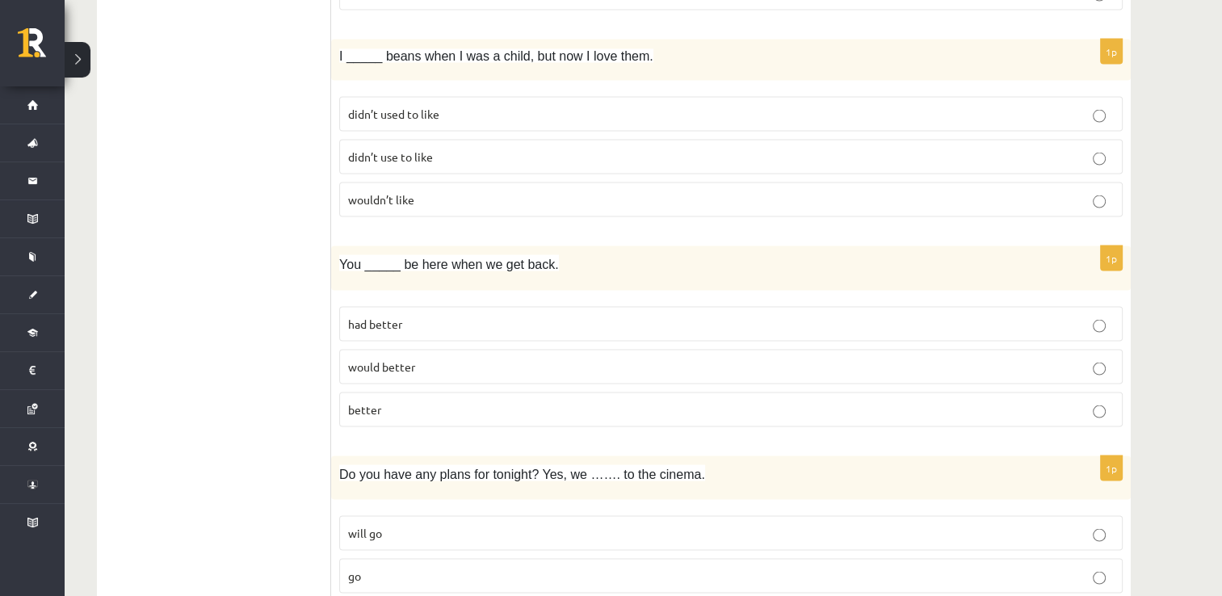
scroll to position [3149, 0]
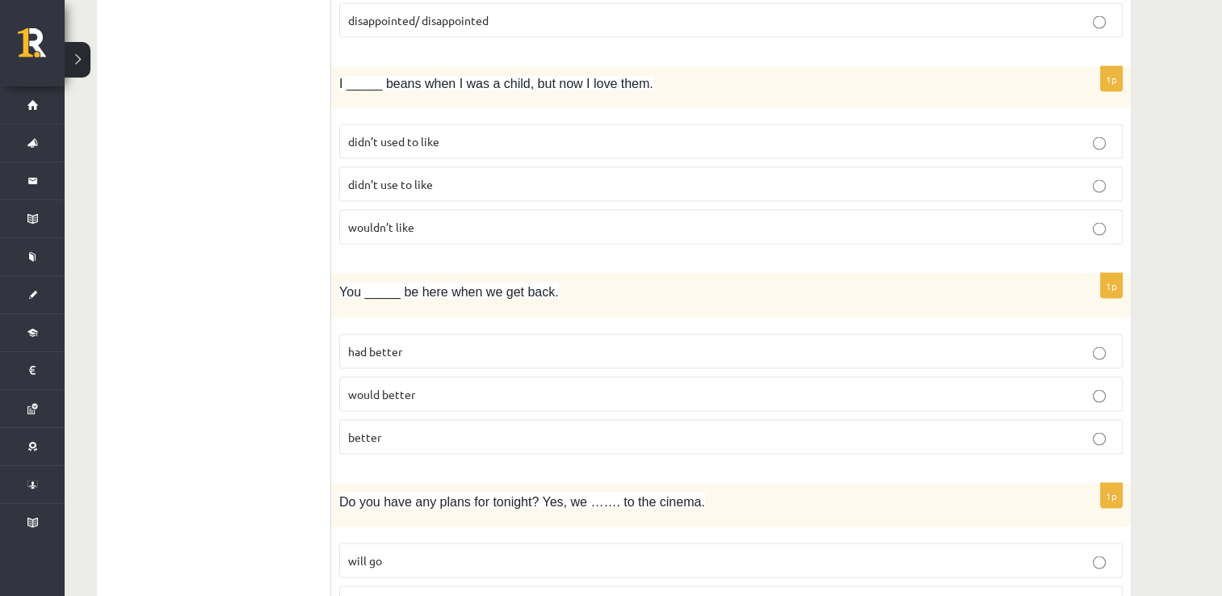
click at [484, 176] on p "didn’t use to like" at bounding box center [730, 184] width 765 height 17
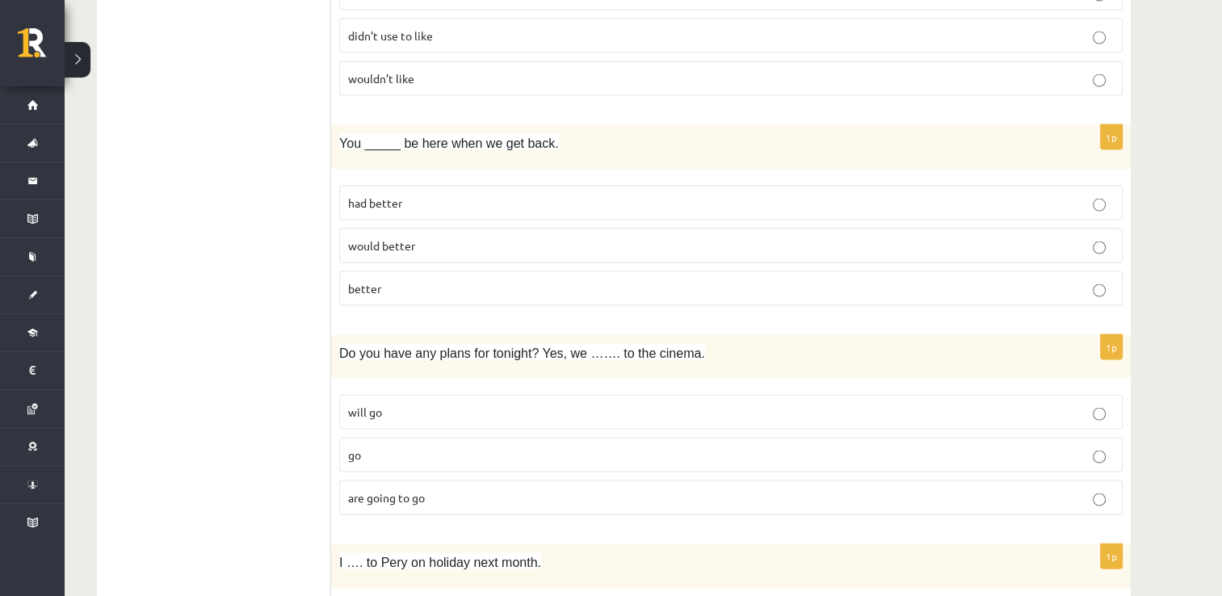
scroll to position [3311, 0]
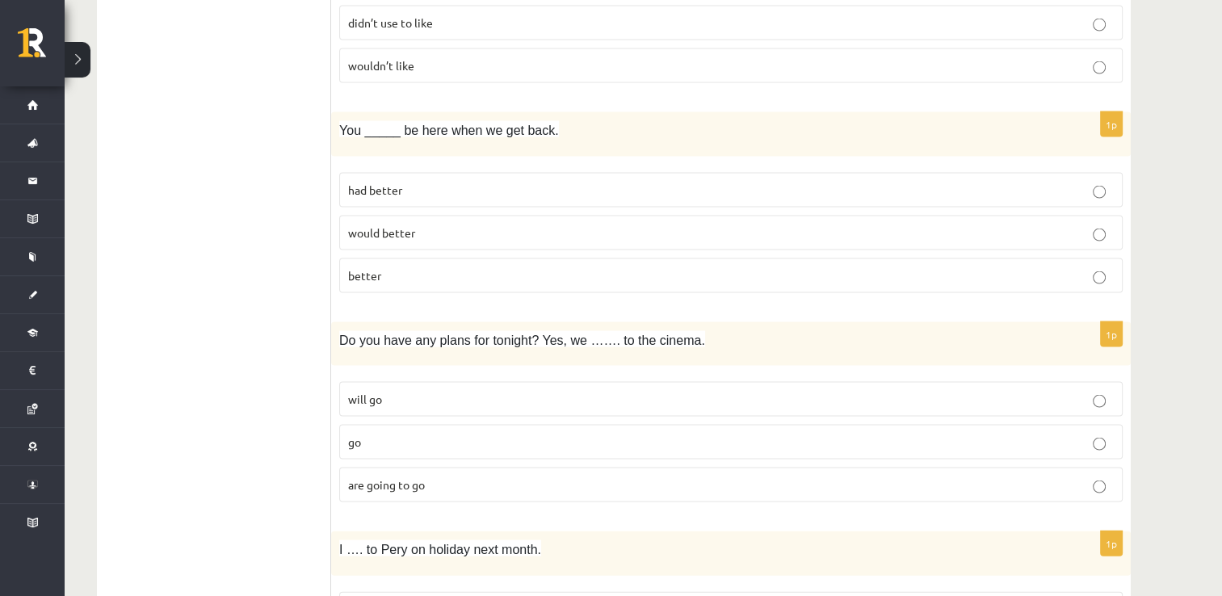
drag, startPoint x: 466, startPoint y: 157, endPoint x: 468, endPoint y: 170, distance: 13.1
click at [466, 165] on fieldset "had better would better better" at bounding box center [730, 231] width 783 height 133
click at [468, 182] on p "had better" at bounding box center [730, 190] width 765 height 17
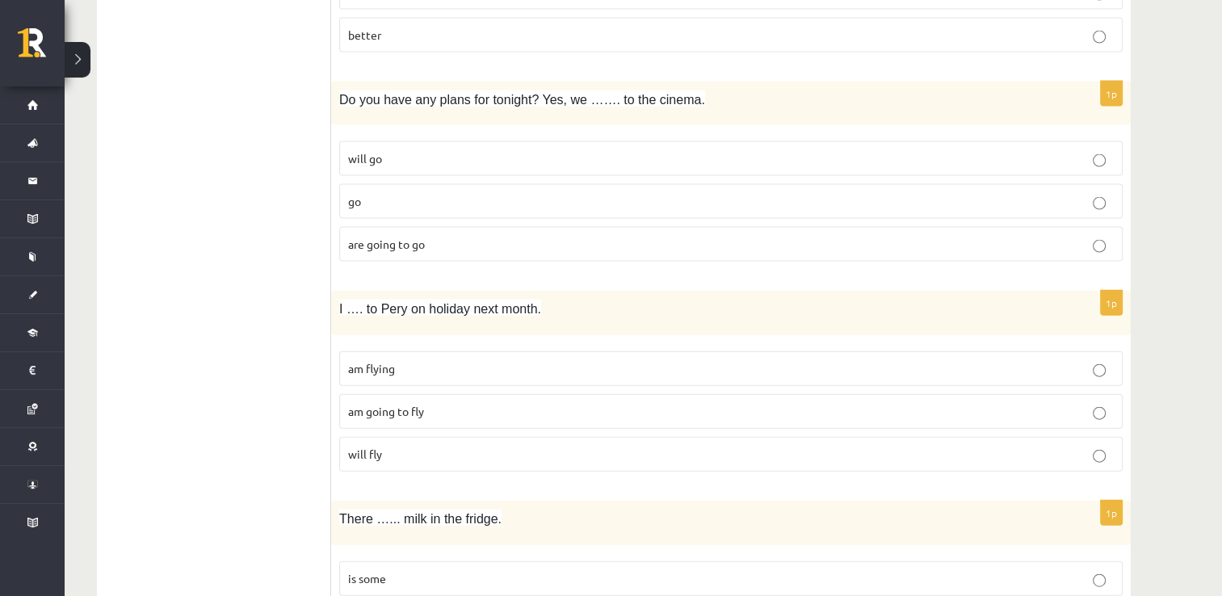
scroll to position [3553, 0]
click at [460, 237] on label "are going to go" at bounding box center [730, 242] width 783 height 35
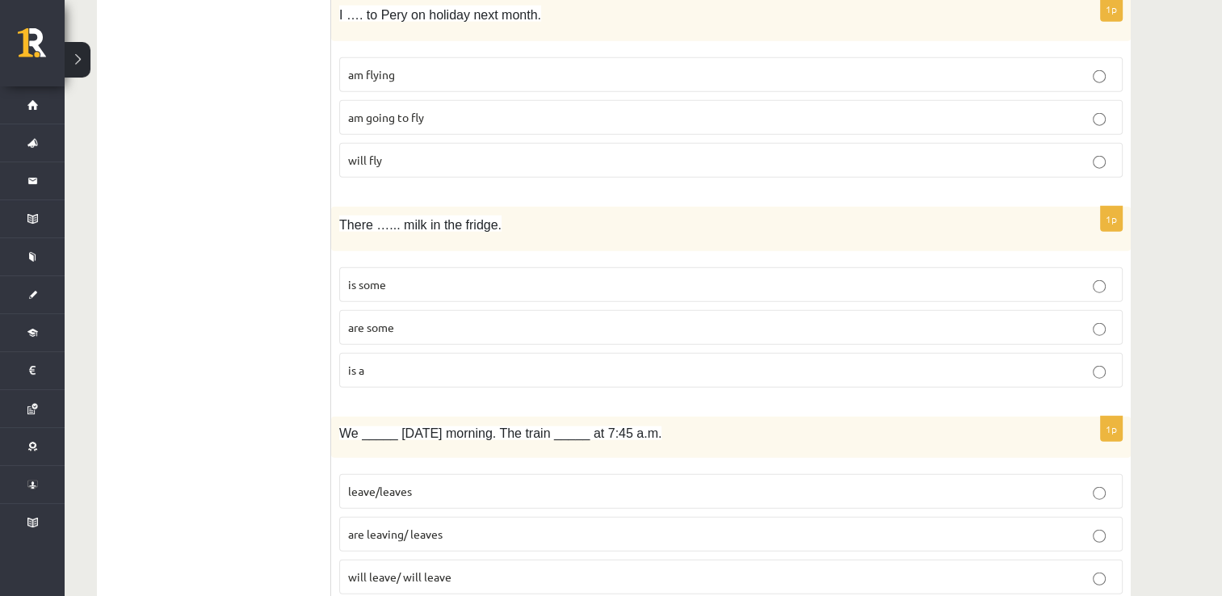
scroll to position [3795, 0]
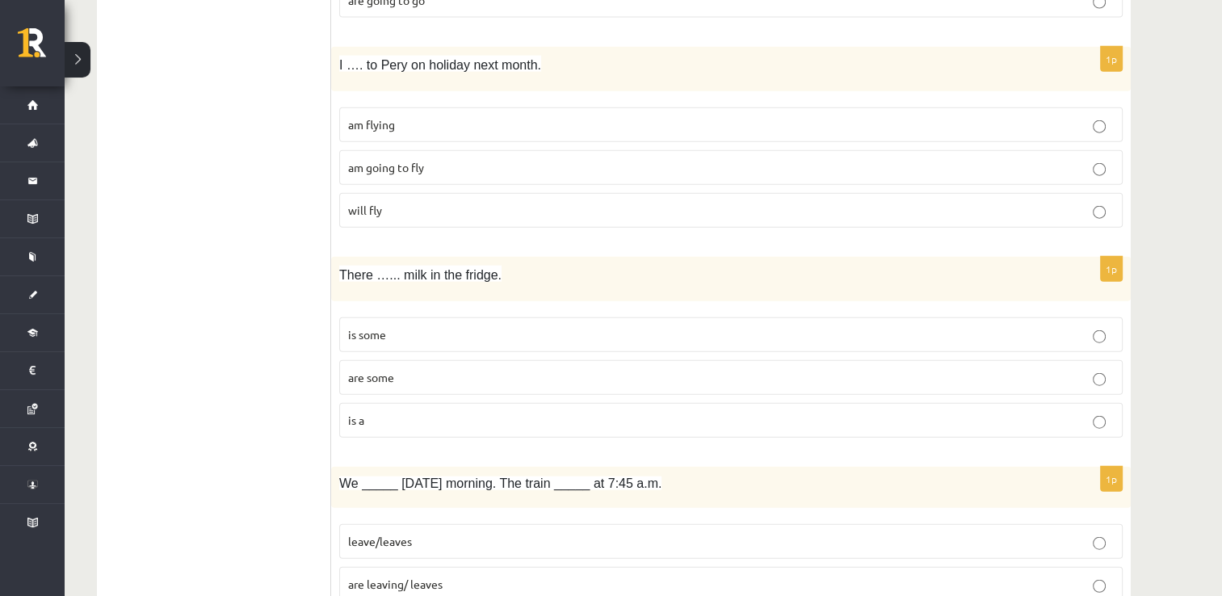
drag, startPoint x: 413, startPoint y: 102, endPoint x: 457, endPoint y: 181, distance: 90.7
click at [413, 116] on p "am flying" at bounding box center [730, 124] width 765 height 17
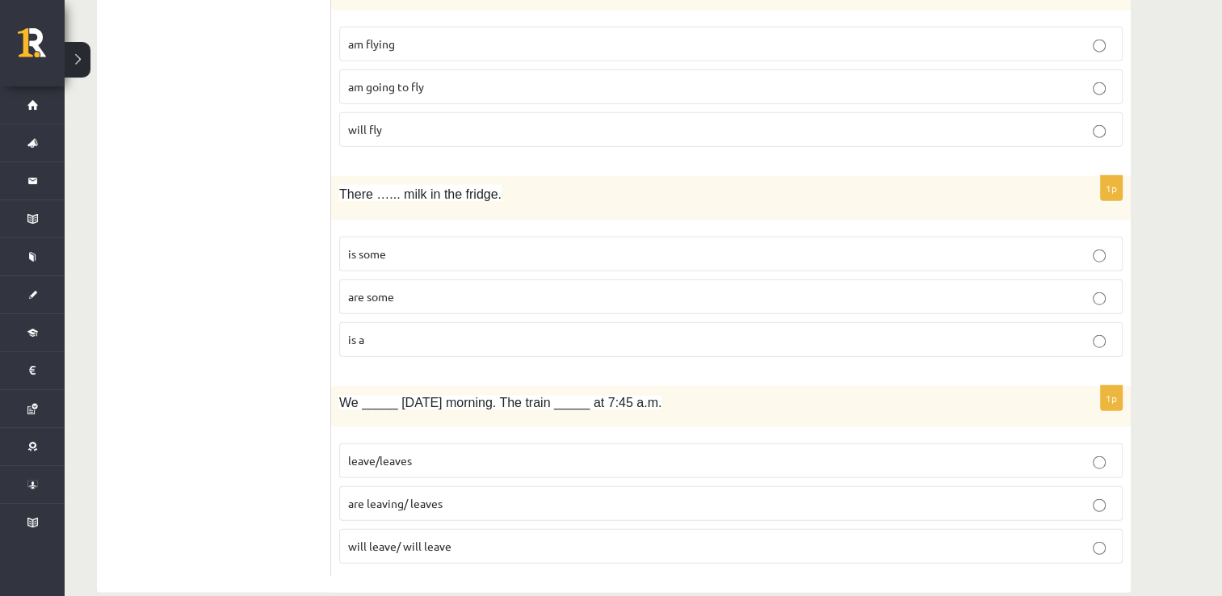
scroll to position [3883, 0]
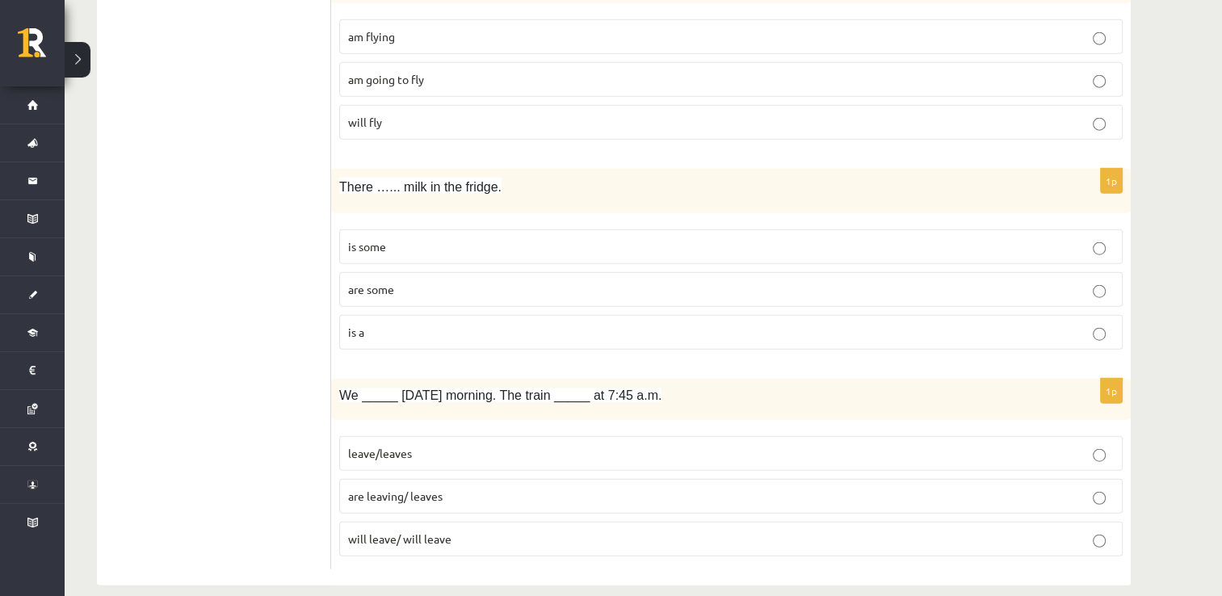
click at [396, 238] on p "is some" at bounding box center [730, 246] width 765 height 17
click at [427, 488] on p "are leaving/ leaves" at bounding box center [730, 496] width 765 height 17
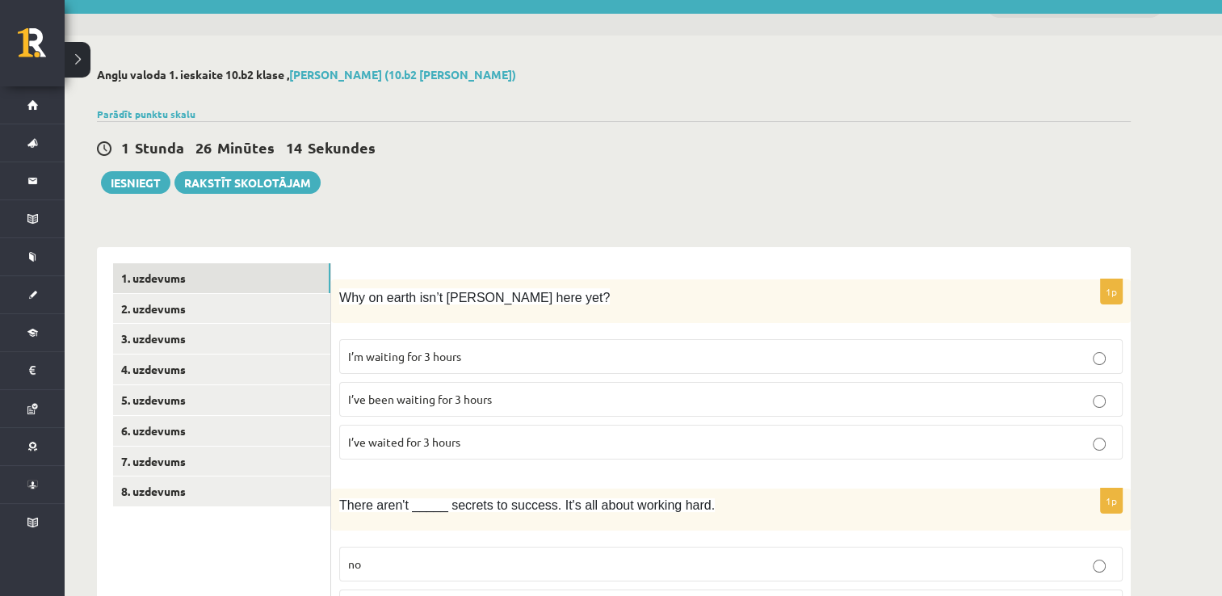
scroll to position [0, 0]
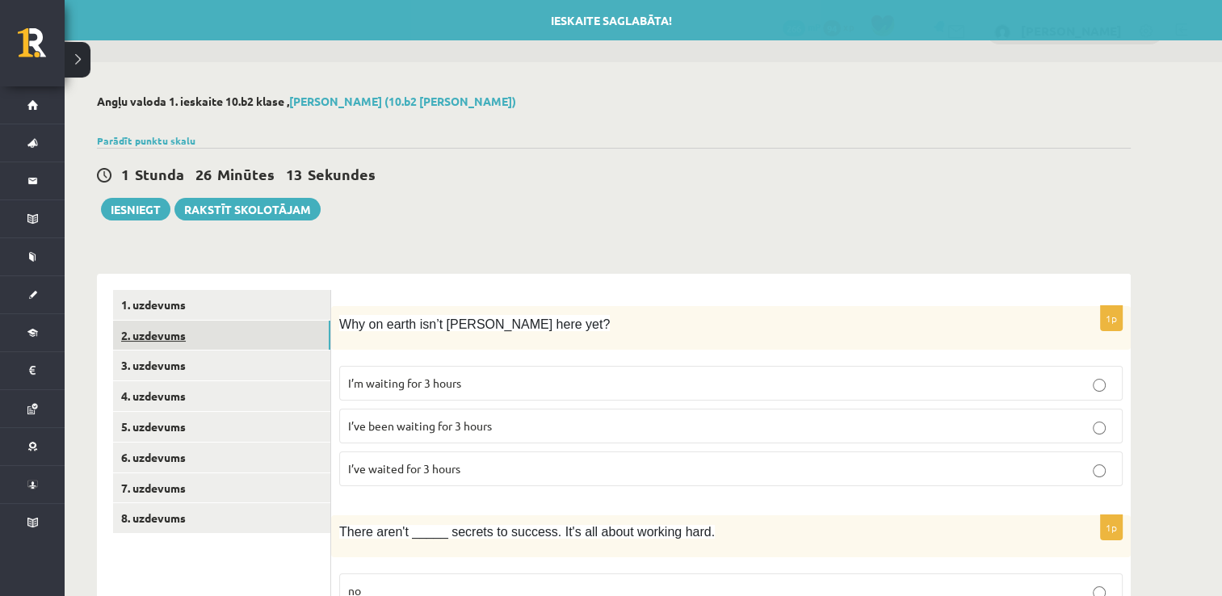
click at [228, 335] on link "2. uzdevums" at bounding box center [221, 336] width 217 height 30
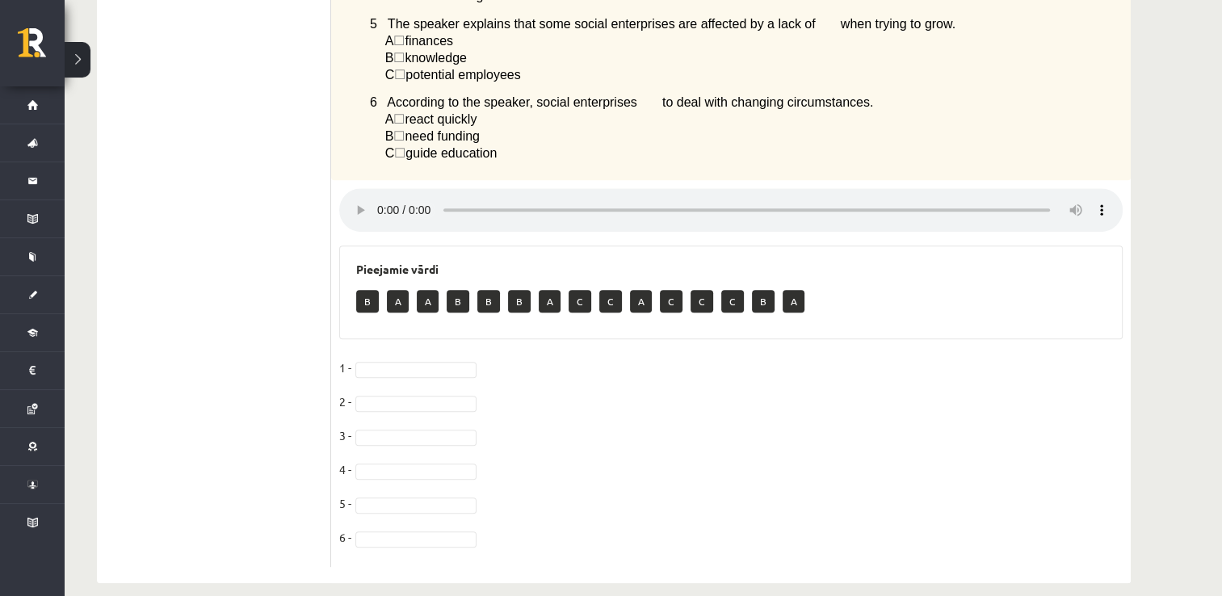
scroll to position [711, 0]
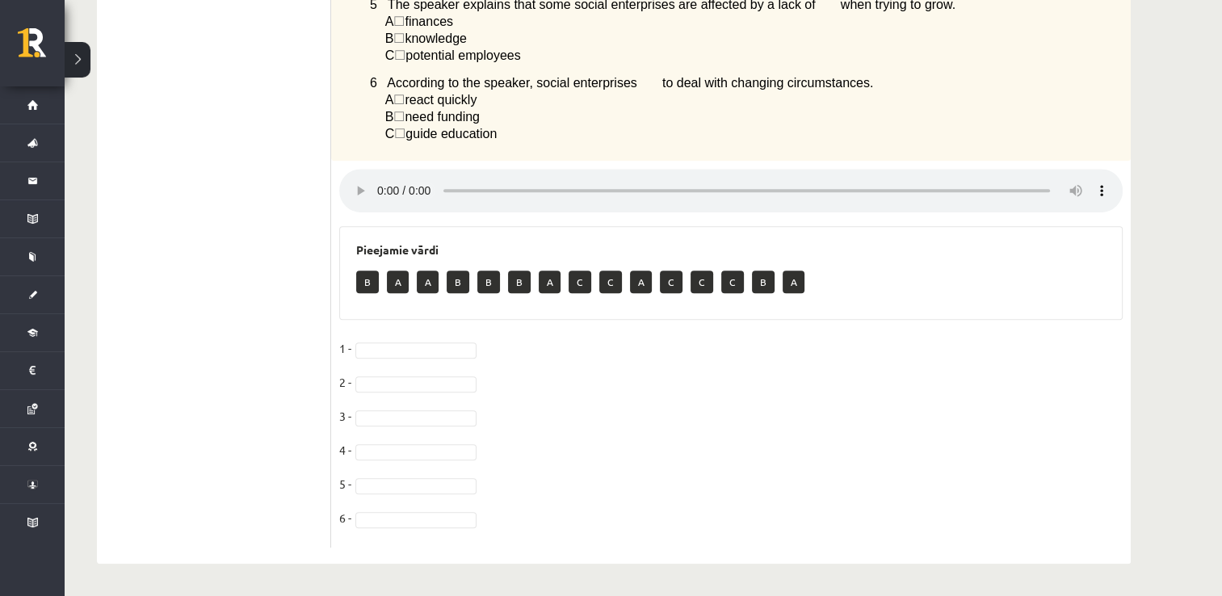
click at [405, 96] on span "☐" at bounding box center [398, 100] width 11 height 14
click at [368, 262] on div "Pieejamie vārdi B A A B B B A C C A C C C B A" at bounding box center [730, 273] width 783 height 94
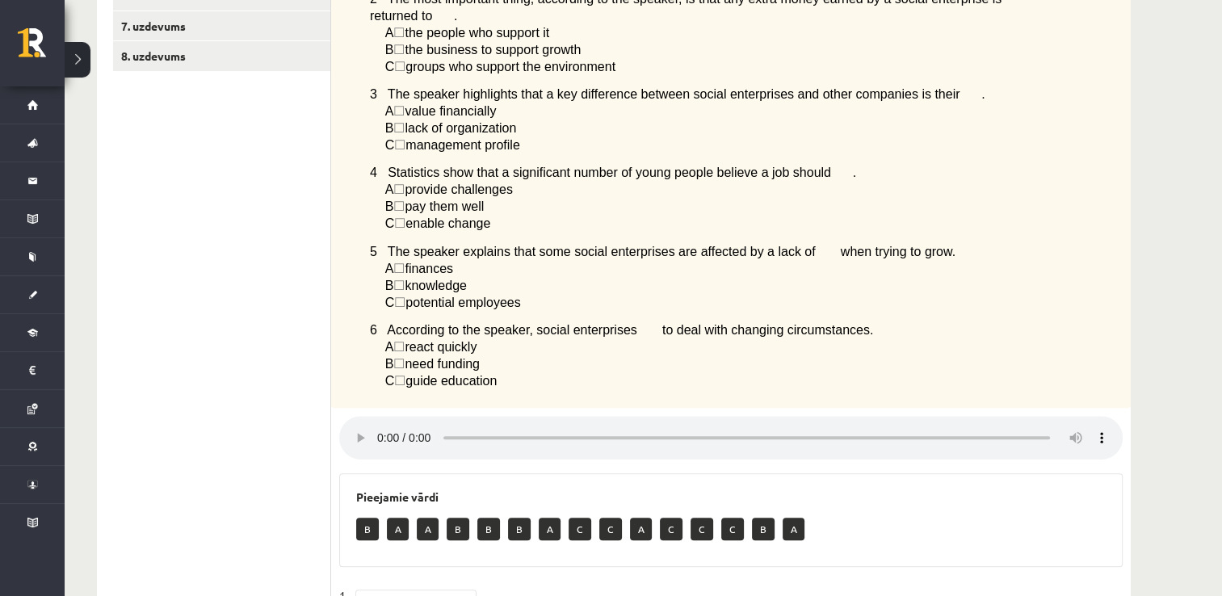
scroll to position [575, 0]
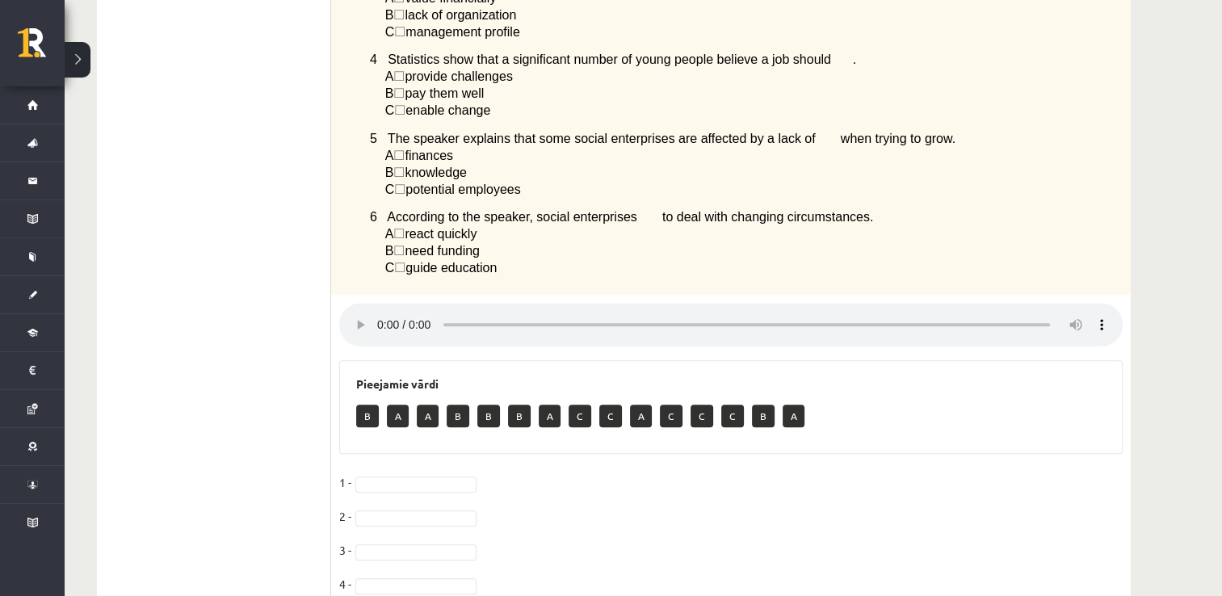
click at [405, 422] on p "A" at bounding box center [398, 416] width 22 height 23
click at [401, 423] on p "A" at bounding box center [398, 416] width 22 height 23
click at [401, 425] on p "A" at bounding box center [398, 416] width 22 height 23
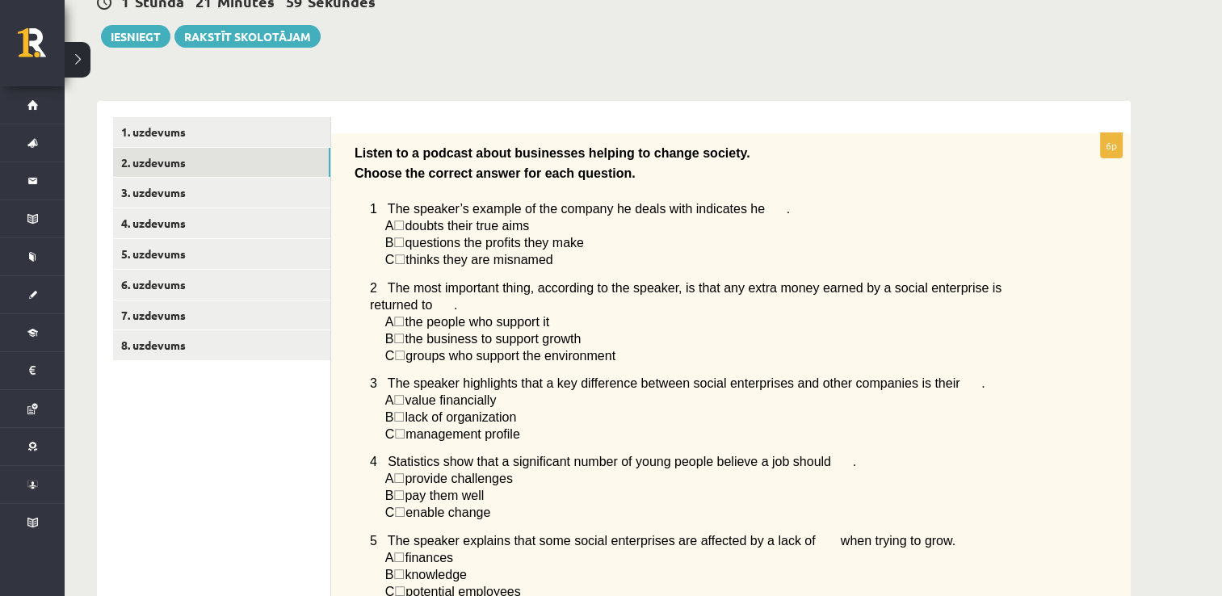
scroll to position [146, 0]
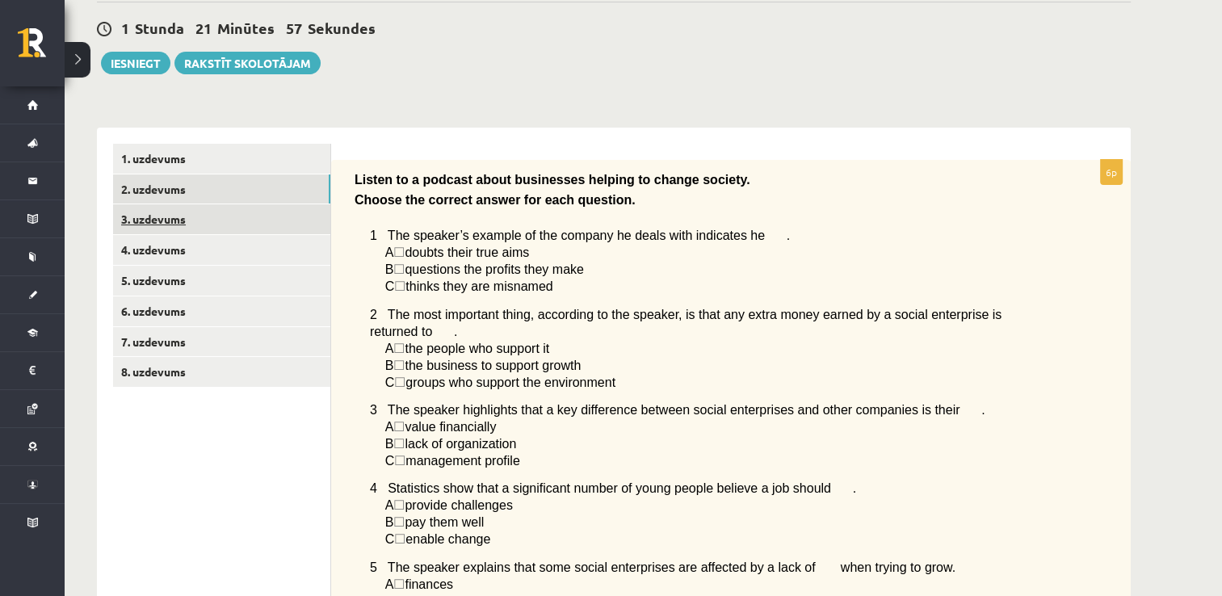
click at [296, 209] on link "3. uzdevums" at bounding box center [221, 219] width 217 height 30
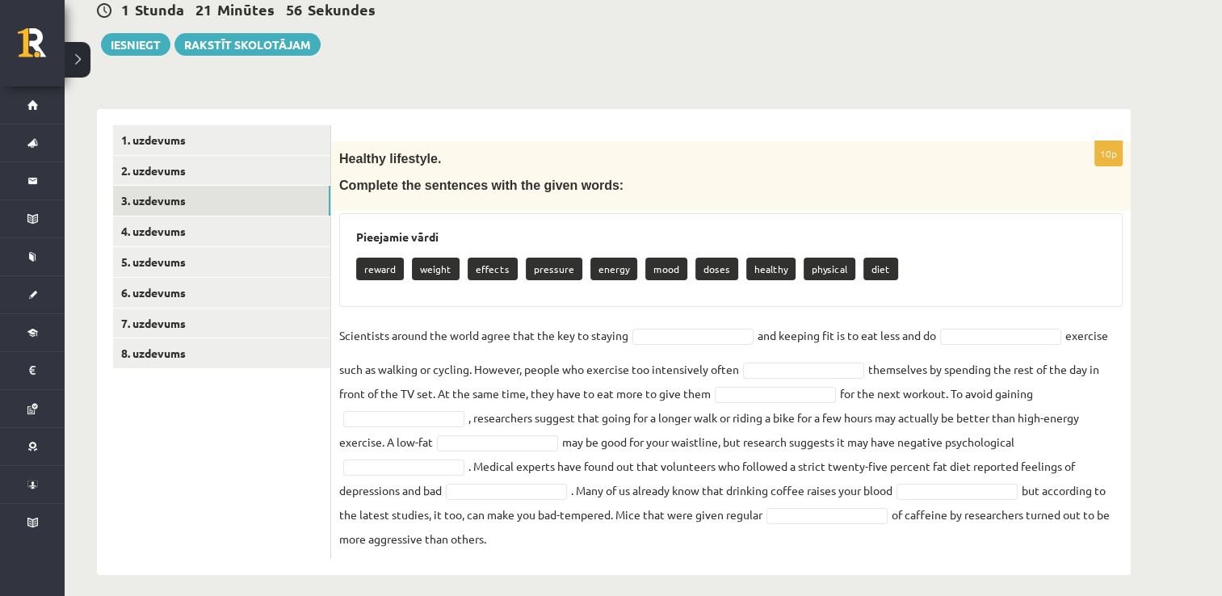
scroll to position [174, 0]
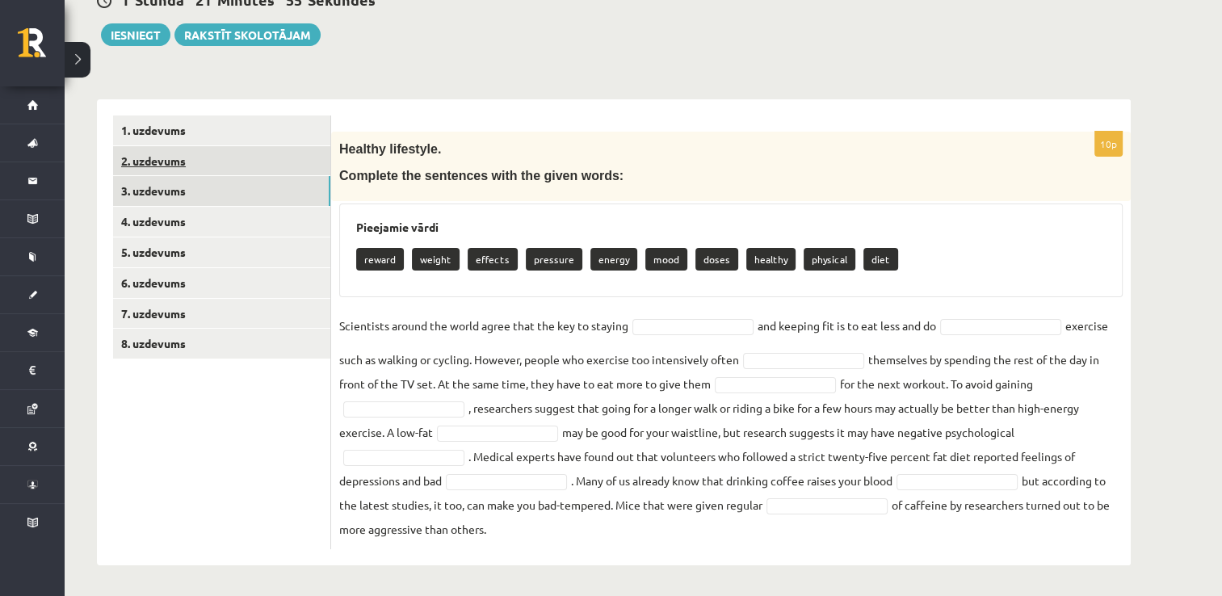
click at [239, 164] on link "2. uzdevums" at bounding box center [221, 161] width 217 height 30
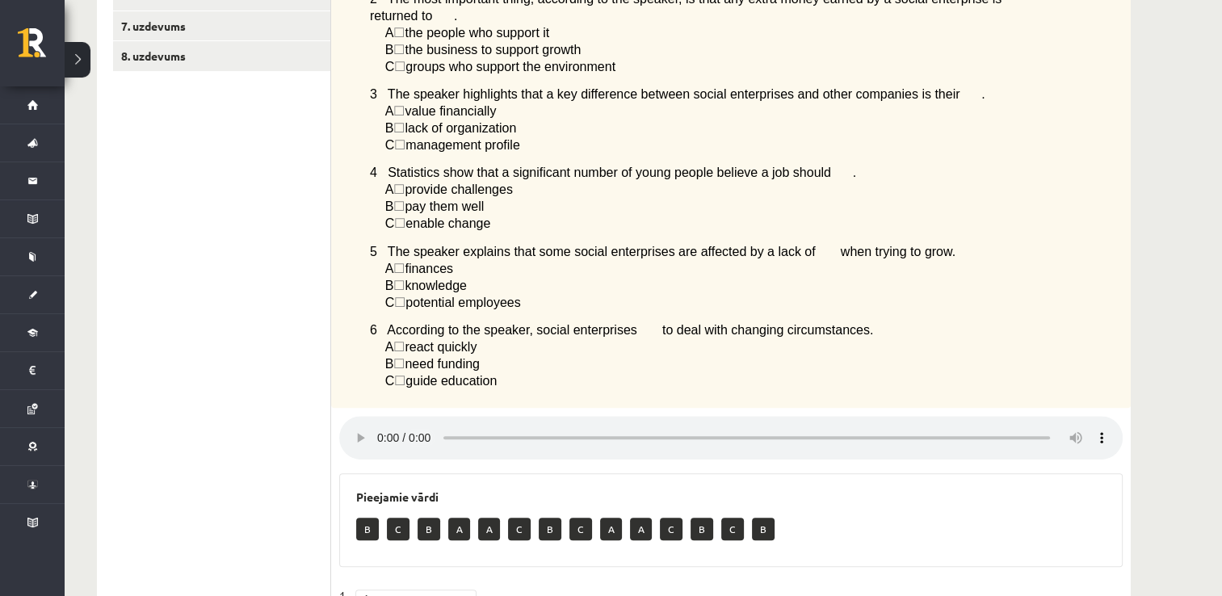
scroll to position [550, 0]
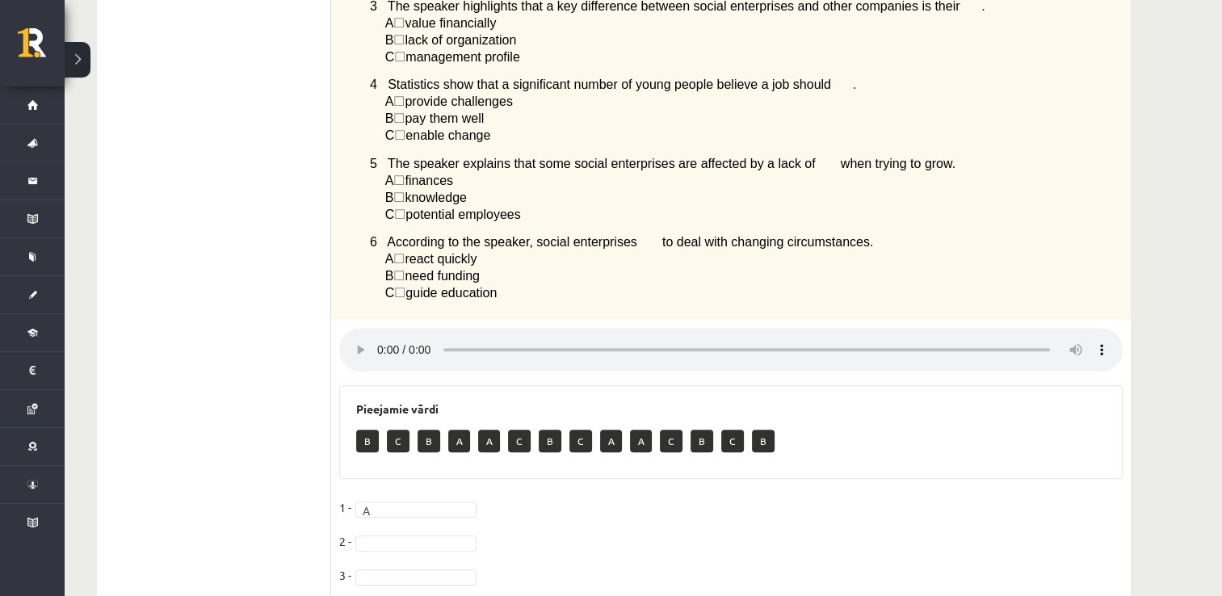
drag, startPoint x: 646, startPoint y: 44, endPoint x: 672, endPoint y: 65, distance: 33.3
click at [650, 48] on p "C ☐  management profile" at bounding box center [713, 56] width 656 height 17
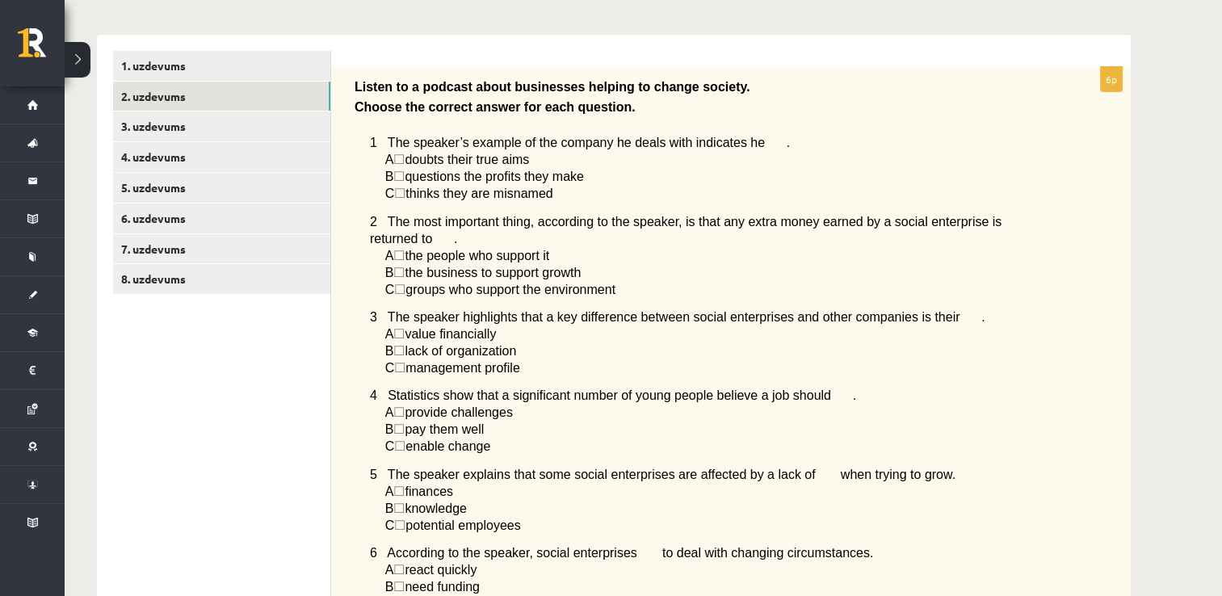
scroll to position [146, 0]
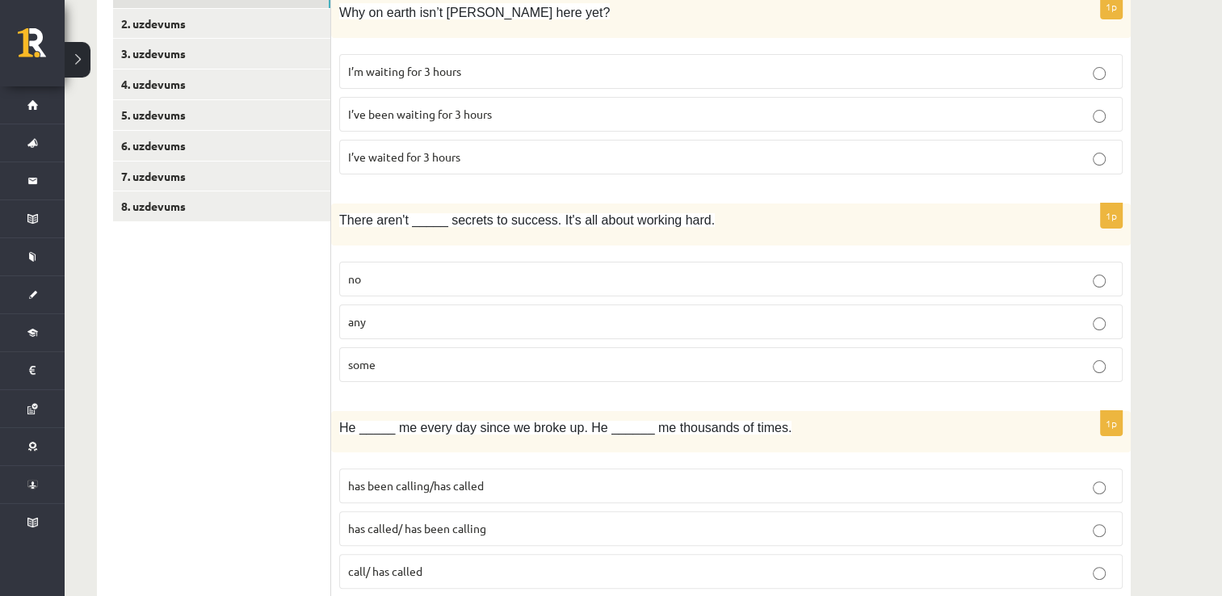
scroll to position [146, 0]
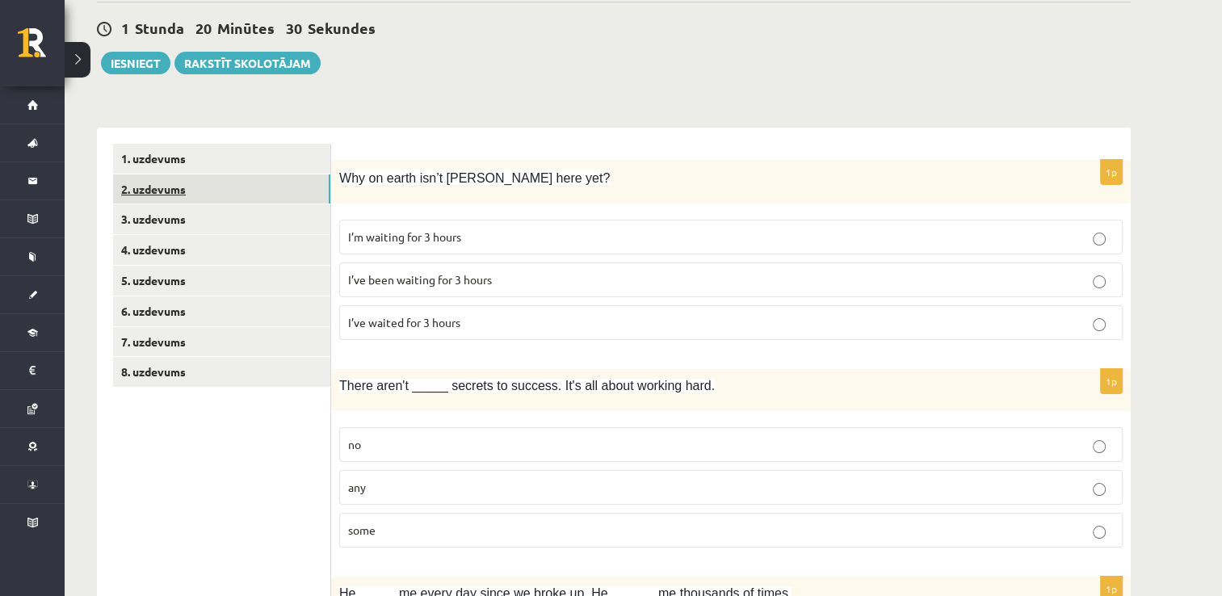
click at [268, 179] on link "2. uzdevums" at bounding box center [221, 189] width 217 height 30
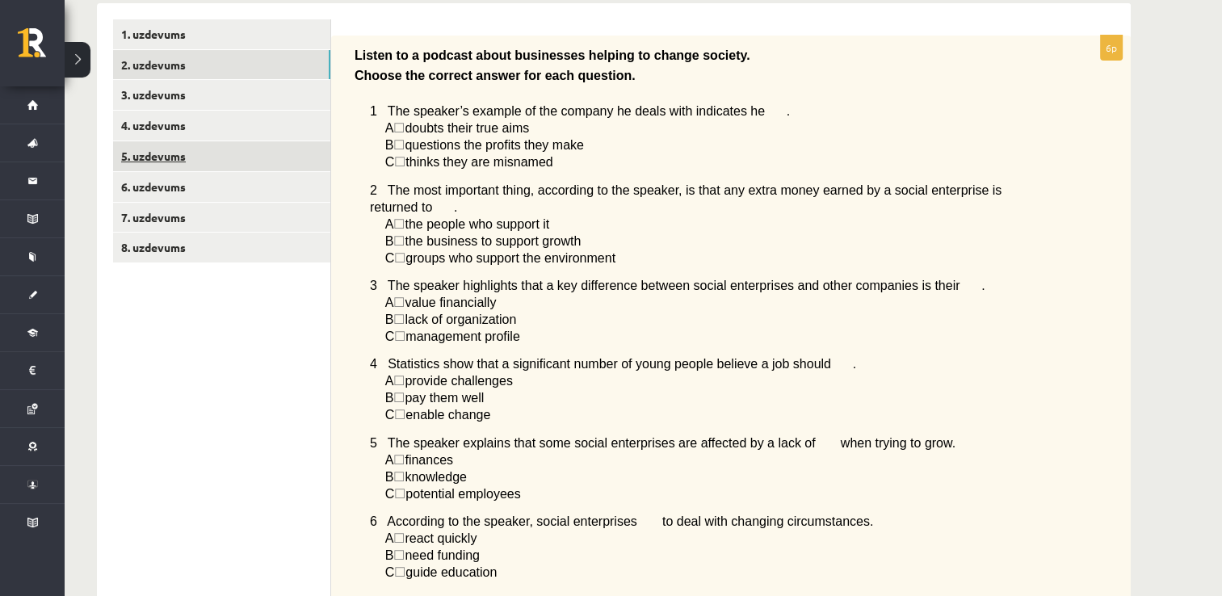
scroll to position [227, 0]
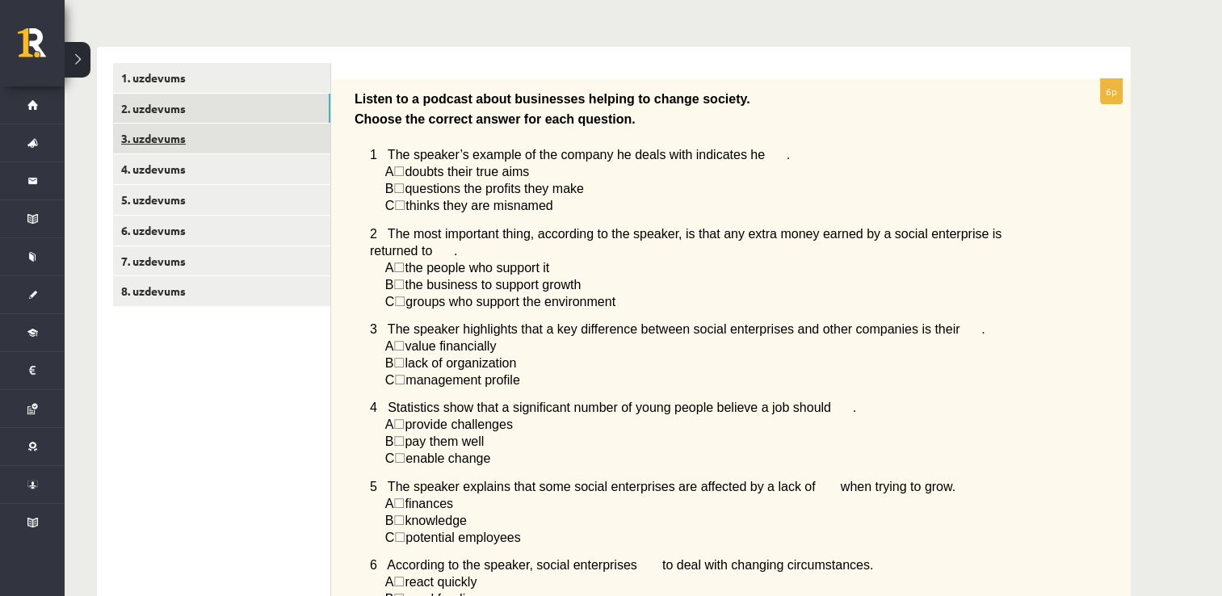
click at [245, 145] on link "3. uzdevums" at bounding box center [221, 139] width 217 height 30
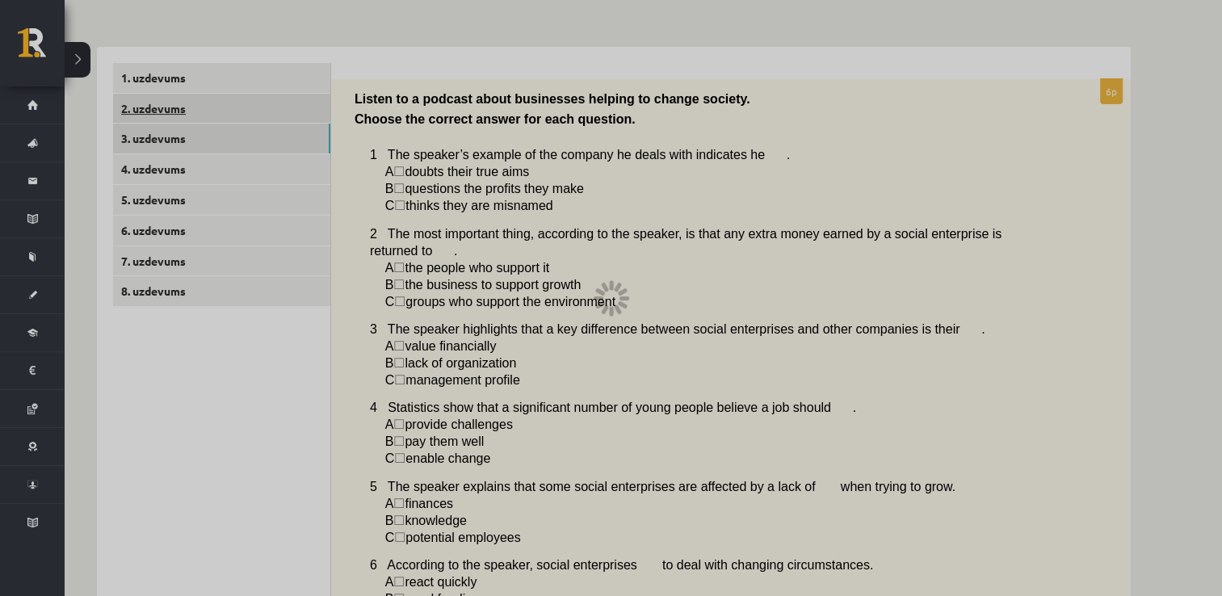
scroll to position [174, 0]
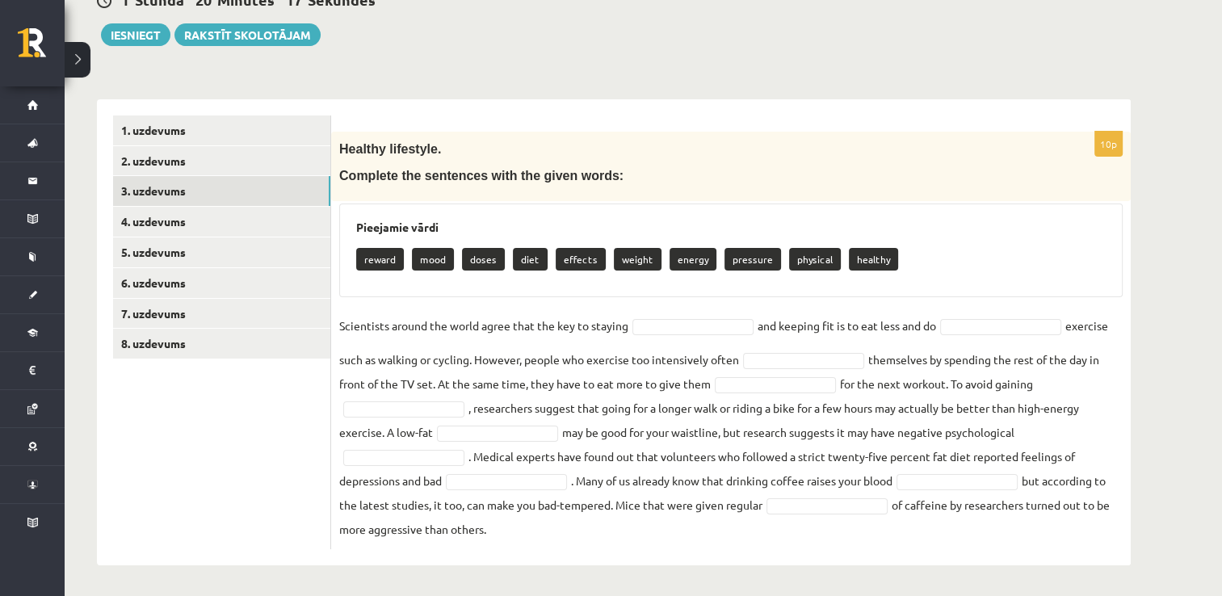
drag, startPoint x: 339, startPoint y: 150, endPoint x: 934, endPoint y: 539, distance: 711.1
click at [934, 539] on div "10p Healthy lifestyle. Complete the sentences with the given words: Pieejamie v…" at bounding box center [730, 340] width 799 height 417
copy div "Healthy lifestyle. Complete the sentences with the given words: Pieejamie vārdi…"
click at [683, 119] on form "10p Healthy lifestyle. Complete the sentences with the given words: Pieejamie v…" at bounding box center [730, 332] width 767 height 434
click at [927, 220] on h3 "Pieejamie vārdi" at bounding box center [730, 227] width 749 height 14
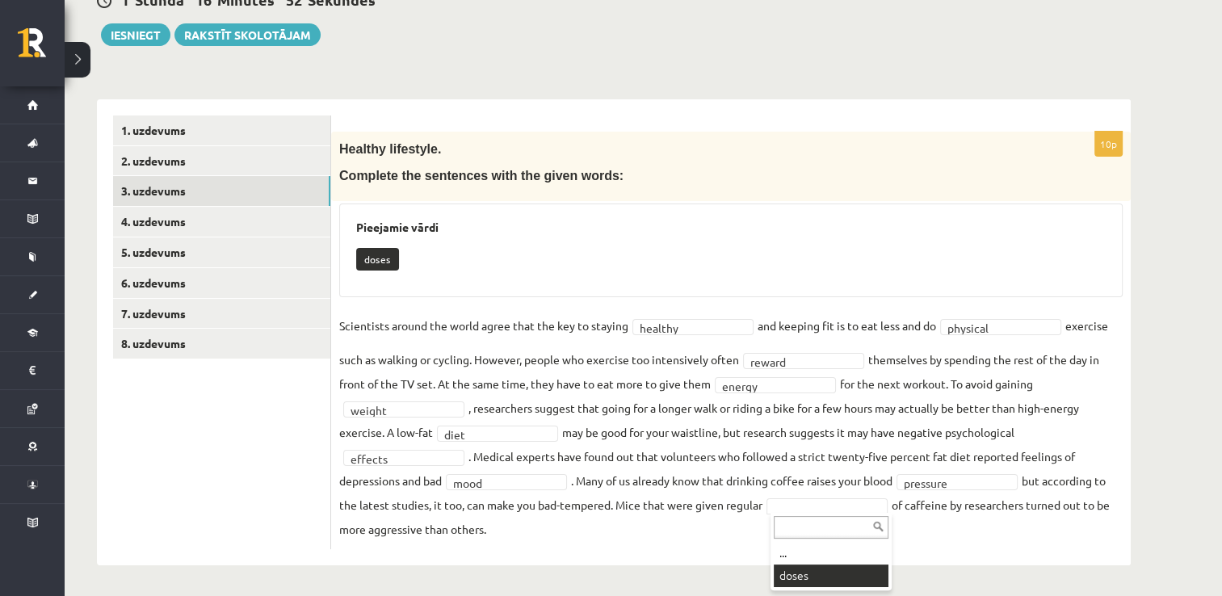
scroll to position [137, 0]
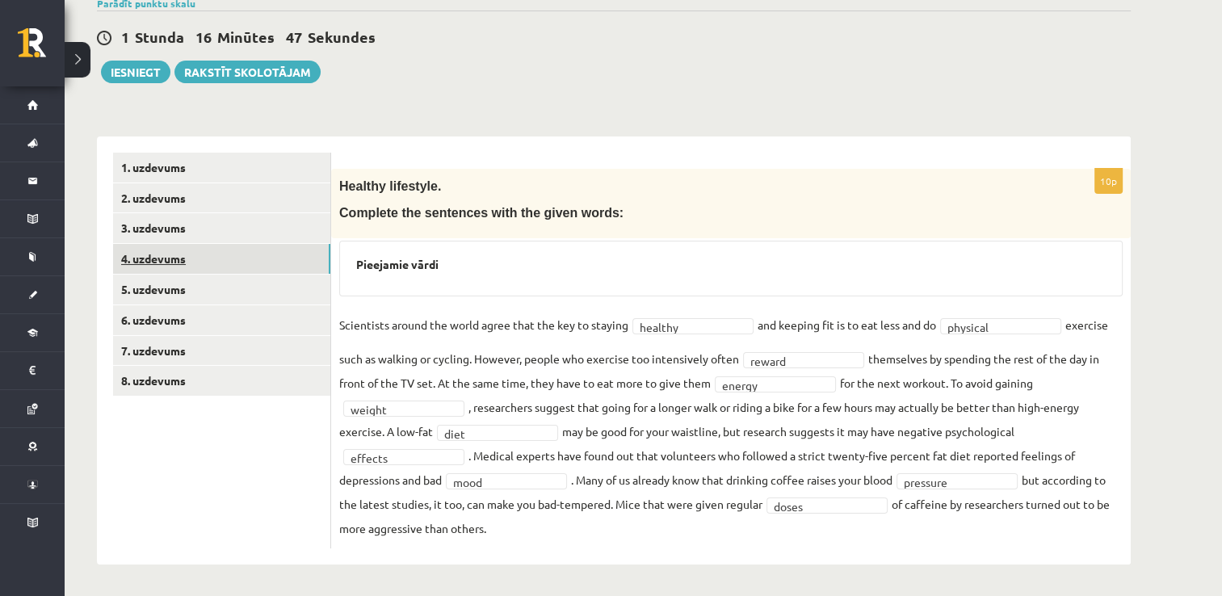
click at [245, 266] on link "4. uzdevums" at bounding box center [221, 259] width 217 height 30
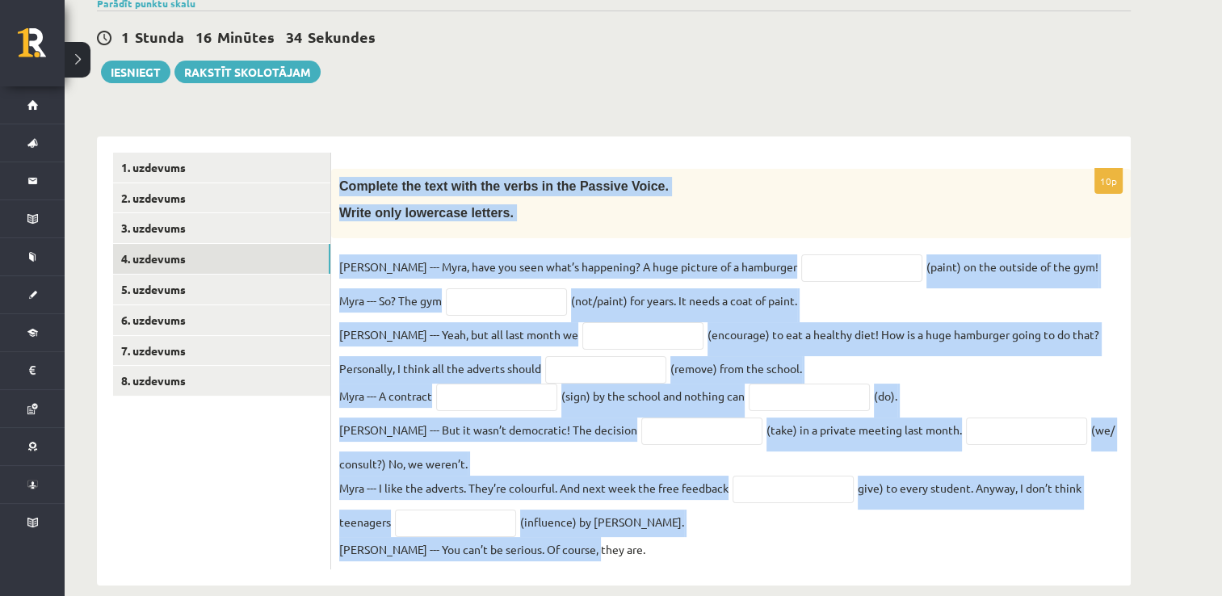
scroll to position [166, 0]
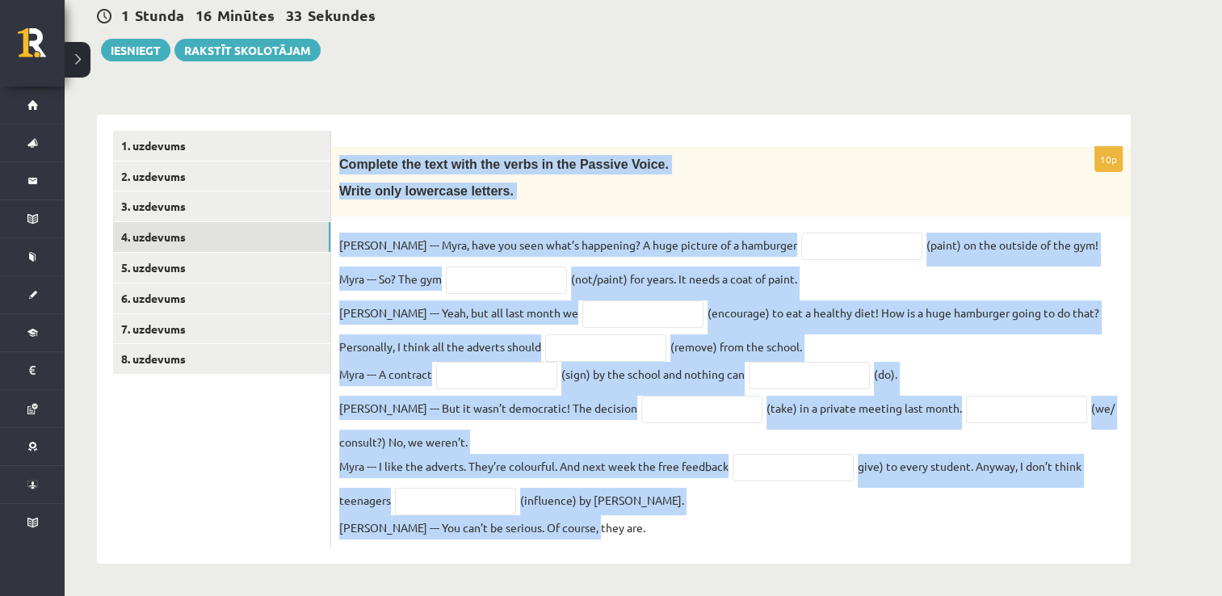
drag, startPoint x: 339, startPoint y: 187, endPoint x: 827, endPoint y: 530, distance: 595.9
click at [827, 530] on div "10p Complete the text with the verbs in the Passive Voice. Write only lowercase…" at bounding box center [730, 347] width 799 height 401
copy div "Complete the text with the verbs in the Passive Voice. Write only lowercase let…"
click at [598, 189] on p "Write only lowercase letters." at bounding box center [690, 190] width 703 height 17
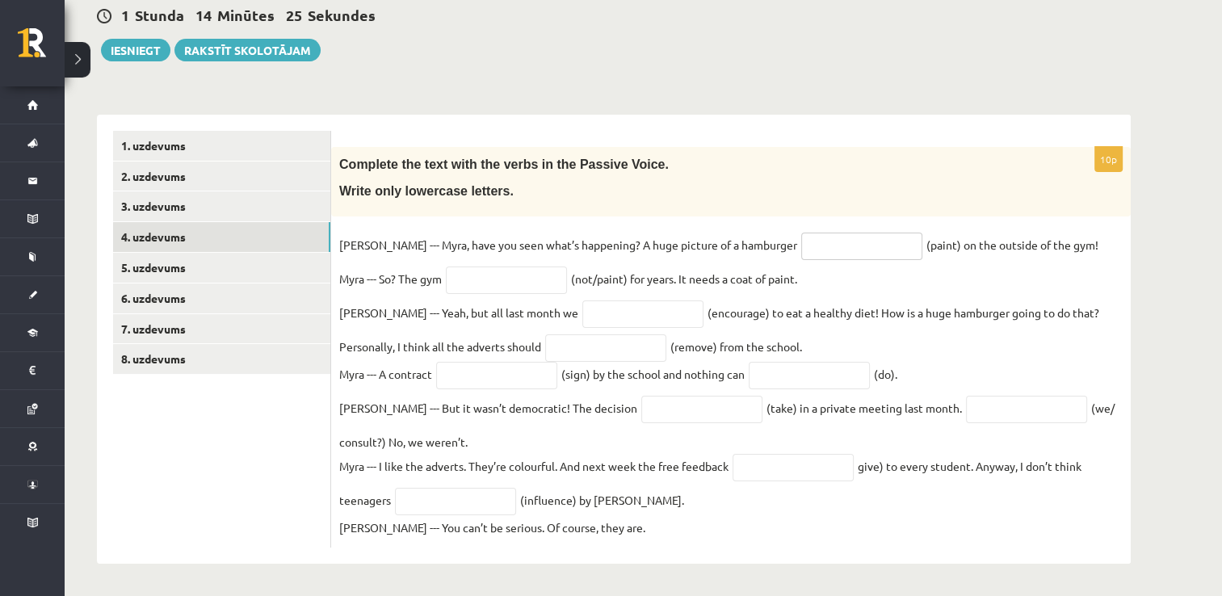
click at [816, 237] on input "text" at bounding box center [861, 246] width 121 height 27
type input "**********"
click at [537, 278] on input "text" at bounding box center [506, 279] width 121 height 27
type input "*******"
click at [801, 244] on input "**********" at bounding box center [861, 246] width 121 height 27
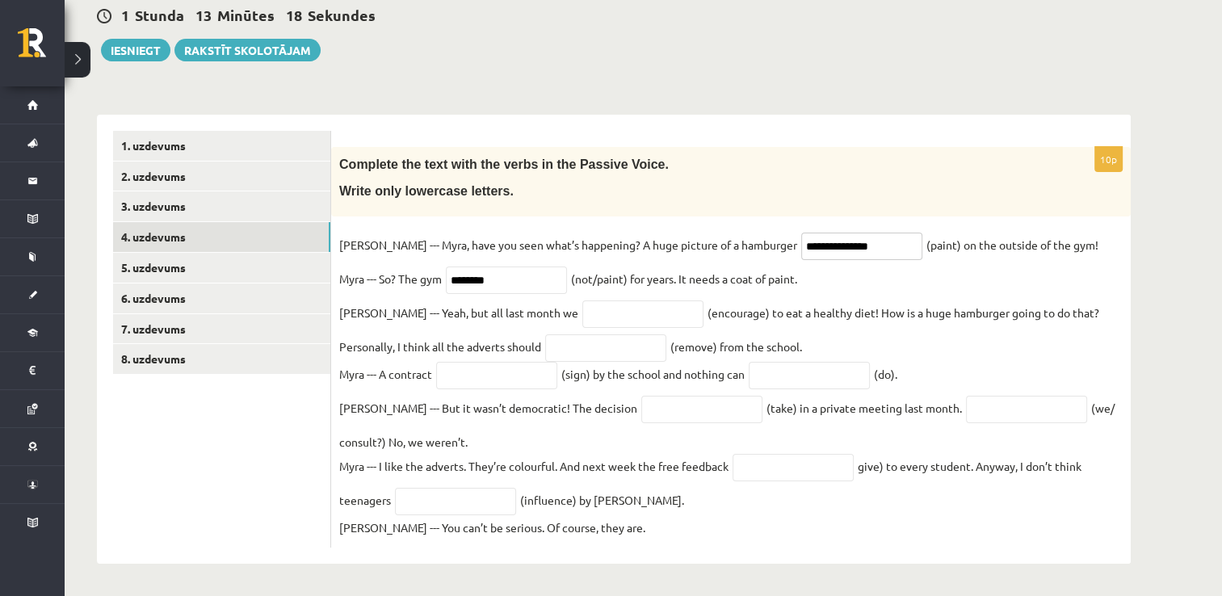
type input "**********"
click at [511, 256] on fieldset "**********" at bounding box center [730, 386] width 783 height 307
click at [514, 266] on input "*******" at bounding box center [506, 279] width 121 height 27
type input "**********"
click at [617, 316] on input "text" at bounding box center [642, 313] width 121 height 27
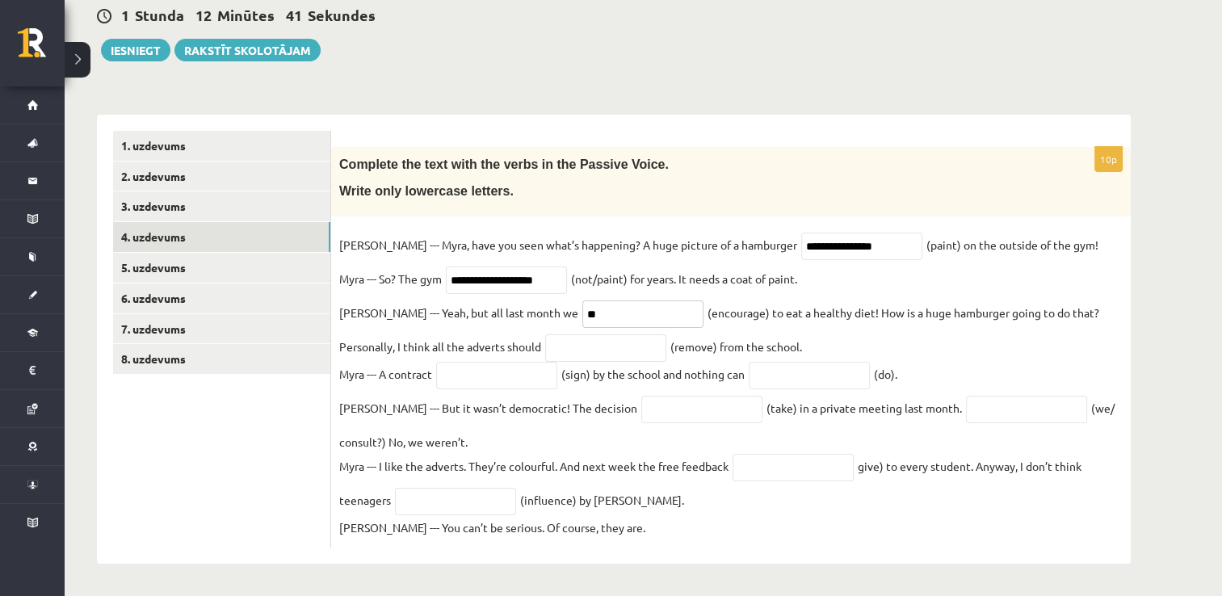
type input "*"
type input "**********"
click at [545, 346] on input "text" at bounding box center [605, 347] width 121 height 27
type input "**********"
click at [514, 373] on input "text" at bounding box center [496, 375] width 121 height 27
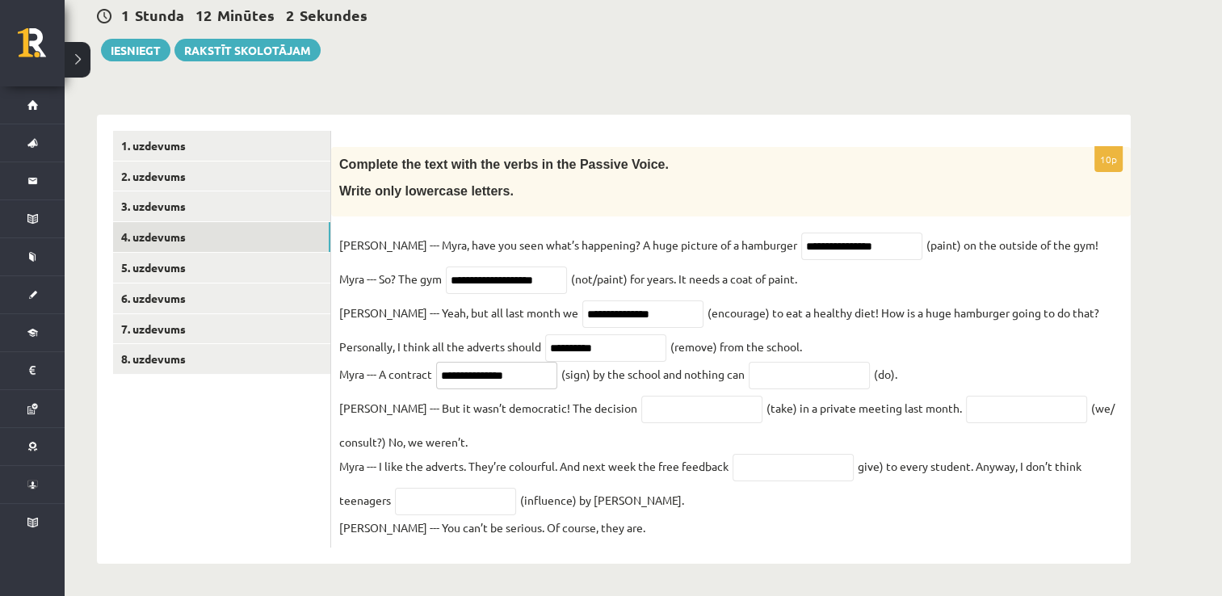
type input "**********"
click at [769, 365] on input "text" at bounding box center [809, 375] width 121 height 27
type input "*******"
click at [680, 400] on input "text" at bounding box center [701, 409] width 121 height 27
type input "*********"
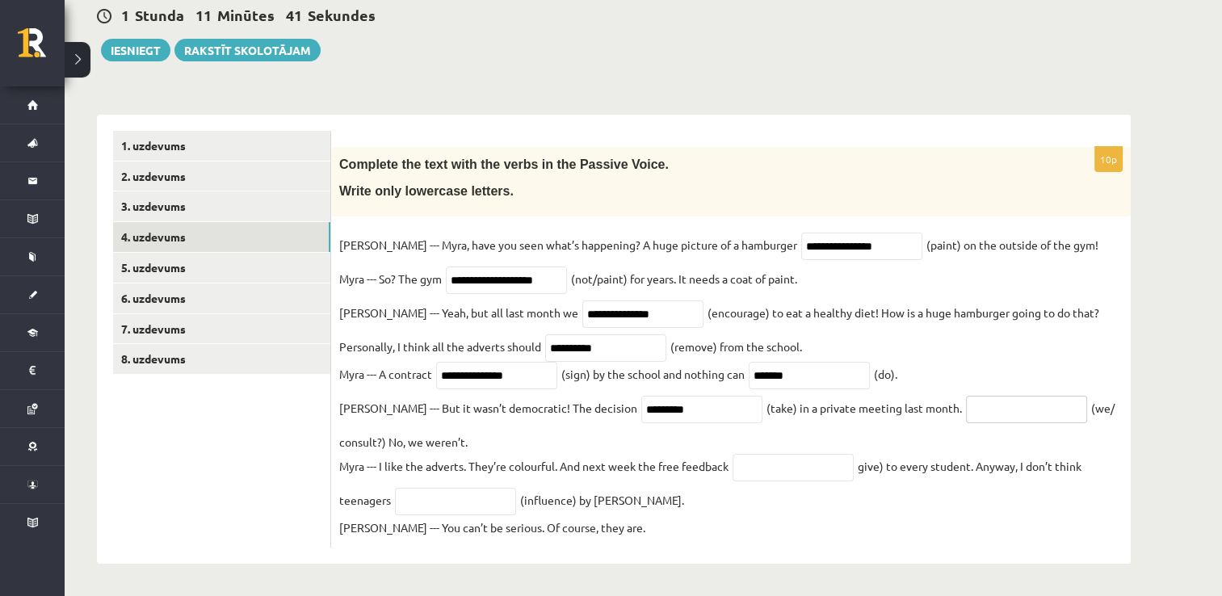
click at [982, 405] on input "text" at bounding box center [1026, 409] width 121 height 27
type input "**********"
click at [759, 459] on input "text" at bounding box center [792, 467] width 121 height 27
type input "**********"
click at [468, 509] on input "text" at bounding box center [455, 501] width 121 height 27
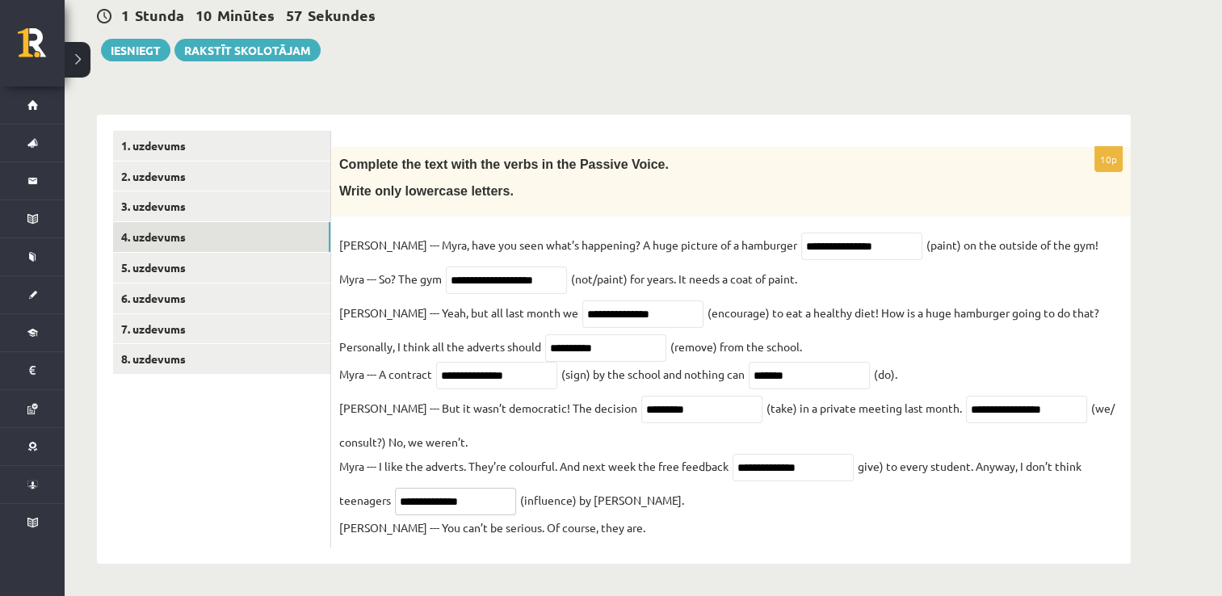
type input "**********"
click at [262, 264] on link "5. uzdevums" at bounding box center [221, 268] width 217 height 30
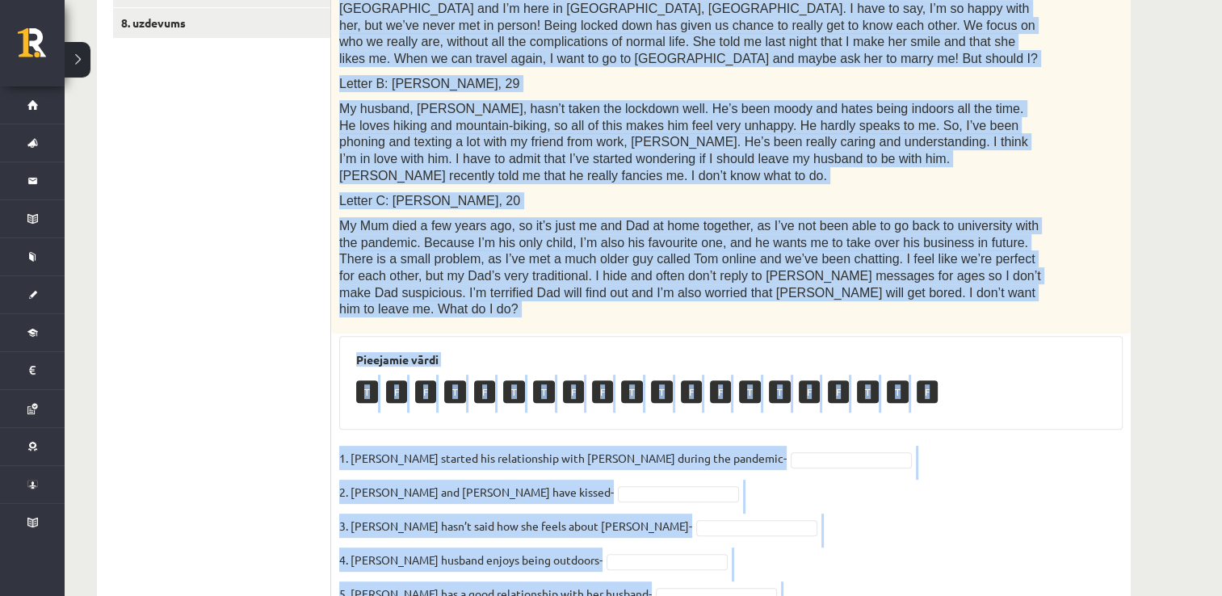
scroll to position [689, 0]
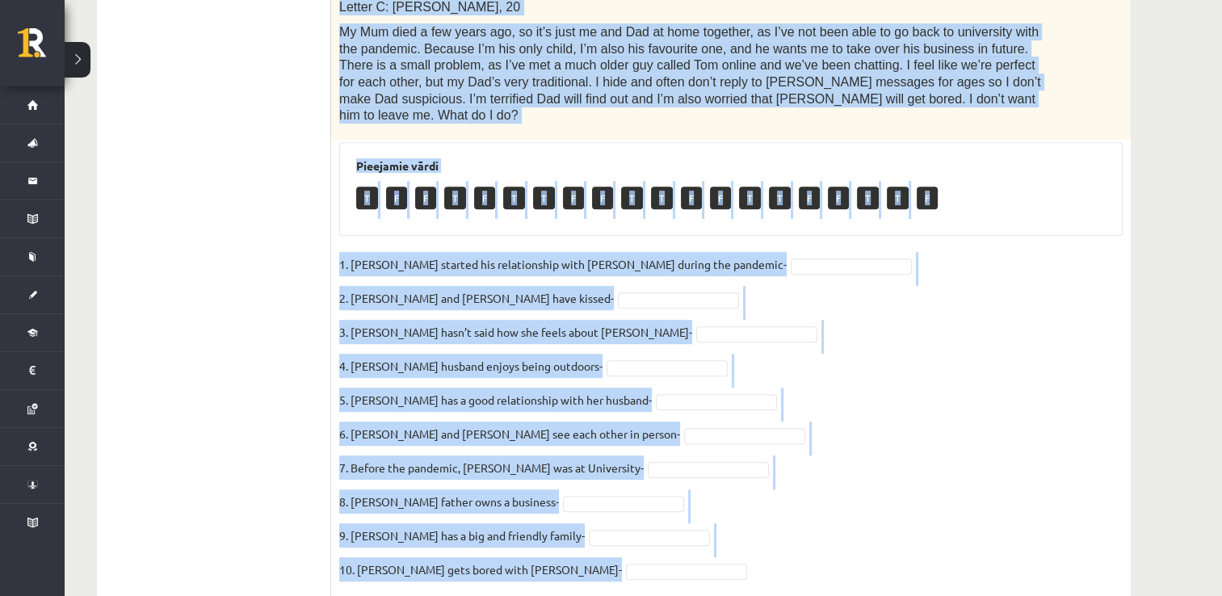
drag, startPoint x: 359, startPoint y: 291, endPoint x: 739, endPoint y: 583, distance: 479.0
click at [739, 583] on div "**********" at bounding box center [614, 10] width 1098 height 1274
copy div "Read the text. Are the sentences true (T) or false (F)? Love in the pandemic. Y…"
click at [1139, 286] on div "**********" at bounding box center [614, 10] width 1098 height 1274
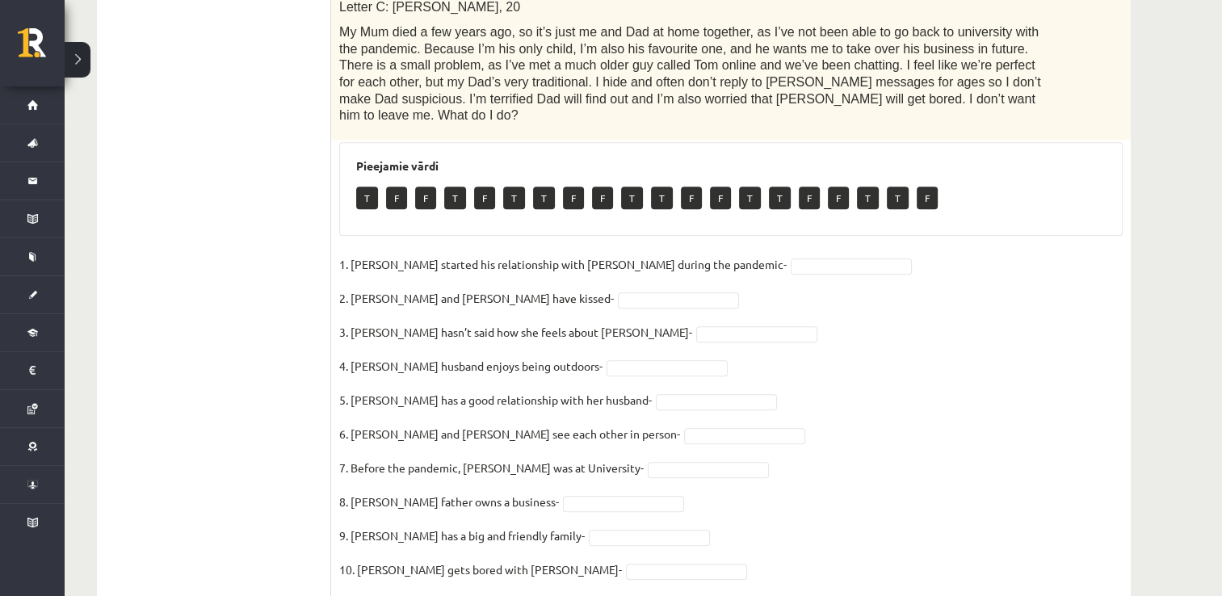
drag, startPoint x: 929, startPoint y: 329, endPoint x: 150, endPoint y: 260, distance: 781.5
click at [150, 260] on ul "1. uzdevums 2. uzdevums 3. uzdevums 4. uzdevums 5. uzdevums 6. uzdevums 7. uzde…" at bounding box center [222, 100] width 218 height 998
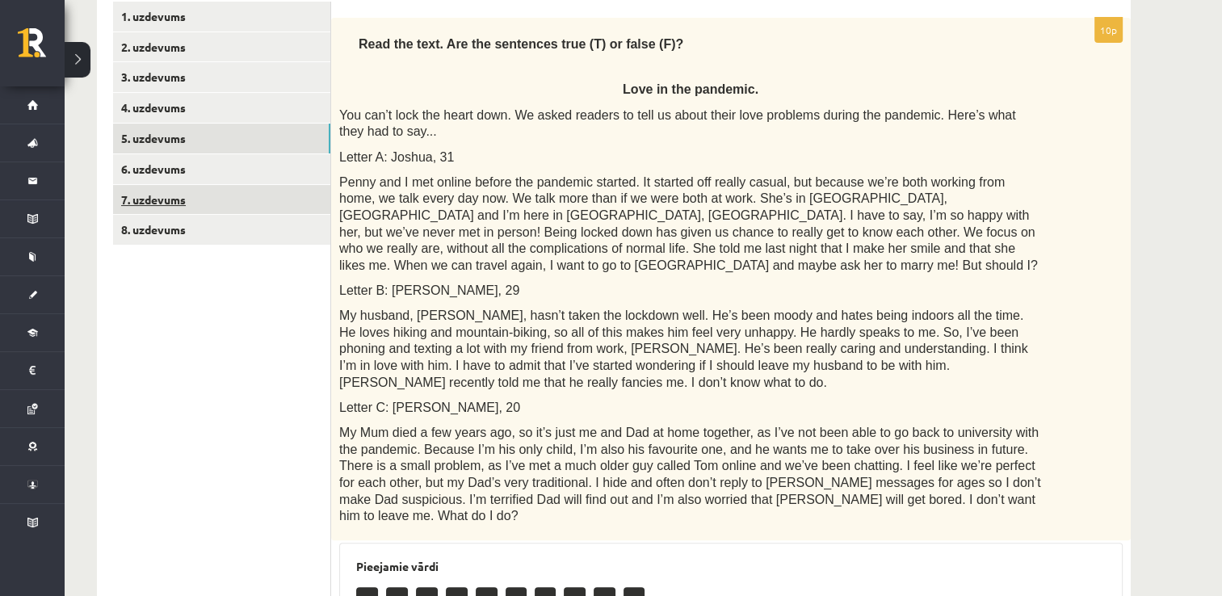
scroll to position [285, 0]
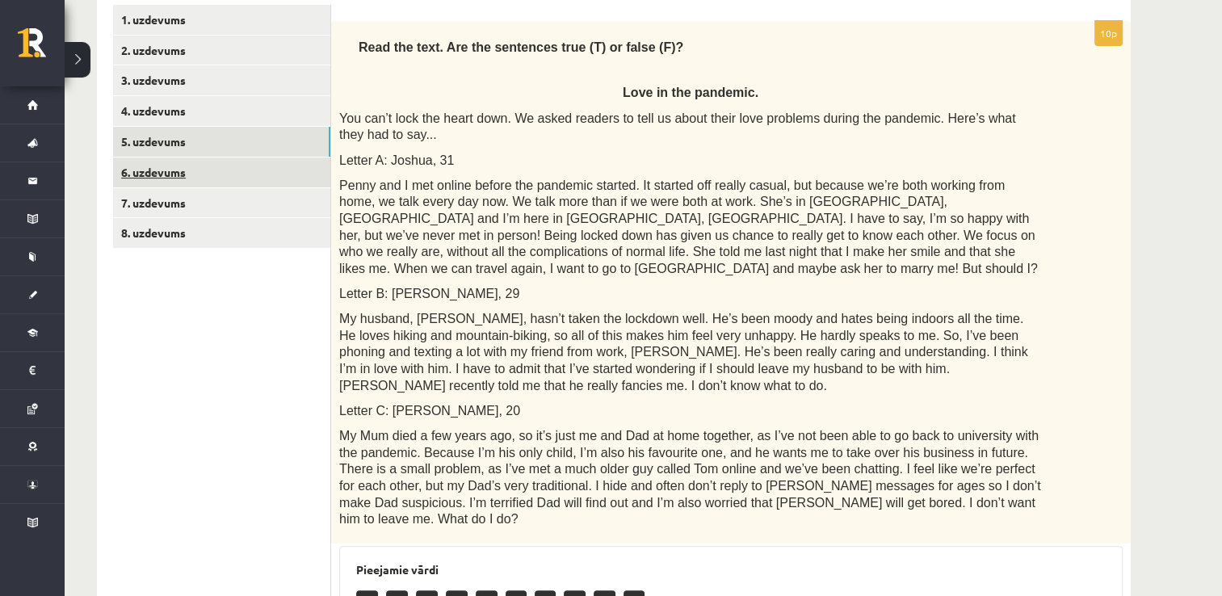
click at [199, 170] on link "6. uzdevums" at bounding box center [221, 172] width 217 height 30
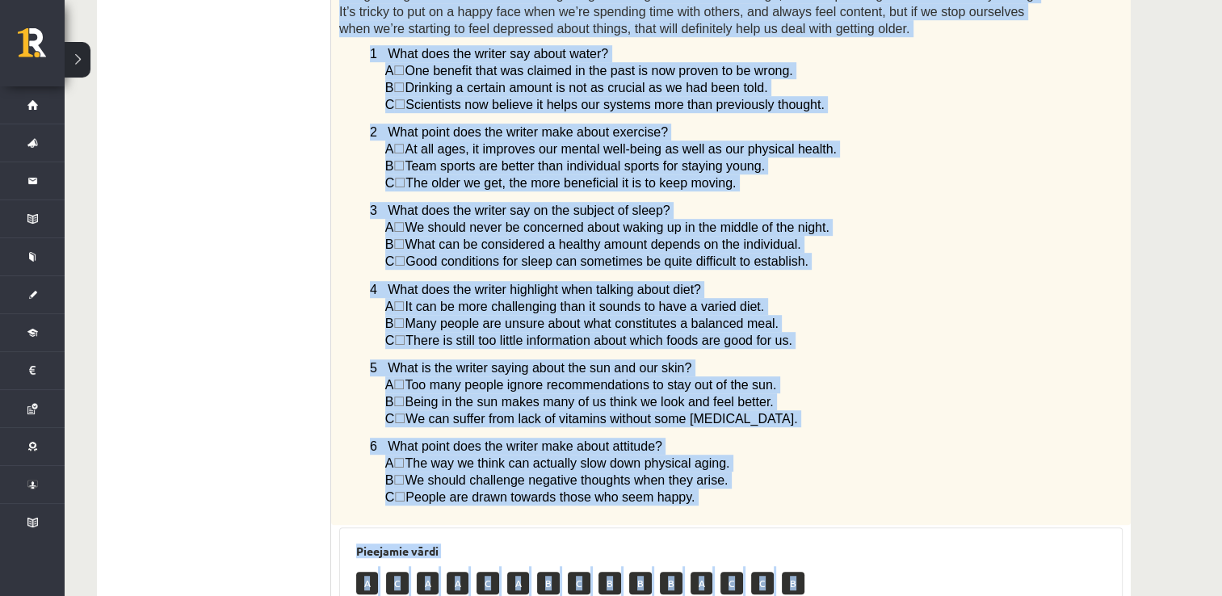
scroll to position [1158, 0]
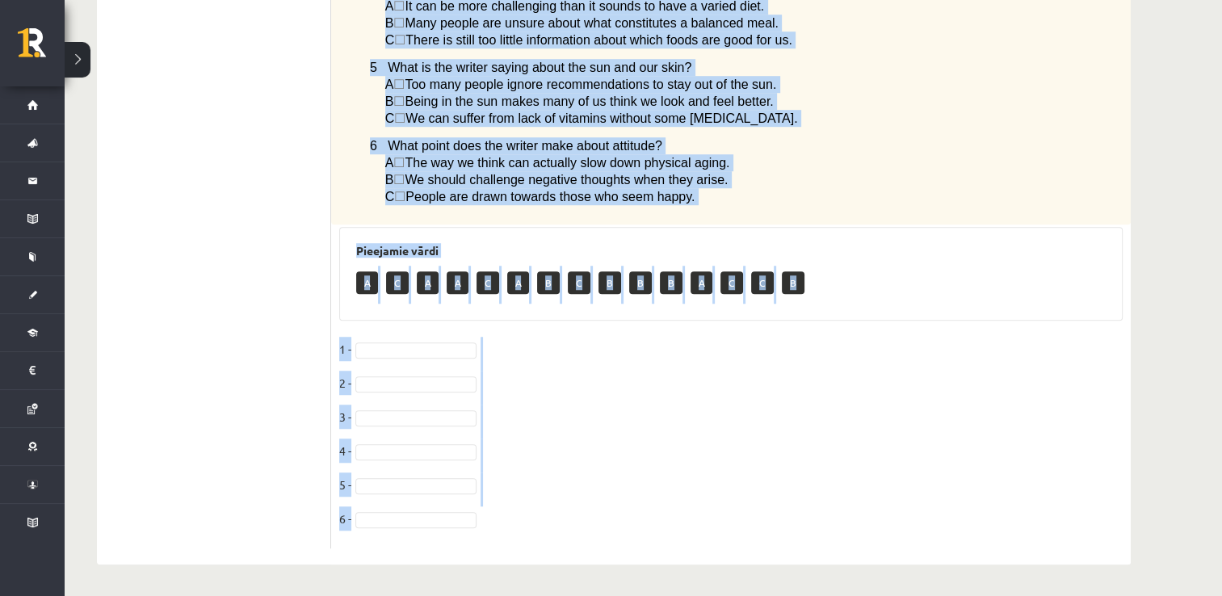
drag, startPoint x: 371, startPoint y: 41, endPoint x: 942, endPoint y: 573, distance: 779.9
copy div "Read the article about staying young and choose the correct answer. Staying you…"
drag, startPoint x: 868, startPoint y: 160, endPoint x: 870, endPoint y: 184, distance: 24.3
click at [869, 159] on p "A ☐  The way we think can actually slow down physical aging." at bounding box center [713, 162] width 656 height 17
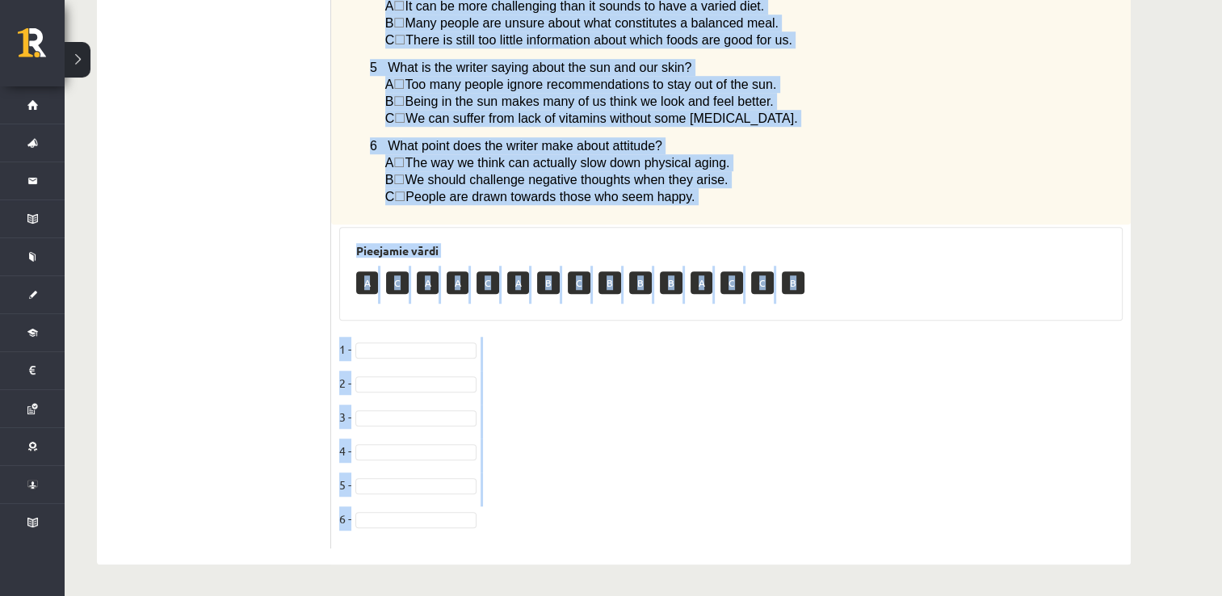
click at [887, 305] on div "Pieejamie vārdi A C A A C A B C B B B A C C B" at bounding box center [730, 274] width 783 height 94
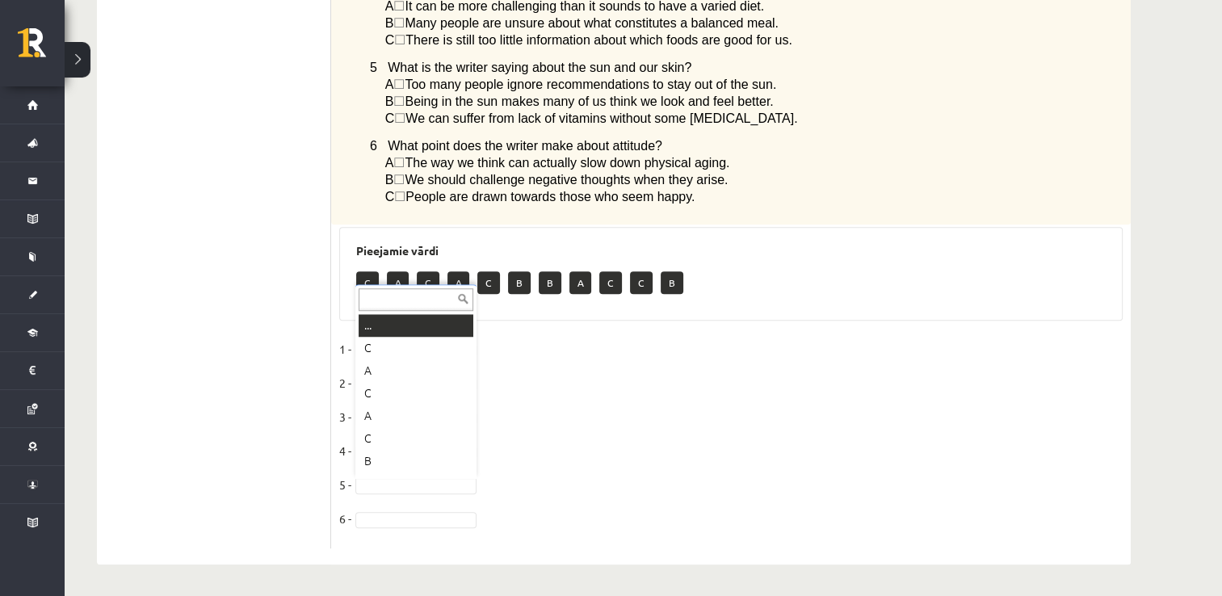
scroll to position [19, 0]
drag, startPoint x: 391, startPoint y: 375, endPoint x: 396, endPoint y: 403, distance: 27.9
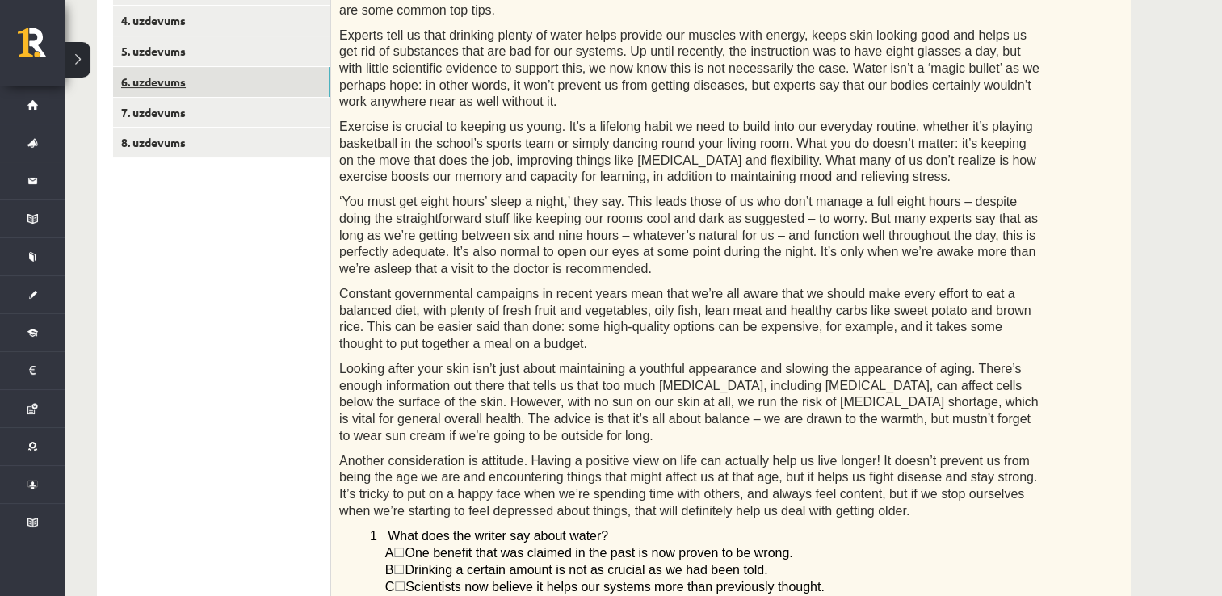
scroll to position [189, 0]
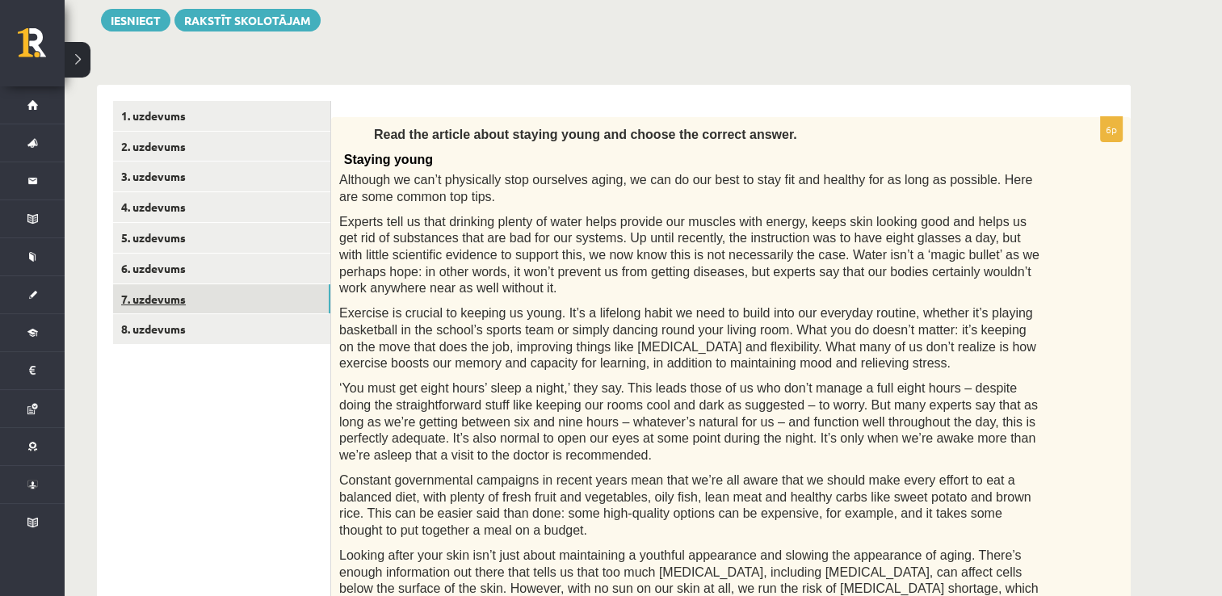
click at [173, 287] on link "7. uzdevums" at bounding box center [221, 299] width 217 height 30
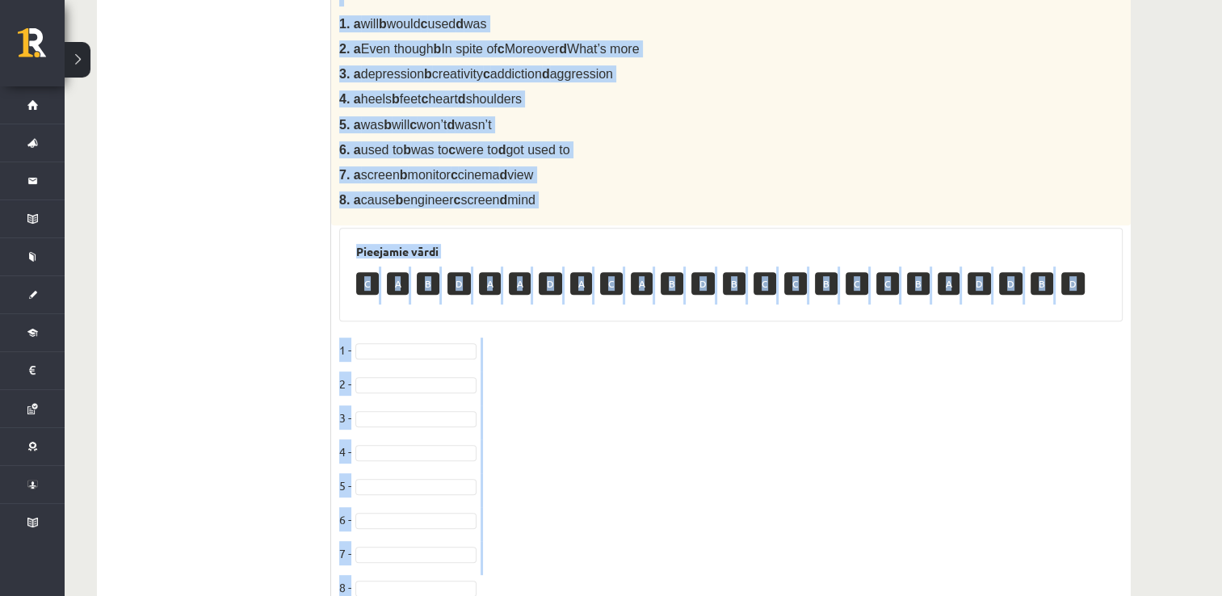
scroll to position [673, 0]
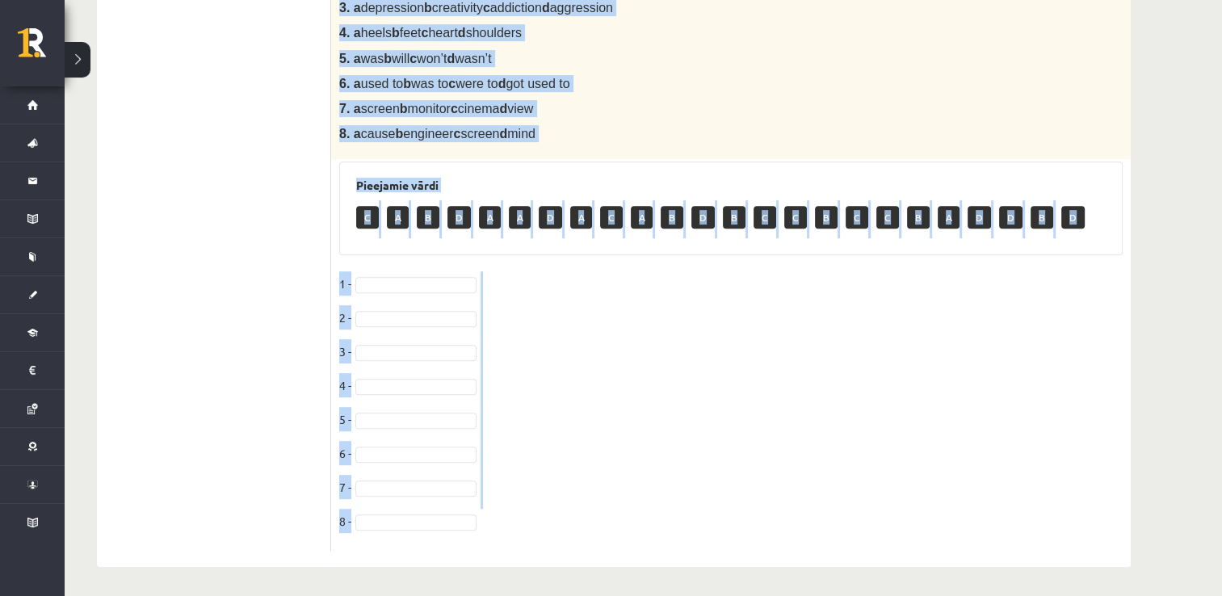
drag, startPoint x: 355, startPoint y: 138, endPoint x: 979, endPoint y: 596, distance: 774.1
copy div "Complete the text with the correct words (a–d). Bodybuilding You can’t talk abo…"
drag, startPoint x: 564, startPoint y: 338, endPoint x: 526, endPoint y: 313, distance: 44.3
click at [564, 338] on fieldset "1 - 2 - 3 - 4 - 5 - 6 - 7 - 8 -" at bounding box center [730, 406] width 783 height 271
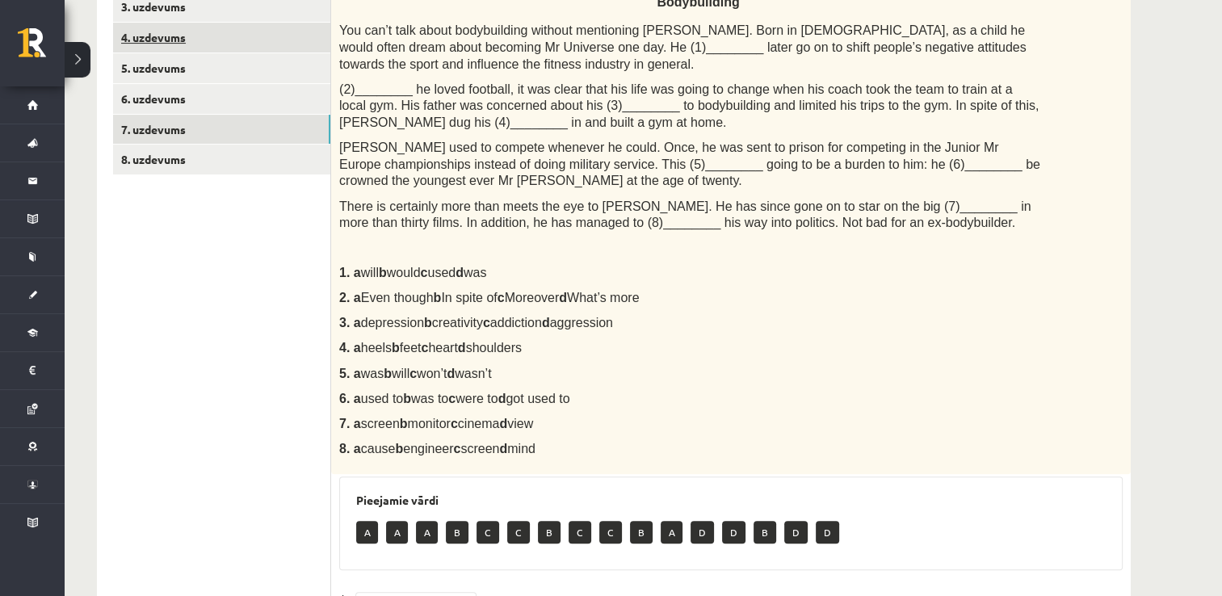
scroll to position [189, 0]
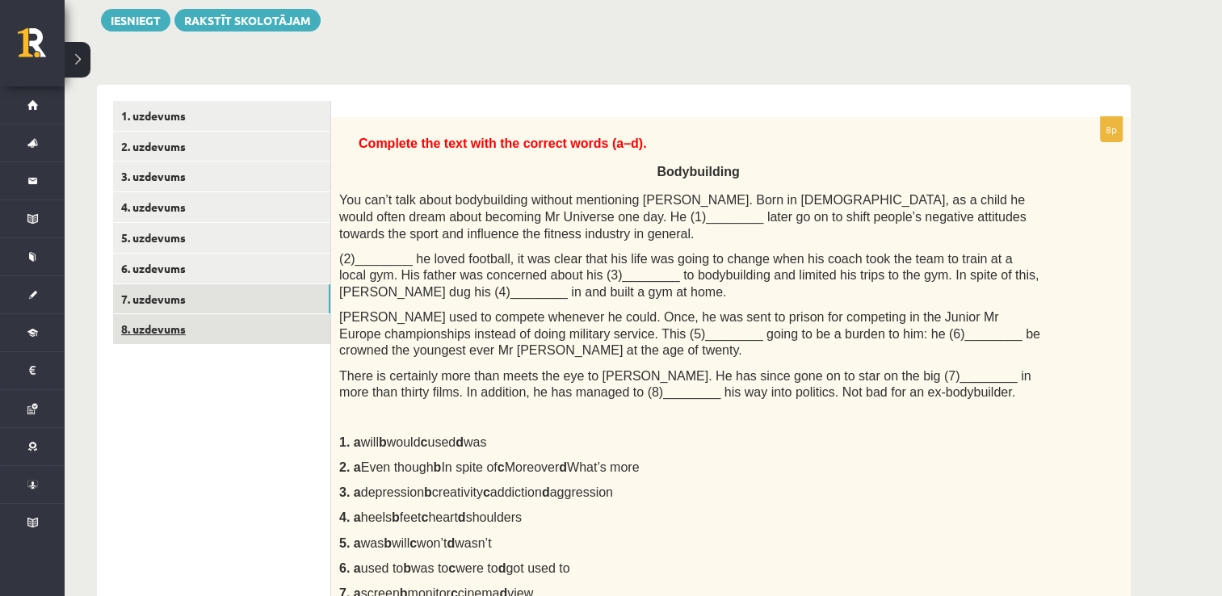
click at [203, 341] on link "8. uzdevums" at bounding box center [221, 329] width 217 height 30
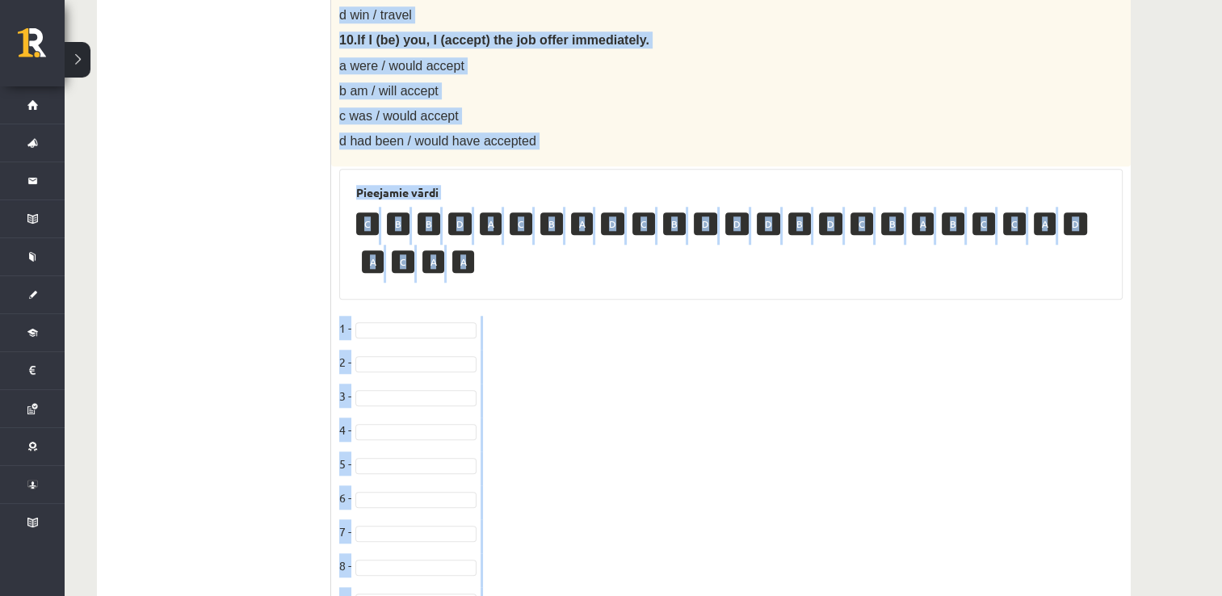
scroll to position [1558, 0]
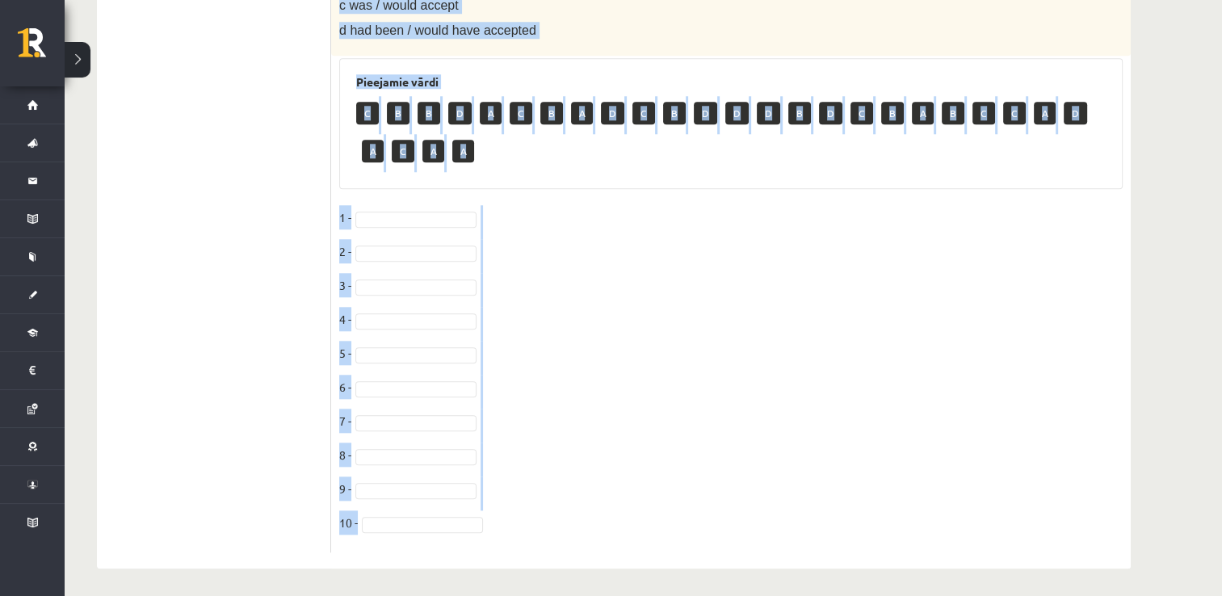
drag, startPoint x: 335, startPoint y: 317, endPoint x: 849, endPoint y: 599, distance: 586.9
copy div "Choose the correct answer in the sentences with Conditionals Structures. 1. If …"
click at [554, 219] on fieldset "1 - 2 - 3 - 4 - 5 - 6 - 7 - 8 - 9 - 10 -" at bounding box center [730, 374] width 783 height 339
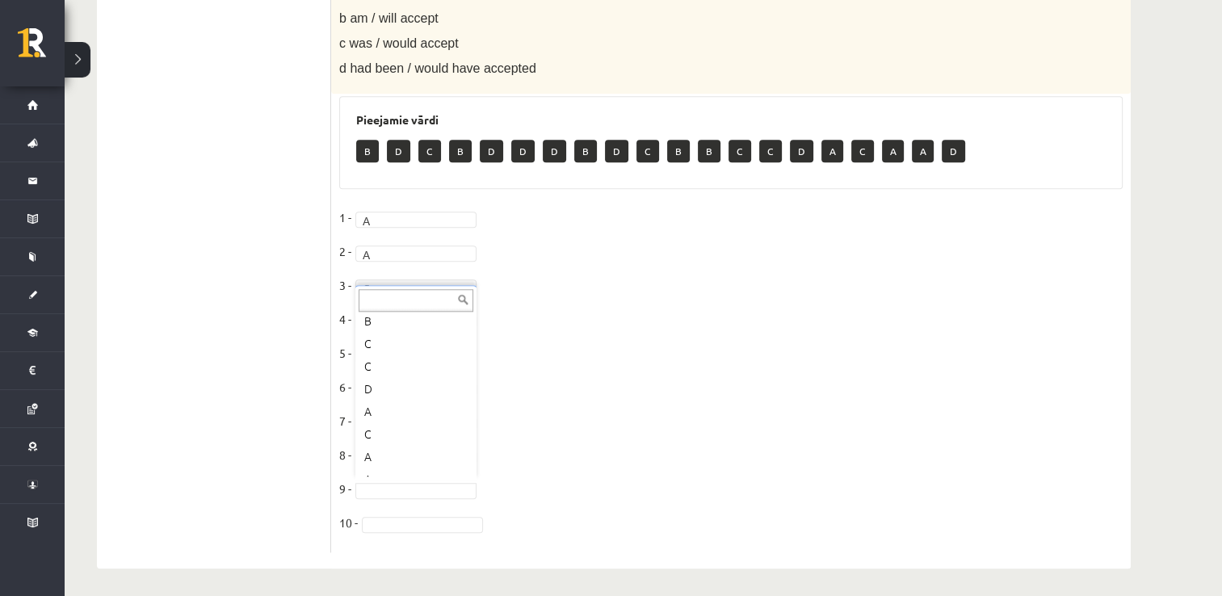
scroll to position [313, 0]
drag, startPoint x: 392, startPoint y: 518, endPoint x: 392, endPoint y: 545, distance: 26.6
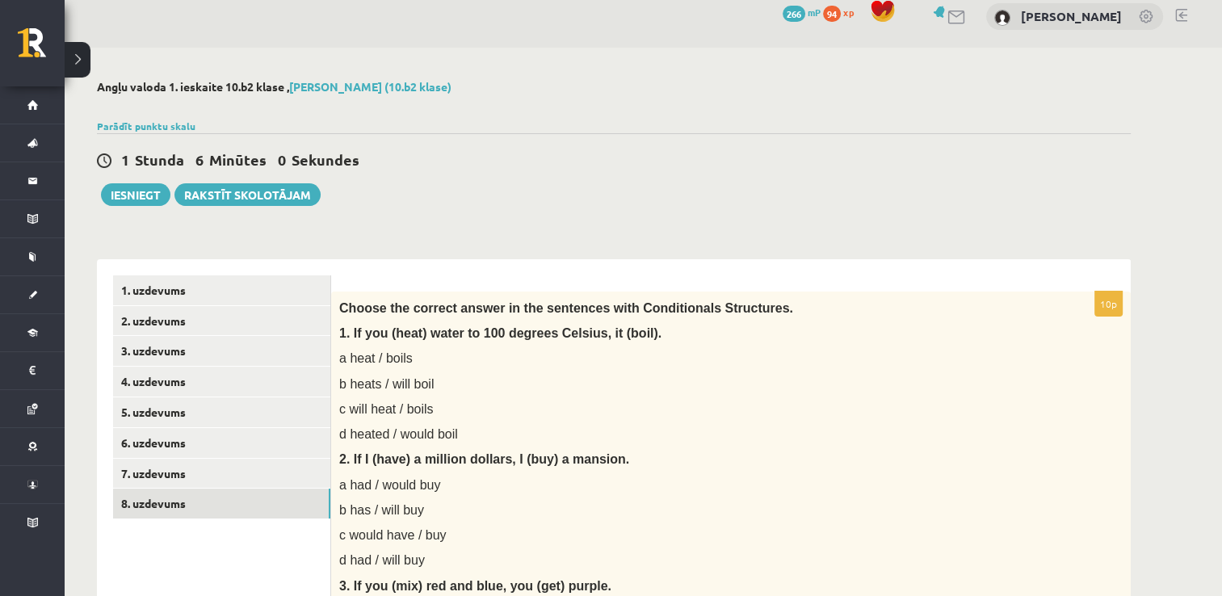
scroll to position [0, 0]
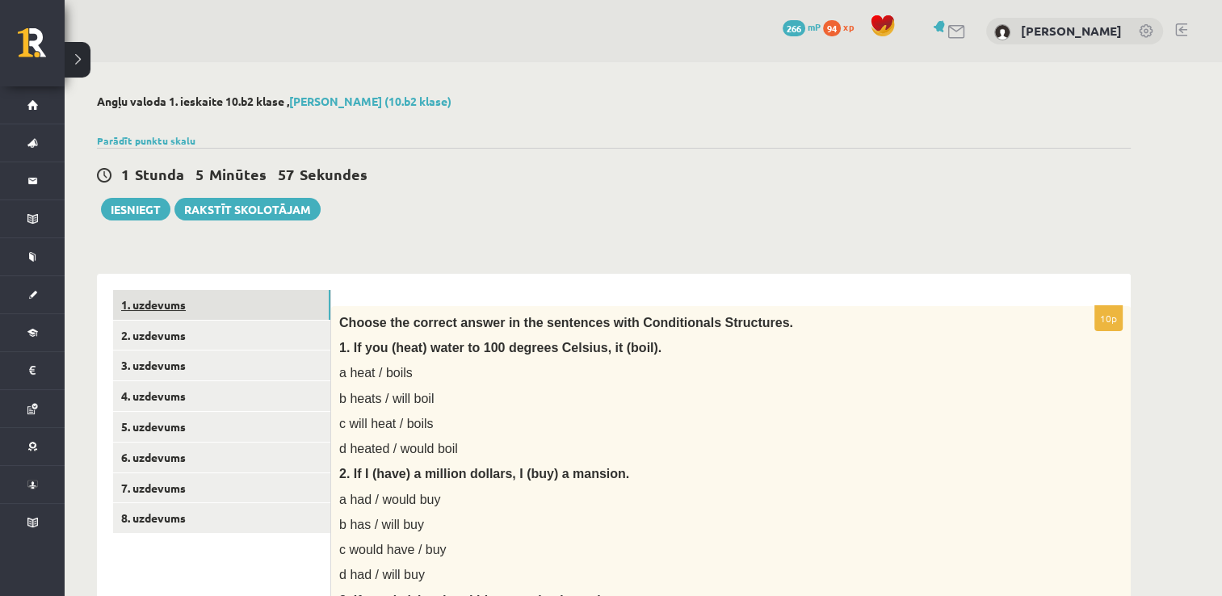
click at [242, 307] on link "1. uzdevums" at bounding box center [221, 305] width 217 height 30
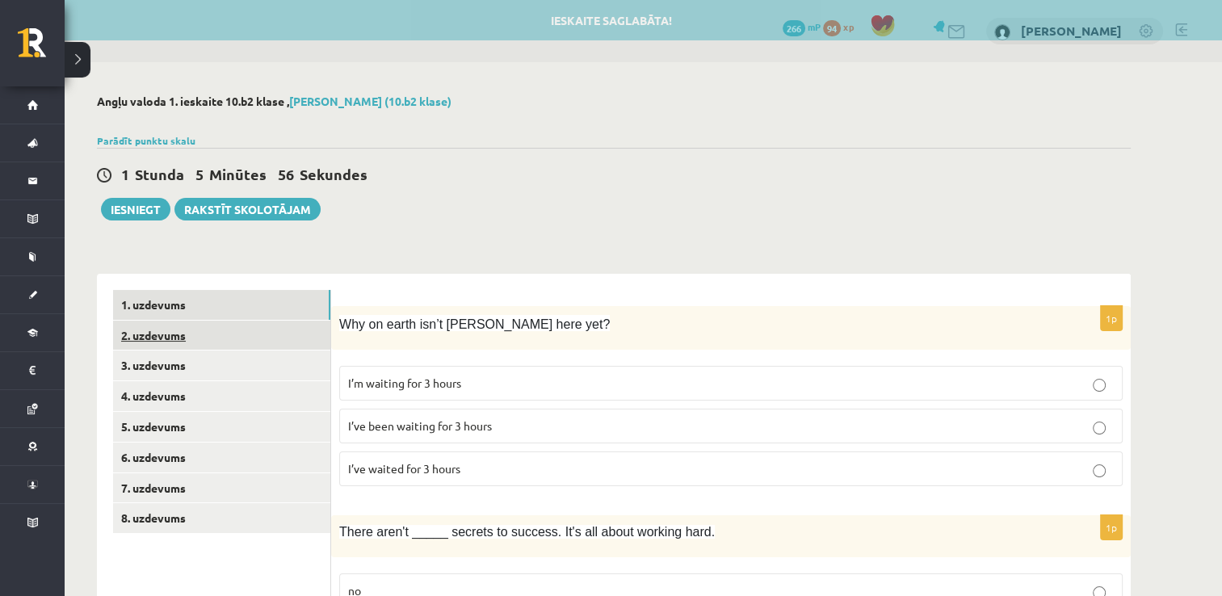
click at [295, 339] on link "2. uzdevums" at bounding box center [221, 336] width 217 height 30
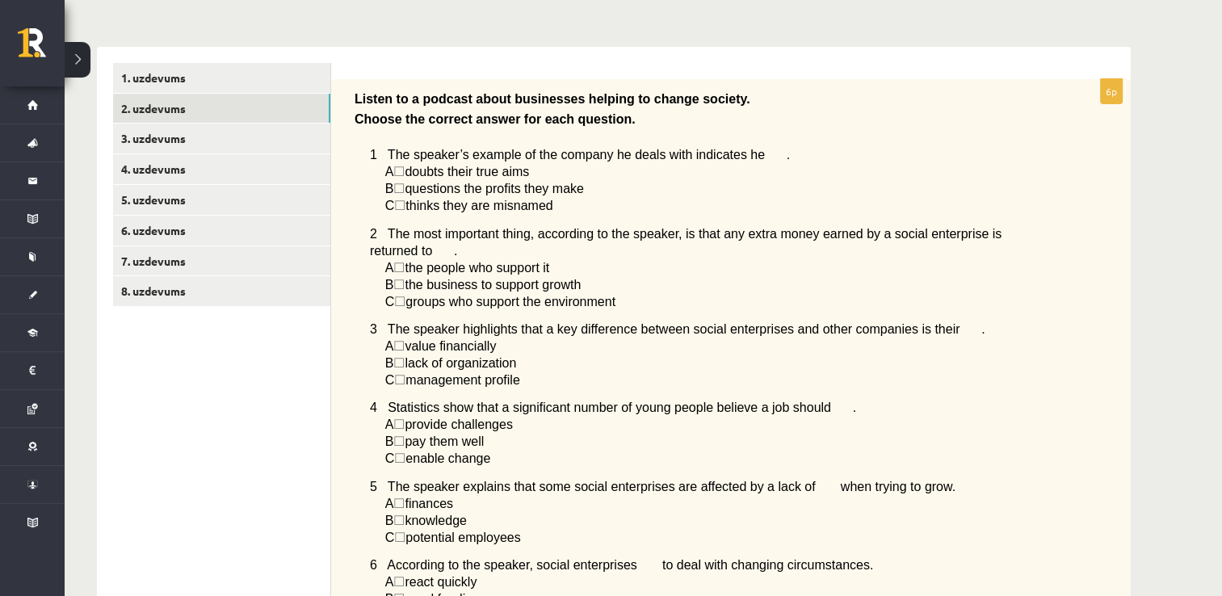
scroll to position [65, 0]
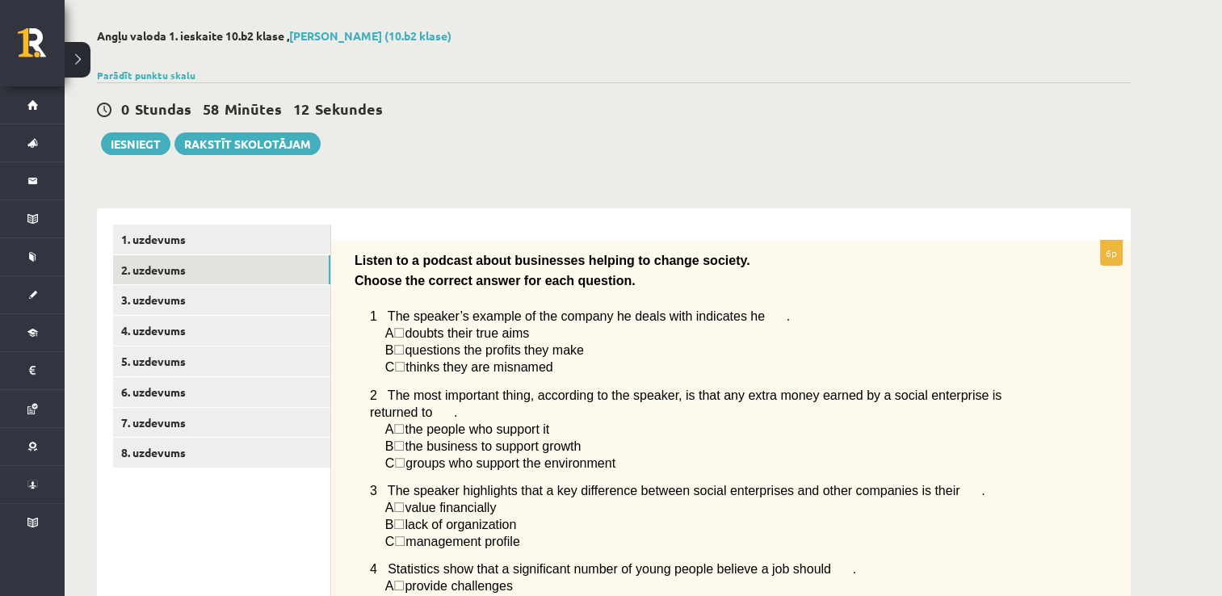
click at [362, 250] on div "Listen to a podcast about businesses helping to change society. Choose the corr…" at bounding box center [730, 523] width 799 height 564
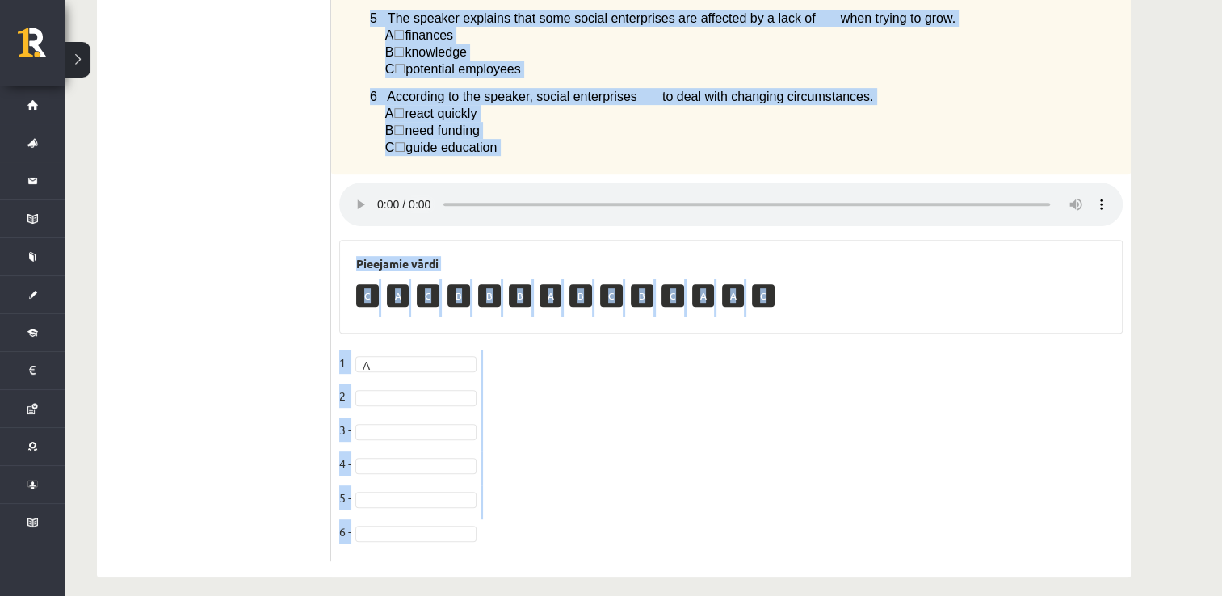
scroll to position [711, 0]
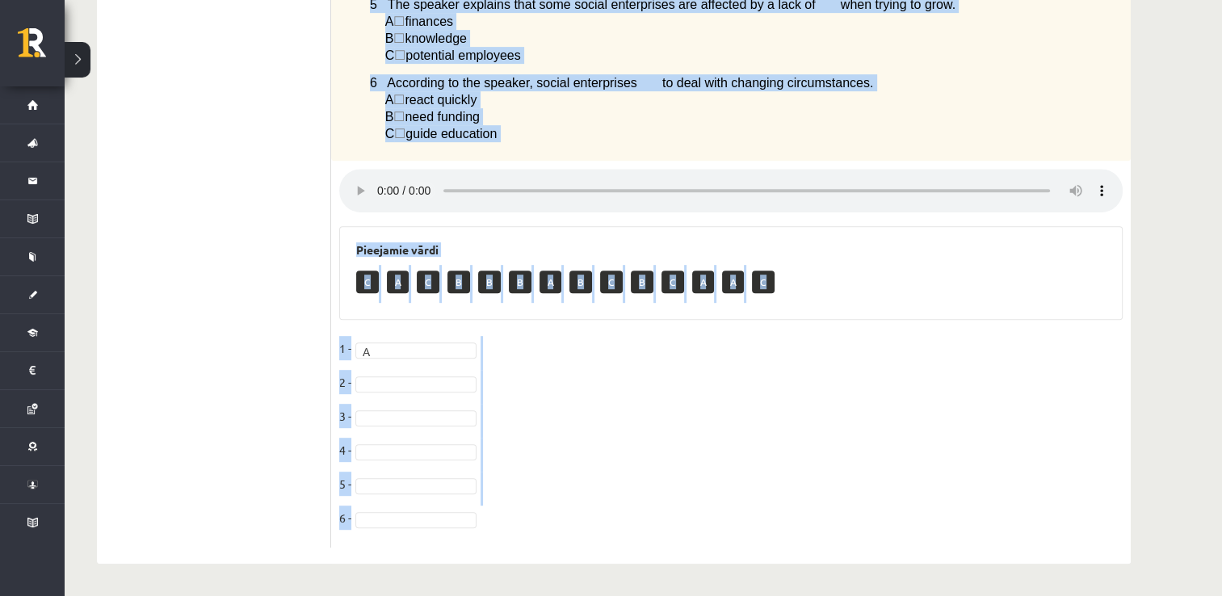
drag, startPoint x: 351, startPoint y: 252, endPoint x: 869, endPoint y: 599, distance: 623.3
click at [568, 487] on fieldset "1 - A * 2 - 3 - 4 - 5 - 6 -" at bounding box center [730, 437] width 783 height 203
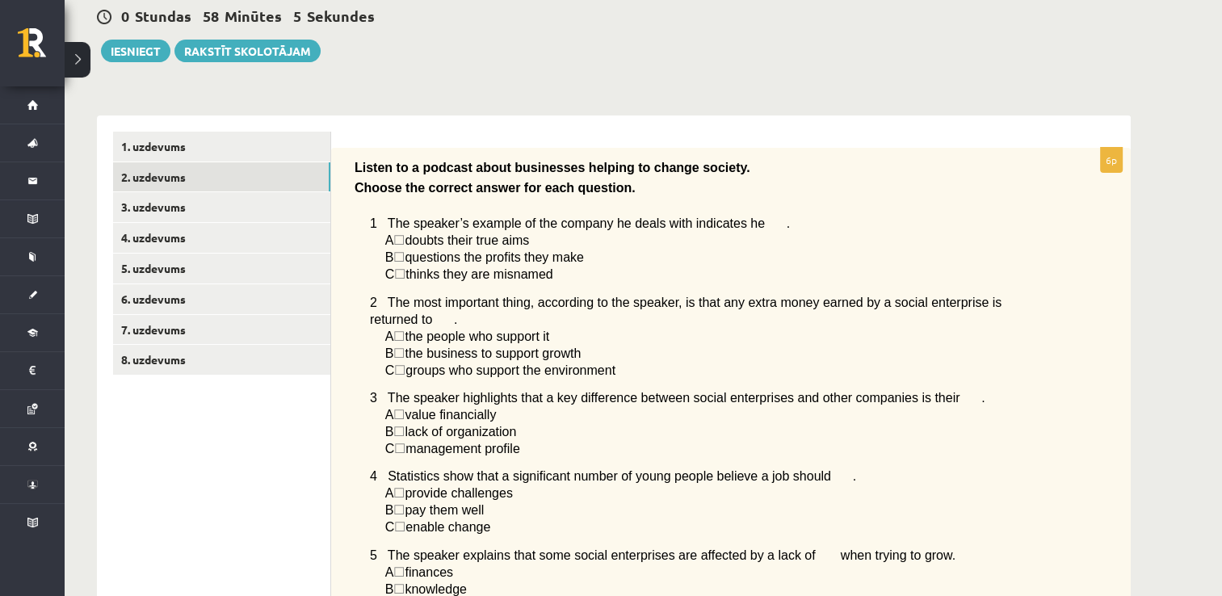
scroll to position [0, 0]
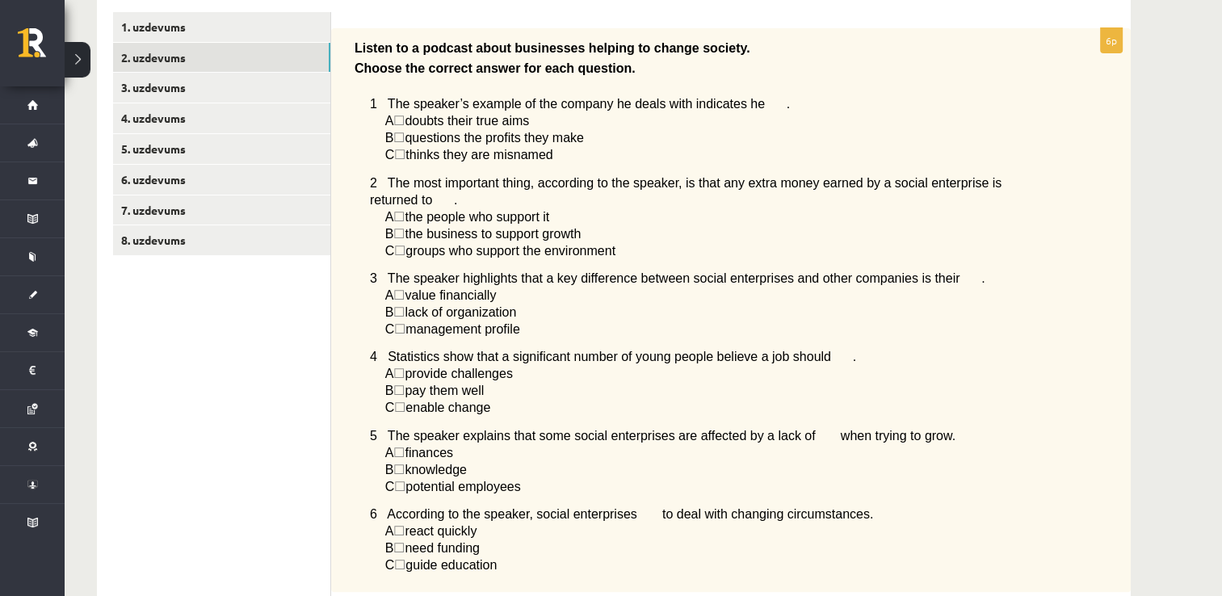
scroll to position [242, 0]
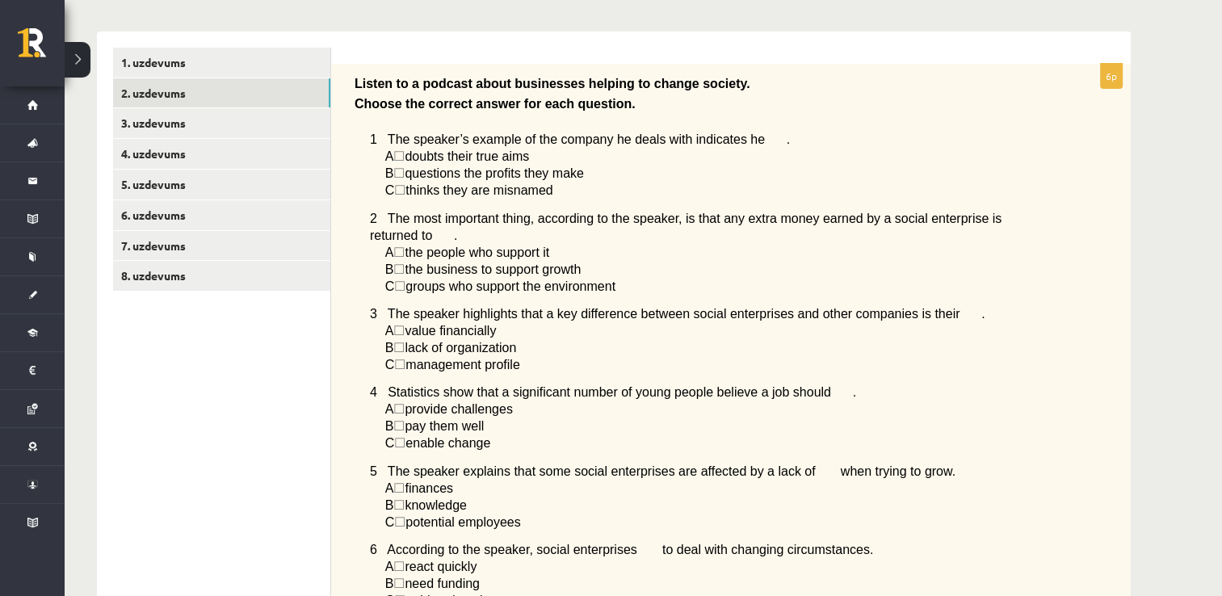
drag, startPoint x: 350, startPoint y: 82, endPoint x: 362, endPoint y: 105, distance: 25.6
click at [353, 94] on div "Listen to a podcast about businesses helping to change society. Choose the corr…" at bounding box center [730, 346] width 799 height 564
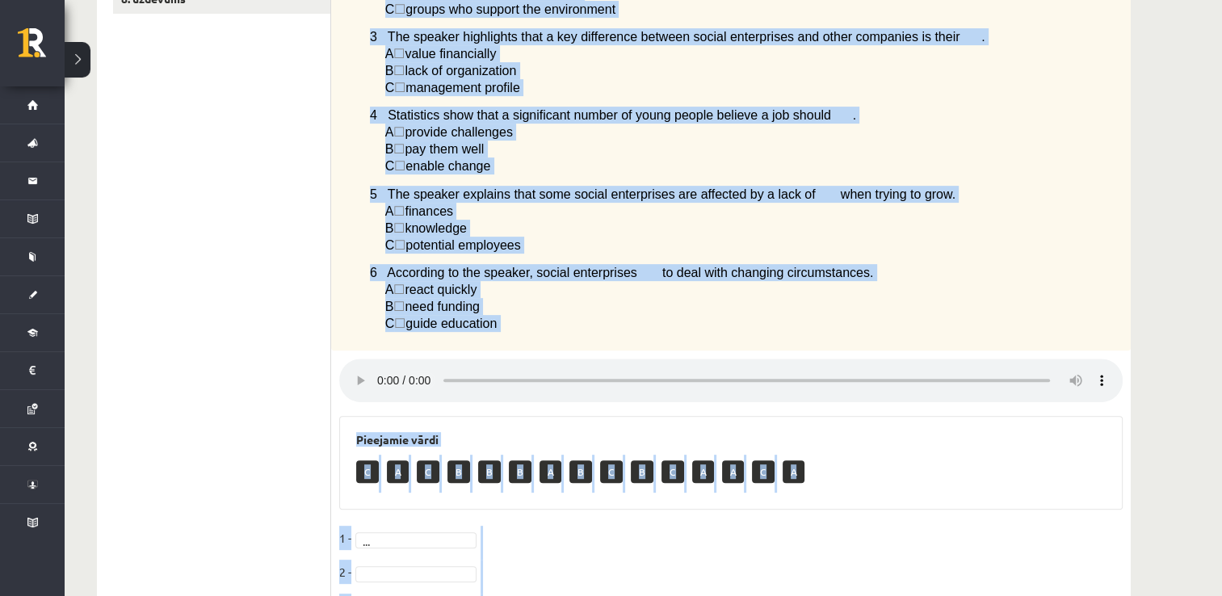
scroll to position [711, 0]
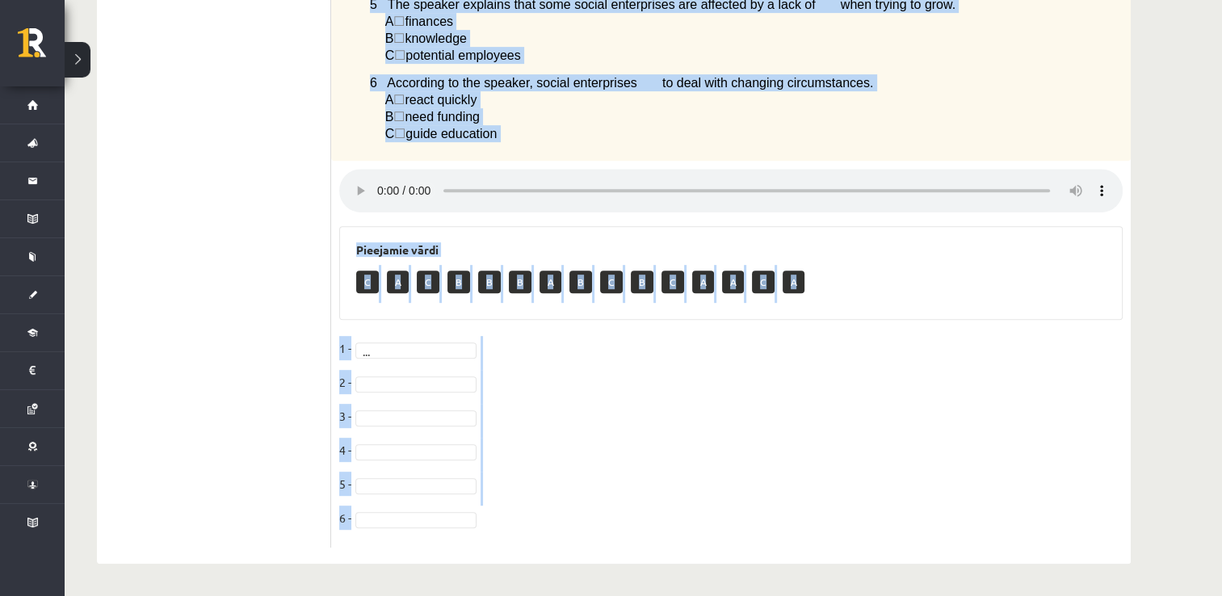
drag, startPoint x: 349, startPoint y: 79, endPoint x: 912, endPoint y: 577, distance: 751.7
copy div "Listen to a podcast about businesses helping to change society. Choose the corr…"
click at [685, 161] on div "6p Listen to a podcast about businesses helping to change society. Choose the c…" at bounding box center [730, 72] width 799 height 950
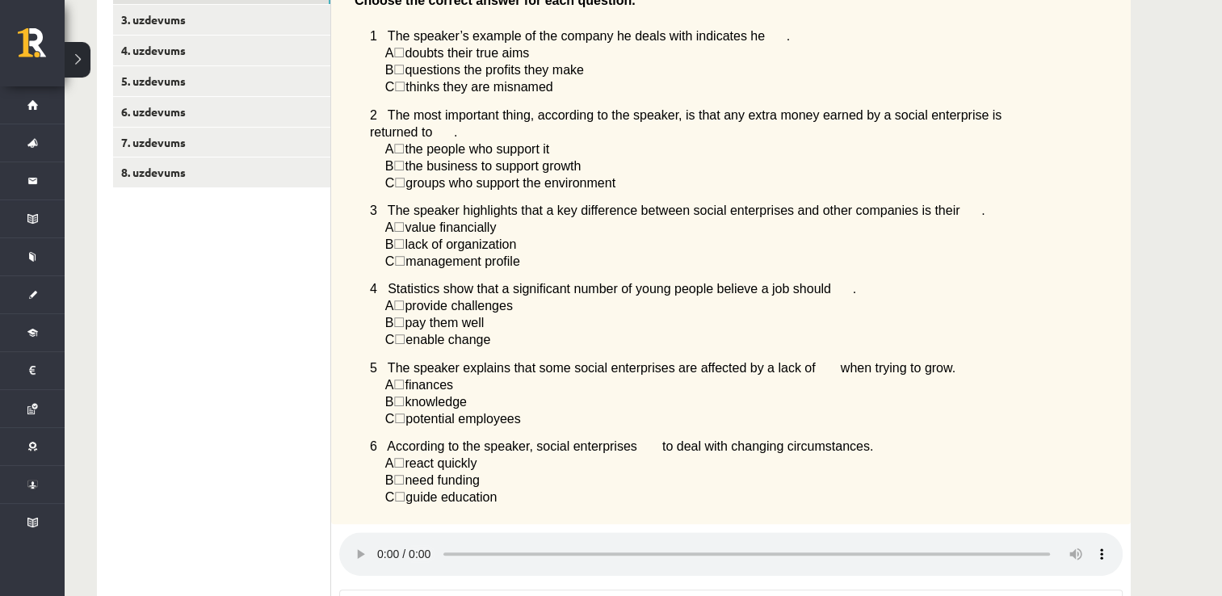
scroll to position [308, 0]
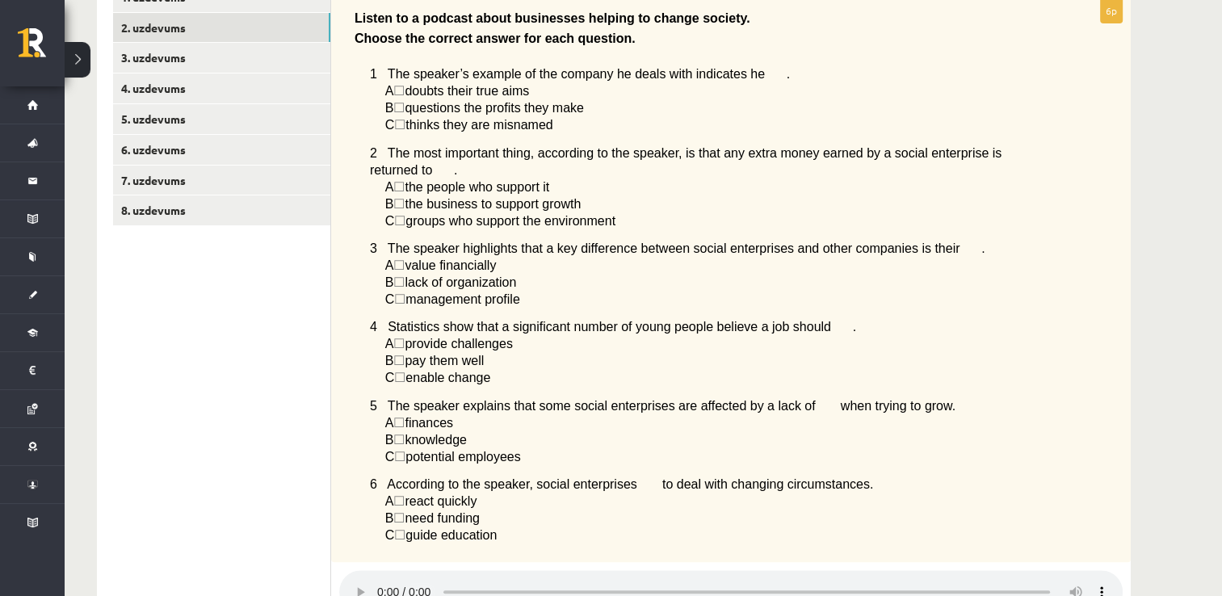
click at [405, 197] on span "☐" at bounding box center [398, 204] width 11 height 14
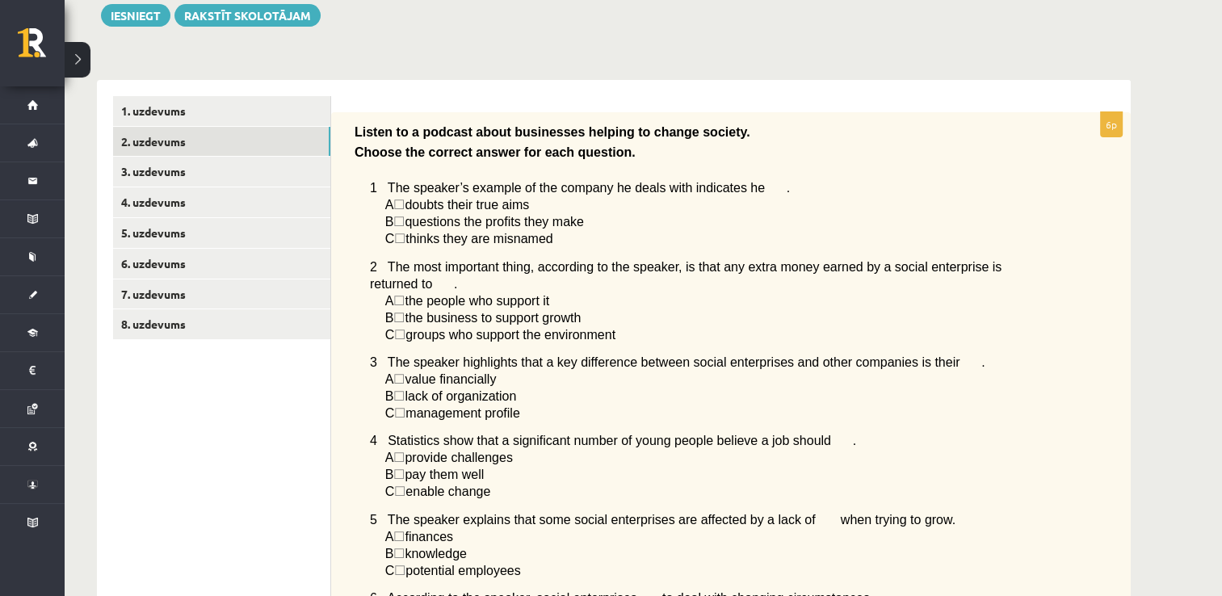
scroll to position [65, 0]
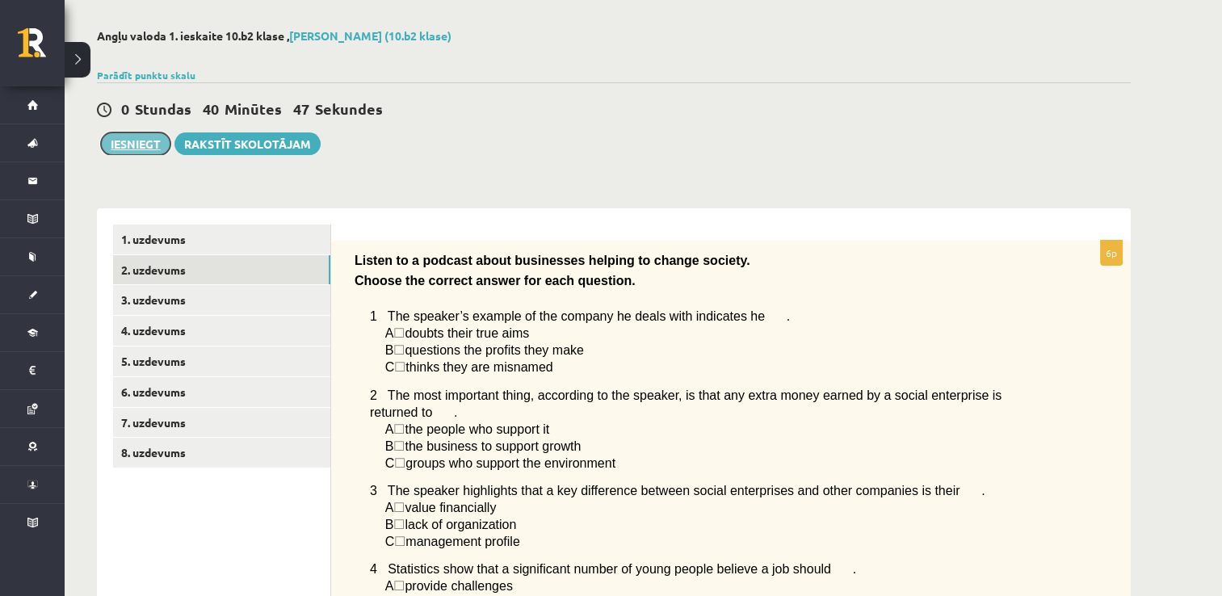
click at [165, 146] on button "Iesniegt" at bounding box center [135, 143] width 69 height 23
click at [193, 454] on link "8. uzdevums" at bounding box center [221, 453] width 217 height 30
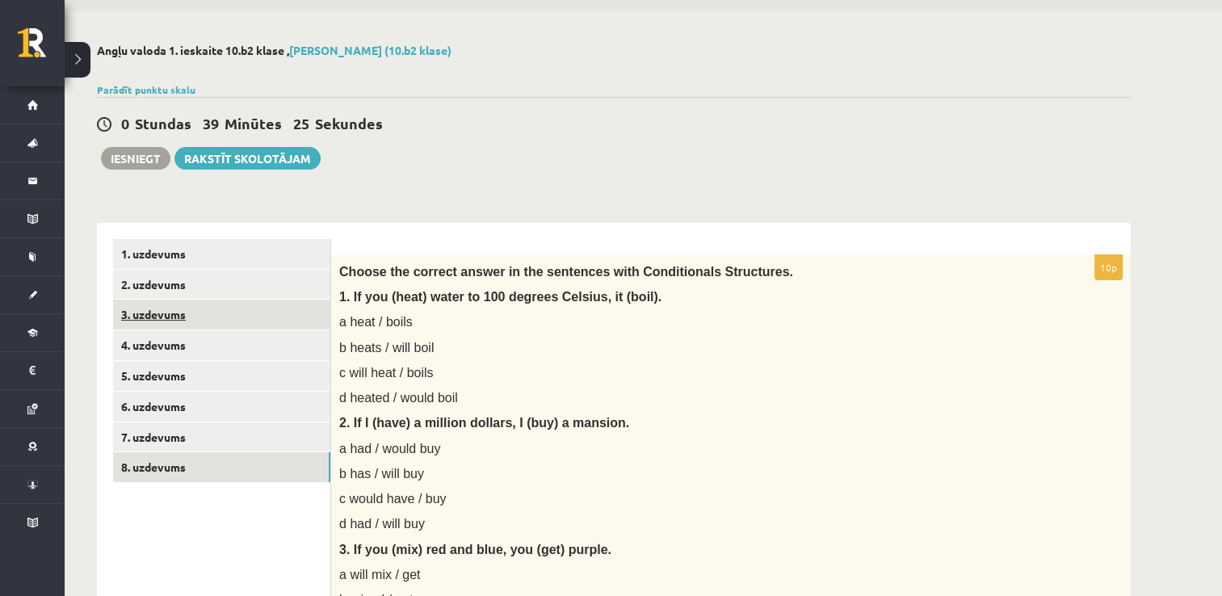
scroll to position [0, 0]
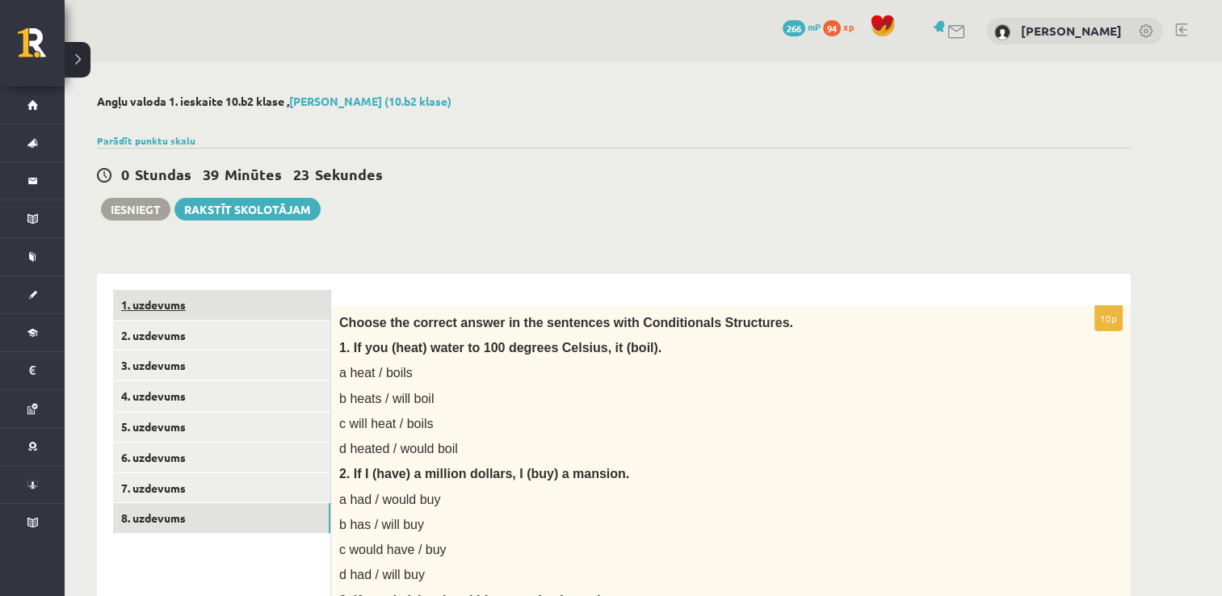
click at [286, 302] on link "1. uzdevums" at bounding box center [221, 305] width 217 height 30
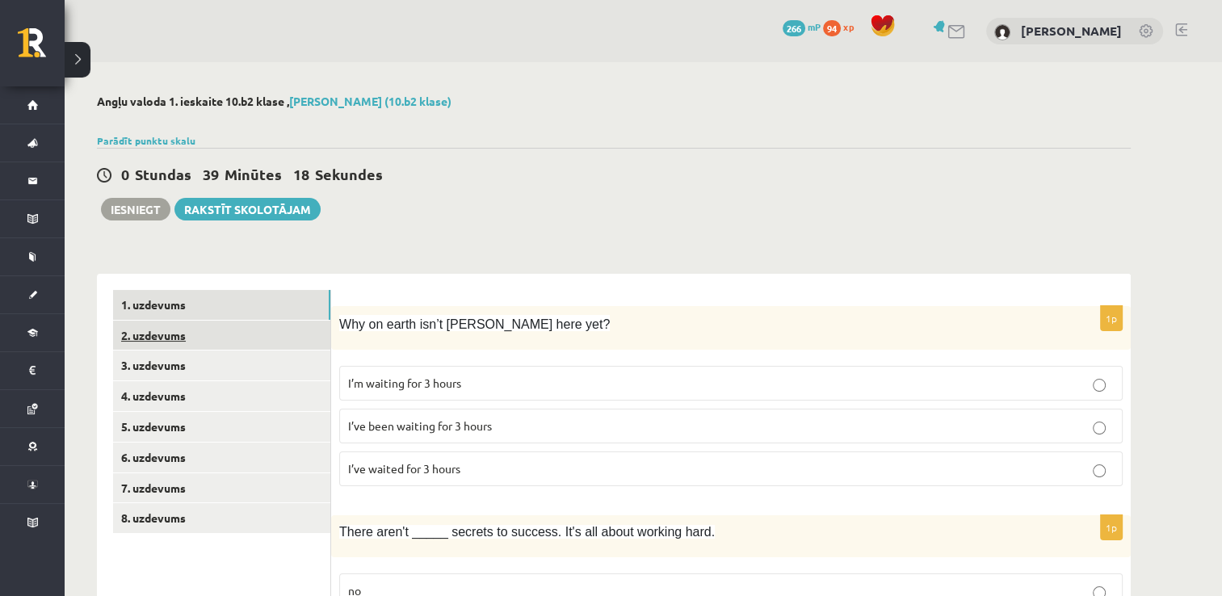
click at [249, 330] on link "2. uzdevums" at bounding box center [221, 336] width 217 height 30
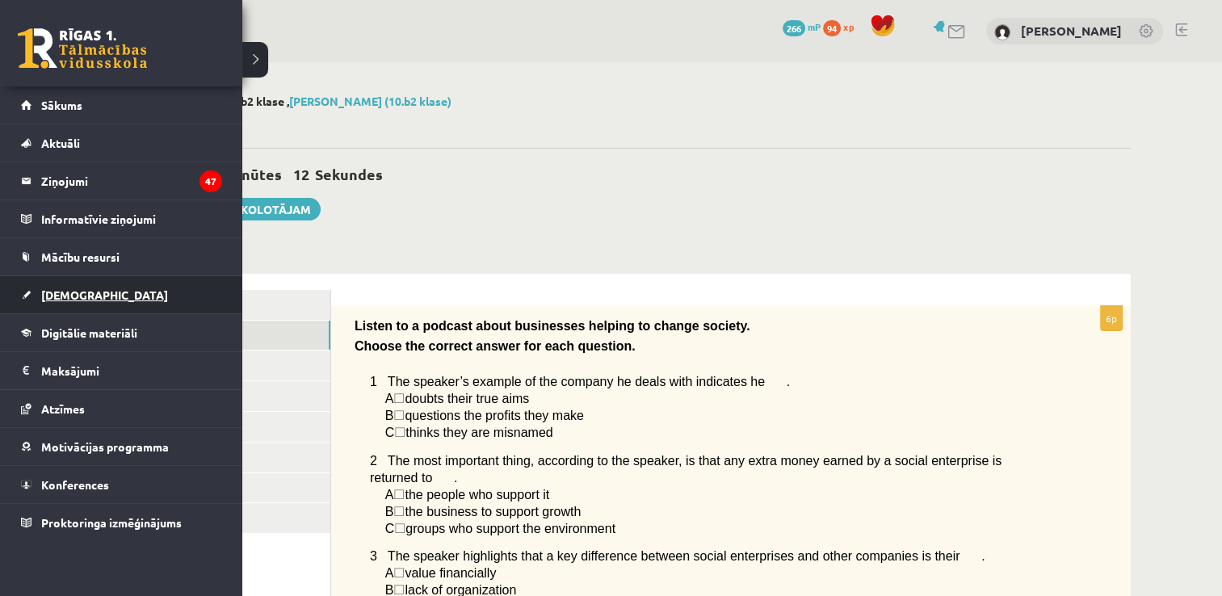
click at [82, 276] on link "[DEMOGRAPHIC_DATA]" at bounding box center [121, 294] width 201 height 37
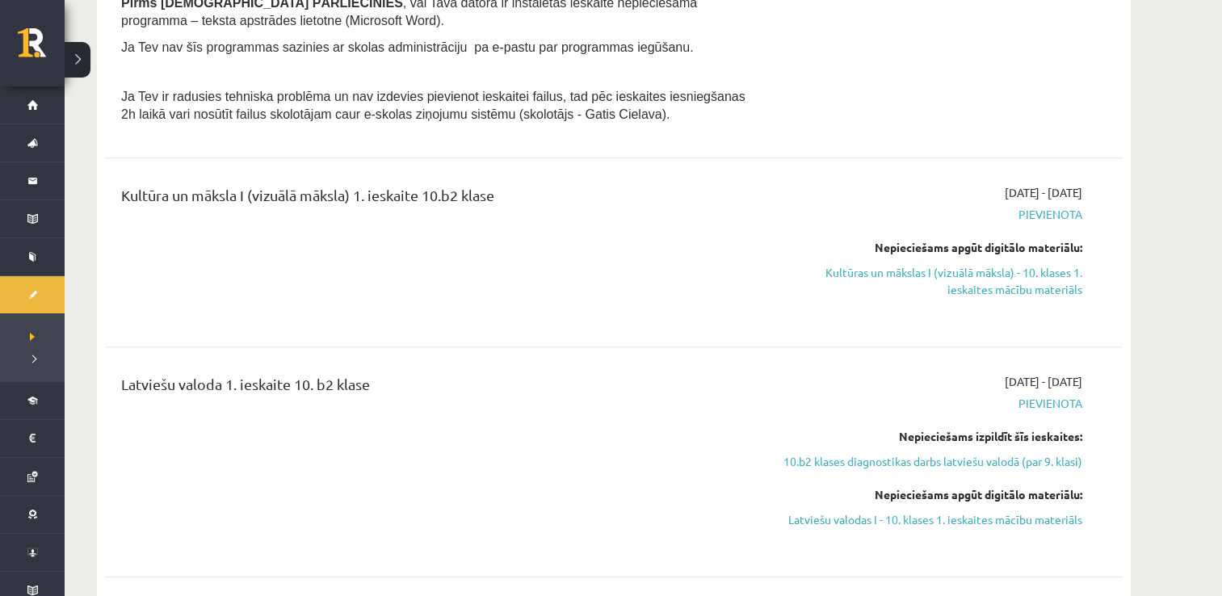
scroll to position [807, 0]
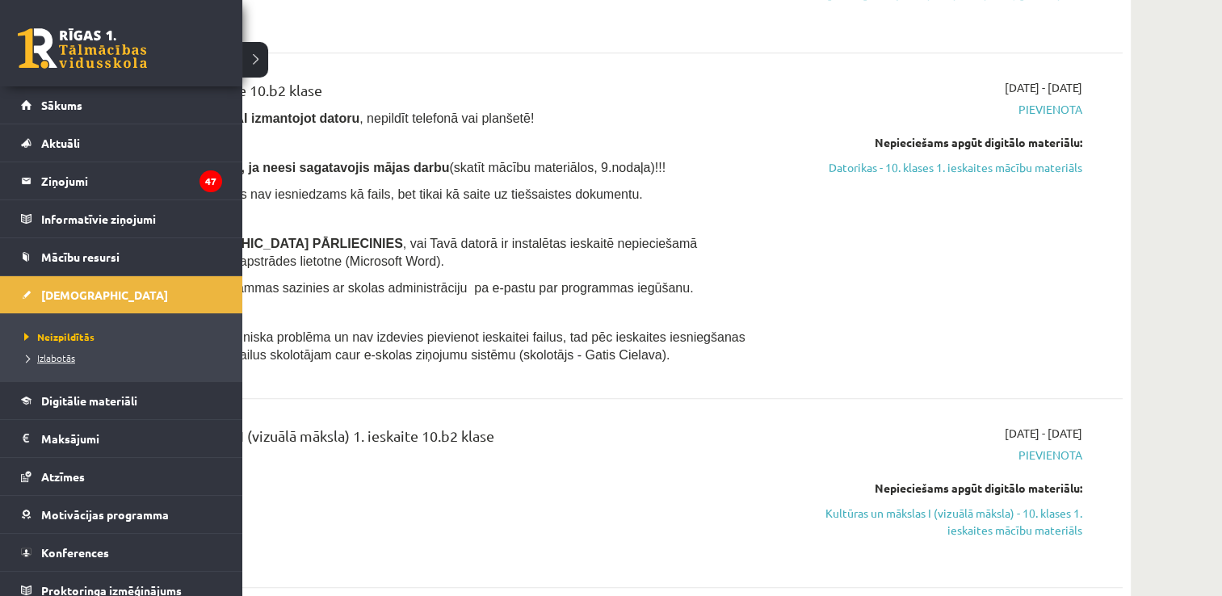
click at [72, 357] on span "Izlabotās" at bounding box center [47, 357] width 55 height 13
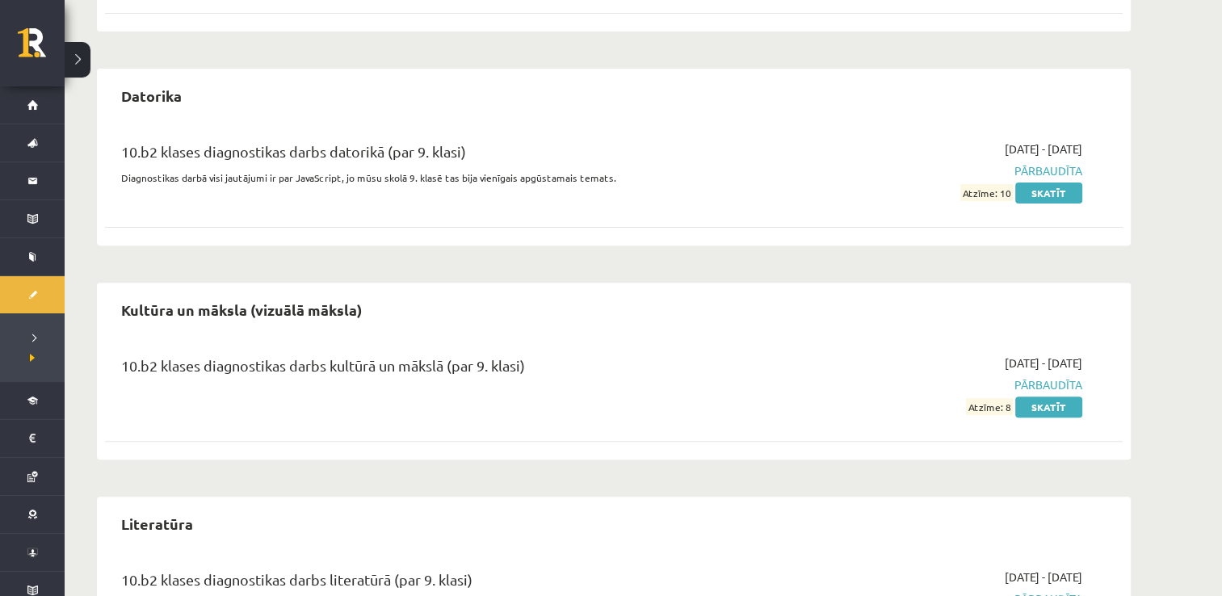
scroll to position [517, 0]
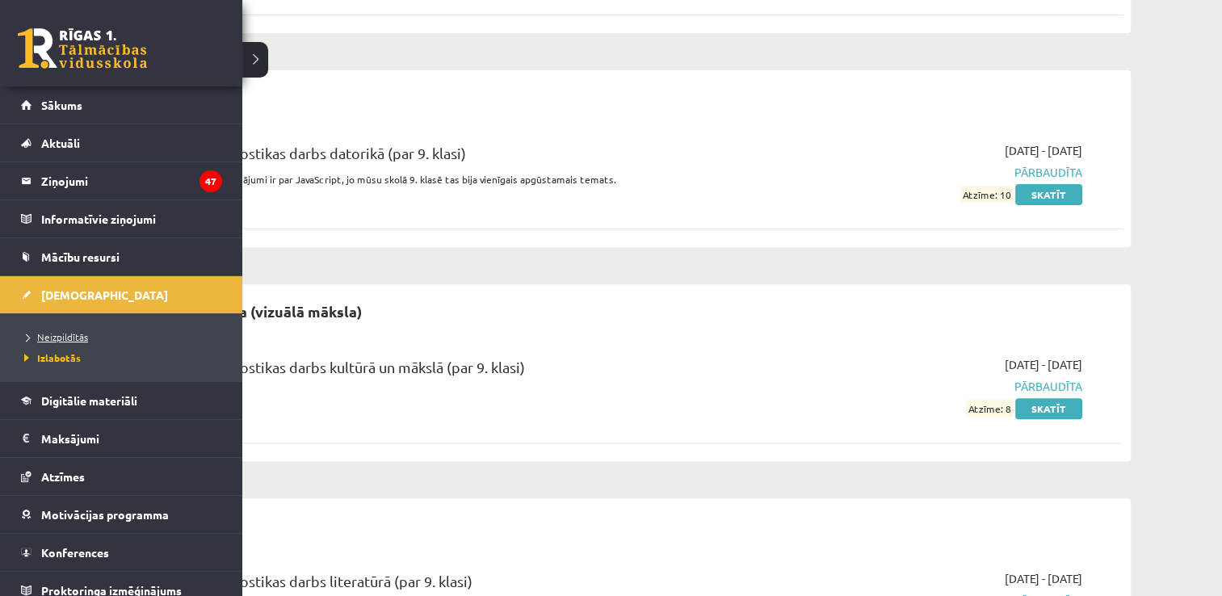
click at [46, 337] on span "Neizpildītās" at bounding box center [54, 336] width 68 height 13
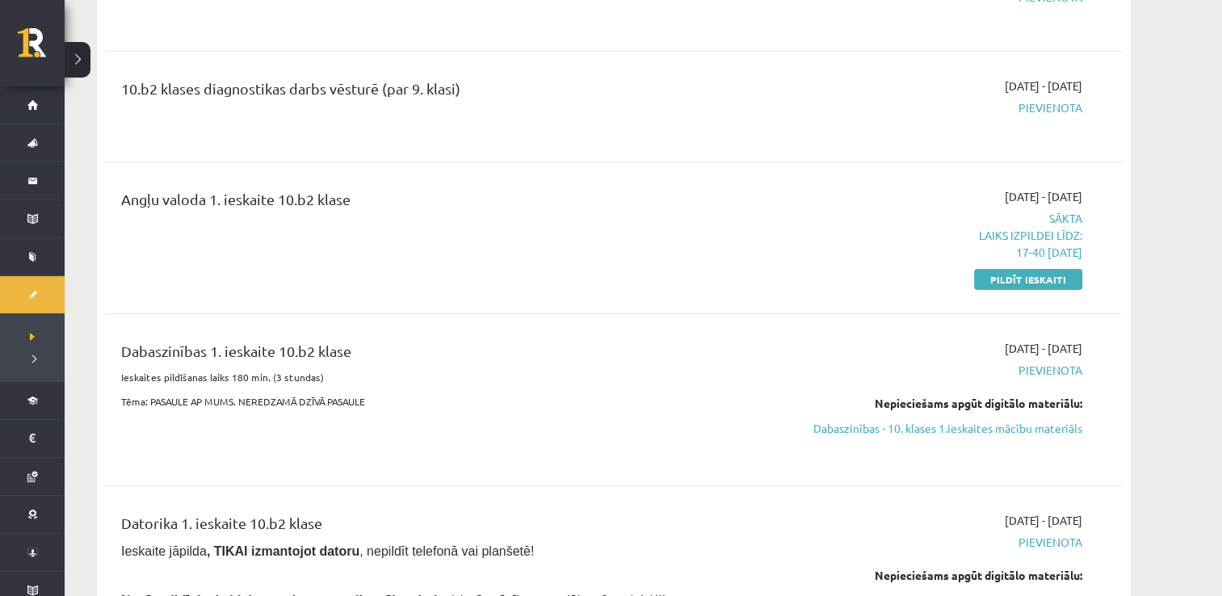
scroll to position [355, 0]
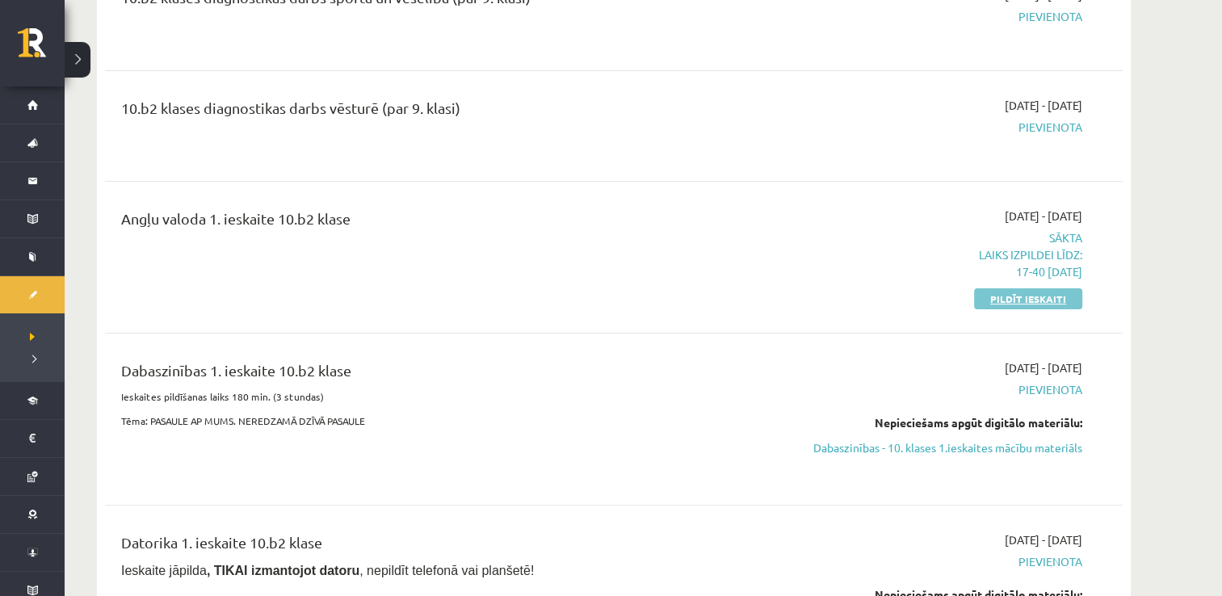
click at [1023, 305] on link "Pildīt ieskaiti" at bounding box center [1028, 298] width 108 height 21
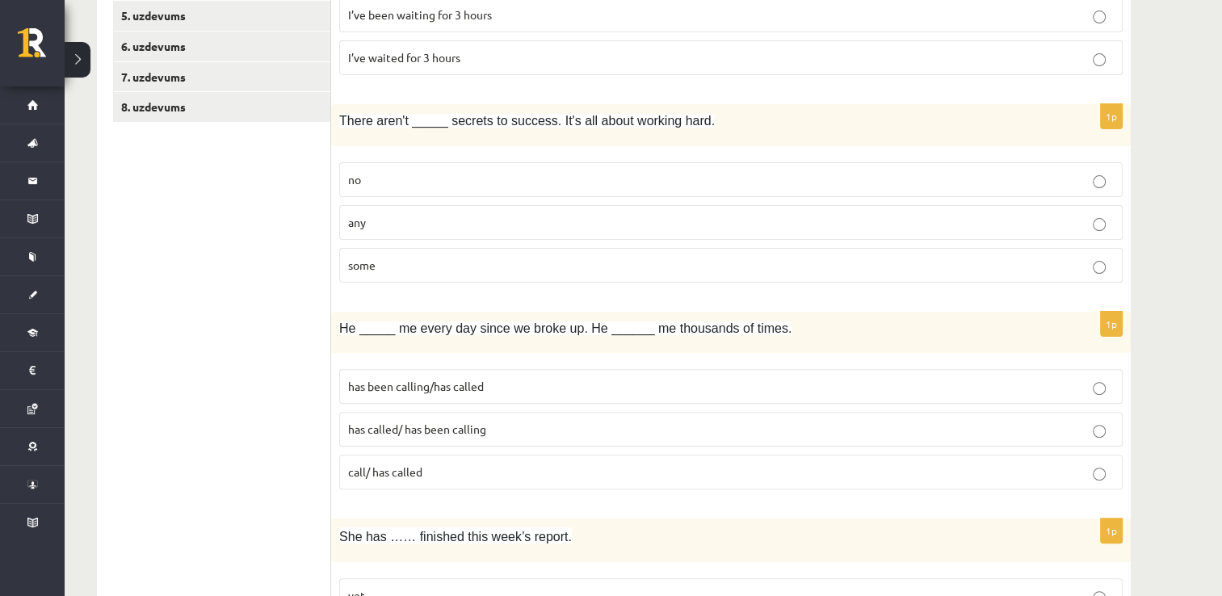
scroll to position [169, 0]
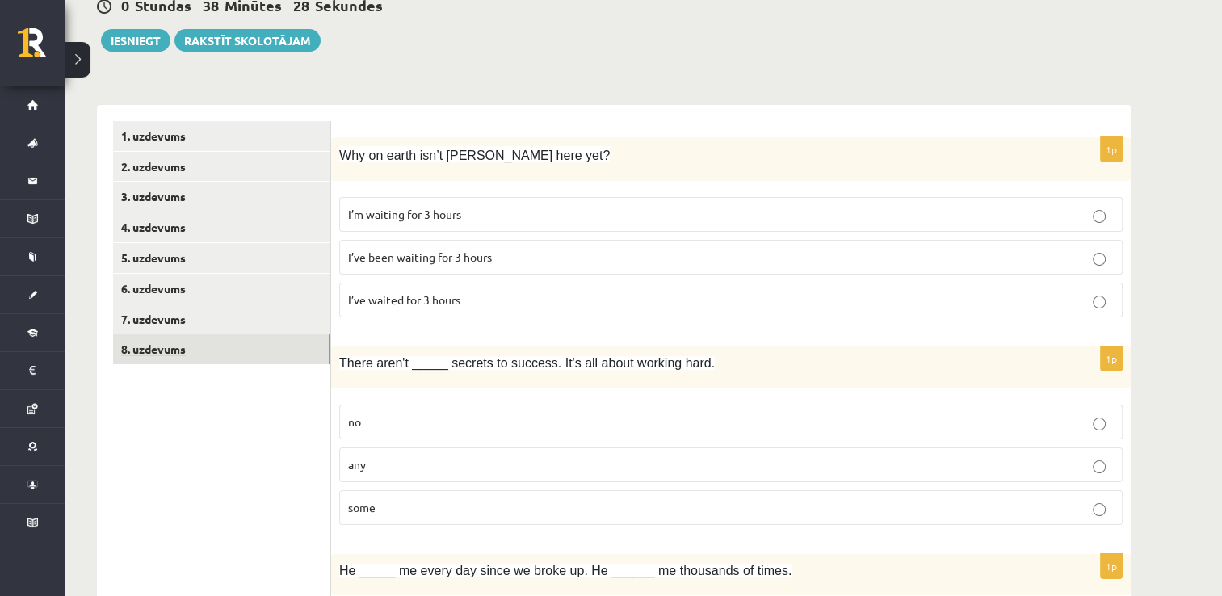
click at [276, 350] on link "8. uzdevums" at bounding box center [221, 349] width 217 height 30
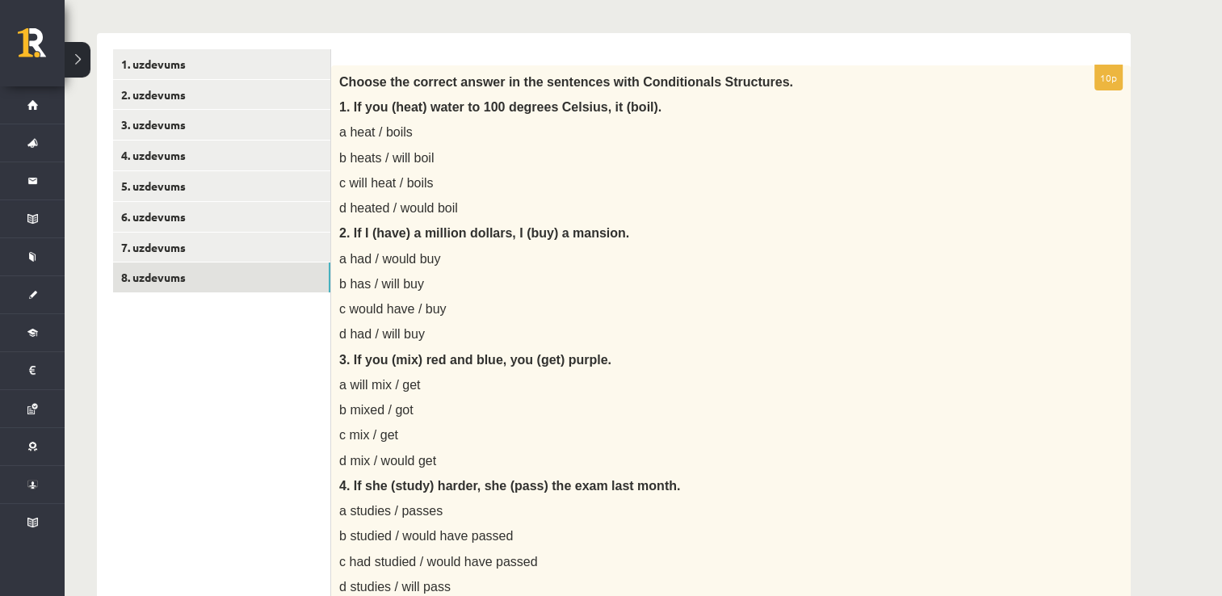
scroll to position [147, 0]
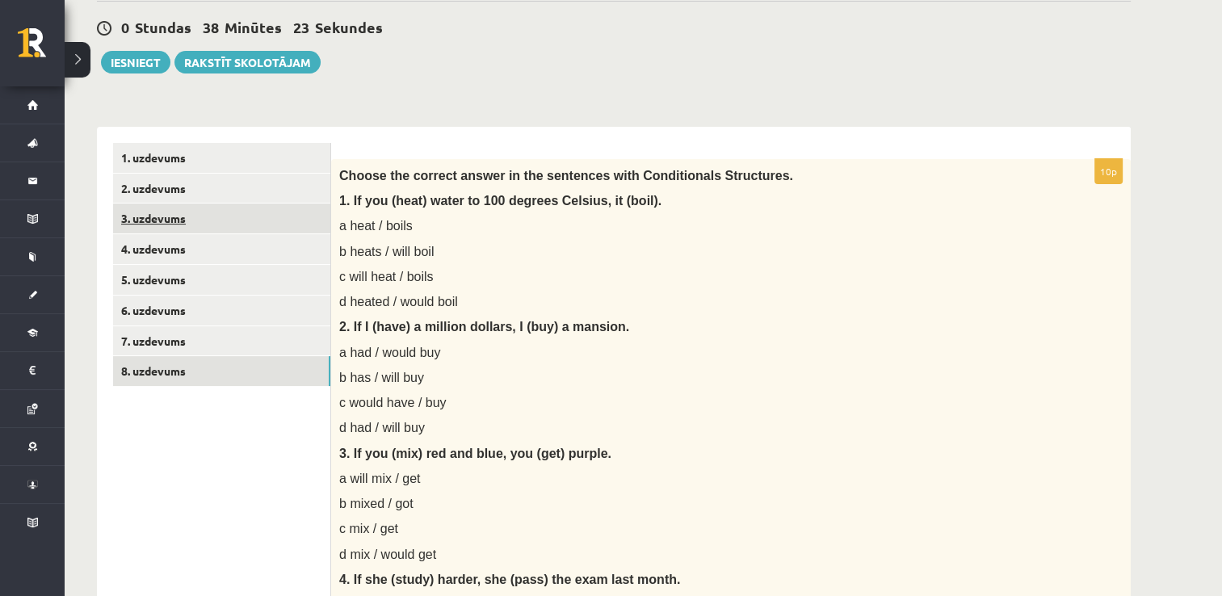
click at [206, 212] on link "3. uzdevums" at bounding box center [221, 218] width 217 height 30
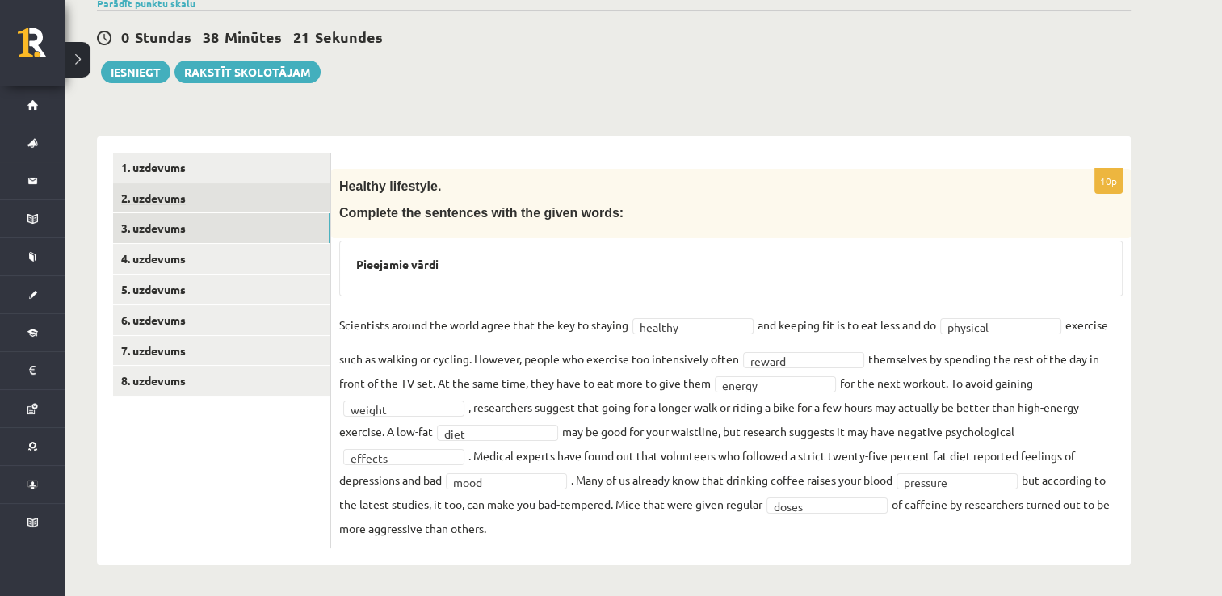
click at [255, 210] on link "2. uzdevums" at bounding box center [221, 198] width 217 height 30
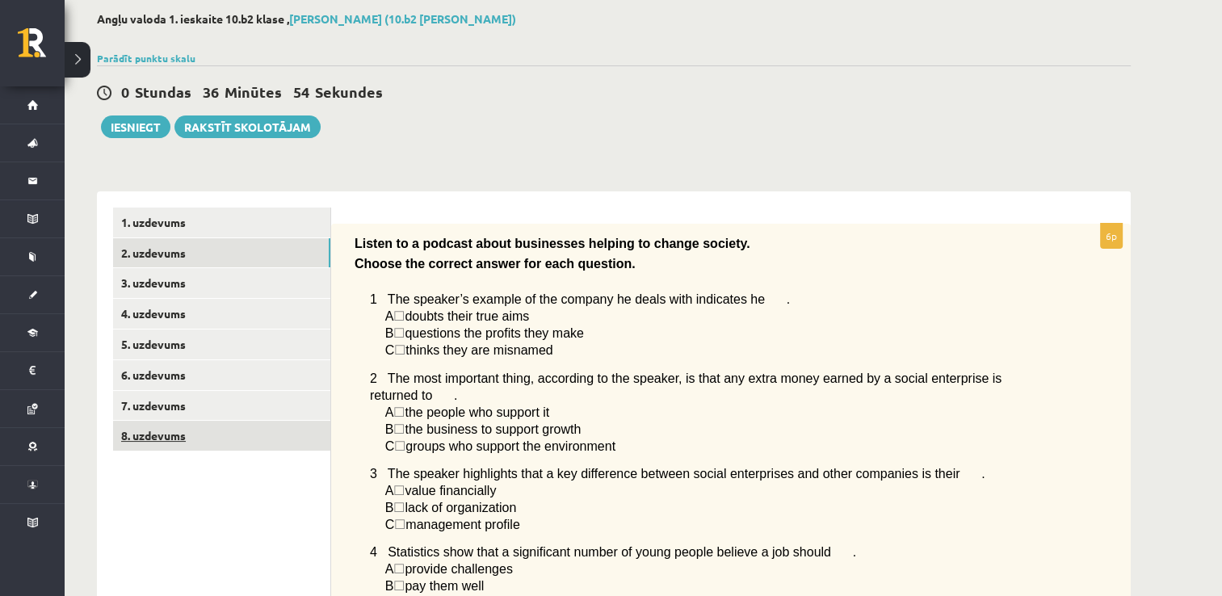
scroll to position [0, 0]
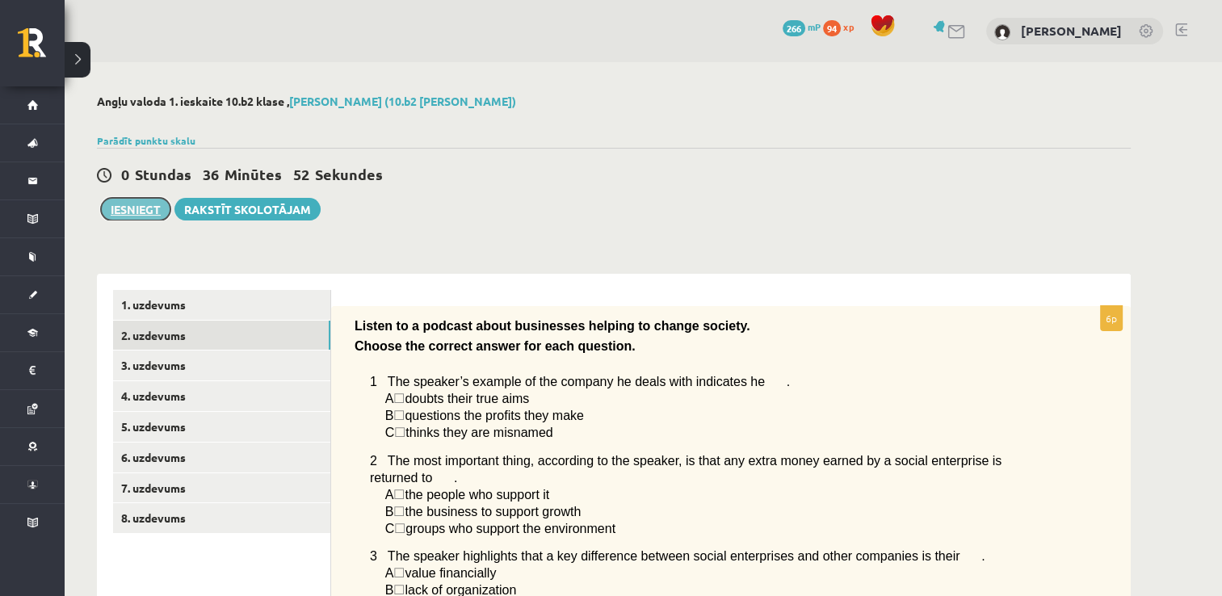
click at [149, 212] on button "Iesniegt" at bounding box center [135, 209] width 69 height 23
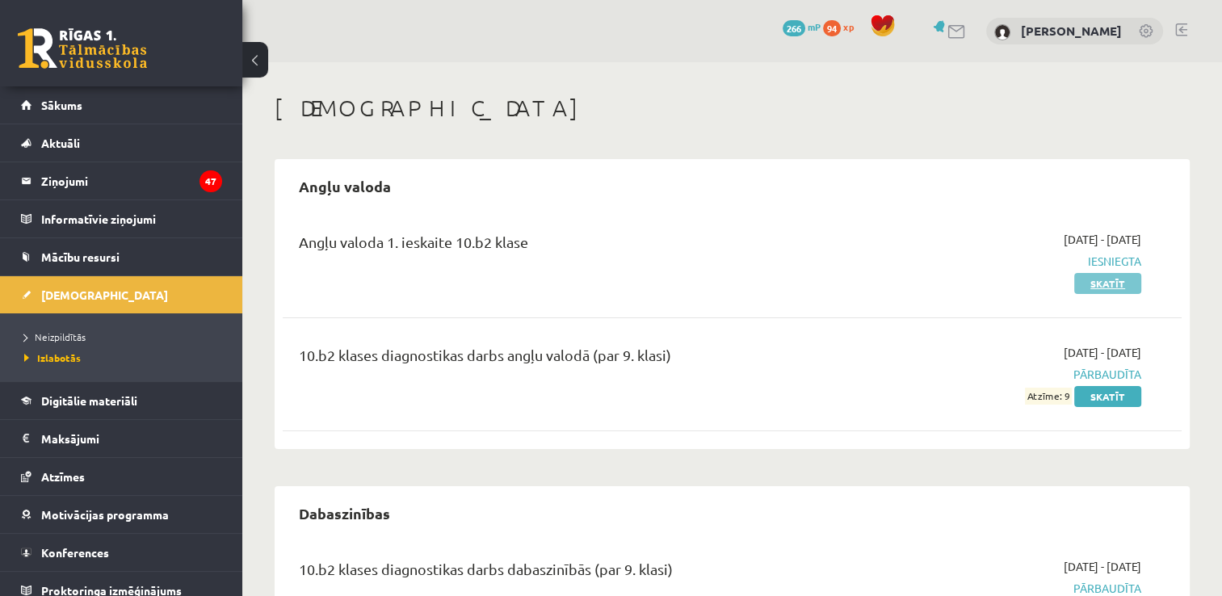
click at [1101, 287] on link "Skatīt" at bounding box center [1107, 283] width 67 height 21
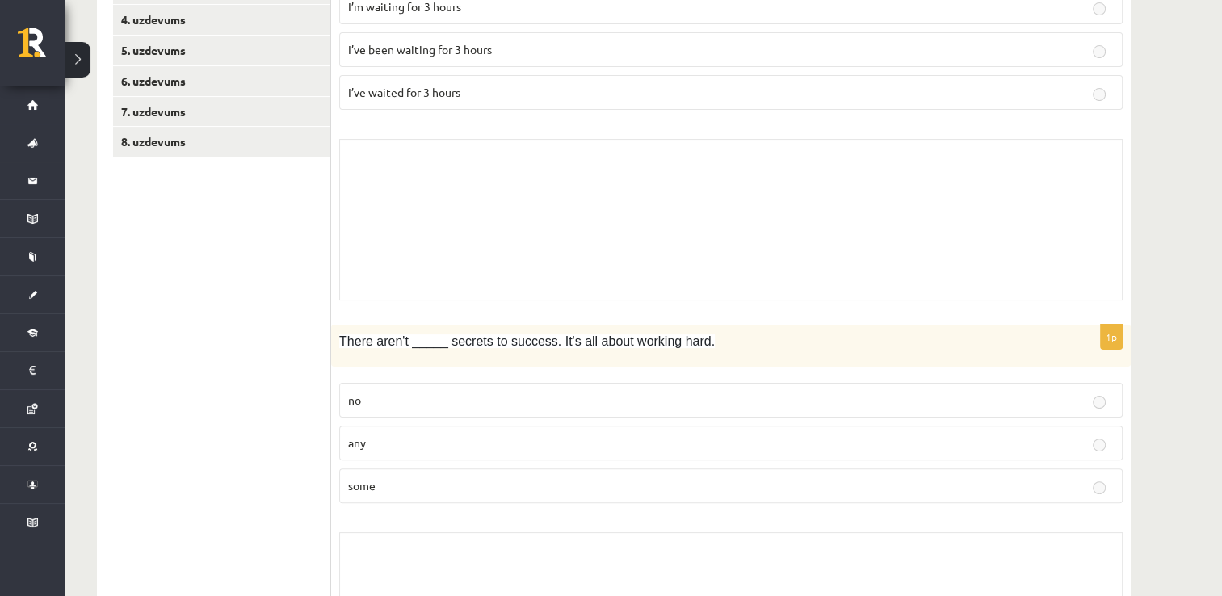
scroll to position [54, 0]
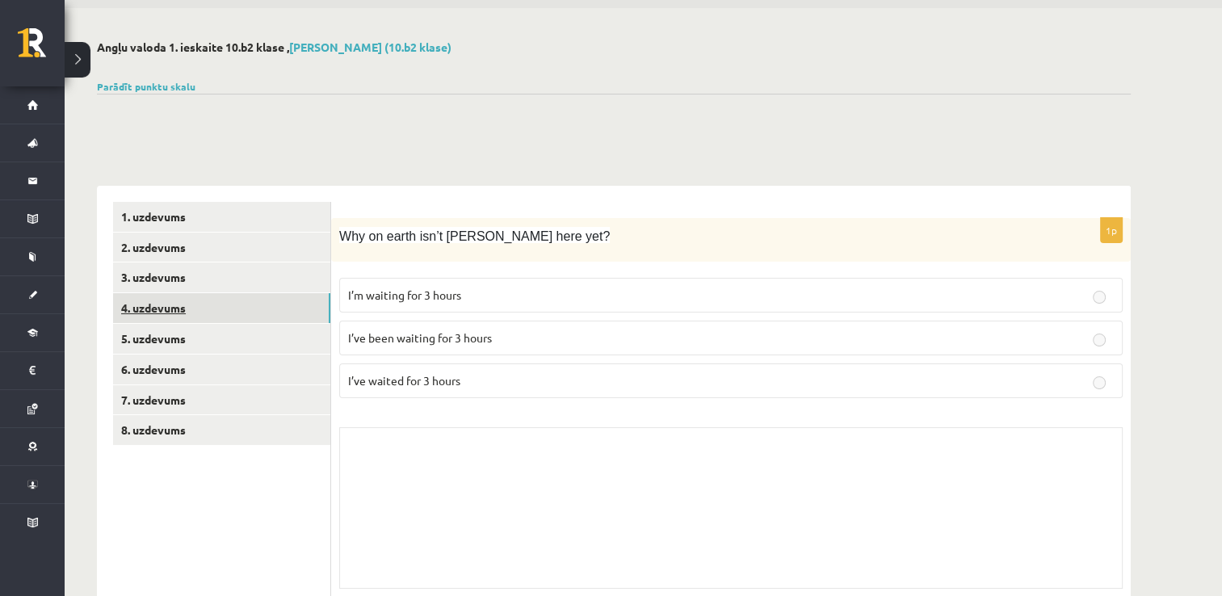
click at [284, 300] on link "4. uzdevums" at bounding box center [221, 308] width 217 height 30
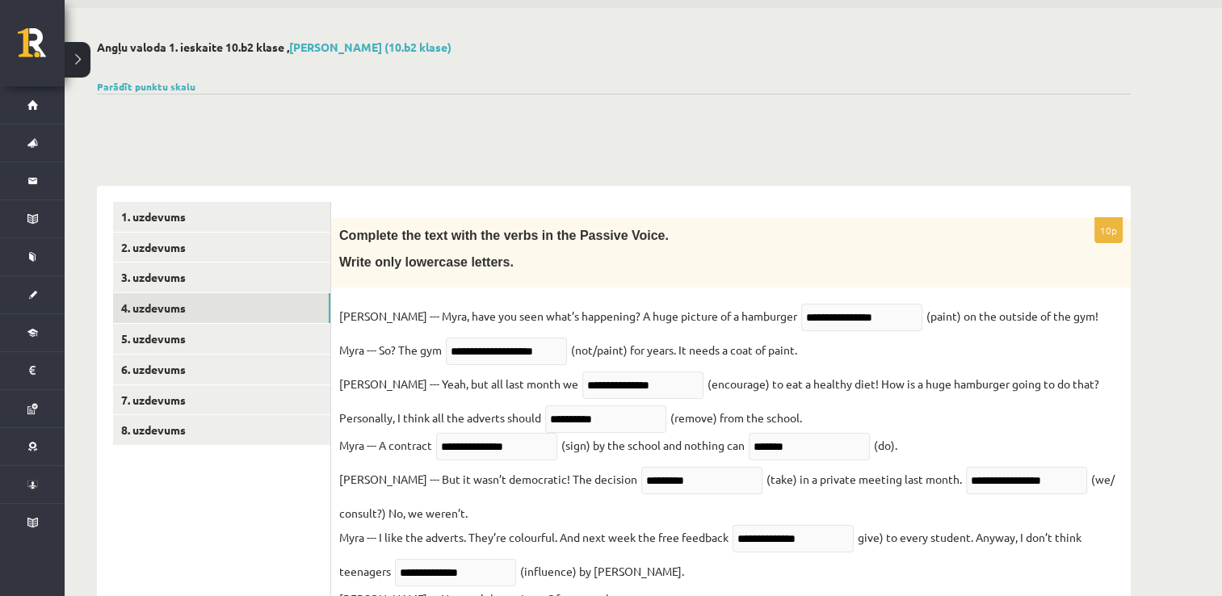
click at [231, 139] on div "**********" at bounding box center [614, 430] width 1098 height 845
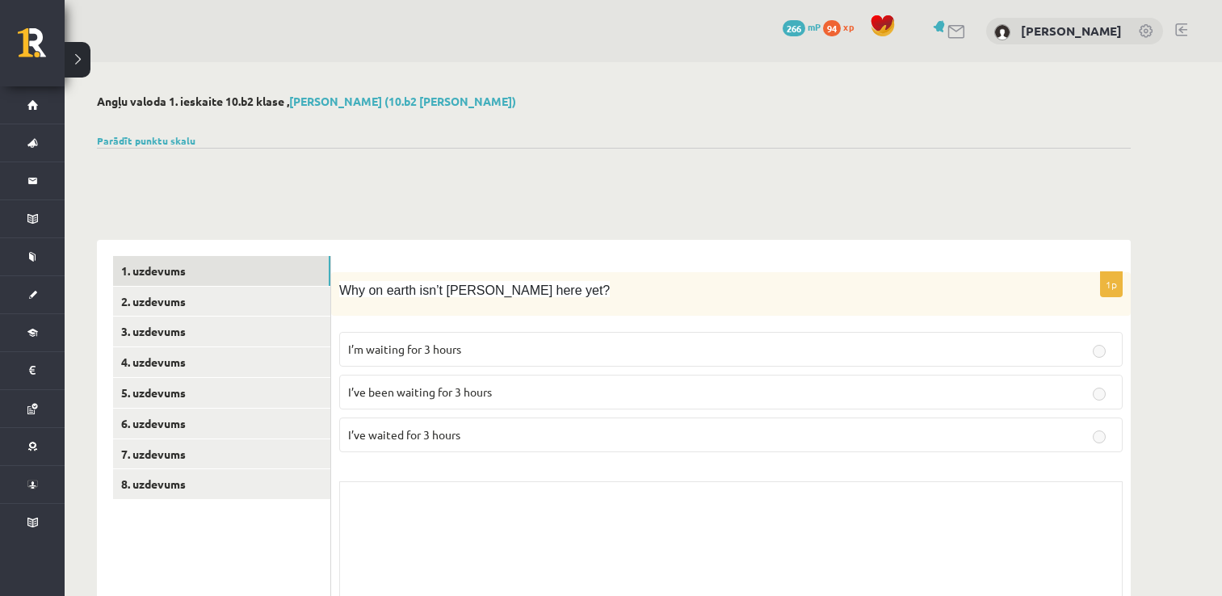
scroll to position [54, 0]
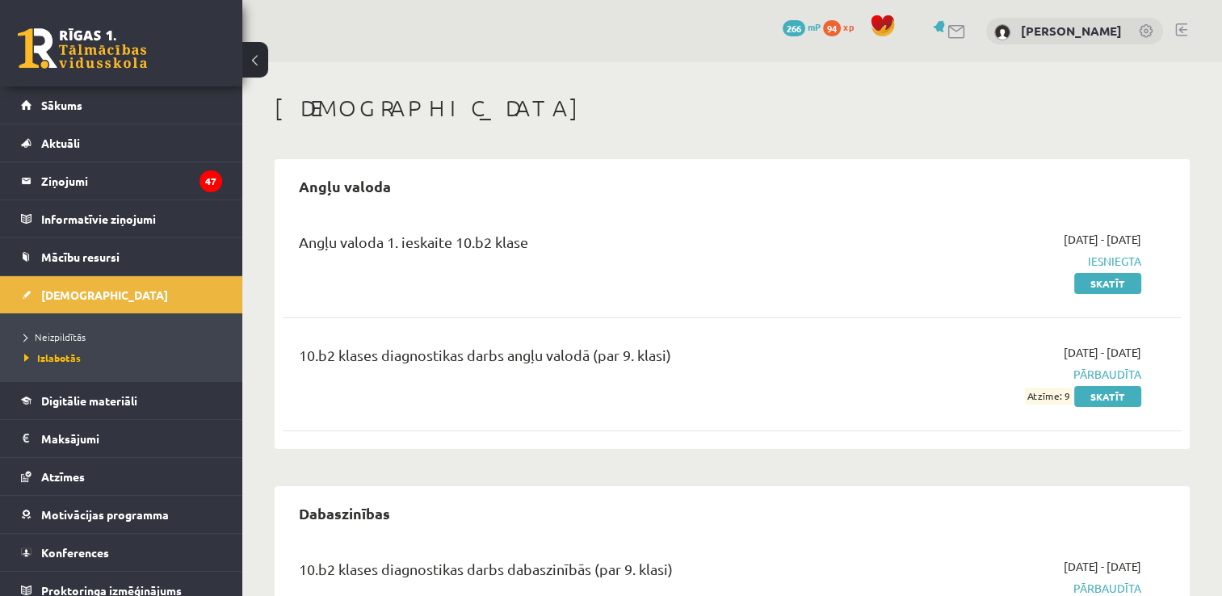
click at [614, 107] on h1 "[DEMOGRAPHIC_DATA]" at bounding box center [732, 107] width 915 height 27
click at [48, 331] on span "Neizpildītās" at bounding box center [54, 336] width 61 height 13
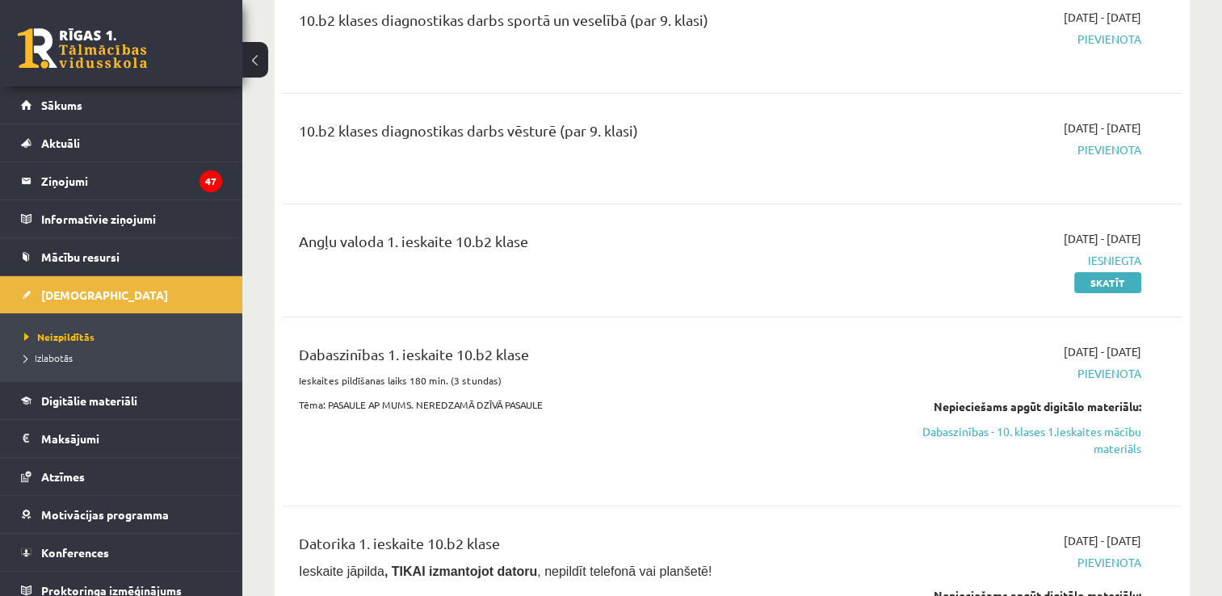
scroll to position [484, 0]
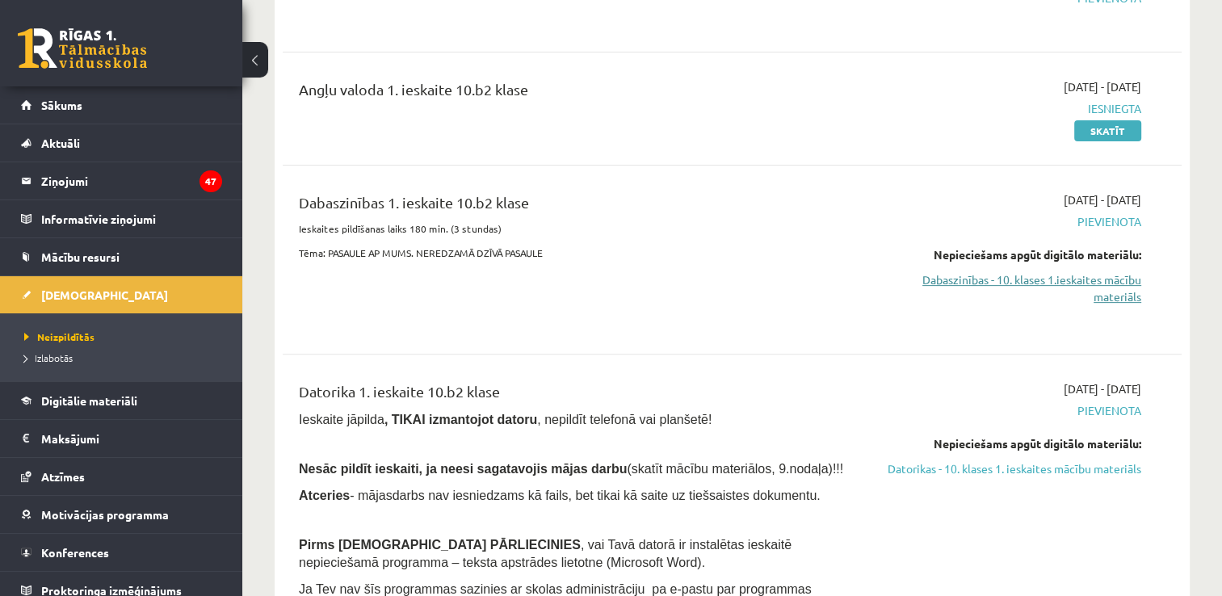
click at [962, 276] on link "Dabaszinības - 10. klases 1.ieskaites mācību materiāls" at bounding box center [1008, 288] width 265 height 34
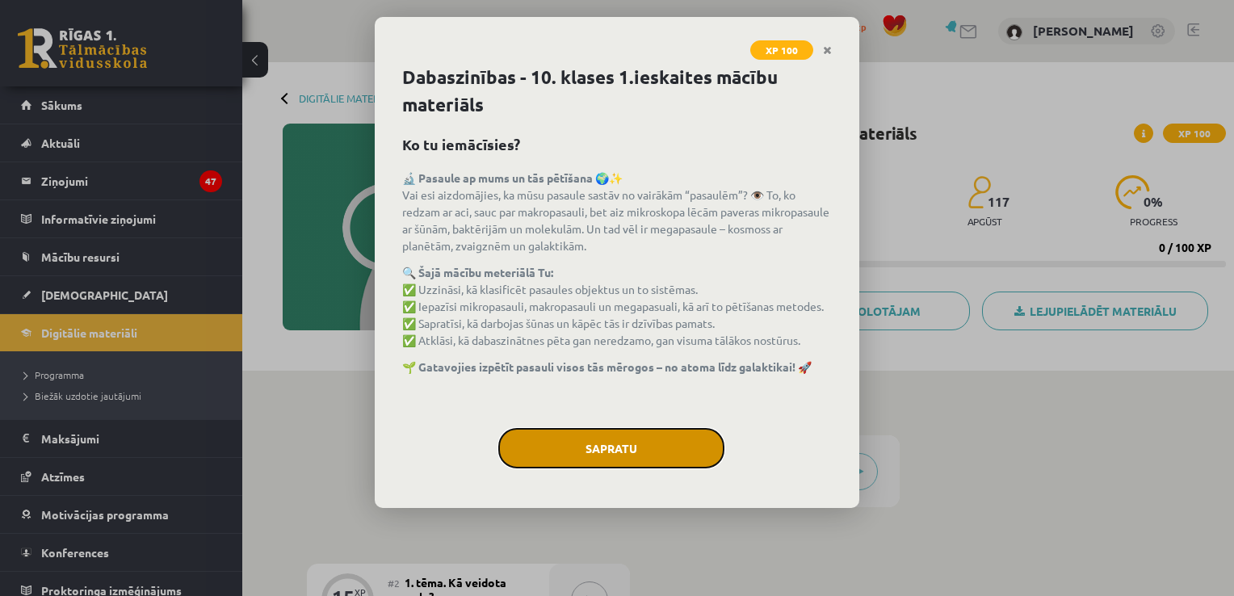
click at [627, 454] on button "Sapratu" at bounding box center [611, 448] width 226 height 40
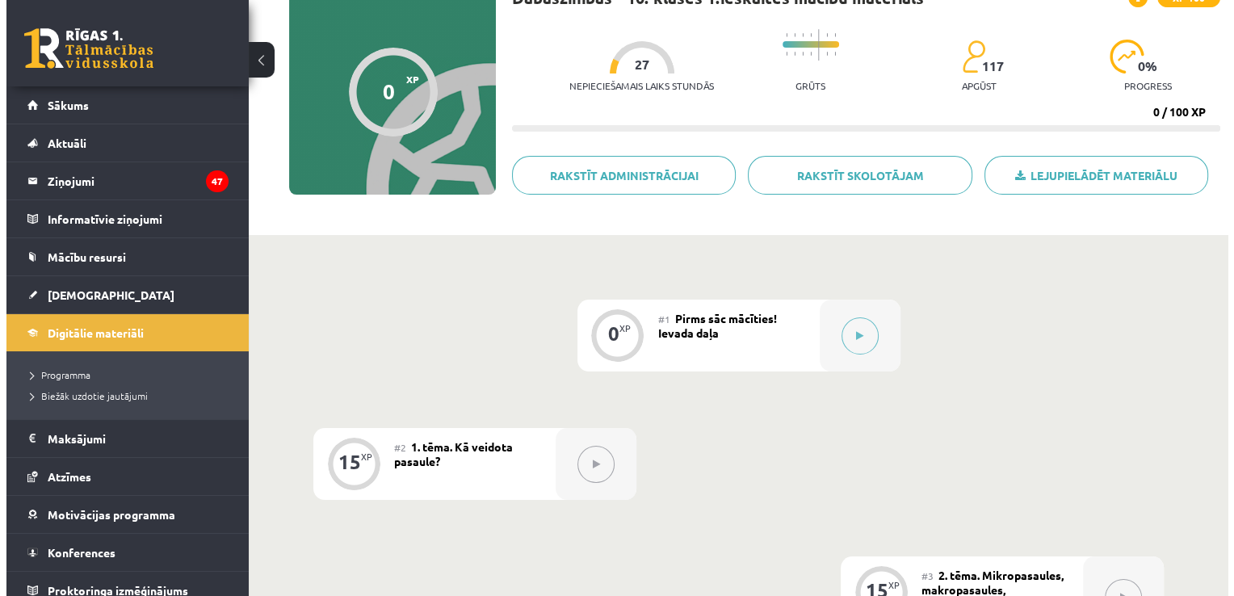
scroll to position [161, 0]
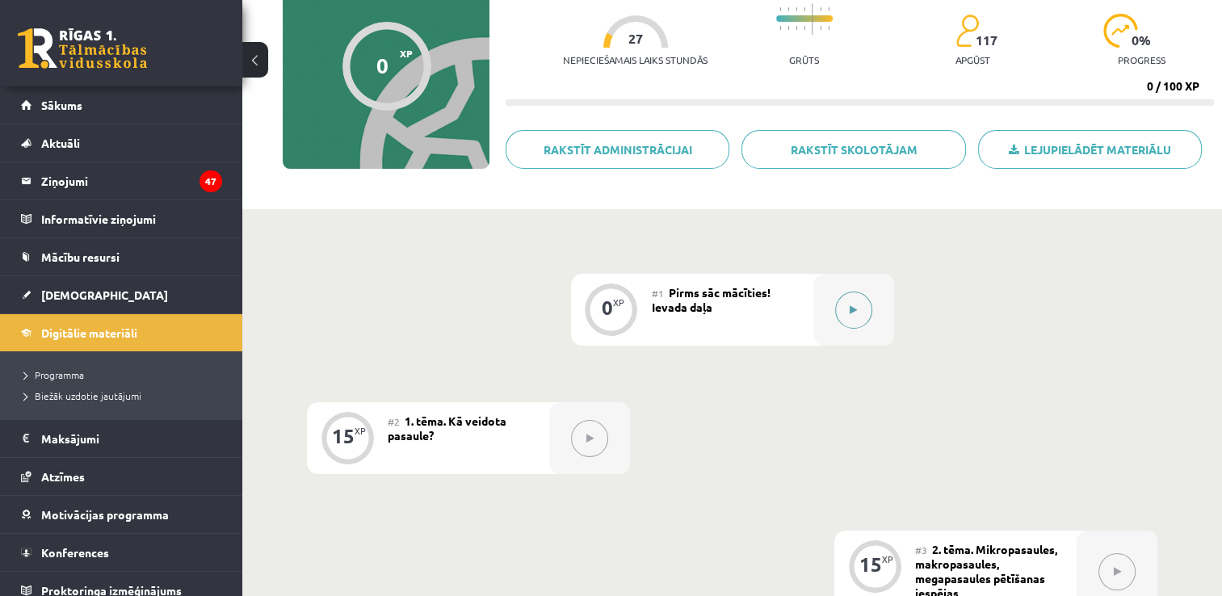
click at [839, 317] on button at bounding box center [853, 310] width 37 height 37
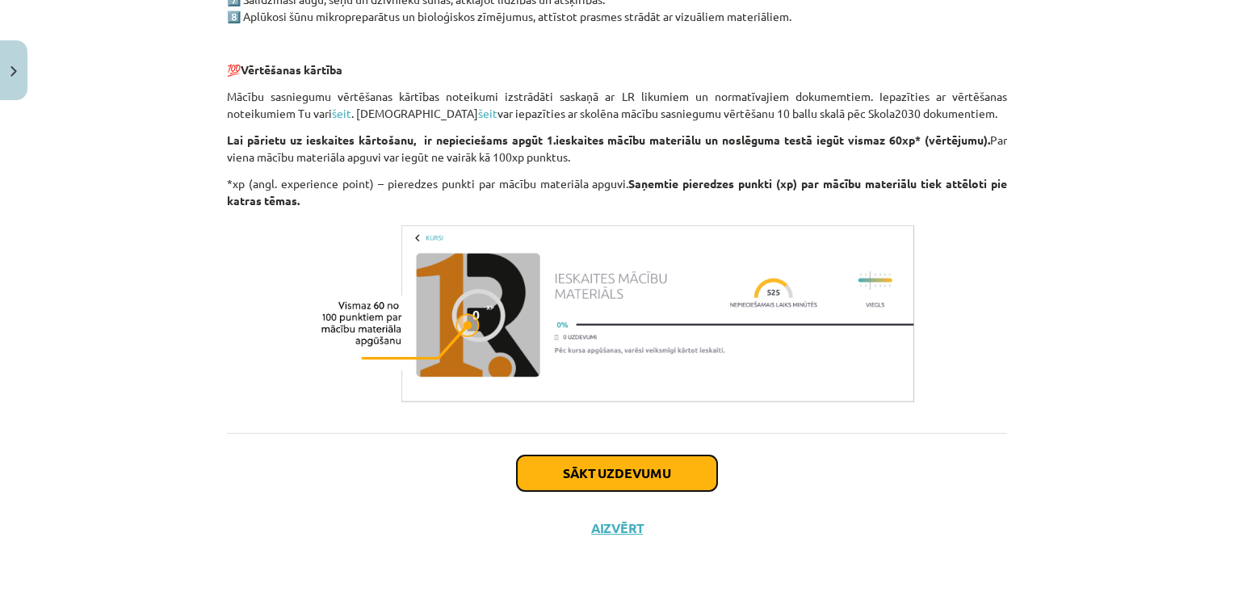
click at [597, 472] on button "Sākt uzdevumu" at bounding box center [617, 473] width 200 height 36
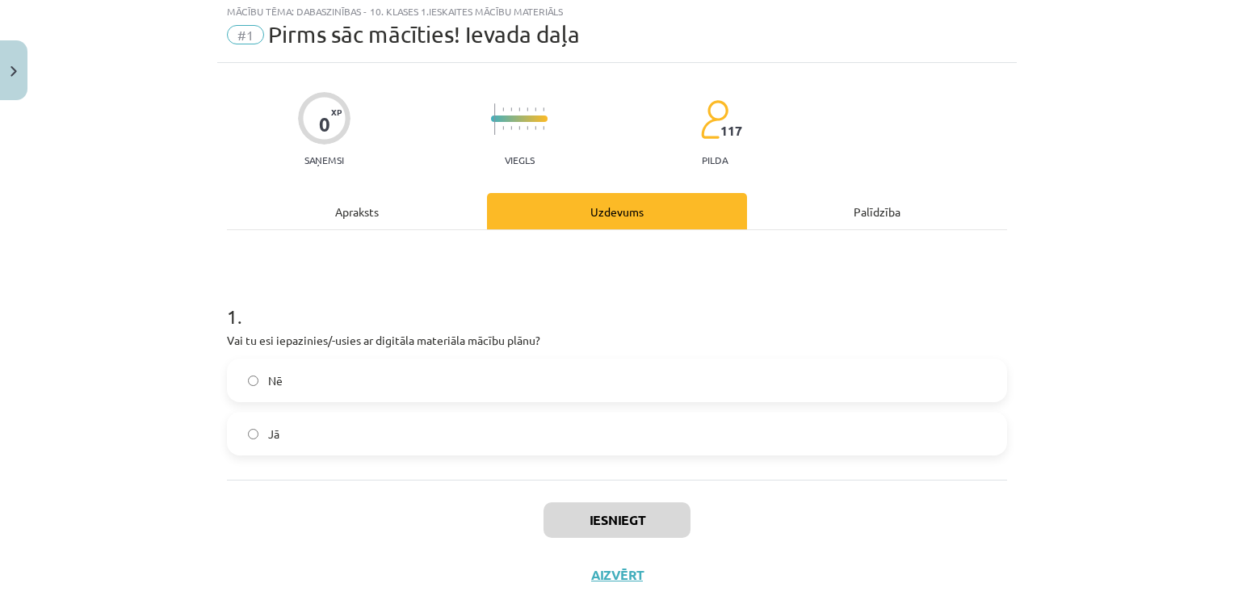
scroll to position [40, 0]
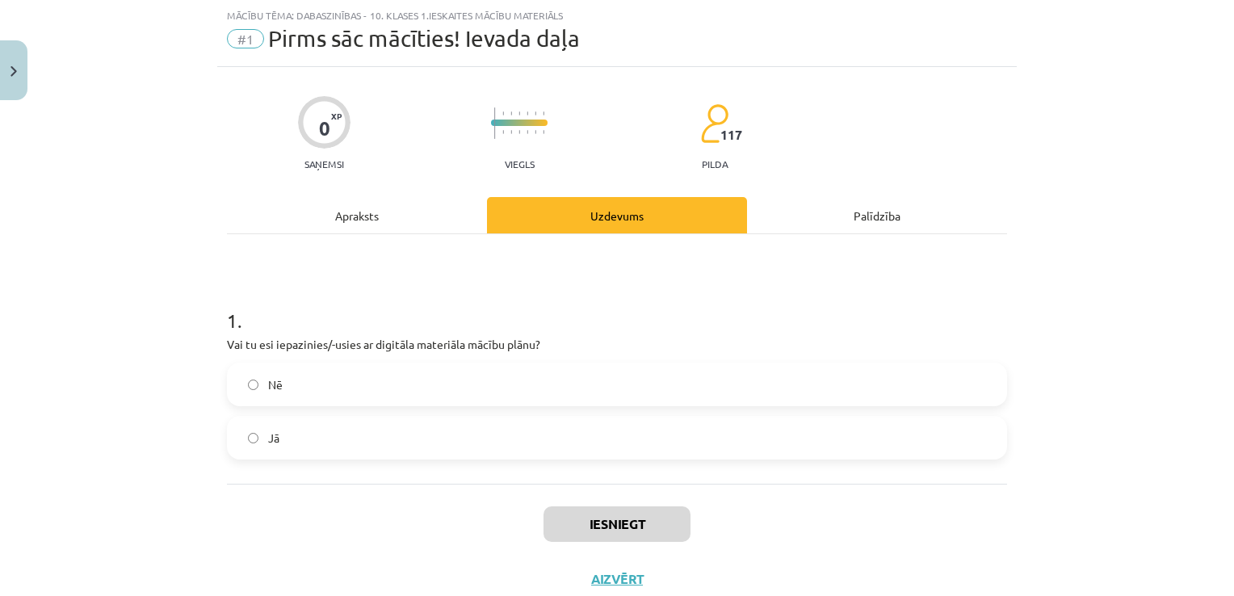
click at [494, 443] on label "Jā" at bounding box center [617, 437] width 777 height 40
click at [581, 525] on button "Iesniegt" at bounding box center [616, 524] width 147 height 36
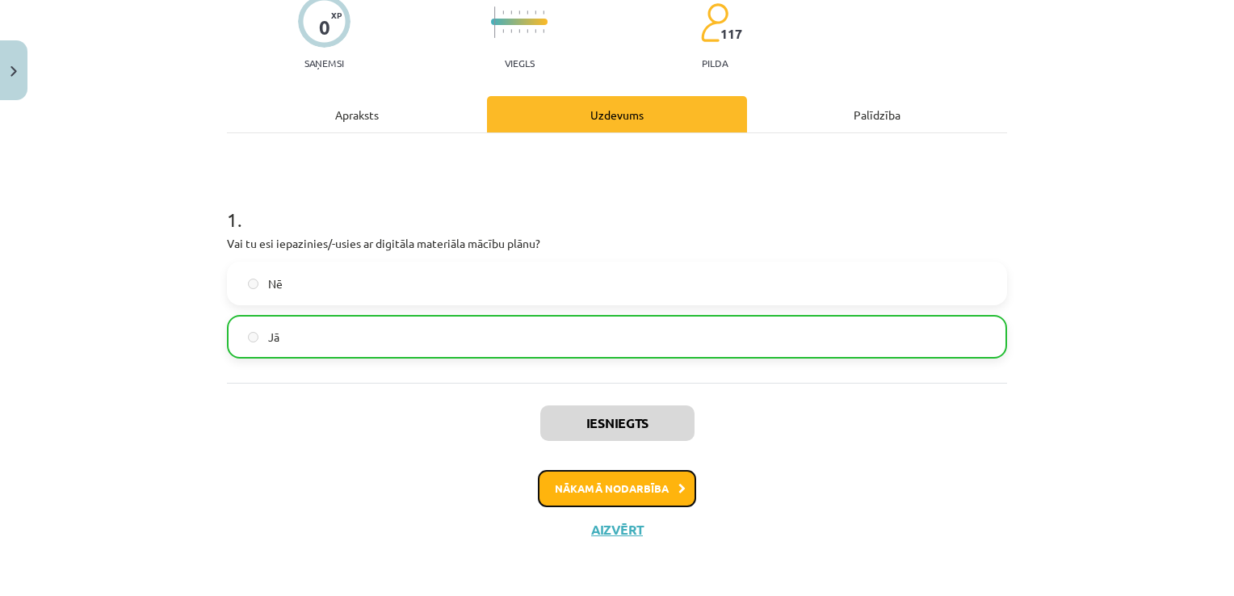
click at [579, 484] on button "Nākamā nodarbība" at bounding box center [617, 488] width 158 height 37
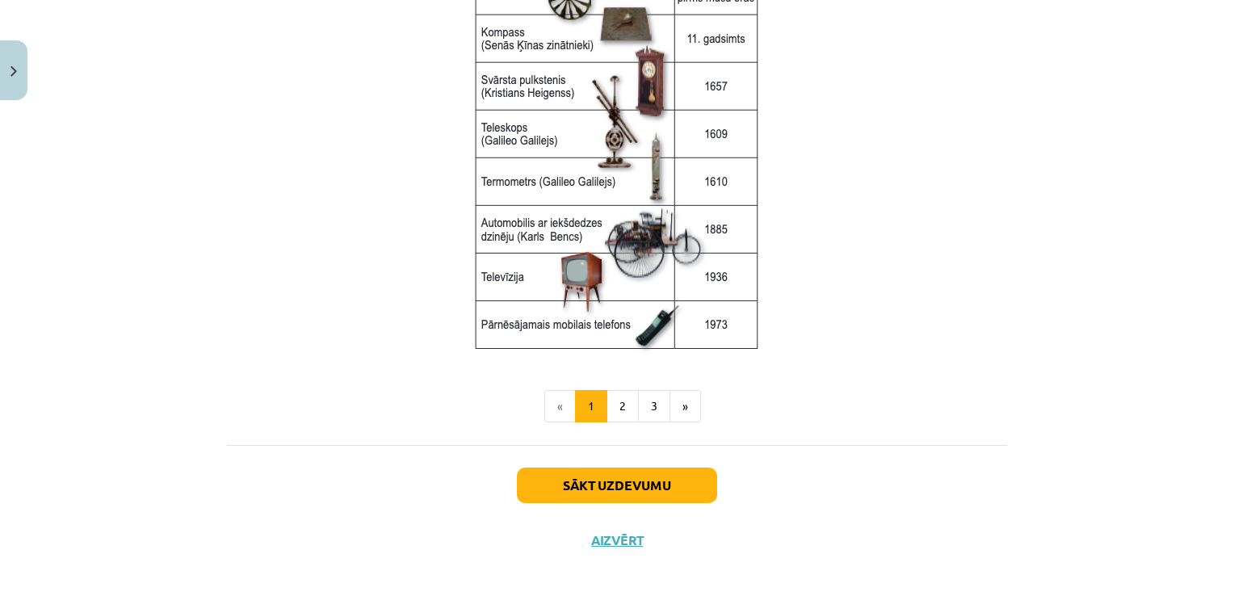
scroll to position [2169, 0]
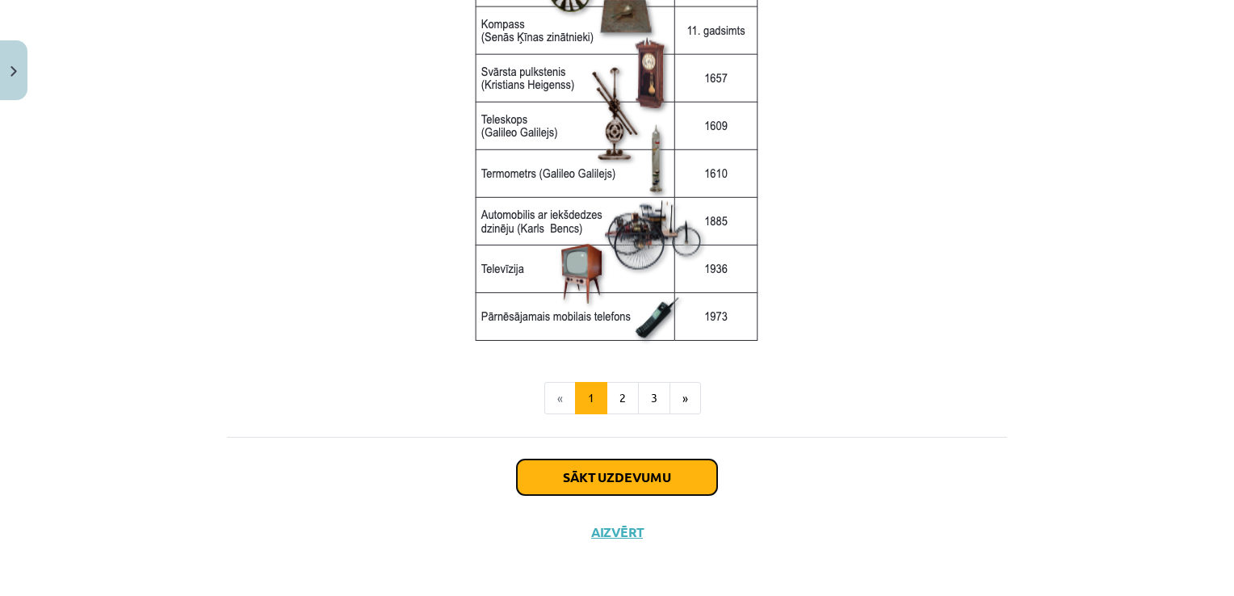
click at [543, 470] on button "Sākt uzdevumu" at bounding box center [617, 477] width 200 height 36
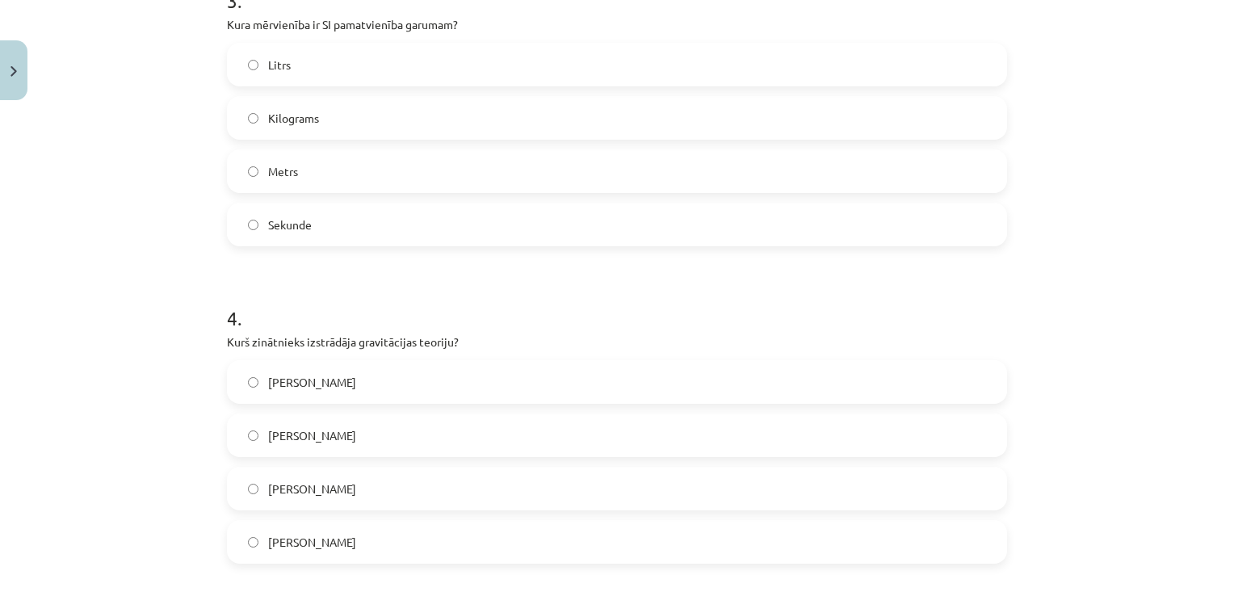
scroll to position [1466, 0]
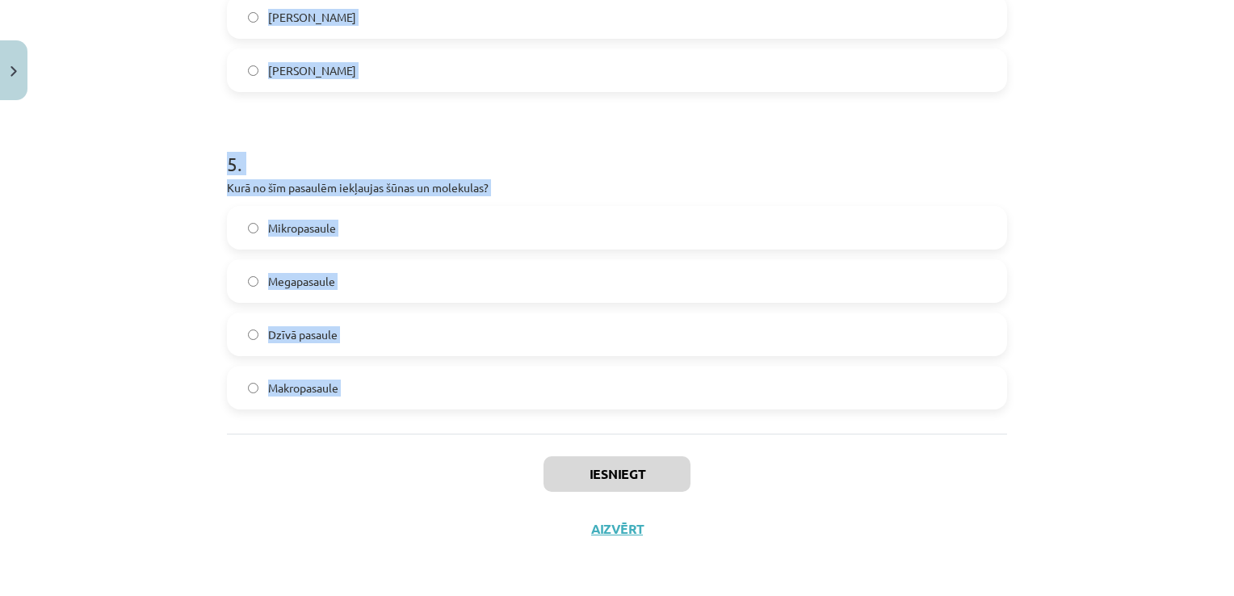
drag, startPoint x: 208, startPoint y: 323, endPoint x: 452, endPoint y: 435, distance: 269.2
click at [452, 435] on div "Mācību tēma: Dabaszinības - 10. klases 1.ieskaites mācību materiāls #2 1. tēma.…" at bounding box center [617, 298] width 1234 height 596
copy form "1 . Kas ir dabaszinātnes? Zinātnes, kas pēta literatūru un mākslu Zinātnes, kas…"
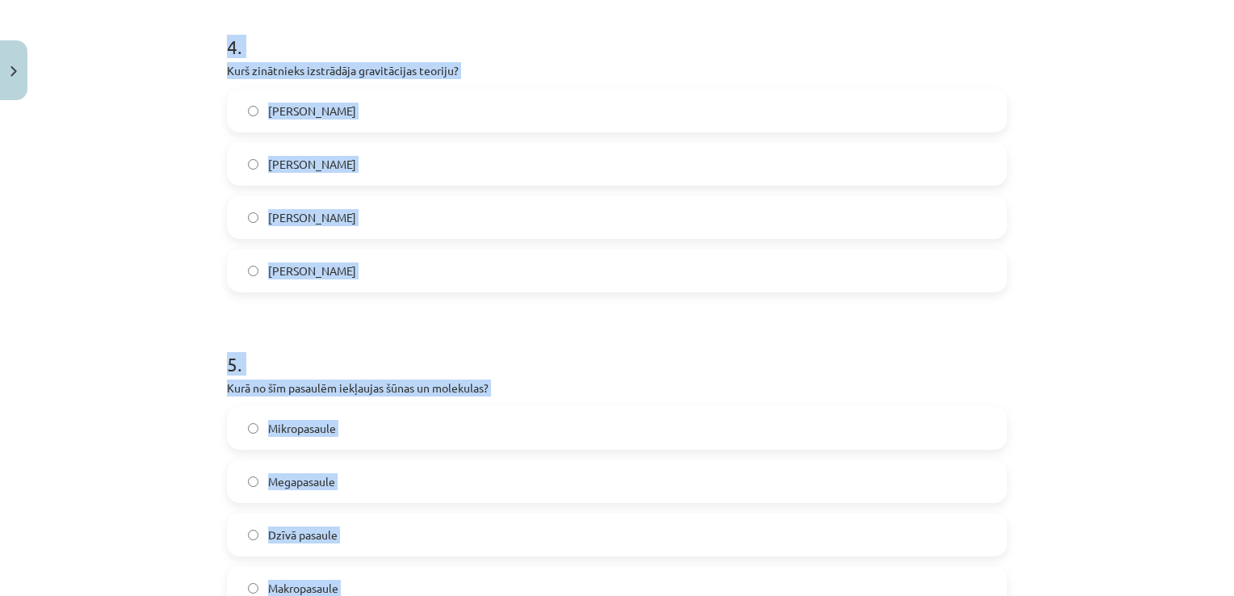
scroll to position [1224, 0]
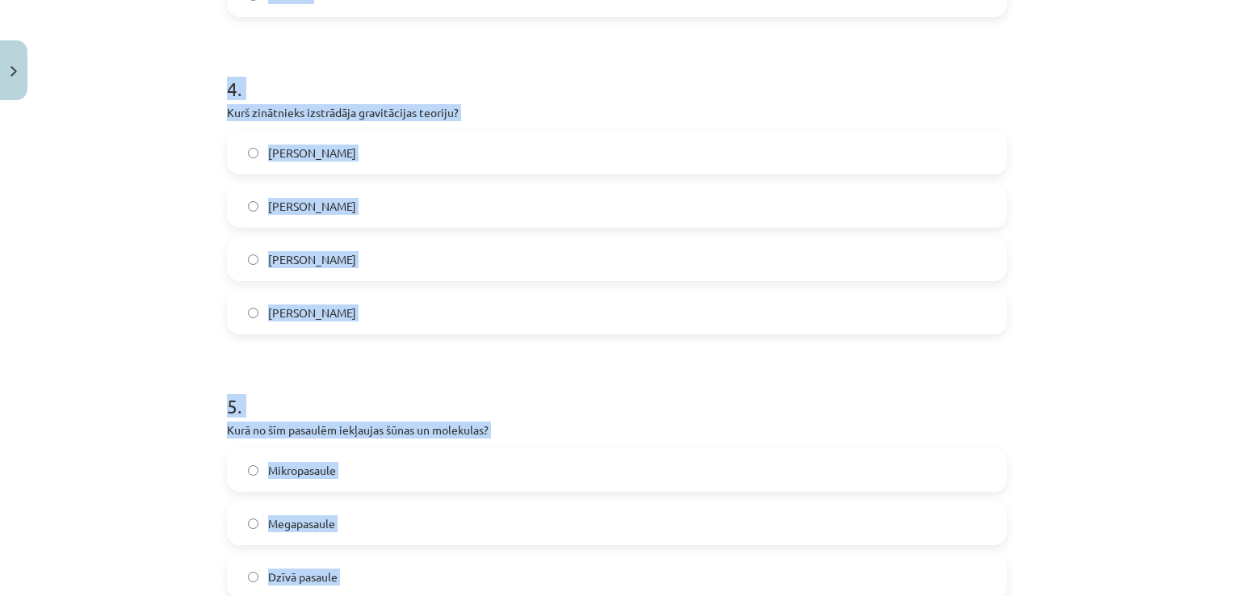
click at [706, 118] on p "Kurš zinātnieks izstrādāja gravitācijas teoriju?" at bounding box center [617, 112] width 780 height 17
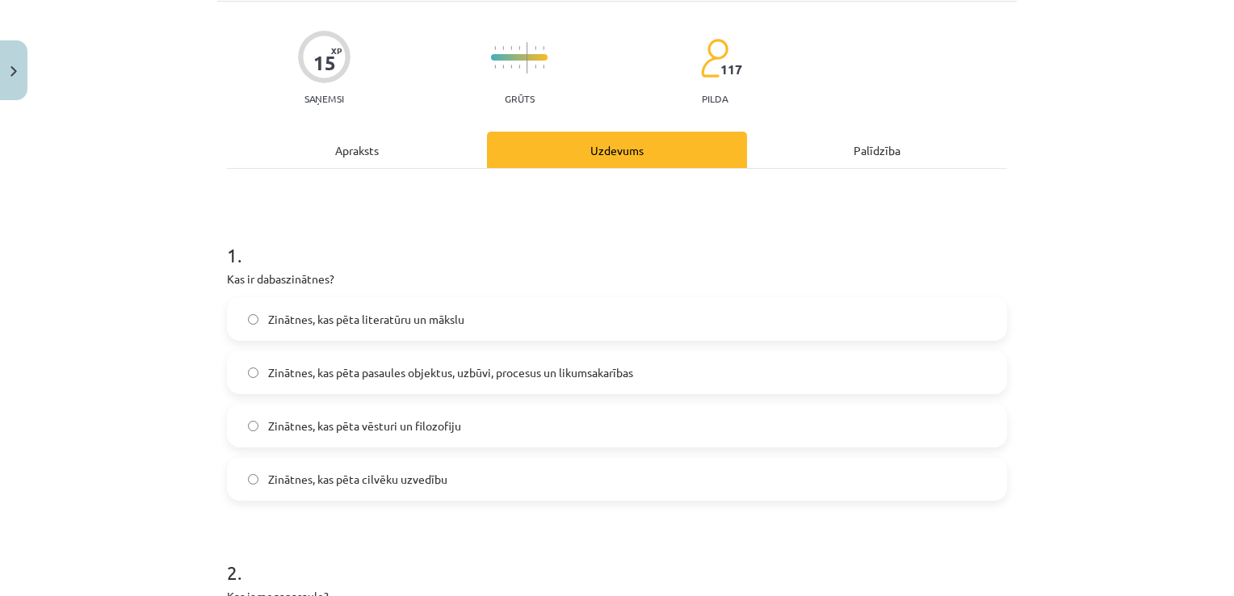
scroll to position [94, 0]
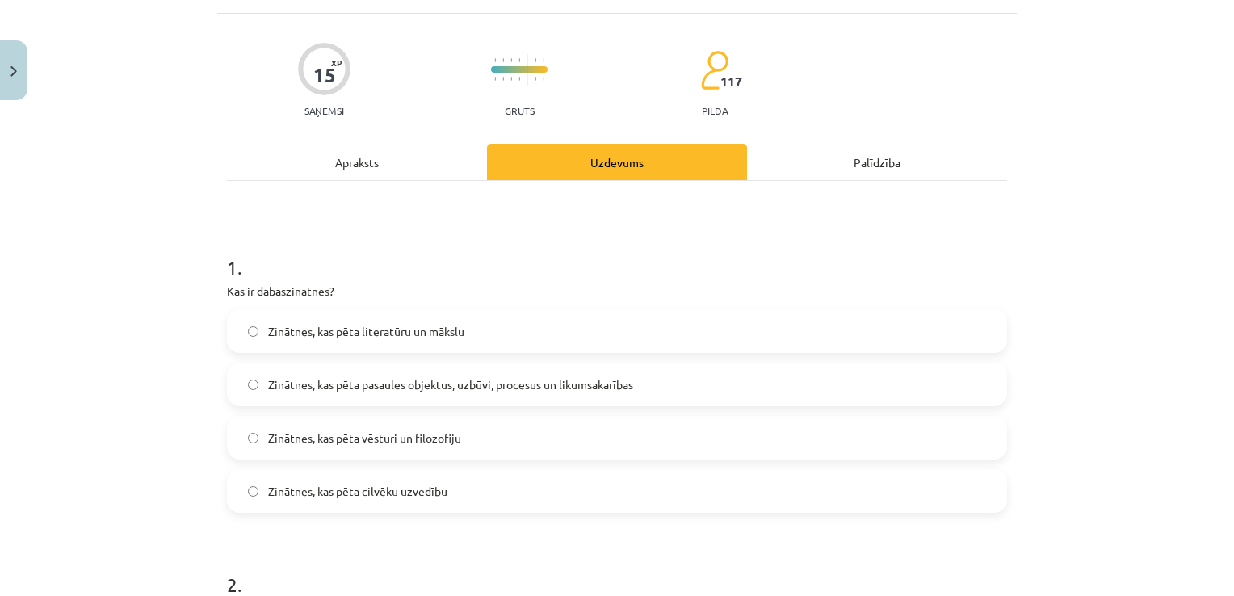
click at [539, 392] on span "Zinātnes, kas pēta pasaules objektus, uzbūvi, procesus un likumsakarības" at bounding box center [450, 384] width 365 height 17
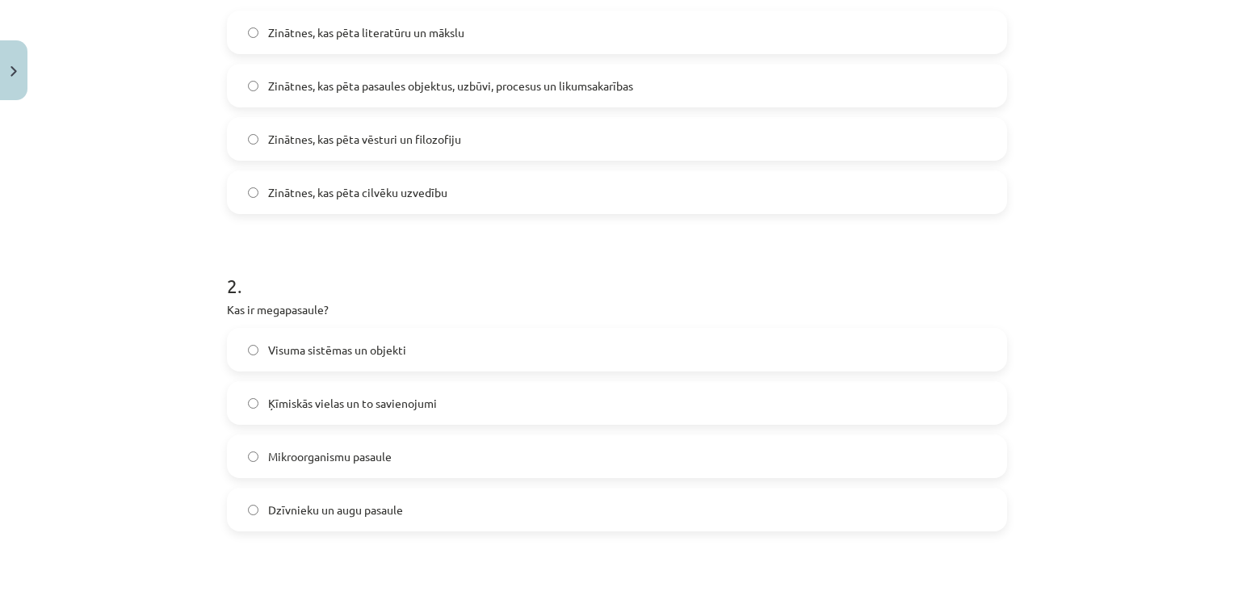
scroll to position [417, 0]
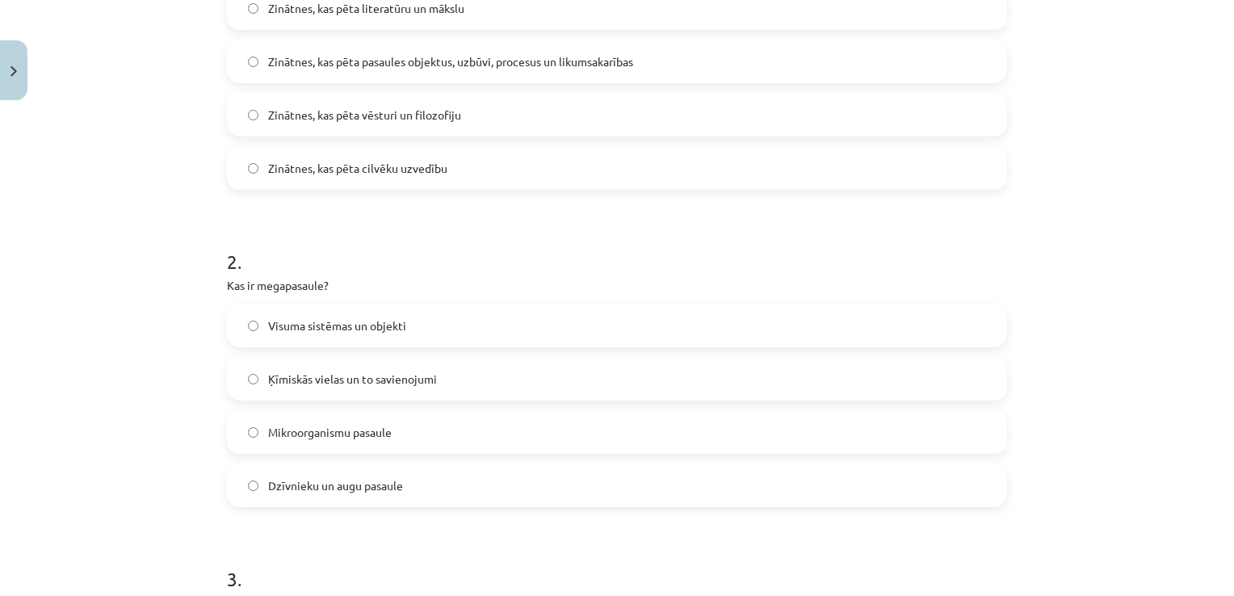
click at [414, 330] on label "Visuma sistēmas un objekti" at bounding box center [617, 325] width 777 height 40
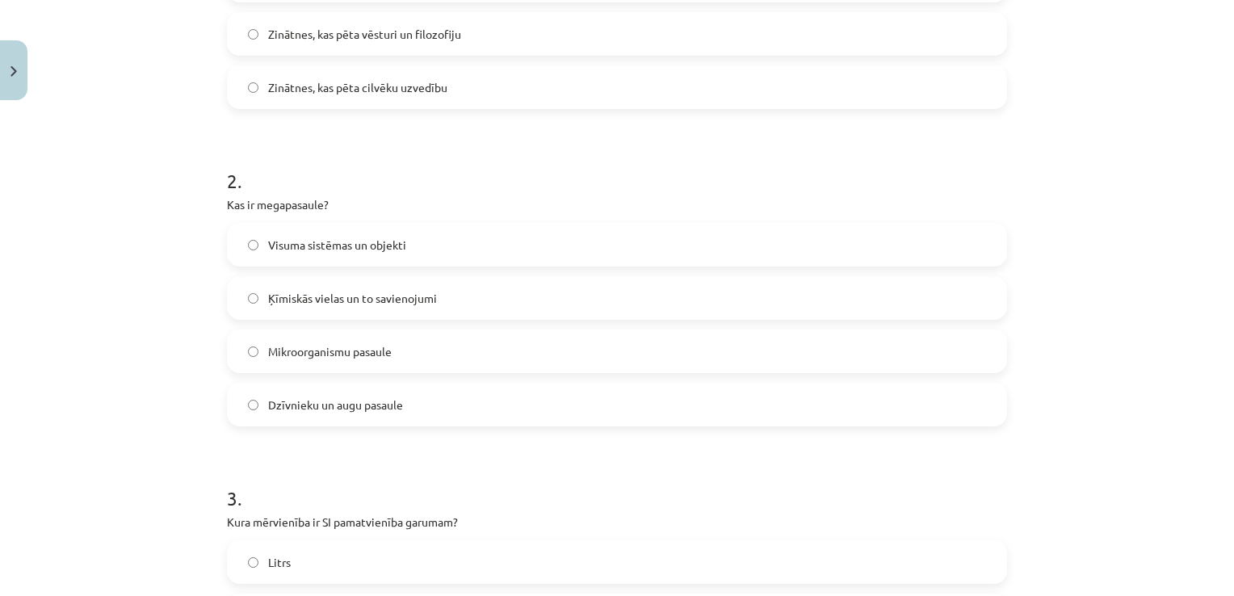
scroll to position [740, 0]
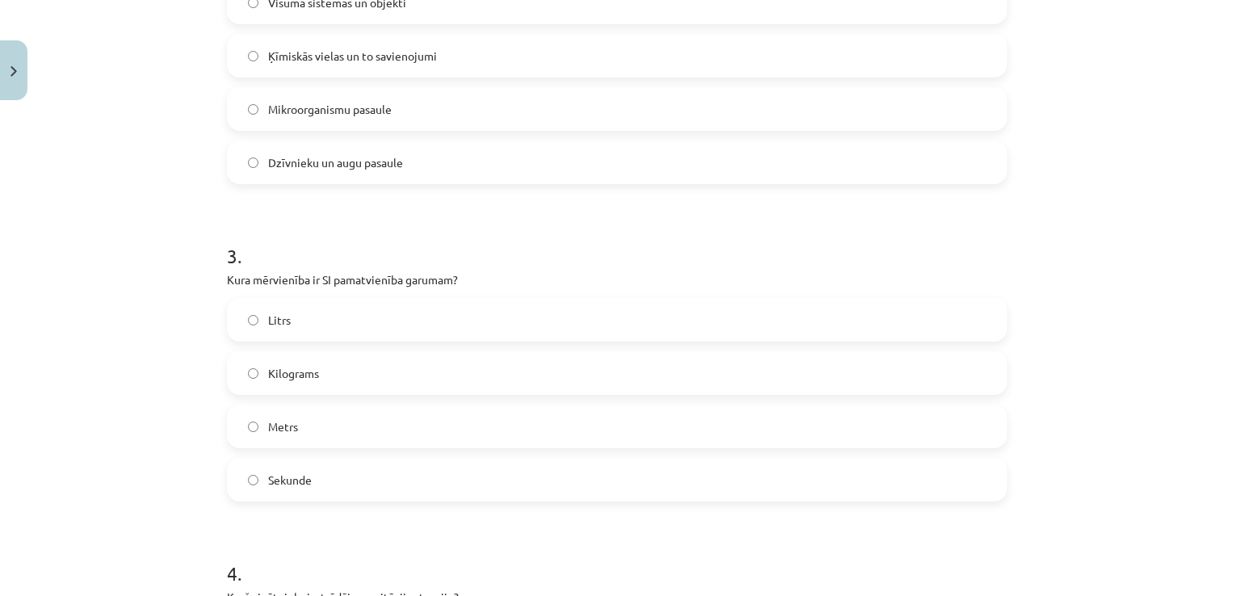
click at [325, 426] on label "Metrs" at bounding box center [617, 426] width 777 height 40
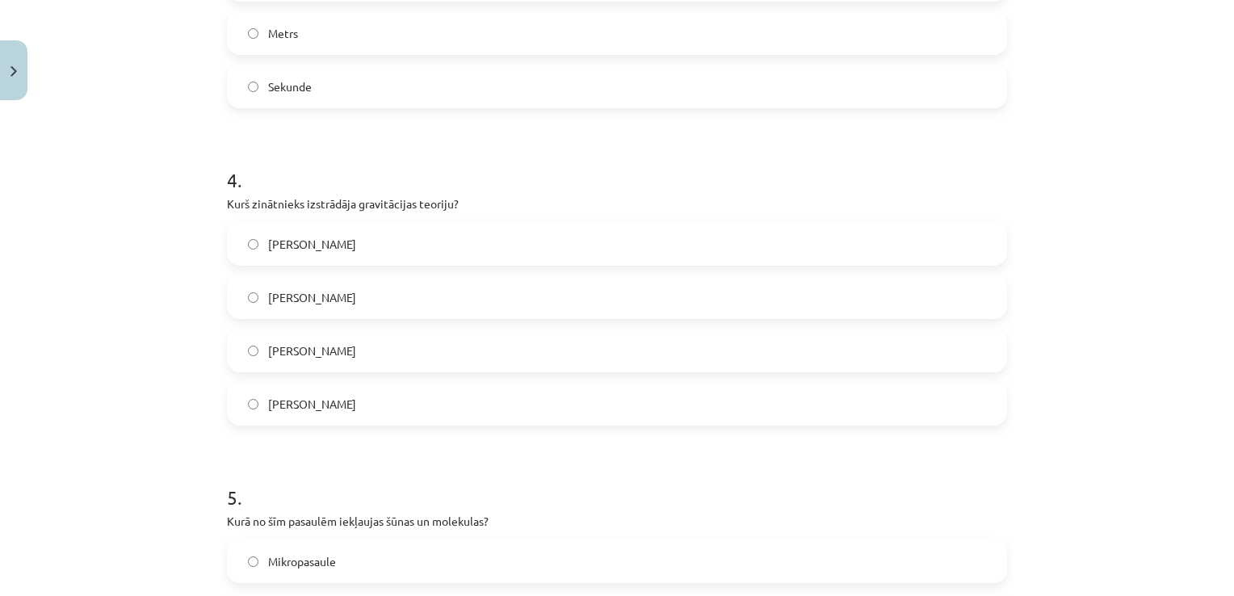
scroll to position [1143, 0]
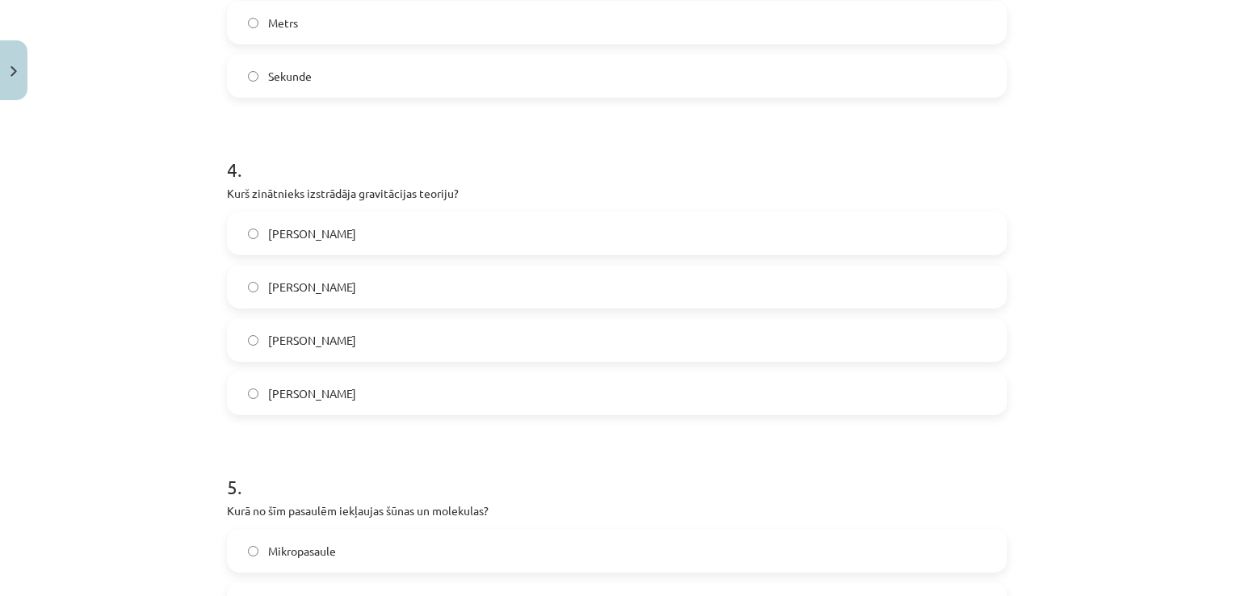
click at [342, 300] on label "Īzaks Ņūtons" at bounding box center [617, 286] width 777 height 40
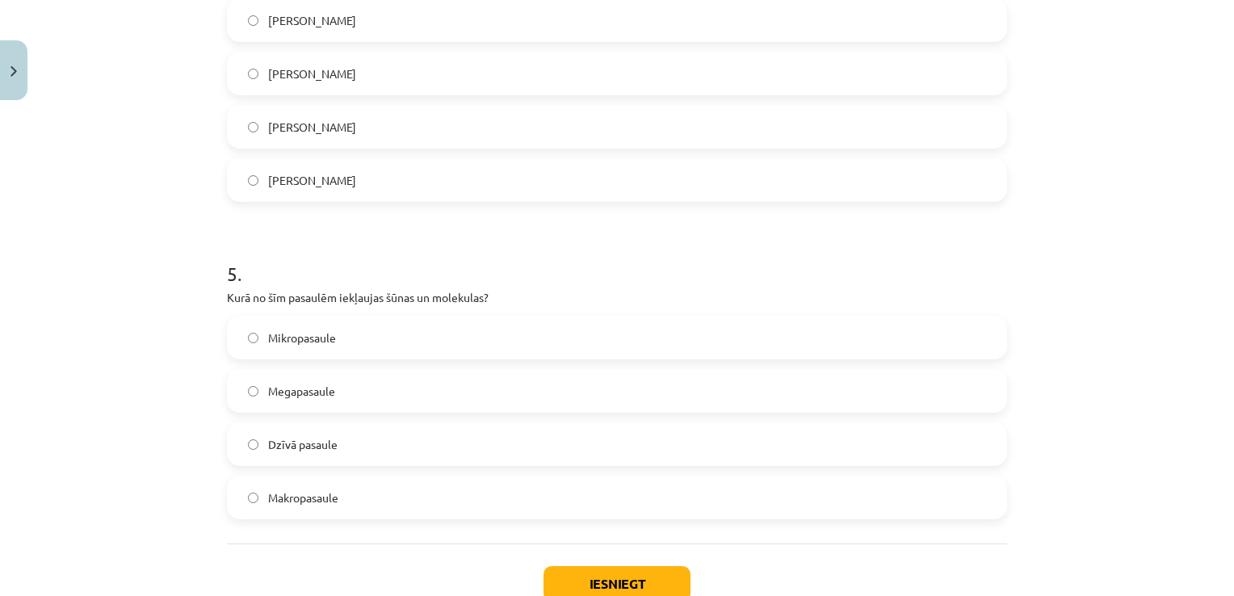
scroll to position [1466, 0]
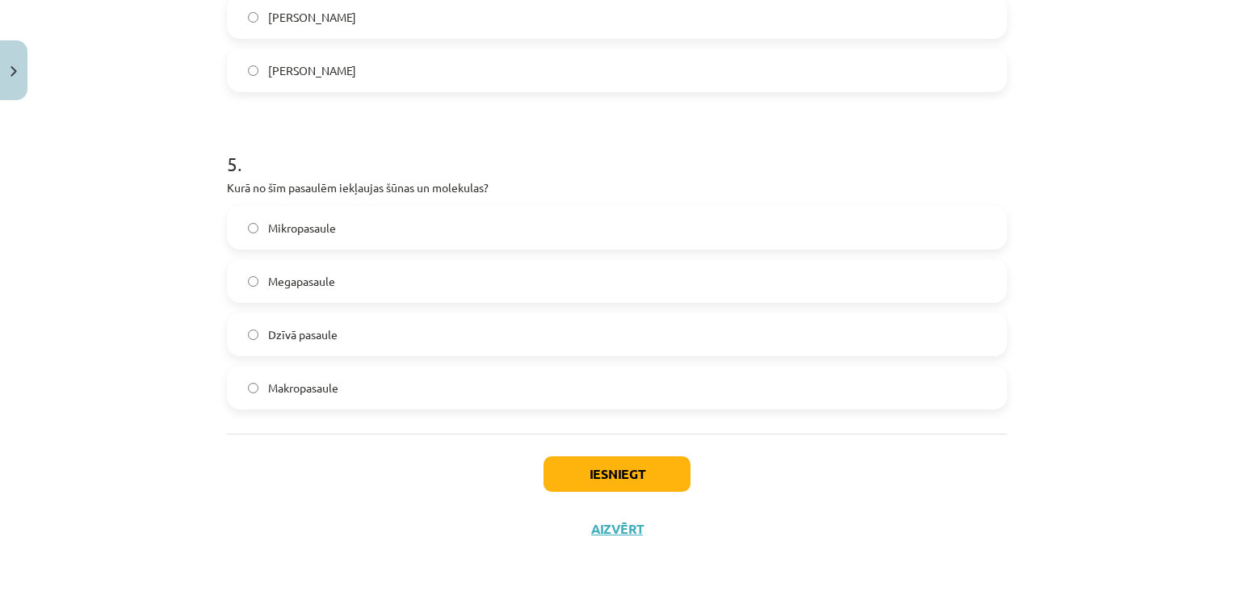
click at [349, 228] on label "Mikropasaule" at bounding box center [617, 228] width 777 height 40
click at [679, 482] on button "Iesniegt" at bounding box center [616, 474] width 147 height 36
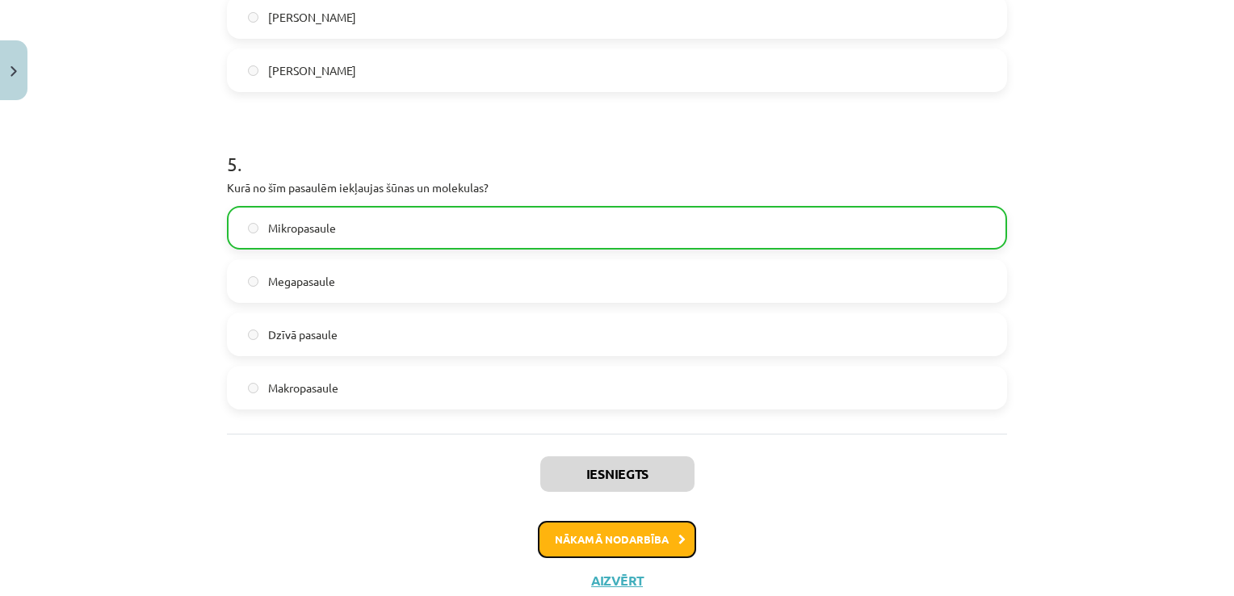
click at [678, 550] on button "Nākamā nodarbība" at bounding box center [617, 539] width 158 height 37
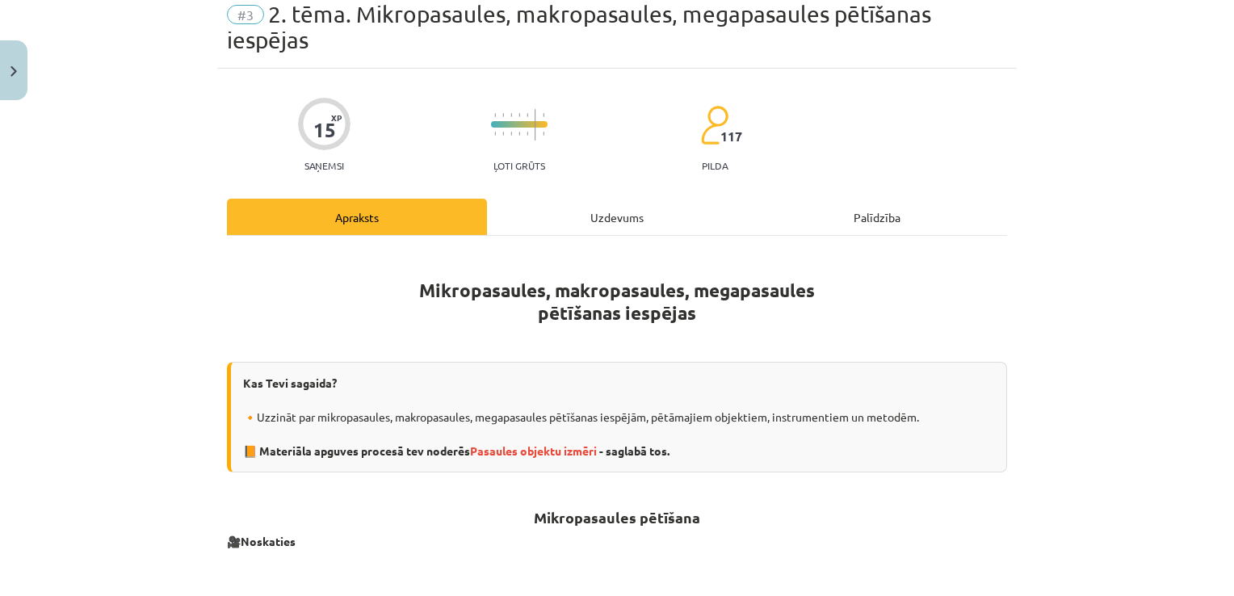
scroll to position [40, 0]
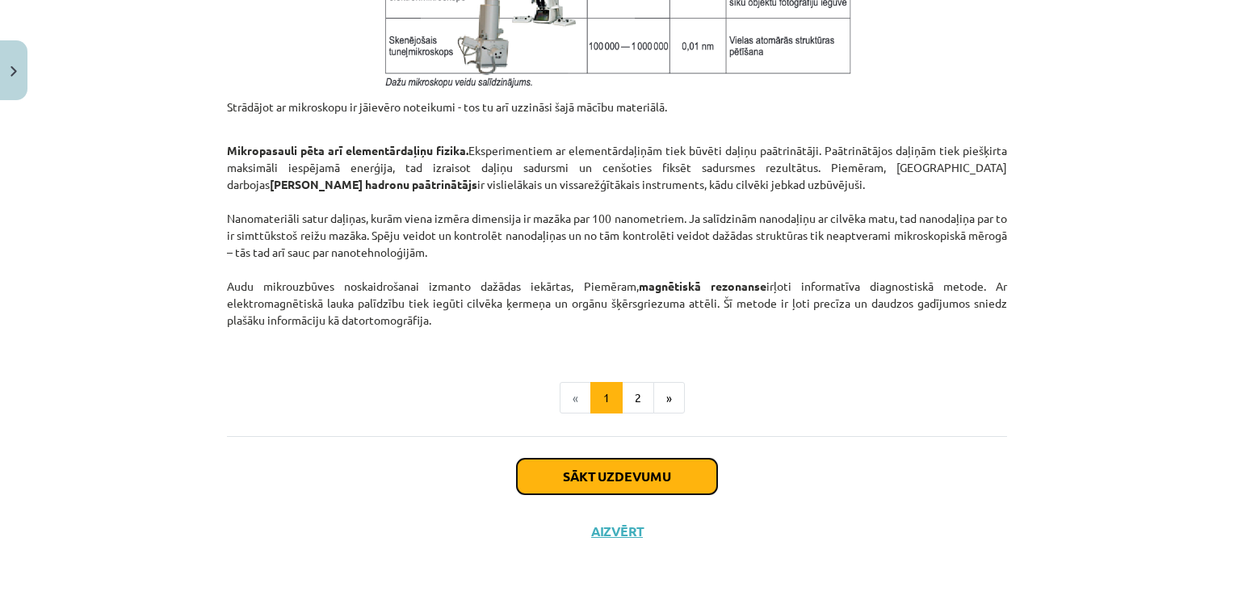
click at [669, 477] on button "Sākt uzdevumu" at bounding box center [617, 477] width 200 height 36
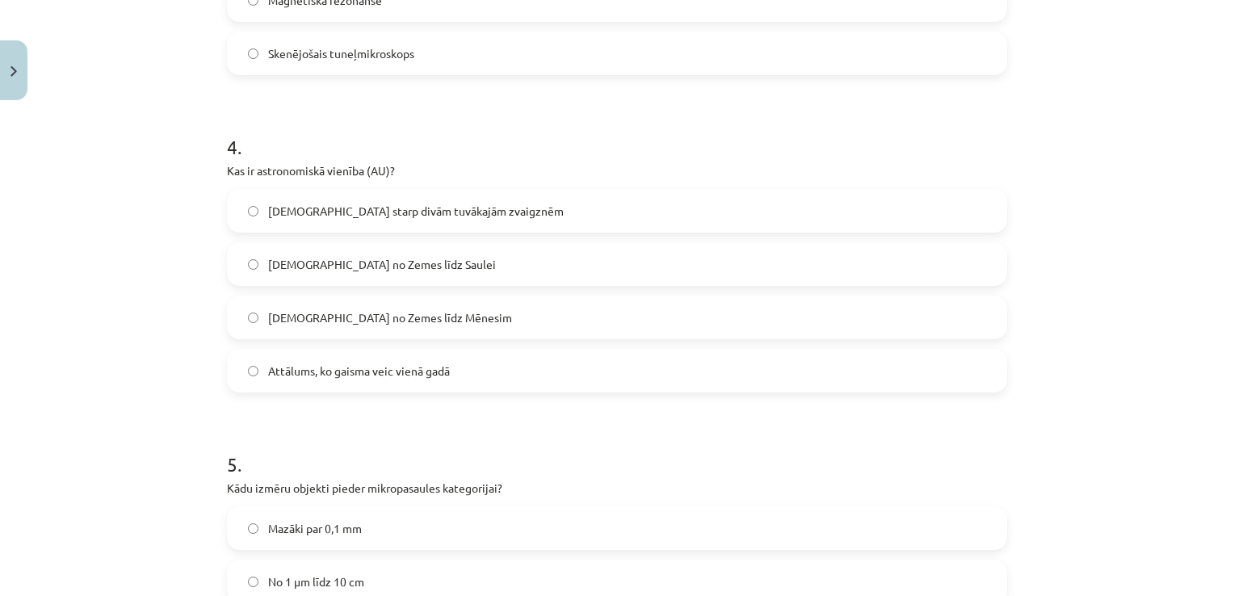
scroll to position [1492, 0]
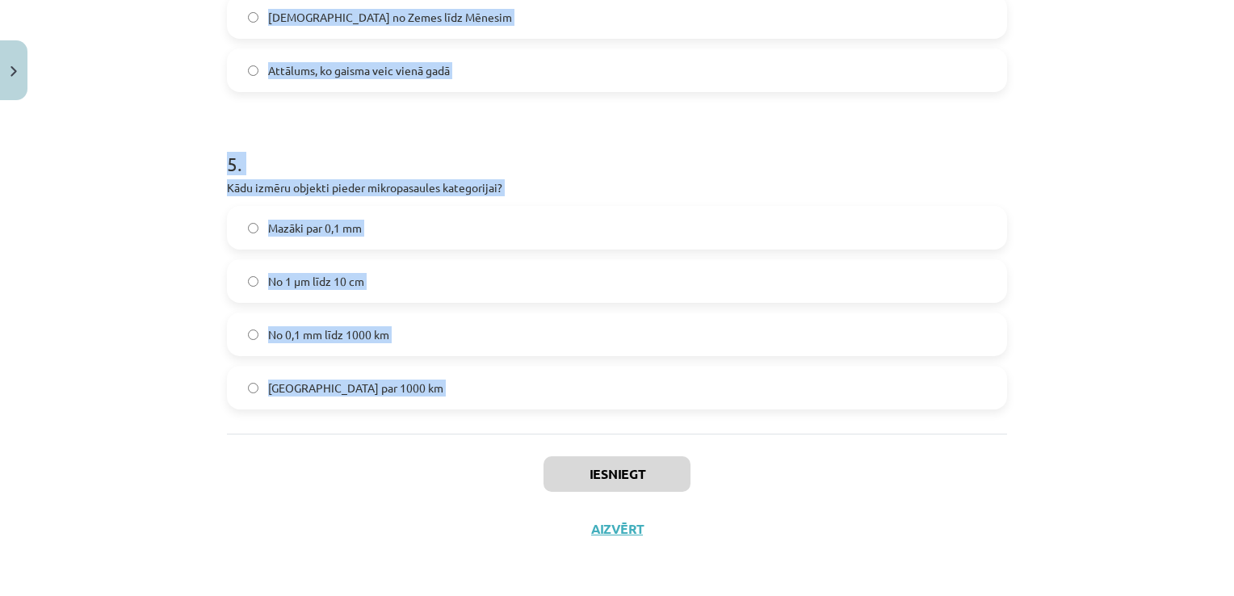
drag, startPoint x: 209, startPoint y: 346, endPoint x: 462, endPoint y: 454, distance: 274.6
click at [462, 454] on div "Mācību tēma: Dabaszinības - 10. klases 1.ieskaites mācību materiāls #3 2. tēma.…" at bounding box center [617, 298] width 1234 height 596
copy form "1 . Kura no šīm iekārtām spēj izšķirt objektus, kuru izmērs ir mazāks par 0,2 m…"
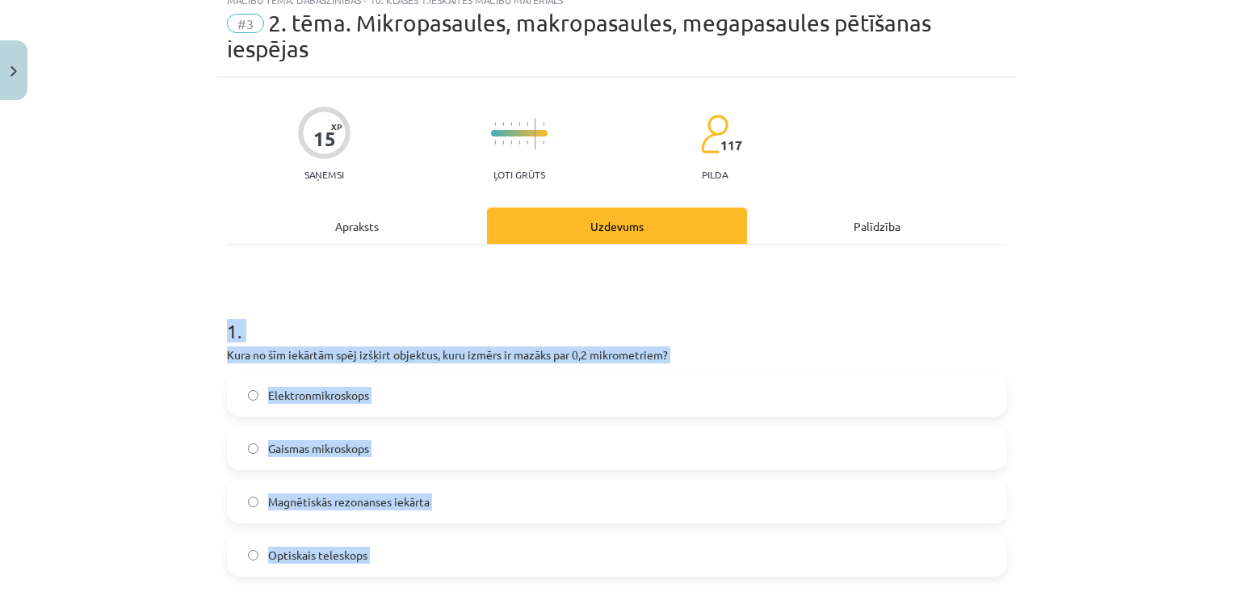
scroll to position [0, 0]
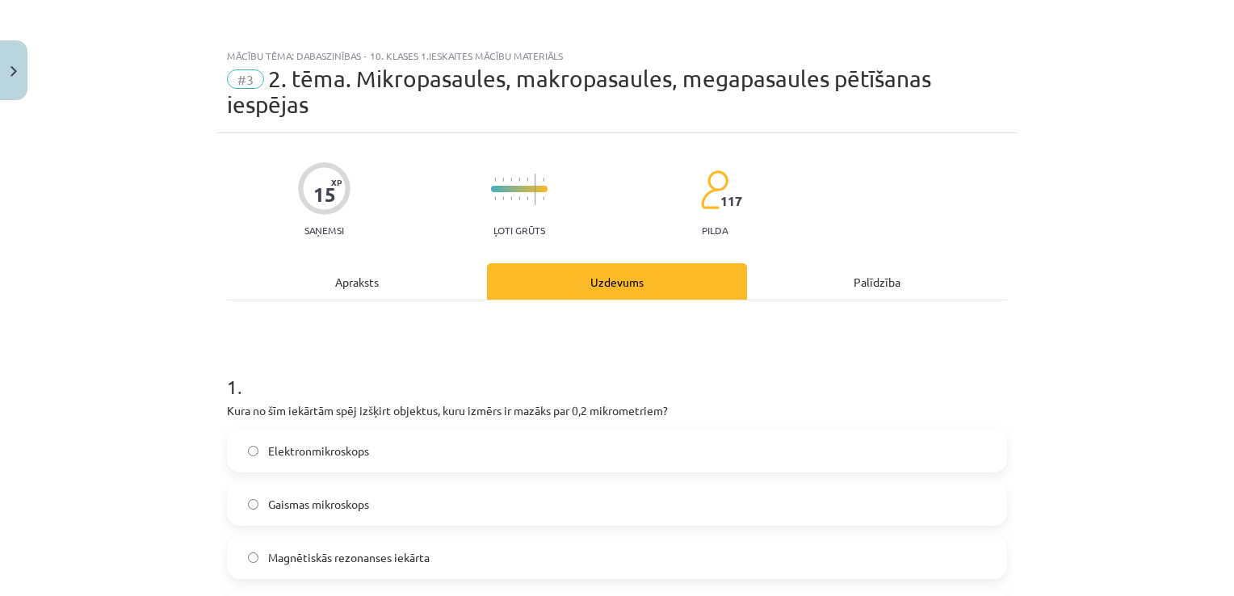
scroll to position [323, 0]
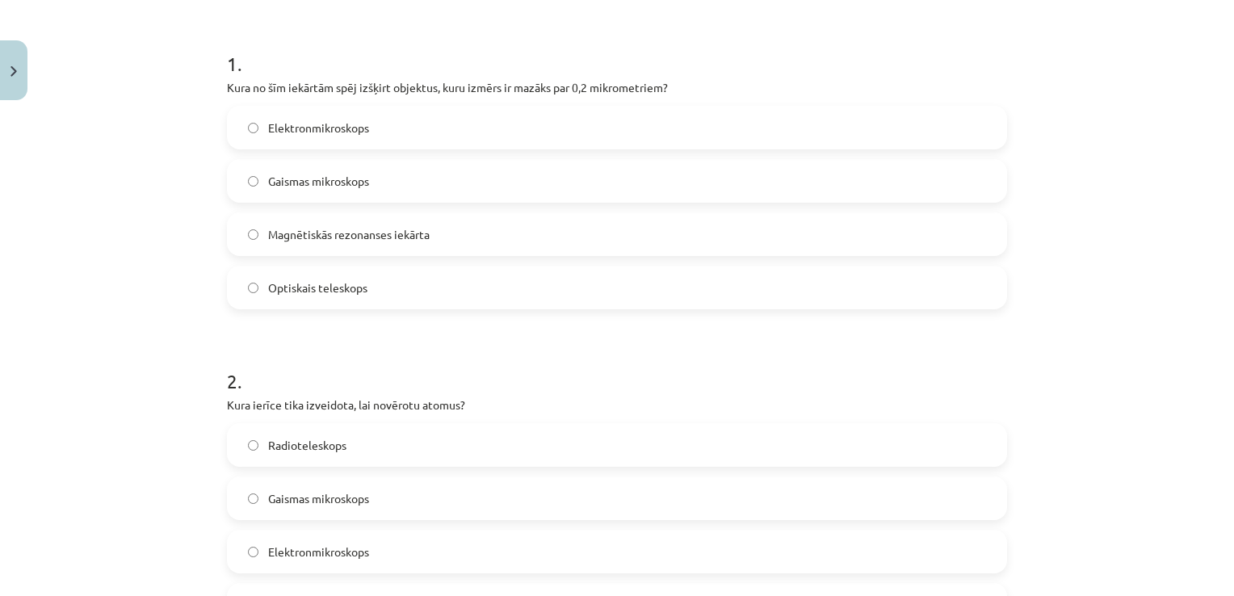
click at [367, 118] on label "Elektronmikroskops" at bounding box center [617, 127] width 777 height 40
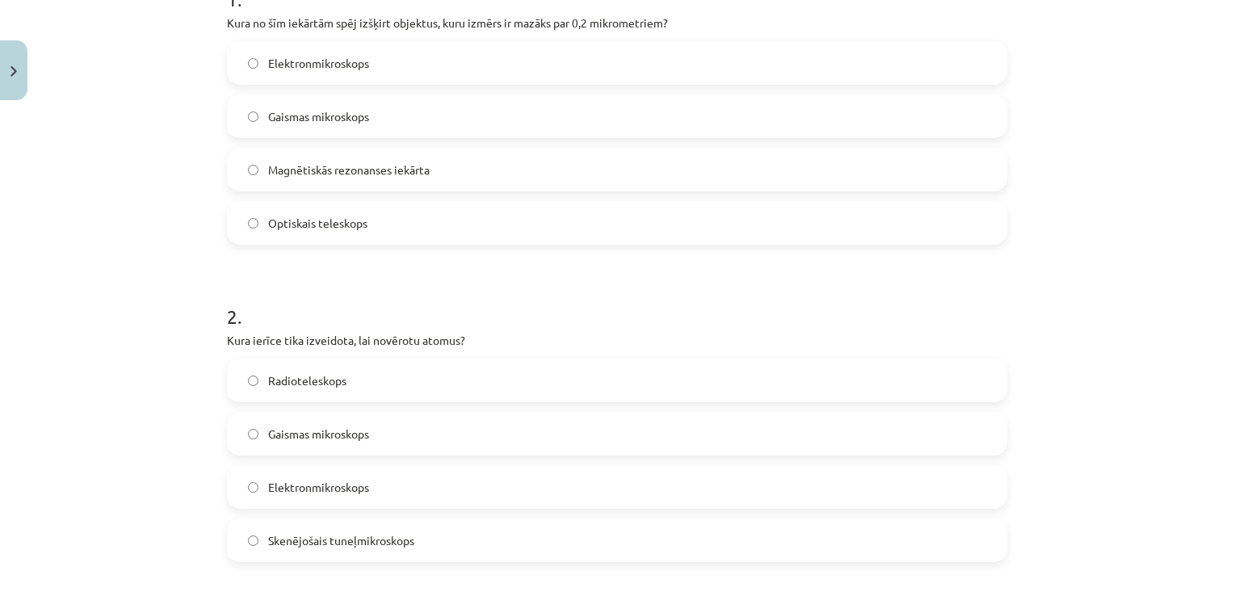
scroll to position [646, 0]
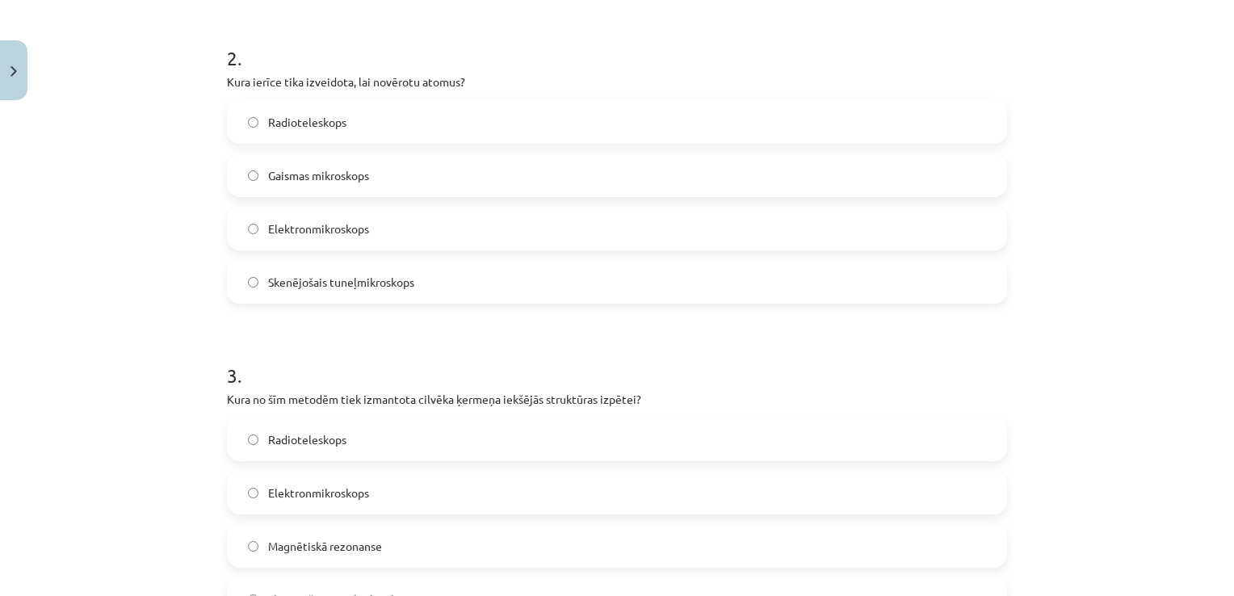
click at [370, 292] on label "Skenējošais tuneļmikroskops" at bounding box center [617, 282] width 777 height 40
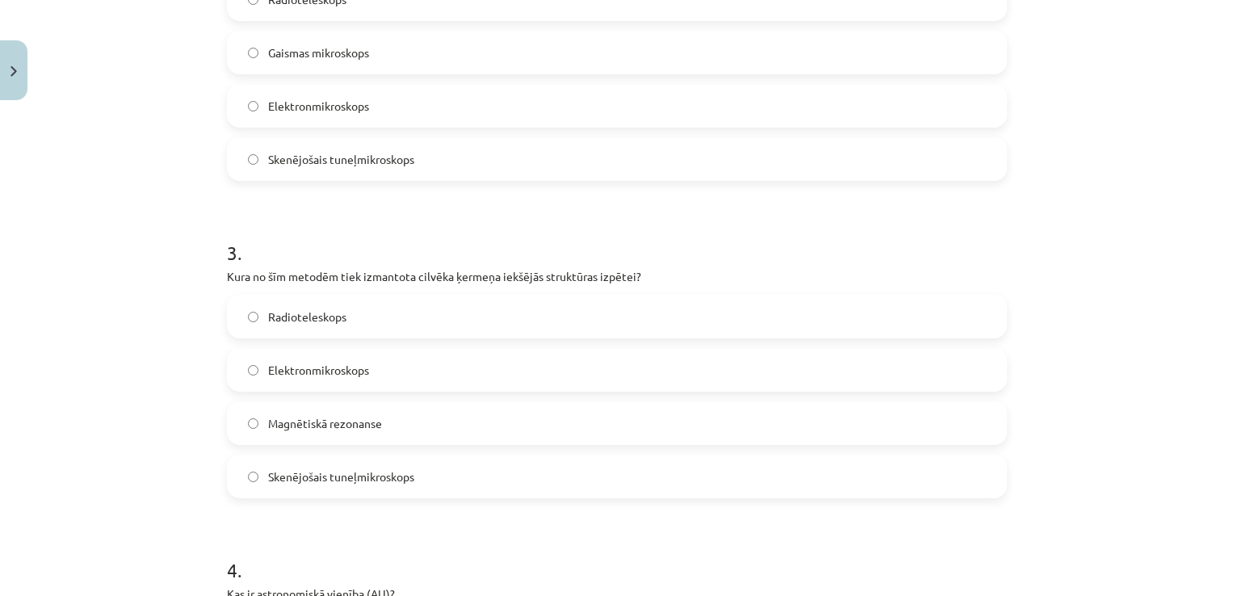
scroll to position [888, 0]
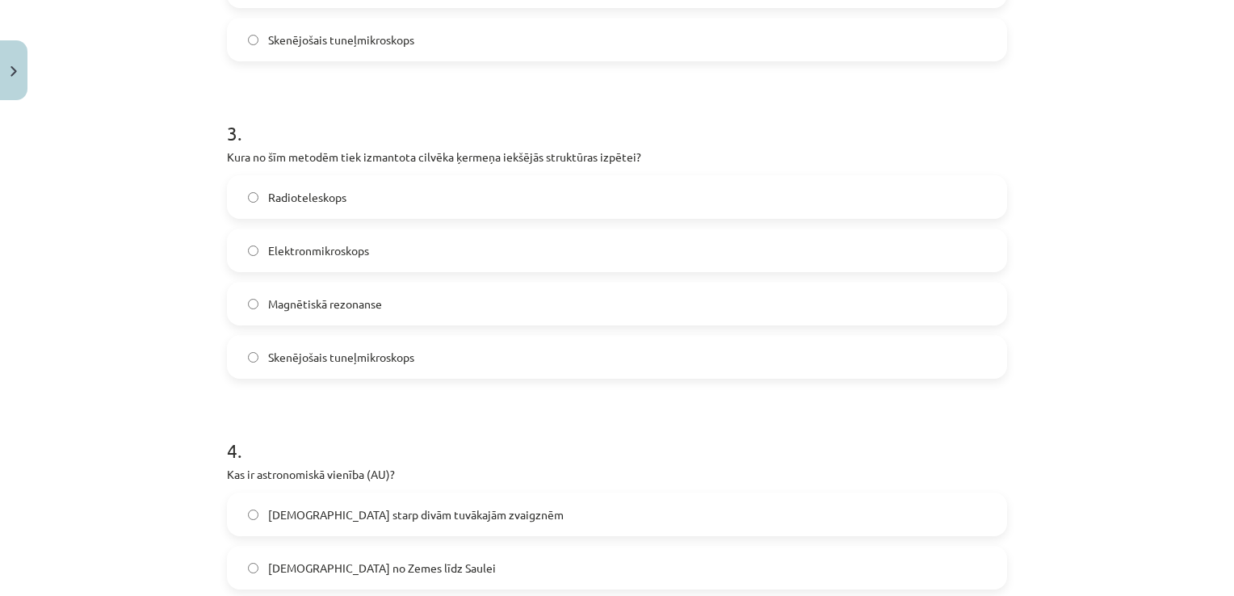
click at [350, 312] on label "Magnētiskā rezonanse" at bounding box center [617, 303] width 777 height 40
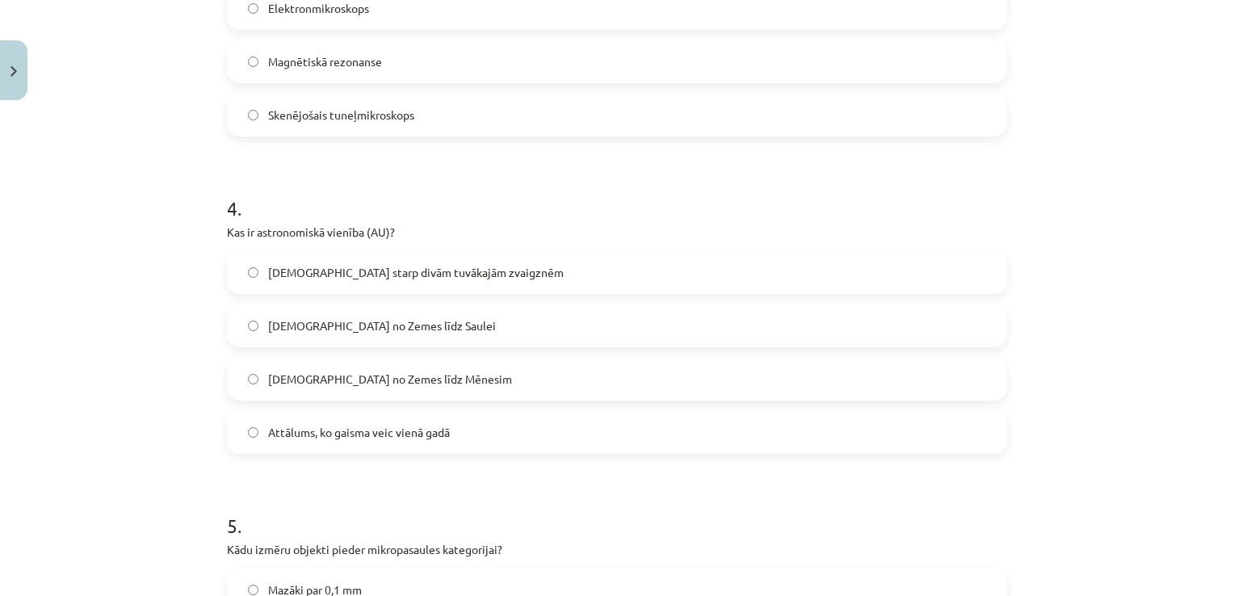
scroll to position [1211, 0]
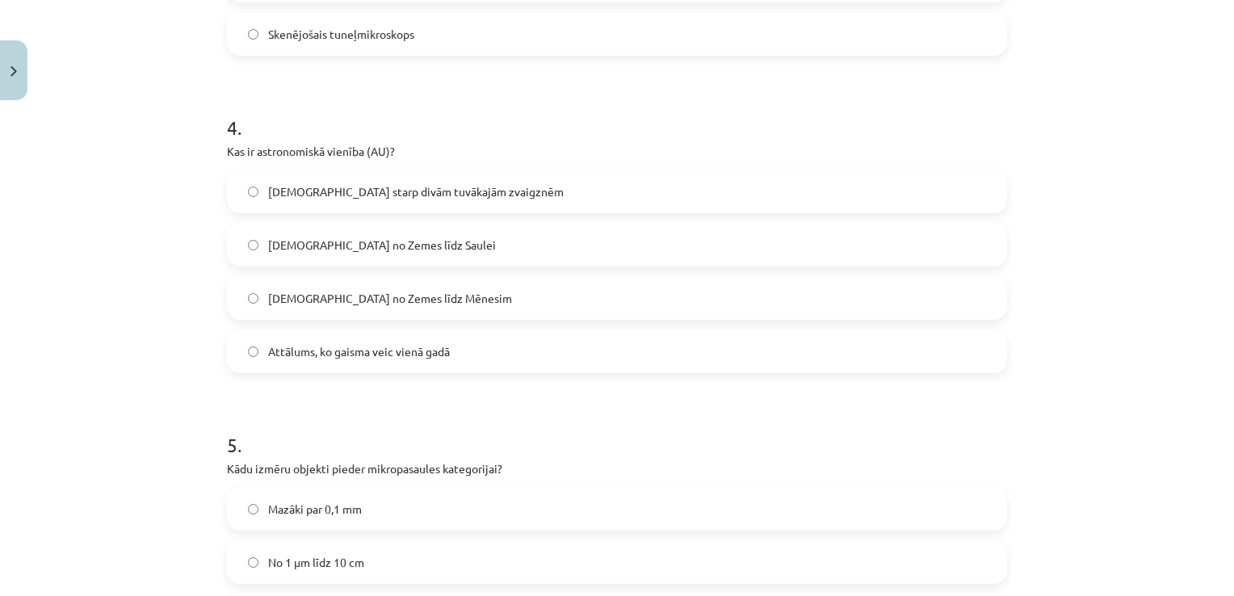
click at [390, 239] on span "Attālums no Zemes līdz Saulei" at bounding box center [382, 245] width 228 height 17
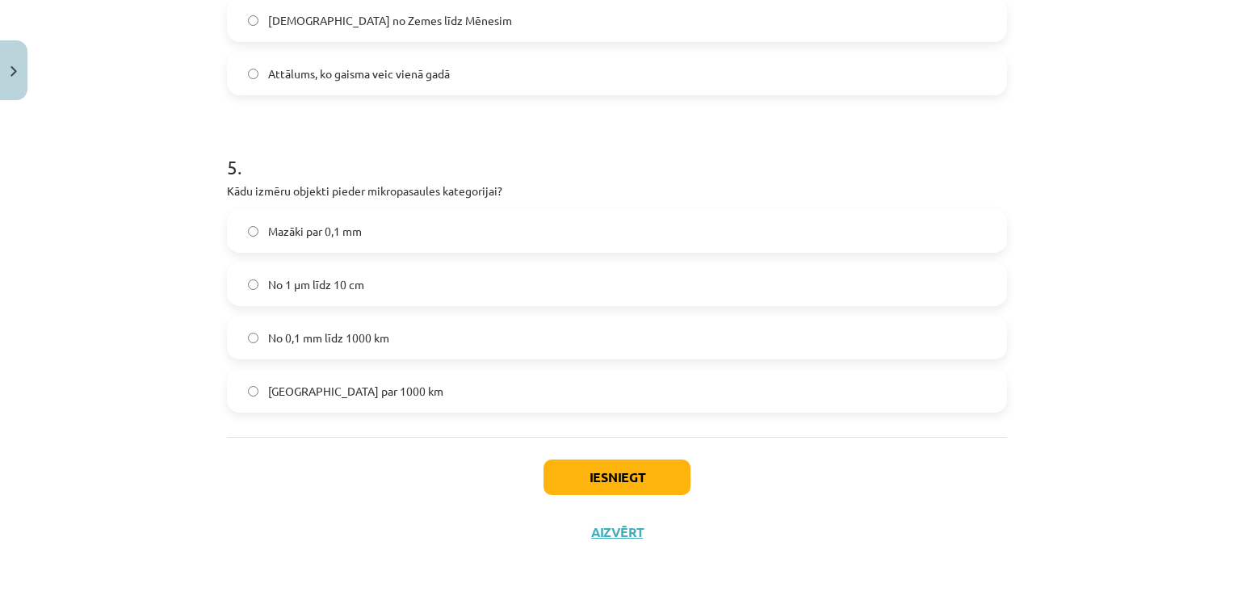
scroll to position [1492, 0]
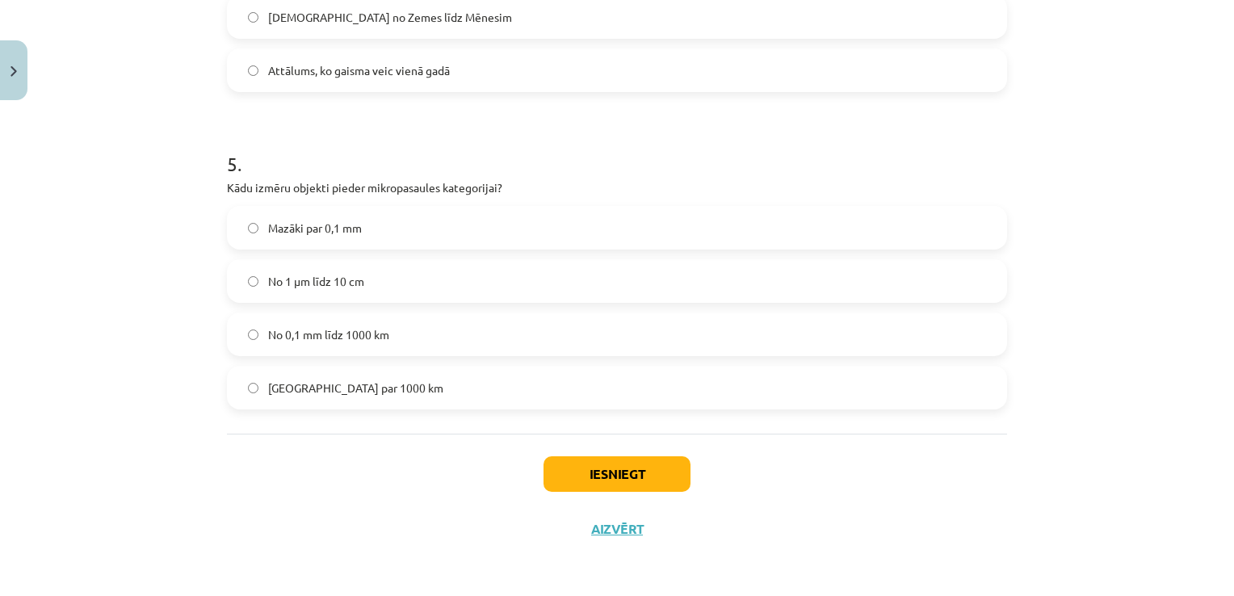
drag, startPoint x: 383, startPoint y: 242, endPoint x: 408, endPoint y: 302, distance: 64.8
click at [384, 244] on label "Mazāki par 0,1 mm" at bounding box center [617, 228] width 777 height 40
click at [563, 463] on button "Iesniegt" at bounding box center [616, 474] width 147 height 36
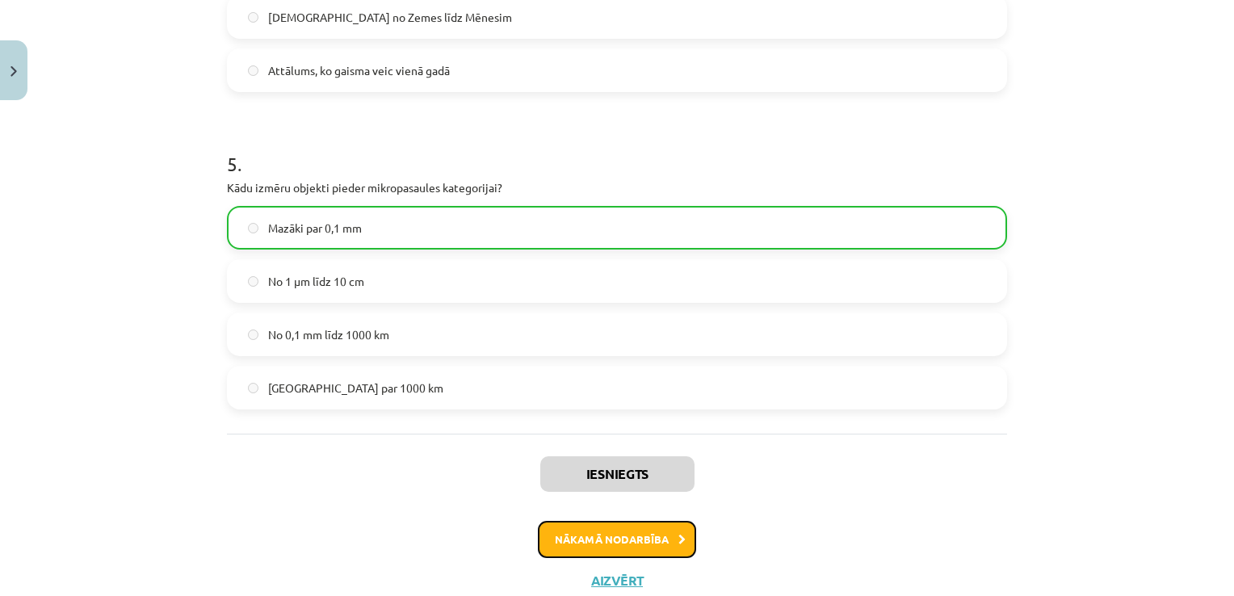
click at [576, 541] on button "Nākamā nodarbība" at bounding box center [617, 539] width 158 height 37
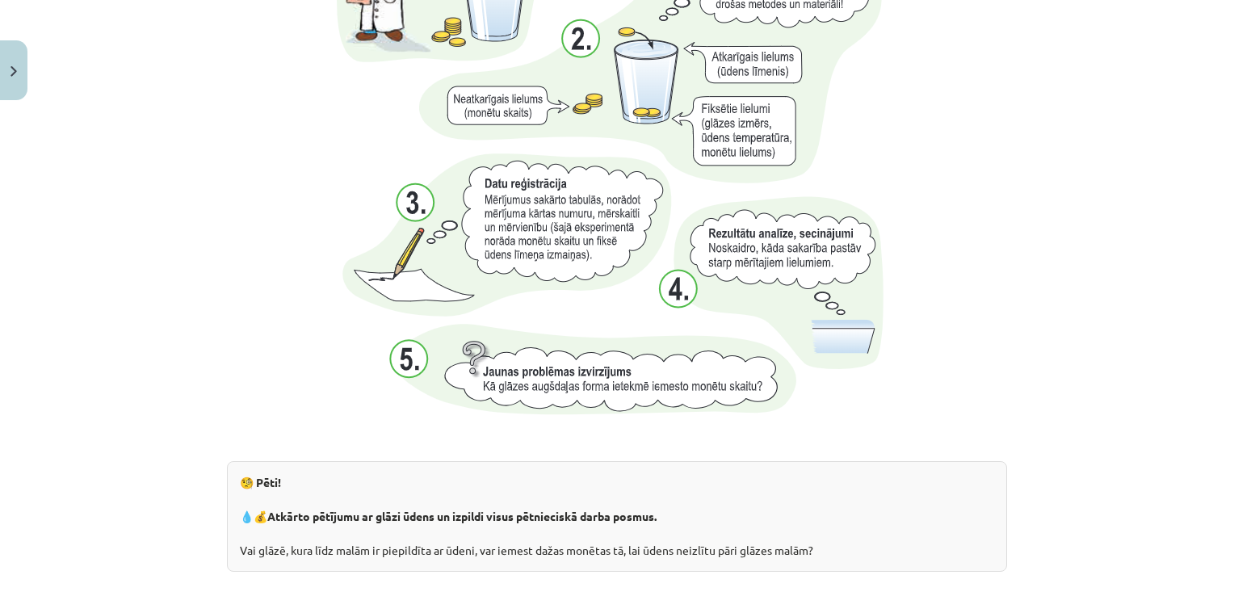
scroll to position [1722, 0]
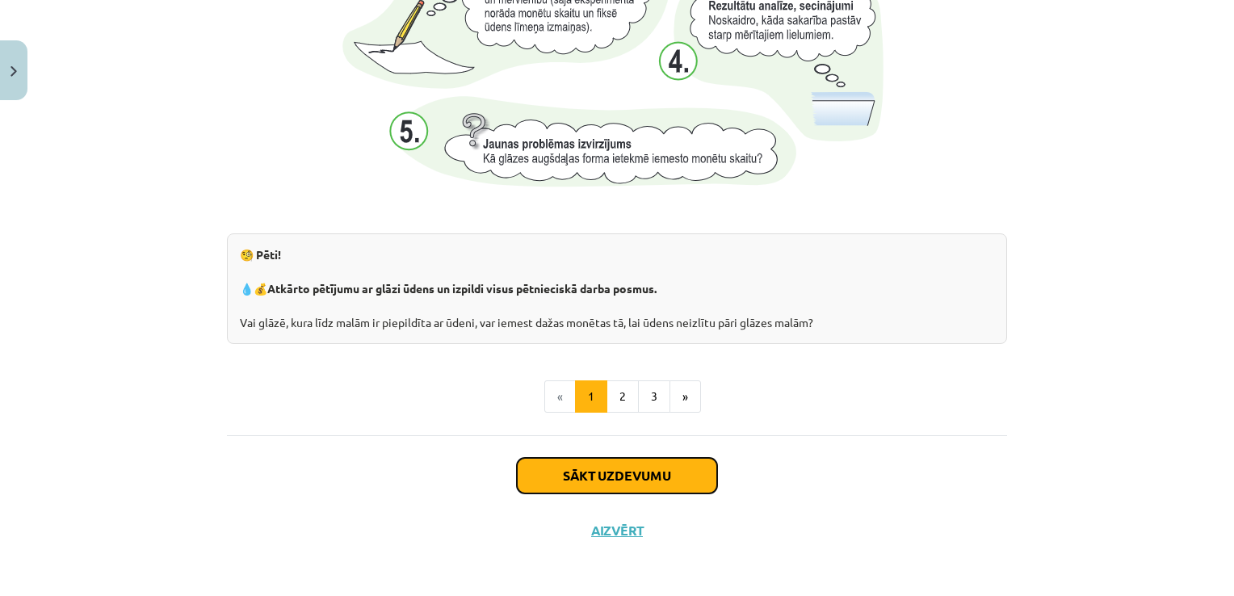
click at [575, 463] on button "Sākt uzdevumu" at bounding box center [617, 476] width 200 height 36
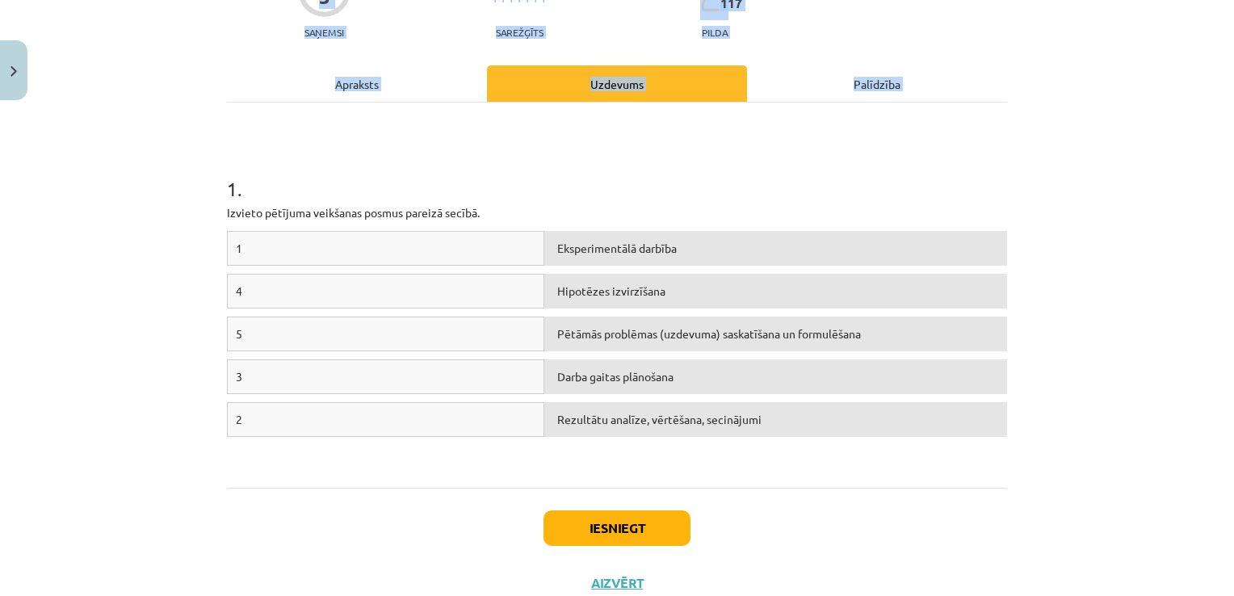
scroll to position [226, 0]
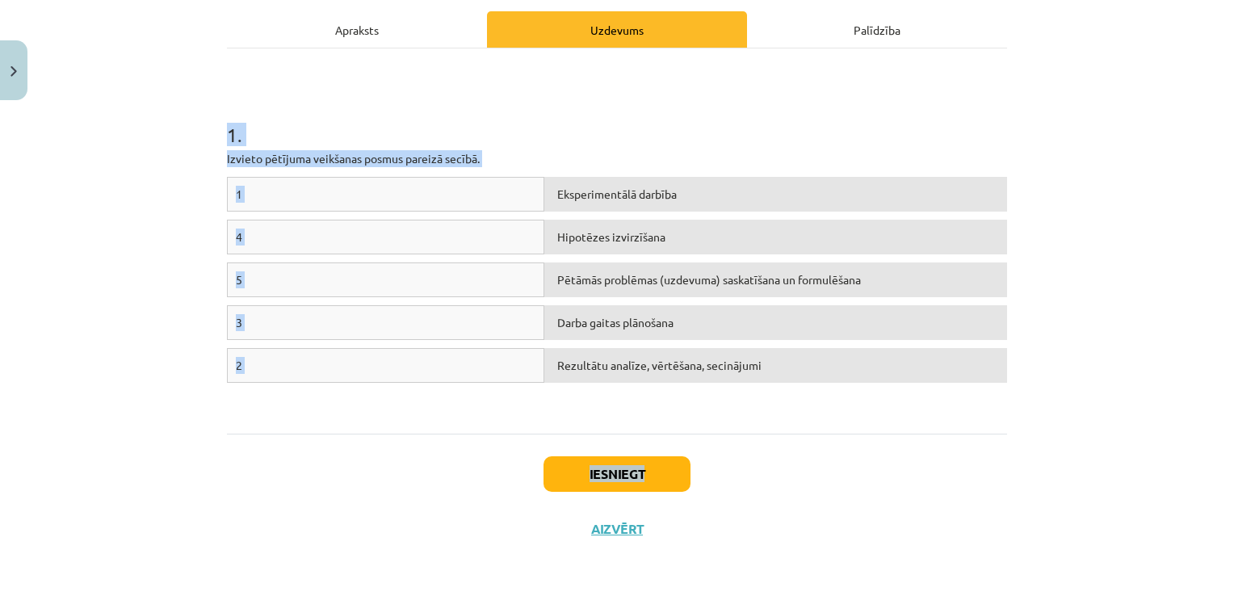
drag, startPoint x: 207, startPoint y: 308, endPoint x: 970, endPoint y: 455, distance: 777.3
click at [970, 455] on div "Mācību tēma: Dabaszinības - 10. klases 1.ieskaites mācību materiāls #4 3. tēma.…" at bounding box center [617, 298] width 1234 height 596
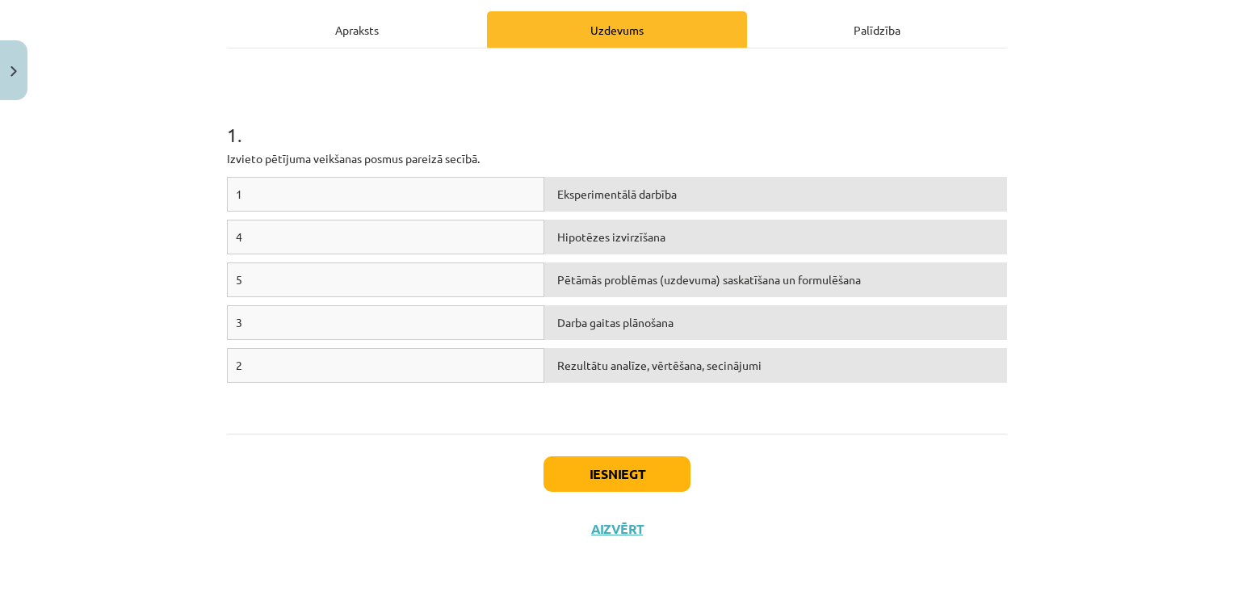
drag, startPoint x: 970, startPoint y: 455, endPoint x: 998, endPoint y: 554, distance: 102.5
click at [998, 554] on div "5 XP Saņemsi Sarežģīts 117 pilda Apraksts Uzdevums Palīdzība 1 . Izvieto pētīju…" at bounding box center [616, 218] width 799 height 675
click at [425, 199] on div "1" at bounding box center [385, 194] width 317 height 35
click at [359, 192] on div "1" at bounding box center [385, 194] width 317 height 35
click at [262, 201] on div "1" at bounding box center [385, 194] width 317 height 35
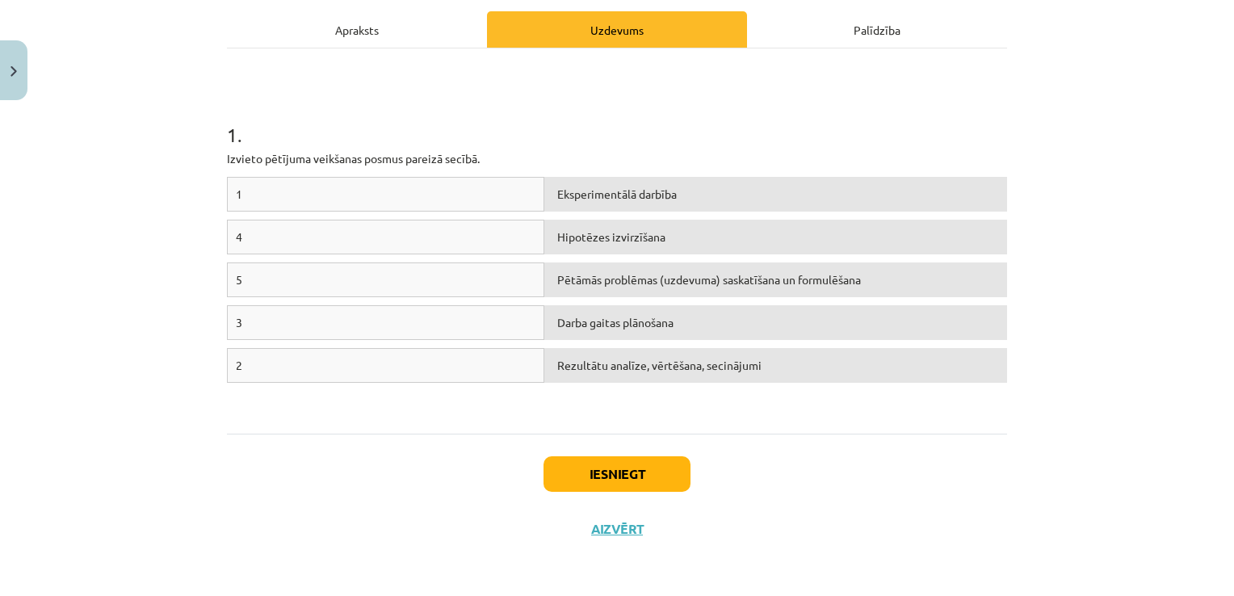
click at [262, 199] on div "1" at bounding box center [385, 194] width 317 height 35
click at [581, 328] on div "Darba gaitas plānošana" at bounding box center [775, 322] width 463 height 35
drag, startPoint x: 225, startPoint y: 205, endPoint x: 234, endPoint y: 194, distance: 14.4
click at [228, 202] on div "1" at bounding box center [385, 194] width 317 height 35
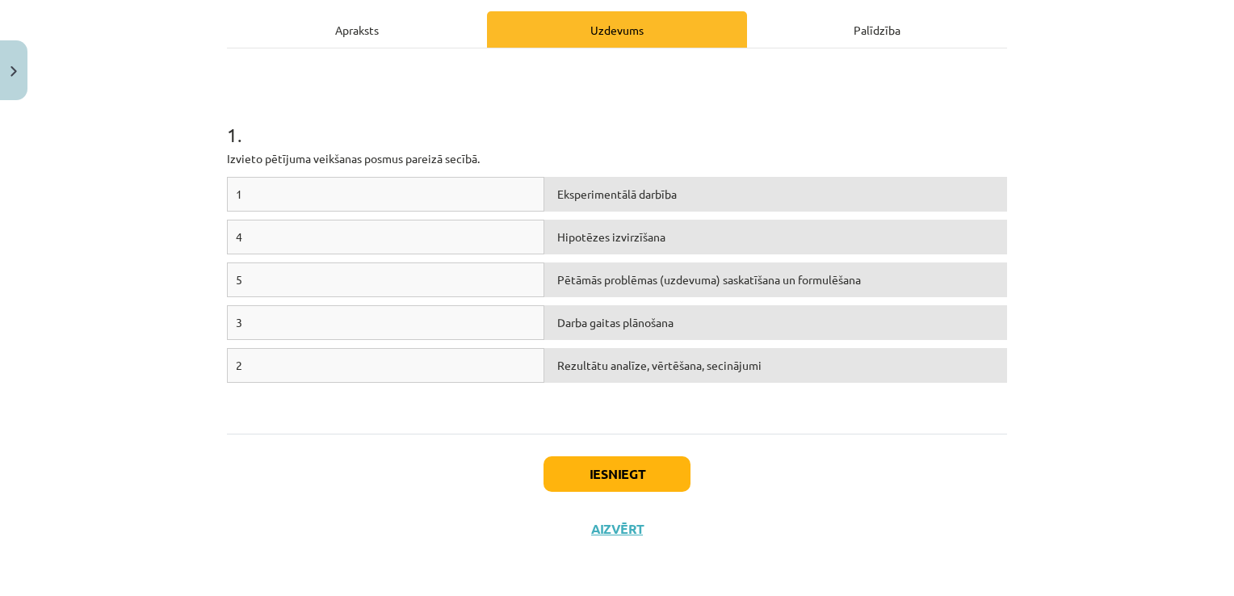
click at [236, 194] on span "1" at bounding box center [239, 194] width 6 height 15
click at [652, 320] on span "Darba gaitas plānošana" at bounding box center [615, 322] width 116 height 15
drag, startPoint x: 652, startPoint y: 320, endPoint x: 434, endPoint y: 233, distance: 235.6
click at [292, 165] on div "1 . Izvieto pētījuma veikšanas posmus pareizā secībā. 1 Eksperimentālā darbība …" at bounding box center [617, 241] width 780 height 356
click at [752, 330] on div "Darba gaitas plānošana" at bounding box center [775, 322] width 463 height 35
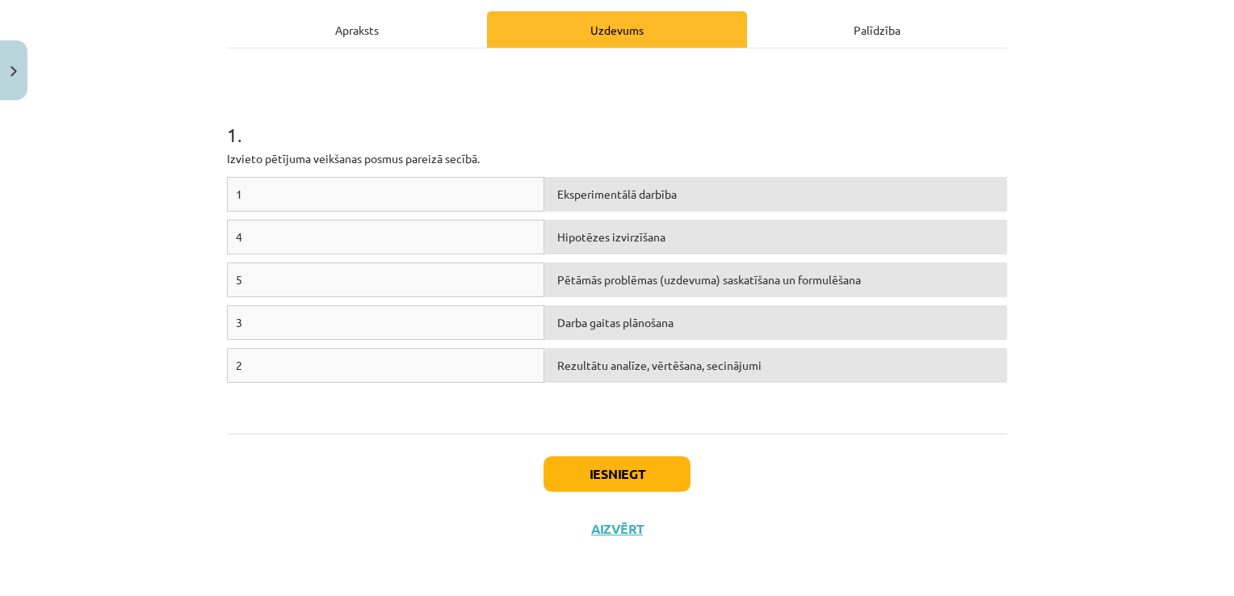
click at [656, 124] on h1 "1 ." at bounding box center [617, 120] width 780 height 50
click at [227, 537] on div "Iesniegt Aizvērt" at bounding box center [617, 490] width 780 height 113
click at [271, 189] on div "1" at bounding box center [385, 194] width 317 height 35
click at [272, 202] on div "1" at bounding box center [385, 194] width 317 height 35
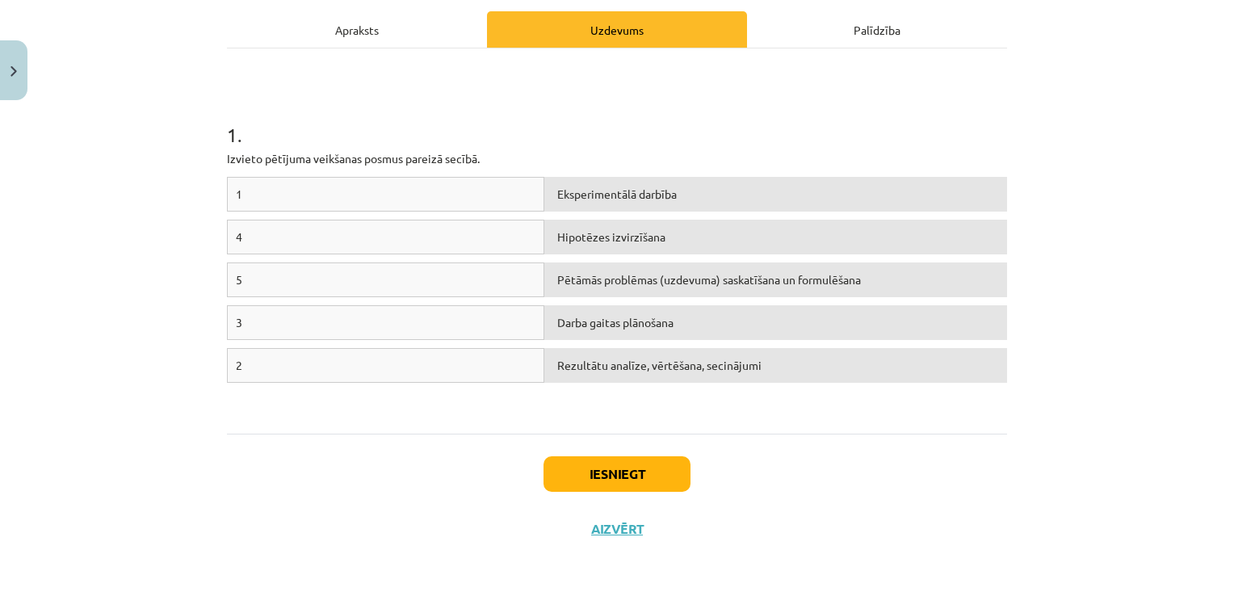
click at [272, 202] on div "1" at bounding box center [385, 194] width 317 height 35
click at [314, 199] on div "1" at bounding box center [385, 194] width 317 height 35
click at [313, 207] on div "1" at bounding box center [385, 194] width 317 height 35
click at [313, 206] on div "1" at bounding box center [385, 194] width 317 height 35
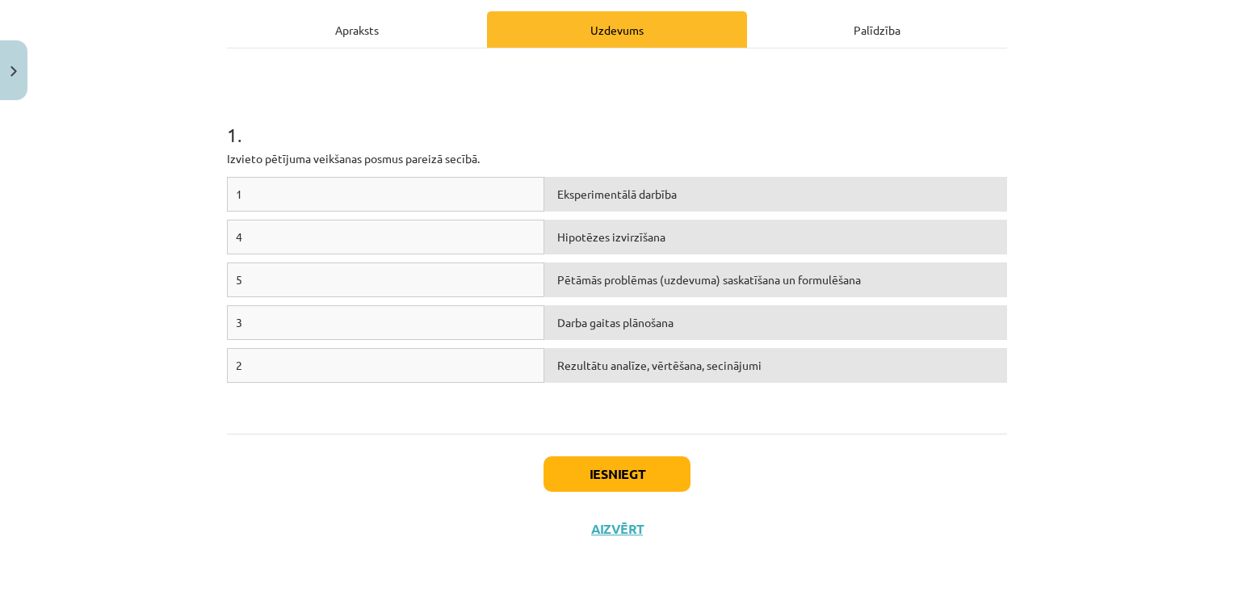
click at [313, 205] on div "1" at bounding box center [385, 194] width 317 height 35
click at [361, 286] on div "5" at bounding box center [385, 279] width 317 height 35
click at [373, 336] on div "1 Eksperimentālā darbība 4 Hipotēzes izvirzīšana 5 Pētāmās problēmas (uzdevuma)…" at bounding box center [617, 298] width 780 height 242
drag, startPoint x: 373, startPoint y: 336, endPoint x: 380, endPoint y: 354, distance: 18.9
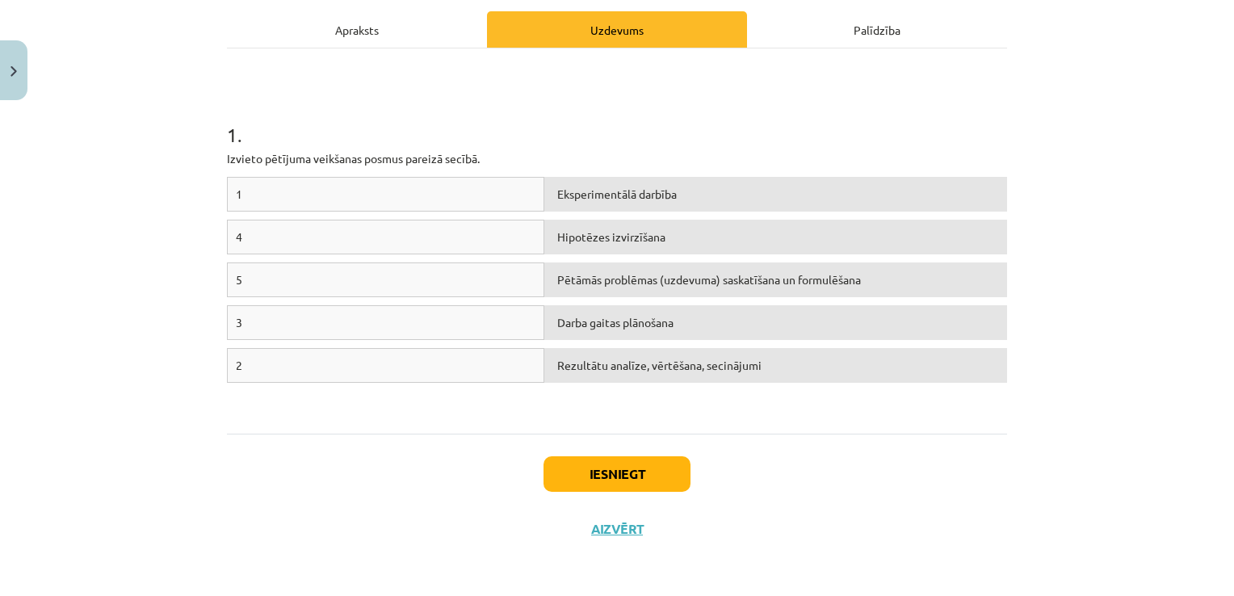
click at [380, 354] on div "2" at bounding box center [385, 365] width 317 height 35
drag, startPoint x: 327, startPoint y: 180, endPoint x: 514, endPoint y: 215, distance: 190.5
click at [512, 215] on div "1 . Izvieto pētījuma veikšanas posmus pareizā secībā. 1 Eksperimentālā darbība …" at bounding box center [617, 241] width 780 height 356
click at [275, 237] on div "4" at bounding box center [385, 237] width 317 height 35
drag, startPoint x: 695, startPoint y: 403, endPoint x: 670, endPoint y: 370, distance: 41.5
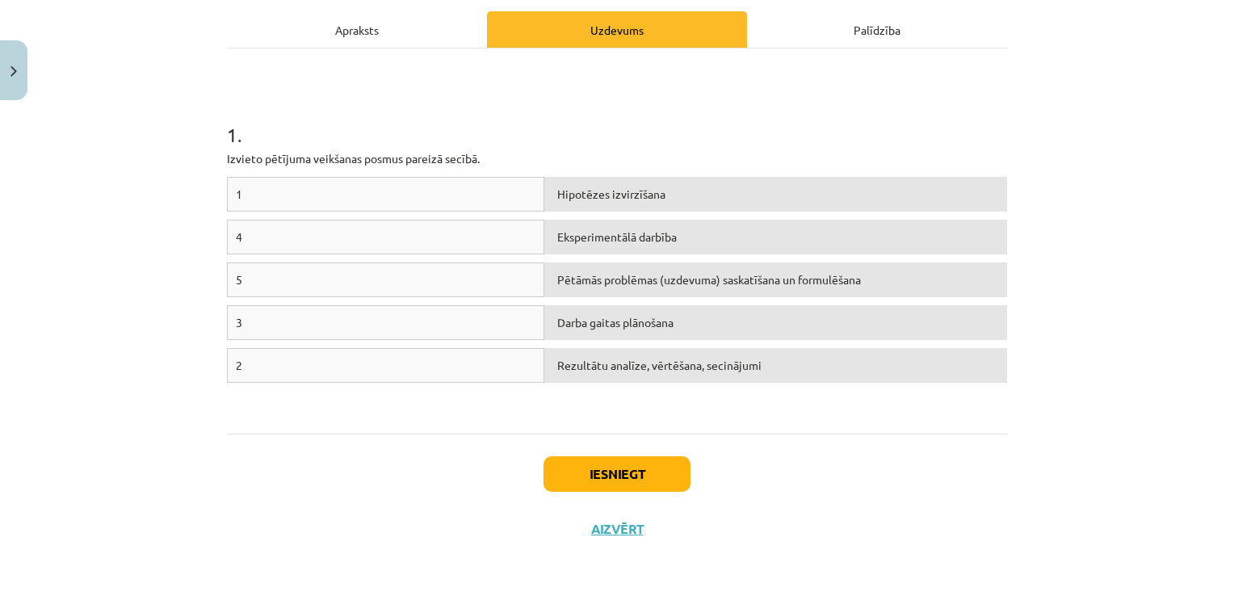
click at [694, 395] on div "1 Hipotēzes izvirzīšana 4 Eksperimentālā darbība 5 Pētāmās problēmas (uzdevuma)…" at bounding box center [617, 298] width 780 height 242
drag, startPoint x: 531, startPoint y: 195, endPoint x: 520, endPoint y: 192, distance: 11.0
click at [521, 193] on div "1" at bounding box center [385, 194] width 317 height 35
drag, startPoint x: 317, startPoint y: 231, endPoint x: 556, endPoint y: 233, distance: 239.0
click at [556, 233] on div "4 Eksperimentālā darbība" at bounding box center [617, 241] width 780 height 43
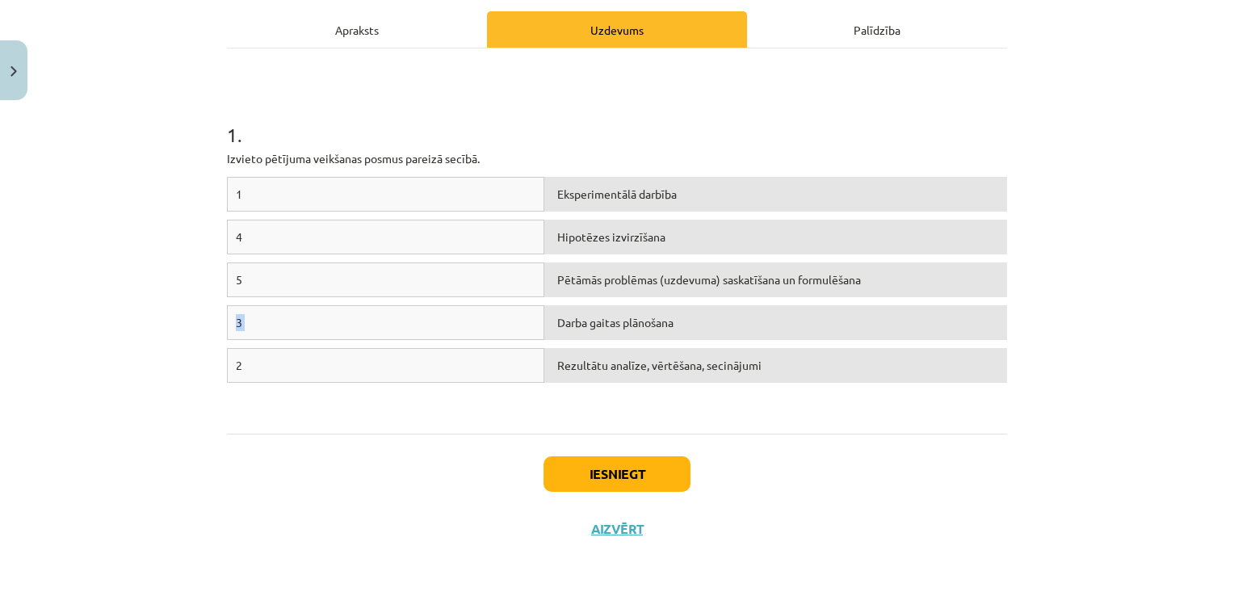
drag, startPoint x: 620, startPoint y: 342, endPoint x: 627, endPoint y: 299, distance: 44.1
click at [627, 299] on div "1 Eksperimentālā darbība 4 Hipotēzes izvirzīšana 5 Pētāmās problēmas (uzdevuma)…" at bounding box center [617, 298] width 780 height 242
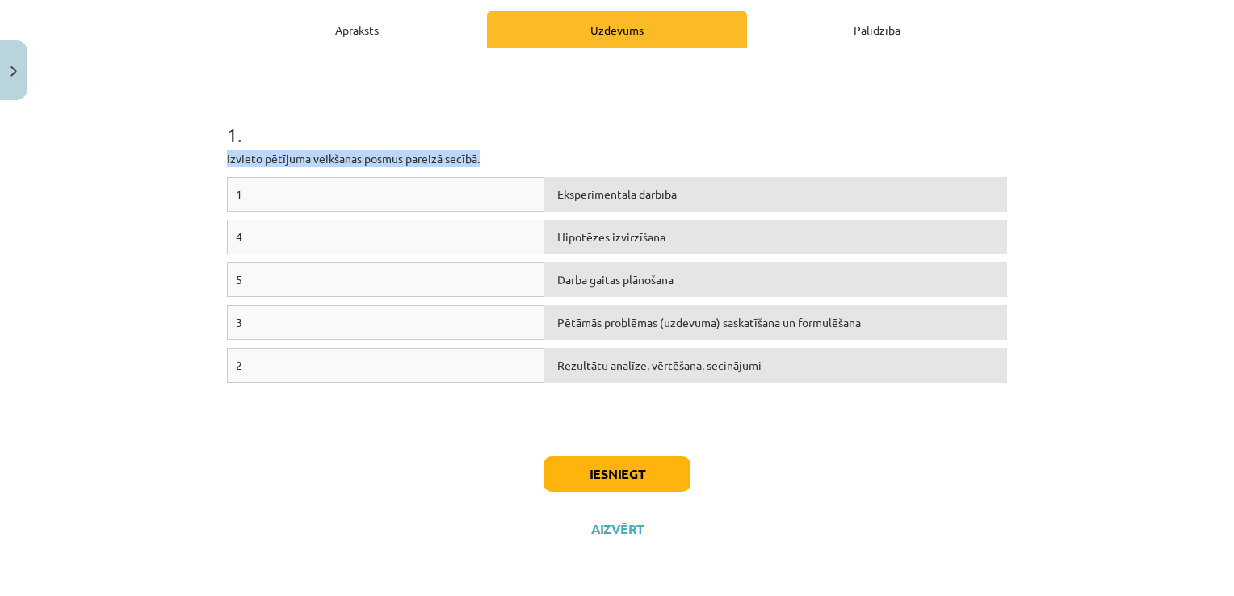
drag, startPoint x: 817, startPoint y: 142, endPoint x: 727, endPoint y: 196, distance: 105.4
click at [788, 150] on p "Izvieto pētījuma veikšanas posmus pareizā secībā." at bounding box center [617, 158] width 780 height 17
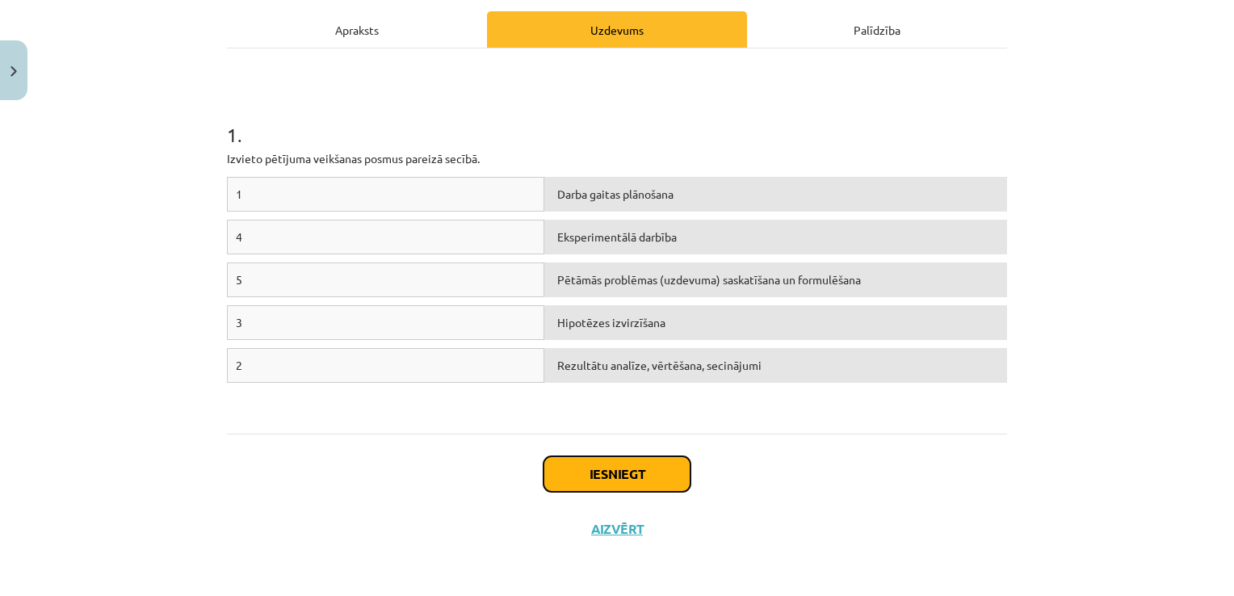
click at [652, 471] on button "Iesniegt" at bounding box center [616, 474] width 147 height 36
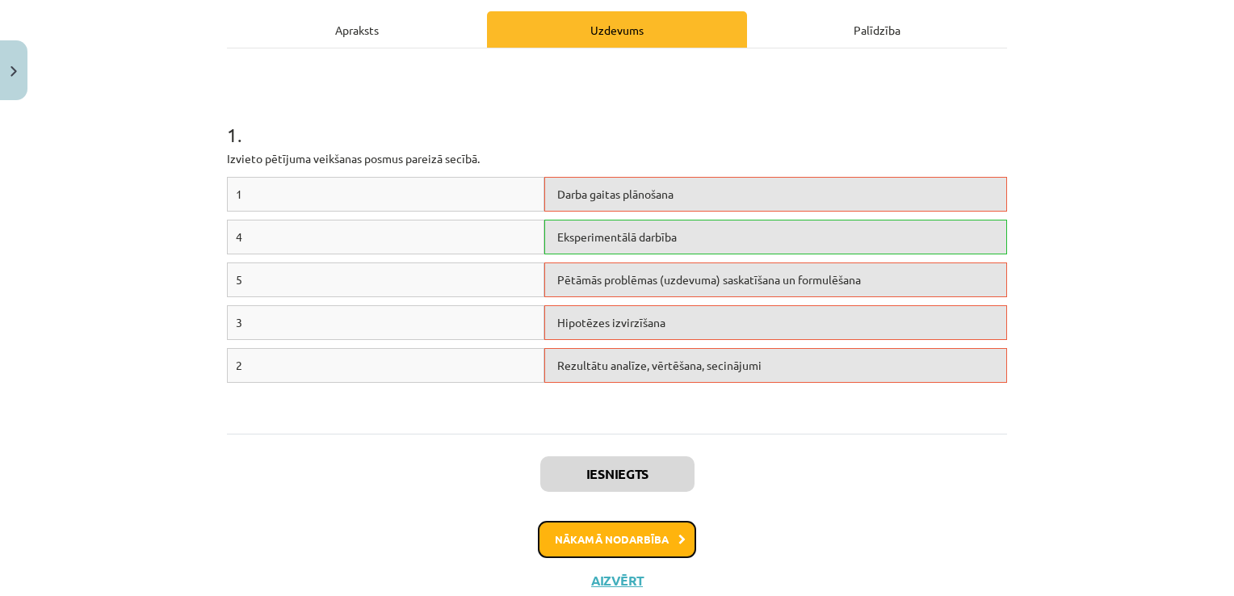
click at [670, 541] on button "Nākamā nodarbība" at bounding box center [617, 539] width 158 height 37
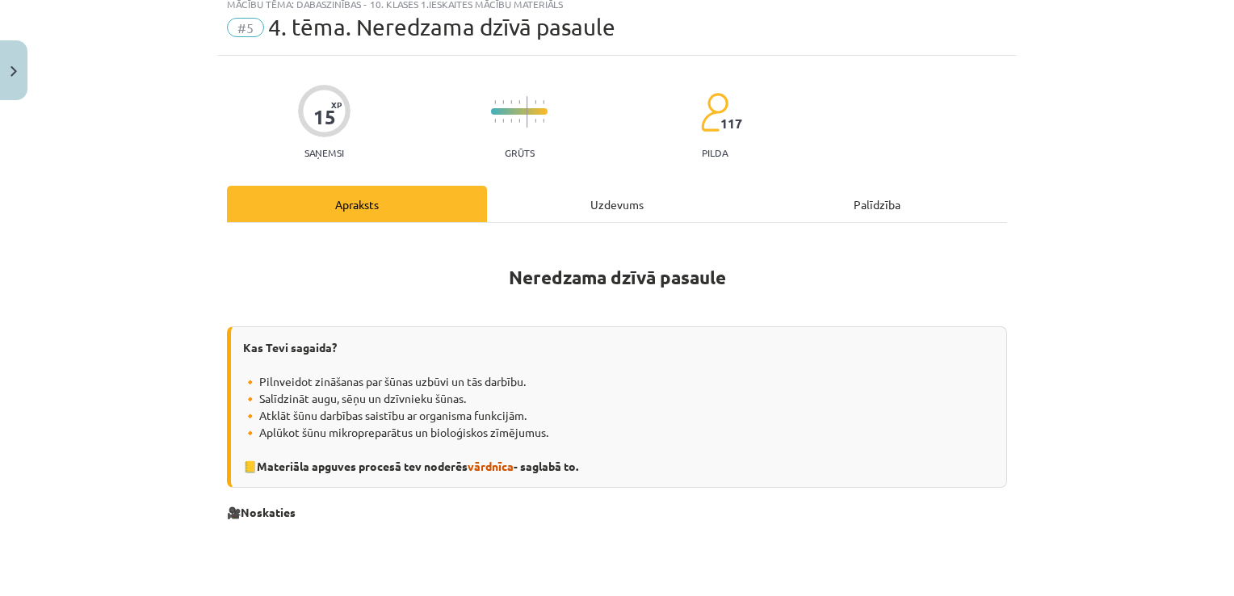
scroll to position [40, 0]
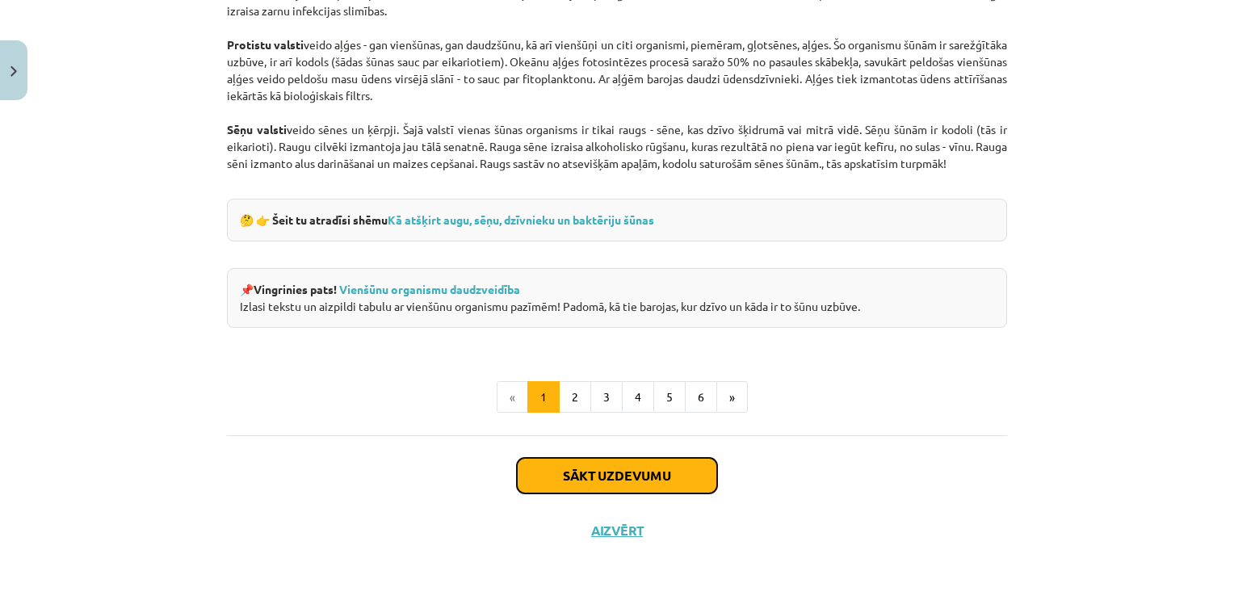
click at [581, 463] on button "Sākt uzdevumu" at bounding box center [617, 476] width 200 height 36
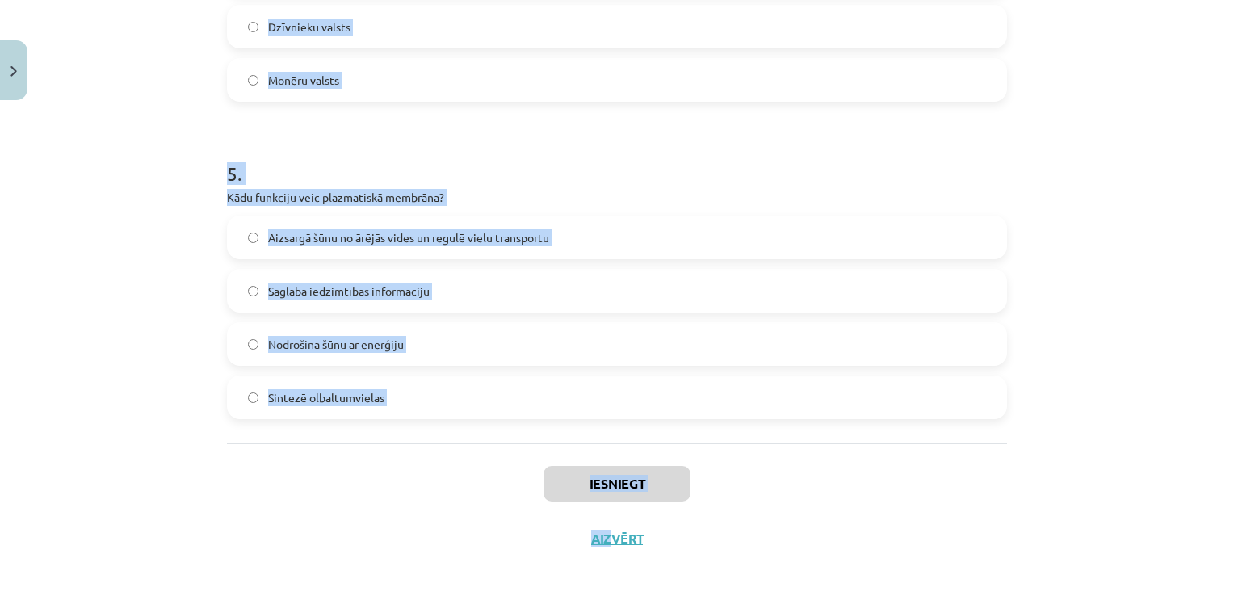
scroll to position [1466, 0]
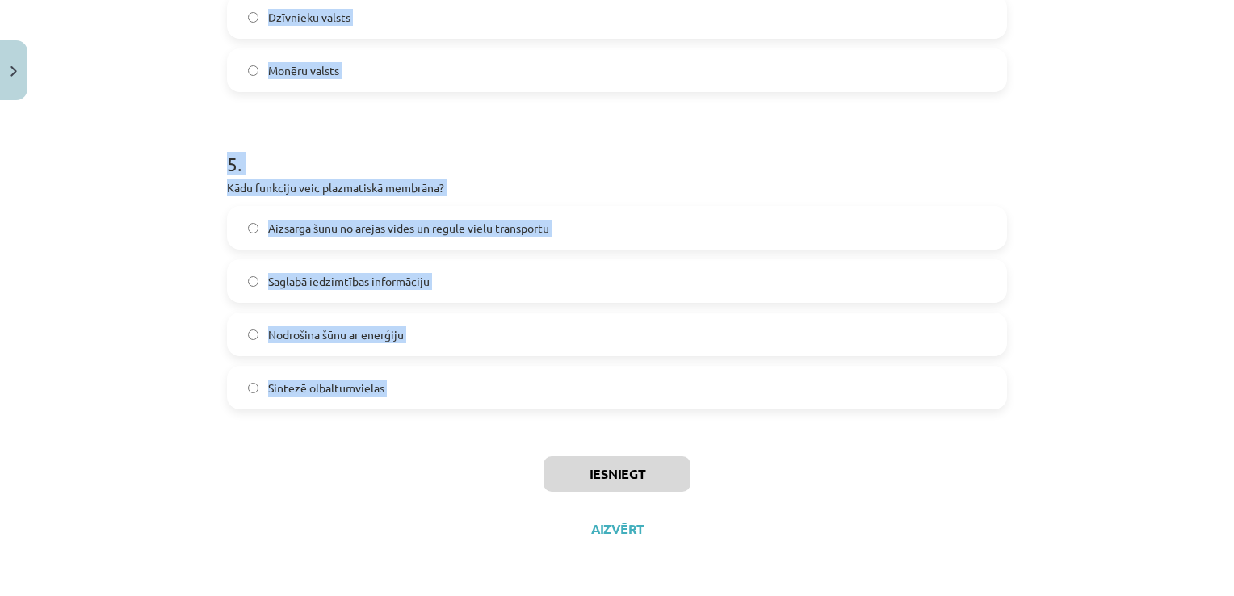
drag, startPoint x: 205, startPoint y: 318, endPoint x: 450, endPoint y: 460, distance: 282.9
click at [450, 460] on div "Mācību tēma: Dabaszinības - 10. klases 1.ieskaites mācību materiāls #5 4. tēma.…" at bounding box center [617, 298] width 1234 height 596
copy form "1 . Kura šūnas daļa ir atbildīga par enerģijas ražošanu? Goldži komplekss Kodol…"
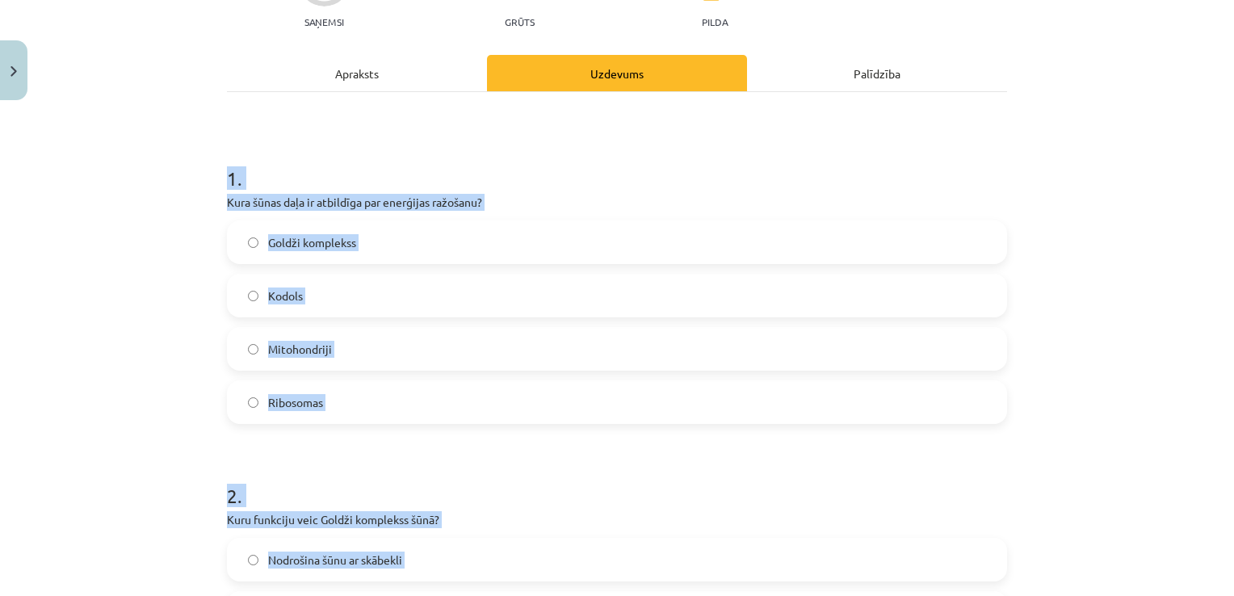
scroll to position [174, 0]
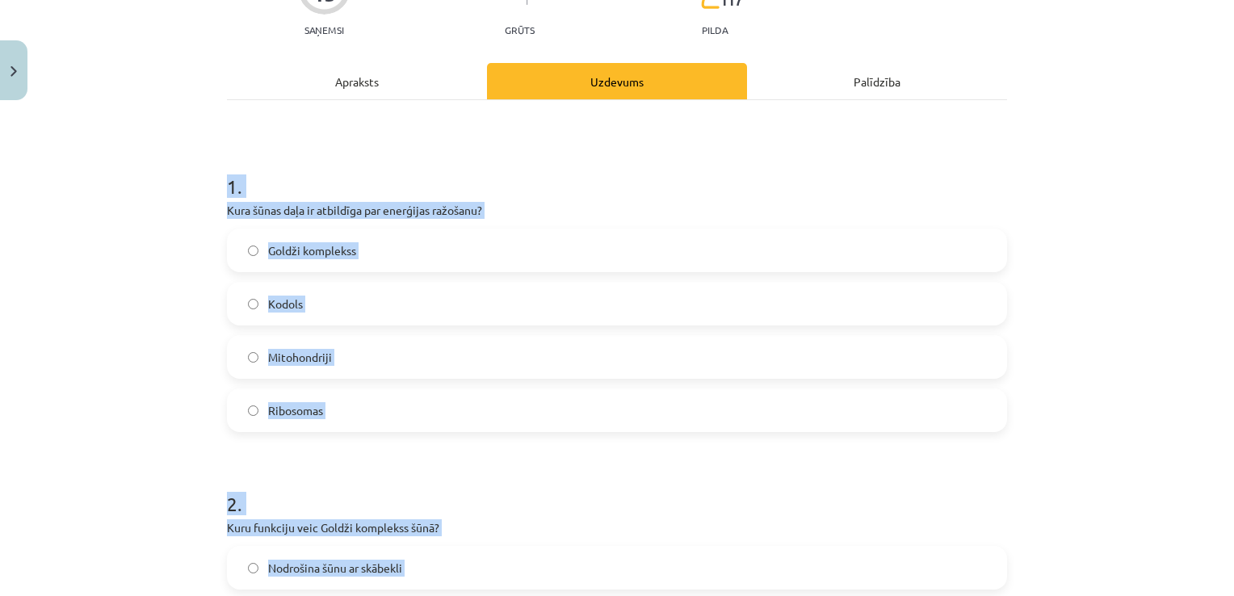
click at [629, 220] on div "1 . Kura šūnas daļa ir atbildīga par enerģijas ražošanu? Goldži komplekss Kodol…" at bounding box center [617, 289] width 780 height 285
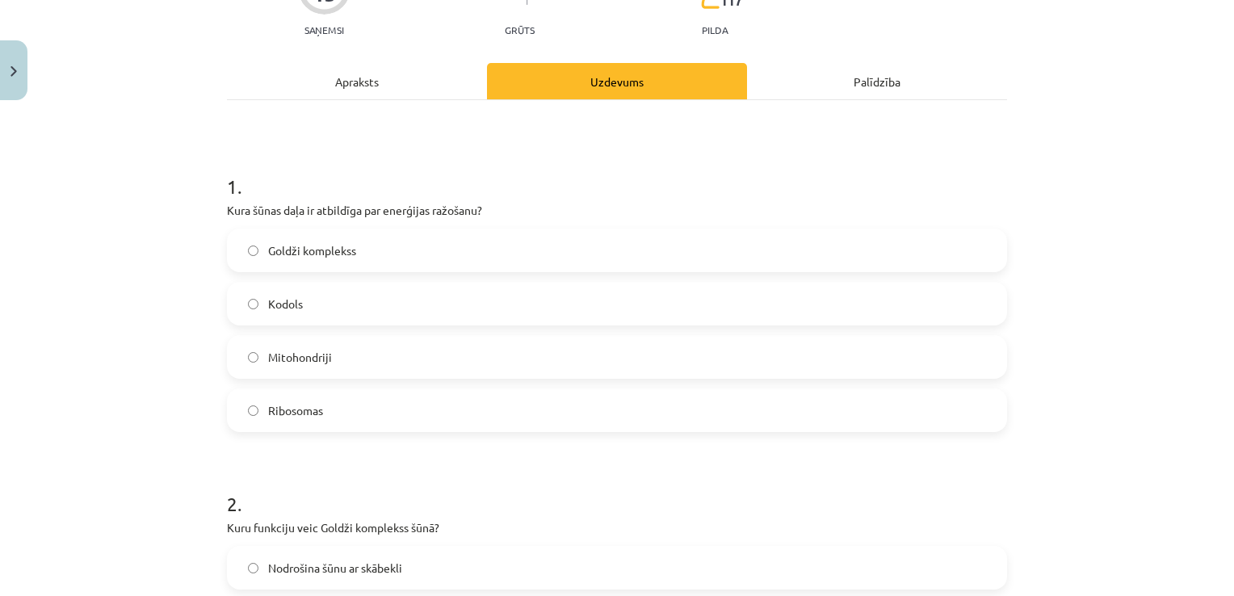
click at [417, 360] on label "Mitohondriji" at bounding box center [617, 357] width 777 height 40
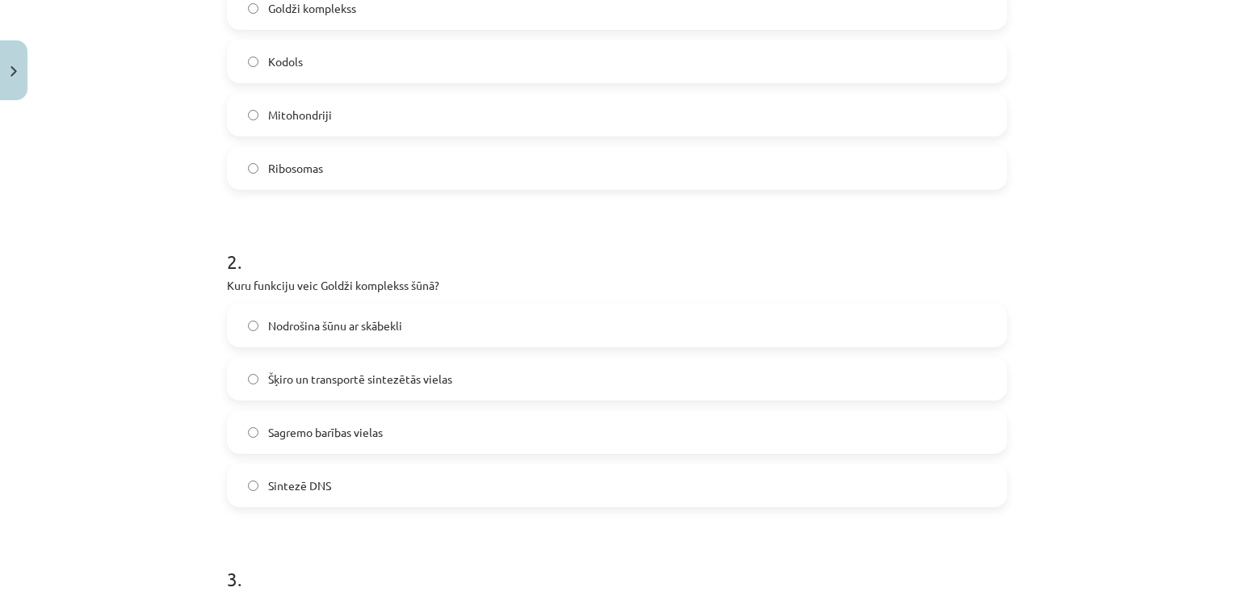
click at [403, 376] on span "Šķiro un transportē sintezētās vielas" at bounding box center [360, 379] width 184 height 17
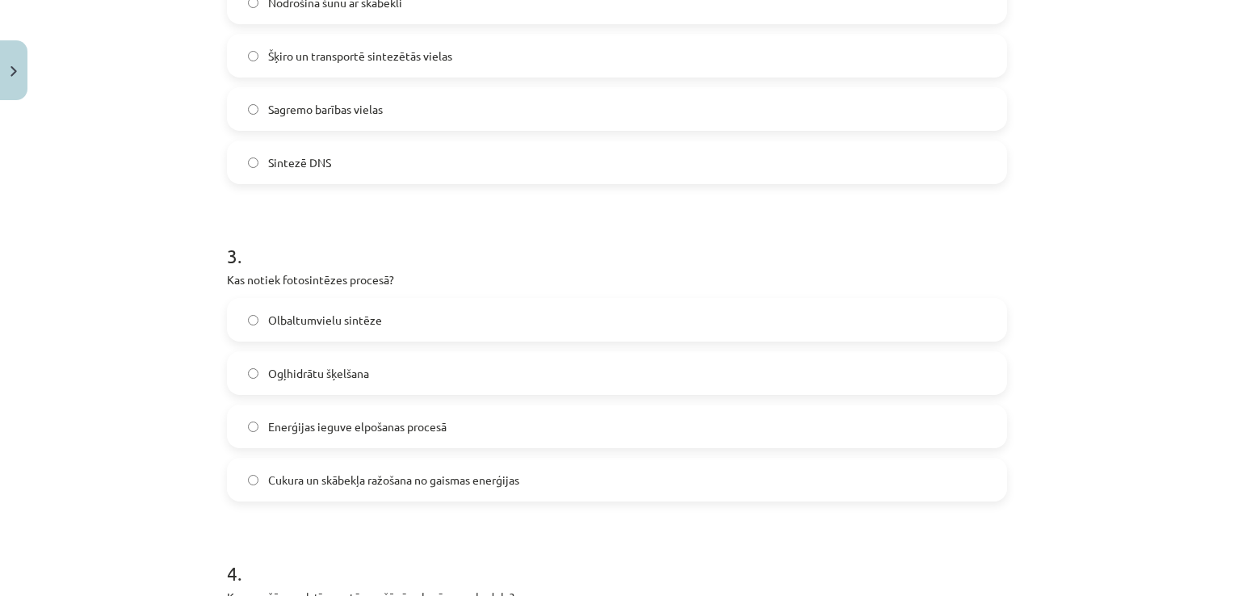
scroll to position [820, 0]
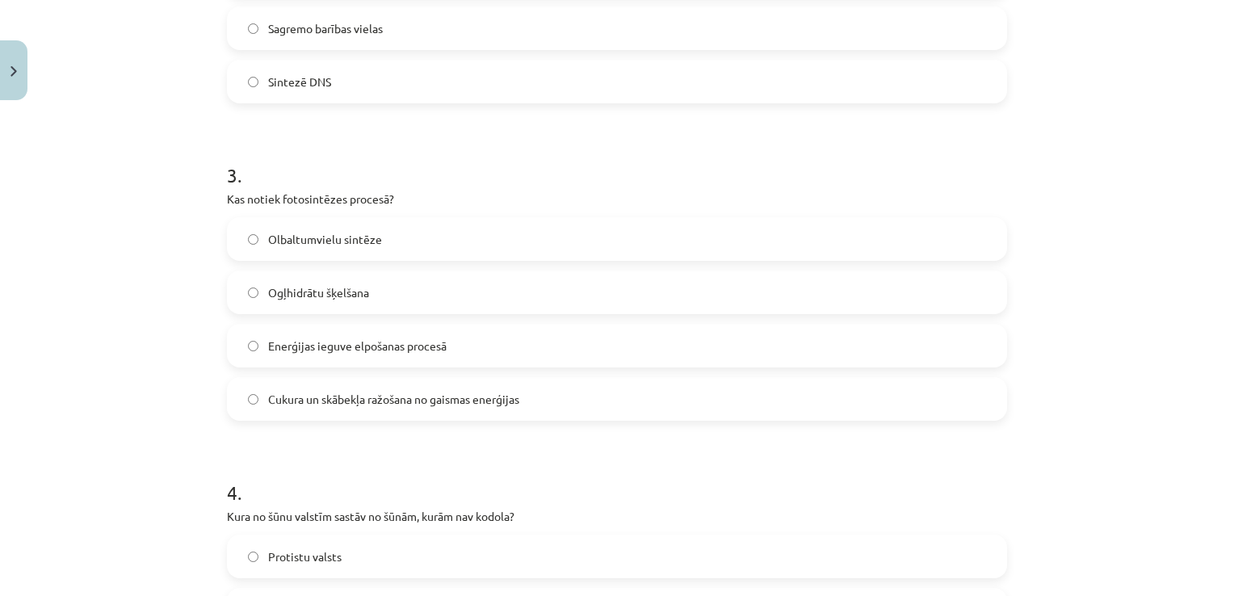
click at [350, 401] on span "Cukura un skābekļa ražošana no gaismas enerģijas" at bounding box center [393, 399] width 251 height 17
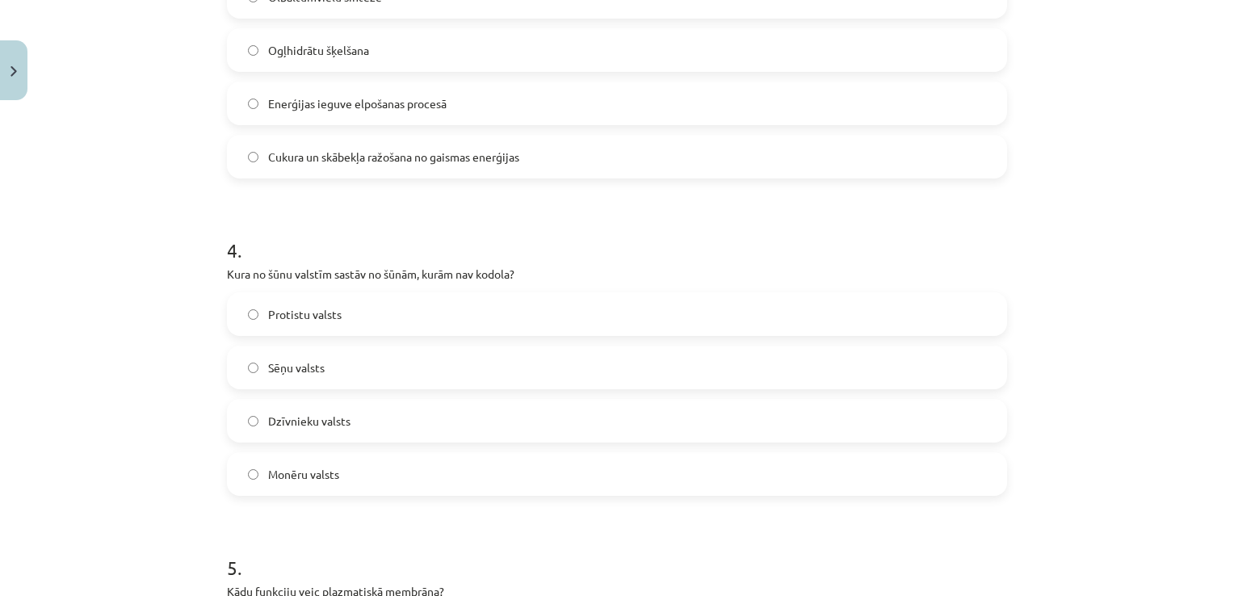
click at [363, 479] on label "Monēru valsts" at bounding box center [617, 474] width 777 height 40
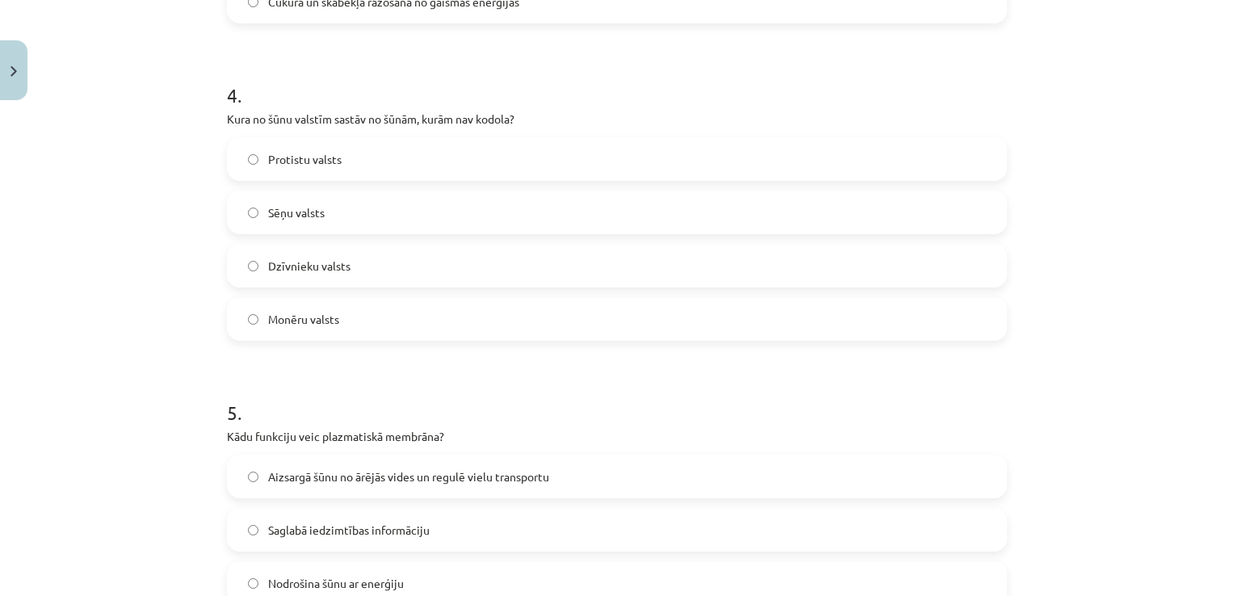
scroll to position [1466, 0]
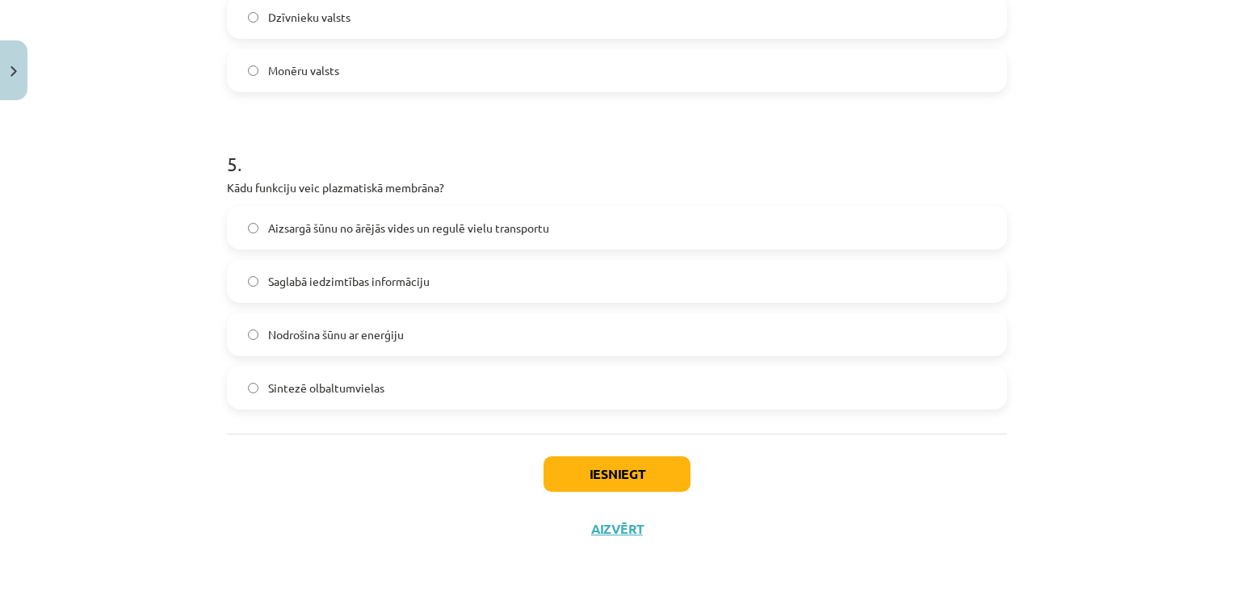
click at [404, 231] on span "Aizsargā šūnu no ārējās vides un regulē vielu transportu" at bounding box center [408, 228] width 281 height 17
click at [592, 459] on button "Iesniegt" at bounding box center [616, 474] width 147 height 36
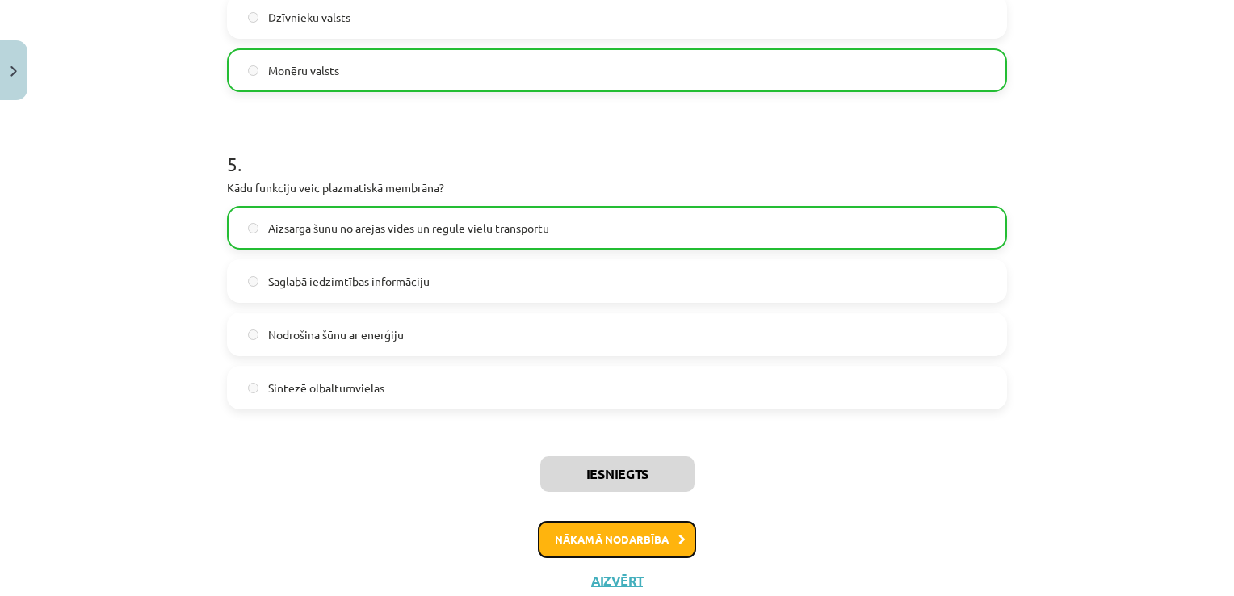
click at [600, 546] on button "Nākamā nodarbība" at bounding box center [617, 539] width 158 height 37
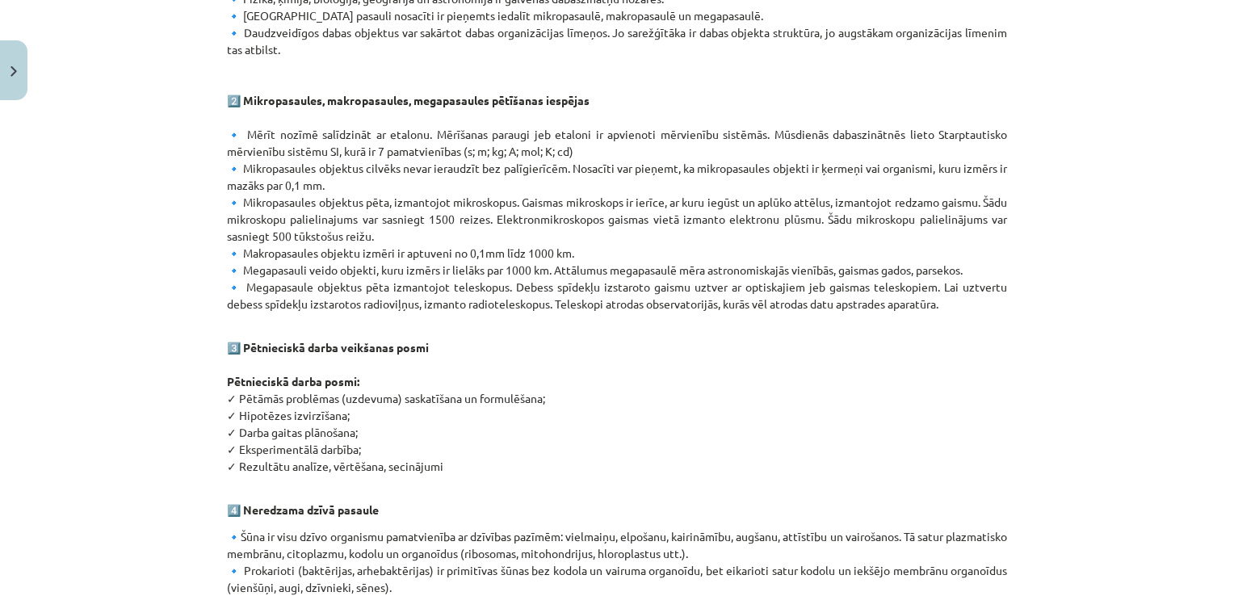
scroll to position [955, 0]
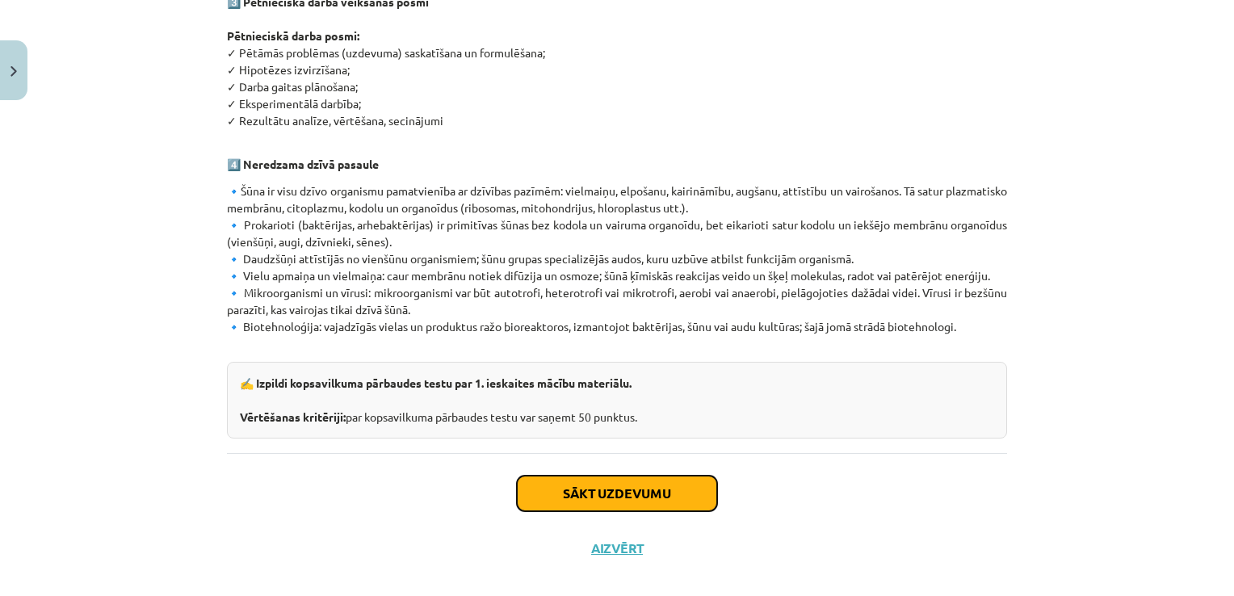
click at [549, 476] on button "Sākt uzdevumu" at bounding box center [617, 494] width 200 height 36
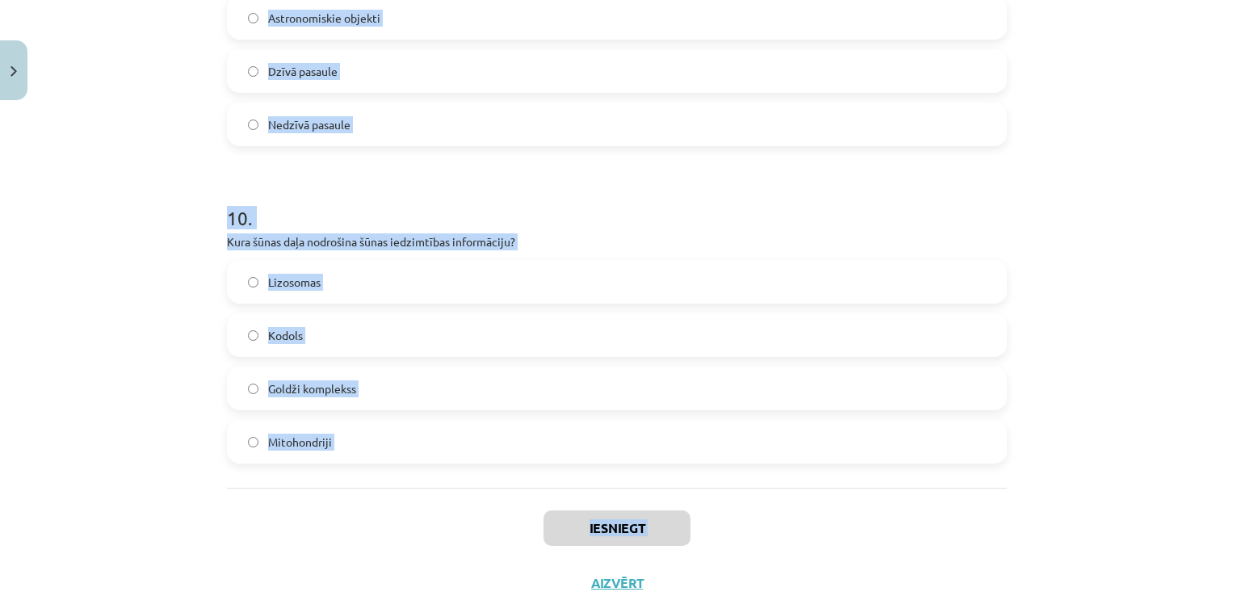
scroll to position [3052, 0]
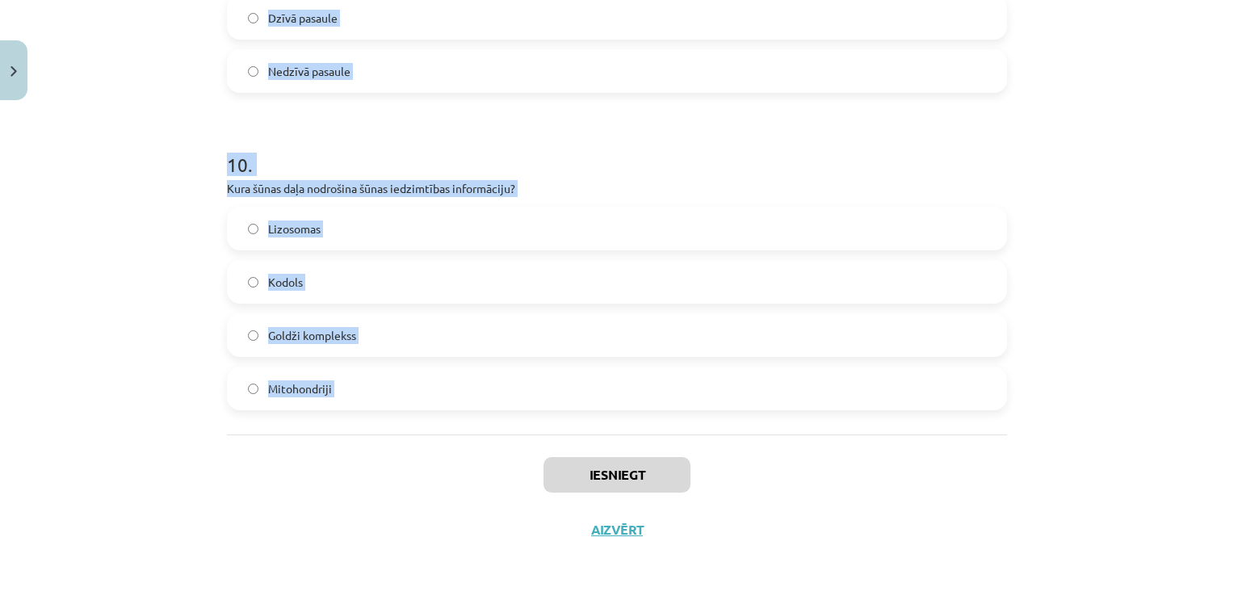
drag, startPoint x: 200, startPoint y: 318, endPoint x: 453, endPoint y: 436, distance: 278.9
click at [453, 436] on div "Mācību tēma: Dabaszinības - 10. klases 1.ieskaites mācību materiāls #6 Kopsavil…" at bounding box center [617, 298] width 1234 height 596
copy form "1 . Kāds ir tipisks nanomateriāla daļiņas izmērs? Lielāks par 100 nanometriem L…"
click at [575, 170] on h1 "10 ." at bounding box center [617, 150] width 780 height 50
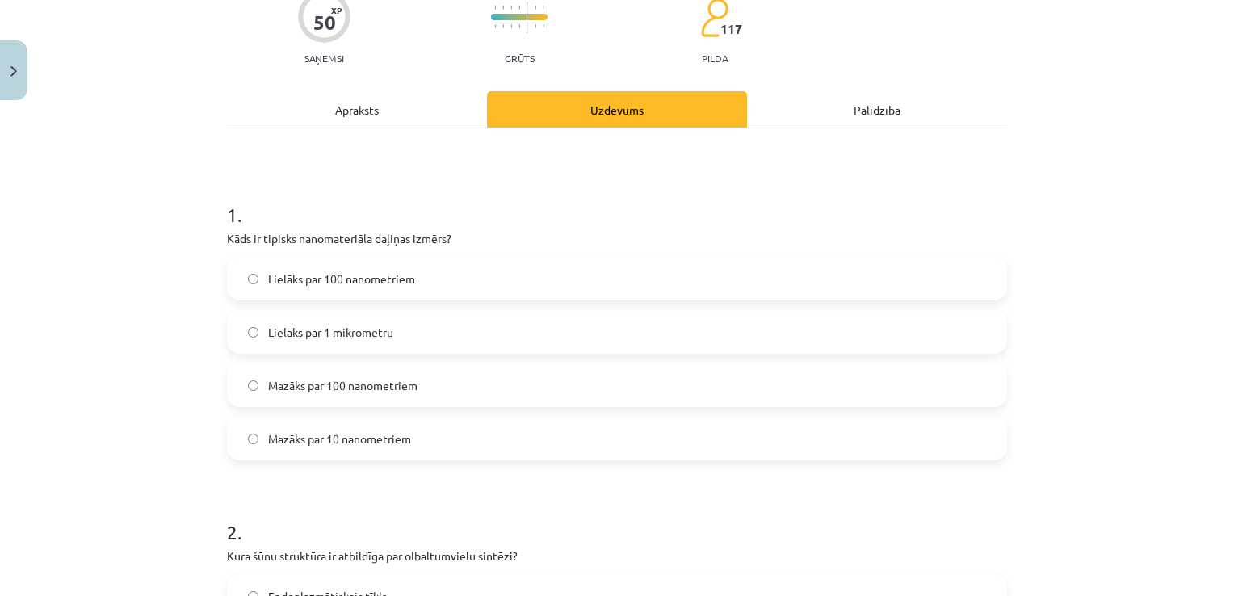
scroll to position [161, 0]
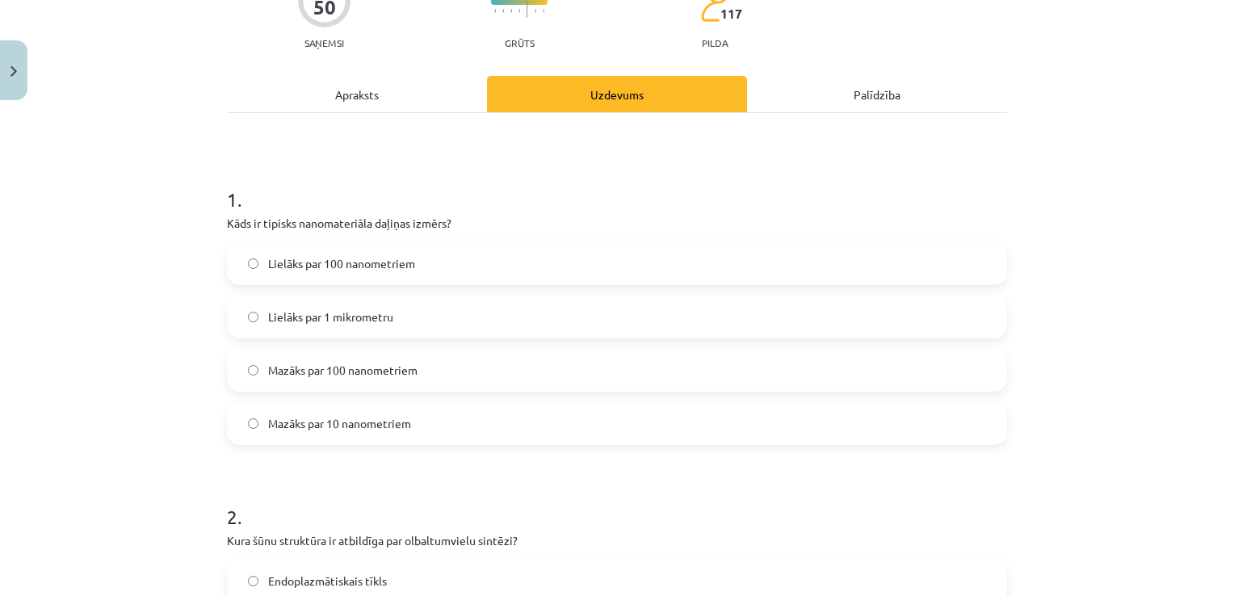
click at [361, 364] on span "Mazāks par 100 nanometriem" at bounding box center [342, 370] width 149 height 17
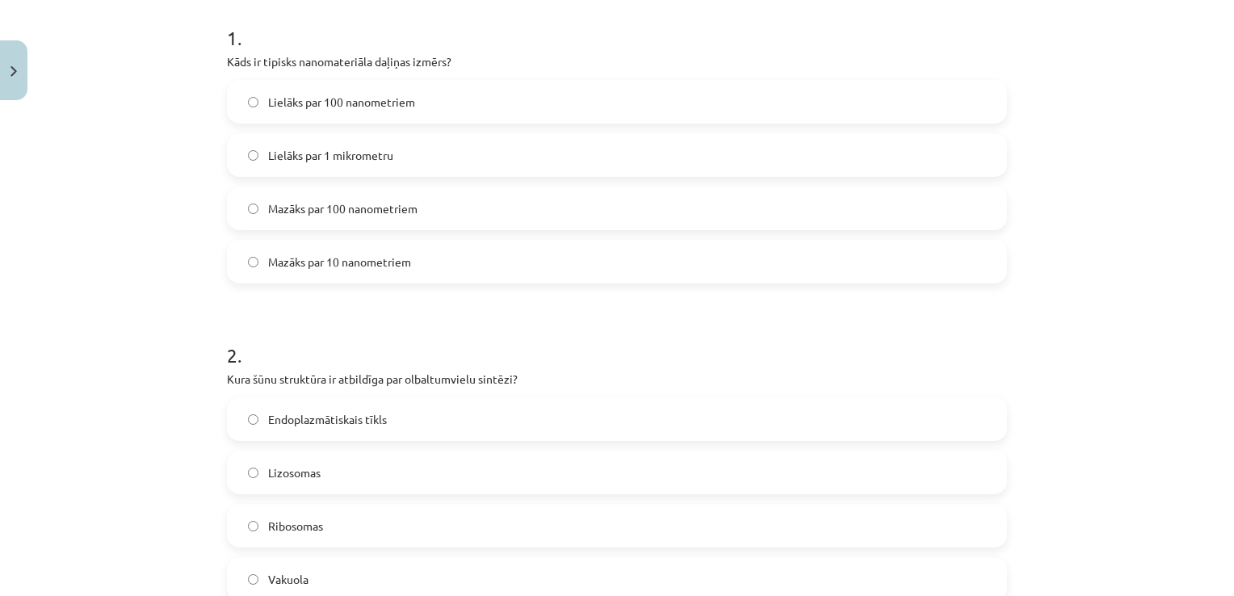
scroll to position [484, 0]
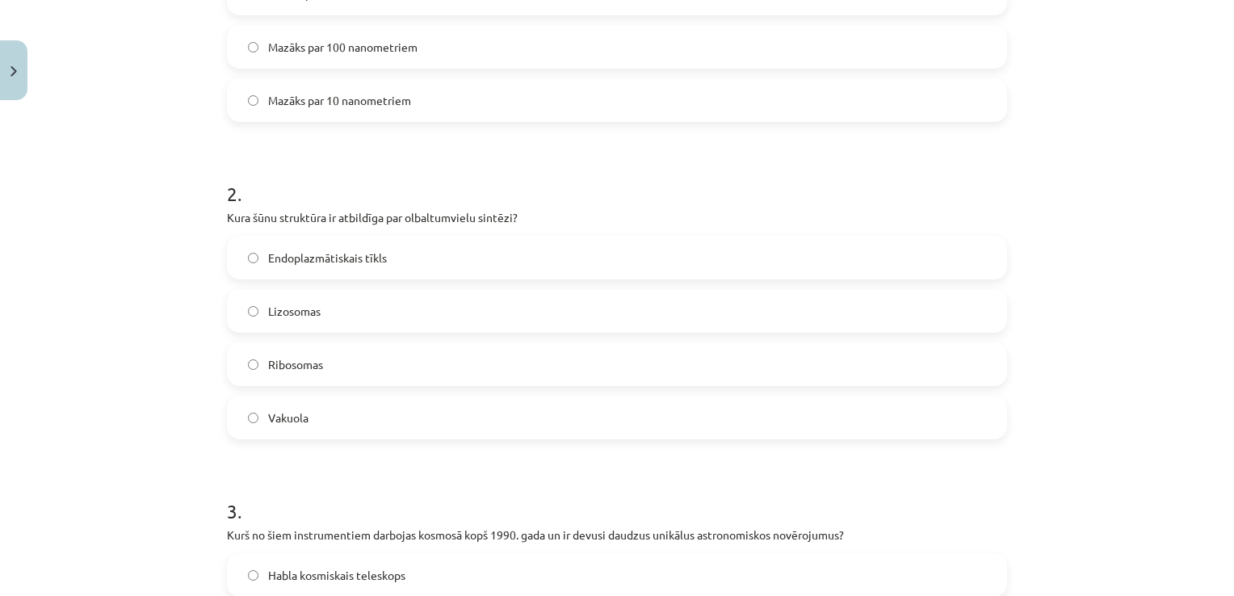
click at [368, 367] on label "Ribosomas" at bounding box center [617, 364] width 777 height 40
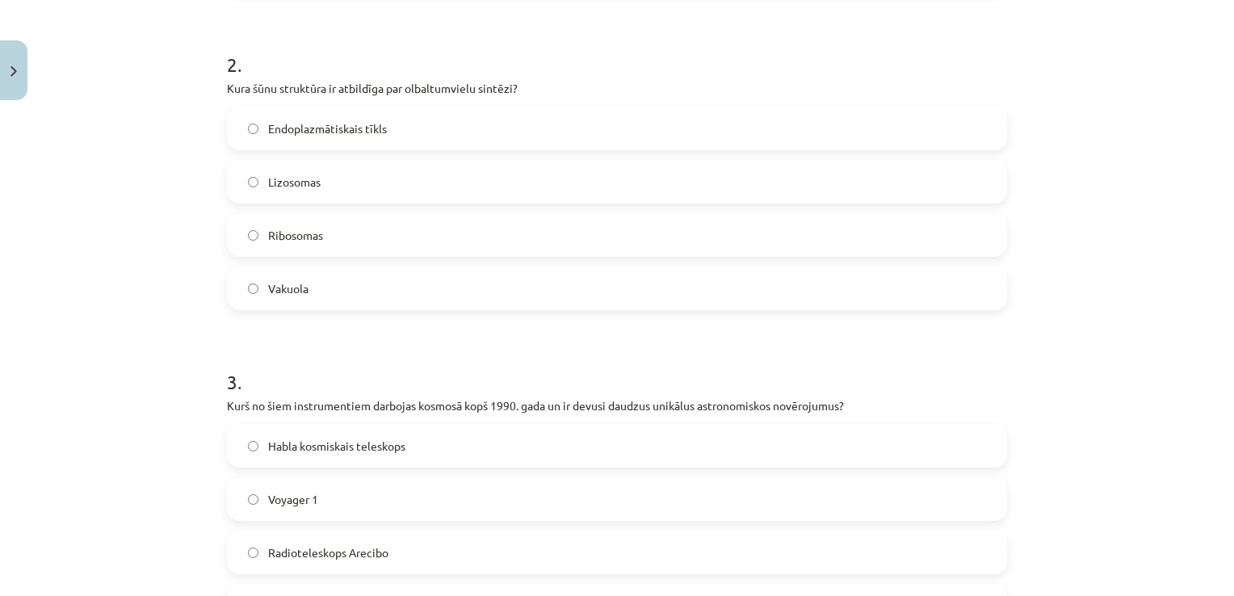
scroll to position [727, 0]
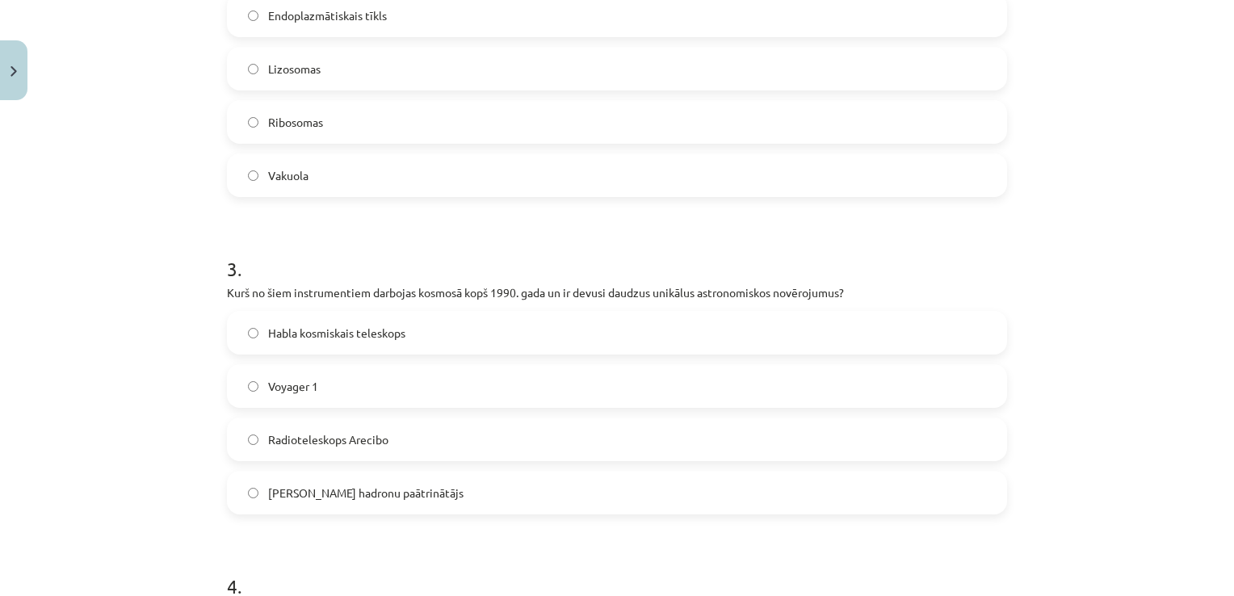
click at [389, 338] on span "Habla kosmiskais teleskops" at bounding box center [336, 333] width 137 height 17
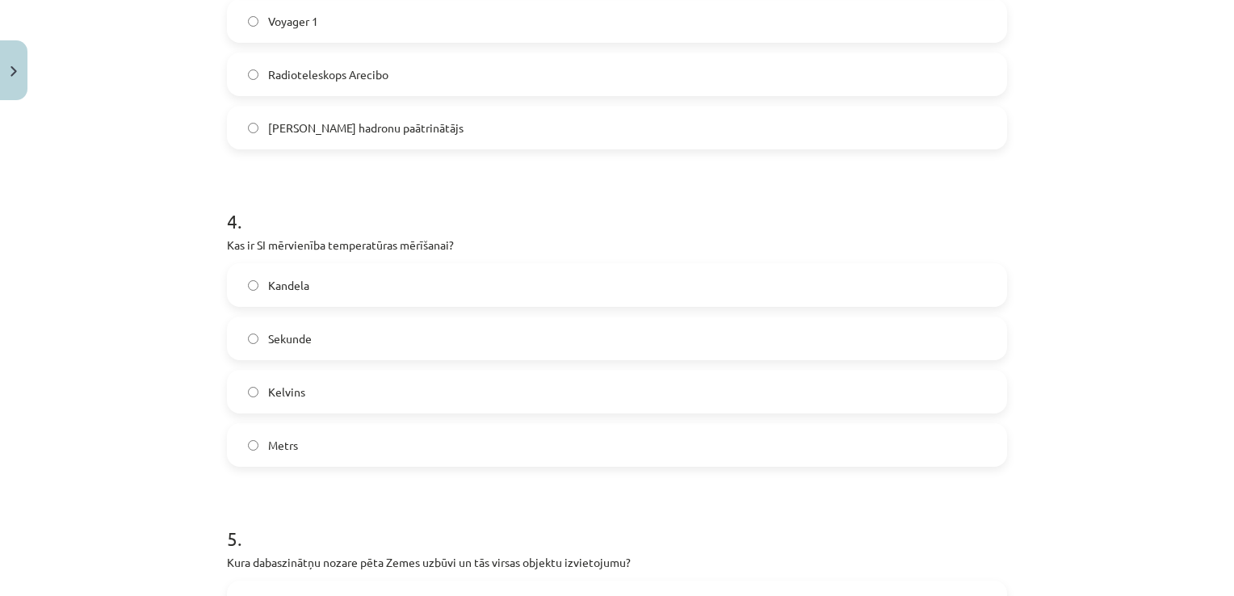
scroll to position [1130, 0]
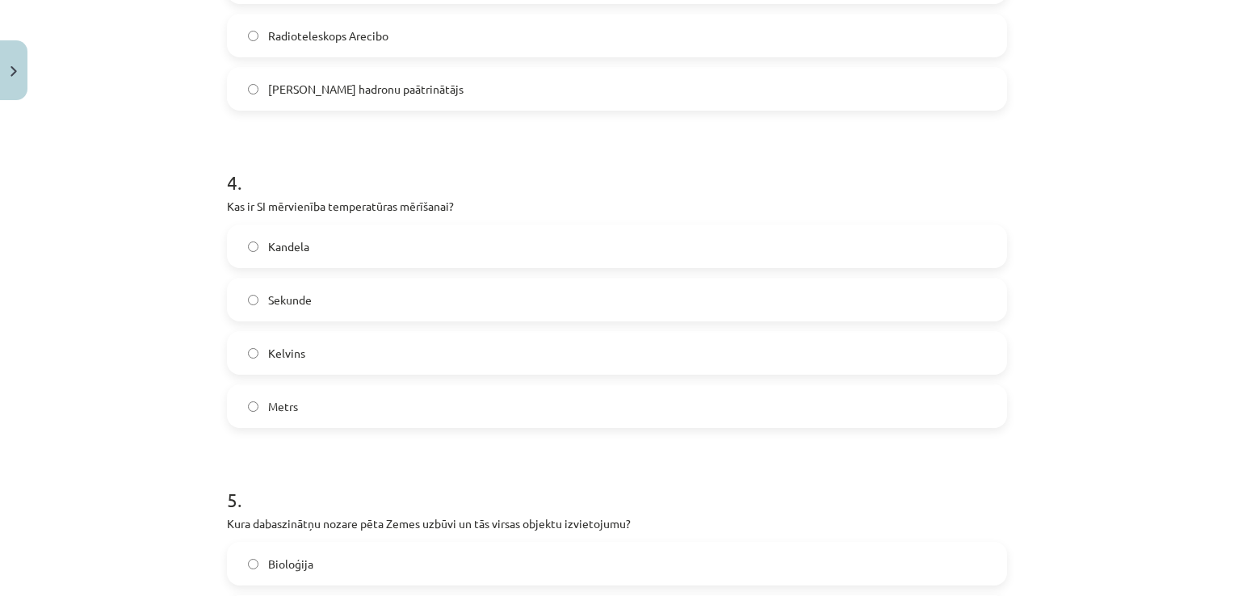
click at [361, 359] on label "Kelvins" at bounding box center [617, 353] width 777 height 40
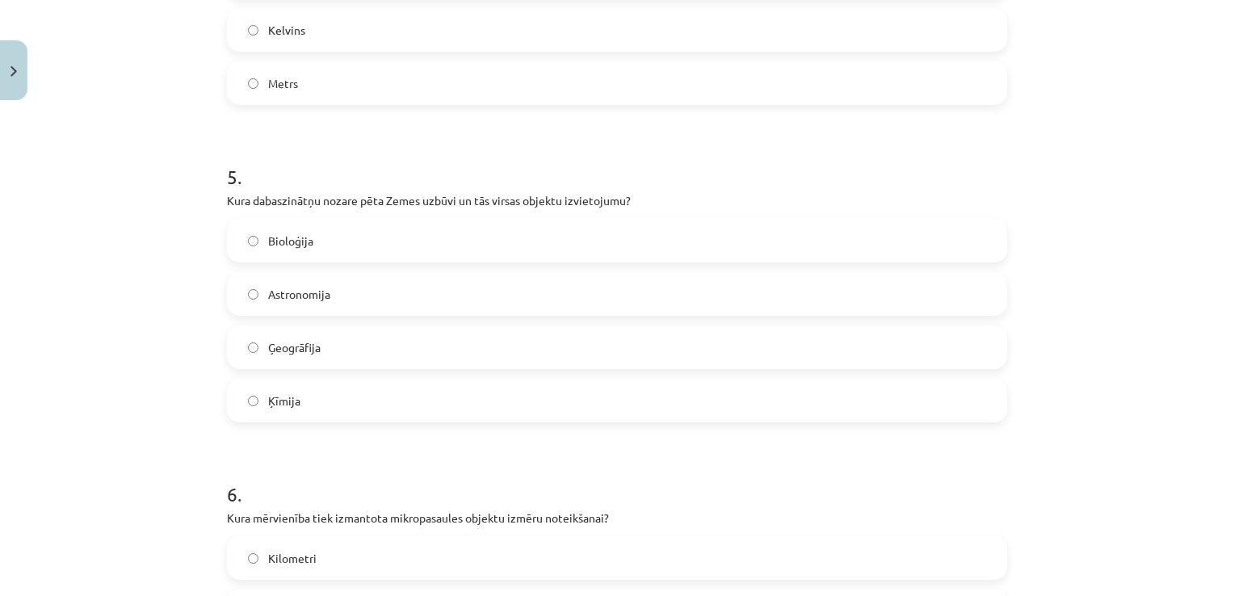
click at [400, 344] on label "Ģeogrāfija" at bounding box center [617, 347] width 777 height 40
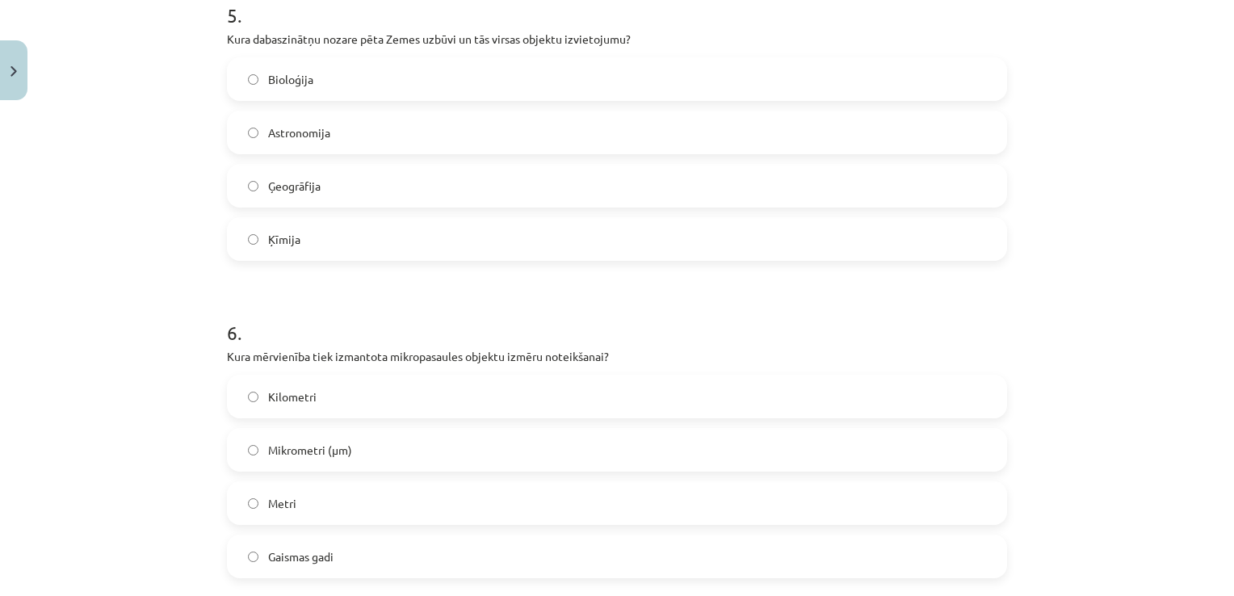
scroll to position [1776, 0]
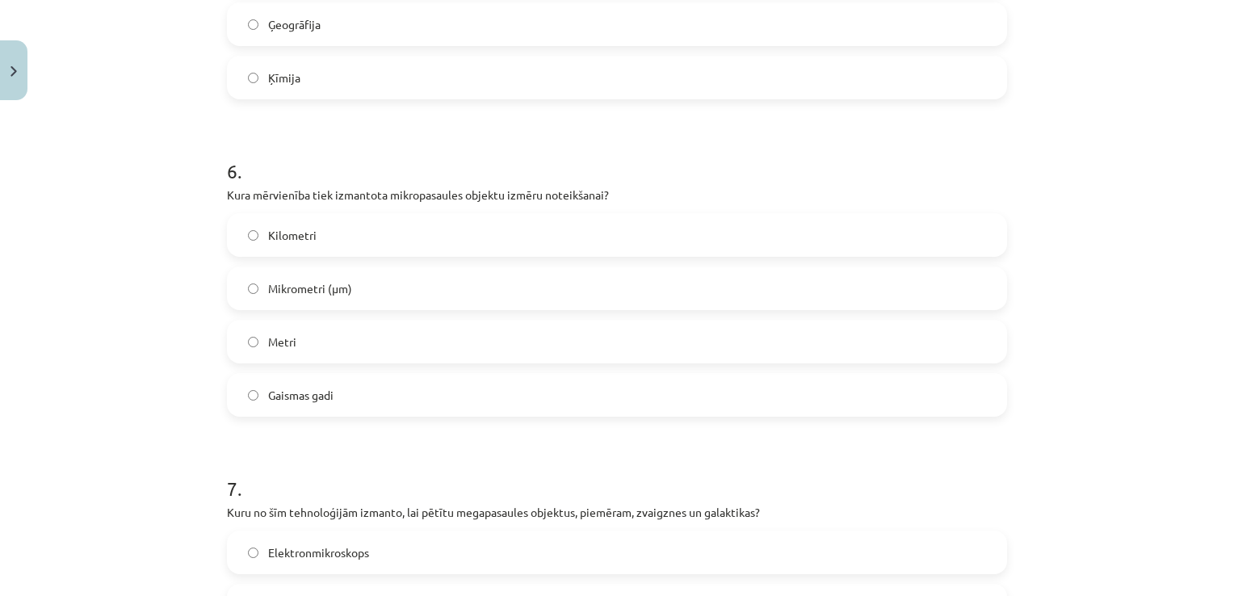
click at [359, 298] on label "Mikrometri (μm)" at bounding box center [617, 288] width 777 height 40
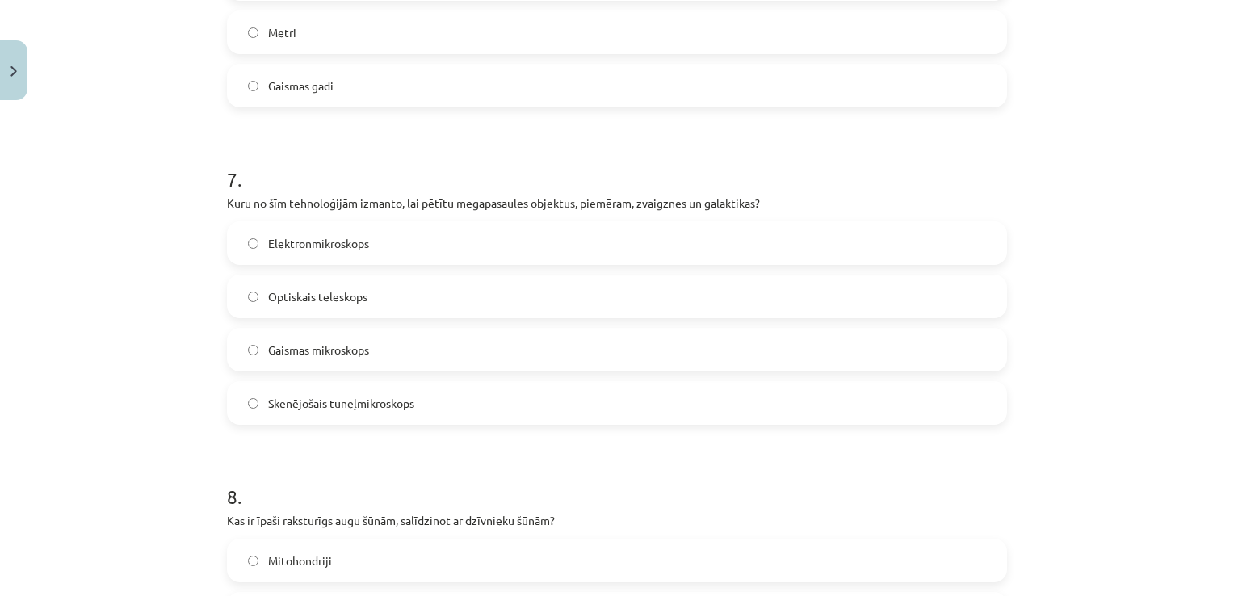
scroll to position [2180, 0]
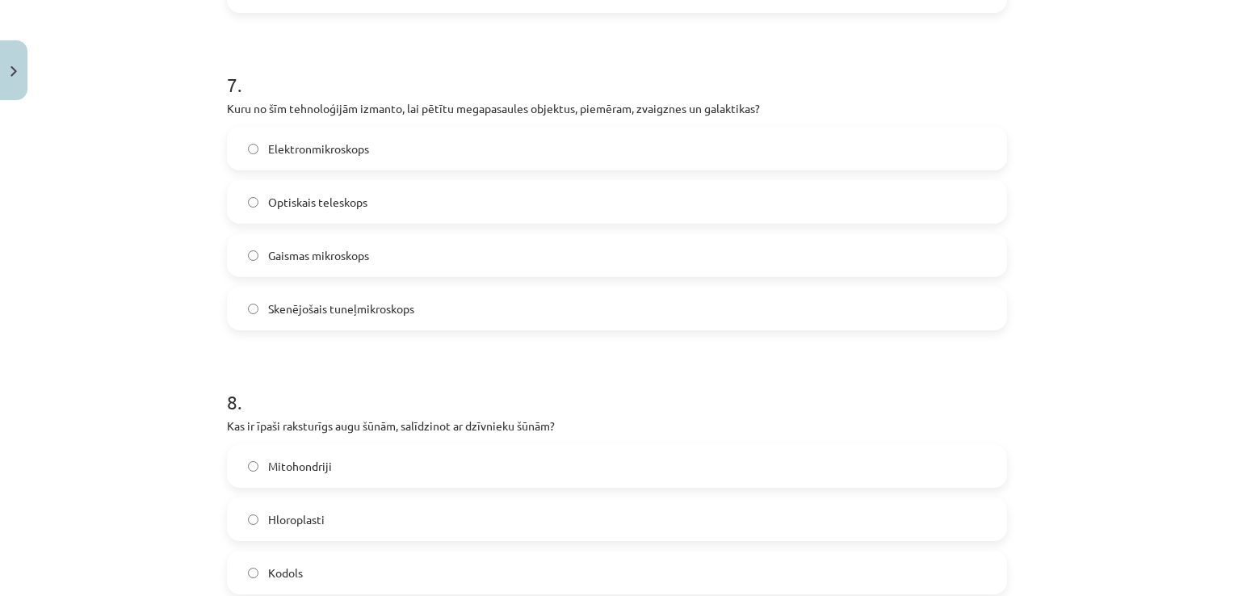
click at [338, 204] on span "Optiskais teleskops" at bounding box center [317, 202] width 99 height 17
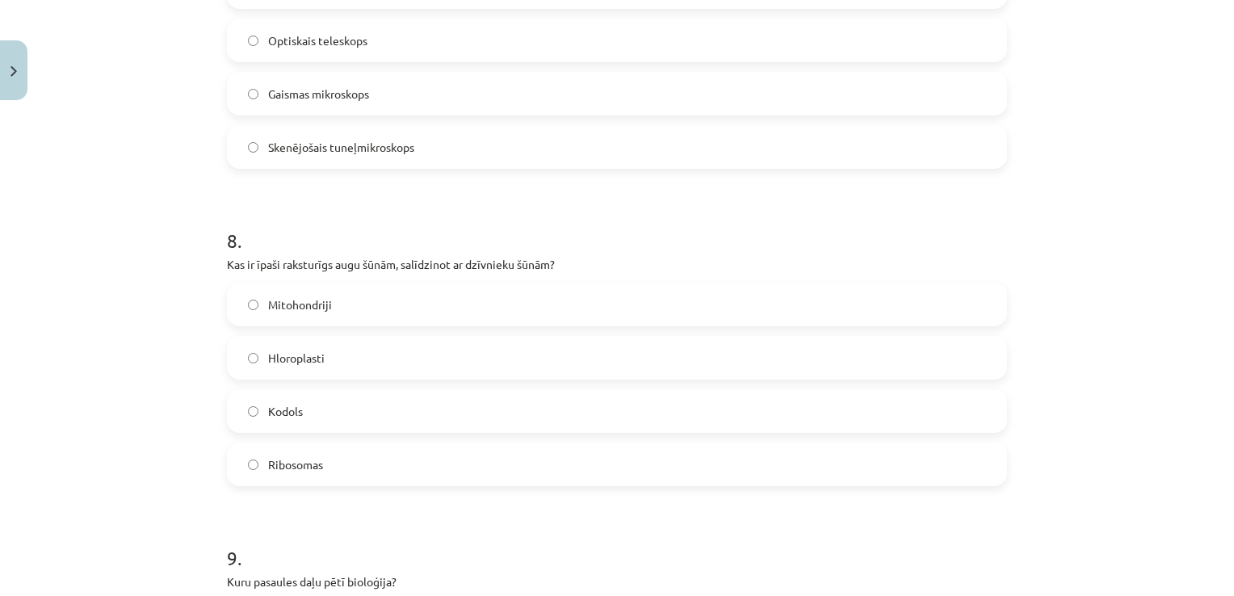
click at [360, 346] on label "Hloroplasti" at bounding box center [617, 358] width 777 height 40
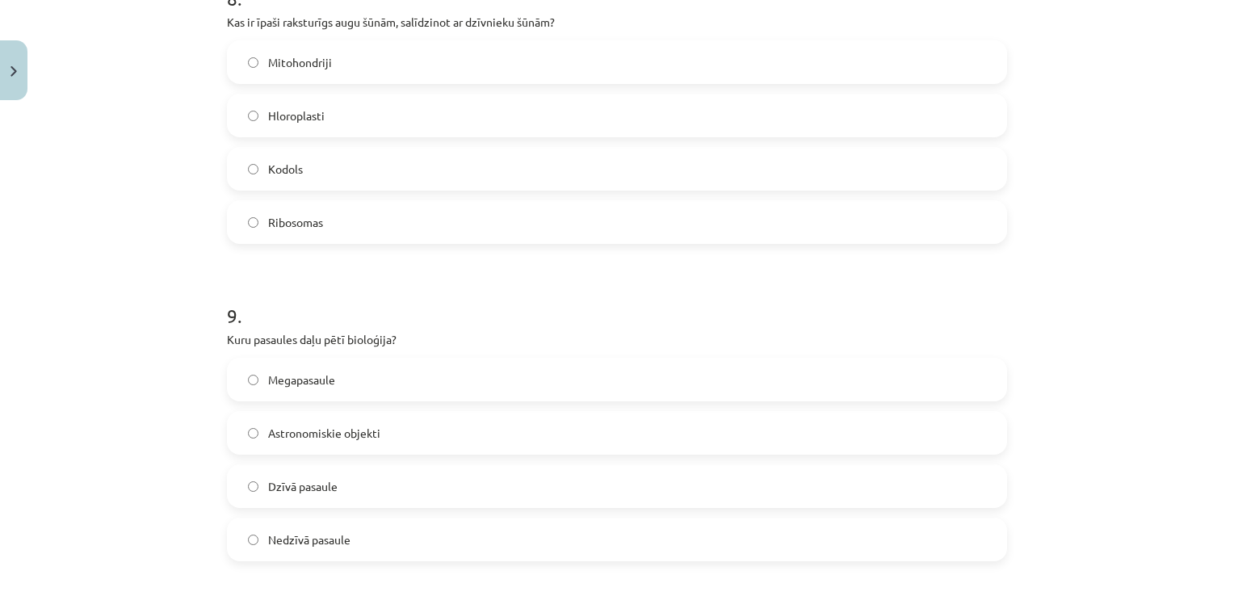
scroll to position [2665, 0]
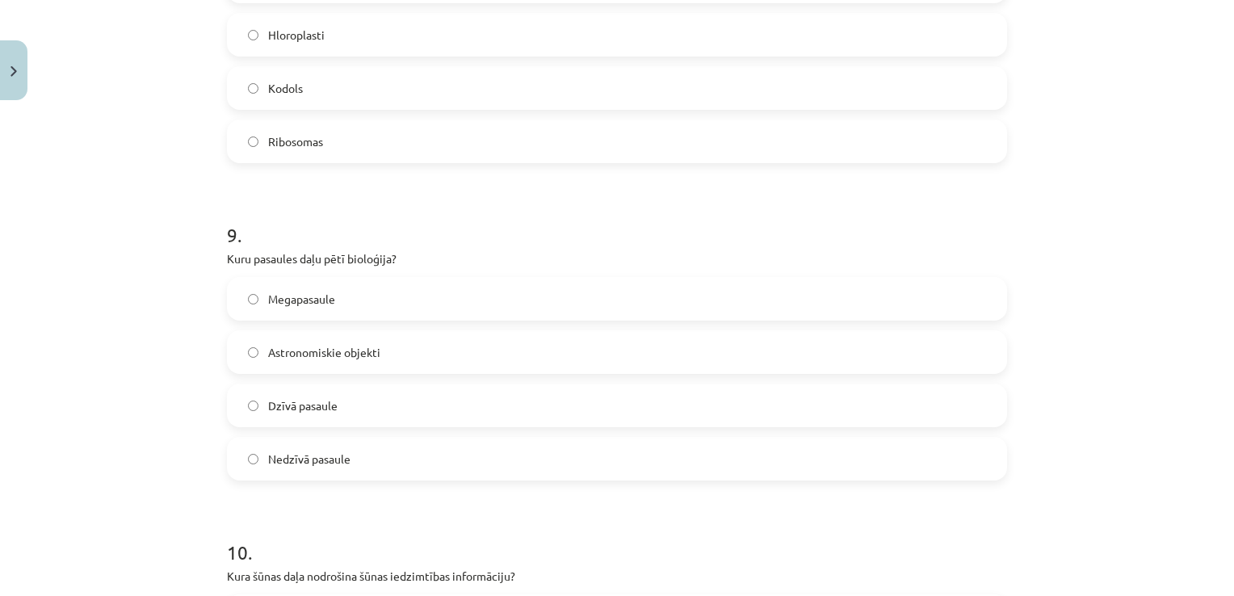
click at [398, 392] on label "Dzīvā pasaule" at bounding box center [617, 405] width 777 height 40
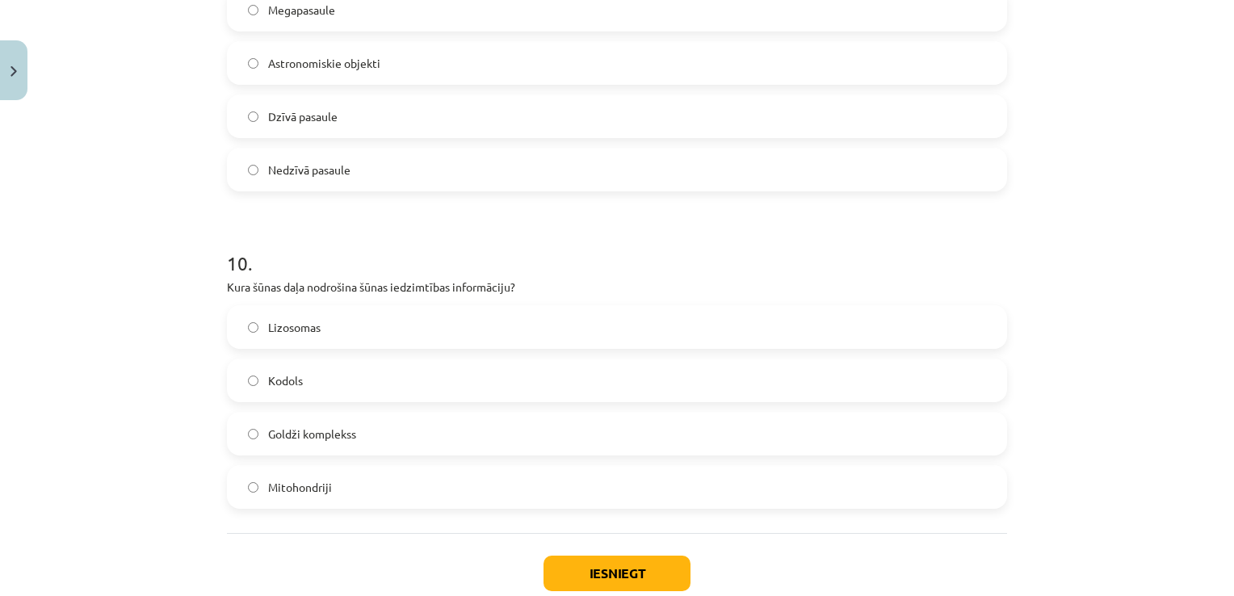
scroll to position [2988, 0]
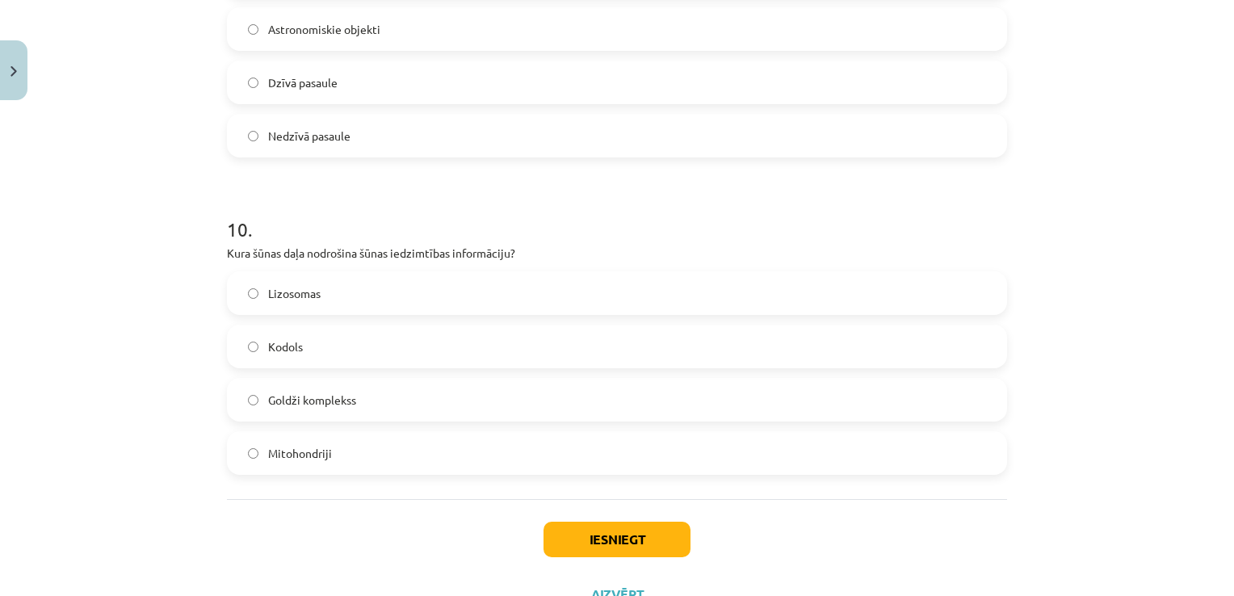
click at [346, 339] on label "Kodols" at bounding box center [617, 346] width 777 height 40
click at [608, 541] on button "Iesniegt" at bounding box center [616, 540] width 147 height 36
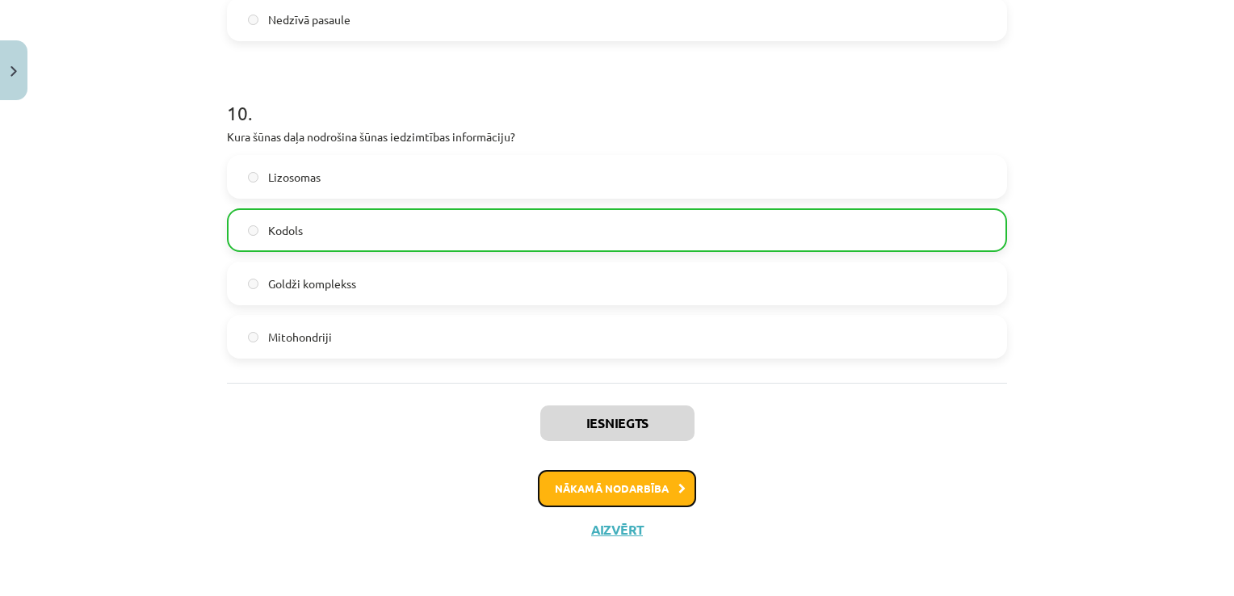
click at [594, 485] on button "Nākamā nodarbība" at bounding box center [617, 488] width 158 height 37
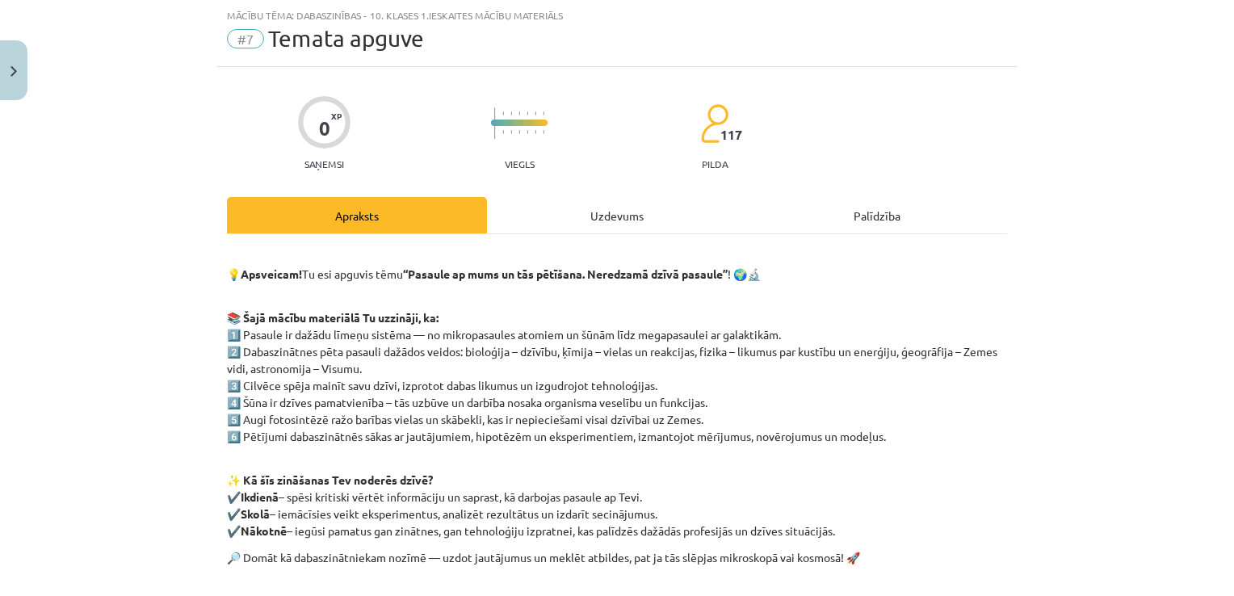
scroll to position [250, 0]
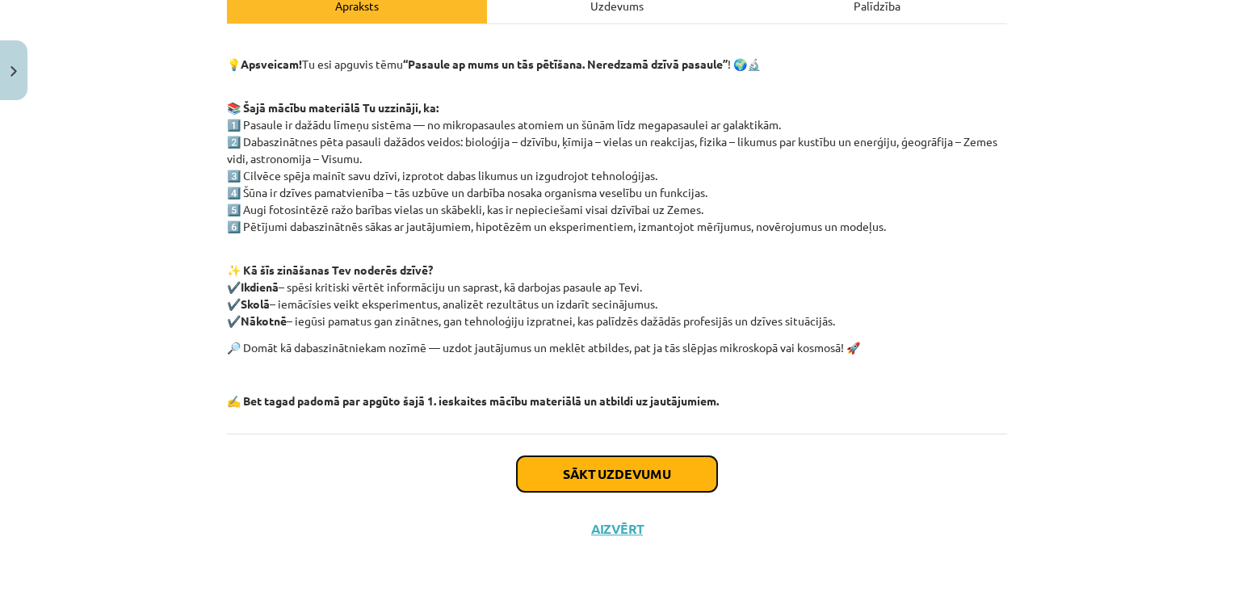
click at [584, 478] on button "Sākt uzdevumu" at bounding box center [617, 474] width 200 height 36
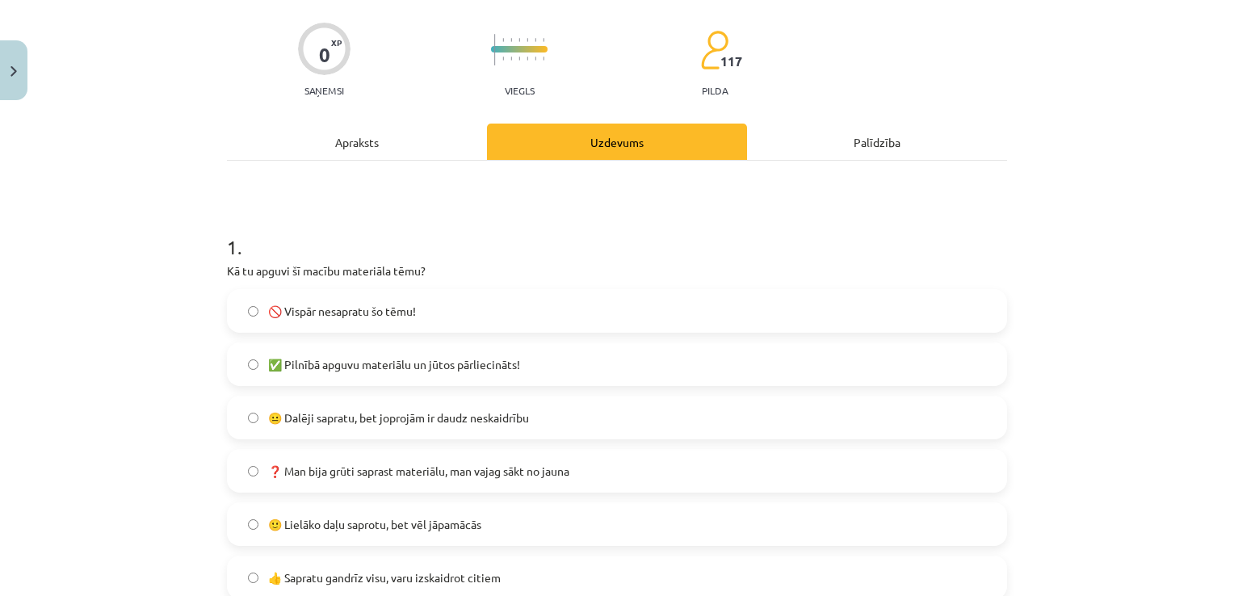
scroll to position [202, 0]
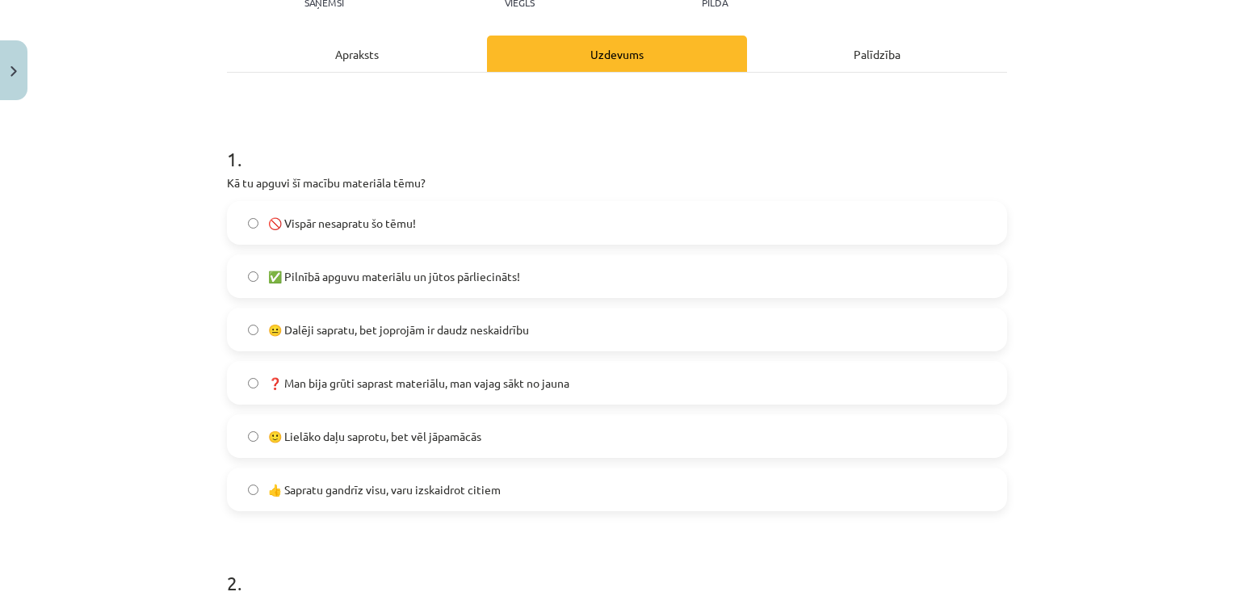
click at [316, 435] on span "🙂 Lielāko daļu saprotu, bet vēl jāpamācās" at bounding box center [374, 436] width 213 height 17
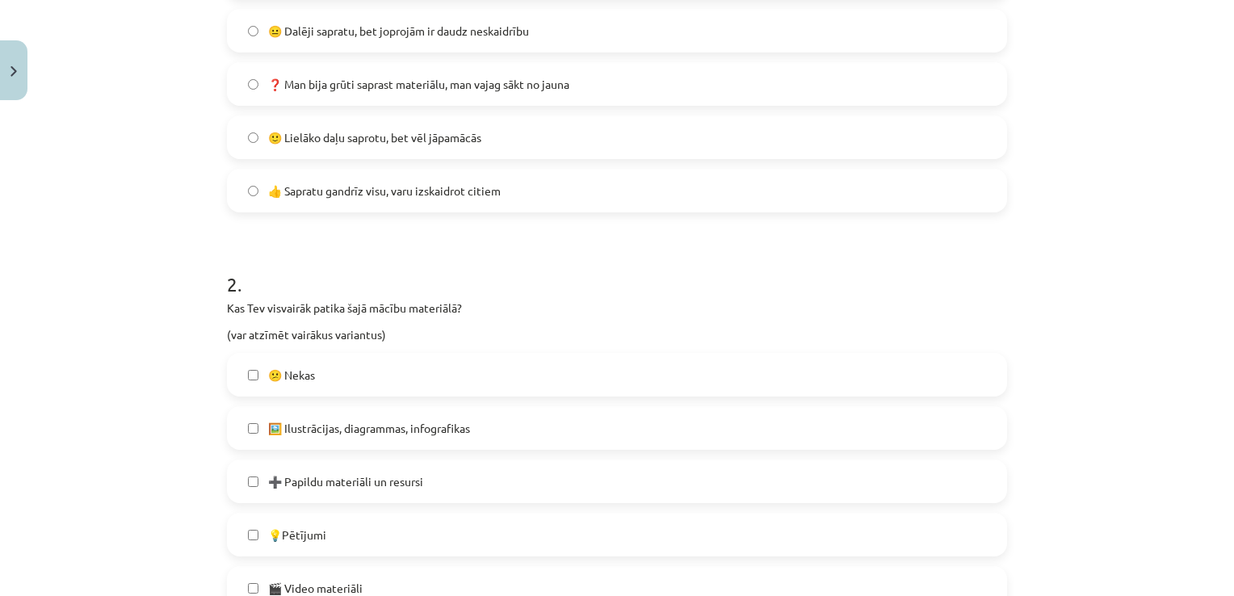
scroll to position [686, 0]
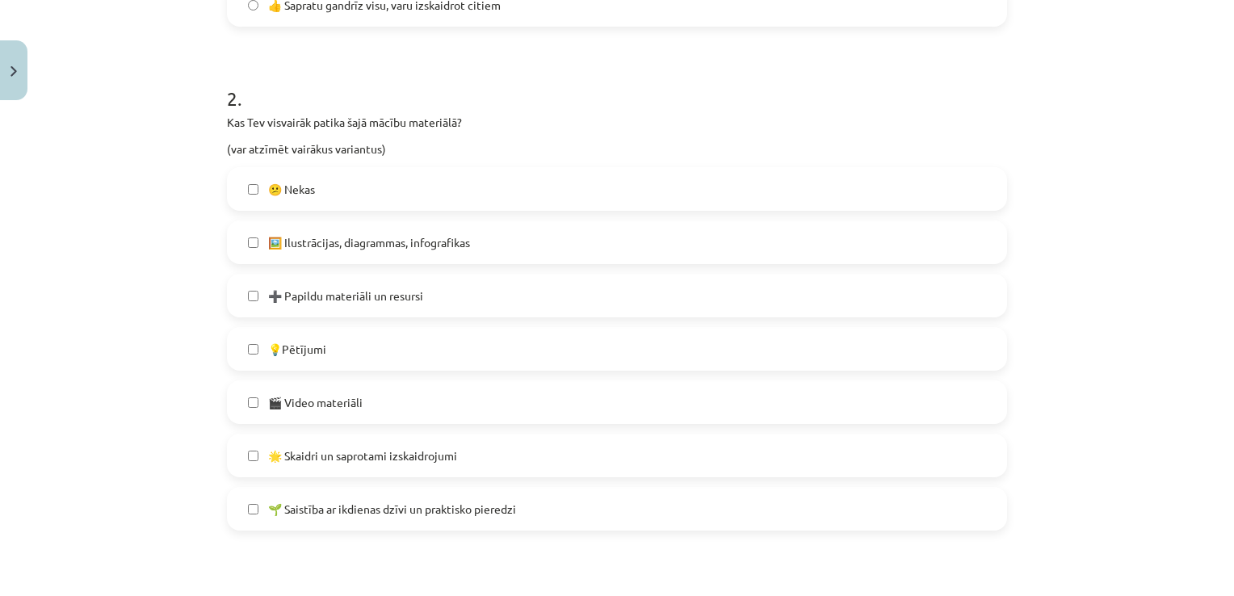
click at [335, 287] on span "➕ Papildu materiāli un resursi" at bounding box center [345, 295] width 155 height 17
click at [298, 347] on span "💡Pētījumi" at bounding box center [297, 349] width 58 height 17
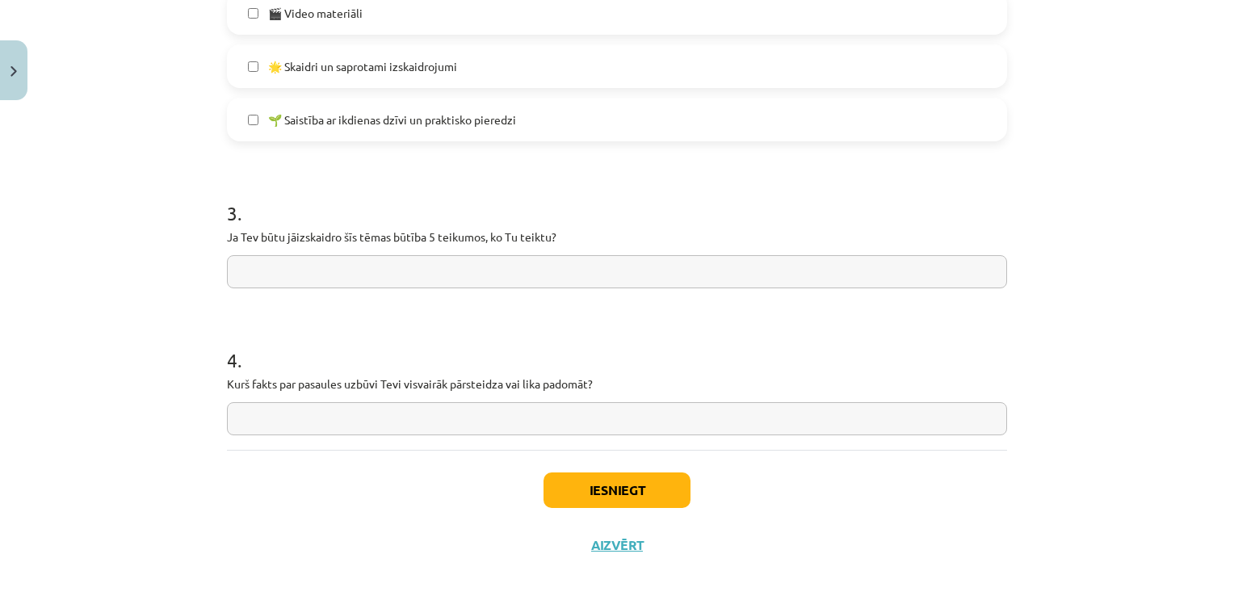
scroll to position [1090, 0]
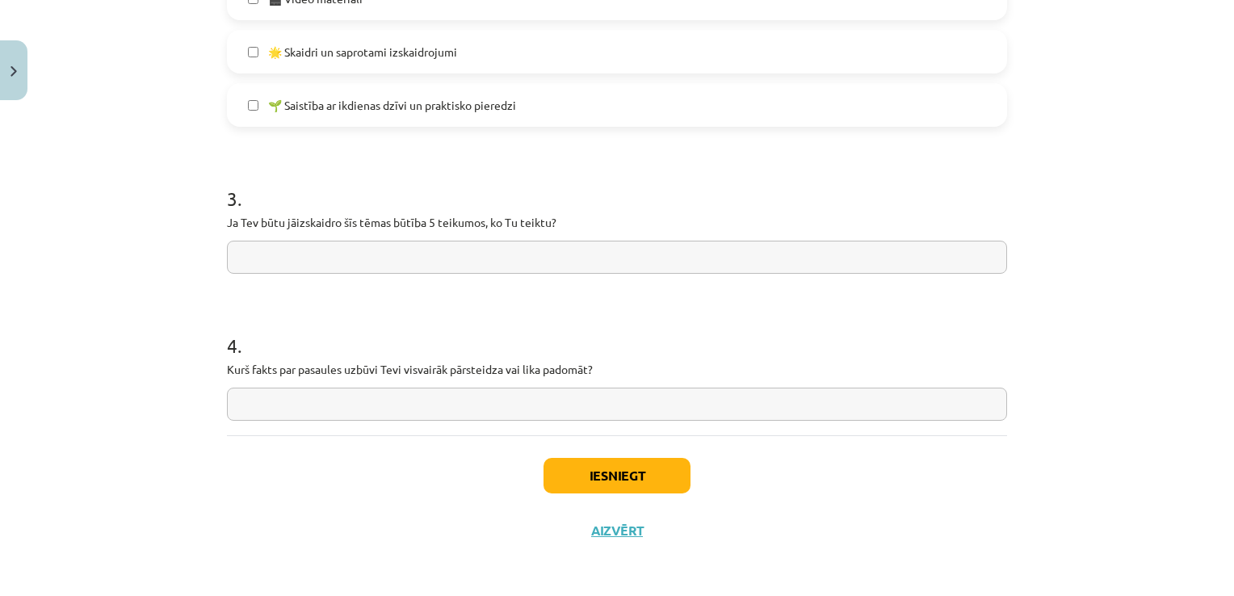
click at [287, 250] on input "text" at bounding box center [617, 257] width 780 height 33
click at [630, 480] on button "Iesniegt" at bounding box center [616, 476] width 147 height 36
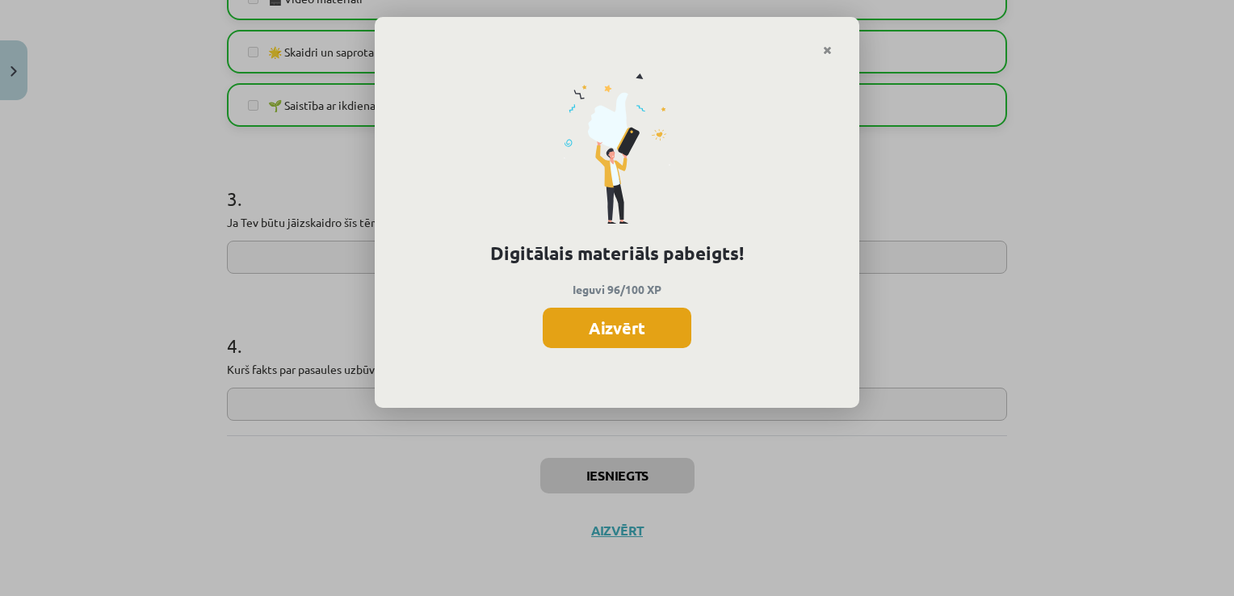
click at [652, 336] on button "Aizvērt" at bounding box center [617, 328] width 149 height 40
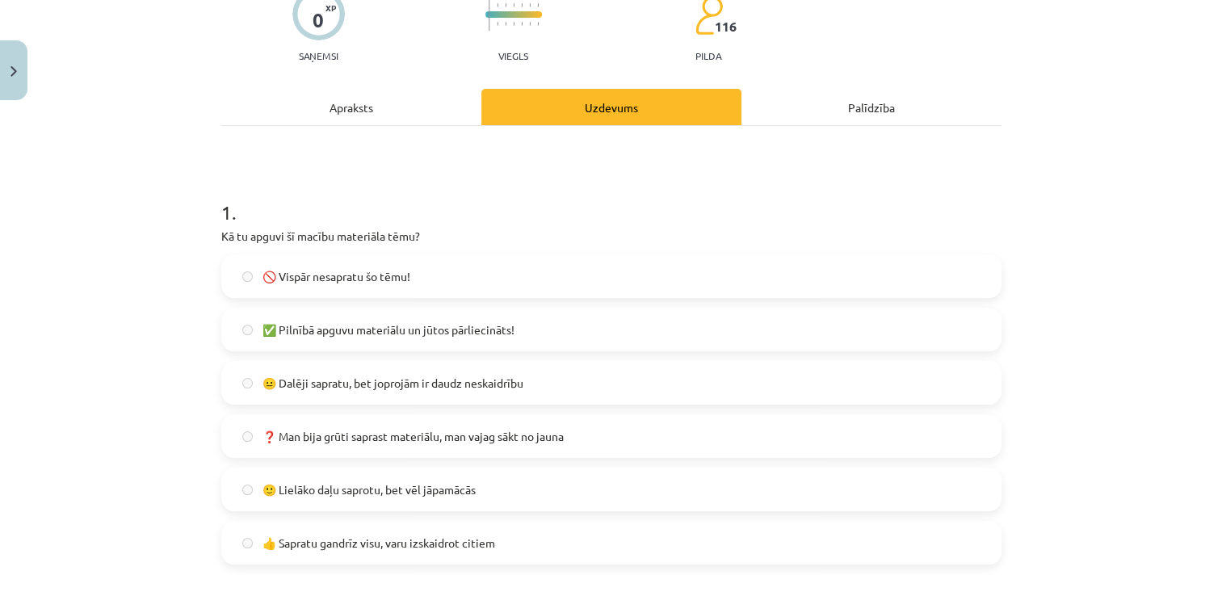
scroll to position [0, 0]
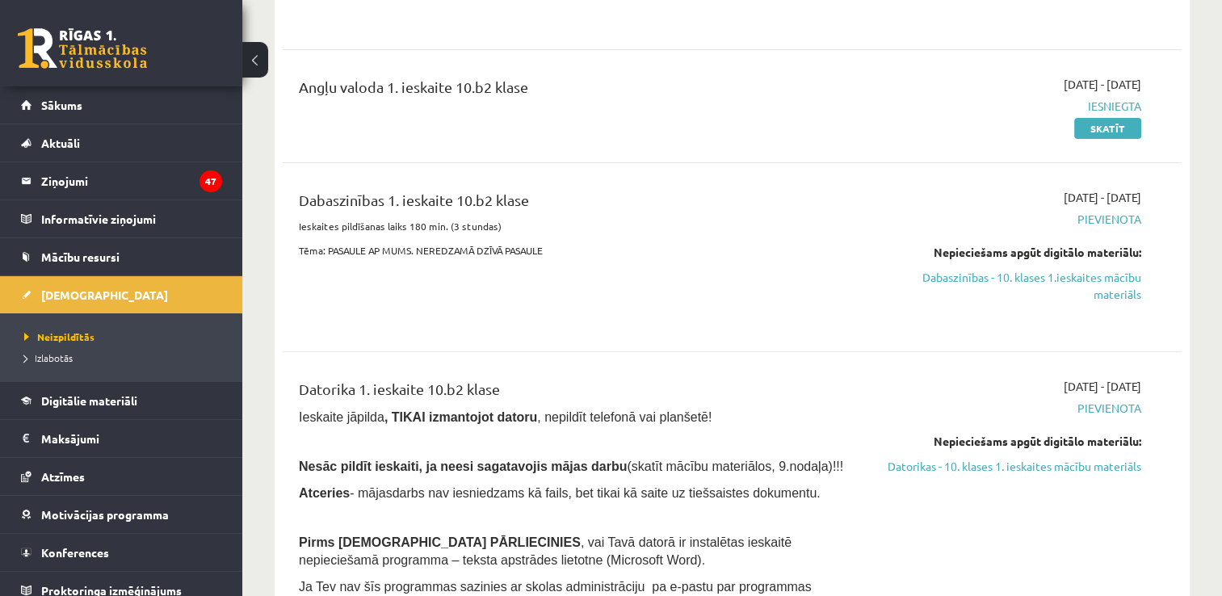
scroll to position [484, 0]
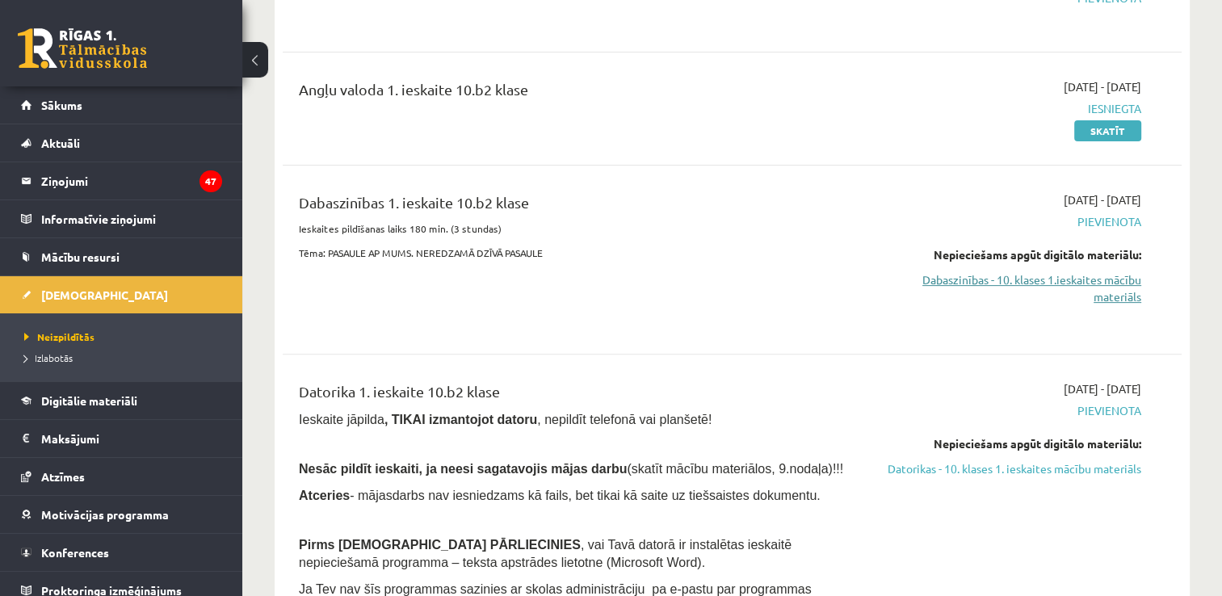
click at [1023, 284] on link "Dabaszinības - 10. klases 1.ieskaites mācību materiāls" at bounding box center [1008, 288] width 265 height 34
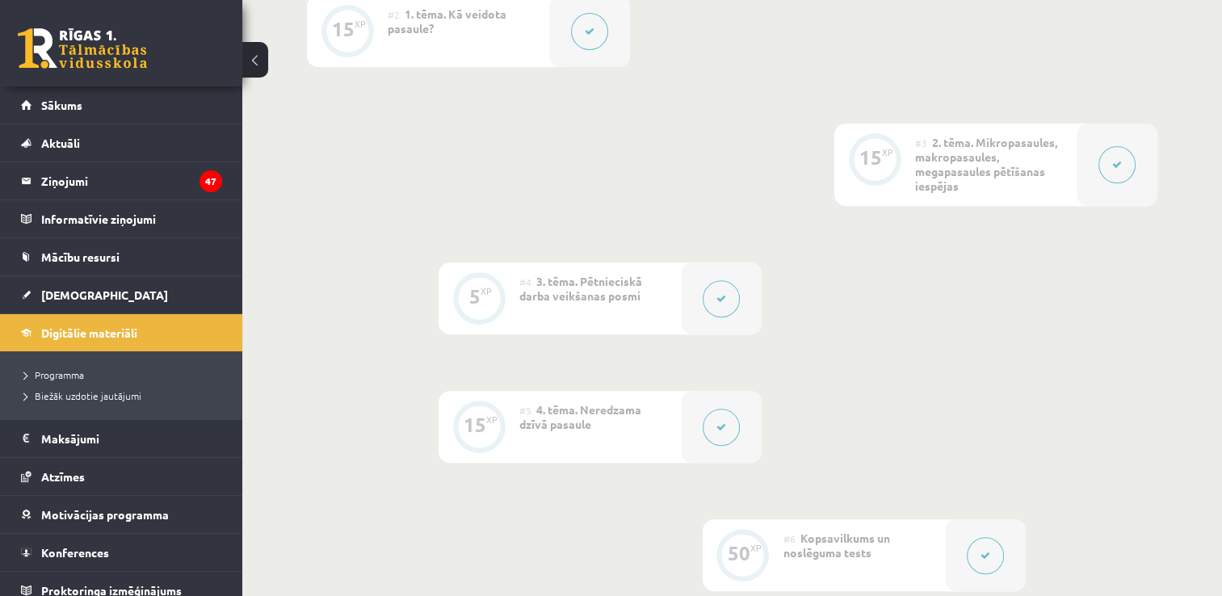
scroll to position [86, 0]
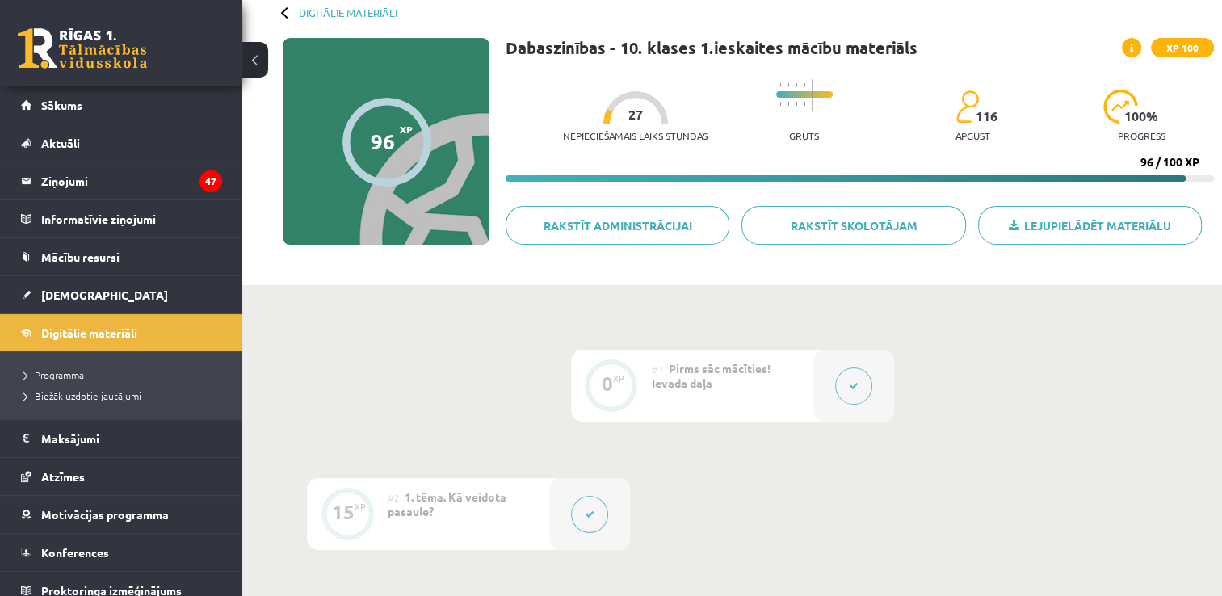
click at [292, 15] on div "Digitālie materiāli" at bounding box center [340, 12] width 115 height 12
click at [284, 12] on div at bounding box center [286, 11] width 11 height 11
click at [302, 8] on link "Digitālie materiāli" at bounding box center [348, 12] width 99 height 12
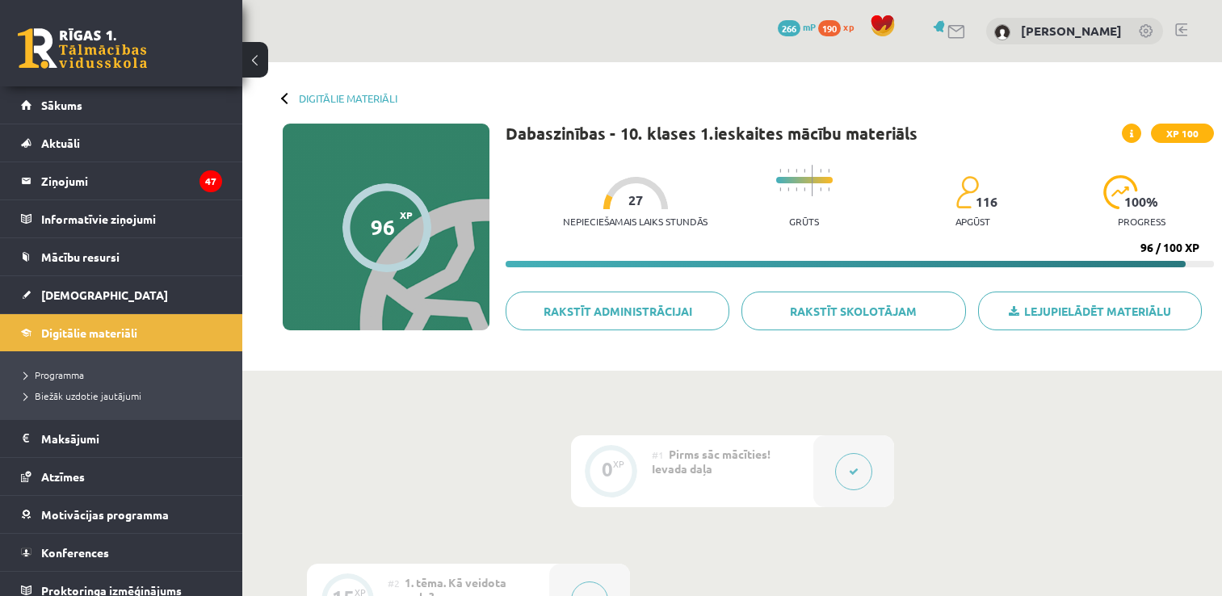
scroll to position [86, 0]
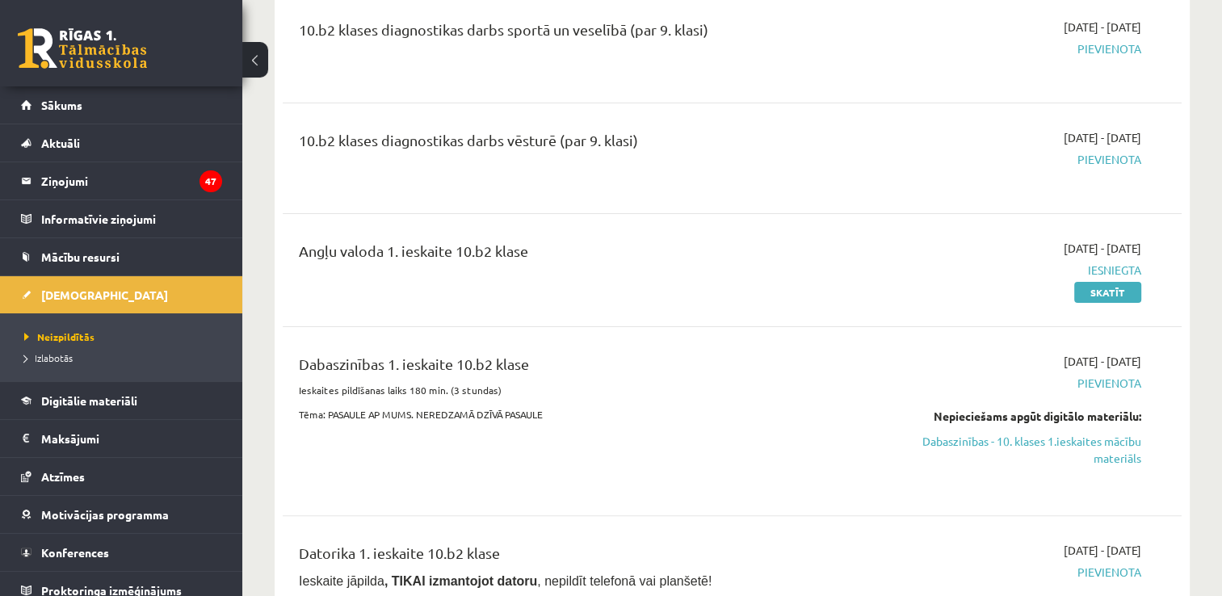
scroll to position [404, 0]
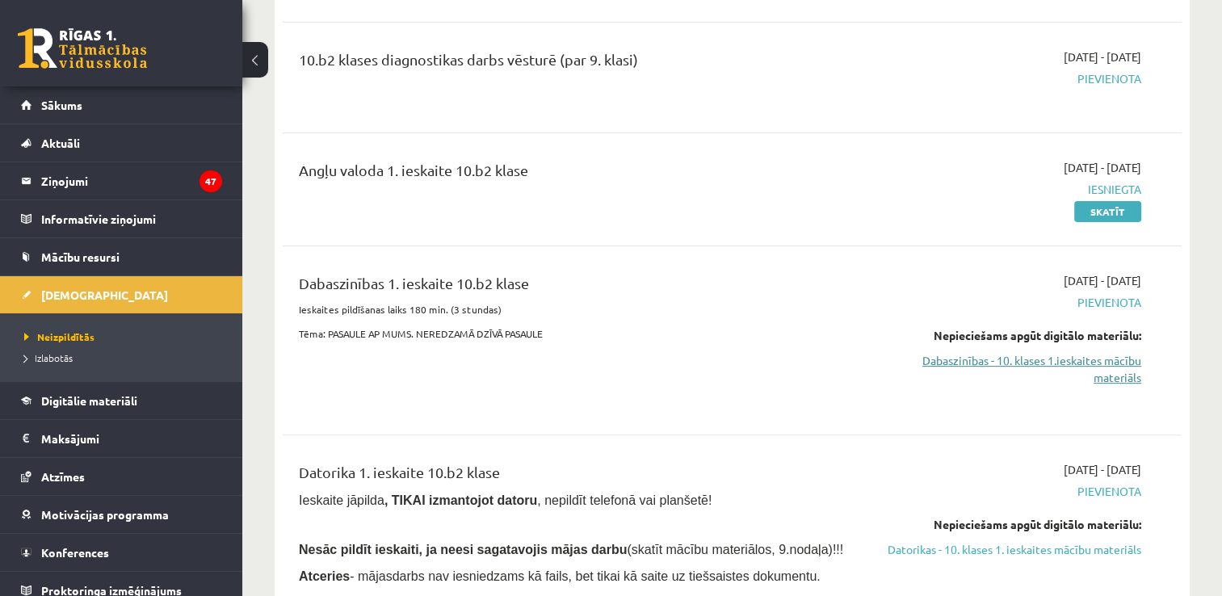
click at [995, 360] on link "Dabaszinības - 10. klases 1.ieskaites mācību materiāls" at bounding box center [1008, 369] width 265 height 34
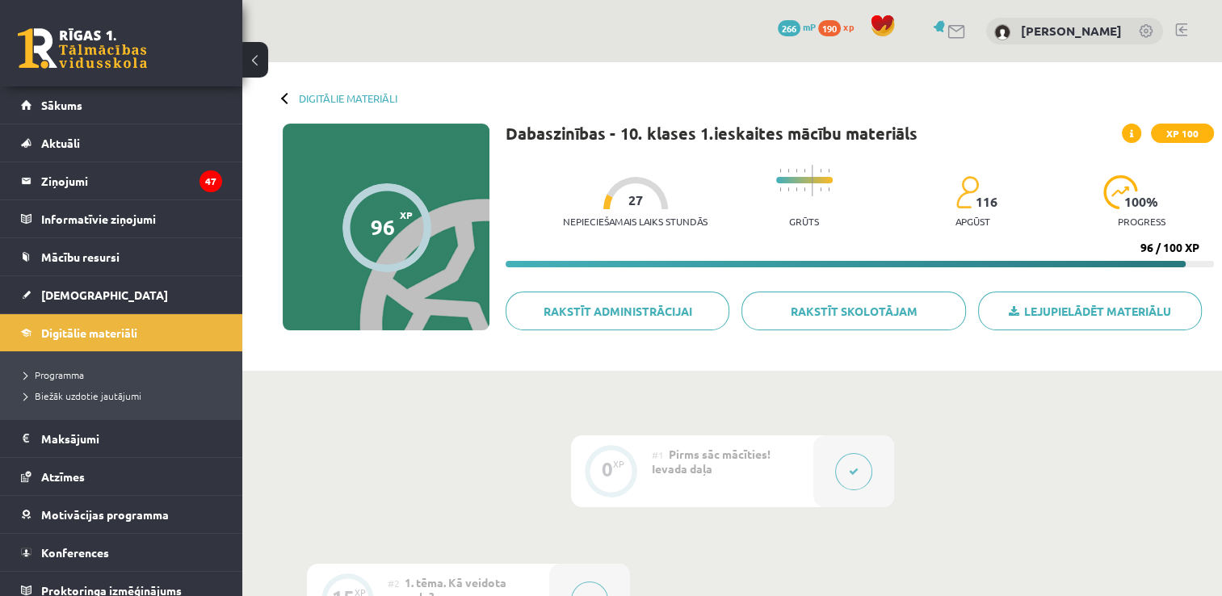
click at [281, 101] on div "Digitālie materiāli 96 XP XP 100 96 / 100 XP Dabaszinības - 10. klases 1.ieskai…" at bounding box center [731, 216] width 979 height 308
click at [293, 99] on div "Digitālie materiāli" at bounding box center [340, 98] width 115 height 12
click at [65, 292] on span "[DEMOGRAPHIC_DATA]" at bounding box center [104, 294] width 127 height 15
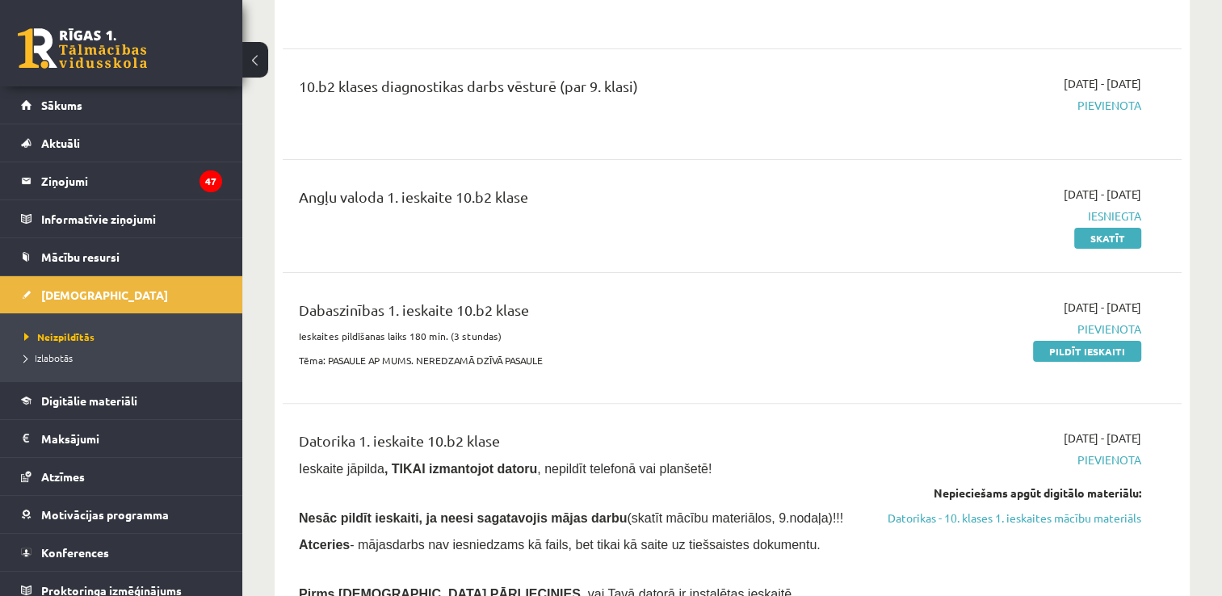
scroll to position [404, 0]
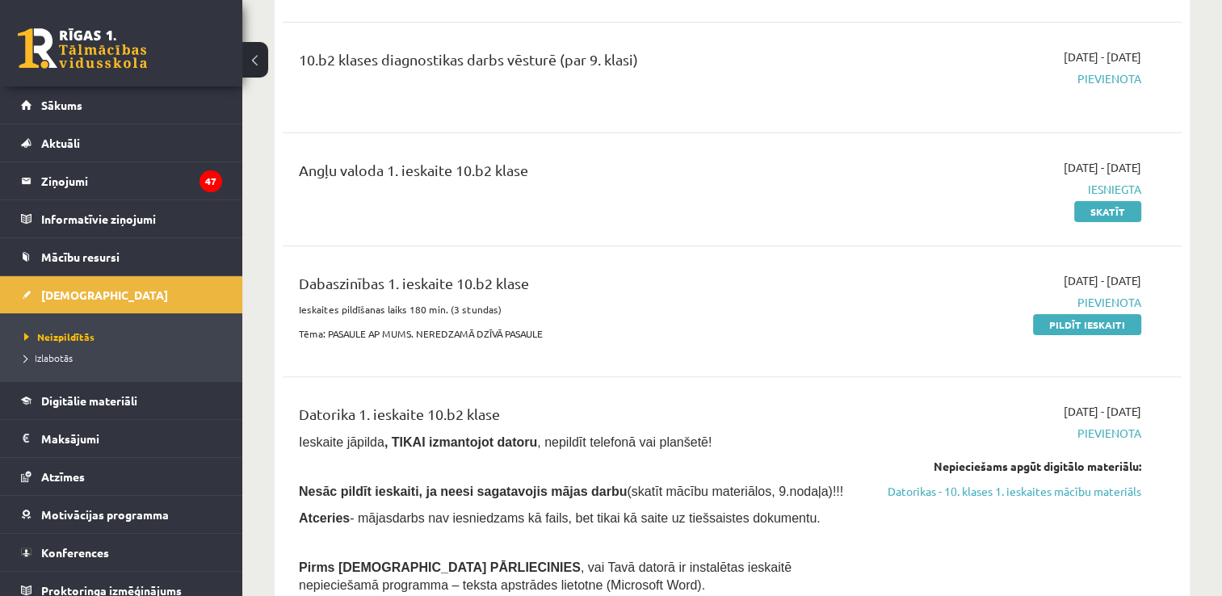
drag, startPoint x: 1093, startPoint y: 334, endPoint x: 1126, endPoint y: 431, distance: 102.1
click at [1093, 341] on div "[DATE] - [DATE] [GEOGRAPHIC_DATA] Pildīt ieskaiti" at bounding box center [1008, 311] width 289 height 78
drag, startPoint x: 117, startPoint y: 10, endPoint x: 793, endPoint y: 217, distance: 707.0
click at [793, 217] on div "Angļu valoda 1. ieskaite 10.b2 klase" at bounding box center [575, 189] width 577 height 61
drag, startPoint x: 793, startPoint y: 217, endPoint x: 768, endPoint y: 173, distance: 51.0
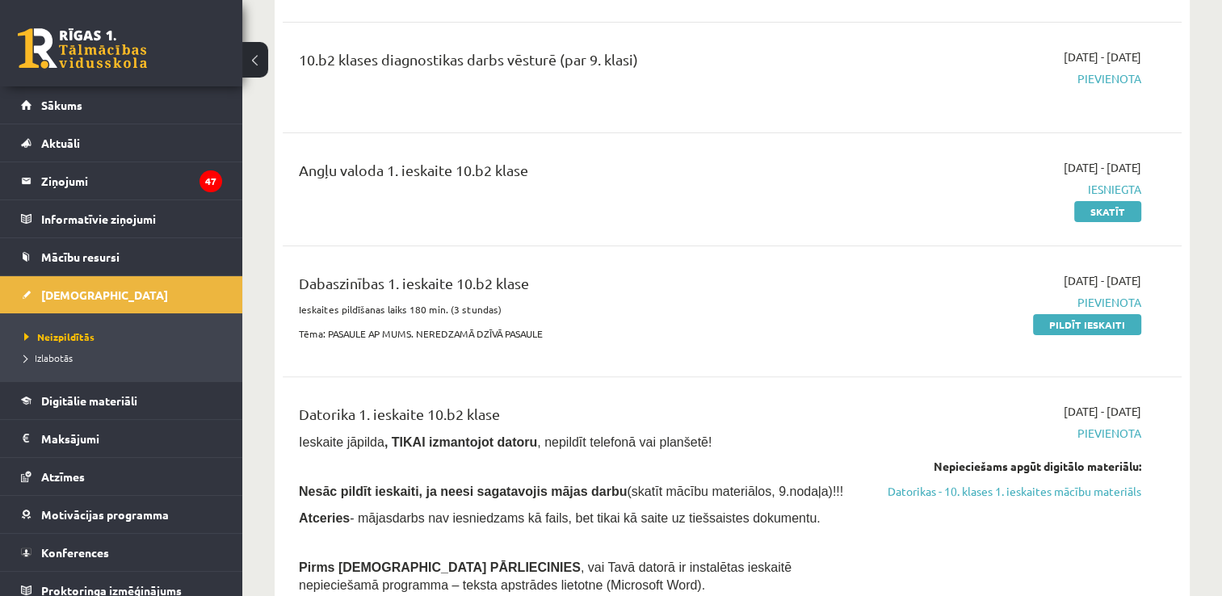
click at [768, 173] on div "Angļu valoda 1. ieskaite 10.b2 klase" at bounding box center [575, 174] width 553 height 30
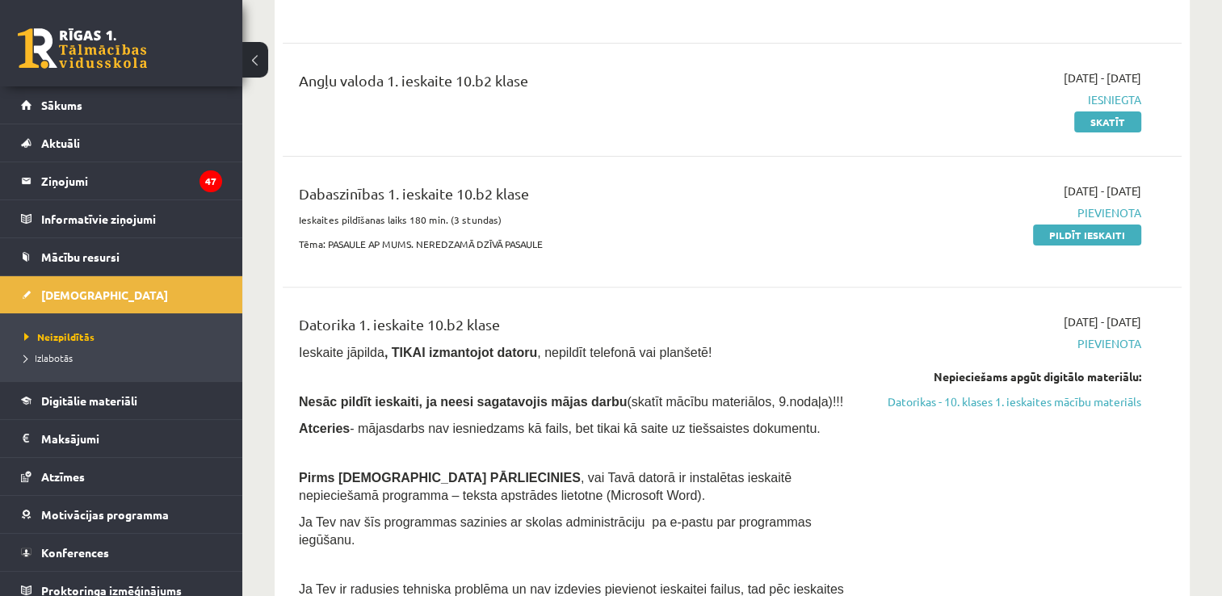
scroll to position [565, 0]
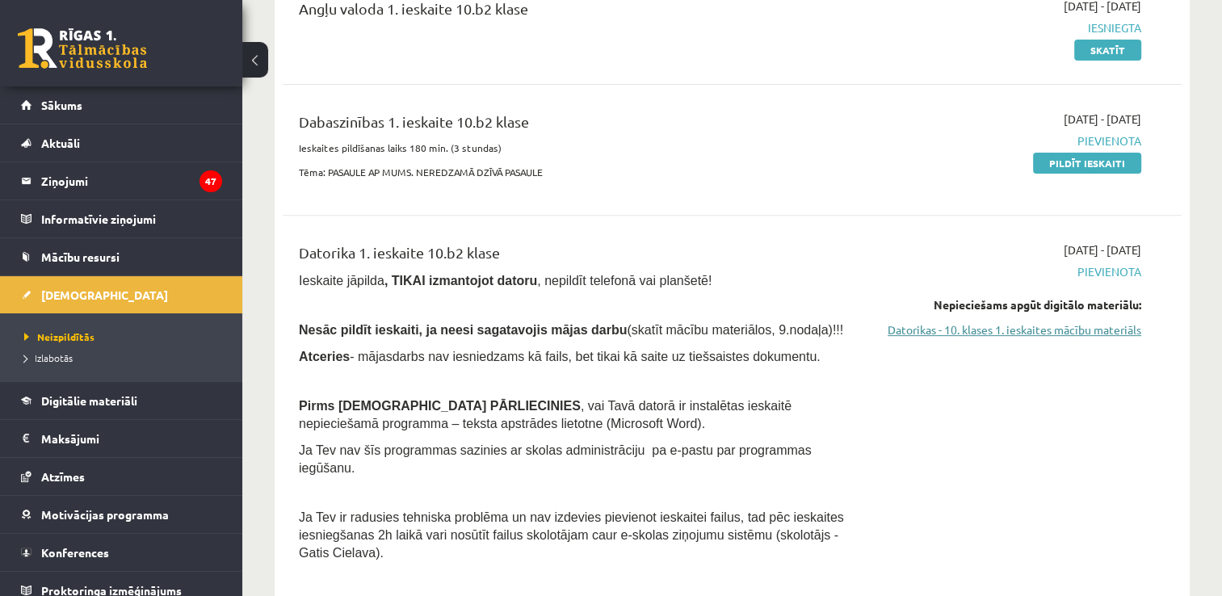
click at [959, 323] on link "Datorikas - 10. klases 1. ieskaites mācību materiāls" at bounding box center [1008, 329] width 265 height 17
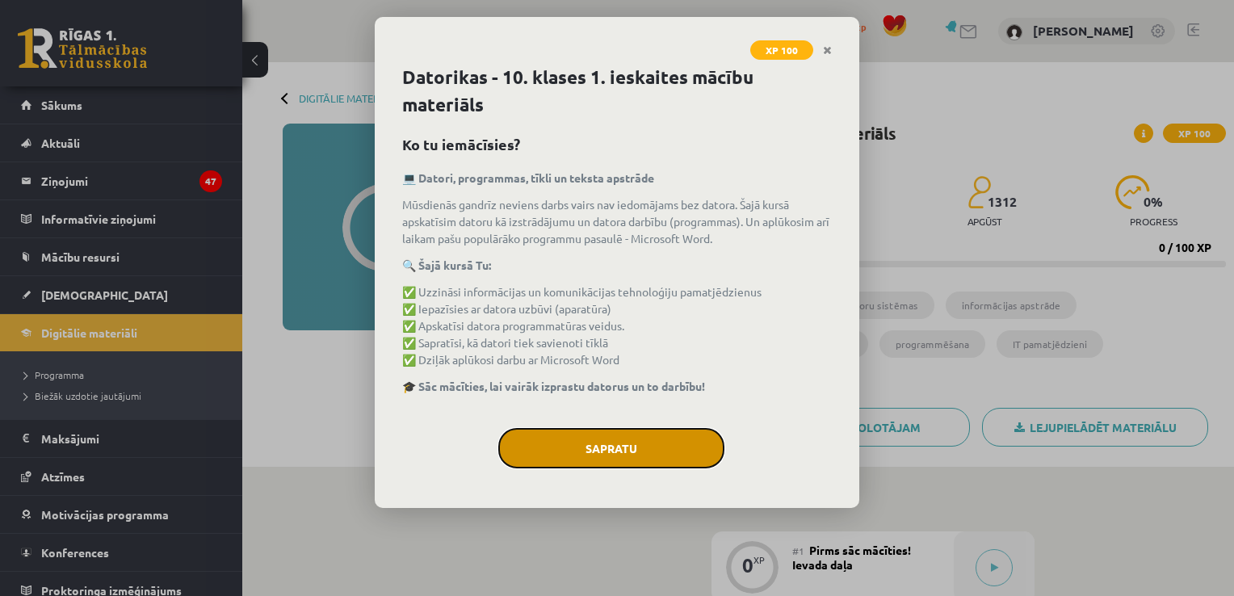
click at [578, 451] on button "Sapratu" at bounding box center [611, 448] width 226 height 40
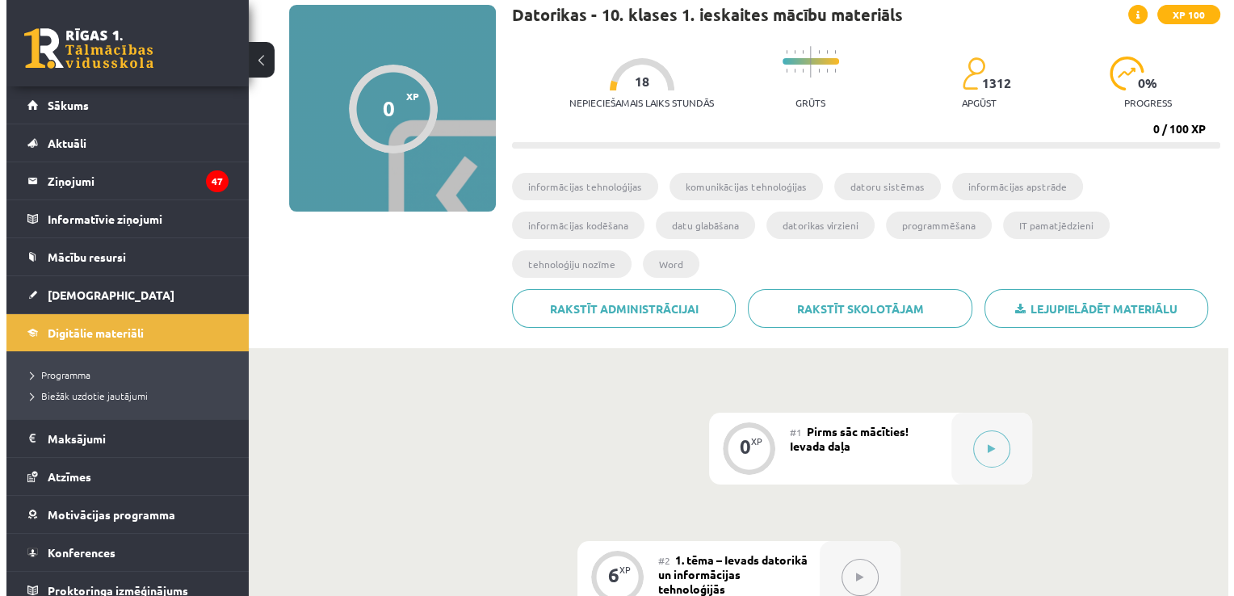
scroll to position [242, 0]
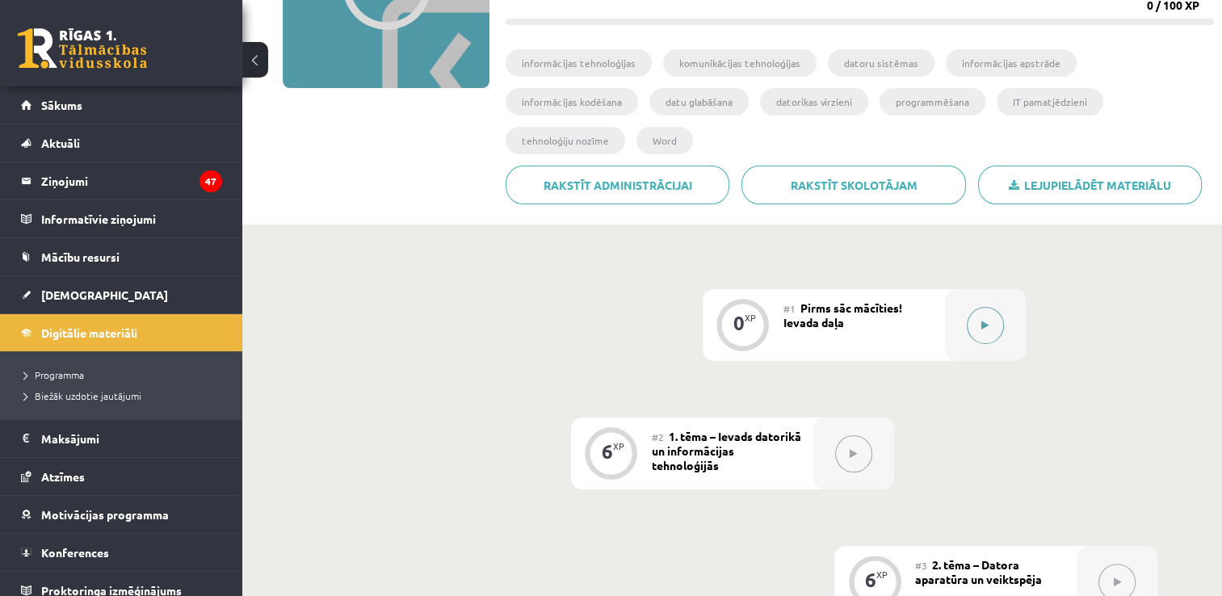
click at [997, 307] on button at bounding box center [985, 325] width 37 height 37
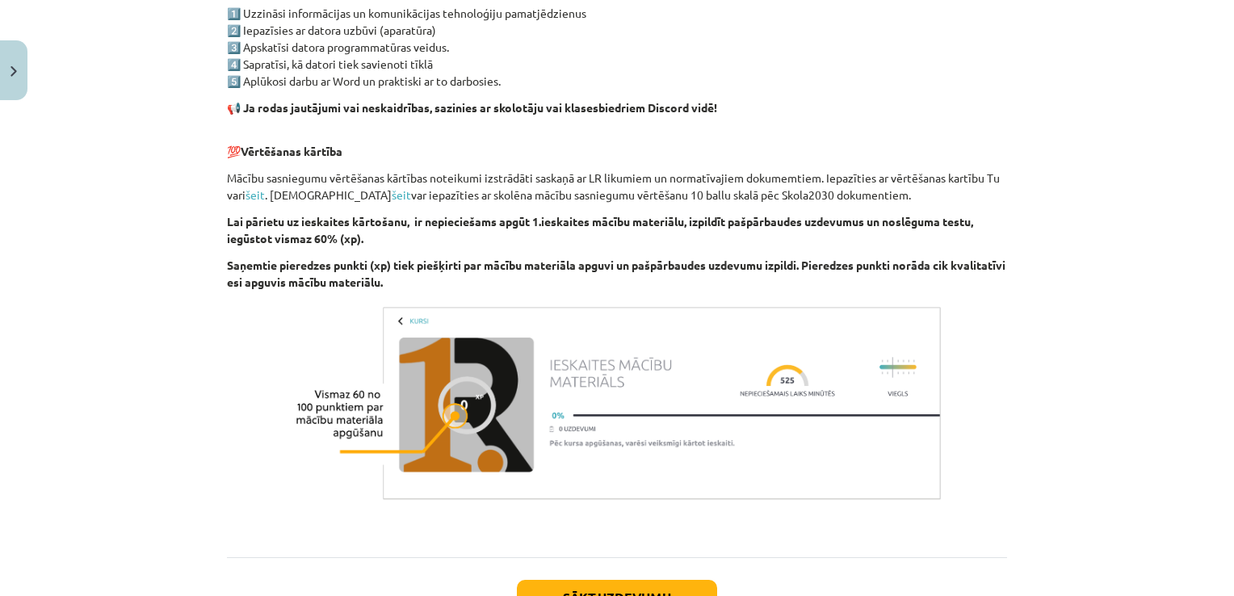
scroll to position [1116, 0]
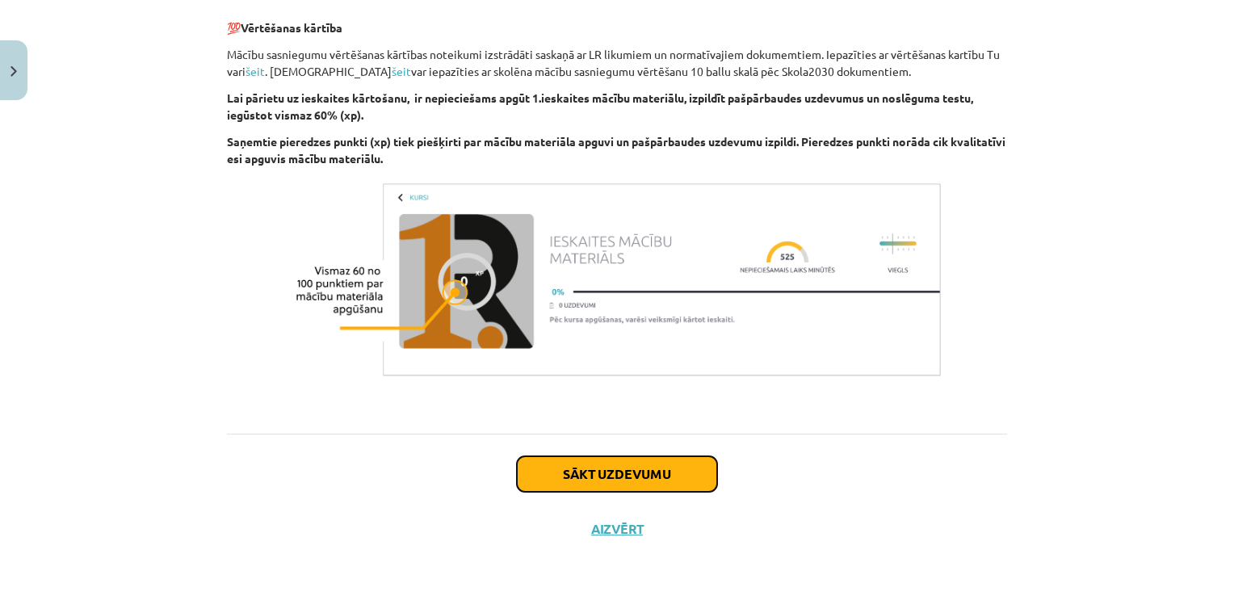
click at [578, 472] on button "Sākt uzdevumu" at bounding box center [617, 474] width 200 height 36
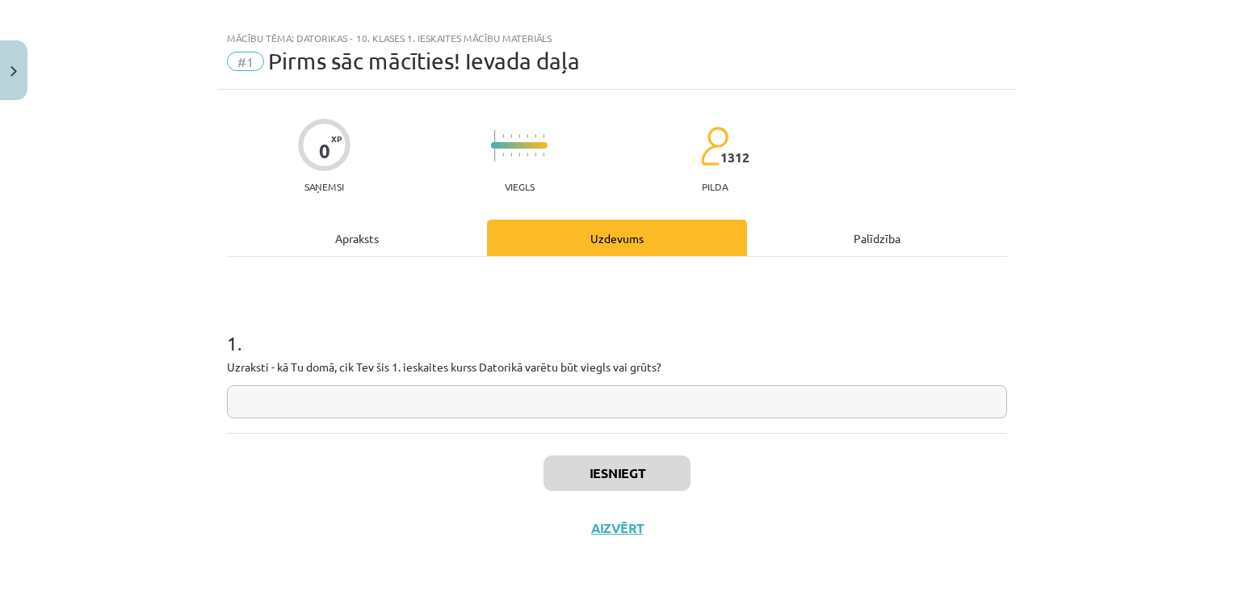
scroll to position [16, 0]
click at [443, 388] on input "text" at bounding box center [617, 403] width 780 height 33
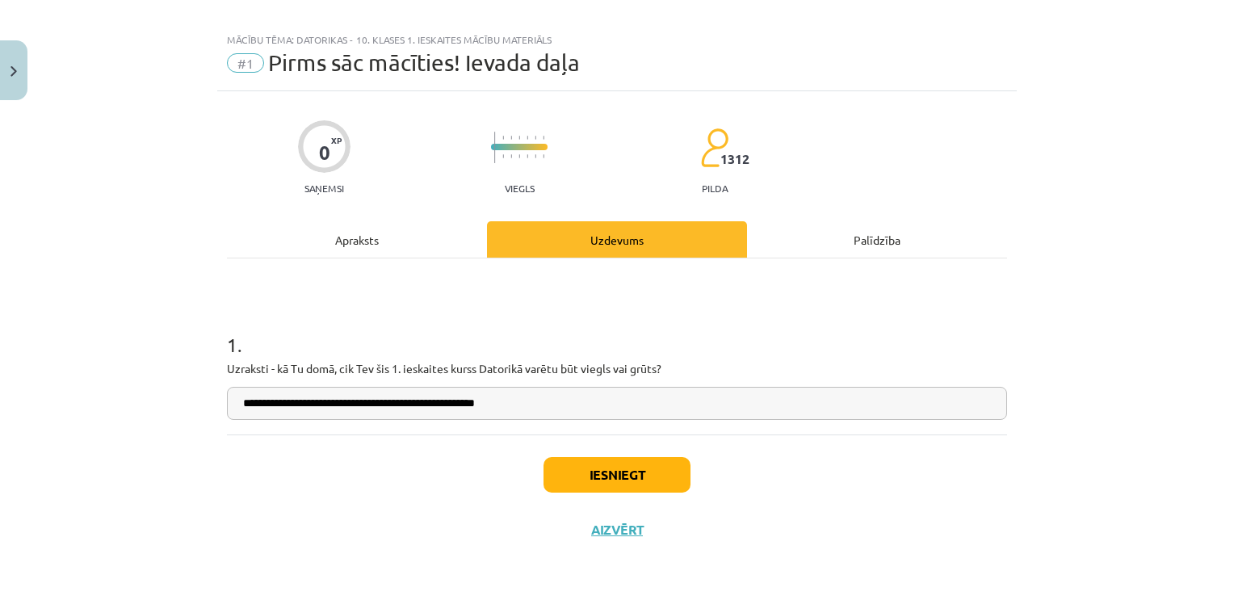
type input "**********"
click at [578, 484] on button "Iesniegt" at bounding box center [616, 475] width 147 height 36
